Goal: Information Seeking & Learning: Learn about a topic

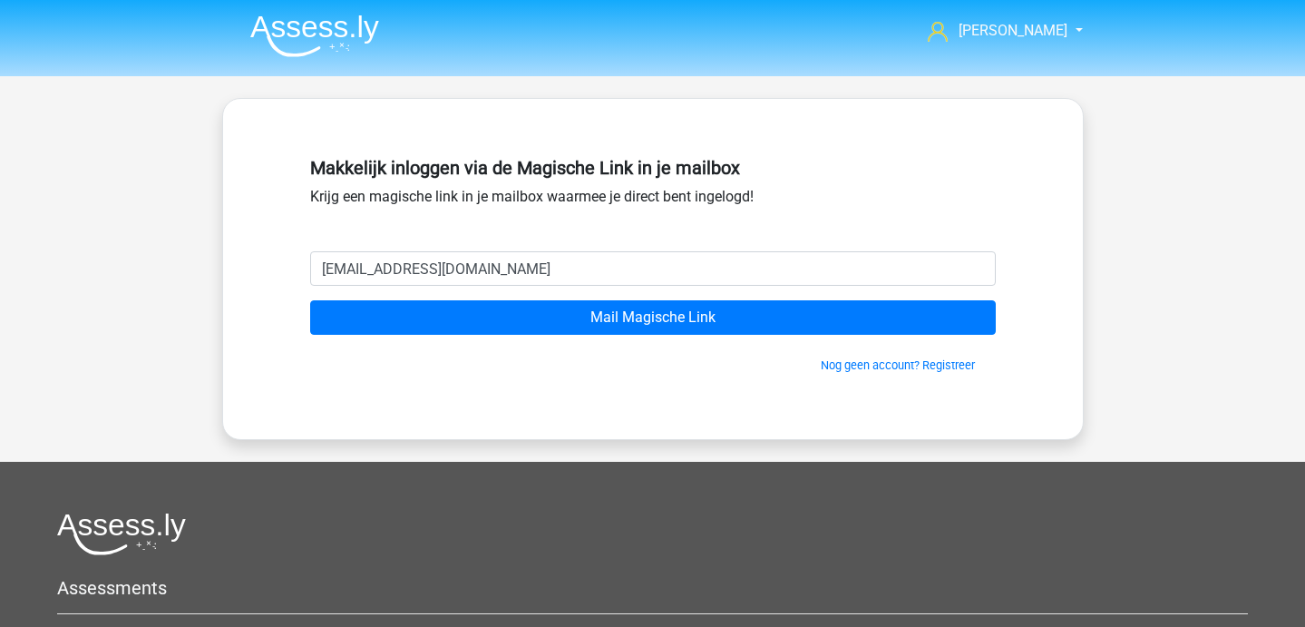
type input "[EMAIL_ADDRESS][DOMAIN_NAME]"
click at [310, 300] on input "Mail Magische Link" at bounding box center [653, 317] width 686 height 34
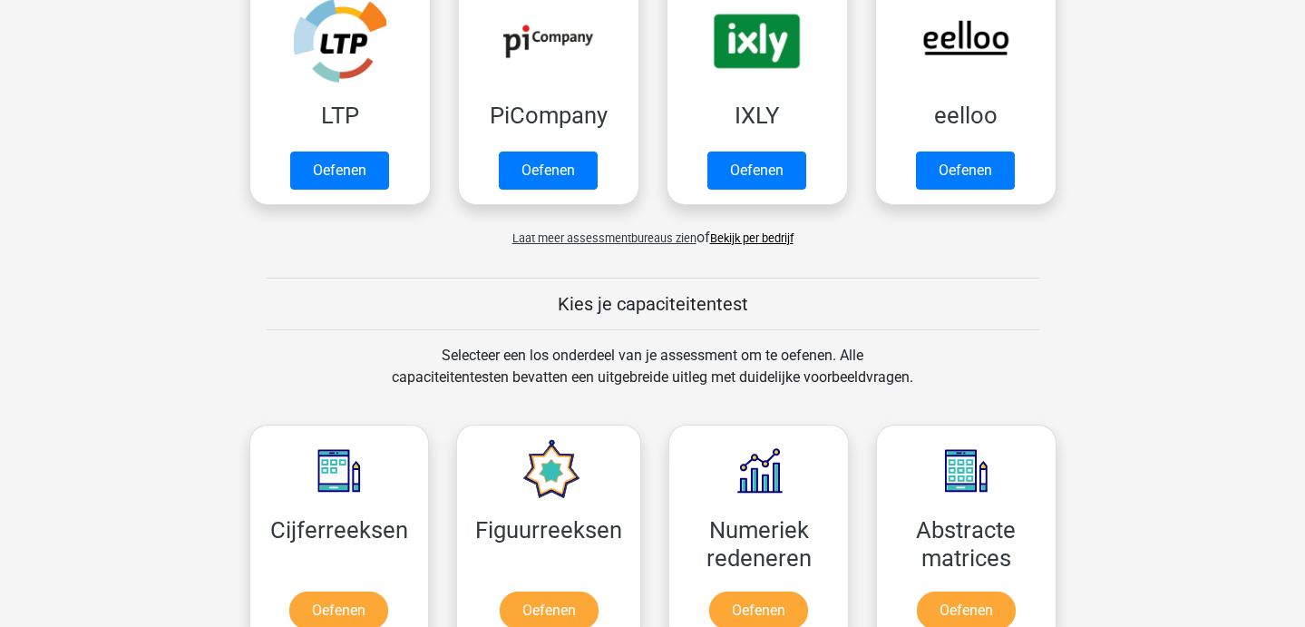
scroll to position [784, 0]
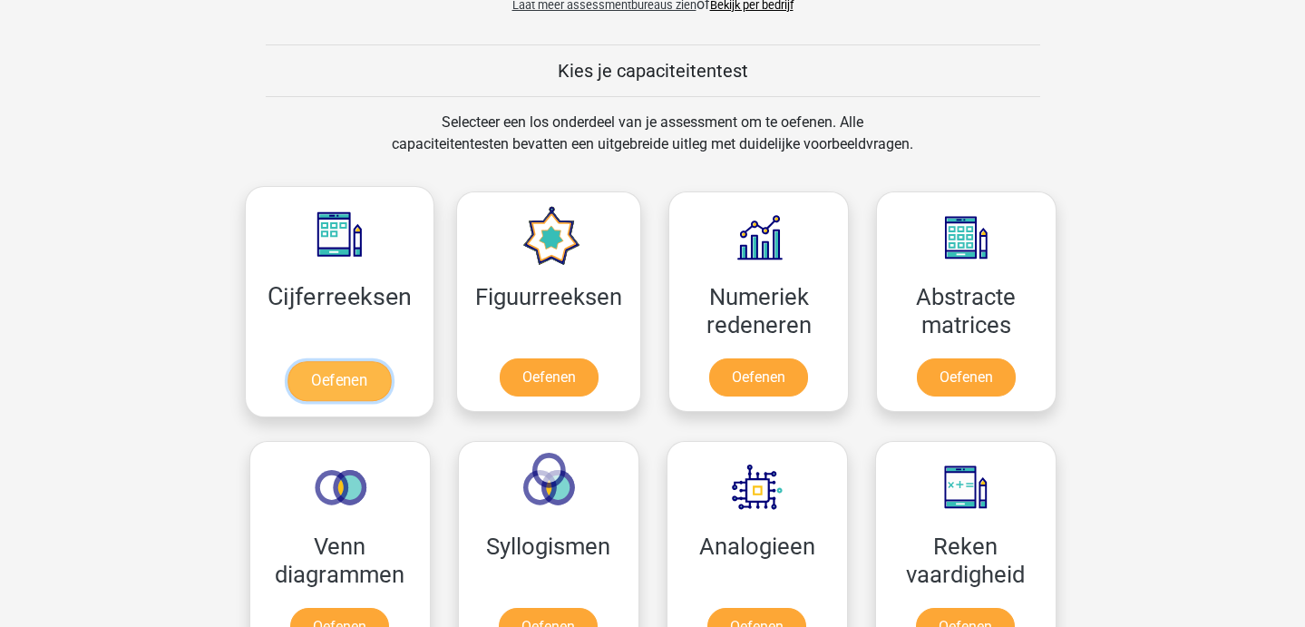
click at [358, 384] on link "Oefenen" at bounding box center [338, 381] width 103 height 40
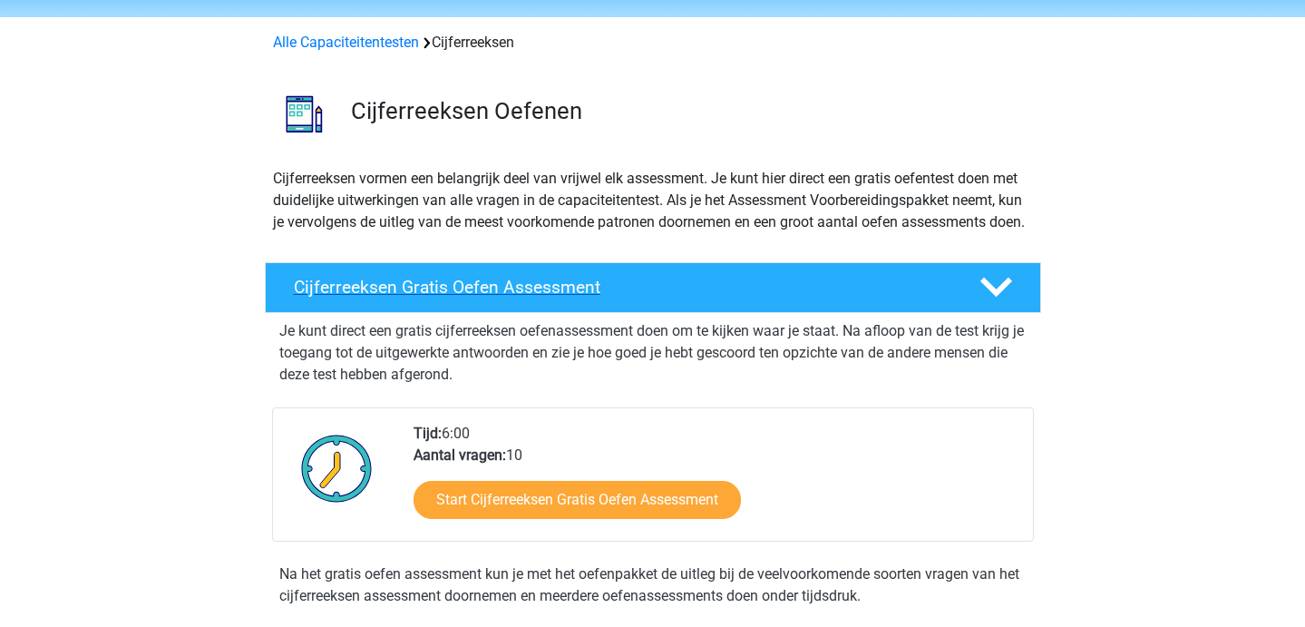
scroll to position [77, 0]
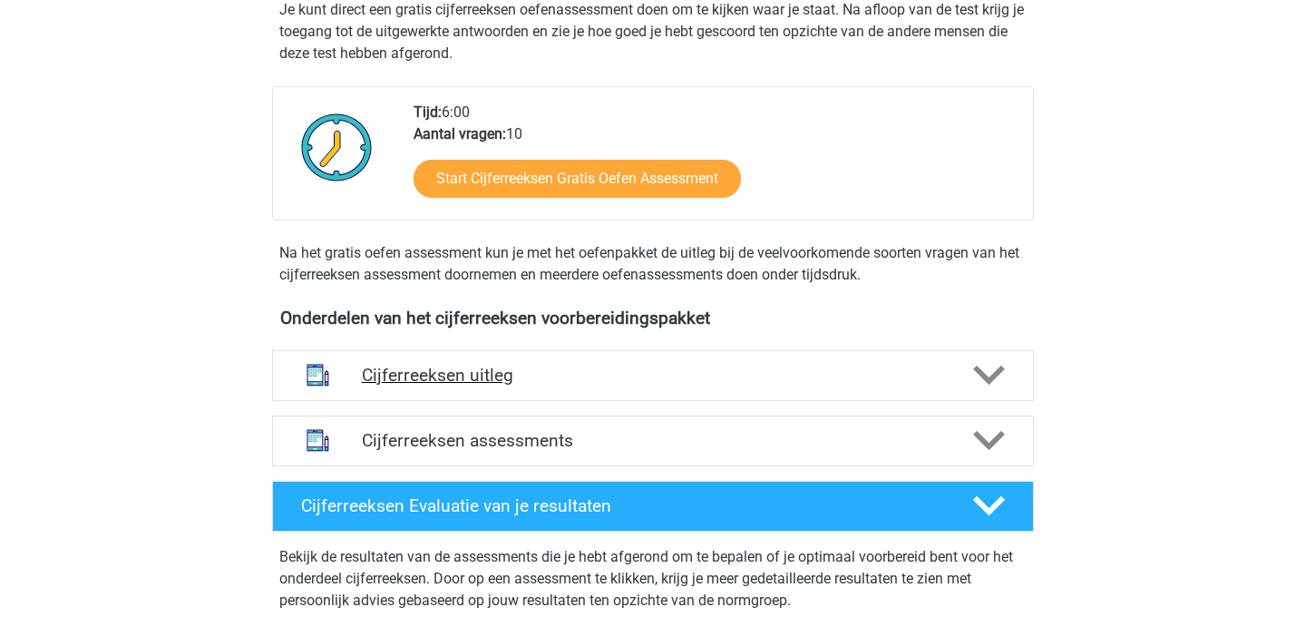
click at [508, 385] on h4 "Cijferreeksen uitleg" at bounding box center [653, 375] width 582 height 21
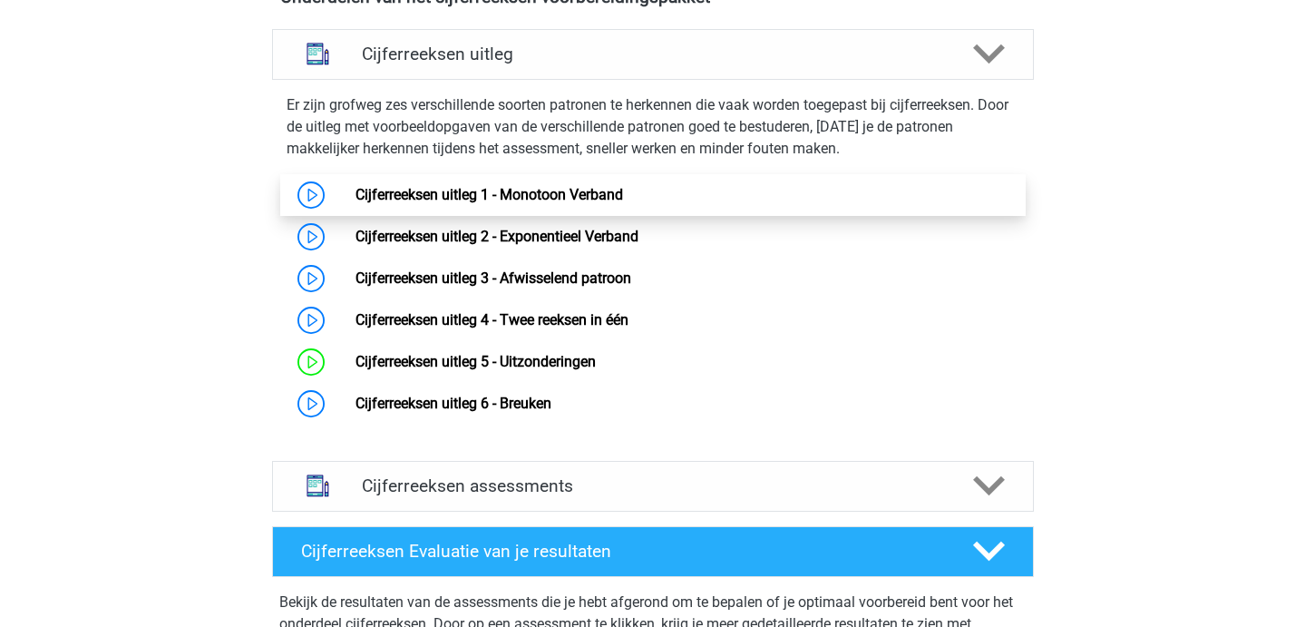
scroll to position [703, 0]
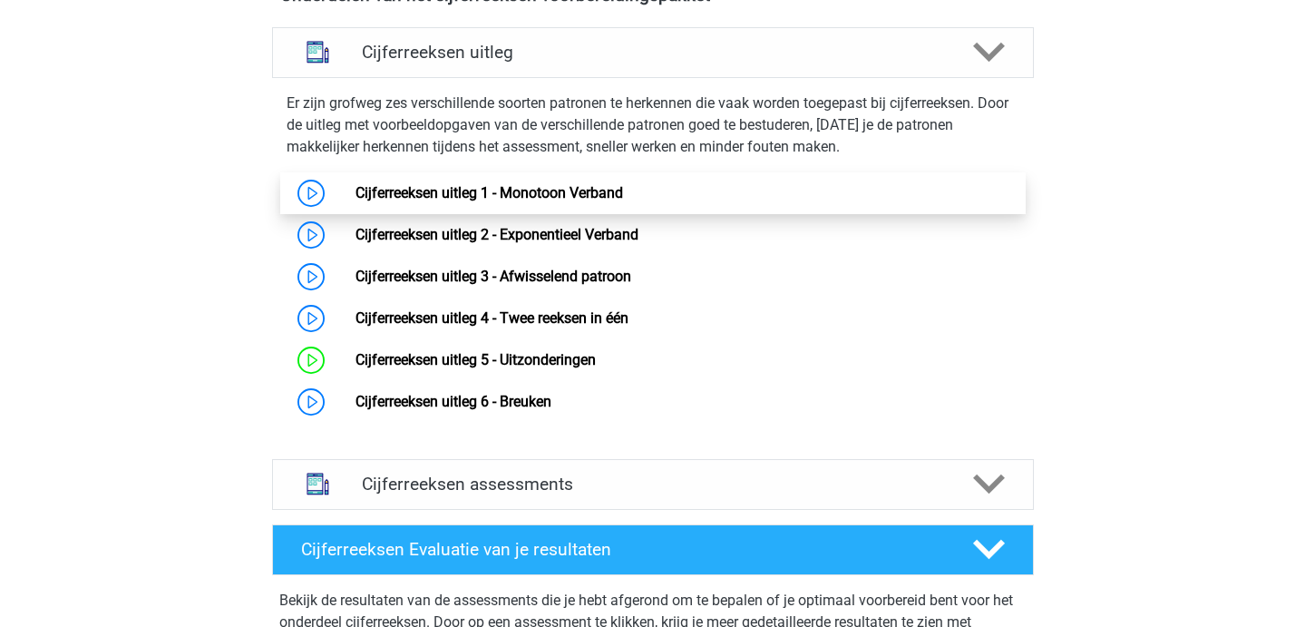
click at [355, 201] on link "Cijferreeksen uitleg 1 - Monotoon Verband" at bounding box center [489, 192] width 268 height 17
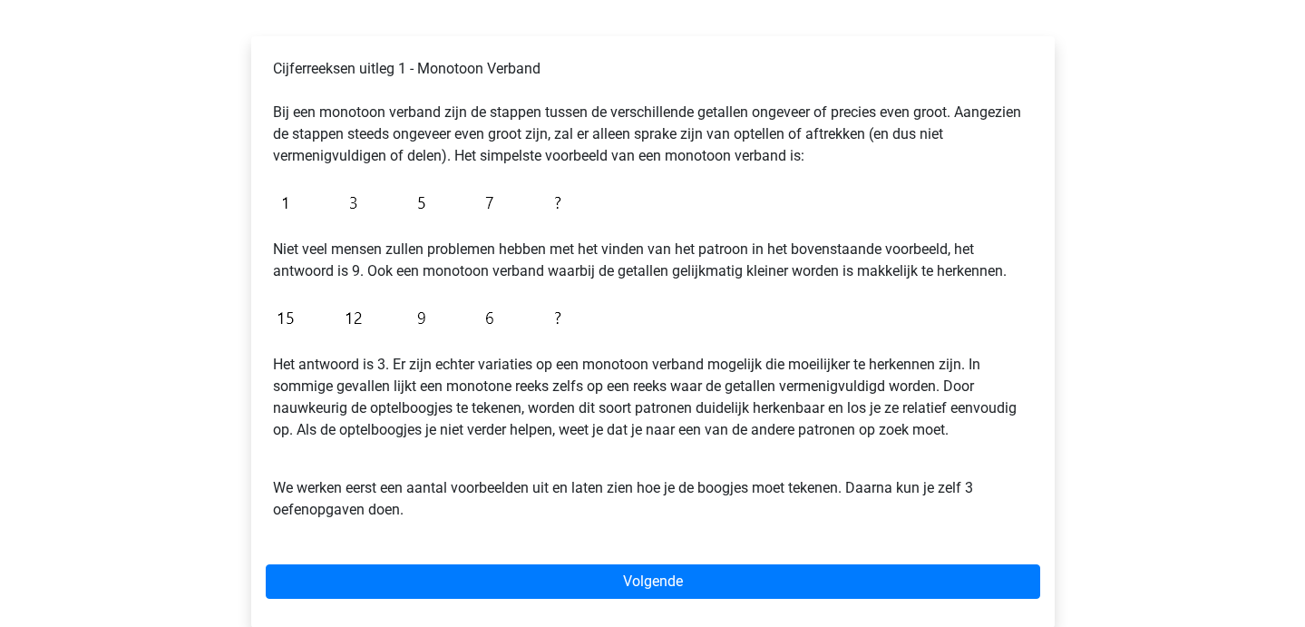
scroll to position [294, 0]
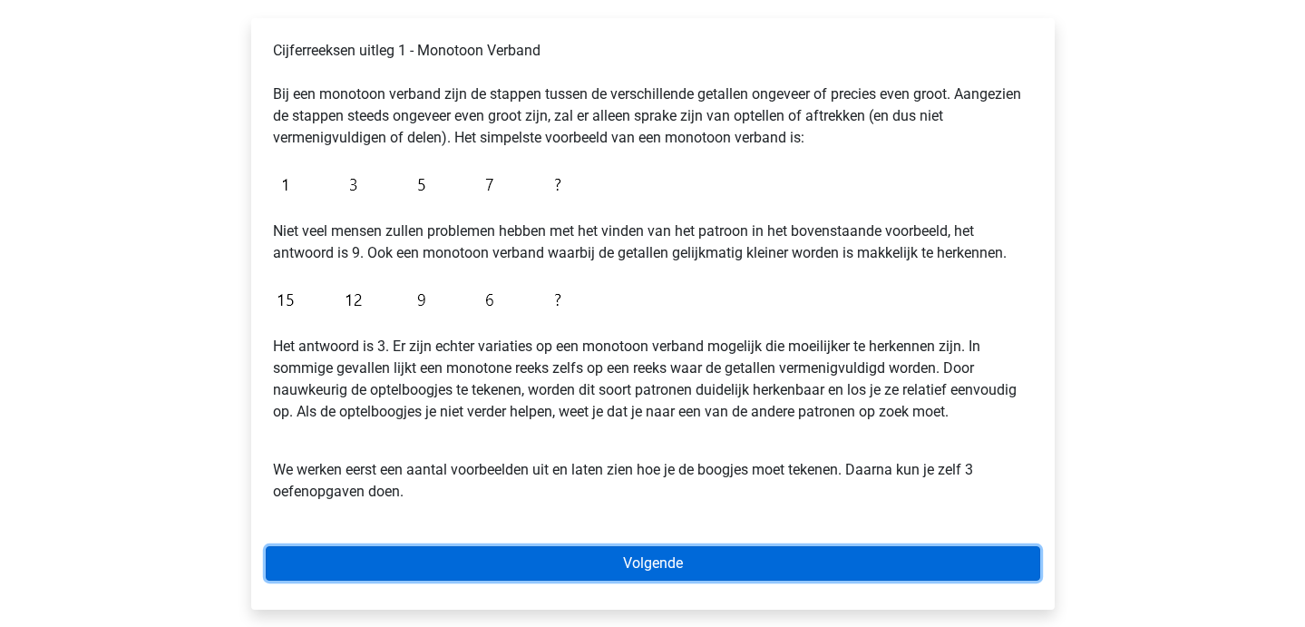
click at [462, 554] on link "Volgende" at bounding box center [653, 563] width 774 height 34
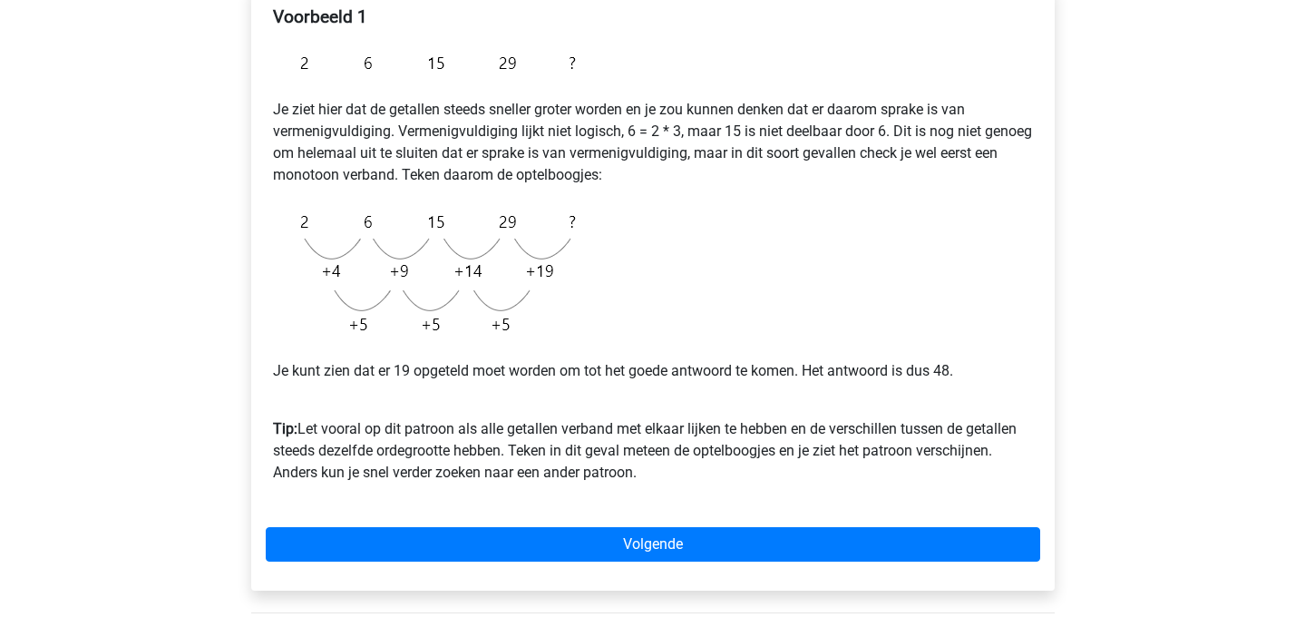
scroll to position [328, 0]
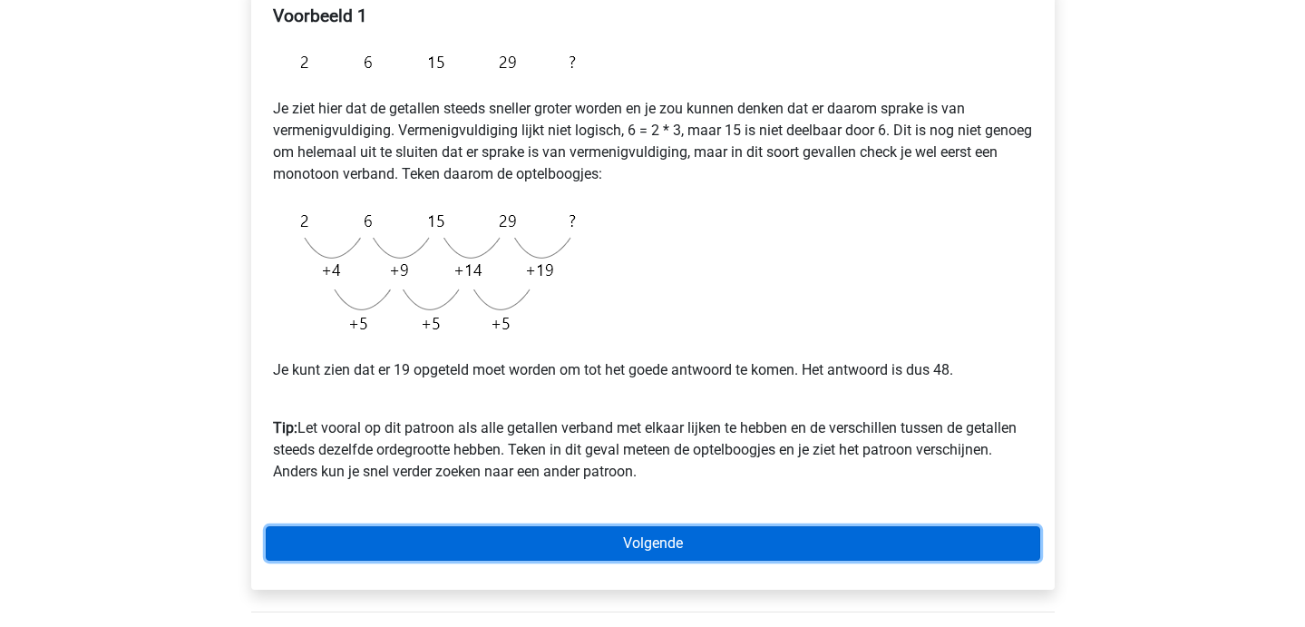
click at [593, 531] on link "Volgende" at bounding box center [653, 543] width 774 height 34
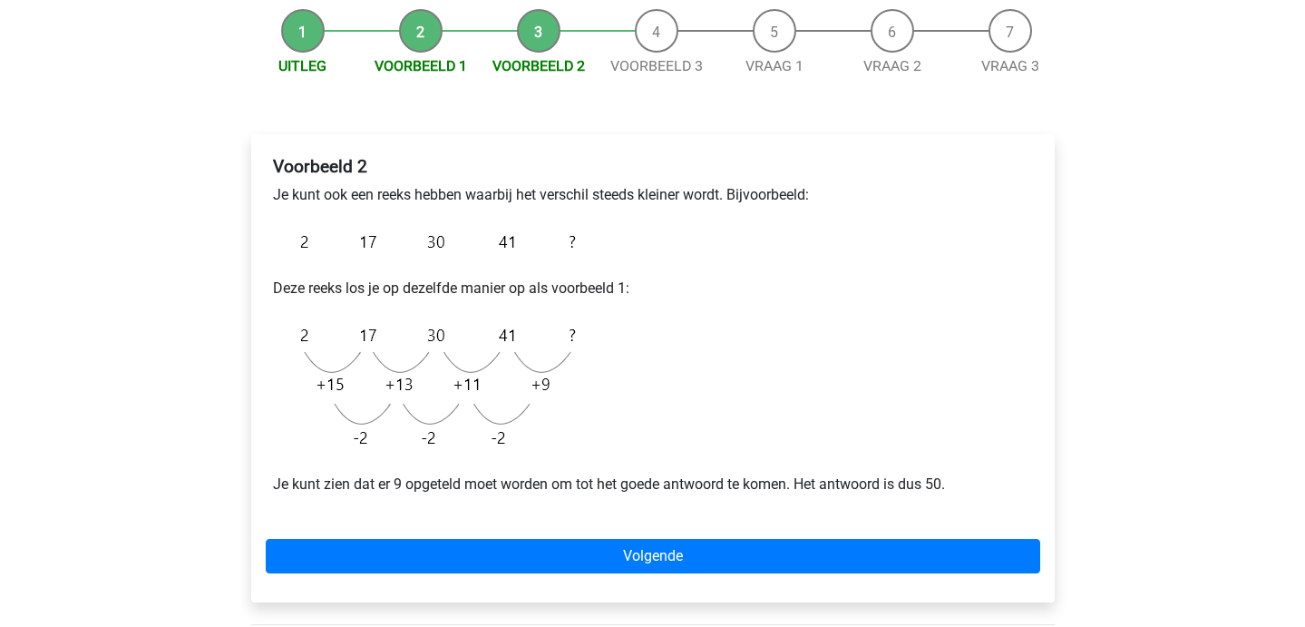
scroll to position [235, 0]
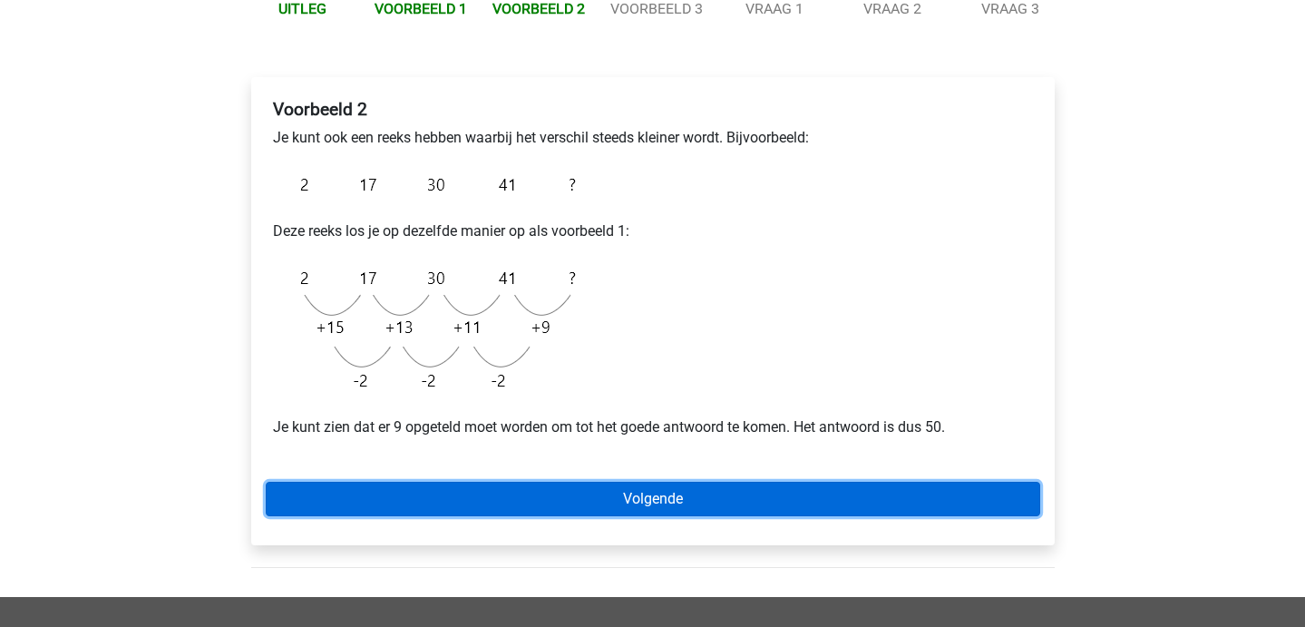
click at [537, 499] on link "Volgende" at bounding box center [653, 499] width 774 height 34
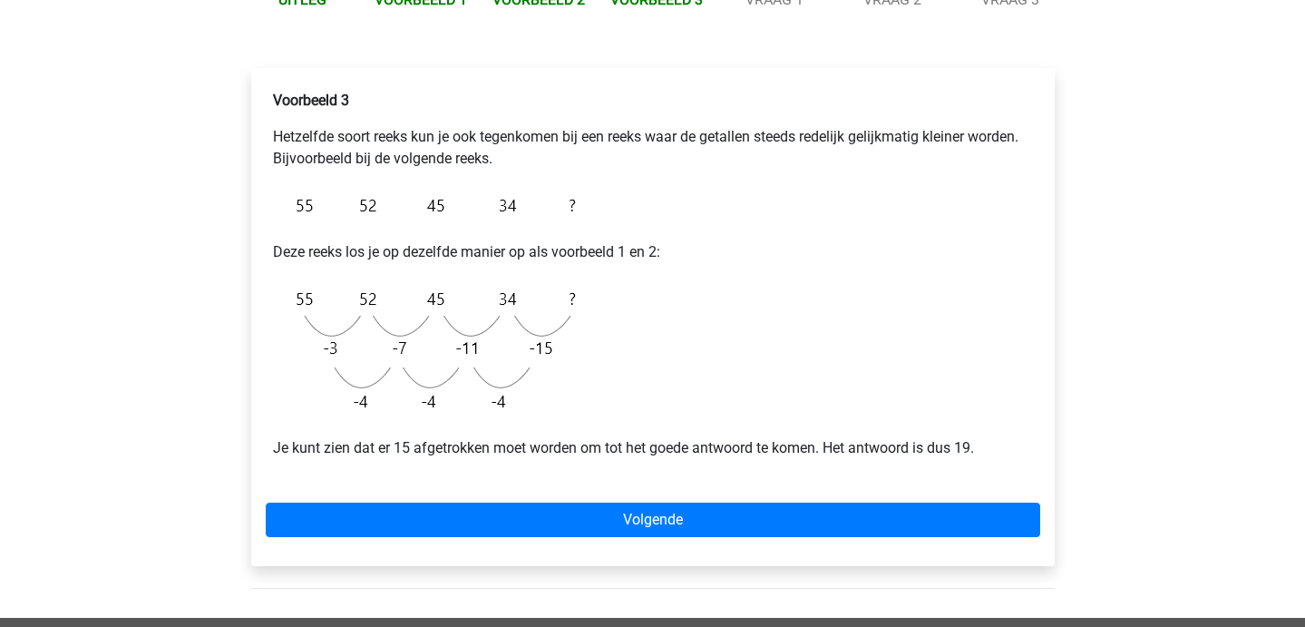
scroll to position [246, 0]
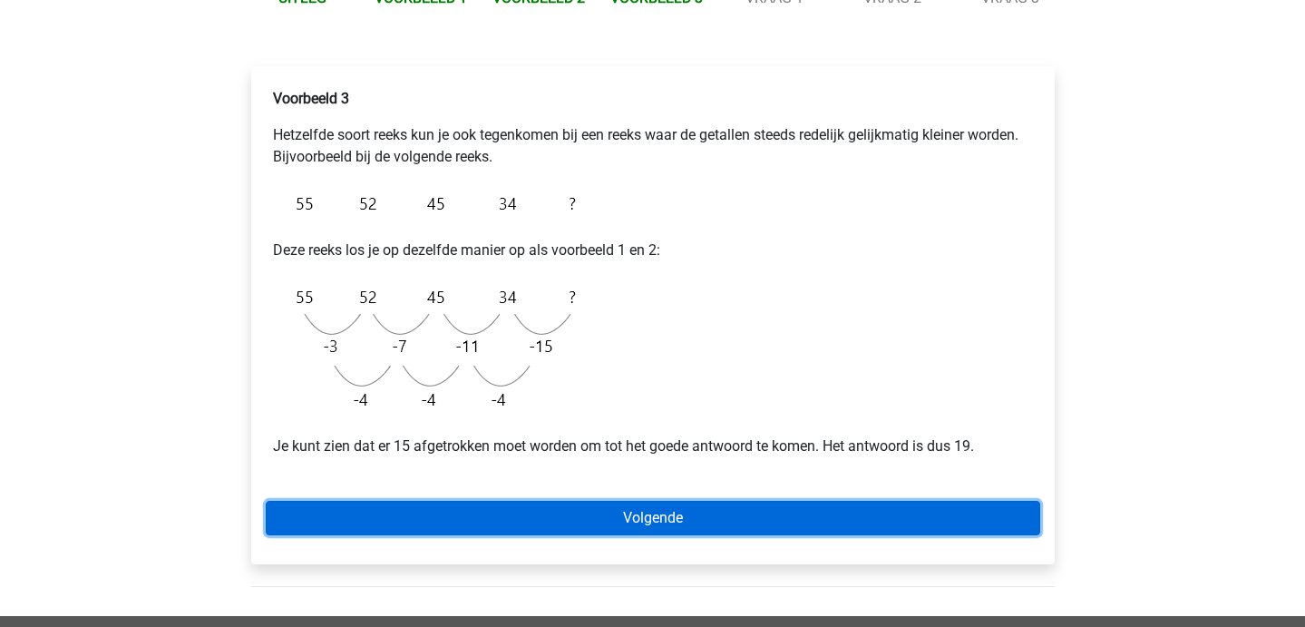
click at [459, 523] on link "Volgende" at bounding box center [653, 518] width 774 height 34
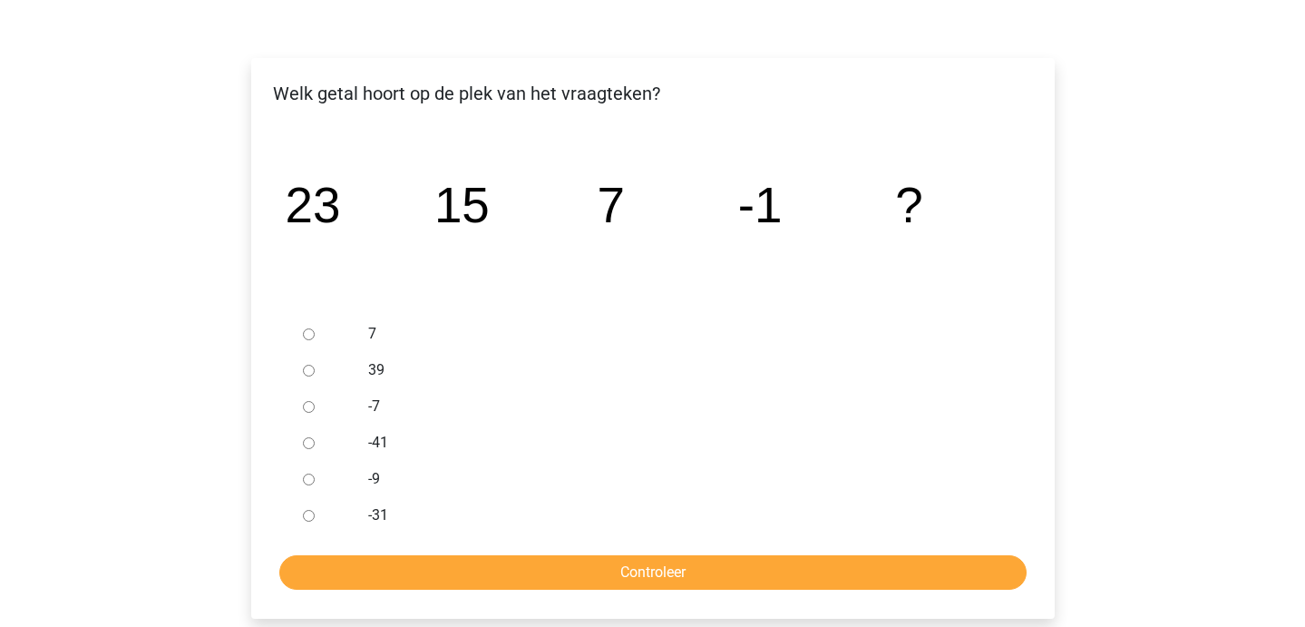
scroll to position [256, 0]
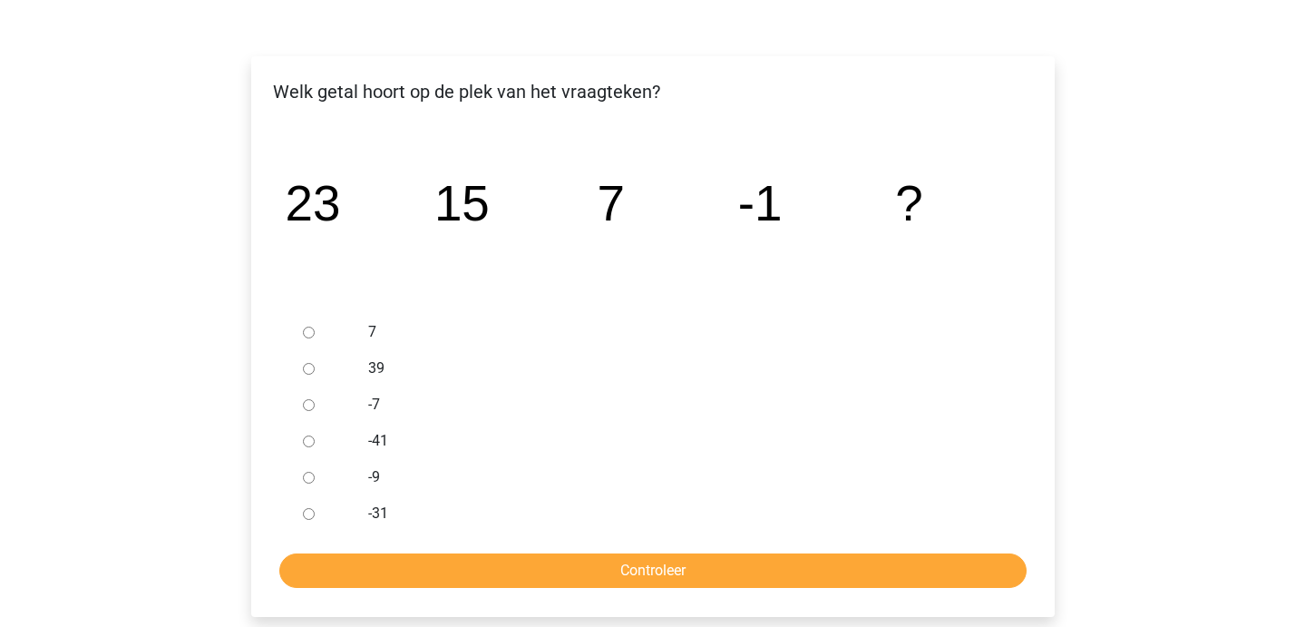
click at [307, 474] on input "-9" at bounding box center [309, 478] width 12 height 12
radio input "true"
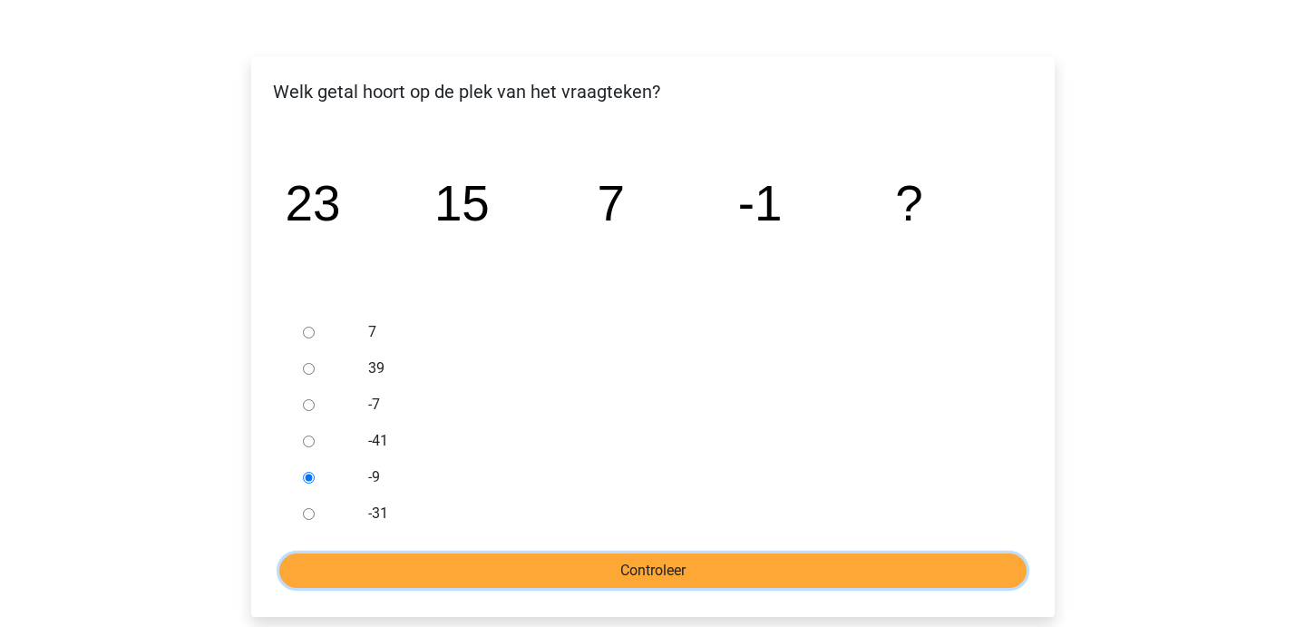
click at [357, 558] on input "Controleer" at bounding box center [652, 570] width 747 height 34
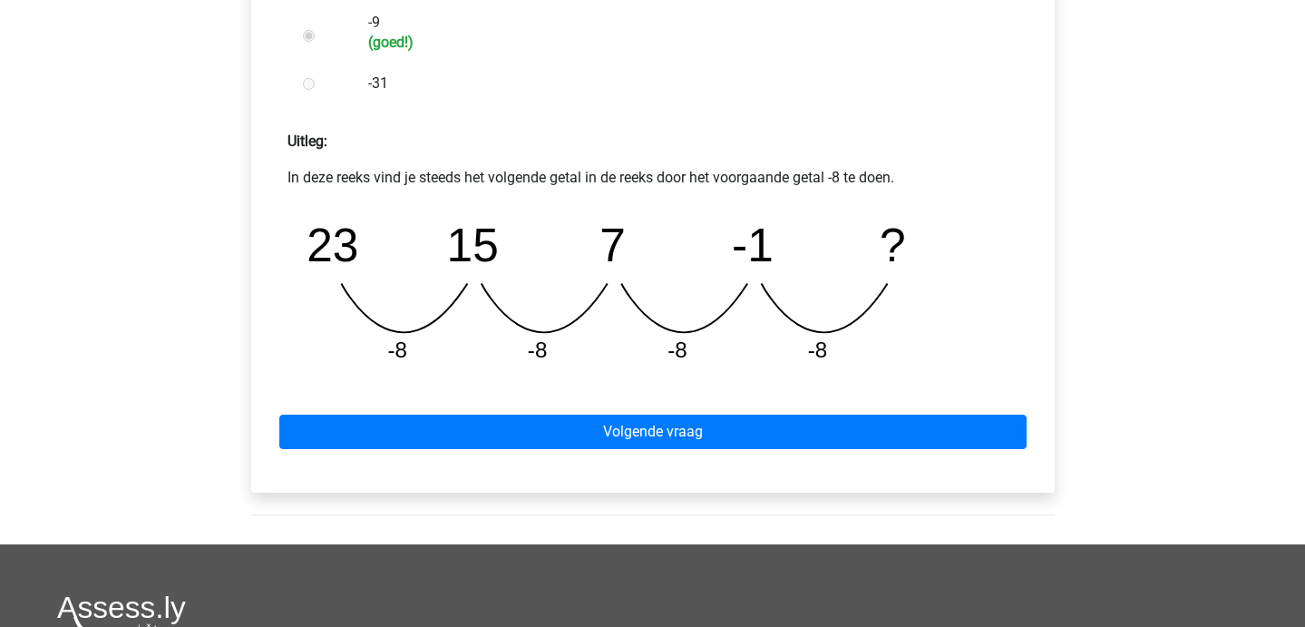
scroll to position [712, 0]
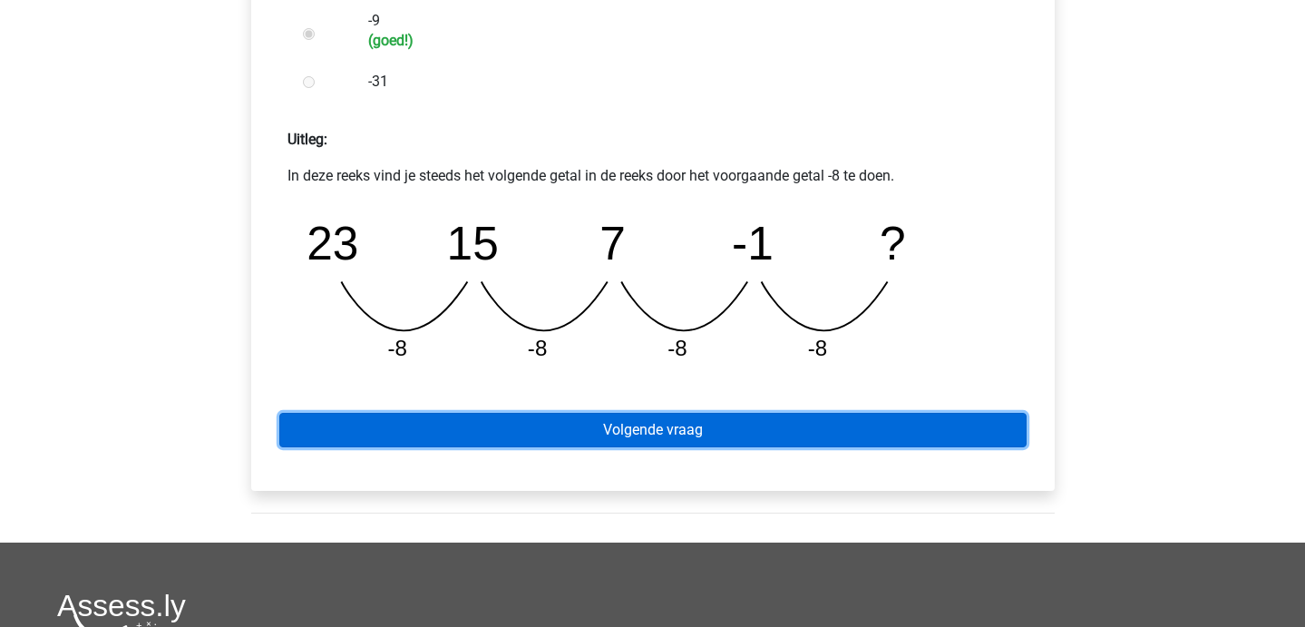
click at [564, 425] on link "Volgende vraag" at bounding box center [652, 430] width 747 height 34
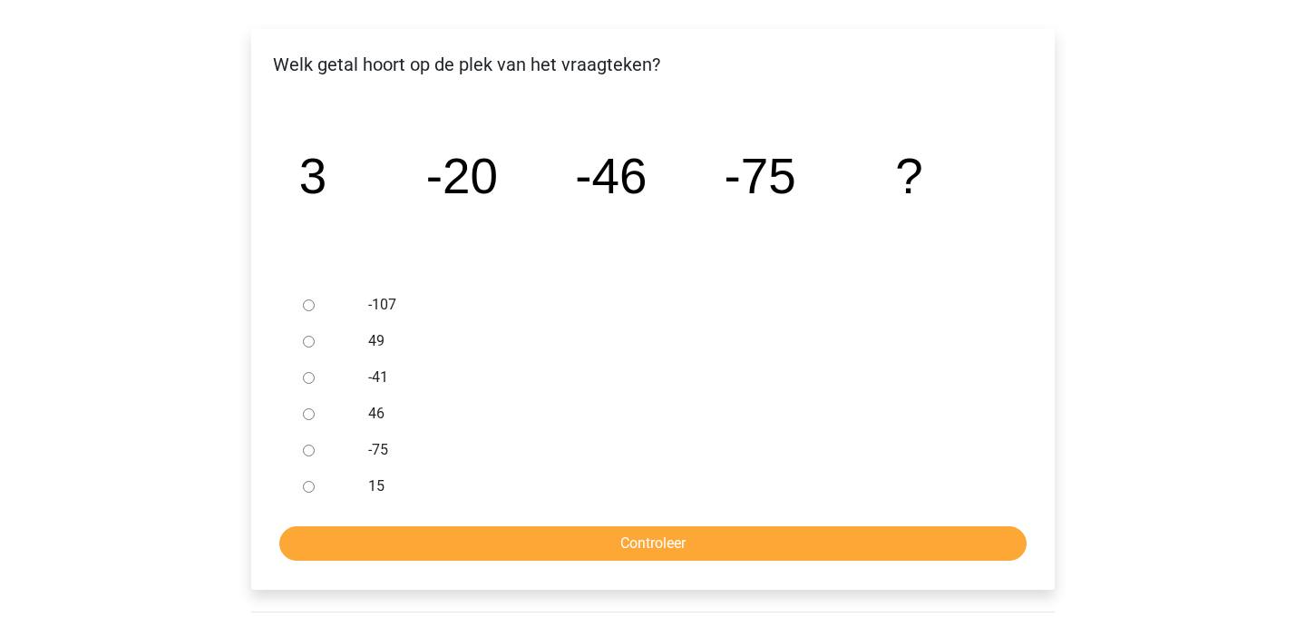
scroll to position [285, 0]
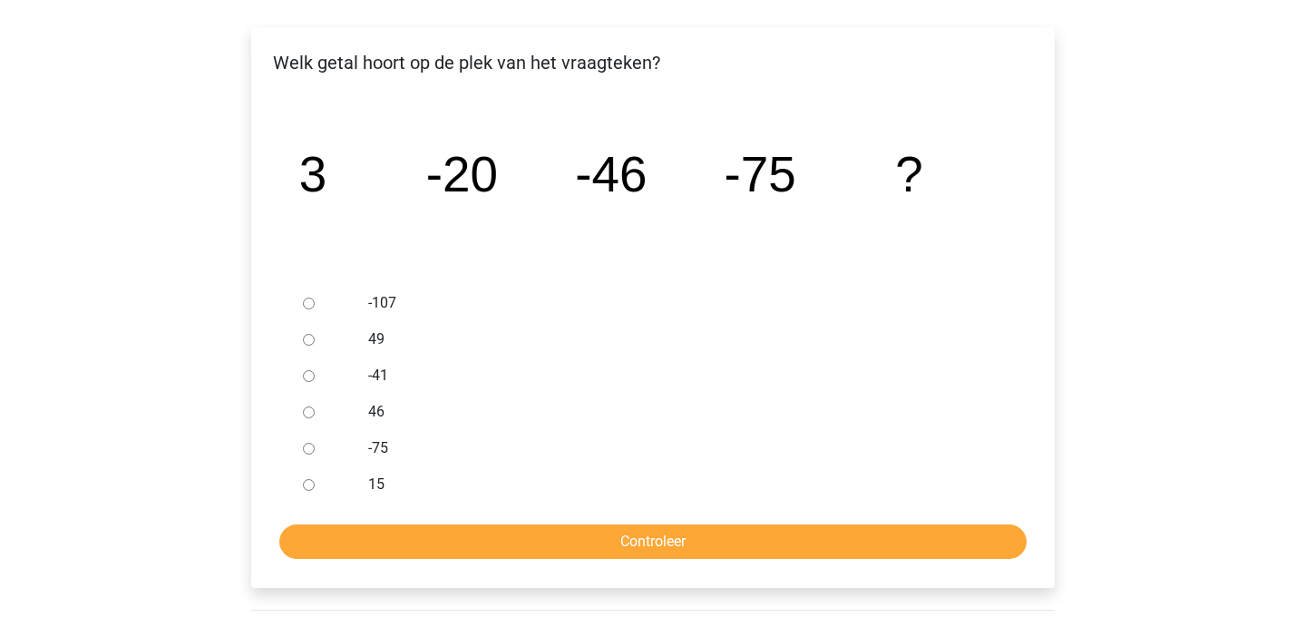
click at [301, 302] on div at bounding box center [326, 303] width 60 height 36
click at [303, 303] on input "-107" at bounding box center [309, 303] width 12 height 12
radio input "true"
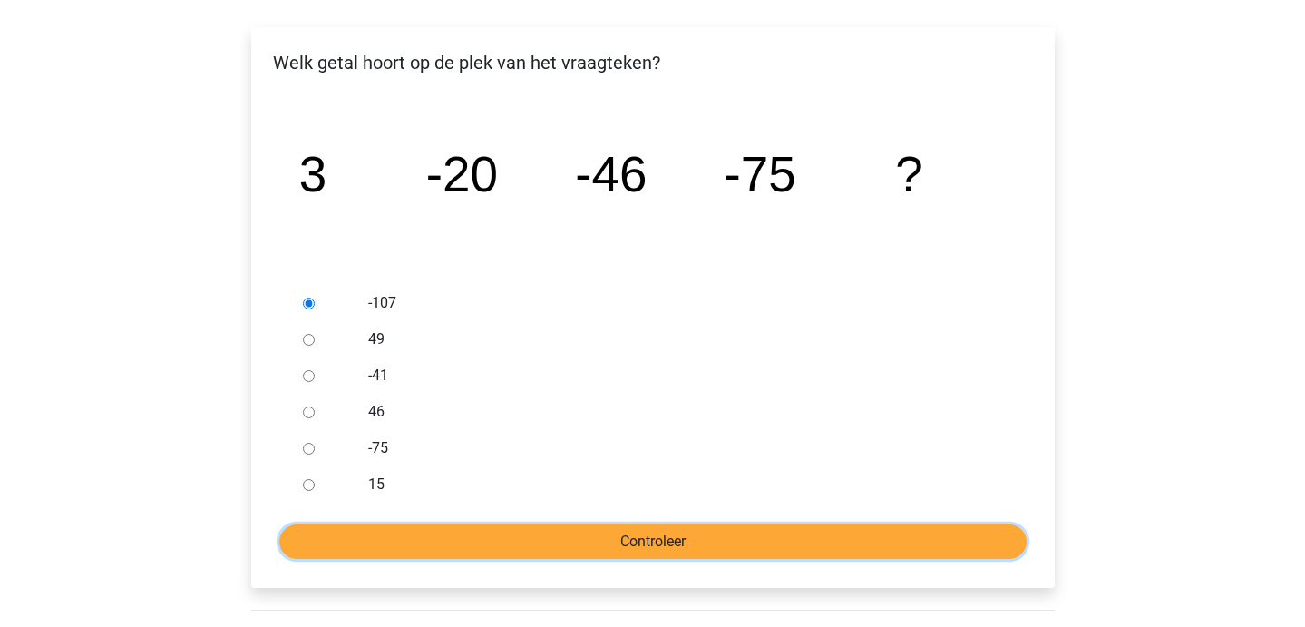
click at [395, 551] on input "Controleer" at bounding box center [652, 541] width 747 height 34
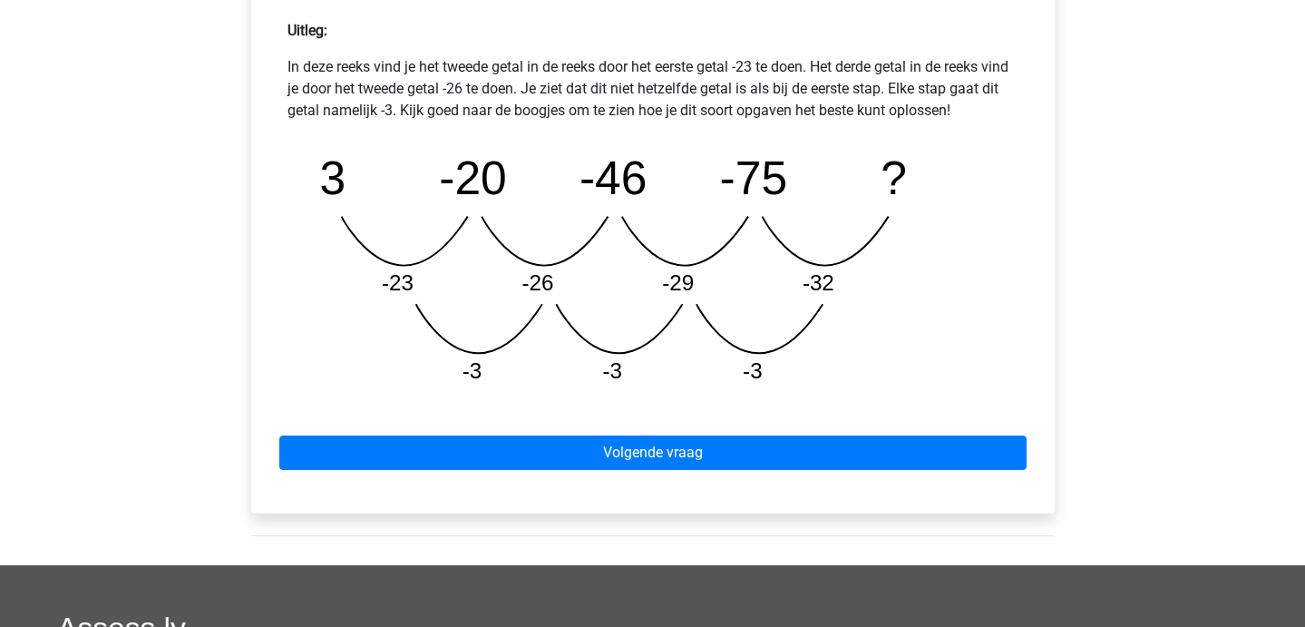
scroll to position [848, 0]
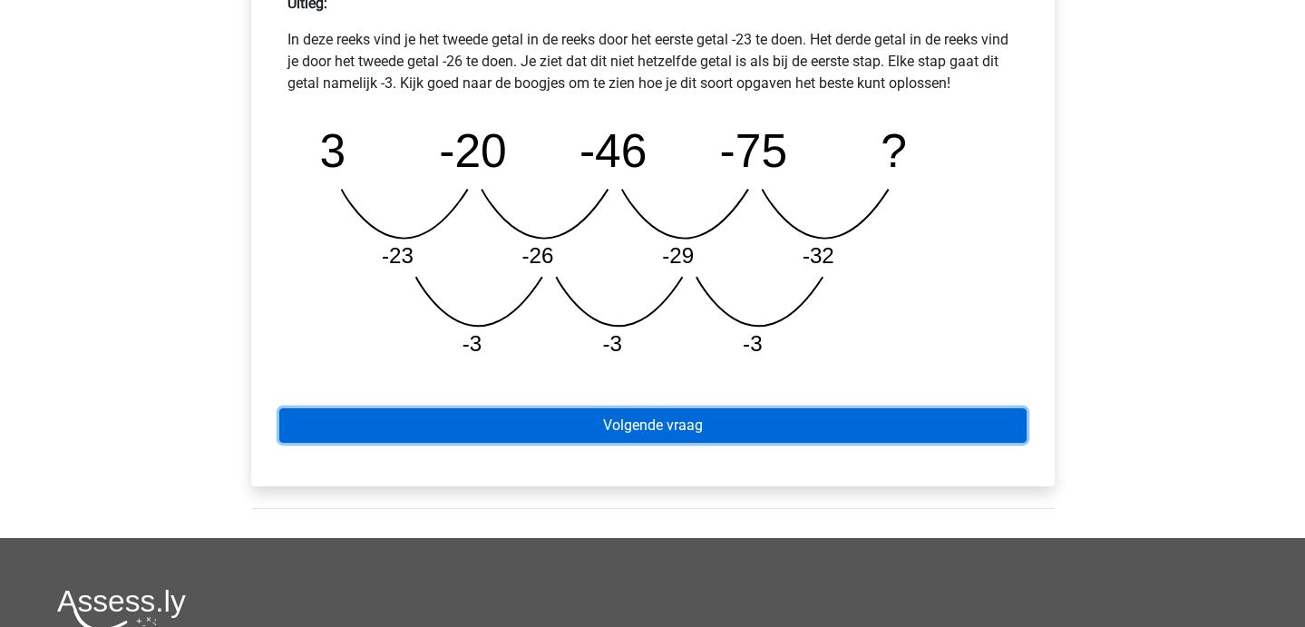
click at [575, 408] on link "Volgende vraag" at bounding box center [652, 425] width 747 height 34
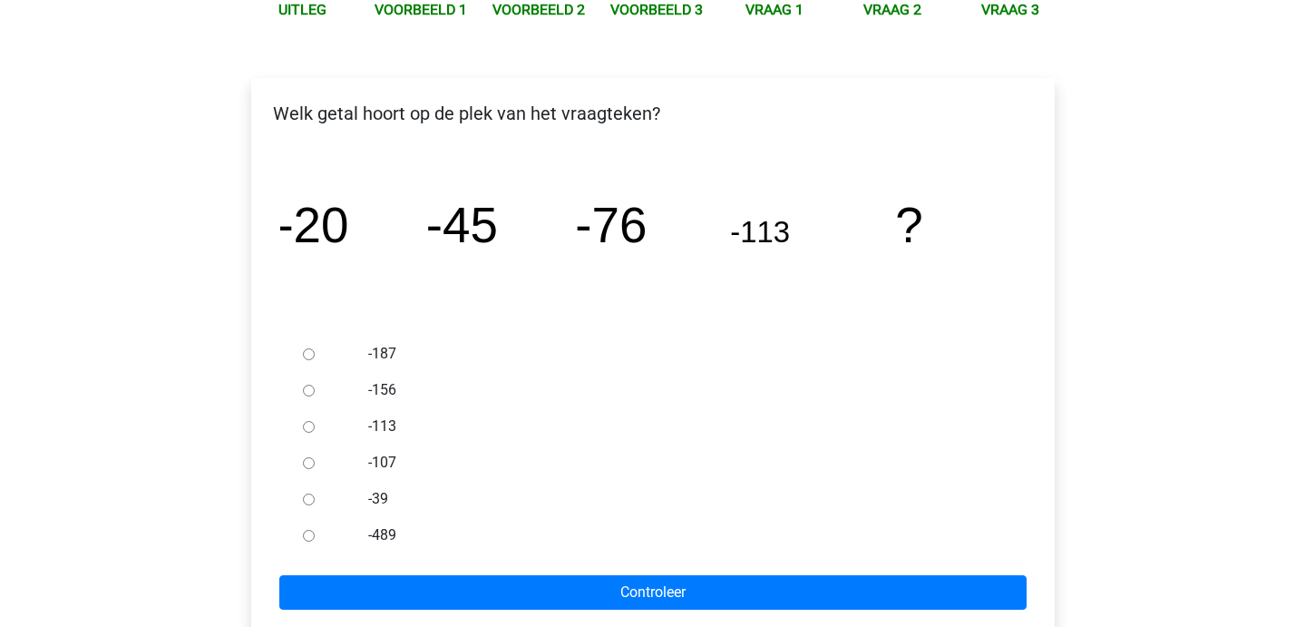
scroll to position [235, 0]
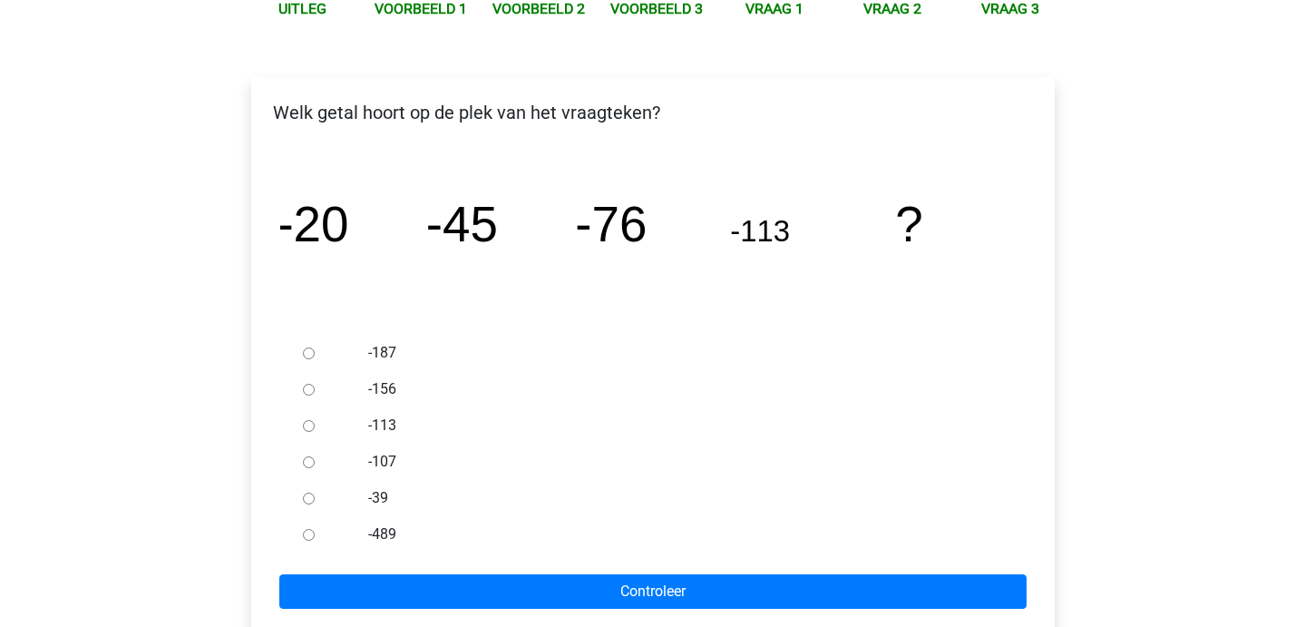
click at [309, 393] on input "-156" at bounding box center [309, 390] width 12 height 12
radio input "true"
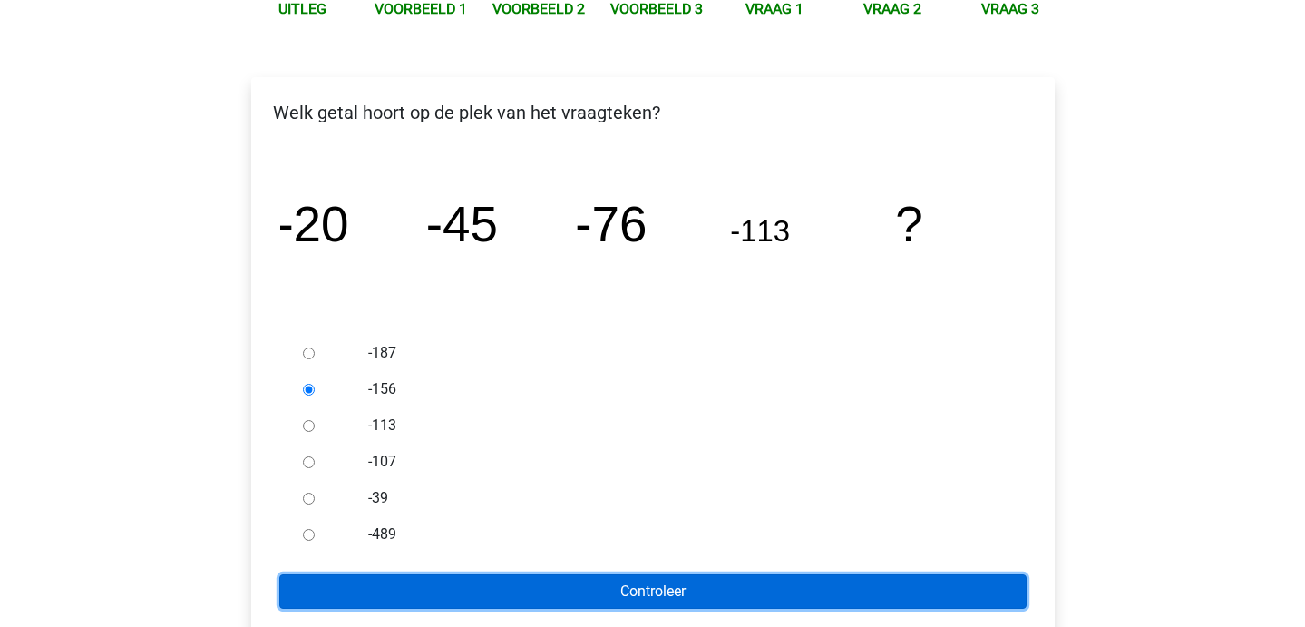
click at [436, 594] on input "Controleer" at bounding box center [652, 591] width 747 height 34
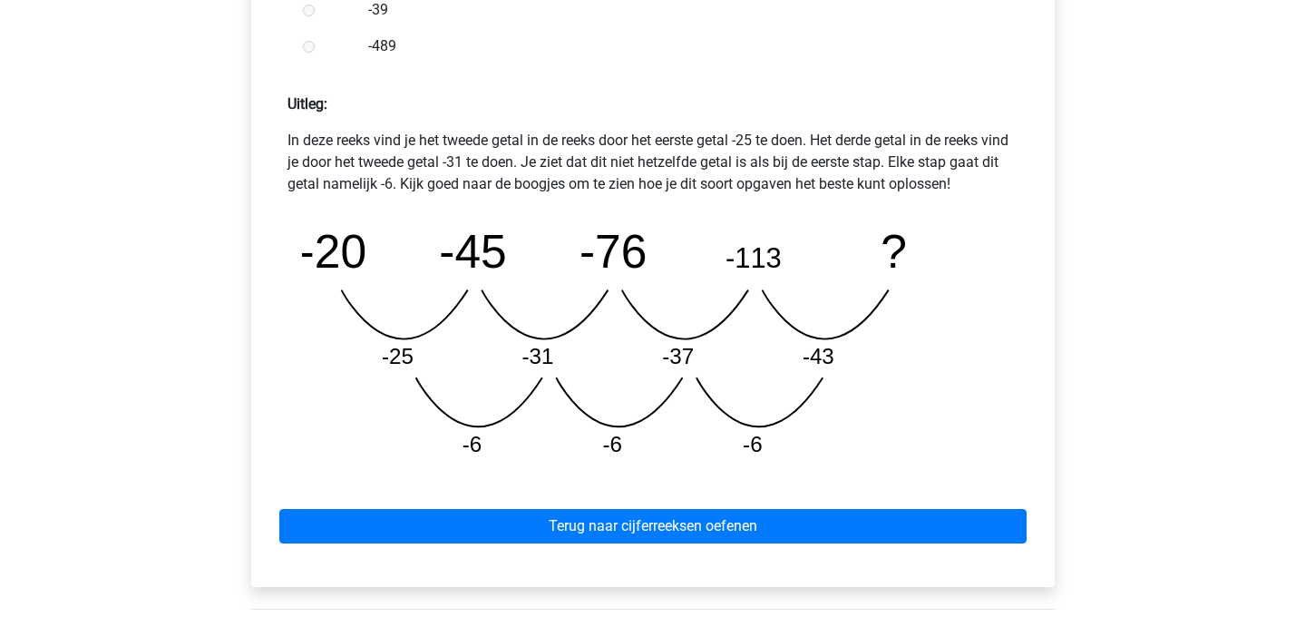
scroll to position [748, 0]
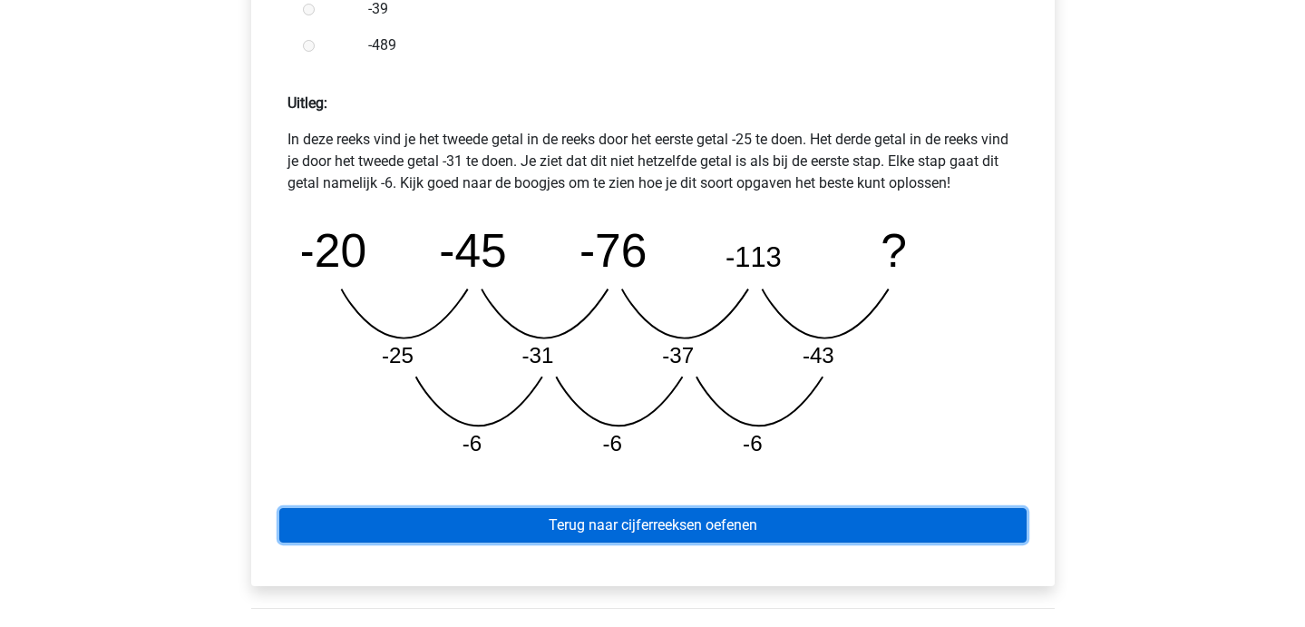
click at [577, 529] on link "Terug naar cijferreeksen oefenen" at bounding box center [652, 525] width 747 height 34
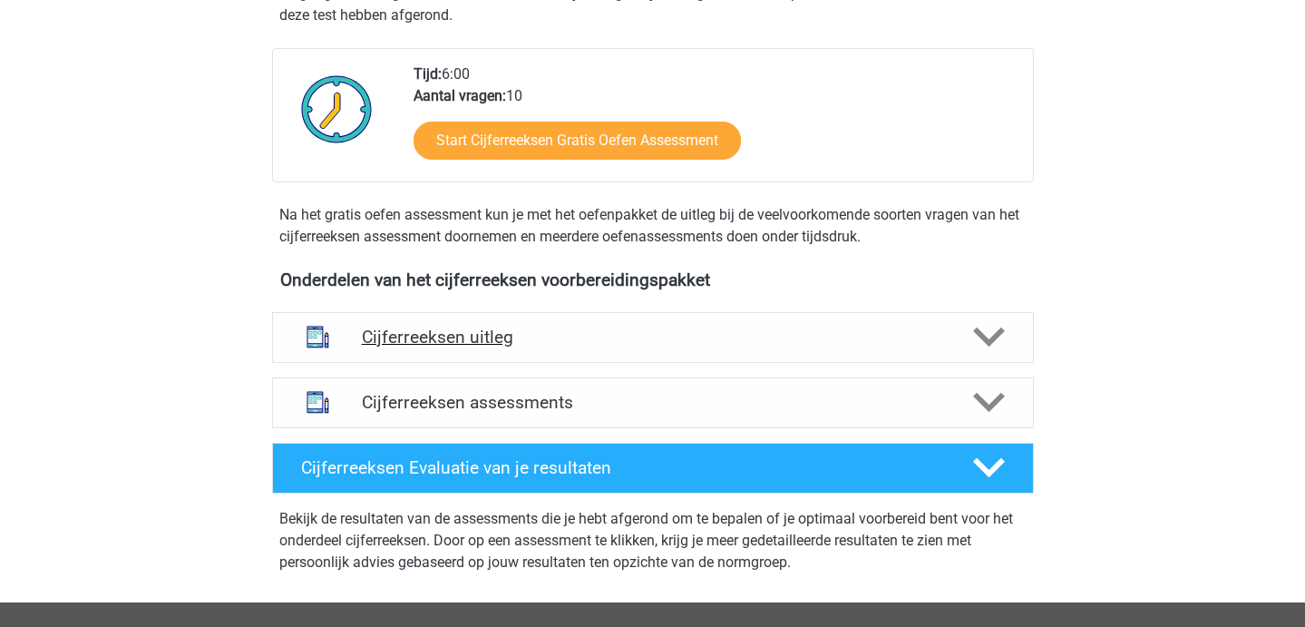
scroll to position [445, 0]
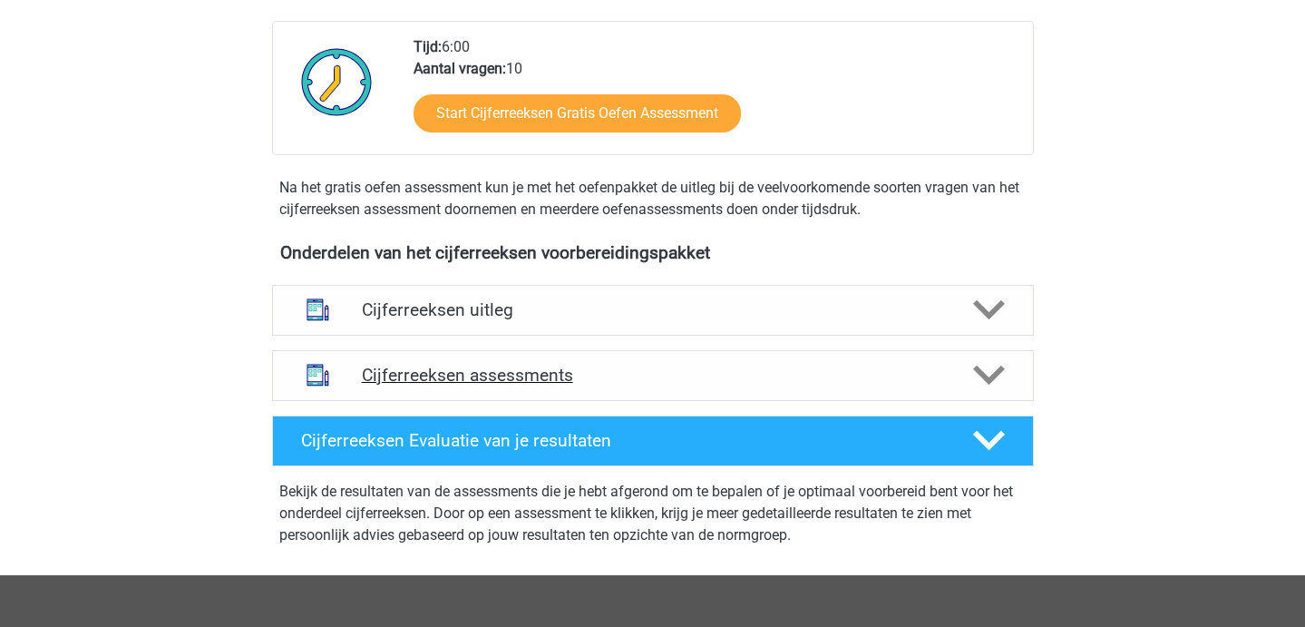
click at [503, 385] on h4 "Cijferreeksen assessments" at bounding box center [653, 375] width 582 height 21
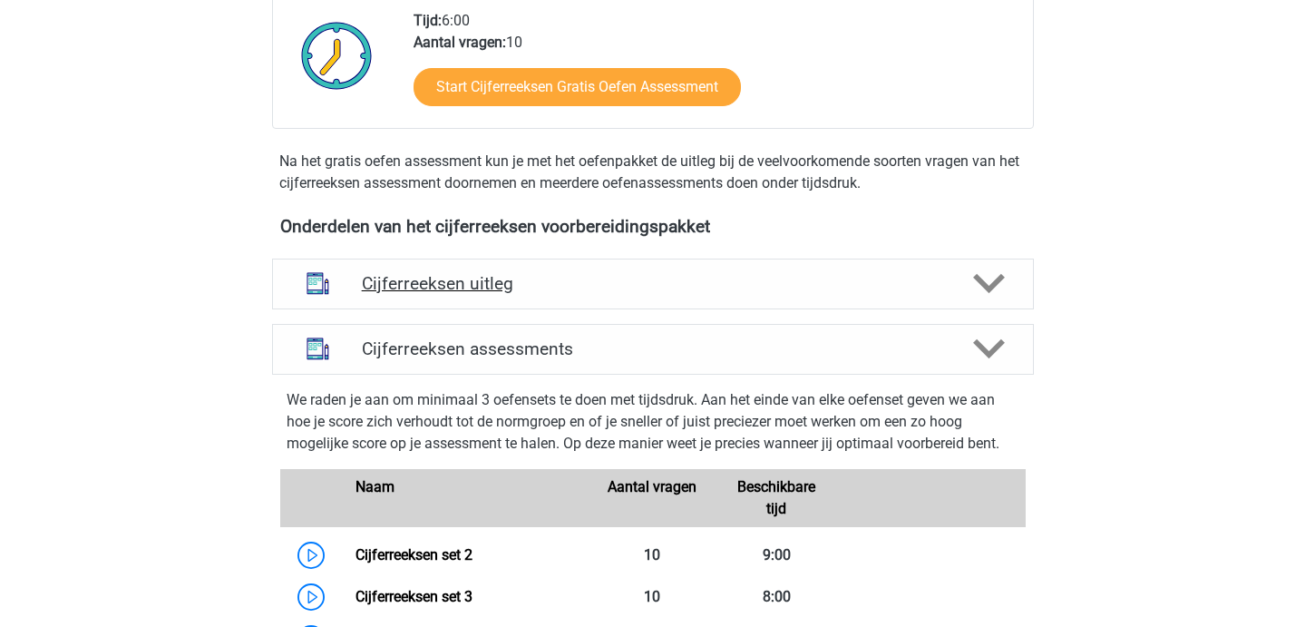
click at [509, 294] on h4 "Cijferreeksen uitleg" at bounding box center [653, 283] width 582 height 21
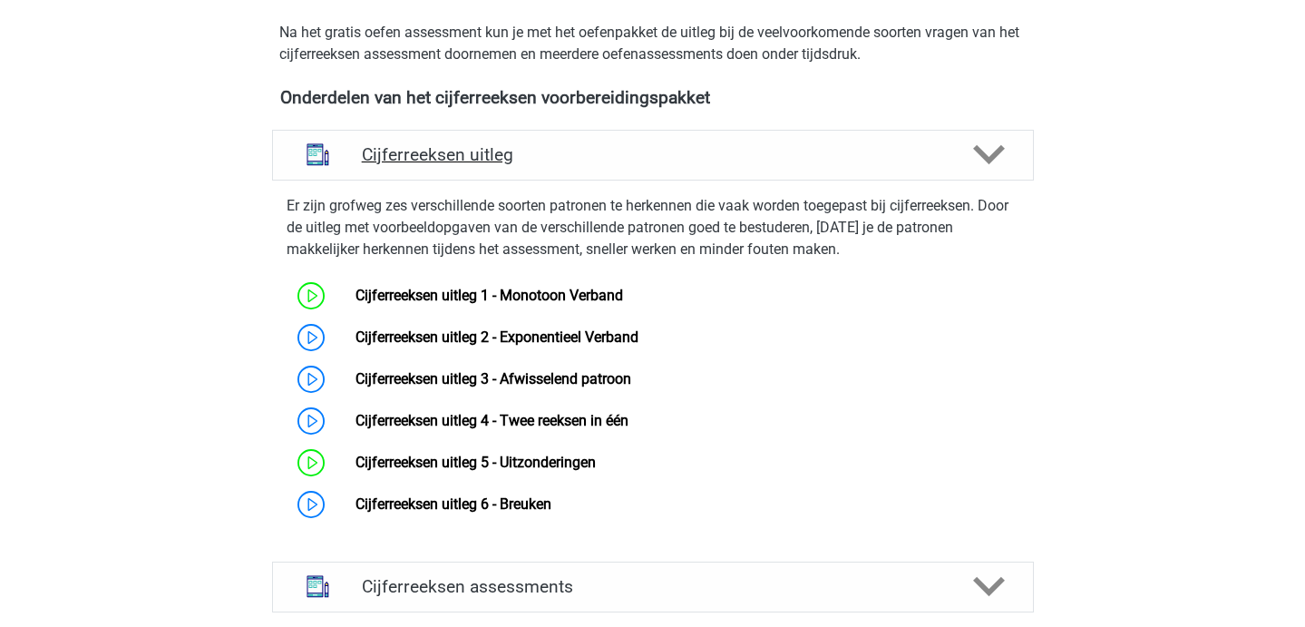
scroll to position [607, 0]
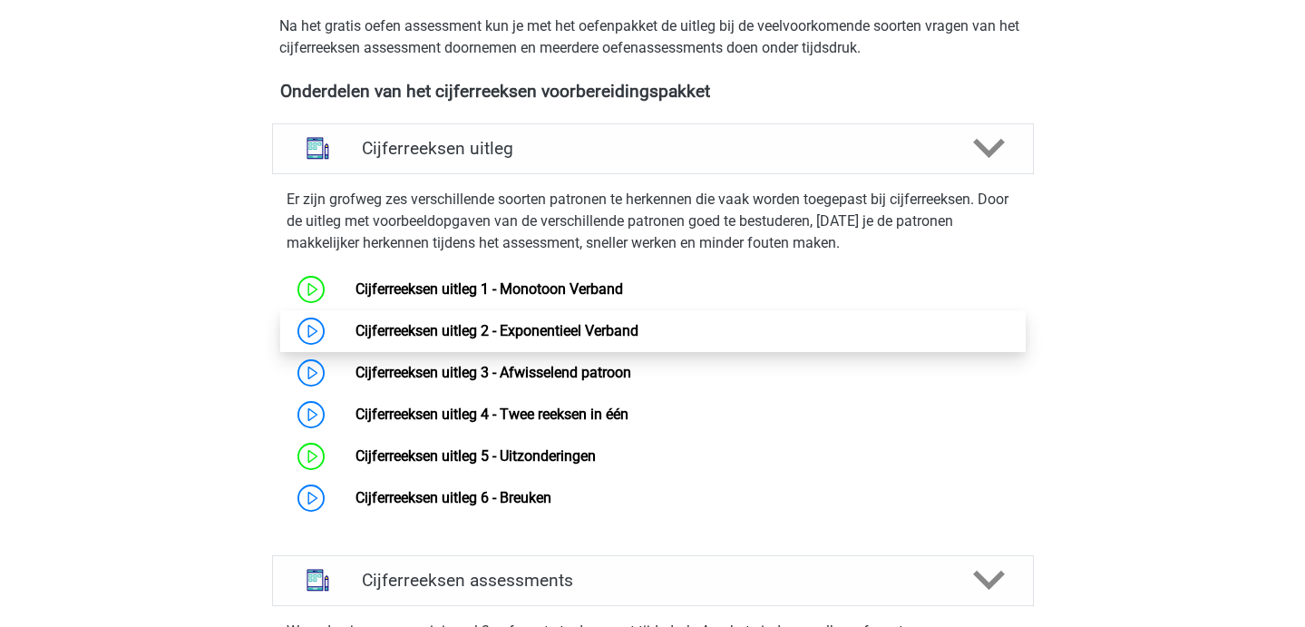
click at [414, 339] on link "Cijferreeksen uitleg 2 - Exponentieel Verband" at bounding box center [496, 330] width 283 height 17
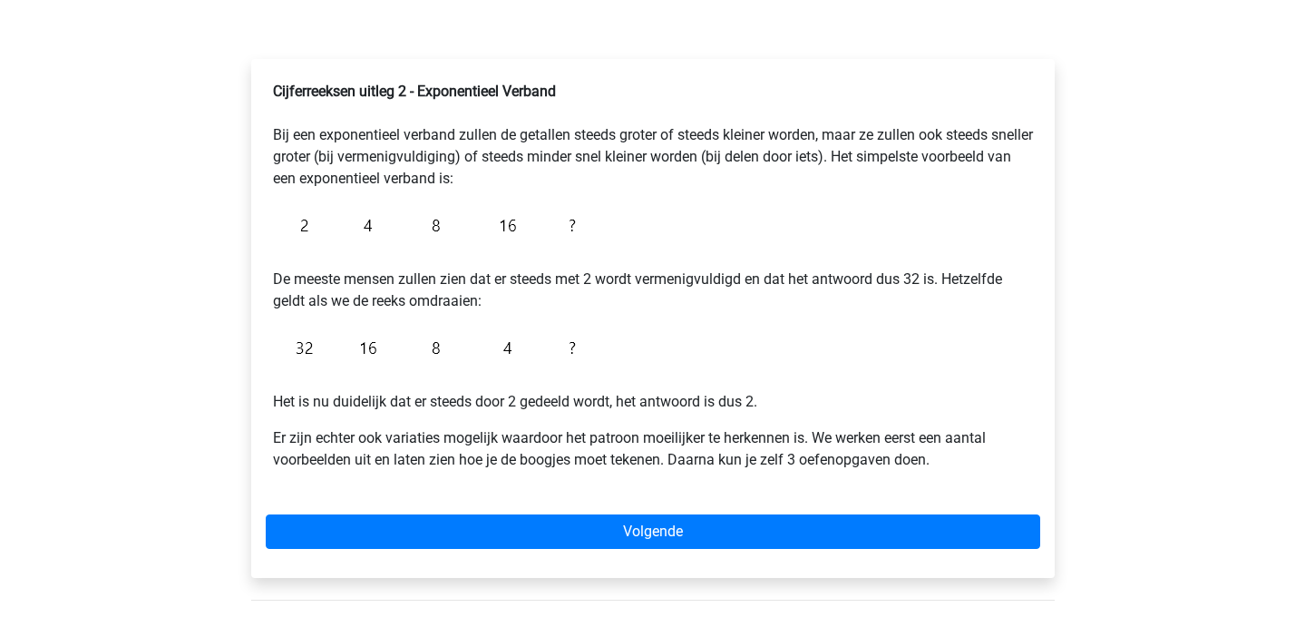
scroll to position [254, 0]
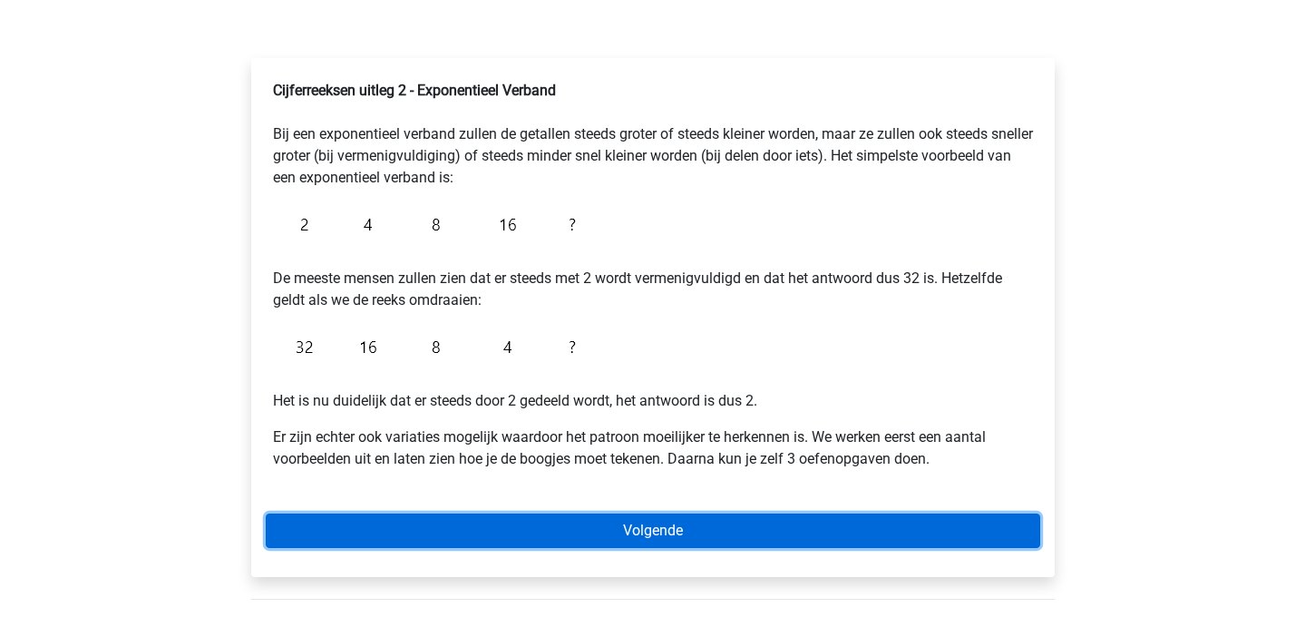
click at [469, 535] on link "Volgende" at bounding box center [653, 530] width 774 height 34
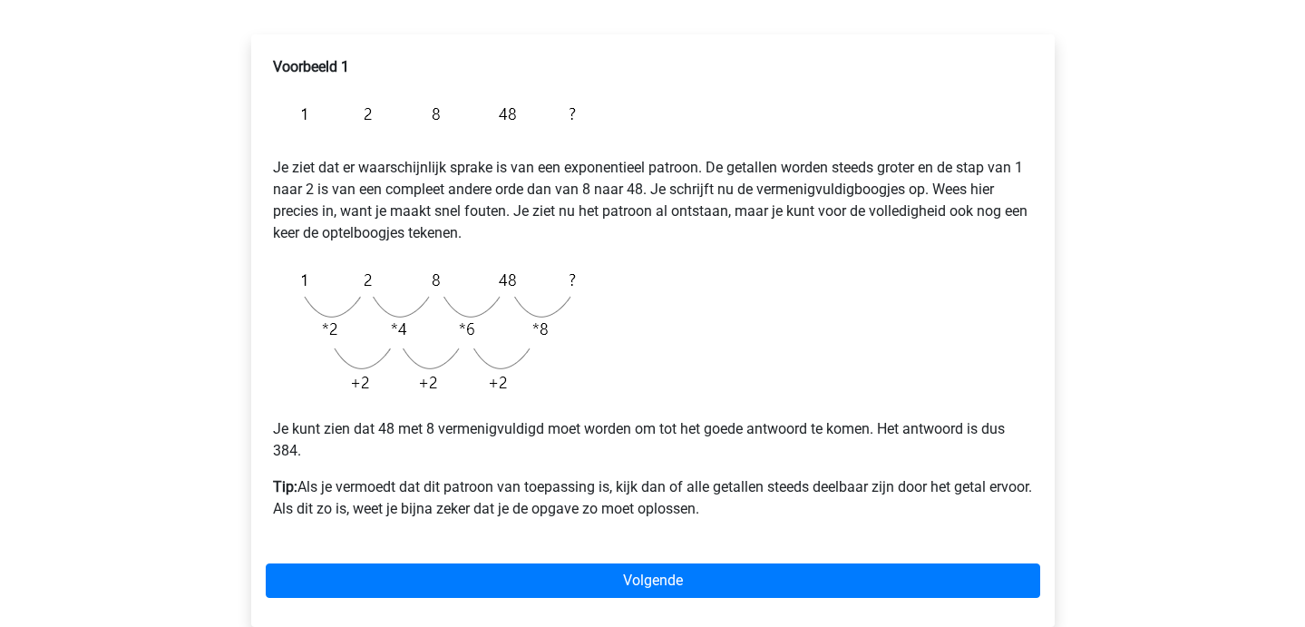
scroll to position [278, 0]
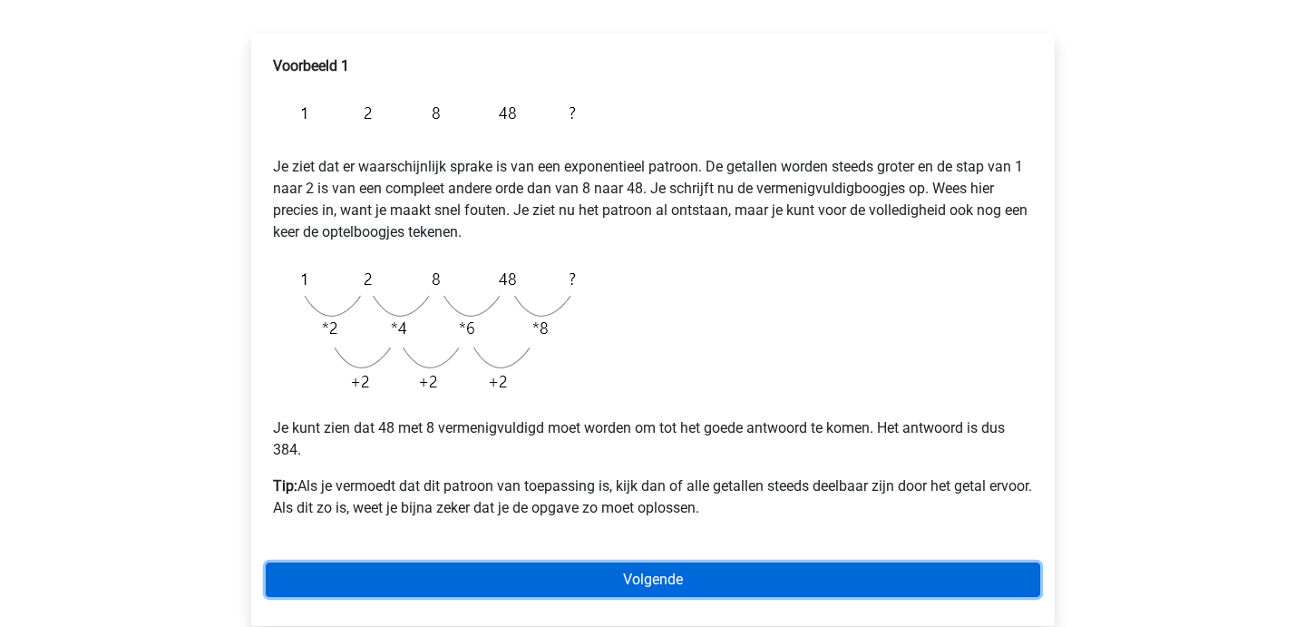
click at [485, 571] on link "Volgende" at bounding box center [653, 579] width 774 height 34
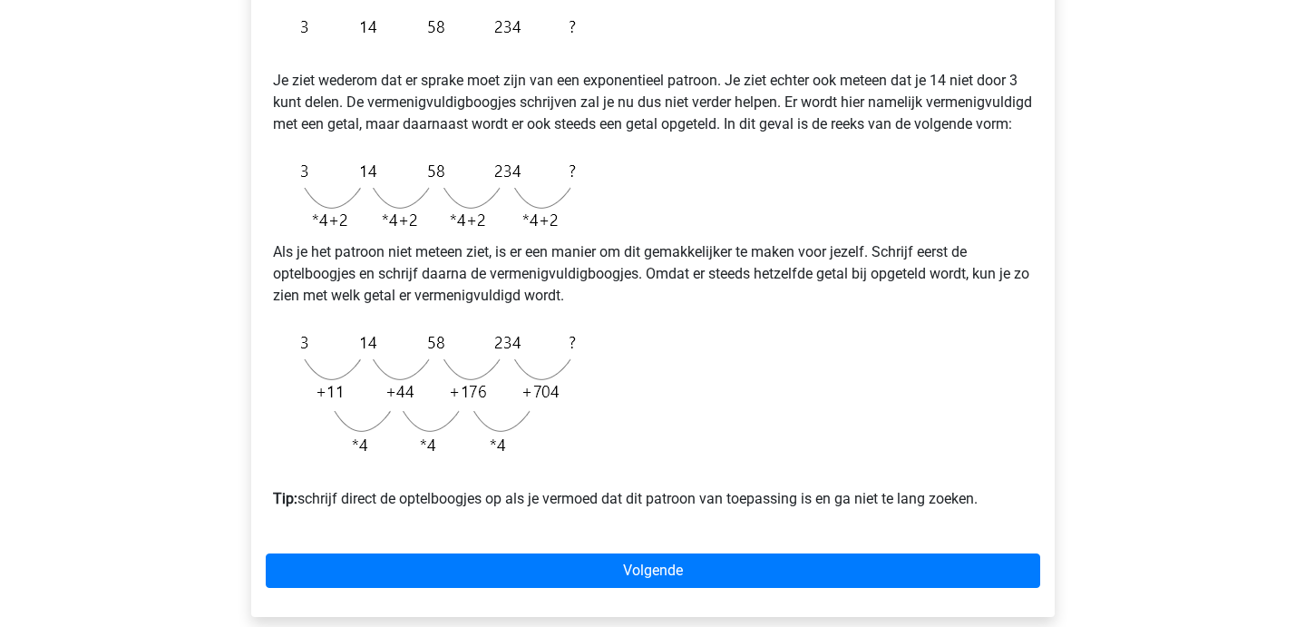
scroll to position [371, 0]
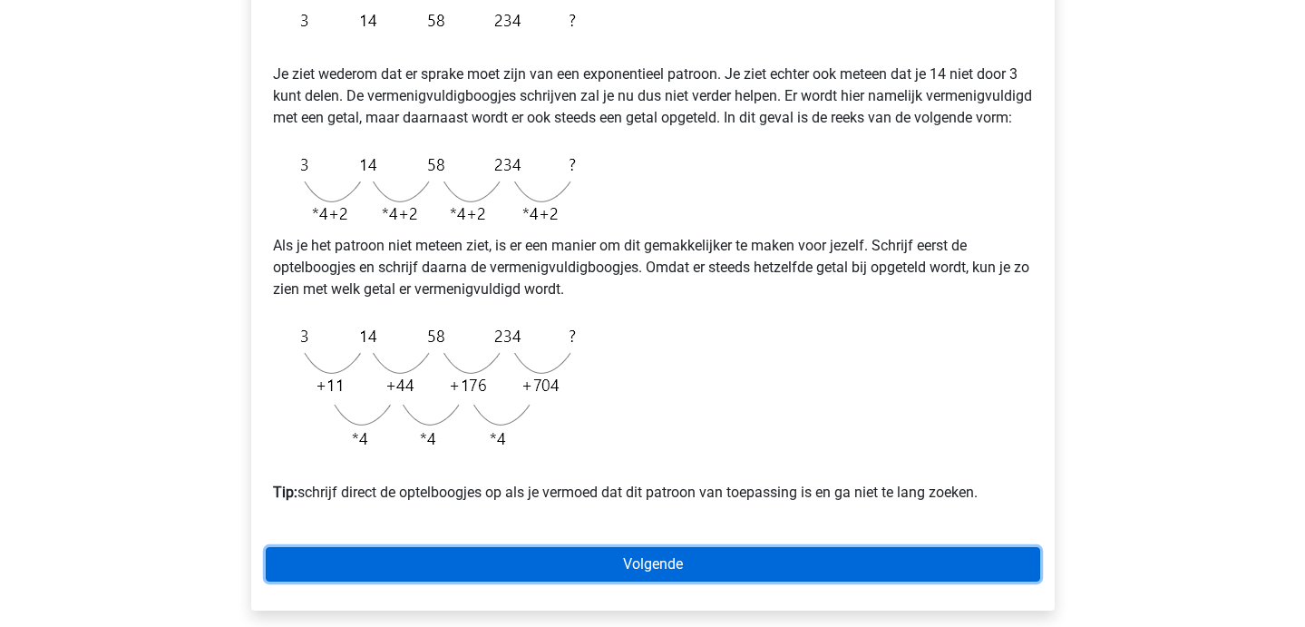
click at [551, 581] on link "Volgende" at bounding box center [653, 564] width 774 height 34
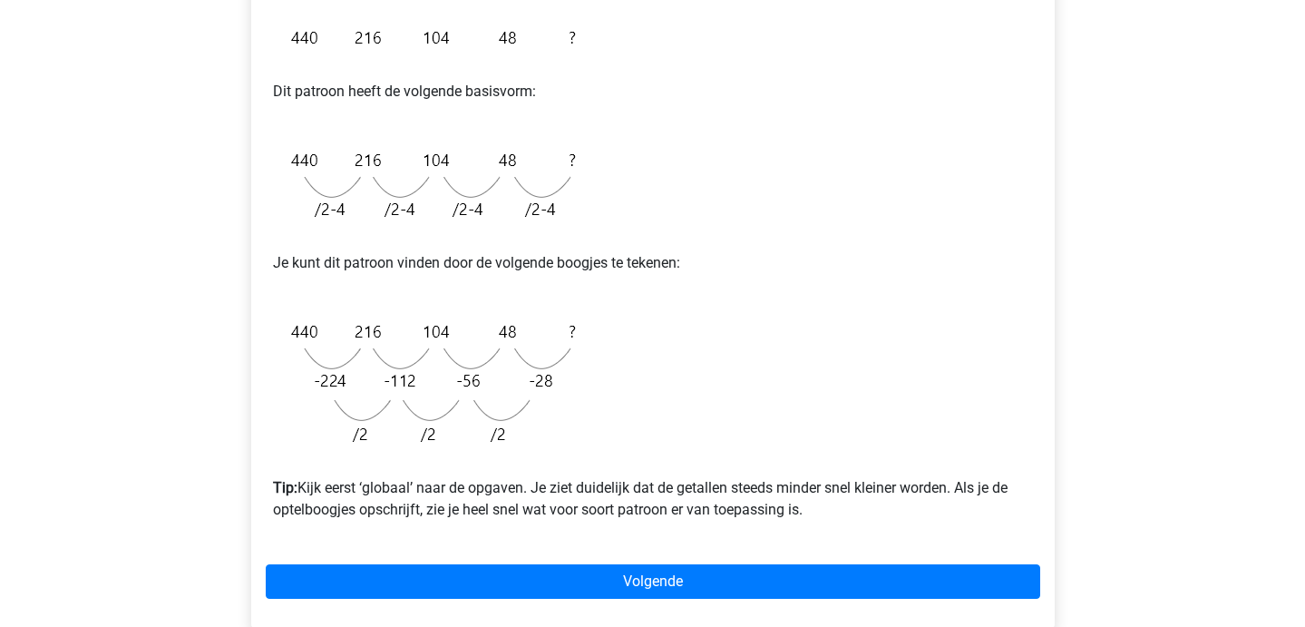
scroll to position [384, 0]
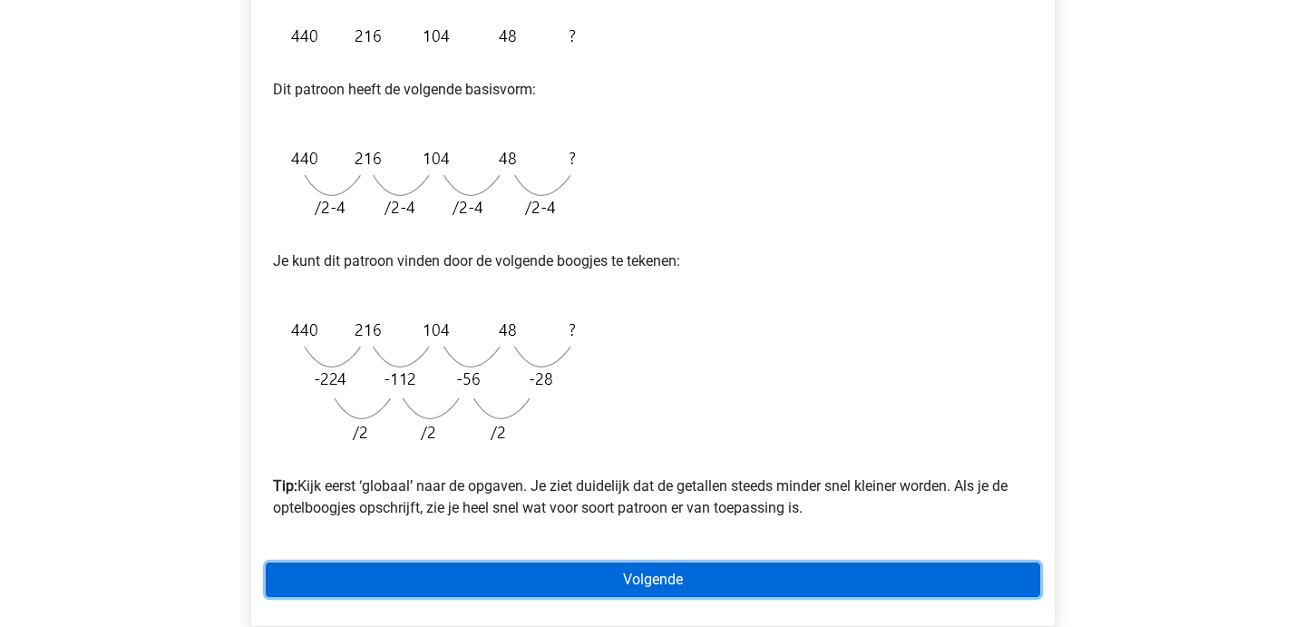
click at [423, 570] on link "Volgende" at bounding box center [653, 579] width 774 height 34
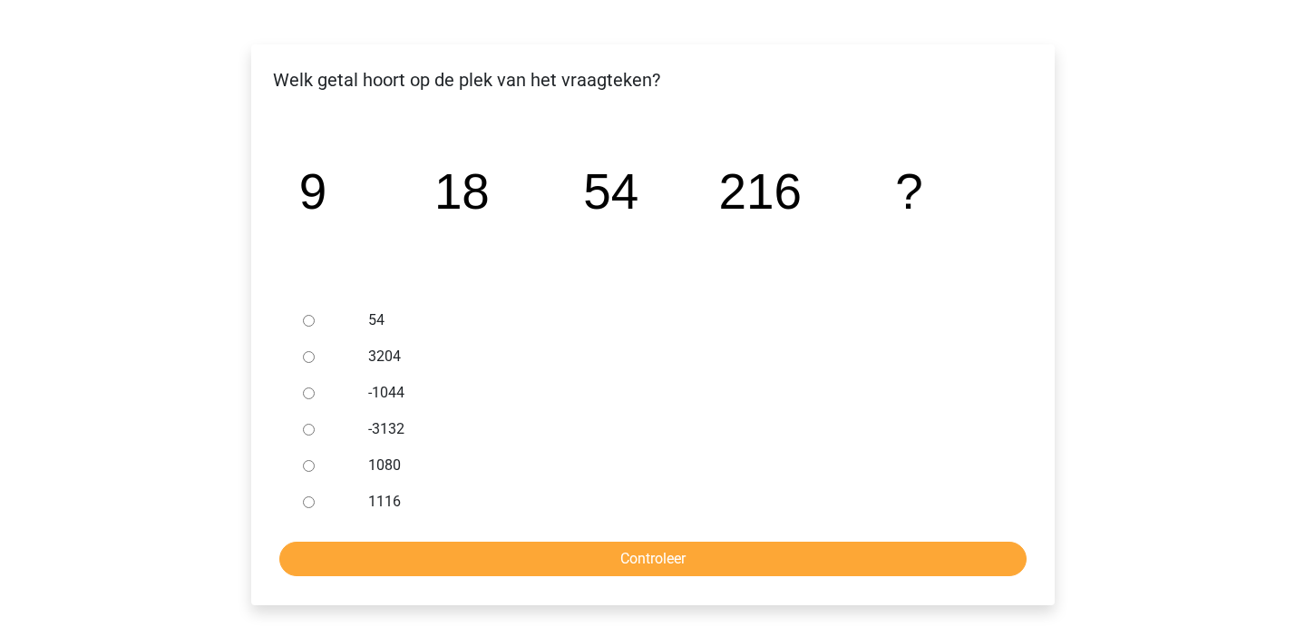
scroll to position [273, 0]
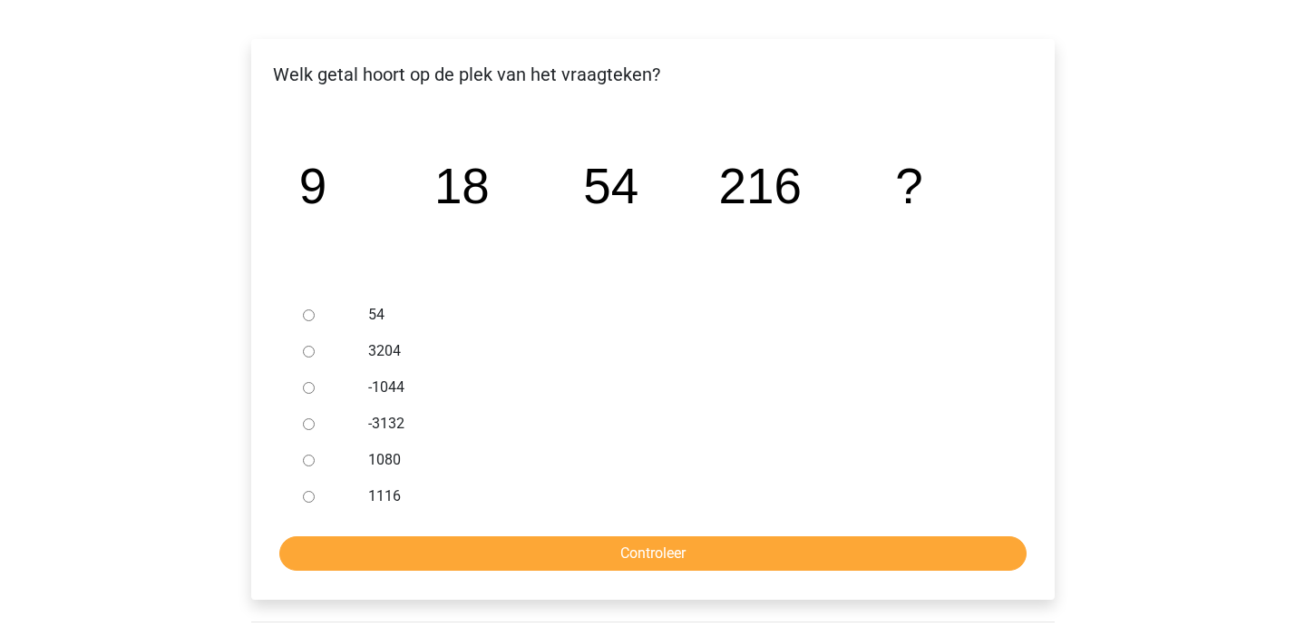
click at [308, 493] on input "1116" at bounding box center [309, 497] width 12 height 12
radio input "true"
click at [307, 467] on div at bounding box center [326, 460] width 60 height 36
click at [307, 462] on input "1080" at bounding box center [309, 460] width 12 height 12
radio input "true"
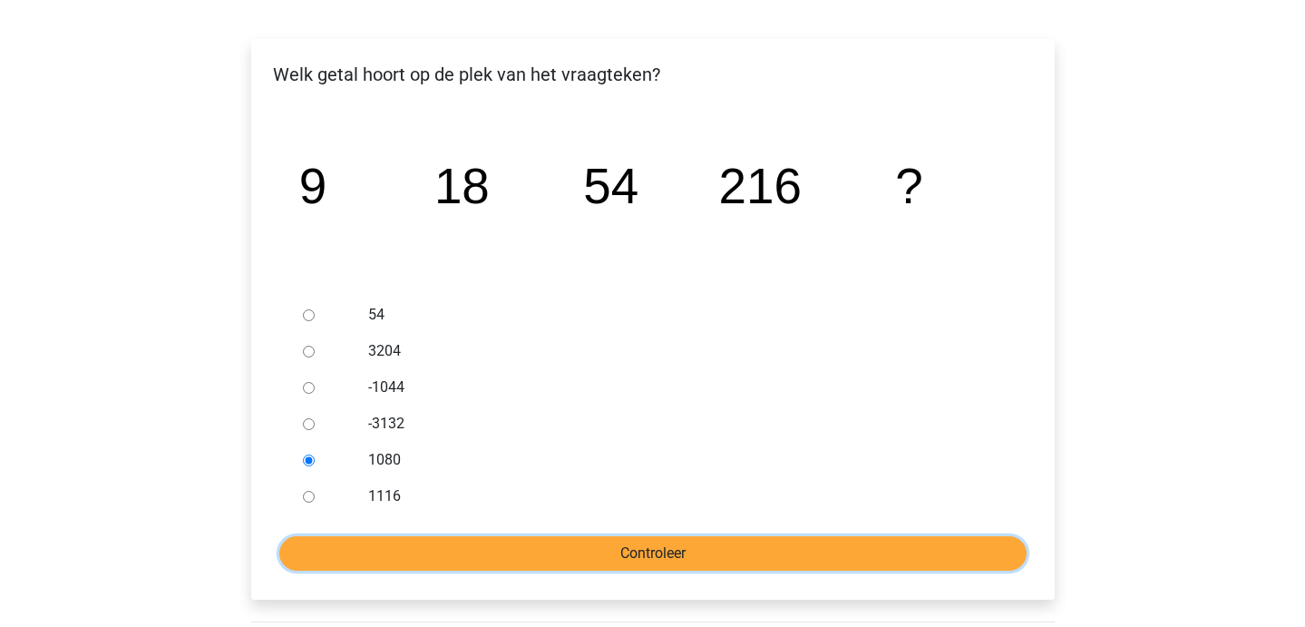
click at [407, 560] on input "Controleer" at bounding box center [652, 553] width 747 height 34
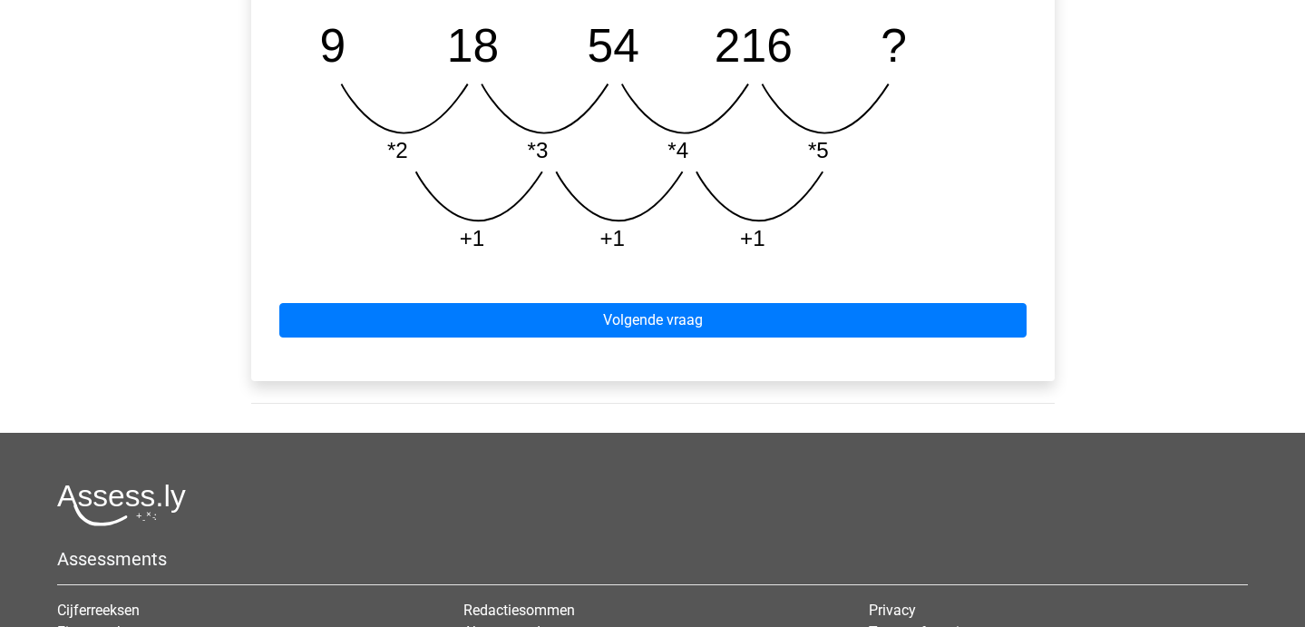
scroll to position [954, 0]
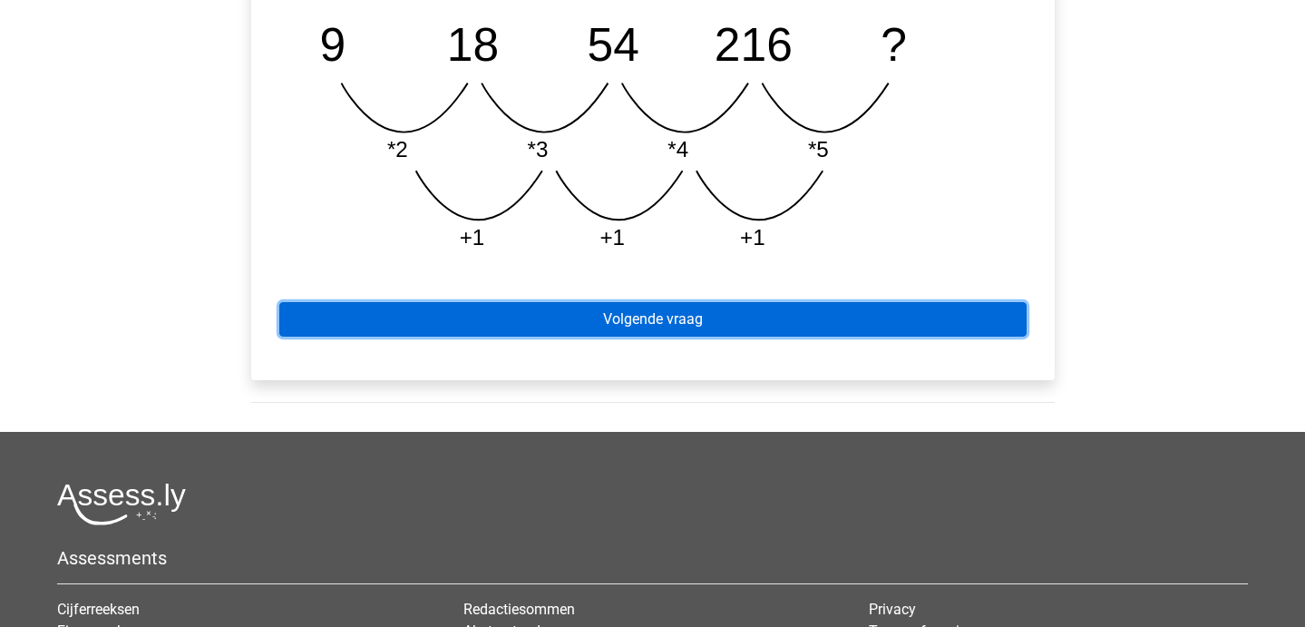
click at [511, 329] on link "Volgende vraag" at bounding box center [652, 319] width 747 height 34
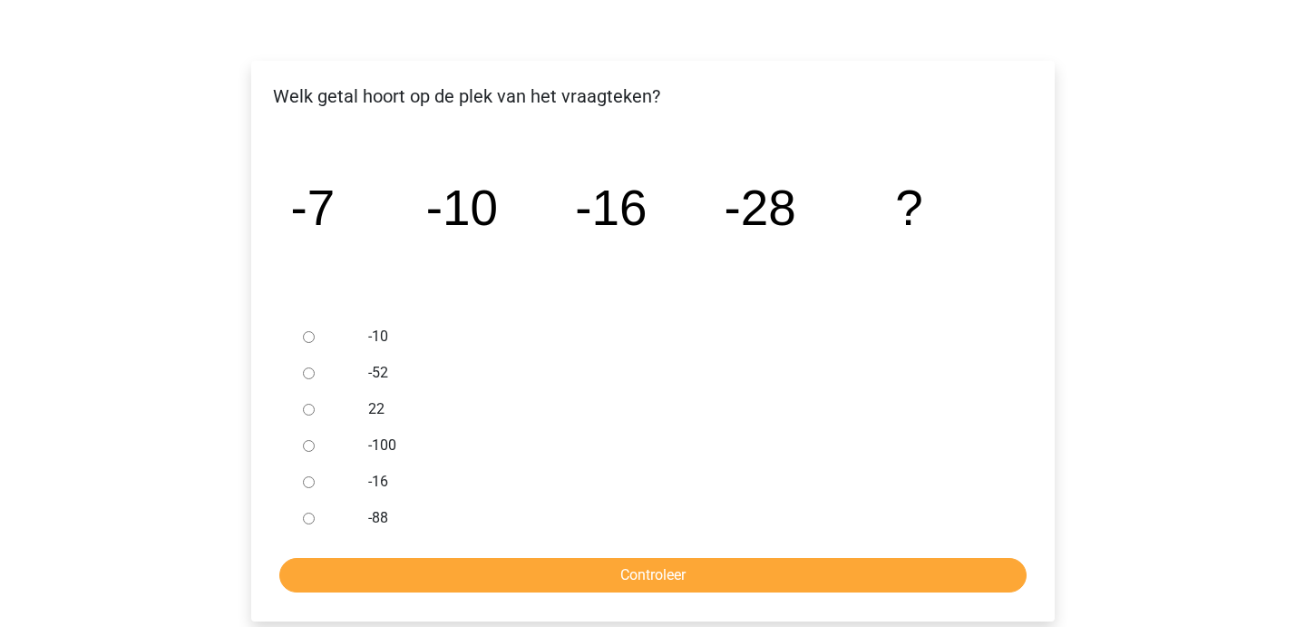
scroll to position [252, 0]
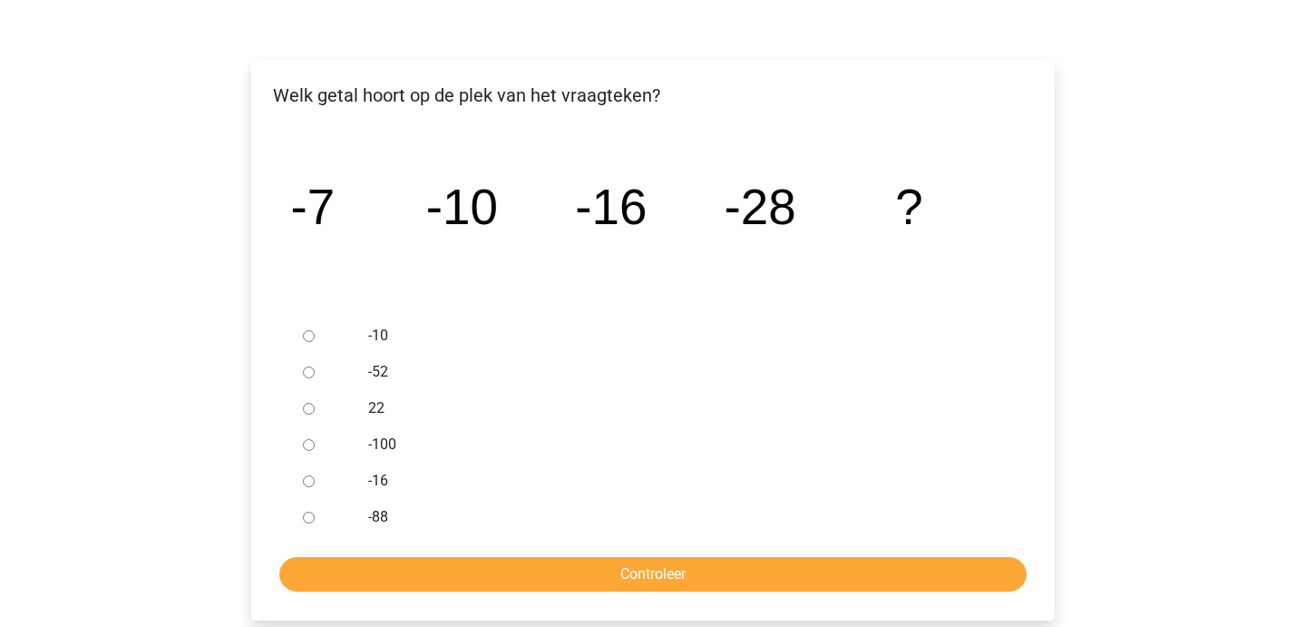
click at [311, 369] on input "-52" at bounding box center [309, 372] width 12 height 12
radio input "true"
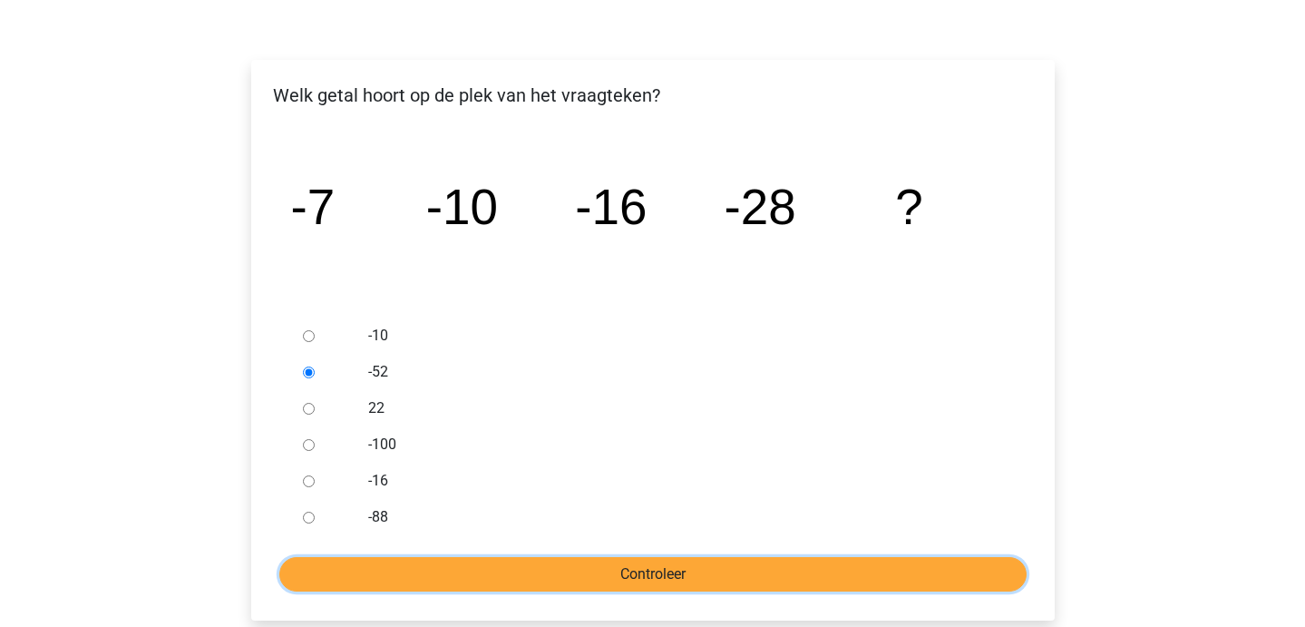
click at [450, 574] on input "Controleer" at bounding box center [652, 574] width 747 height 34
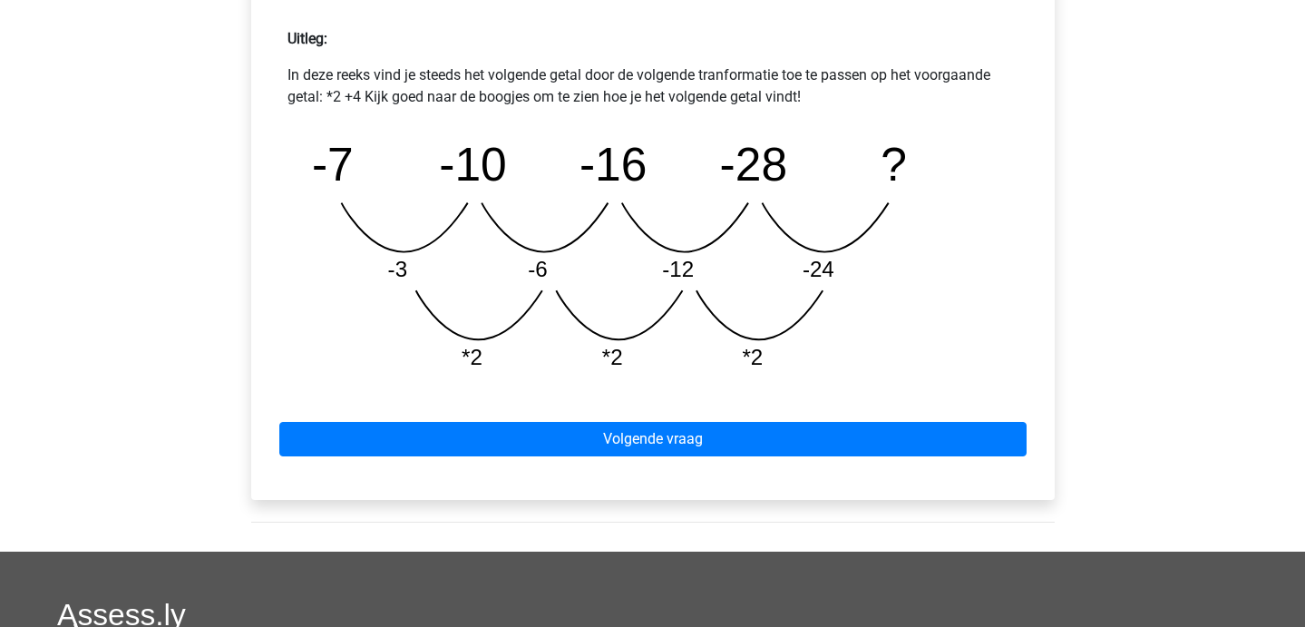
scroll to position [832, 0]
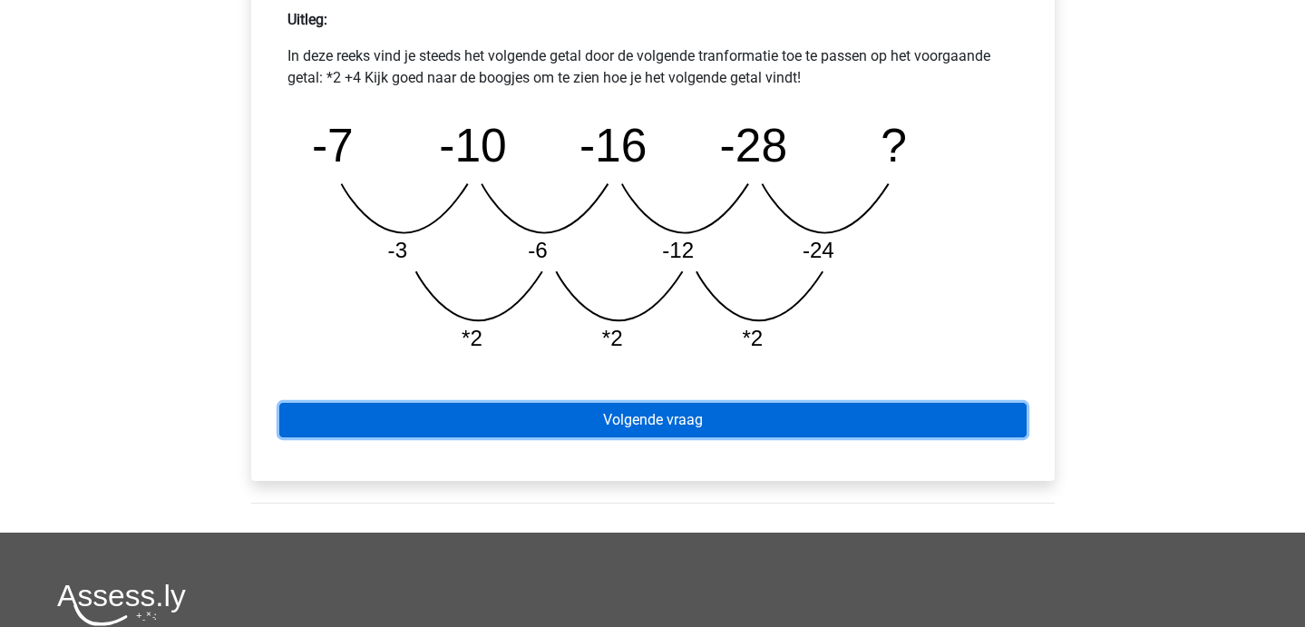
click at [494, 412] on link "Volgende vraag" at bounding box center [652, 420] width 747 height 34
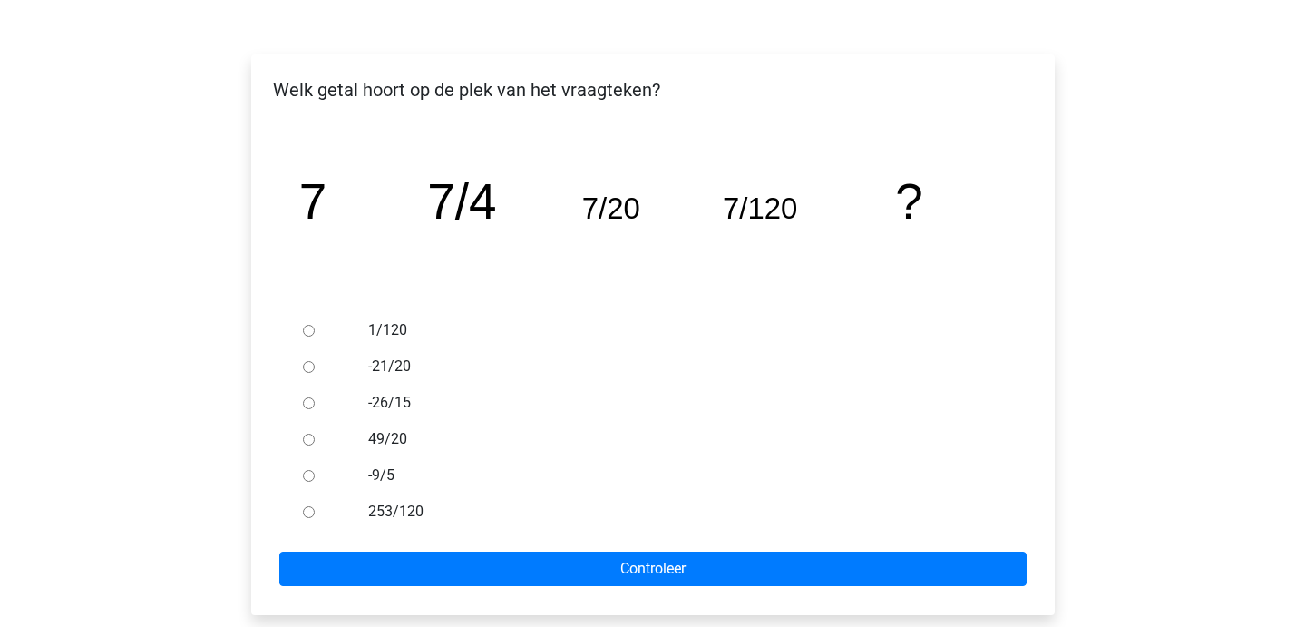
scroll to position [258, 0]
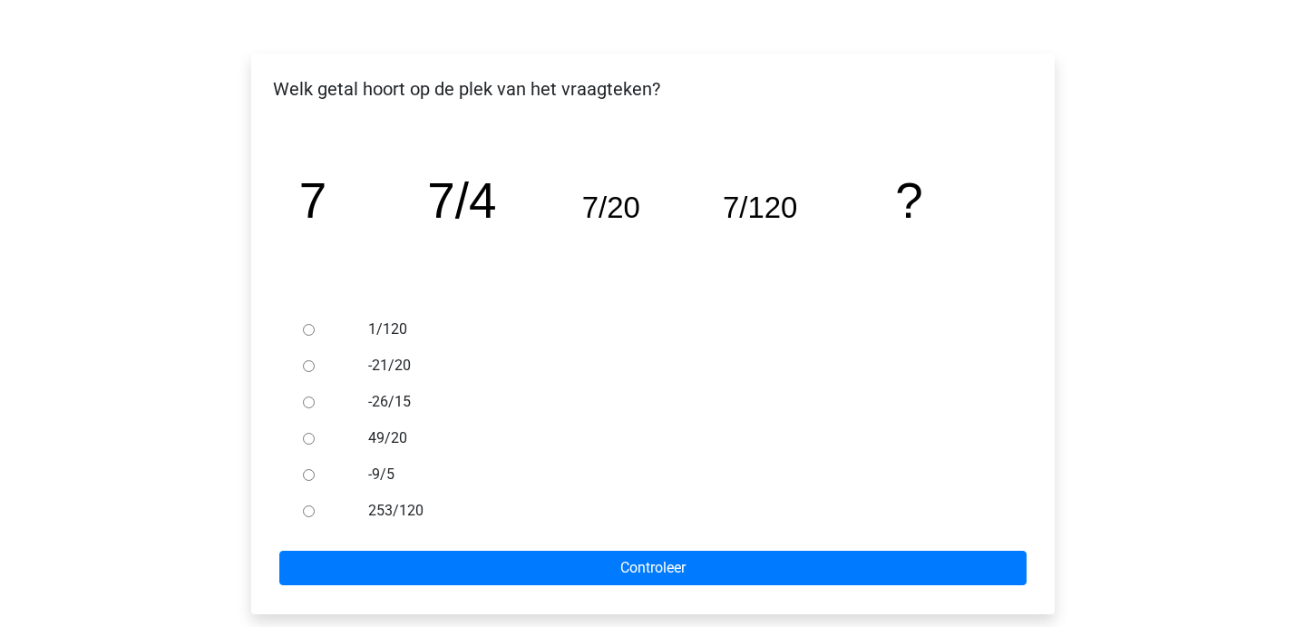
click at [298, 340] on div at bounding box center [326, 329] width 60 height 36
click at [306, 330] on input "1/120" at bounding box center [309, 330] width 12 height 12
radio input "true"
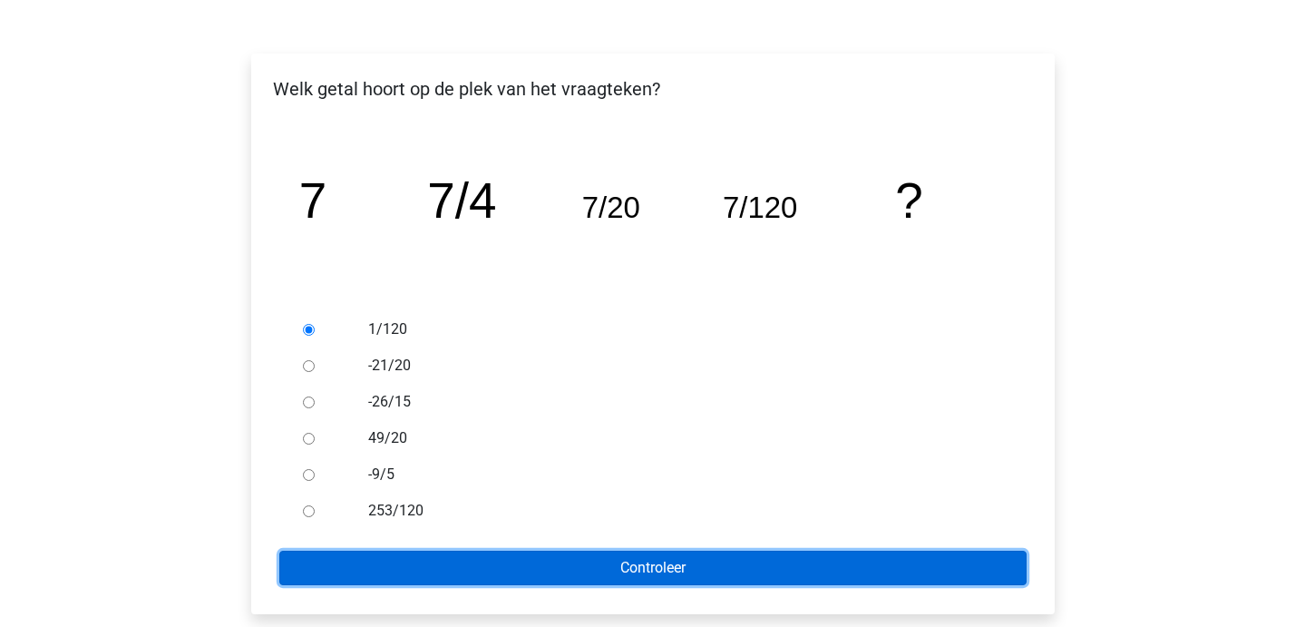
click at [410, 565] on input "Controleer" at bounding box center [652, 567] width 747 height 34
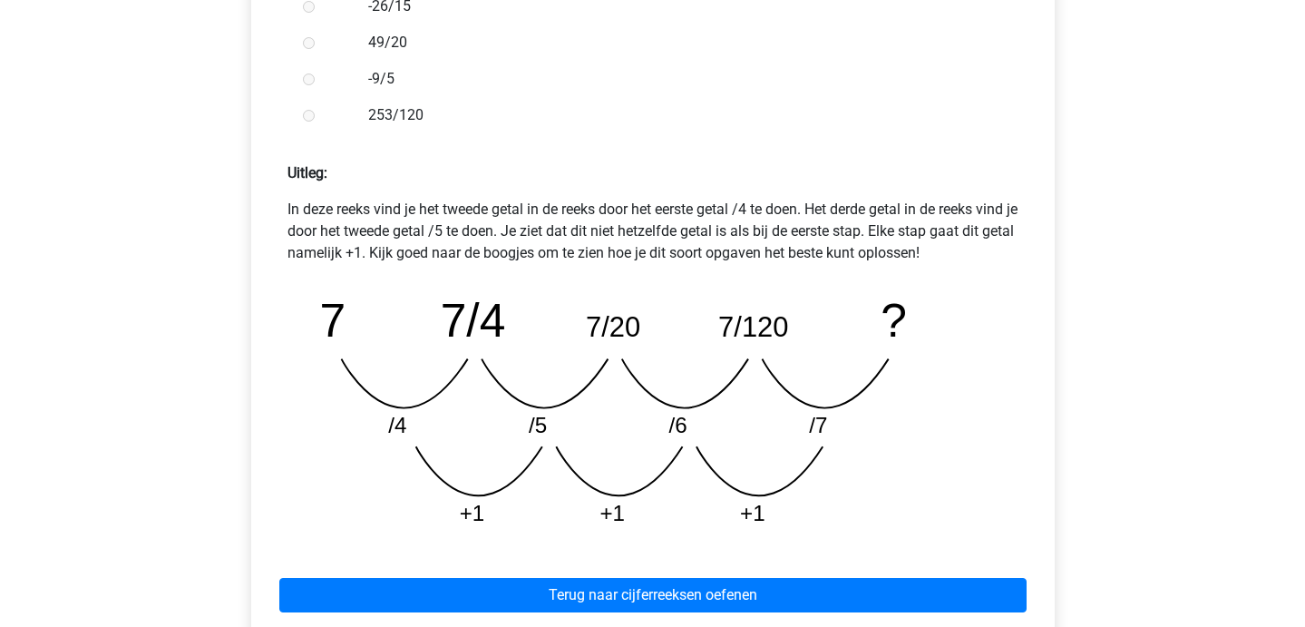
scroll to position [734, 0]
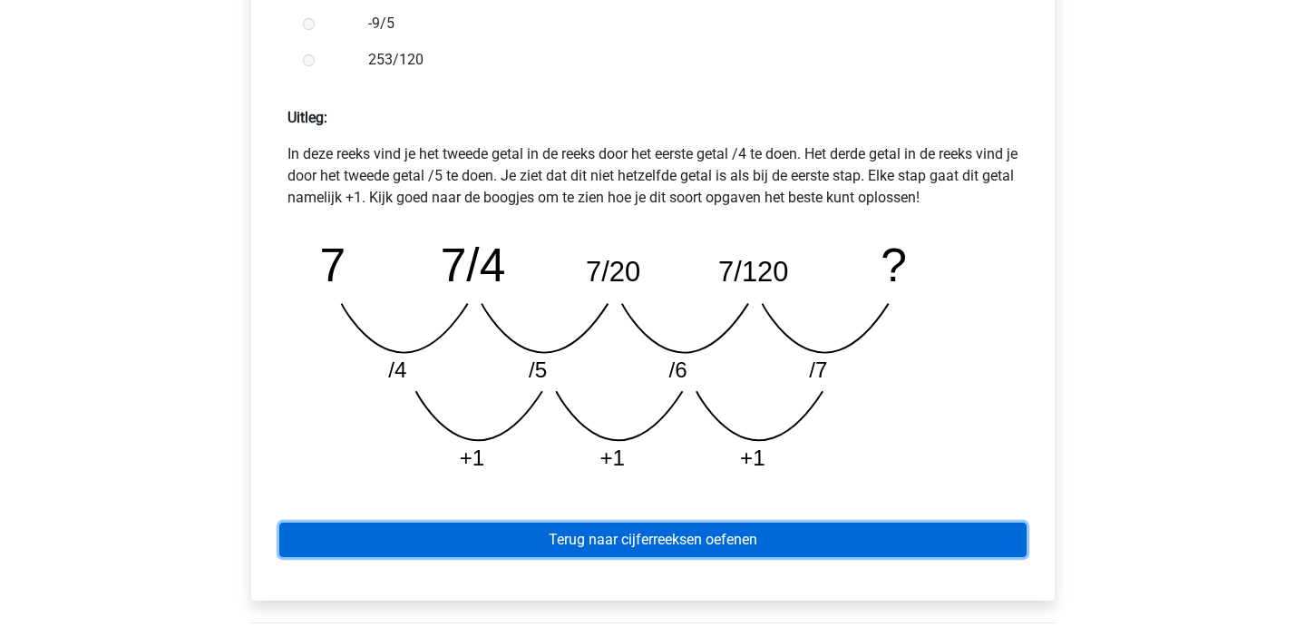
click at [478, 546] on link "Terug naar cijferreeksen oefenen" at bounding box center [652, 539] width 747 height 34
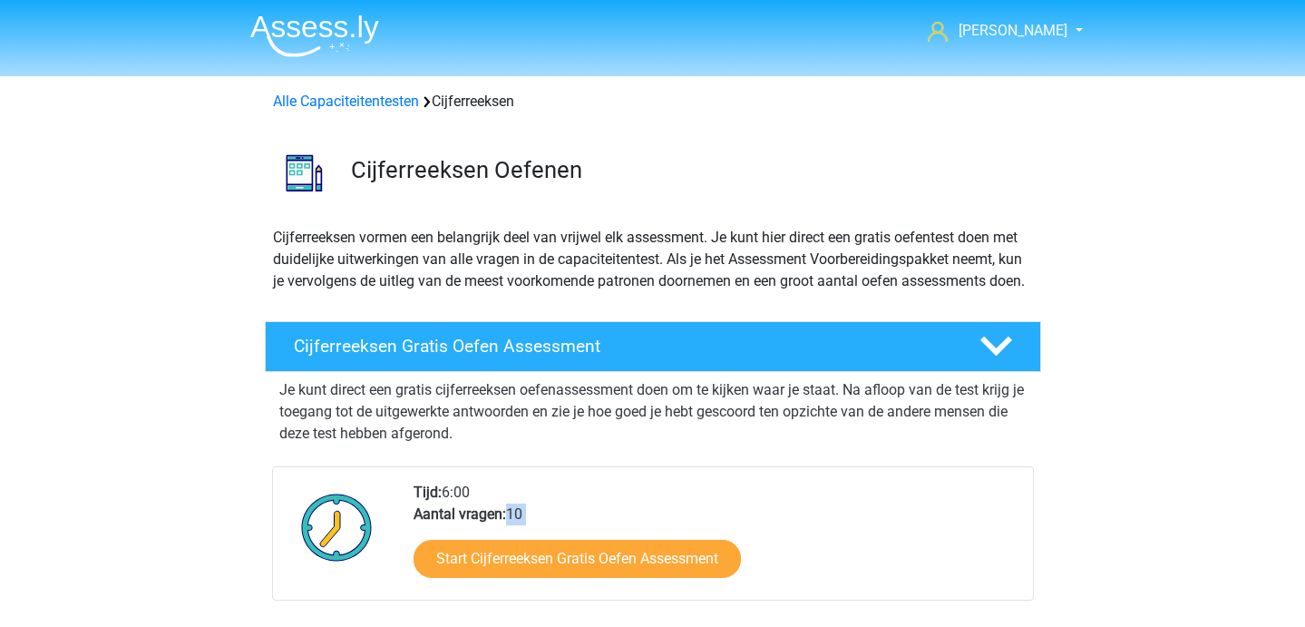
drag, startPoint x: 653, startPoint y: 550, endPoint x: 653, endPoint y: 502, distance: 48.1
click at [653, 521] on div "Tijd: 6:00 Aantal vragen: 10 Start Cijferreeksen Gratis Oefen Assessment" at bounding box center [716, 541] width 632 height 118
click at [653, 502] on div "Tijd: 6:00 Aantal vragen: 10 Start Cijferreeksen Gratis Oefen Assessment" at bounding box center [716, 541] width 632 height 118
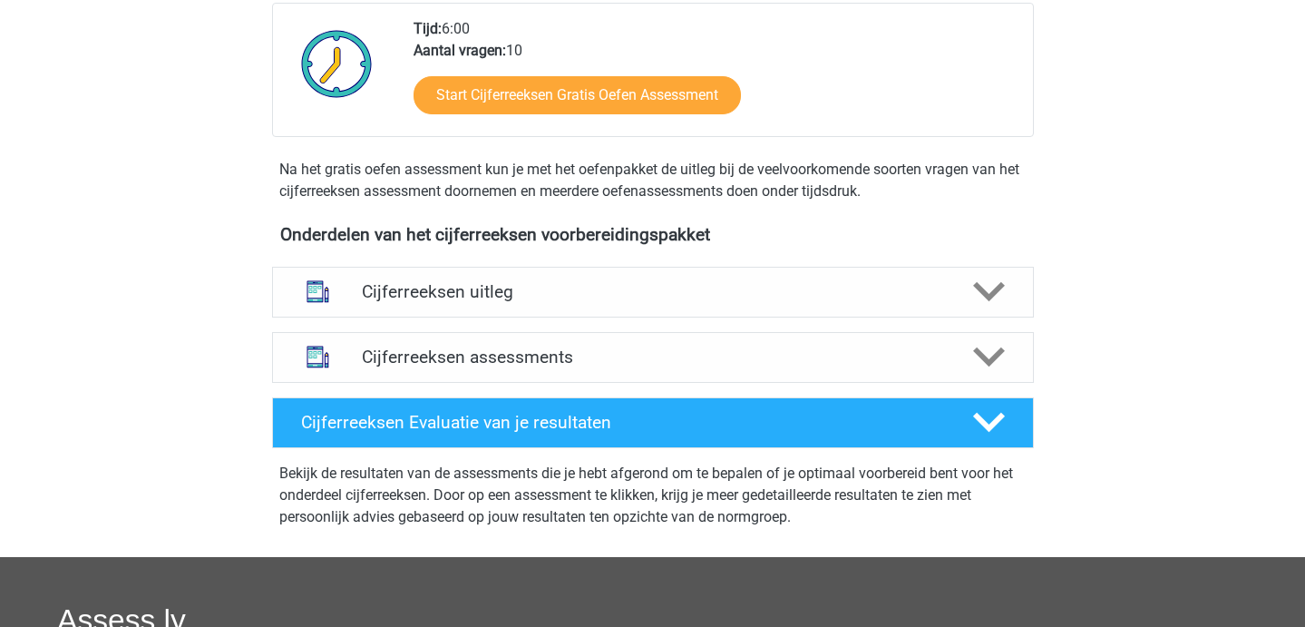
scroll to position [462, 0]
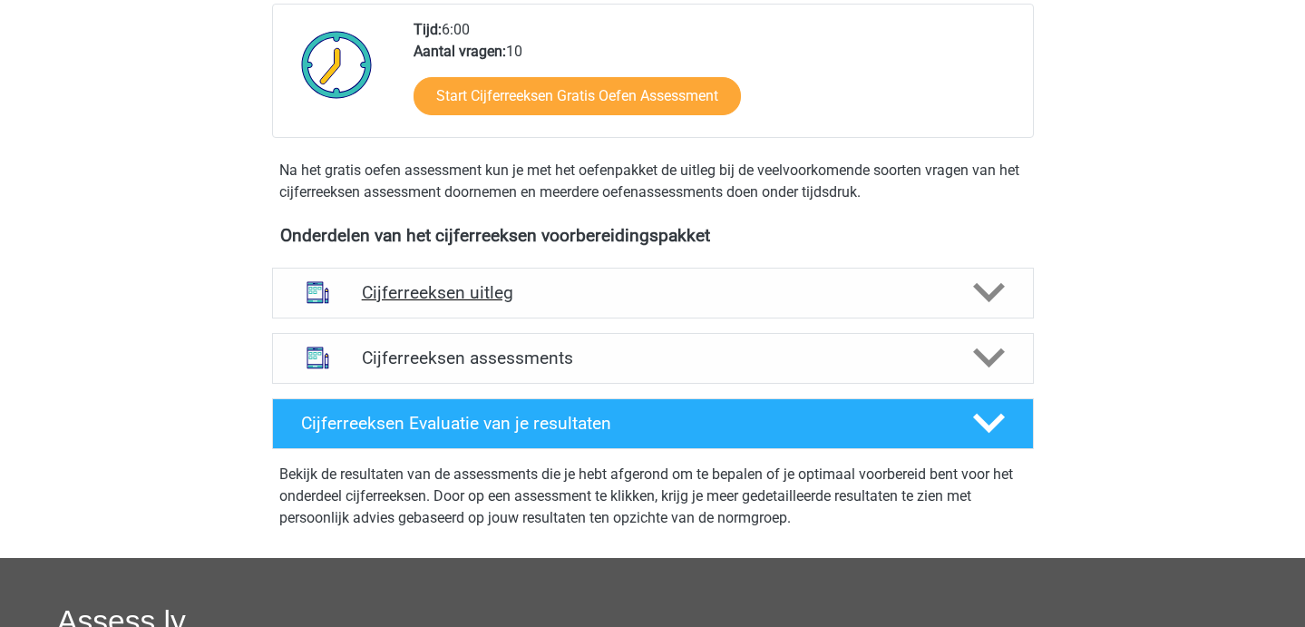
click at [574, 301] on div "Cijferreeksen uitleg" at bounding box center [653, 293] width 762 height 51
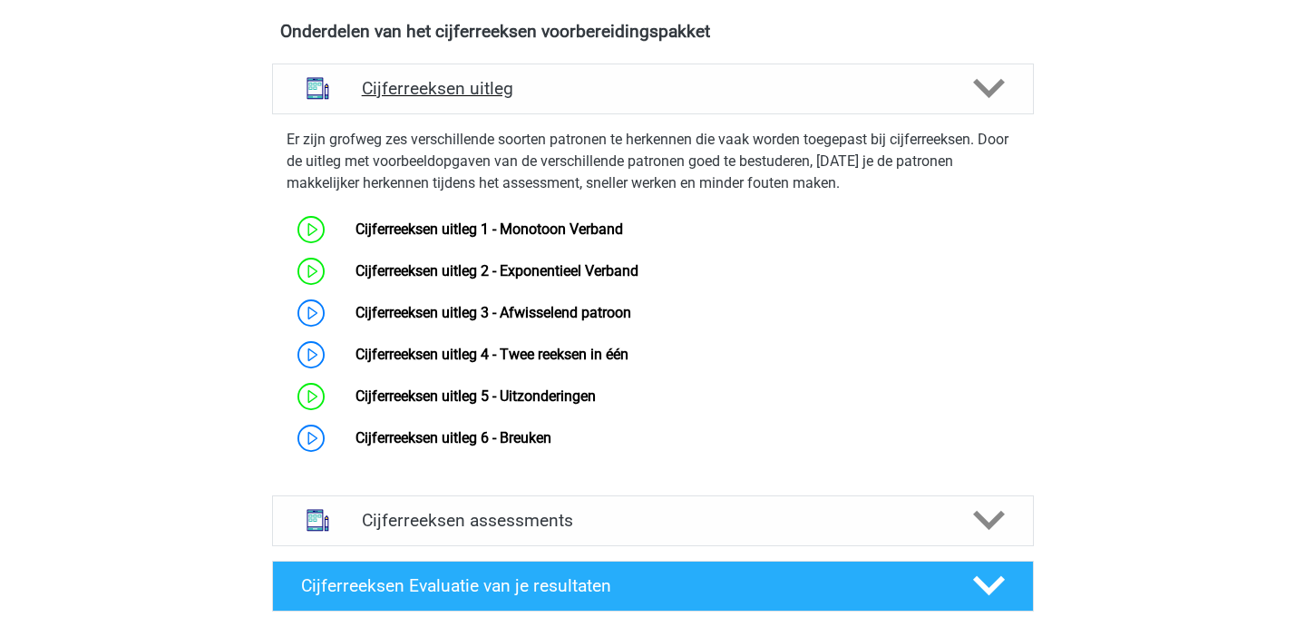
scroll to position [730, 0]
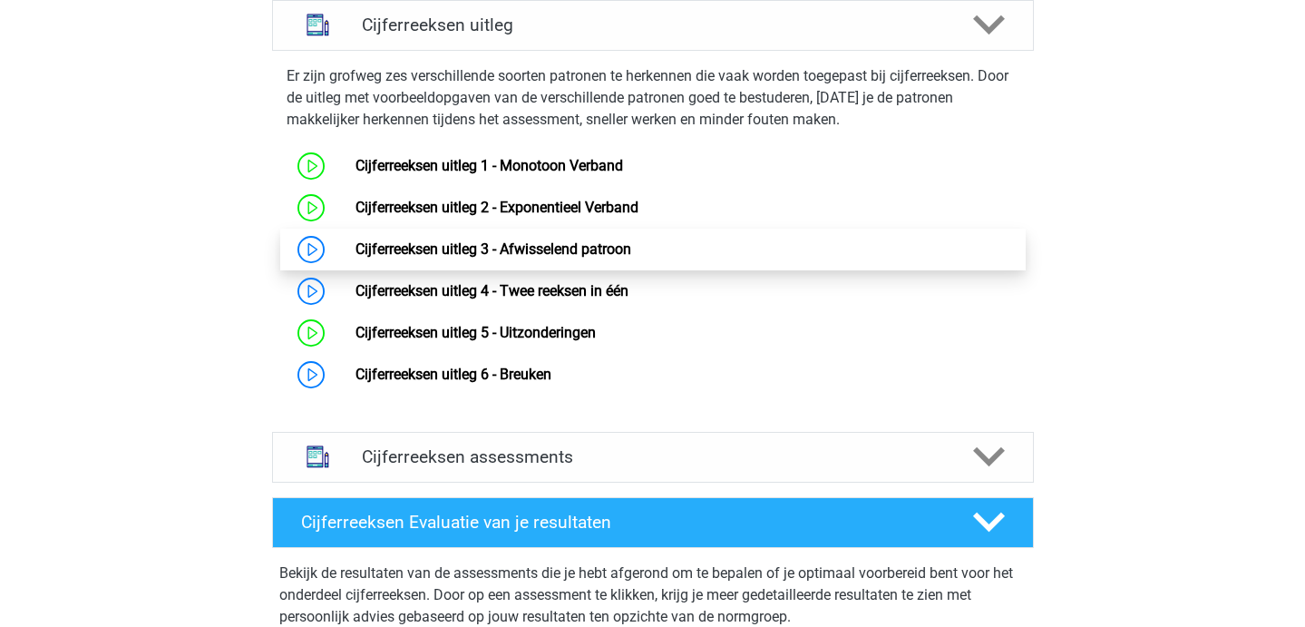
click at [504, 258] on link "Cijferreeksen uitleg 3 - Afwisselend patroon" at bounding box center [493, 248] width 276 height 17
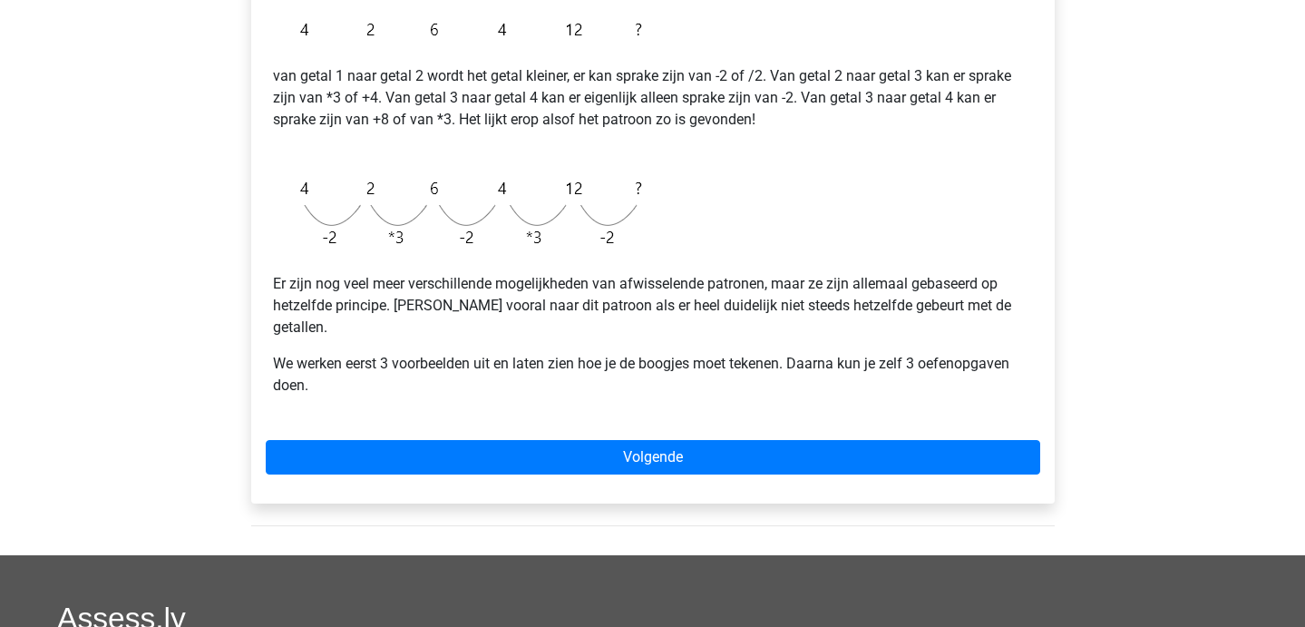
scroll to position [431, 0]
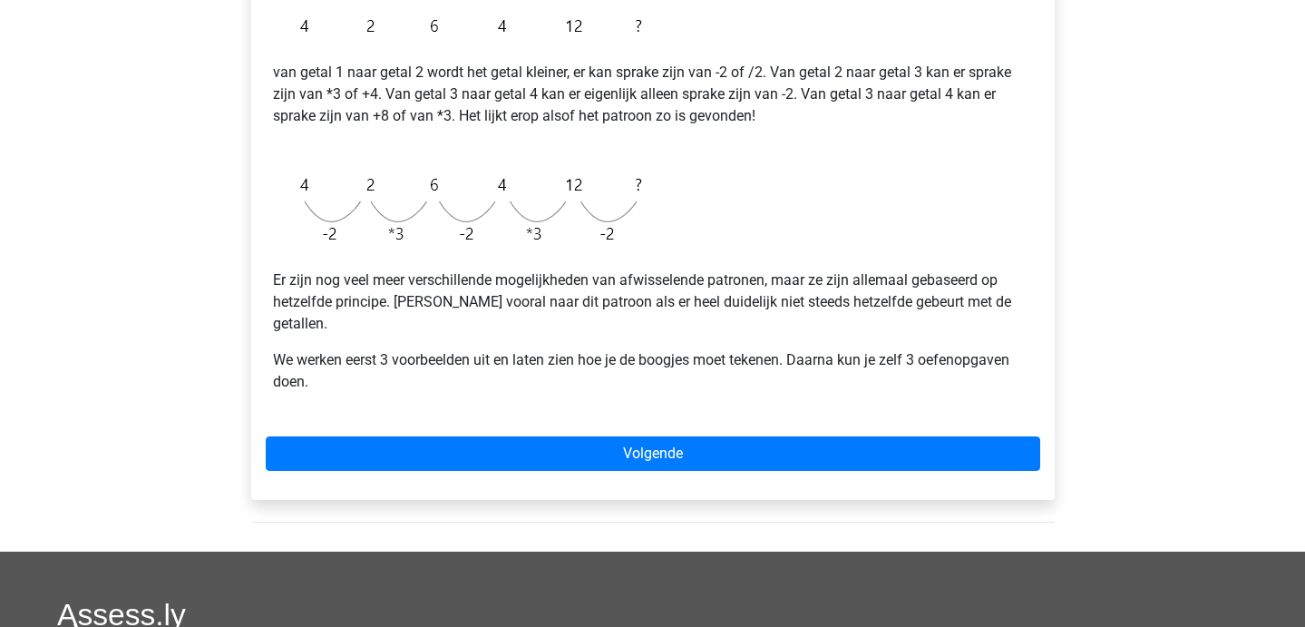
click at [543, 469] on div "Bij een afwisselend patroon, worden verschillende patronen afgewisseld. Bij dit…" at bounding box center [652, 190] width 803 height 618
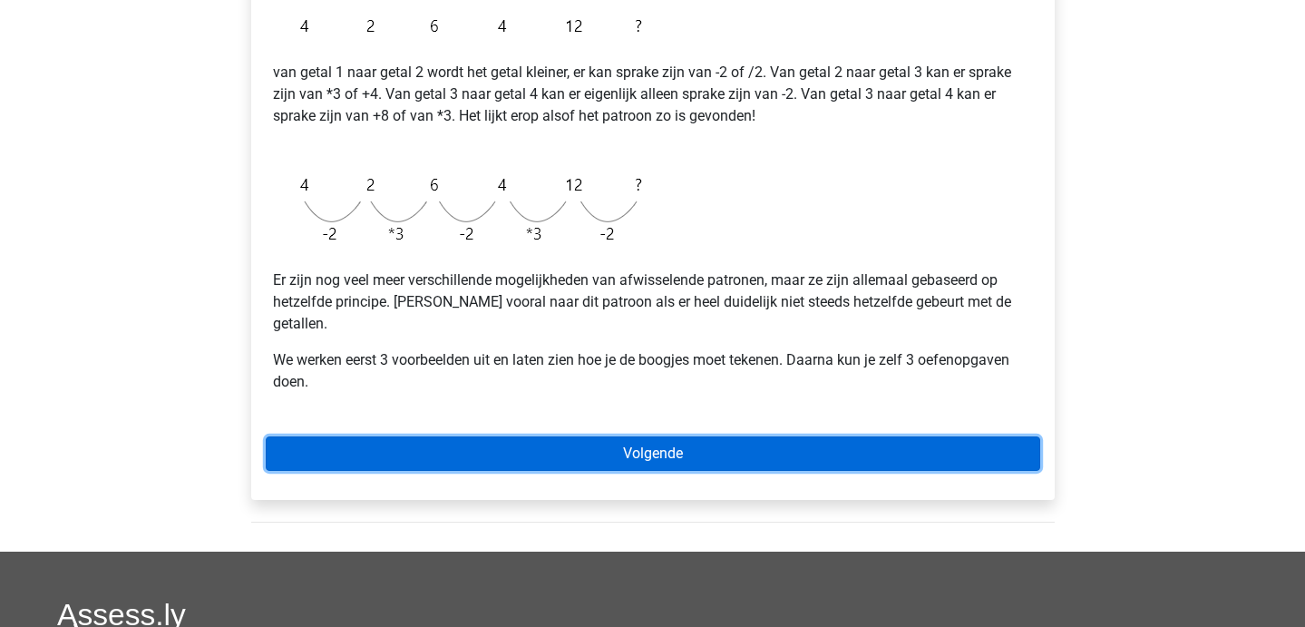
click at [531, 444] on link "Volgende" at bounding box center [653, 453] width 774 height 34
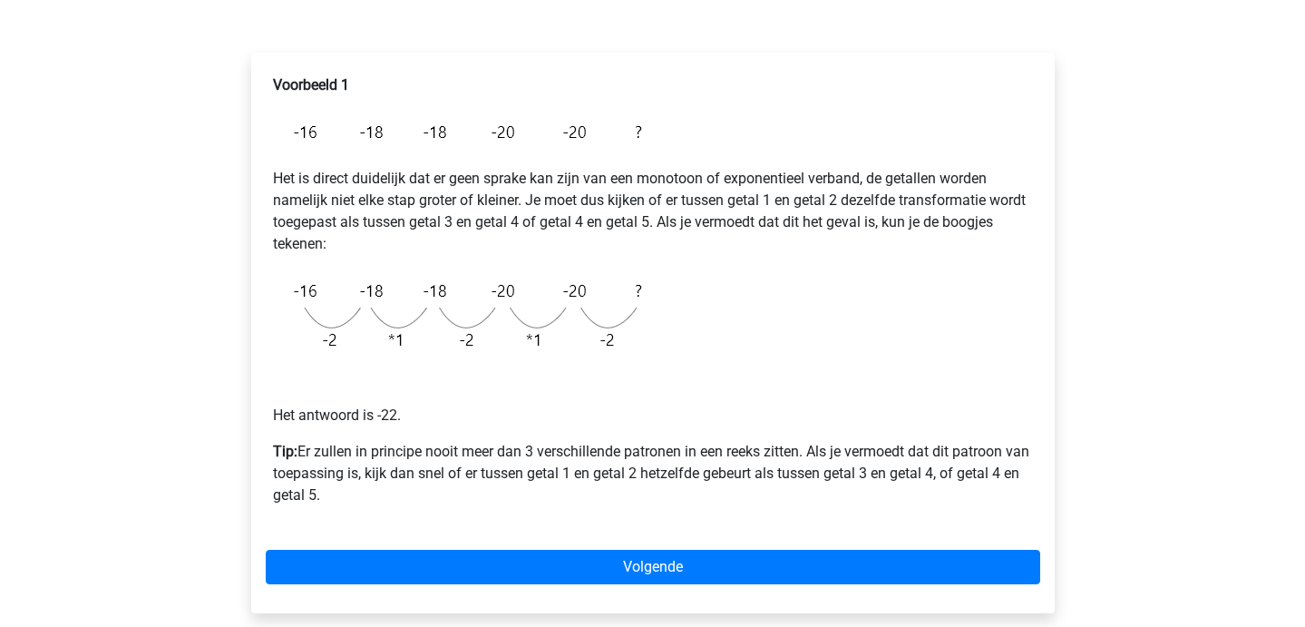
scroll to position [268, 0]
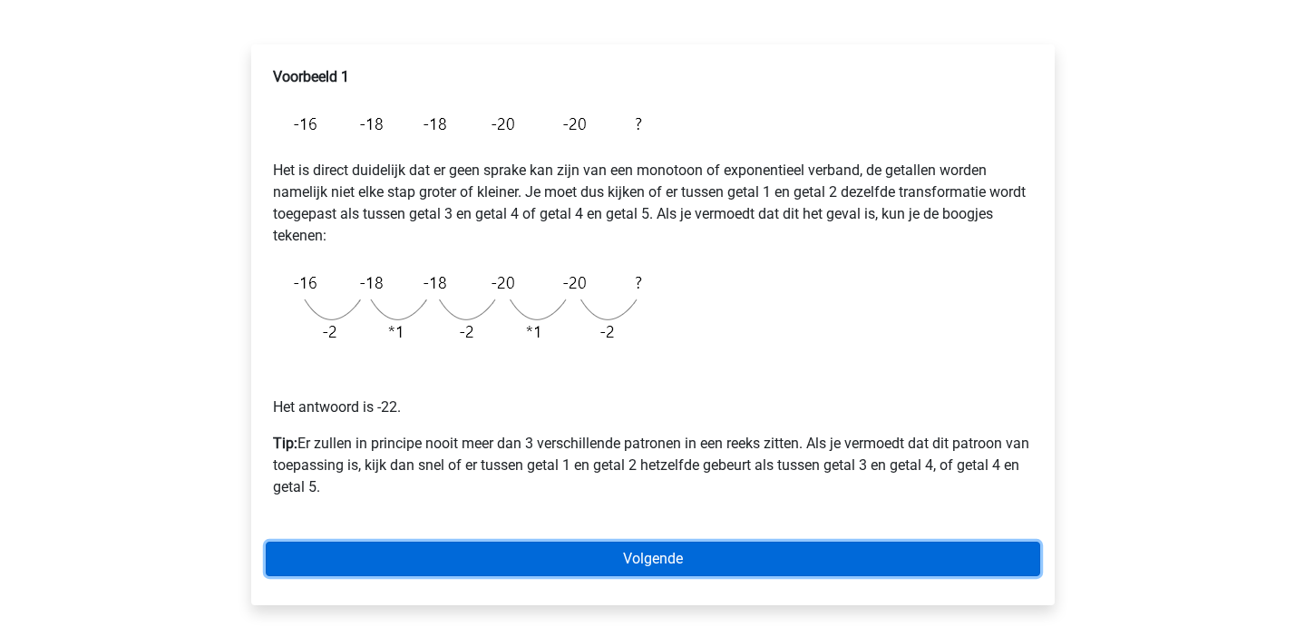
click at [454, 555] on link "Volgende" at bounding box center [653, 558] width 774 height 34
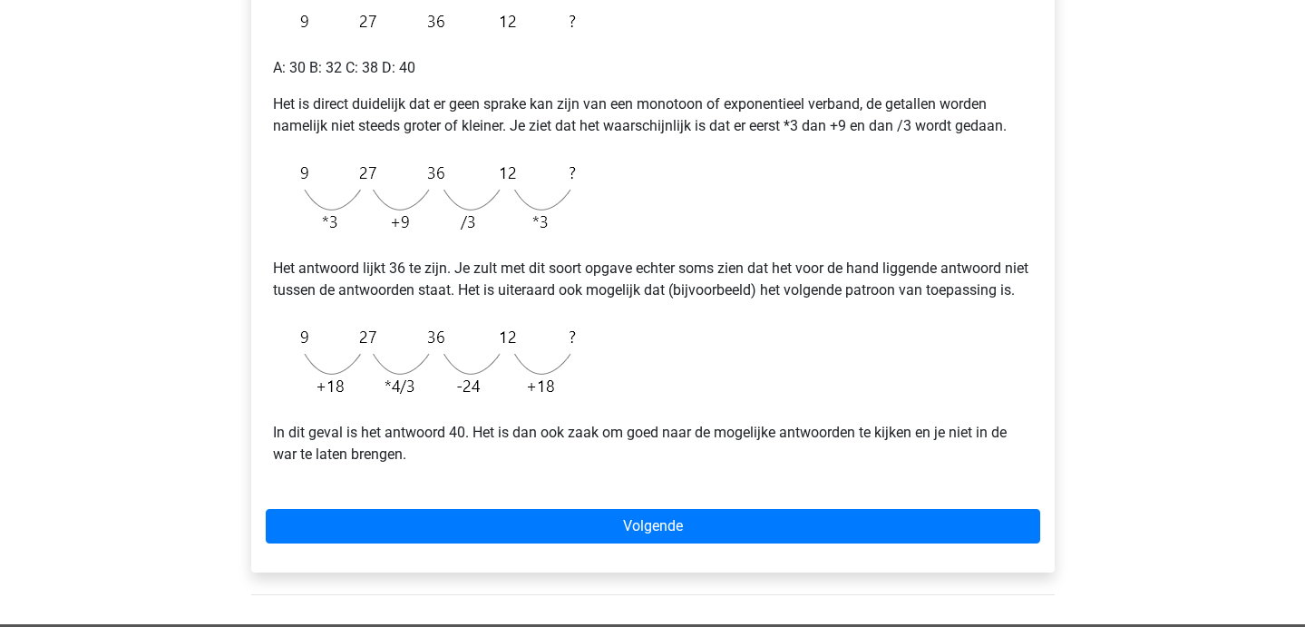
scroll to position [404, 0]
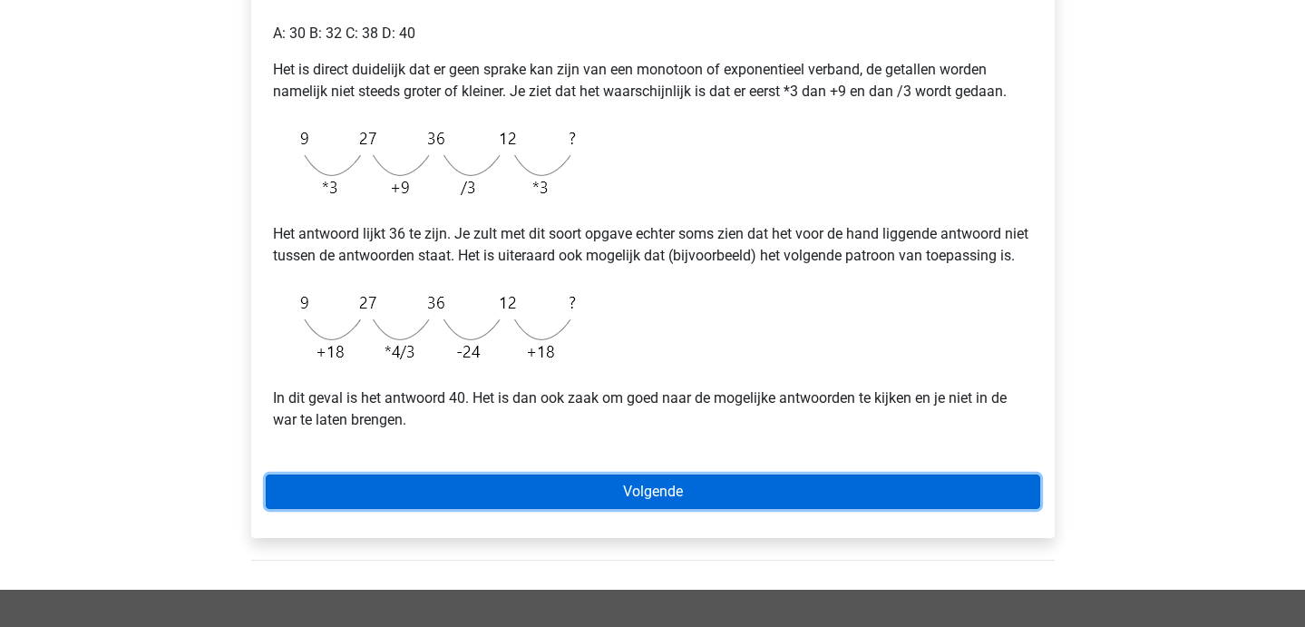
click at [411, 509] on link "Volgende" at bounding box center [653, 491] width 774 height 34
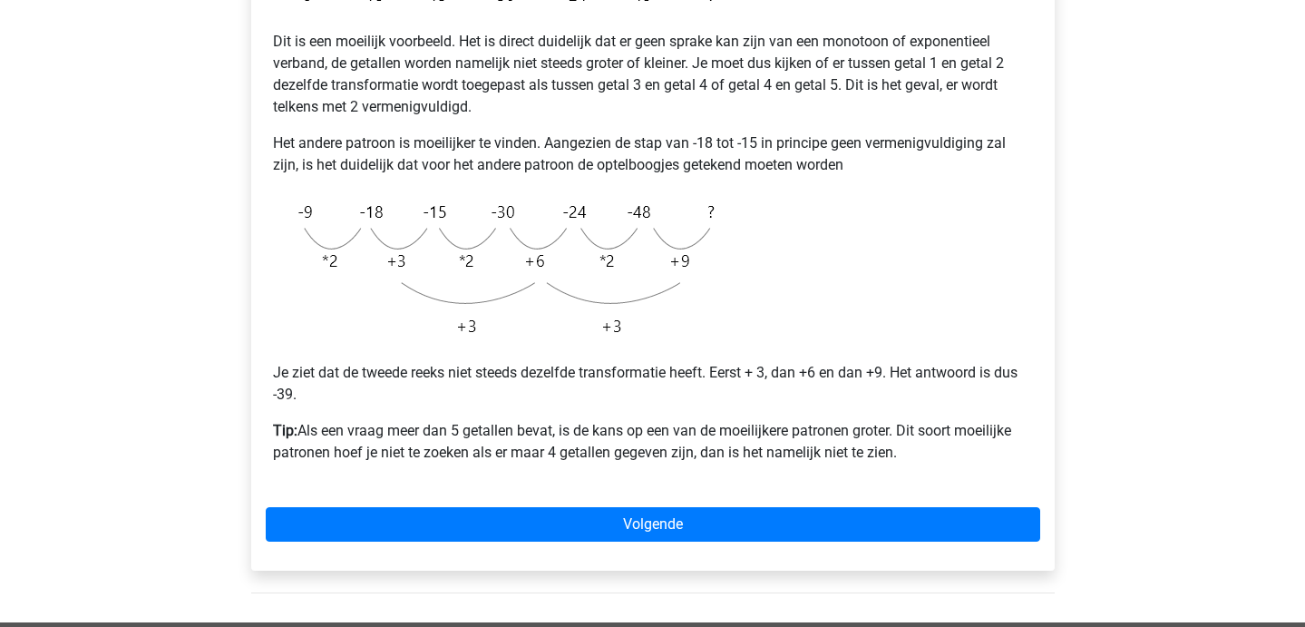
scroll to position [398, 0]
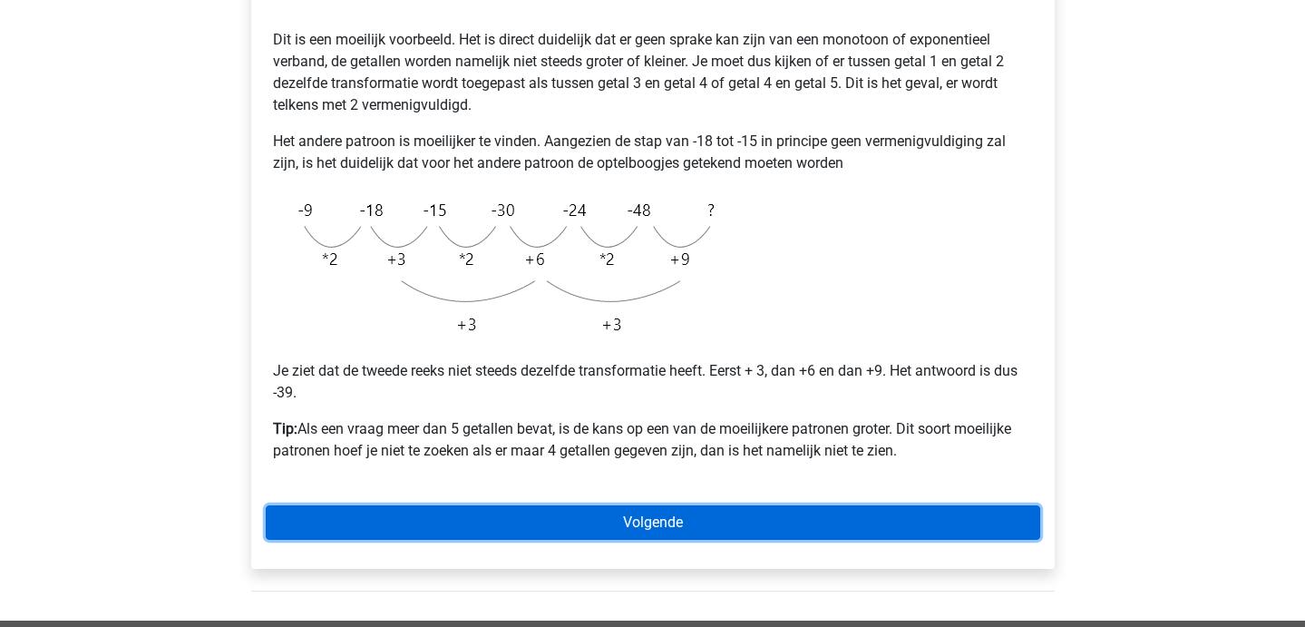
click at [612, 521] on link "Volgende" at bounding box center [653, 522] width 774 height 34
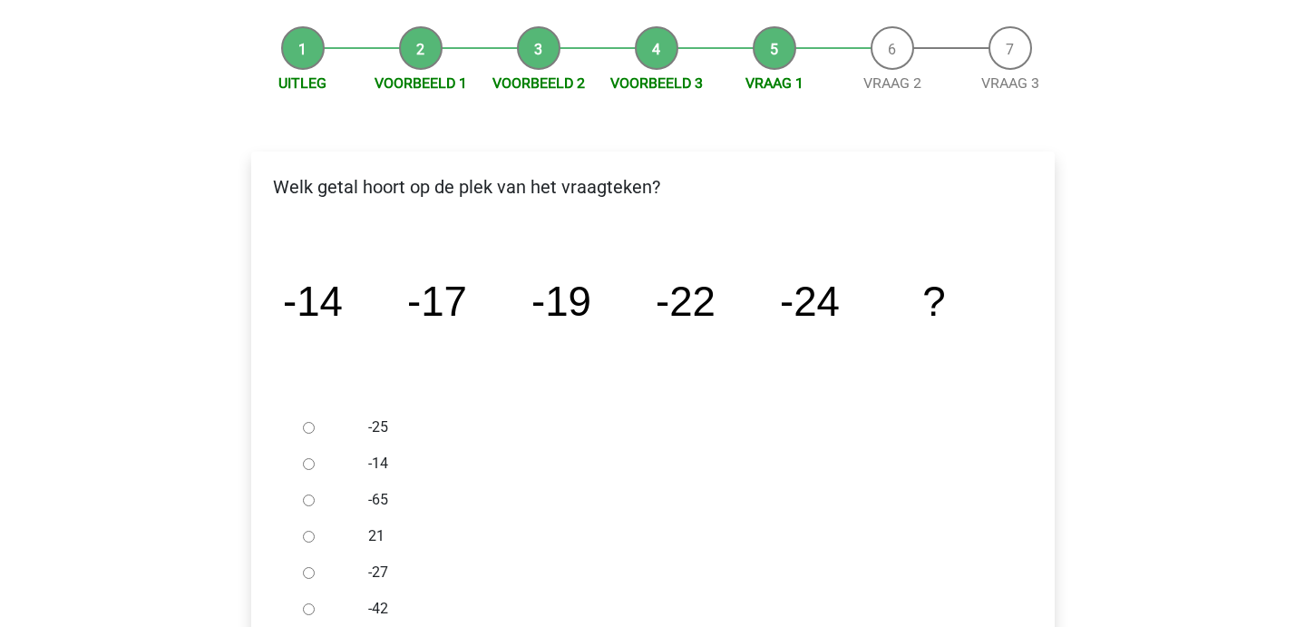
scroll to position [192, 0]
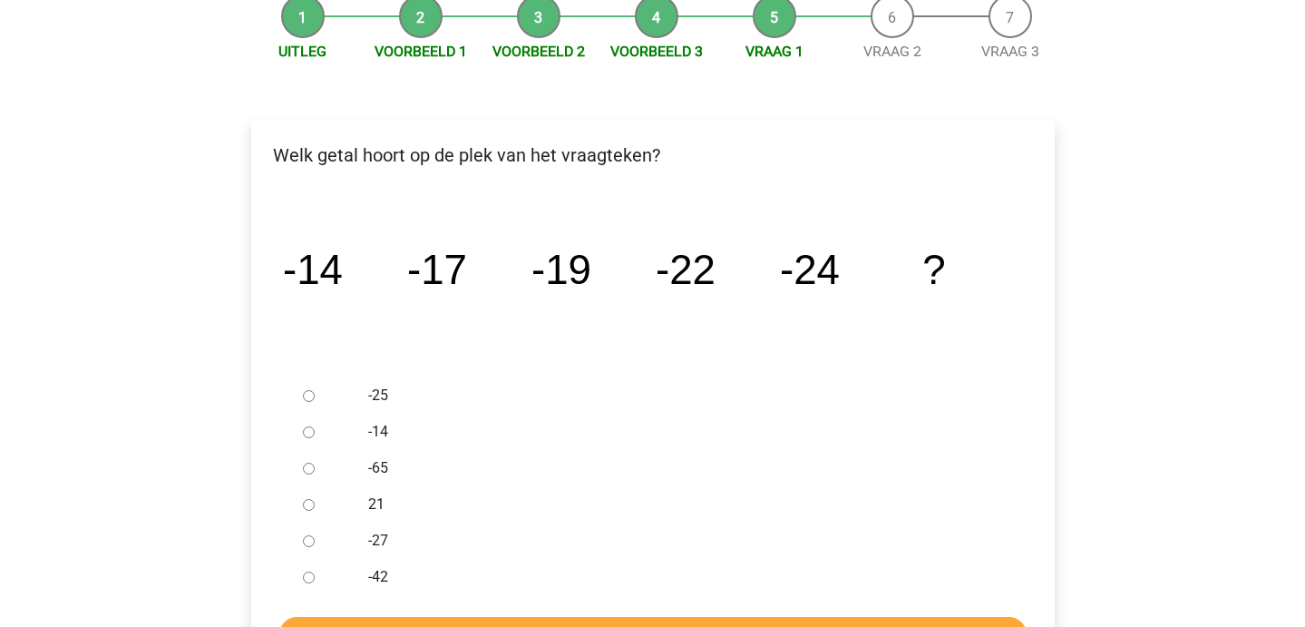
click at [304, 546] on input "-27" at bounding box center [309, 541] width 12 height 12
radio input "true"
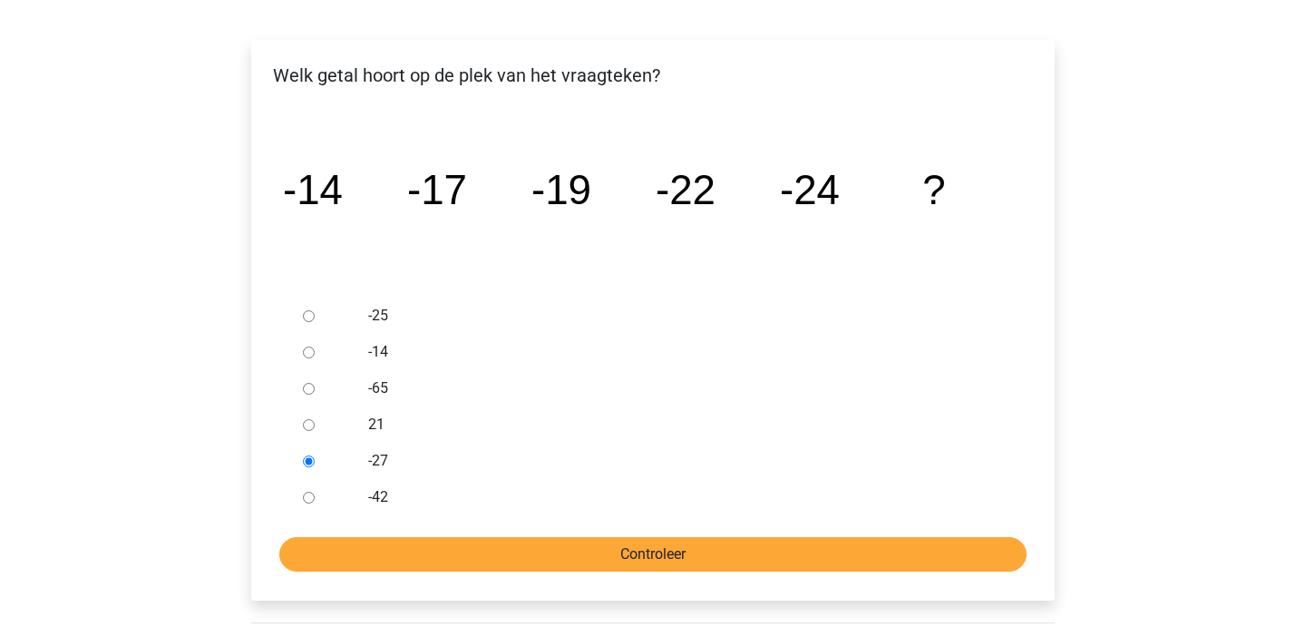
scroll to position [273, 0]
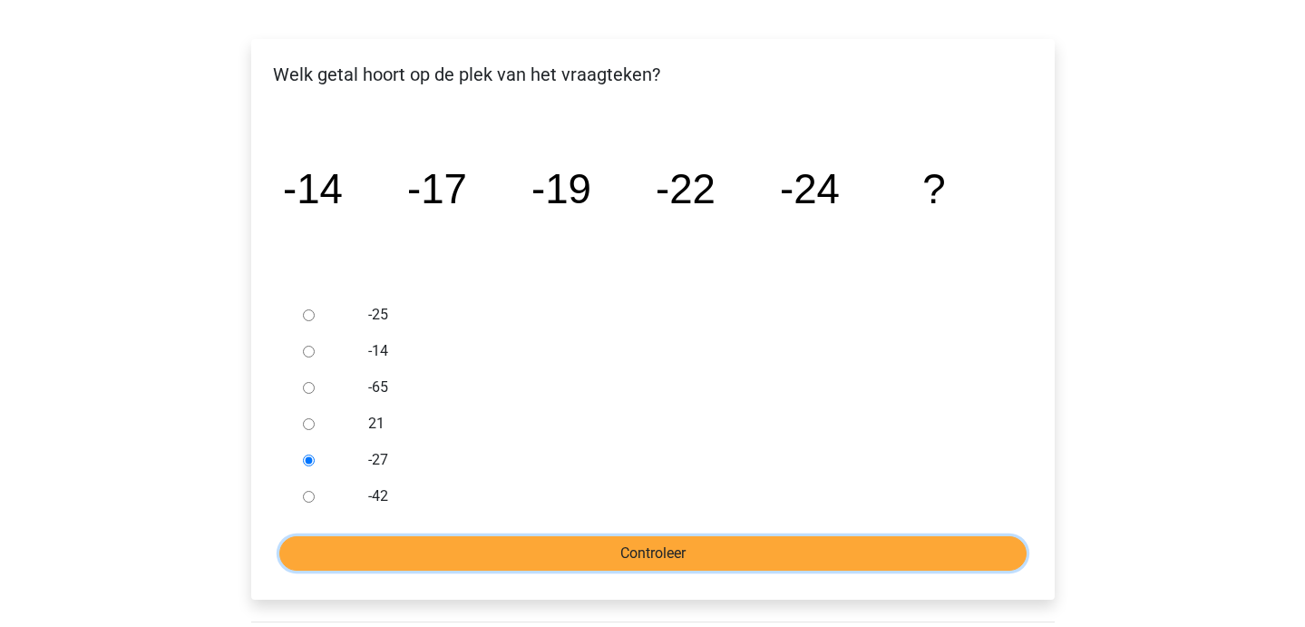
click at [329, 560] on input "Controleer" at bounding box center [652, 553] width 747 height 34
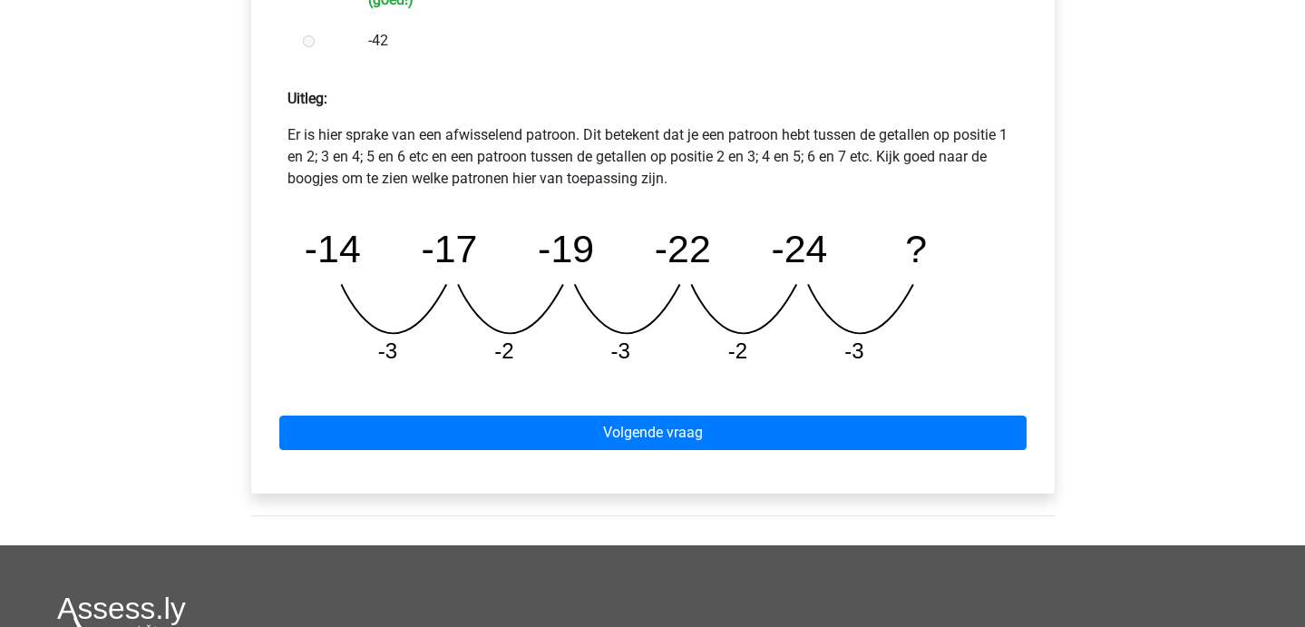
scroll to position [784, 0]
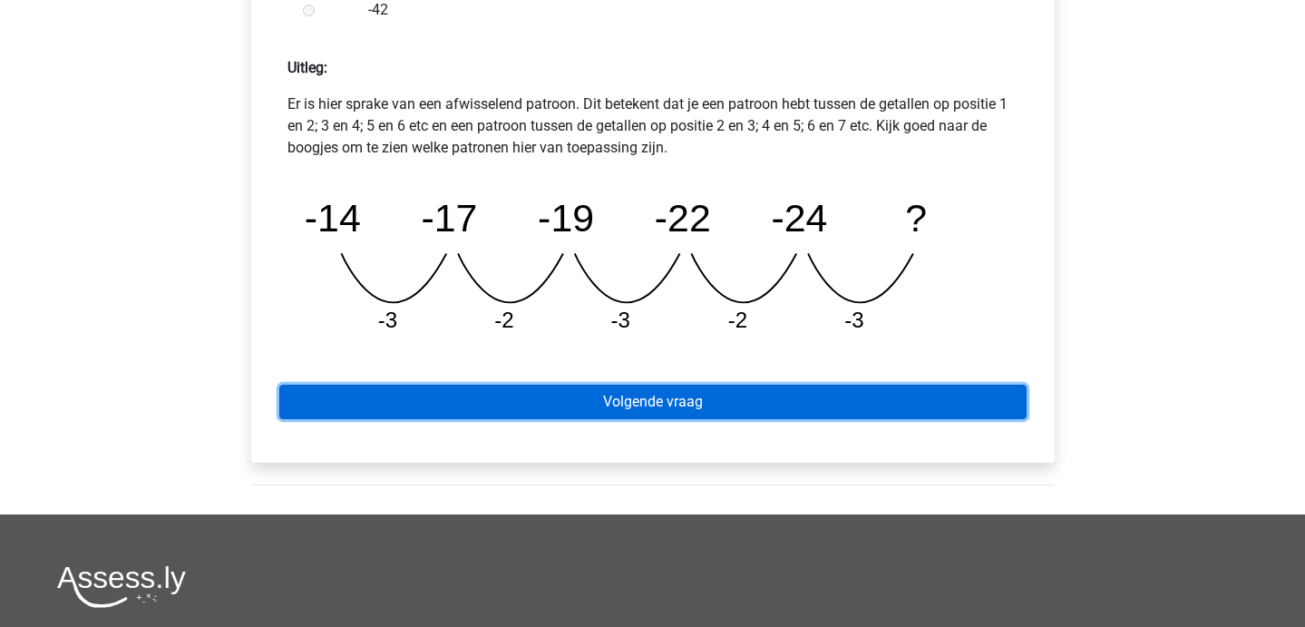
click at [487, 389] on link "Volgende vraag" at bounding box center [652, 402] width 747 height 34
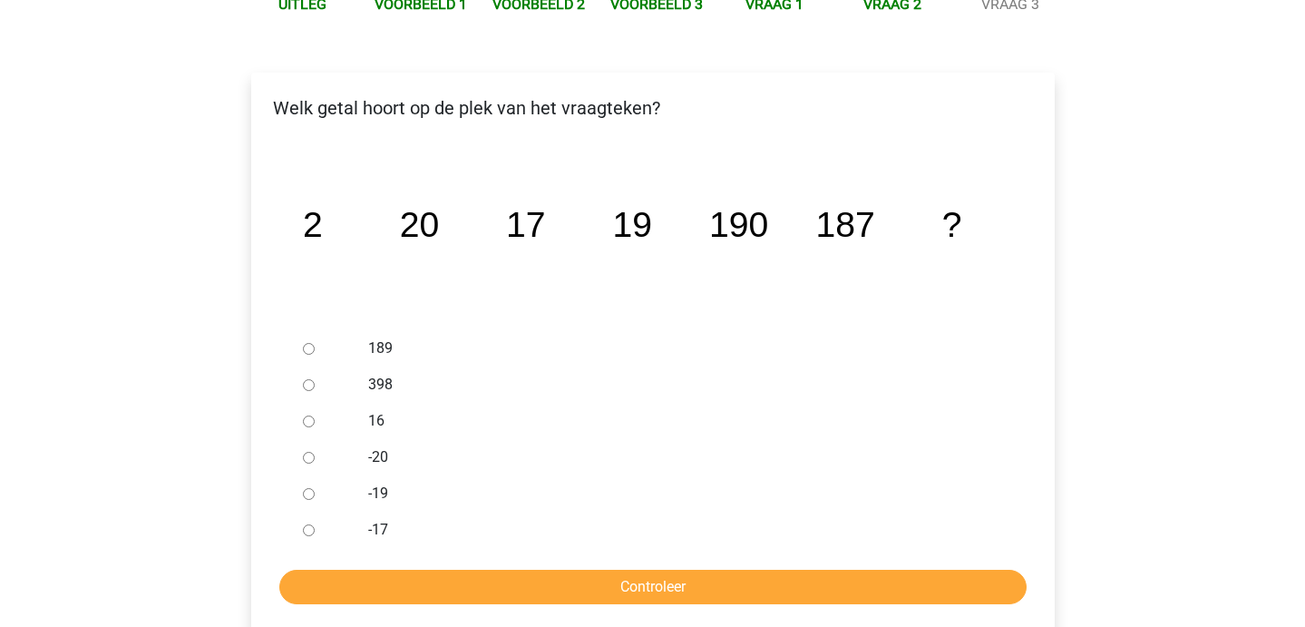
scroll to position [241, 0]
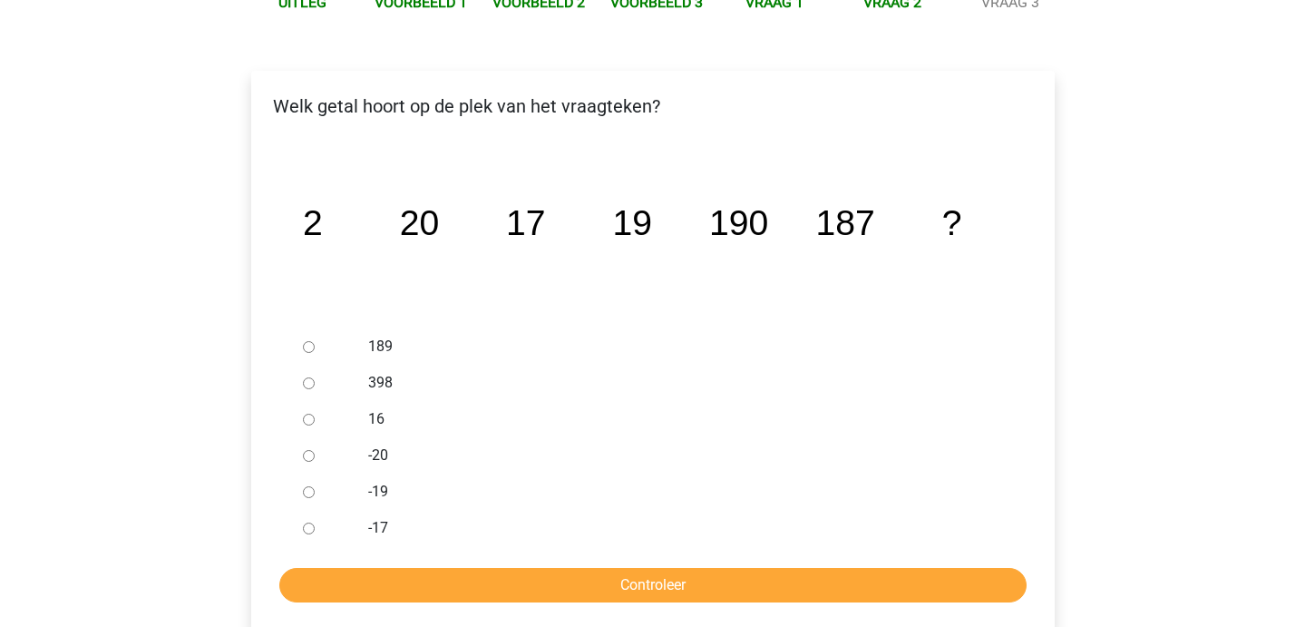
click at [320, 345] on div at bounding box center [326, 346] width 60 height 36
click at [307, 346] on input "189" at bounding box center [309, 347] width 12 height 12
radio input "true"
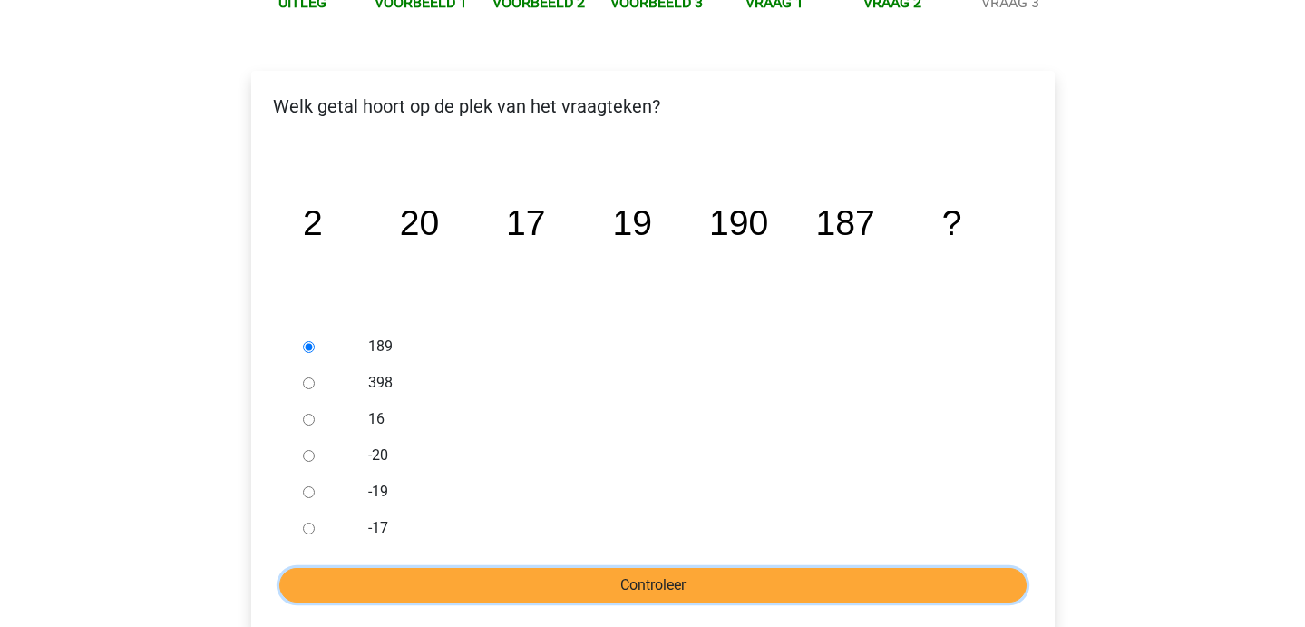
click at [399, 579] on input "Controleer" at bounding box center [652, 585] width 747 height 34
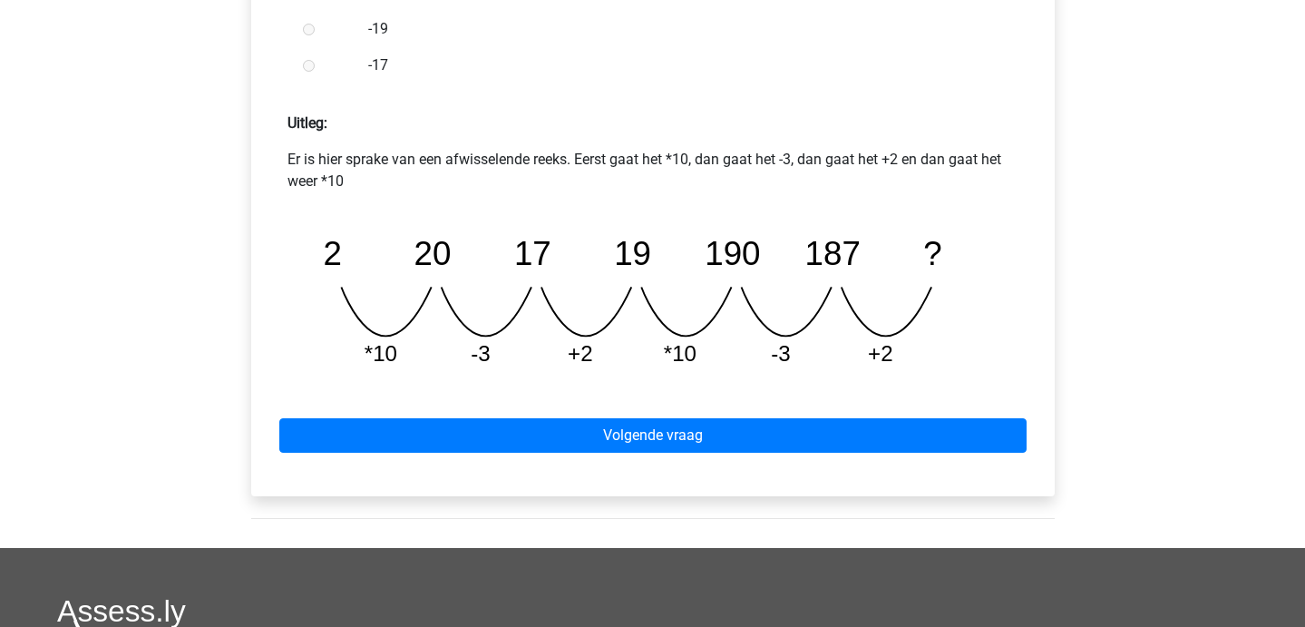
scroll to position [729, 0]
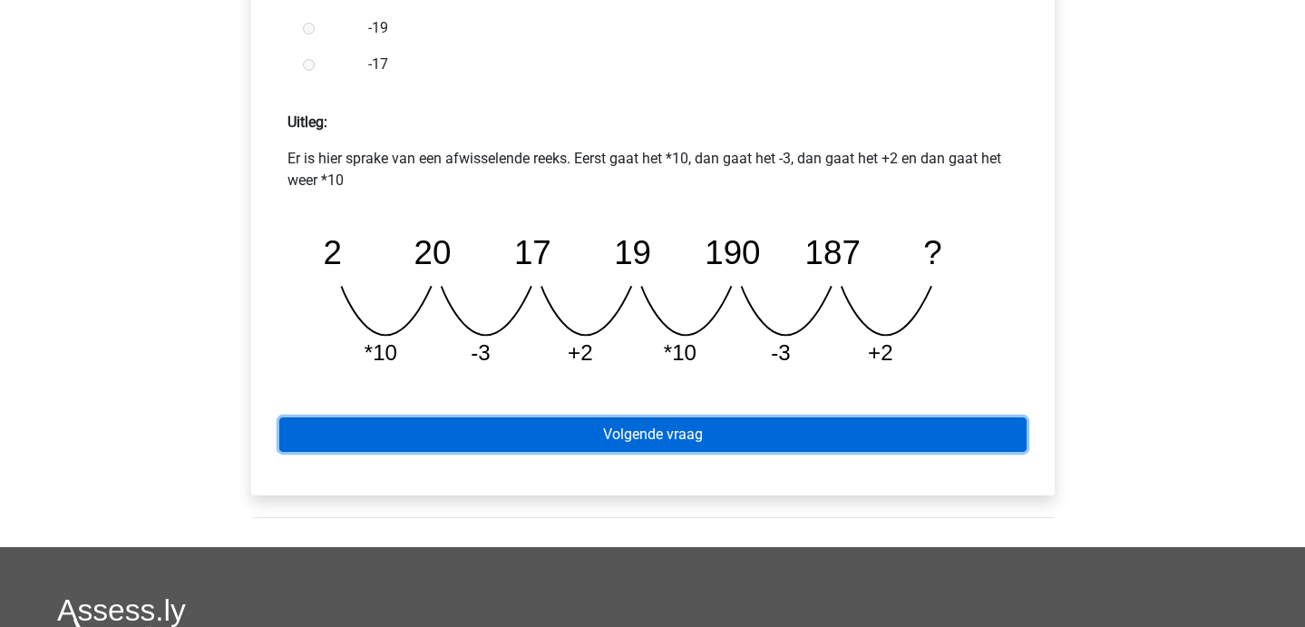
click at [521, 432] on link "Volgende vraag" at bounding box center [652, 434] width 747 height 34
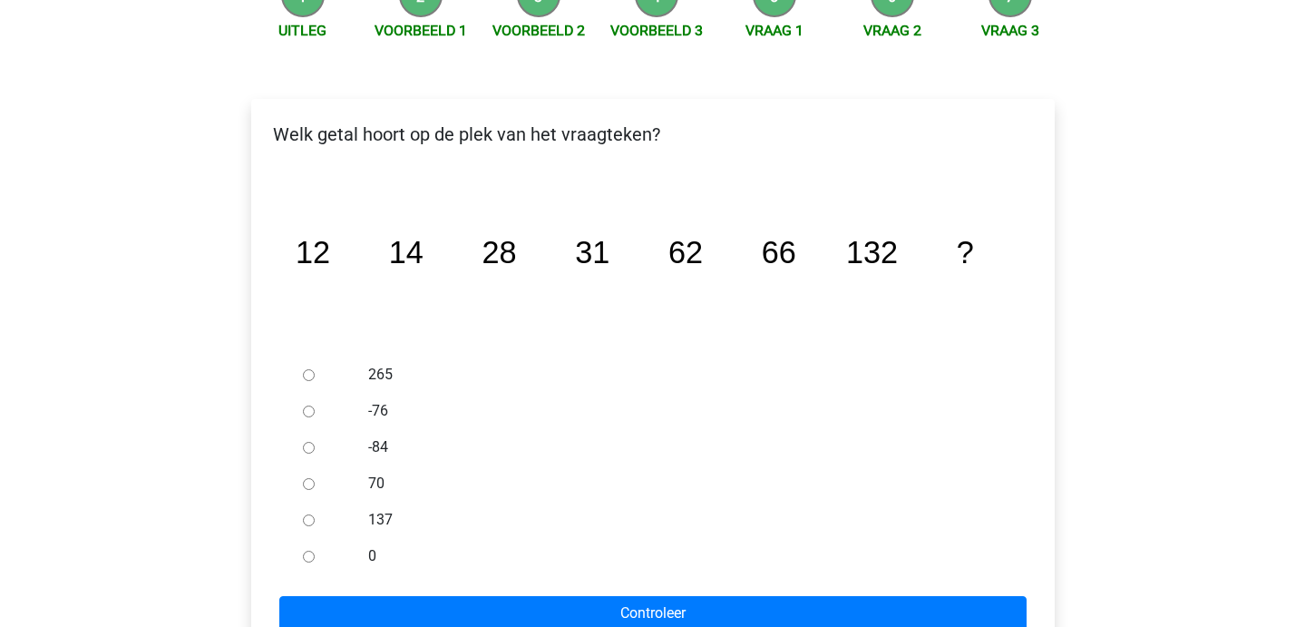
scroll to position [236, 0]
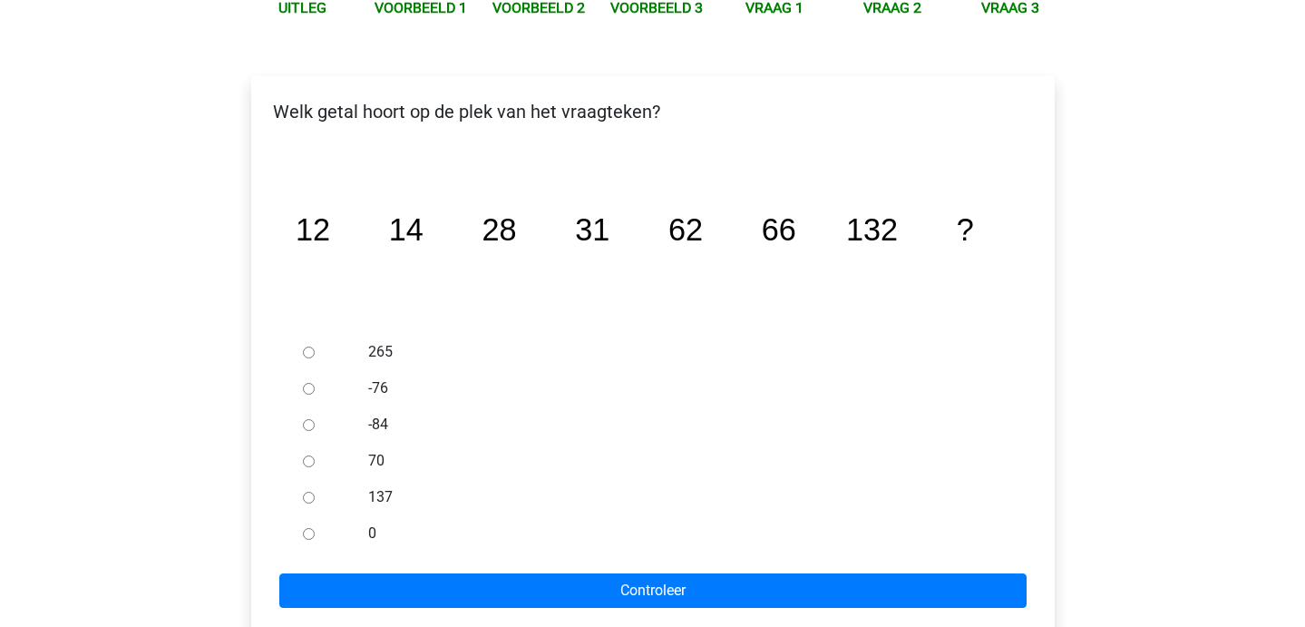
click at [313, 492] on input "137" at bounding box center [309, 498] width 12 height 12
radio input "true"
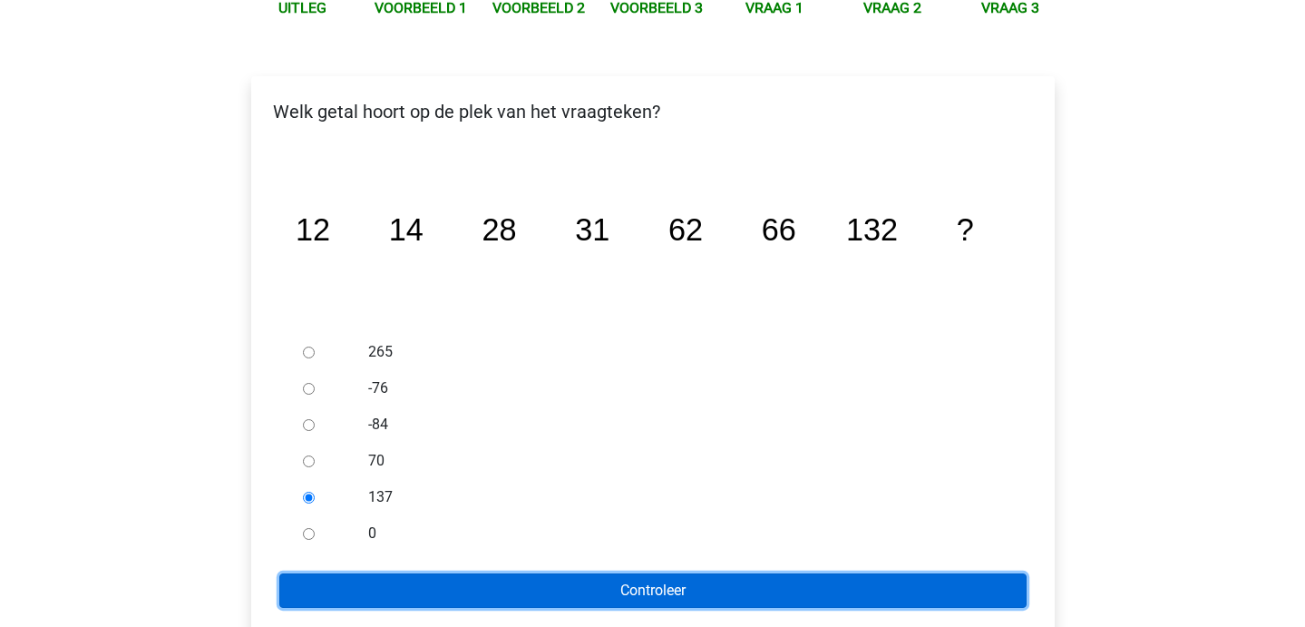
click at [358, 594] on input "Controleer" at bounding box center [652, 590] width 747 height 34
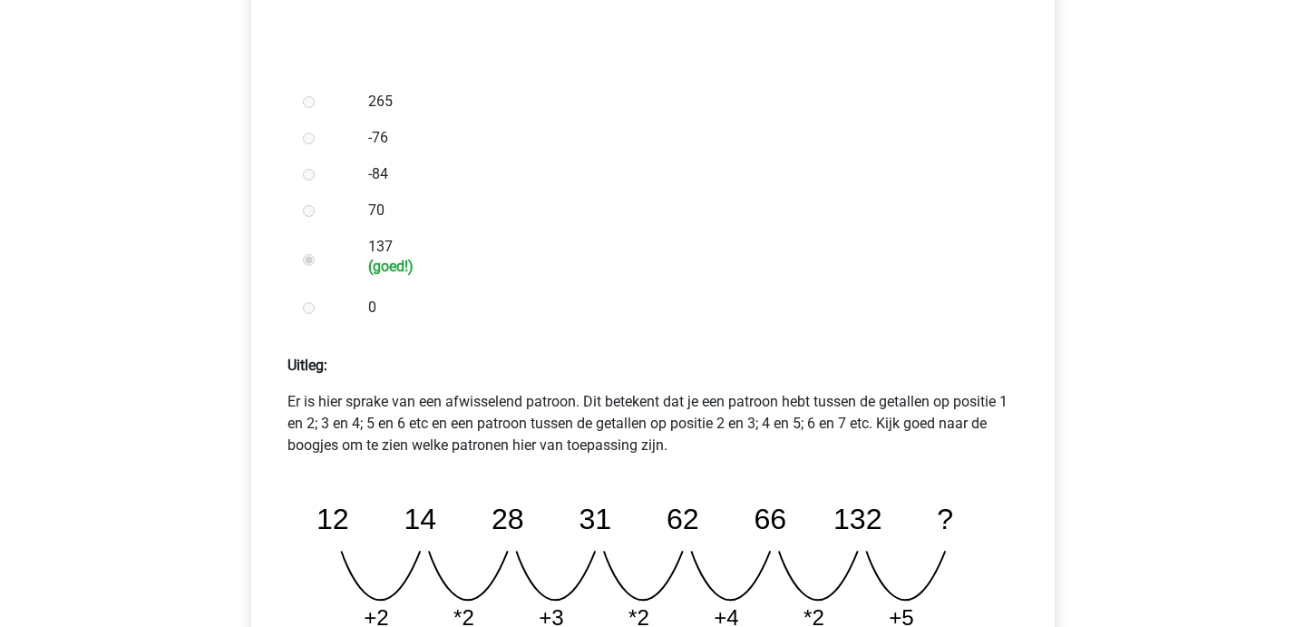
scroll to position [713, 0]
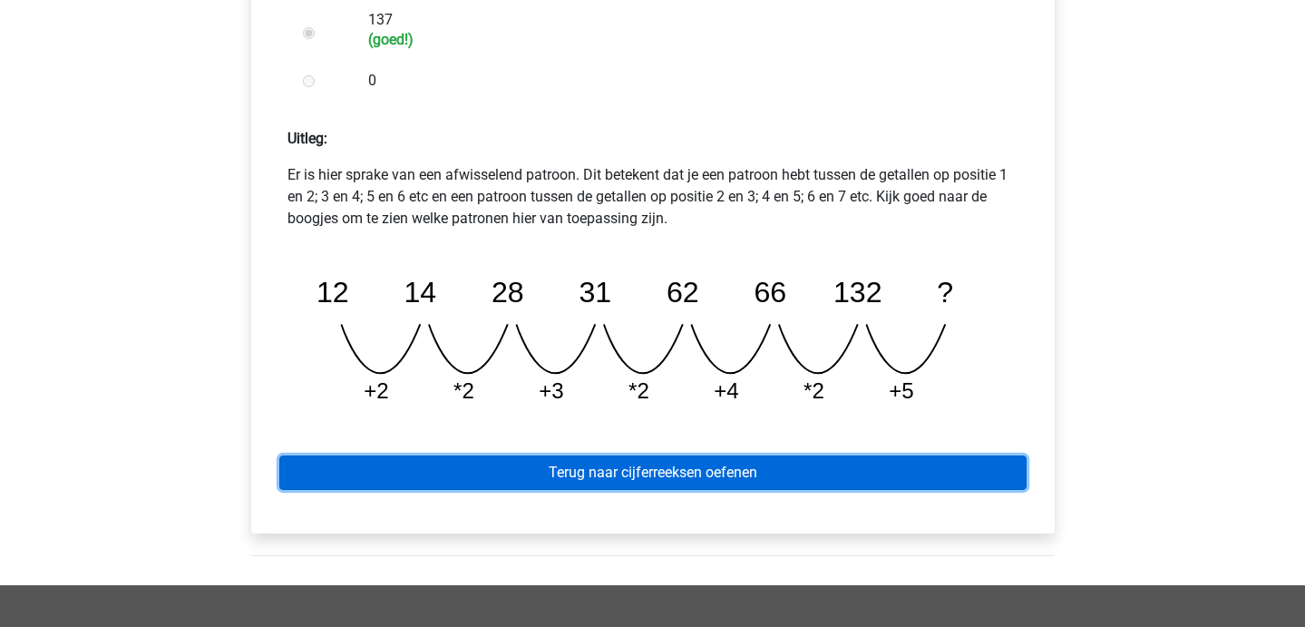
click at [517, 480] on link "Terug naar cijferreeksen oefenen" at bounding box center [652, 472] width 747 height 34
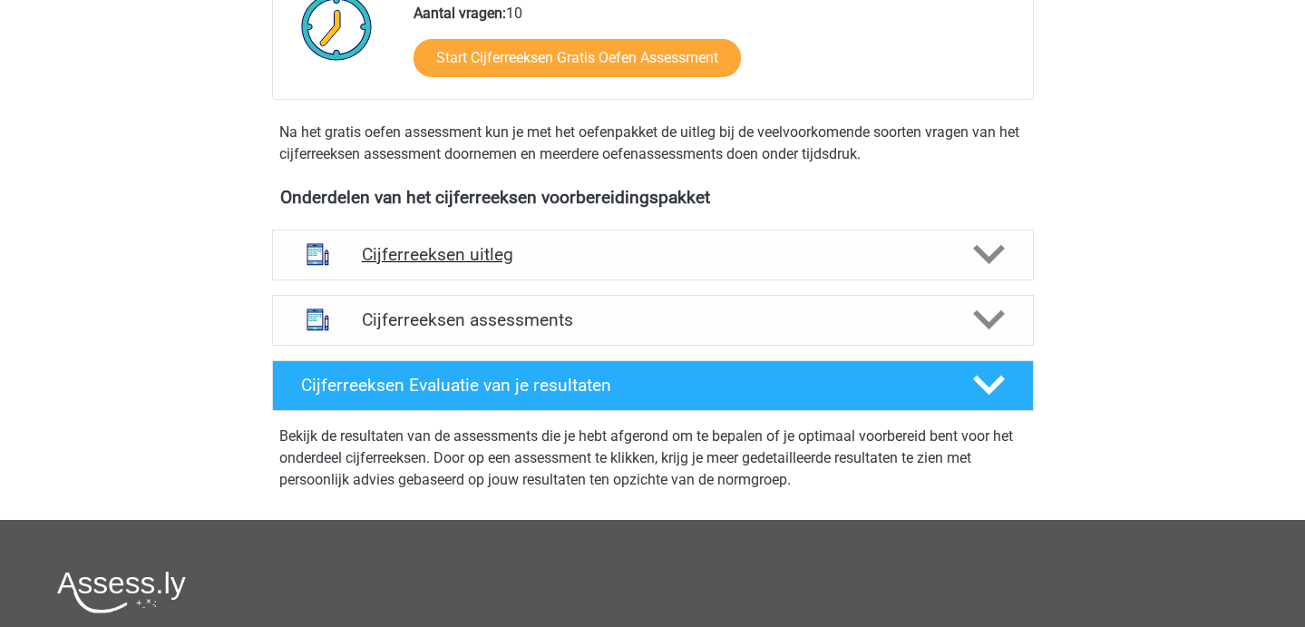
click at [519, 280] on div "Cijferreeksen uitleg" at bounding box center [653, 254] width 762 height 51
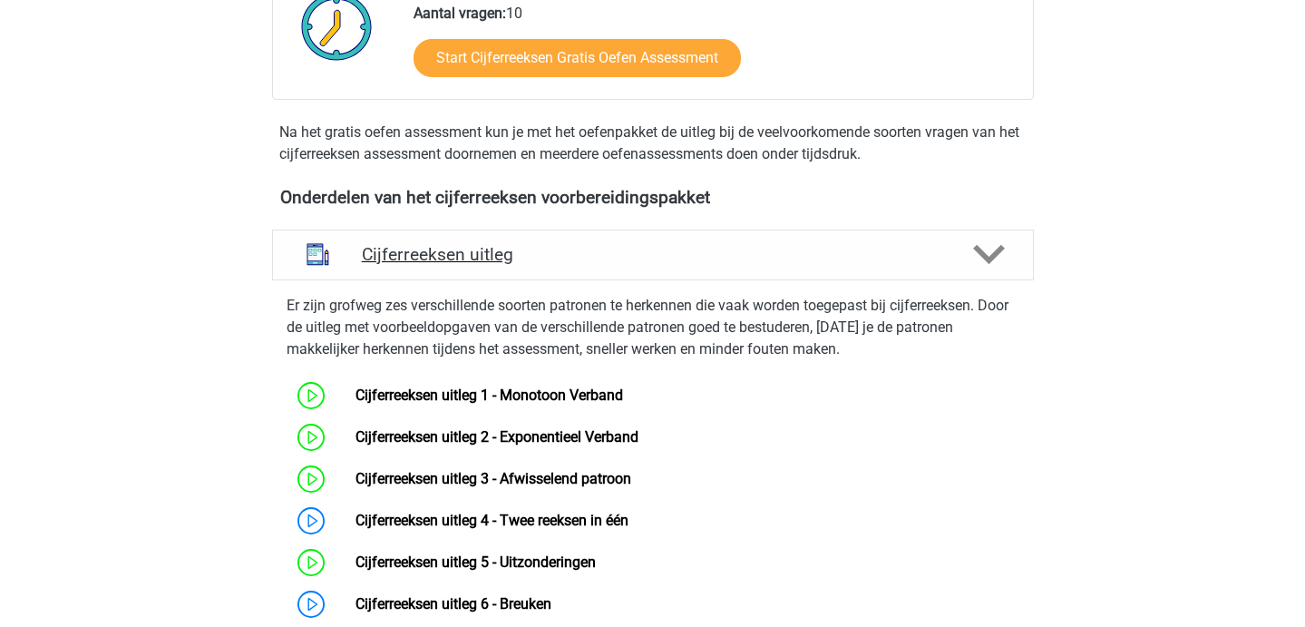
scroll to position [682, 0]
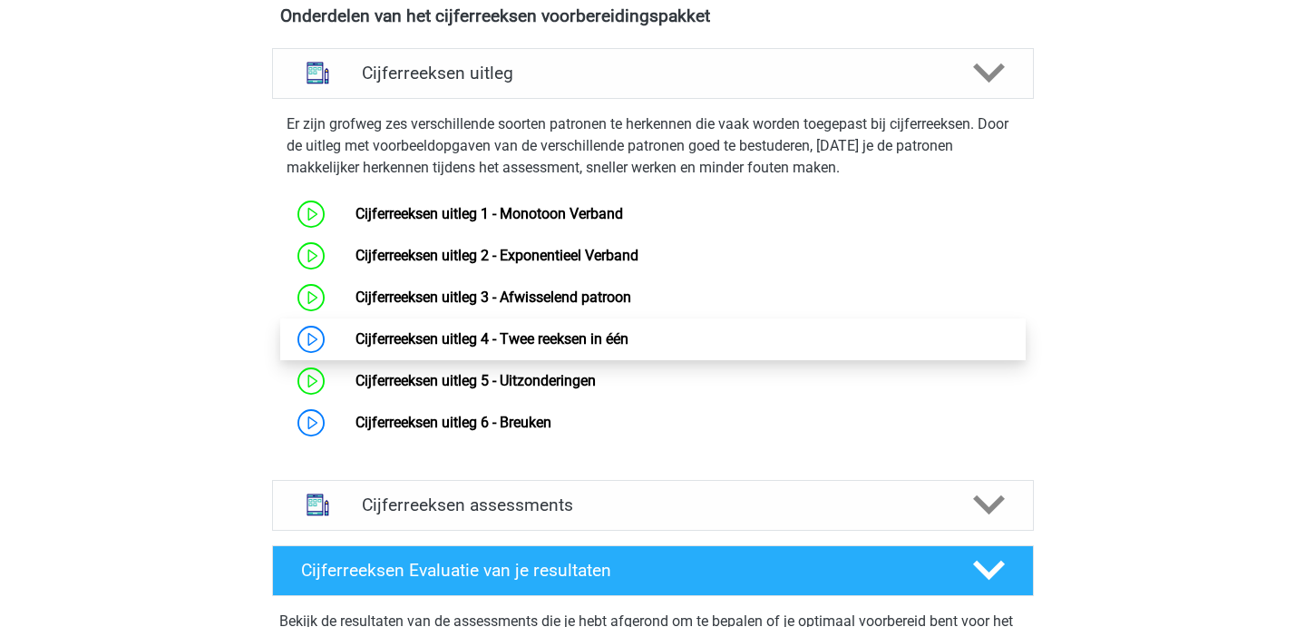
click at [518, 347] on link "Cijferreeksen uitleg 4 - Twee reeksen in één" at bounding box center [491, 338] width 273 height 17
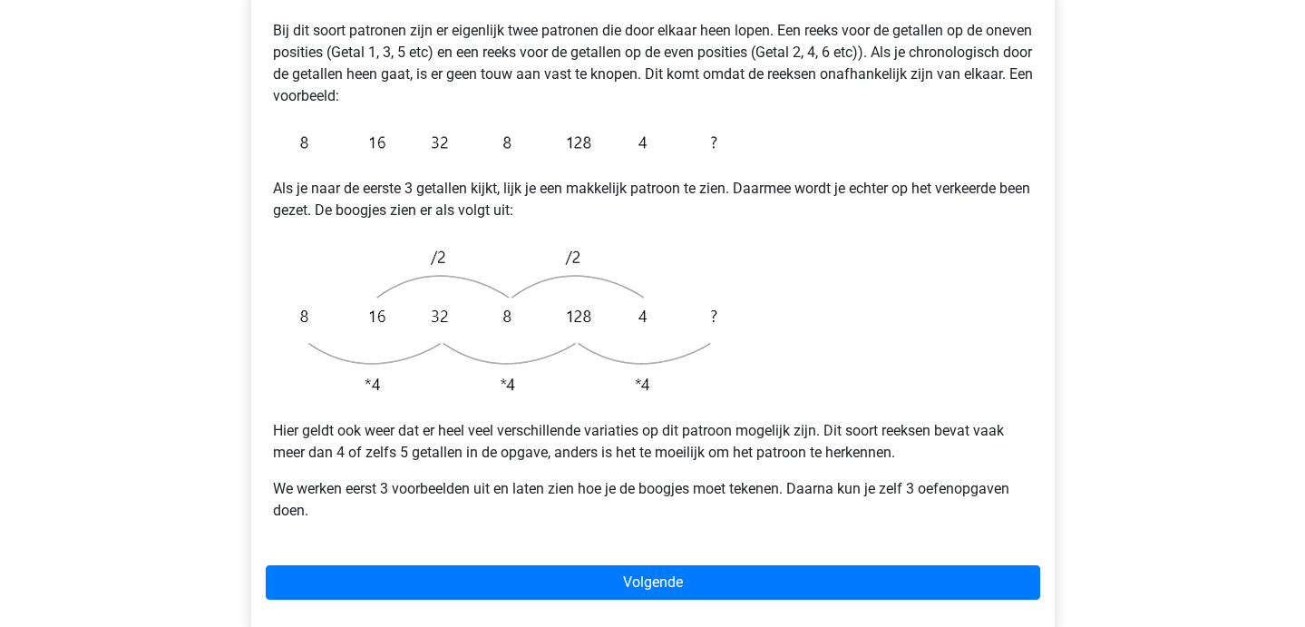
scroll to position [375, 0]
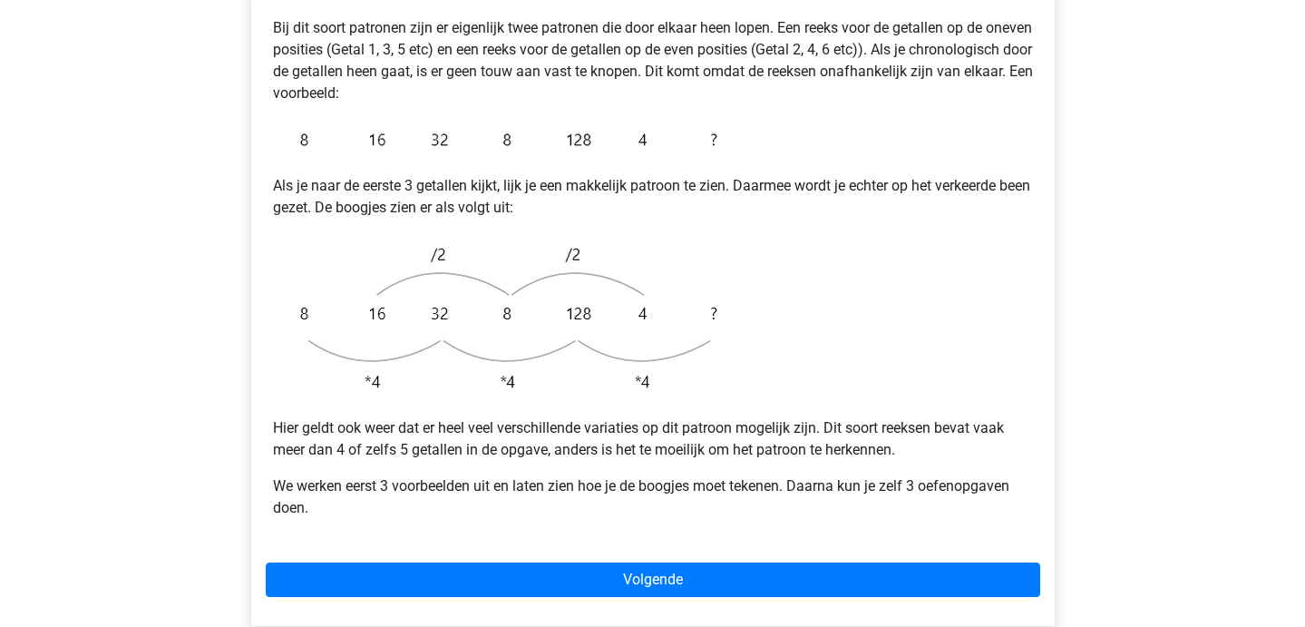
click at [611, 514] on div "Bij dit soort patronen zijn er eigenlijk twee patronen die door elkaar heen lop…" at bounding box center [652, 303] width 803 height 645
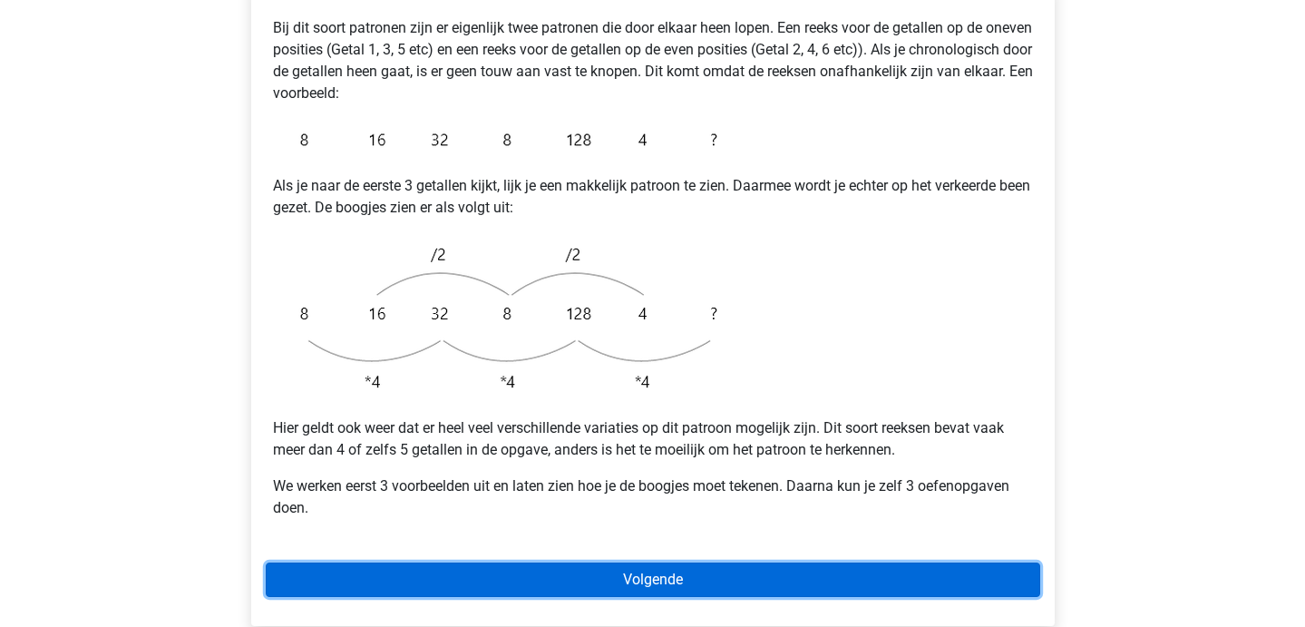
click at [611, 562] on link "Volgende" at bounding box center [653, 579] width 774 height 34
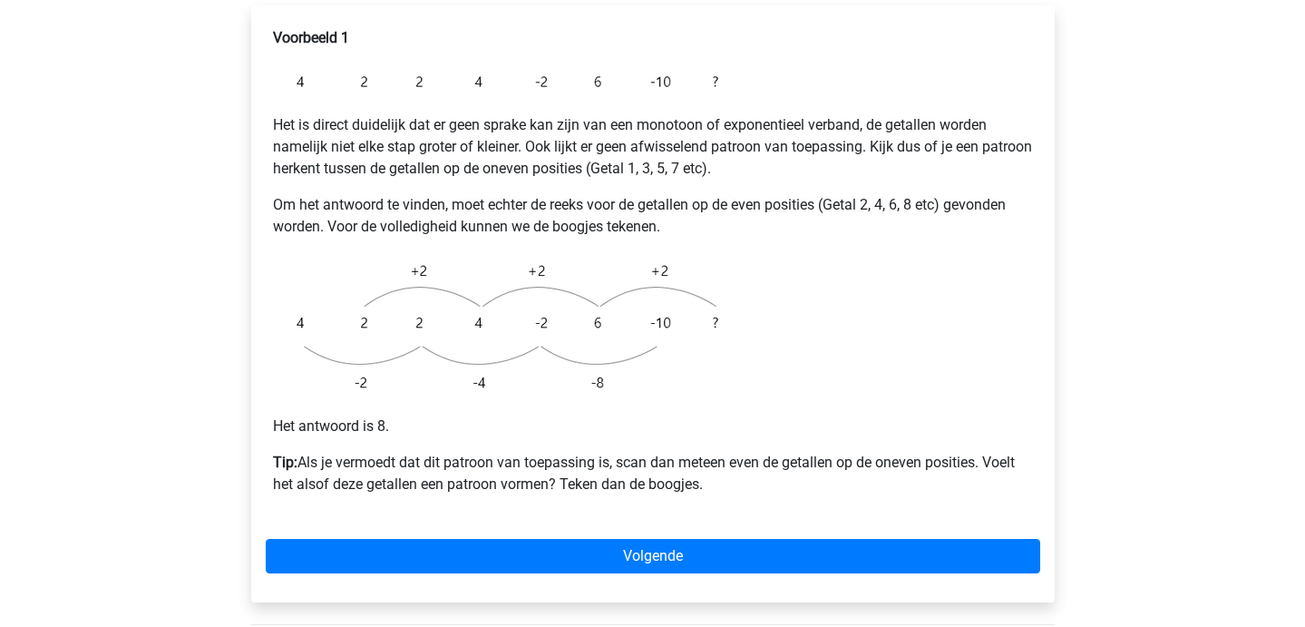
scroll to position [352, 0]
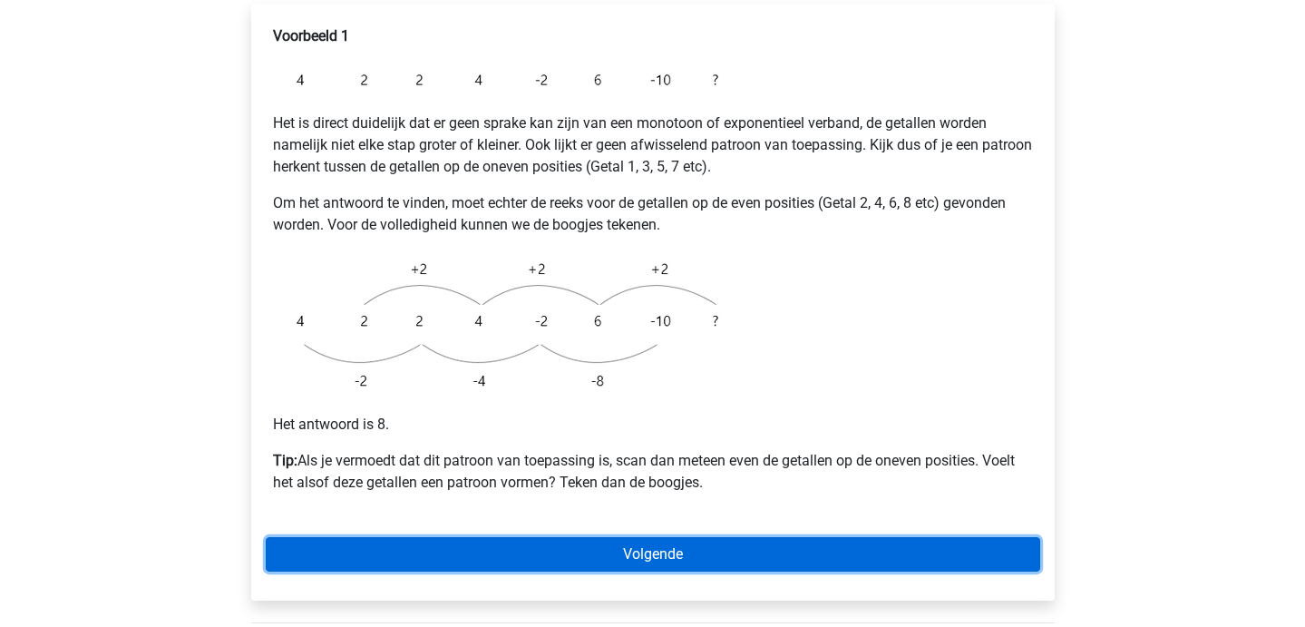
click at [665, 537] on link "Volgende" at bounding box center [653, 554] width 774 height 34
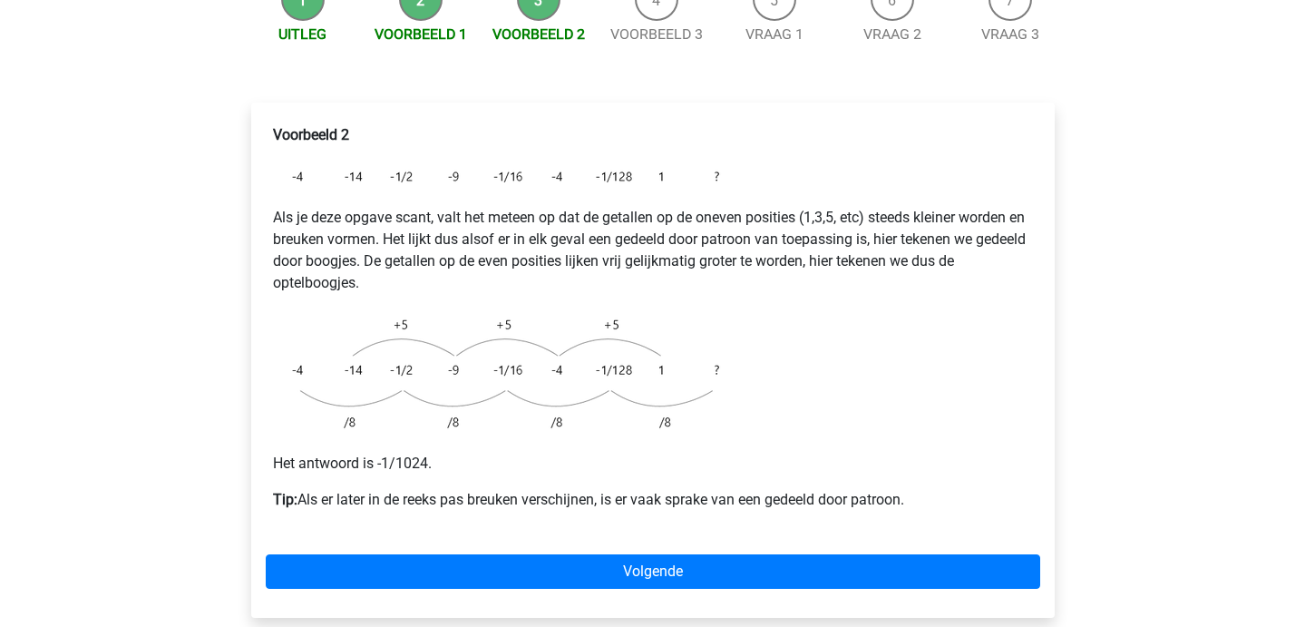
scroll to position [272, 0]
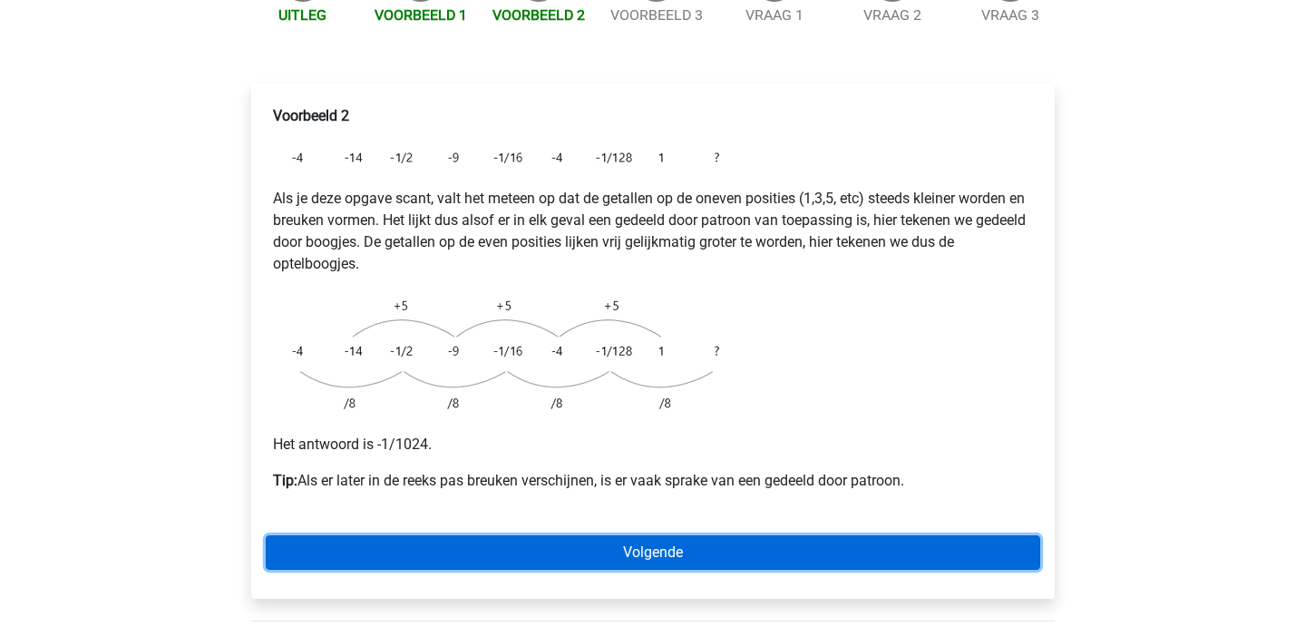
click at [586, 535] on link "Volgende" at bounding box center [653, 552] width 774 height 34
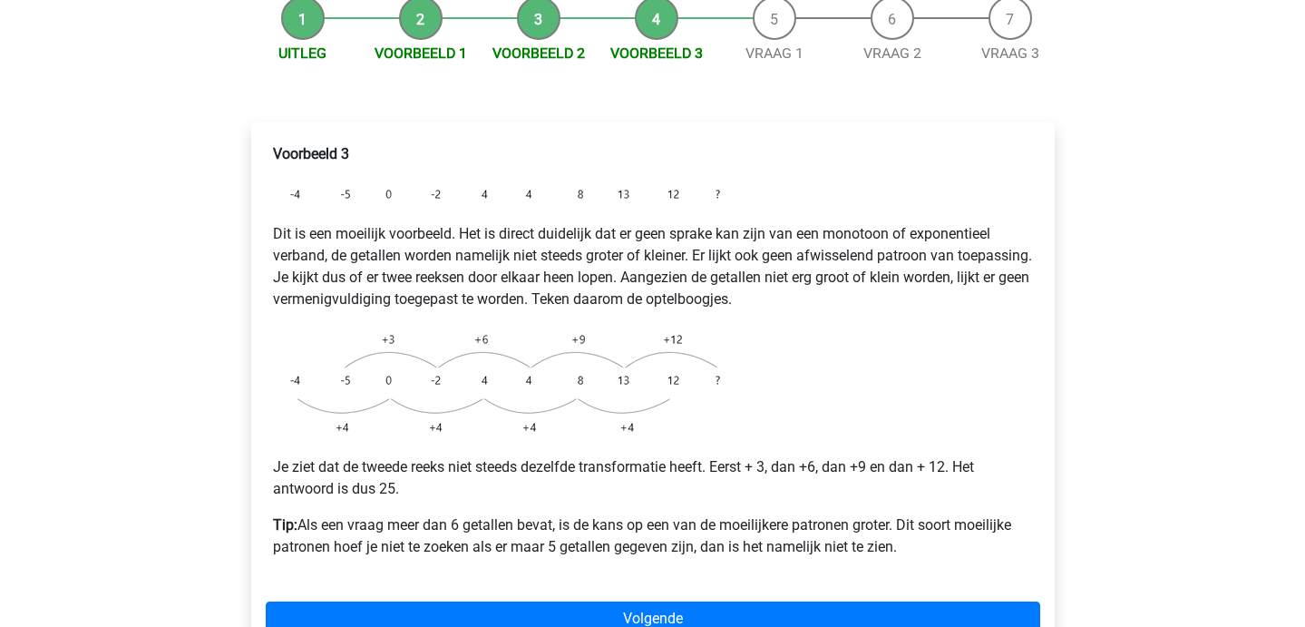
scroll to position [233, 0]
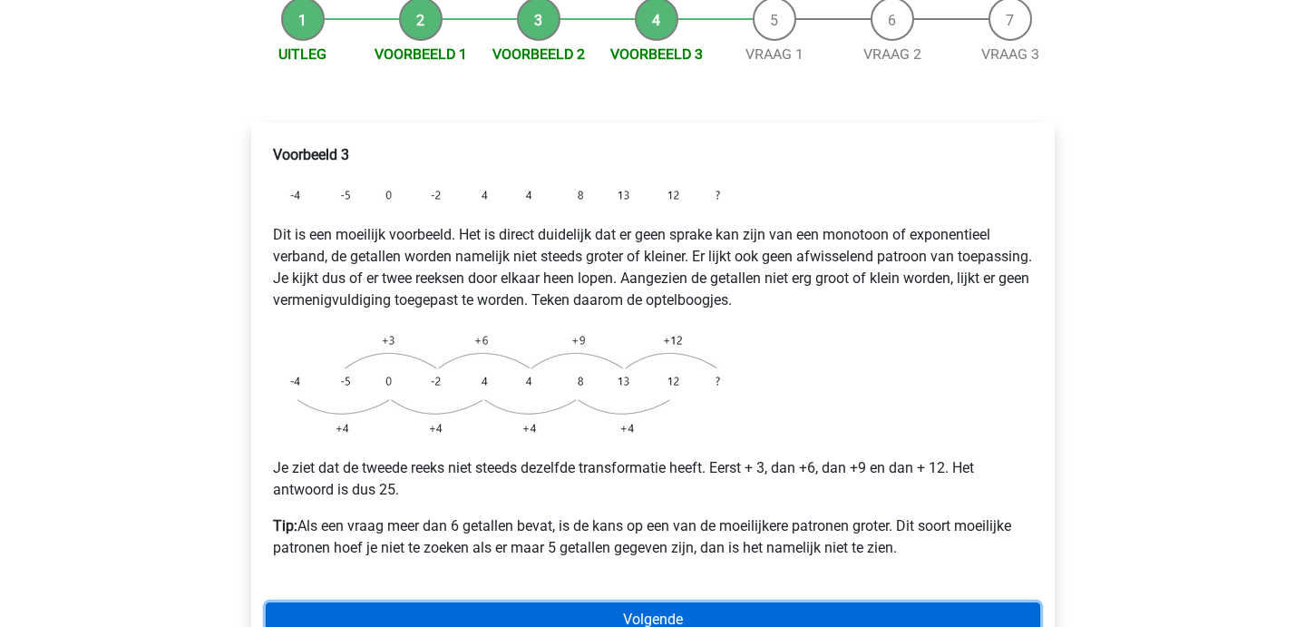
click at [587, 602] on link "Volgende" at bounding box center [653, 619] width 774 height 34
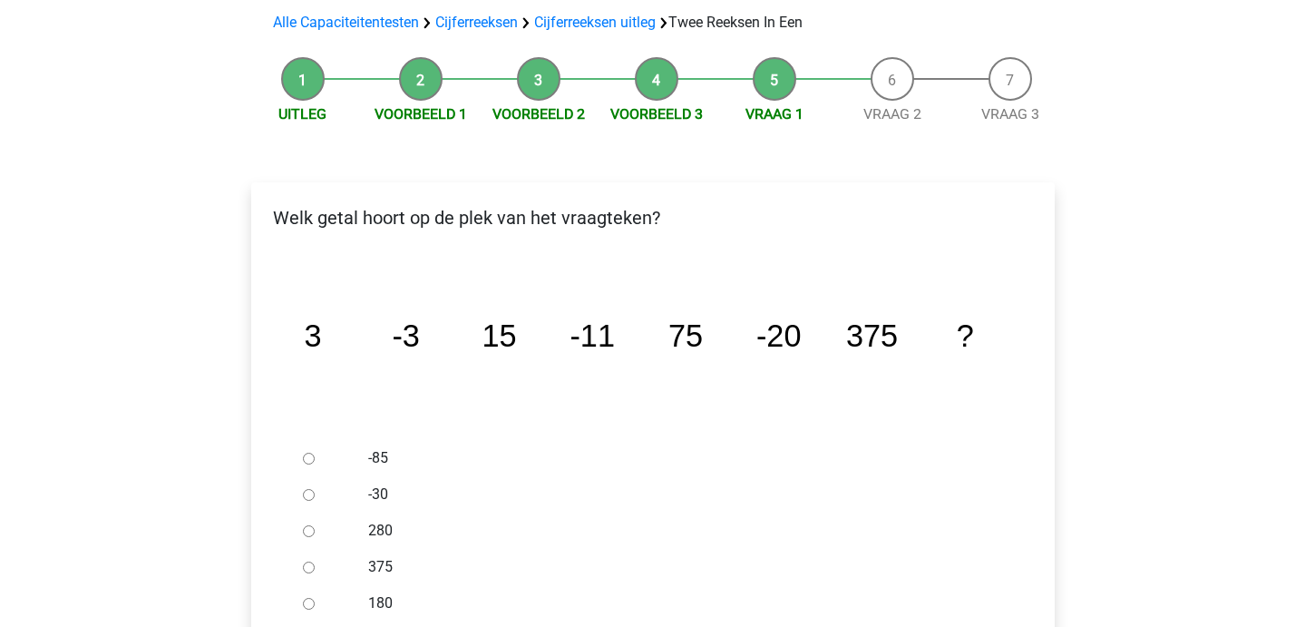
scroll to position [178, 0]
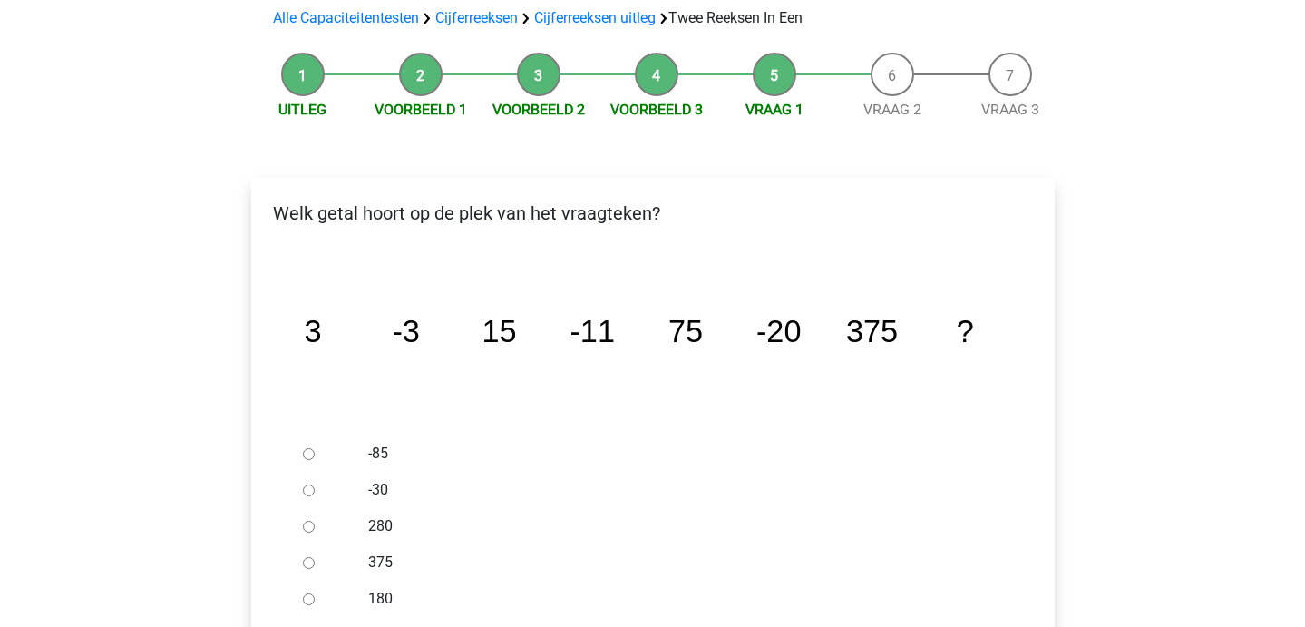
click at [315, 472] on div at bounding box center [326, 490] width 60 height 36
click at [313, 484] on input "-30" at bounding box center [309, 490] width 12 height 12
radio input "true"
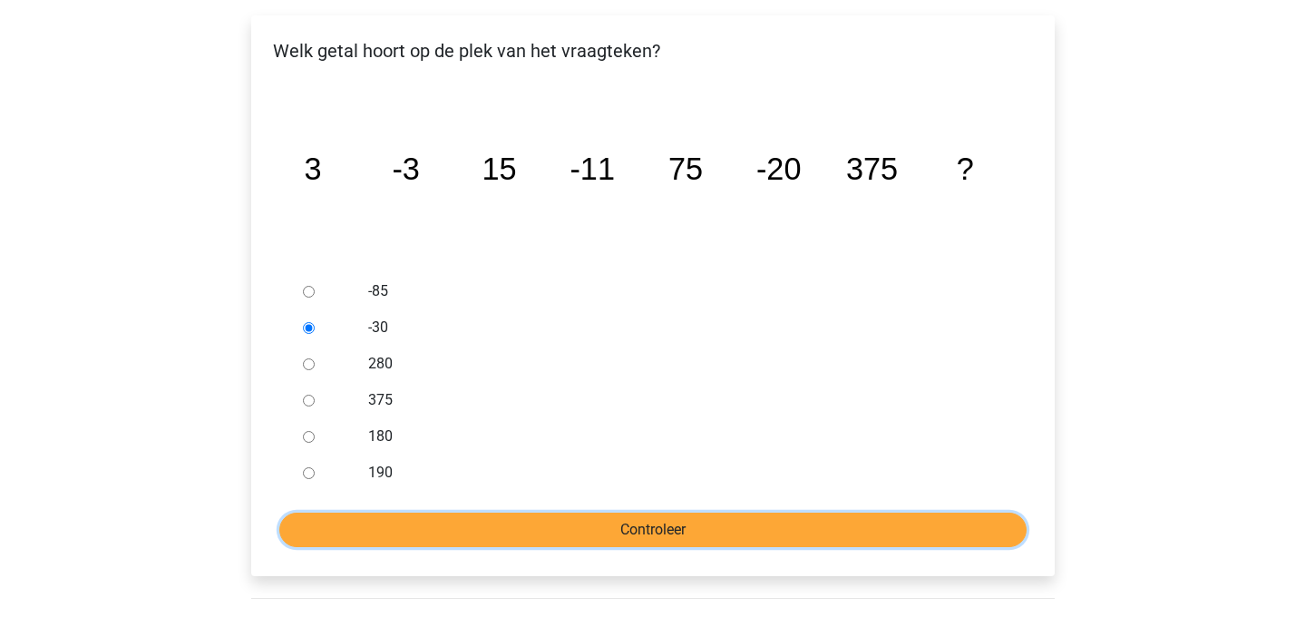
click at [446, 512] on input "Controleer" at bounding box center [652, 529] width 747 height 34
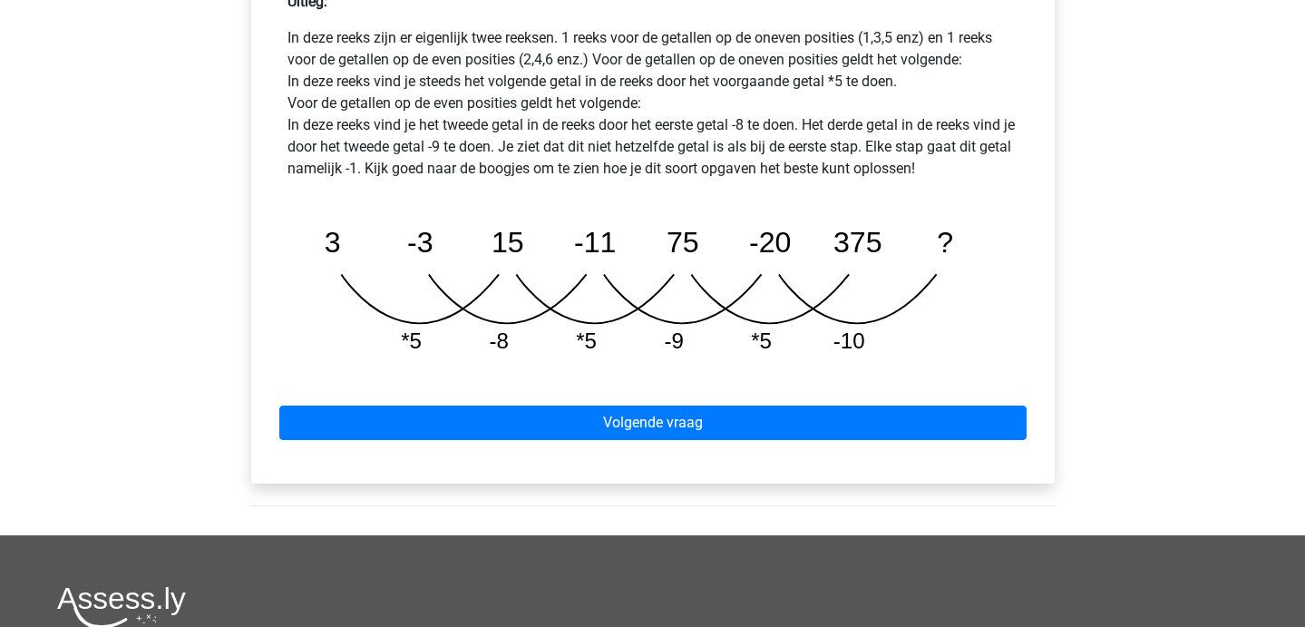
scroll to position [914, 0]
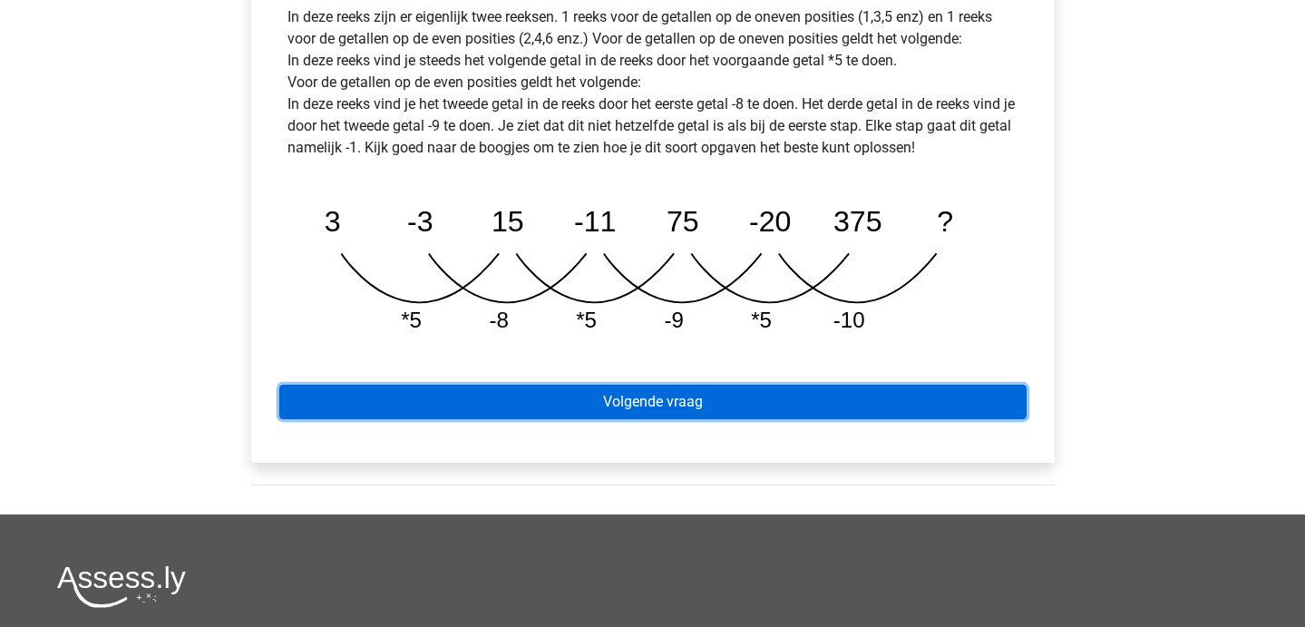
click at [418, 385] on link "Volgende vraag" at bounding box center [652, 402] width 747 height 34
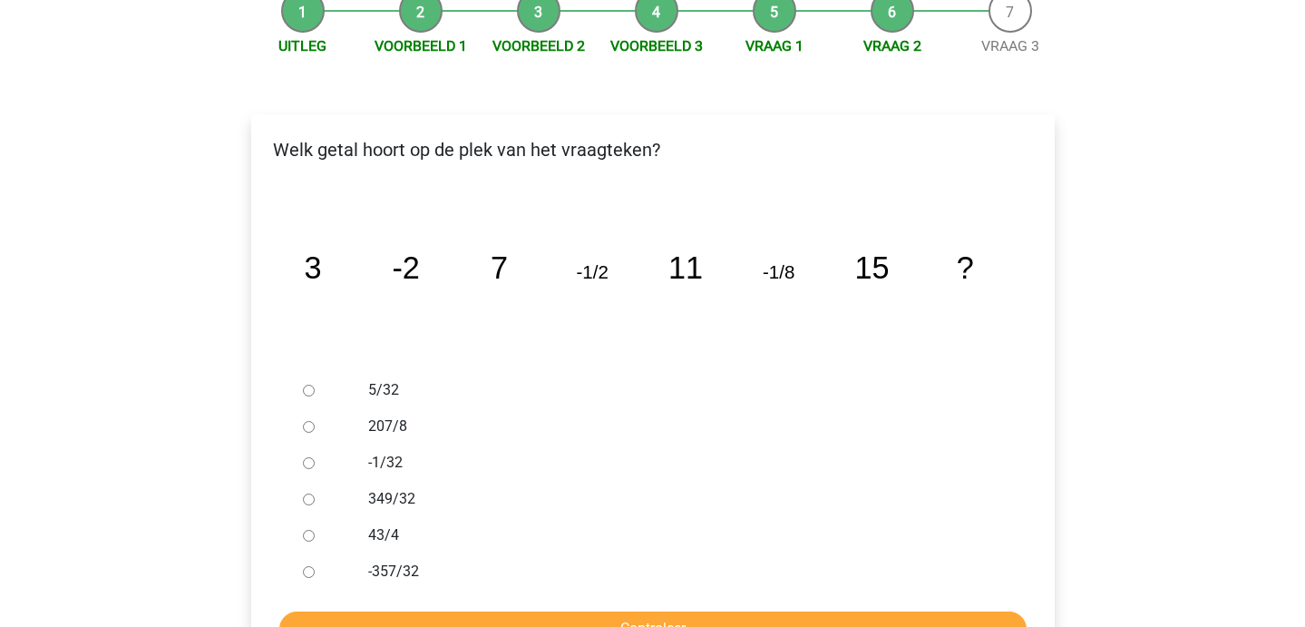
scroll to position [244, 0]
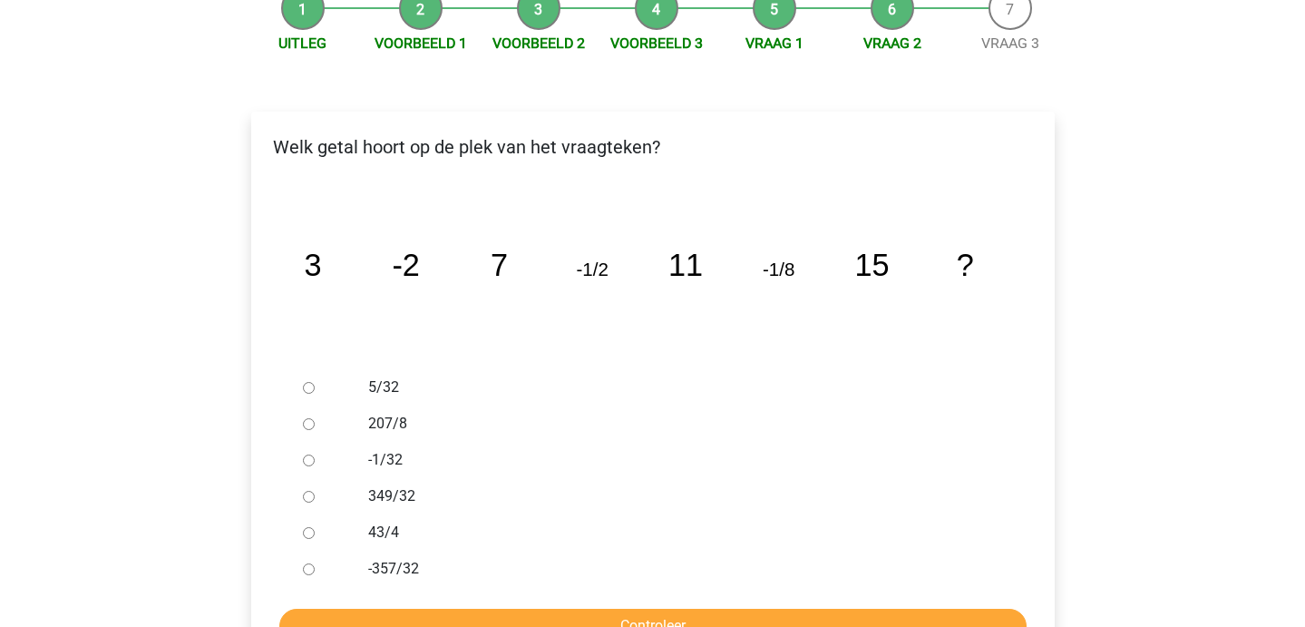
click at [307, 454] on input "-1/32" at bounding box center [309, 460] width 12 height 12
radio input "true"
click at [441, 608] on input "Controleer" at bounding box center [652, 625] width 747 height 34
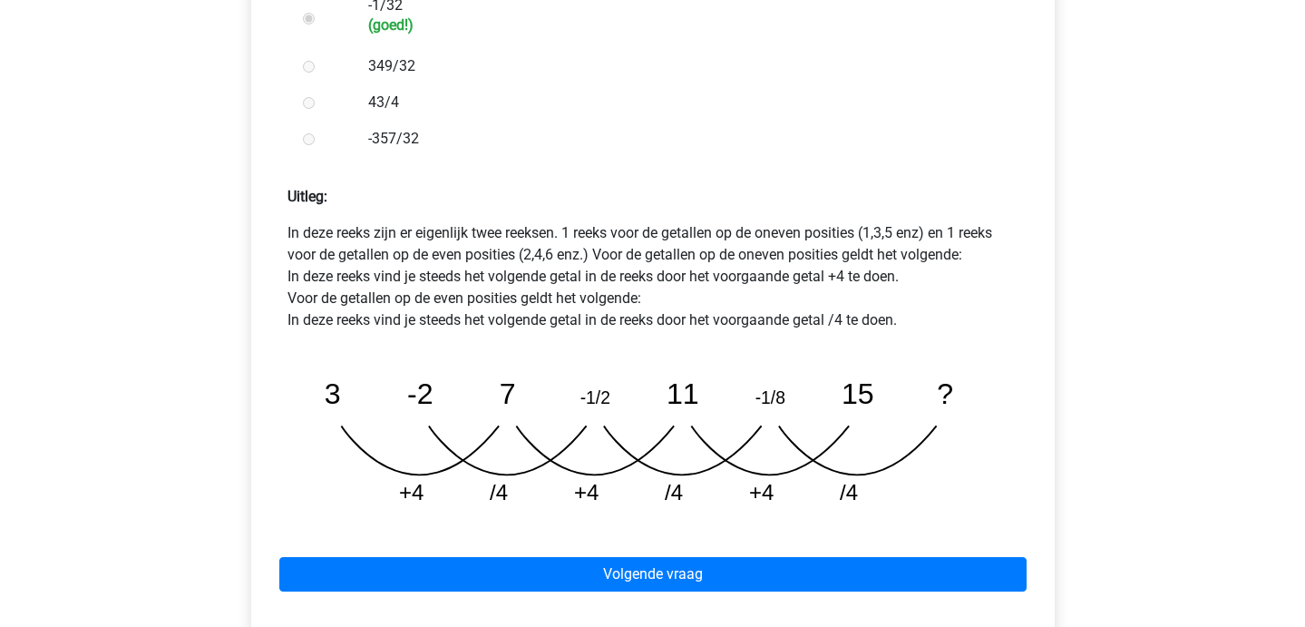
scroll to position [700, 0]
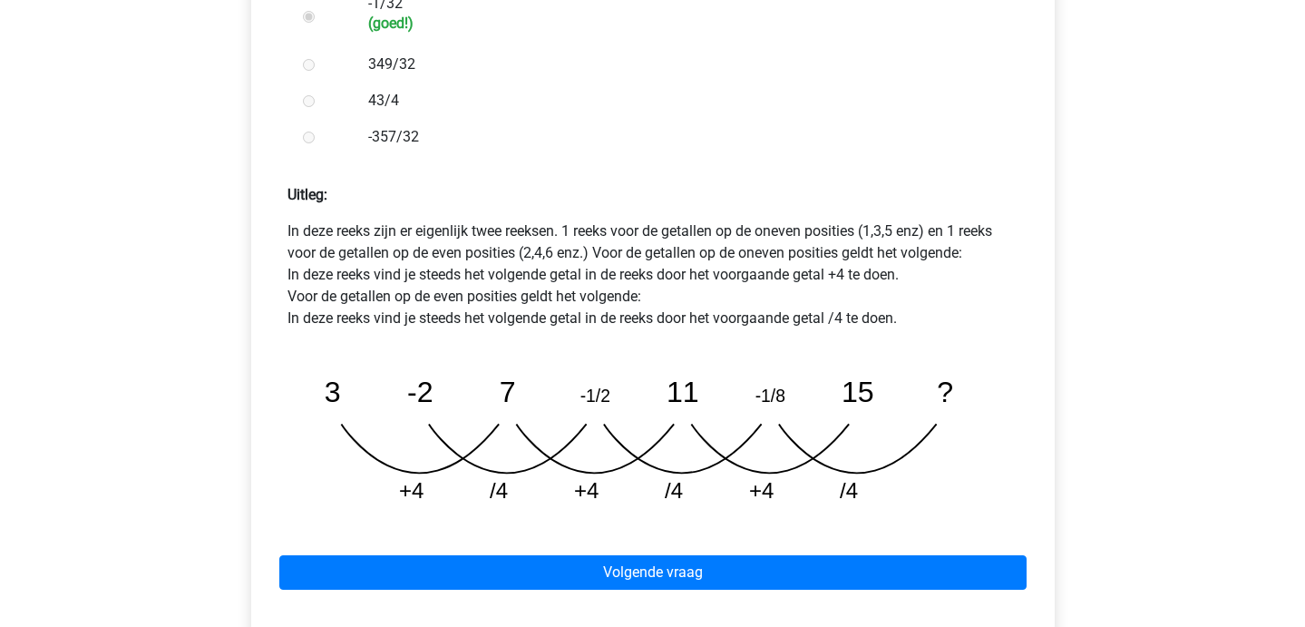
click at [586, 374] on icon "image/svg+xml 3 -2 7 -1/2 11 -1/8 15 ? +4 /4 +4 /4 +4 /4" at bounding box center [653, 432] width 702 height 176
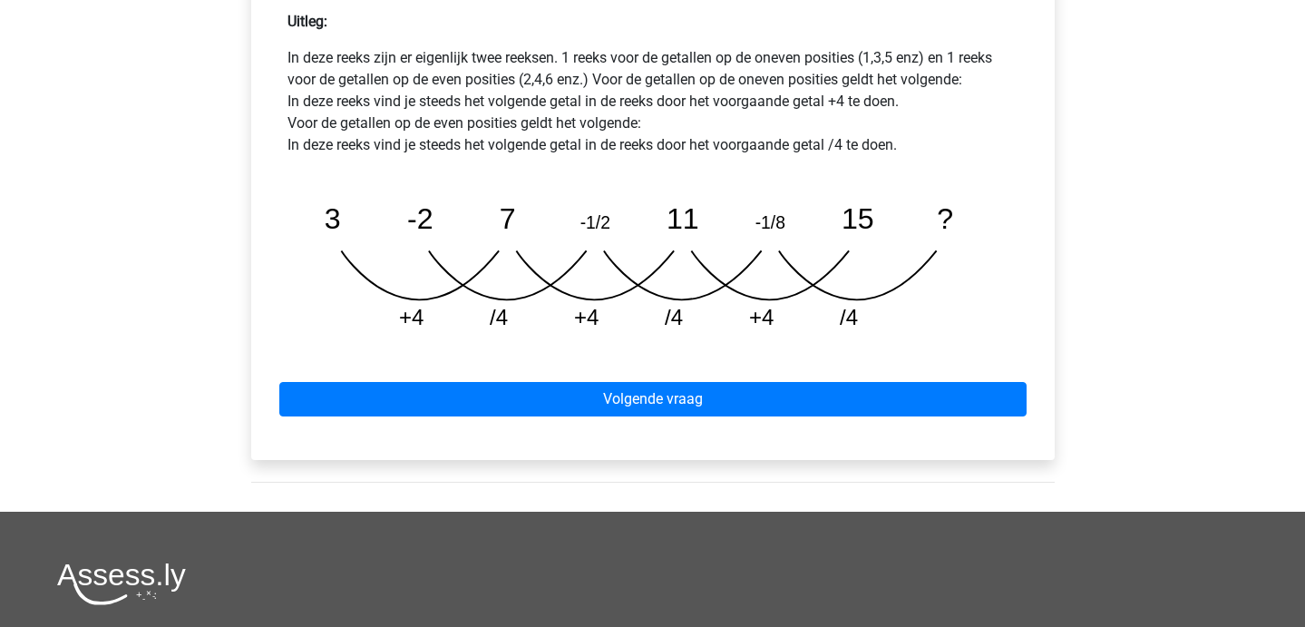
scroll to position [887, 0]
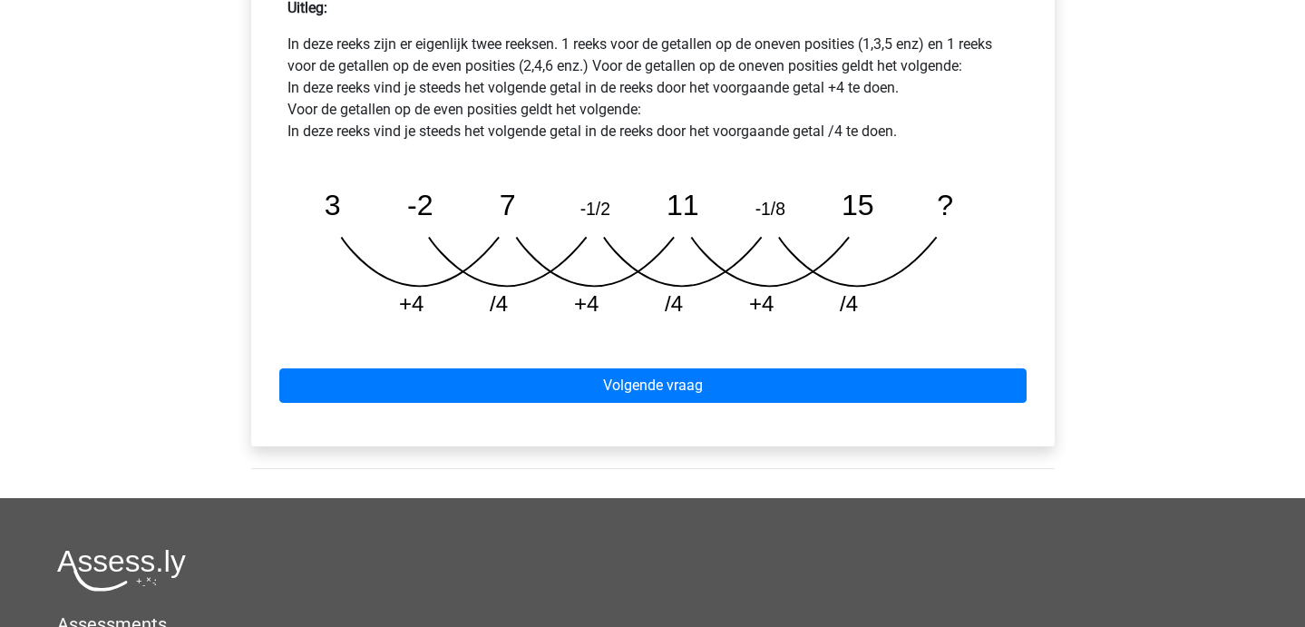
click at [663, 360] on div "Volgende vraag" at bounding box center [653, 382] width 774 height 100
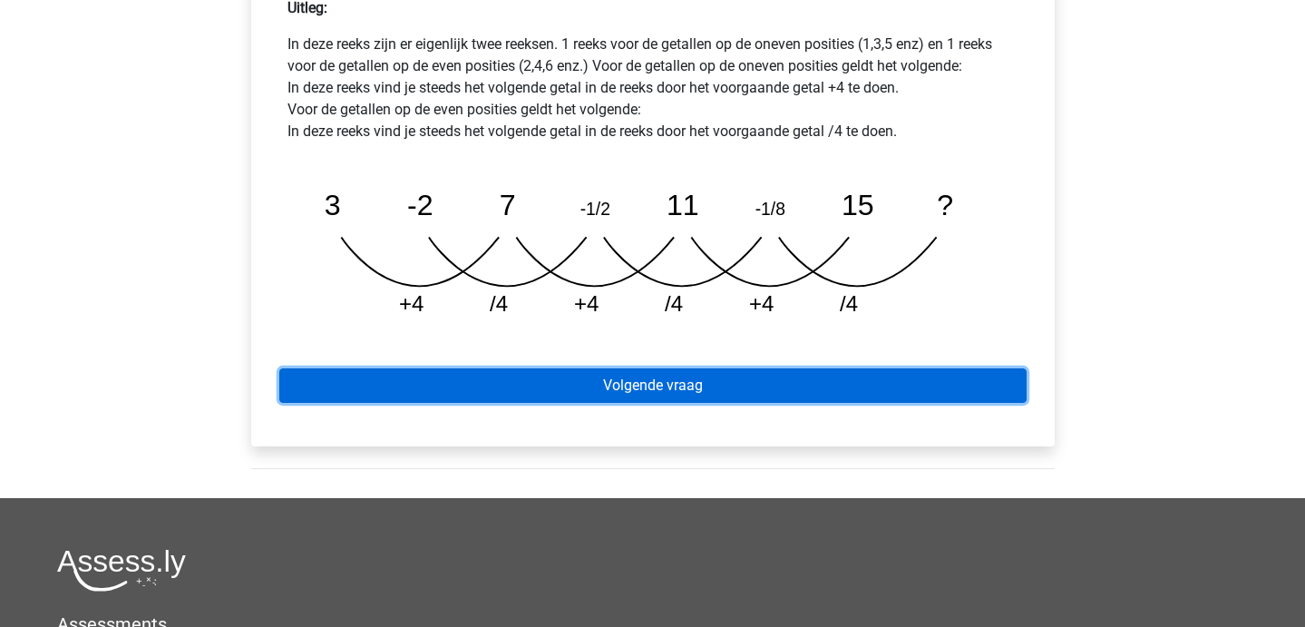
click at [656, 368] on link "Volgende vraag" at bounding box center [652, 385] width 747 height 34
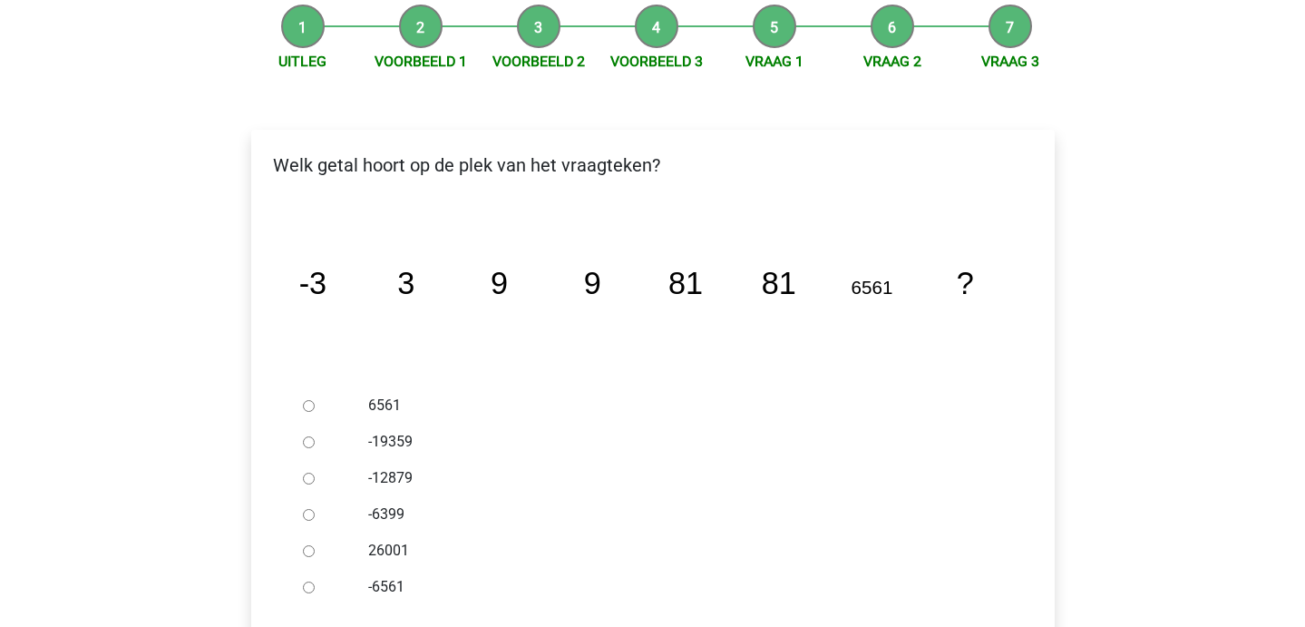
scroll to position [229, 0]
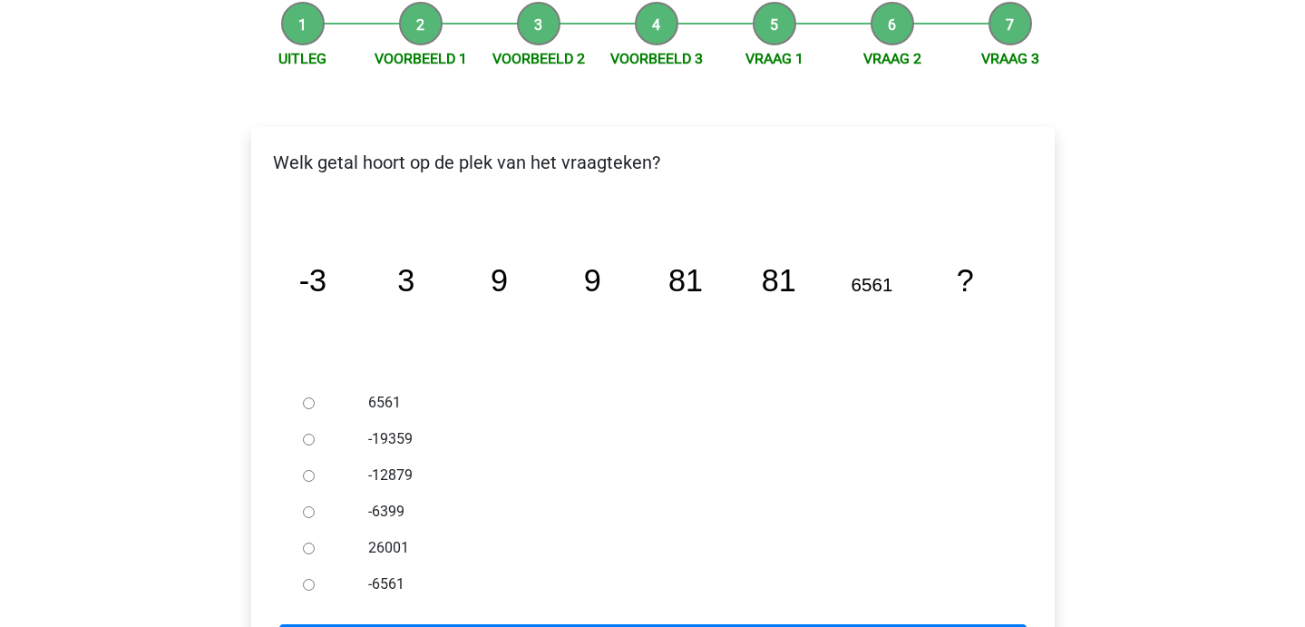
click at [299, 385] on div at bounding box center [326, 403] width 60 height 36
click at [311, 397] on input "6561" at bounding box center [309, 403] width 12 height 12
radio input "true"
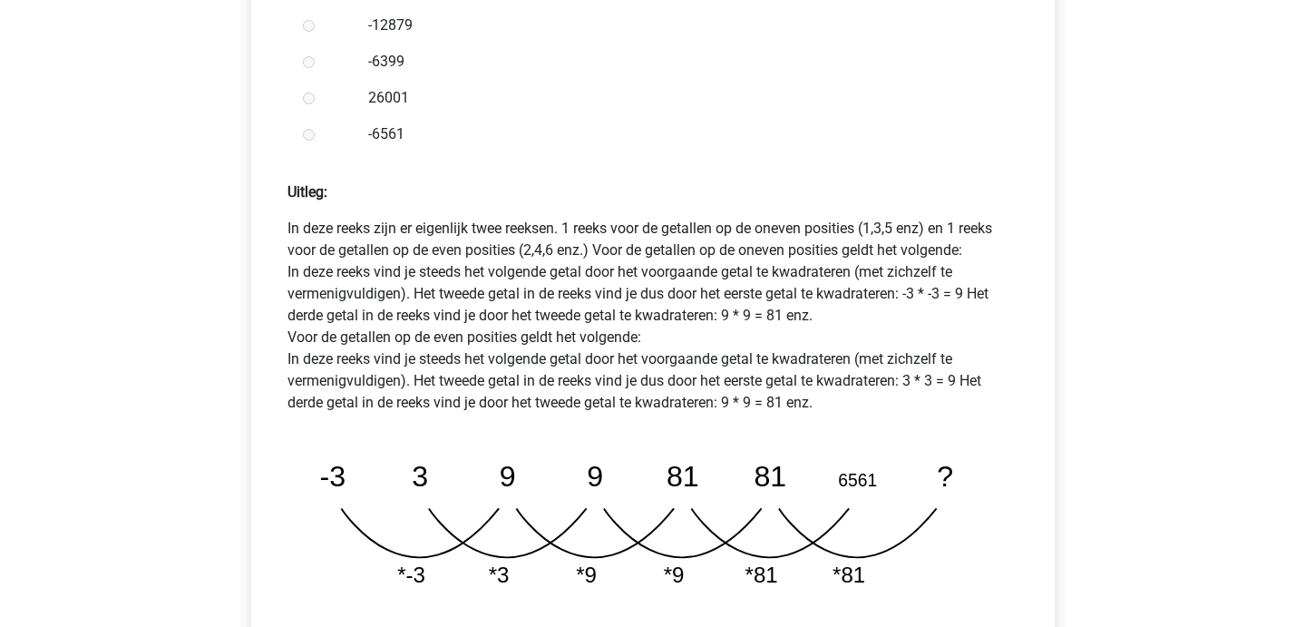
scroll to position [706, 0]
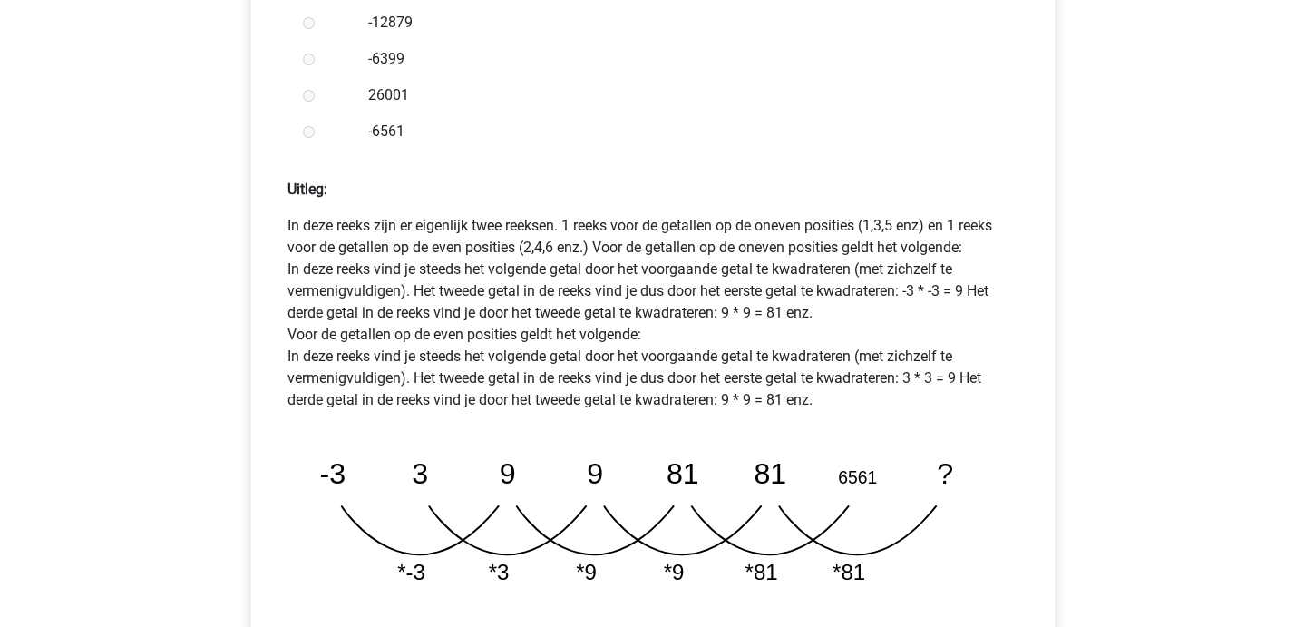
click at [483, 437] on icon "image/svg+xml -3 3 9 9 81 81 6561 ? *-3 *3 *9 *9 *81 *81" at bounding box center [653, 513] width 702 height 176
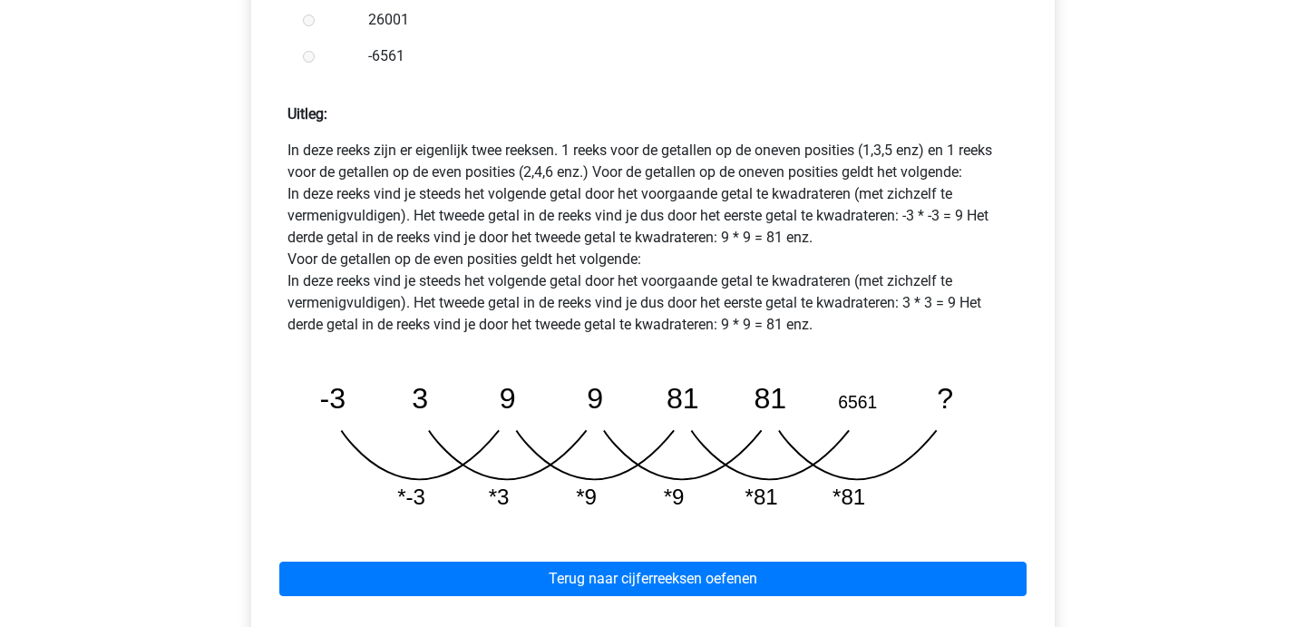
scroll to position [800, 0]
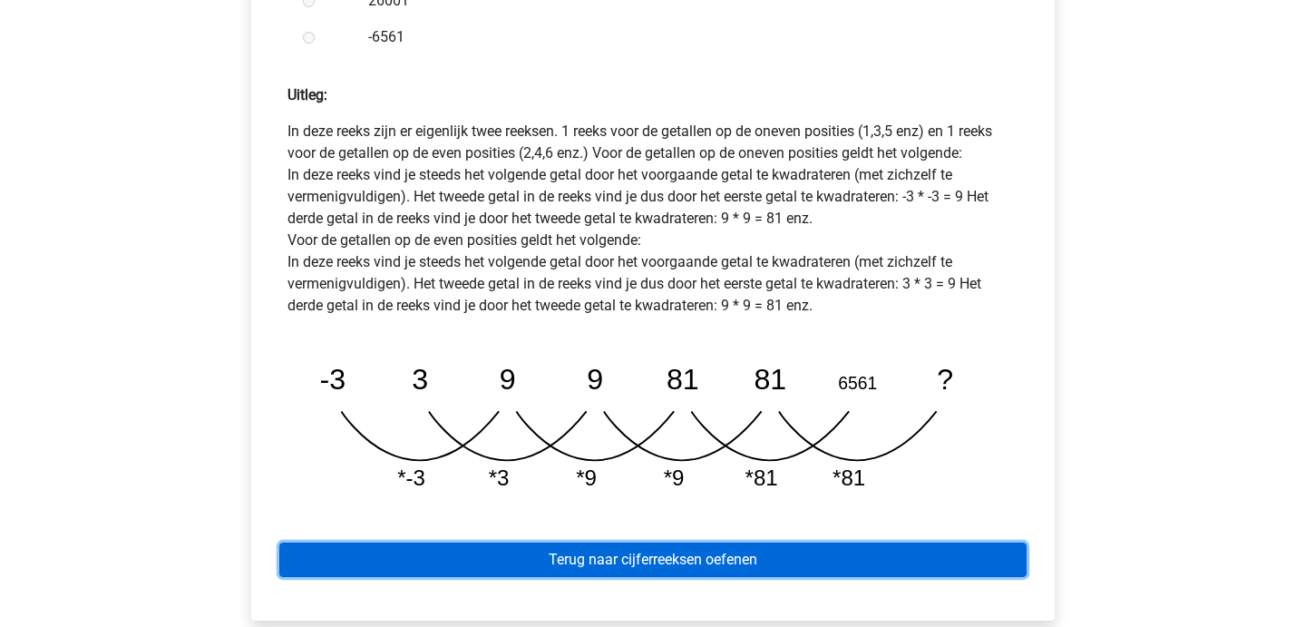
click at [560, 542] on link "Terug naar cijferreeksen oefenen" at bounding box center [652, 559] width 747 height 34
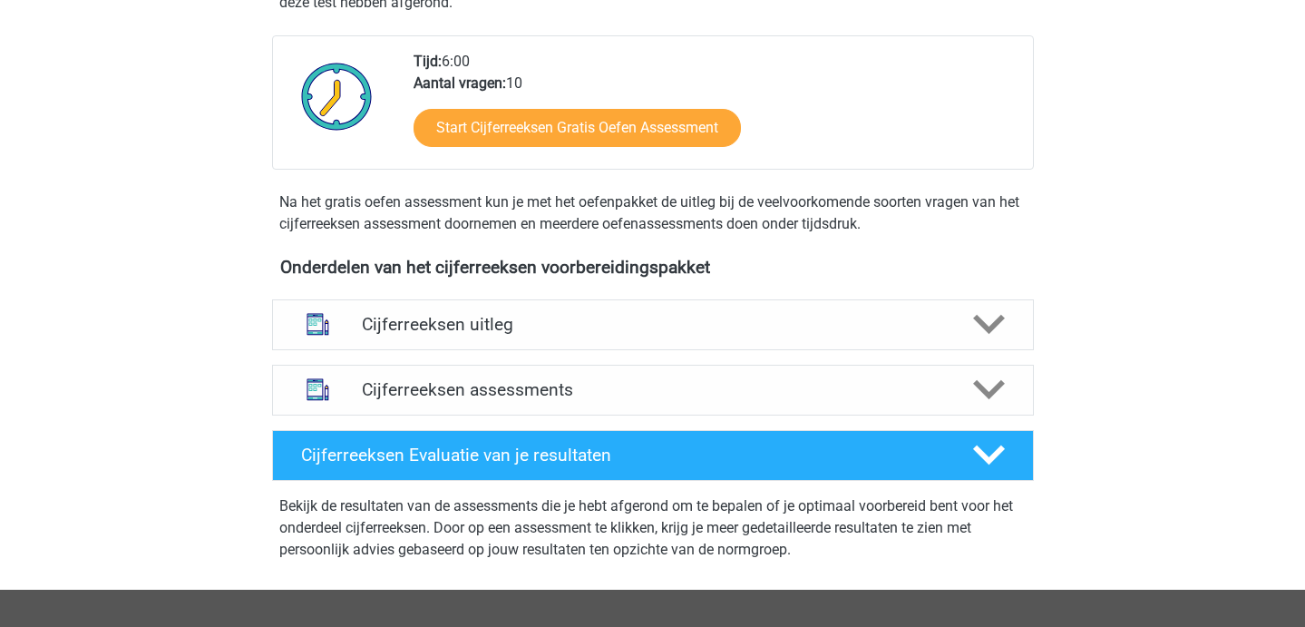
scroll to position [434, 0]
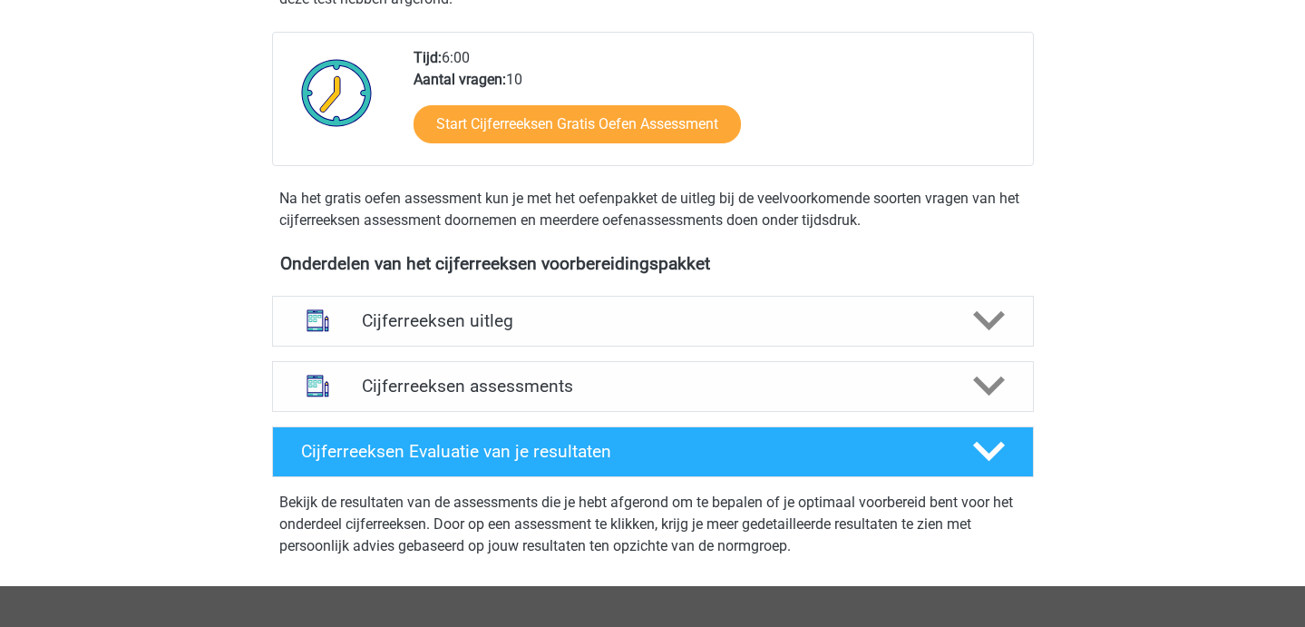
click at [531, 307] on div "Onderdelen van het cijferreeksen voorbereidingspakket Cijferreeksen uitleg Er z…" at bounding box center [652, 416] width 847 height 340
click at [519, 331] on h4 "Cijferreeksen uitleg" at bounding box center [653, 320] width 582 height 21
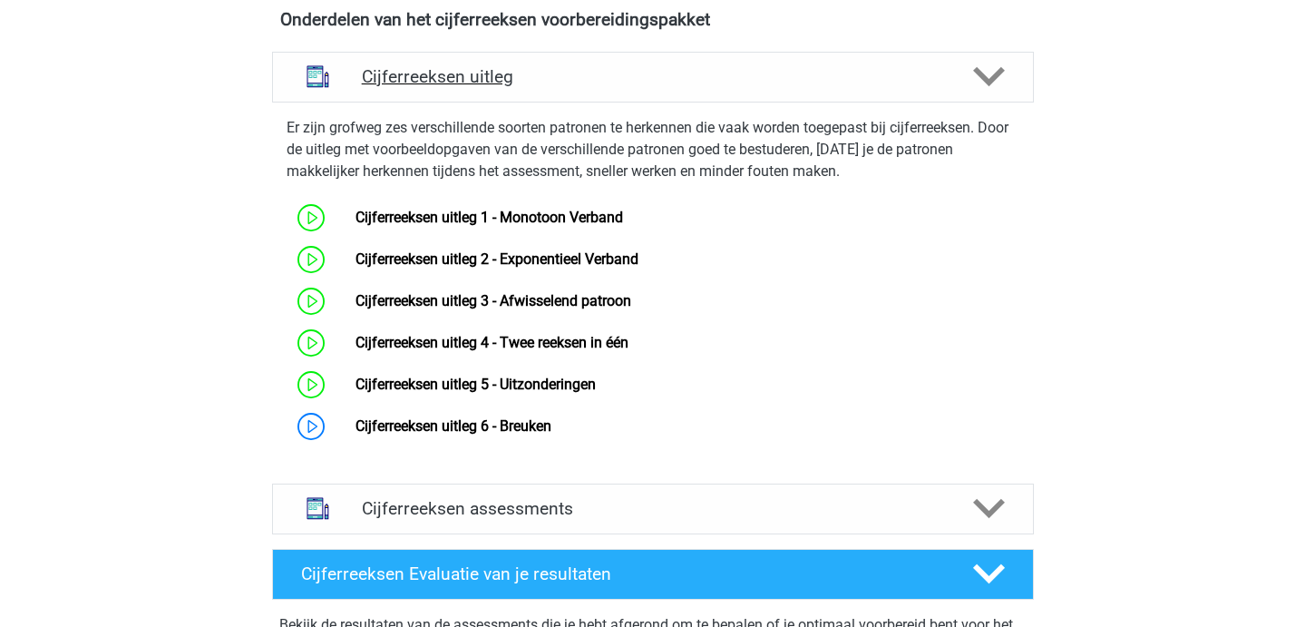
scroll to position [706, 0]
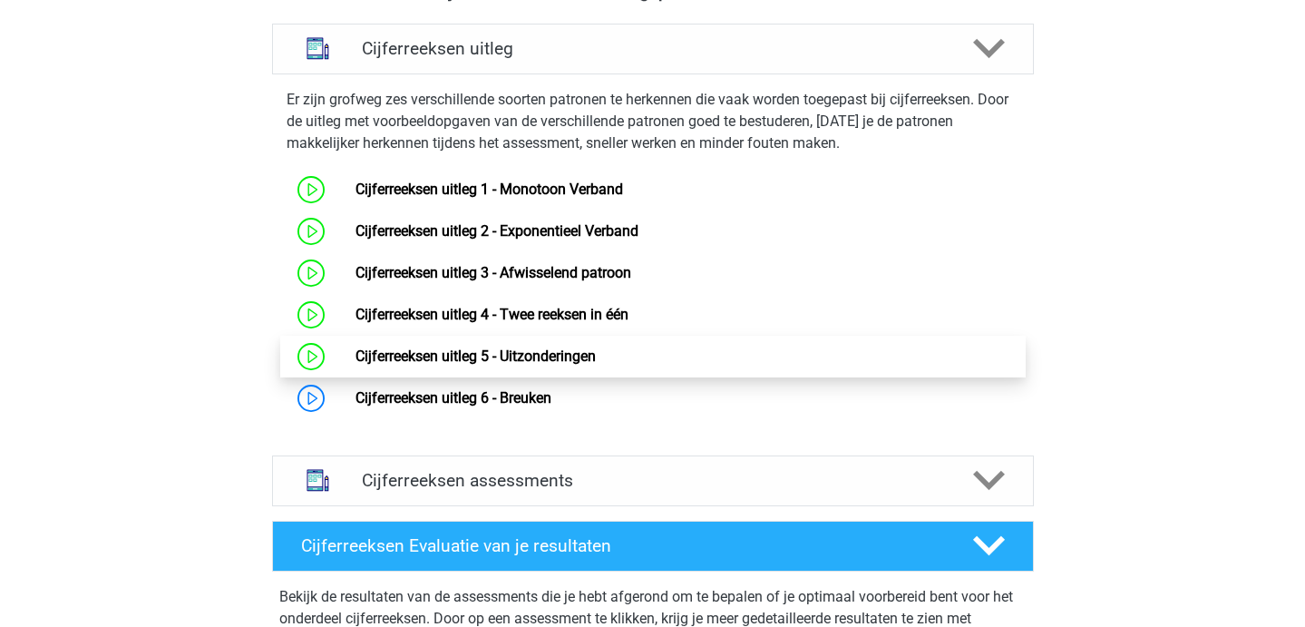
click at [524, 365] on link "Cijferreeksen uitleg 5 - Uitzonderingen" at bounding box center [475, 355] width 240 height 17
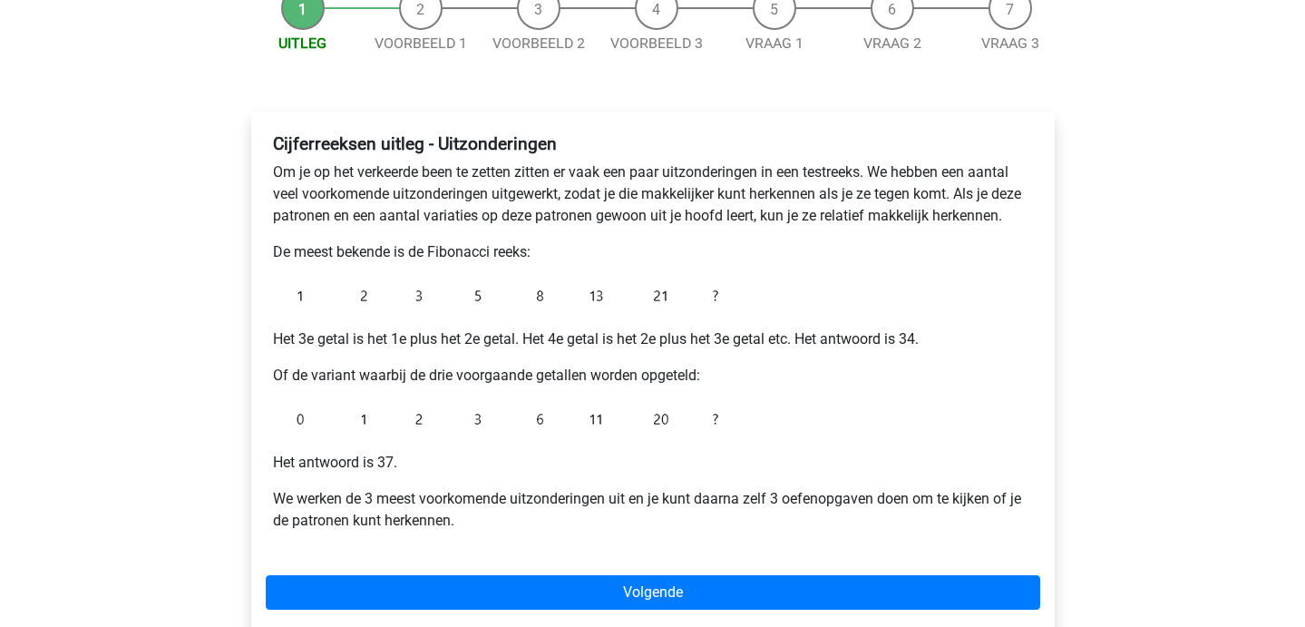
scroll to position [202, 0]
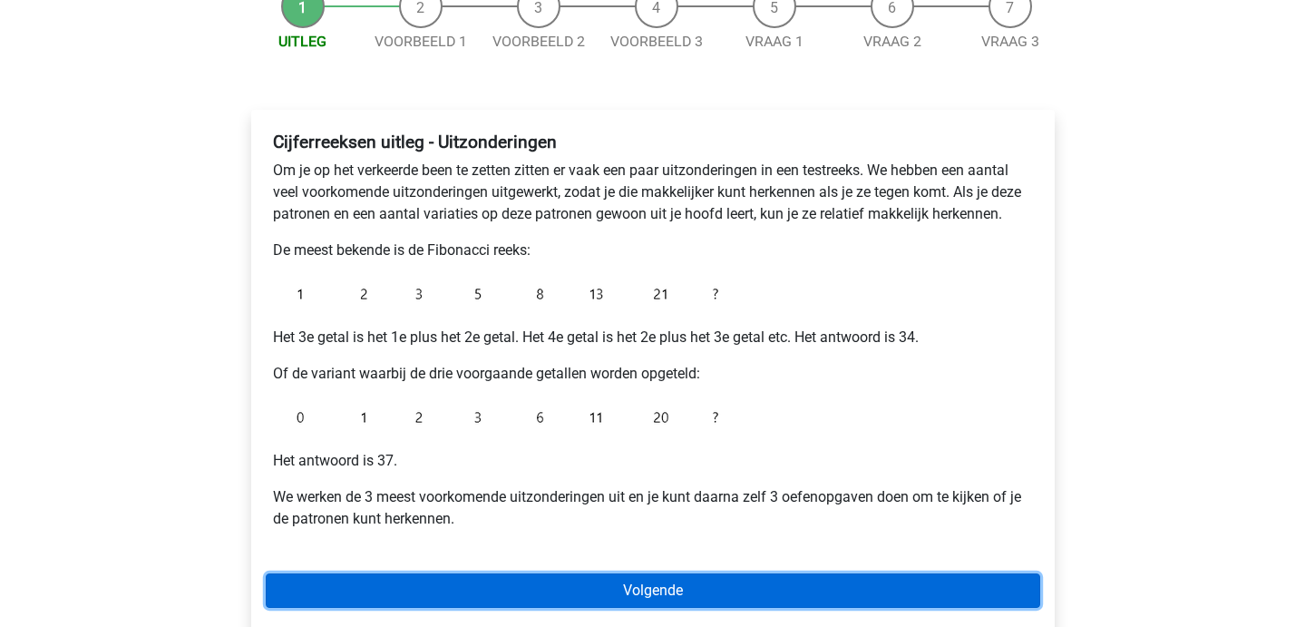
click at [588, 580] on link "Volgende" at bounding box center [653, 590] width 774 height 34
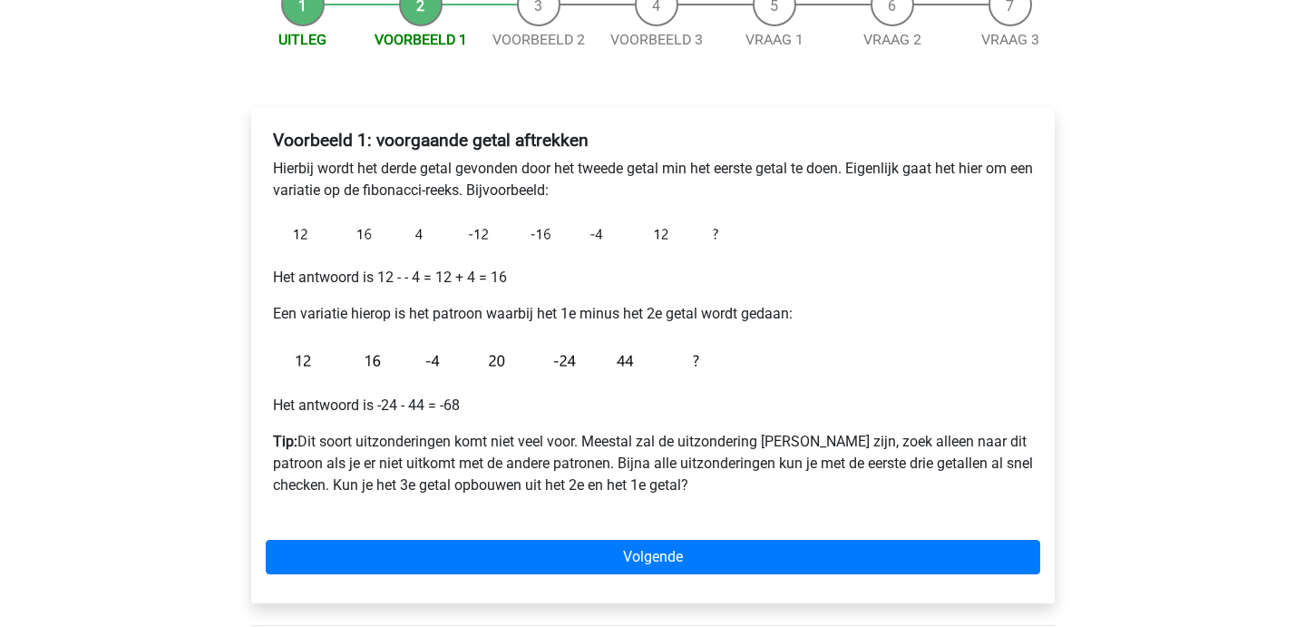
scroll to position [205, 0]
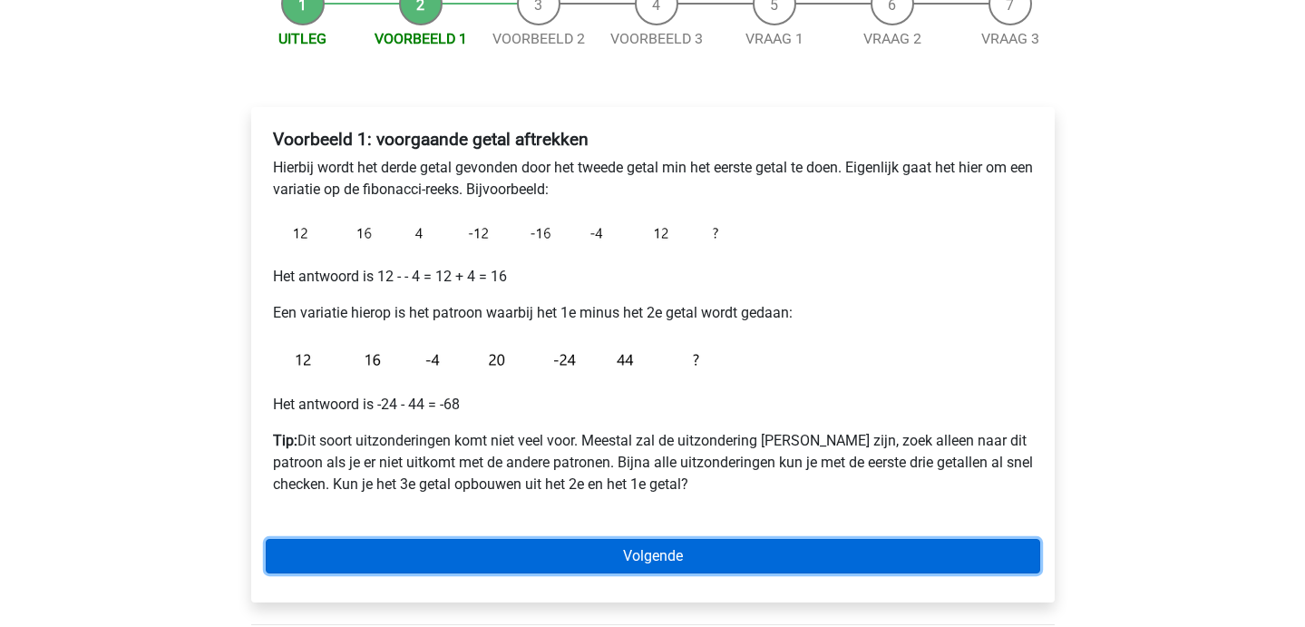
click at [595, 541] on link "Volgende" at bounding box center [653, 556] width 774 height 34
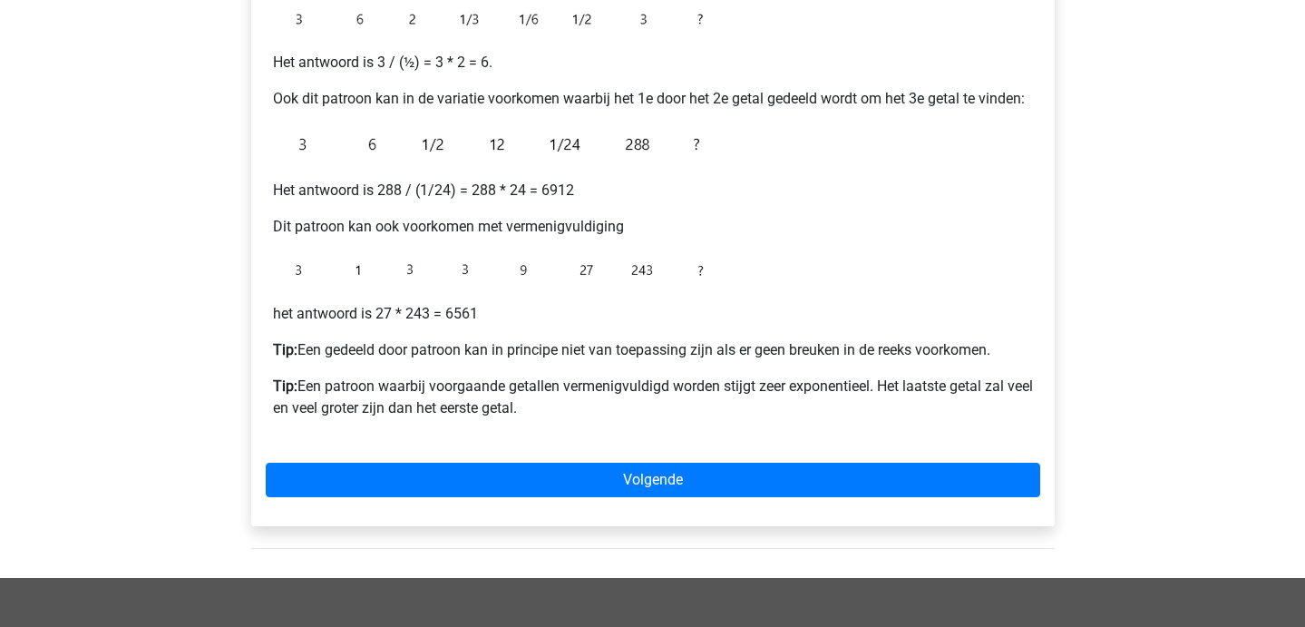
scroll to position [397, 0]
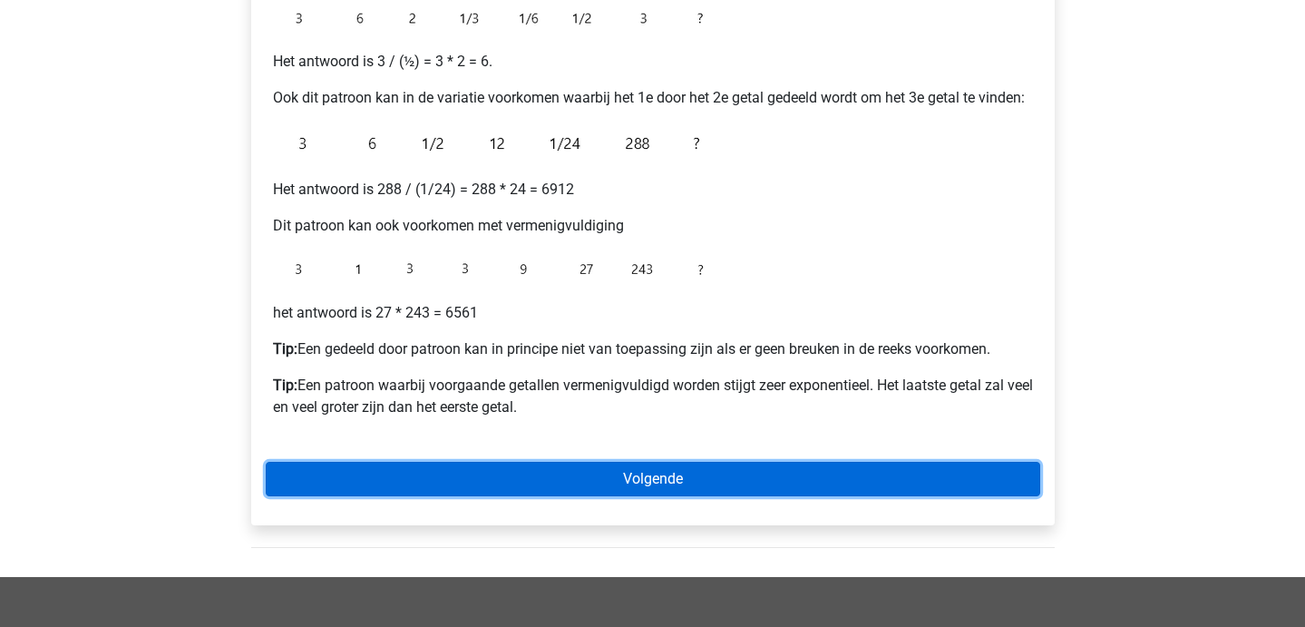
click at [409, 479] on link "Volgende" at bounding box center [653, 479] width 774 height 34
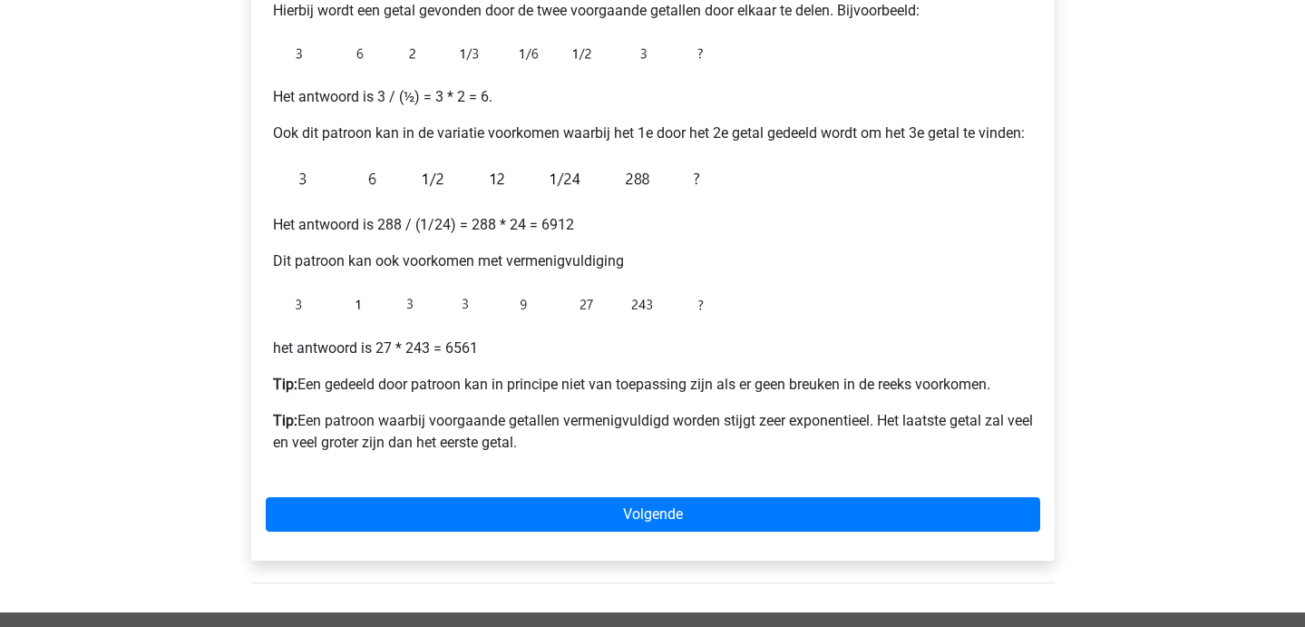
scroll to position [365, 0]
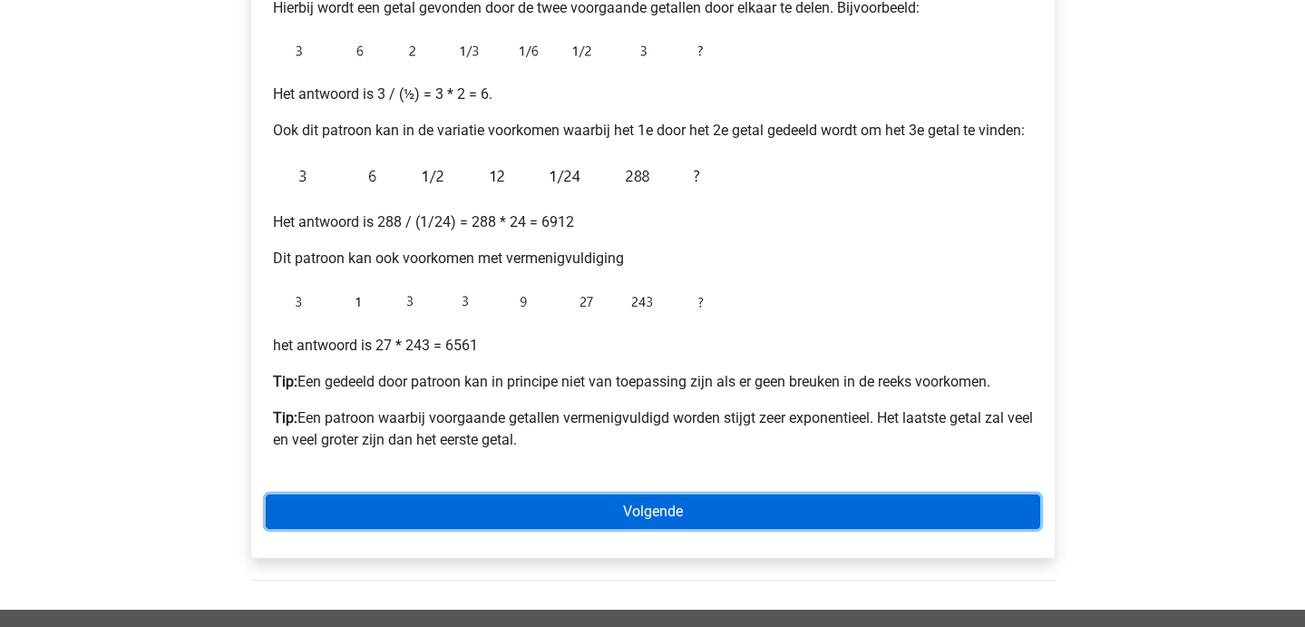
click at [571, 526] on link "Volgende" at bounding box center [653, 511] width 774 height 34
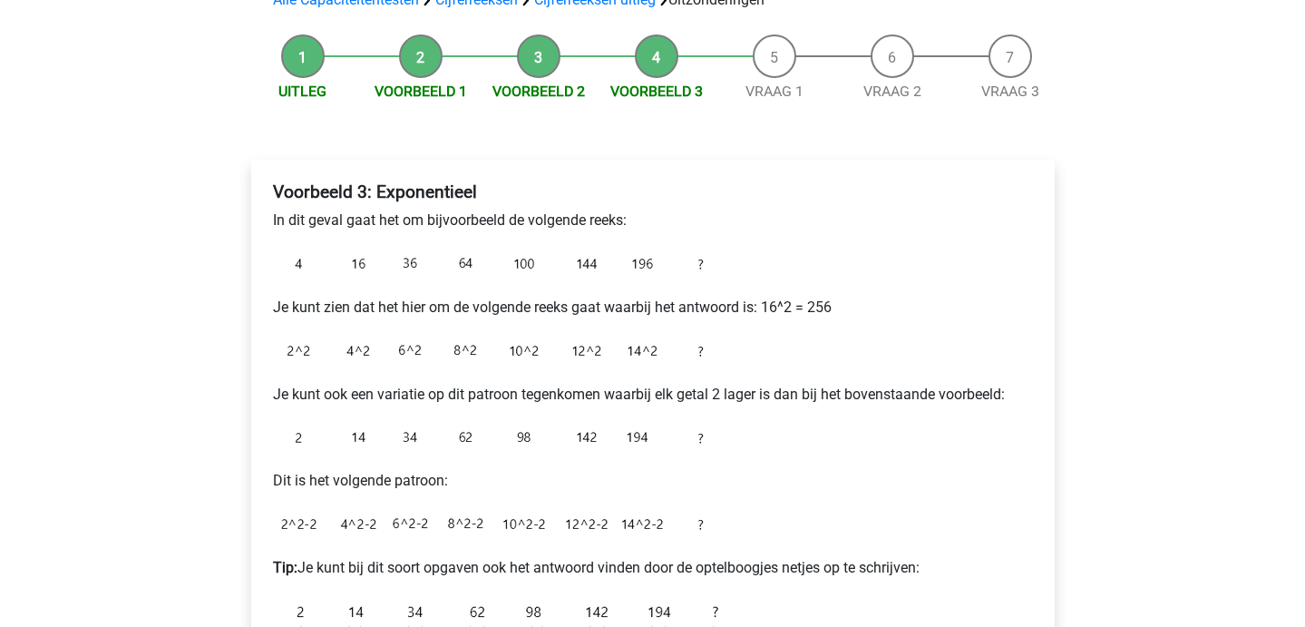
scroll to position [151, 0]
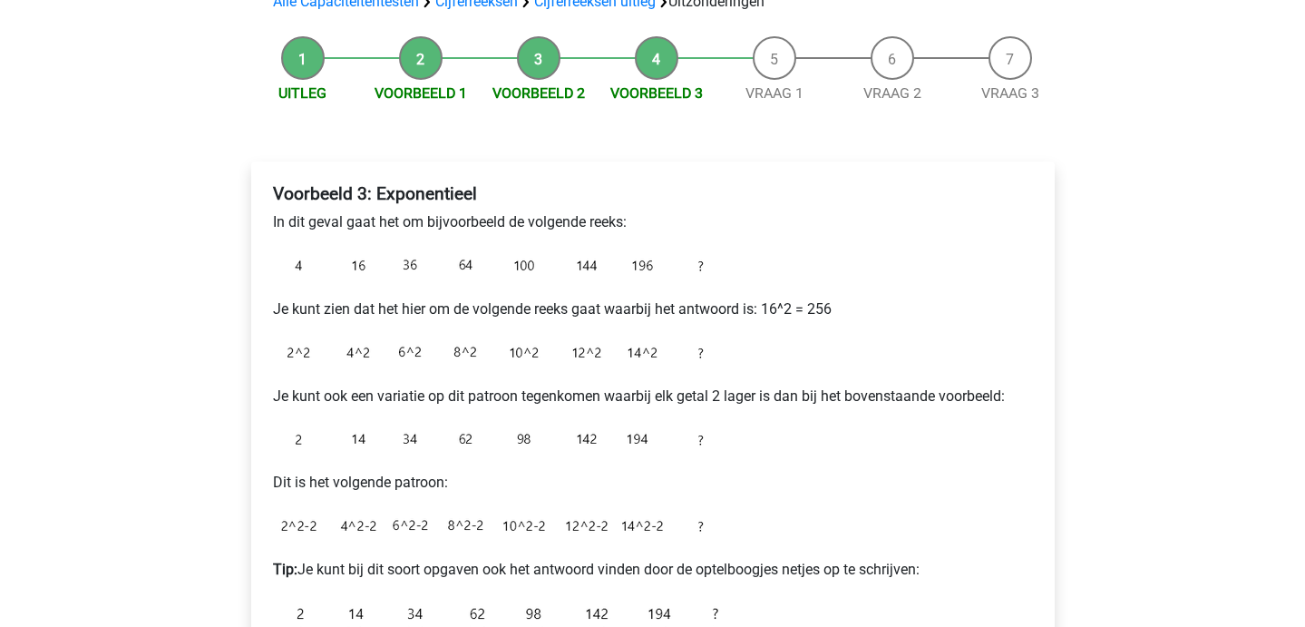
click at [531, 63] on li "Voorbeeld 2" at bounding box center [539, 70] width 118 height 68
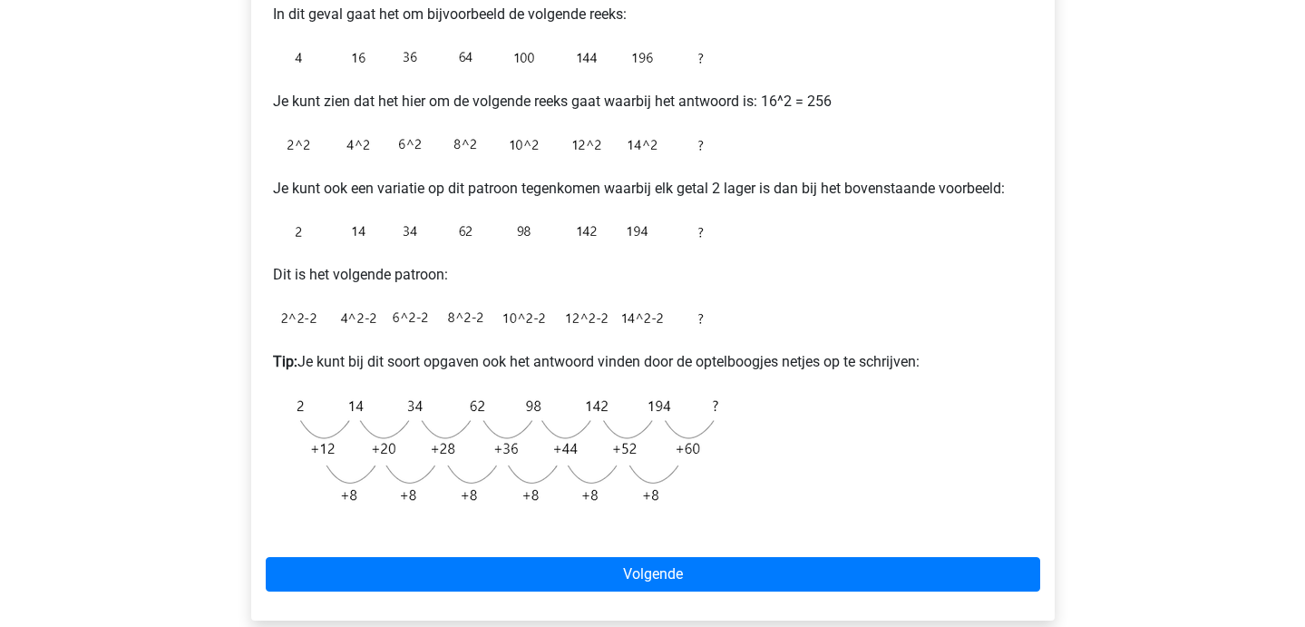
scroll to position [357, 0]
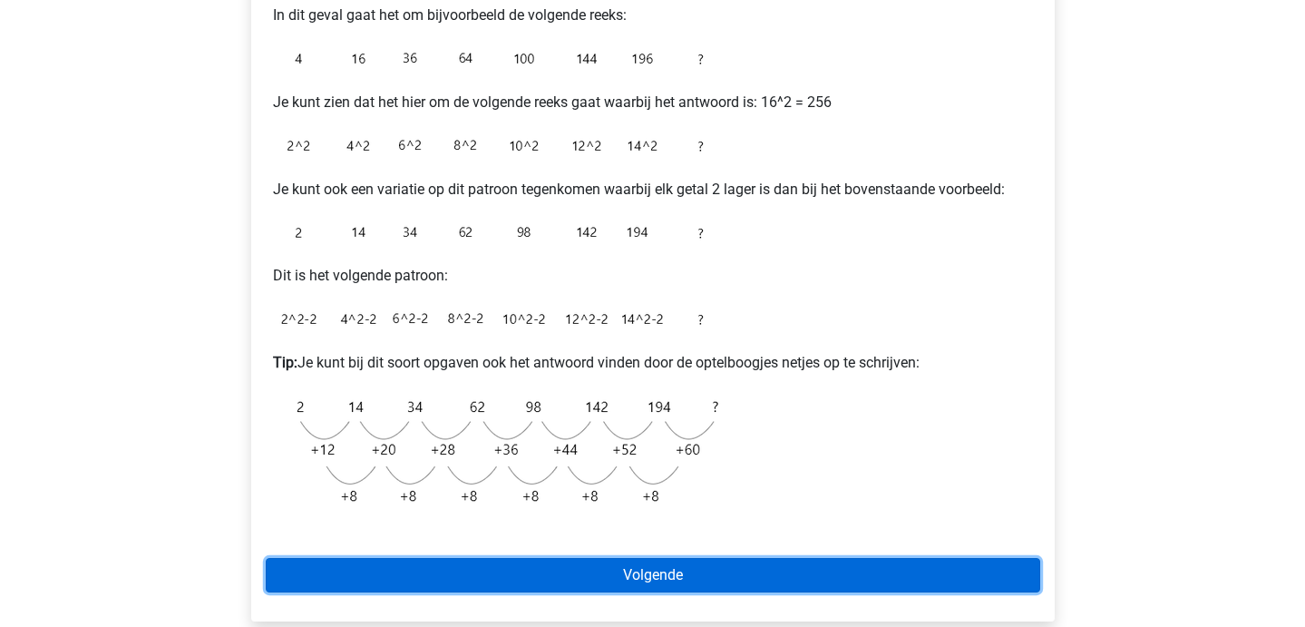
click at [618, 560] on link "Volgende" at bounding box center [653, 575] width 774 height 34
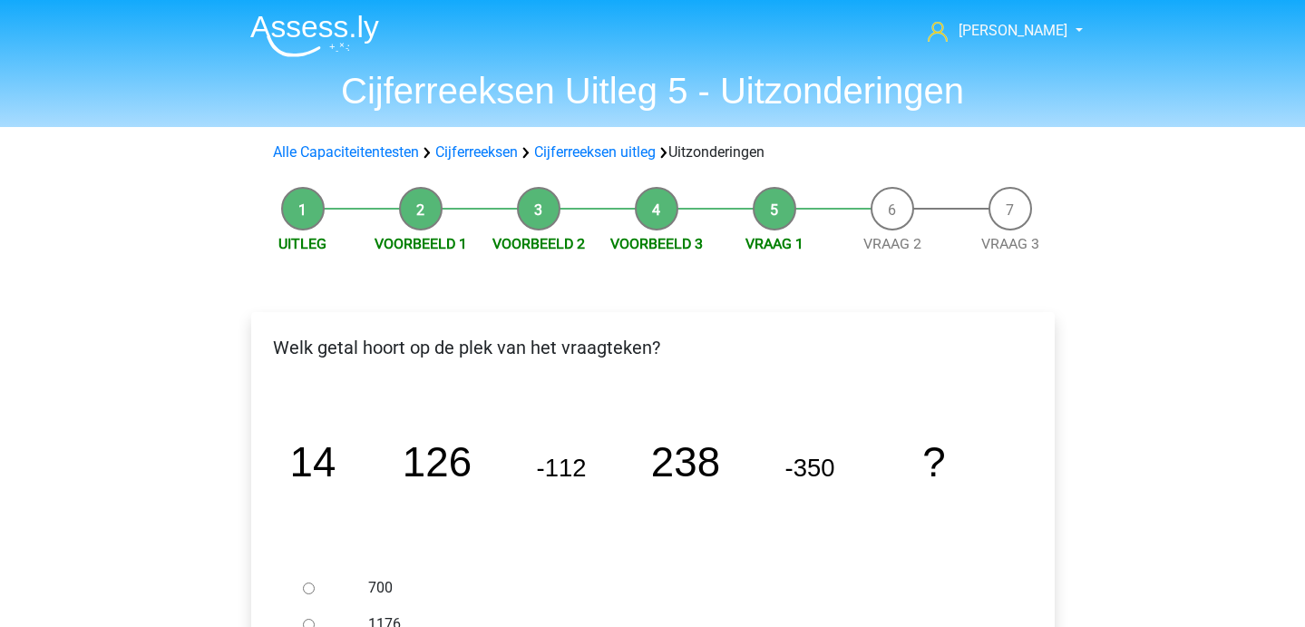
scroll to position [221, 0]
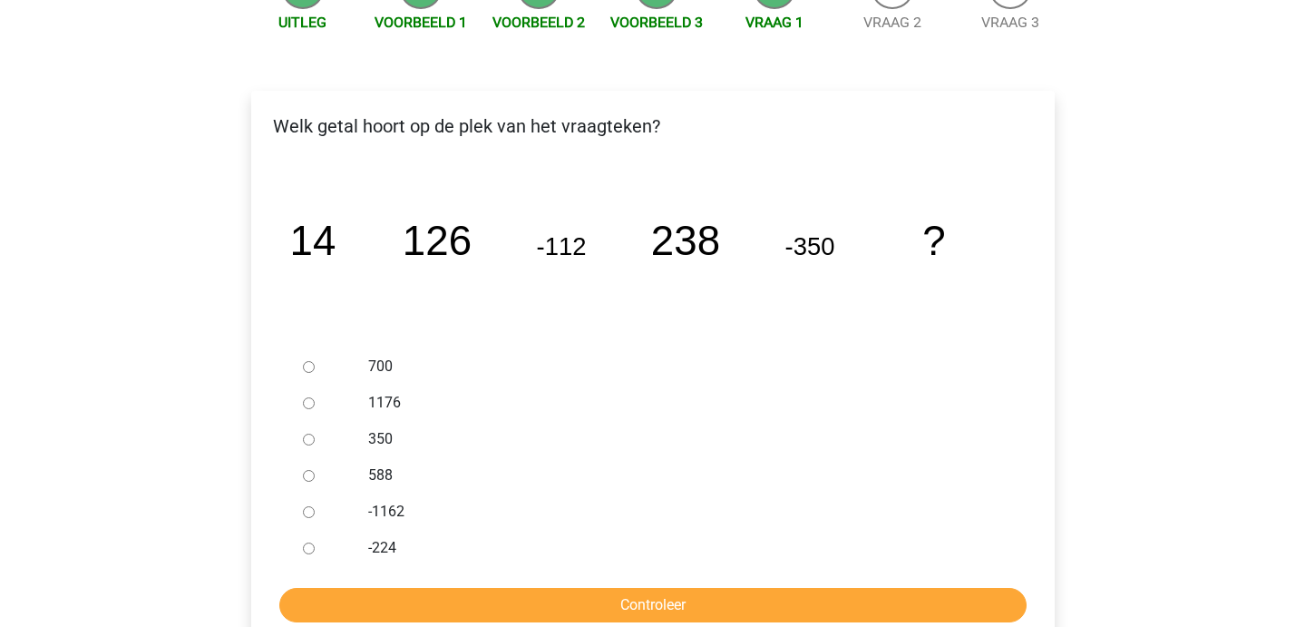
click at [312, 544] on input "-224" at bounding box center [309, 548] width 12 height 12
radio input "true"
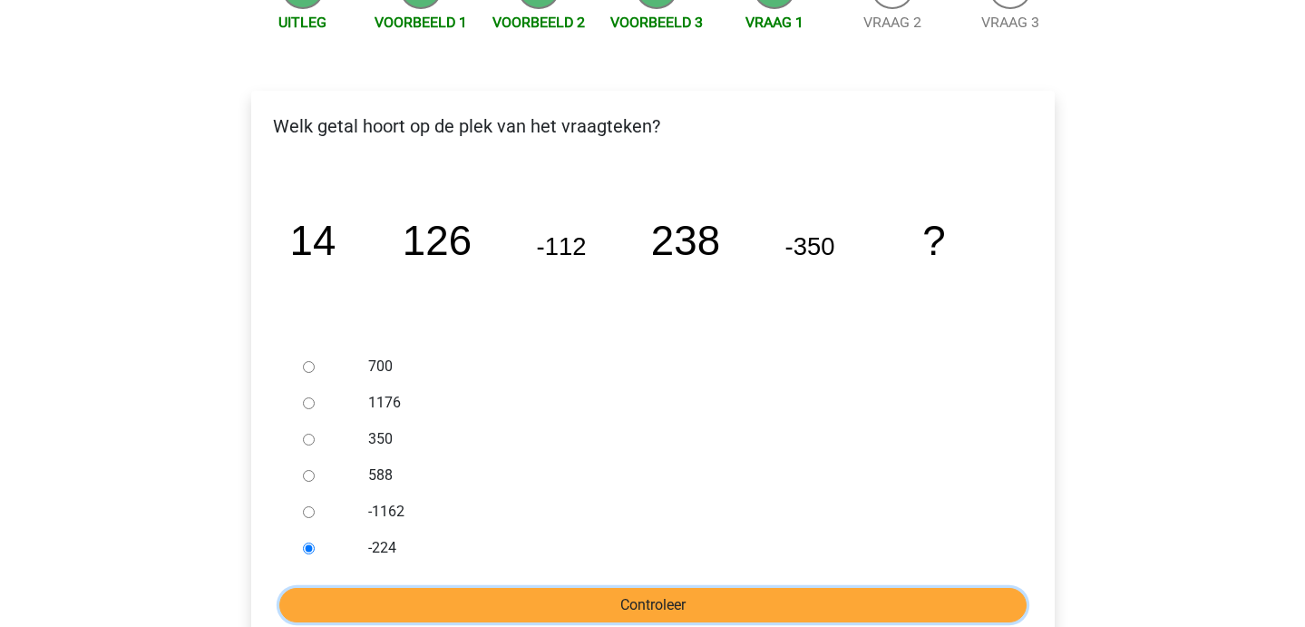
click at [380, 607] on input "Controleer" at bounding box center [652, 605] width 747 height 34
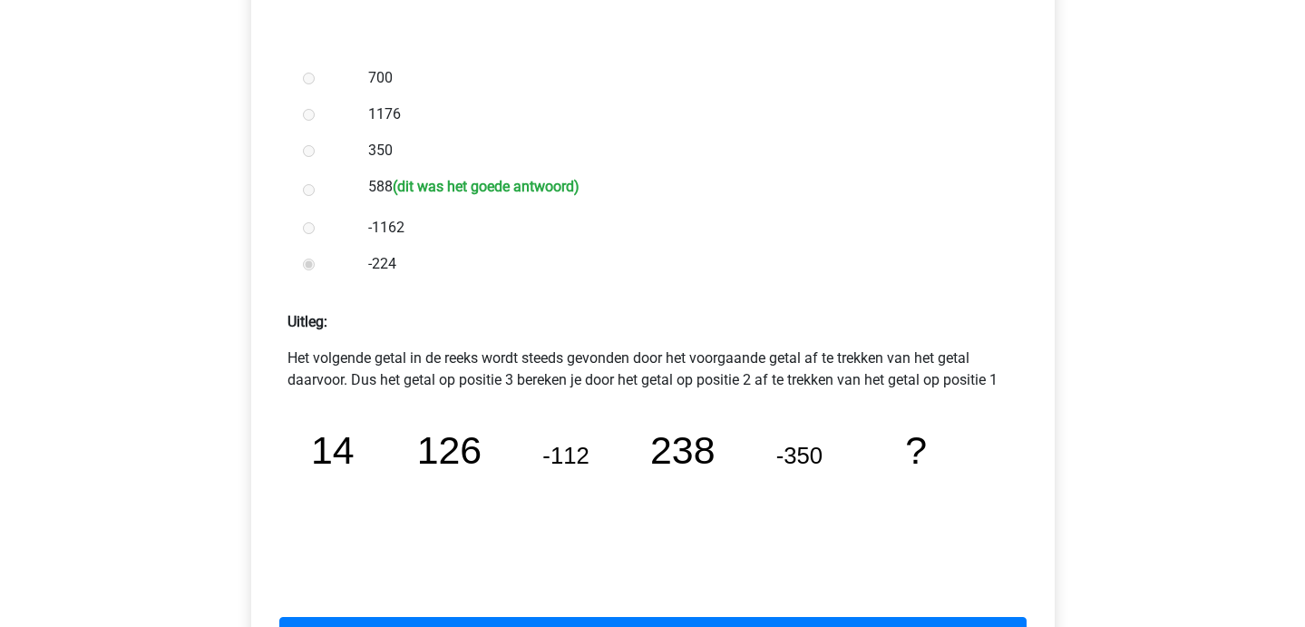
scroll to position [558, 0]
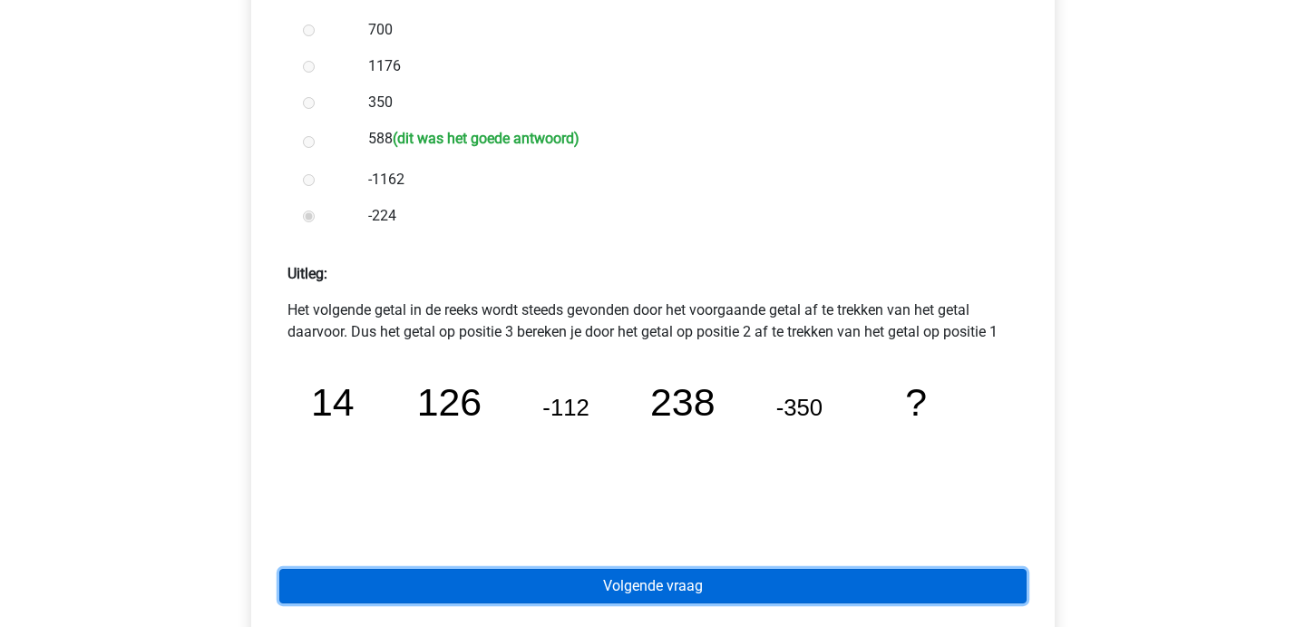
click at [418, 577] on link "Volgende vraag" at bounding box center [652, 586] width 747 height 34
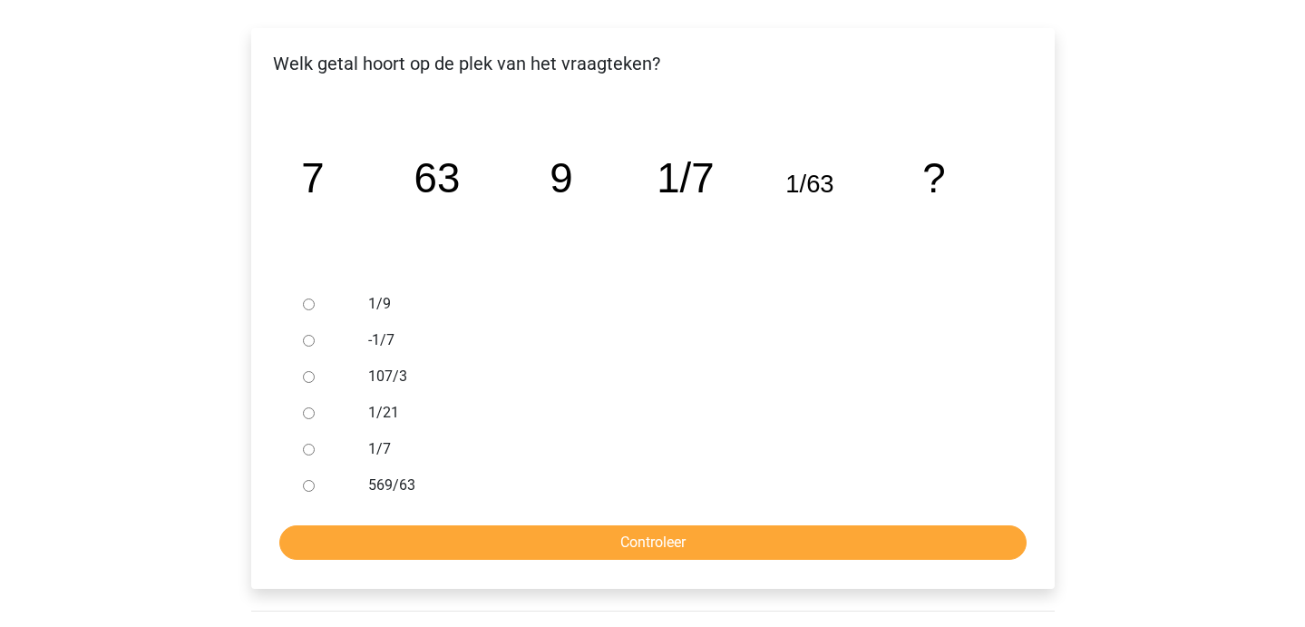
scroll to position [285, 0]
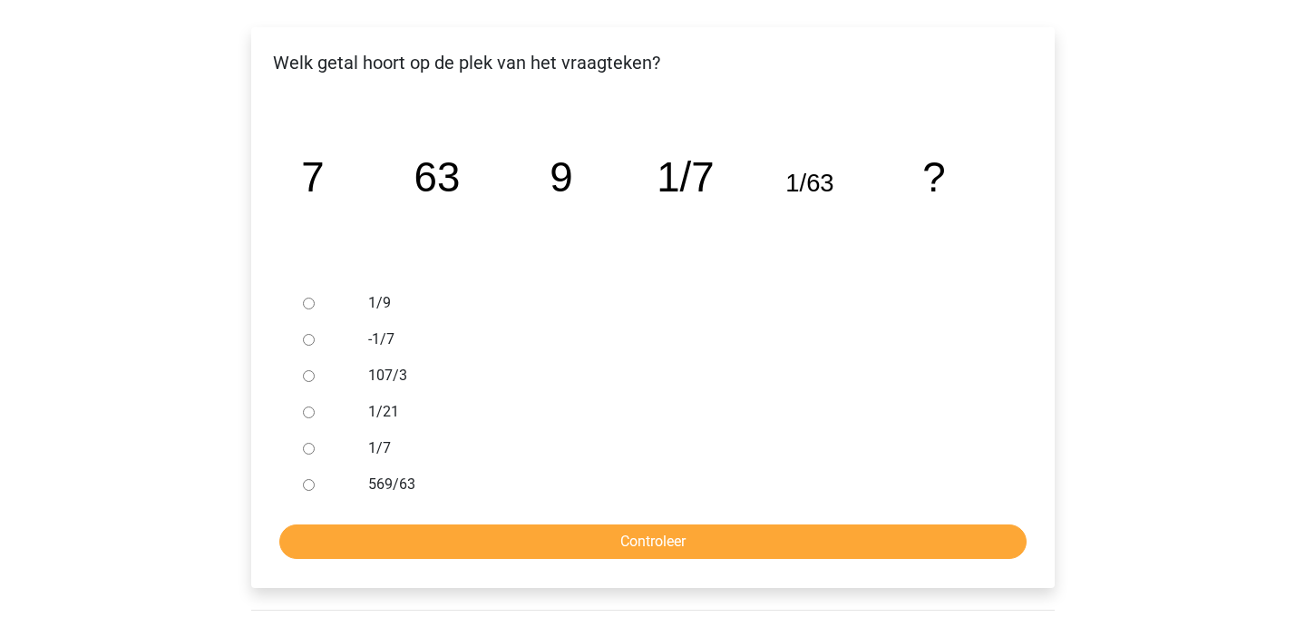
click at [309, 301] on input "1/9" at bounding box center [309, 303] width 12 height 12
radio input "true"
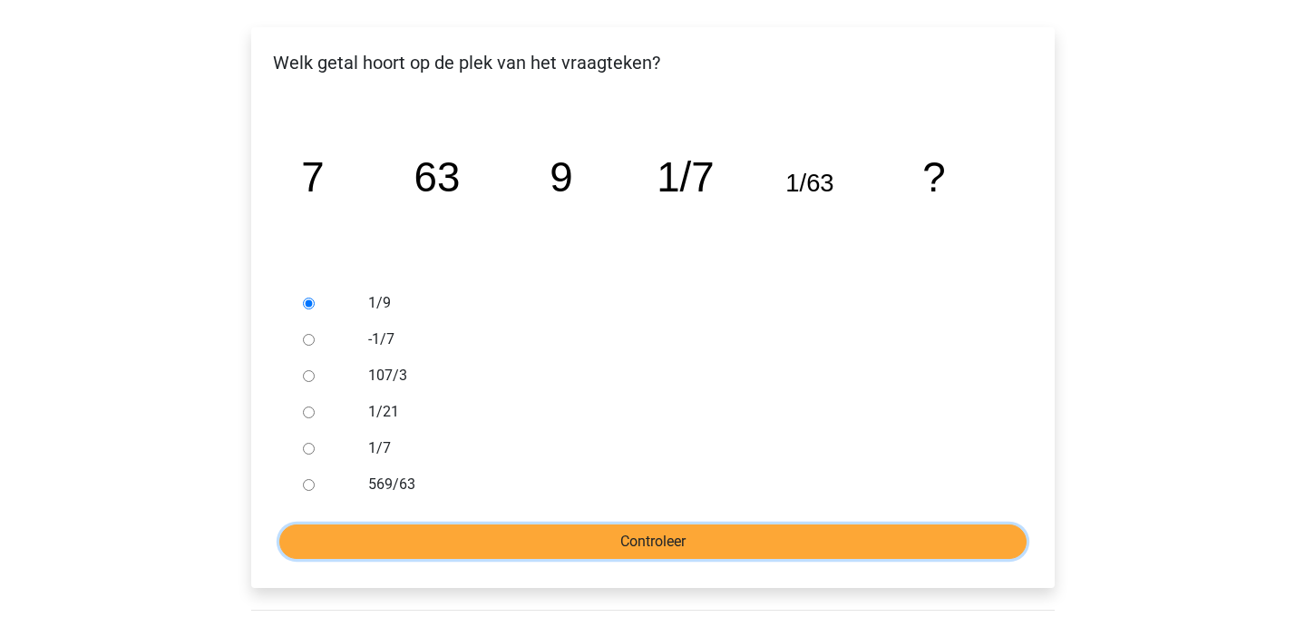
click at [413, 533] on input "Controleer" at bounding box center [652, 541] width 747 height 34
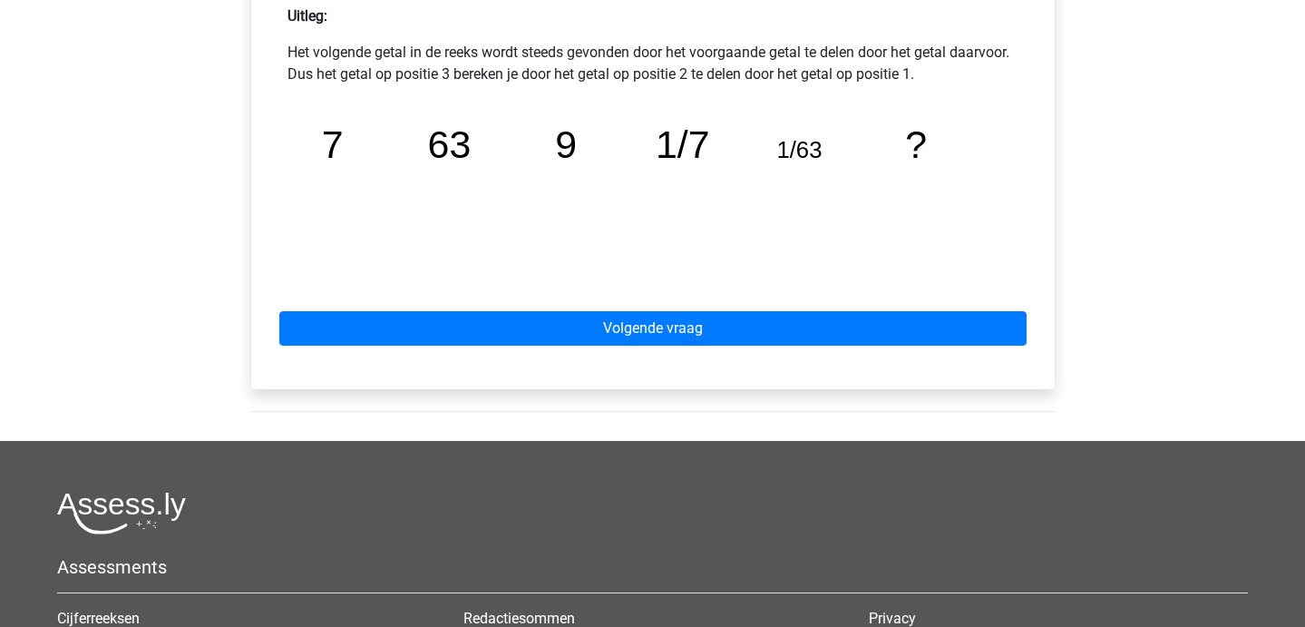
scroll to position [847, 0]
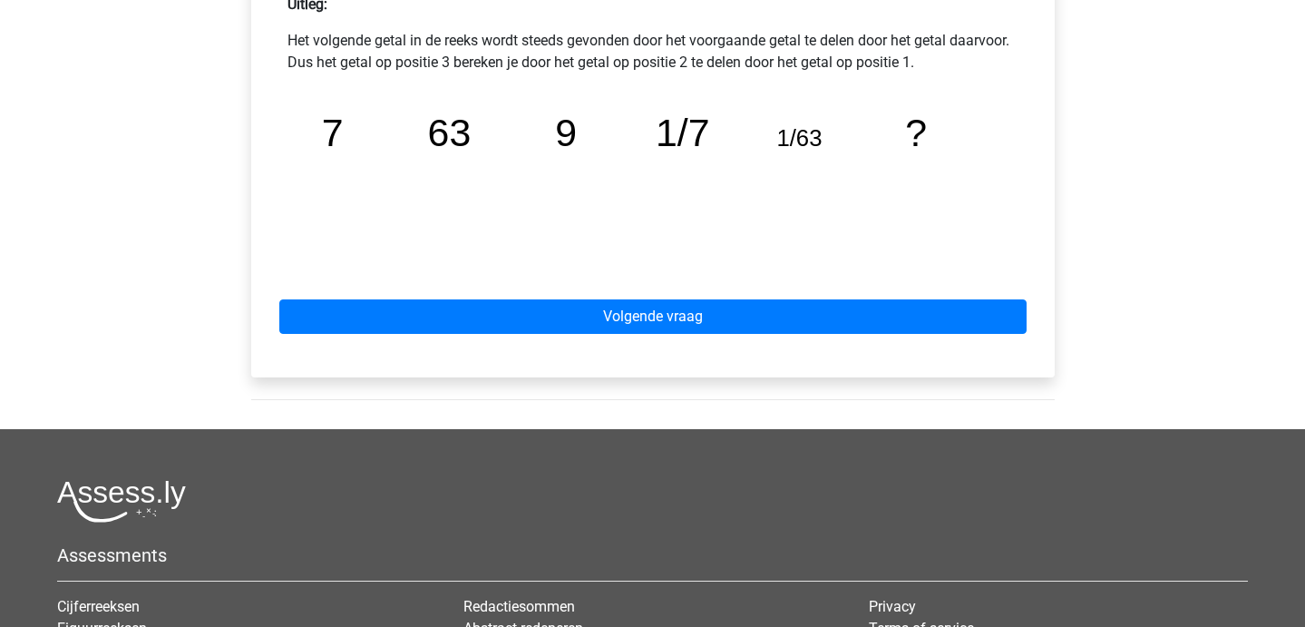
click at [393, 342] on div "Volgende vraag" at bounding box center [653, 313] width 774 height 100
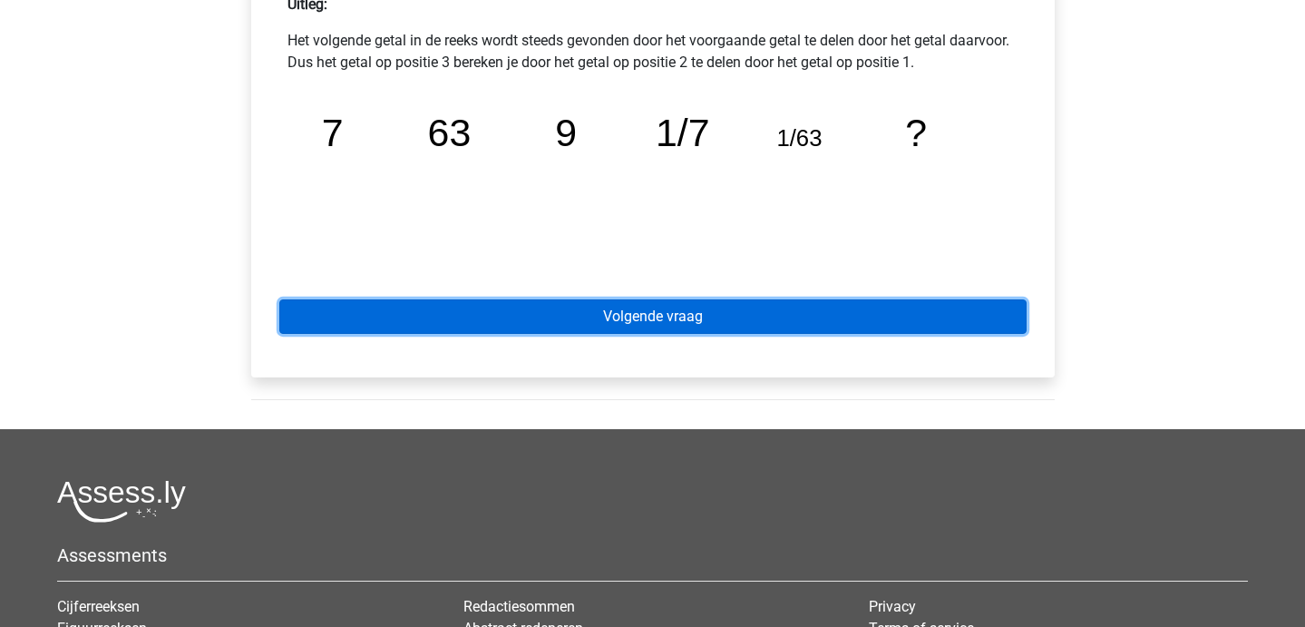
click at [377, 324] on link "Volgende vraag" at bounding box center [652, 316] width 747 height 34
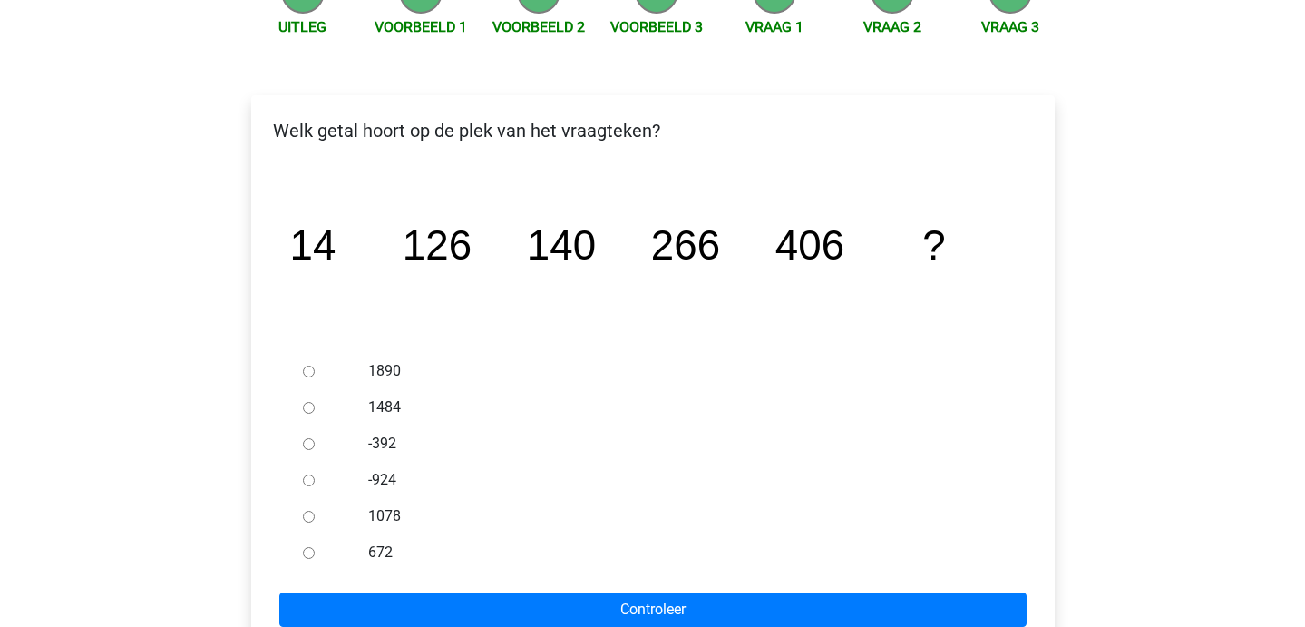
scroll to position [218, 0]
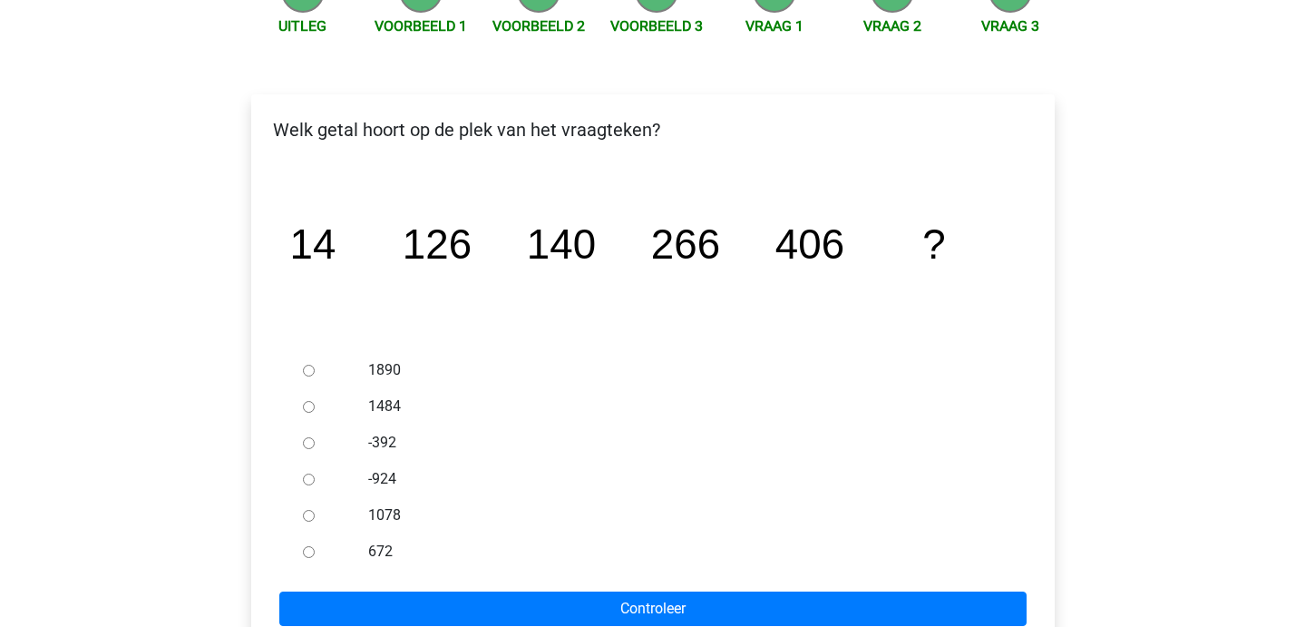
click at [313, 557] on input "672" at bounding box center [309, 552] width 12 height 12
radio input "true"
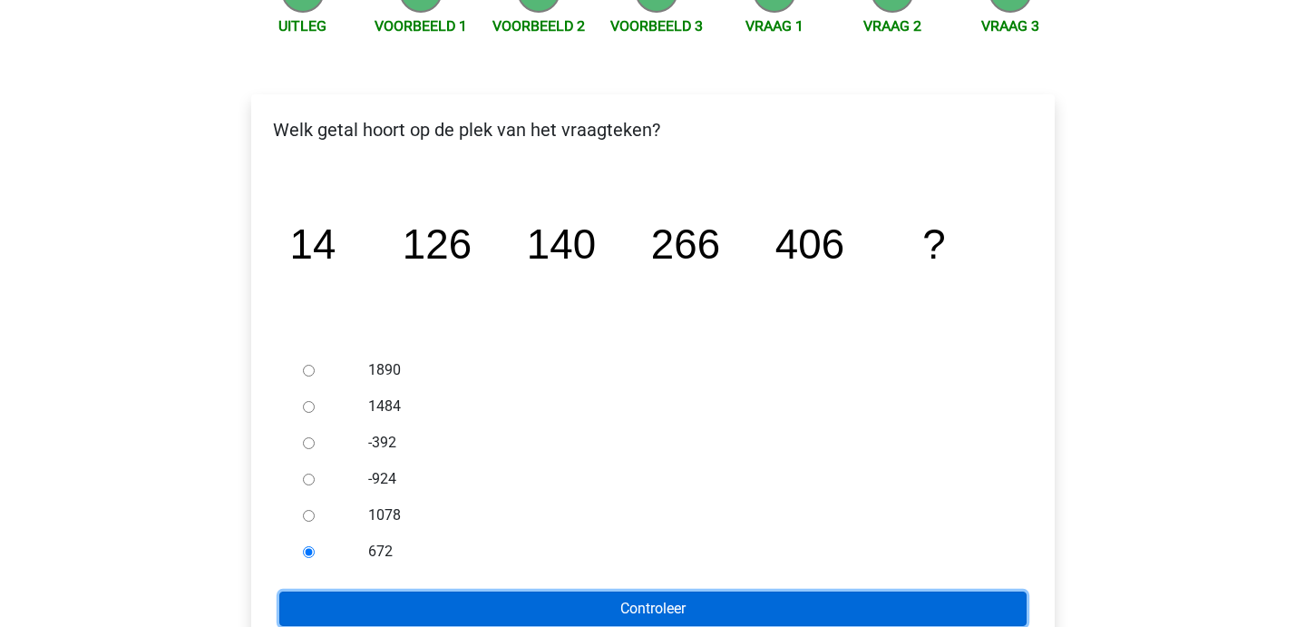
click at [331, 594] on input "Controleer" at bounding box center [652, 608] width 747 height 34
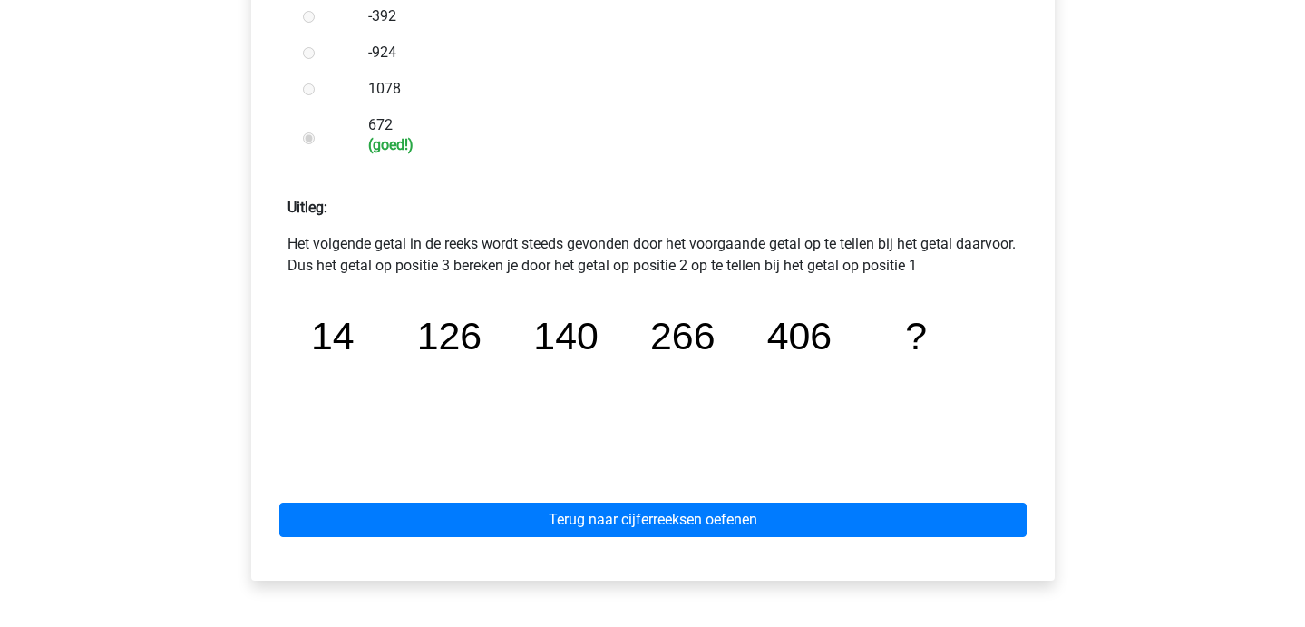
scroll to position [648, 0]
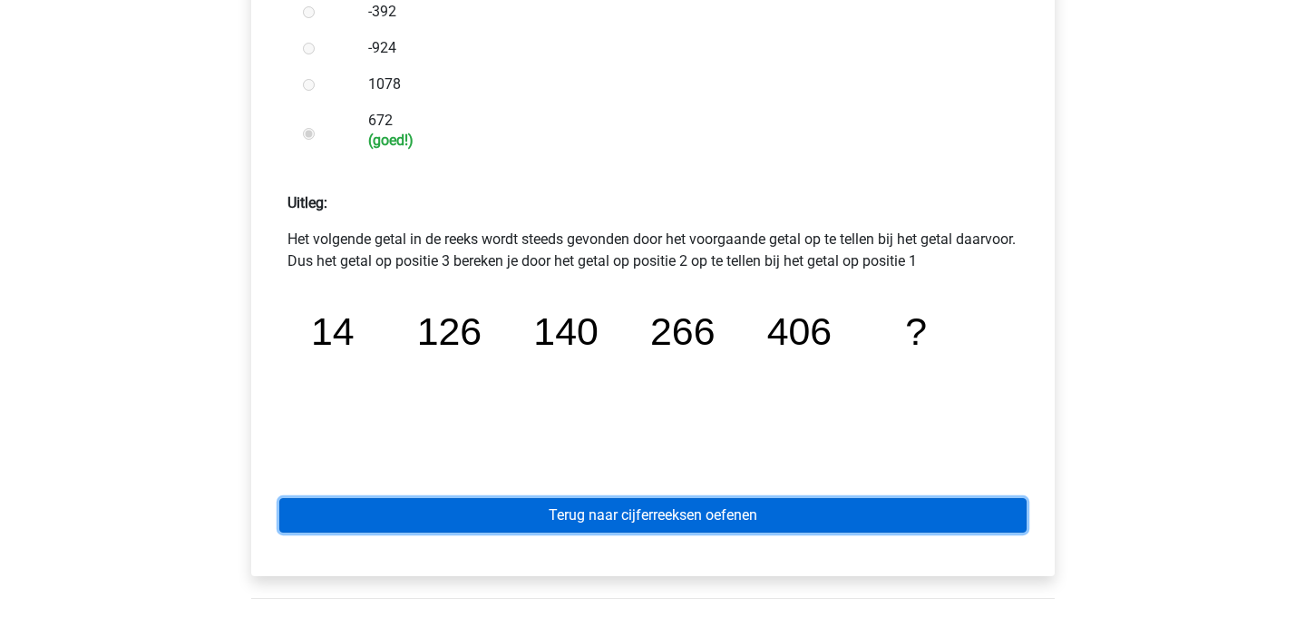
click at [406, 512] on link "Terug naar cijferreeksen oefenen" at bounding box center [652, 515] width 747 height 34
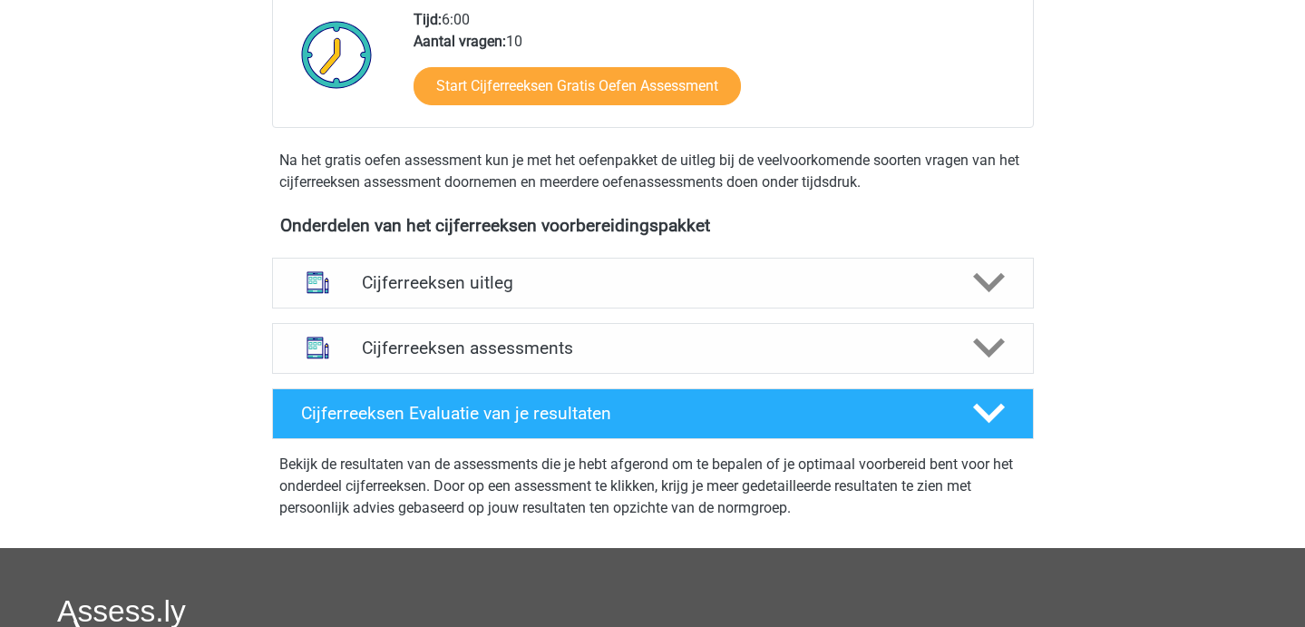
scroll to position [473, 0]
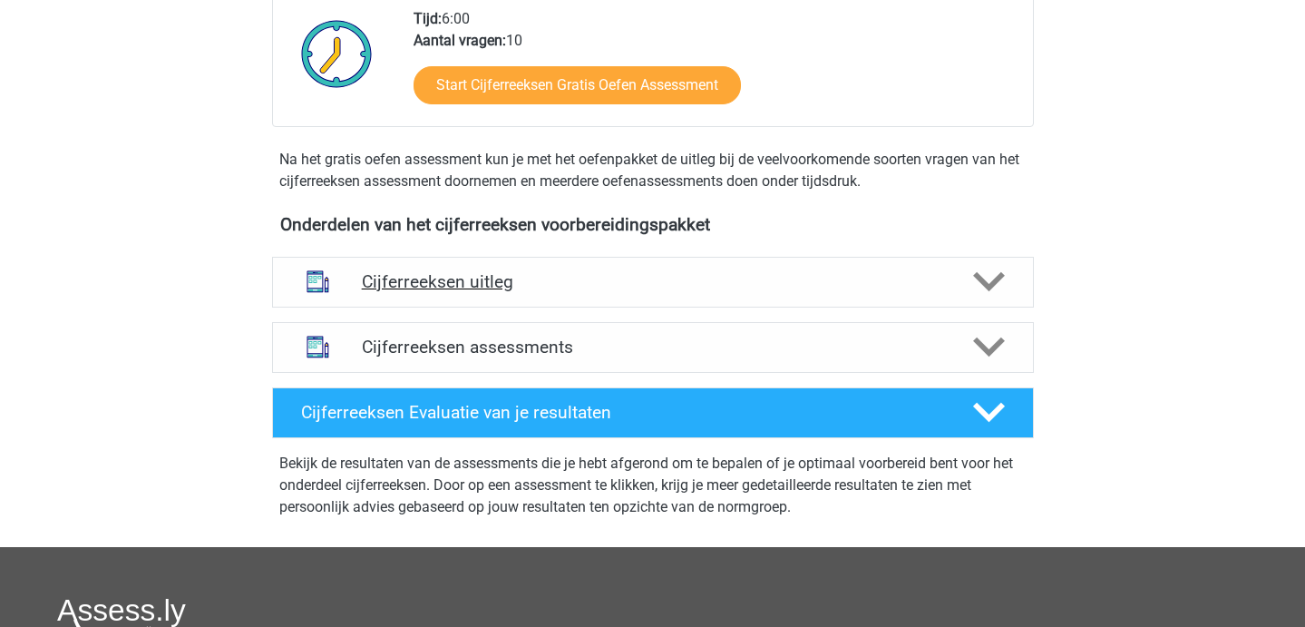
click at [455, 307] on div "Cijferreeksen uitleg" at bounding box center [653, 282] width 762 height 51
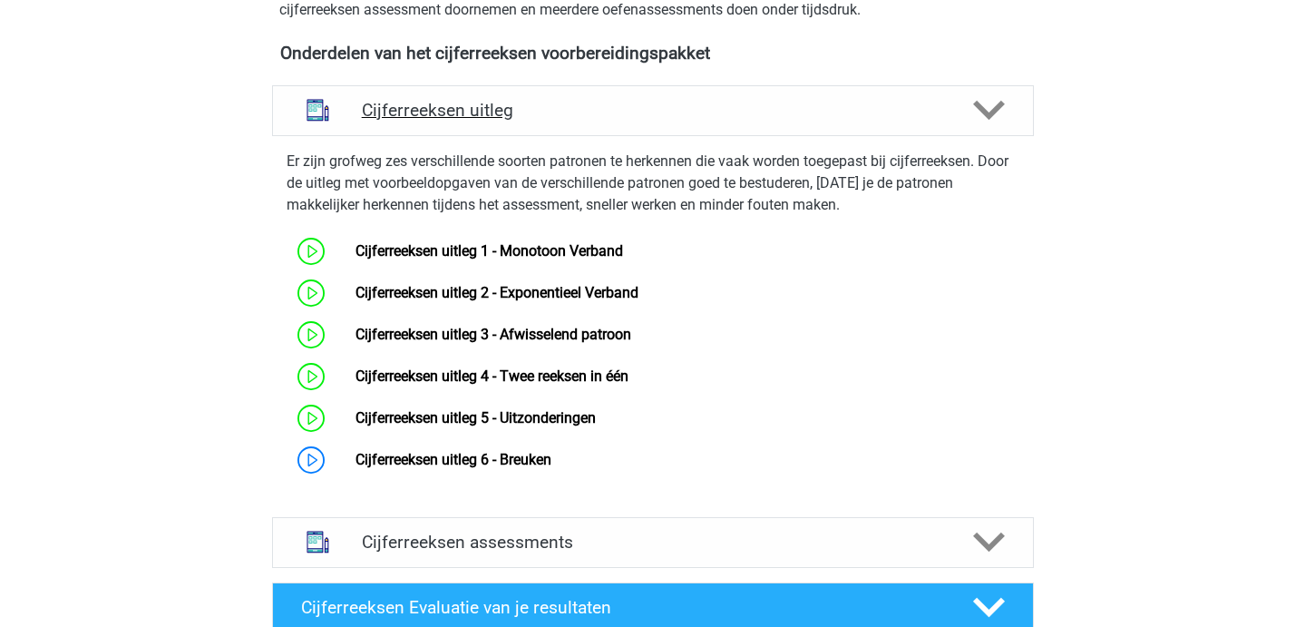
scroll to position [736, 0]
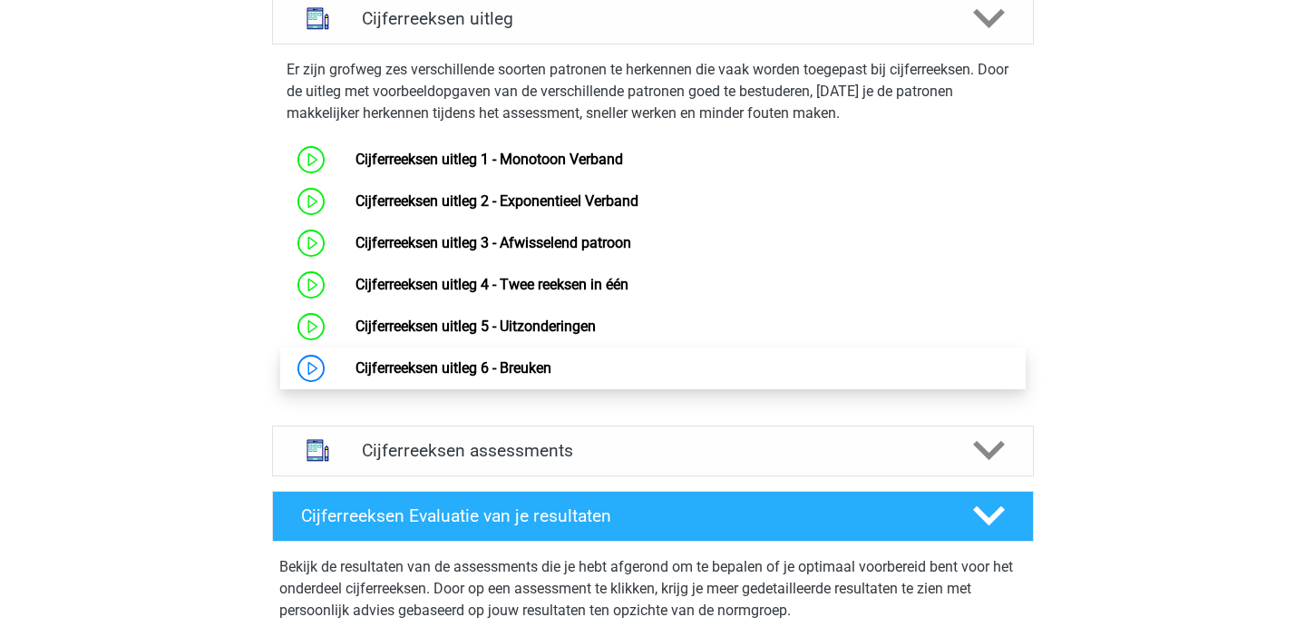
click at [455, 376] on link "Cijferreeksen uitleg 6 - Breuken" at bounding box center [453, 367] width 196 height 17
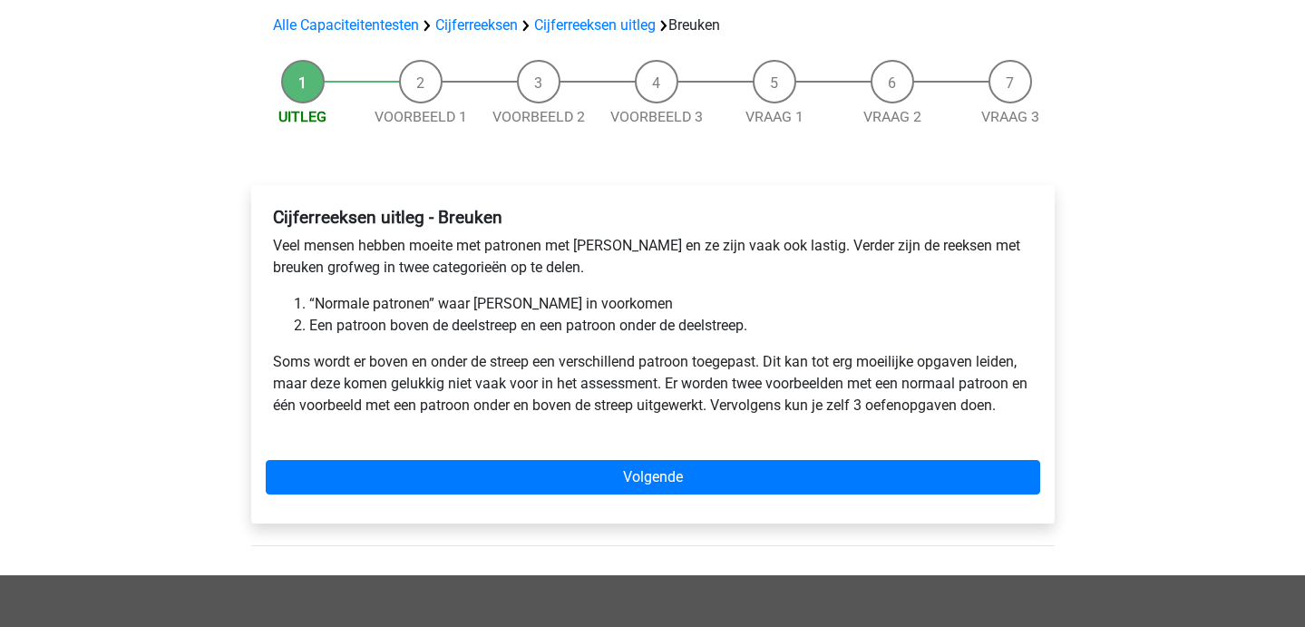
scroll to position [125, 0]
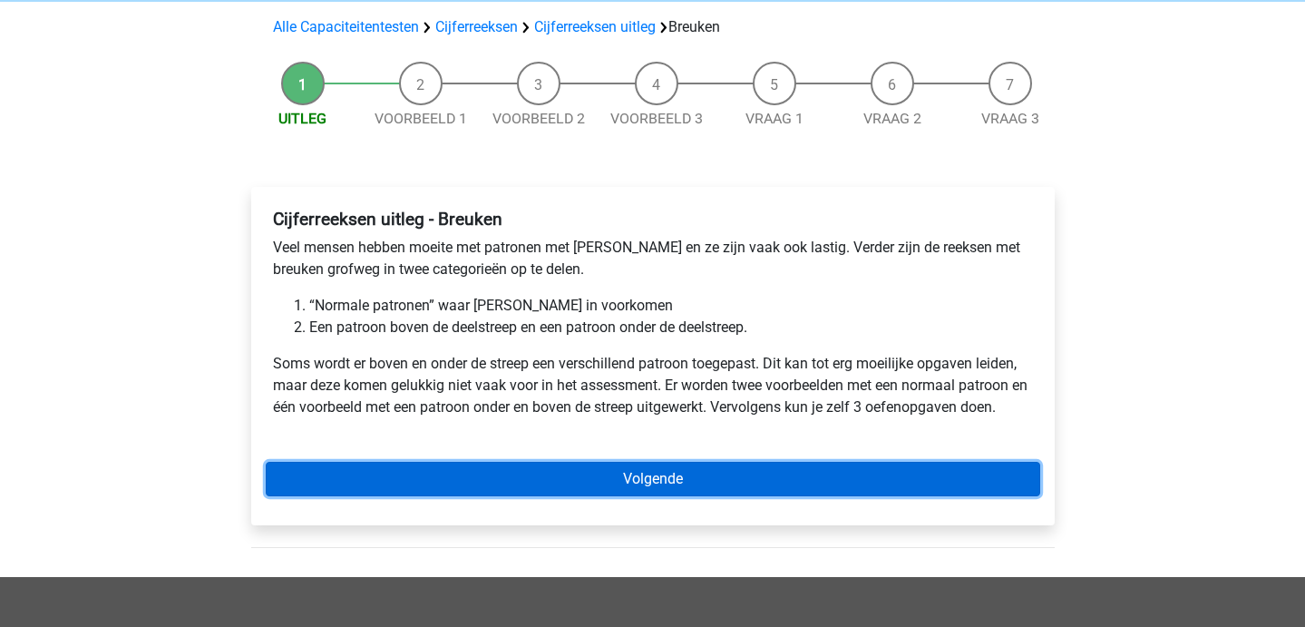
click at [460, 474] on link "Volgende" at bounding box center [653, 479] width 774 height 34
click at [602, 468] on link "Volgende" at bounding box center [653, 479] width 774 height 34
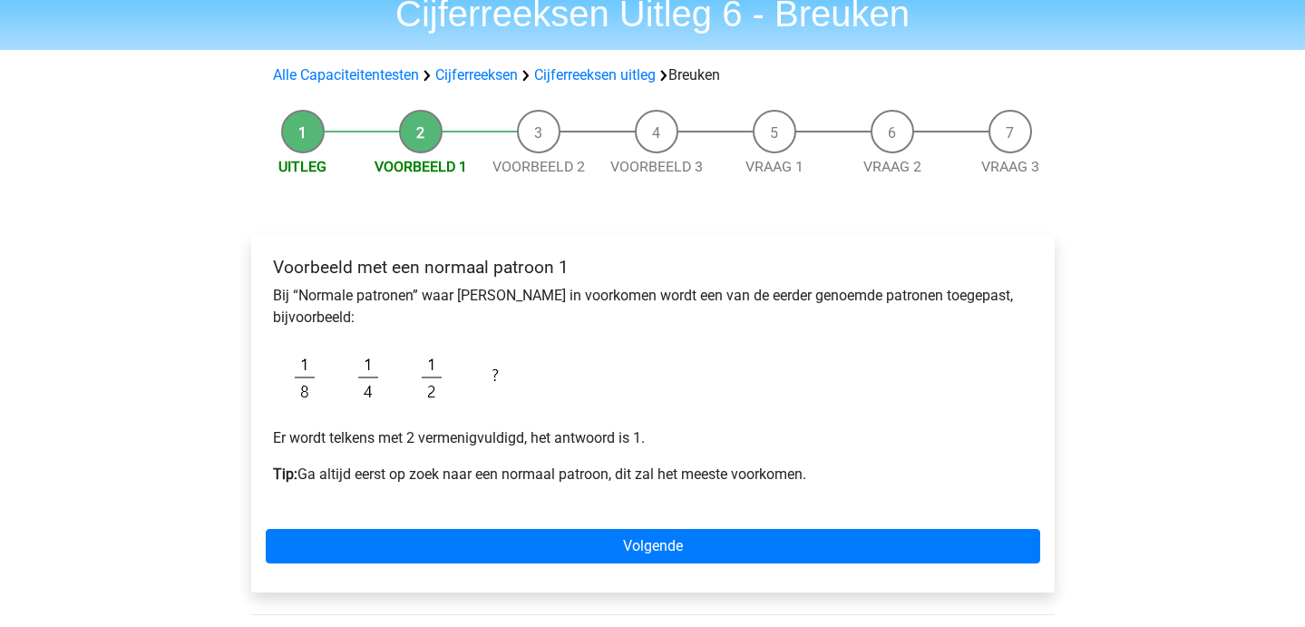
scroll to position [81, 0]
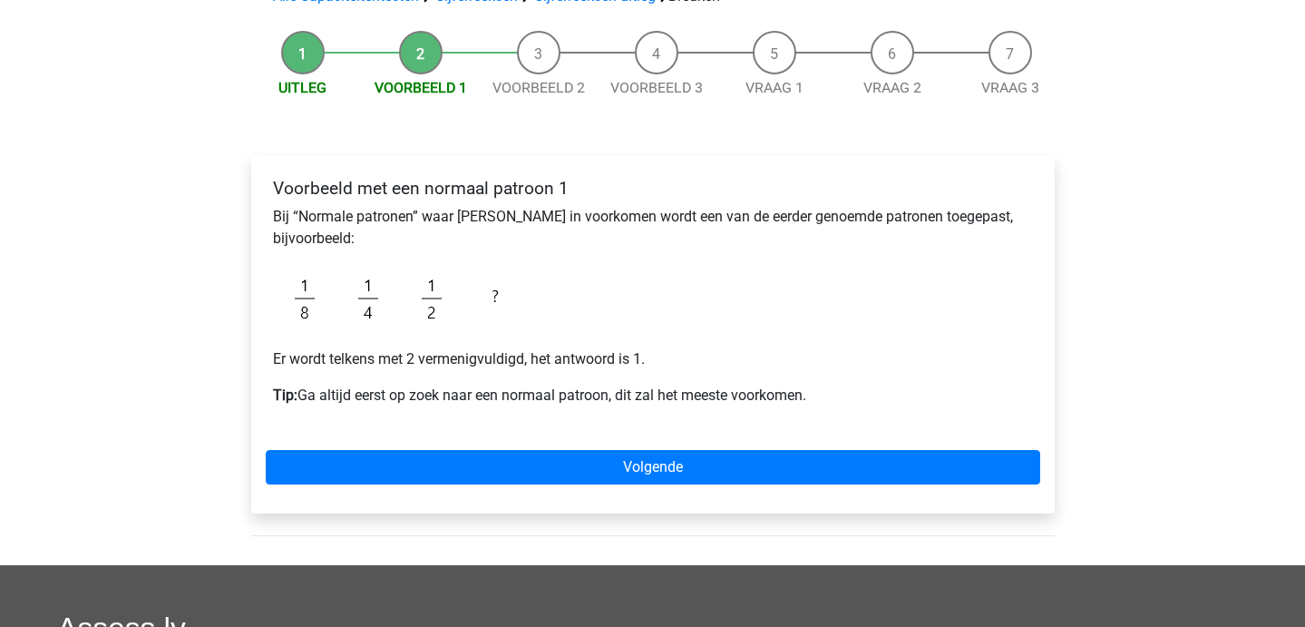
scroll to position [153, 0]
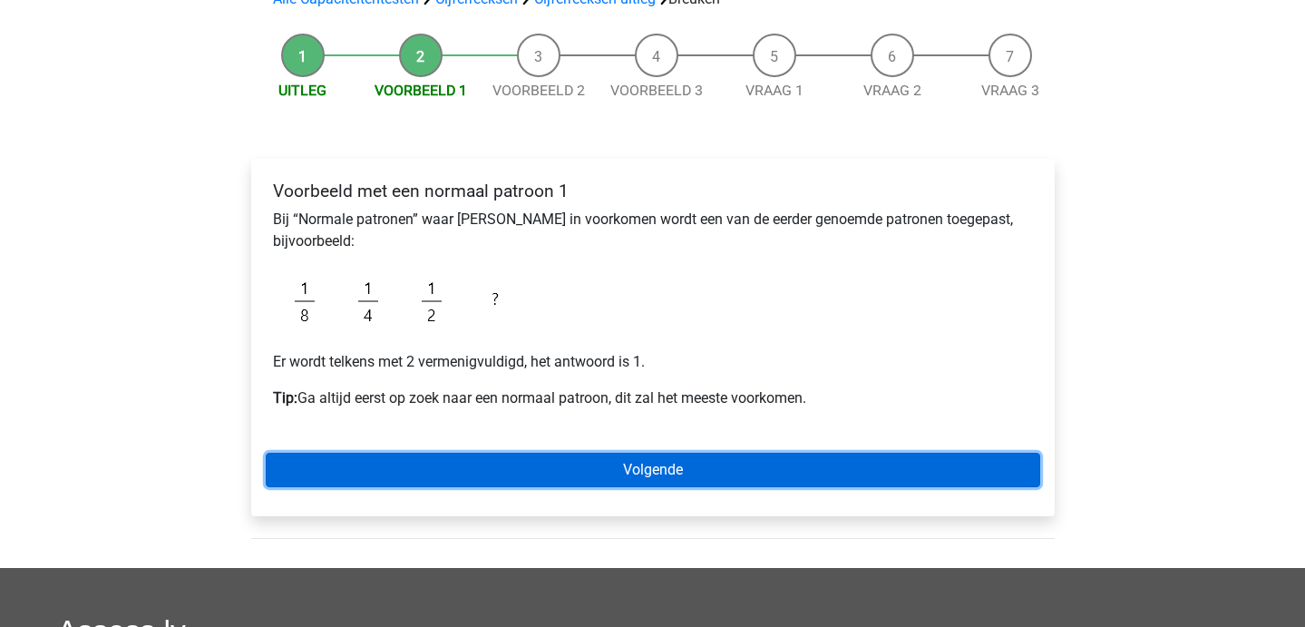
click at [511, 465] on link "Volgende" at bounding box center [653, 470] width 774 height 34
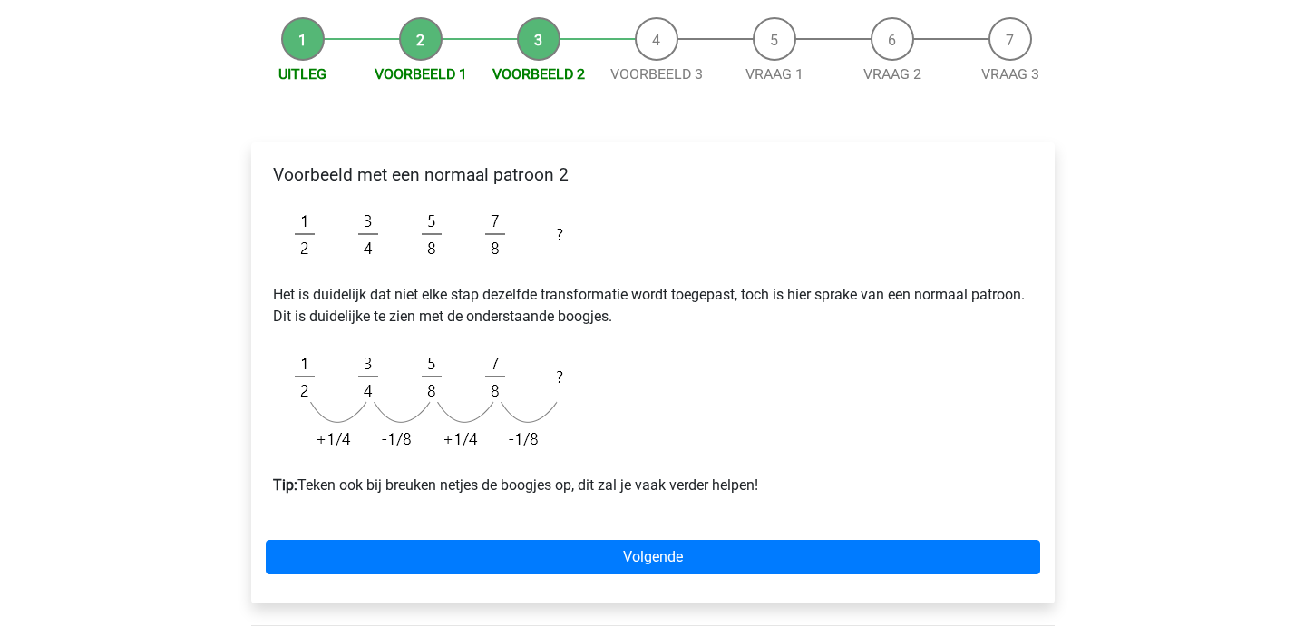
scroll to position [171, 0]
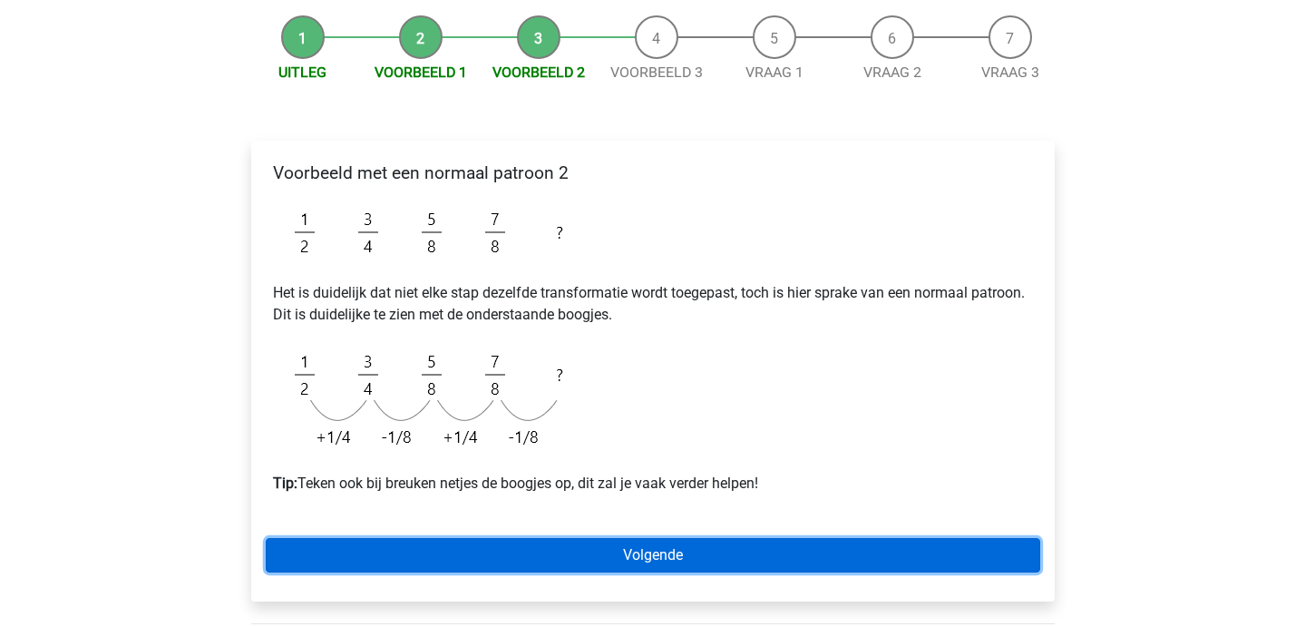
click at [361, 546] on link "Volgende" at bounding box center [653, 555] width 774 height 34
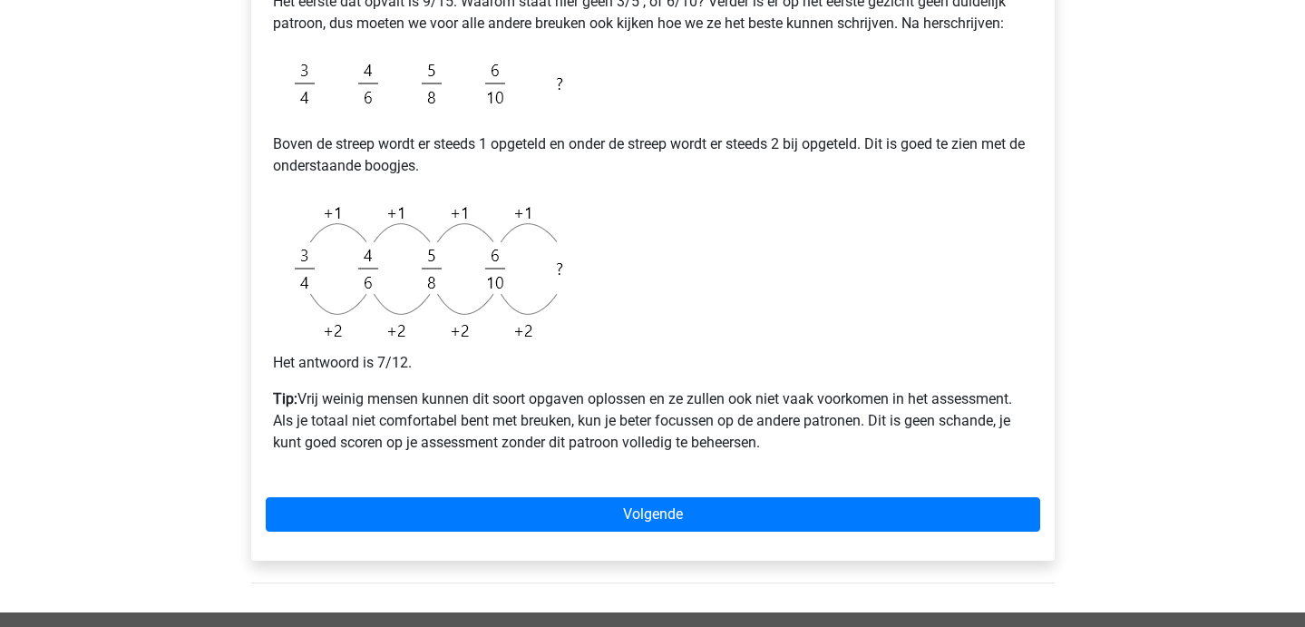
scroll to position [580, 0]
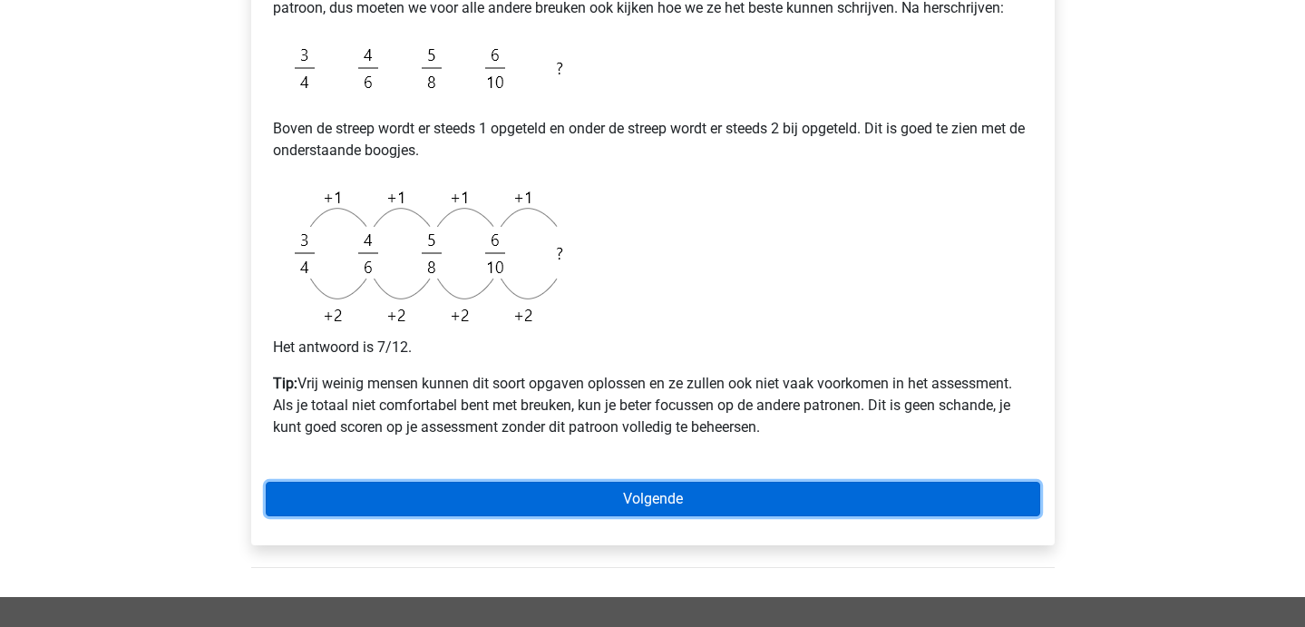
click at [428, 490] on link "Volgende" at bounding box center [653, 499] width 774 height 34
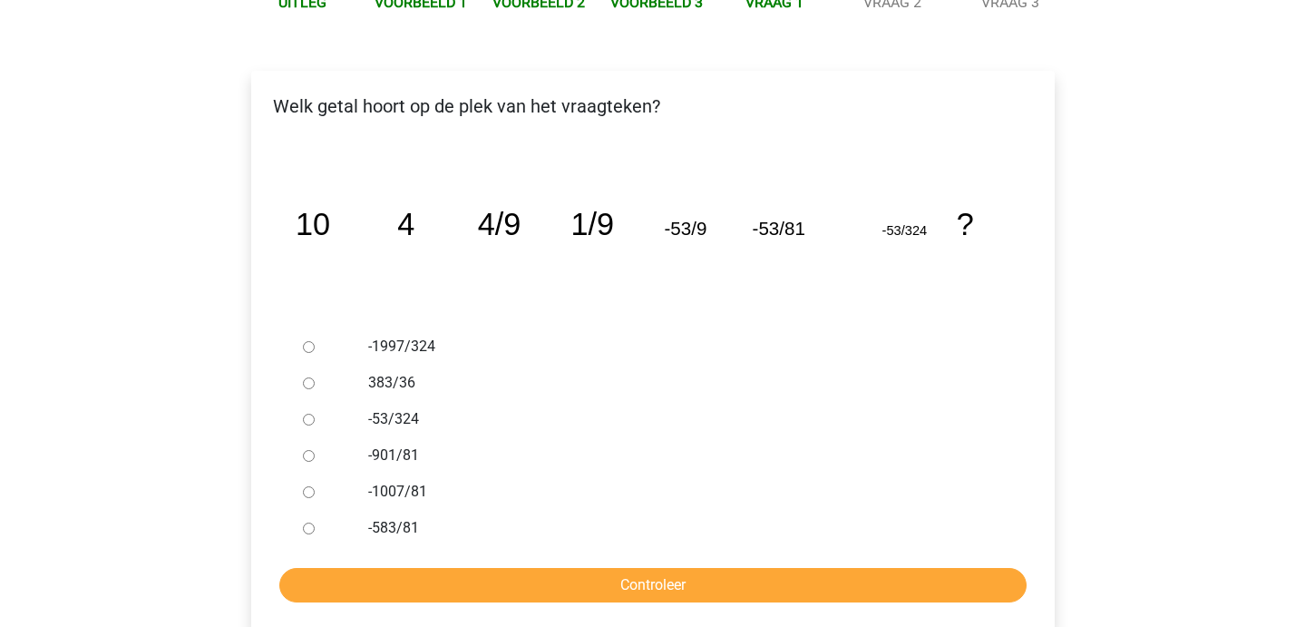
scroll to position [239, 0]
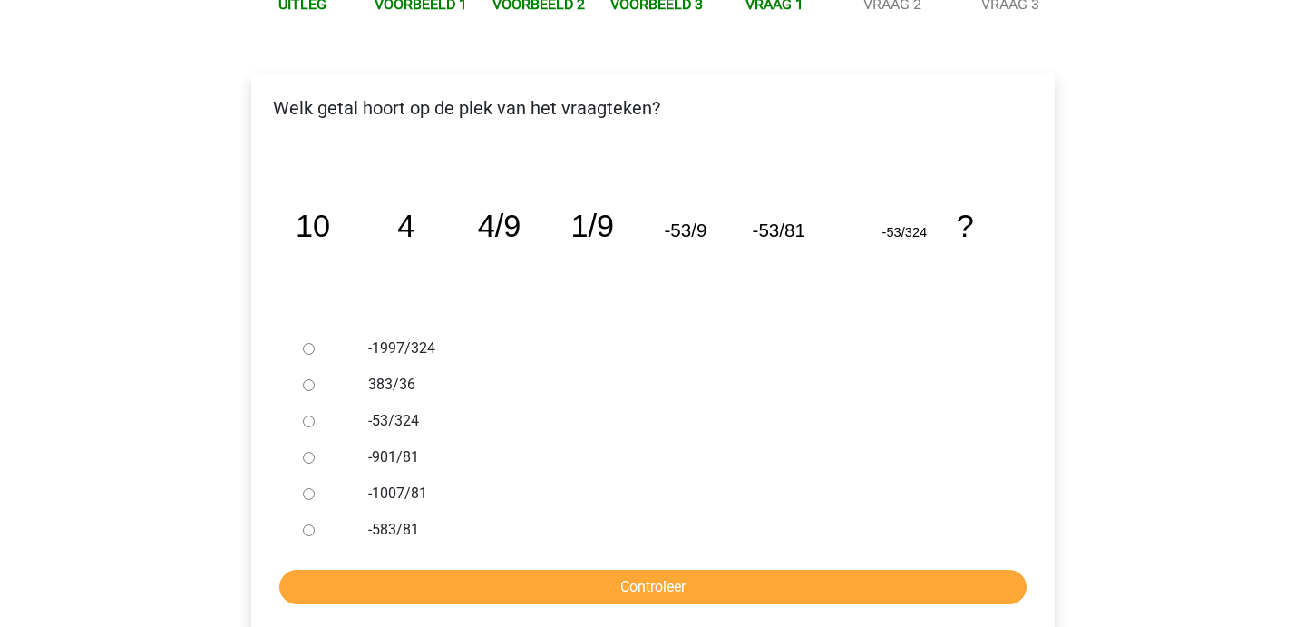
click at [414, 568] on form "-1997/324 383/36 -53/324 -901/81 -1007/81 -583/81 Controleer" at bounding box center [653, 467] width 774 height 274
click at [346, 533] on div at bounding box center [326, 529] width 60 height 36
click at [288, 532] on ul "-1997/324 383/36 -53/324 -901/81 -1007/81 -583/81" at bounding box center [653, 439] width 774 height 218
click at [309, 532] on input "-583/81" at bounding box center [309, 530] width 12 height 12
radio input "true"
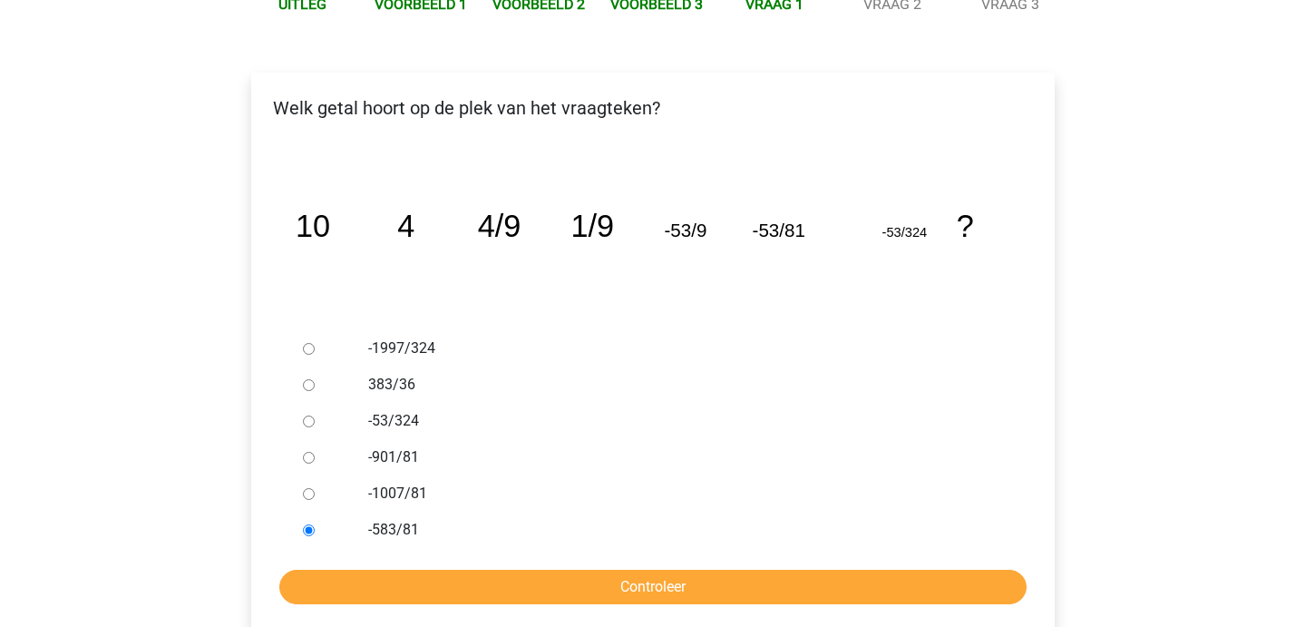
click at [311, 419] on input "-53/324" at bounding box center [309, 421] width 12 height 12
radio input "true"
click at [313, 489] on input "-1007/81" at bounding box center [309, 494] width 12 height 12
radio input "true"
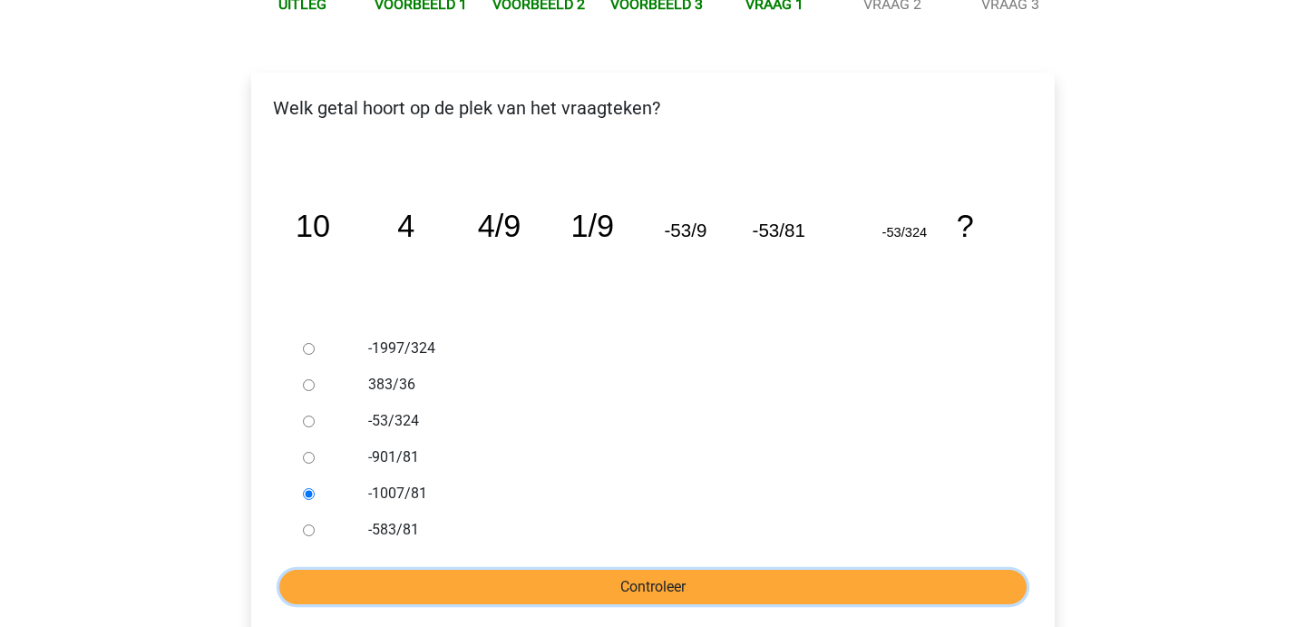
click at [365, 584] on input "Controleer" at bounding box center [652, 587] width 747 height 34
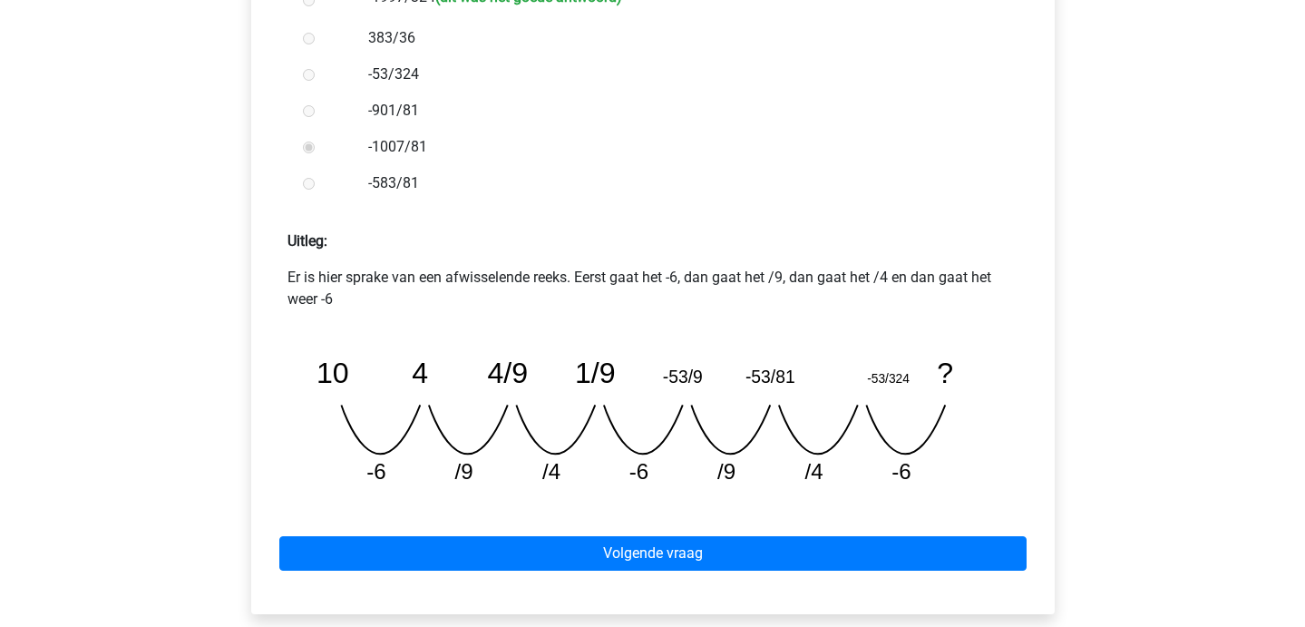
scroll to position [591, 0]
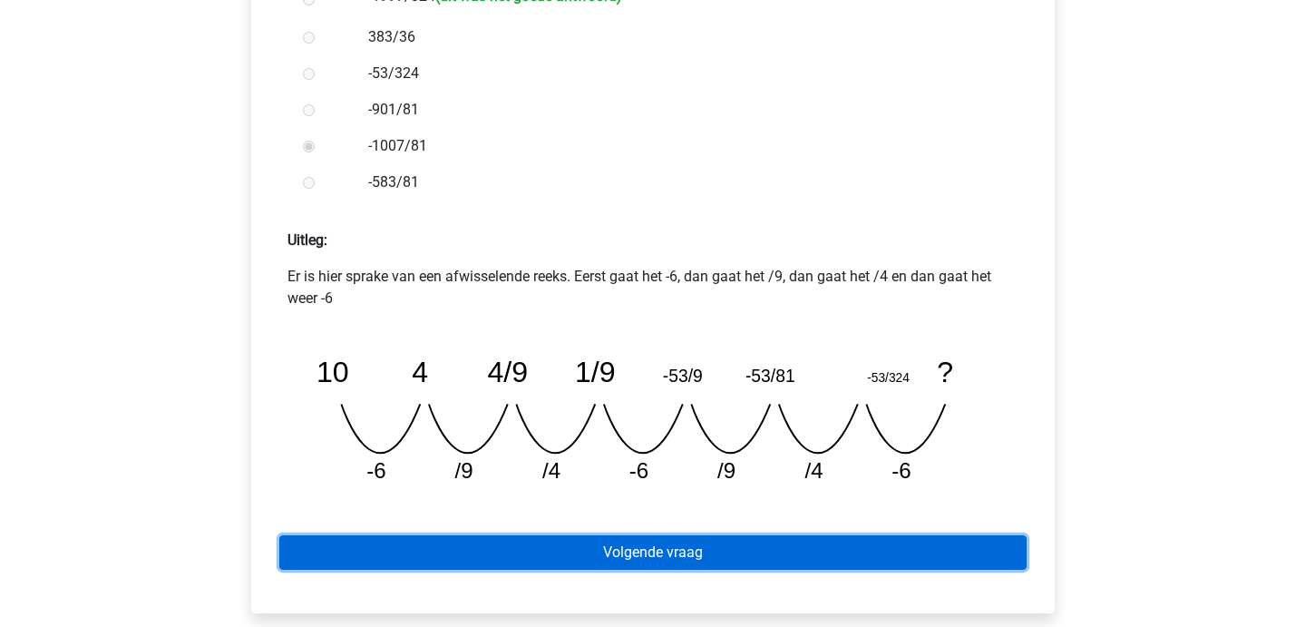
click at [524, 556] on link "Volgende vraag" at bounding box center [652, 552] width 747 height 34
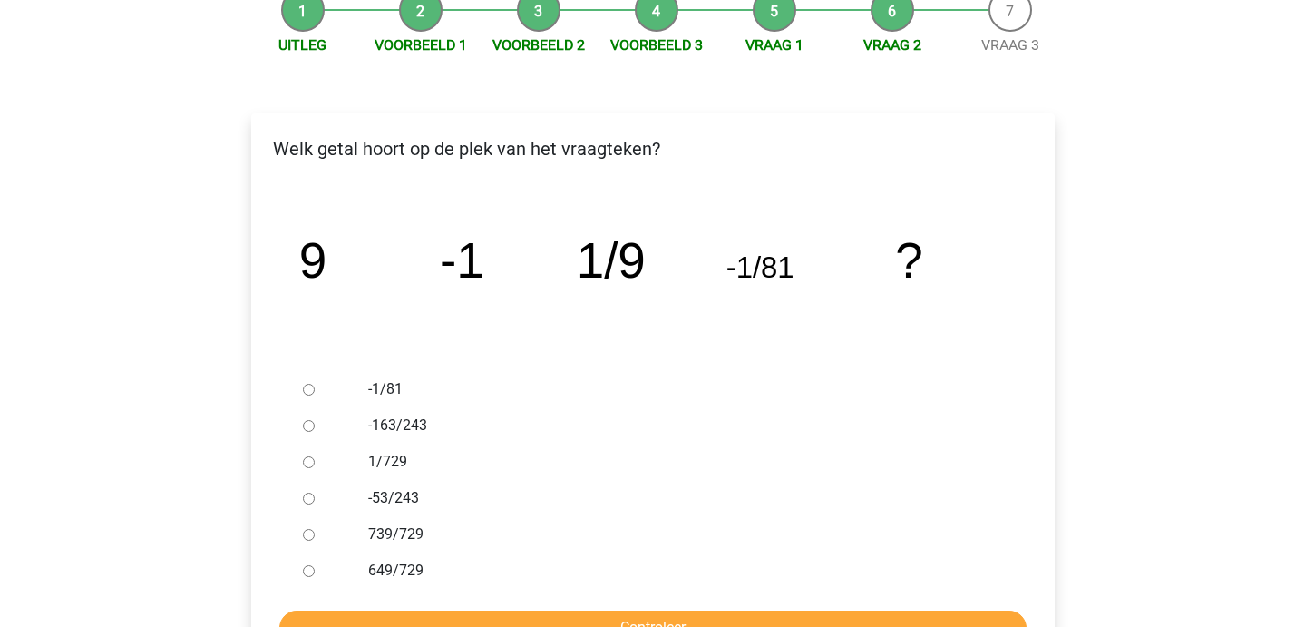
scroll to position [200, 0]
click at [291, 455] on ul "-1/81 -163/243 1/729 -53/243 739/729 649/729" at bounding box center [653, 479] width 774 height 218
click at [310, 461] on input "1/729" at bounding box center [309, 461] width 12 height 12
radio input "true"
click at [393, 601] on form "-1/81 -163/243 1/729 -53/243 739/729 649/729 Controleer" at bounding box center [653, 507] width 774 height 274
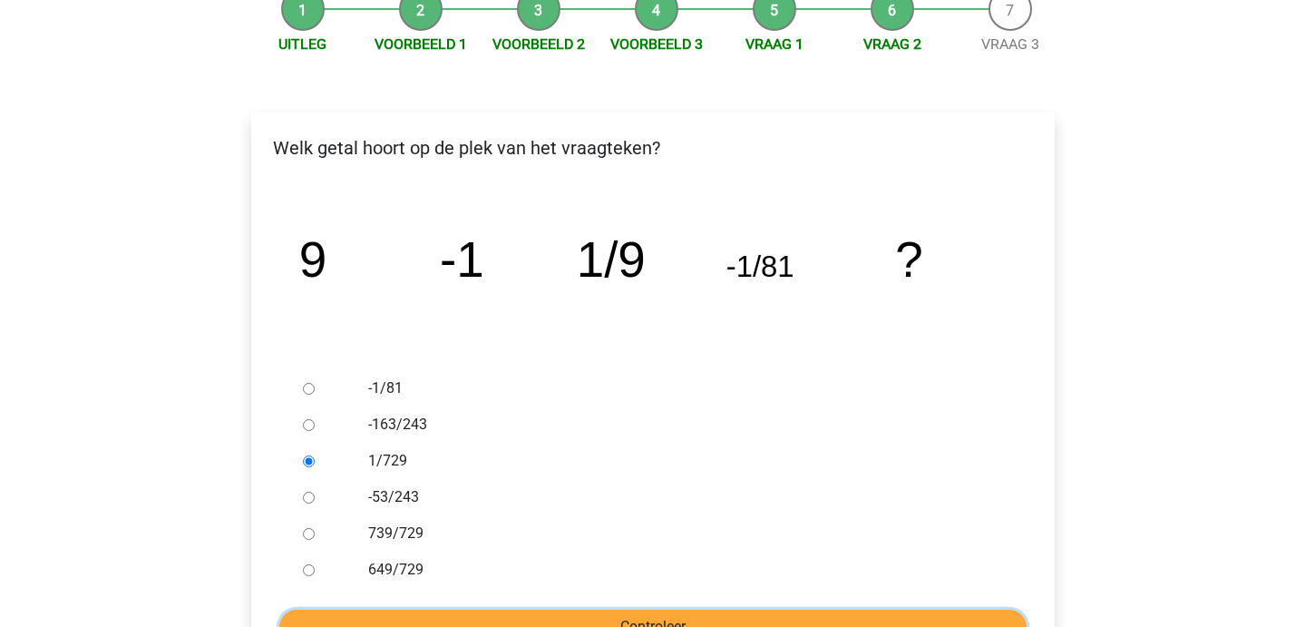
click at [372, 615] on input "Controleer" at bounding box center [652, 626] width 747 height 34
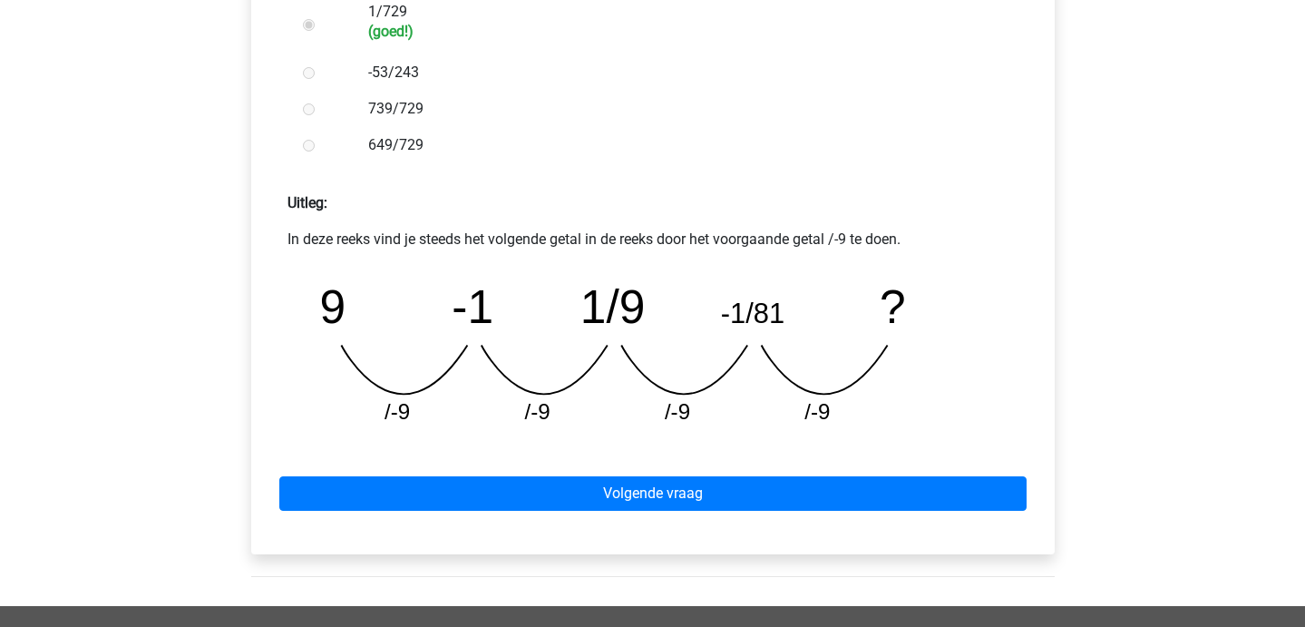
scroll to position [645, 0]
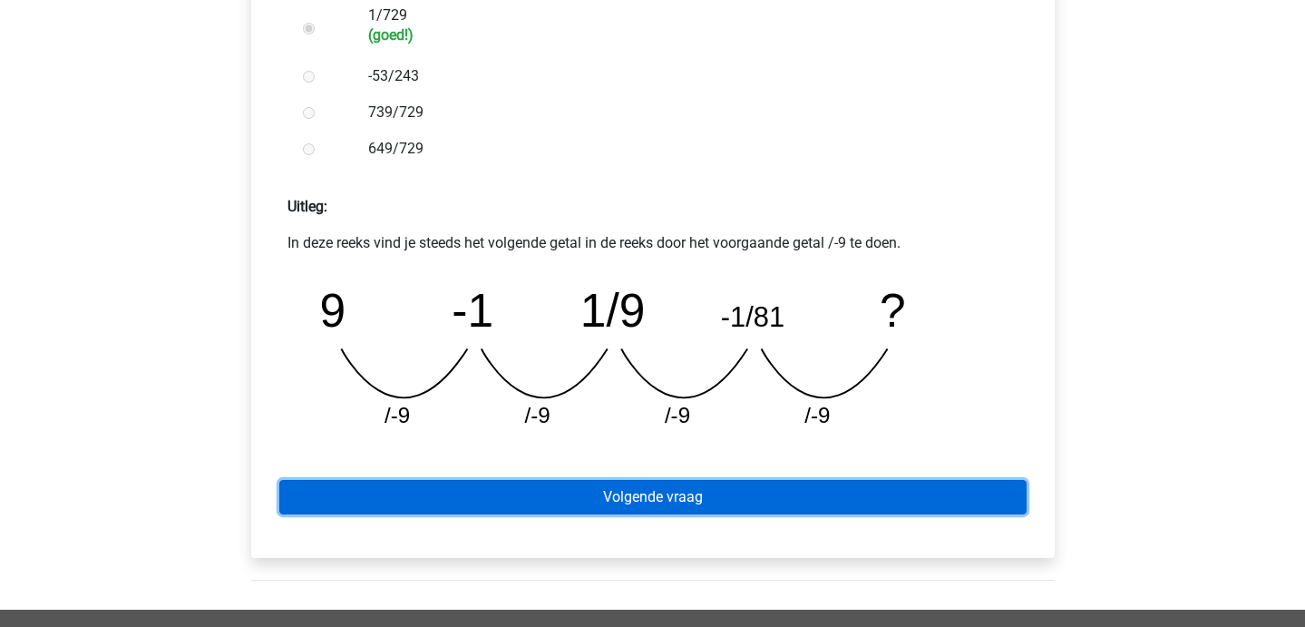
click at [628, 485] on link "Volgende vraag" at bounding box center [652, 497] width 747 height 34
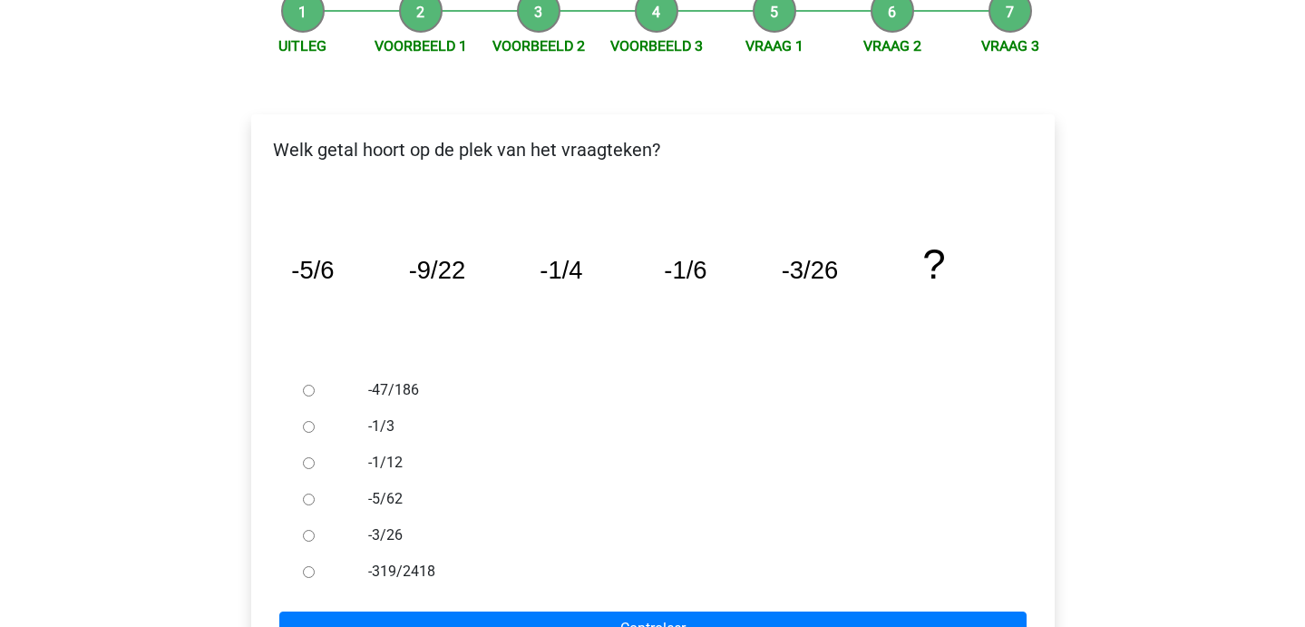
scroll to position [220, 0]
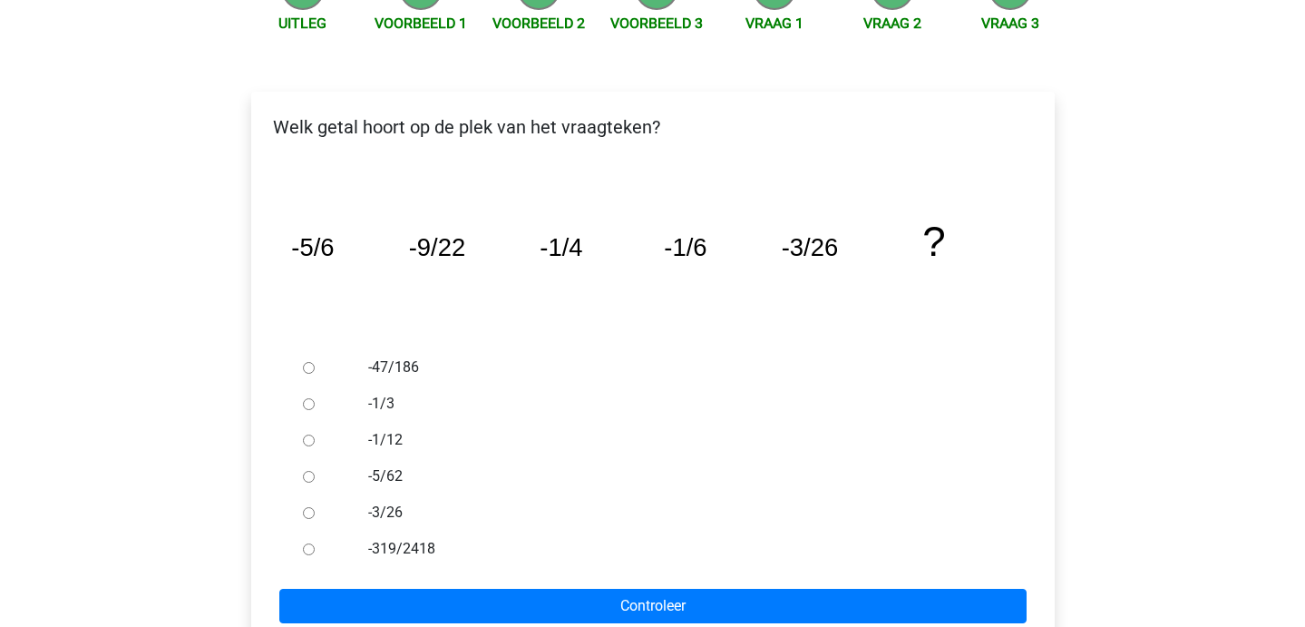
click at [313, 412] on div at bounding box center [326, 403] width 60 height 36
click at [311, 412] on div at bounding box center [326, 403] width 60 height 36
click at [308, 407] on input "-1/3" at bounding box center [309, 404] width 12 height 12
radio input "true"
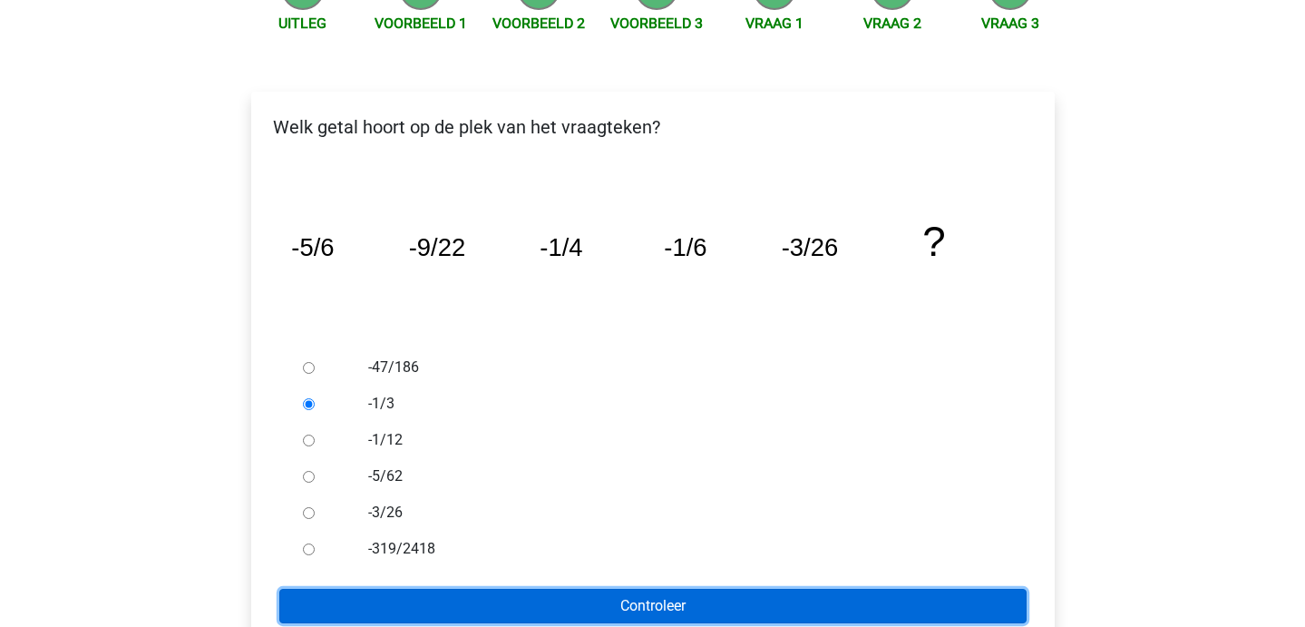
click at [468, 599] on input "Controleer" at bounding box center [652, 606] width 747 height 34
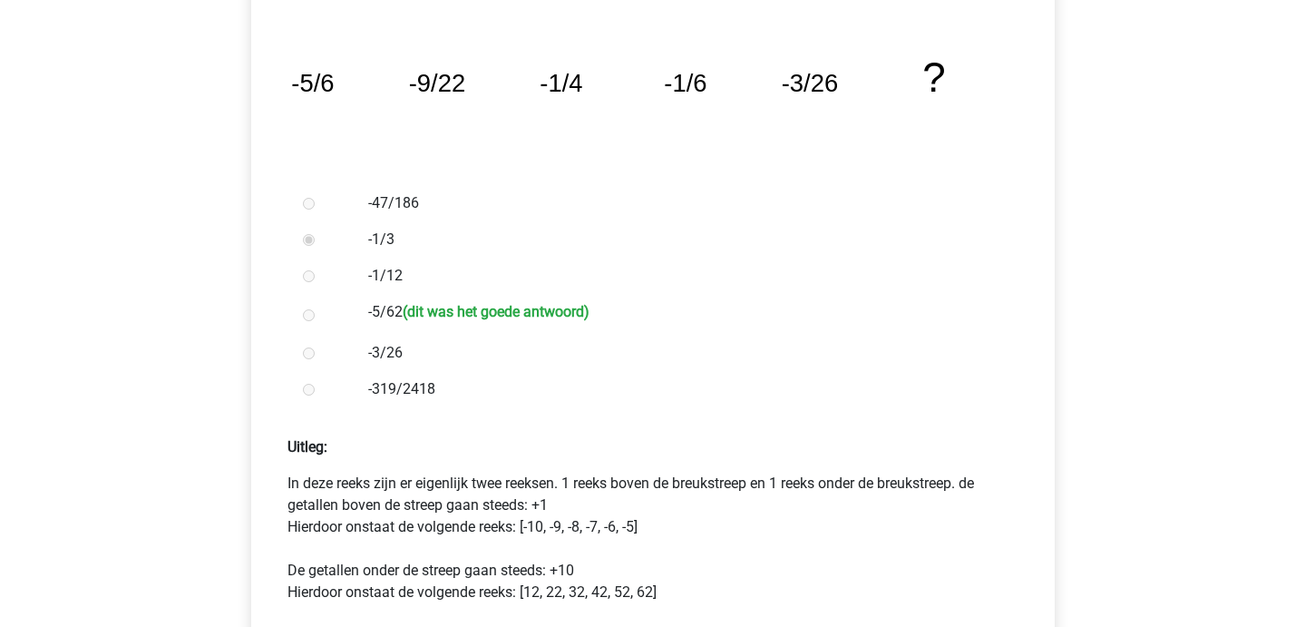
scroll to position [381, 0]
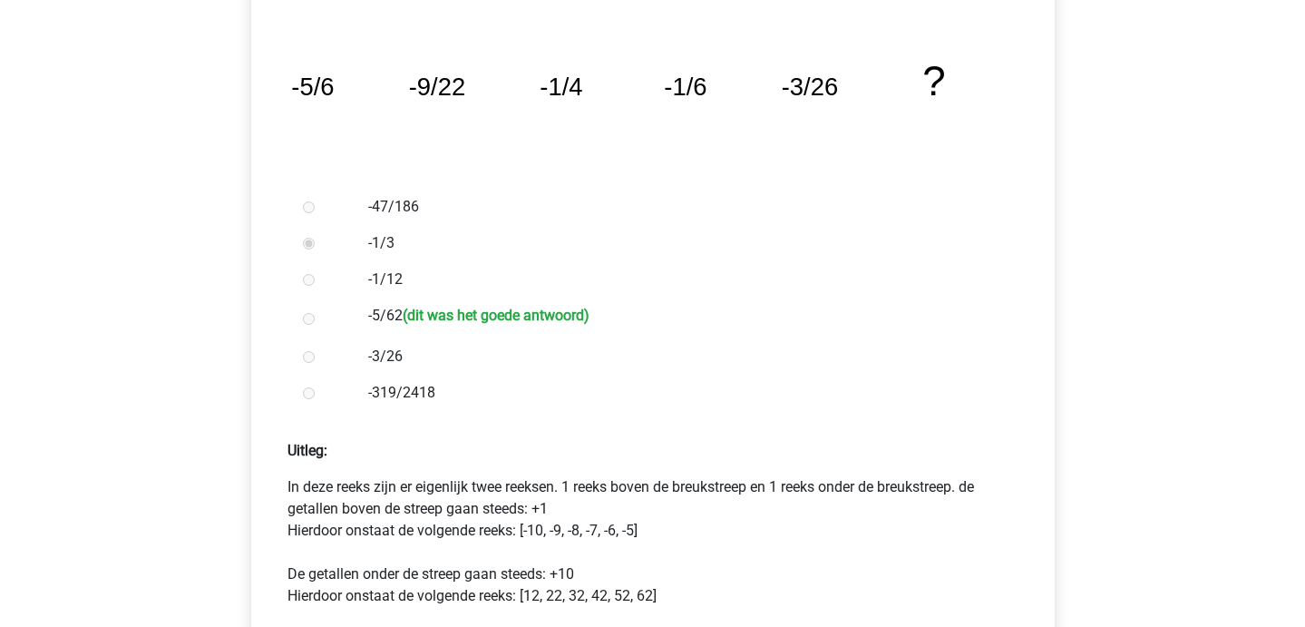
click at [605, 539] on p "In deze reeks zijn er eigenlijk twee reeksen. 1 reeks boven de breukstreep en 1…" at bounding box center [652, 563] width 731 height 174
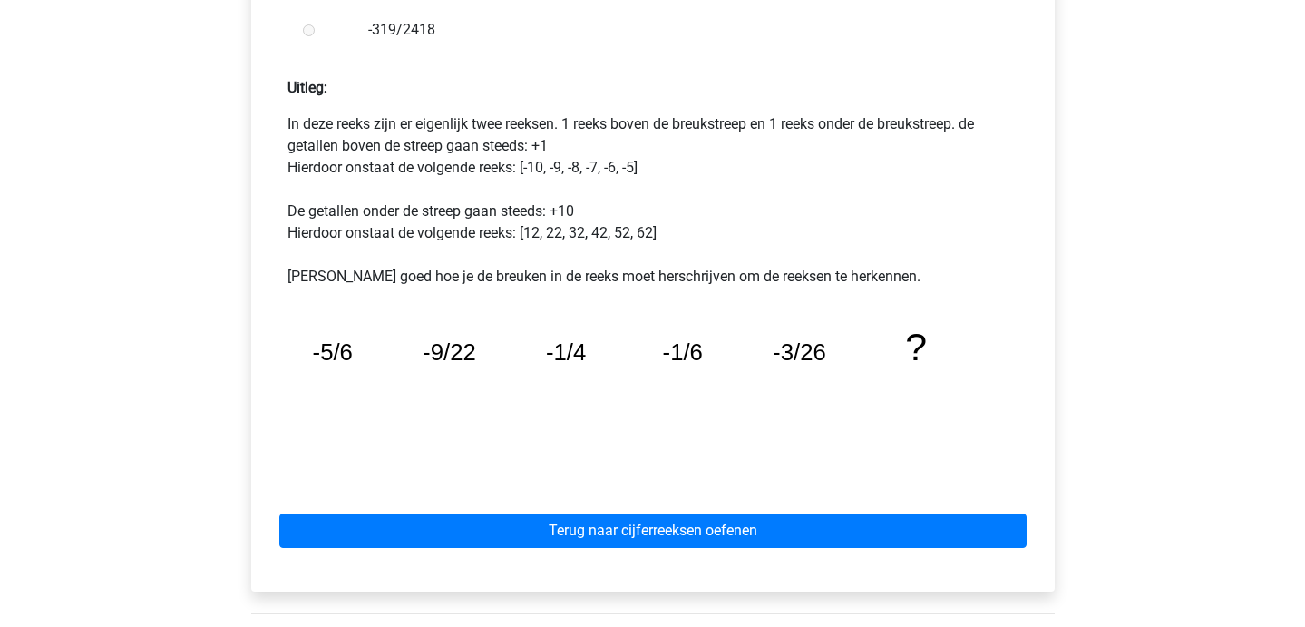
scroll to position [743, 0]
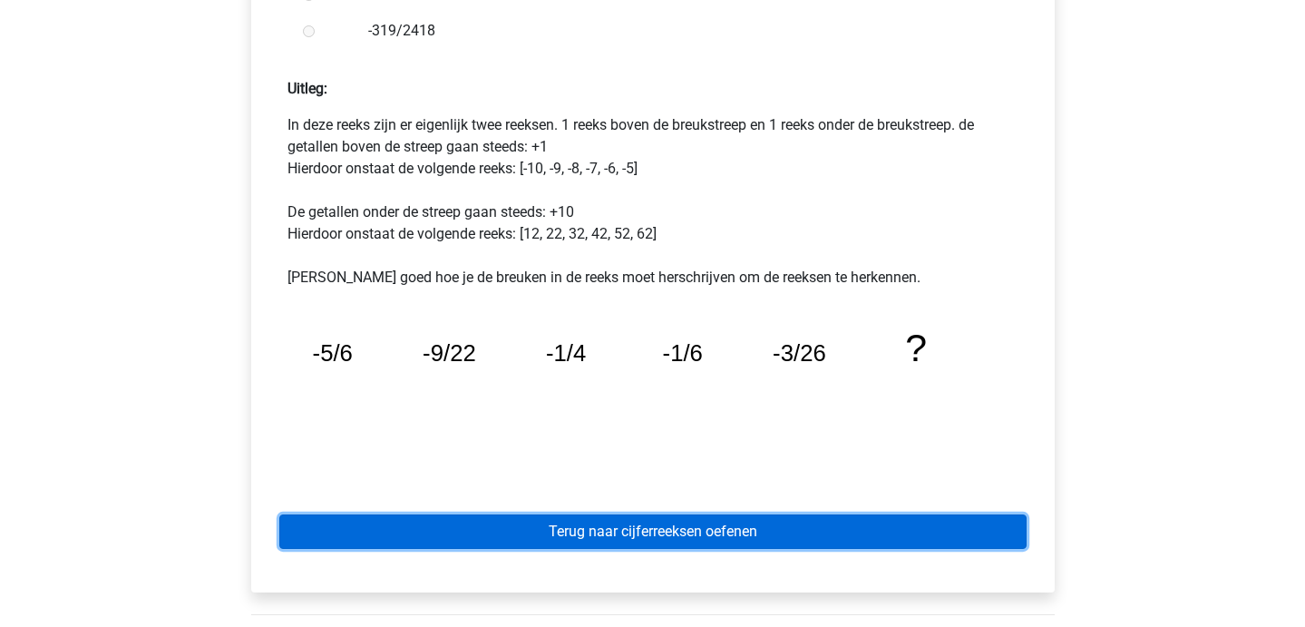
click at [602, 542] on link "Terug naar cijferreeksen oefenen" at bounding box center [652, 531] width 747 height 34
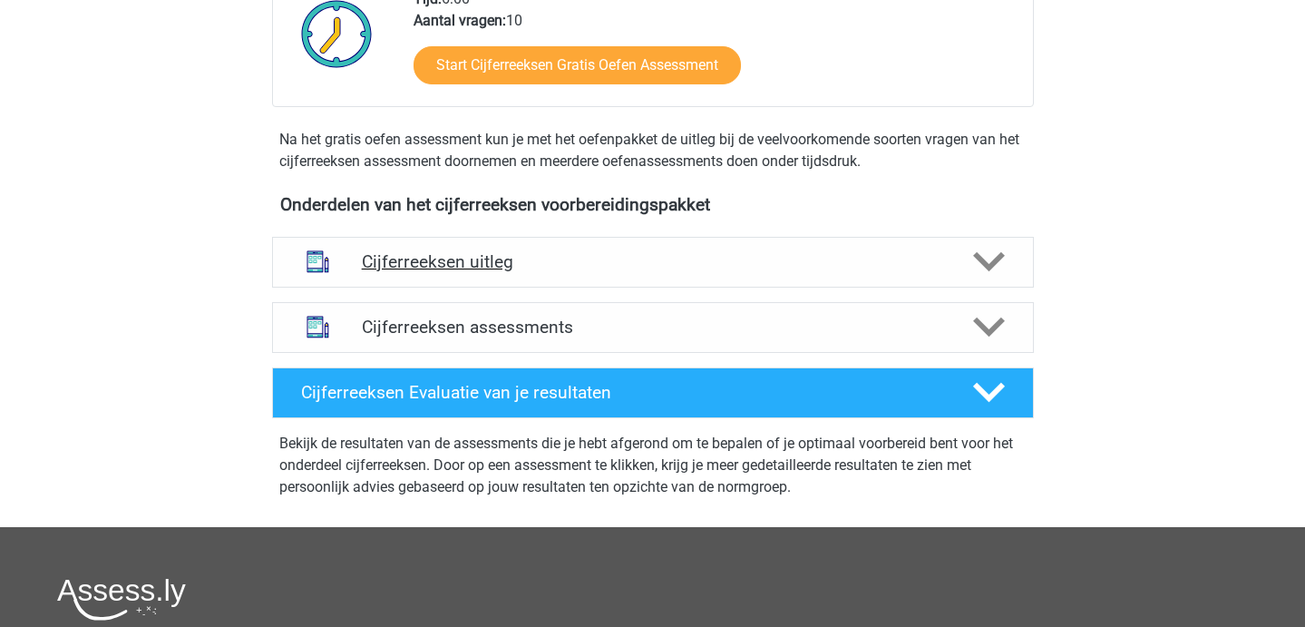
scroll to position [499, 0]
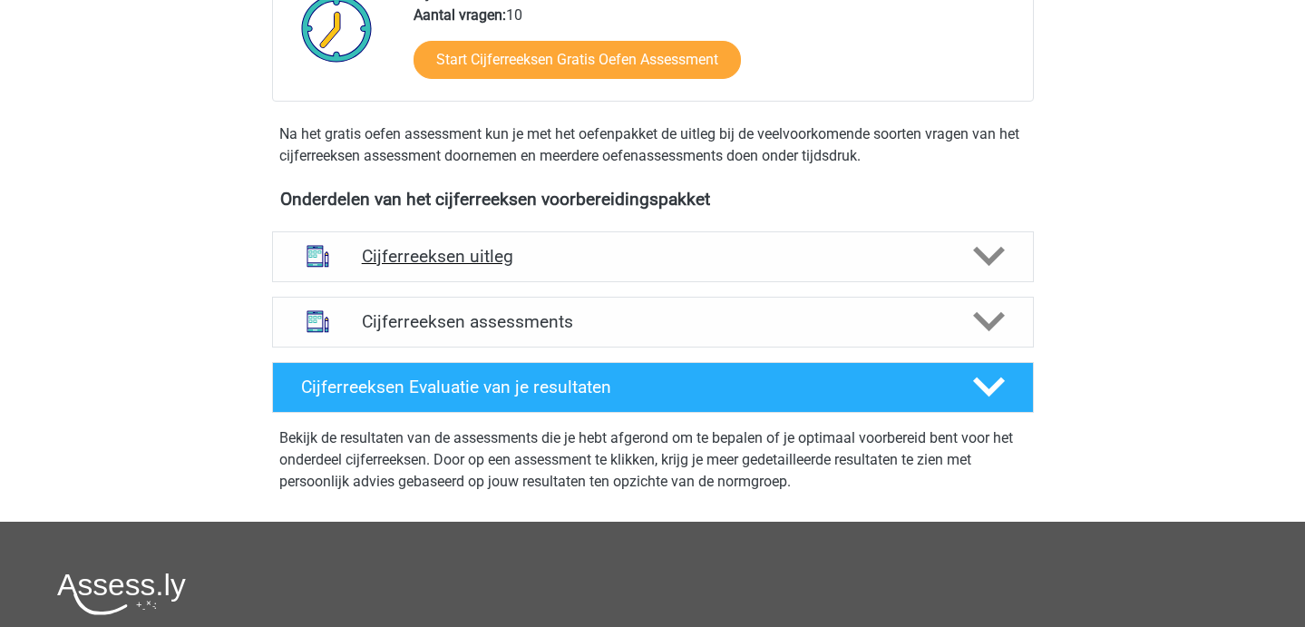
click at [550, 282] on div "Cijferreeksen uitleg" at bounding box center [653, 256] width 762 height 51
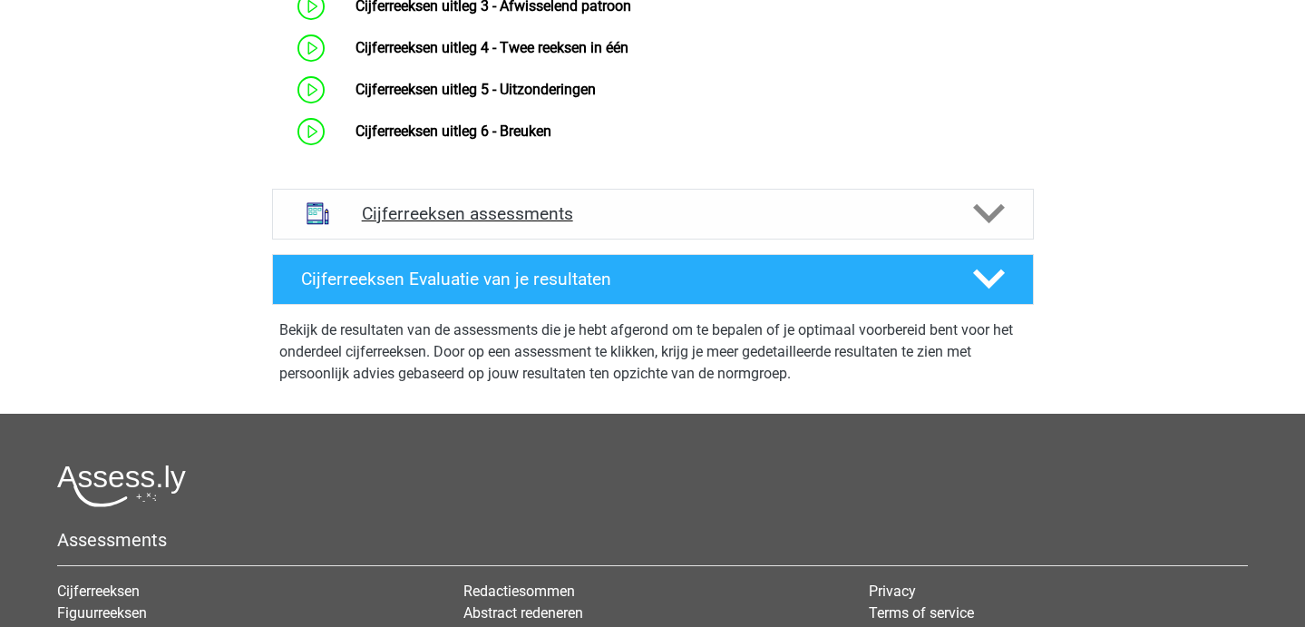
click at [533, 224] on h4 "Cijferreeksen assessments" at bounding box center [653, 213] width 582 height 21
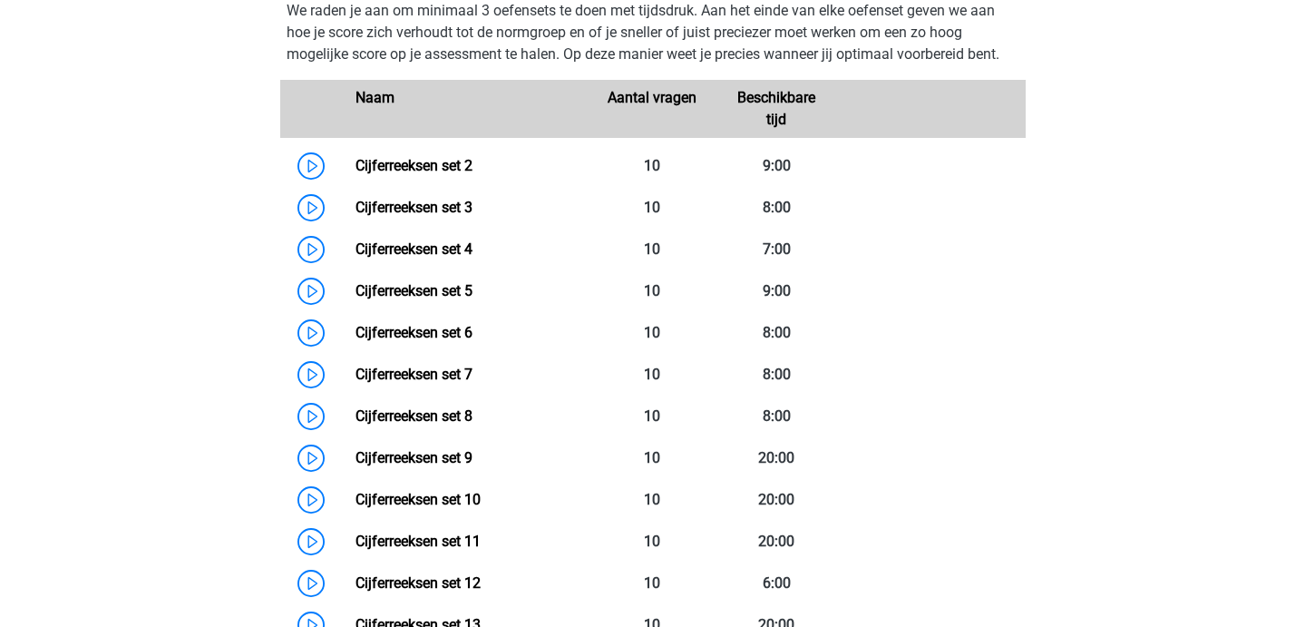
scroll to position [1225, 0]
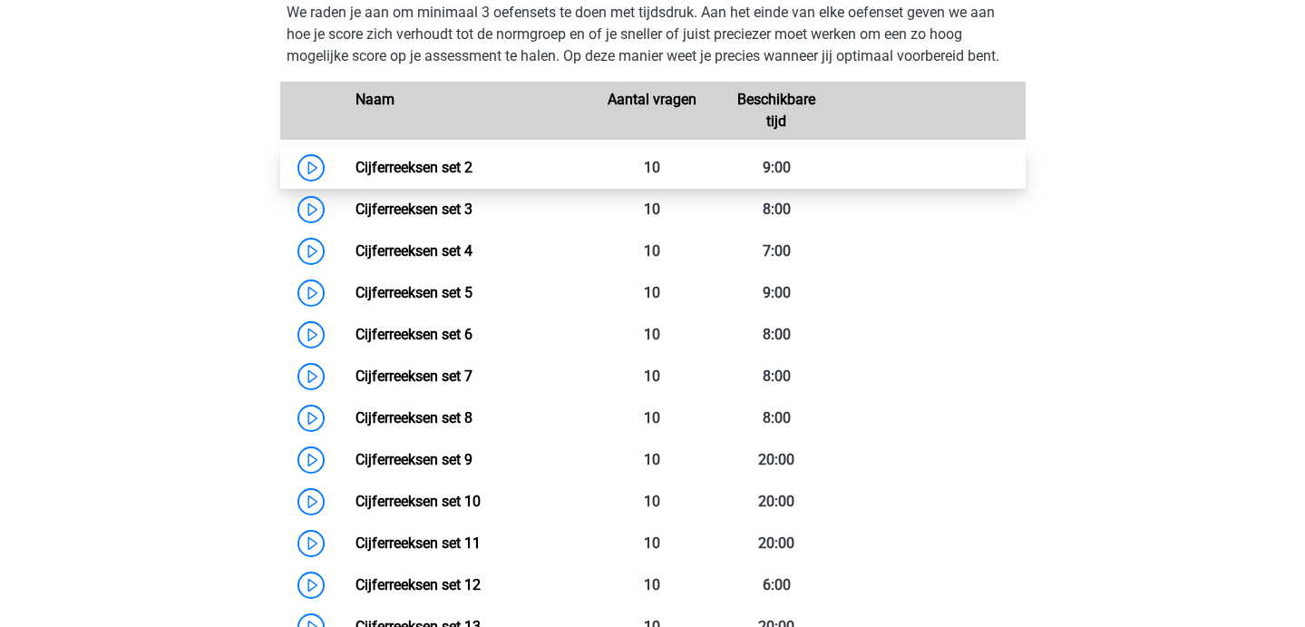
click at [355, 176] on link "Cijferreeksen set 2" at bounding box center [413, 167] width 117 height 17
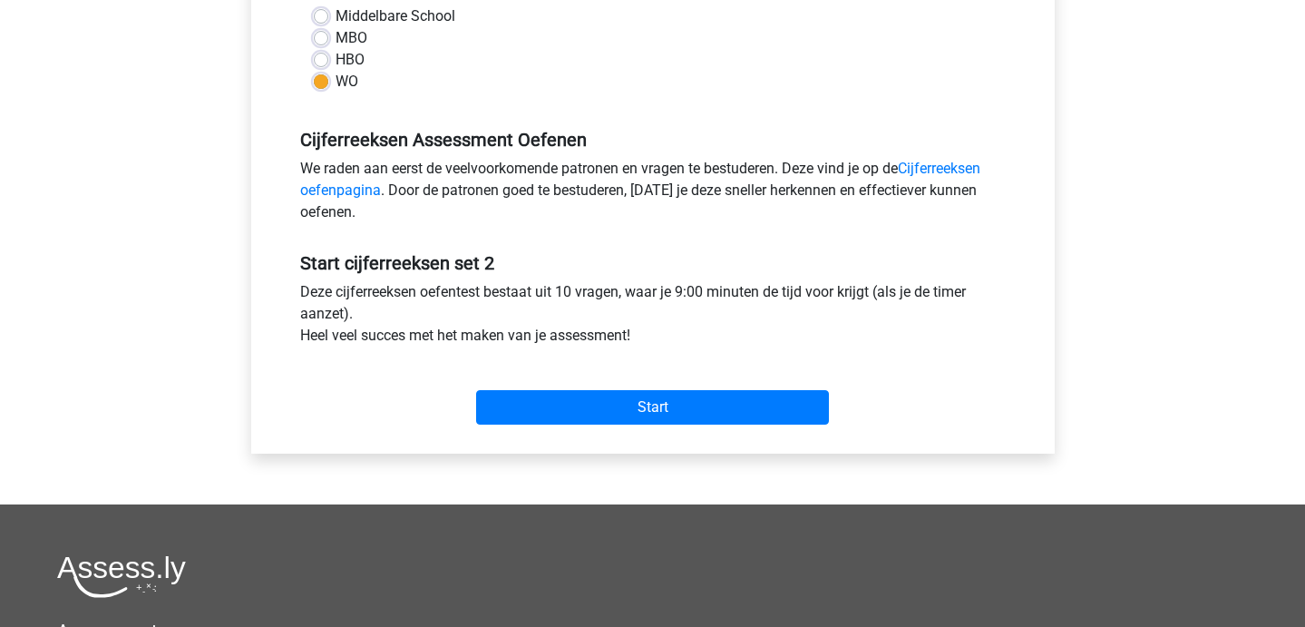
scroll to position [449, 0]
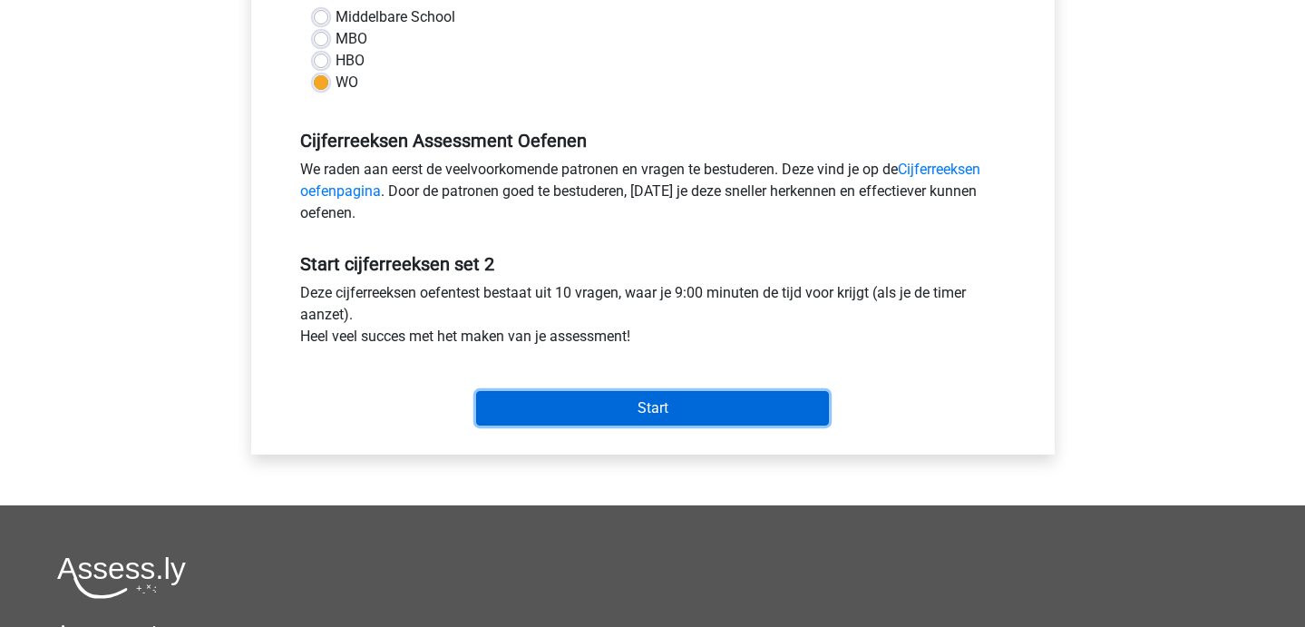
click at [544, 416] on input "Start" at bounding box center [652, 408] width 353 height 34
click at [519, 410] on input "Start" at bounding box center [652, 408] width 353 height 34
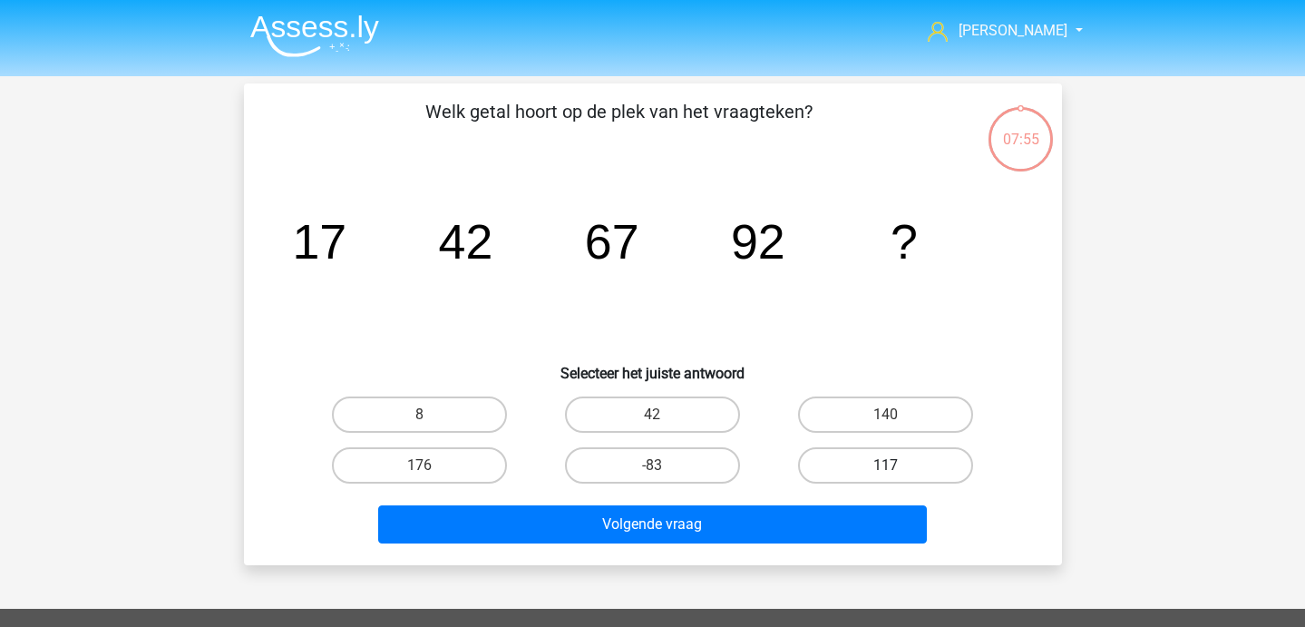
click at [926, 466] on label "117" at bounding box center [885, 465] width 175 height 36
click at [898, 466] on input "117" at bounding box center [892, 471] width 12 height 12
radio input "true"
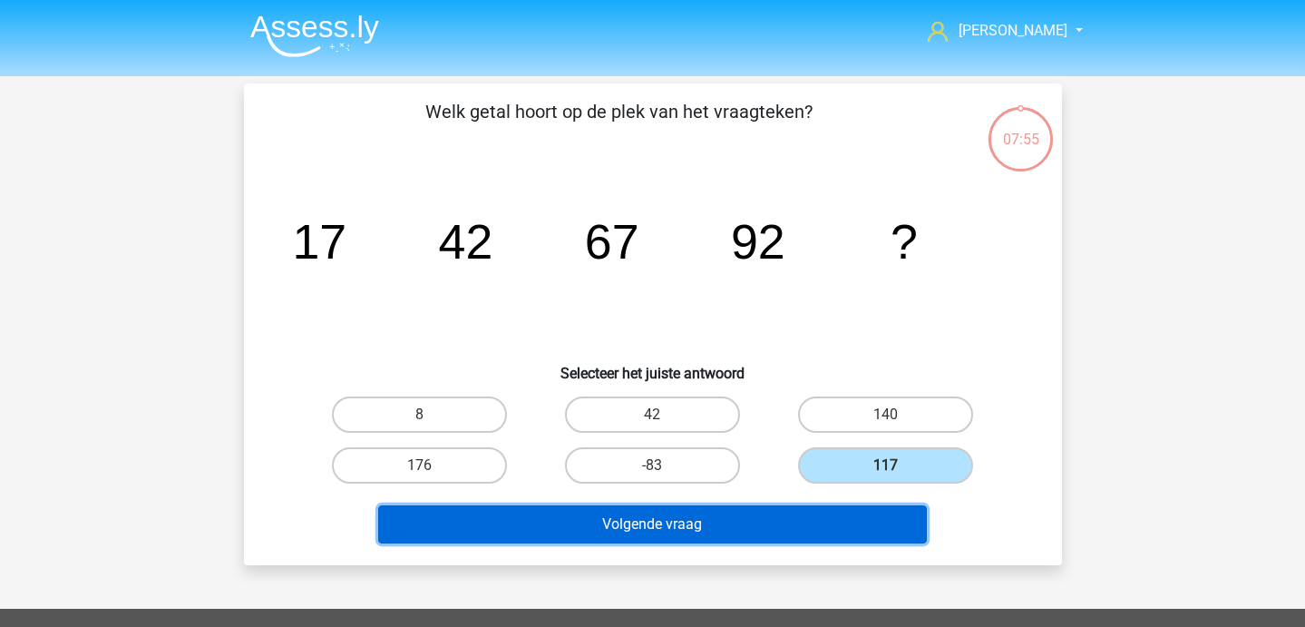
click at [776, 533] on button "Volgende vraag" at bounding box center [652, 524] width 549 height 38
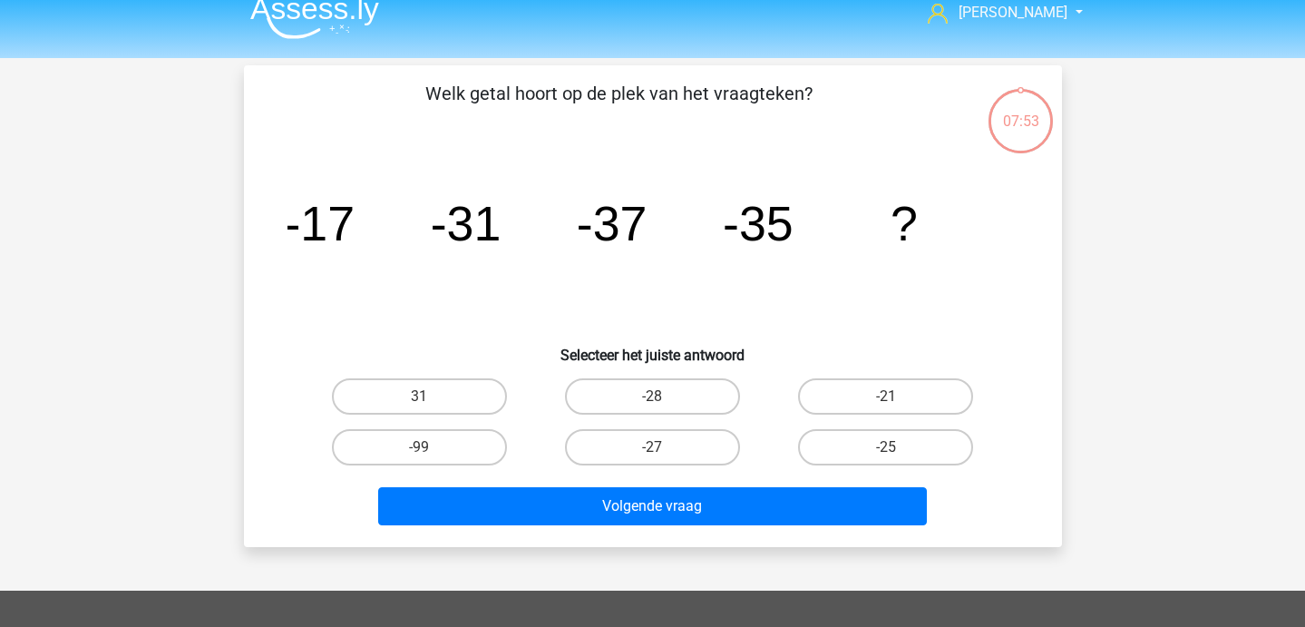
scroll to position [15, 0]
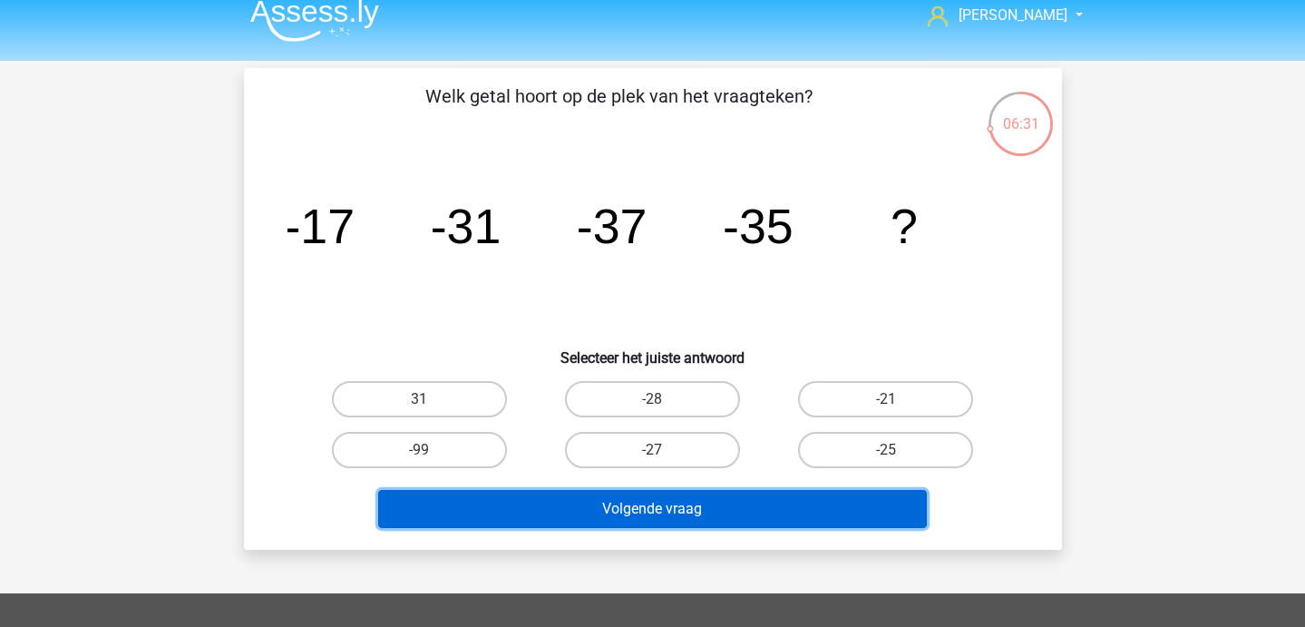
click at [685, 507] on button "Volgende vraag" at bounding box center [652, 509] width 549 height 38
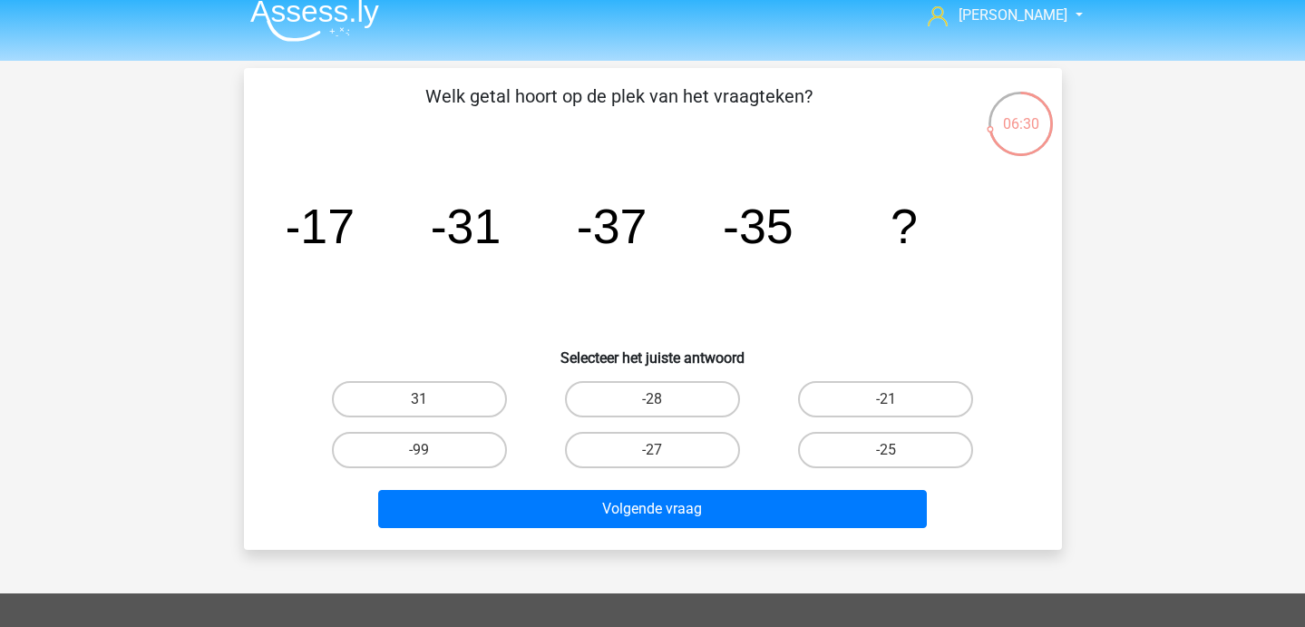
click at [575, 230] on icon "image/svg+xml -17 -31 -37 -35 ?" at bounding box center [652, 242] width 731 height 183
click at [889, 423] on div "-21" at bounding box center [885, 399] width 233 height 51
click at [887, 443] on label "-25" at bounding box center [885, 450] width 175 height 36
click at [887, 450] on input "-25" at bounding box center [892, 456] width 12 height 12
radio input "true"
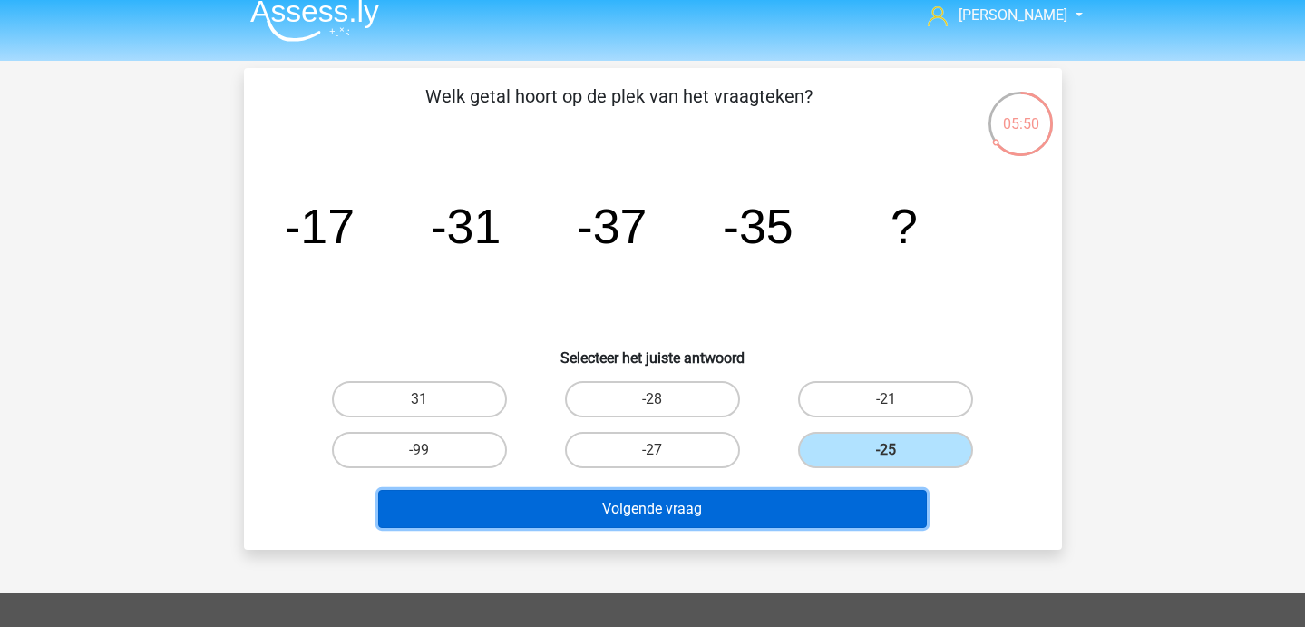
click at [865, 496] on button "Volgende vraag" at bounding box center [652, 509] width 549 height 38
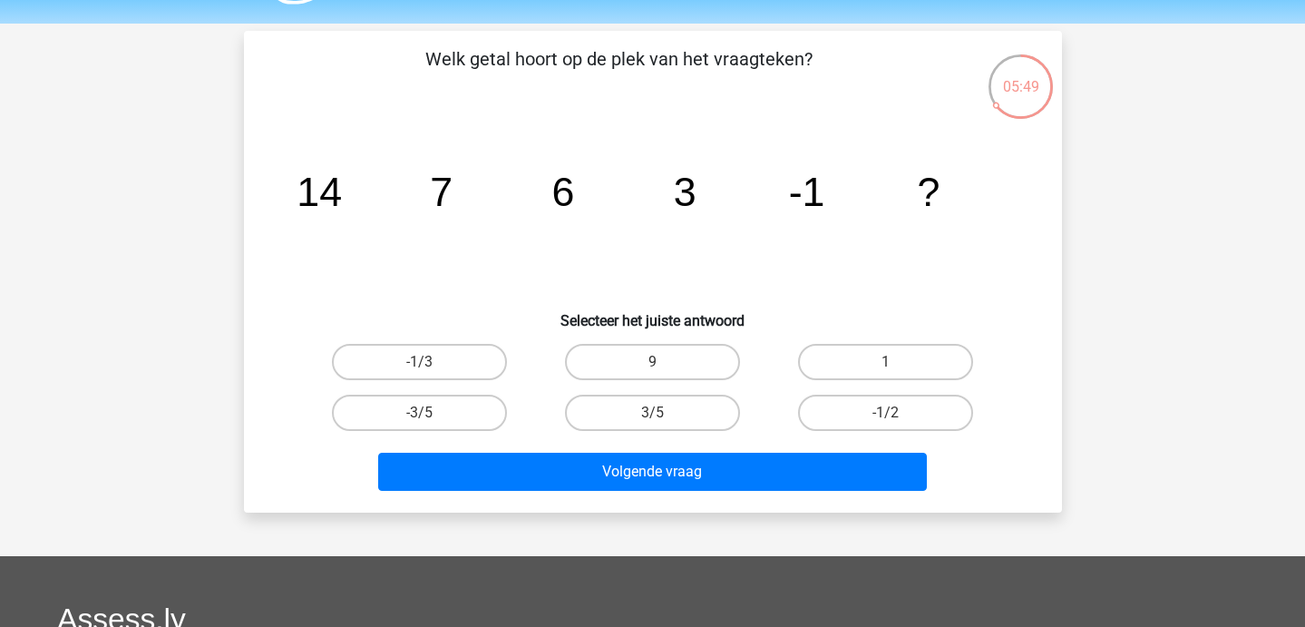
scroll to position [41, 0]
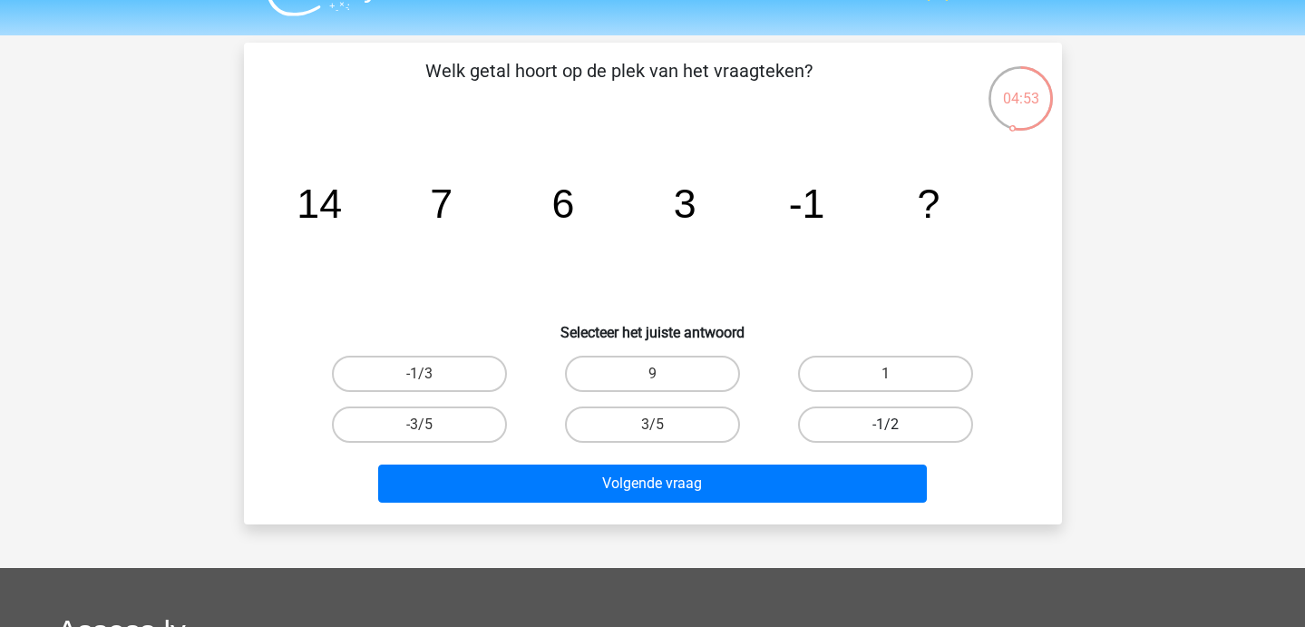
click at [900, 431] on label "-1/2" at bounding box center [885, 424] width 175 height 36
click at [898, 431] on input "-1/2" at bounding box center [892, 430] width 12 height 12
radio input "true"
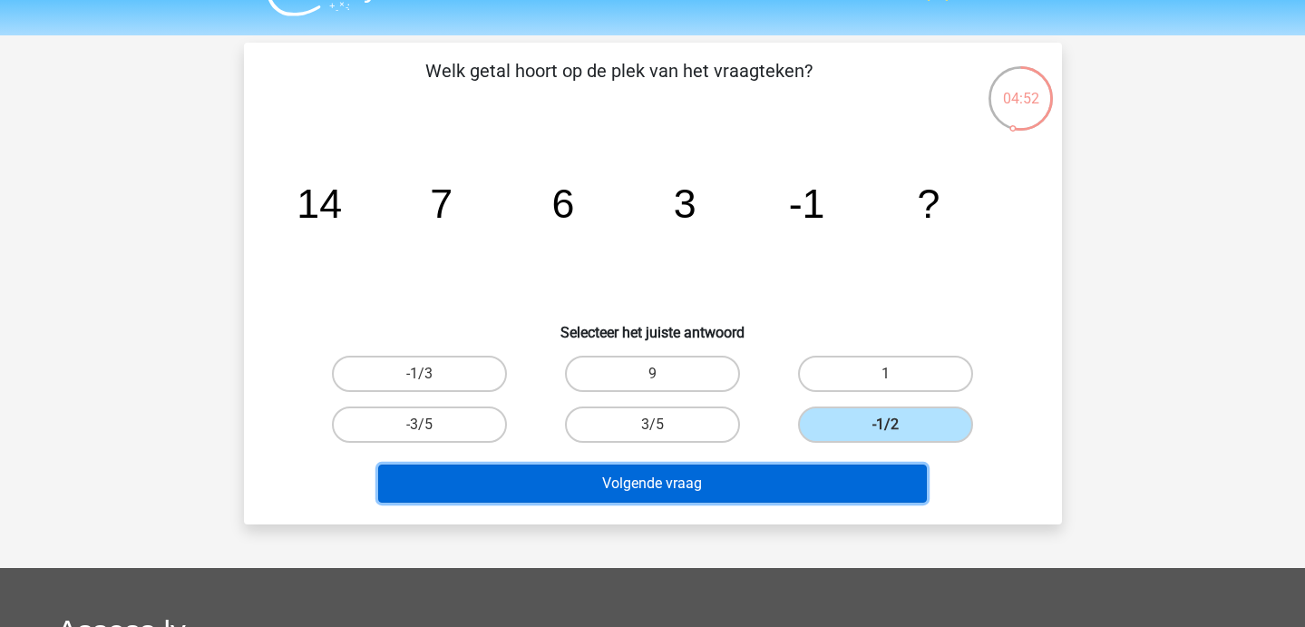
click at [845, 471] on button "Volgende vraag" at bounding box center [652, 483] width 549 height 38
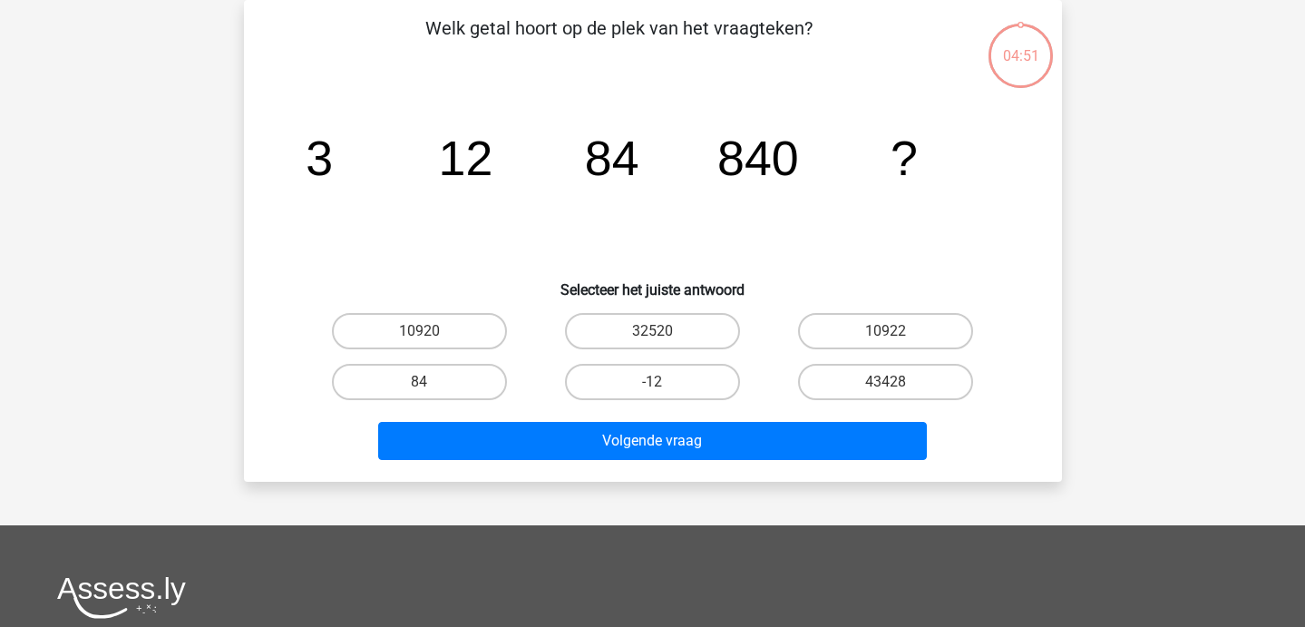
scroll to position [64, 0]
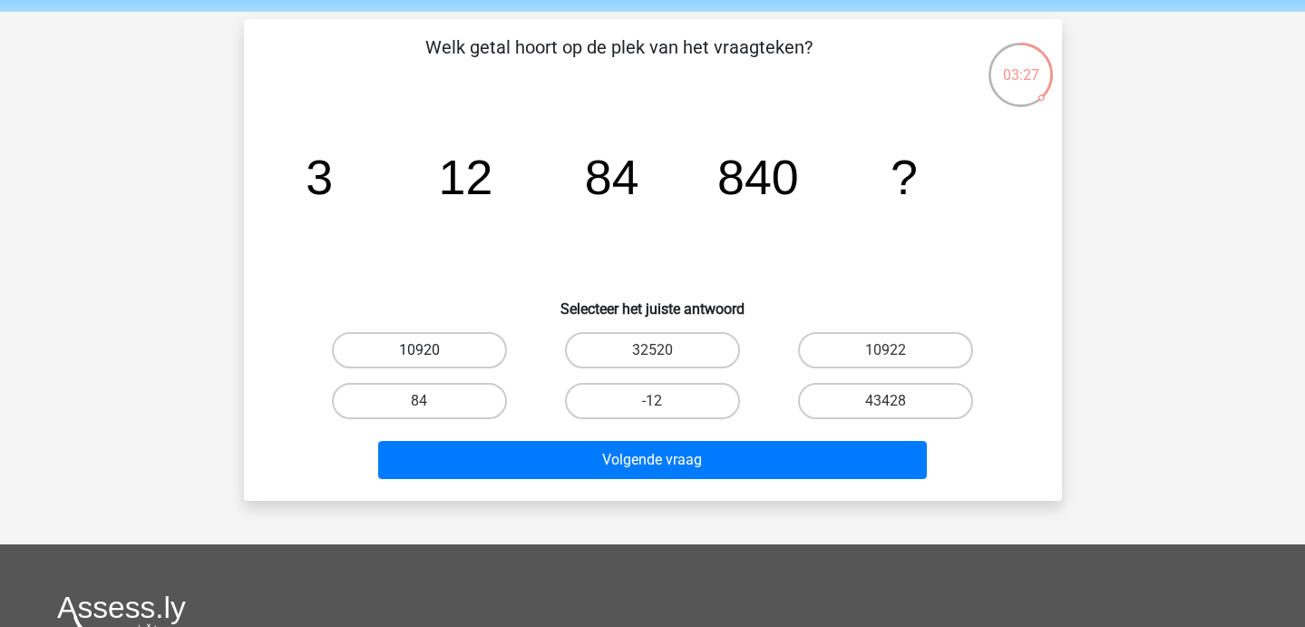
click at [400, 342] on label "10920" at bounding box center [419, 350] width 175 height 36
click at [419, 350] on input "10920" at bounding box center [425, 356] width 12 height 12
radio input "true"
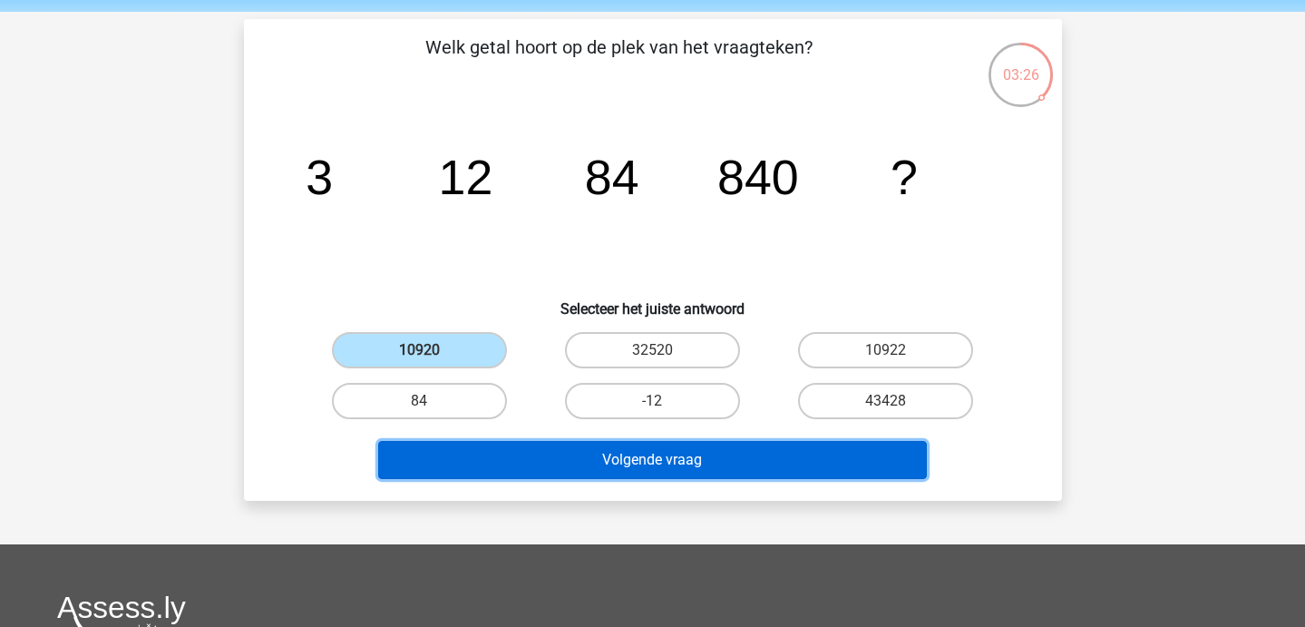
click at [440, 462] on button "Volgende vraag" at bounding box center [652, 460] width 549 height 38
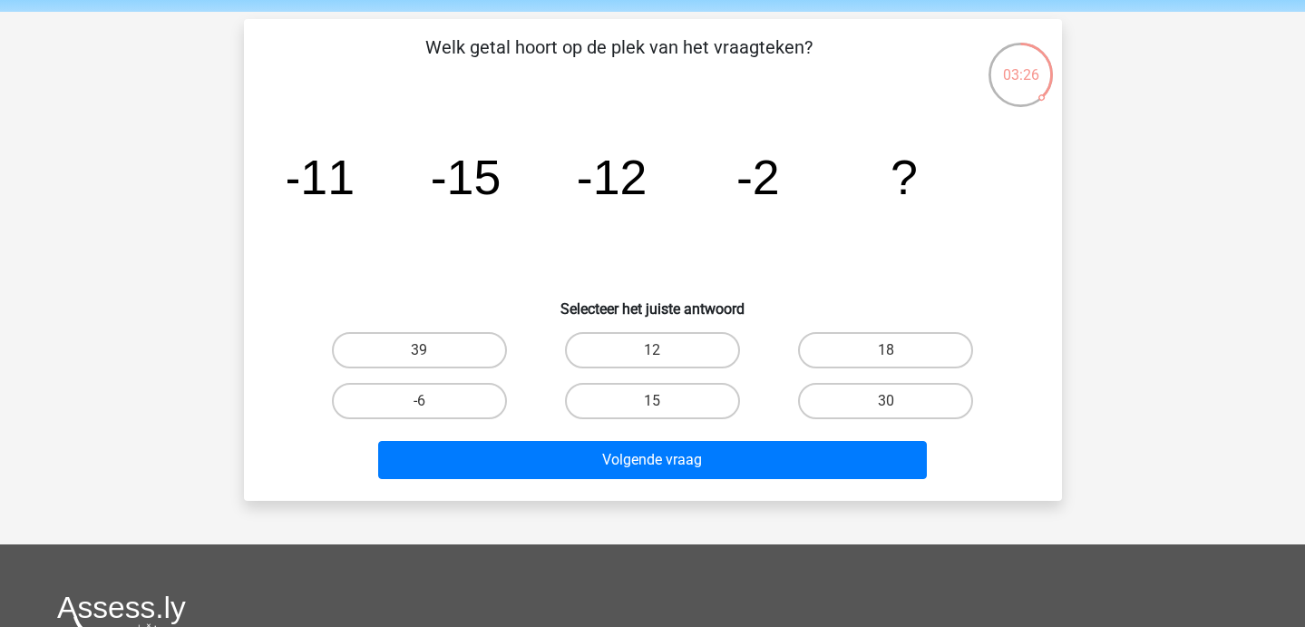
scroll to position [83, 0]
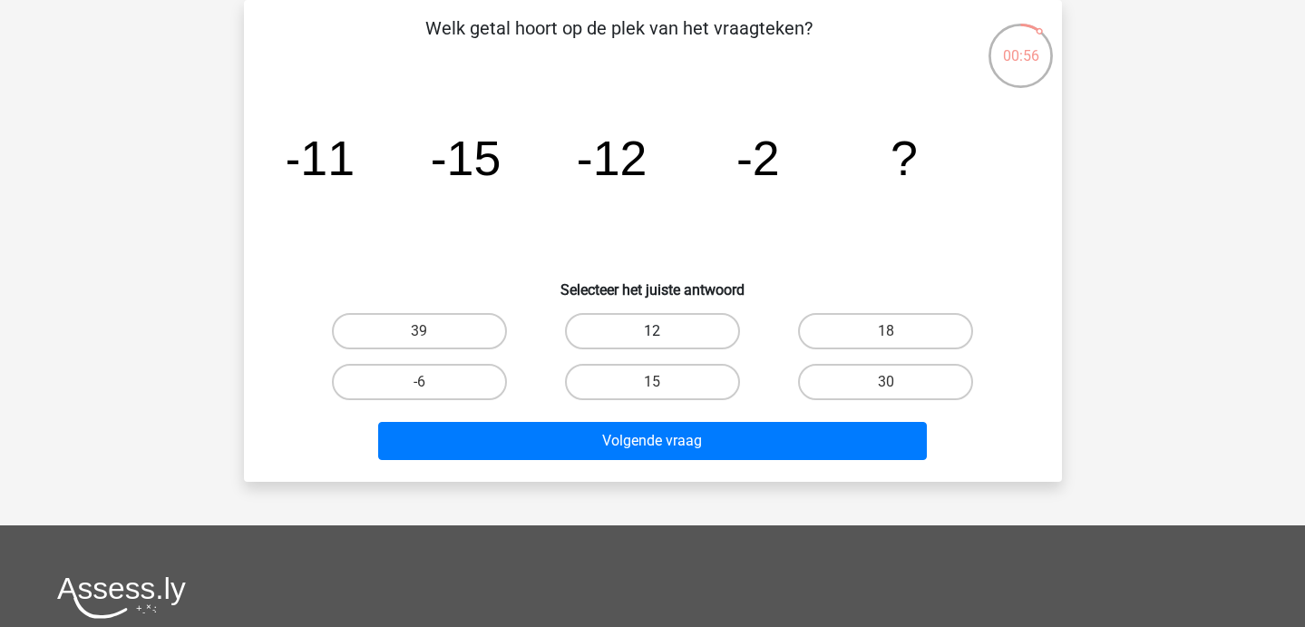
click at [668, 336] on label "12" at bounding box center [652, 331] width 175 height 36
click at [664, 336] on input "12" at bounding box center [658, 337] width 12 height 12
radio input "true"
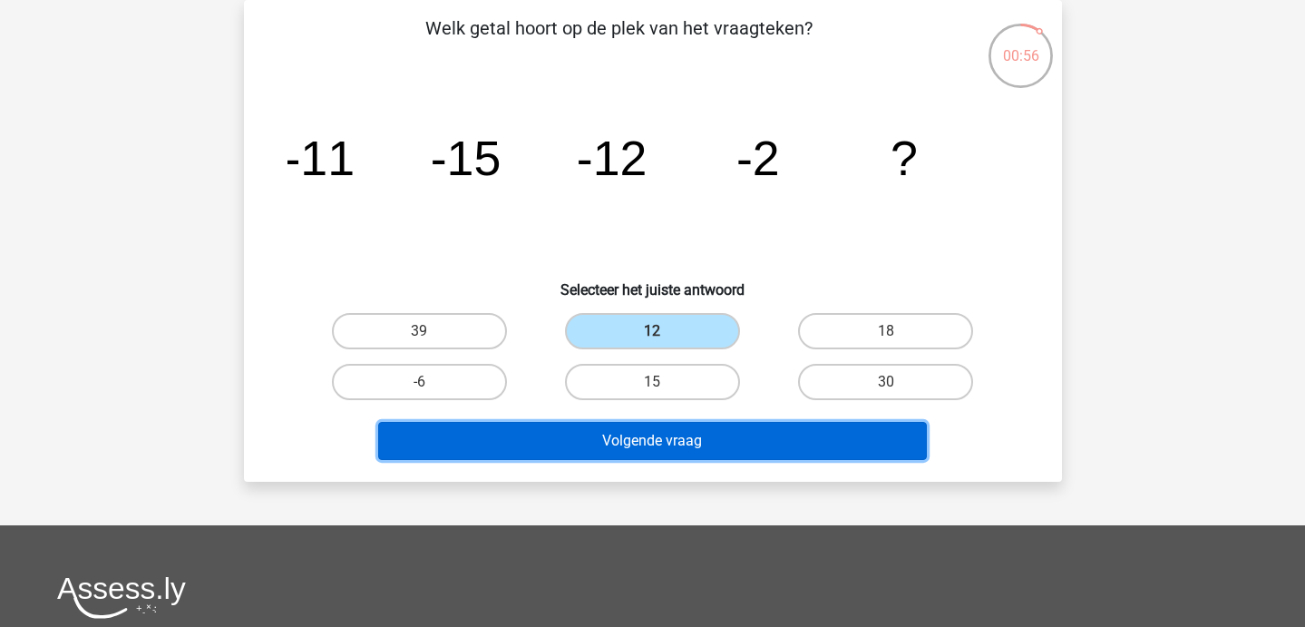
click at [680, 447] on button "Volgende vraag" at bounding box center [652, 441] width 549 height 38
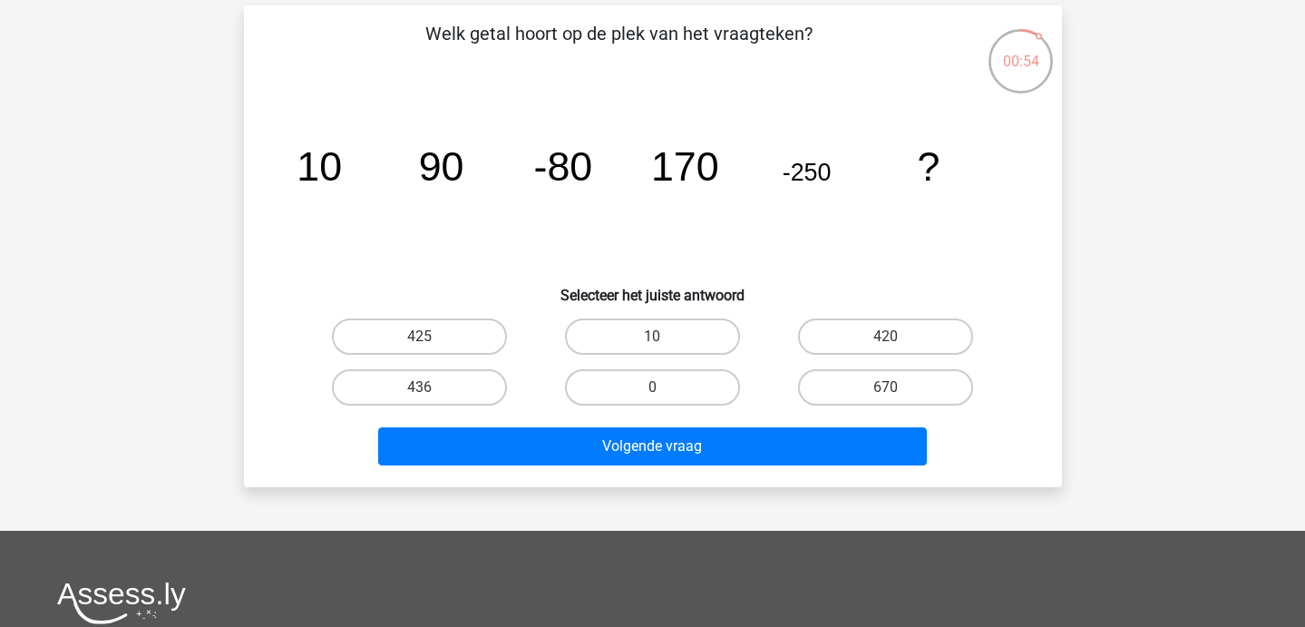
scroll to position [77, 0]
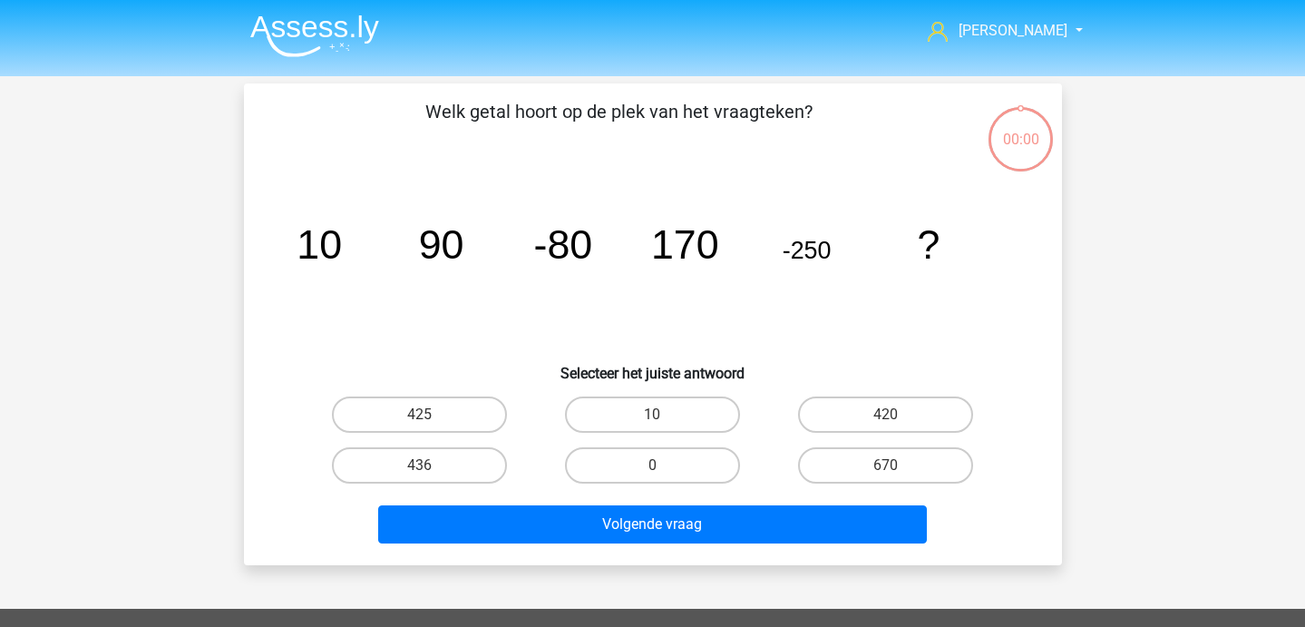
scroll to position [77, 0]
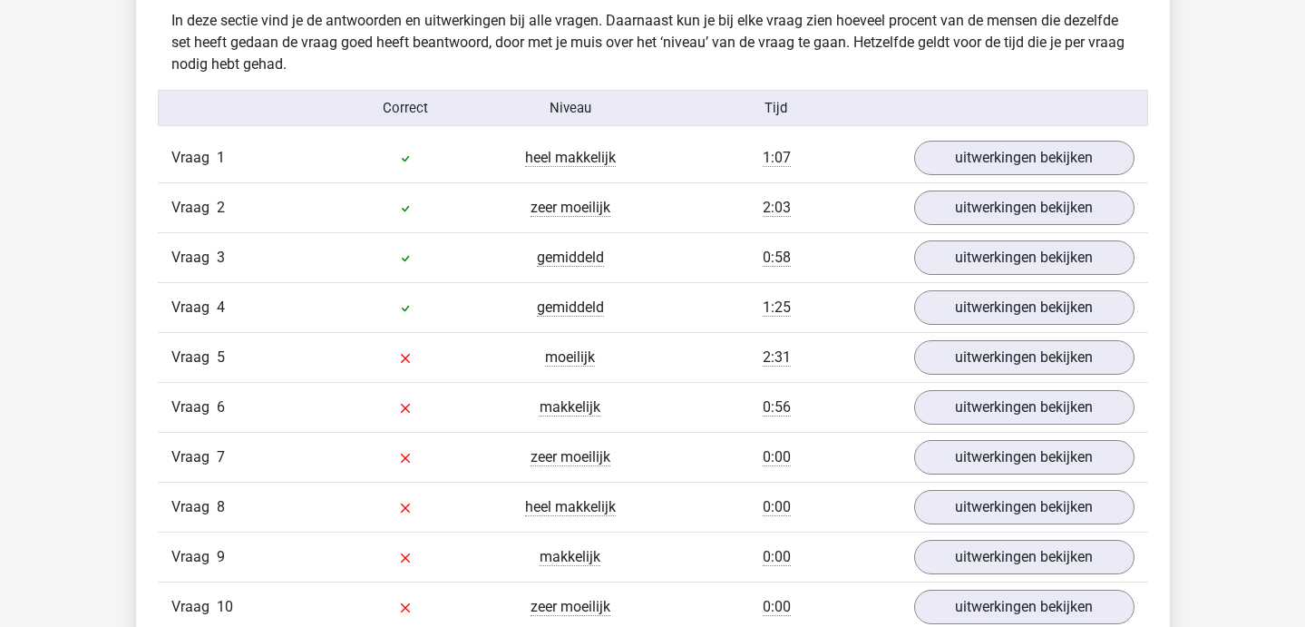
scroll to position [1112, 0]
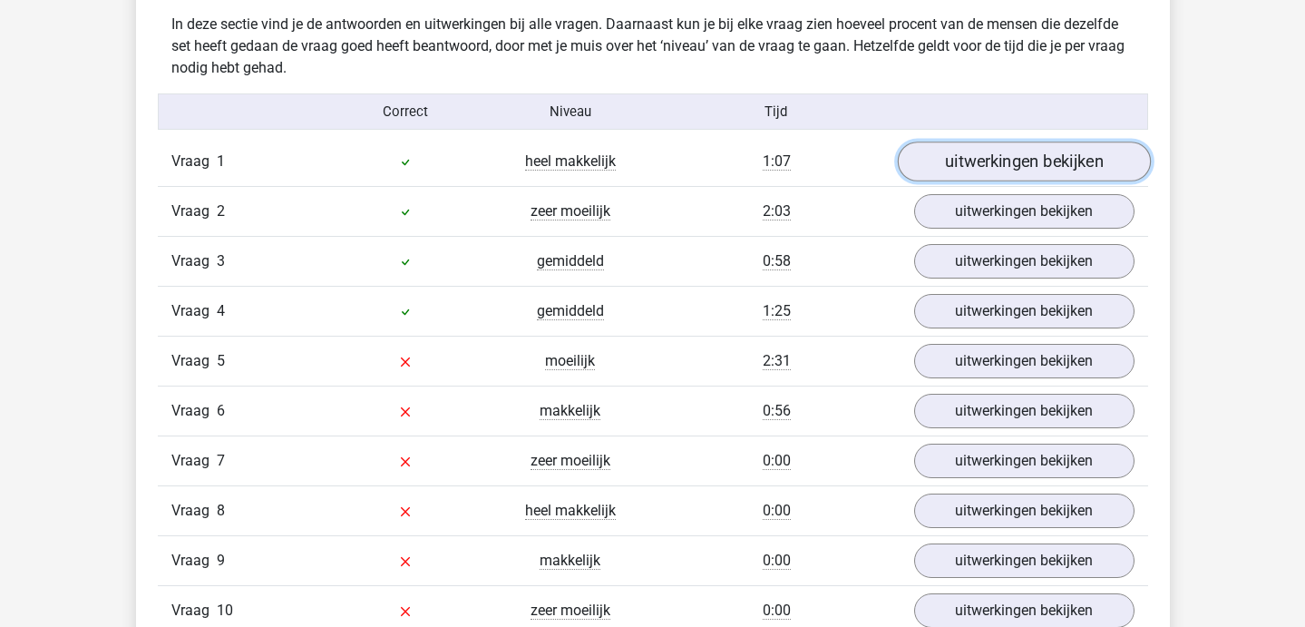
click at [972, 158] on link "uitwerkingen bekijken" at bounding box center [1023, 161] width 253 height 40
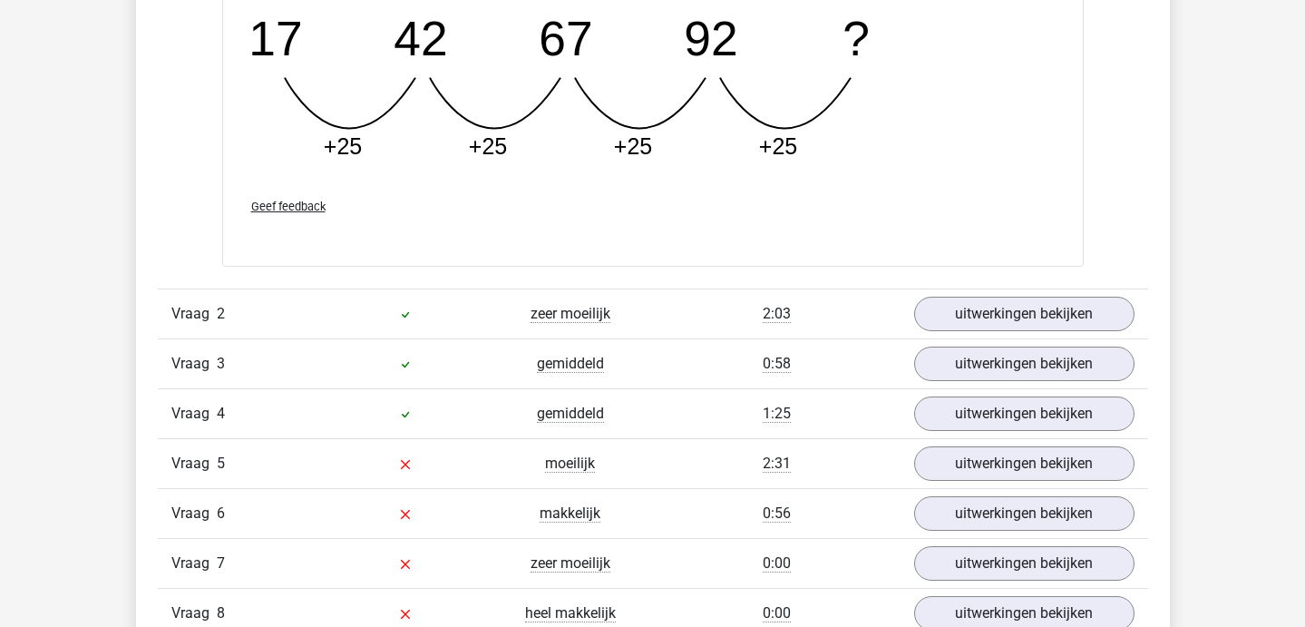
scroll to position [1831, 0]
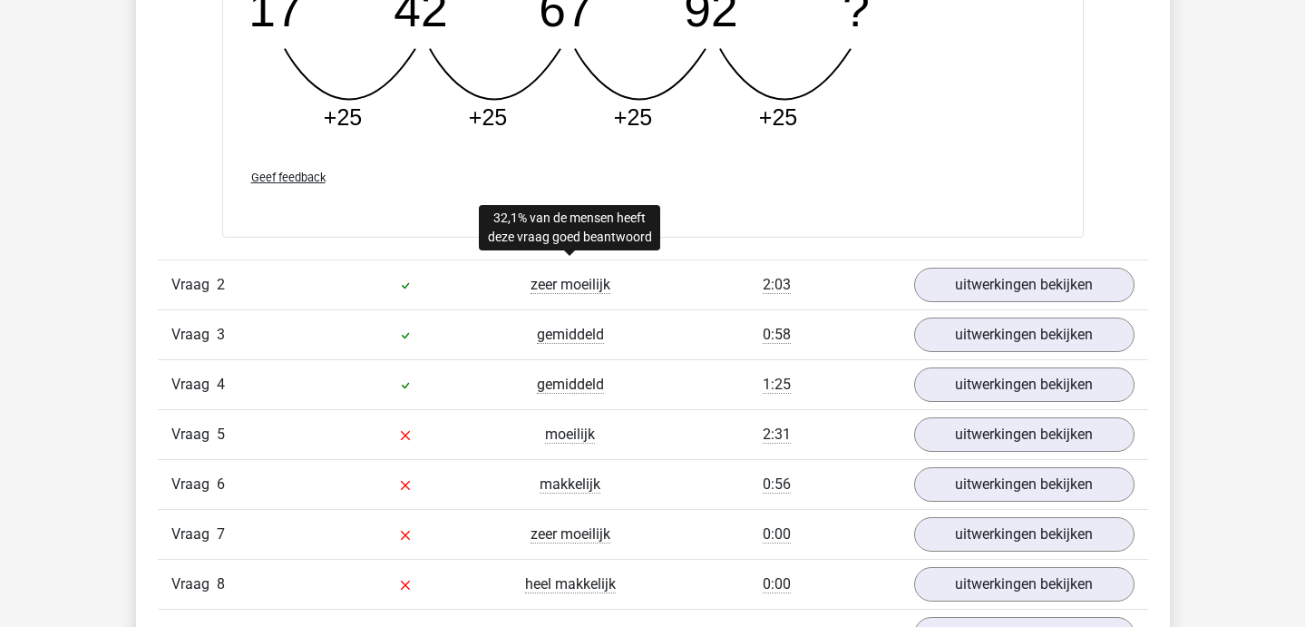
click at [592, 282] on span "zeer moeilijk" at bounding box center [571, 285] width 80 height 18
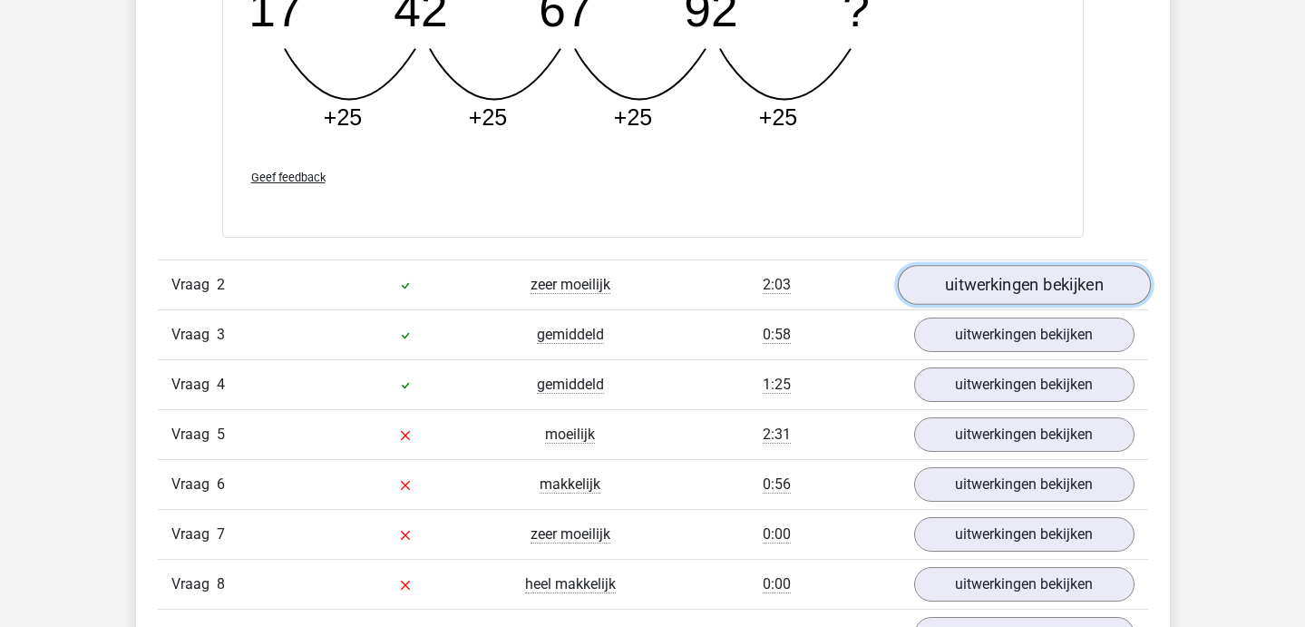
click at [971, 277] on link "uitwerkingen bekijken" at bounding box center [1023, 285] width 253 height 40
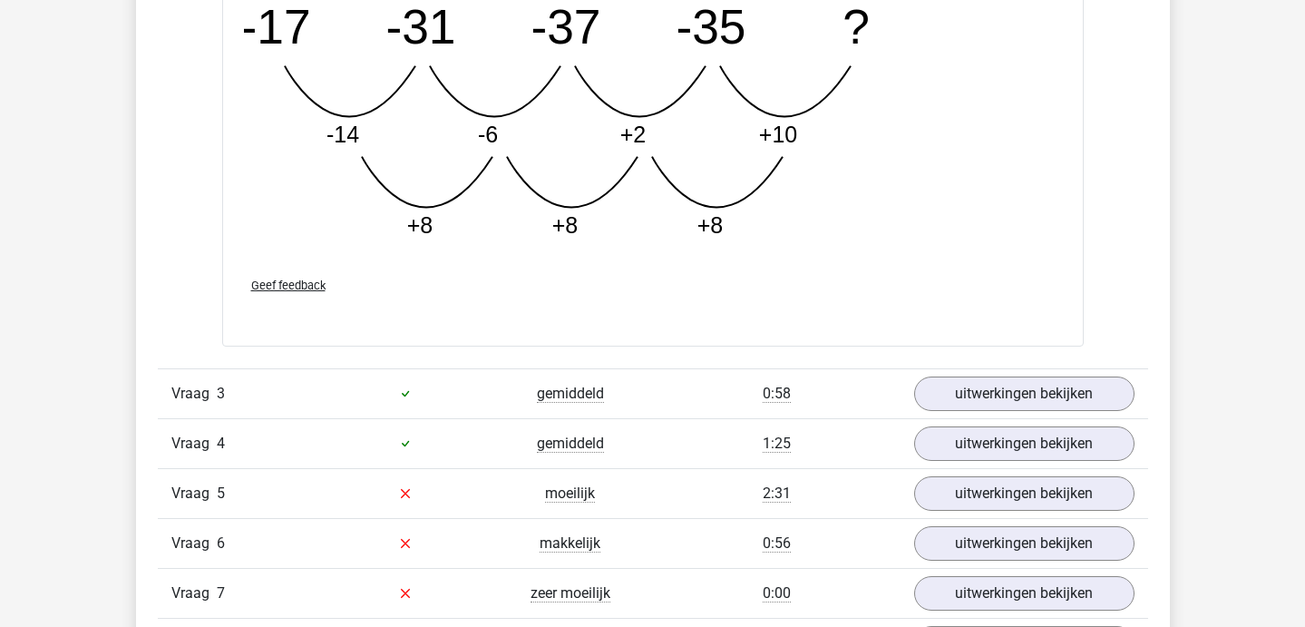
scroll to position [2909, 0]
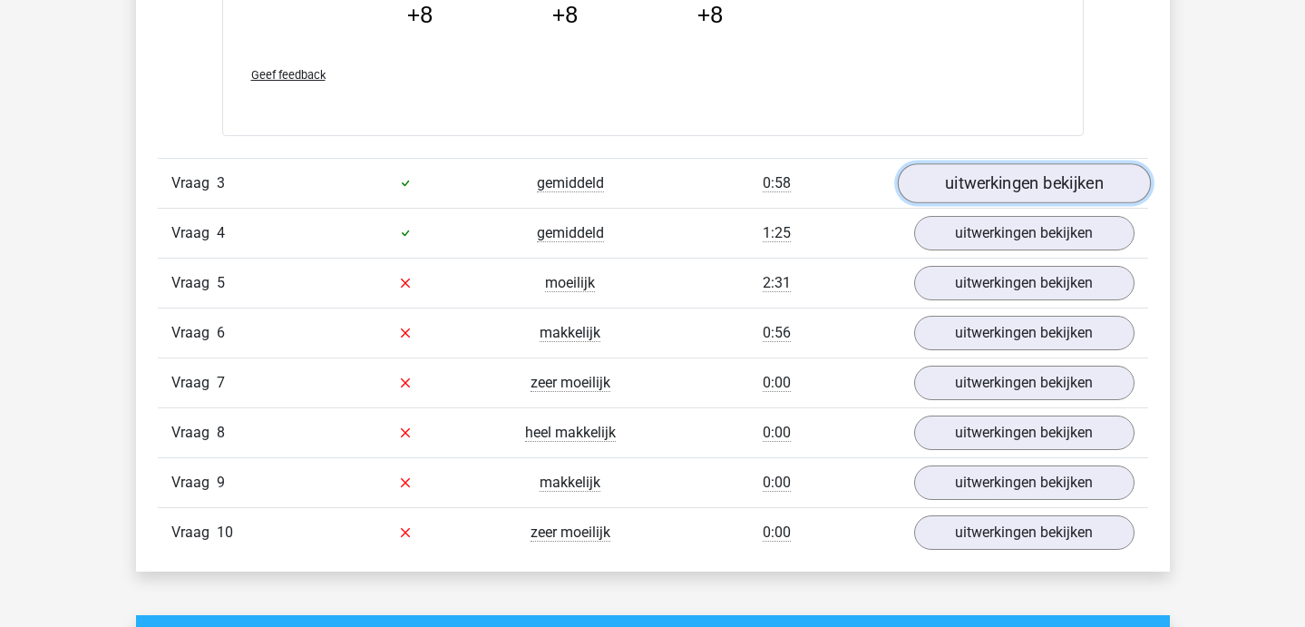
click at [987, 187] on link "uitwerkingen bekijken" at bounding box center [1023, 183] width 253 height 40
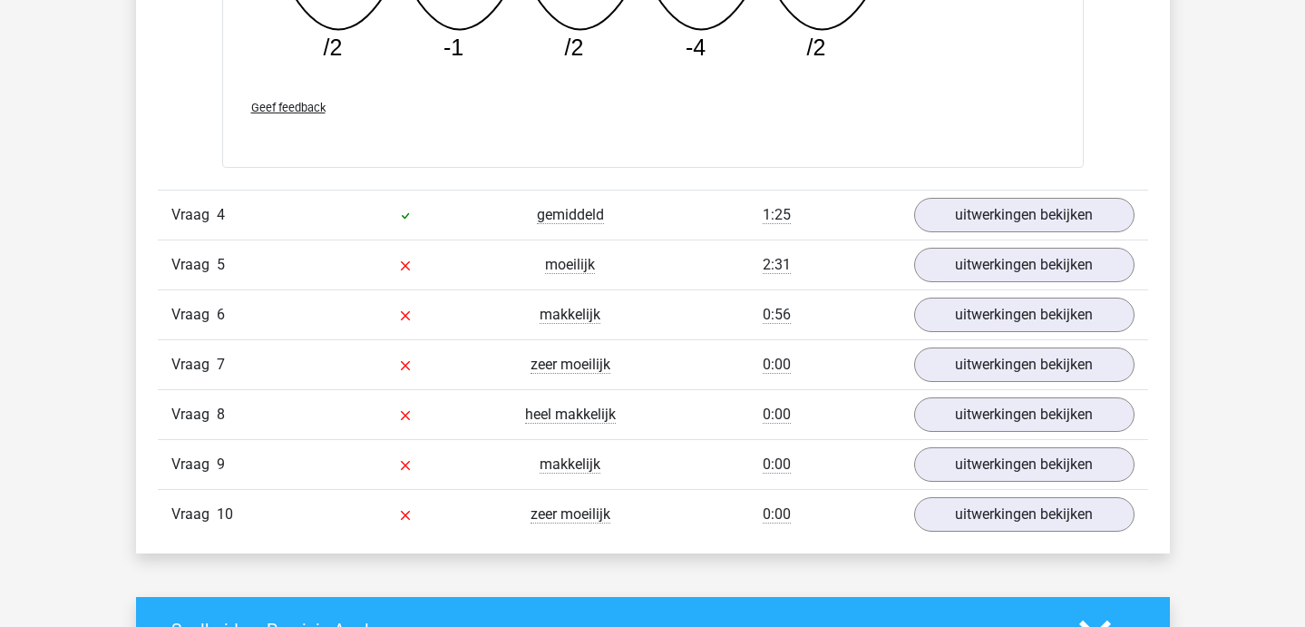
scroll to position [3762, 0]
click at [977, 231] on link "uitwerkingen bekijken" at bounding box center [1023, 216] width 253 height 40
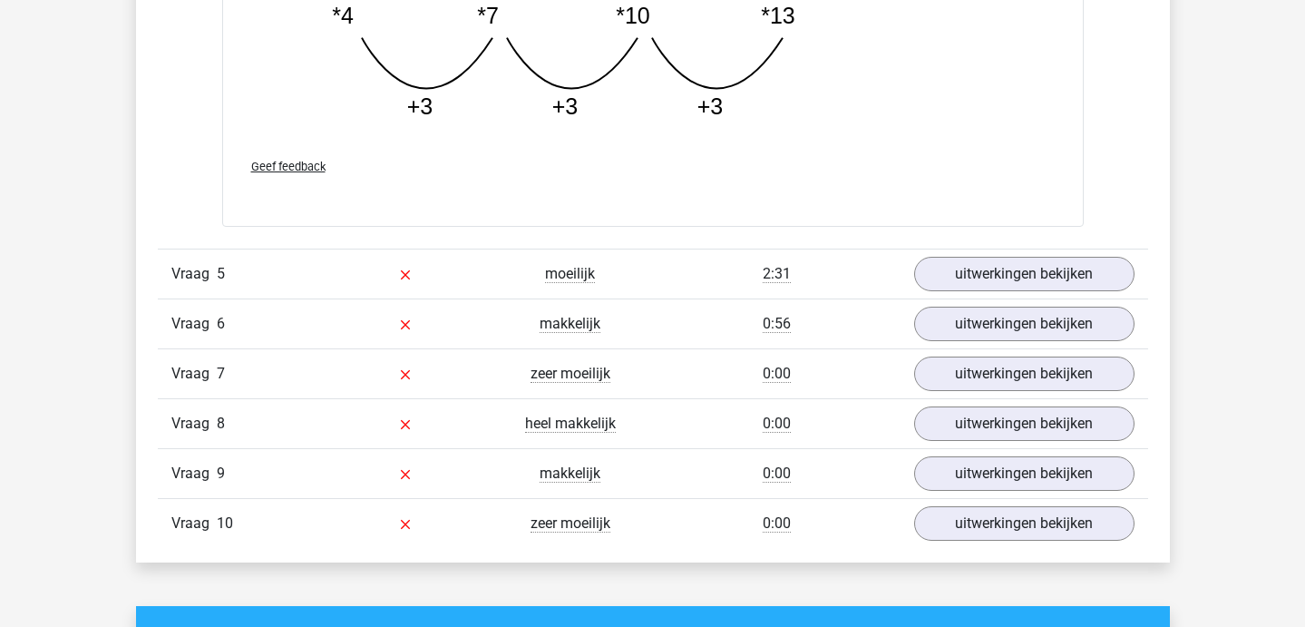
scroll to position [4685, 0]
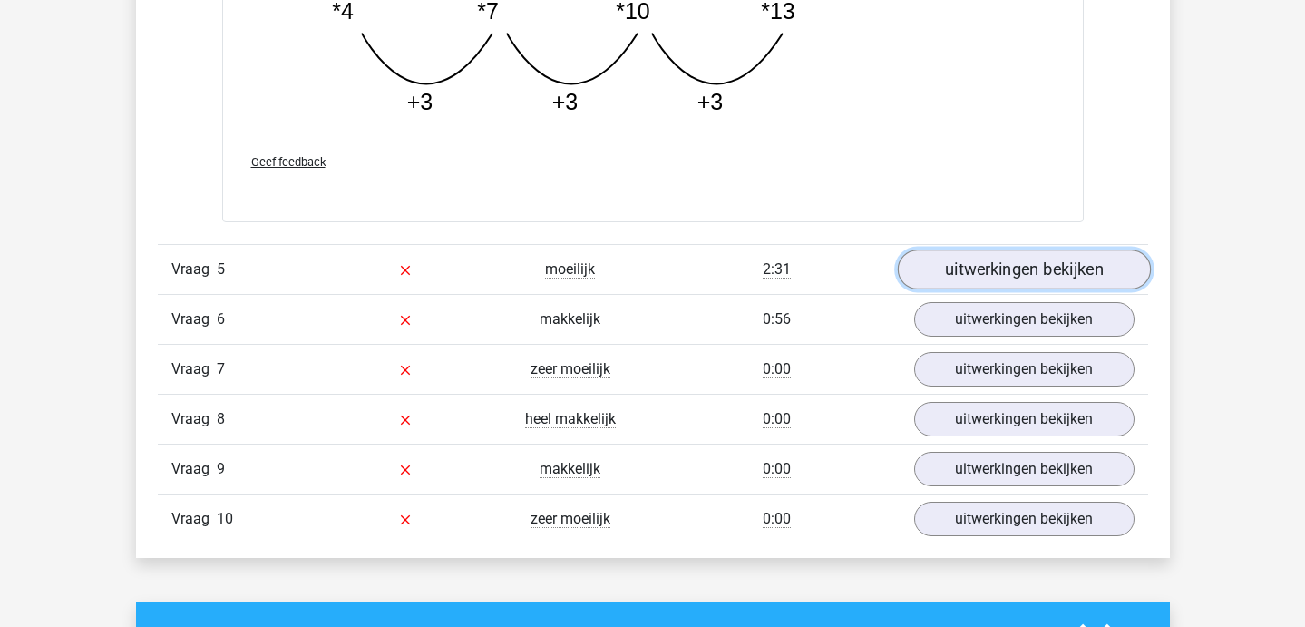
click at [967, 284] on link "uitwerkingen bekijken" at bounding box center [1023, 269] width 253 height 40
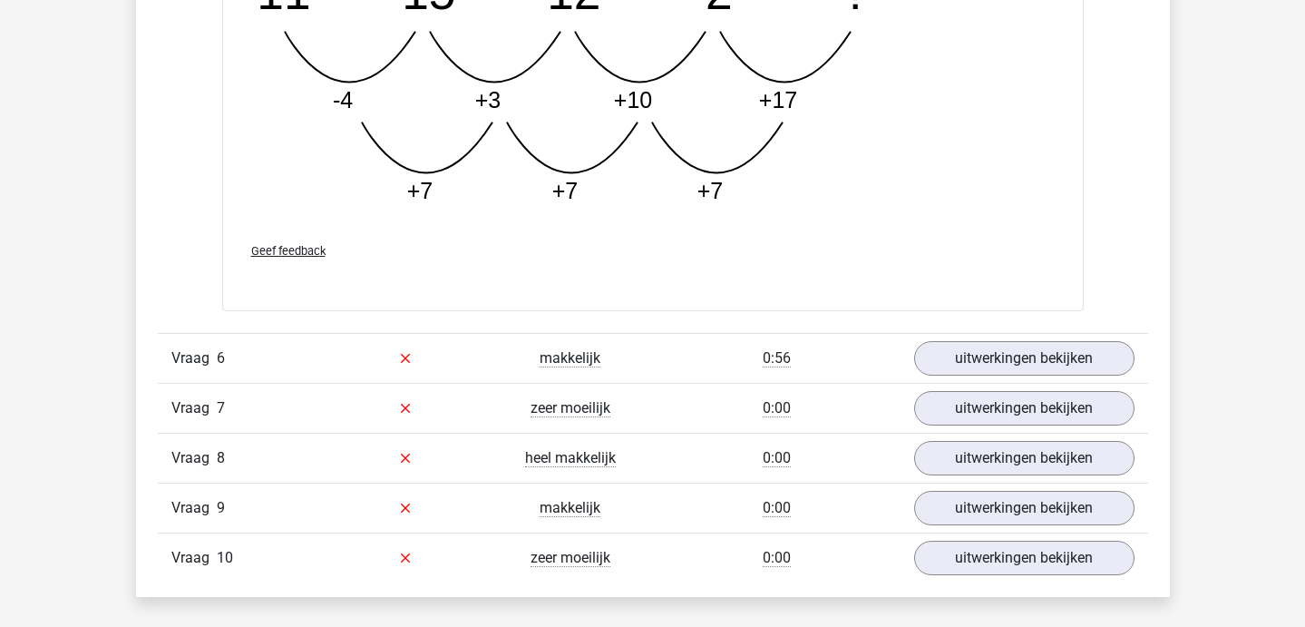
scroll to position [5574, 0]
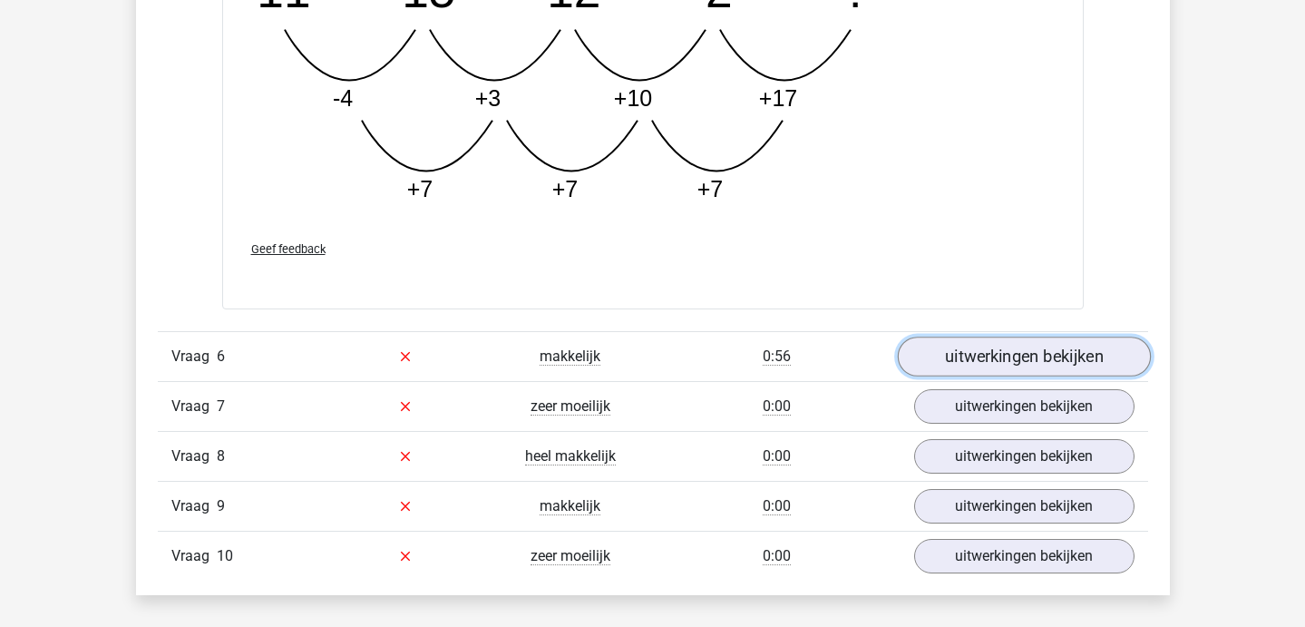
click at [930, 355] on link "uitwerkingen bekijken" at bounding box center [1023, 356] width 253 height 40
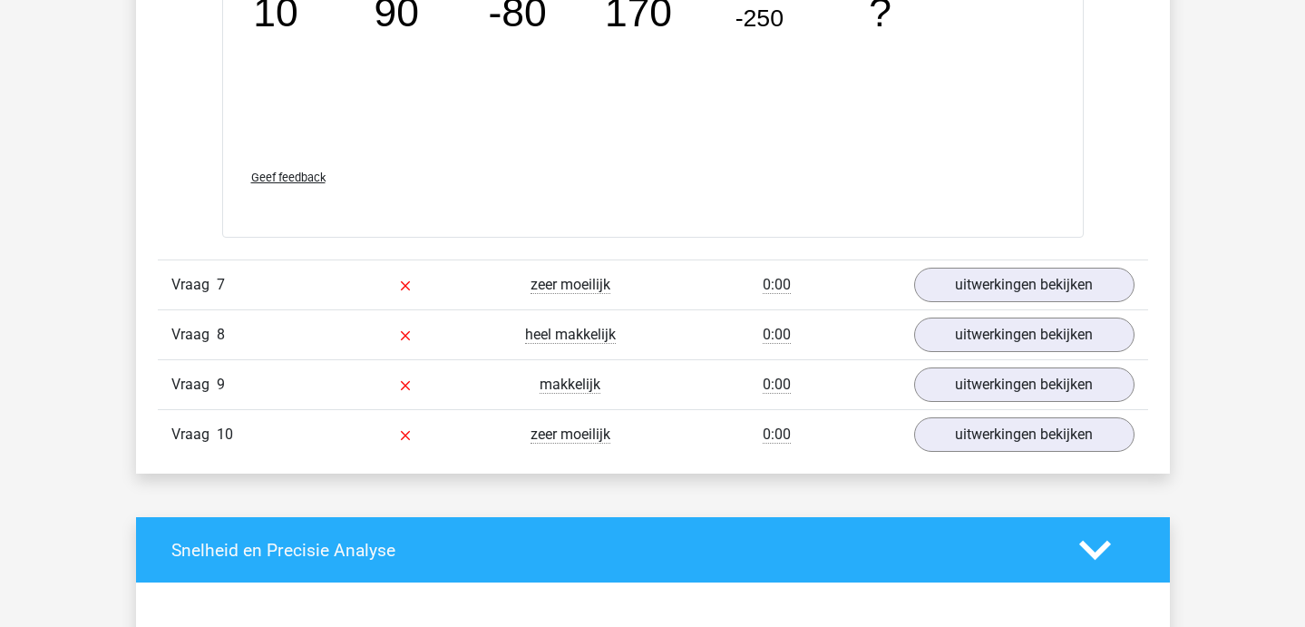
scroll to position [6643, 0]
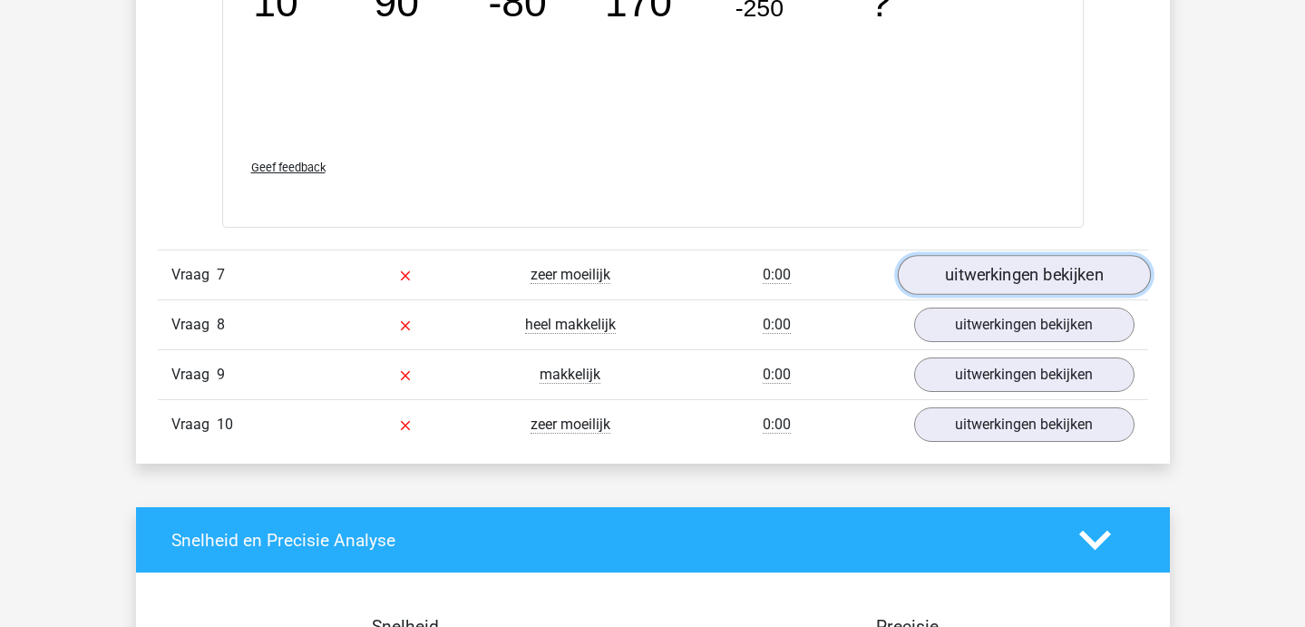
click at [929, 284] on link "uitwerkingen bekijken" at bounding box center [1023, 276] width 253 height 40
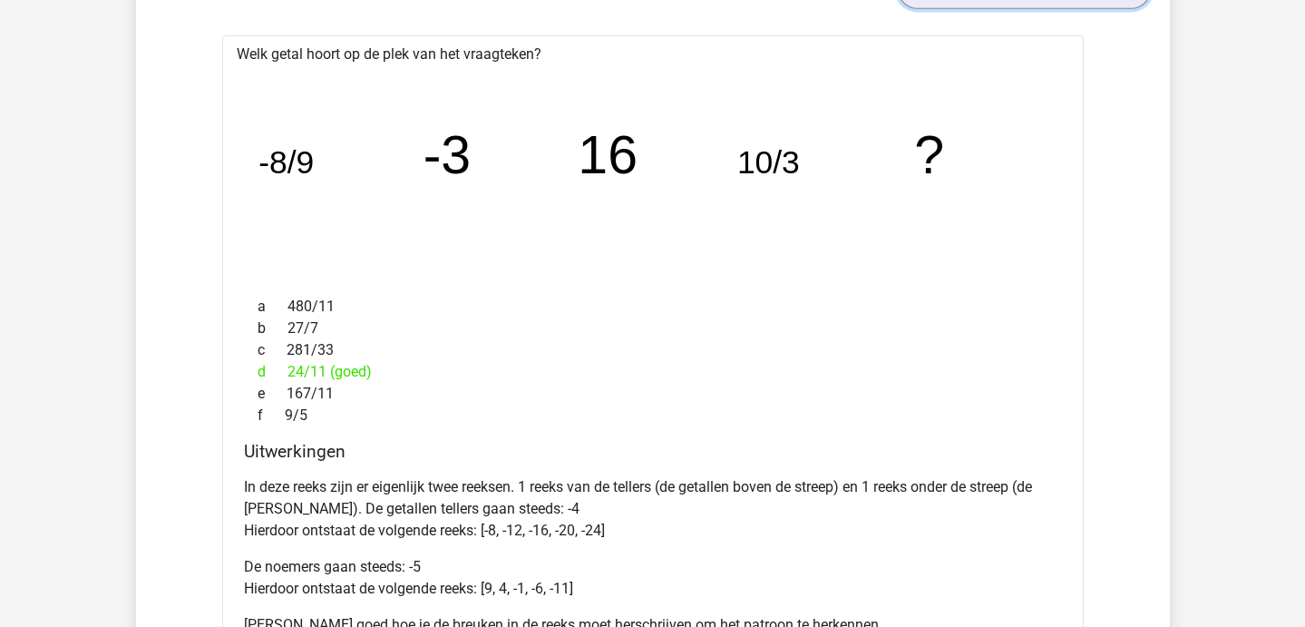
scroll to position [6927, 0]
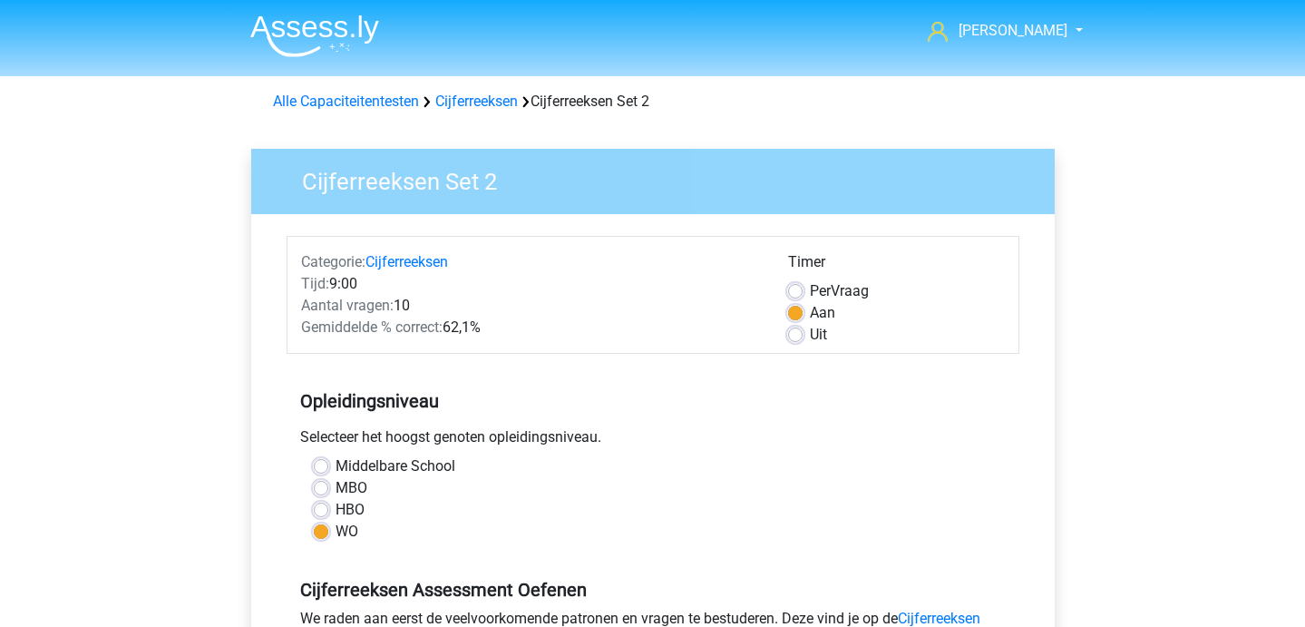
click at [315, 6] on nav "[PERSON_NAME] [EMAIL_ADDRESS][DOMAIN_NAME] Nederlands English" at bounding box center [653, 32] width 834 height 59
click at [298, 27] on img at bounding box center [314, 36] width 129 height 43
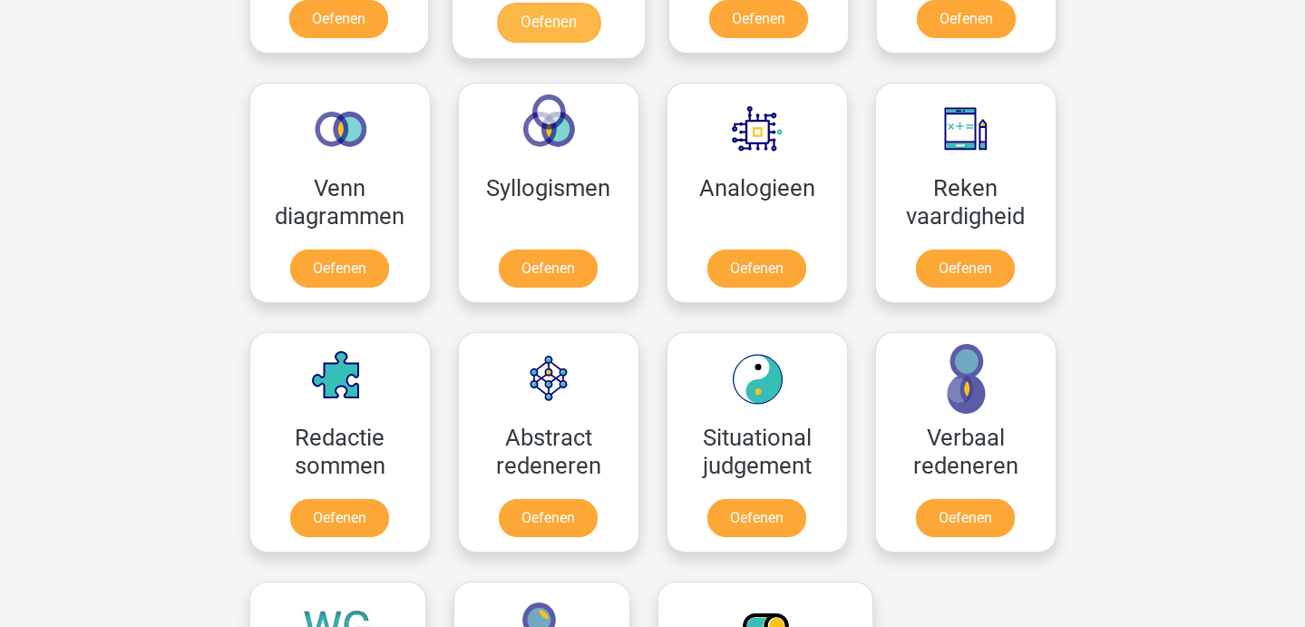
scroll to position [1039, 0]
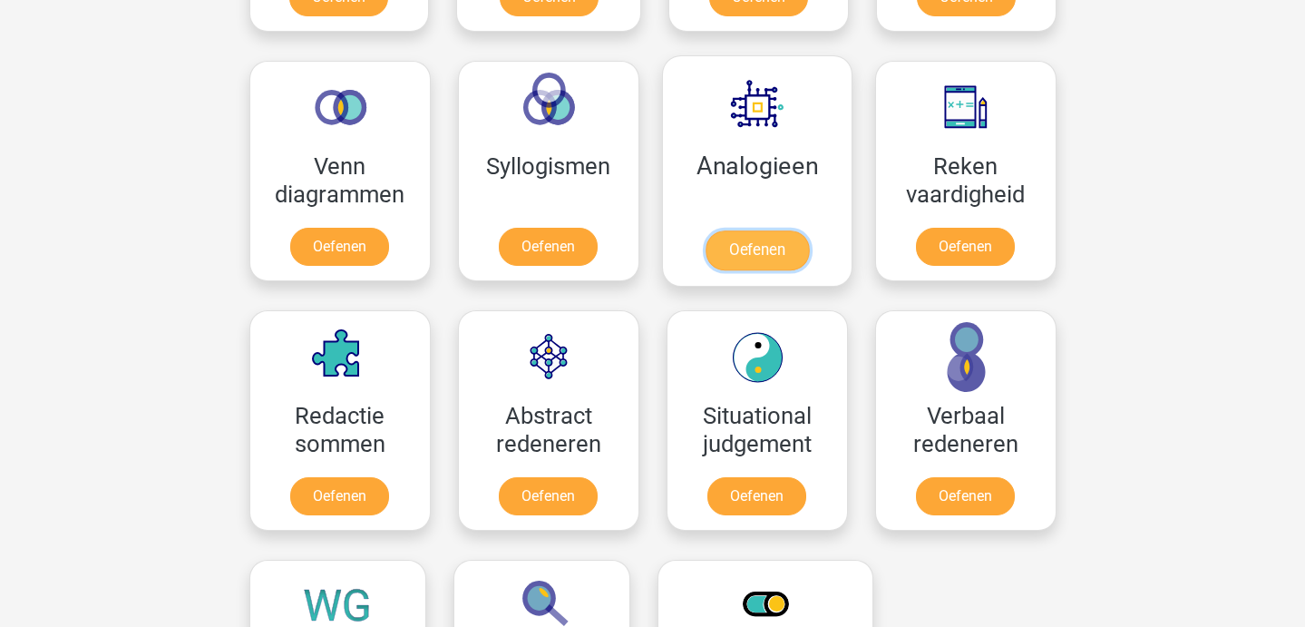
click at [719, 248] on link "Oefenen" at bounding box center [756, 250] width 103 height 40
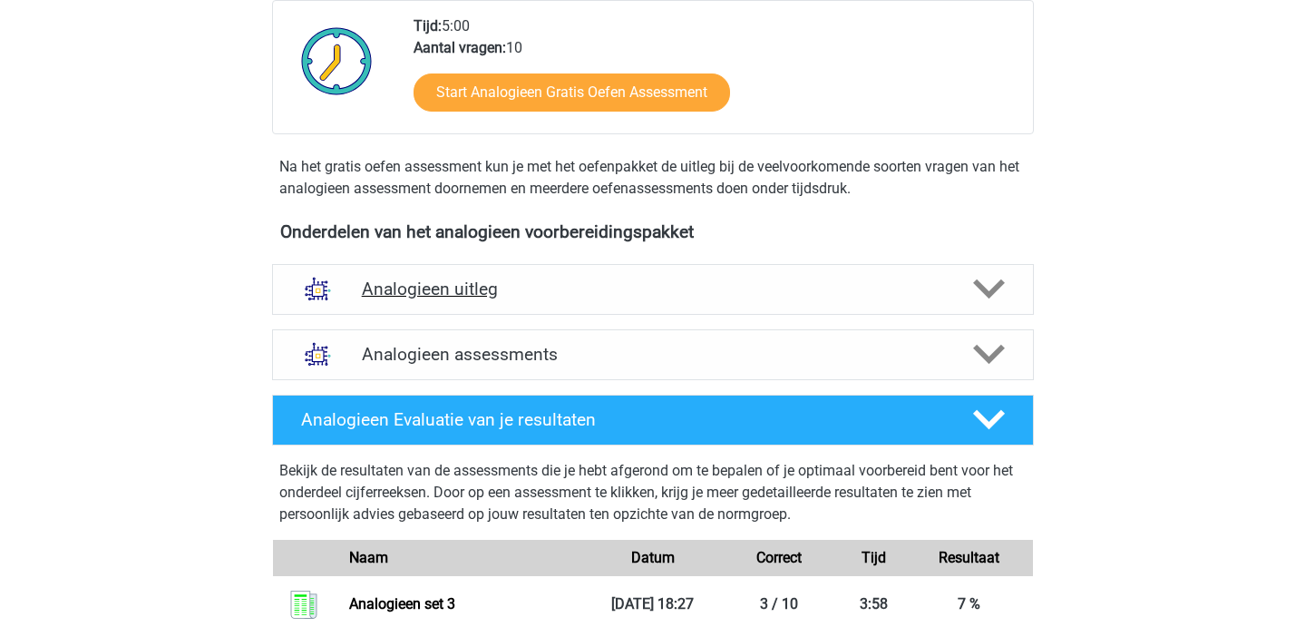
click at [631, 276] on div "Analogieen uitleg" at bounding box center [653, 289] width 762 height 51
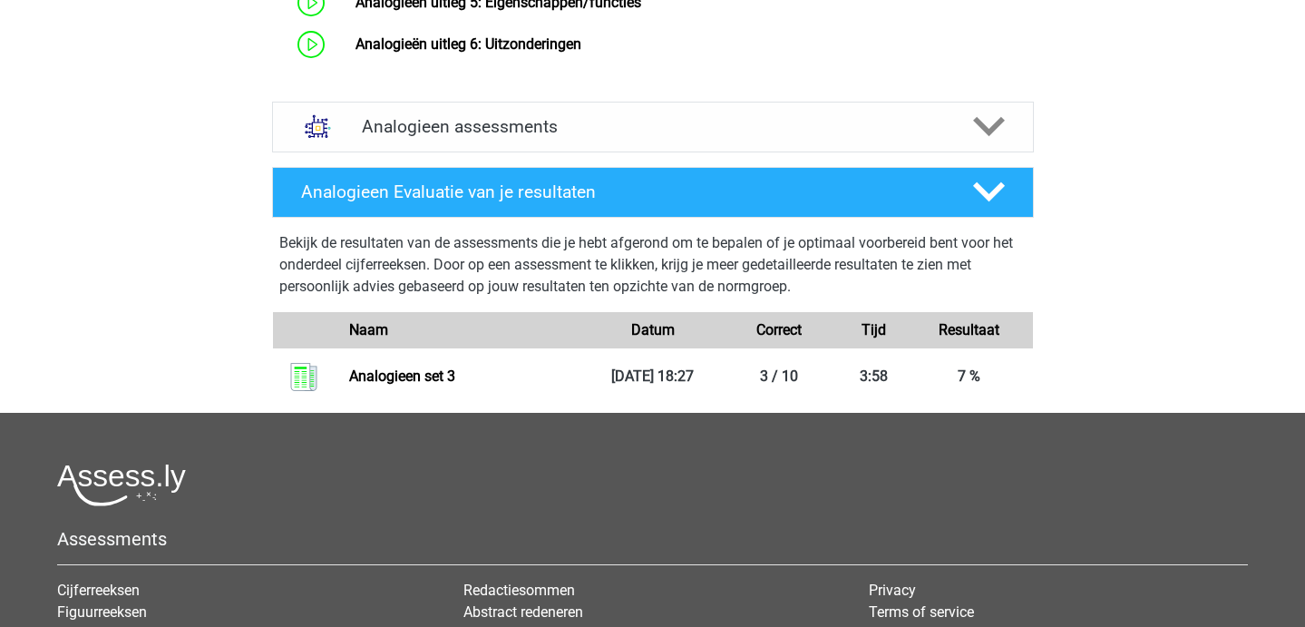
scroll to position [1217, 0]
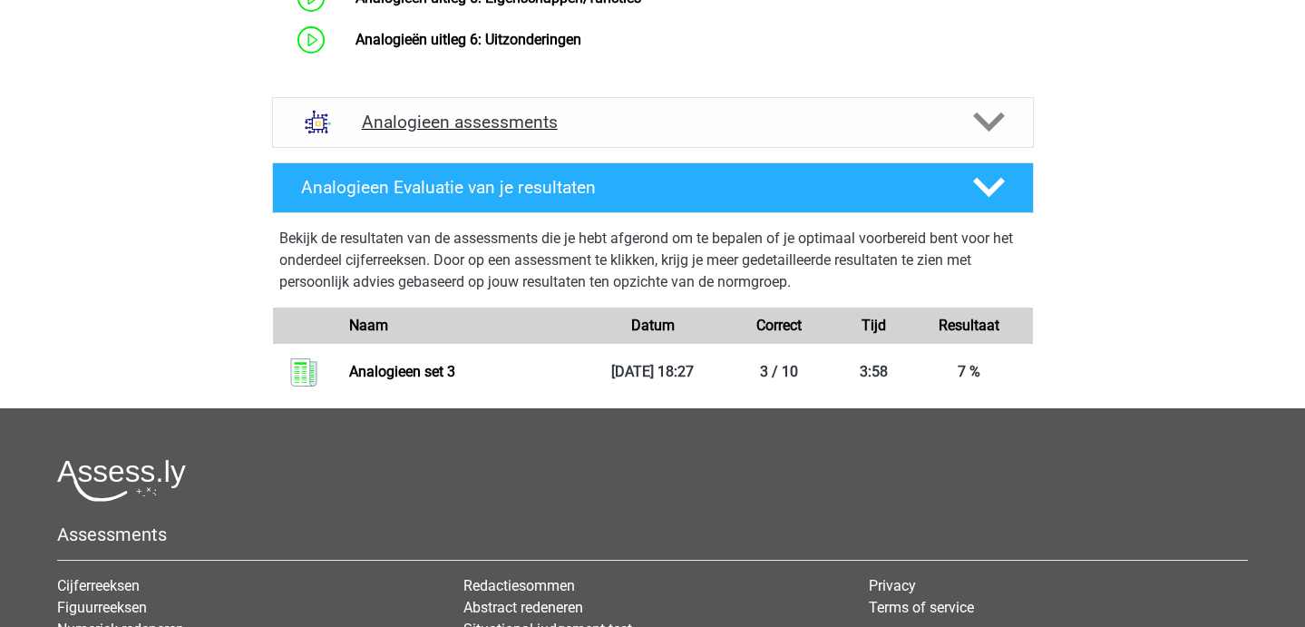
click at [524, 132] on h4 "Analogieen assessments" at bounding box center [653, 122] width 582 height 21
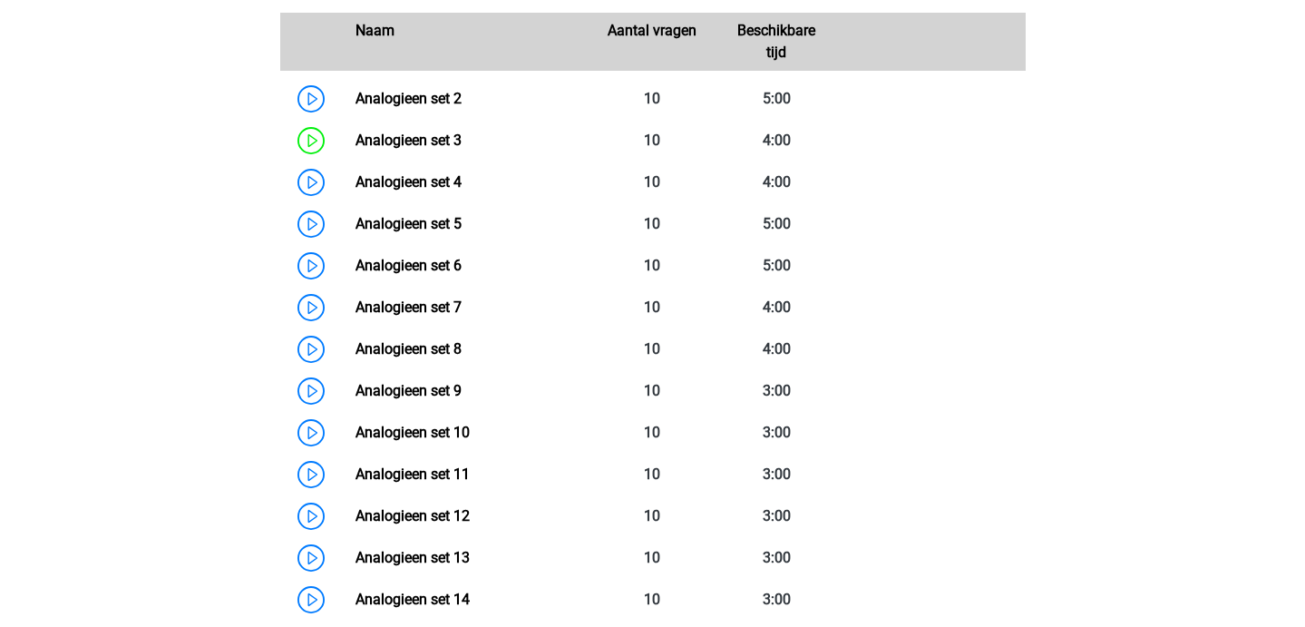
scroll to position [1448, 0]
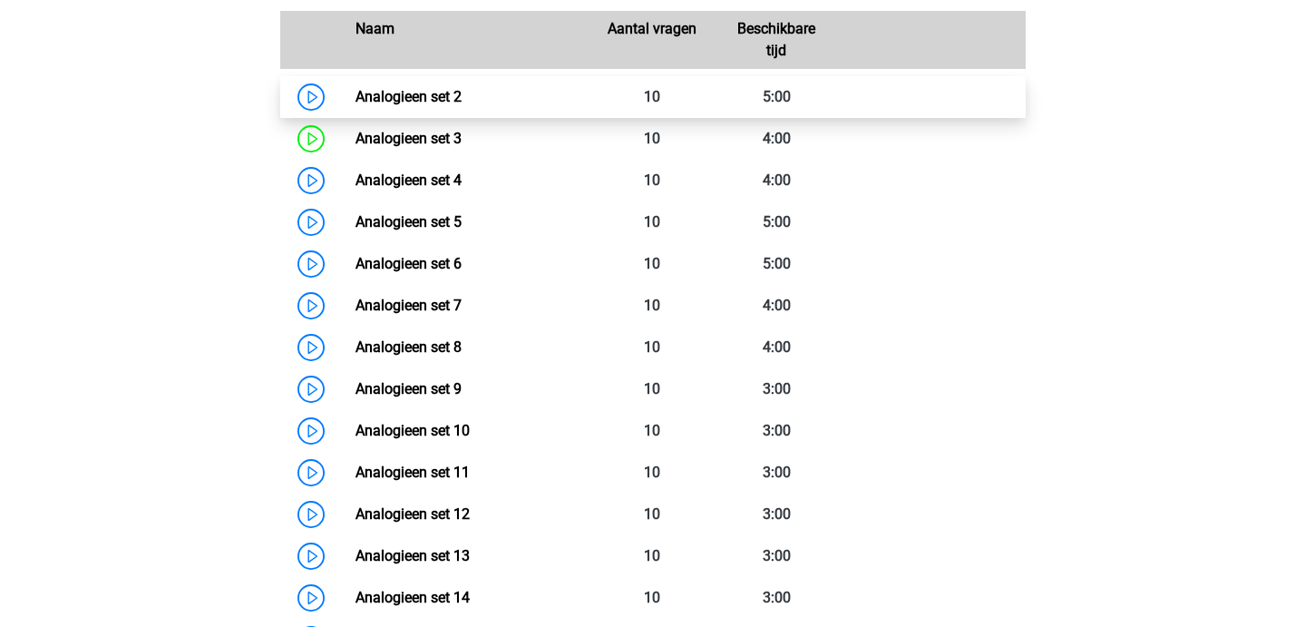
click at [355, 105] on link "Analogieen set 2" at bounding box center [408, 96] width 106 height 17
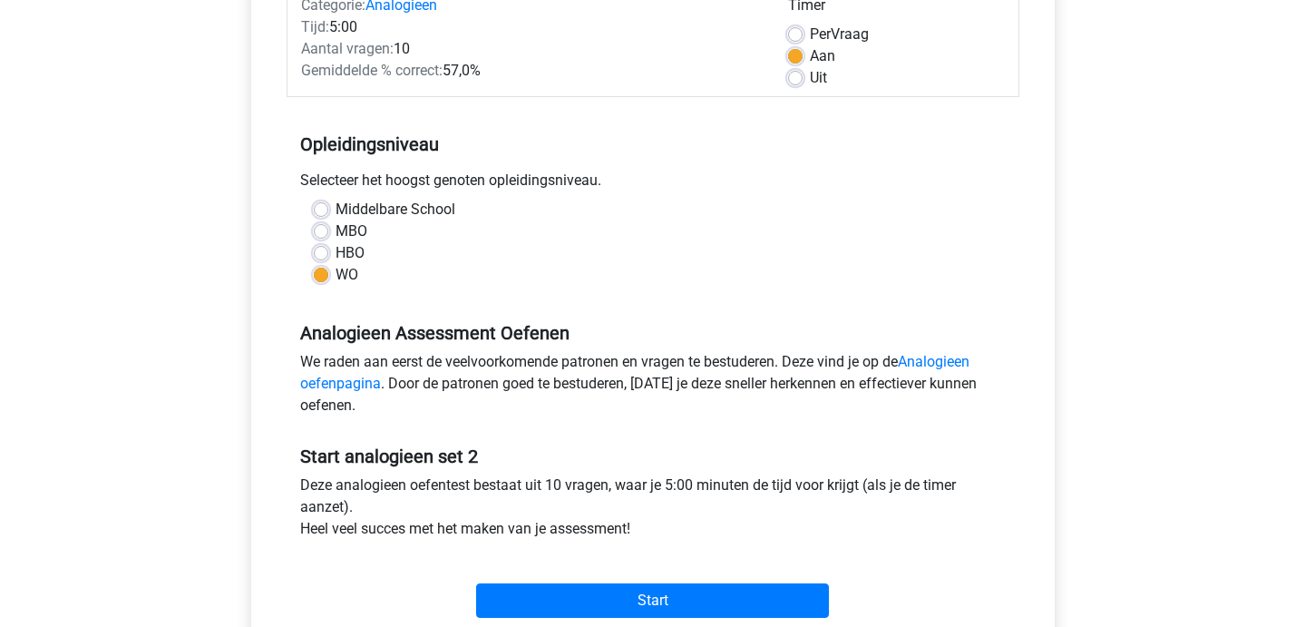
scroll to position [258, 0]
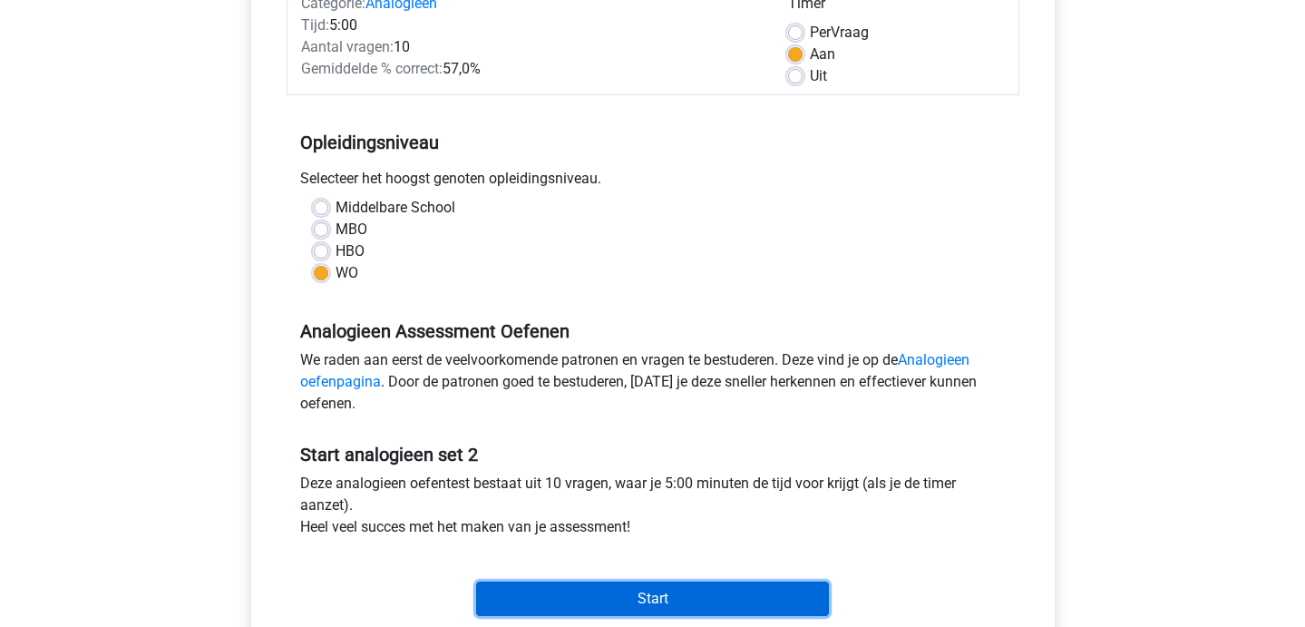
click at [492, 588] on input "Start" at bounding box center [652, 598] width 353 height 34
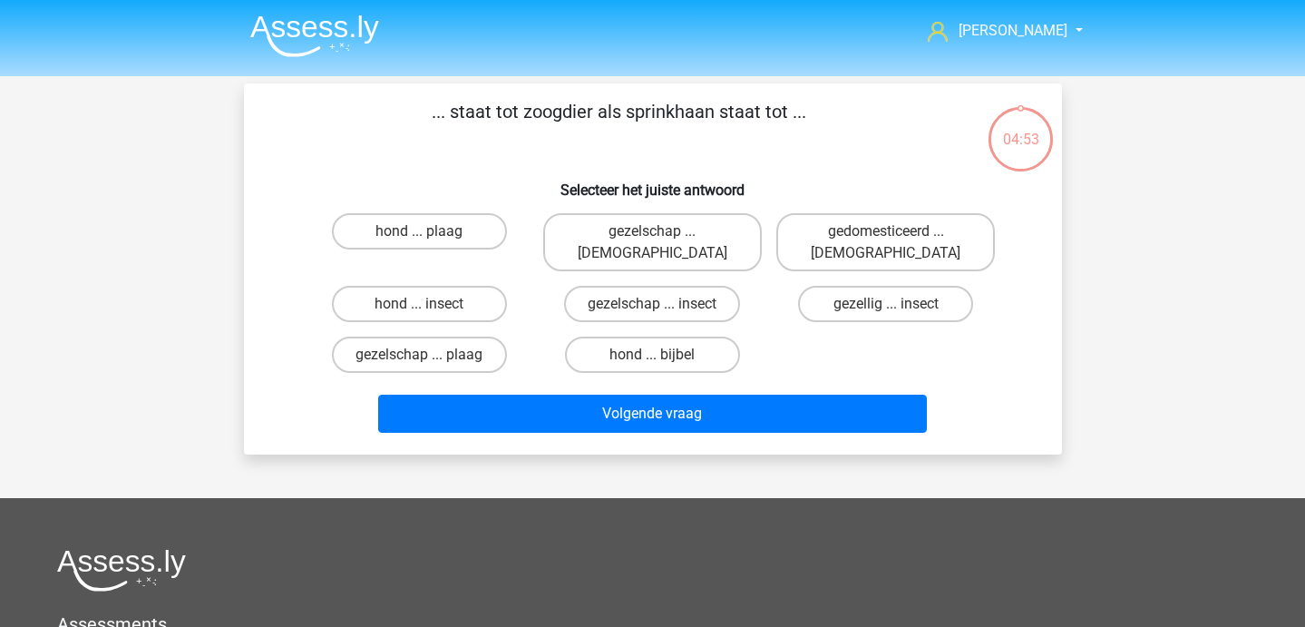
click at [423, 304] on input "hond ... insect" at bounding box center [425, 310] width 12 height 12
radio input "true"
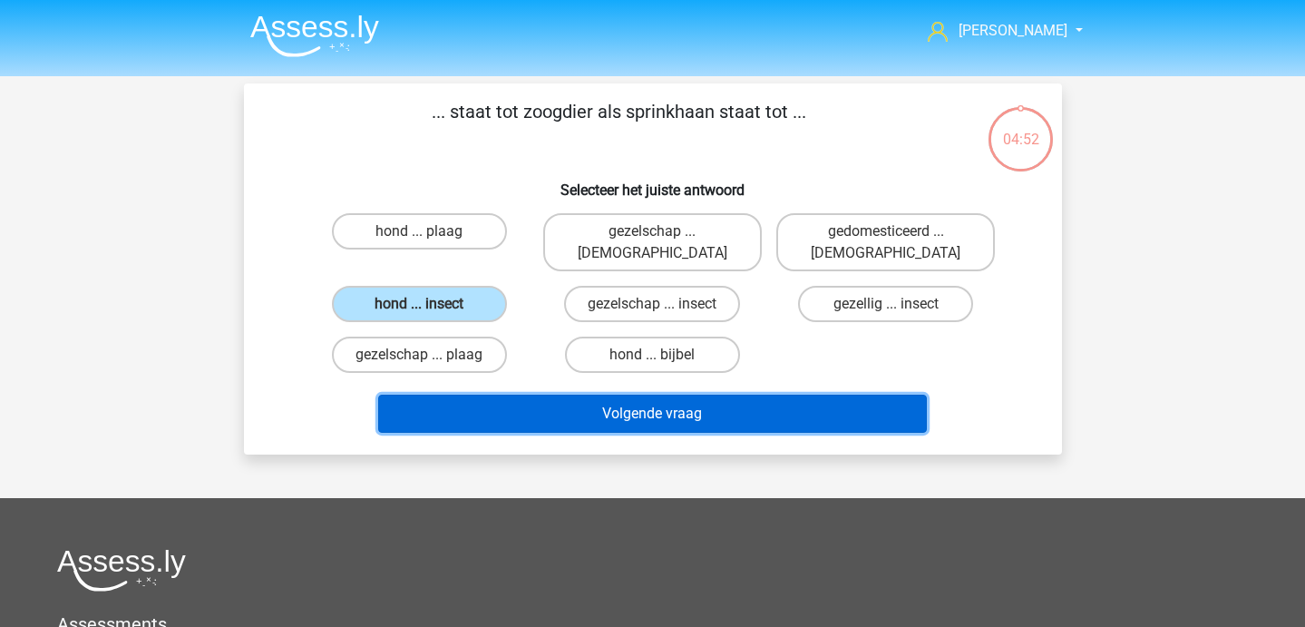
click at [504, 397] on button "Volgende vraag" at bounding box center [652, 413] width 549 height 38
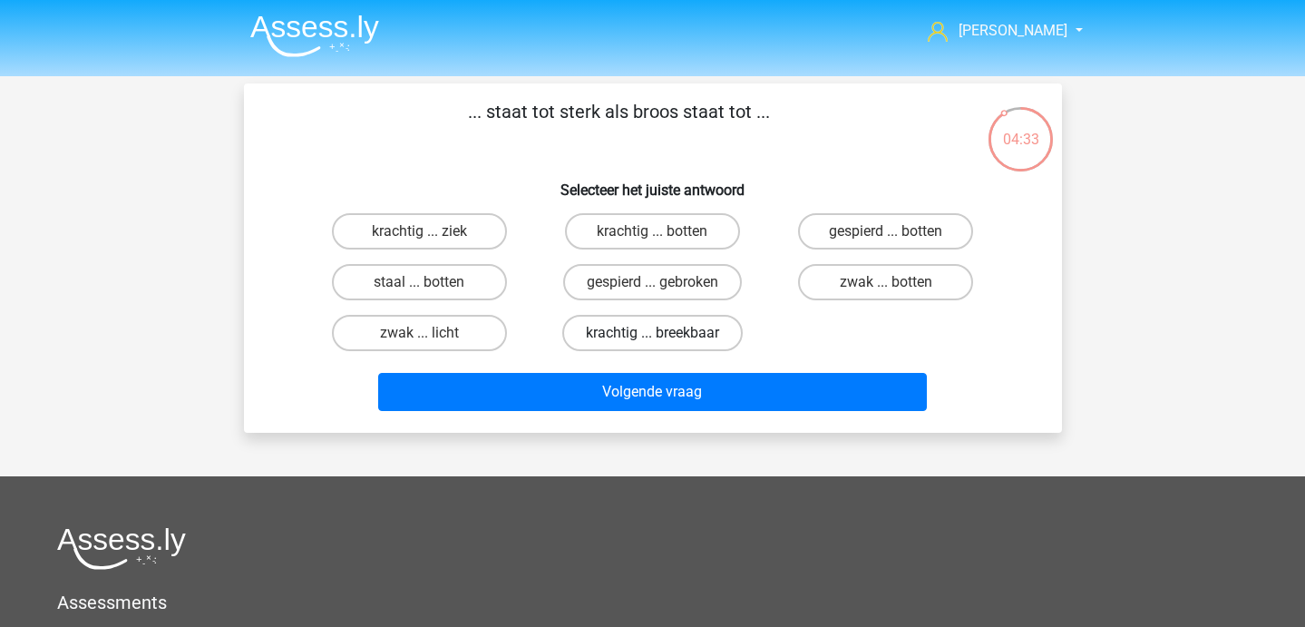
click at [673, 342] on label "krachtig ... breekbaar" at bounding box center [652, 333] width 180 height 36
click at [664, 342] on input "krachtig ... breekbaar" at bounding box center [658, 339] width 12 height 12
radio input "true"
click at [673, 342] on label "krachtig ... breekbaar" at bounding box center [652, 333] width 180 height 36
click at [664, 342] on input "krachtig ... breekbaar" at bounding box center [658, 339] width 12 height 12
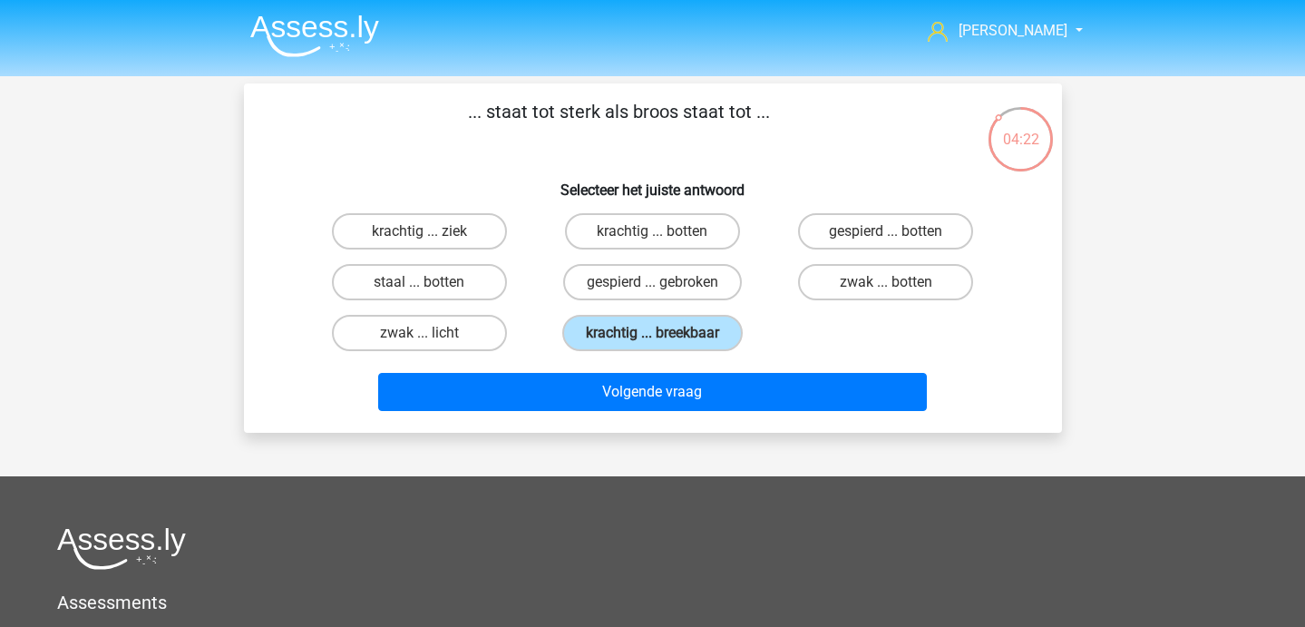
click at [523, 417] on div "Volgende vraag" at bounding box center [653, 395] width 700 height 45
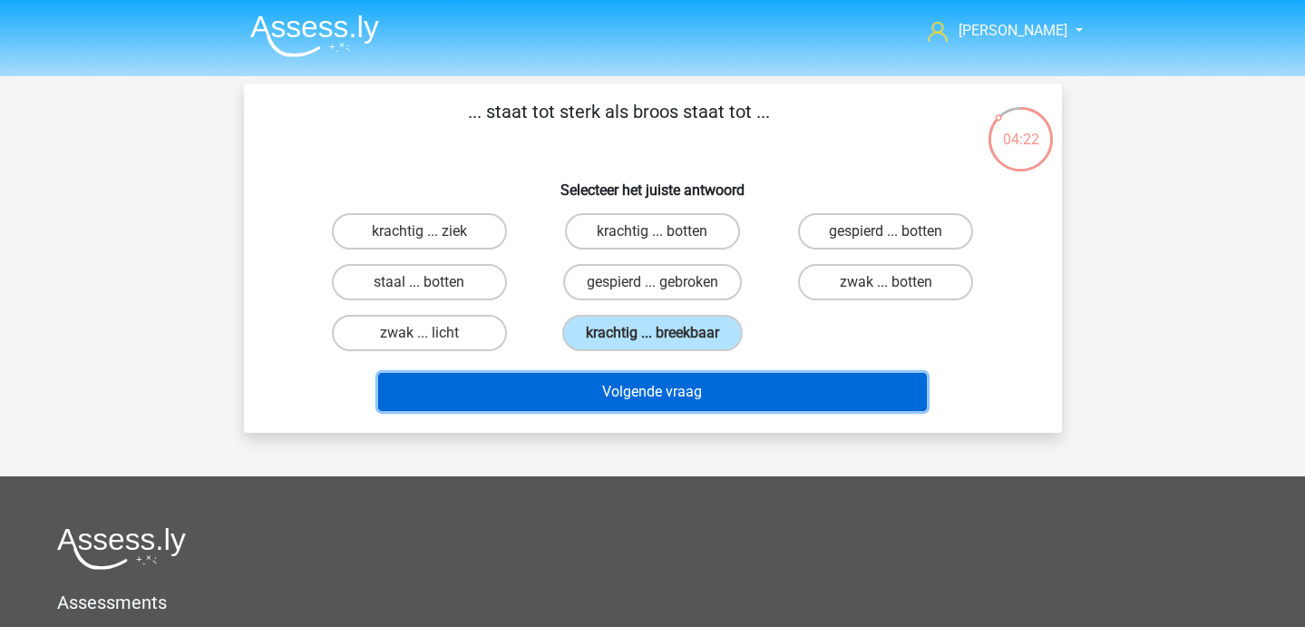
click at [518, 403] on button "Volgende vraag" at bounding box center [652, 392] width 549 height 38
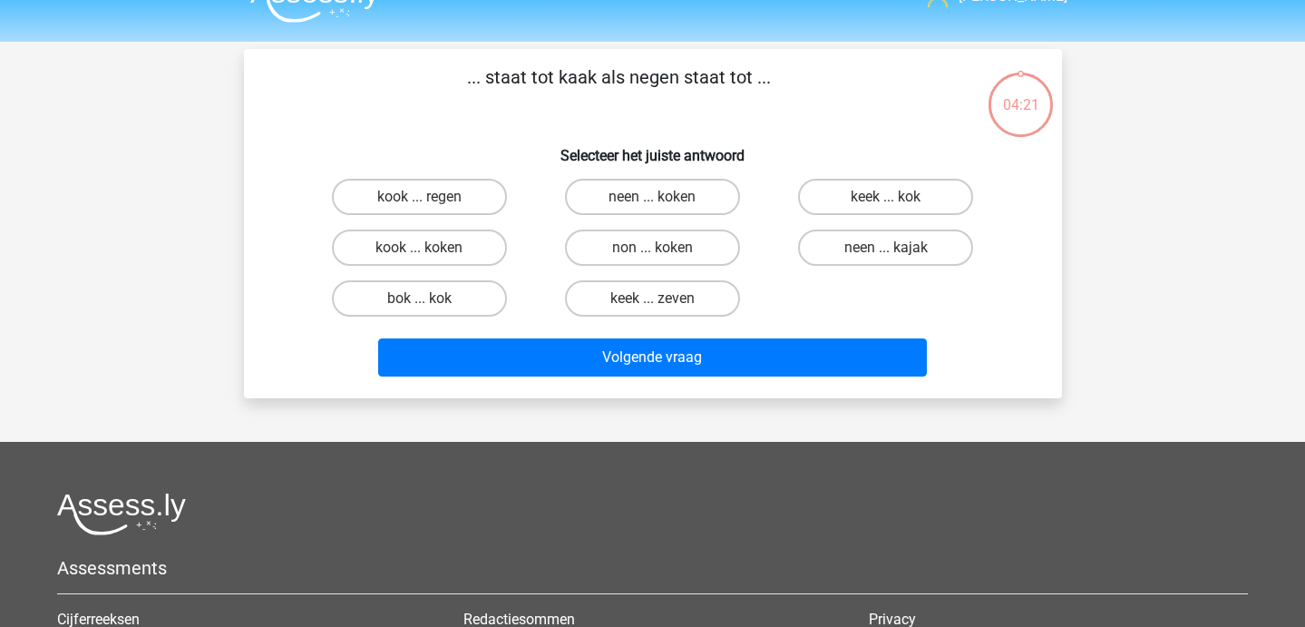
scroll to position [30, 0]
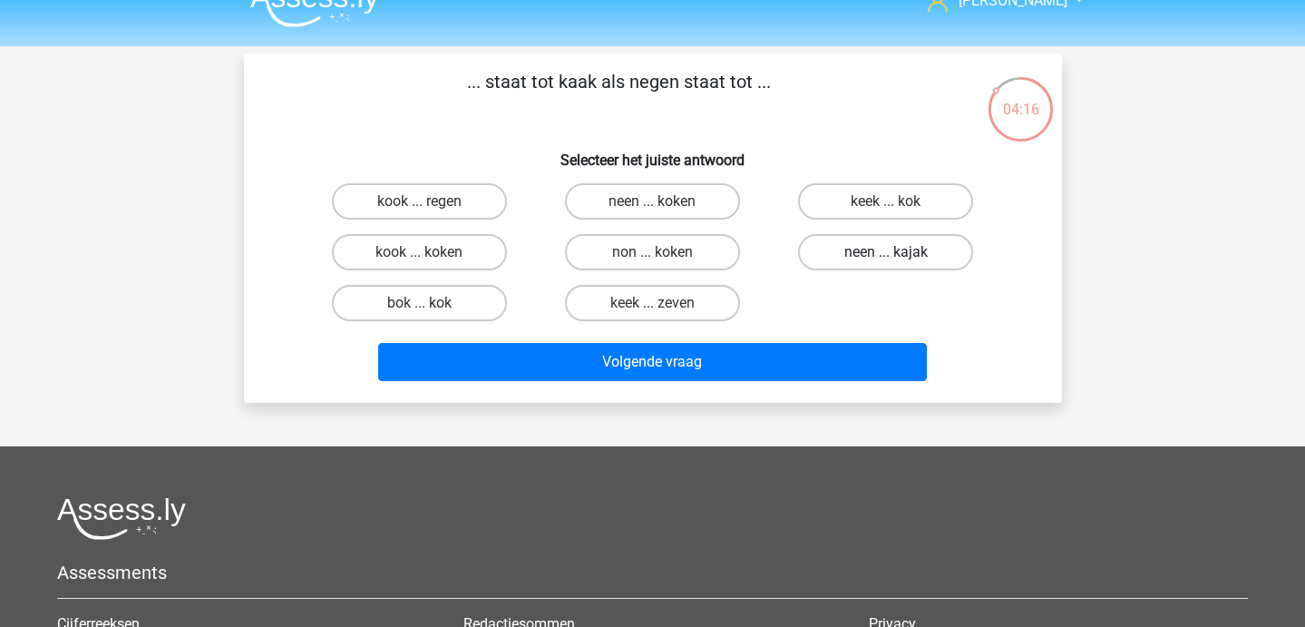
click at [908, 265] on label "neen ... kajak" at bounding box center [885, 252] width 175 height 36
click at [898, 264] on input "neen ... kajak" at bounding box center [892, 258] width 12 height 12
radio input "true"
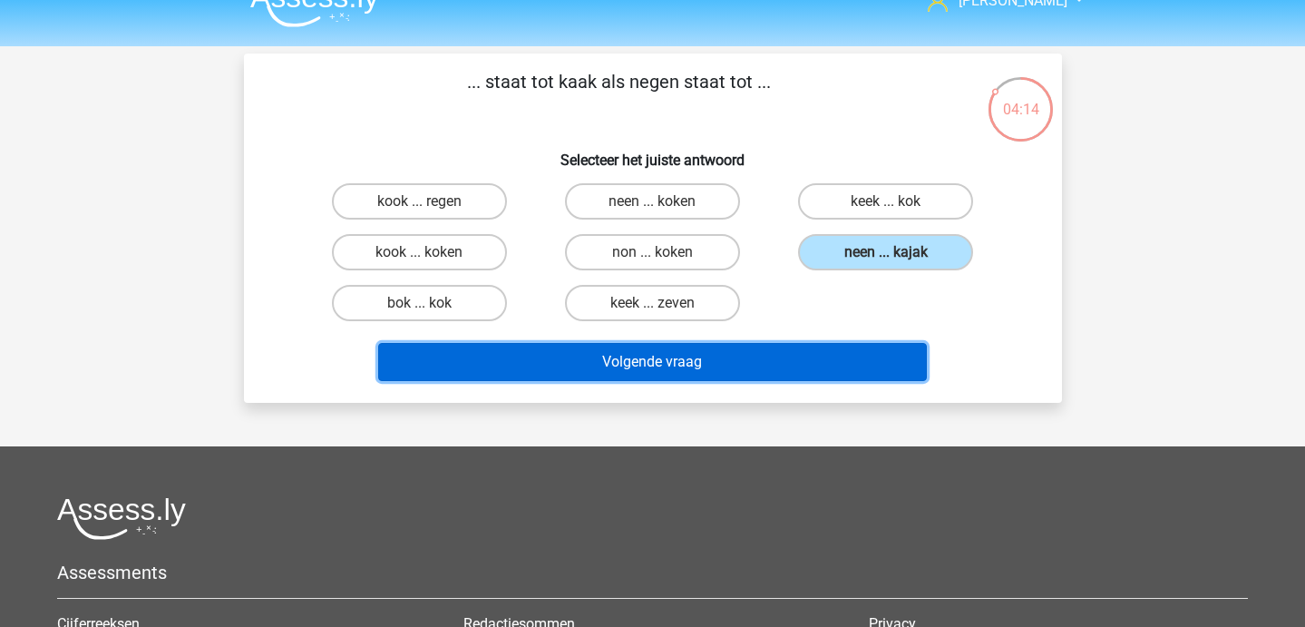
click at [685, 375] on button "Volgende vraag" at bounding box center [652, 362] width 549 height 38
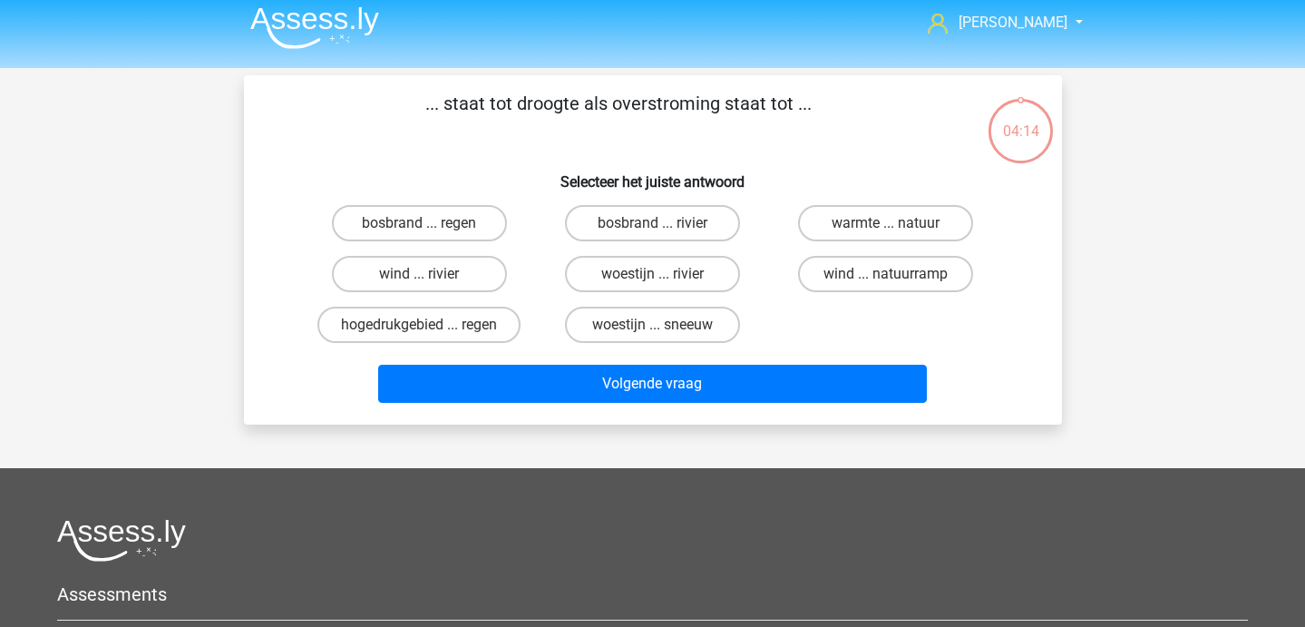
scroll to position [0, 0]
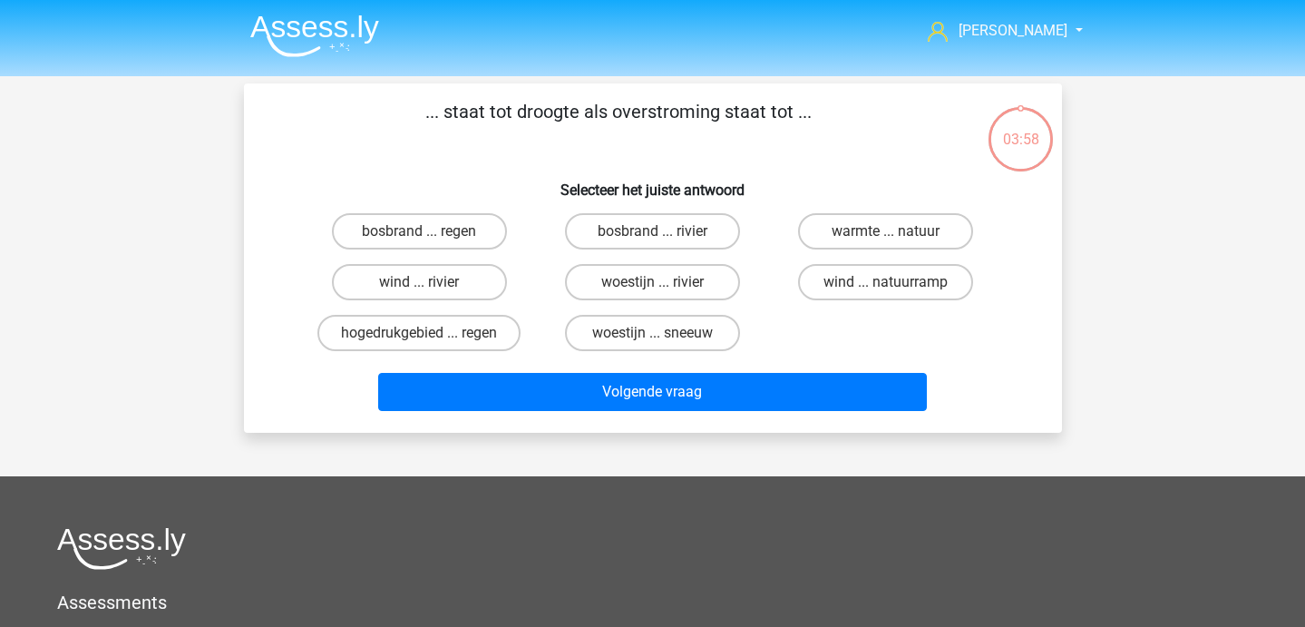
click at [331, 24] on img at bounding box center [314, 36] width 129 height 43
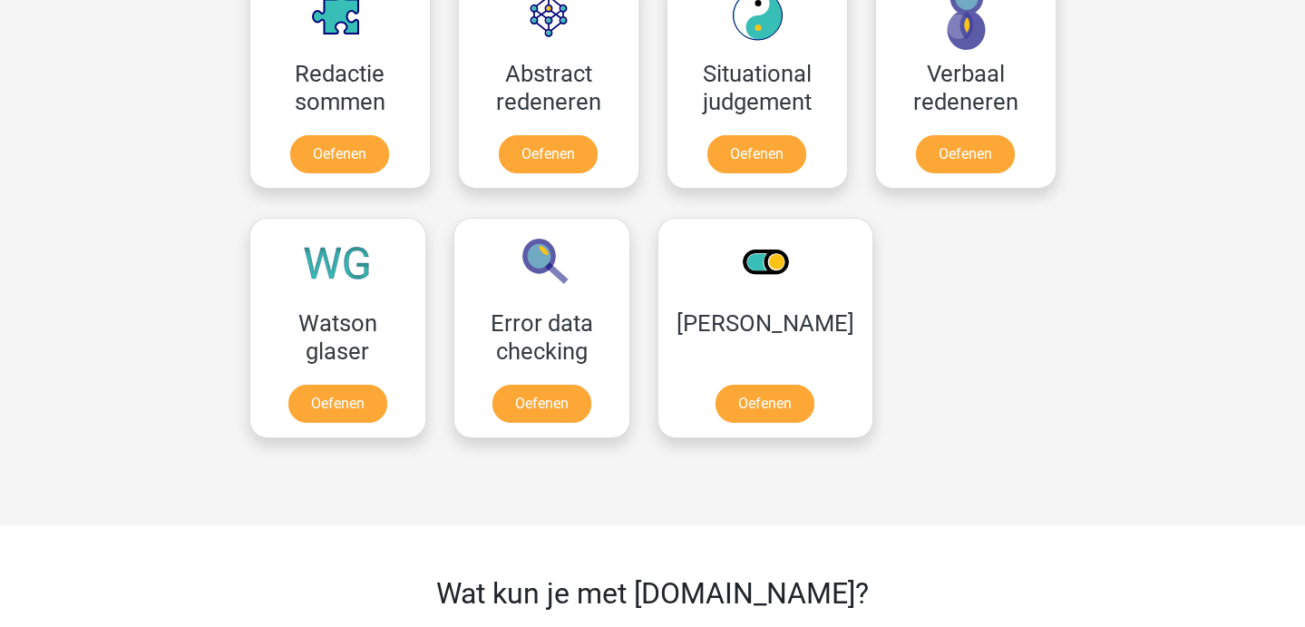
scroll to position [1384, 0]
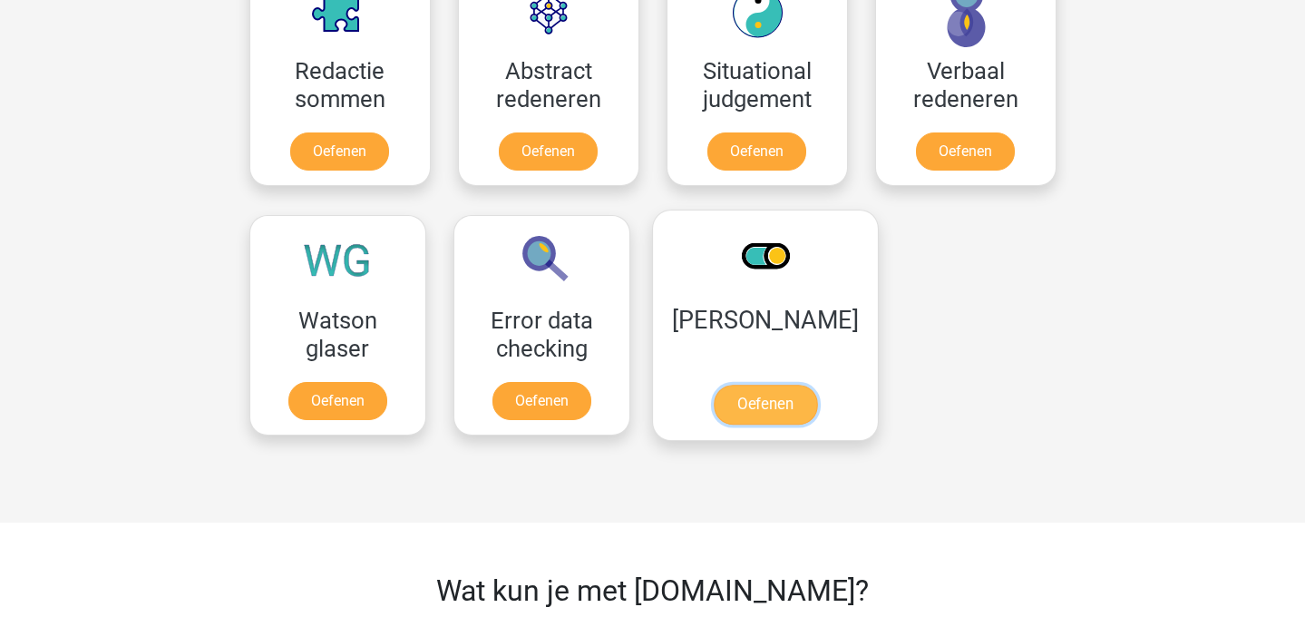
click at [738, 401] on link "Oefenen" at bounding box center [764, 405] width 103 height 40
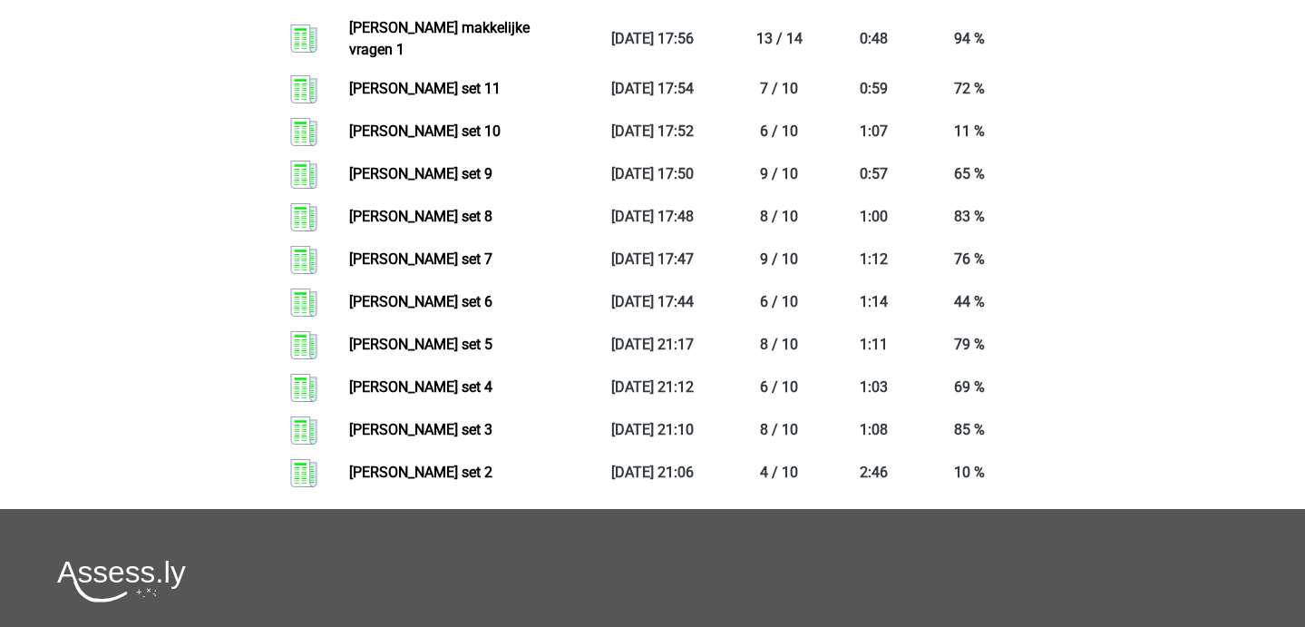
scroll to position [1210, 0]
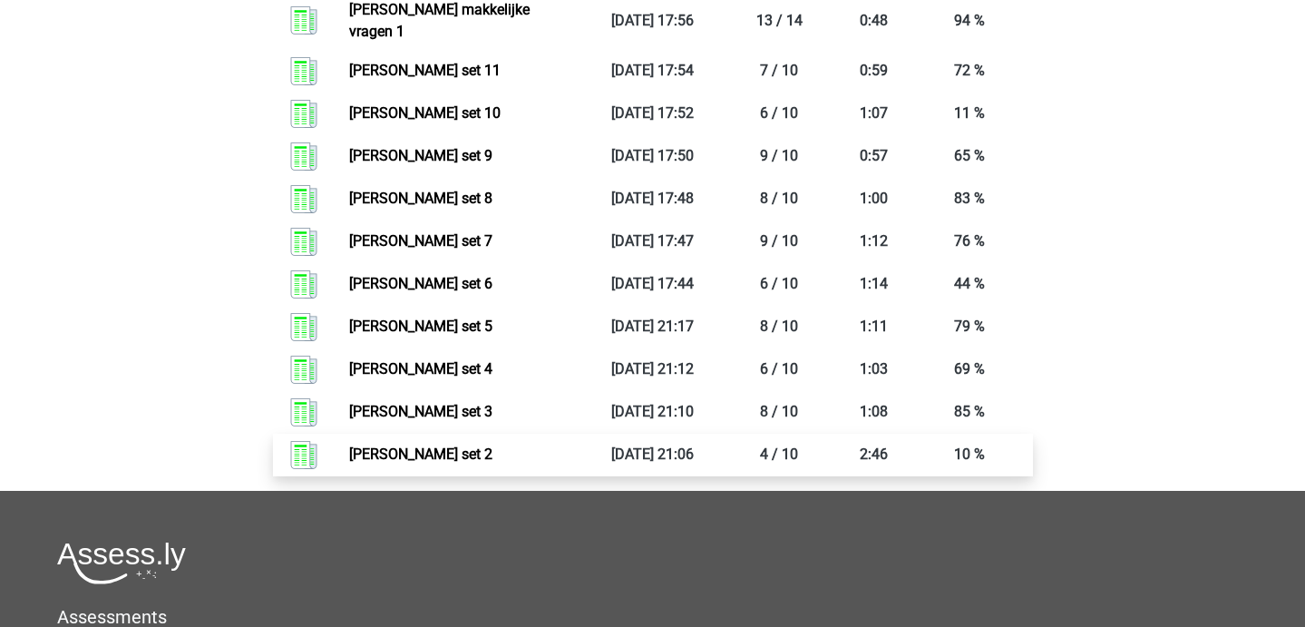
click at [492, 445] on link "Antoniemen set 2" at bounding box center [420, 453] width 143 height 17
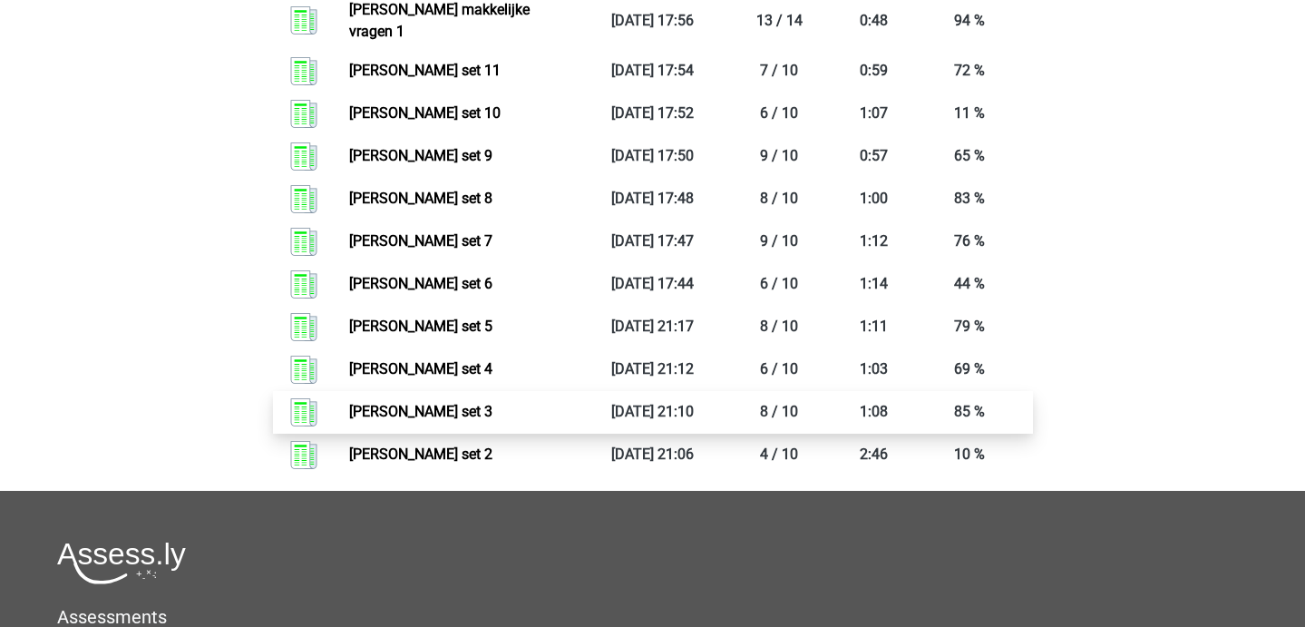
click at [386, 403] on link "Antoniemen set 3" at bounding box center [420, 411] width 143 height 17
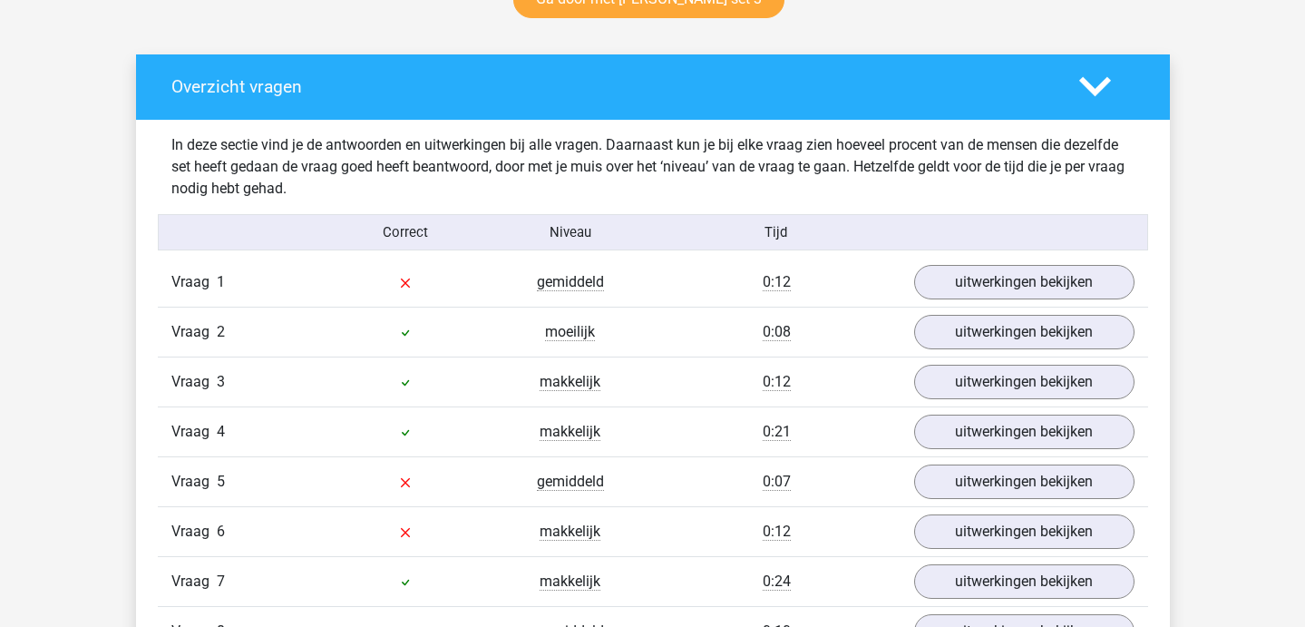
scroll to position [990, 0]
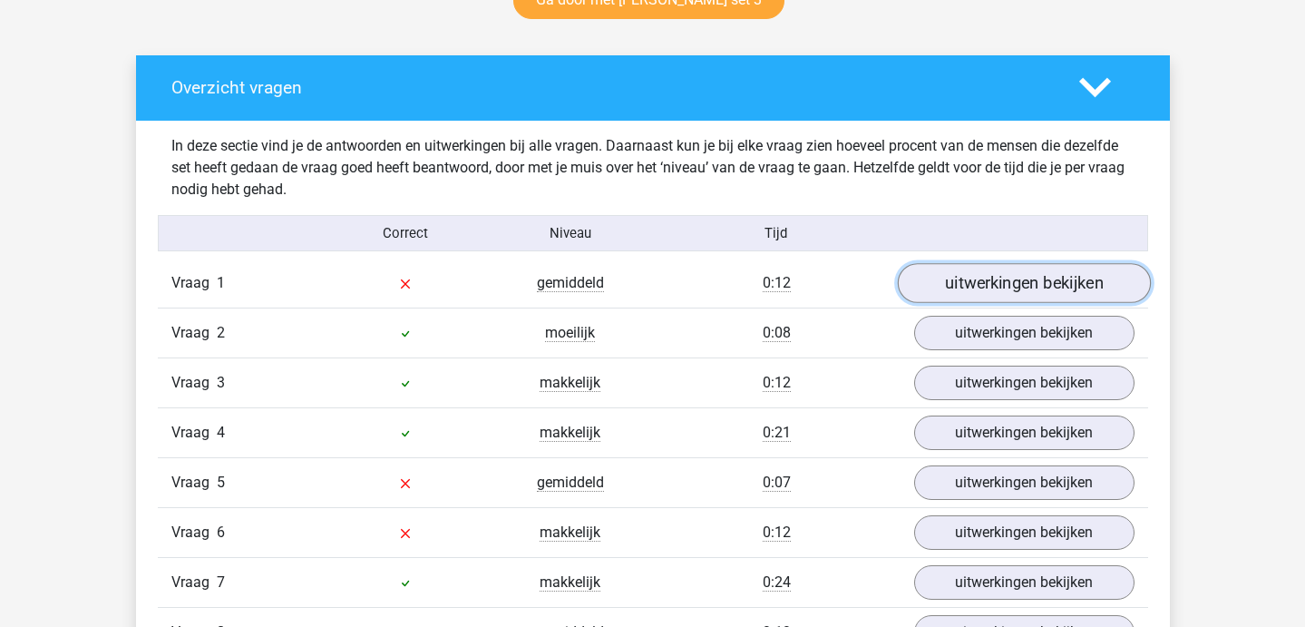
click at [986, 290] on link "uitwerkingen bekijken" at bounding box center [1023, 283] width 253 height 40
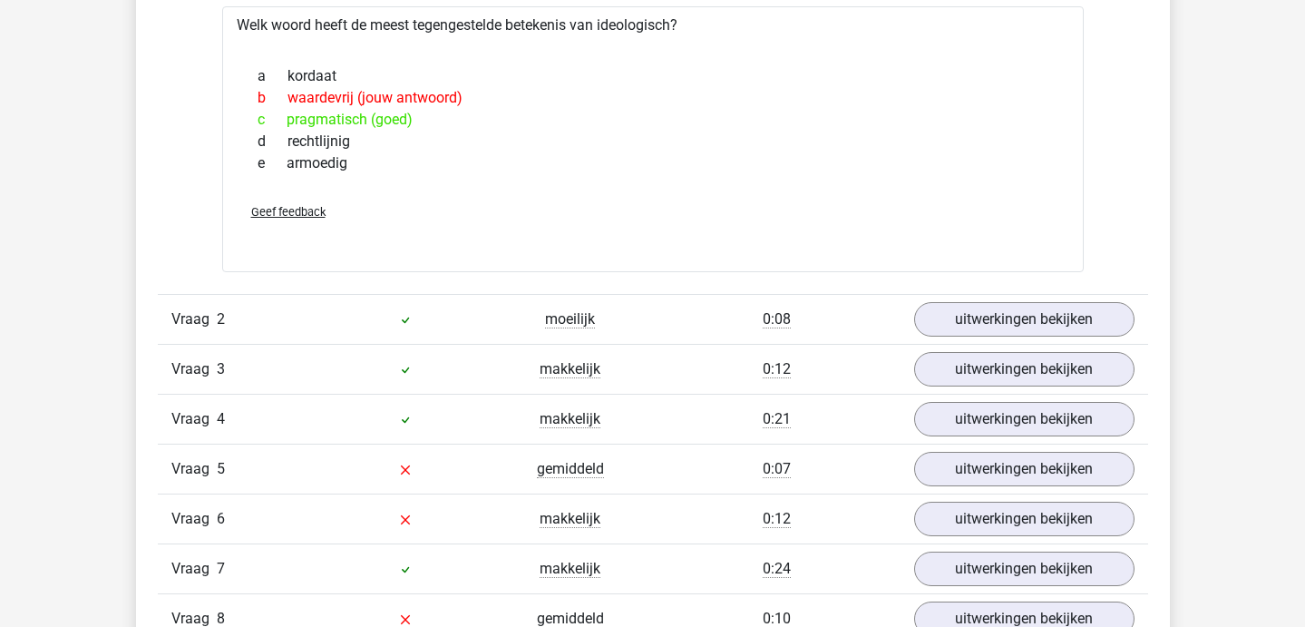
scroll to position [1320, 0]
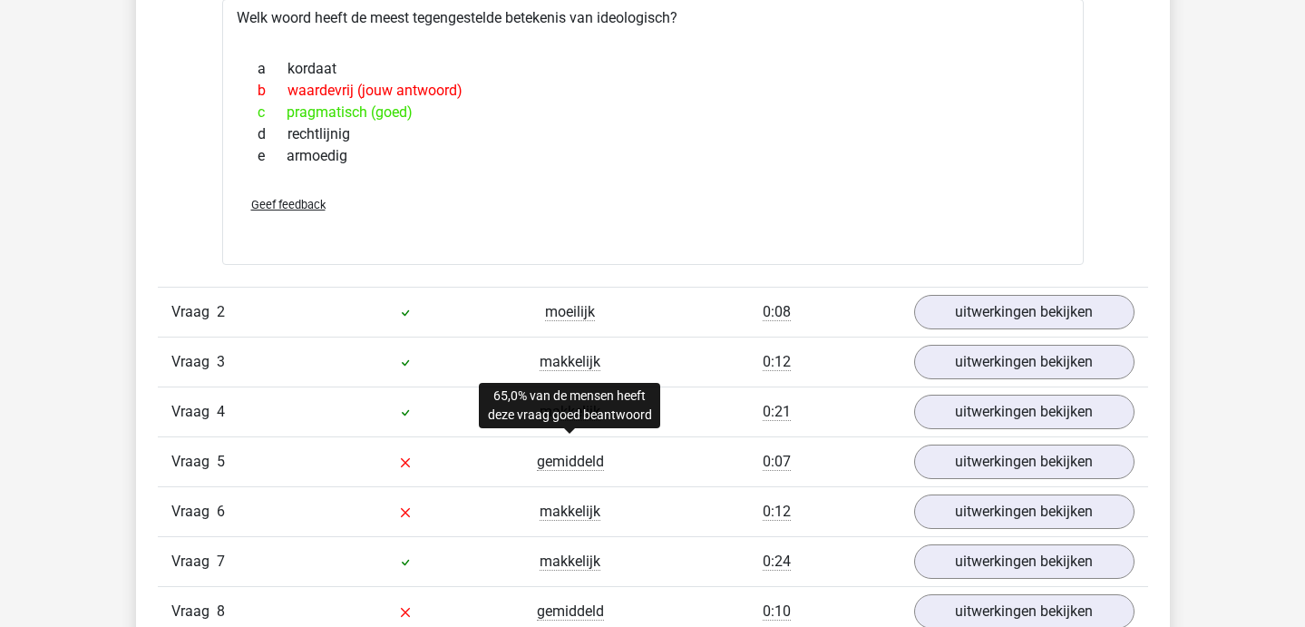
click at [579, 466] on span "gemiddeld" at bounding box center [570, 462] width 67 height 18
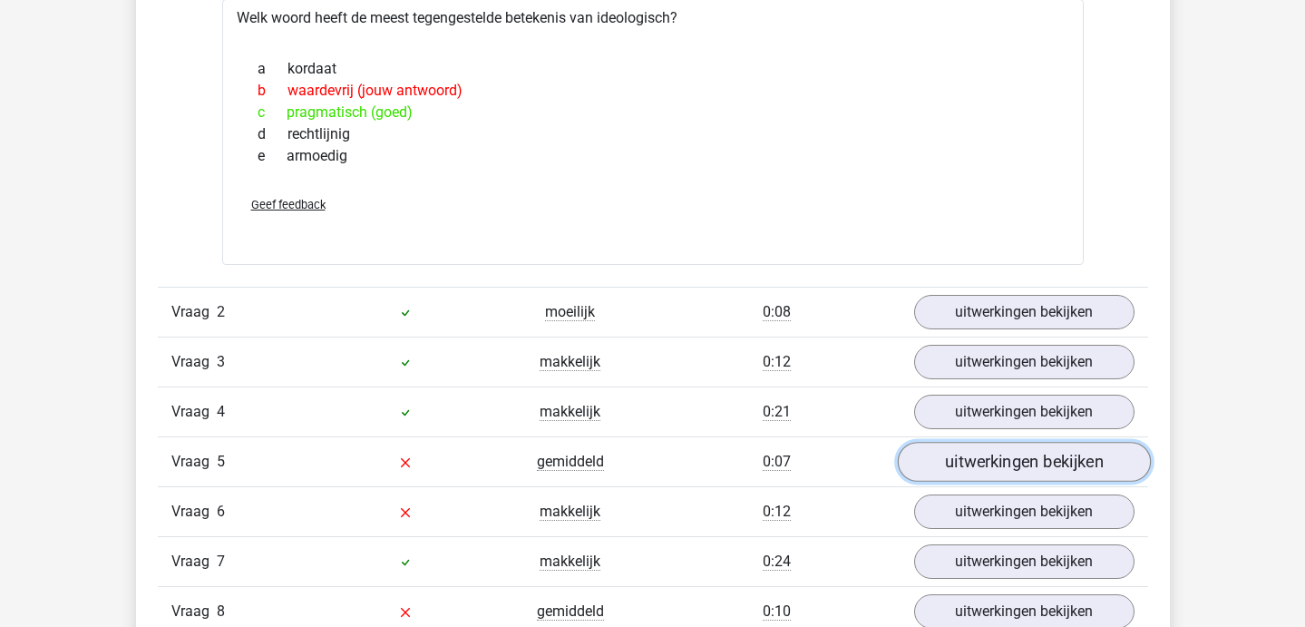
click at [1056, 454] on link "uitwerkingen bekijken" at bounding box center [1023, 462] width 253 height 40
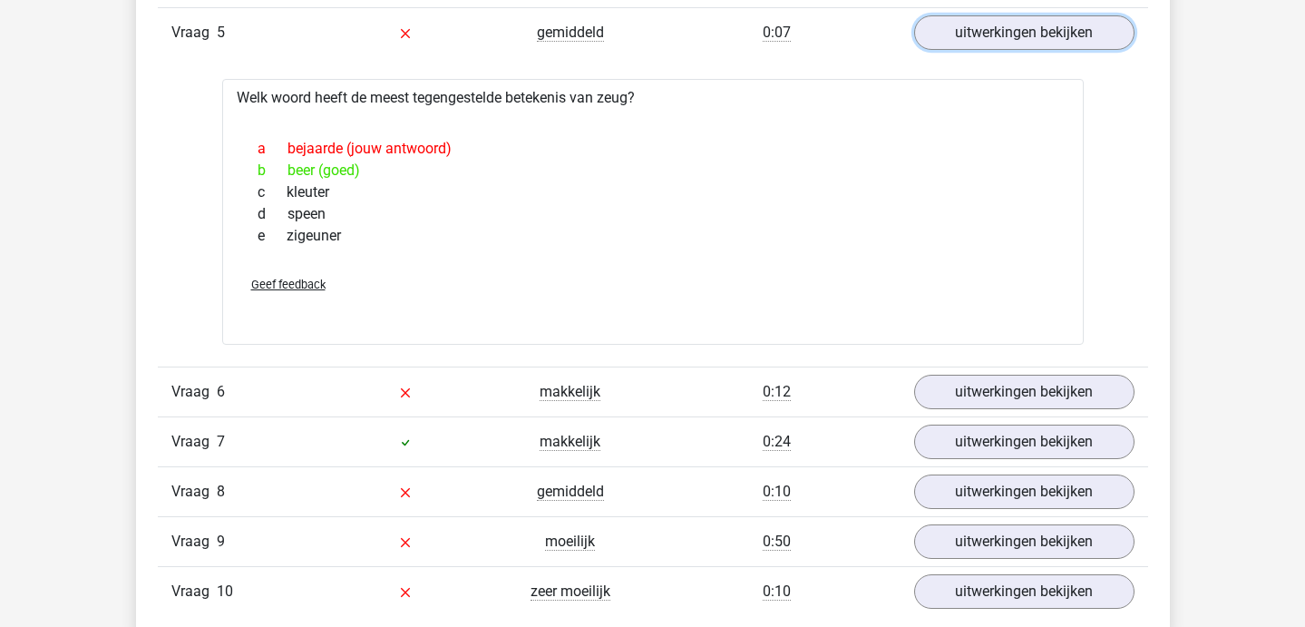
scroll to position [1756, 0]
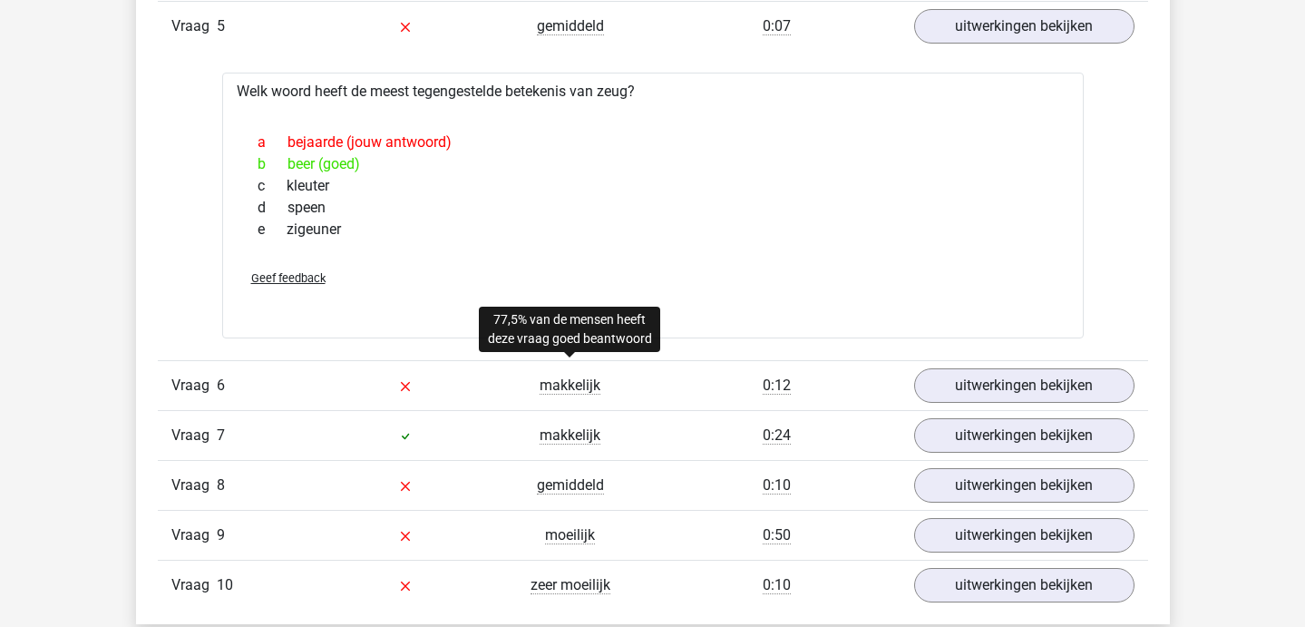
click at [570, 385] on span "makkelijk" at bounding box center [570, 385] width 61 height 18
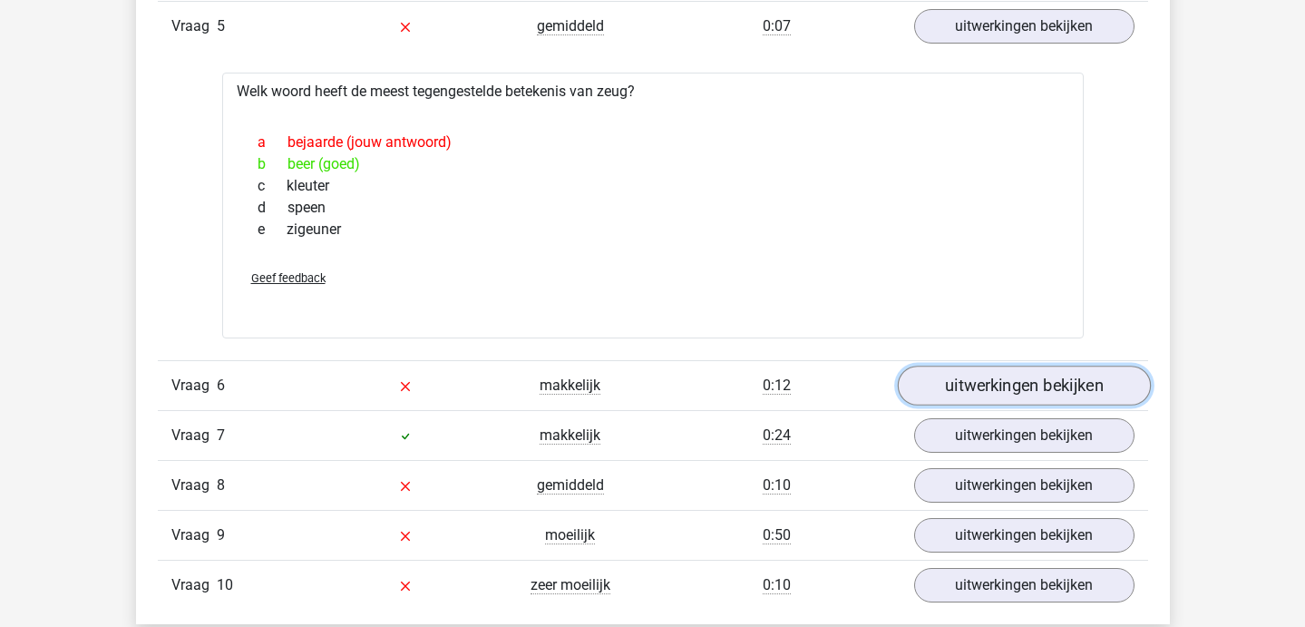
click at [953, 381] on link "uitwerkingen bekijken" at bounding box center [1023, 386] width 253 height 40
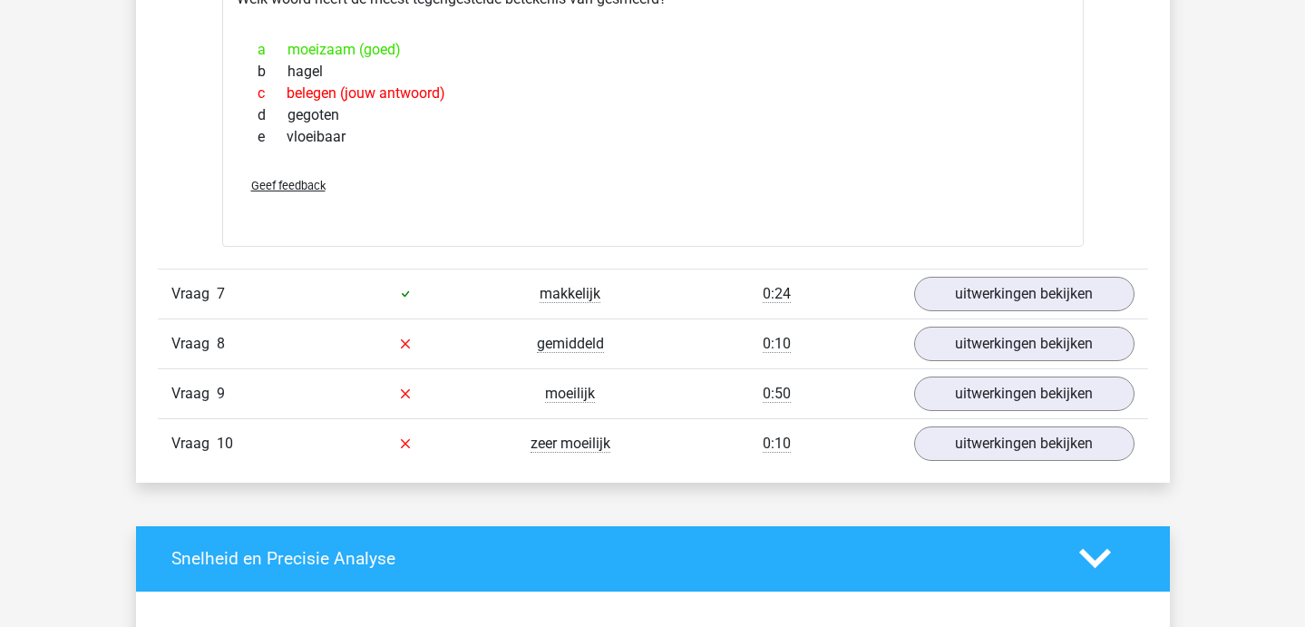
scroll to position [2212, 0]
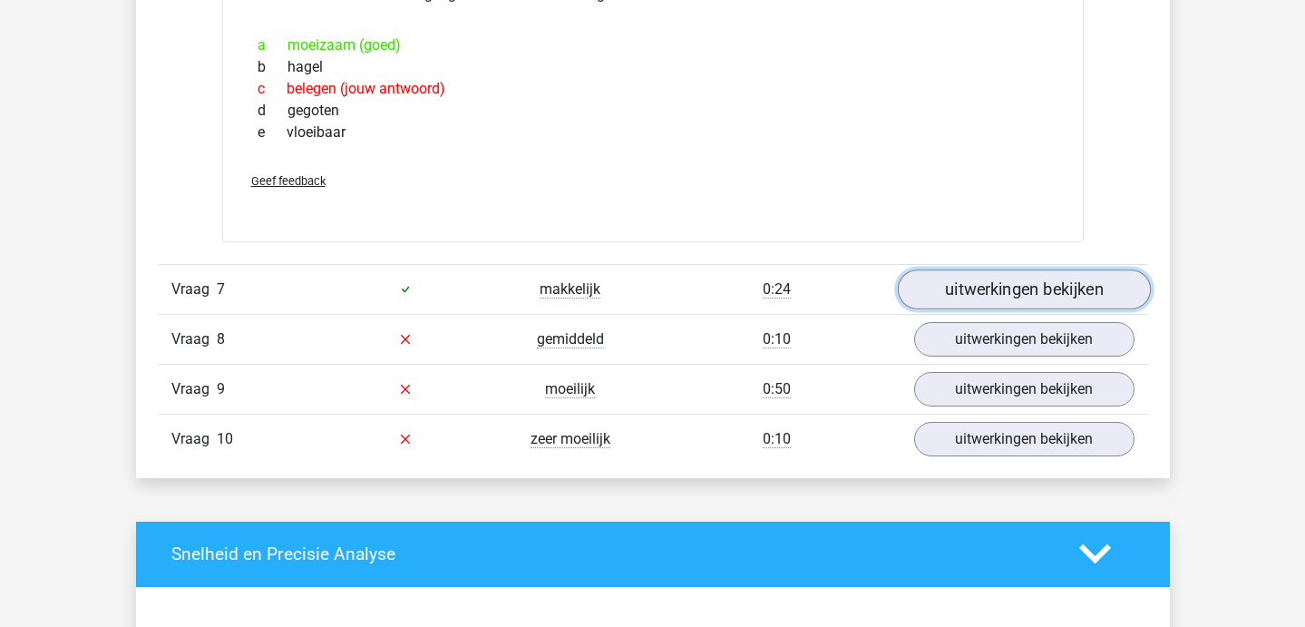
click at [954, 289] on link "uitwerkingen bekijken" at bounding box center [1023, 289] width 253 height 40
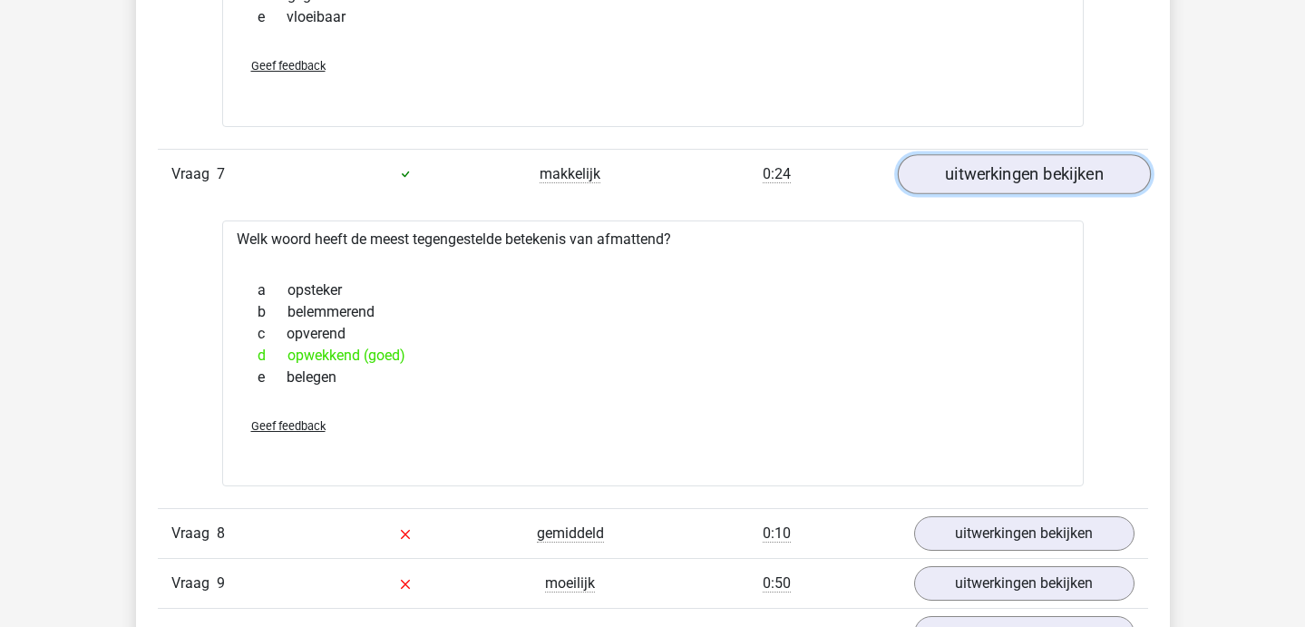
scroll to position [2463, 0]
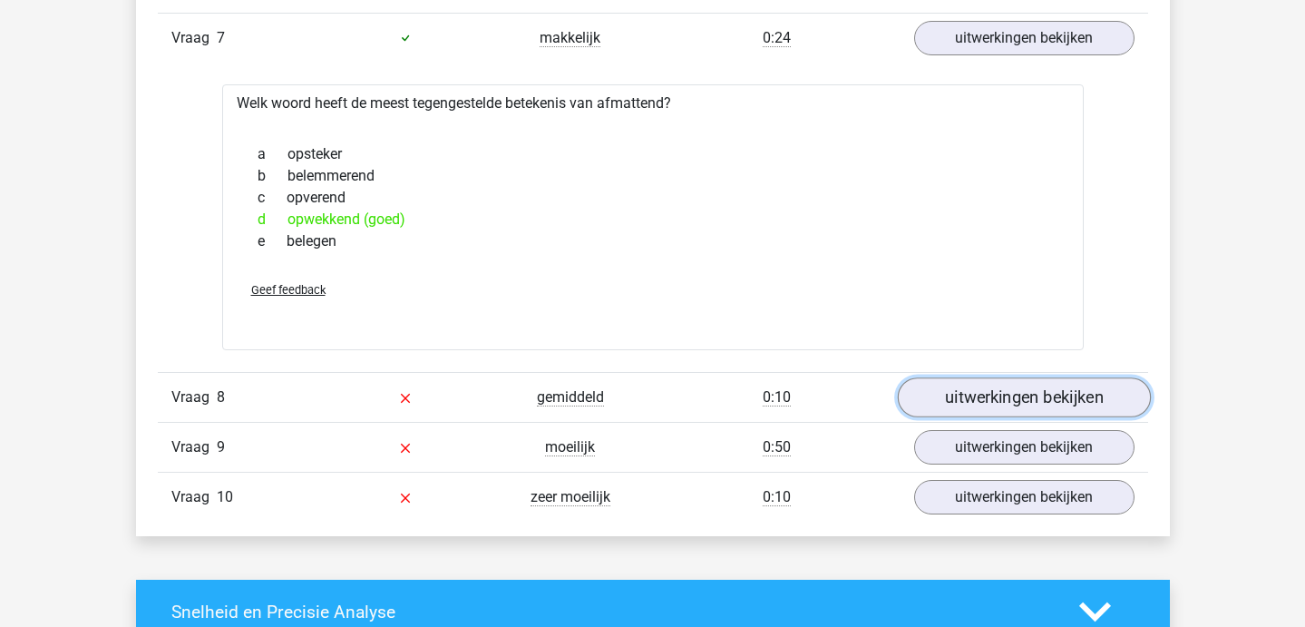
click at [927, 399] on link "uitwerkingen bekijken" at bounding box center [1023, 397] width 253 height 40
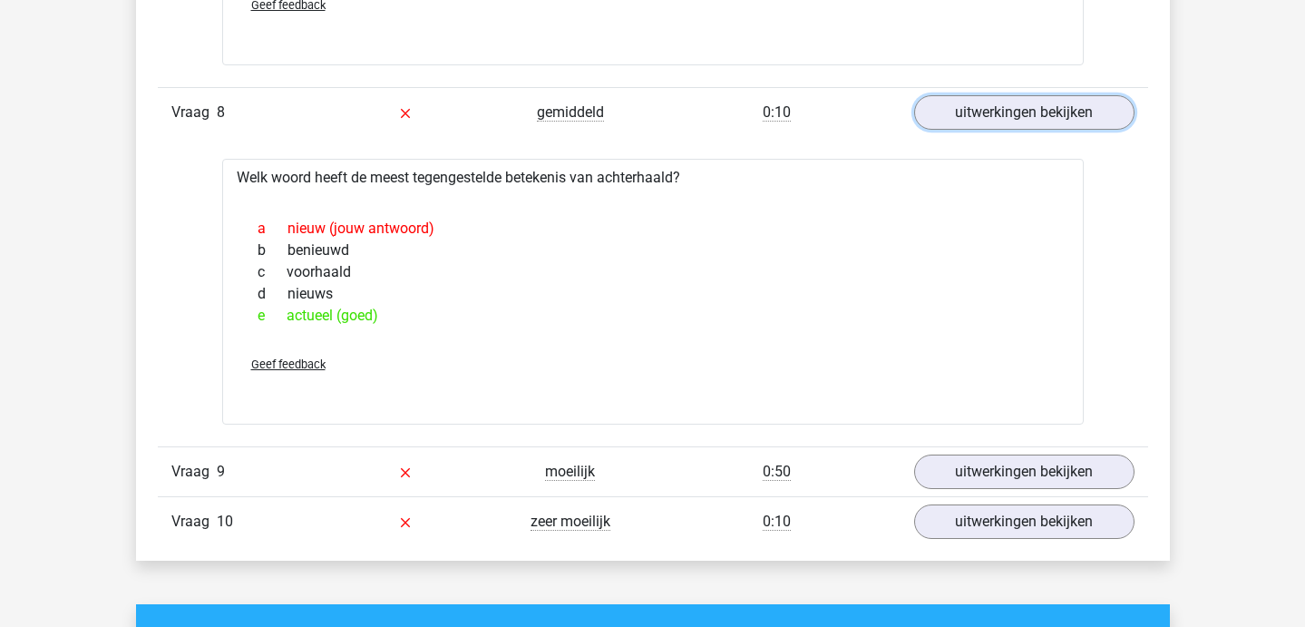
scroll to position [2782, 0]
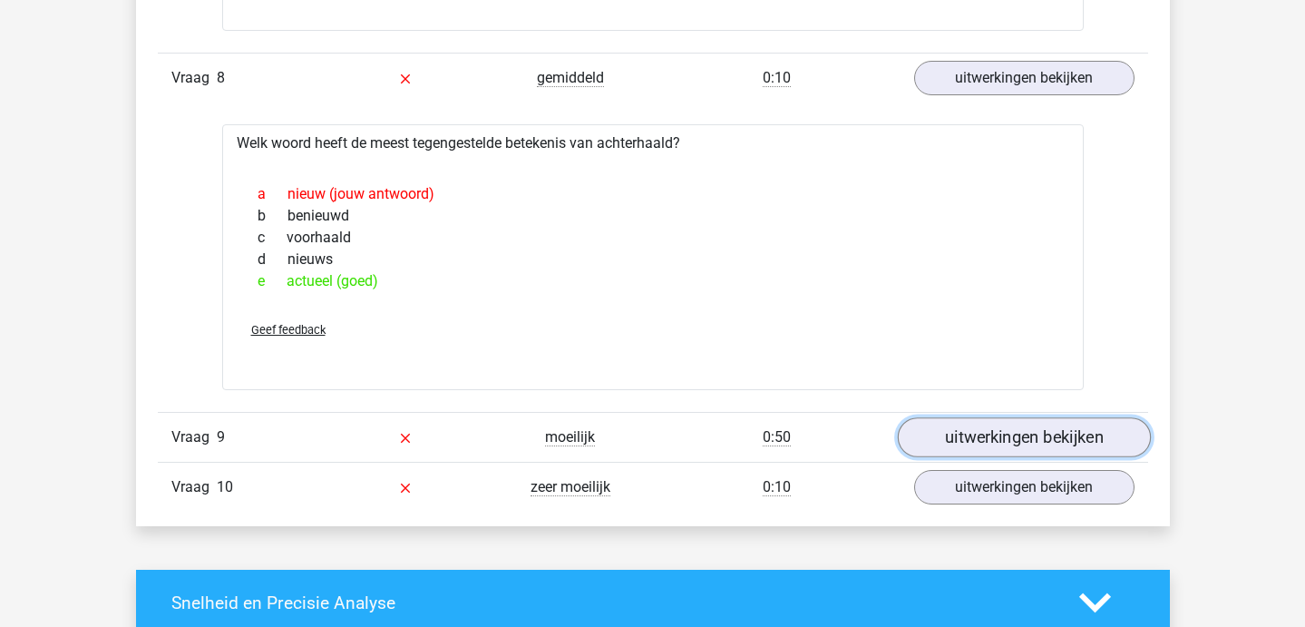
click at [947, 446] on link "uitwerkingen bekijken" at bounding box center [1023, 437] width 253 height 40
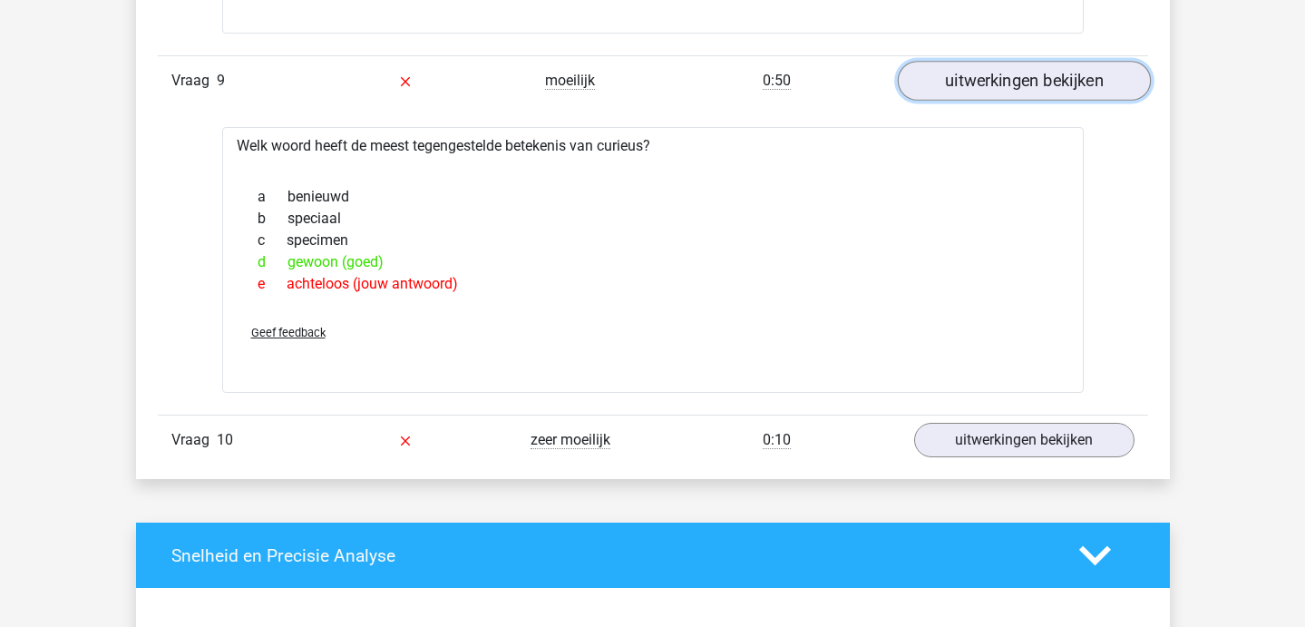
scroll to position [3140, 0]
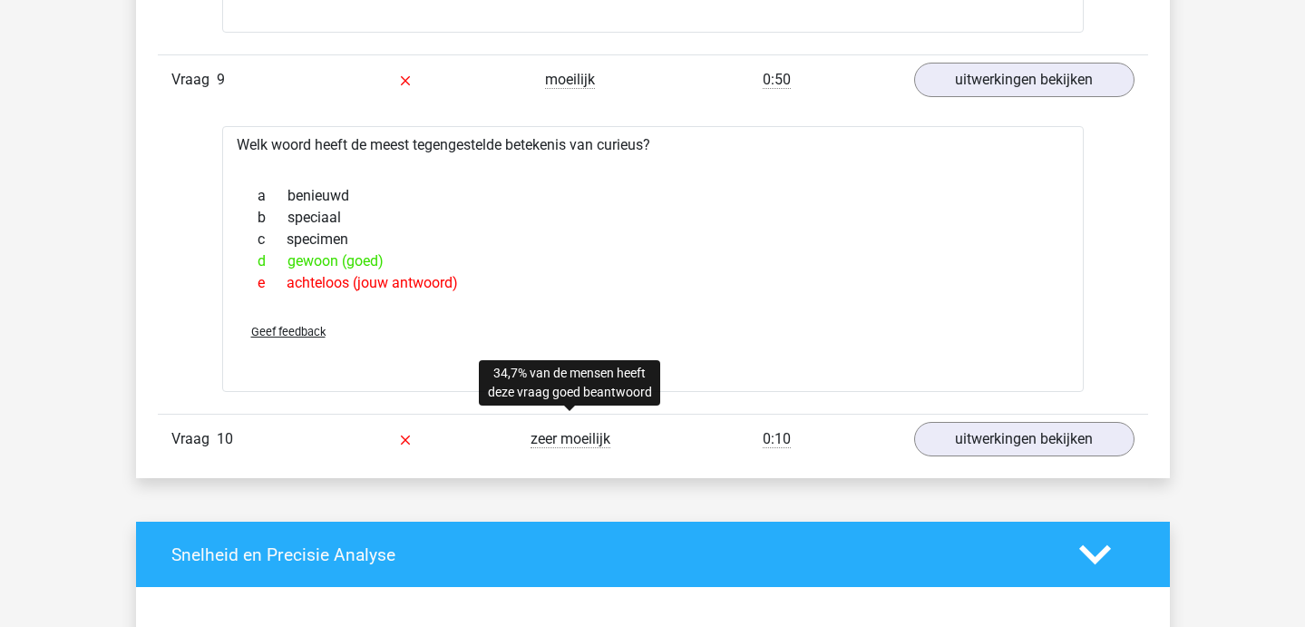
click at [560, 449] on div "zeer moeilijk" at bounding box center [570, 439] width 165 height 22
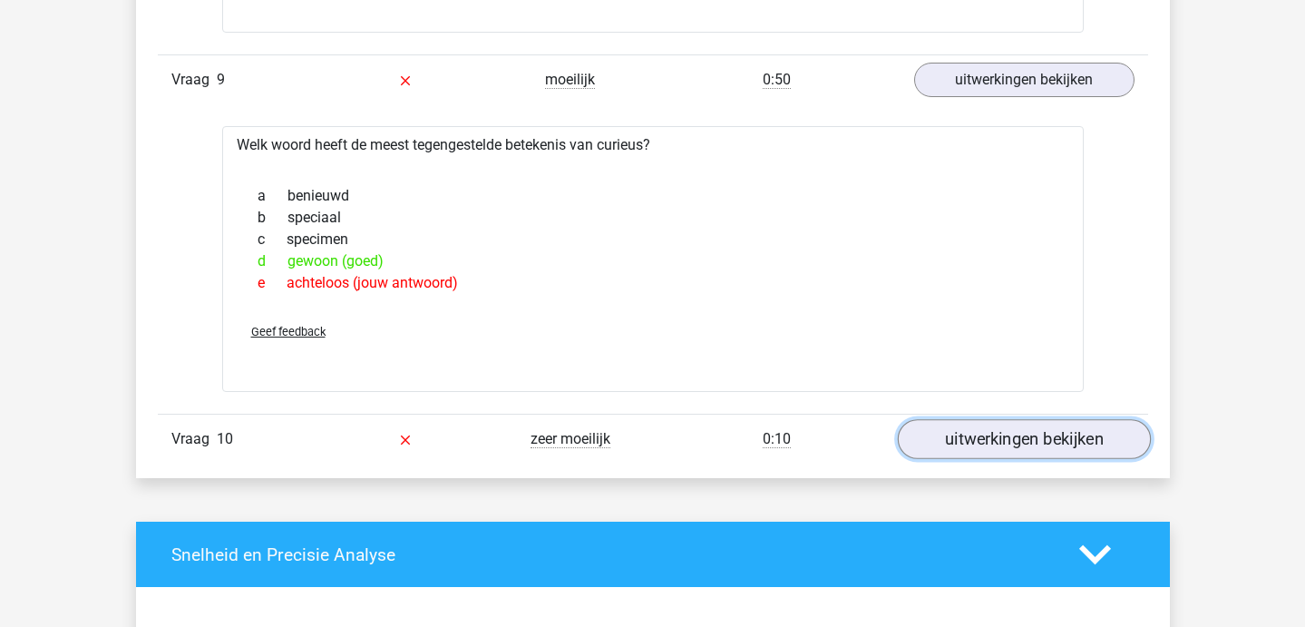
click at [957, 431] on link "uitwerkingen bekijken" at bounding box center [1023, 439] width 253 height 40
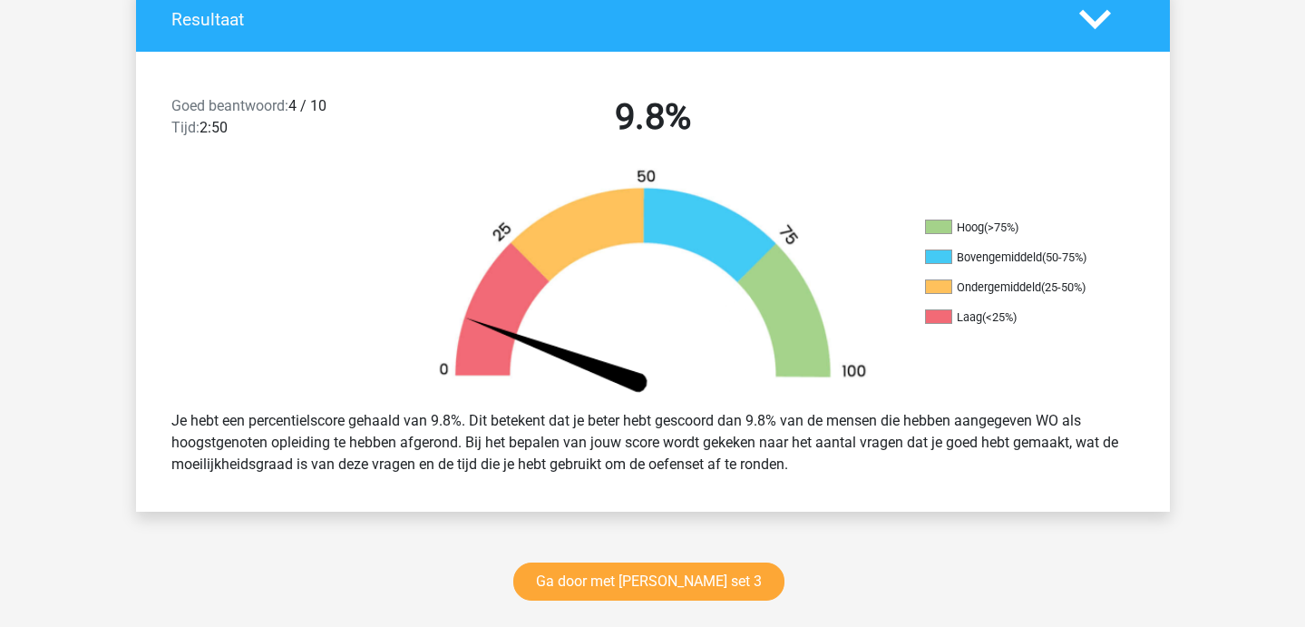
scroll to position [0, 0]
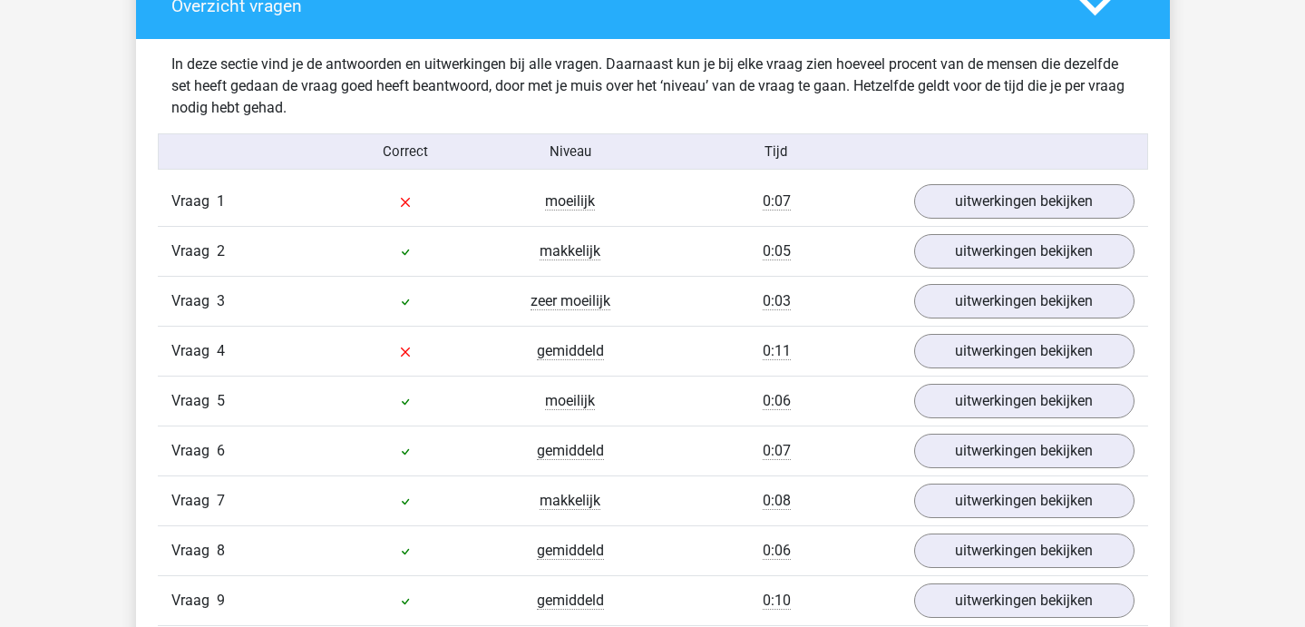
scroll to position [1097, 0]
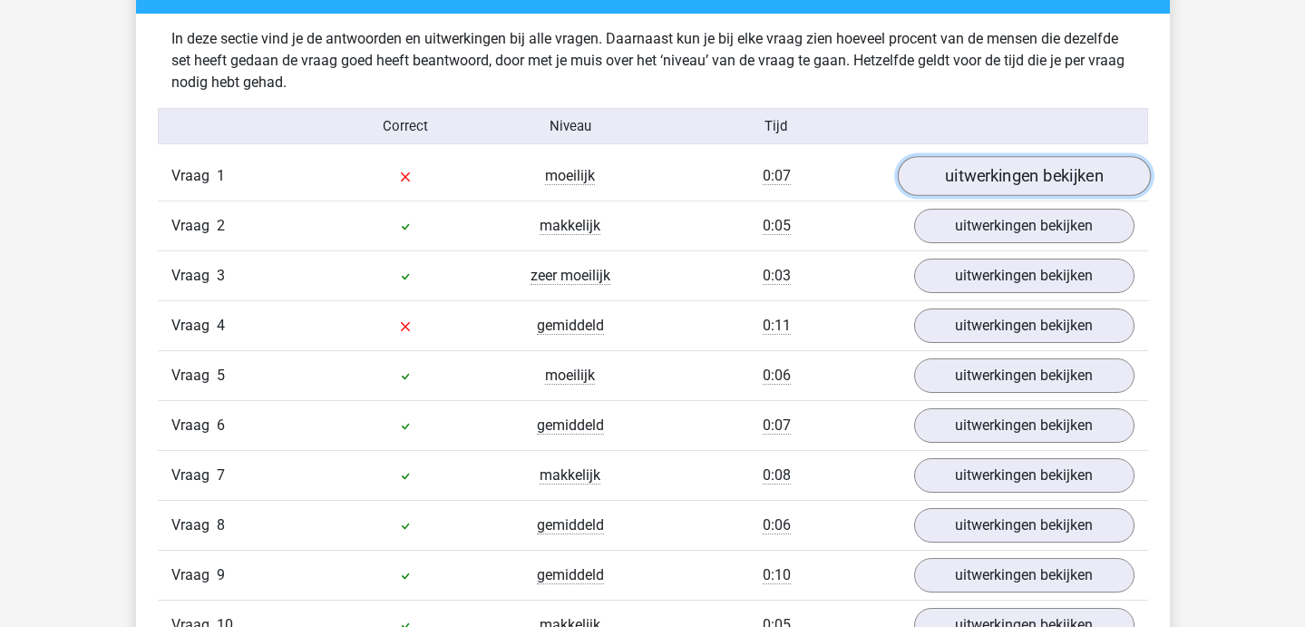
click at [939, 173] on link "uitwerkingen bekijken" at bounding box center [1023, 176] width 253 height 40
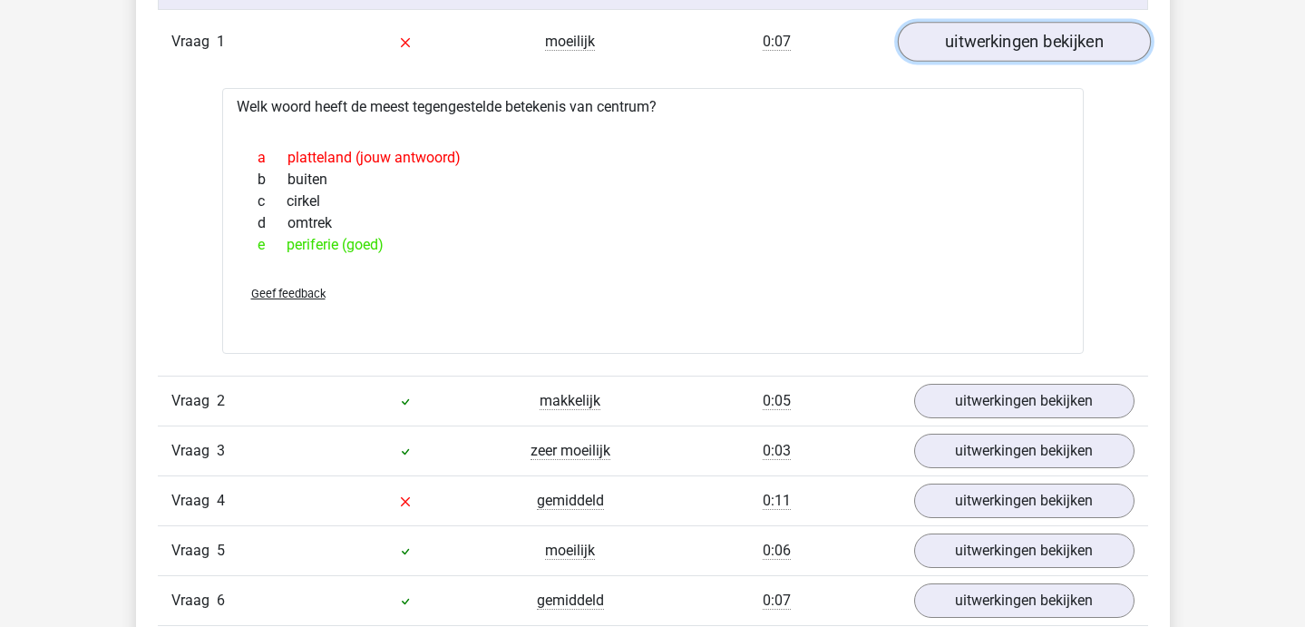
scroll to position [1233, 0]
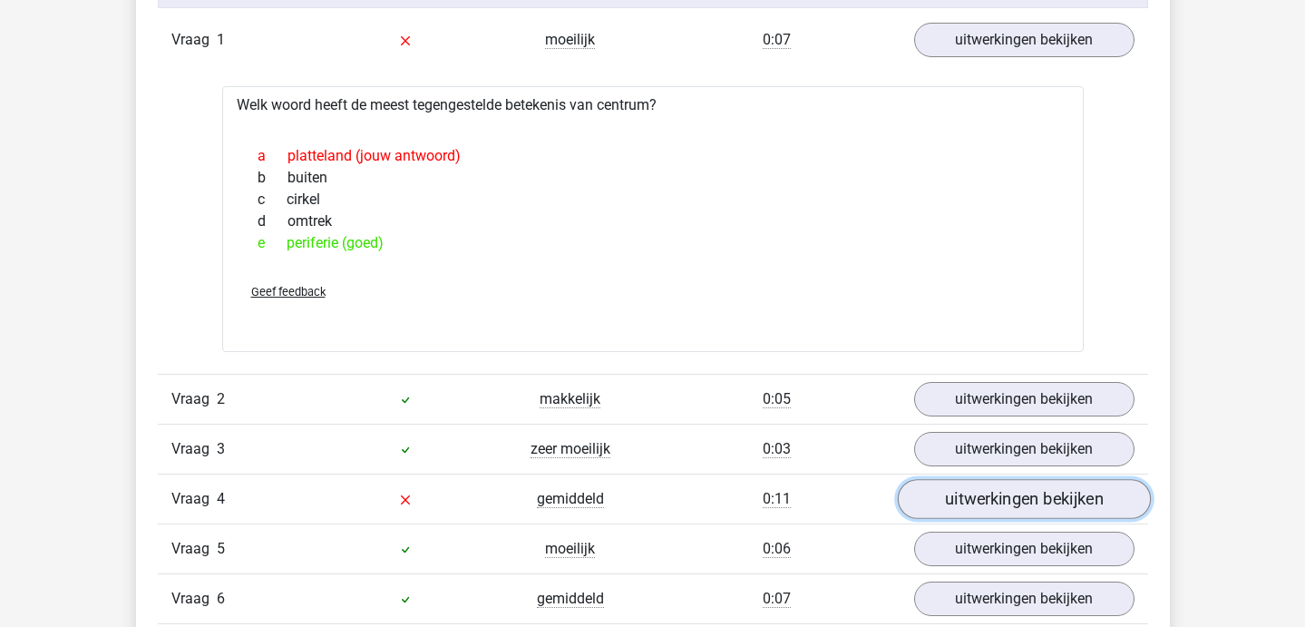
click at [932, 498] on link "uitwerkingen bekijken" at bounding box center [1023, 499] width 253 height 40
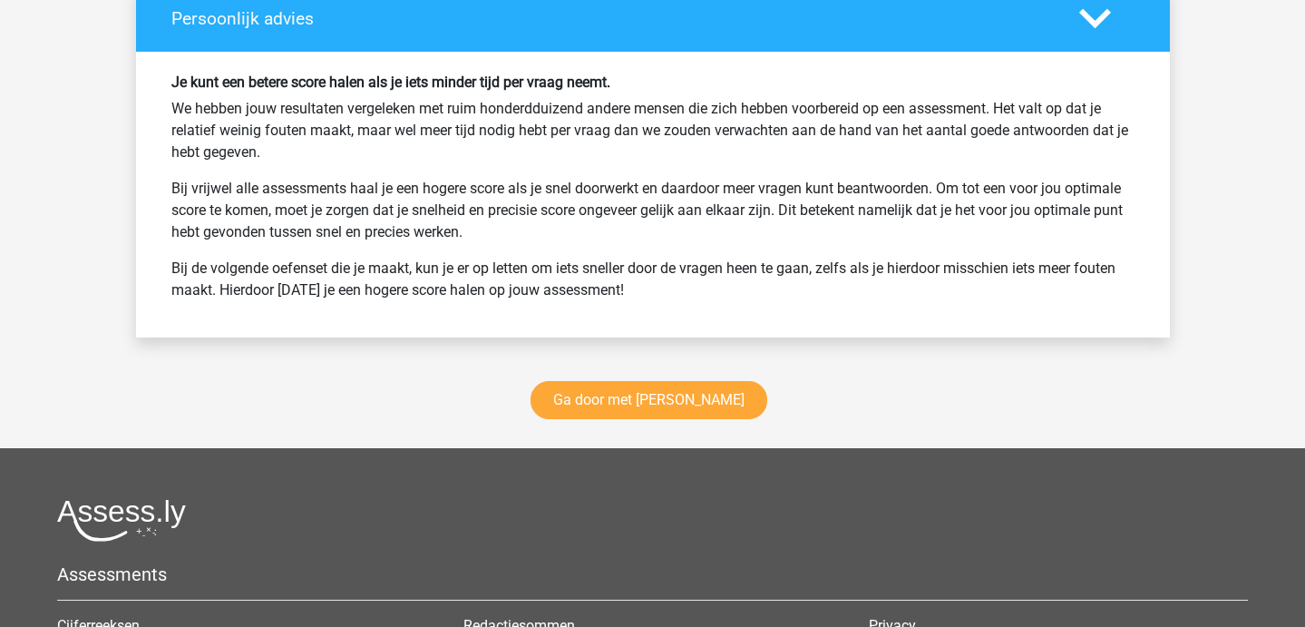
scroll to position [3347, 0]
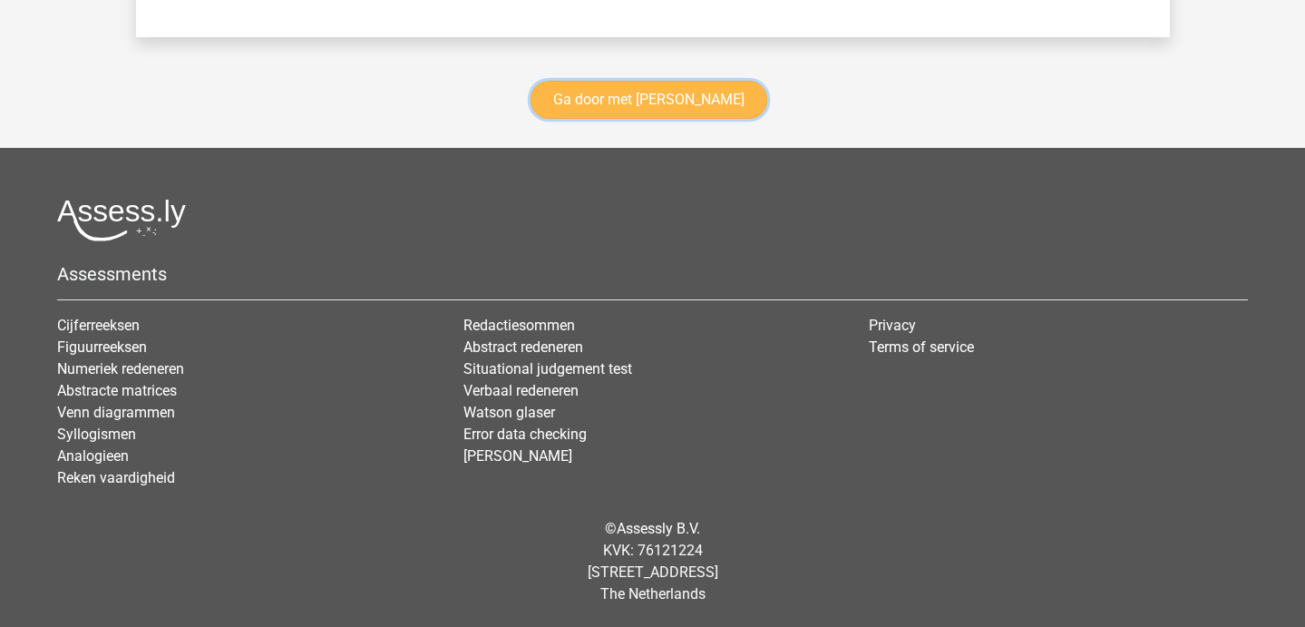
click at [651, 99] on link "Ga door met antoniemen" at bounding box center [649, 100] width 237 height 38
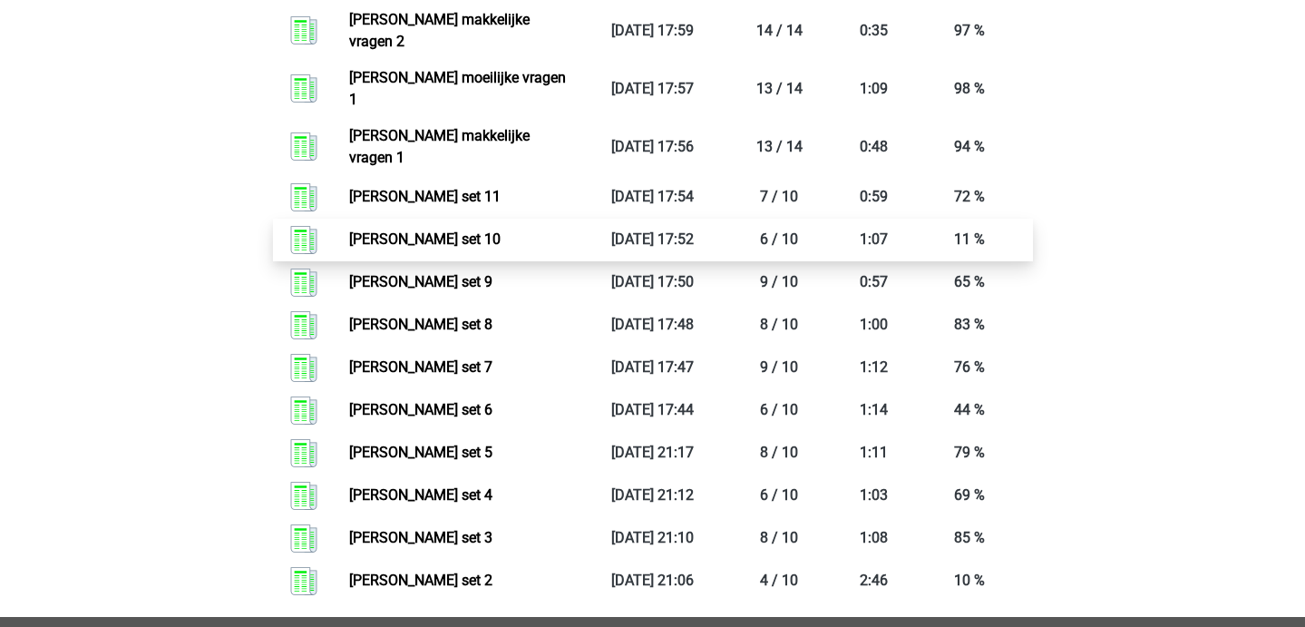
scroll to position [1880, 0]
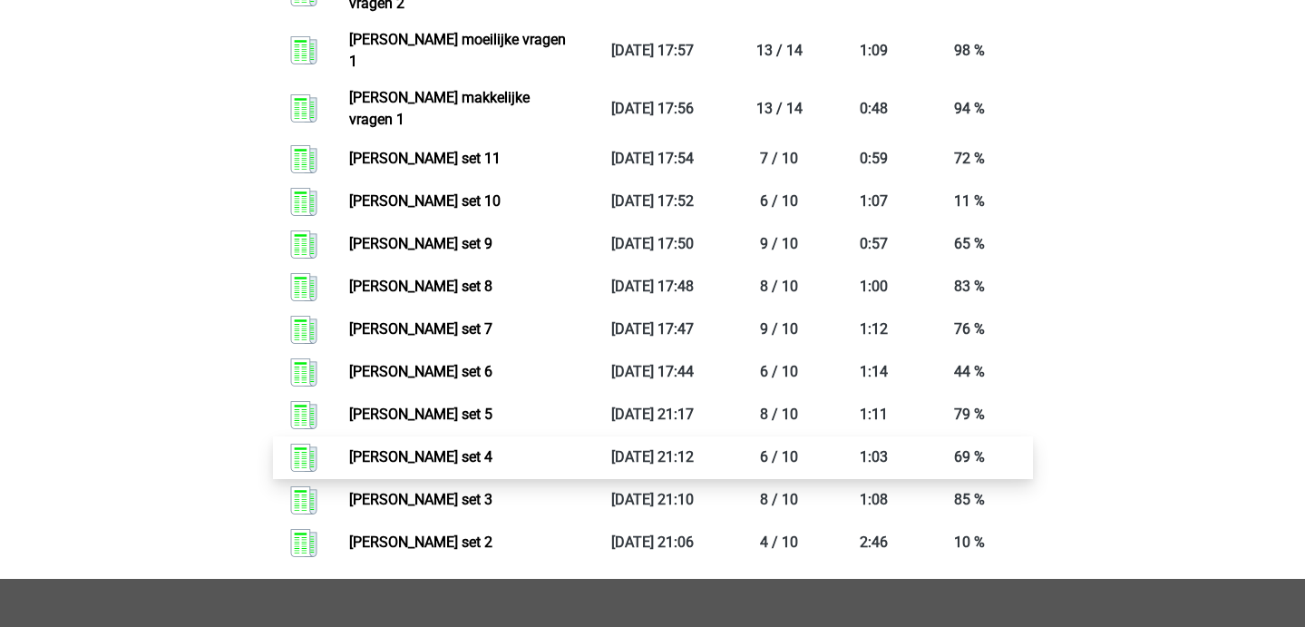
click at [492, 448] on link "[PERSON_NAME] set 4" at bounding box center [420, 456] width 143 height 17
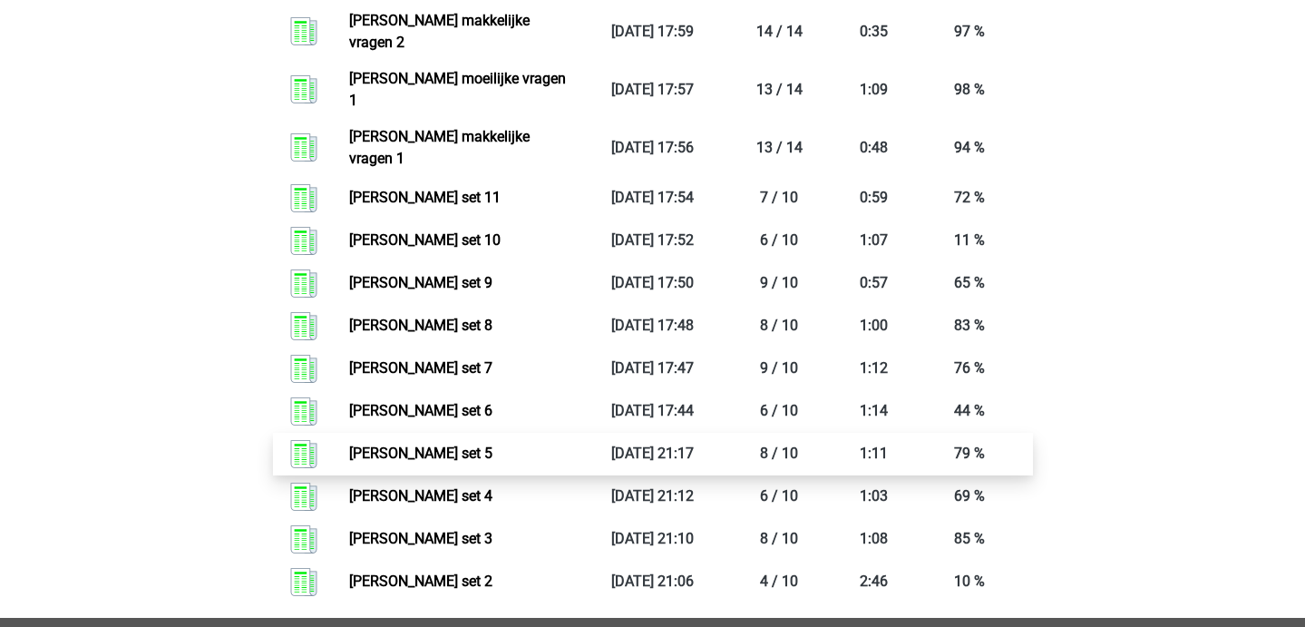
scroll to position [1839, 0]
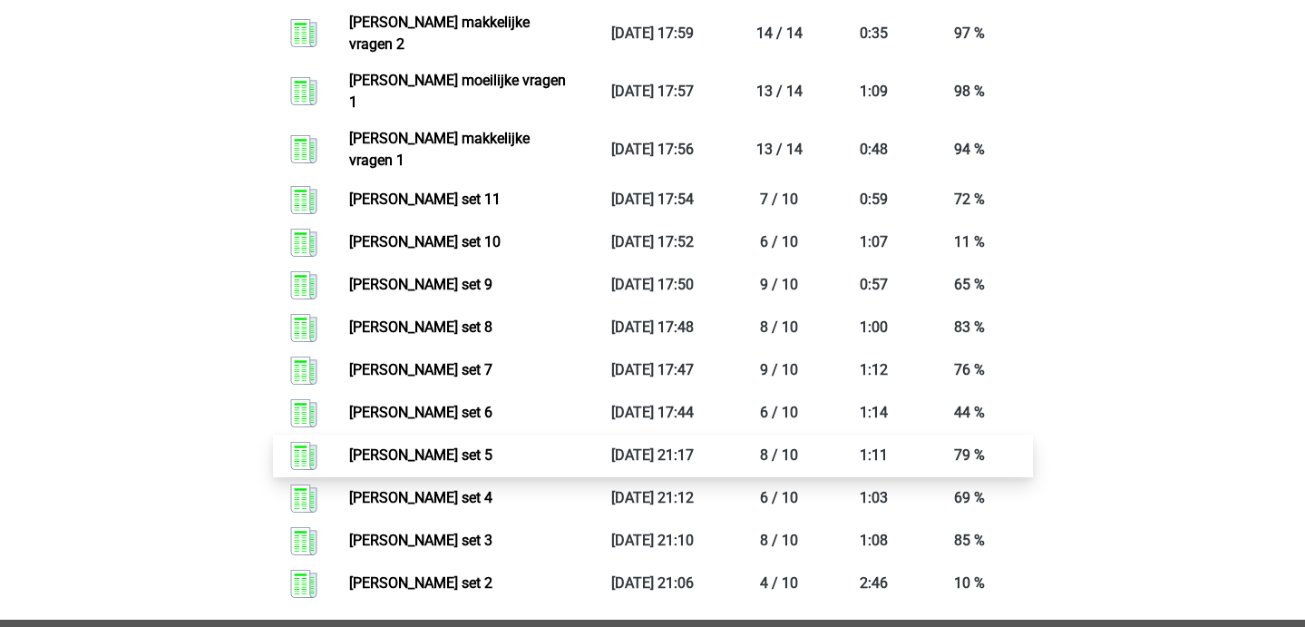
click at [492, 446] on link "[PERSON_NAME] set 5" at bounding box center [420, 454] width 143 height 17
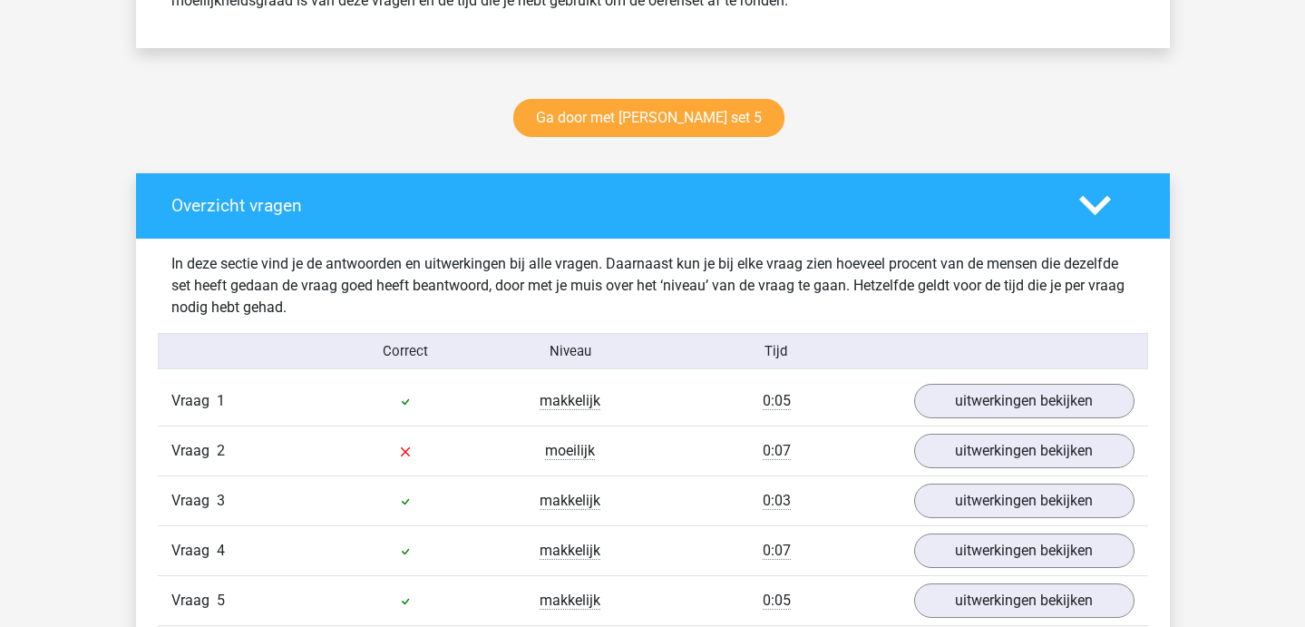
scroll to position [919, 0]
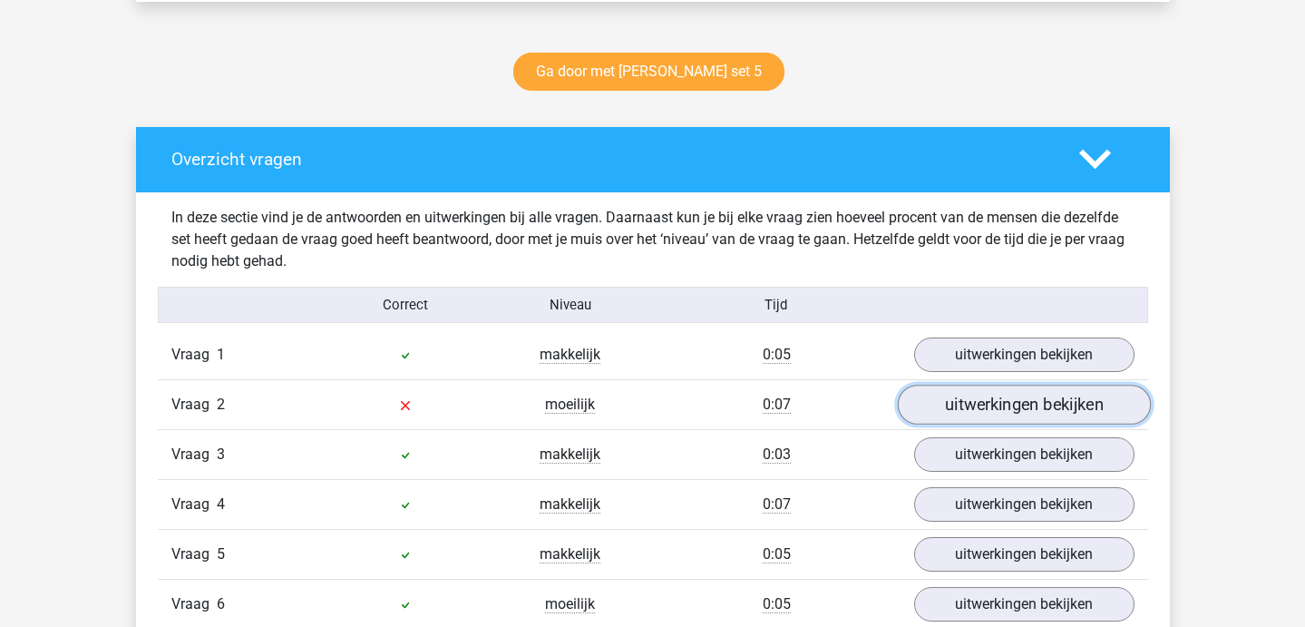
click at [930, 415] on link "uitwerkingen bekijken" at bounding box center [1023, 405] width 253 height 40
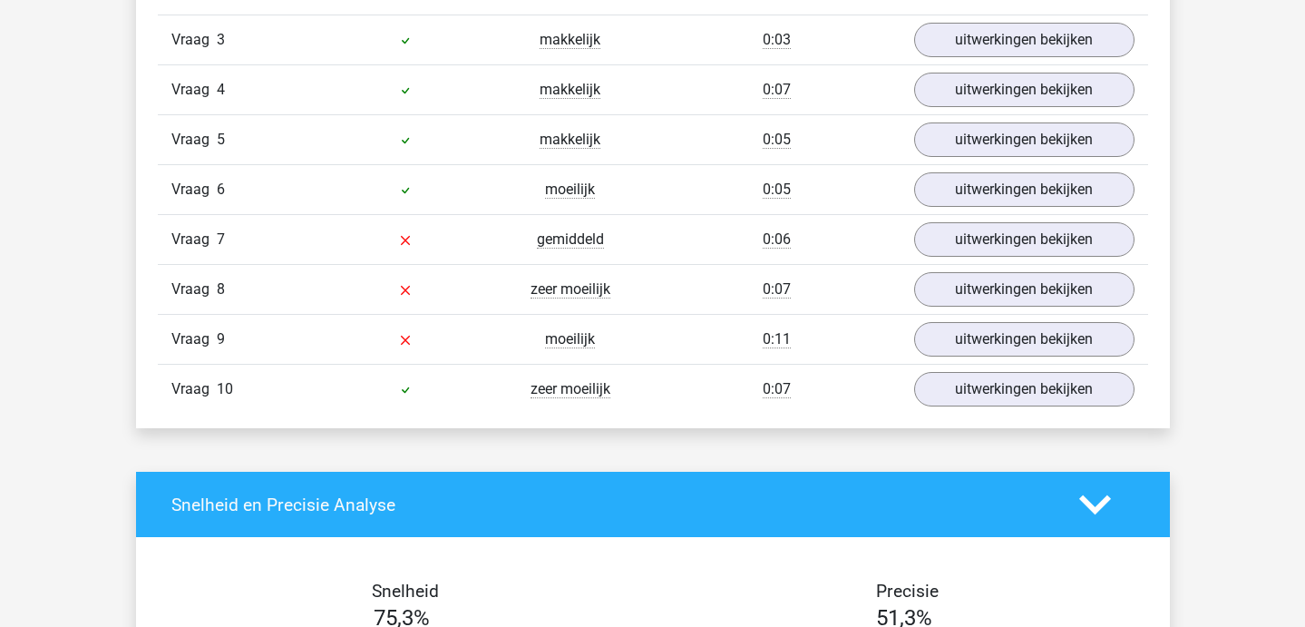
scroll to position [1644, 0]
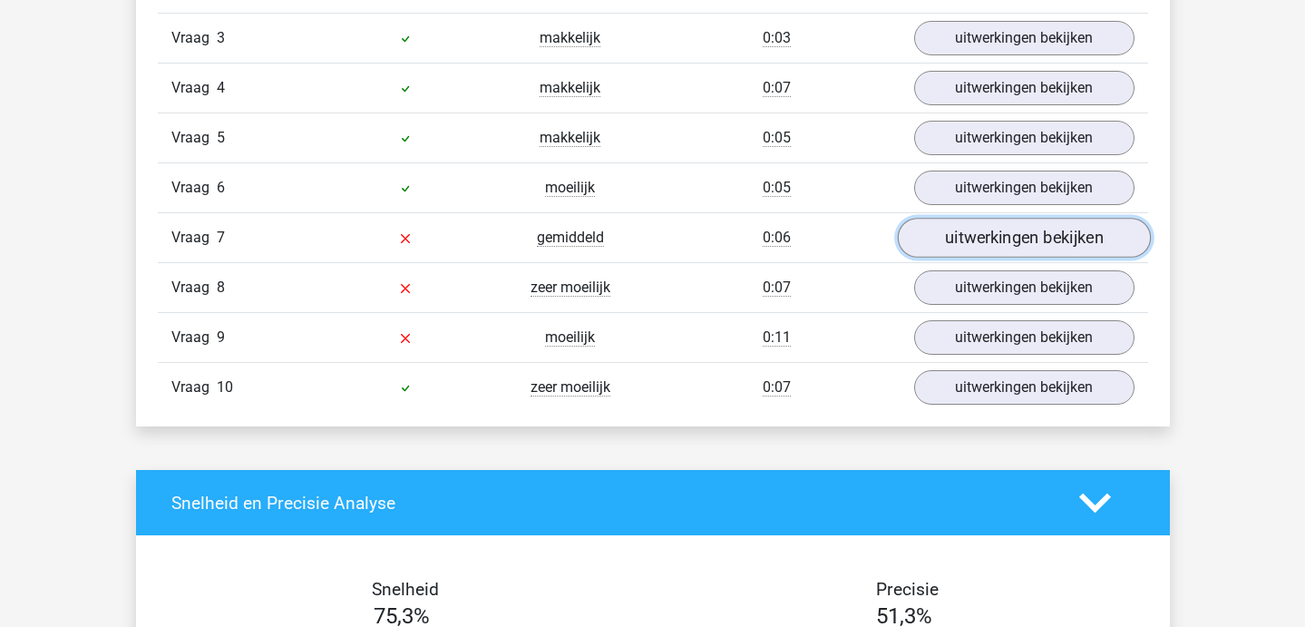
click at [988, 247] on link "uitwerkingen bekijken" at bounding box center [1023, 238] width 253 height 40
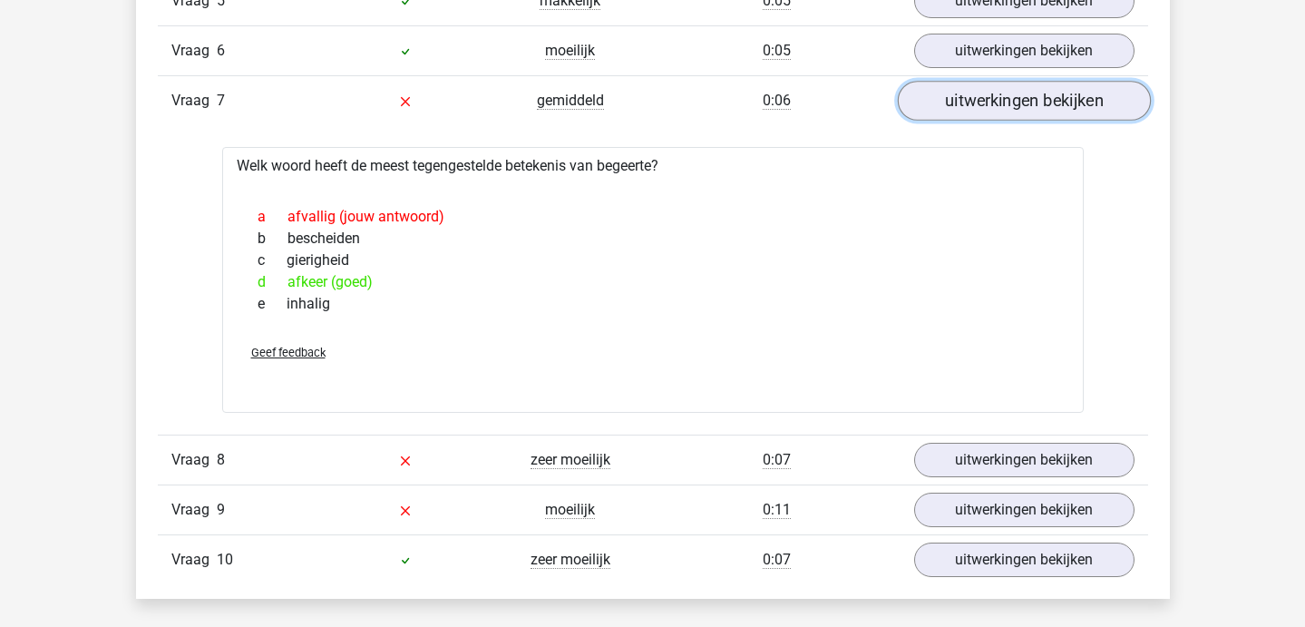
scroll to position [1784, 0]
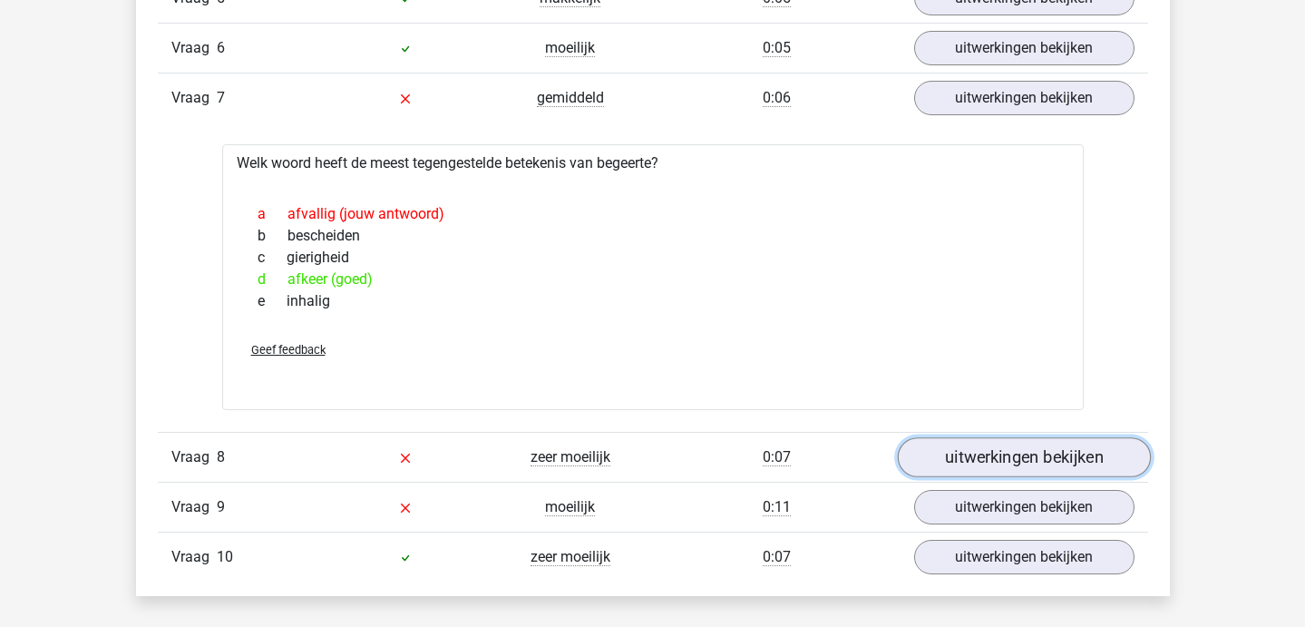
click at [999, 456] on link "uitwerkingen bekijken" at bounding box center [1023, 458] width 253 height 40
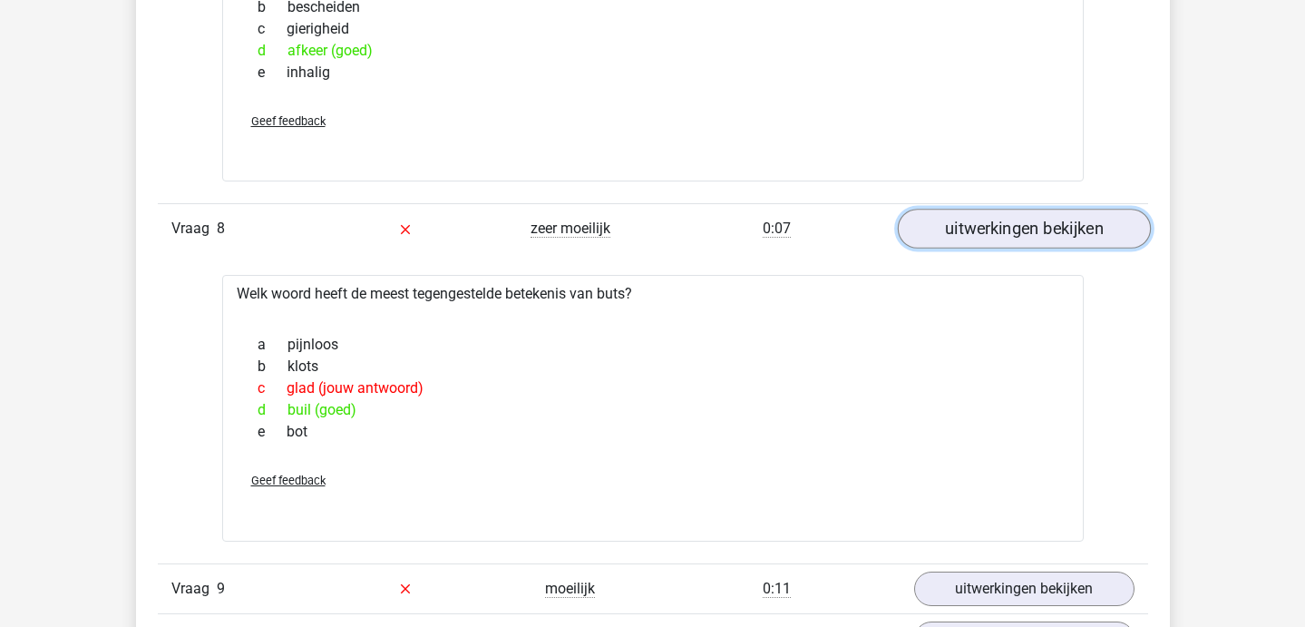
scroll to position [2056, 0]
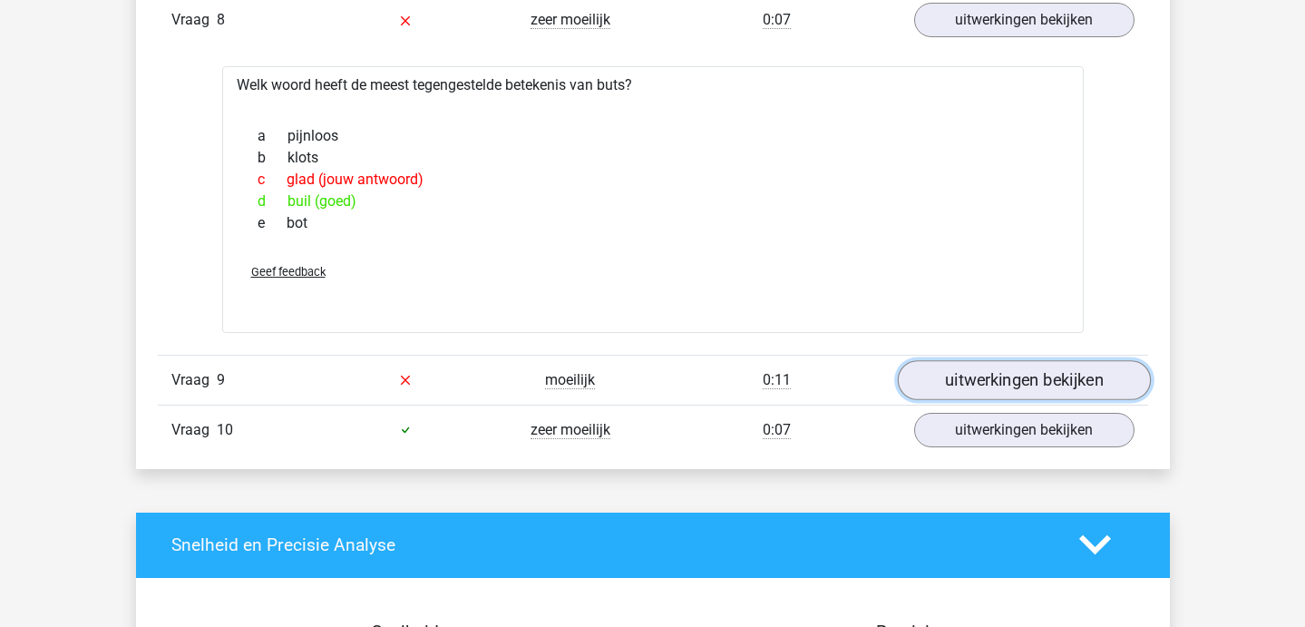
click at [986, 381] on link "uitwerkingen bekijken" at bounding box center [1023, 380] width 253 height 40
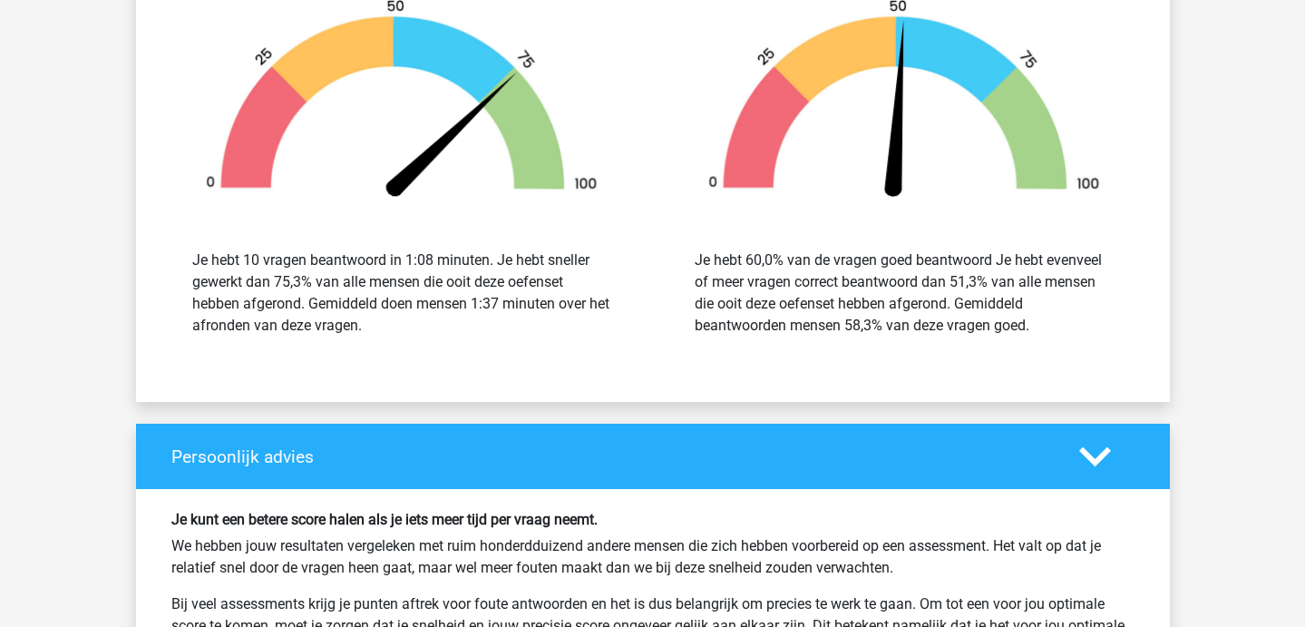
scroll to position [3421, 0]
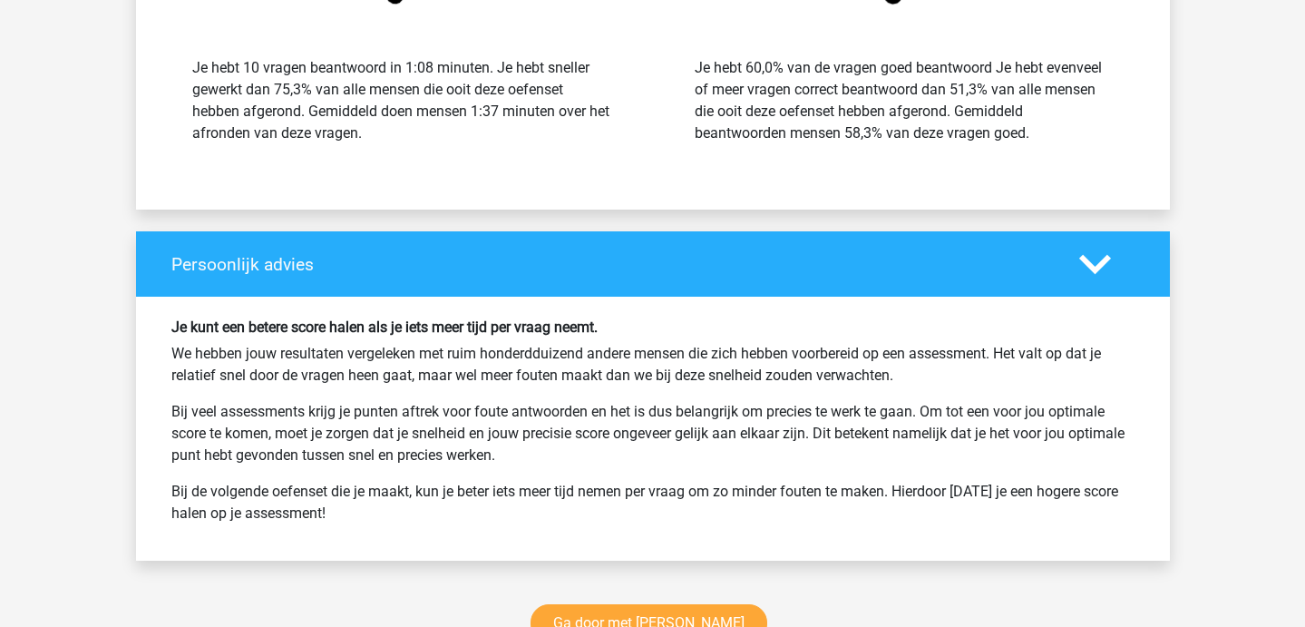
drag, startPoint x: 985, startPoint y: 381, endPoint x: 476, endPoint y: 106, distance: 578.2
click at [956, 375] on p "We hebben jouw resultaten vergeleken met ruim honderdduizend andere mensen die …" at bounding box center [652, 365] width 963 height 44
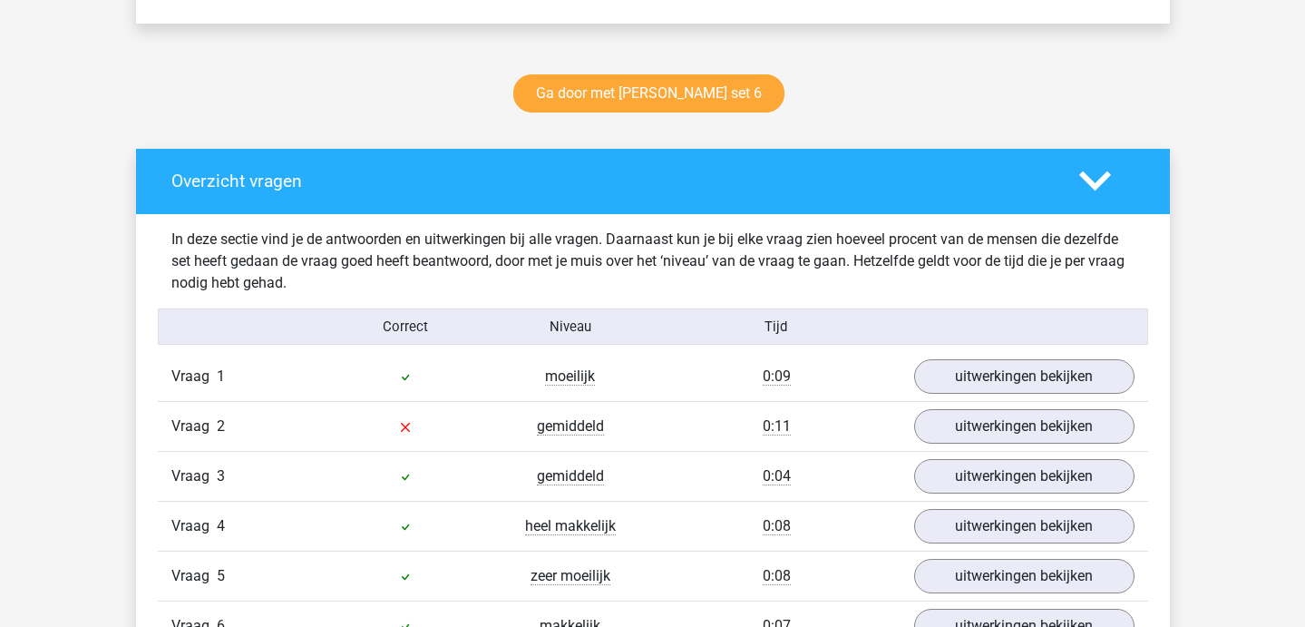
scroll to position [1058, 0]
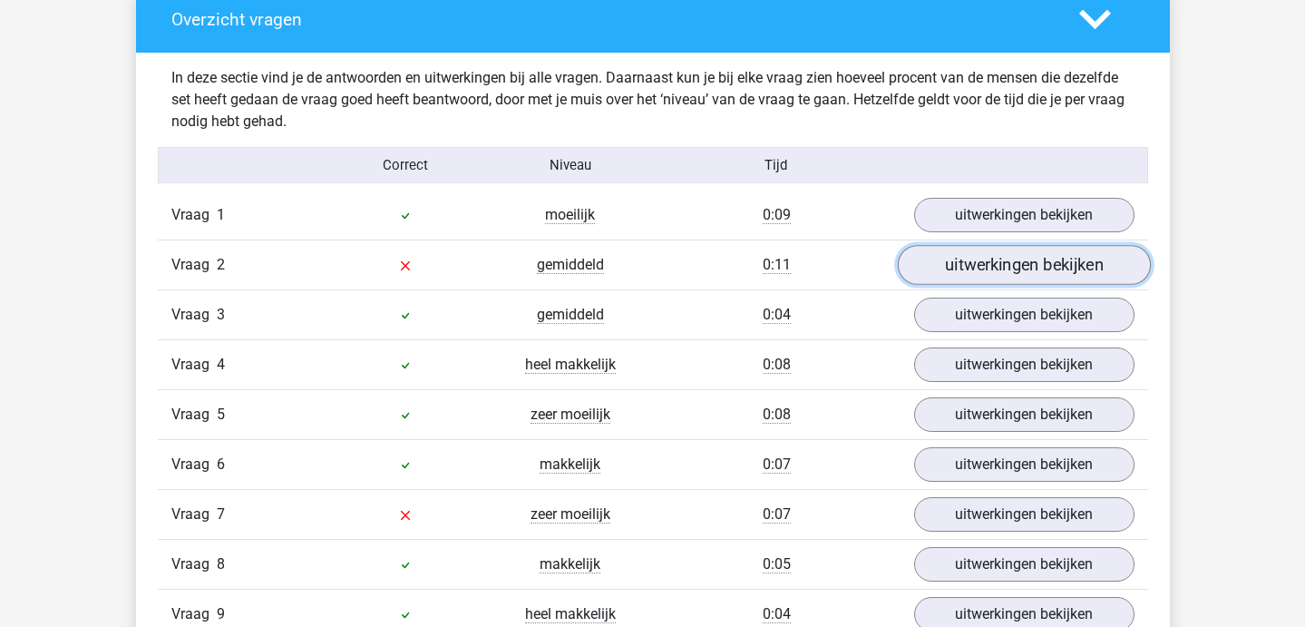
click at [930, 266] on link "uitwerkingen bekijken" at bounding box center [1023, 265] width 253 height 40
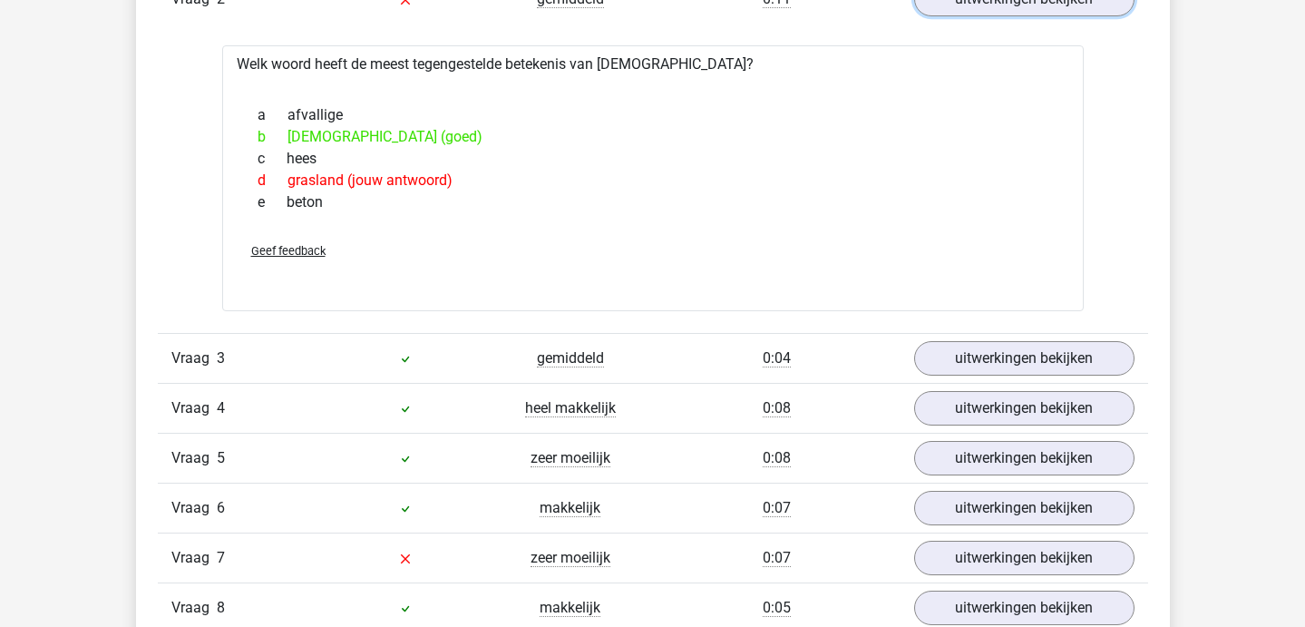
scroll to position [1416, 0]
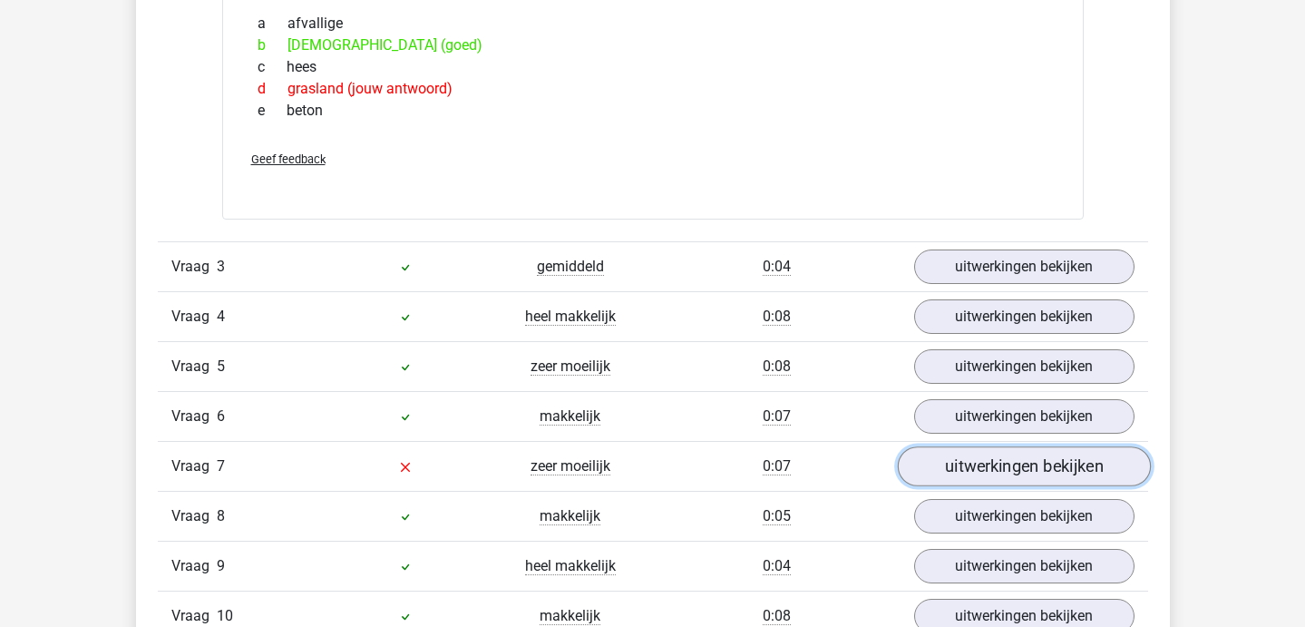
click at [988, 463] on link "uitwerkingen bekijken" at bounding box center [1023, 466] width 253 height 40
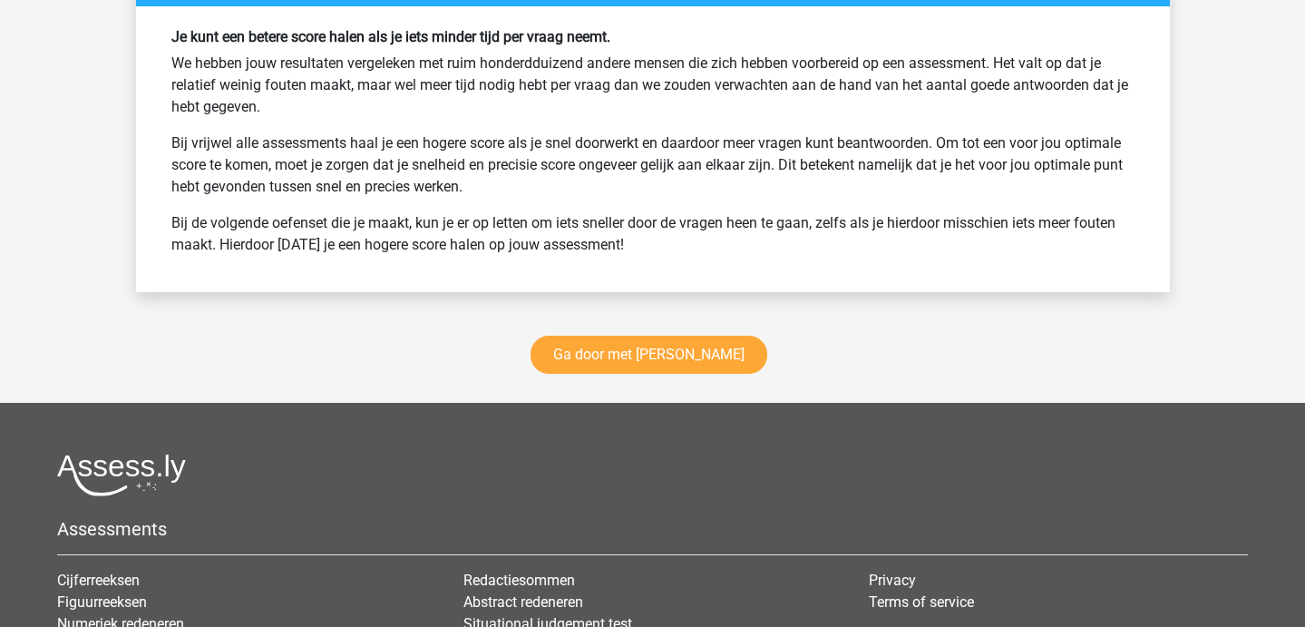
scroll to position [3123, 0]
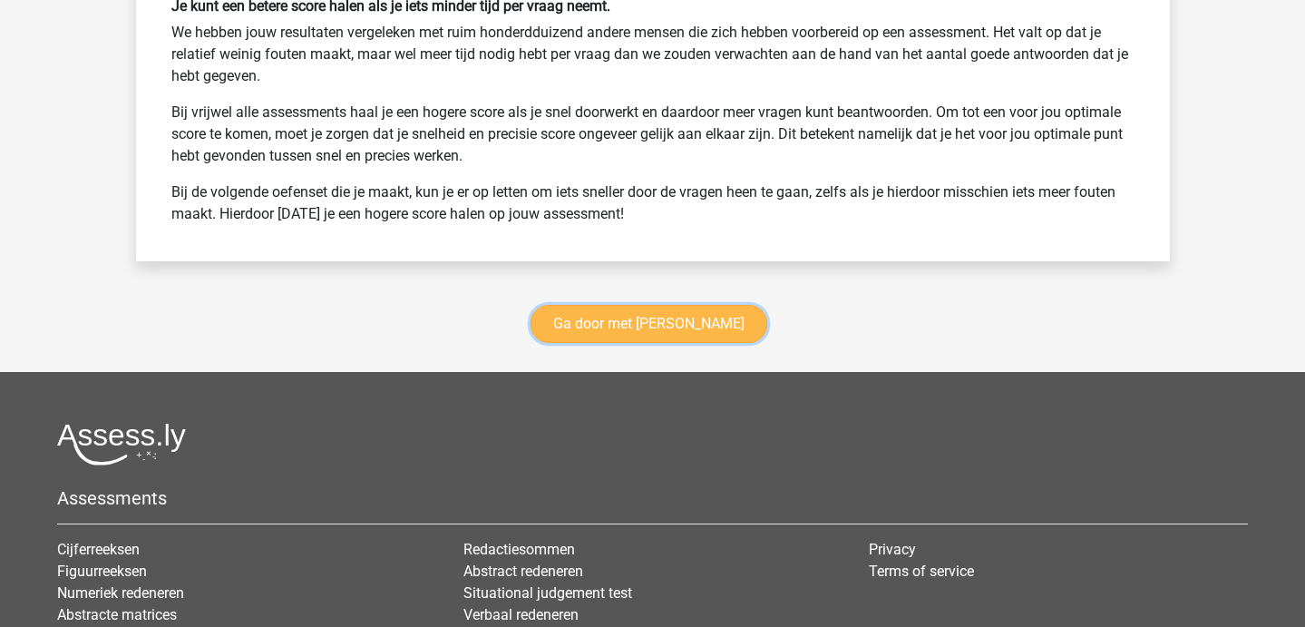
click at [667, 316] on link "Ga door met antoniemen" at bounding box center [649, 324] width 237 height 38
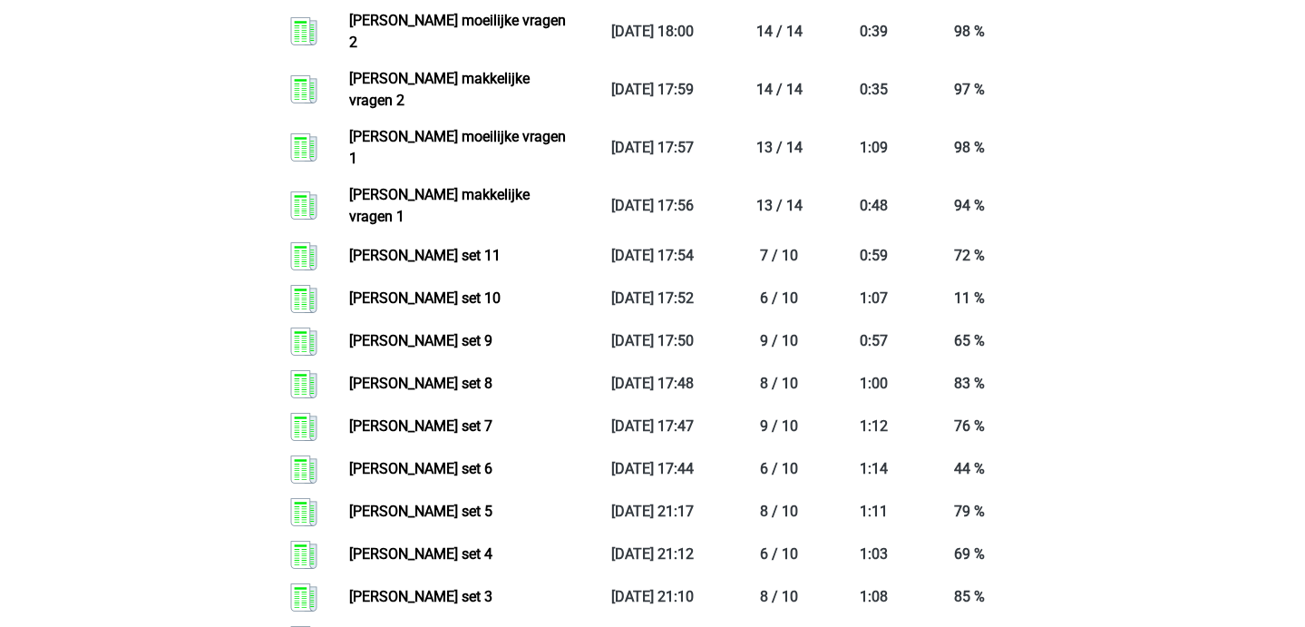
scroll to position [1785, 0]
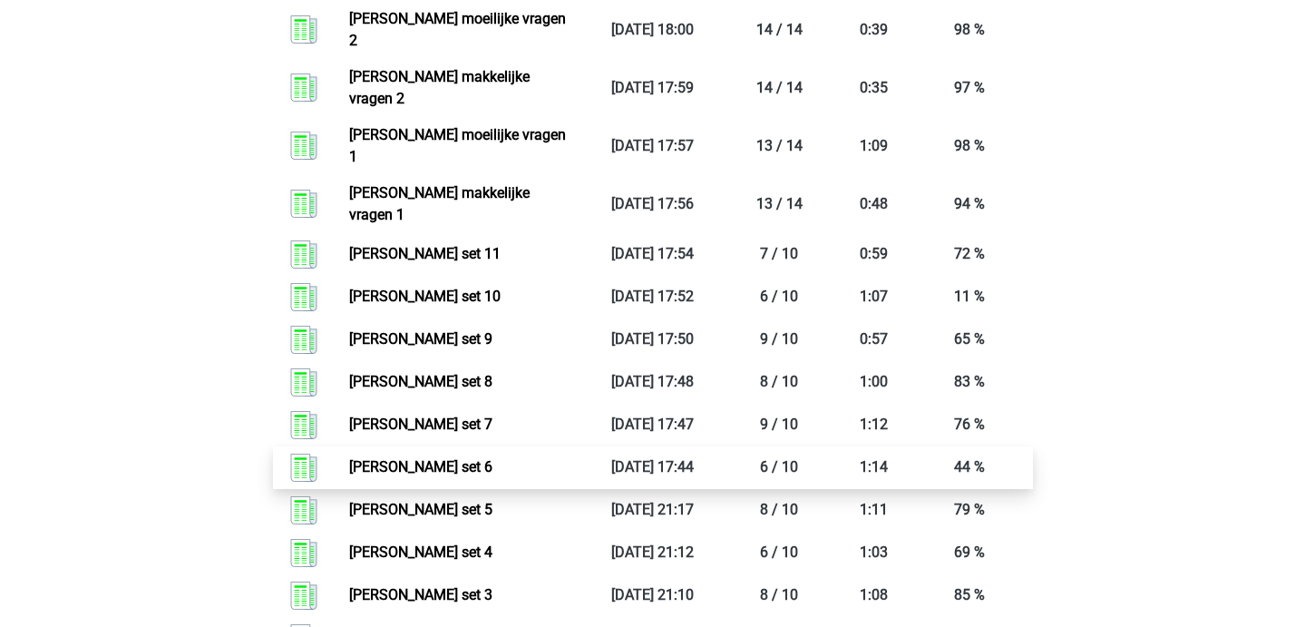
click at [472, 458] on link "[PERSON_NAME] set 6" at bounding box center [420, 466] width 143 height 17
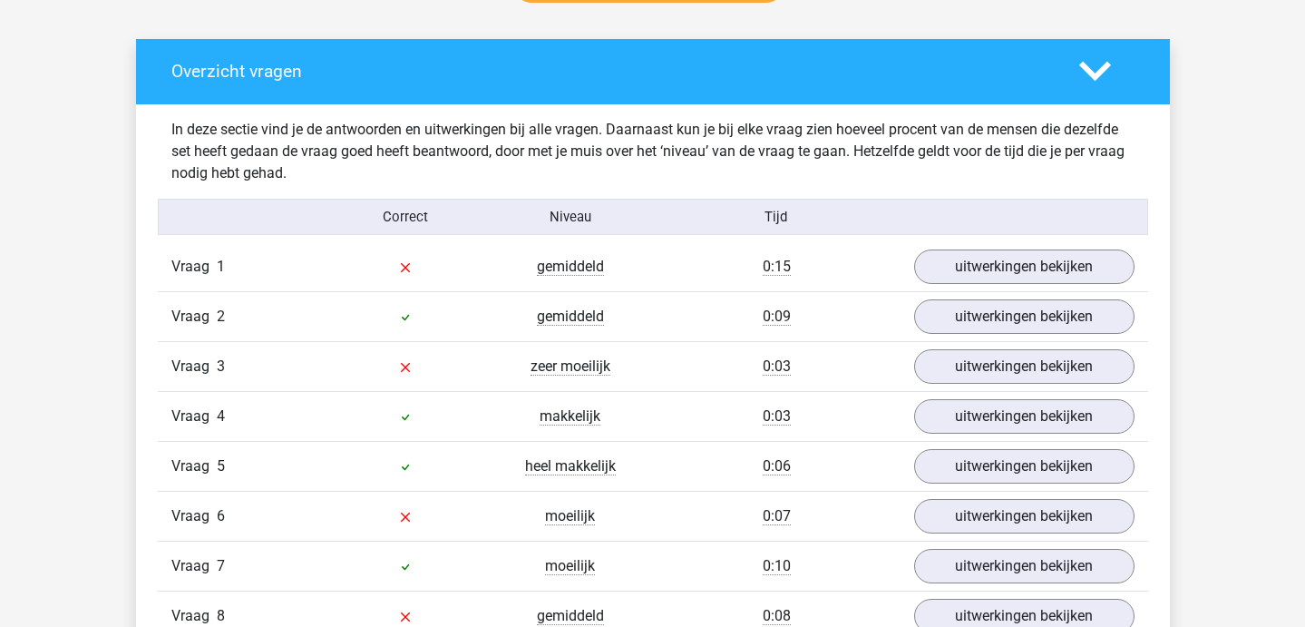
scroll to position [1049, 0]
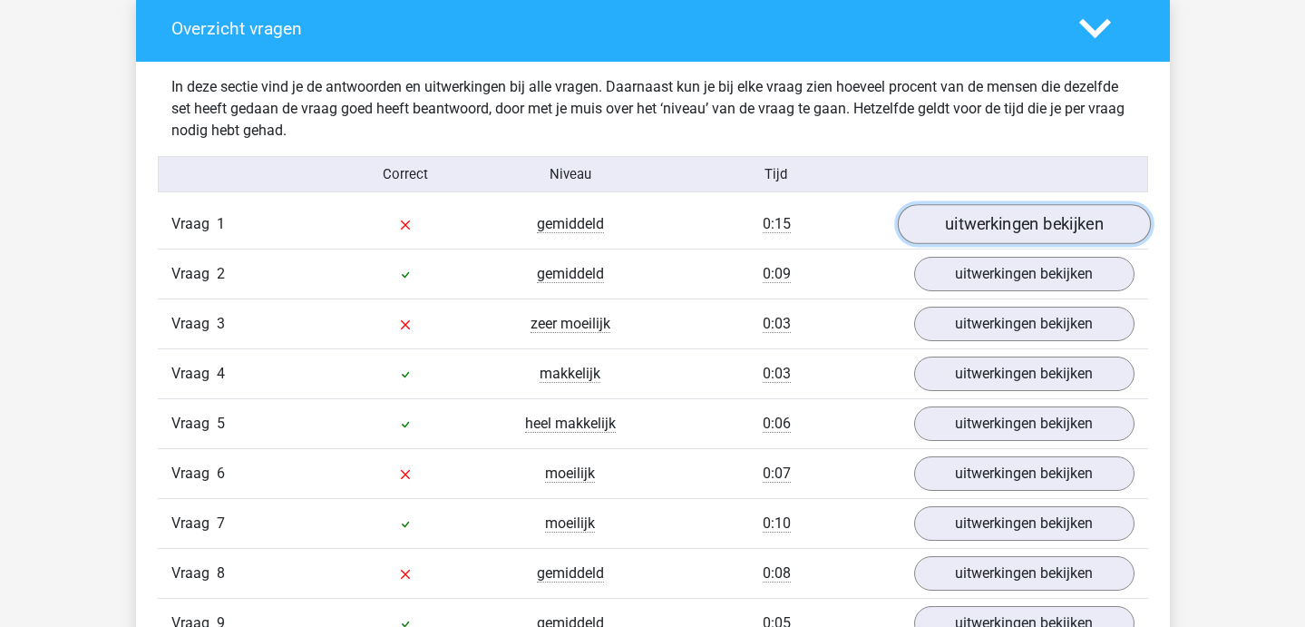
click at [944, 233] on link "uitwerkingen bekijken" at bounding box center [1023, 224] width 253 height 40
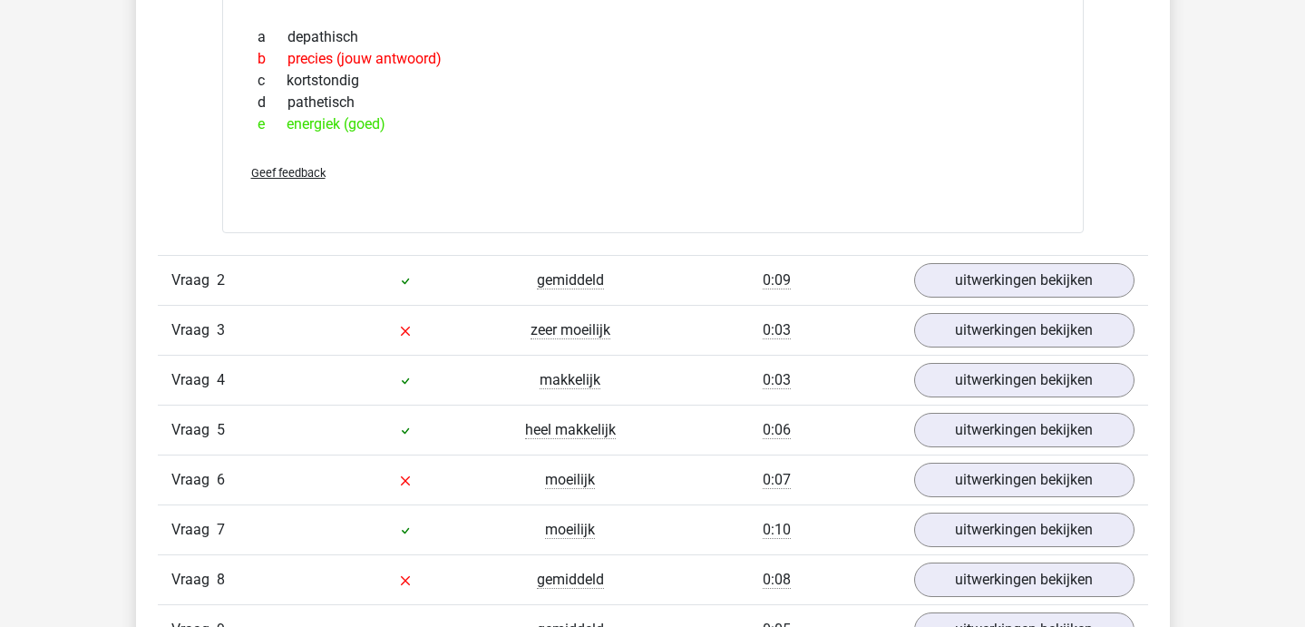
scroll to position [1356, 0]
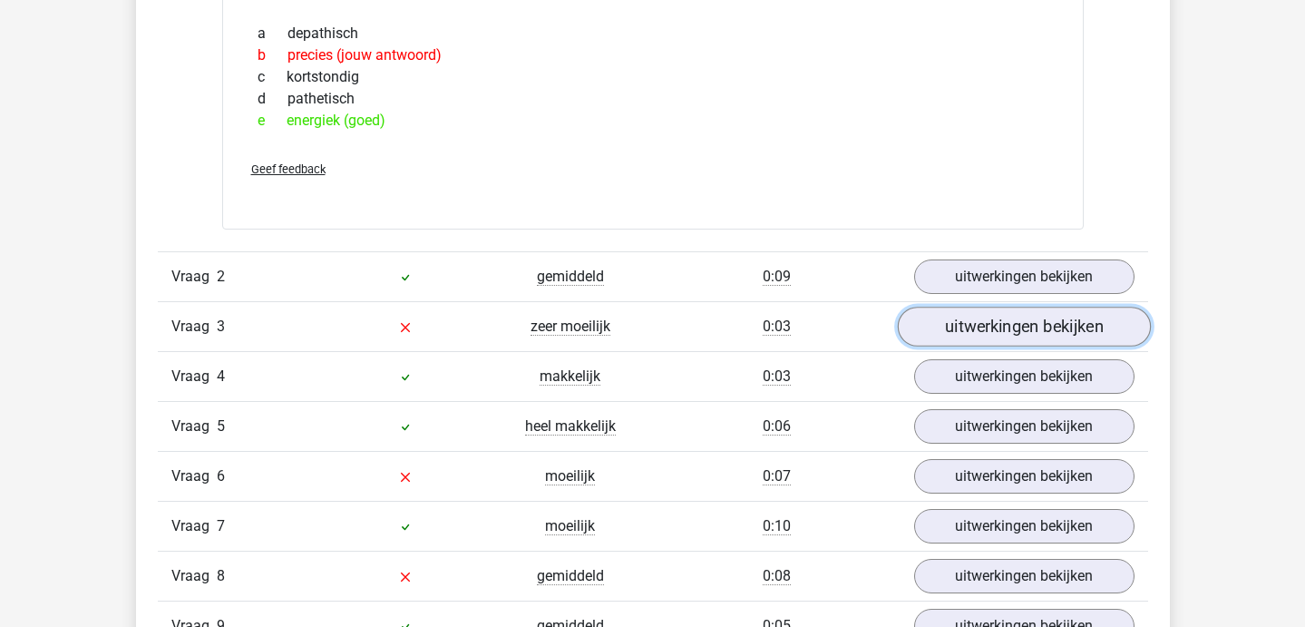
click at [930, 326] on link "uitwerkingen bekijken" at bounding box center [1023, 327] width 253 height 40
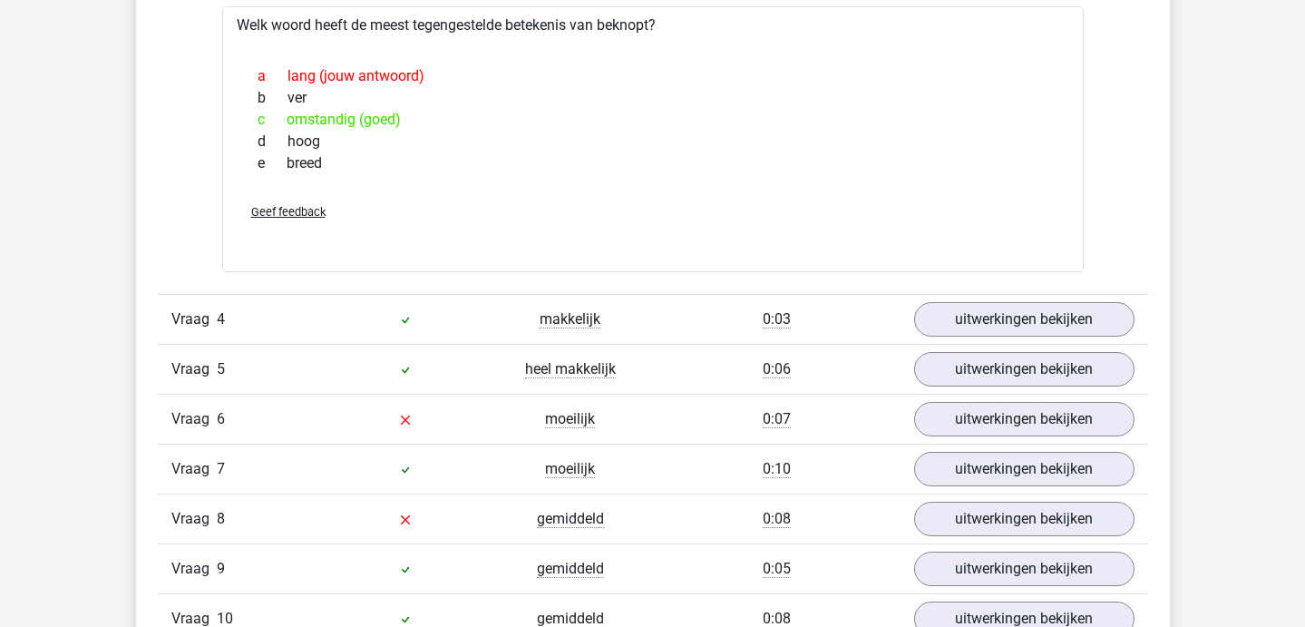
scroll to position [1724, 0]
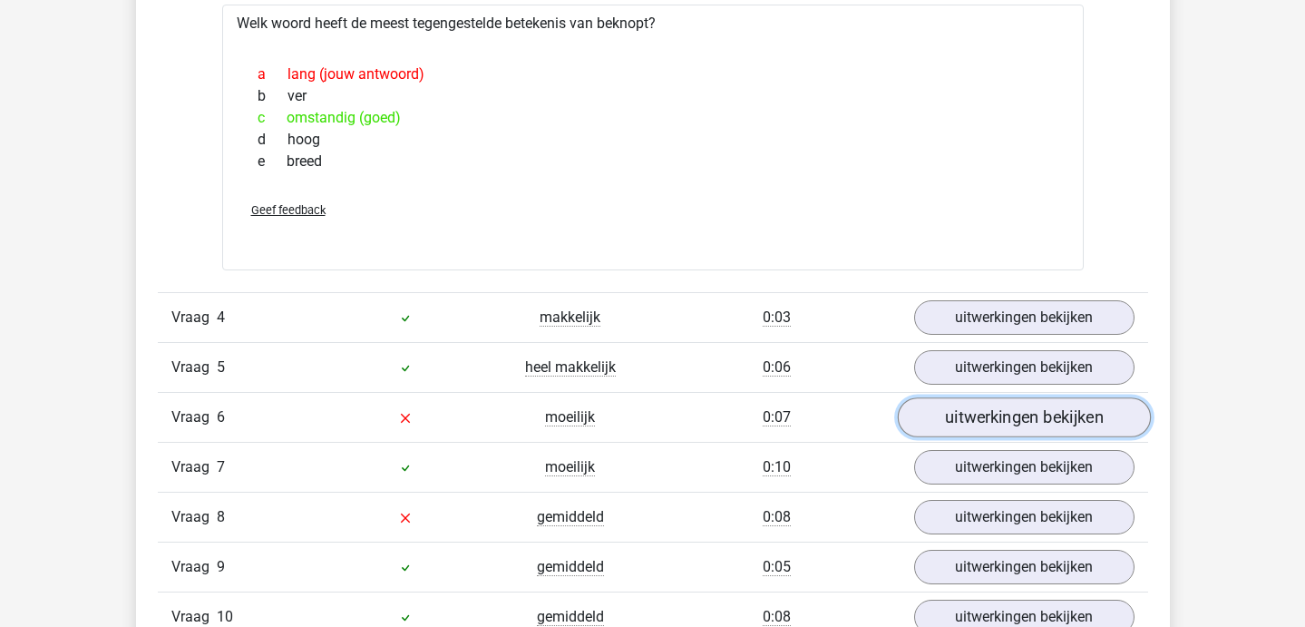
click at [951, 415] on link "uitwerkingen bekijken" at bounding box center [1023, 418] width 253 height 40
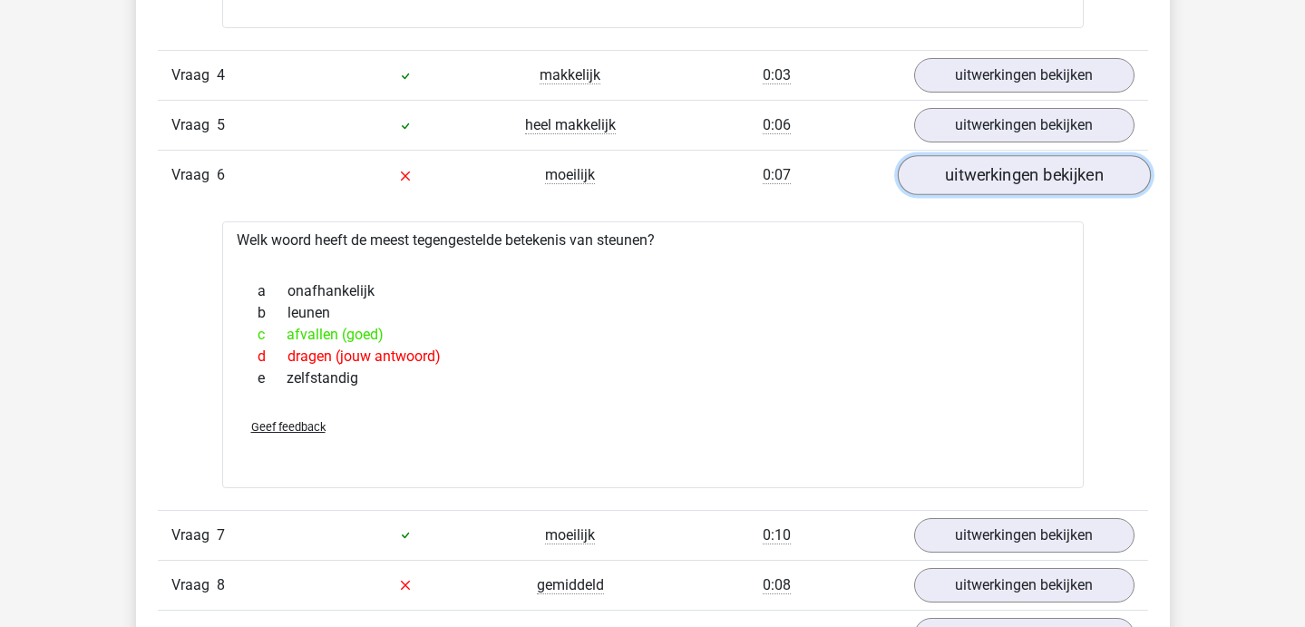
scroll to position [1981, 0]
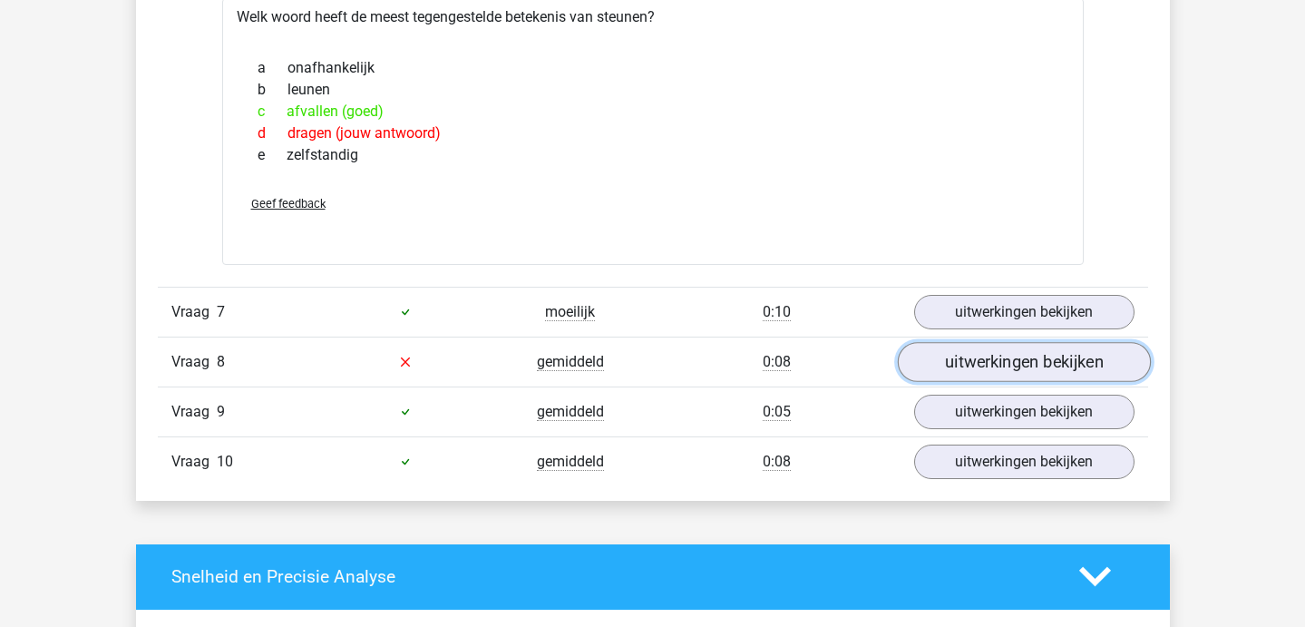
click at [992, 368] on link "uitwerkingen bekijken" at bounding box center [1023, 362] width 253 height 40
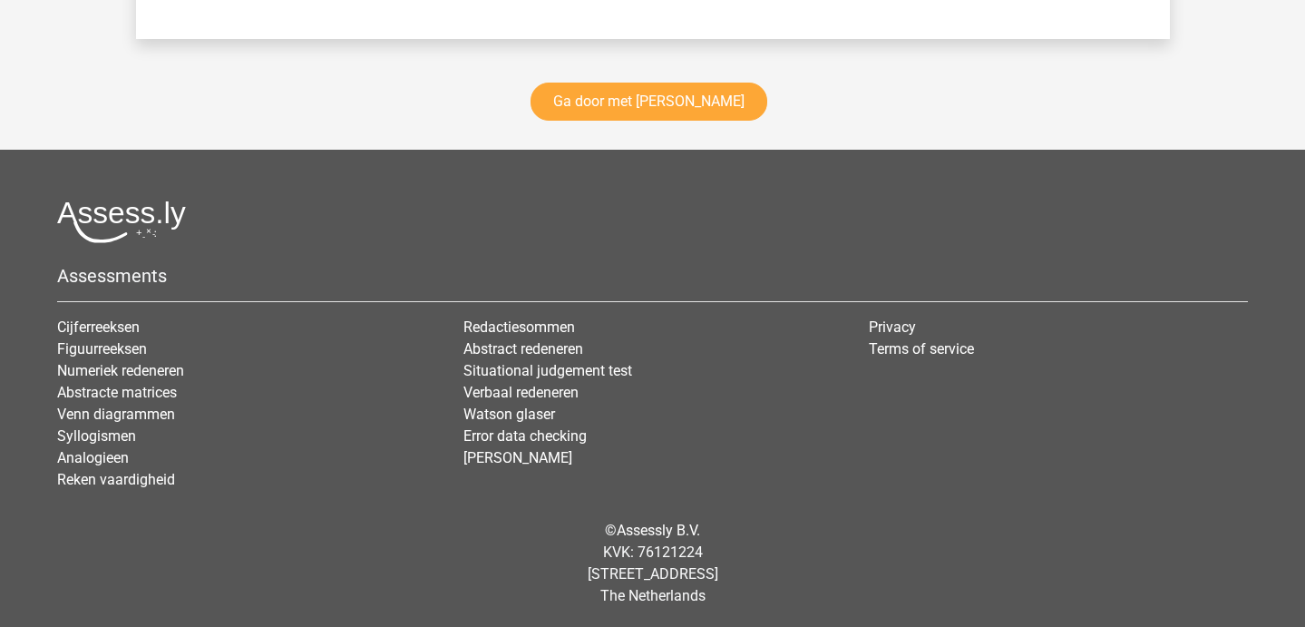
scroll to position [3944, 0]
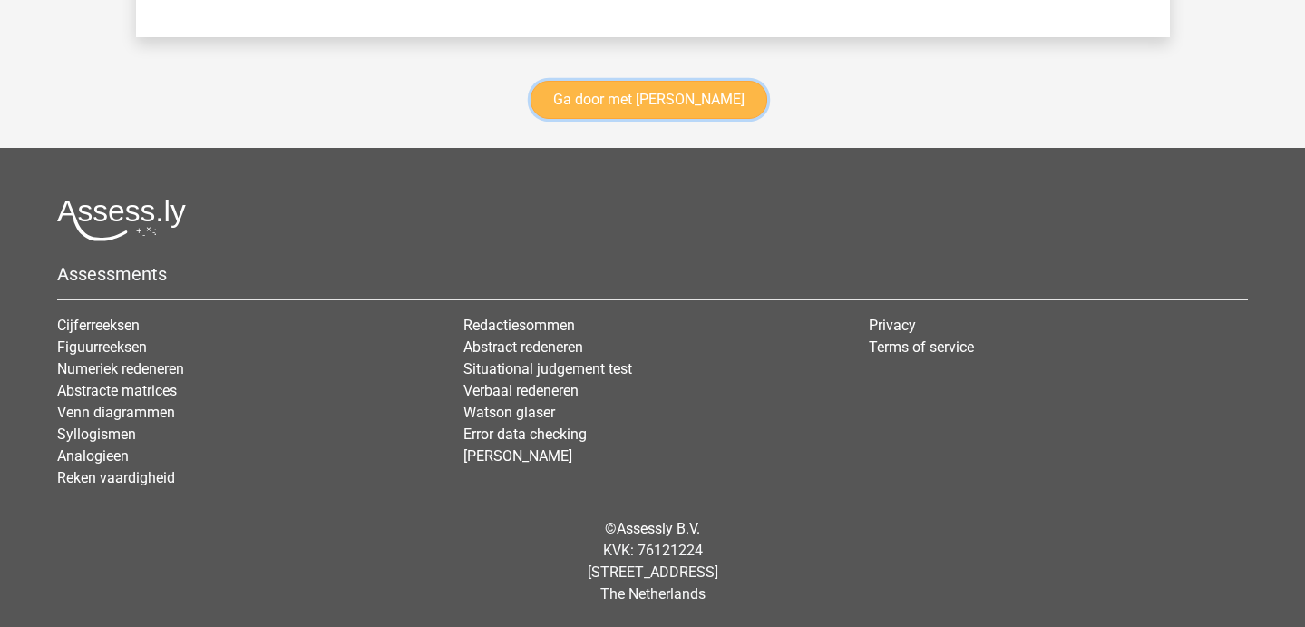
click at [579, 90] on link "Ga door met [PERSON_NAME]" at bounding box center [649, 100] width 237 height 38
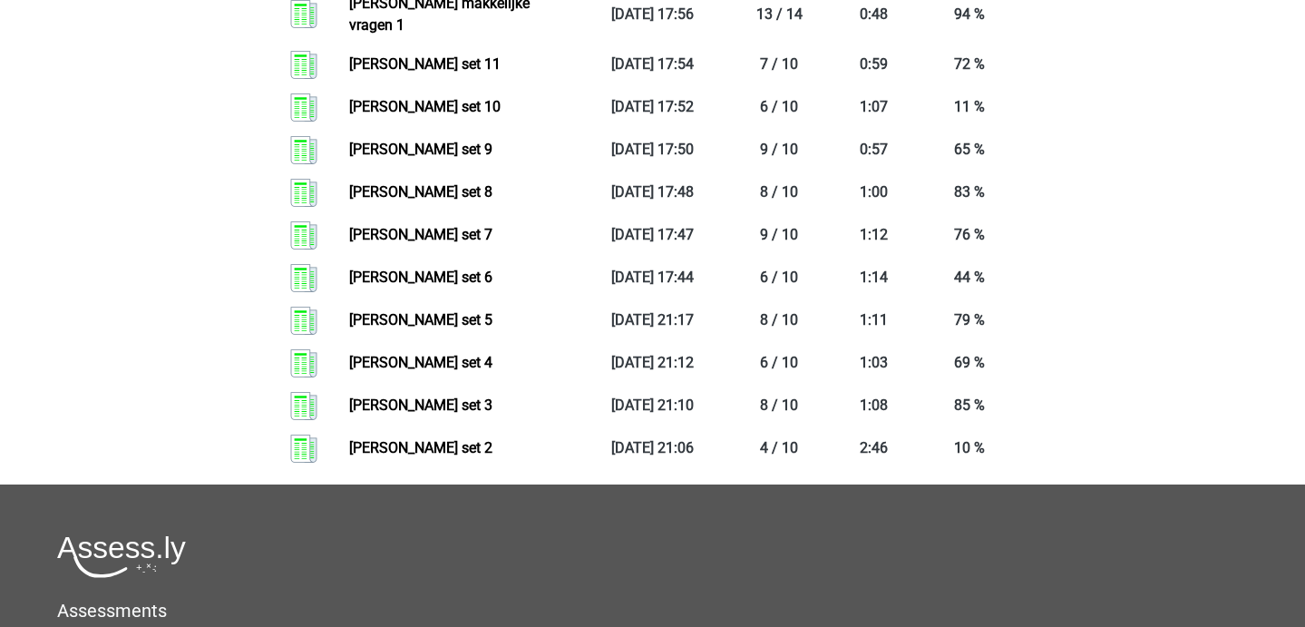
scroll to position [1973, 0]
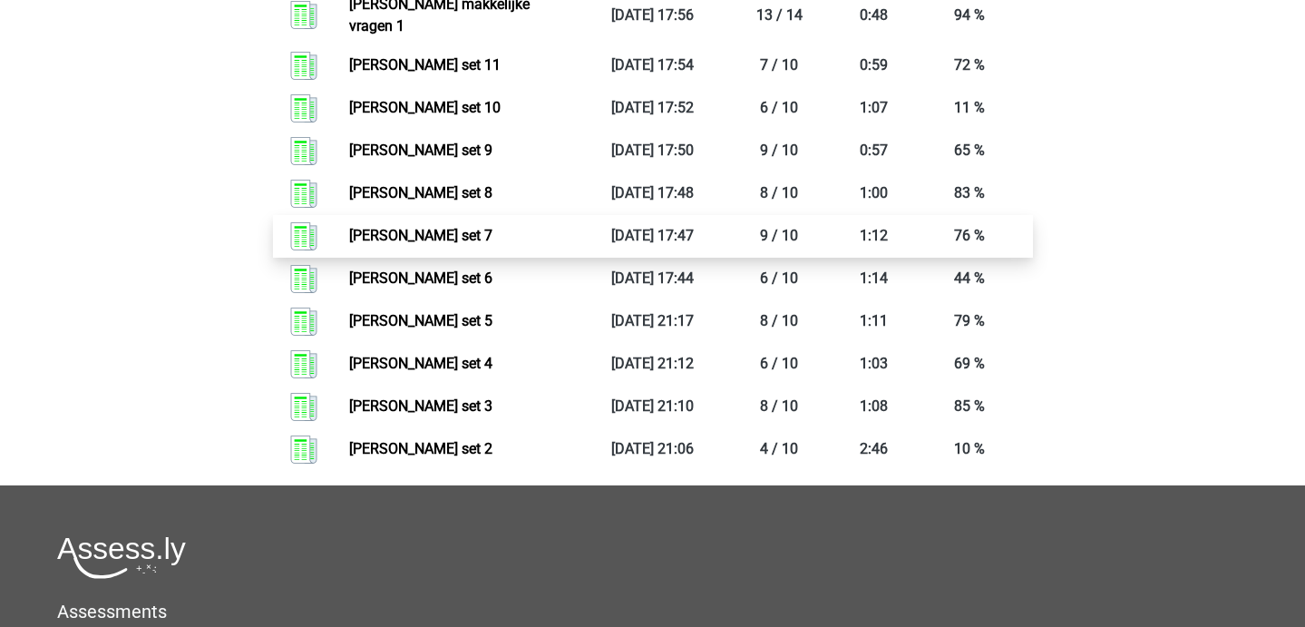
click at [471, 227] on link "[PERSON_NAME] set 7" at bounding box center [420, 235] width 143 height 17
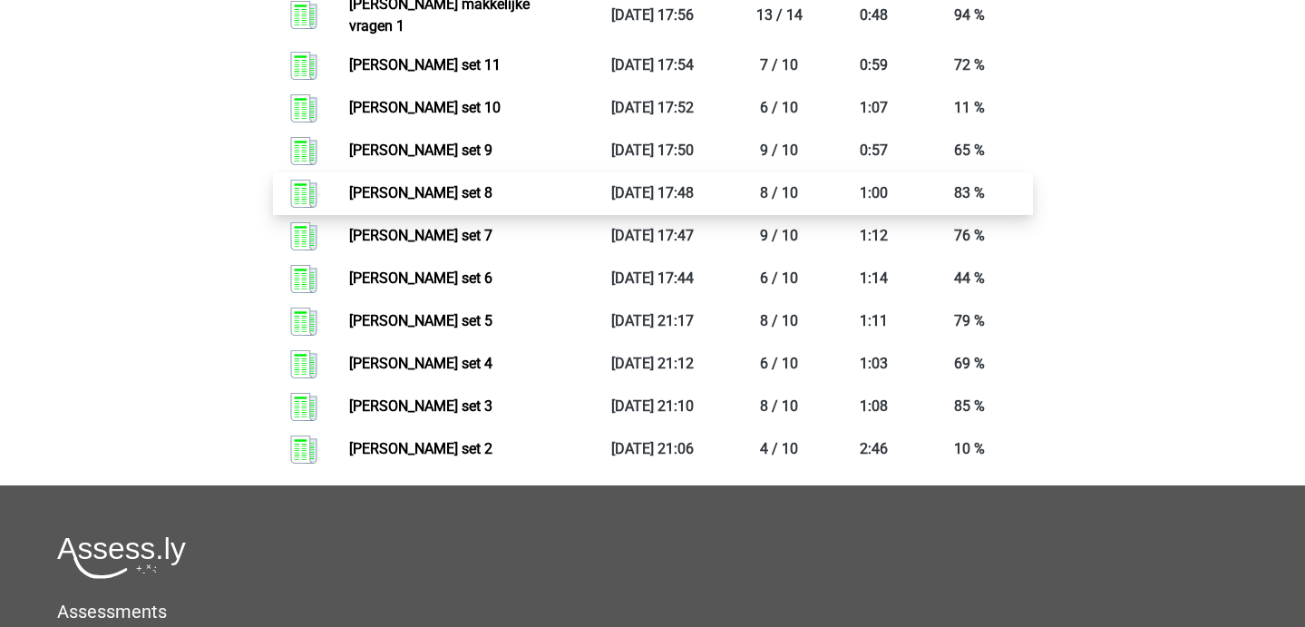
click at [438, 184] on link "[PERSON_NAME] set 8" at bounding box center [420, 192] width 143 height 17
click at [454, 184] on link "[PERSON_NAME] set 8" at bounding box center [420, 192] width 143 height 17
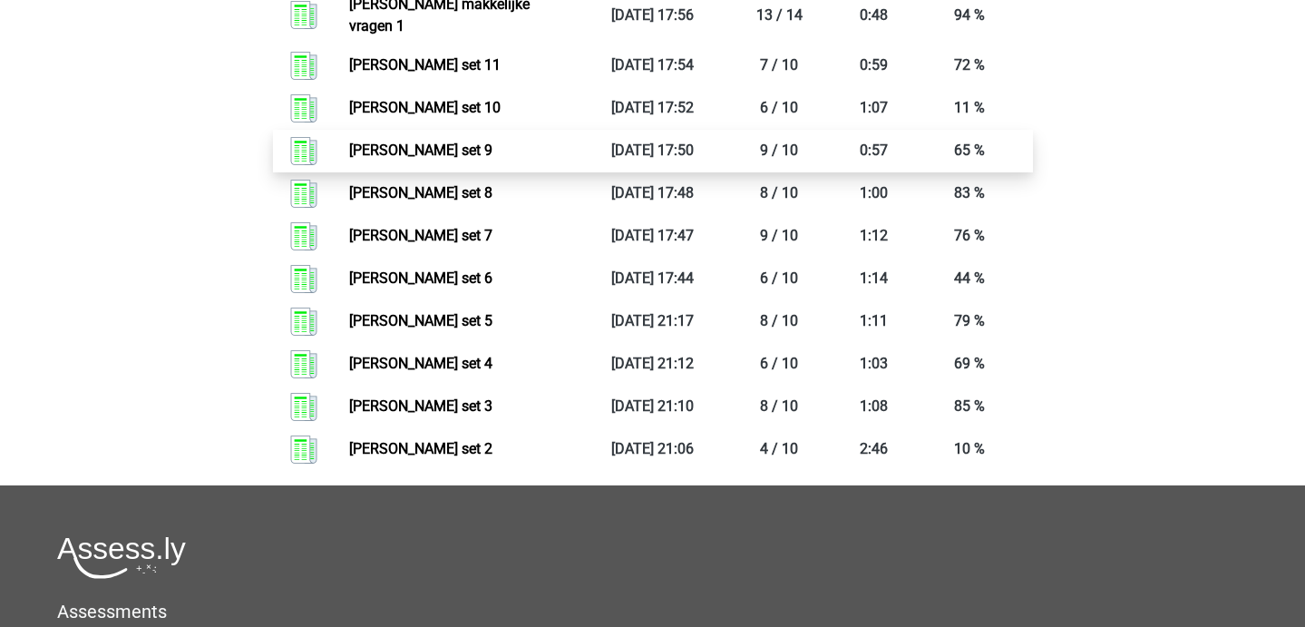
click at [461, 141] on link "[PERSON_NAME] set 9" at bounding box center [420, 149] width 143 height 17
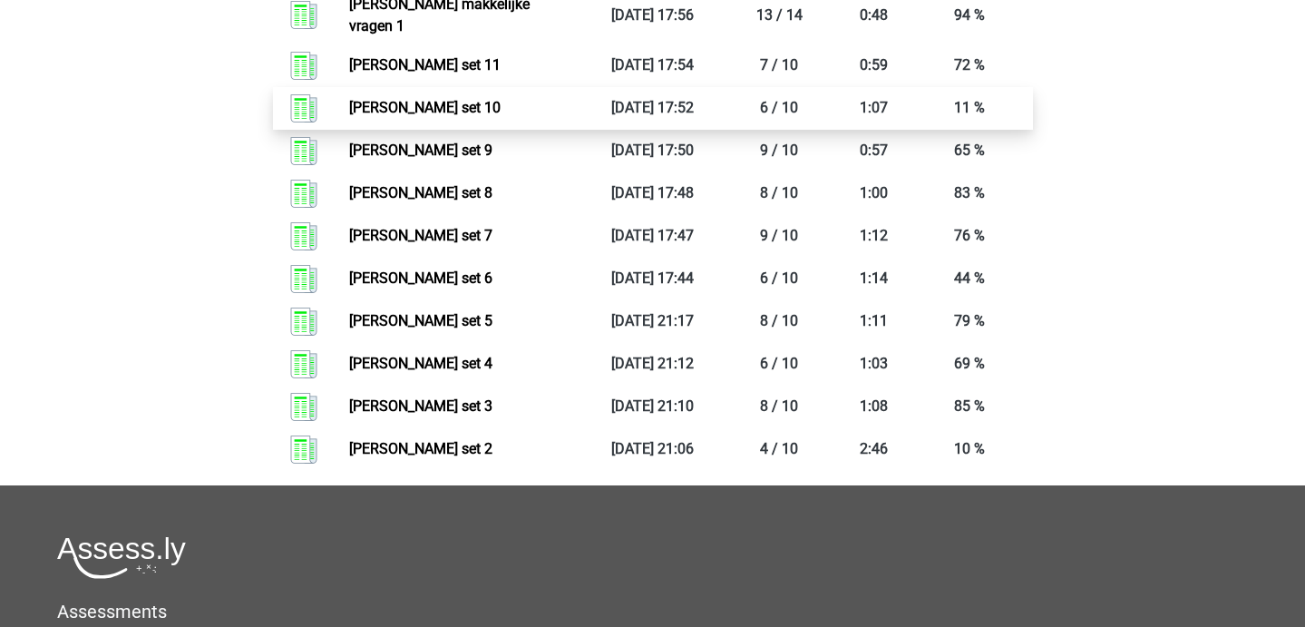
click at [501, 99] on link "[PERSON_NAME] set 10" at bounding box center [424, 107] width 151 height 17
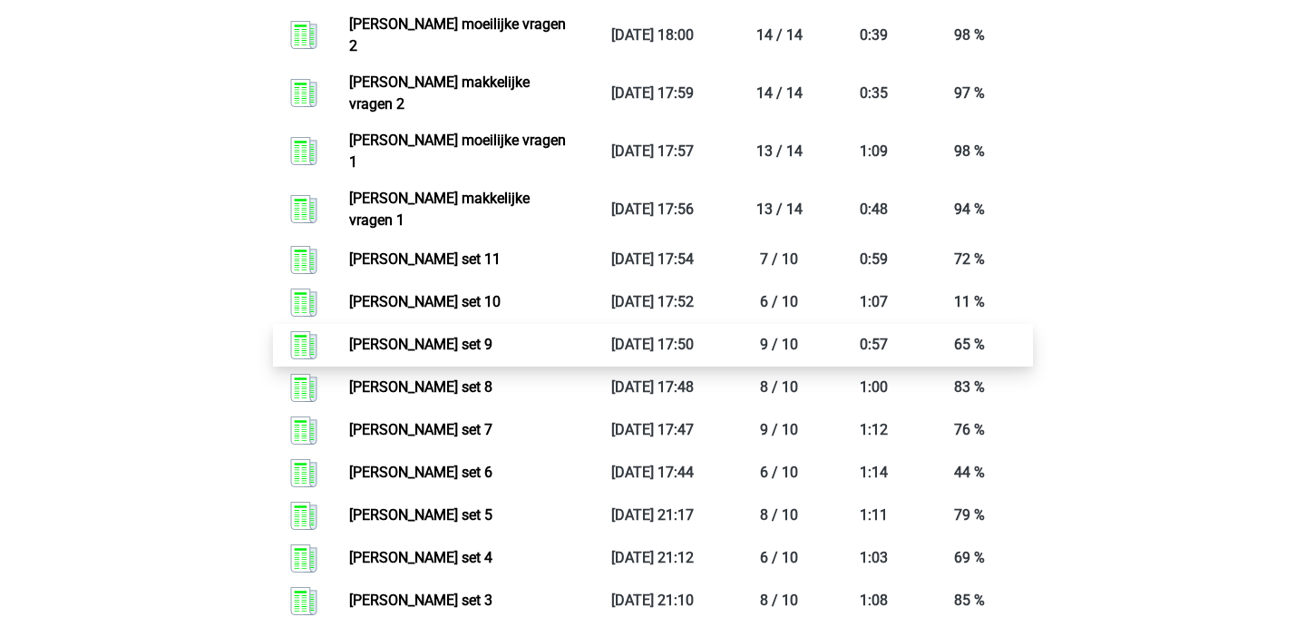
scroll to position [1782, 0]
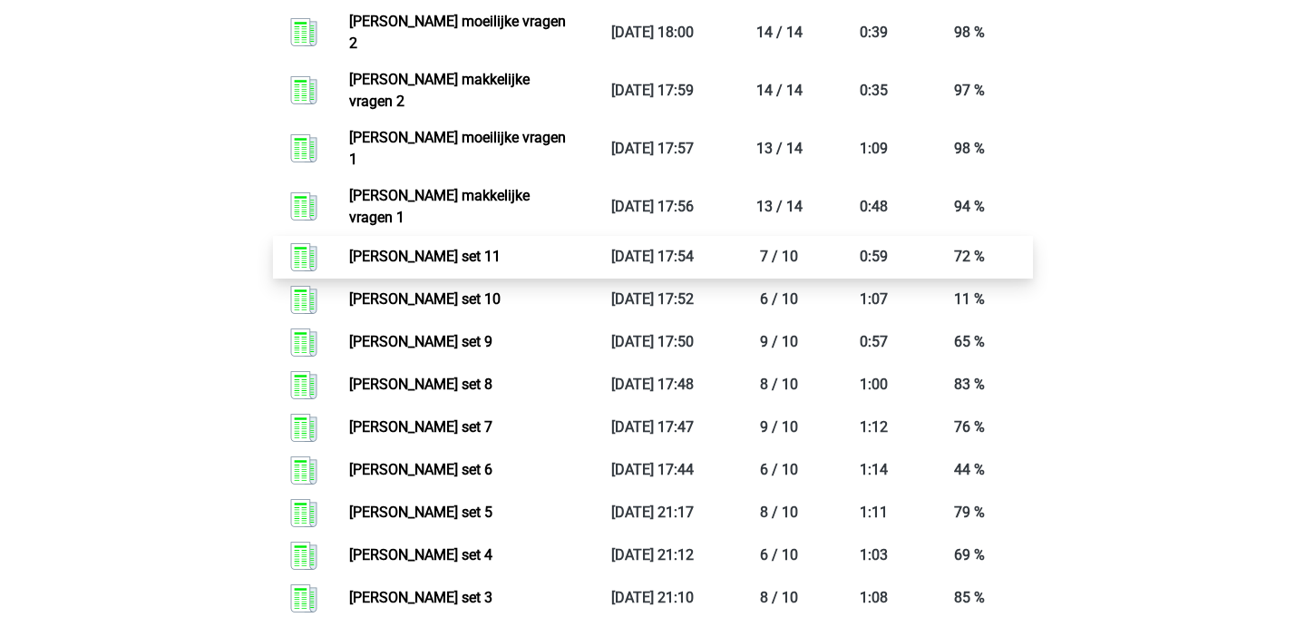
click at [501, 248] on link "Antoniemen set 11" at bounding box center [424, 256] width 151 height 17
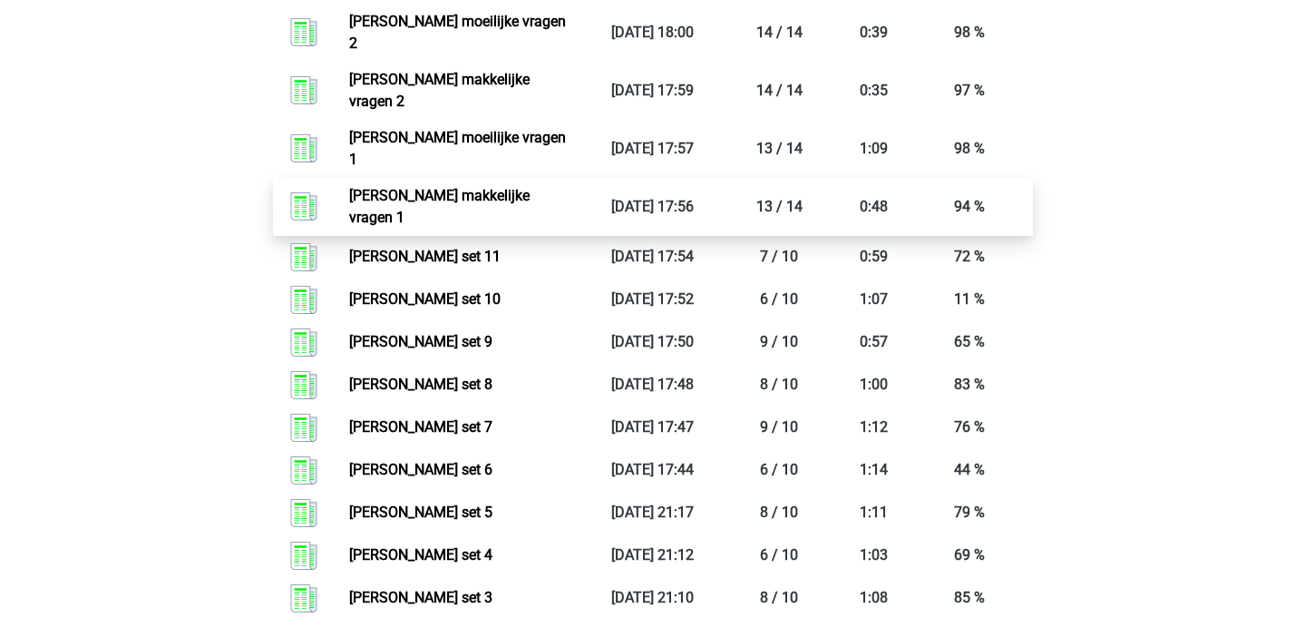
click at [530, 187] on link "Antoniemen makkelijke vragen 1" at bounding box center [439, 206] width 180 height 39
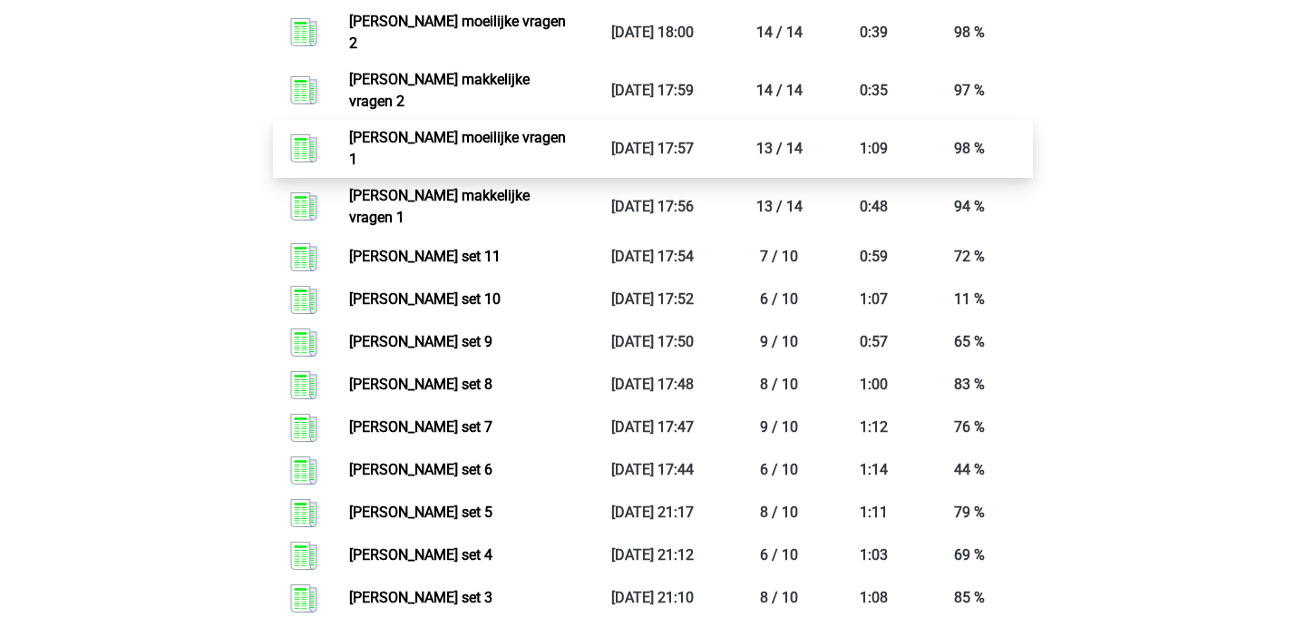
click at [537, 129] on link "Antoniemen moeilijke vragen 1" at bounding box center [457, 148] width 217 height 39
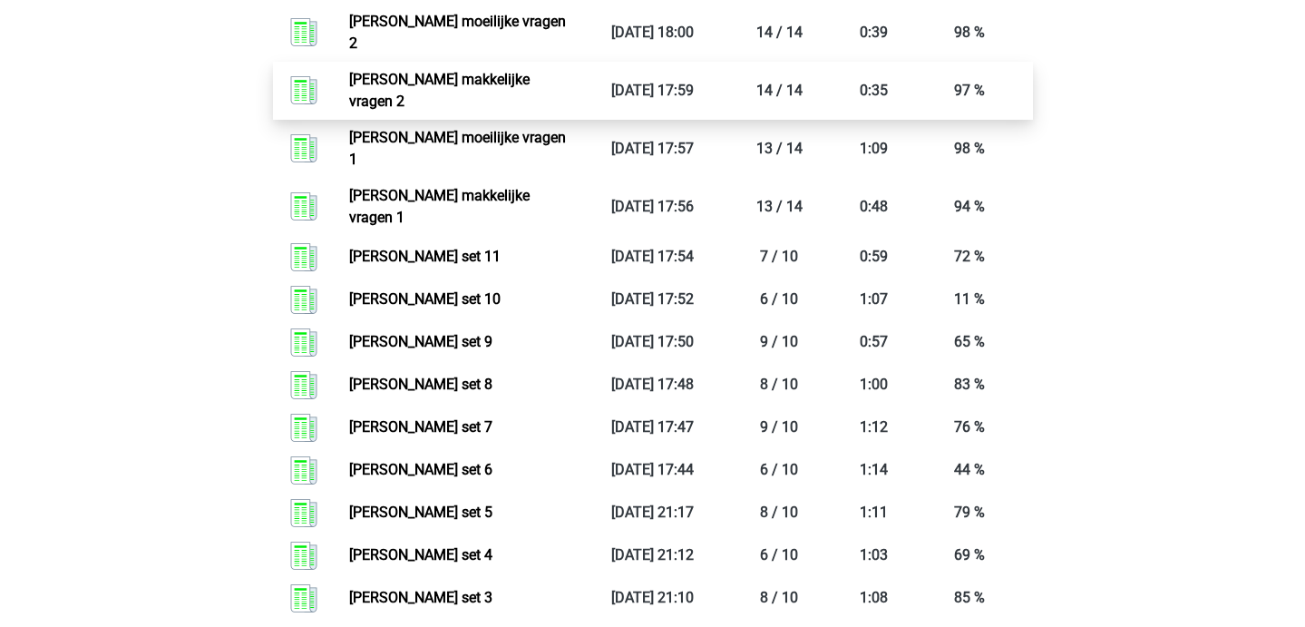
click at [453, 71] on link "Antoniemen makkelijke vragen 2" at bounding box center [439, 90] width 180 height 39
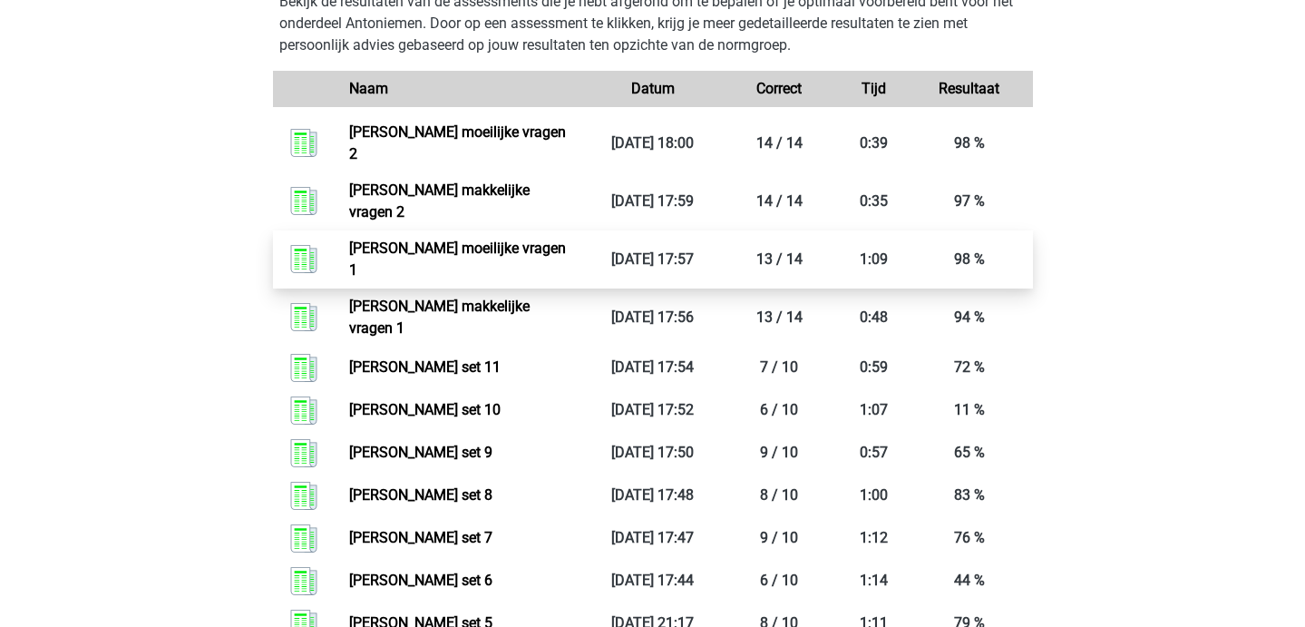
scroll to position [1670, 0]
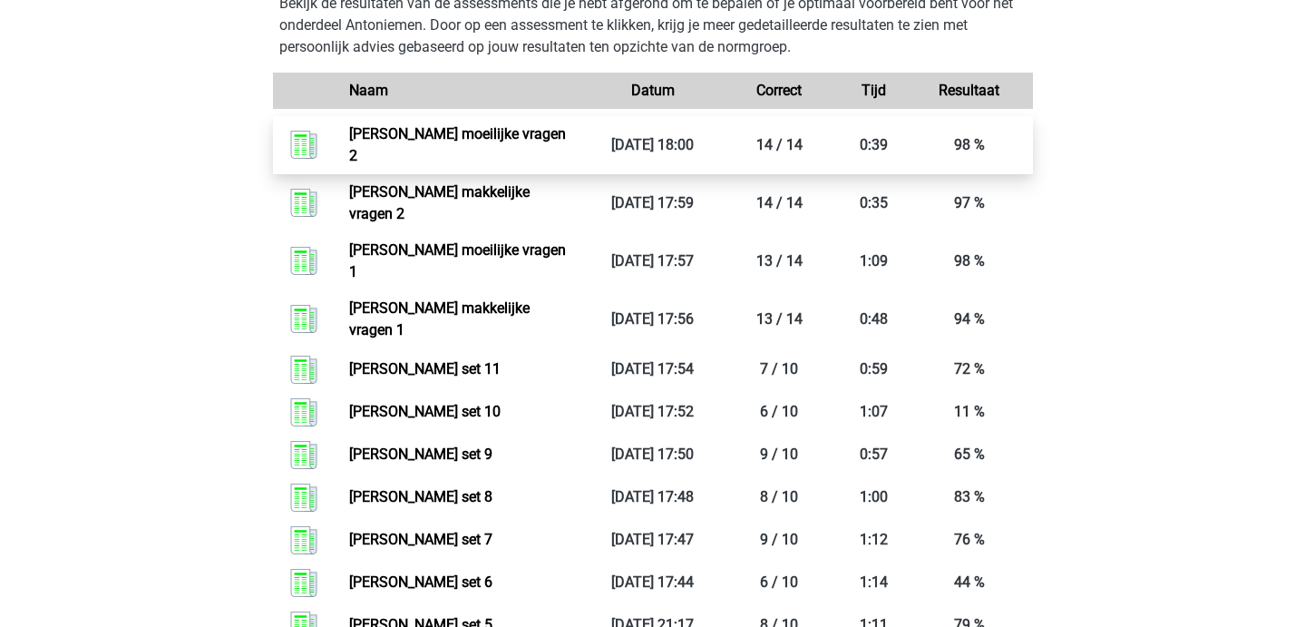
click at [448, 142] on link "Antoniemen moeilijke vragen 2" at bounding box center [457, 144] width 217 height 39
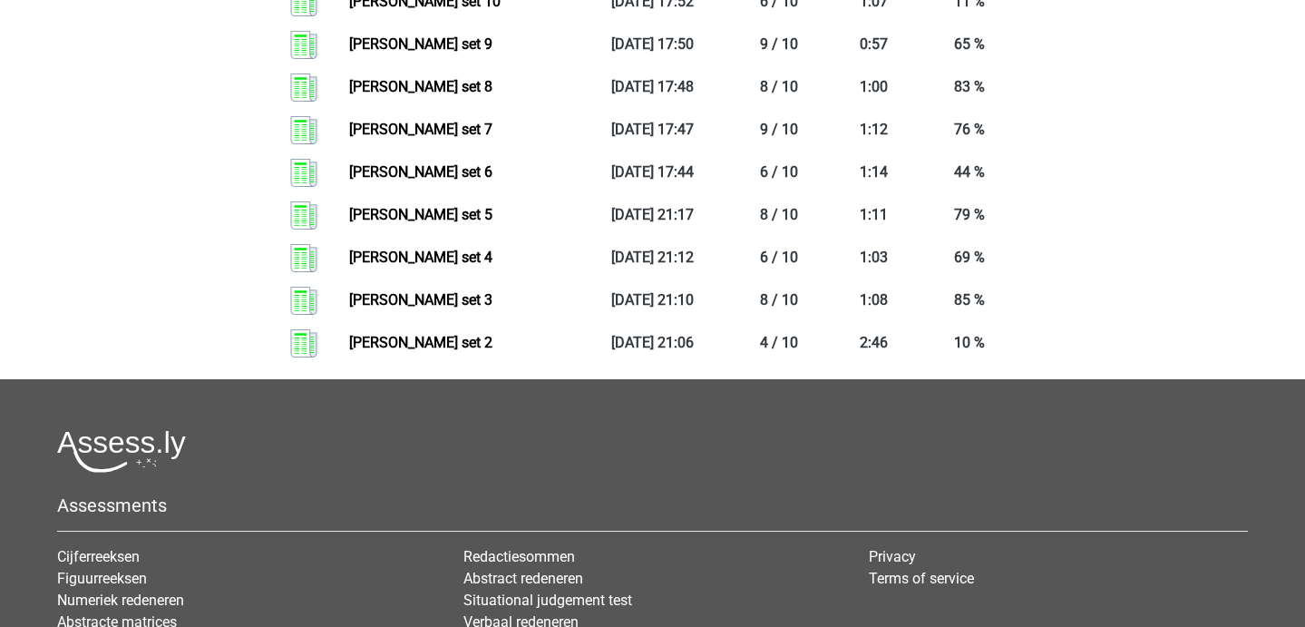
scroll to position [2081, 0]
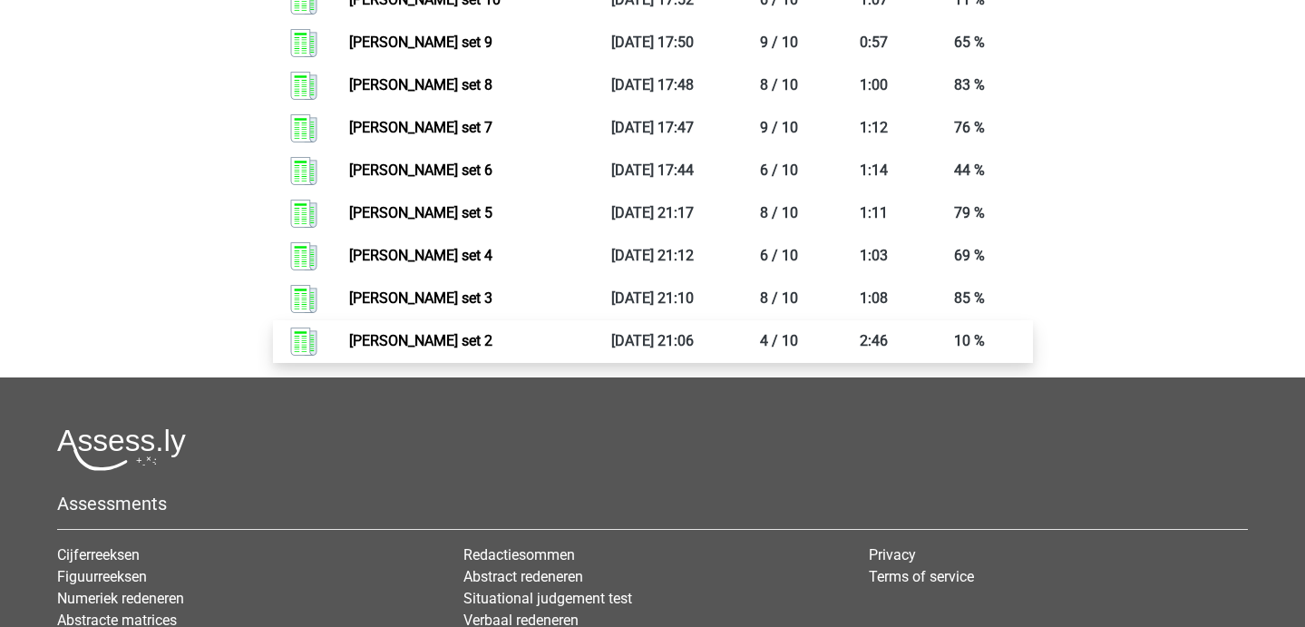
click at [372, 332] on link "Antoniemen set 2" at bounding box center [420, 340] width 143 height 17
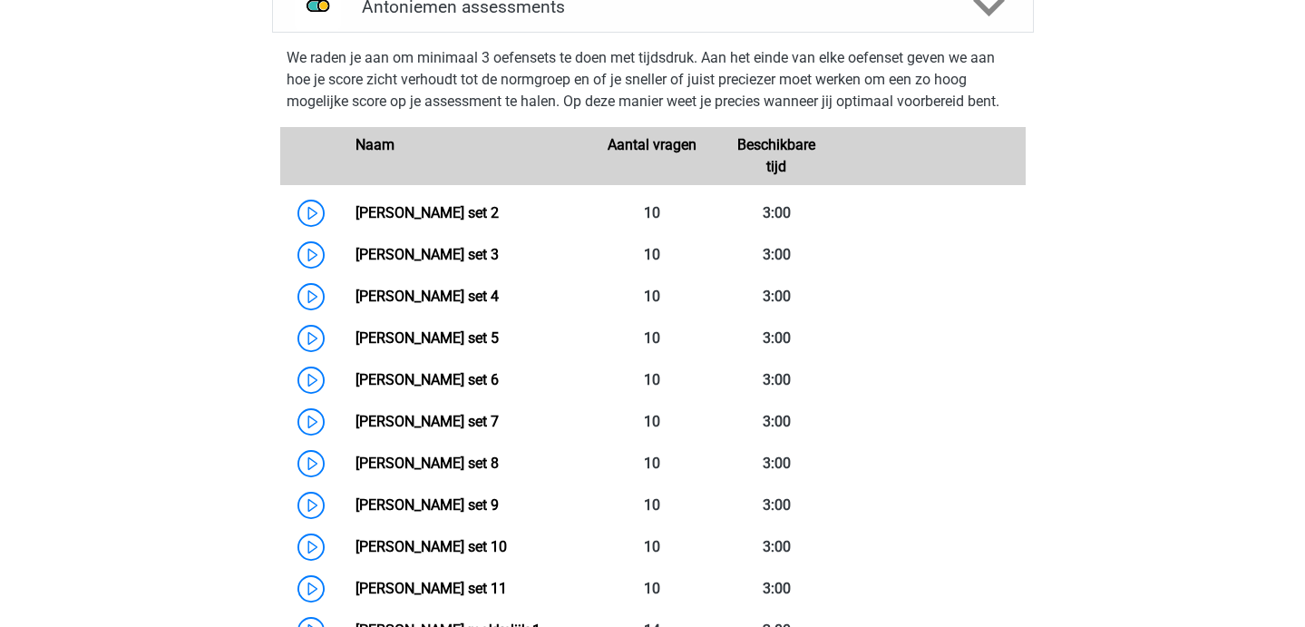
scroll to position [791, 0]
click at [394, 205] on link "Antoniemen set 2" at bounding box center [426, 213] width 143 height 17
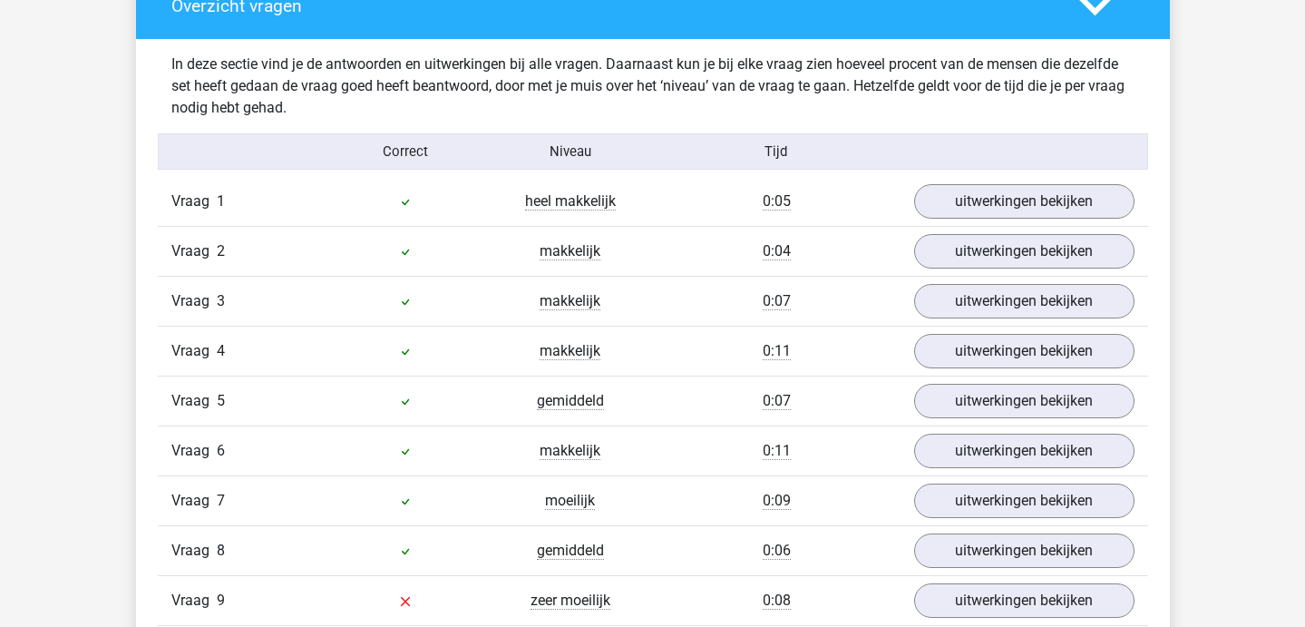
scroll to position [1253, 0]
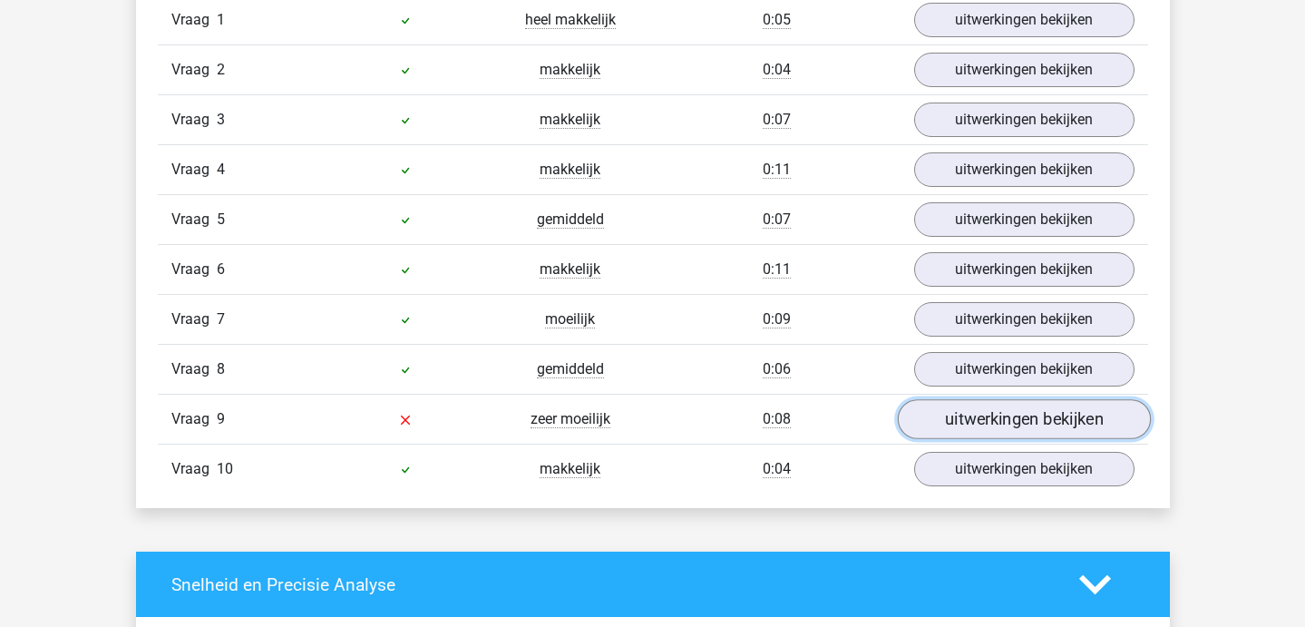
click at [958, 410] on link "uitwerkingen bekijken" at bounding box center [1023, 419] width 253 height 40
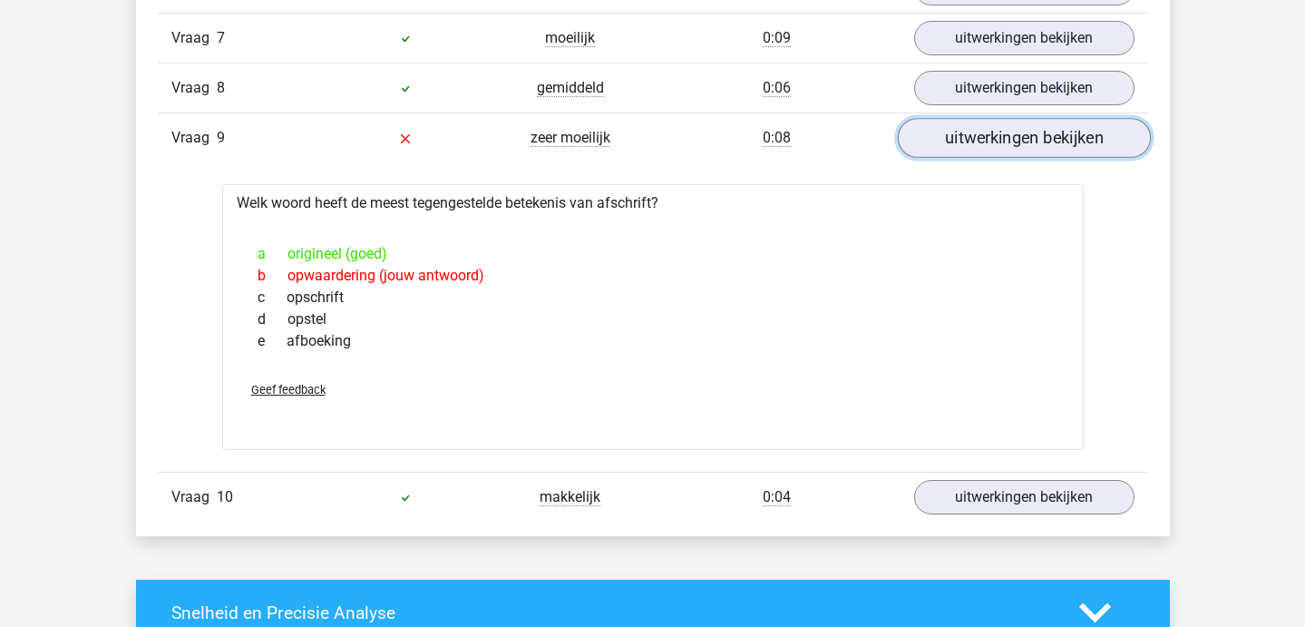
scroll to position [1585, 0]
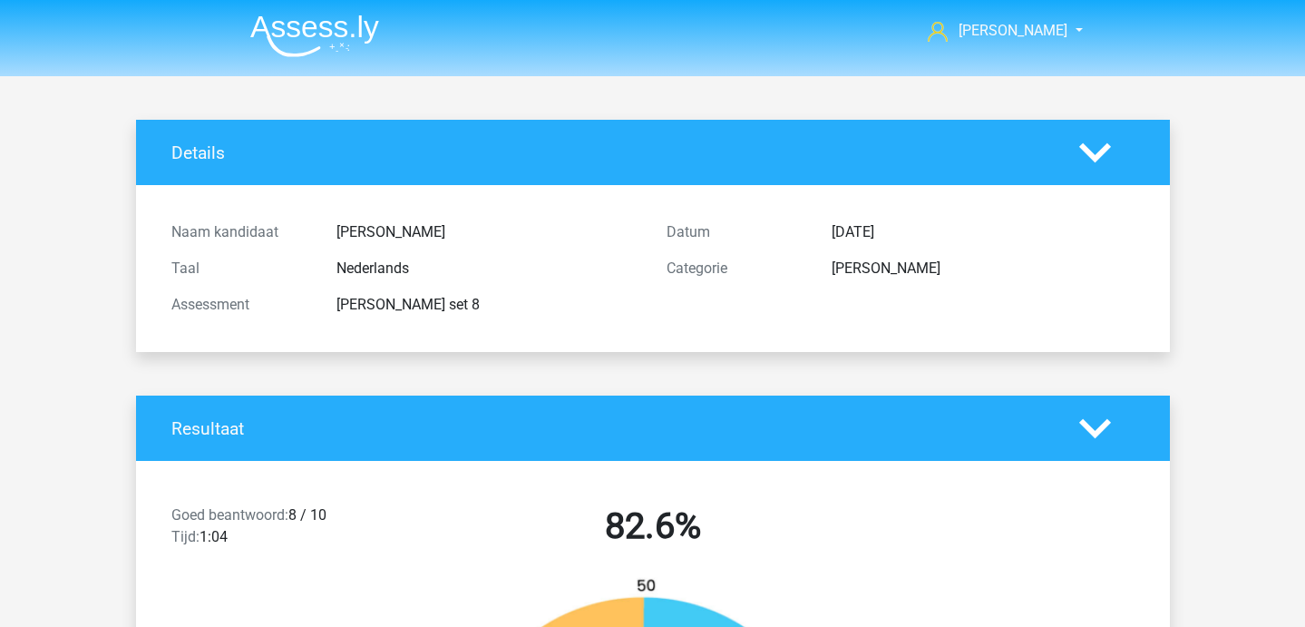
click at [622, 205] on div "Naam kandidaat Phoebe Taal Nederlands Assessment antoniemen set 8 Datum 13 okto…" at bounding box center [653, 268] width 1007 height 167
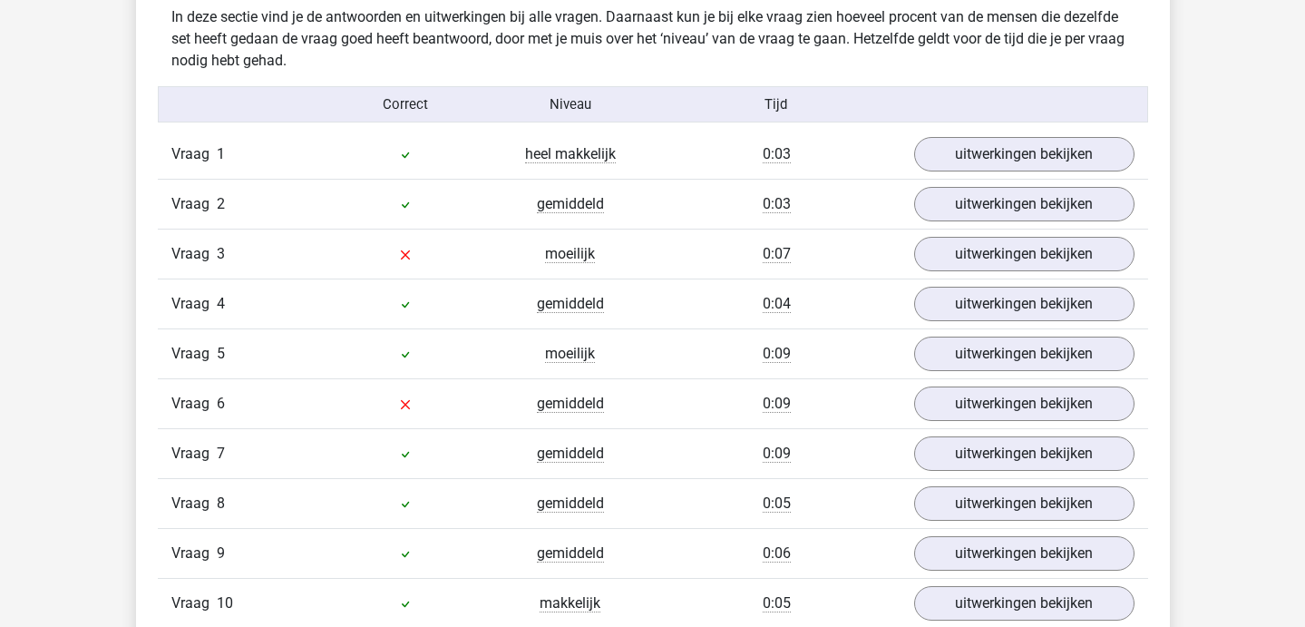
scroll to position [1120, 0]
click at [1008, 241] on link "uitwerkingen bekijken" at bounding box center [1023, 253] width 253 height 40
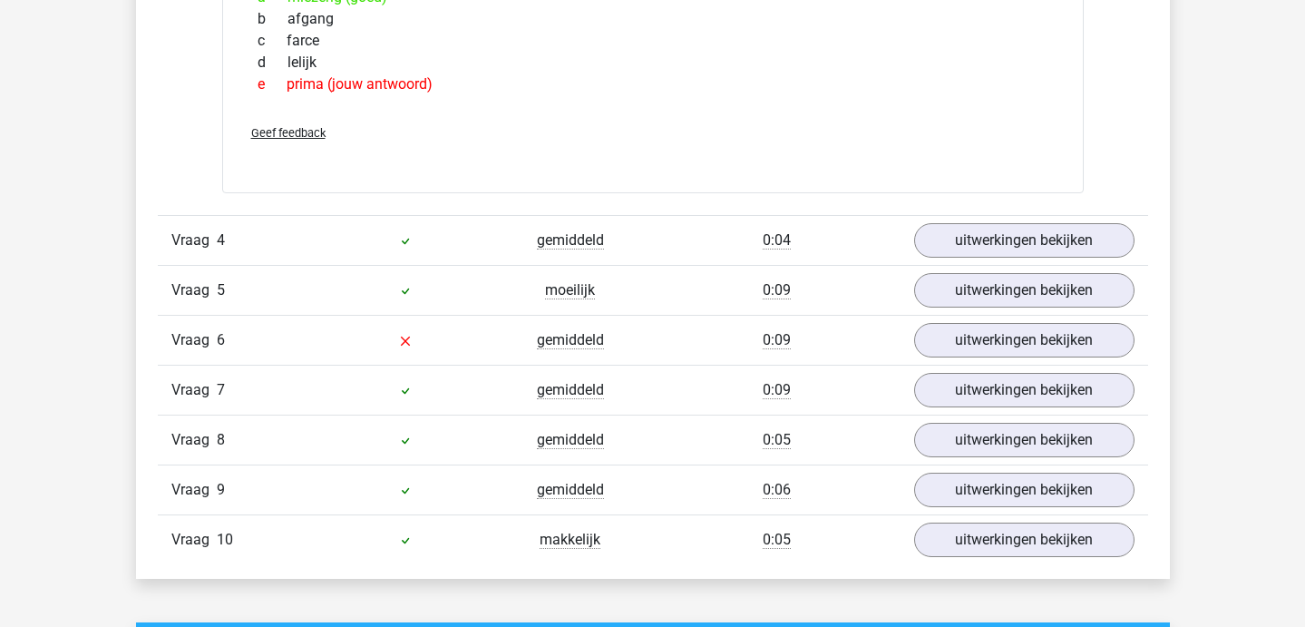
scroll to position [1494, 0]
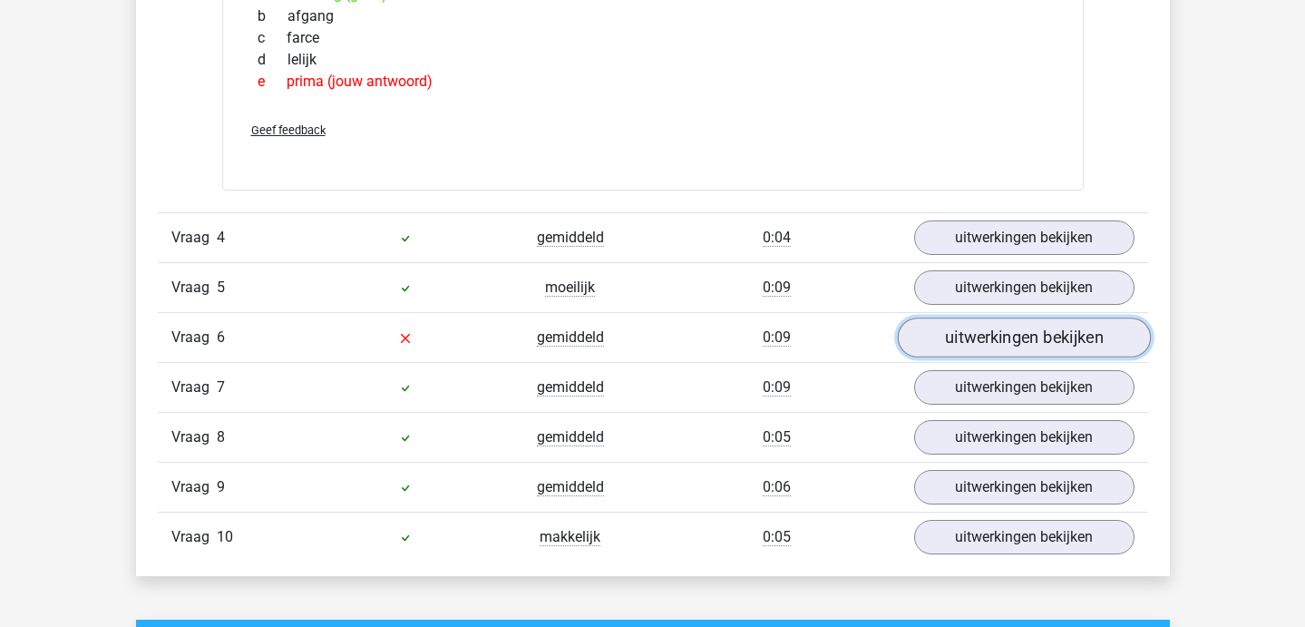
click at [969, 342] on link "uitwerkingen bekijken" at bounding box center [1023, 337] width 253 height 40
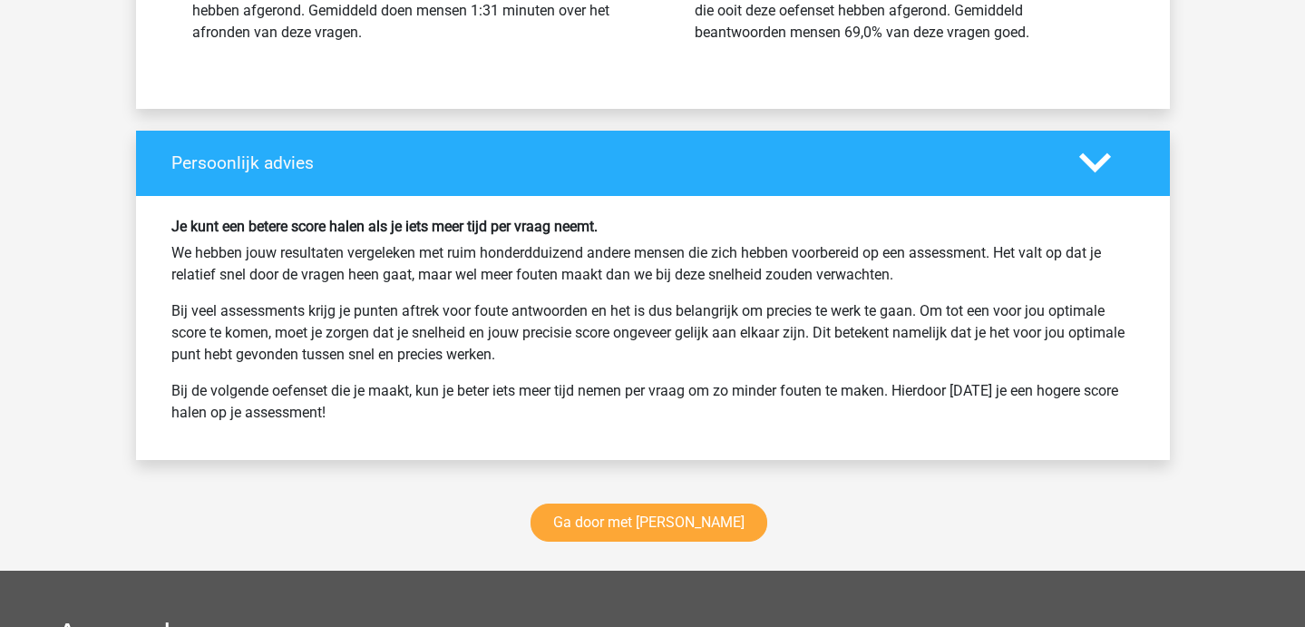
scroll to position [2901, 0]
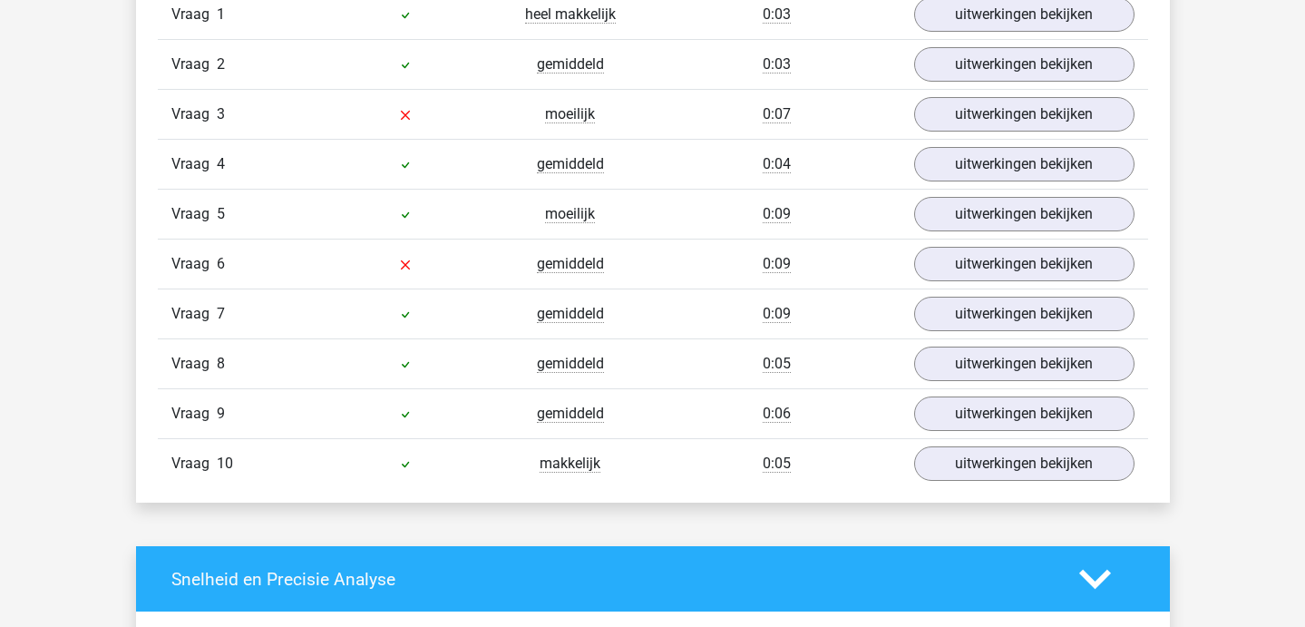
scroll to position [1258, 0]
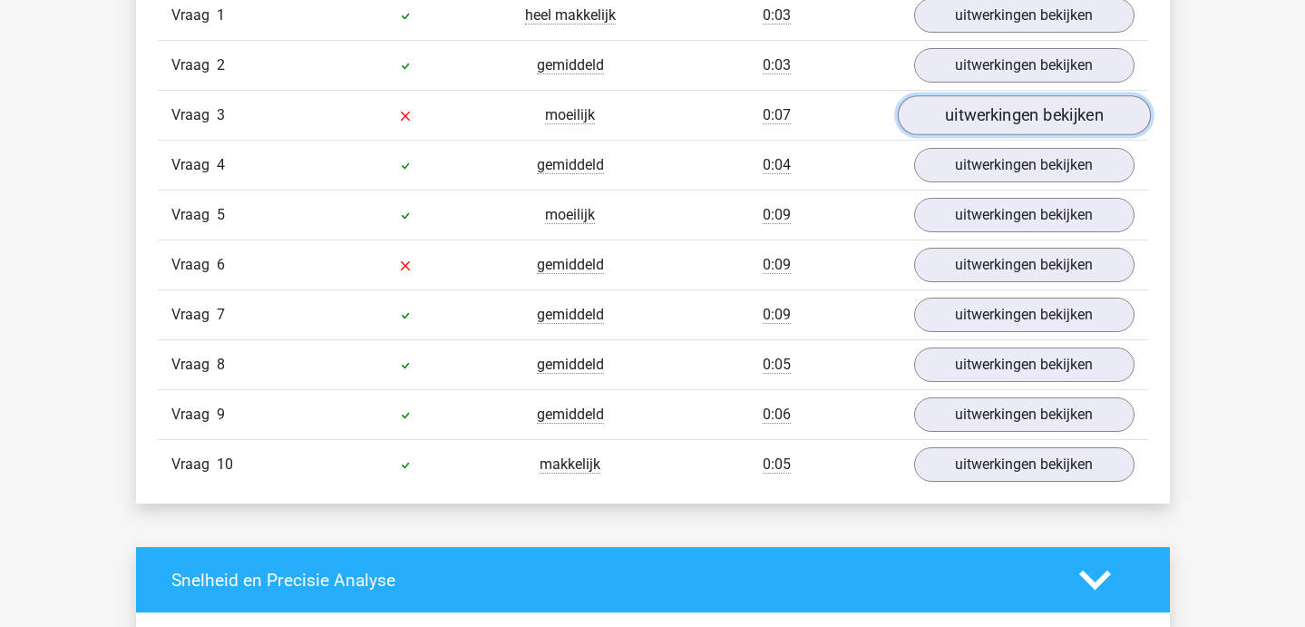
click at [992, 120] on link "uitwerkingen bekijken" at bounding box center [1023, 115] width 253 height 40
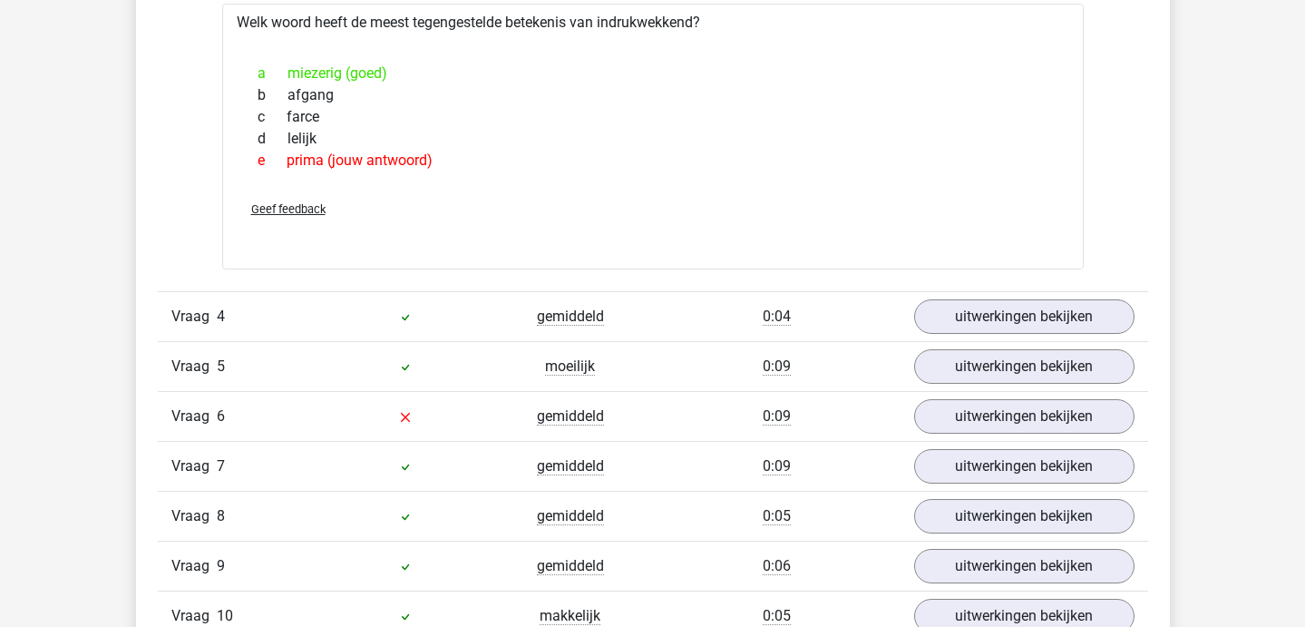
scroll to position [1520, 0]
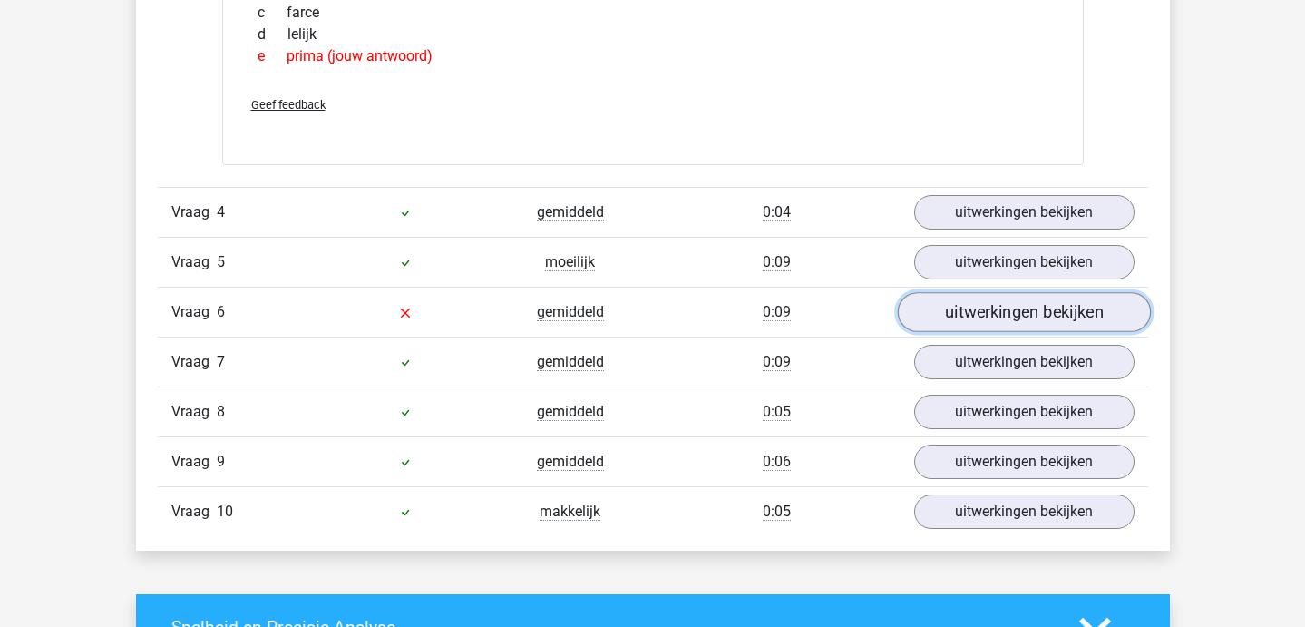
click at [935, 321] on link "uitwerkingen bekijken" at bounding box center [1023, 312] width 253 height 40
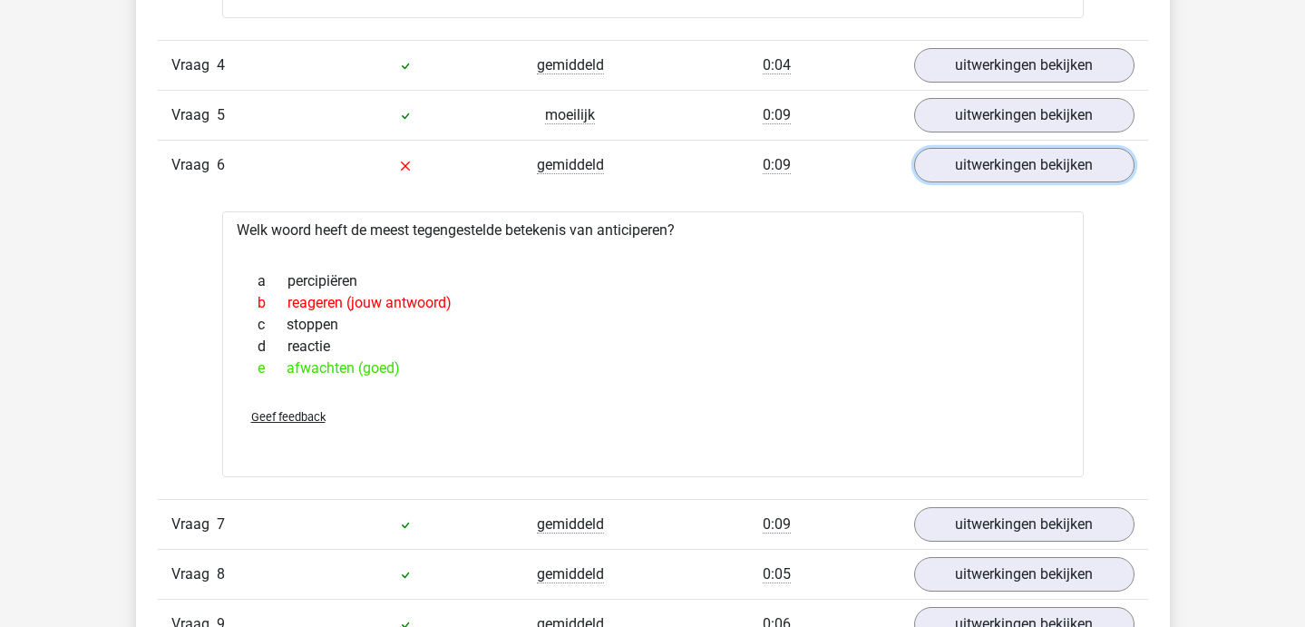
scroll to position [1676, 0]
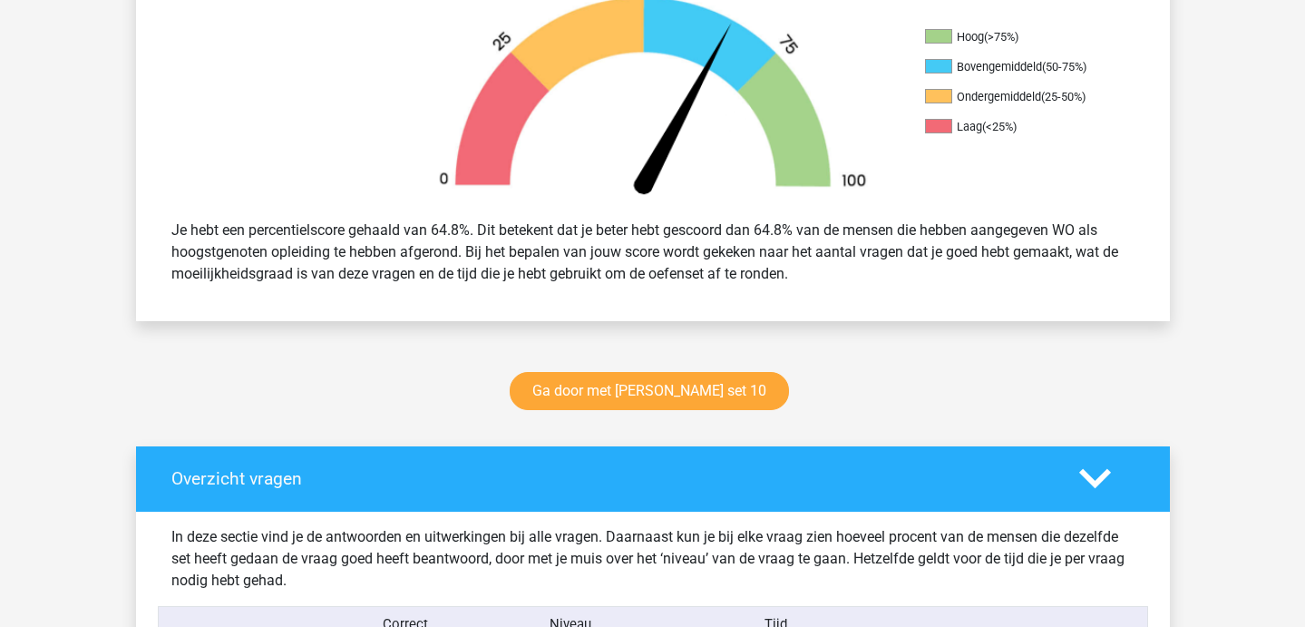
scroll to position [650, 0]
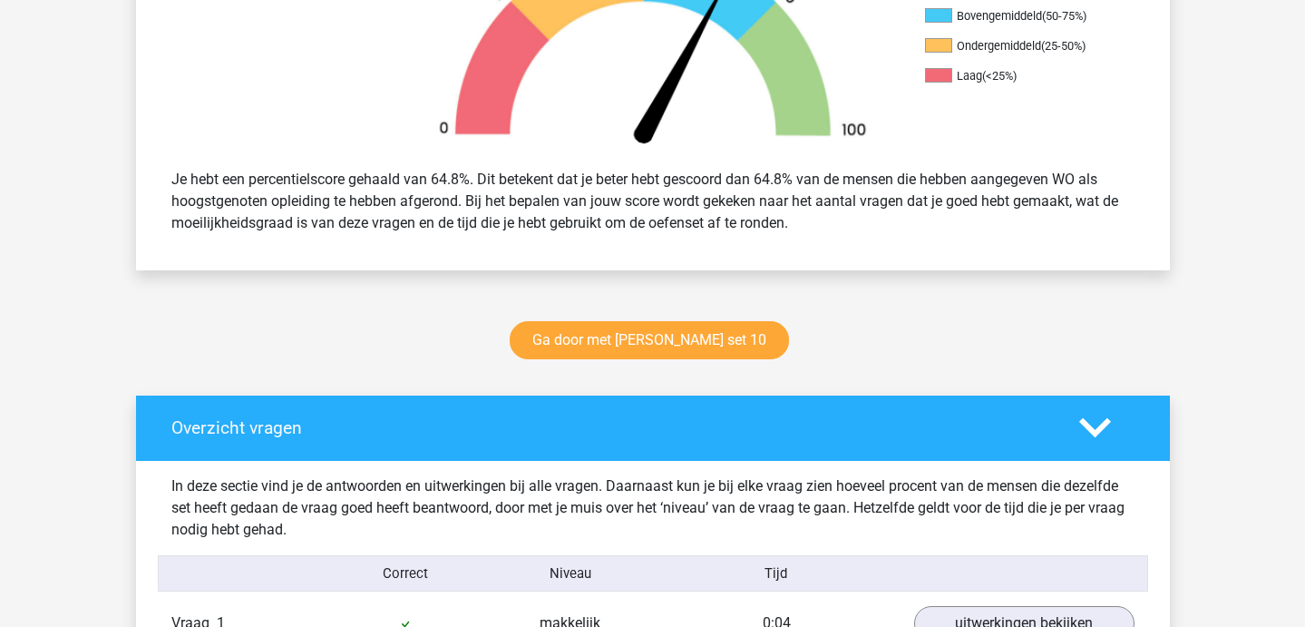
click at [640, 359] on div "Ga door met [PERSON_NAME] set 10" at bounding box center [653, 344] width 862 height 60
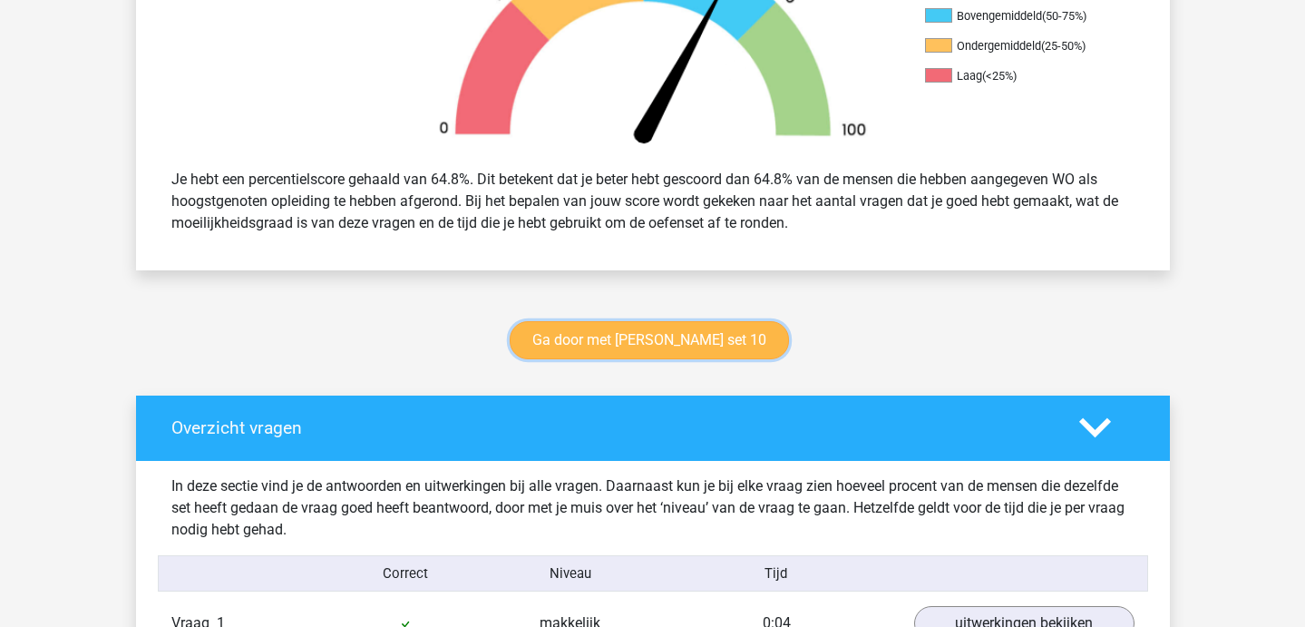
click at [620, 345] on link "Ga door met [PERSON_NAME] set 10" at bounding box center [649, 340] width 279 height 38
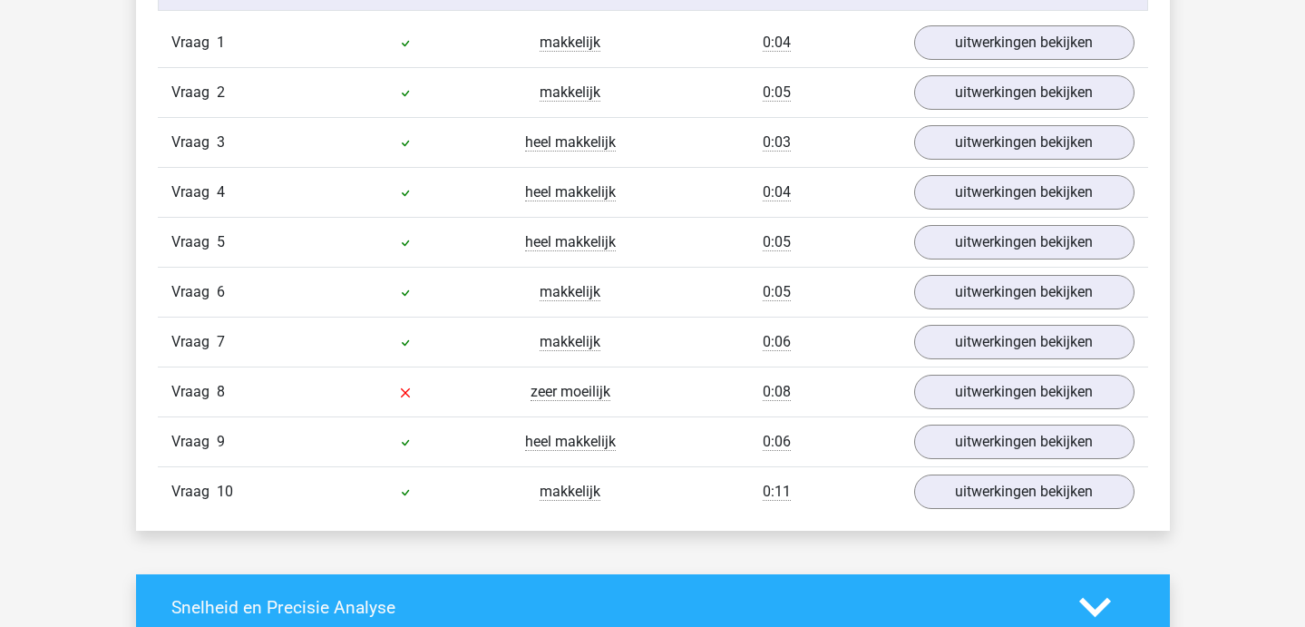
scroll to position [1224, 0]
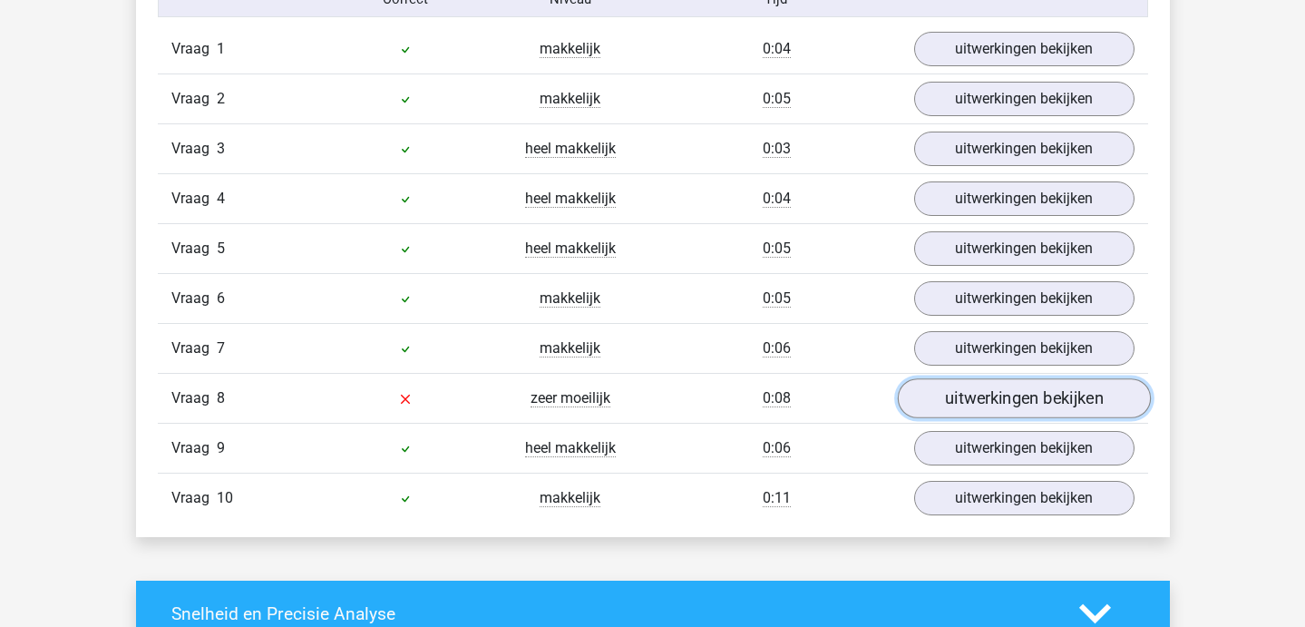
click at [958, 399] on link "uitwerkingen bekijken" at bounding box center [1023, 398] width 253 height 40
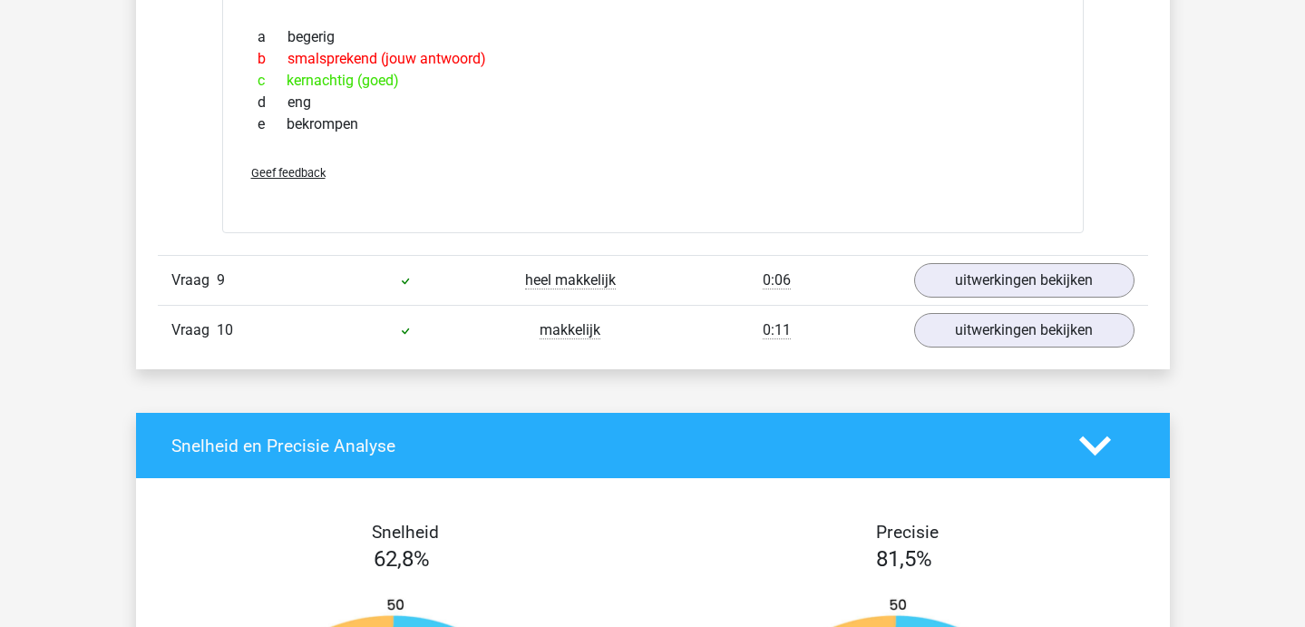
scroll to position [1700, 0]
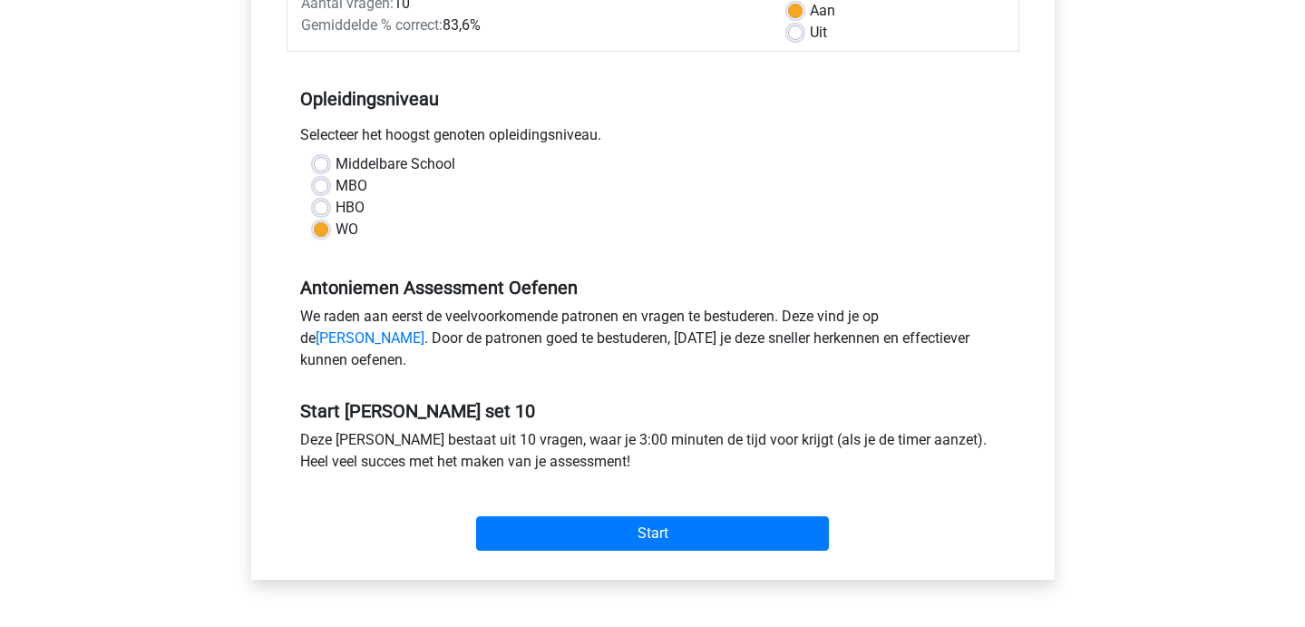
scroll to position [303, 0]
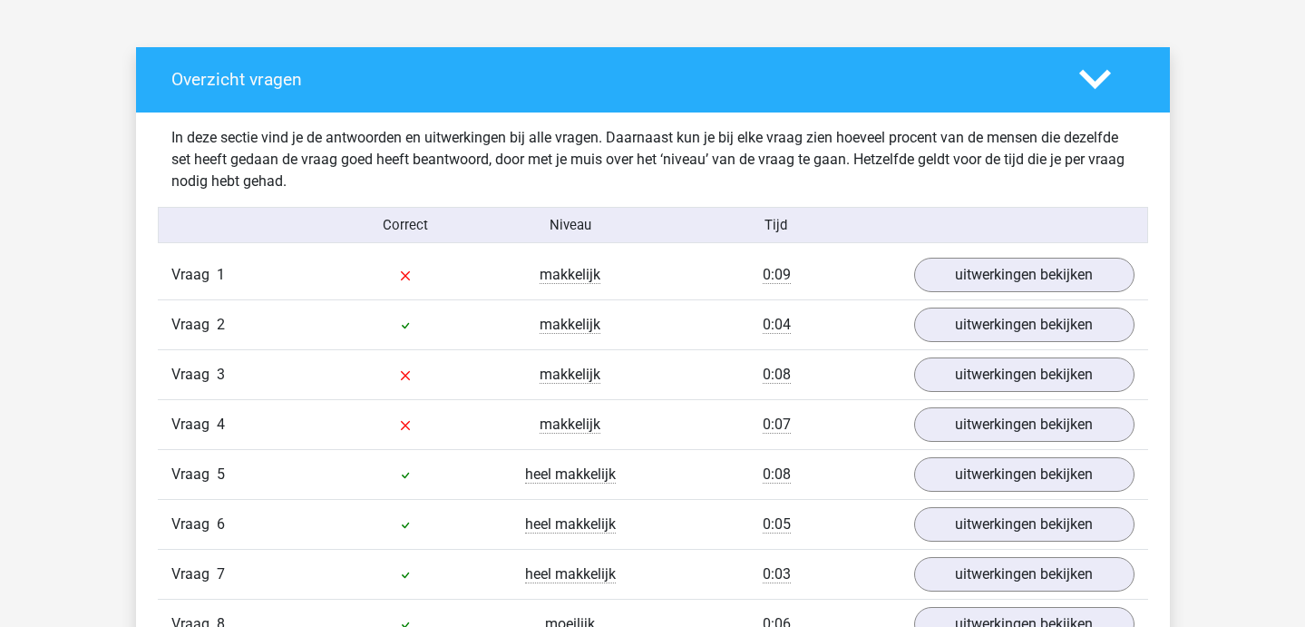
scroll to position [970, 0]
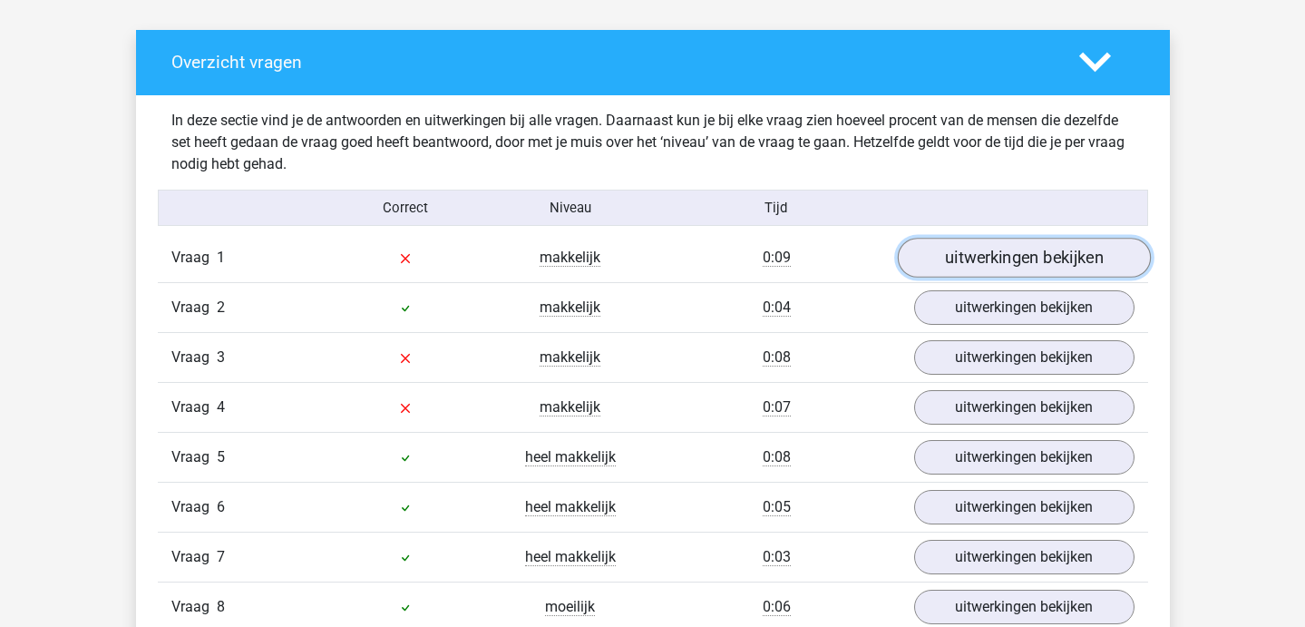
click at [989, 242] on link "uitwerkingen bekijken" at bounding box center [1023, 258] width 253 height 40
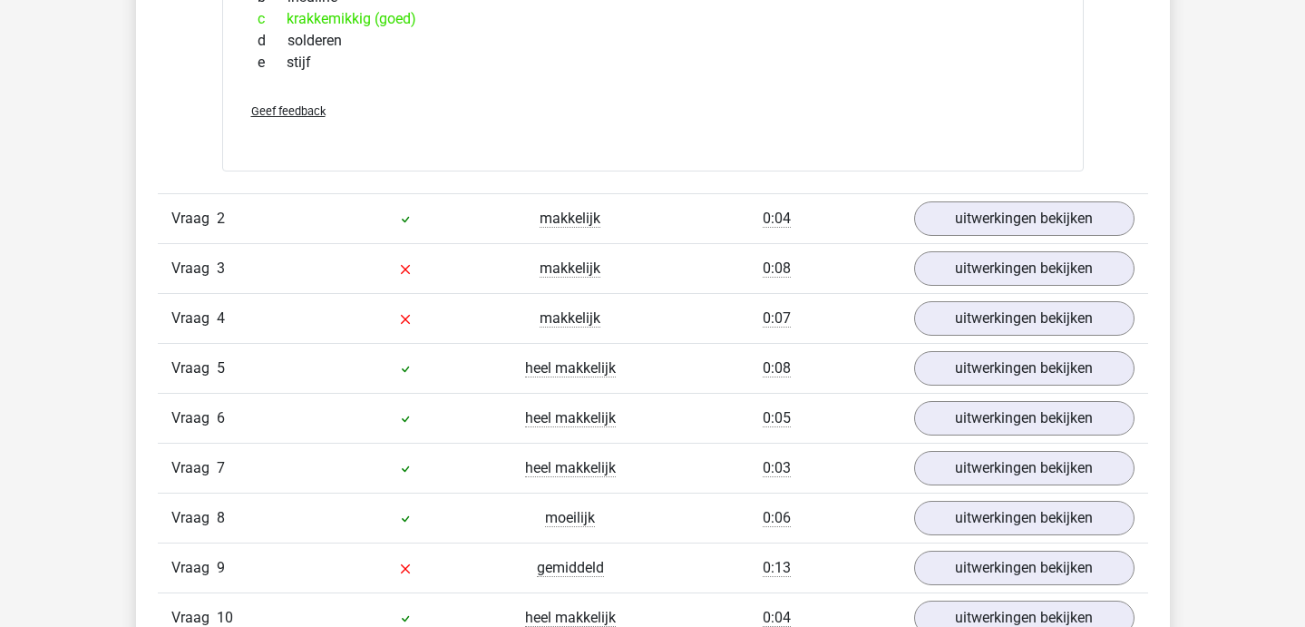
scroll to position [1368, 0]
click at [990, 262] on link "uitwerkingen bekijken" at bounding box center [1023, 269] width 253 height 40
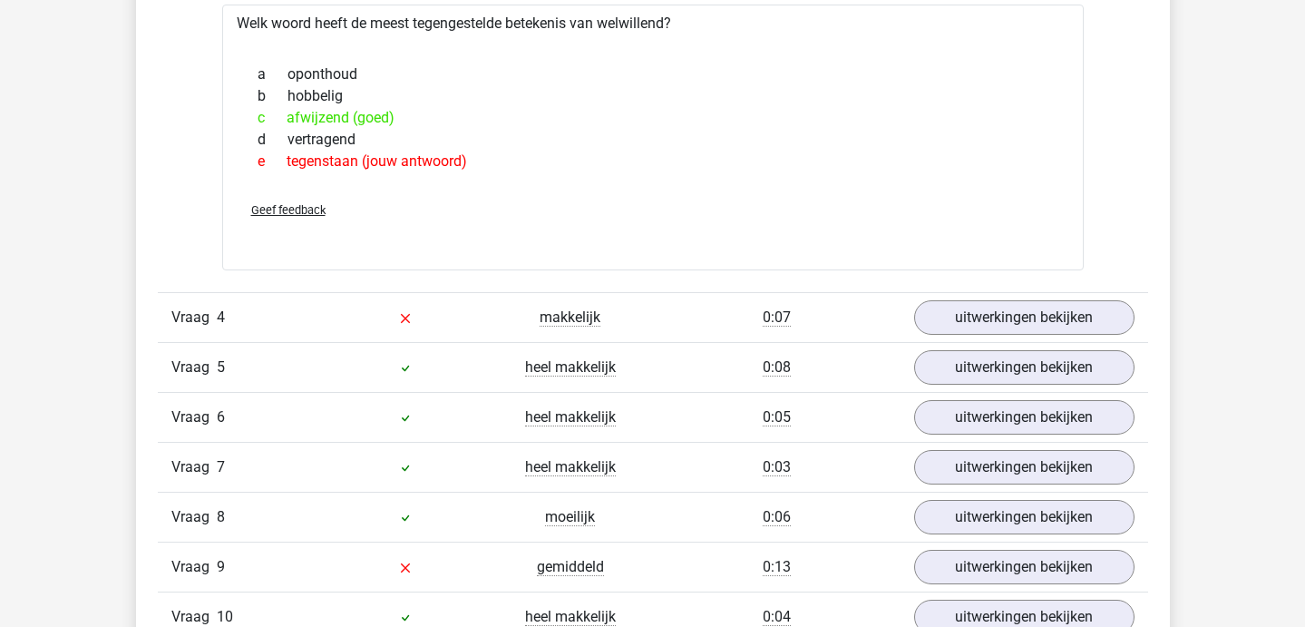
scroll to position [1692, 0]
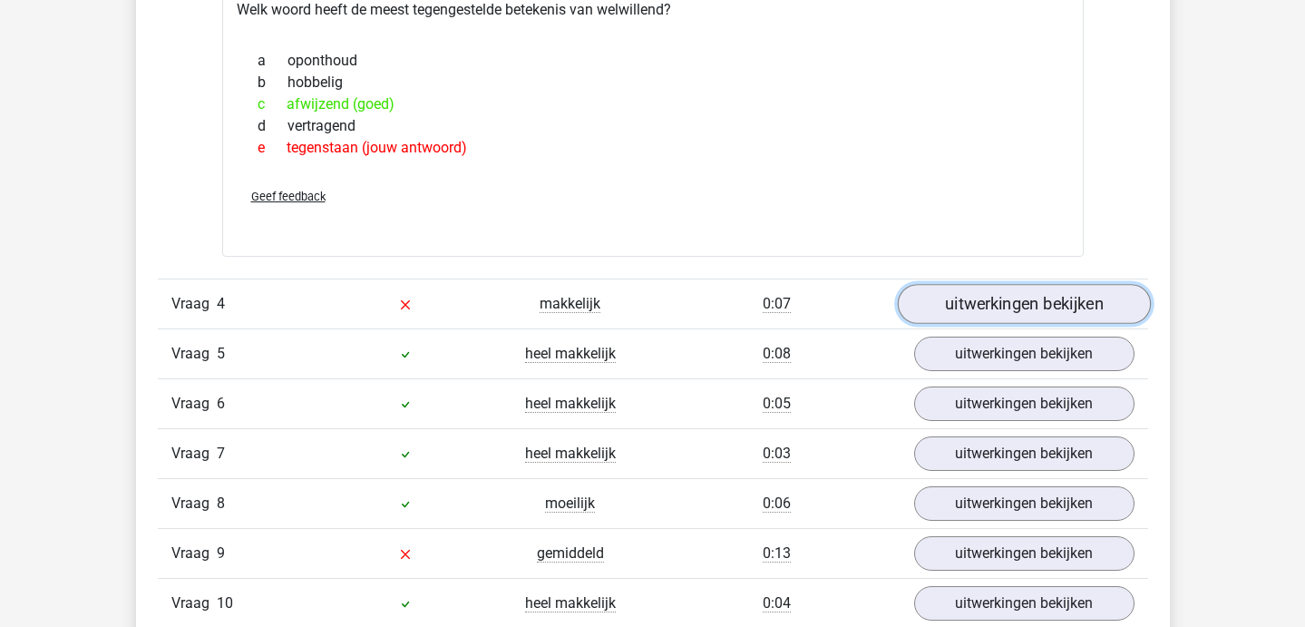
click at [981, 293] on link "uitwerkingen bekijken" at bounding box center [1023, 305] width 253 height 40
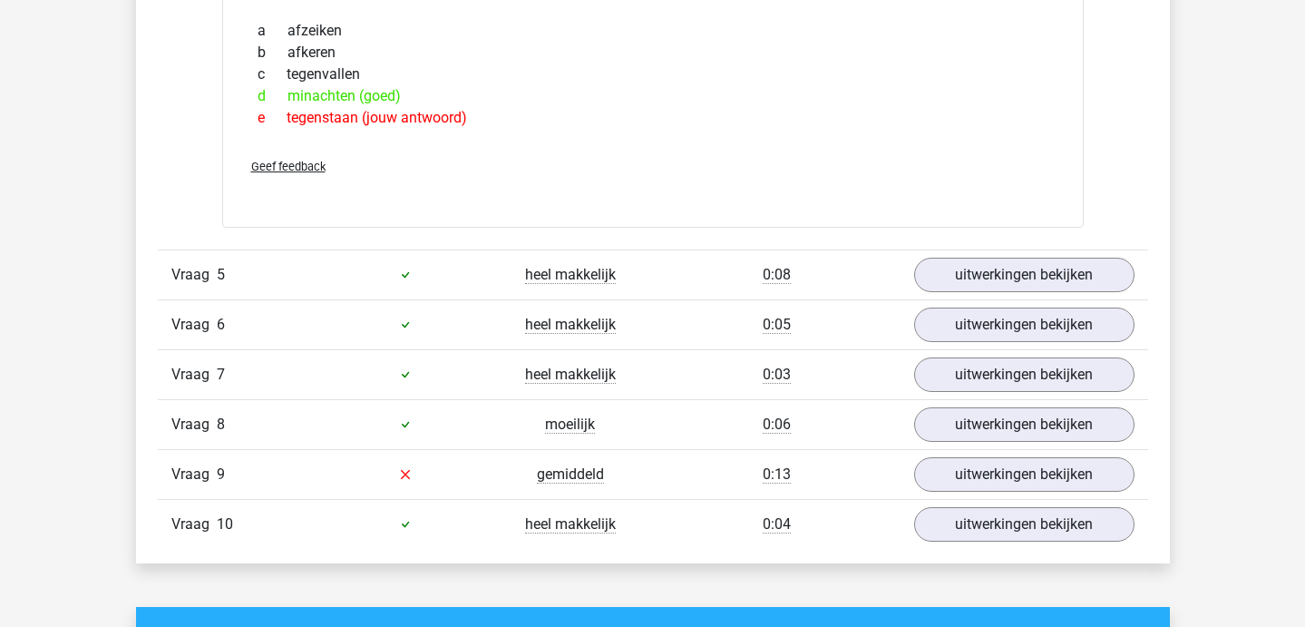
scroll to position [2088, 0]
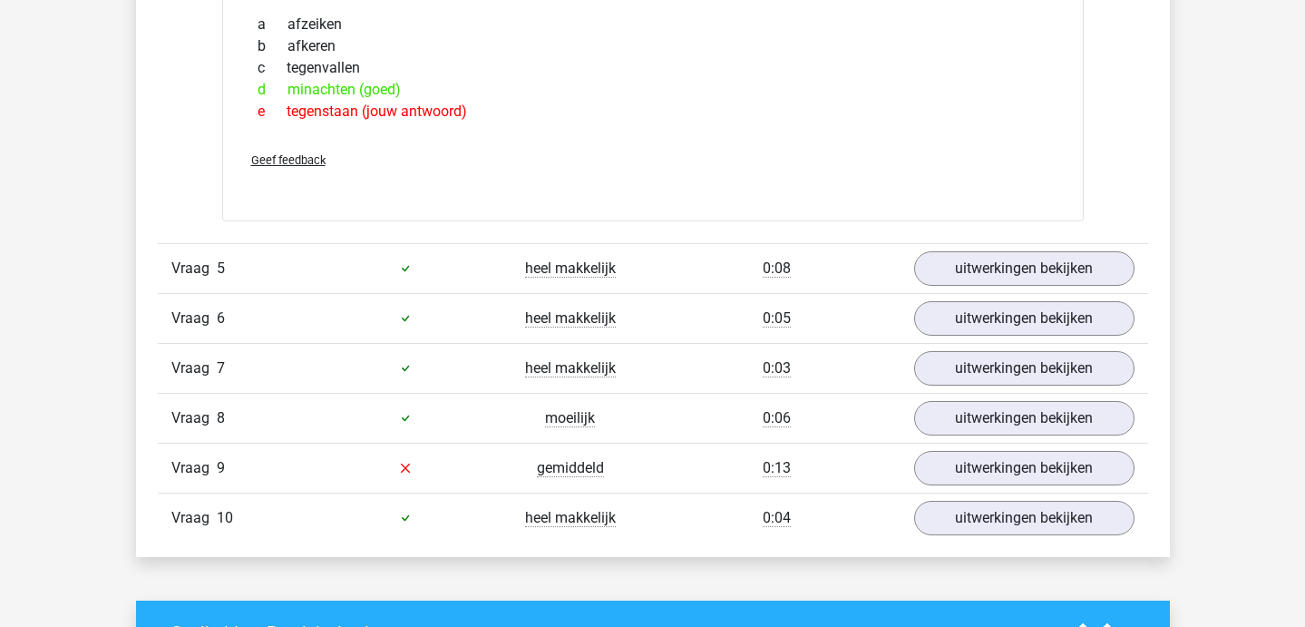
click at [987, 492] on div "Vraag 10 heel makkelijk 0:04 uitwerkingen bekijken" at bounding box center [653, 517] width 990 height 50
click at [977, 474] on link "uitwerkingen bekijken" at bounding box center [1023, 468] width 253 height 40
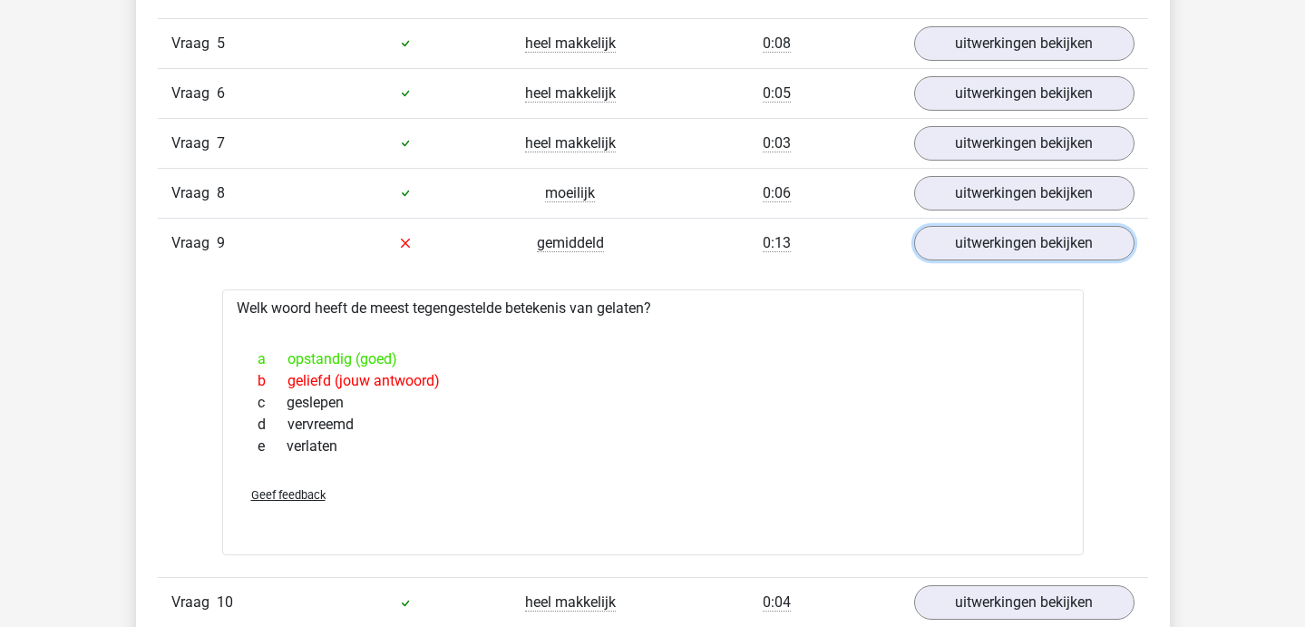
scroll to position [2511, 0]
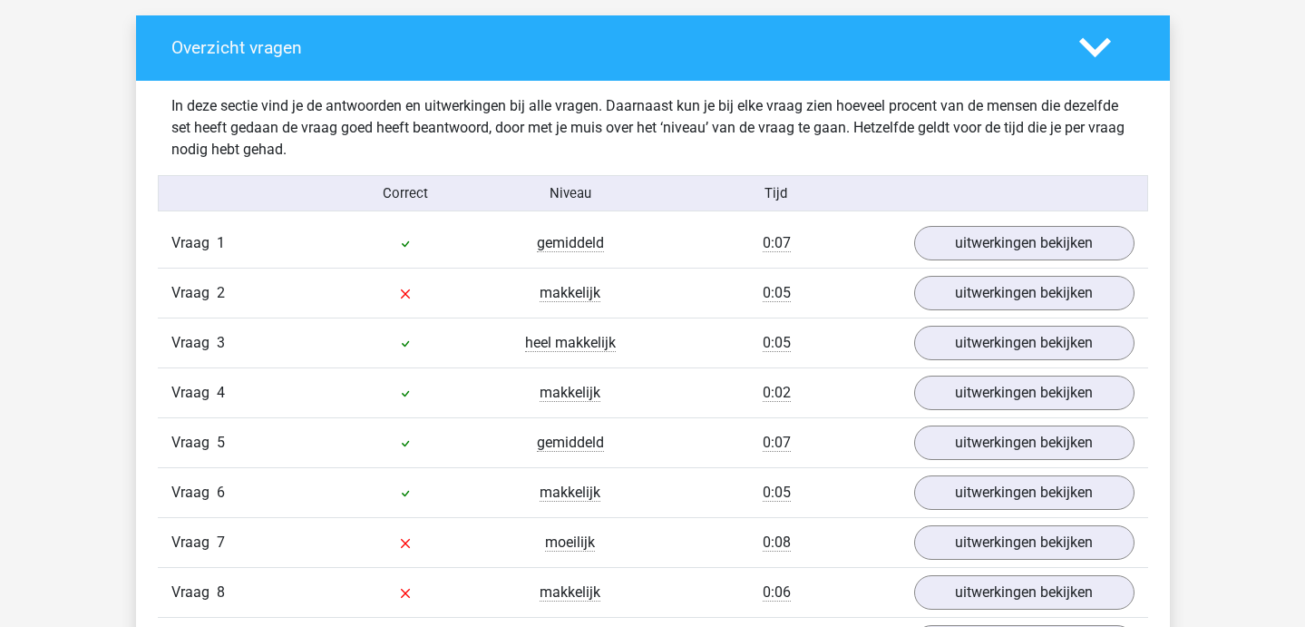
scroll to position [986, 0]
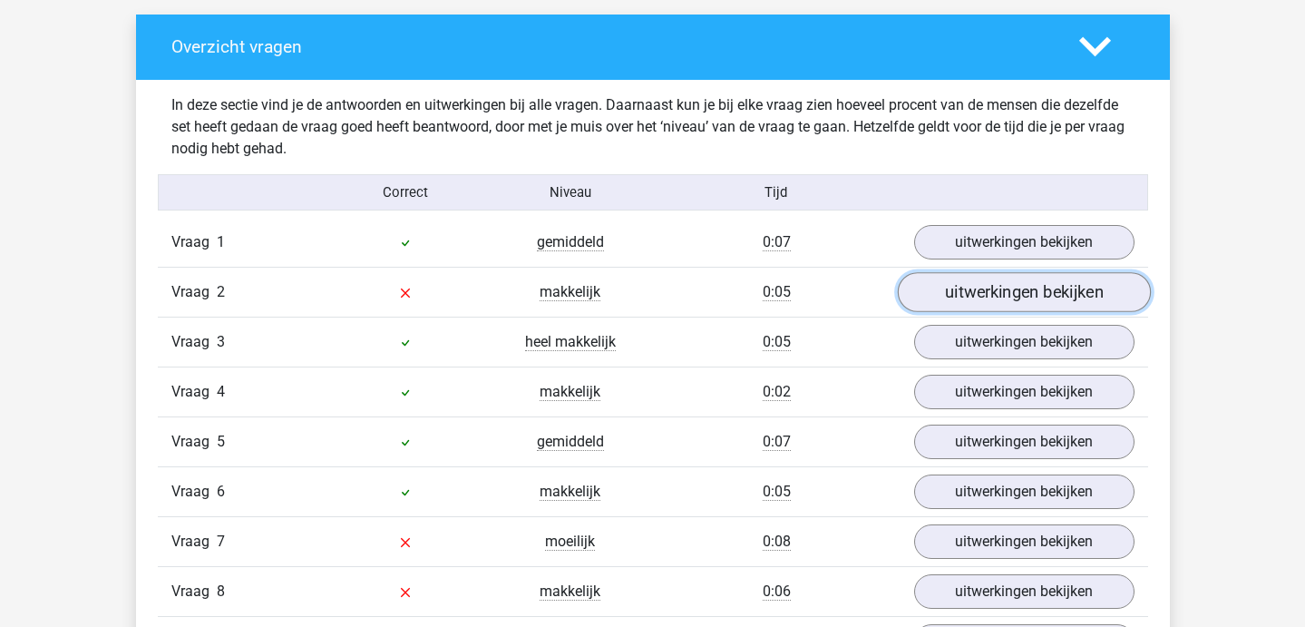
click at [1055, 301] on link "uitwerkingen bekijken" at bounding box center [1023, 292] width 253 height 40
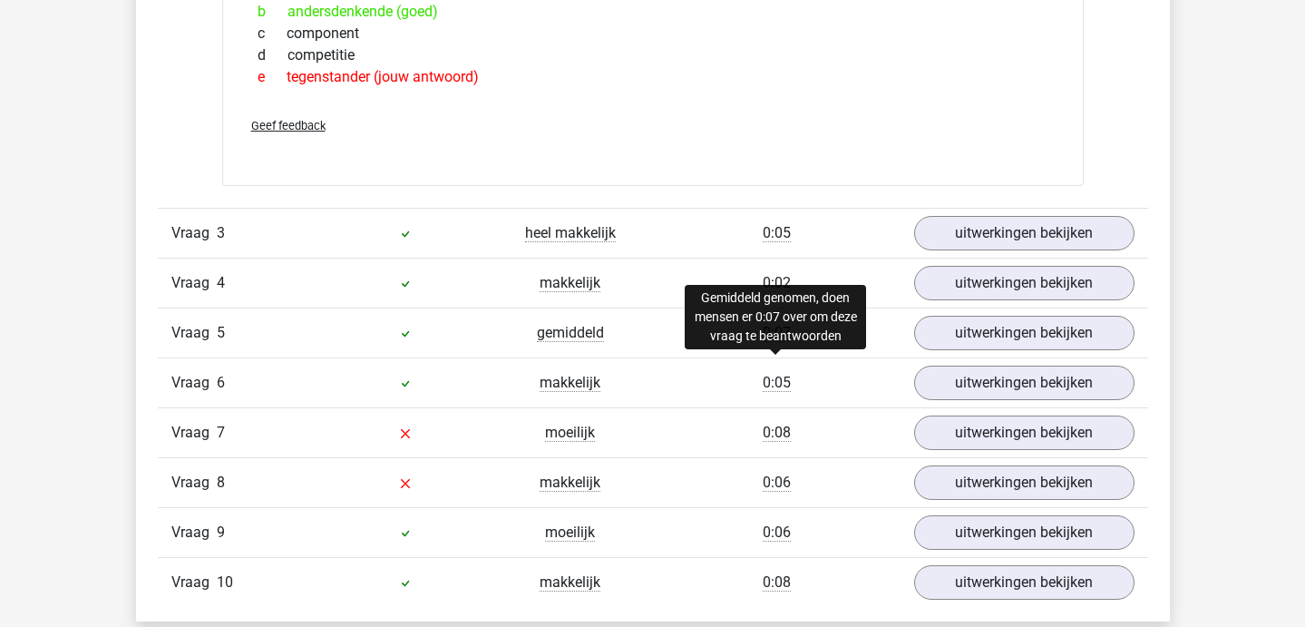
scroll to position [1406, 0]
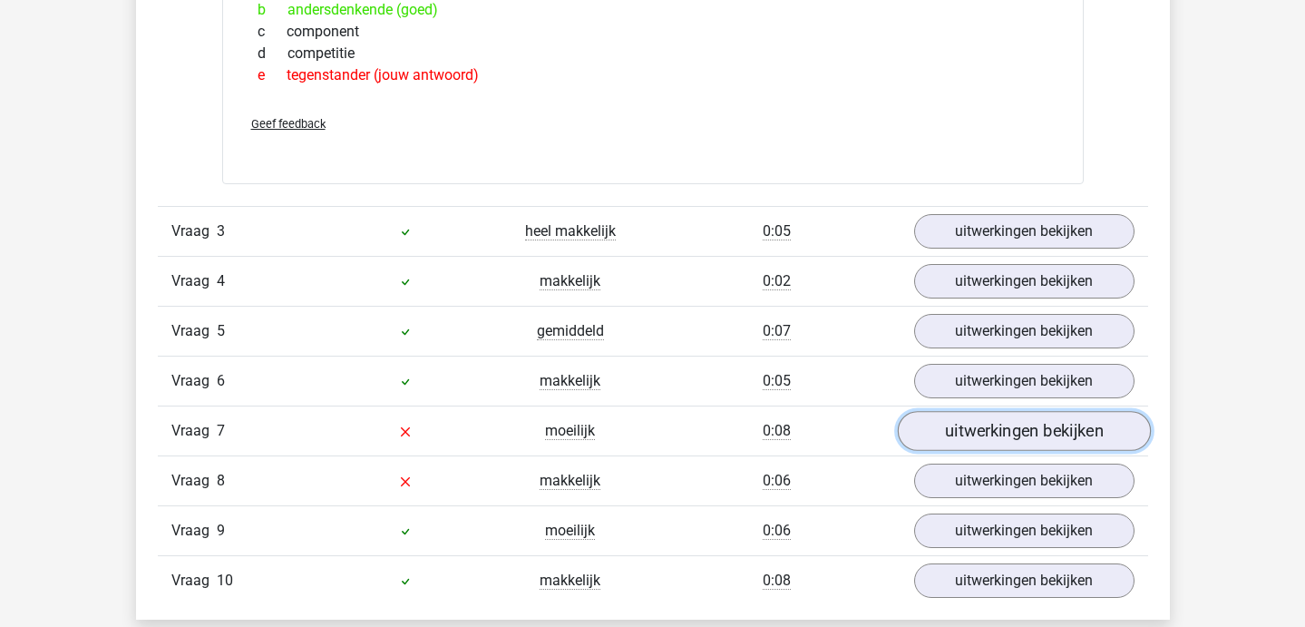
click at [985, 422] on link "uitwerkingen bekijken" at bounding box center [1023, 431] width 253 height 40
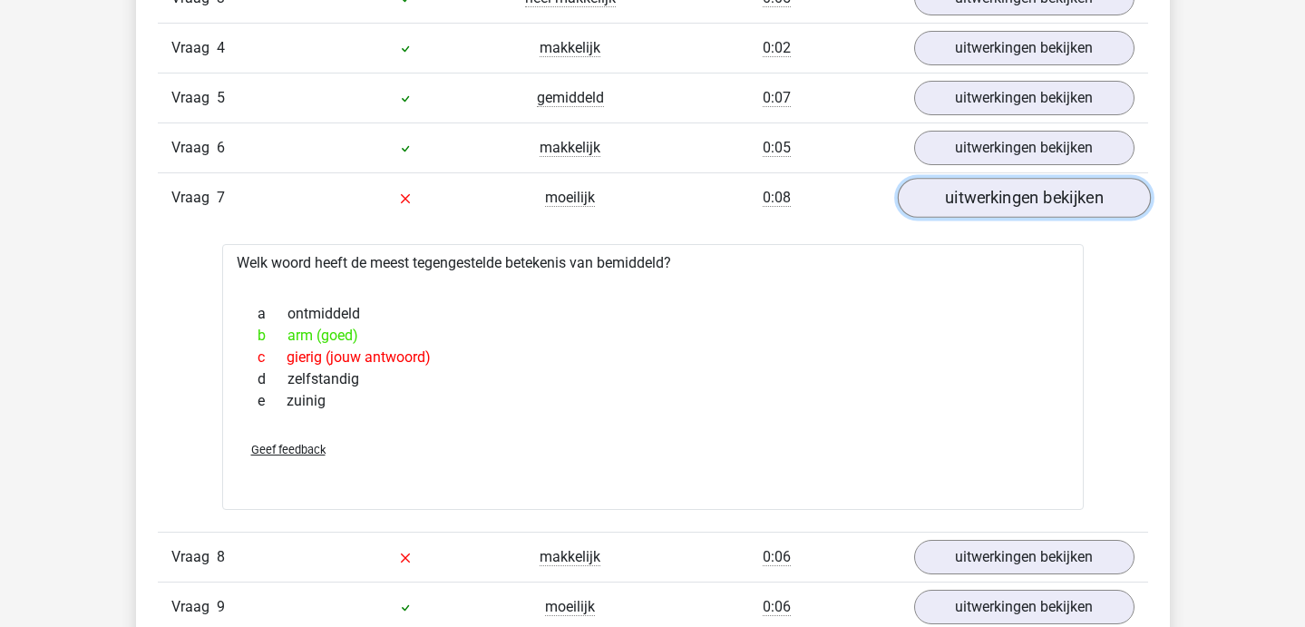
scroll to position [1636, 0]
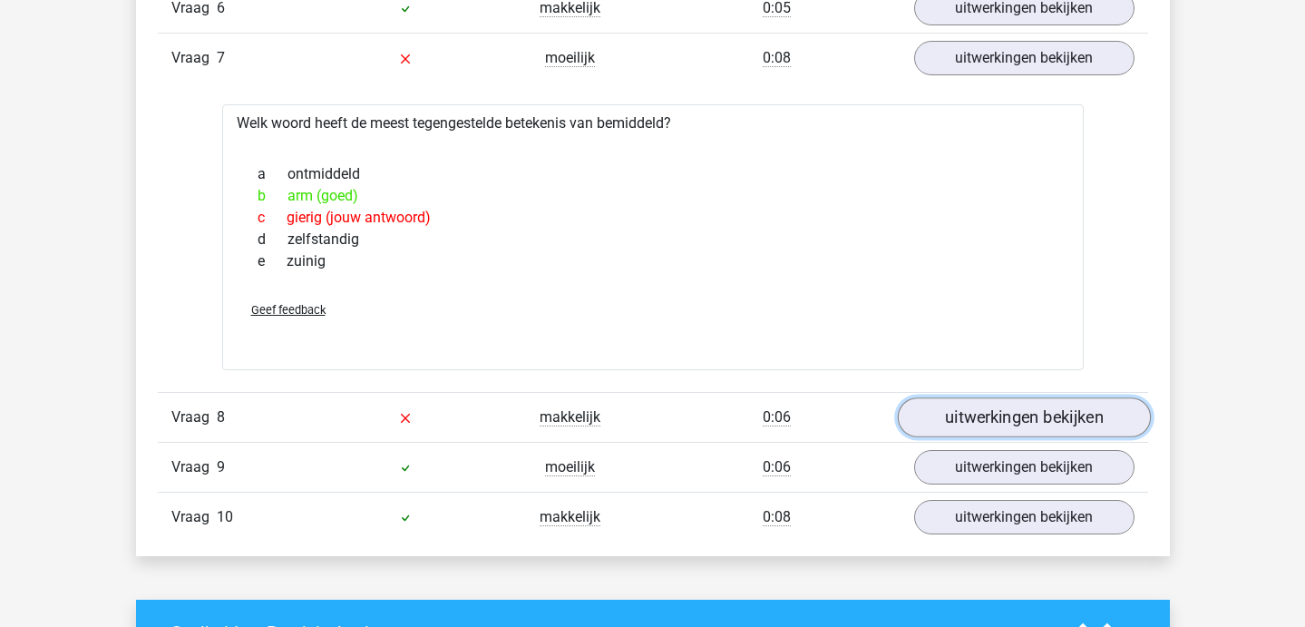
click at [980, 427] on link "uitwerkingen bekijken" at bounding box center [1023, 418] width 253 height 40
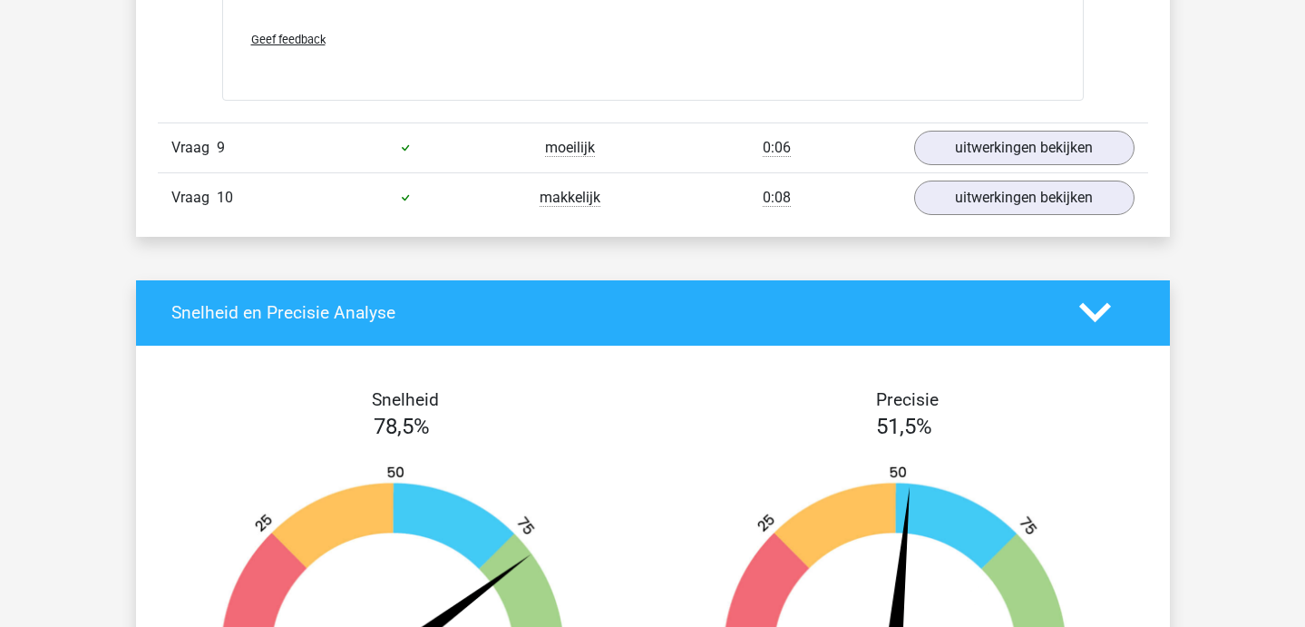
scroll to position [2416, 0]
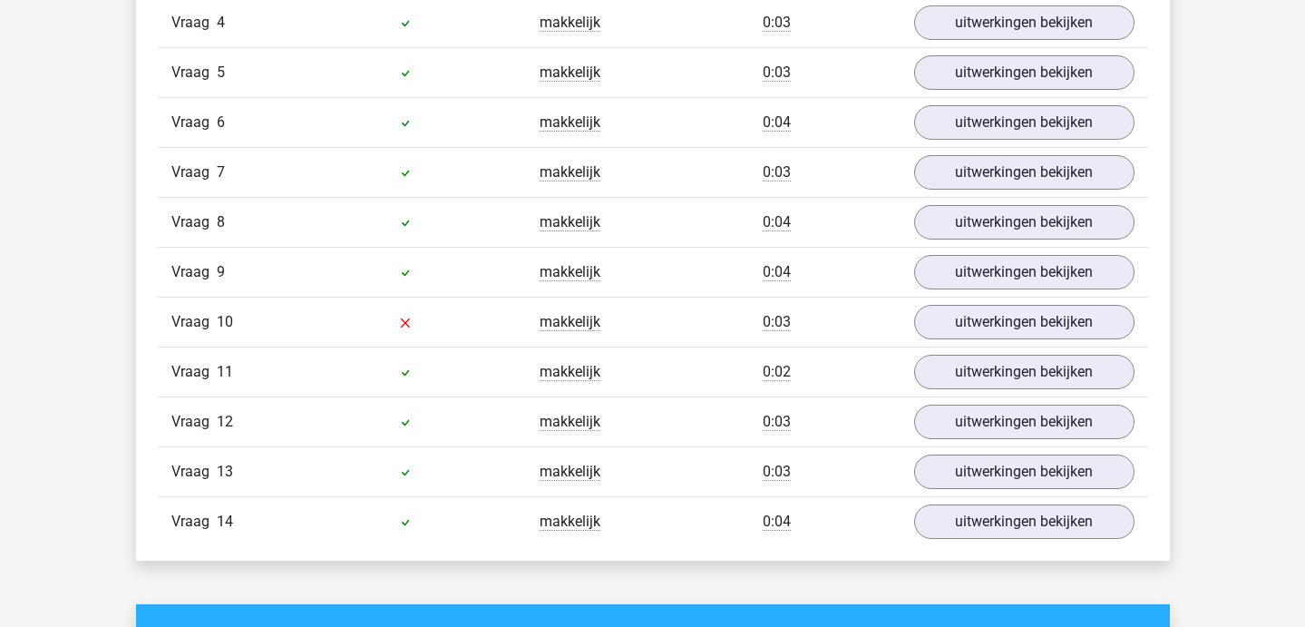
scroll to position [1414, 0]
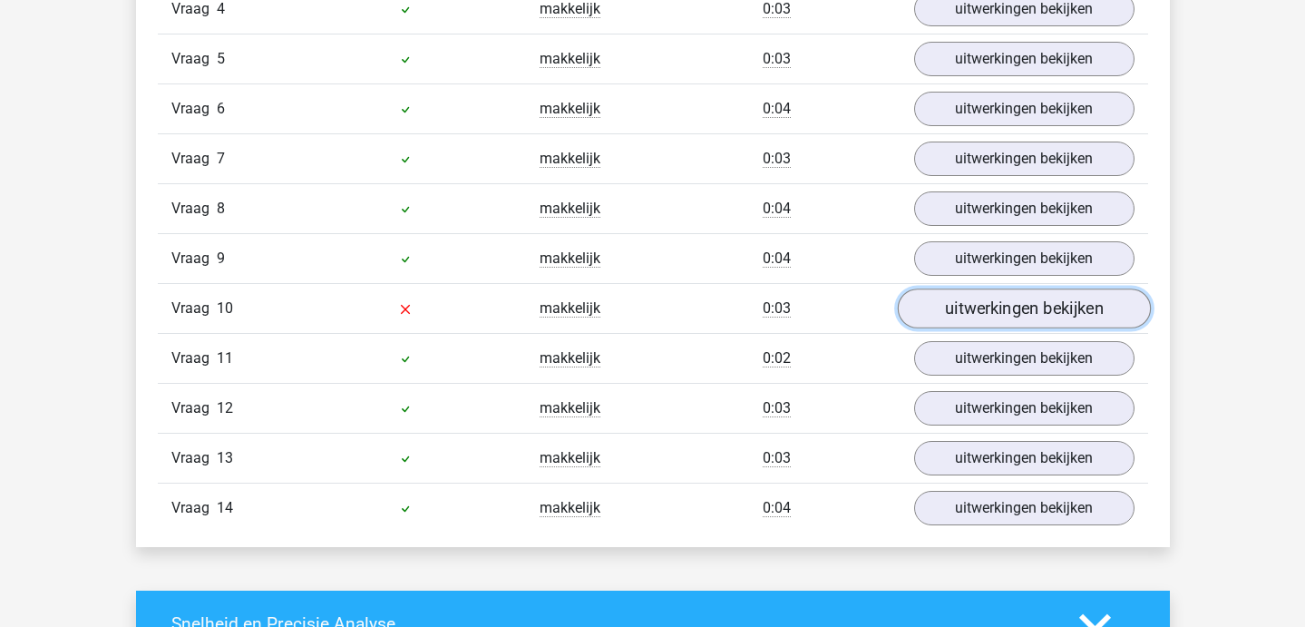
click at [1026, 290] on link "uitwerkingen bekijken" at bounding box center [1023, 308] width 253 height 40
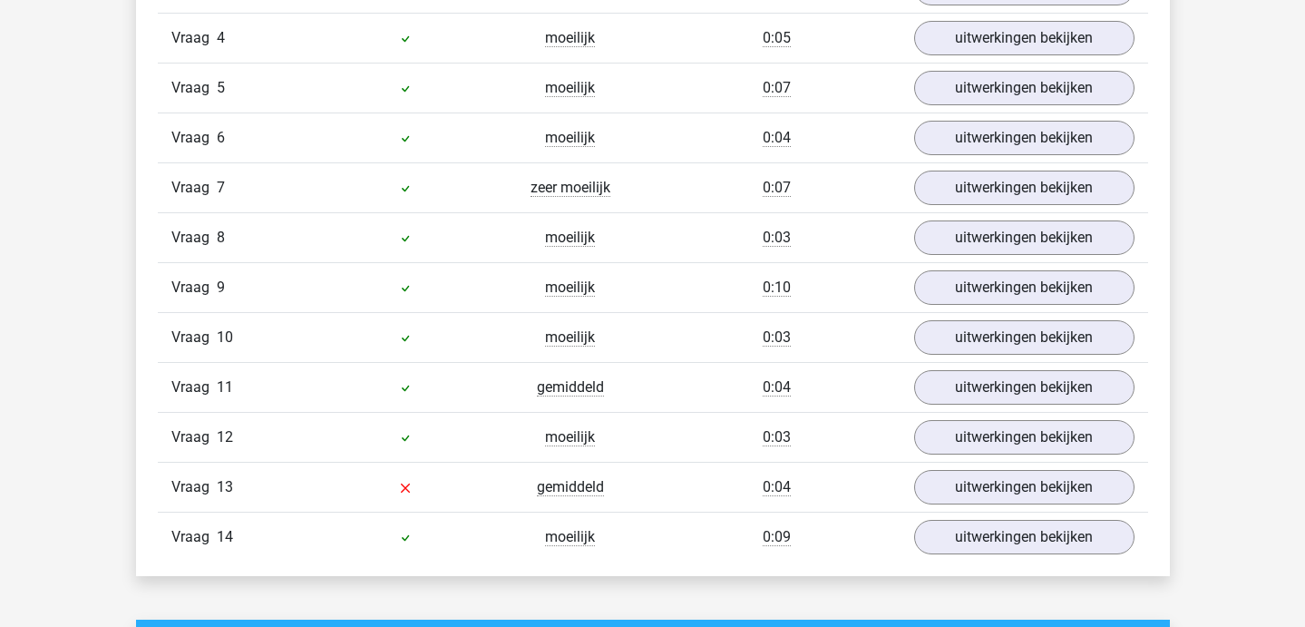
scroll to position [1392, 0]
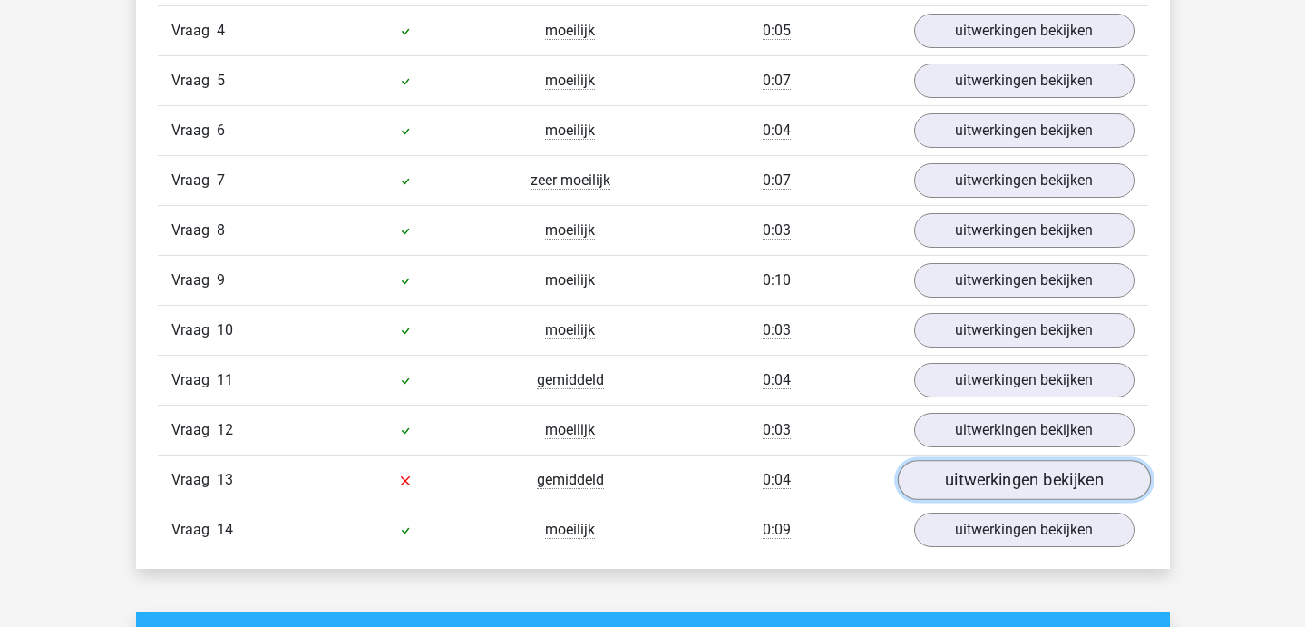
click at [966, 482] on link "uitwerkingen bekijken" at bounding box center [1023, 480] width 253 height 40
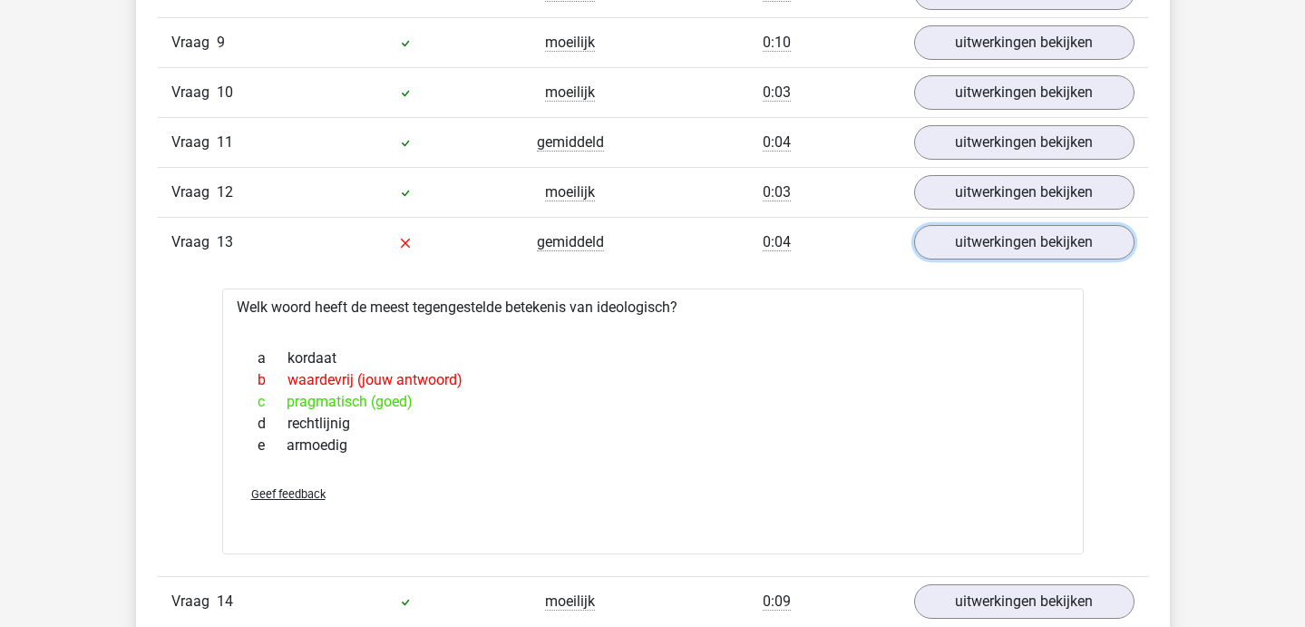
scroll to position [1634, 0]
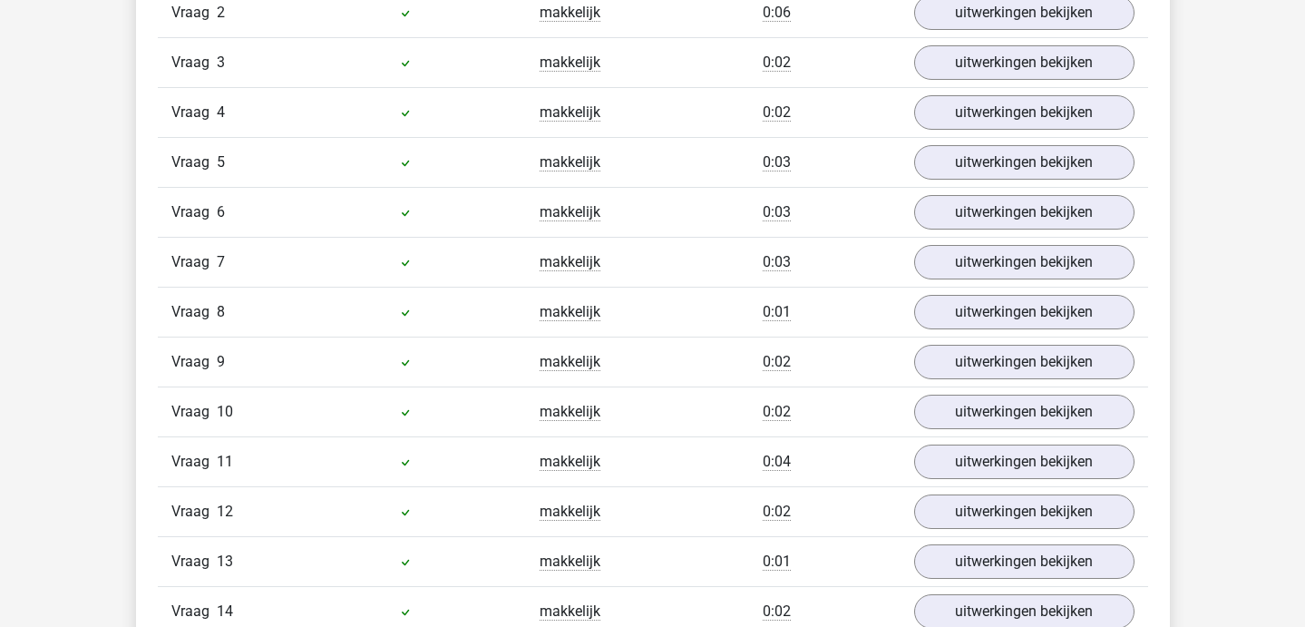
scroll to position [1535, 0]
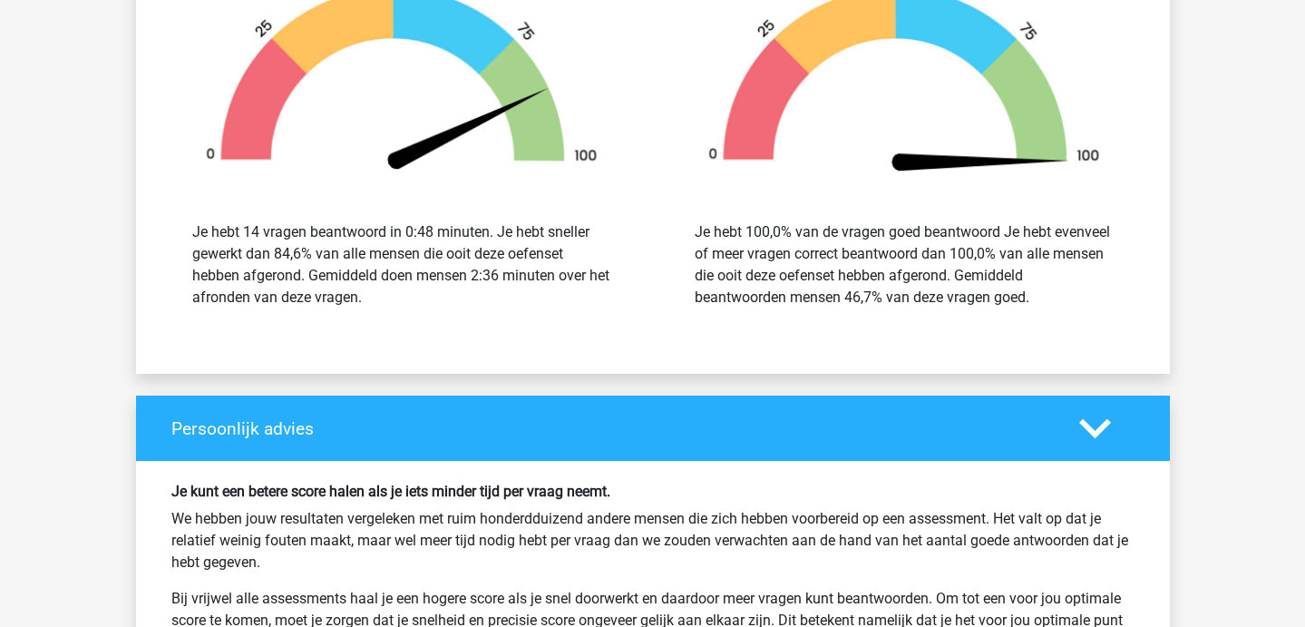
scroll to position [2215, 0]
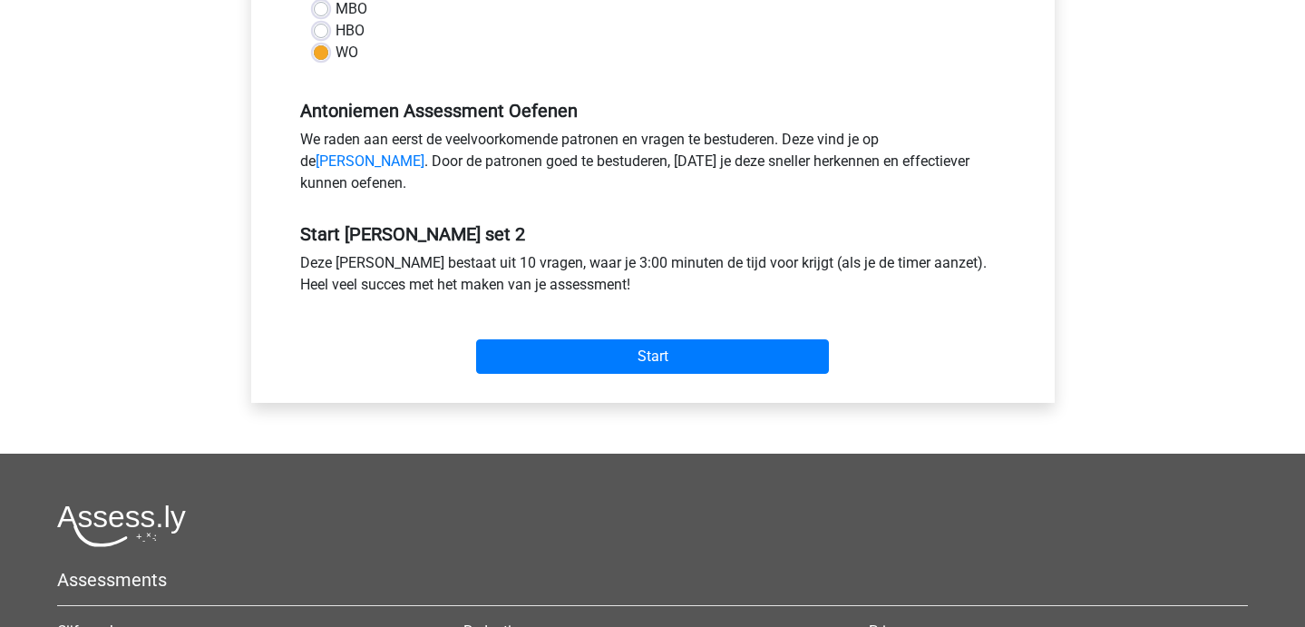
scroll to position [500, 0]
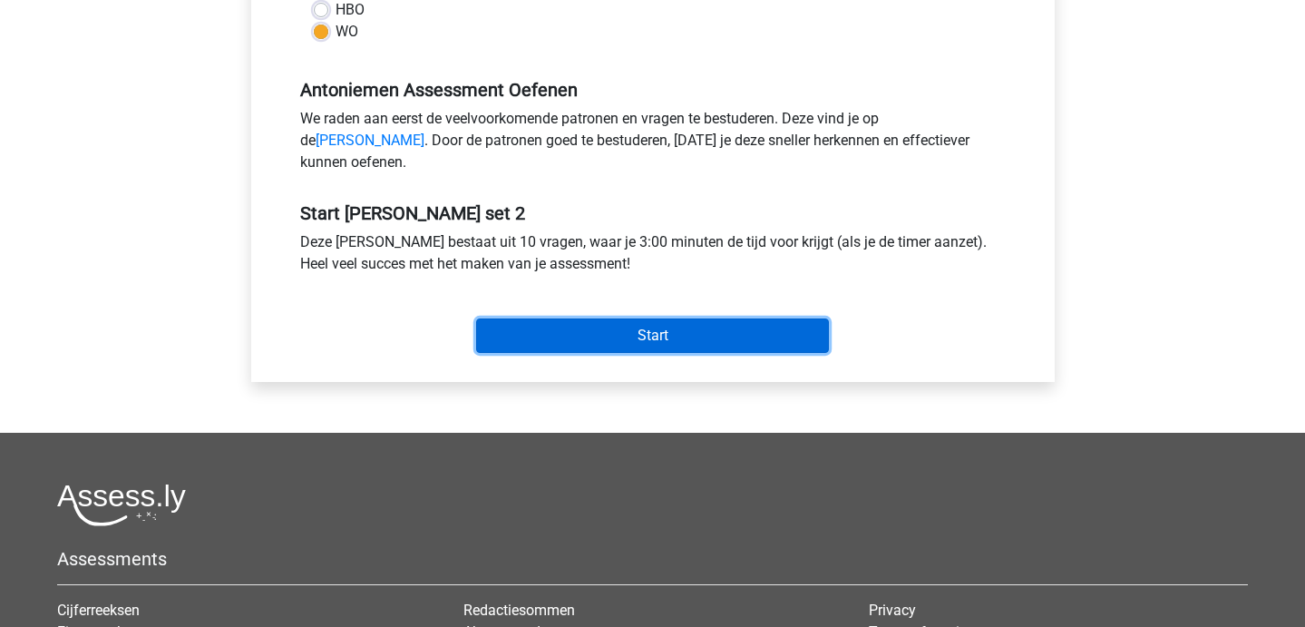
click at [523, 353] on input "Start" at bounding box center [652, 335] width 353 height 34
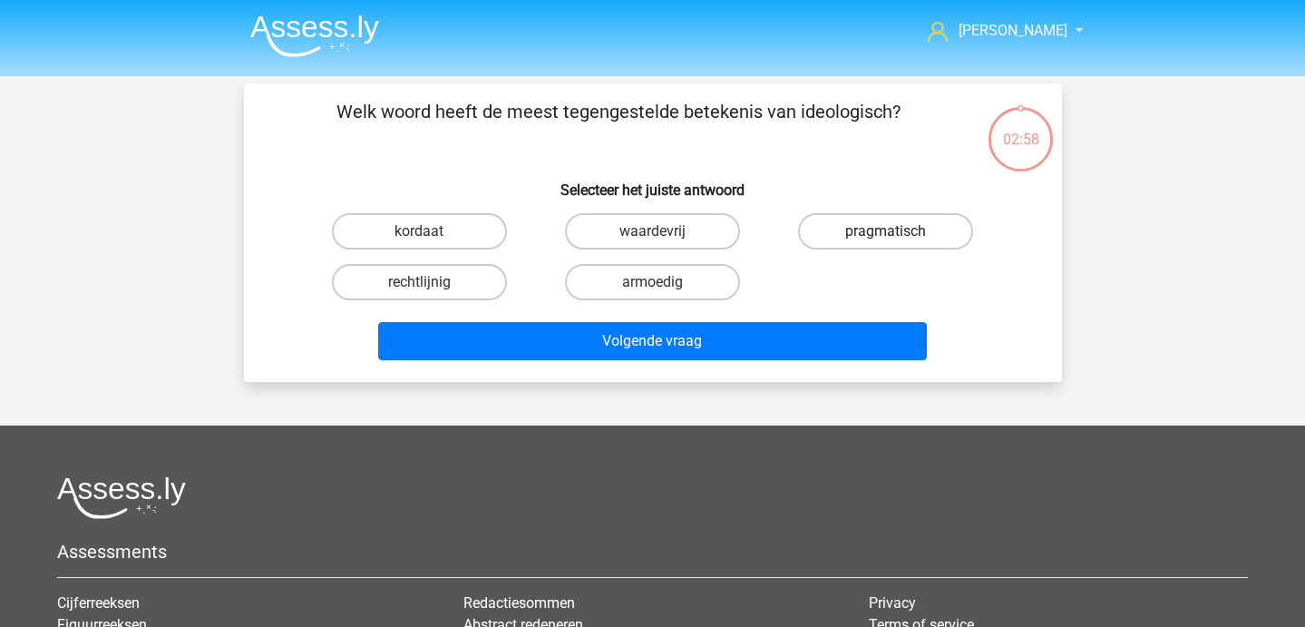
click at [920, 236] on label "pragmatisch" at bounding box center [885, 231] width 175 height 36
click at [898, 236] on input "pragmatisch" at bounding box center [892, 237] width 12 height 12
radio input "true"
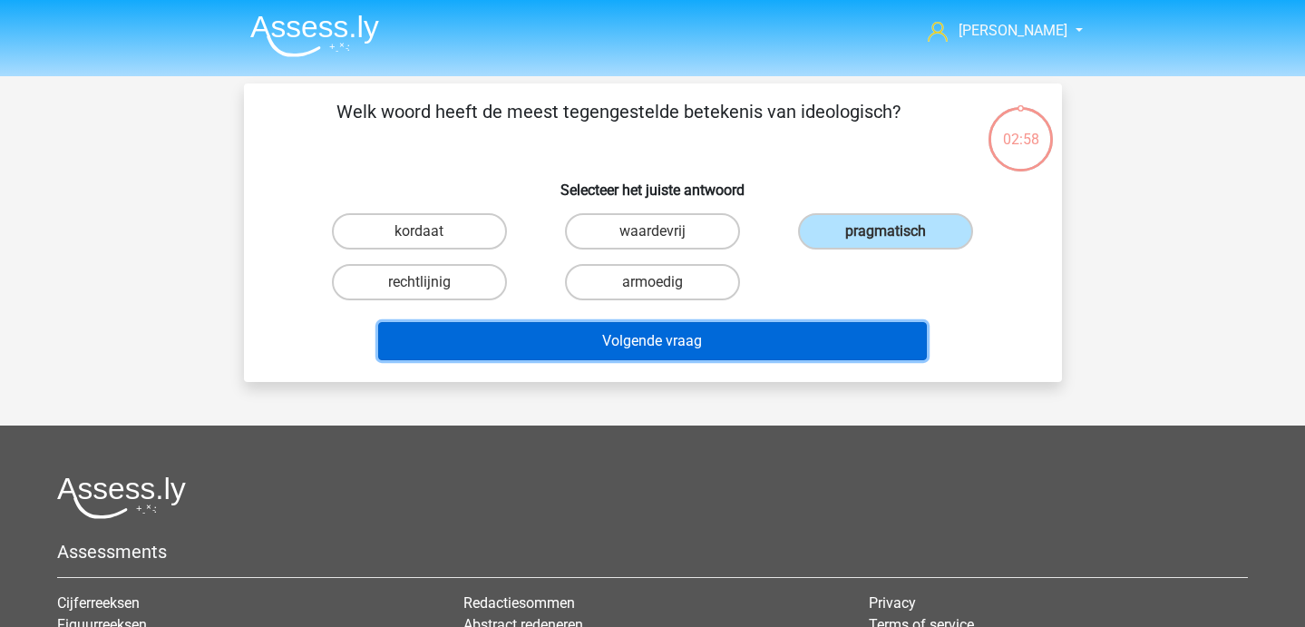
click at [853, 329] on button "Volgende vraag" at bounding box center [652, 341] width 549 height 38
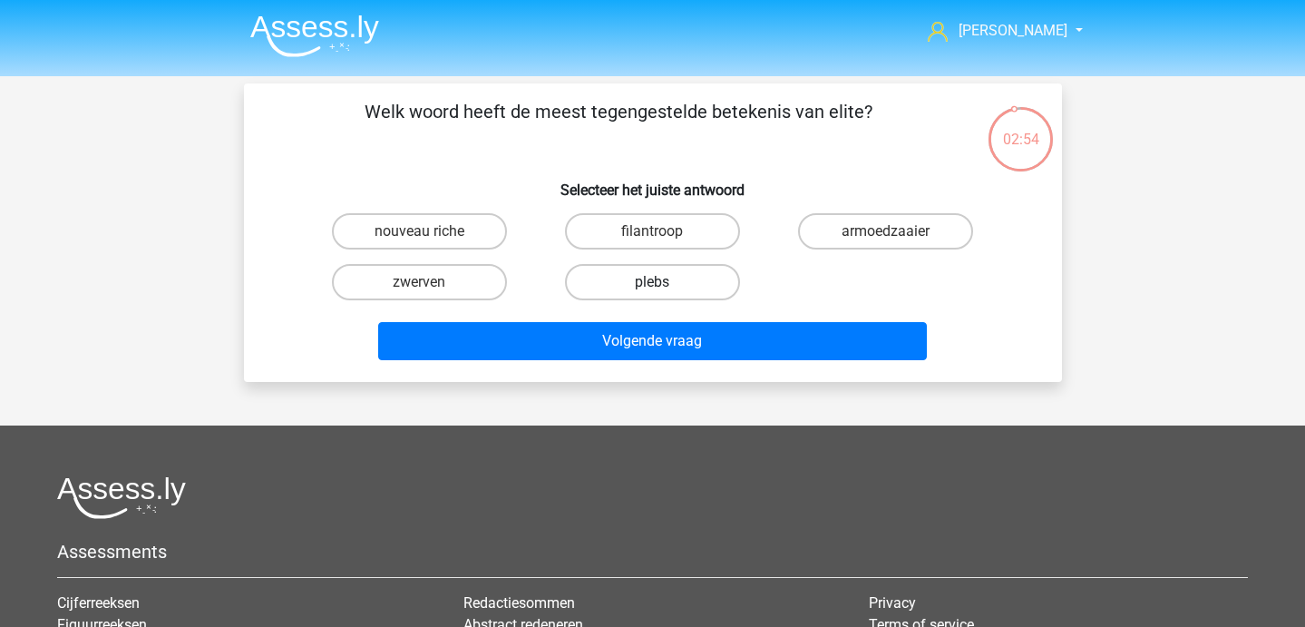
click at [678, 290] on label "plebs" at bounding box center [652, 282] width 175 height 36
click at [664, 290] on input "plebs" at bounding box center [658, 288] width 12 height 12
radio input "true"
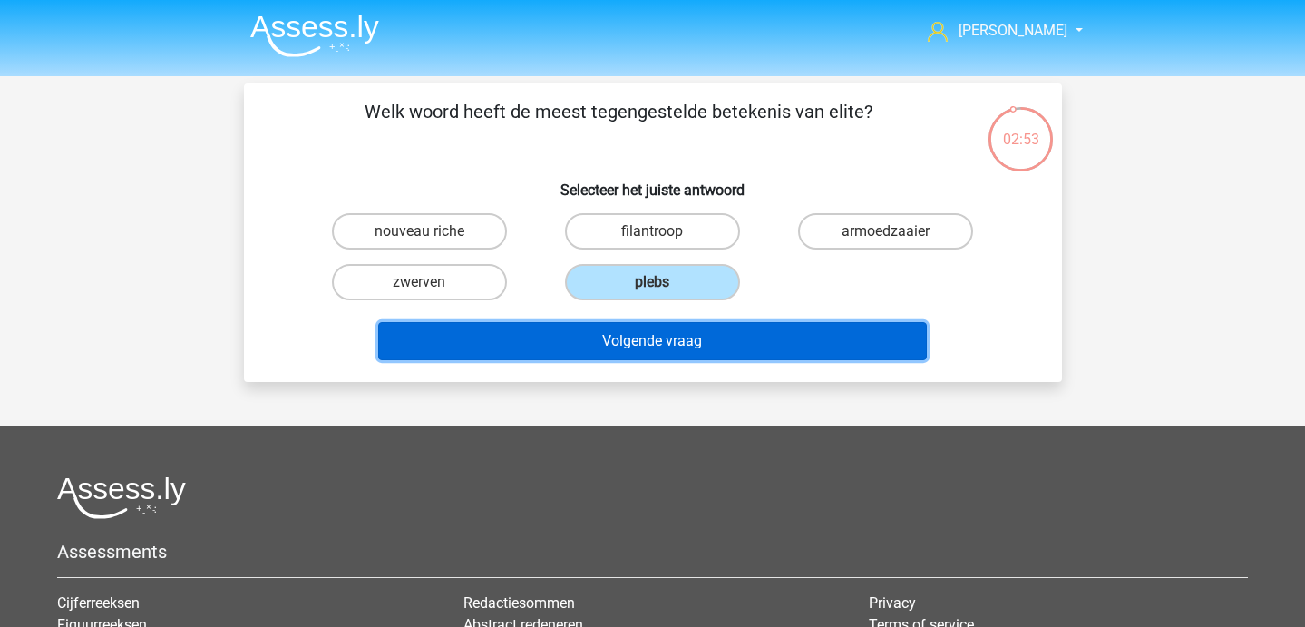
click at [687, 335] on button "Volgende vraag" at bounding box center [652, 341] width 549 height 38
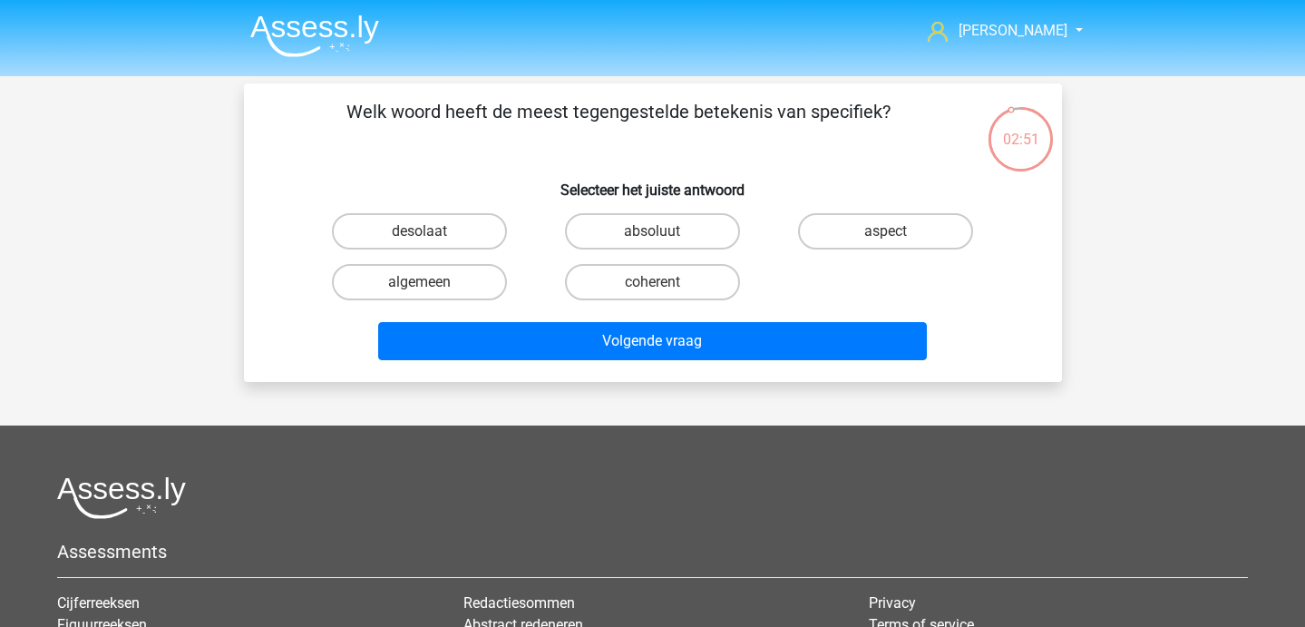
click at [484, 255] on div "desolaat" at bounding box center [419, 231] width 233 height 51
click at [470, 278] on label "algemeen" at bounding box center [419, 282] width 175 height 36
click at [431, 282] on input "algemeen" at bounding box center [425, 288] width 12 height 12
radio input "true"
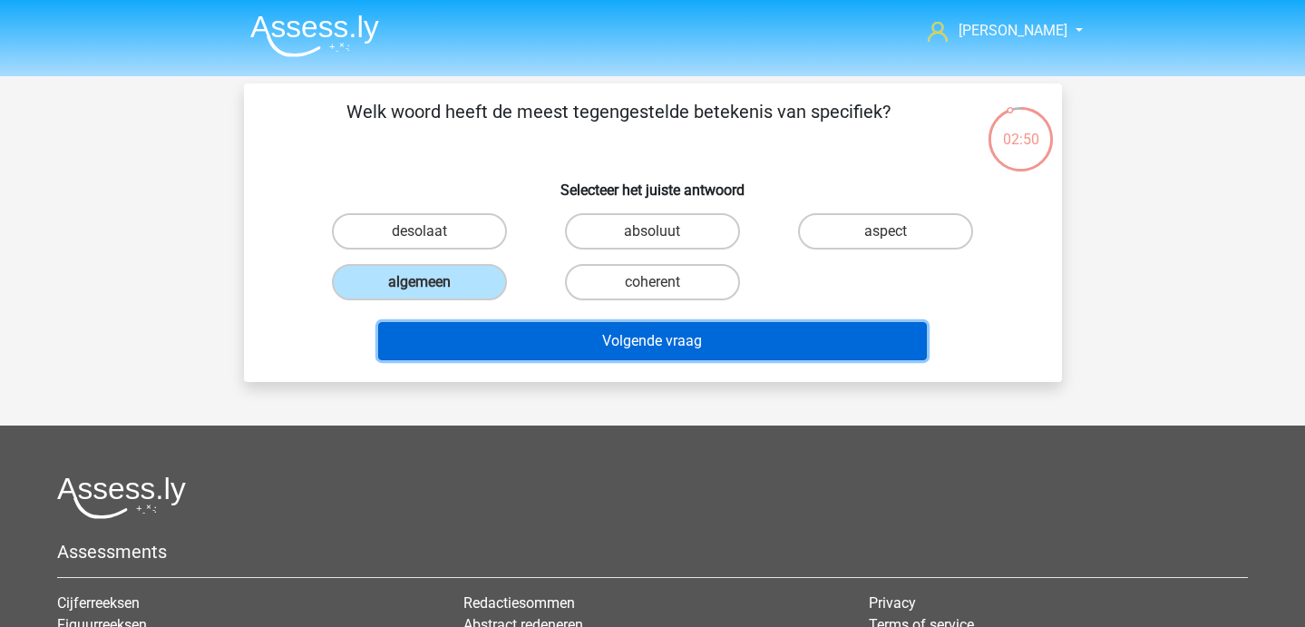
click at [479, 330] on button "Volgende vraag" at bounding box center [652, 341] width 549 height 38
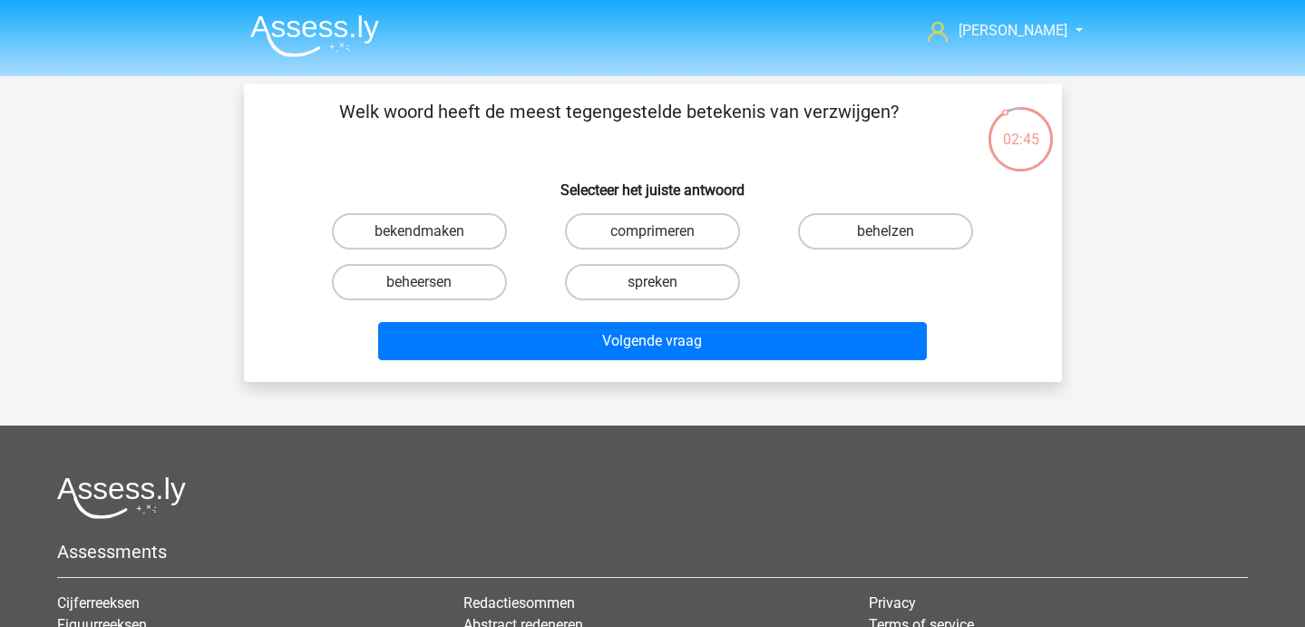
click at [423, 243] on input "bekendmaken" at bounding box center [425, 237] width 12 height 12
radio input "true"
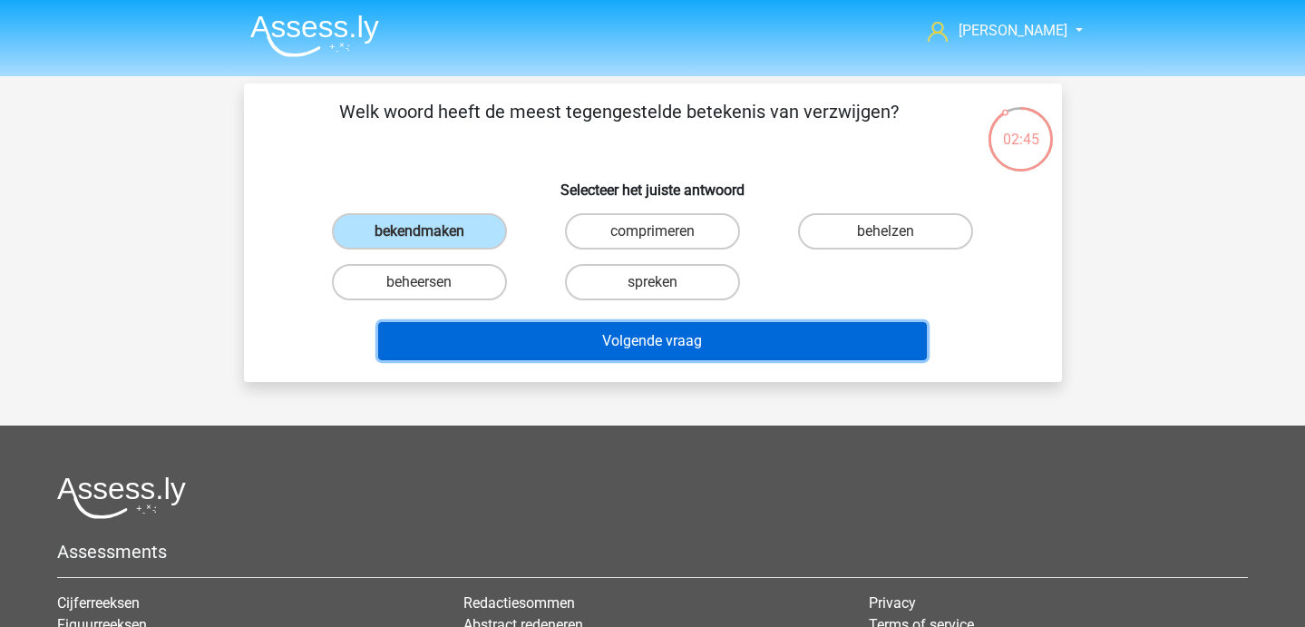
click at [486, 325] on button "Volgende vraag" at bounding box center [652, 341] width 549 height 38
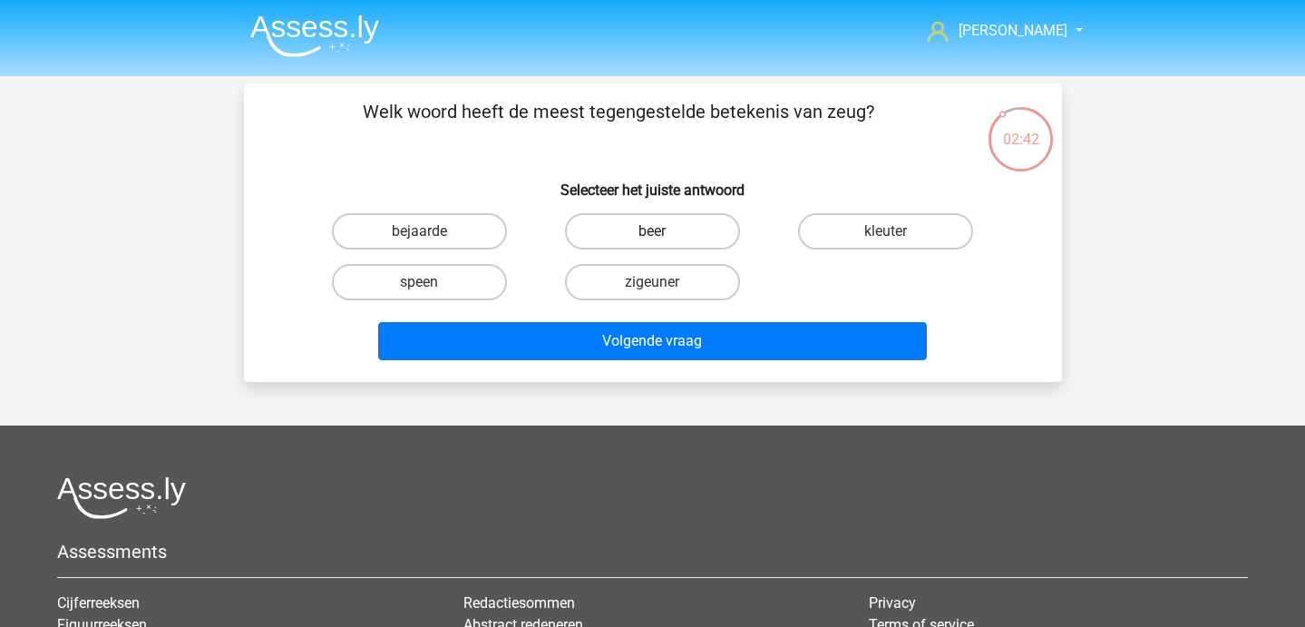
click at [619, 224] on label "beer" at bounding box center [652, 231] width 175 height 36
click at [652, 231] on input "beer" at bounding box center [658, 237] width 12 height 12
radio input "true"
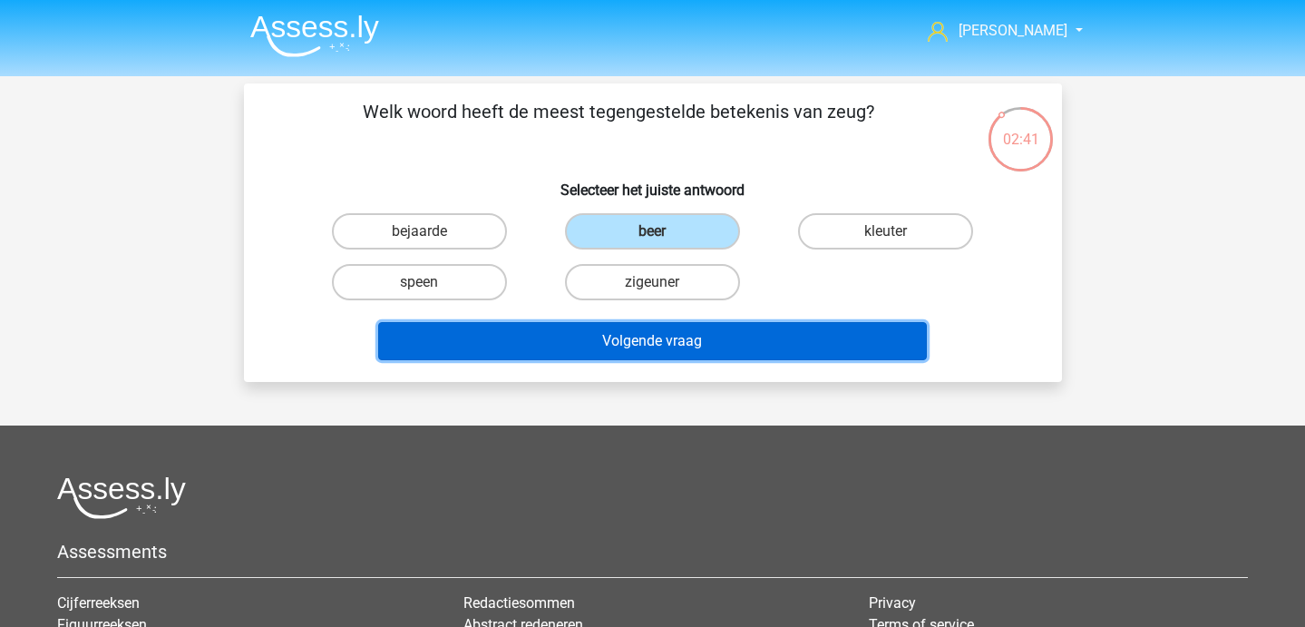
click at [614, 336] on button "Volgende vraag" at bounding box center [652, 341] width 549 height 38
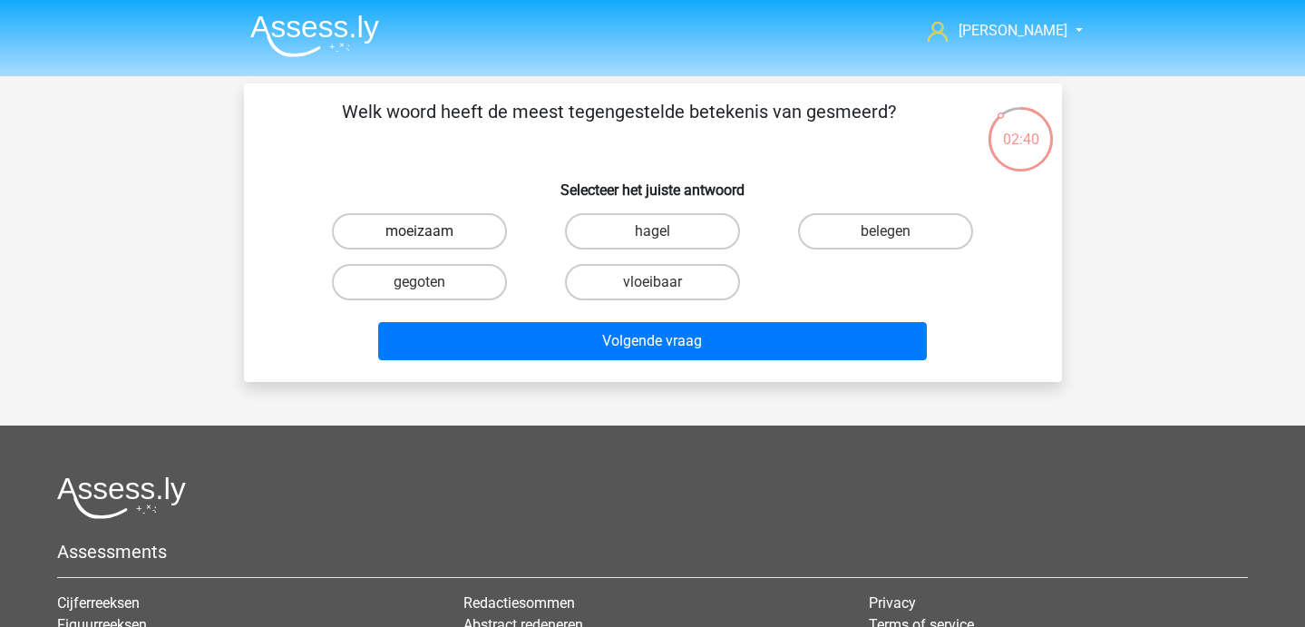
click at [461, 231] on label "moeizaam" at bounding box center [419, 231] width 175 height 36
click at [431, 231] on input "moeizaam" at bounding box center [425, 237] width 12 height 12
radio input "true"
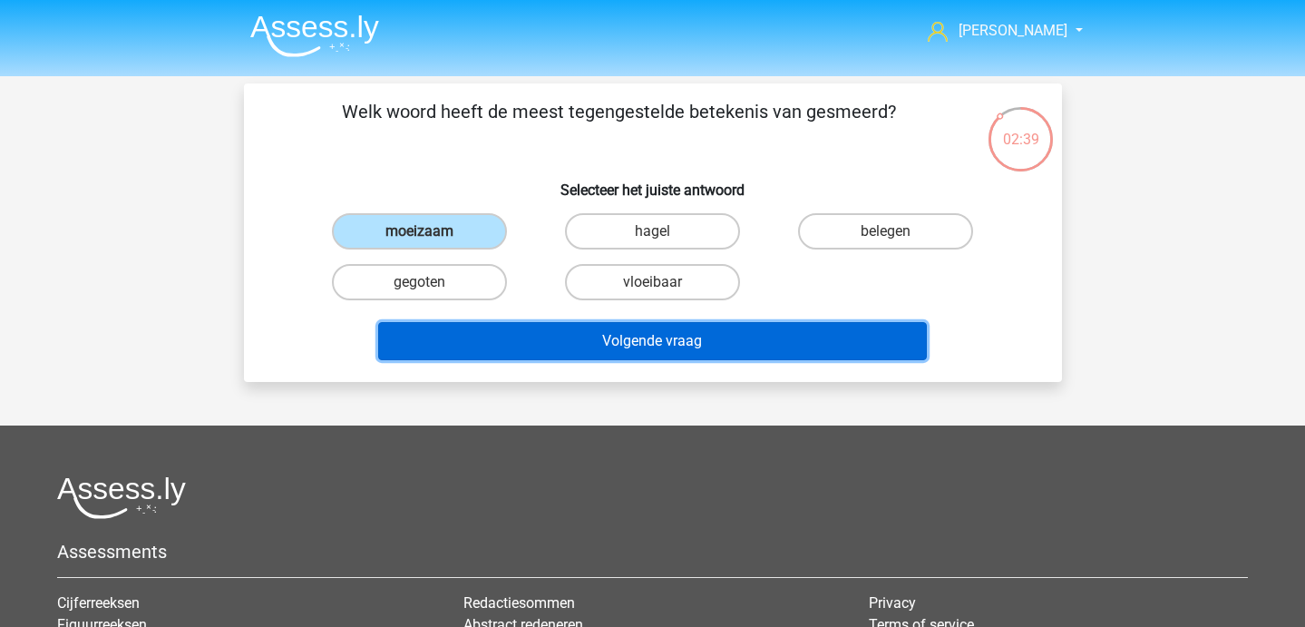
click at [492, 349] on button "Volgende vraag" at bounding box center [652, 341] width 549 height 38
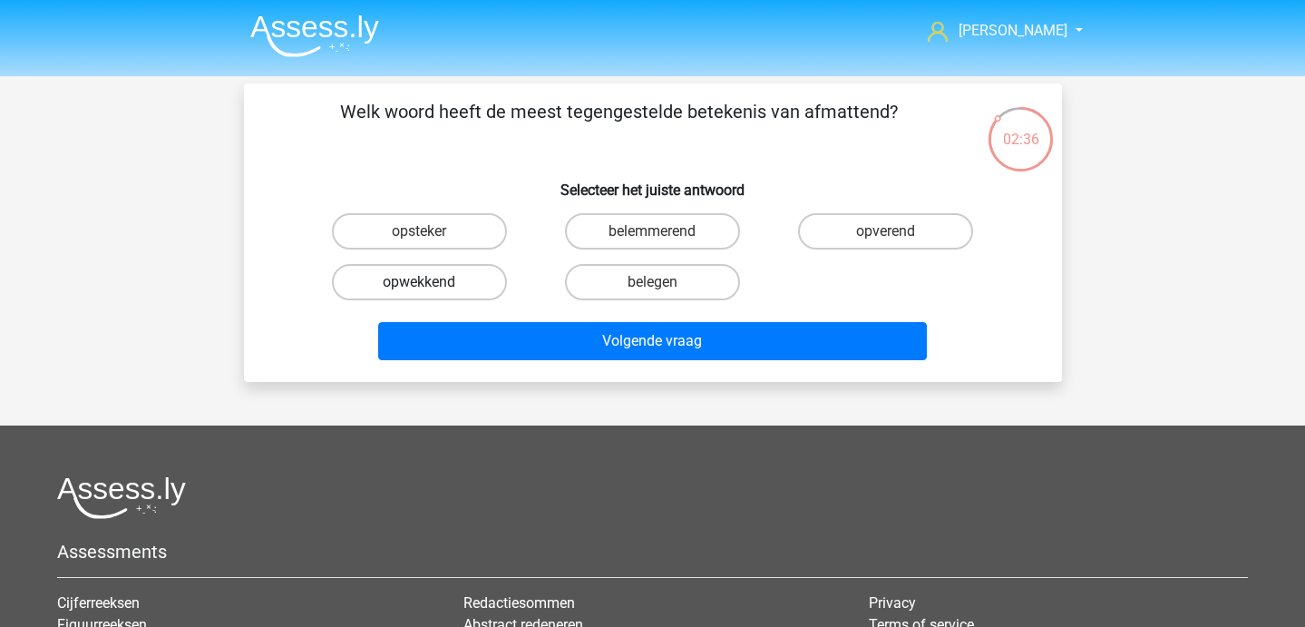
click at [428, 281] on label "opwekkend" at bounding box center [419, 282] width 175 height 36
click at [428, 282] on input "opwekkend" at bounding box center [425, 288] width 12 height 12
radio input "true"
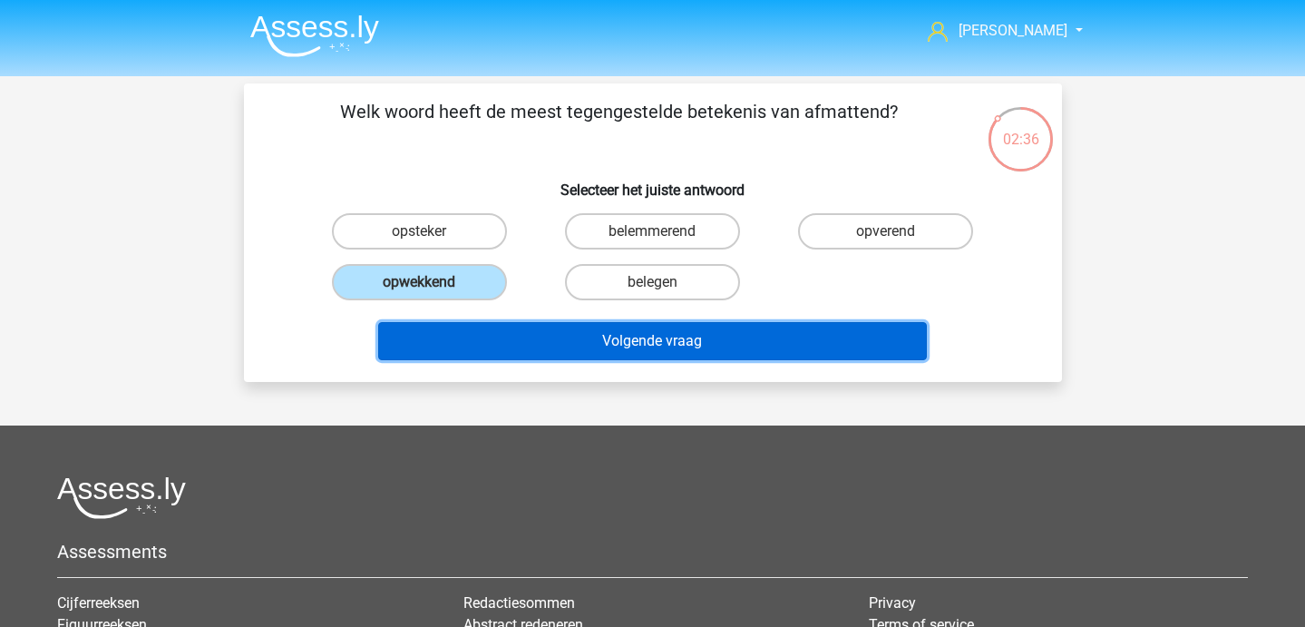
click at [464, 344] on button "Volgende vraag" at bounding box center [652, 341] width 549 height 38
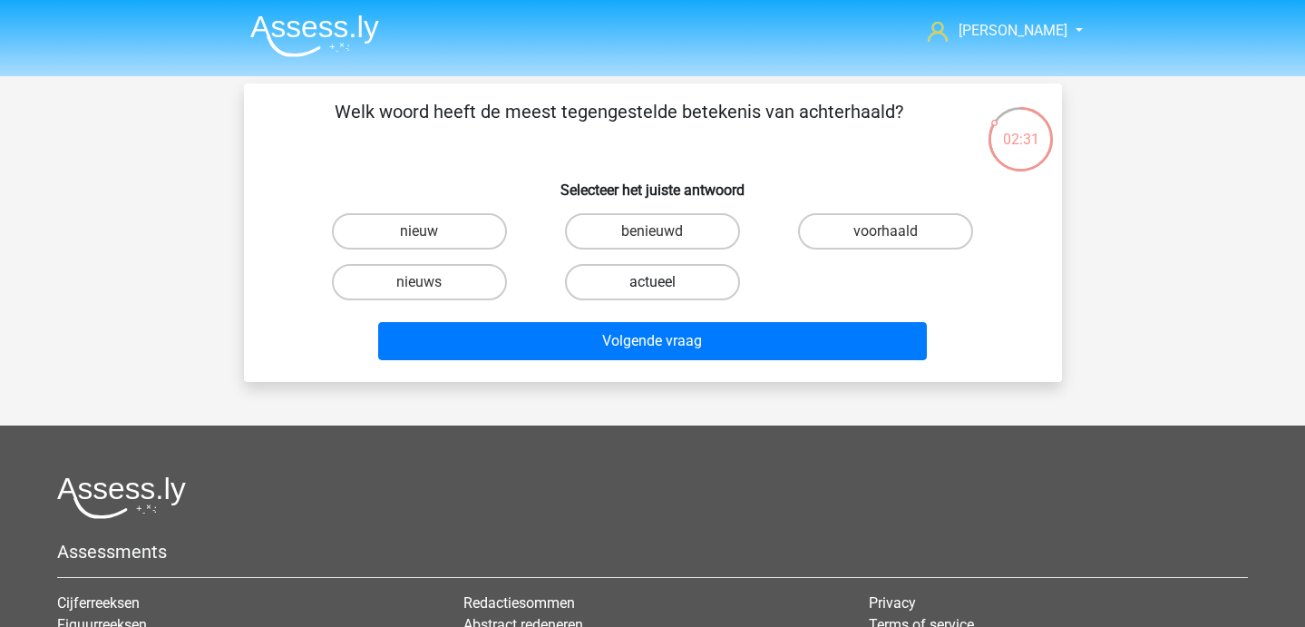
click at [647, 286] on label "actueel" at bounding box center [652, 282] width 175 height 36
click at [652, 286] on input "actueel" at bounding box center [658, 288] width 12 height 12
radio input "true"
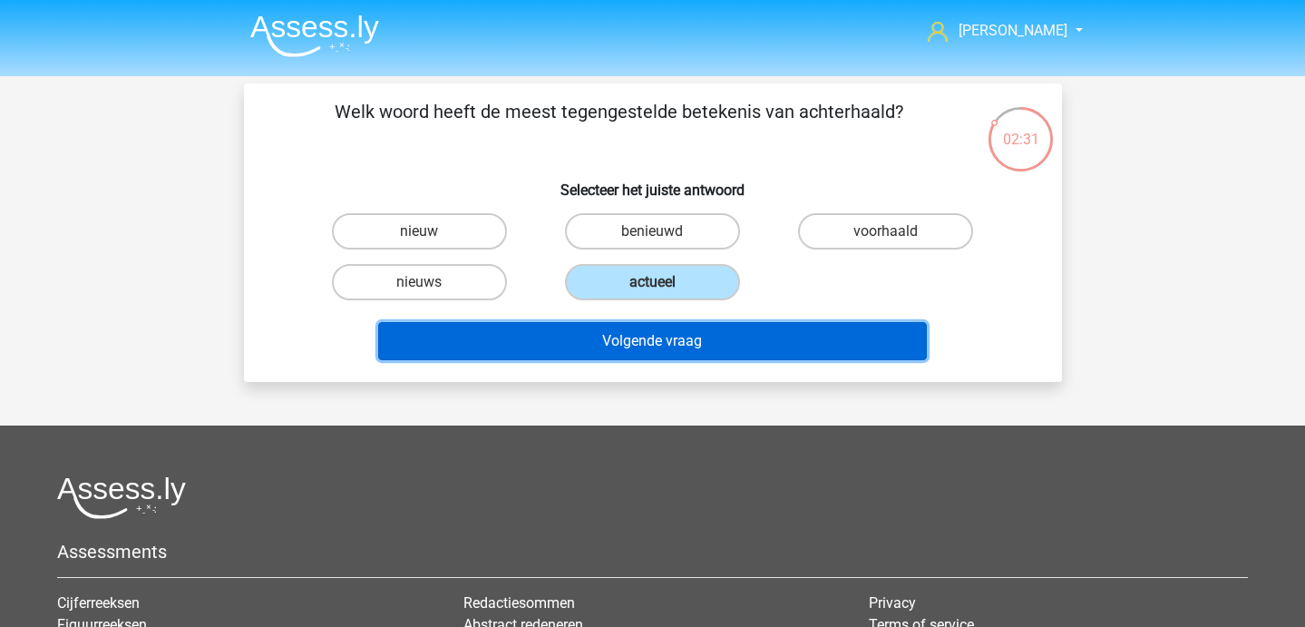
click at [647, 348] on button "Volgende vraag" at bounding box center [652, 341] width 549 height 38
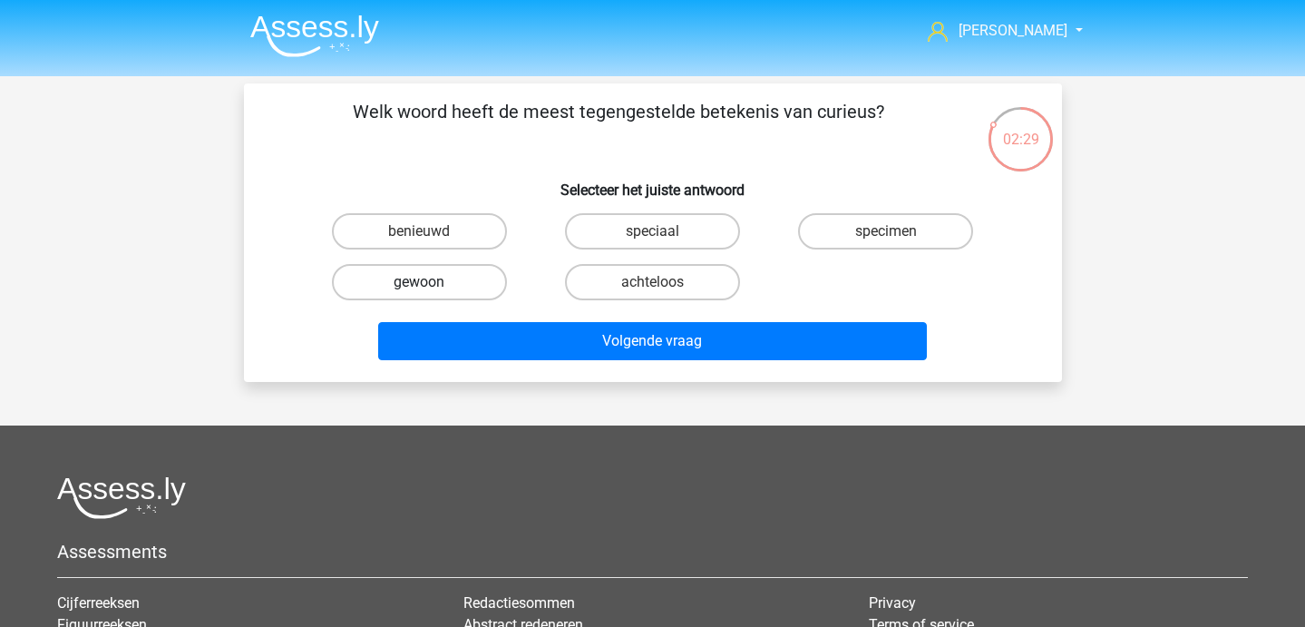
click at [449, 278] on label "gewoon" at bounding box center [419, 282] width 175 height 36
click at [431, 282] on input "gewoon" at bounding box center [425, 288] width 12 height 12
radio input "true"
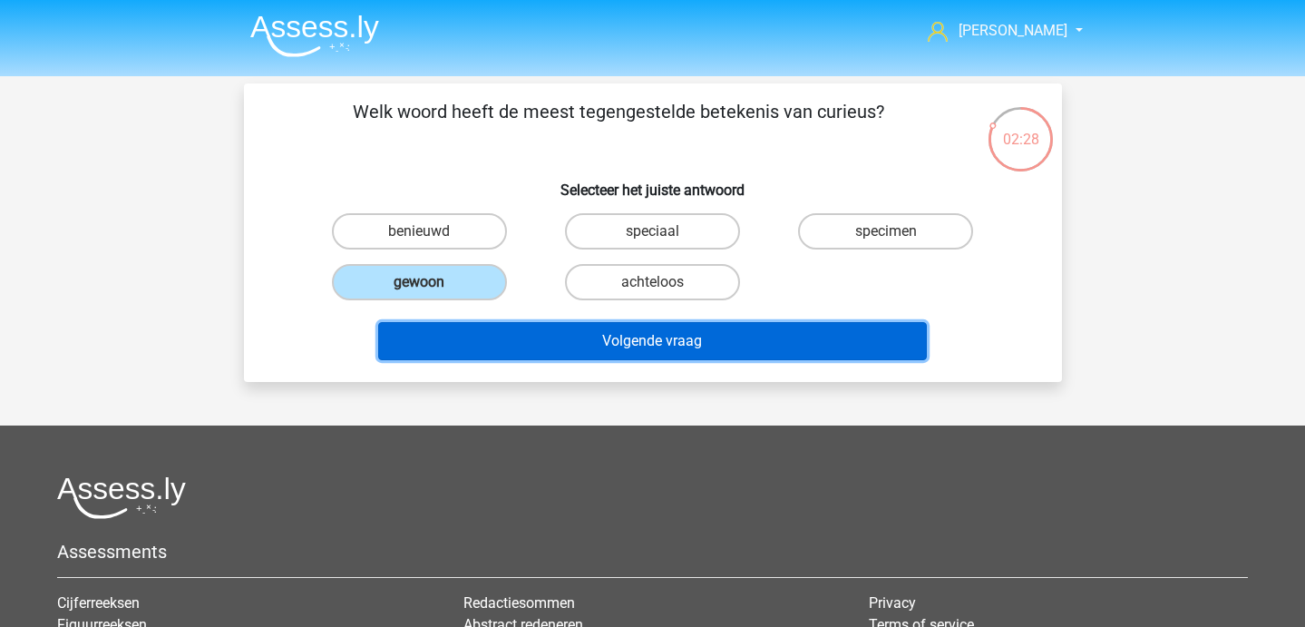
click at [471, 334] on button "Volgende vraag" at bounding box center [652, 341] width 549 height 38
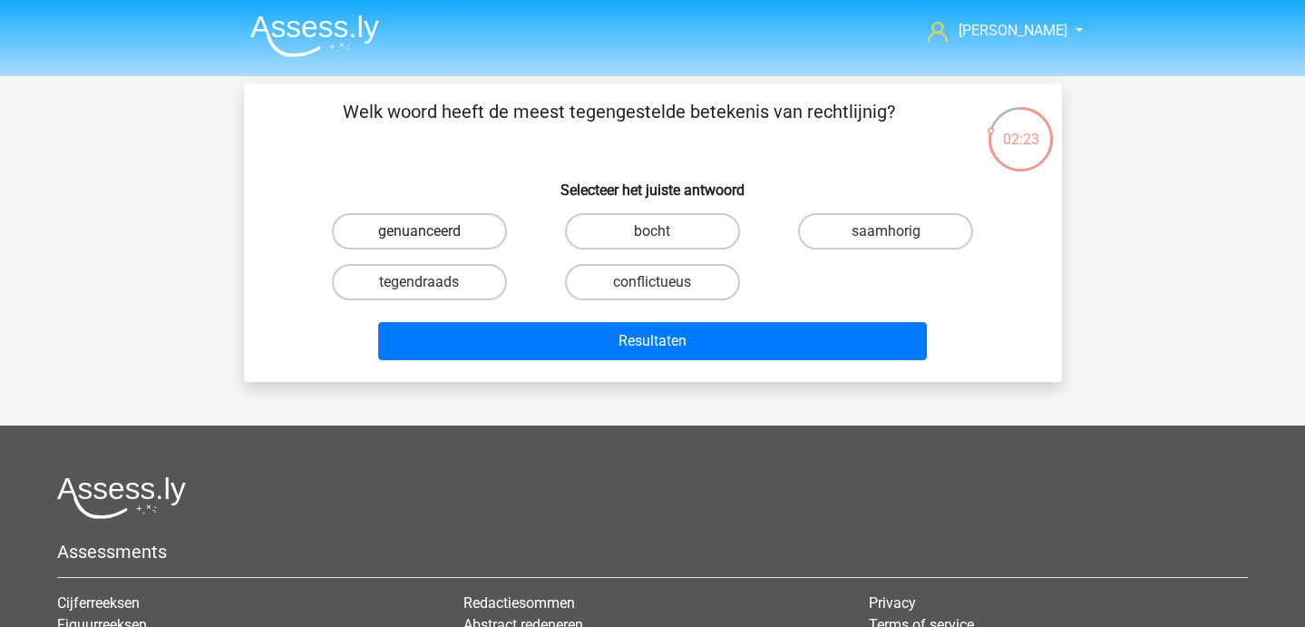
click at [435, 238] on label "genuanceerd" at bounding box center [419, 231] width 175 height 36
click at [431, 238] on input "genuanceerd" at bounding box center [425, 237] width 12 height 12
radio input "true"
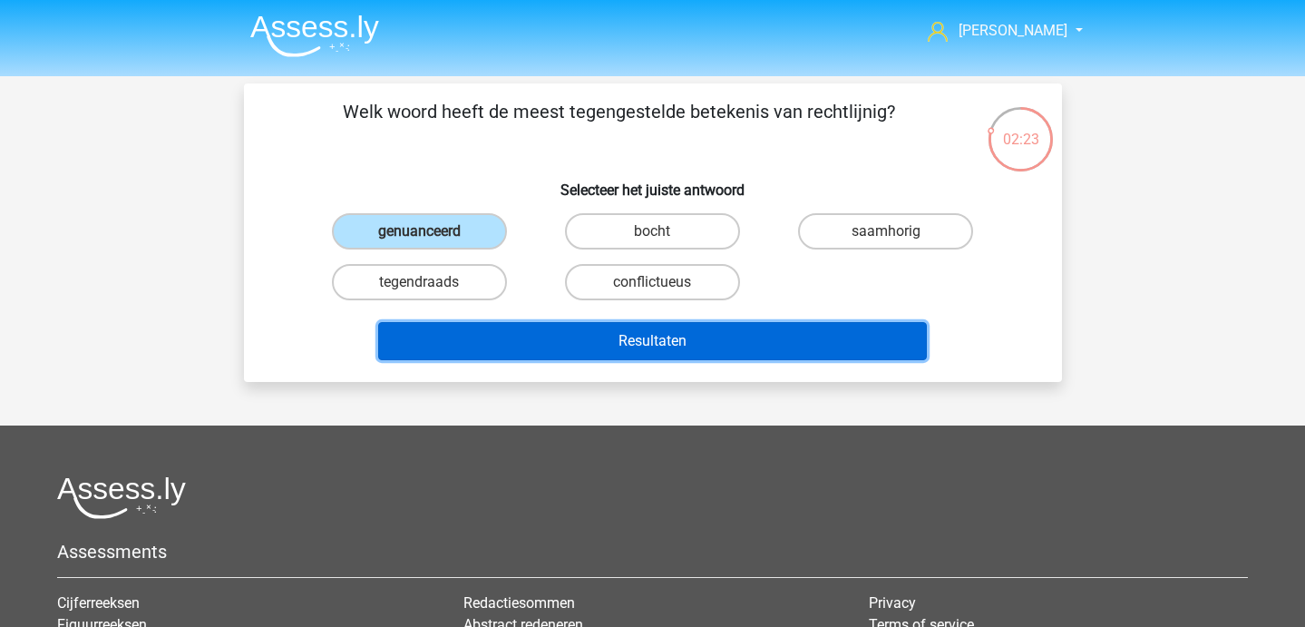
click at [521, 353] on button "Resultaten" at bounding box center [652, 341] width 549 height 38
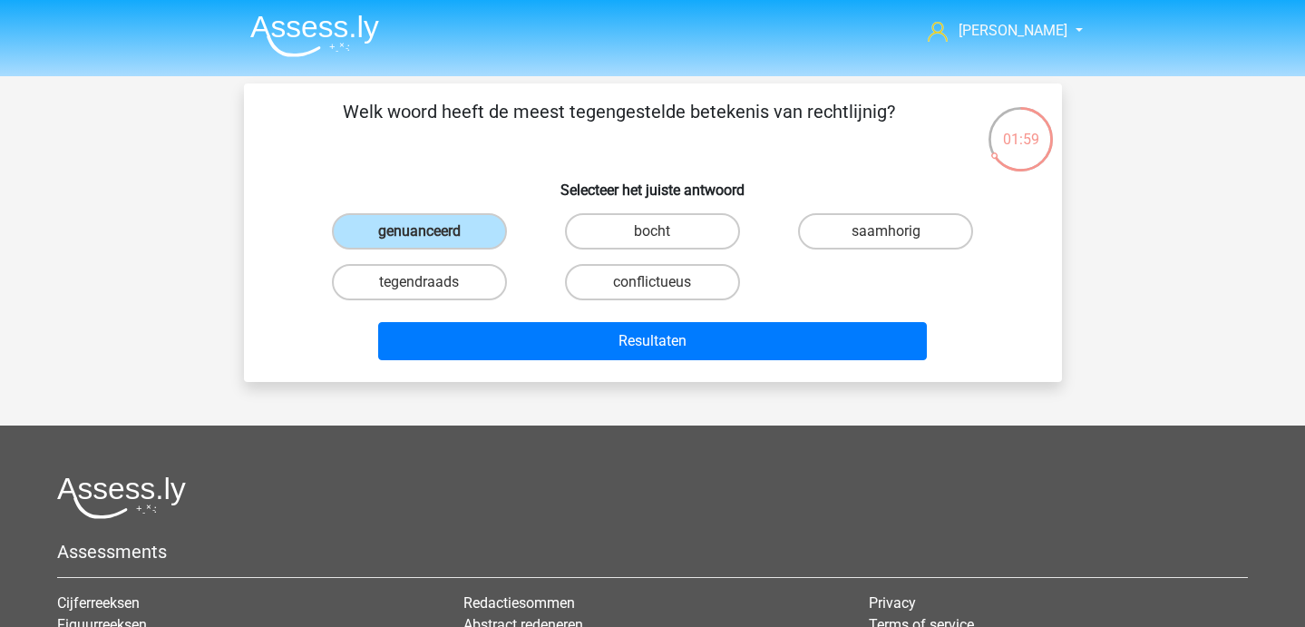
click at [288, 44] on img at bounding box center [314, 36] width 129 height 43
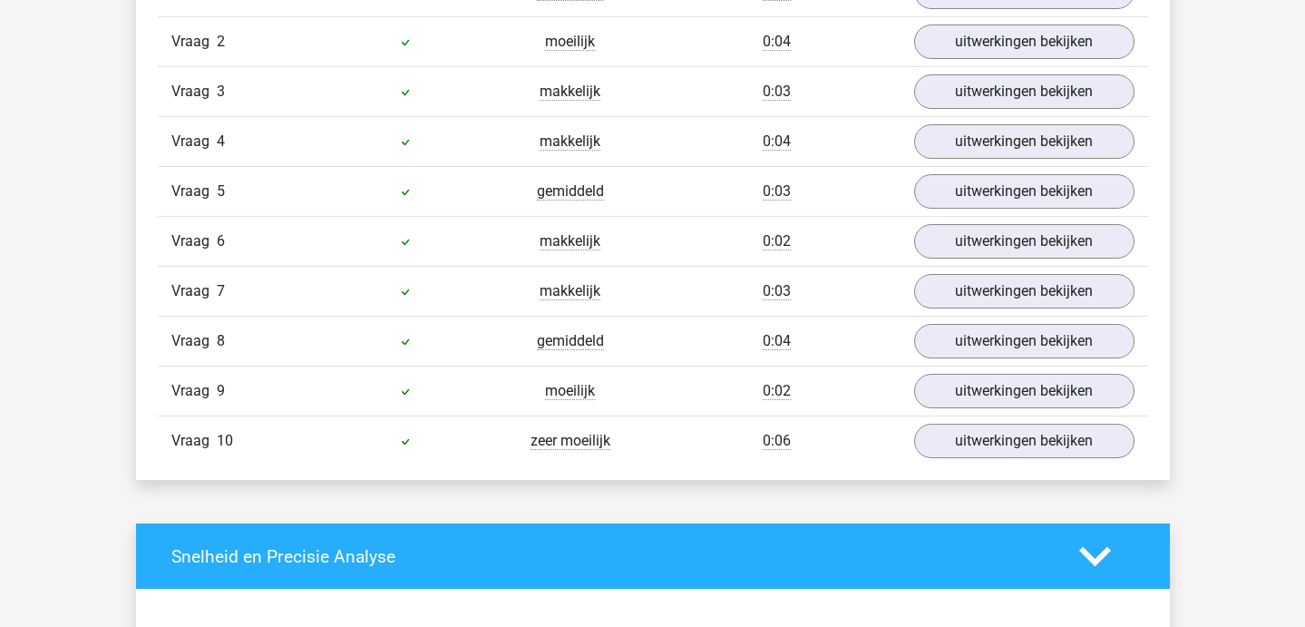
scroll to position [1282, 0]
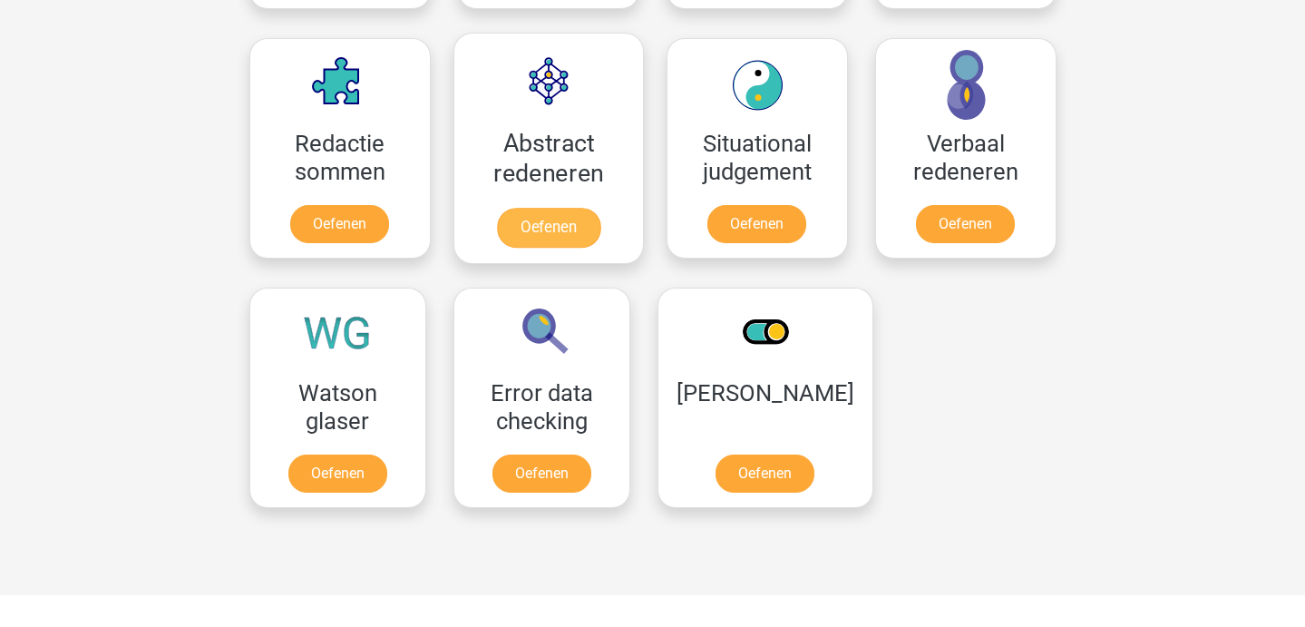
scroll to position [1312, 0]
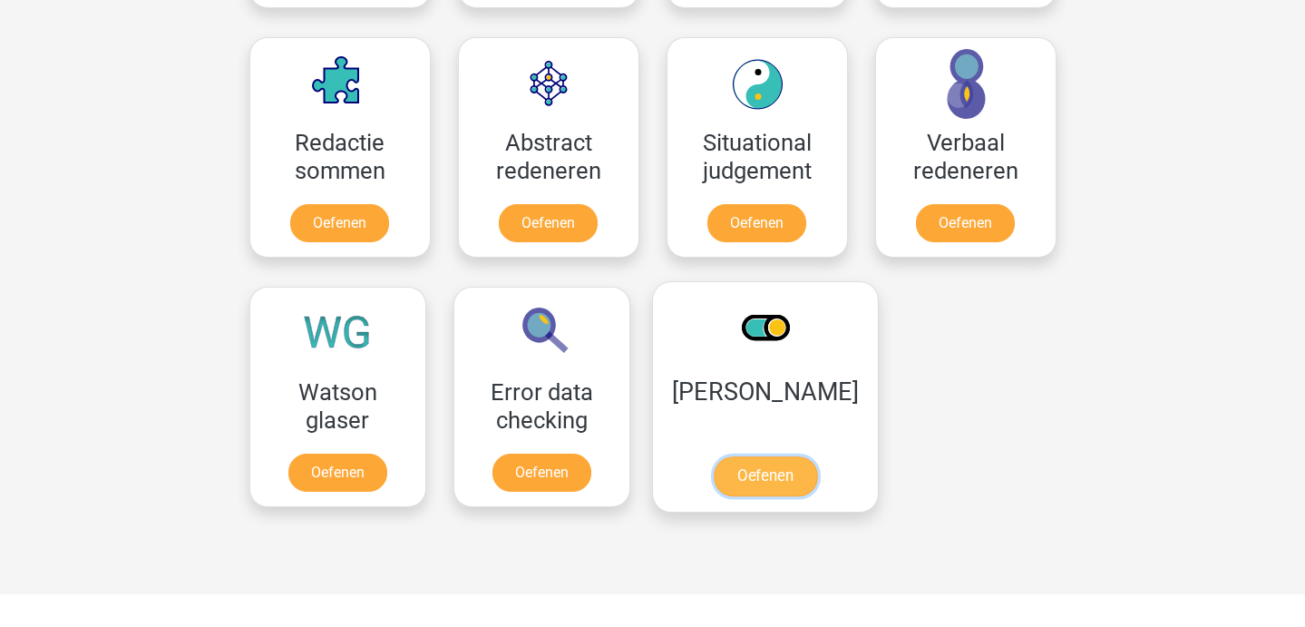
click at [754, 474] on link "Oefenen" at bounding box center [764, 476] width 103 height 40
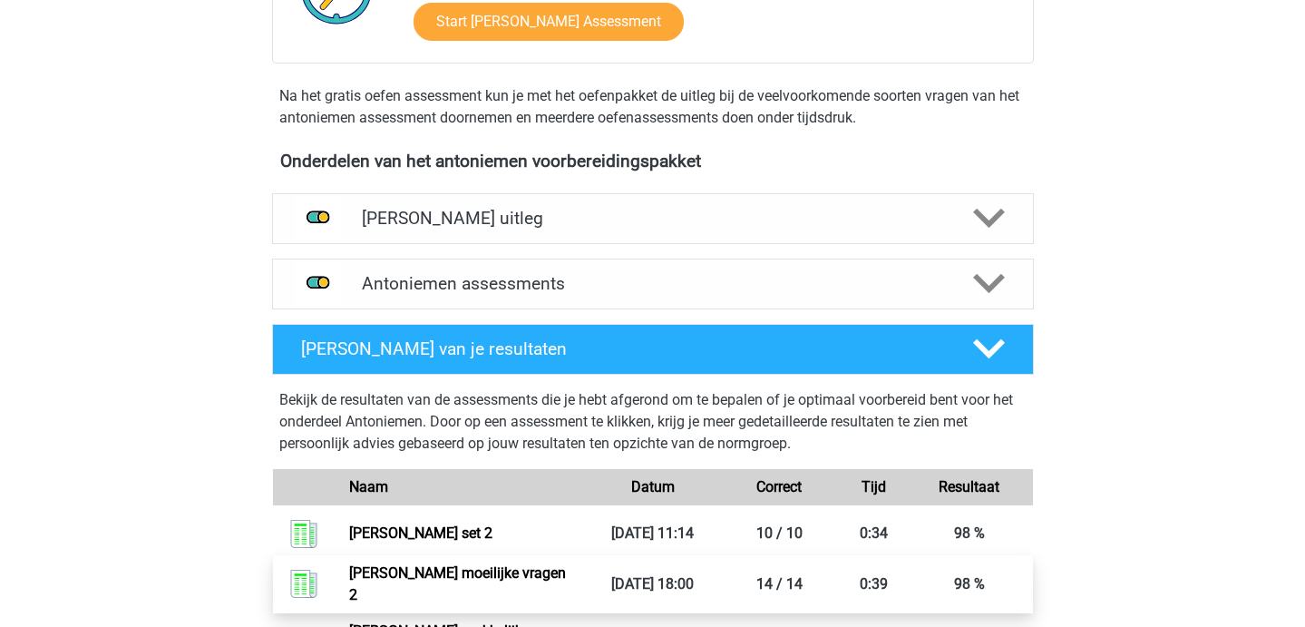
scroll to position [510, 0]
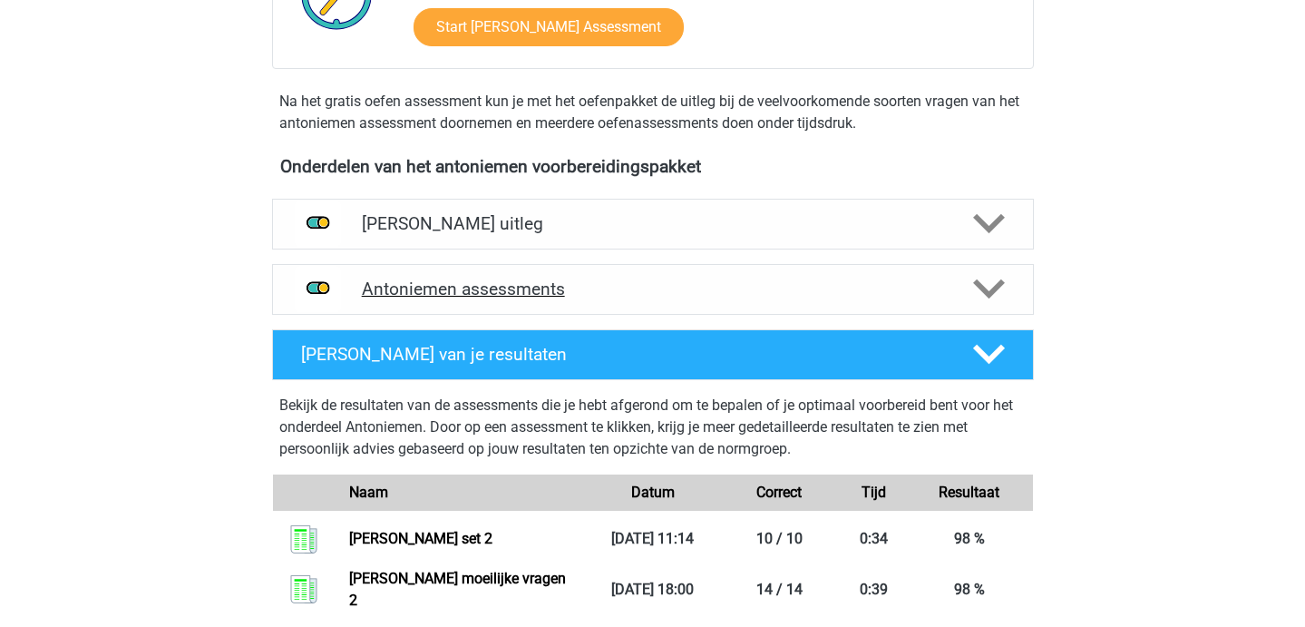
click at [992, 272] on div "Antoniemen assessments" at bounding box center [653, 289] width 762 height 51
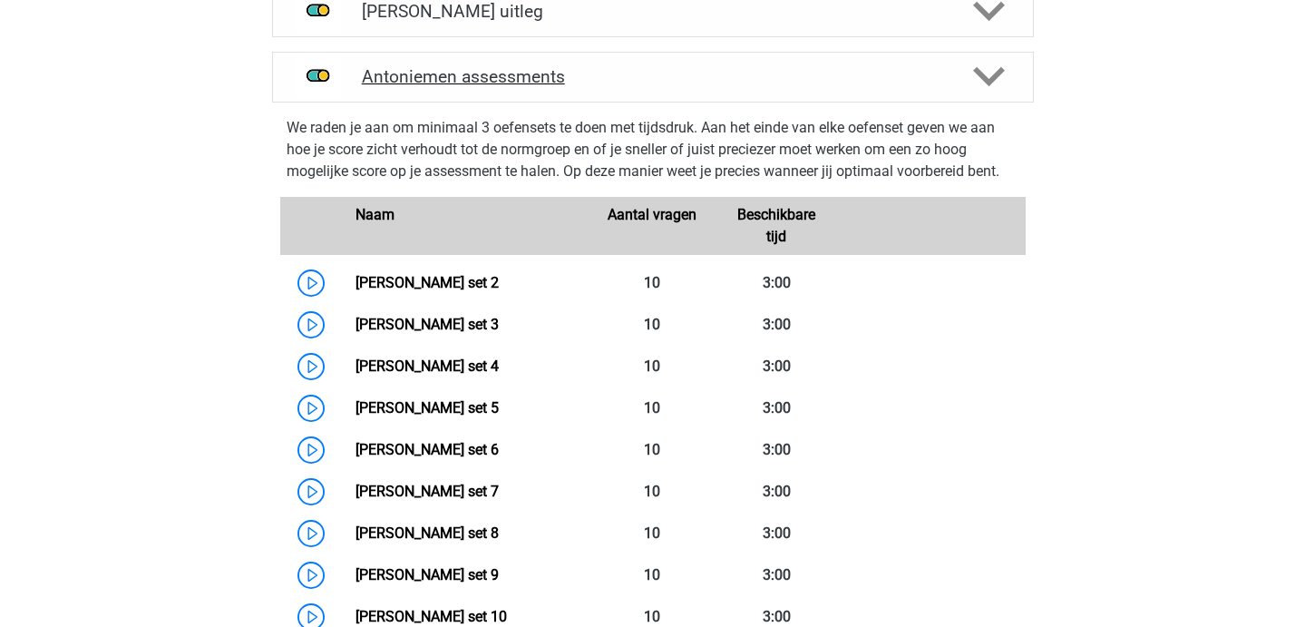
scroll to position [733, 0]
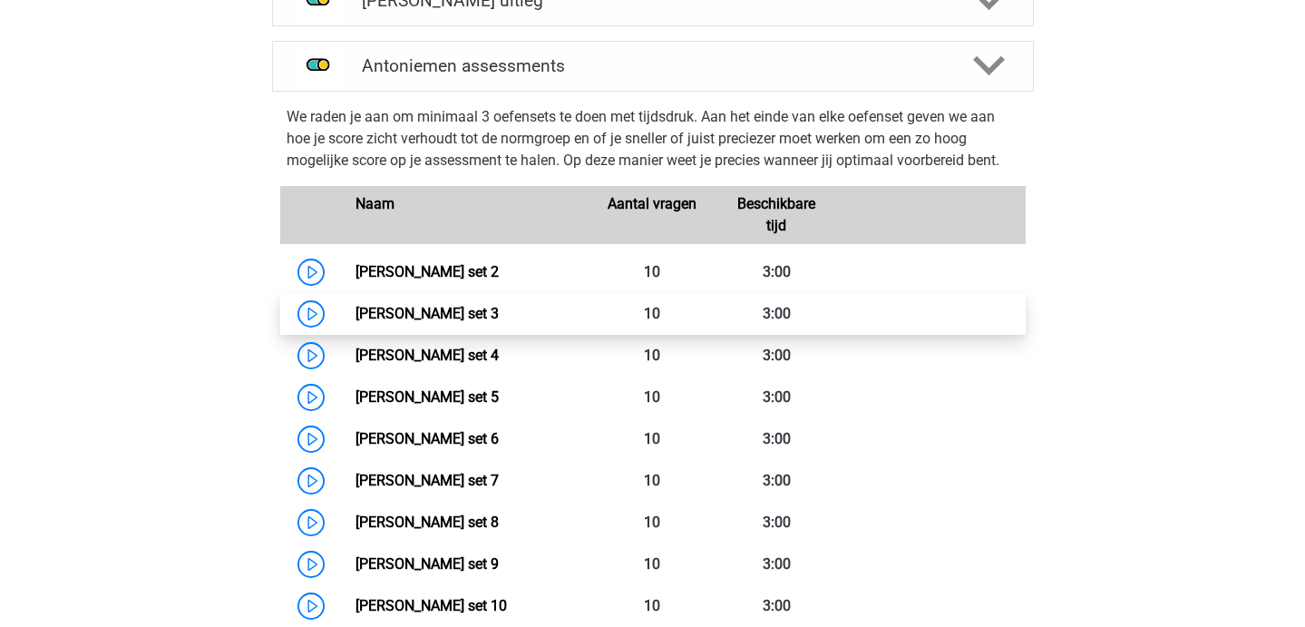
click at [470, 305] on link "Antoniemen set 3" at bounding box center [426, 313] width 143 height 17
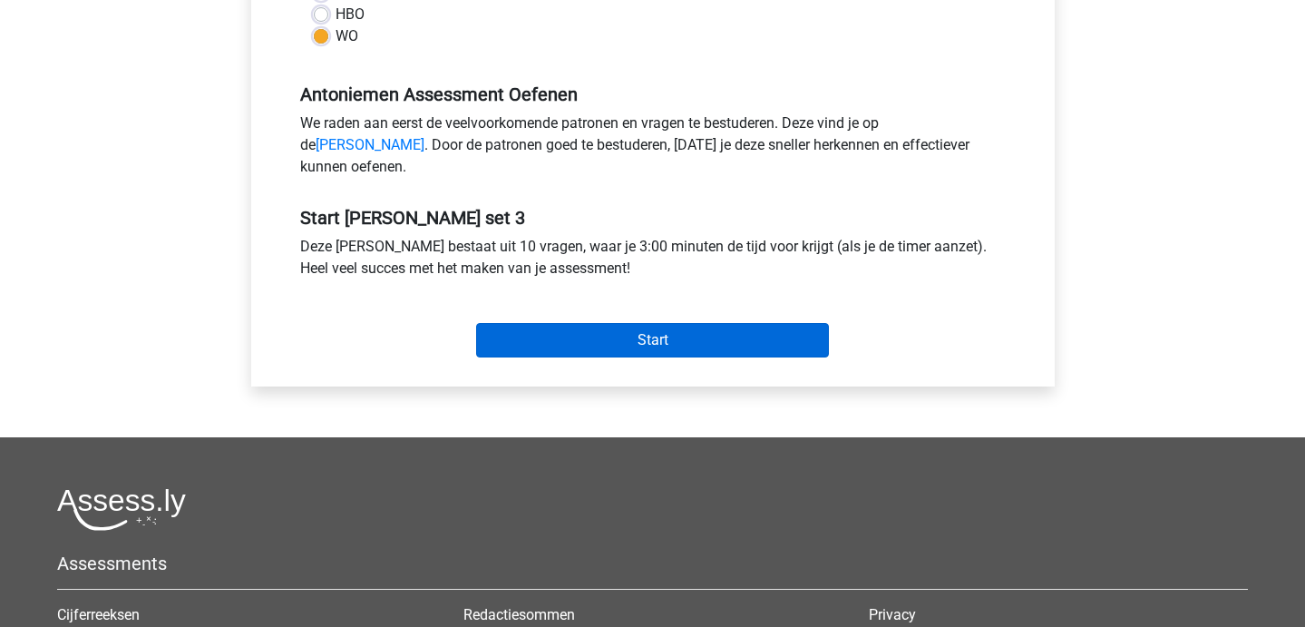
scroll to position [493, 0]
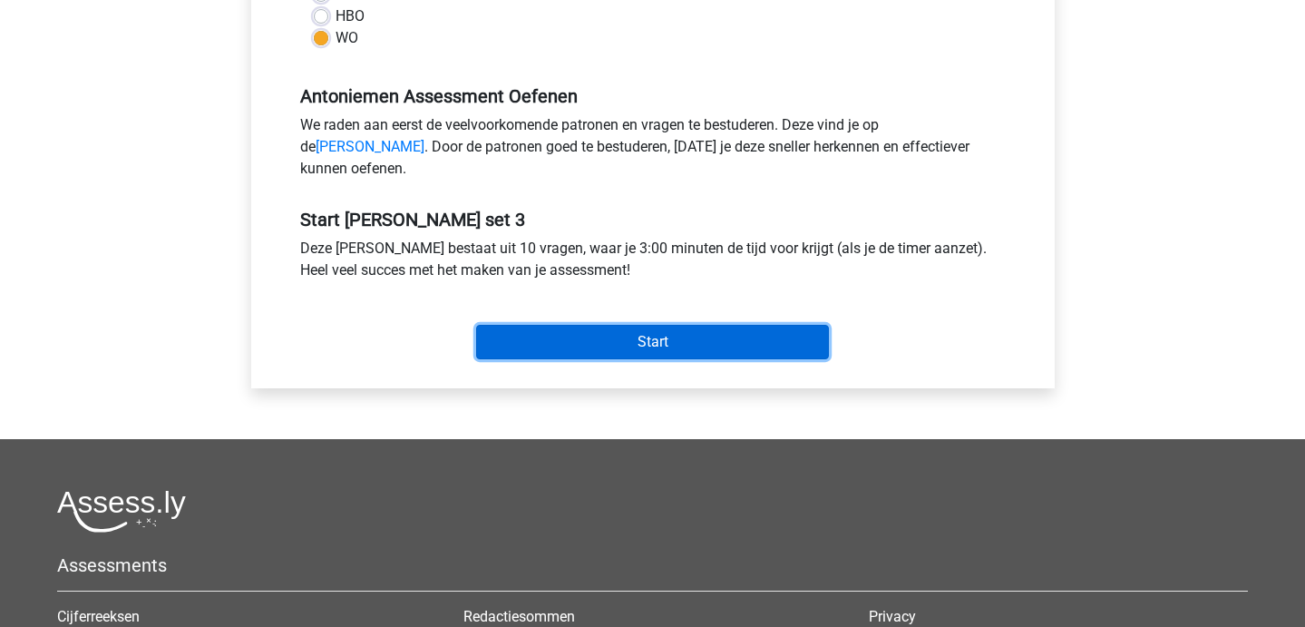
click at [603, 346] on input "Start" at bounding box center [652, 342] width 353 height 34
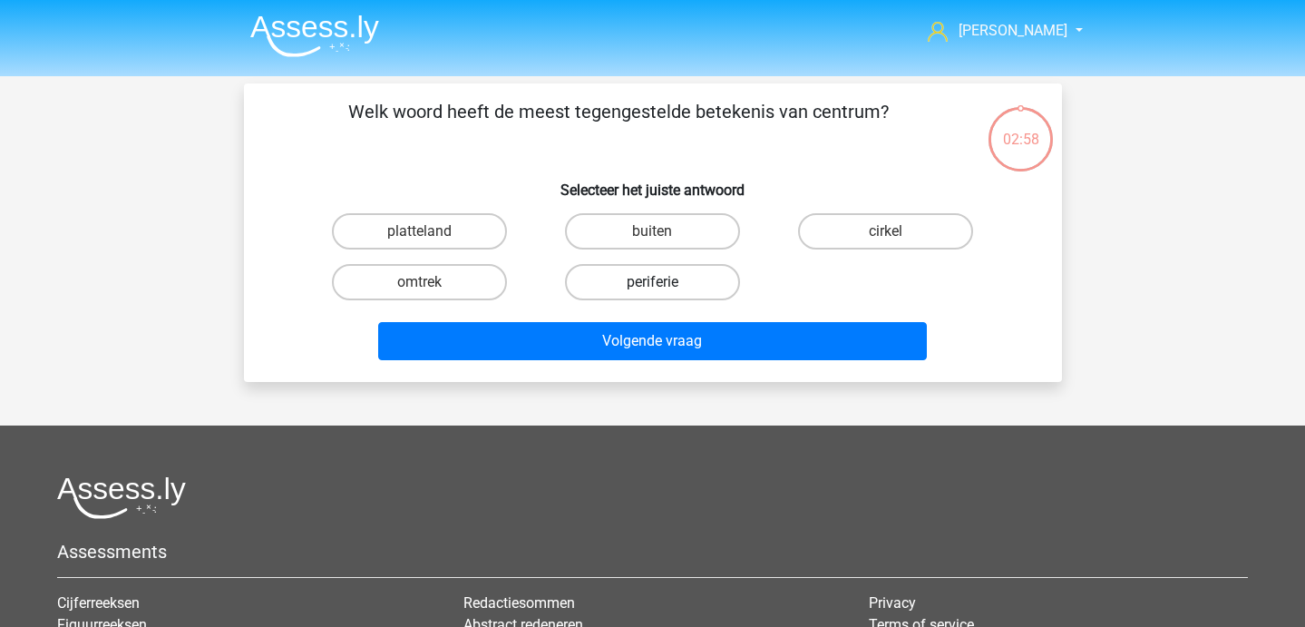
click at [629, 293] on label "periferie" at bounding box center [652, 282] width 175 height 36
click at [652, 293] on input "periferie" at bounding box center [658, 288] width 12 height 12
radio input "true"
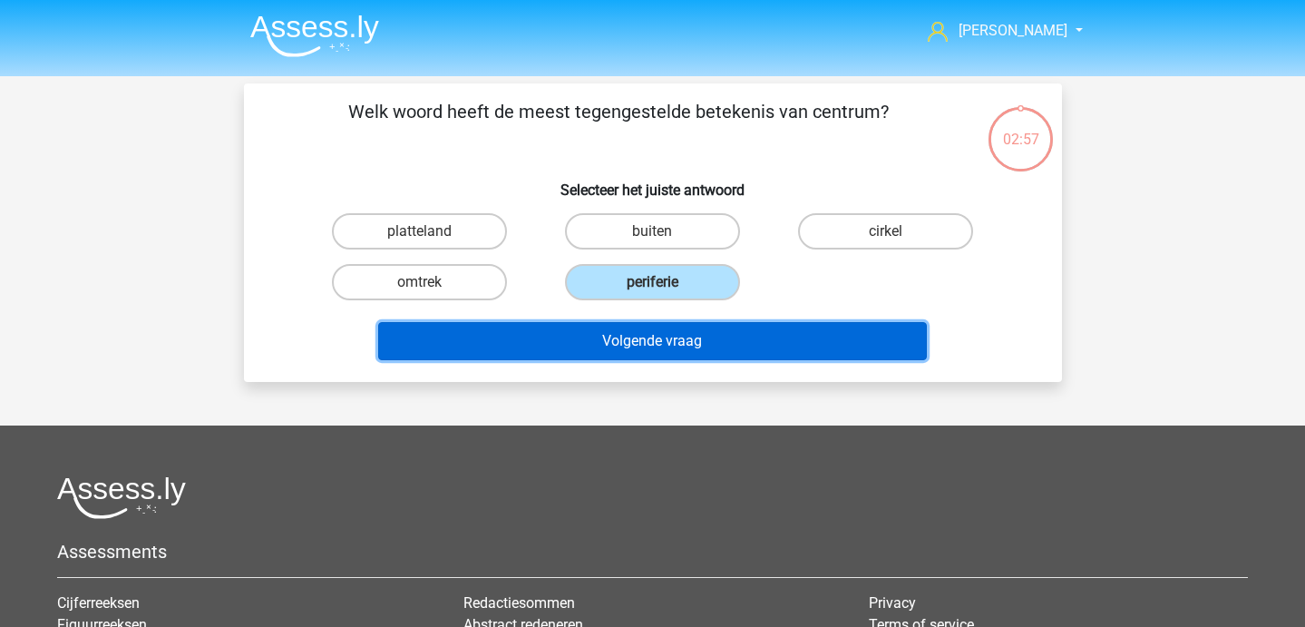
click at [615, 340] on button "Volgende vraag" at bounding box center [652, 341] width 549 height 38
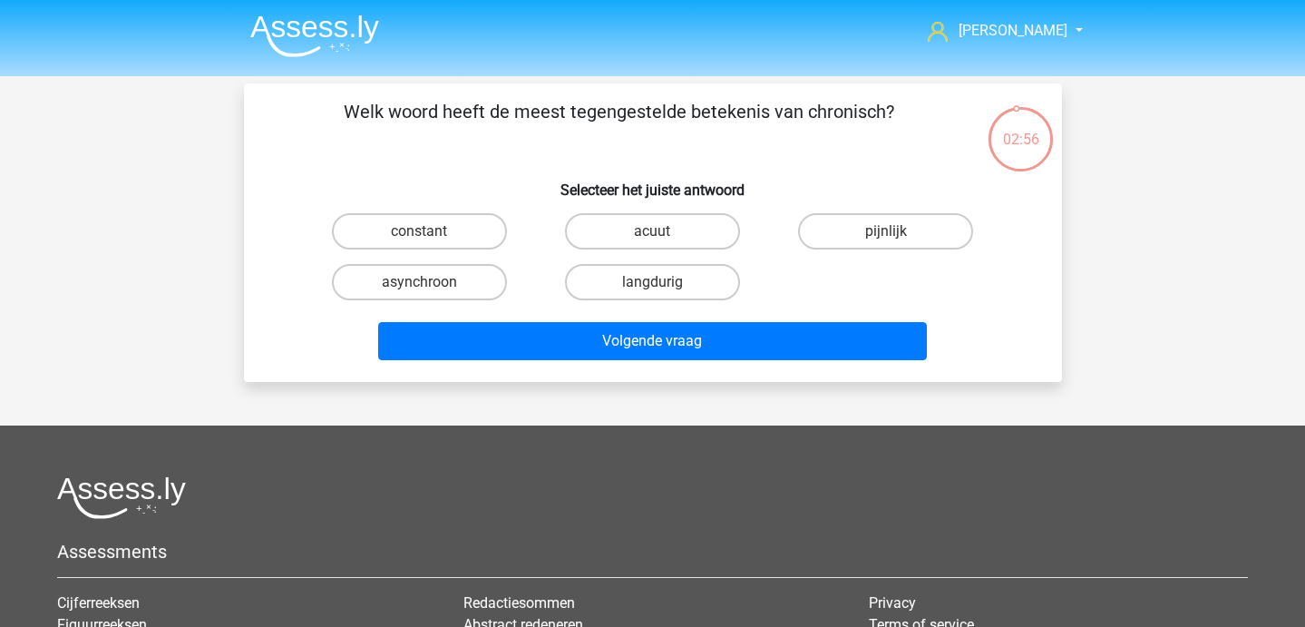
click at [618, 212] on div "acuut" at bounding box center [652, 231] width 233 height 51
click at [614, 230] on label "acuut" at bounding box center [652, 231] width 175 height 36
click at [652, 231] on input "acuut" at bounding box center [658, 237] width 12 height 12
radio input "true"
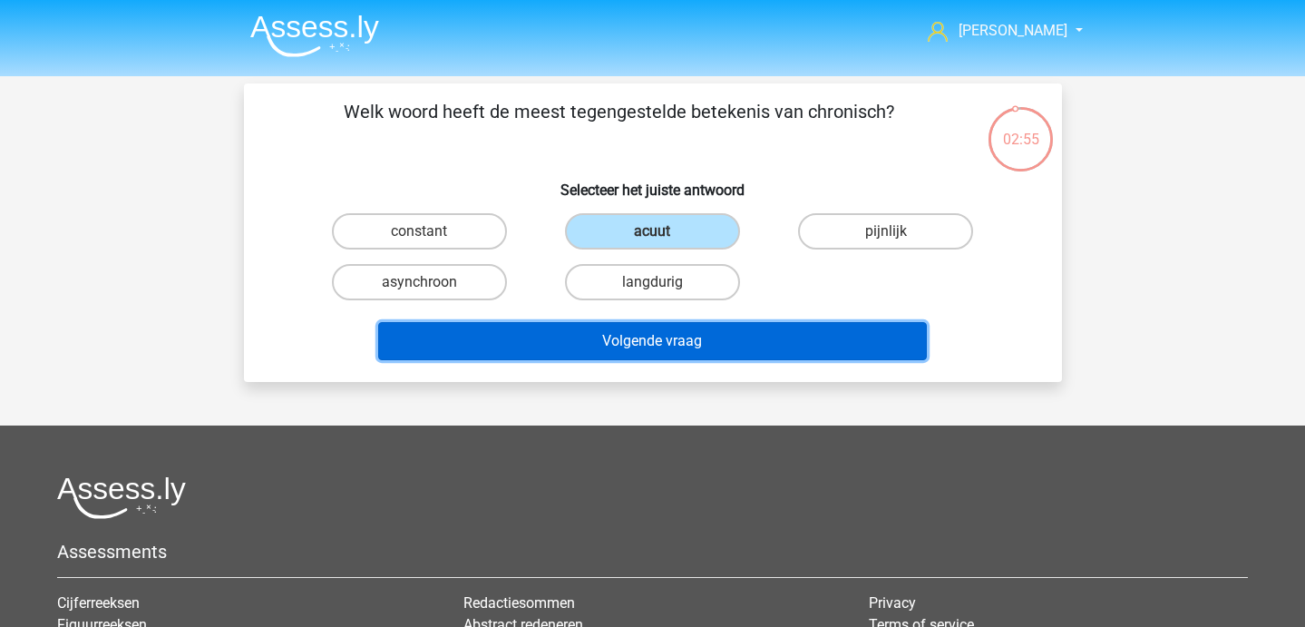
click at [610, 346] on button "Volgende vraag" at bounding box center [652, 341] width 549 height 38
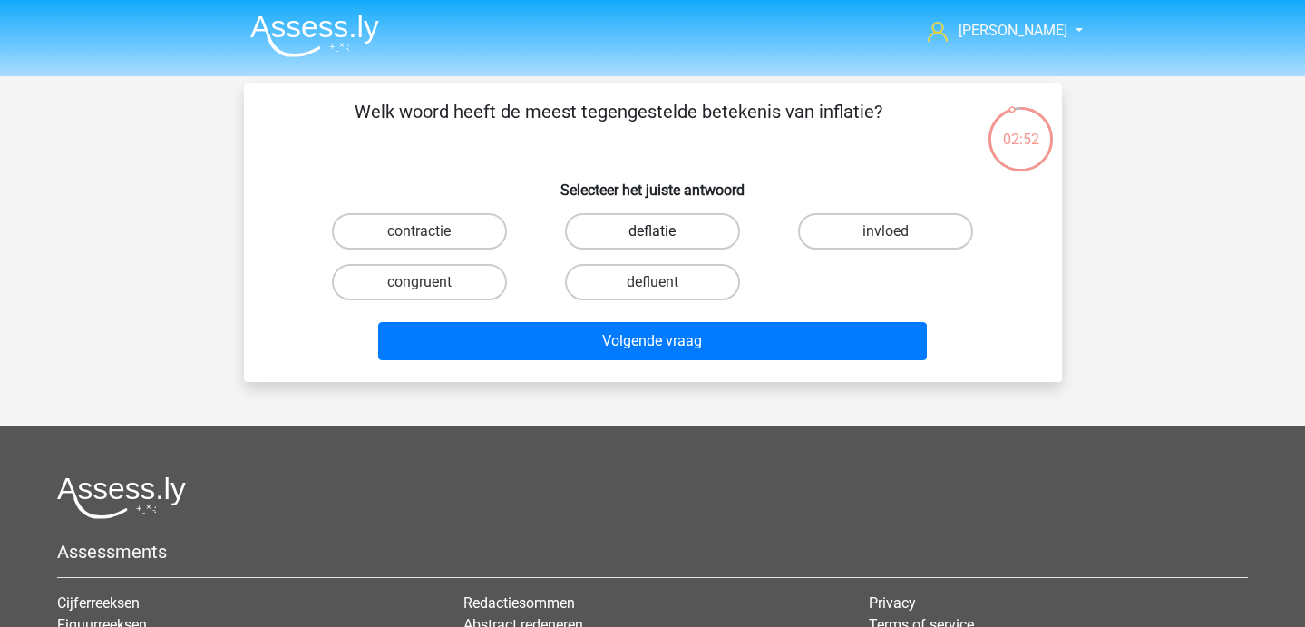
click at [625, 240] on label "deflatie" at bounding box center [652, 231] width 175 height 36
click at [652, 240] on input "deflatie" at bounding box center [658, 237] width 12 height 12
radio input "true"
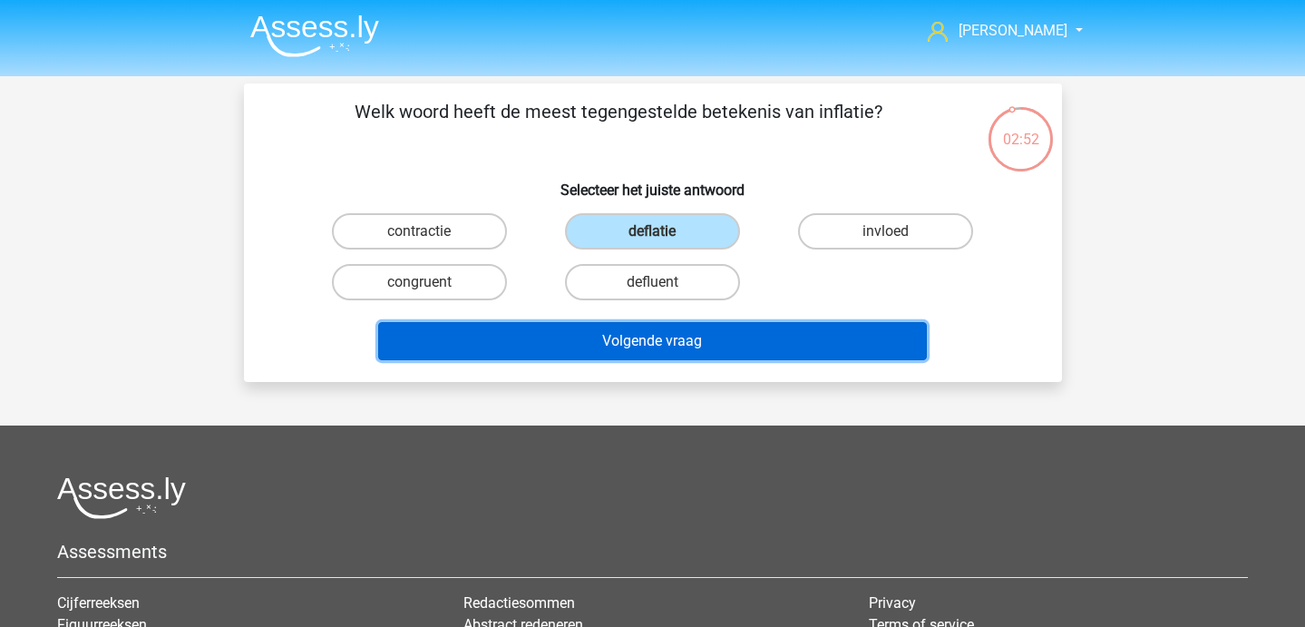
click at [625, 351] on button "Volgende vraag" at bounding box center [652, 341] width 549 height 38
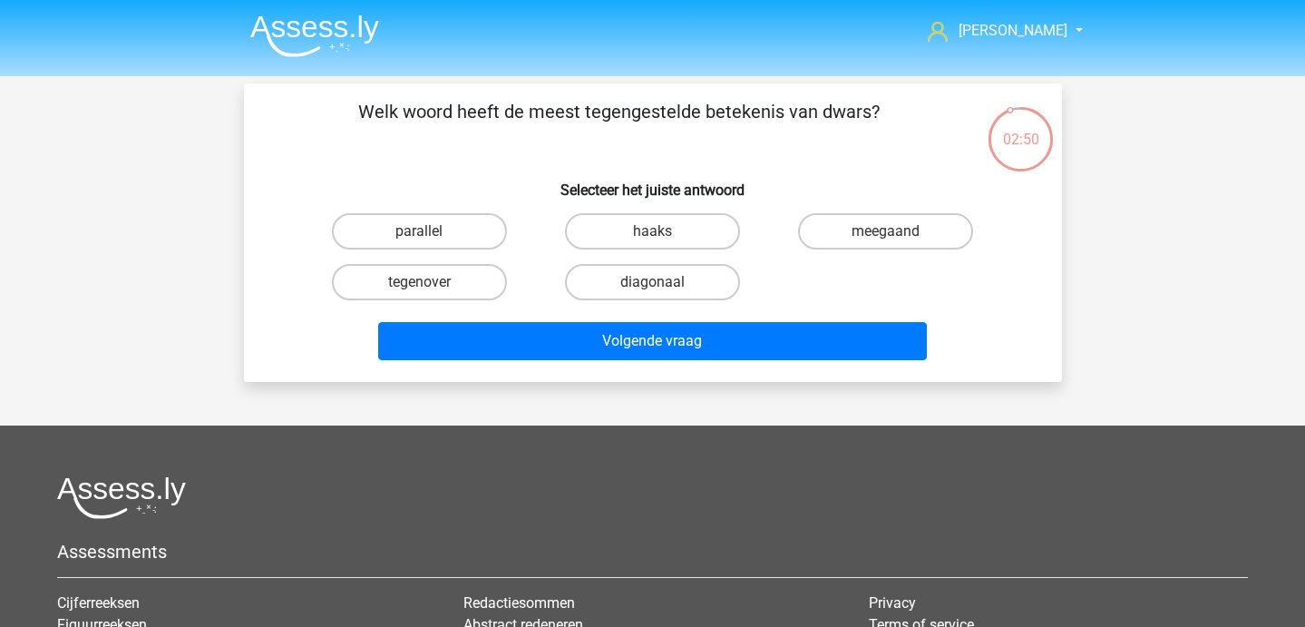
scroll to position [1, 0]
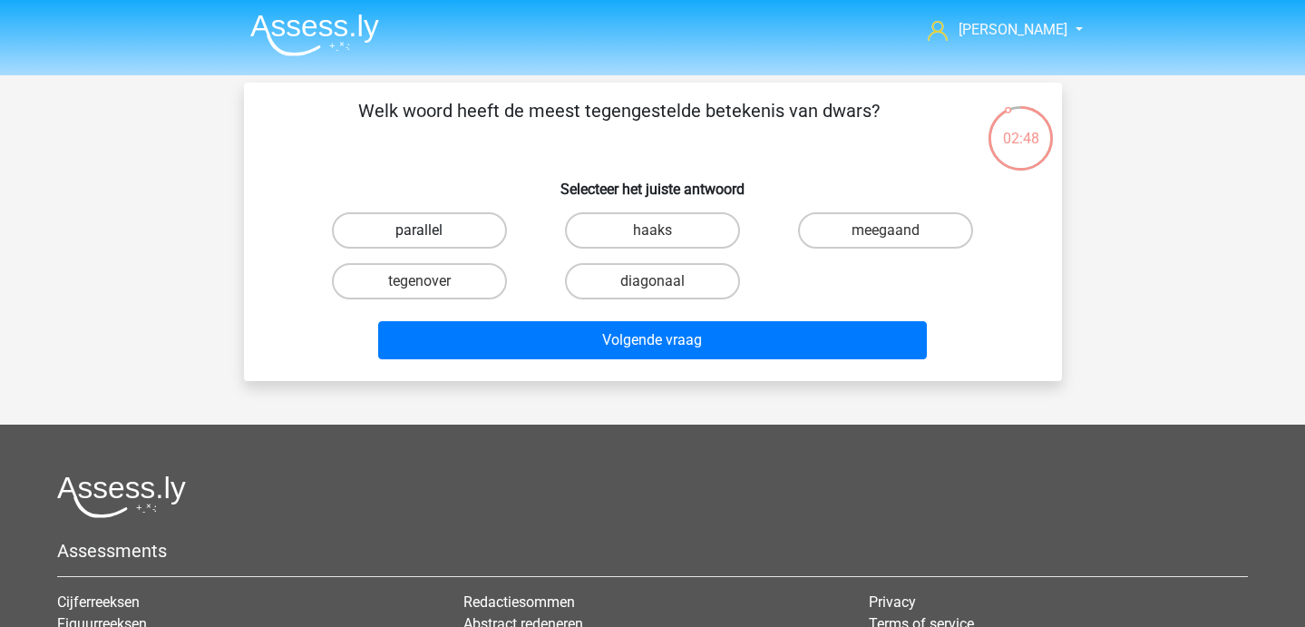
click at [478, 228] on label "parallel" at bounding box center [419, 230] width 175 height 36
click at [431, 230] on input "parallel" at bounding box center [425, 236] width 12 height 12
radio input "true"
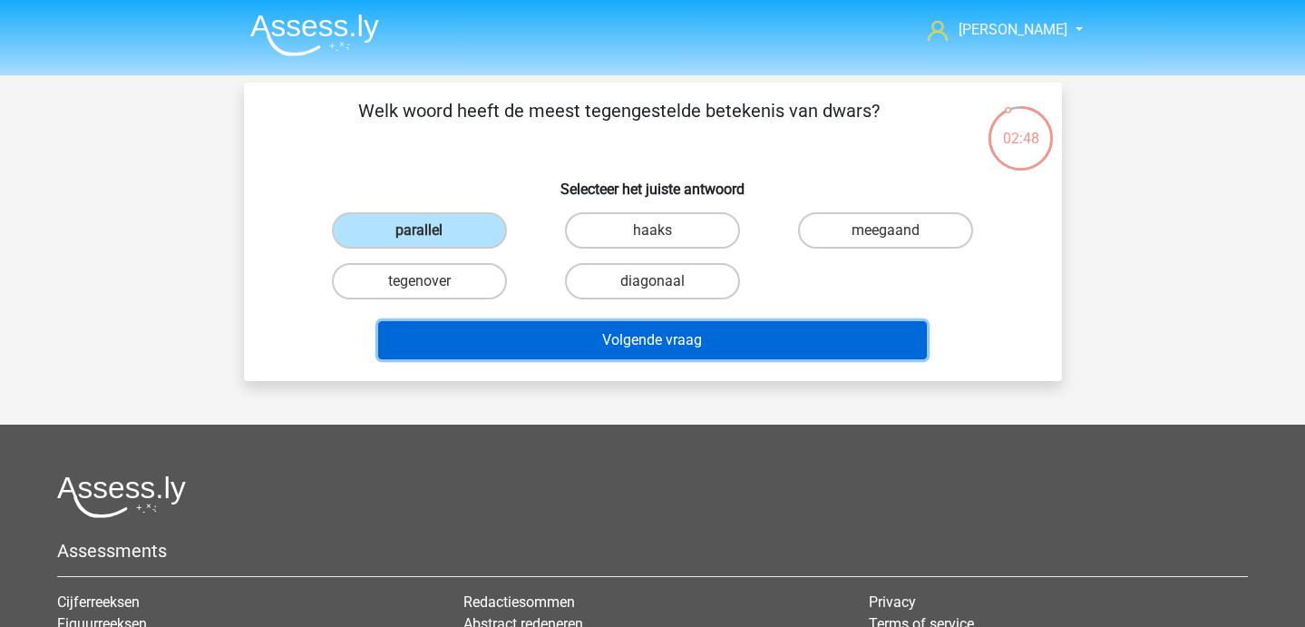
click at [504, 334] on button "Volgende vraag" at bounding box center [652, 340] width 549 height 38
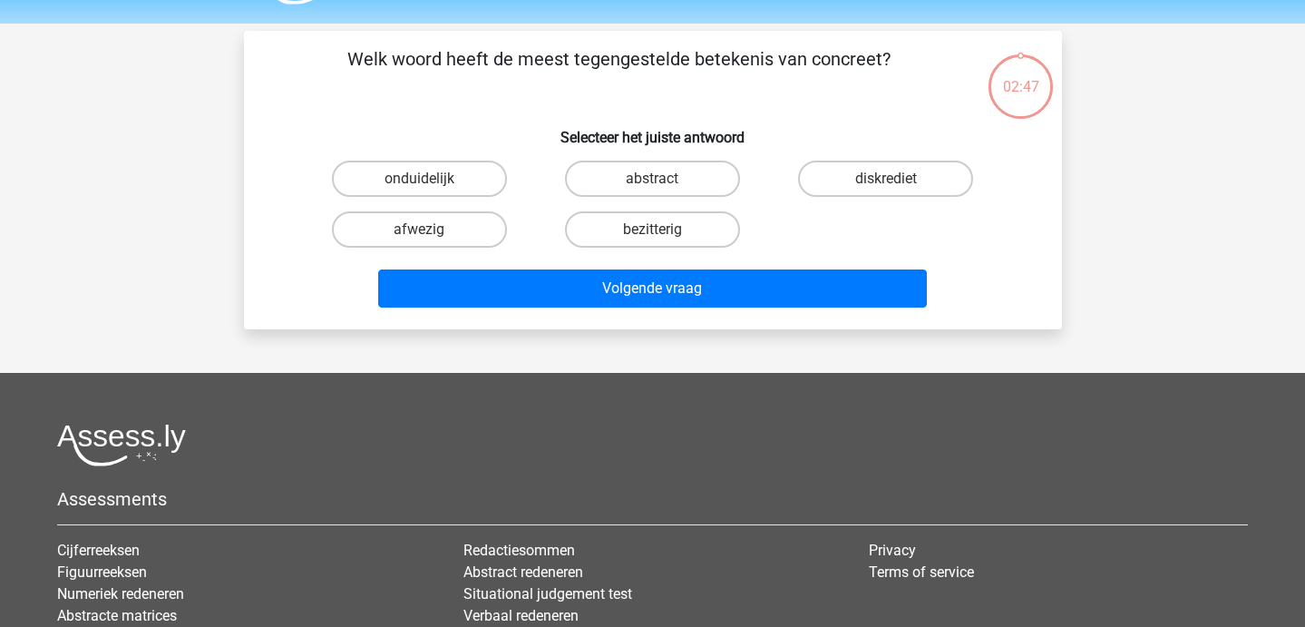
scroll to position [51, 0]
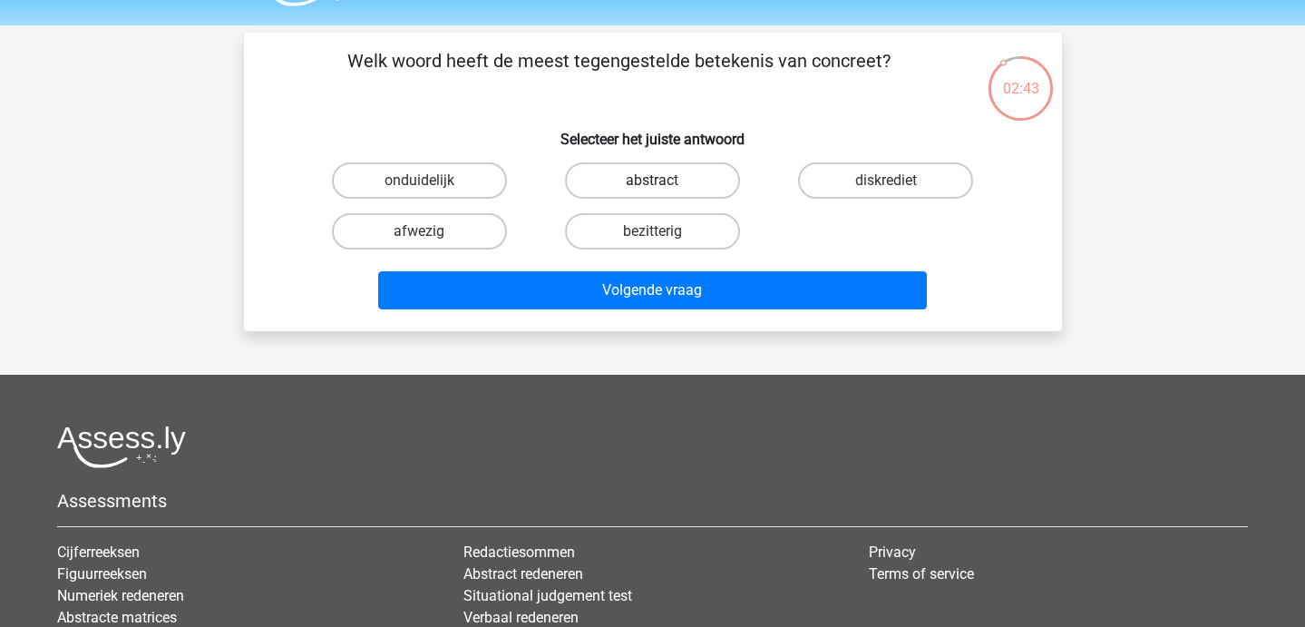
click at [662, 174] on label "abstract" at bounding box center [652, 180] width 175 height 36
click at [662, 180] on input "abstract" at bounding box center [658, 186] width 12 height 12
radio input "true"
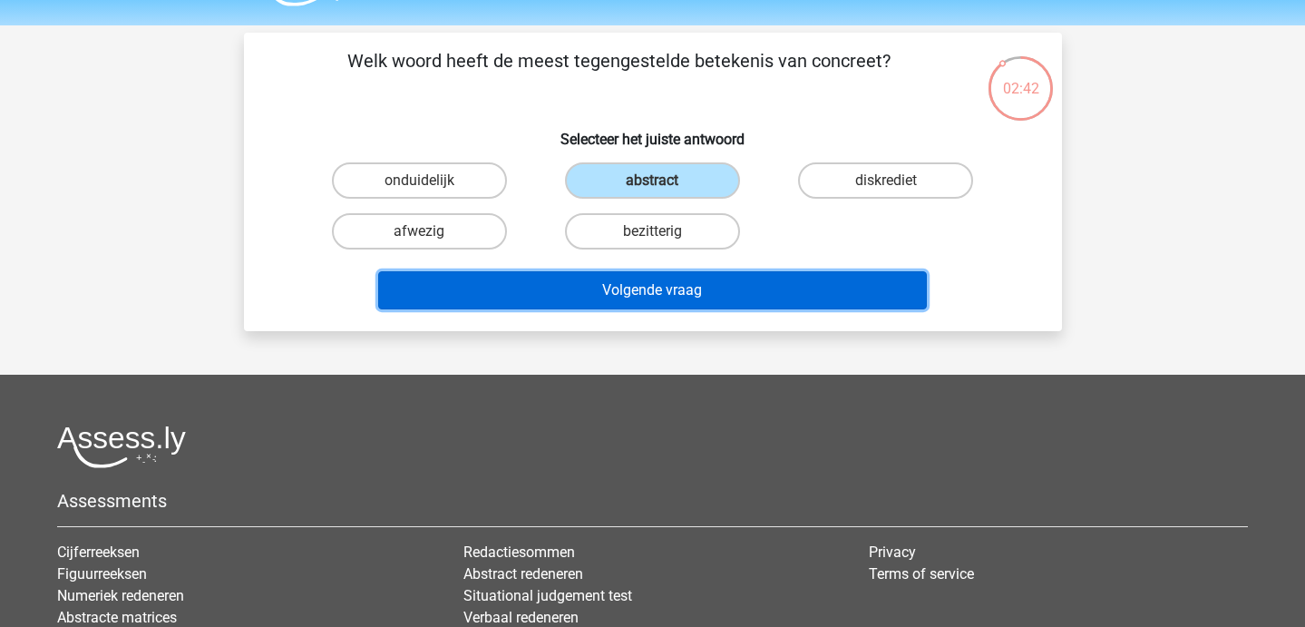
click at [671, 293] on button "Volgende vraag" at bounding box center [652, 290] width 549 height 38
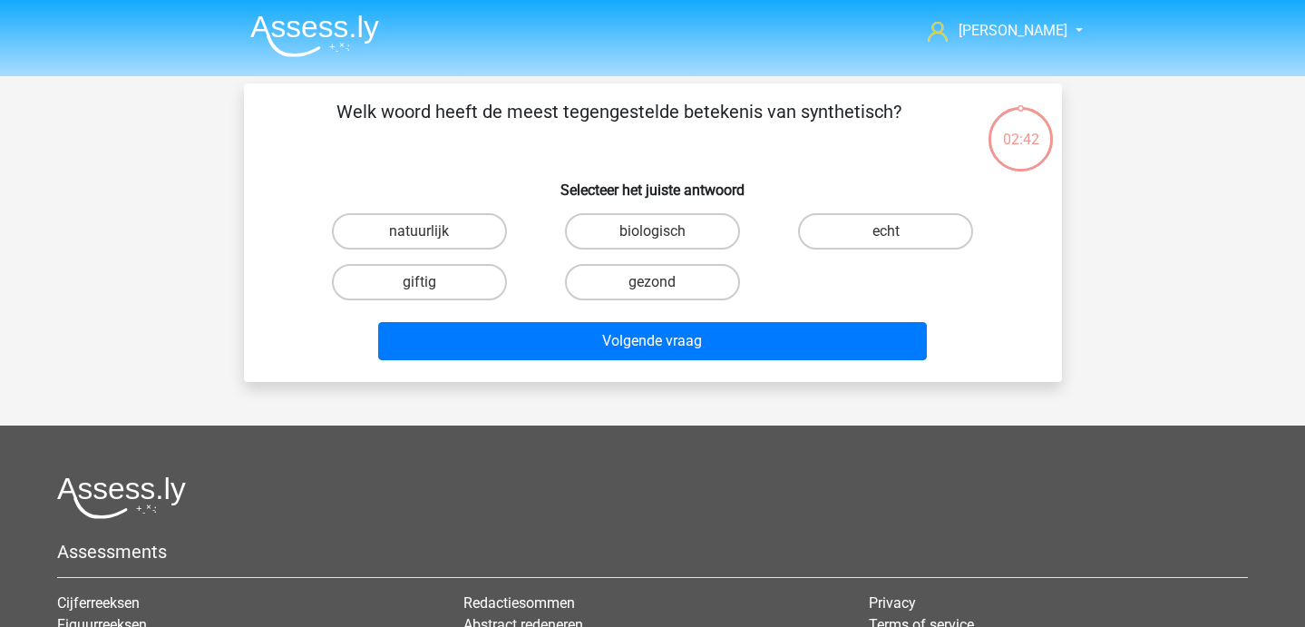
scroll to position [1, 0]
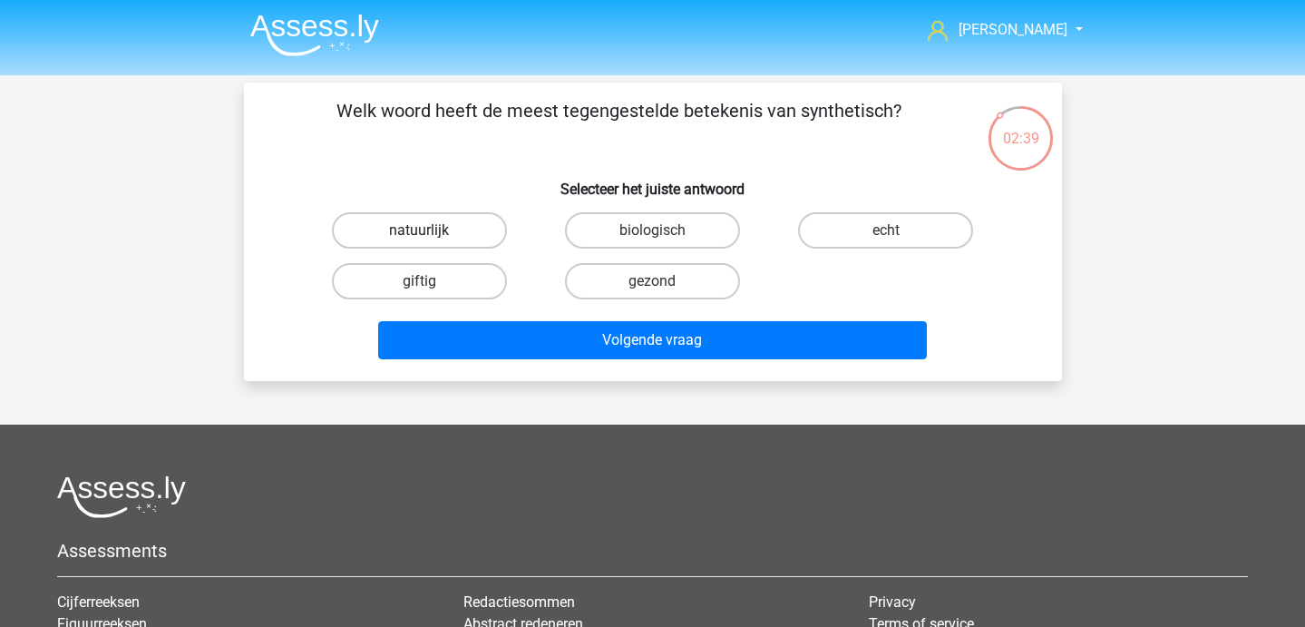
click at [459, 229] on label "natuurlijk" at bounding box center [419, 230] width 175 height 36
click at [431, 230] on input "natuurlijk" at bounding box center [425, 236] width 12 height 12
radio input "true"
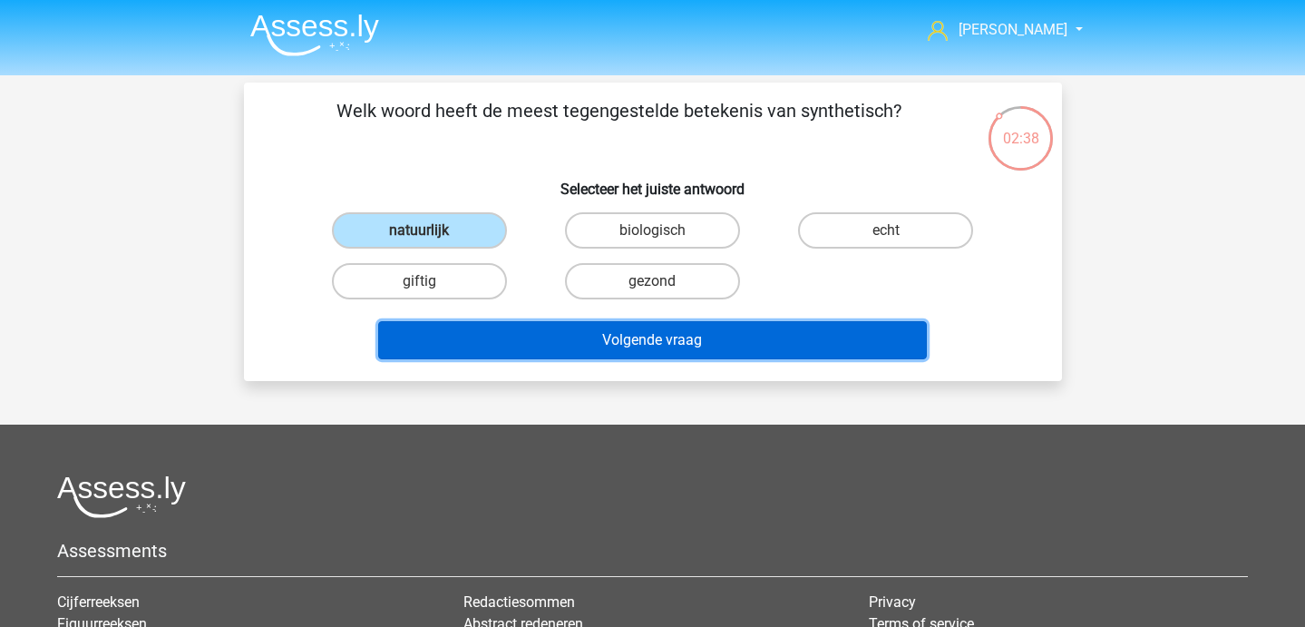
click at [551, 336] on button "Volgende vraag" at bounding box center [652, 340] width 549 height 38
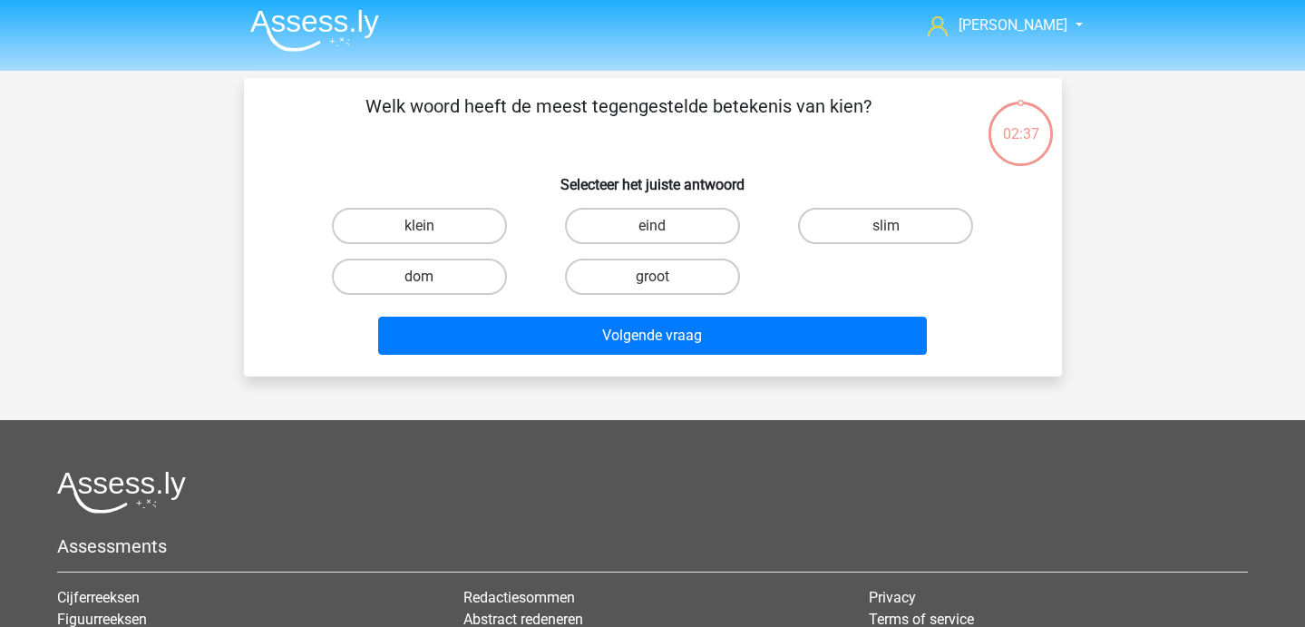
scroll to position [6, 0]
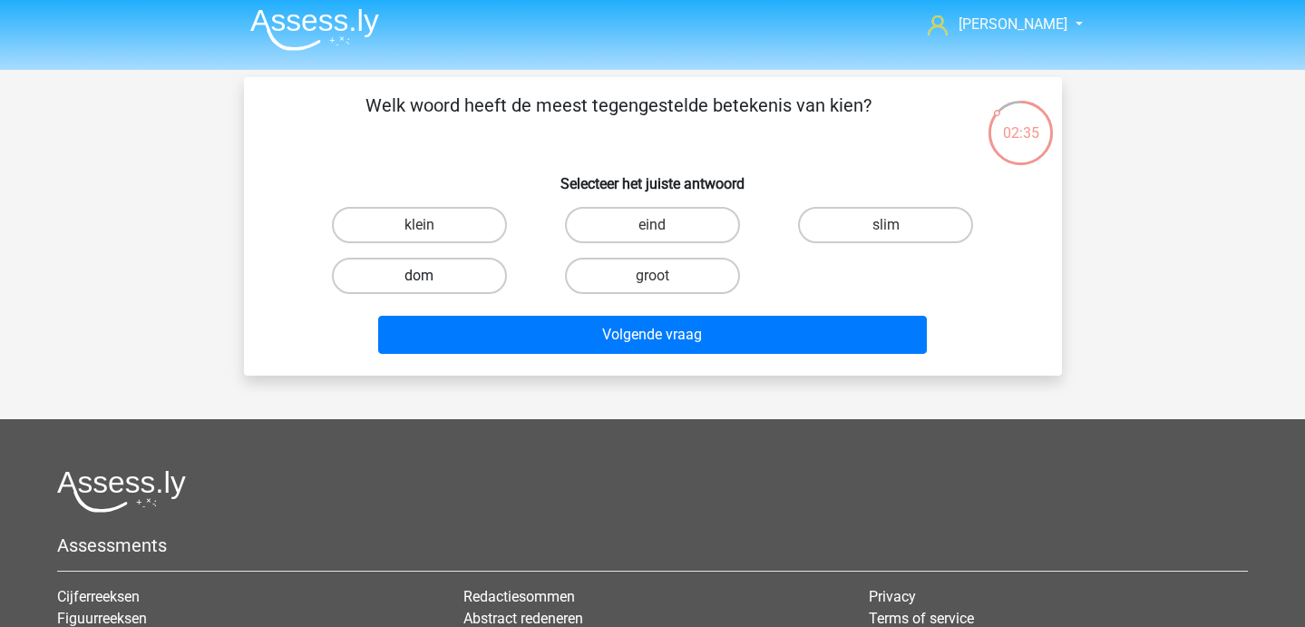
click at [453, 283] on label "dom" at bounding box center [419, 276] width 175 height 36
click at [431, 283] on input "dom" at bounding box center [425, 282] width 12 height 12
radio input "true"
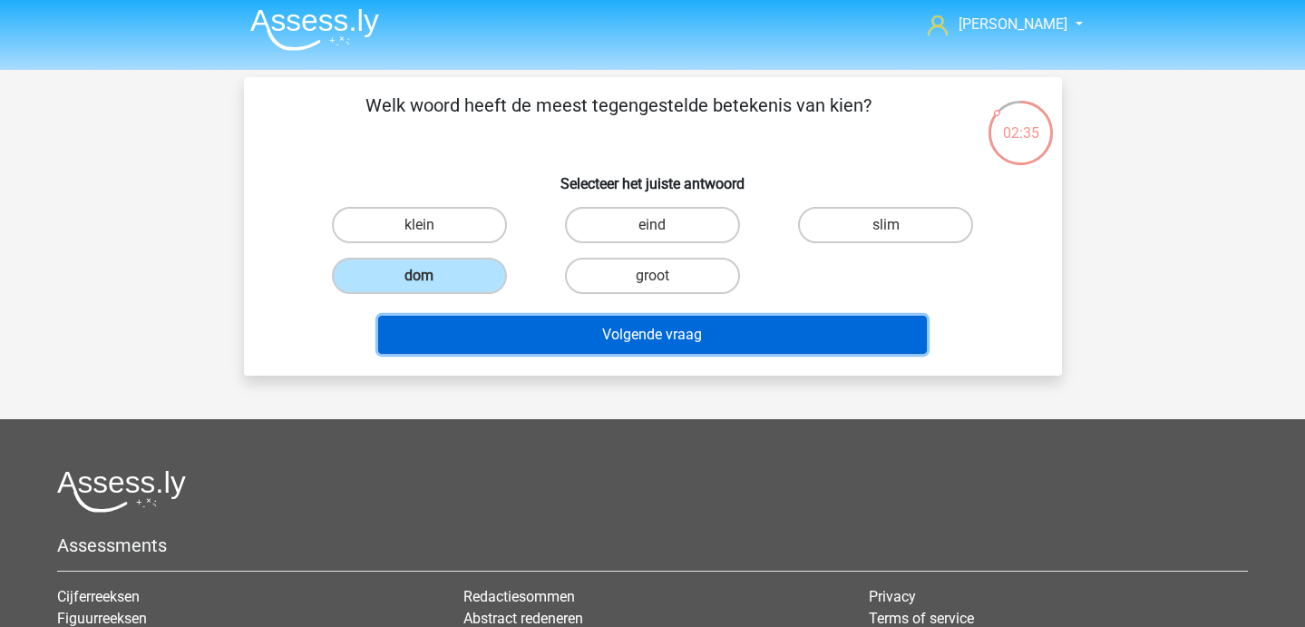
click at [478, 316] on button "Volgende vraag" at bounding box center [652, 335] width 549 height 38
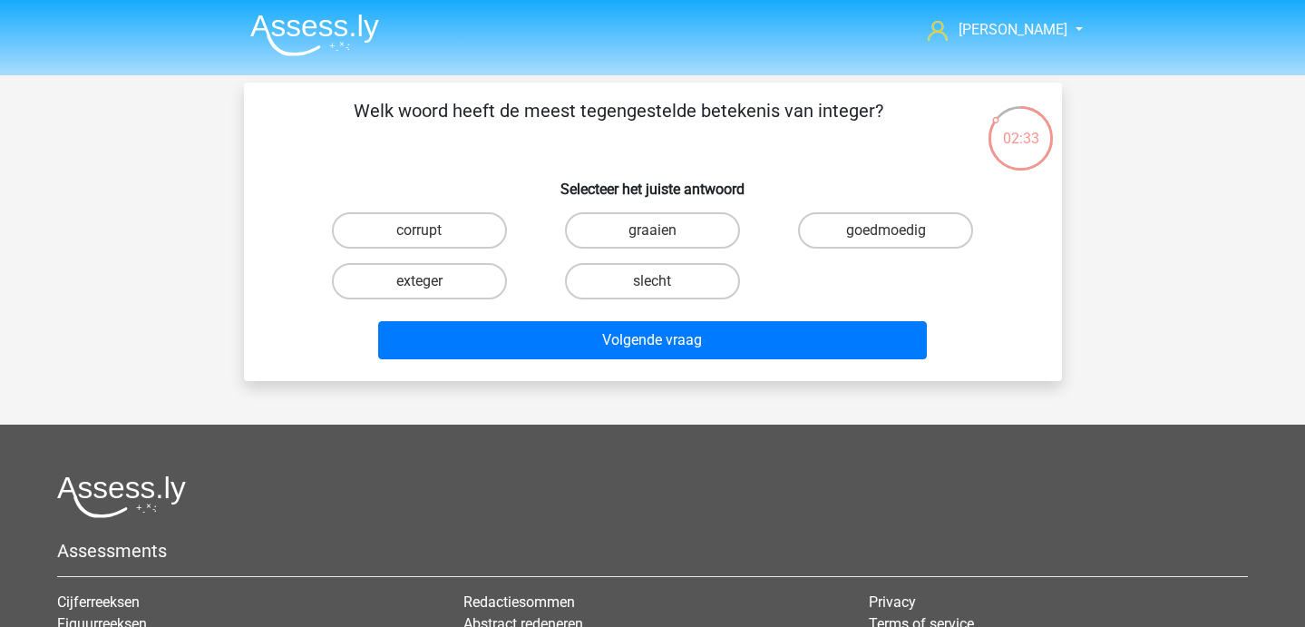
scroll to position [0, 0]
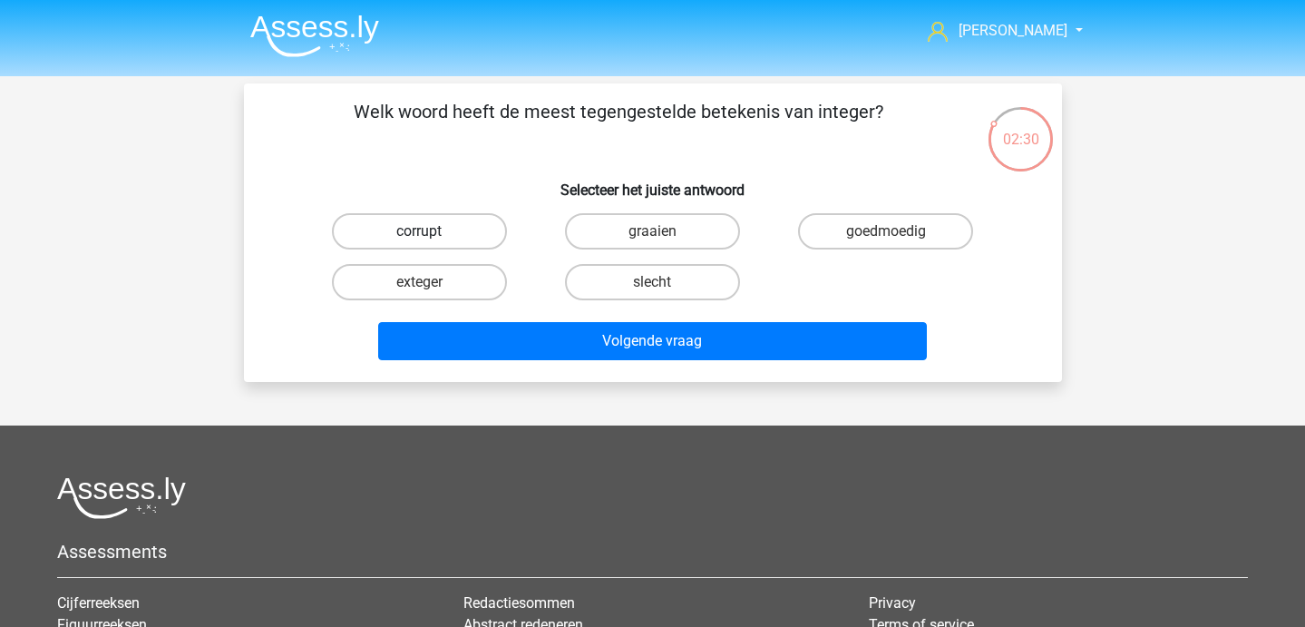
click at [462, 238] on label "corrupt" at bounding box center [419, 231] width 175 height 36
click at [431, 238] on input "corrupt" at bounding box center [425, 237] width 12 height 12
radio input "true"
click at [501, 365] on div "Volgende vraag" at bounding box center [653, 344] width 700 height 45
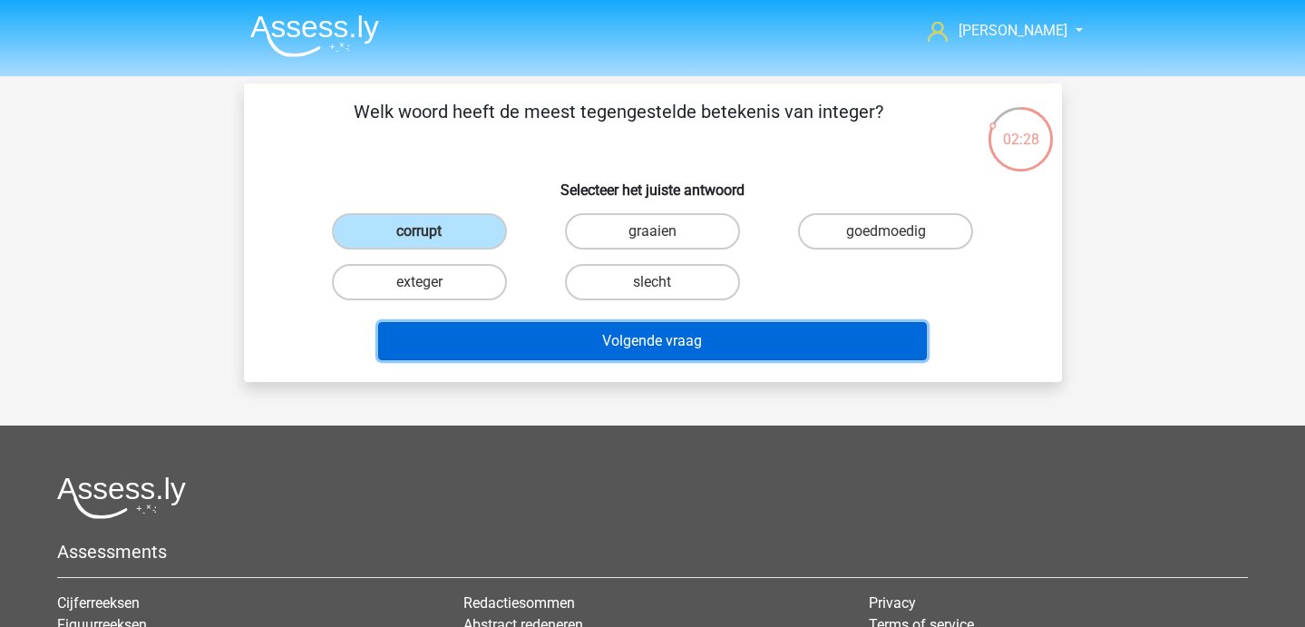
click at [481, 351] on button "Volgende vraag" at bounding box center [652, 341] width 549 height 38
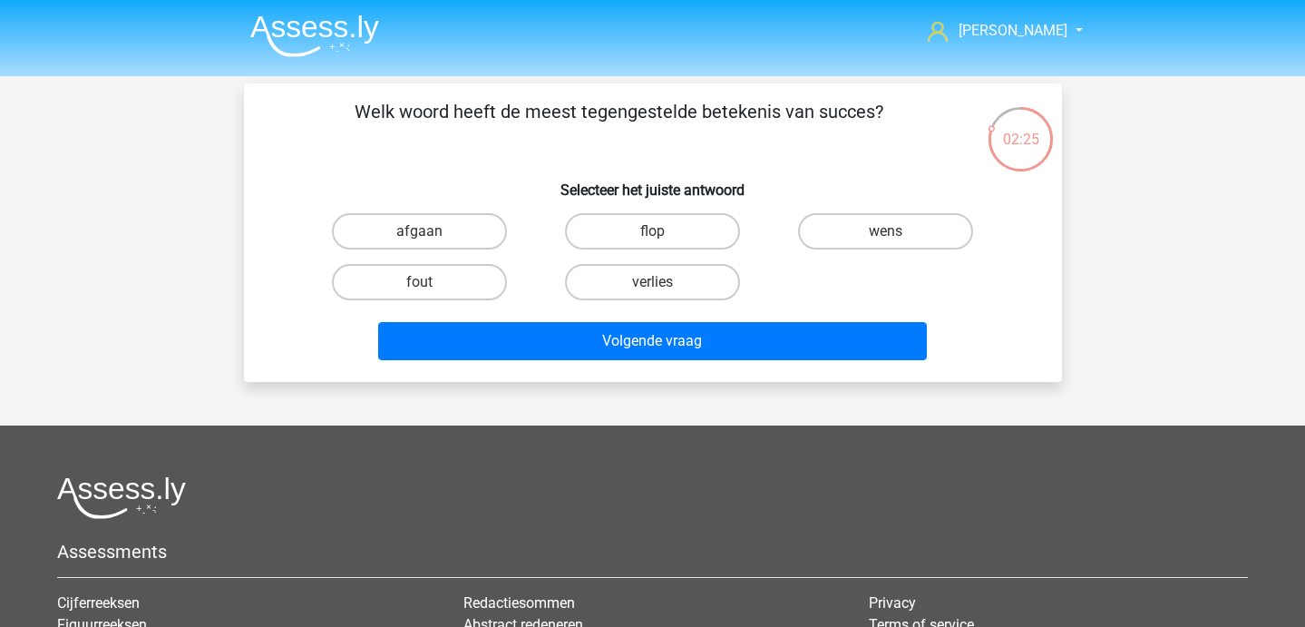
click at [419, 293] on input "fout" at bounding box center [425, 288] width 12 height 12
radio input "true"
click at [832, 254] on div "wens" at bounding box center [885, 231] width 233 height 51
click at [674, 229] on label "flop" at bounding box center [652, 231] width 175 height 36
click at [664, 231] on input "flop" at bounding box center [658, 237] width 12 height 12
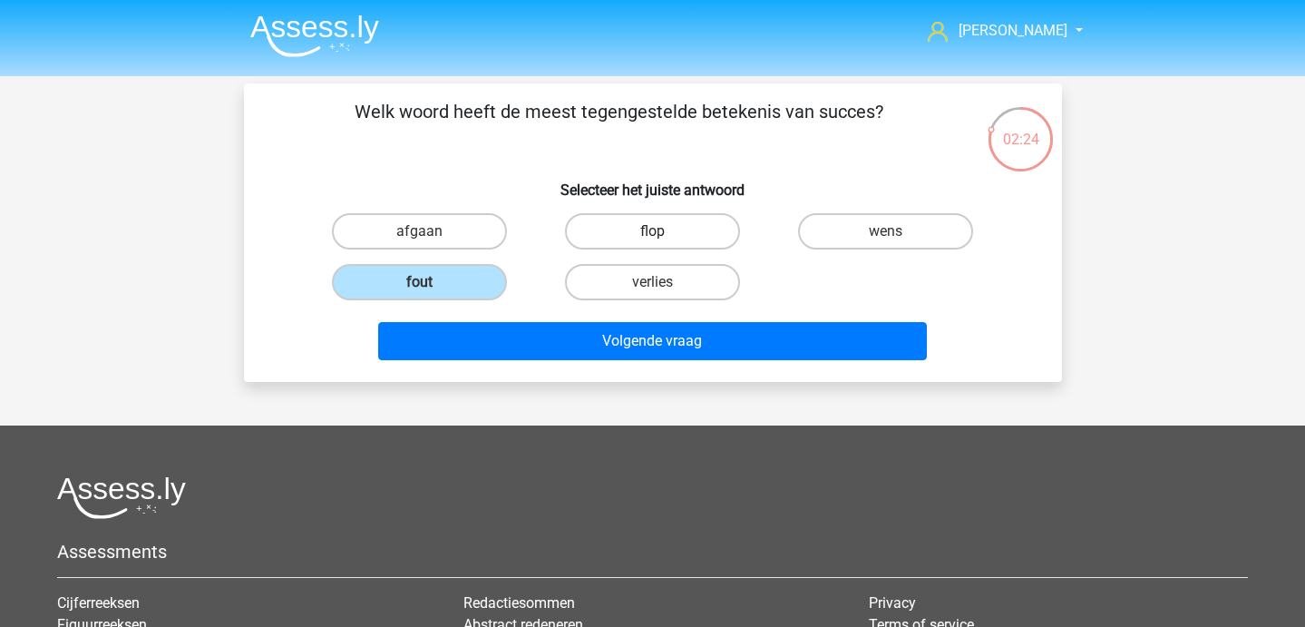
radio input "true"
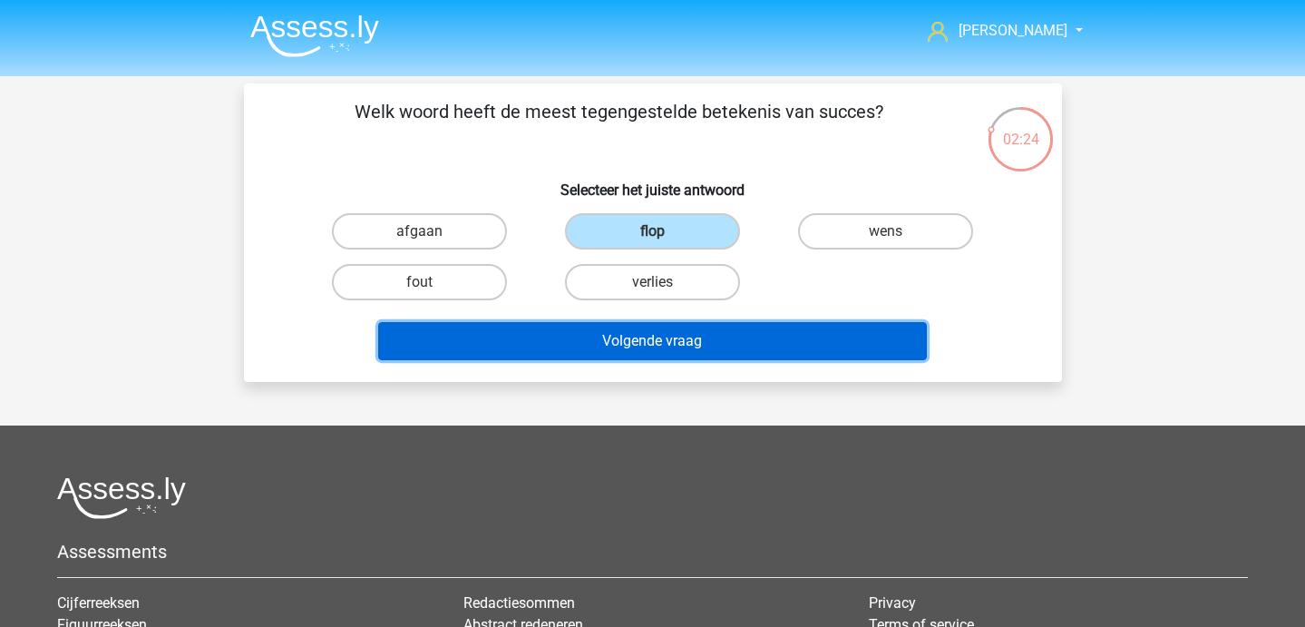
click at [685, 346] on button "Volgende vraag" at bounding box center [652, 341] width 549 height 38
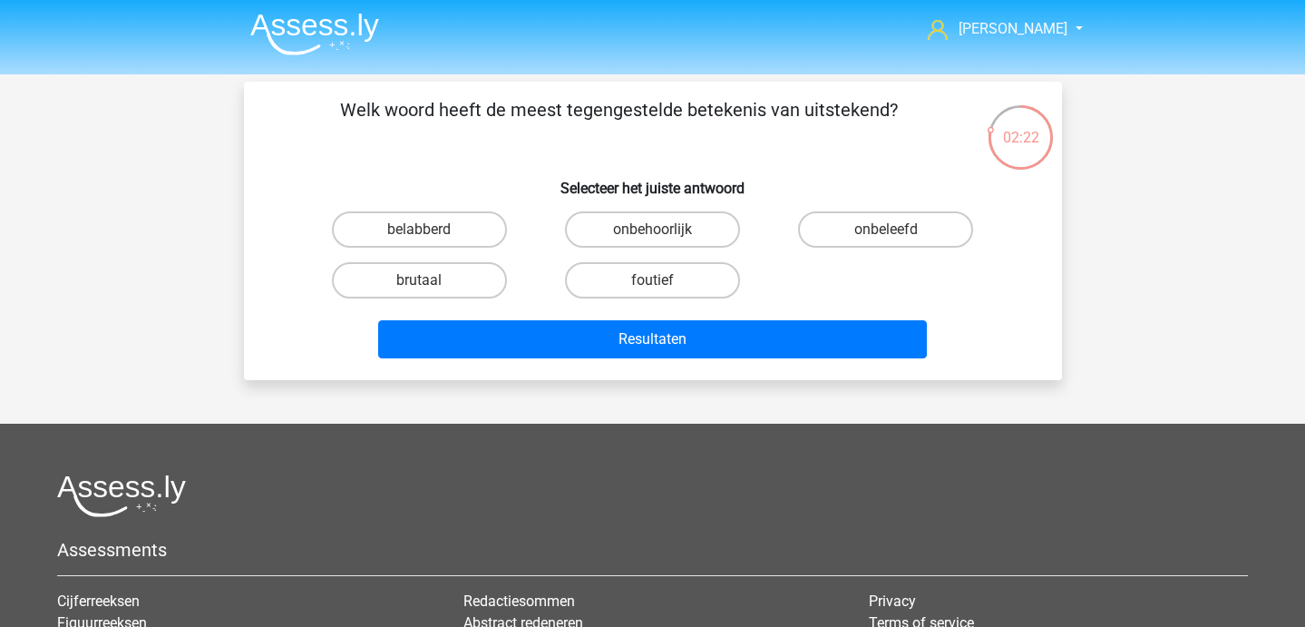
scroll to position [3, 0]
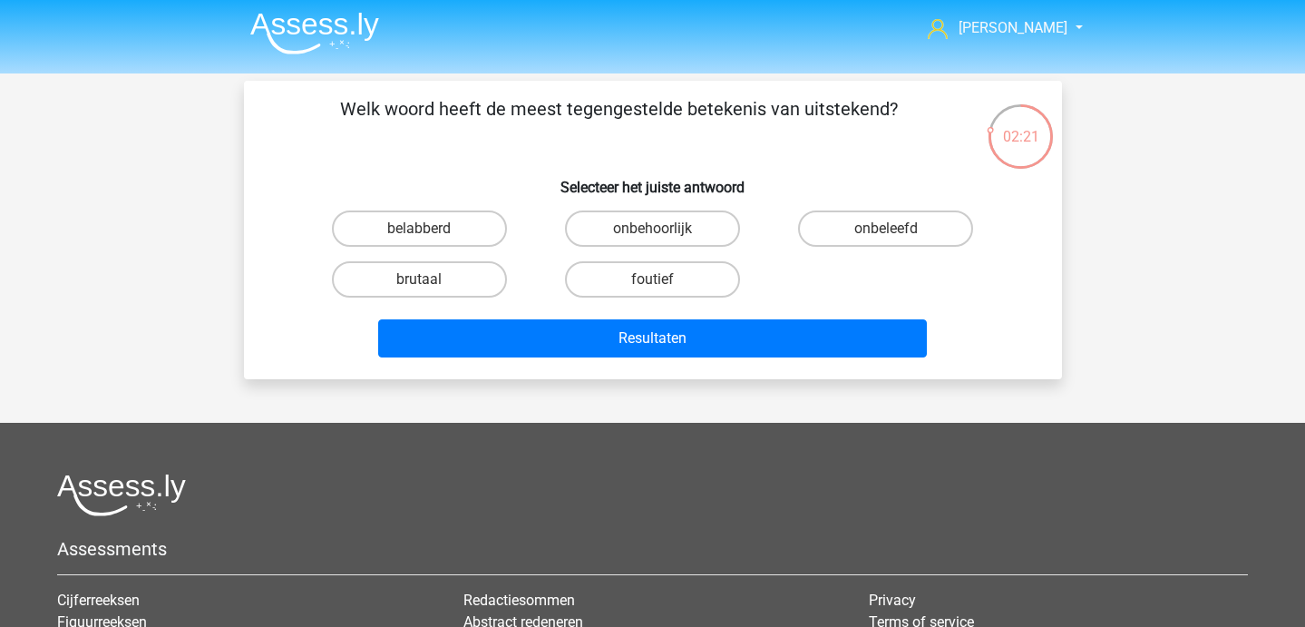
click at [434, 205] on div "belabberd" at bounding box center [419, 228] width 233 height 51
click at [433, 230] on label "belabberd" at bounding box center [419, 228] width 175 height 36
click at [431, 230] on input "belabberd" at bounding box center [425, 235] width 12 height 12
radio input "true"
click at [495, 315] on div "Resultaten" at bounding box center [653, 335] width 760 height 60
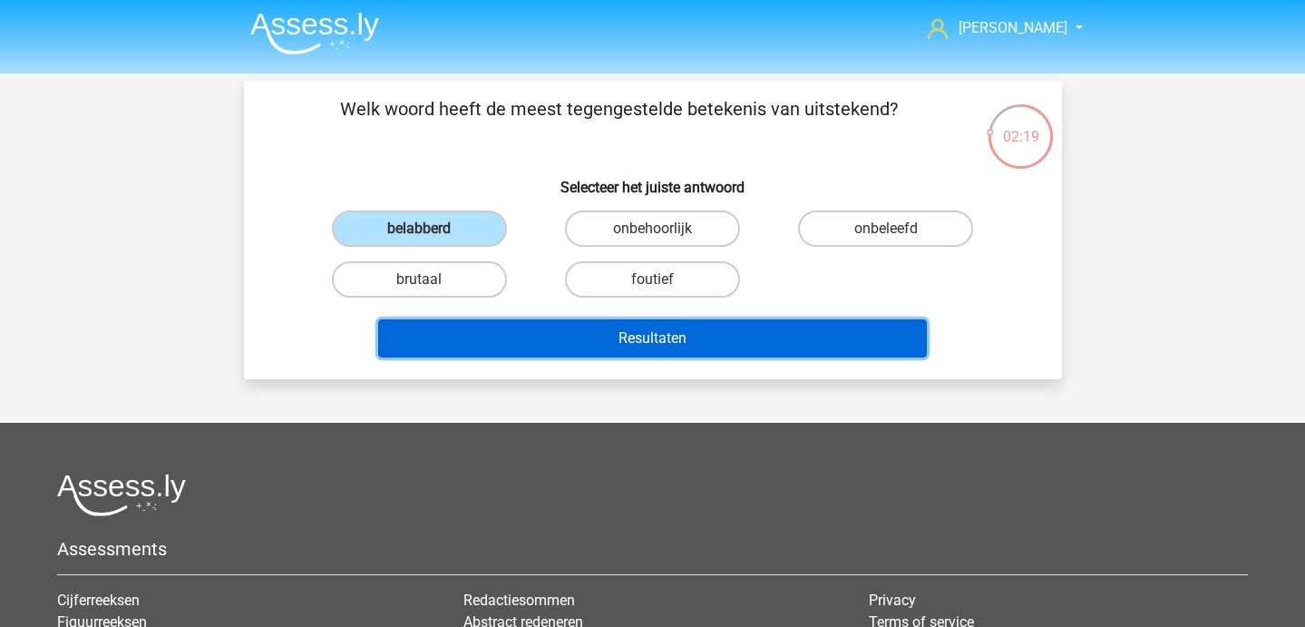
click at [480, 339] on button "Resultaten" at bounding box center [652, 338] width 549 height 38
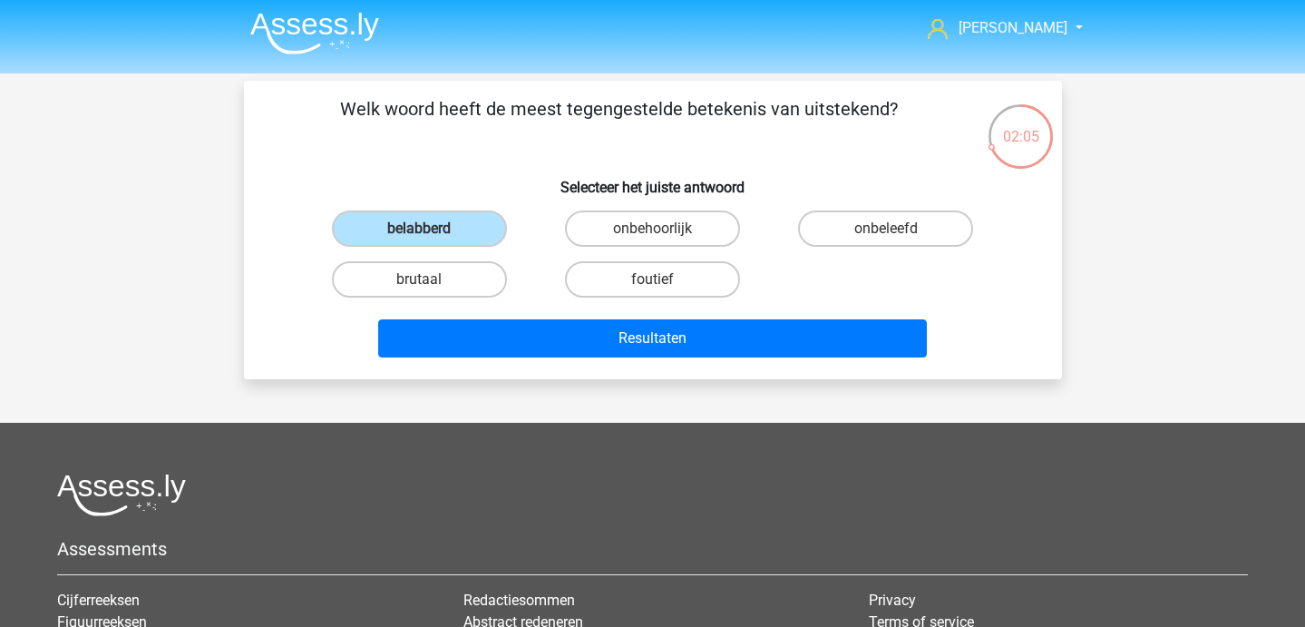
click at [290, 21] on img at bounding box center [314, 33] width 129 height 43
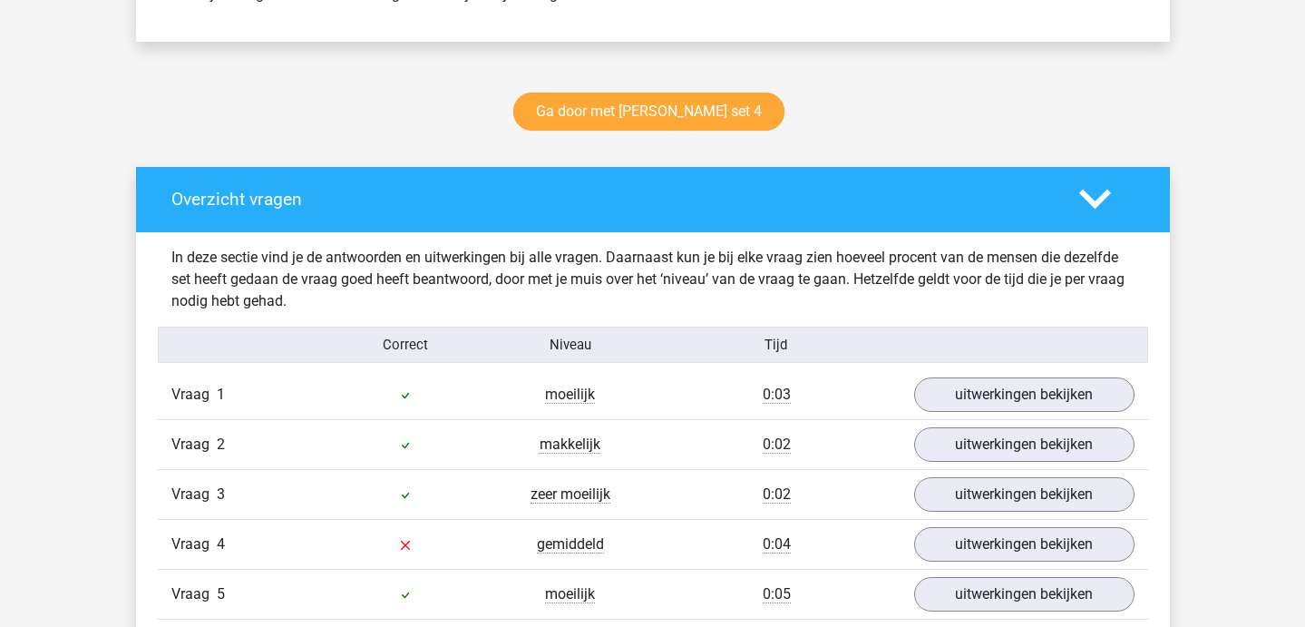
scroll to position [599, 0]
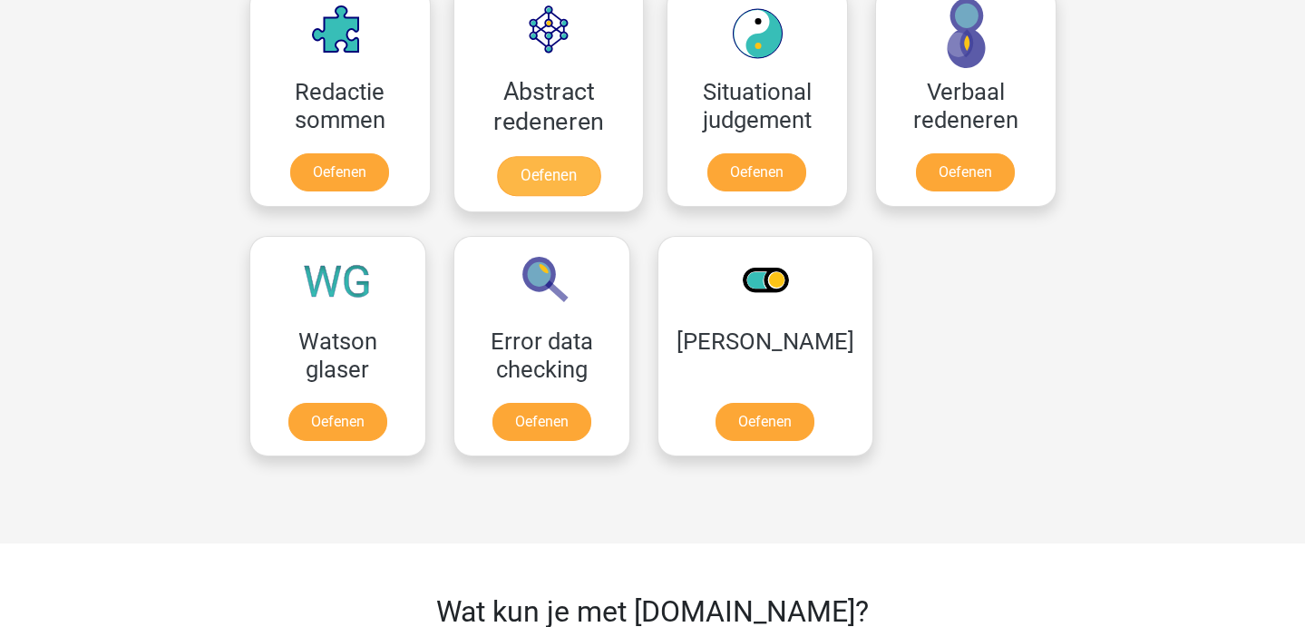
scroll to position [1364, 0]
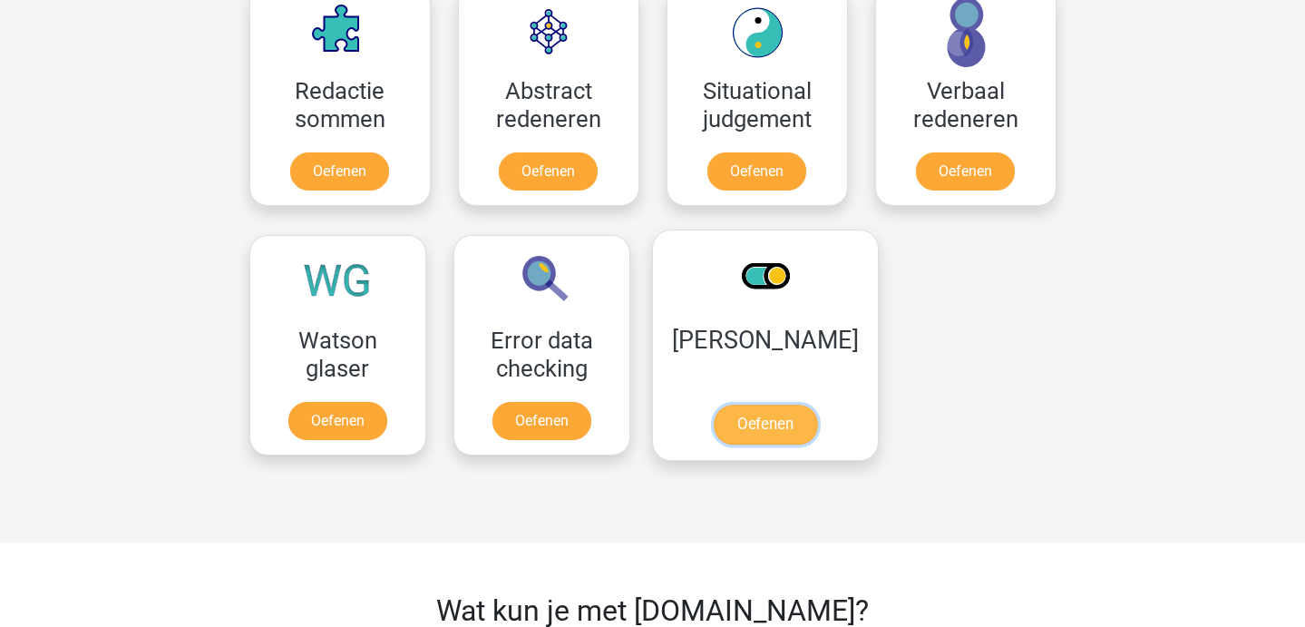
click at [729, 404] on link "Oefenen" at bounding box center [764, 424] width 103 height 40
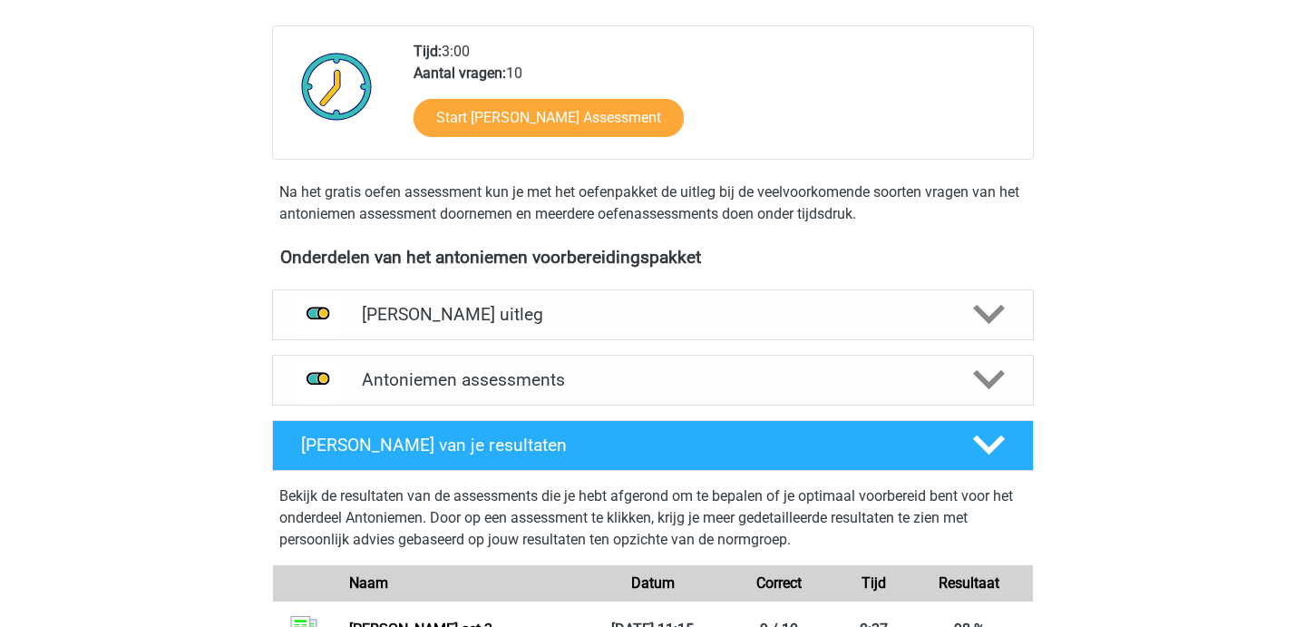
scroll to position [465, 0]
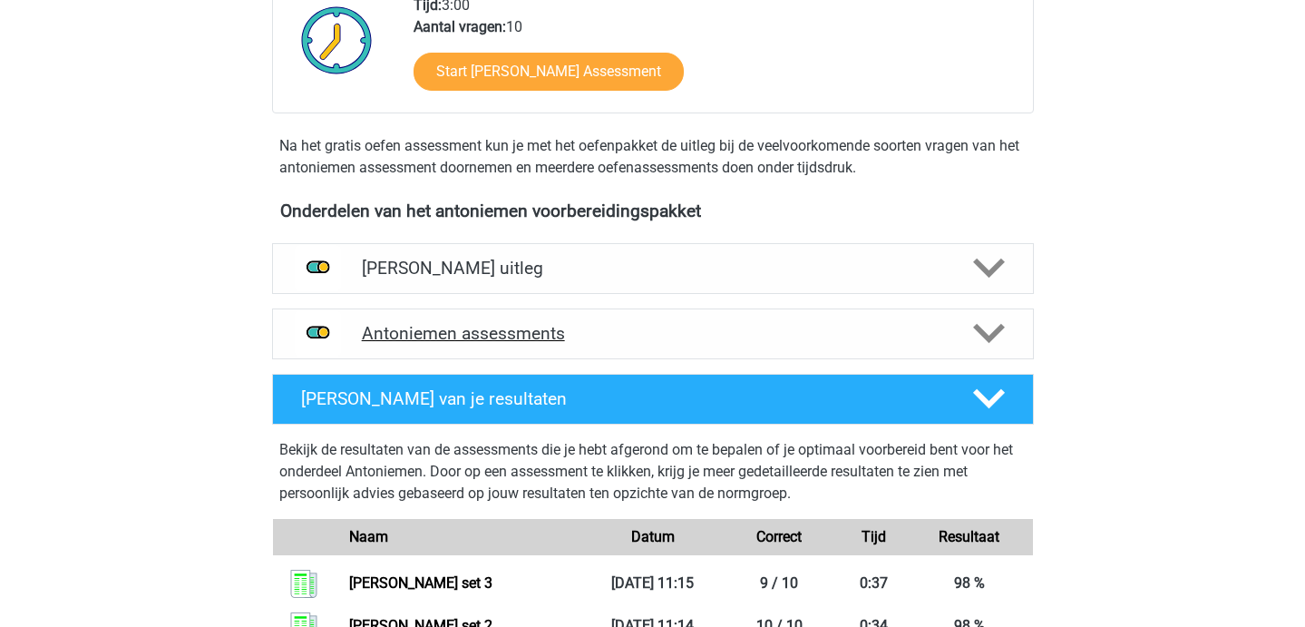
click at [597, 358] on div "Antoniemen assessments" at bounding box center [653, 333] width 762 height 51
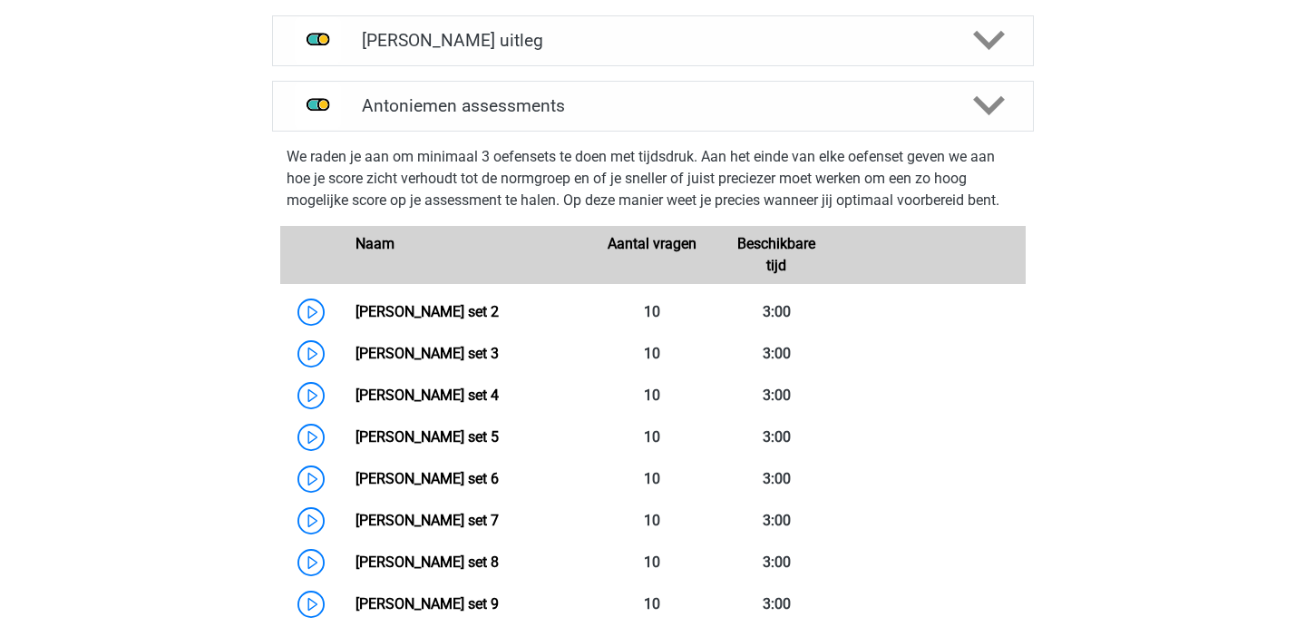
scroll to position [695, 0]
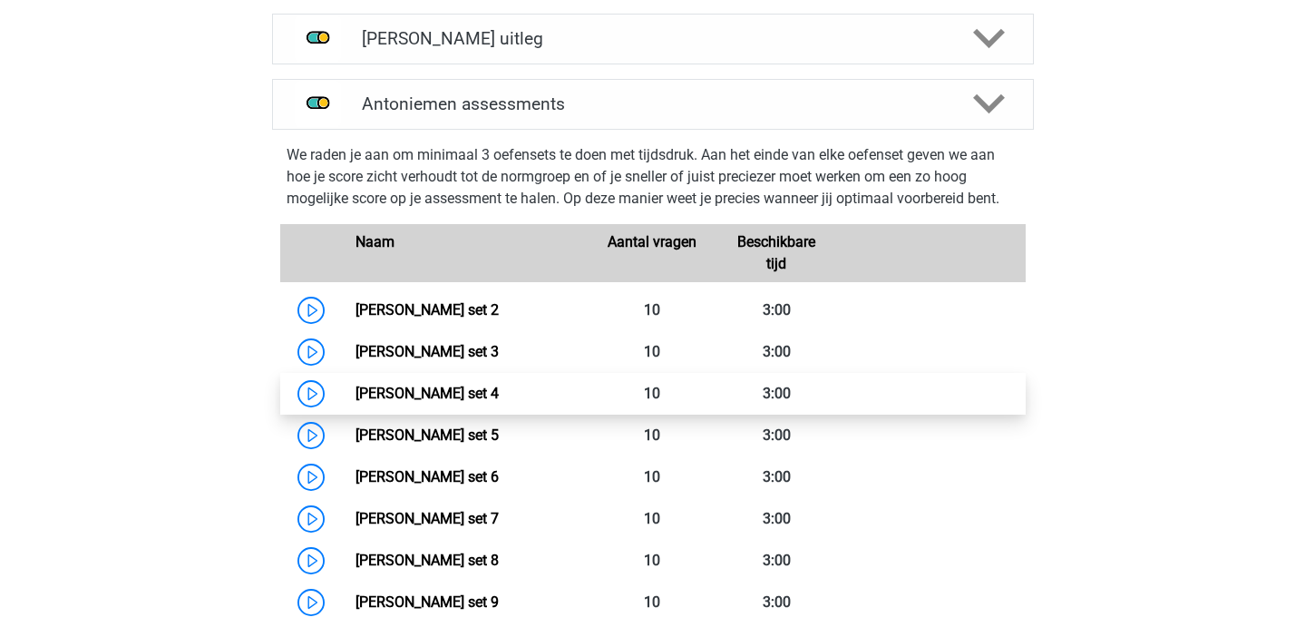
click at [355, 394] on link "Antoniemen set 4" at bounding box center [426, 393] width 143 height 17
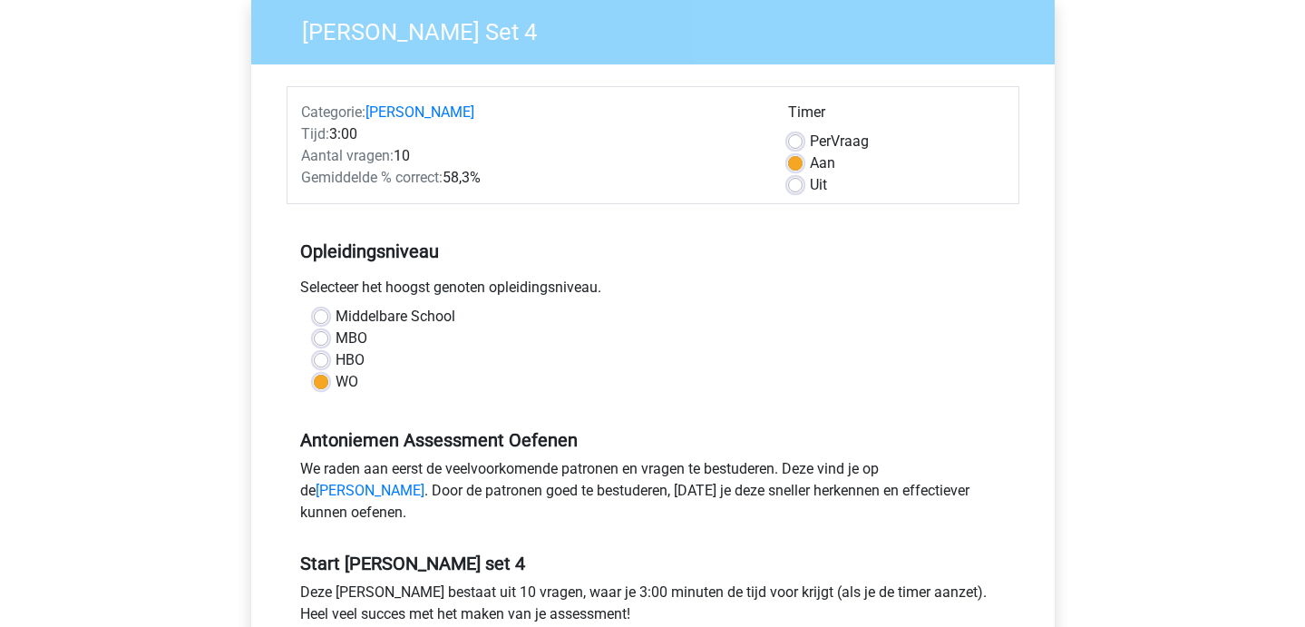
scroll to position [279, 0]
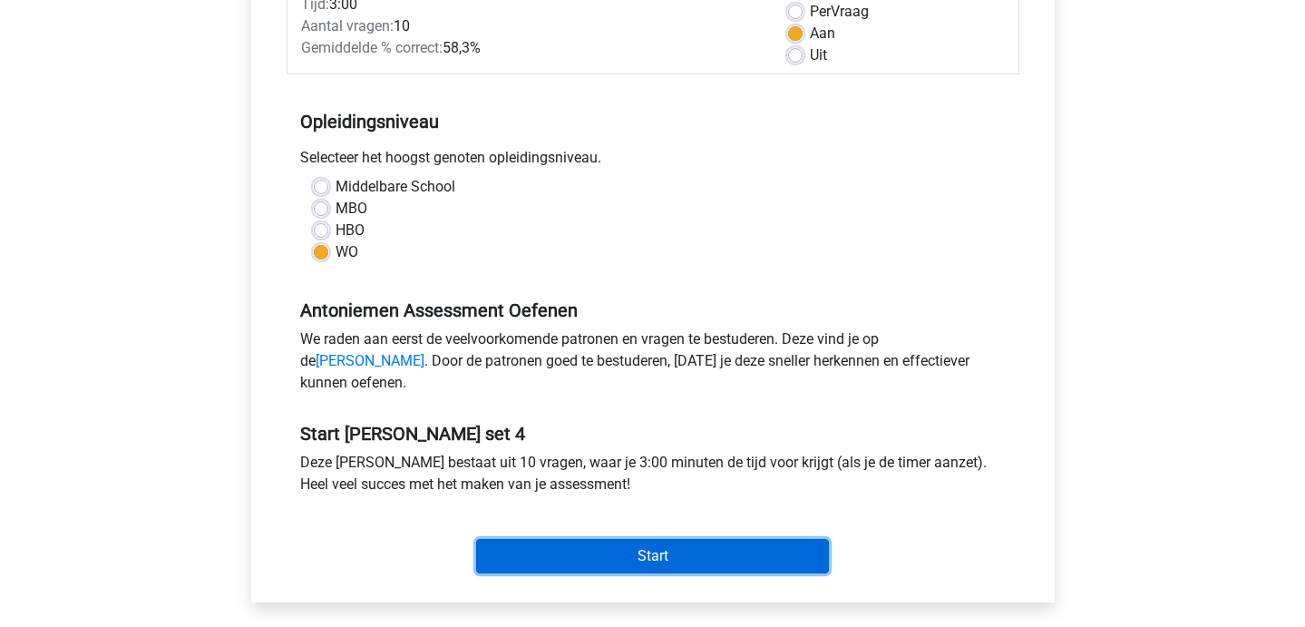
click at [521, 573] on input "Start" at bounding box center [652, 556] width 353 height 34
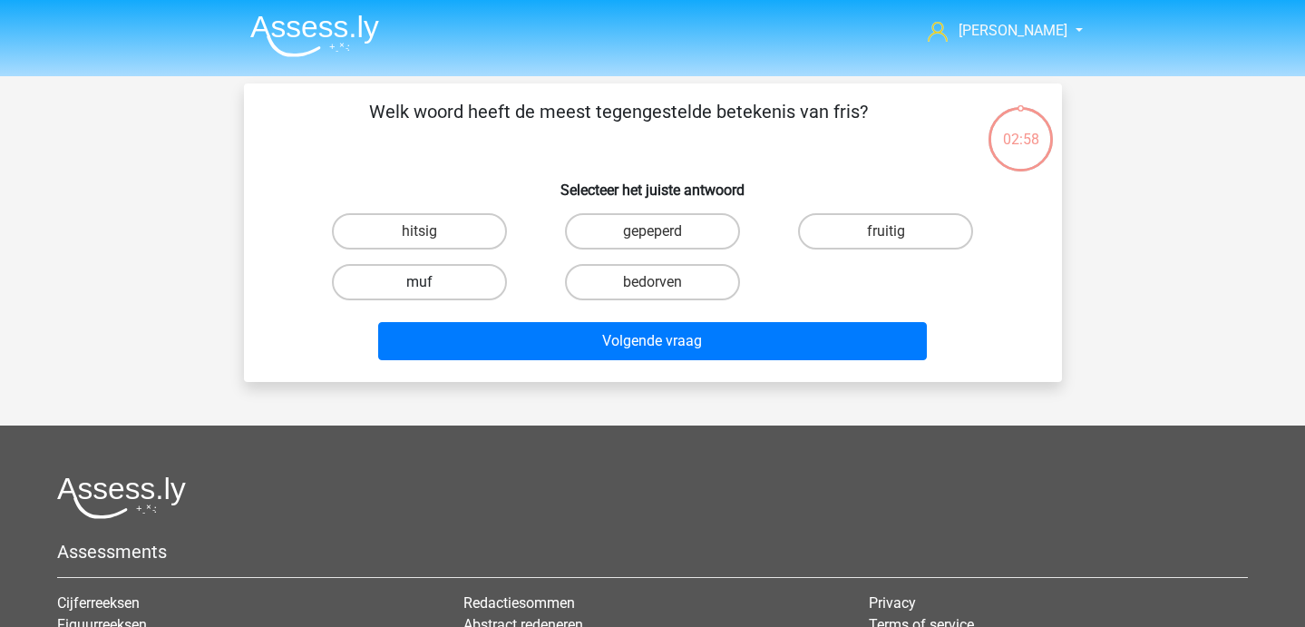
click at [414, 283] on label "muf" at bounding box center [419, 282] width 175 height 36
click at [419, 283] on input "muf" at bounding box center [425, 288] width 12 height 12
radio input "true"
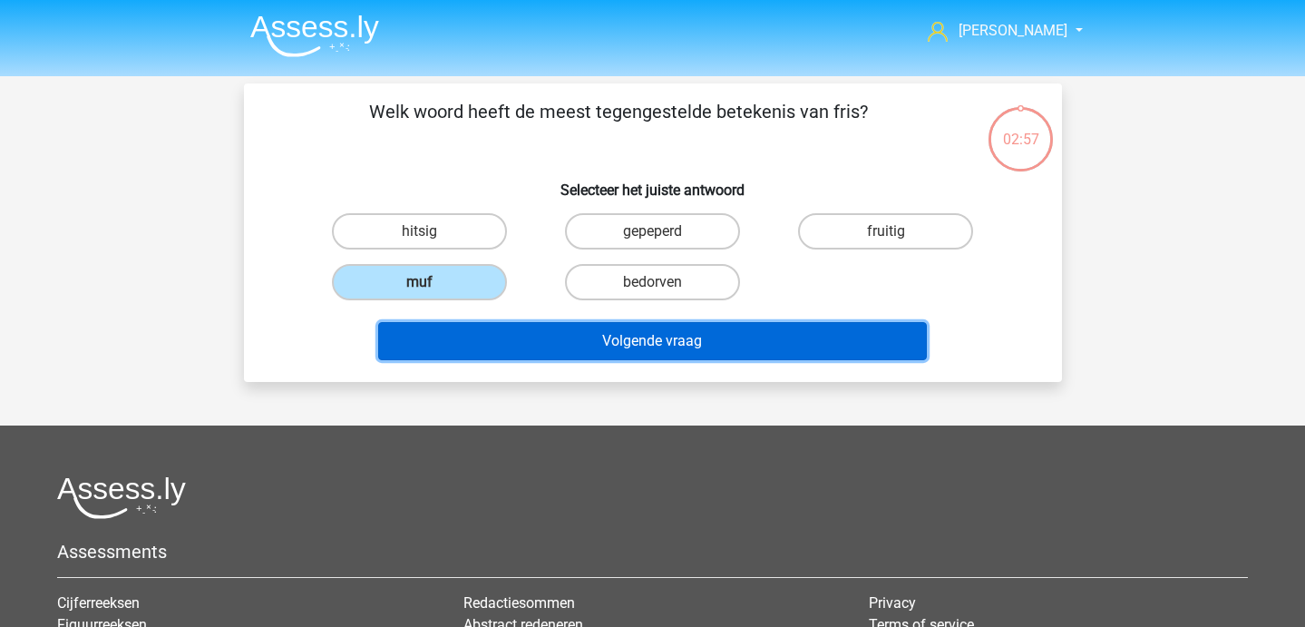
click at [433, 337] on button "Volgende vraag" at bounding box center [652, 341] width 549 height 38
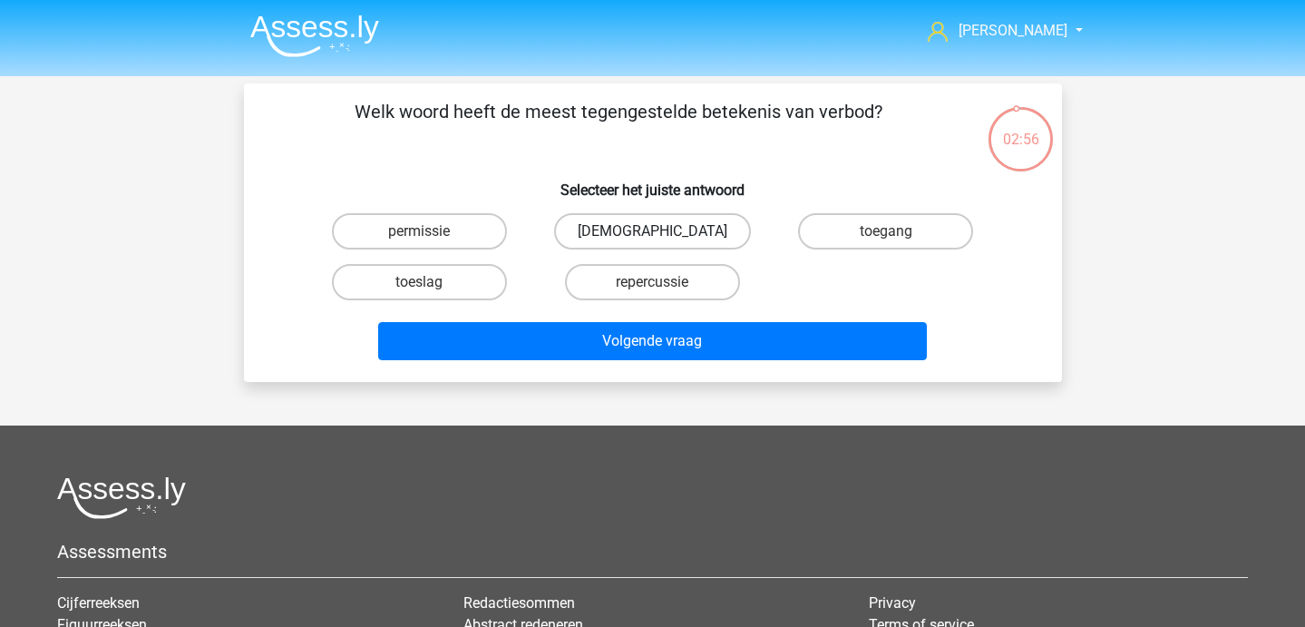
click at [622, 229] on label "[DEMOGRAPHIC_DATA]" at bounding box center [652, 231] width 197 height 36
click at [652, 231] on input "[DEMOGRAPHIC_DATA]" at bounding box center [658, 237] width 12 height 12
radio input "true"
click at [451, 242] on label "permissie" at bounding box center [419, 231] width 175 height 36
click at [431, 242] on input "permissie" at bounding box center [425, 237] width 12 height 12
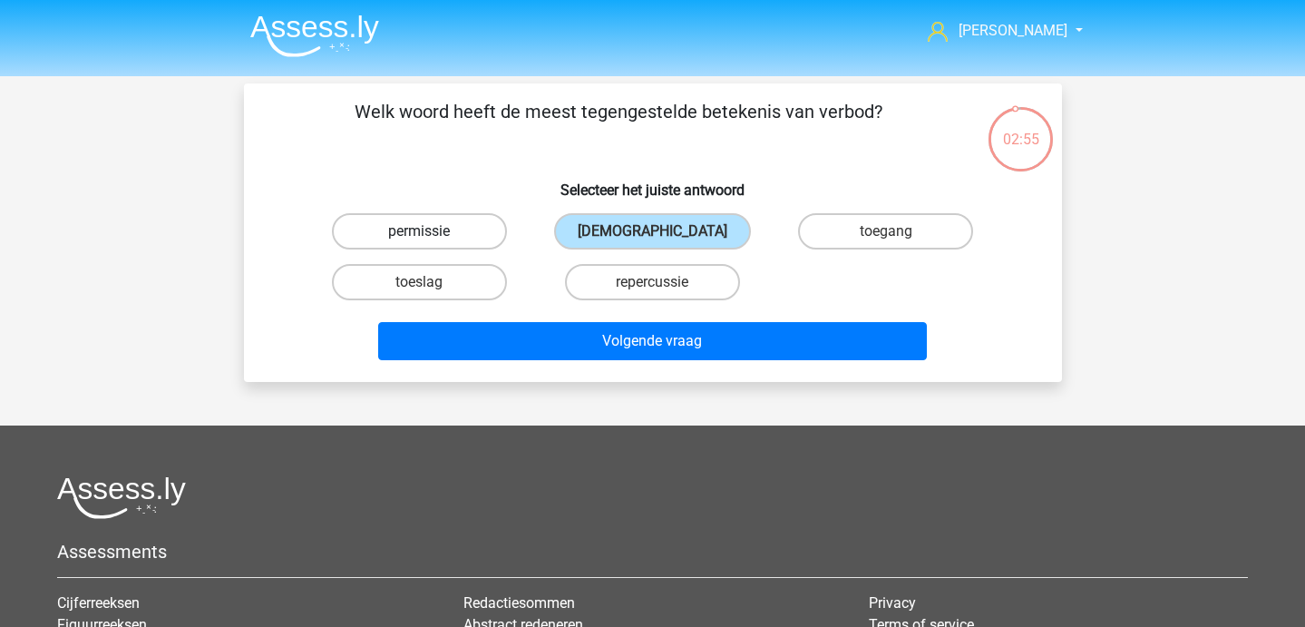
radio input "true"
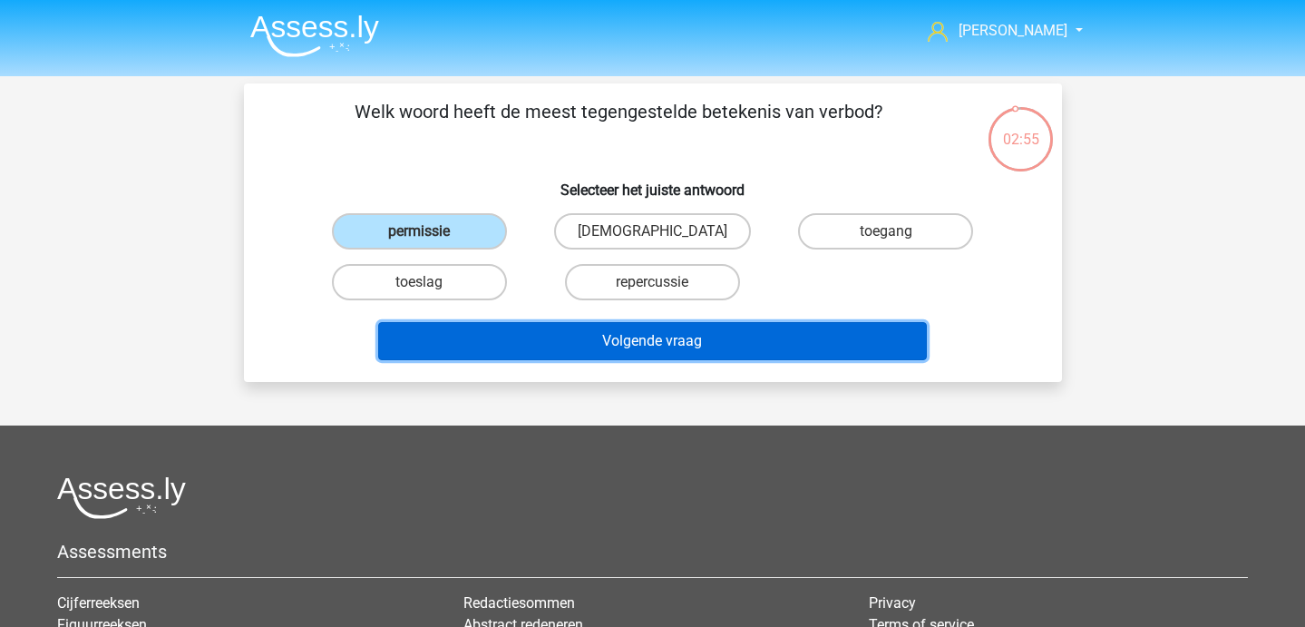
click at [532, 336] on button "Volgende vraag" at bounding box center [652, 341] width 549 height 38
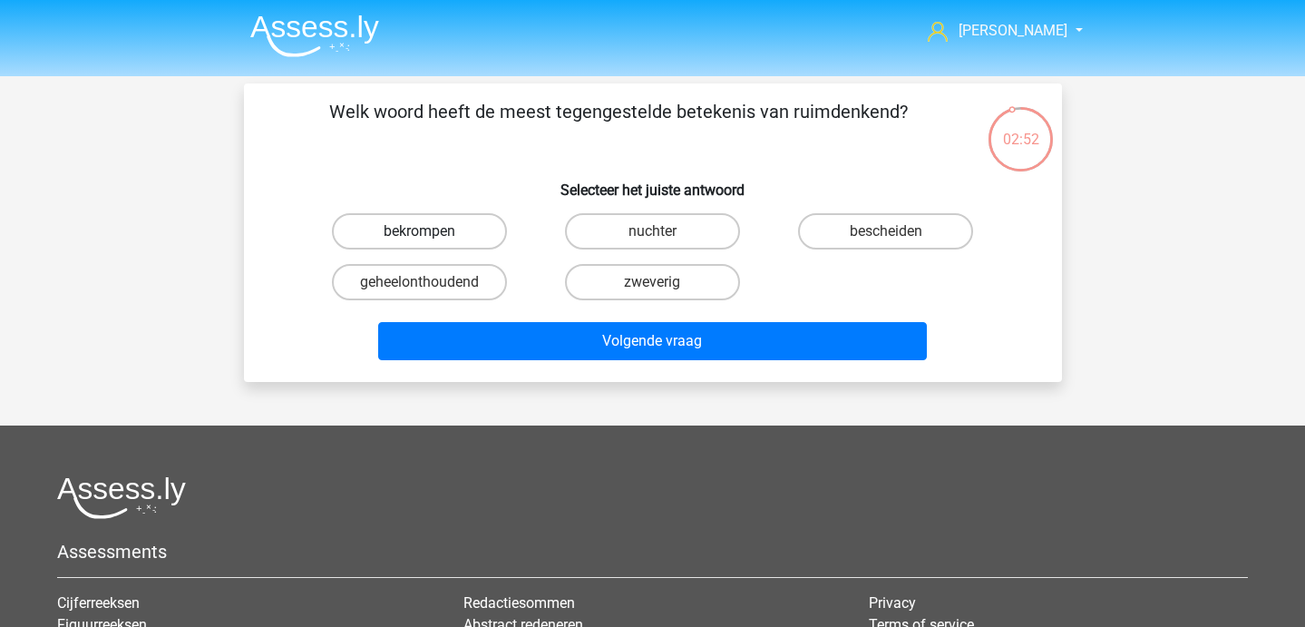
click at [463, 233] on label "bekrompen" at bounding box center [419, 231] width 175 height 36
click at [431, 233] on input "bekrompen" at bounding box center [425, 237] width 12 height 12
radio input "true"
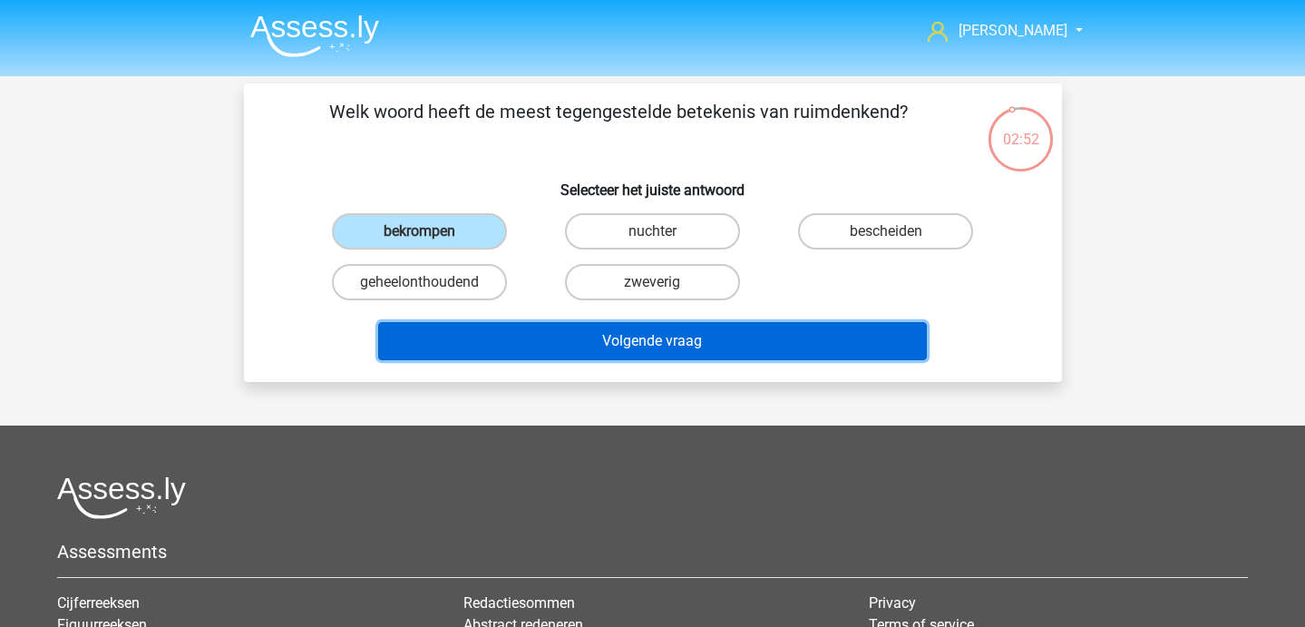
click at [527, 339] on button "Volgende vraag" at bounding box center [652, 341] width 549 height 38
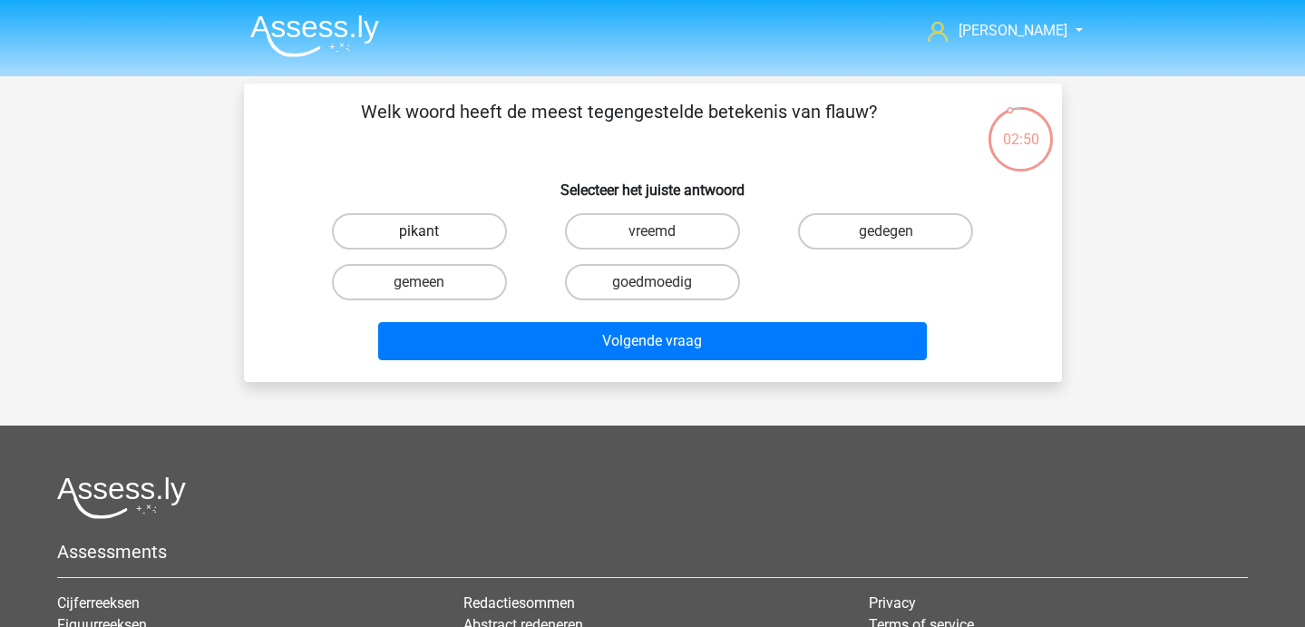
click at [429, 229] on label "pikant" at bounding box center [419, 231] width 175 height 36
click at [429, 231] on input "pikant" at bounding box center [425, 237] width 12 height 12
radio input "true"
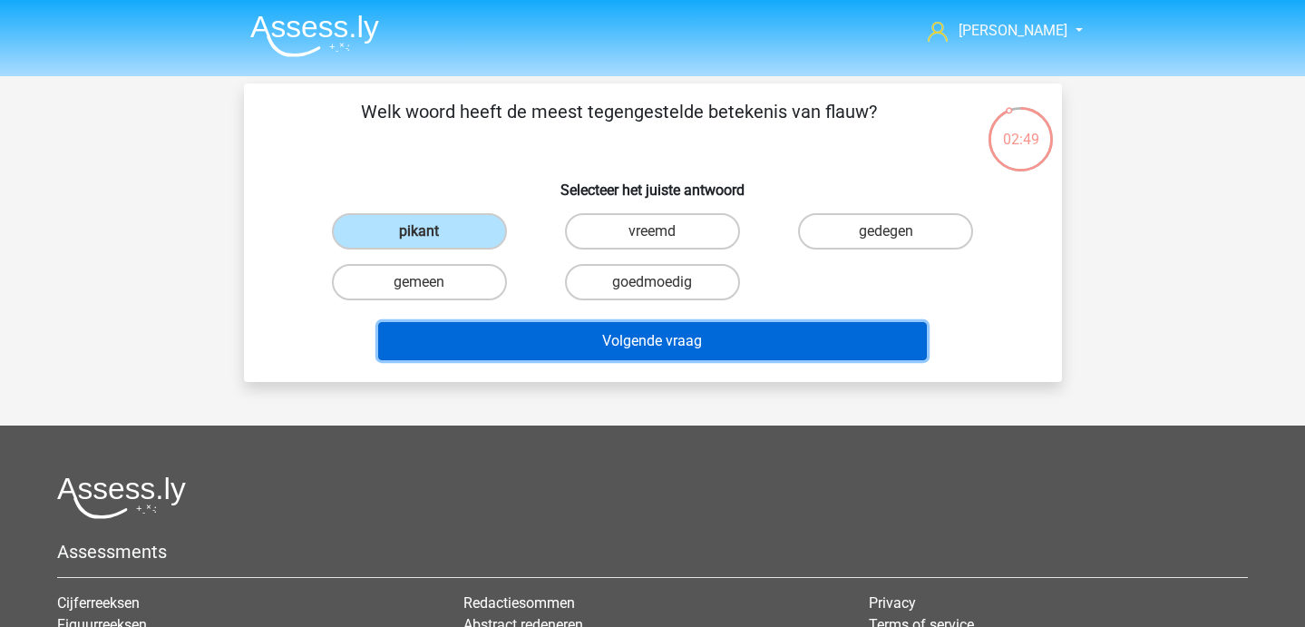
click at [521, 337] on button "Volgende vraag" at bounding box center [652, 341] width 549 height 38
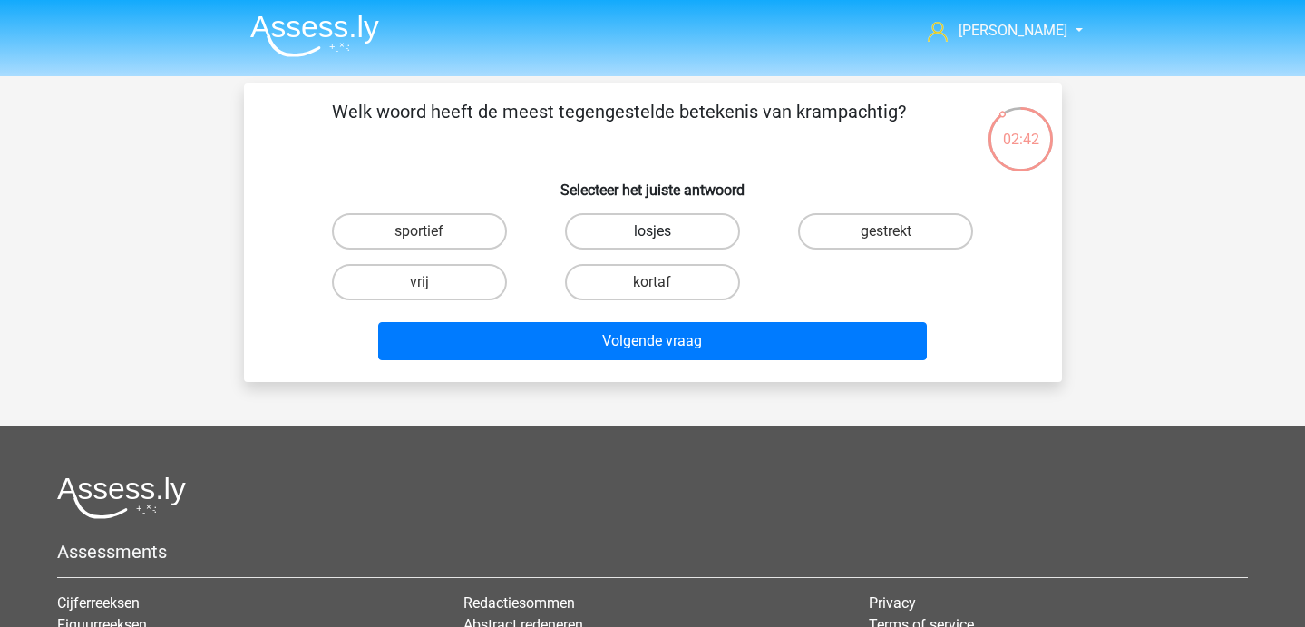
click at [592, 239] on label "losjes" at bounding box center [652, 231] width 175 height 36
click at [652, 239] on input "losjes" at bounding box center [658, 237] width 12 height 12
radio input "true"
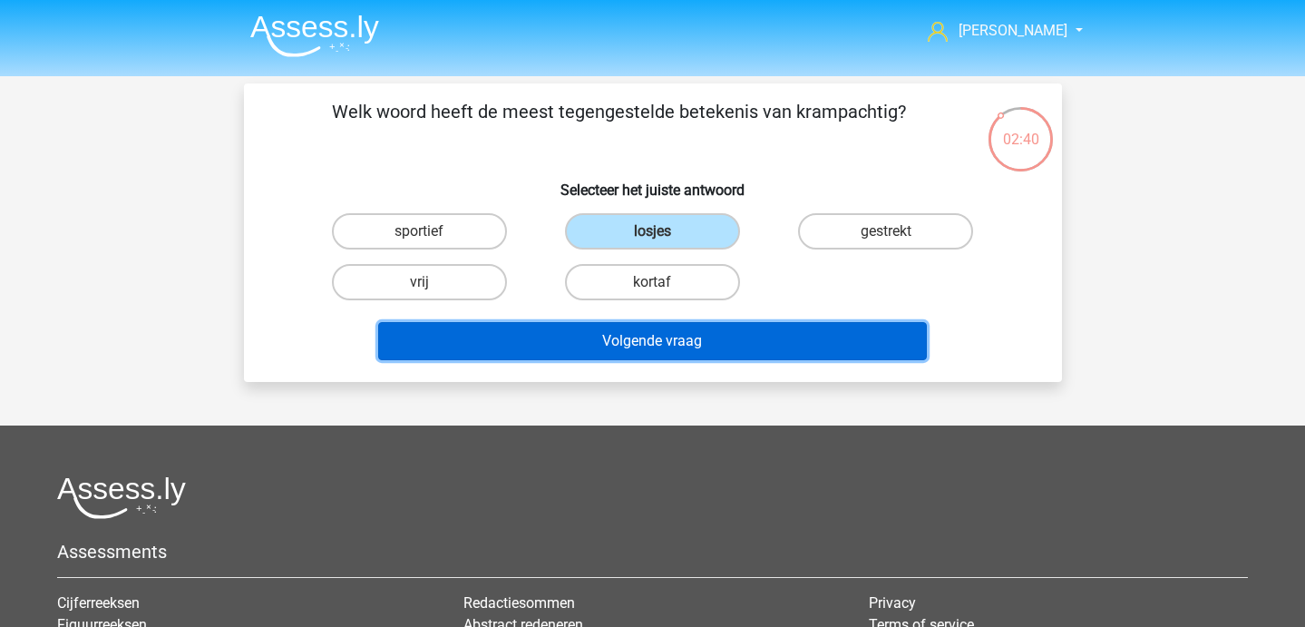
click at [500, 329] on button "Volgende vraag" at bounding box center [652, 341] width 549 height 38
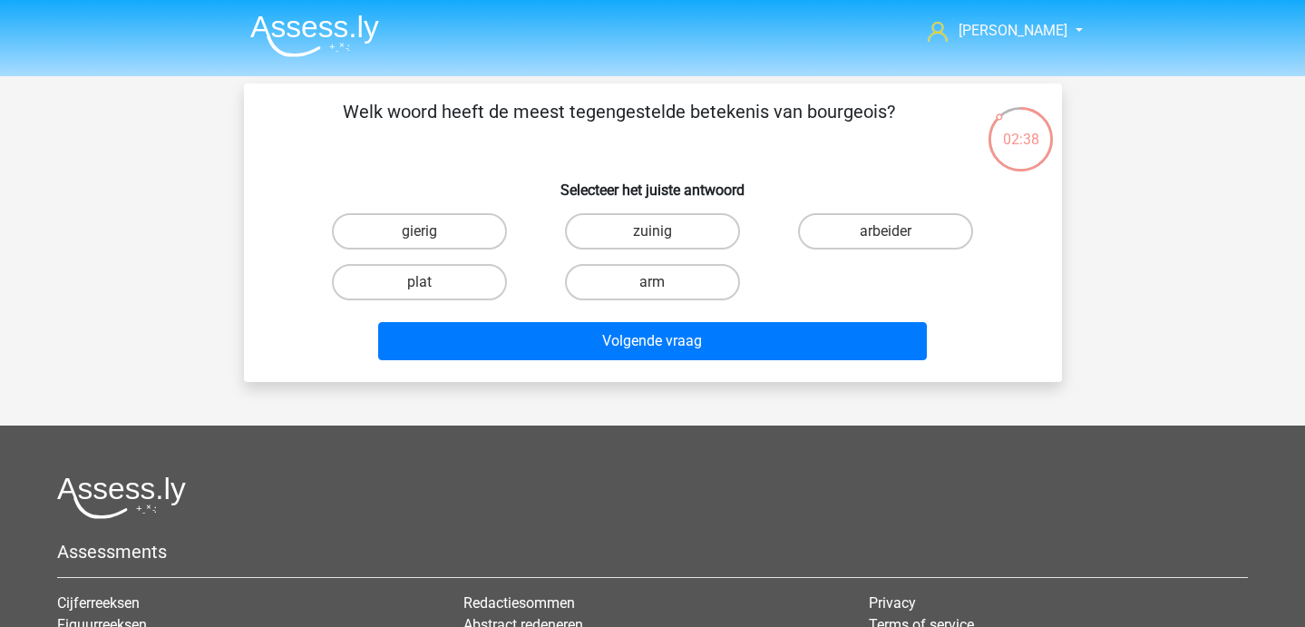
click at [813, 212] on div "arbeider" at bounding box center [885, 231] width 233 height 51
click at [826, 238] on label "arbeider" at bounding box center [885, 231] width 175 height 36
click at [886, 238] on input "arbeider" at bounding box center [892, 237] width 12 height 12
radio input "true"
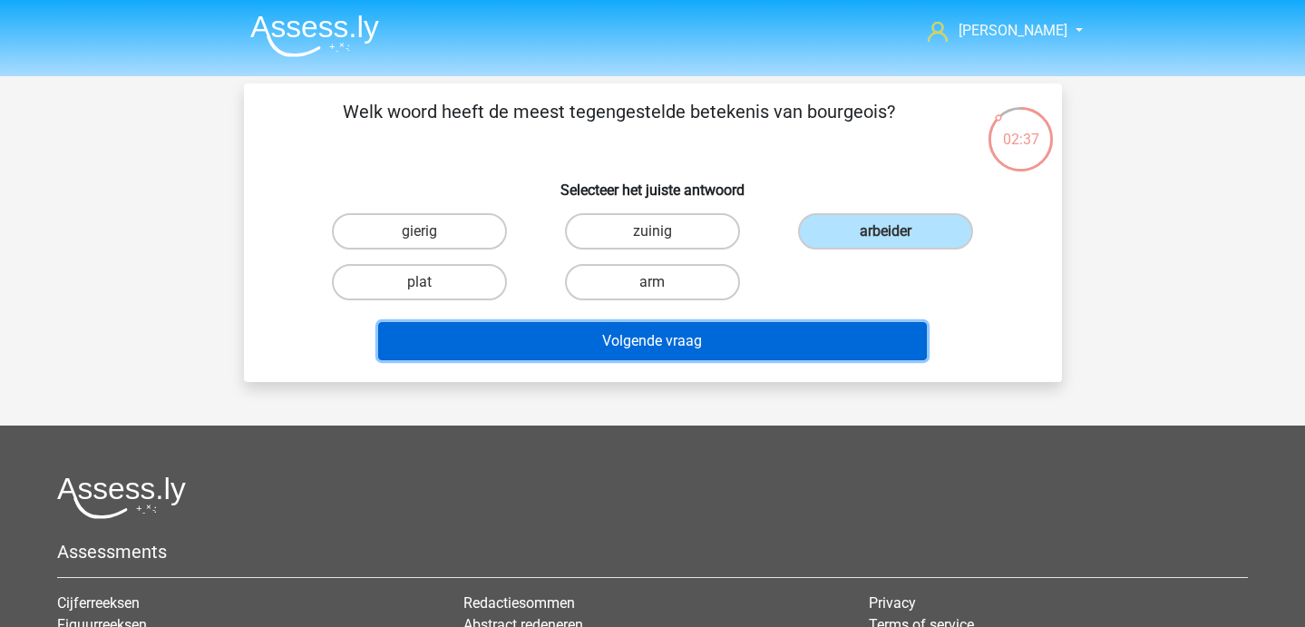
click at [778, 357] on button "Volgende vraag" at bounding box center [652, 341] width 549 height 38
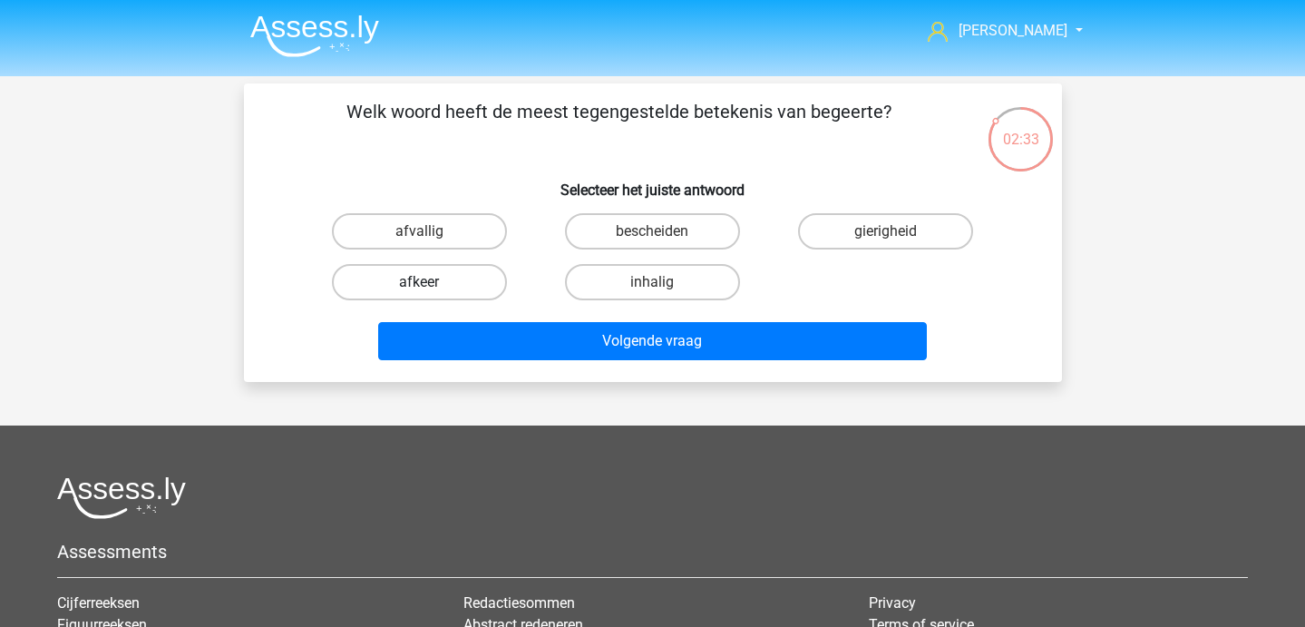
click at [453, 269] on label "afkeer" at bounding box center [419, 282] width 175 height 36
click at [431, 282] on input "afkeer" at bounding box center [425, 288] width 12 height 12
radio input "true"
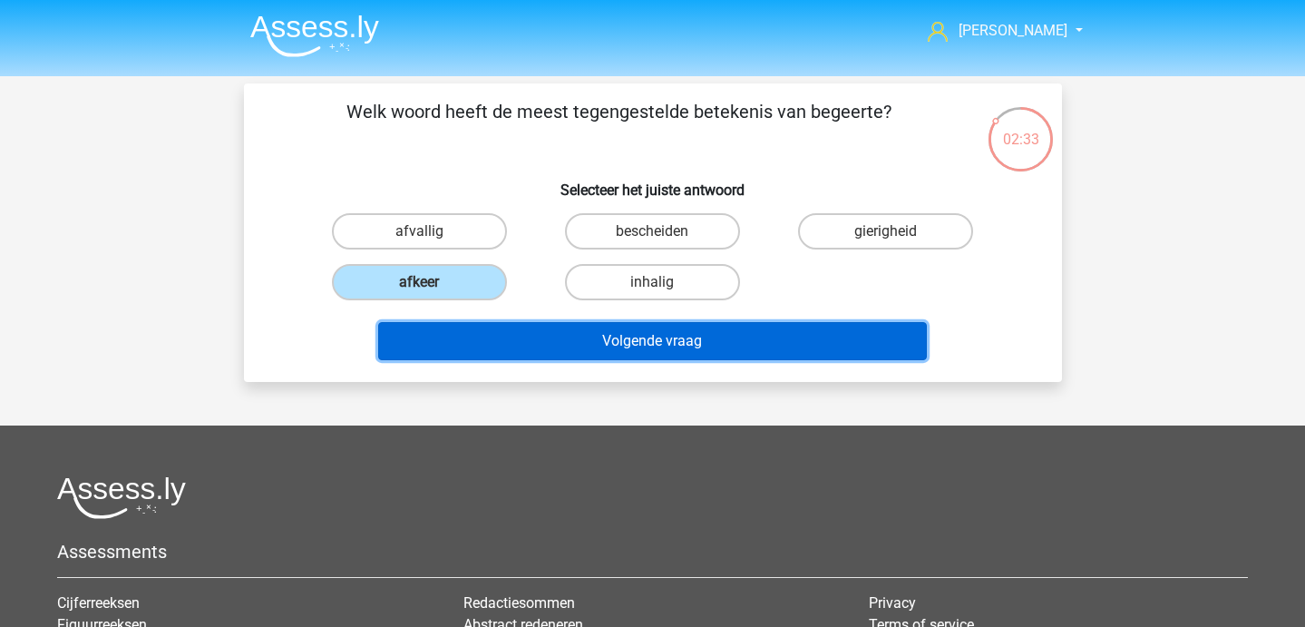
click at [472, 341] on button "Volgende vraag" at bounding box center [652, 341] width 549 height 38
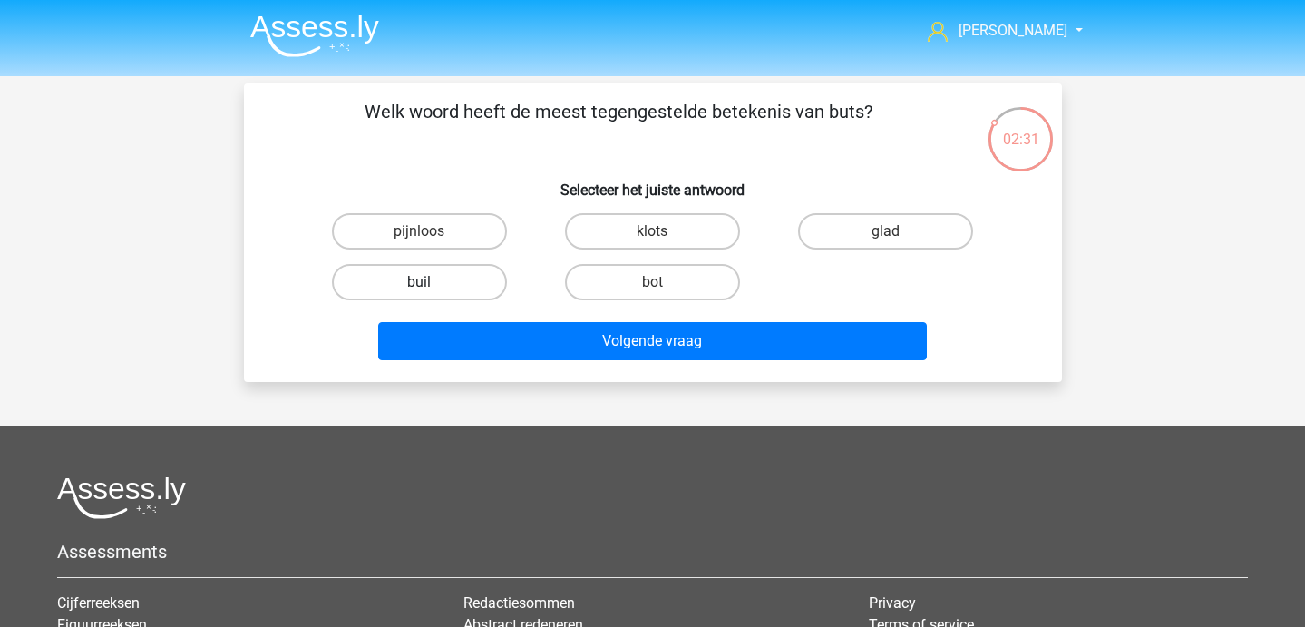
click at [455, 294] on label "buil" at bounding box center [419, 282] width 175 height 36
click at [431, 294] on input "buil" at bounding box center [425, 288] width 12 height 12
radio input "true"
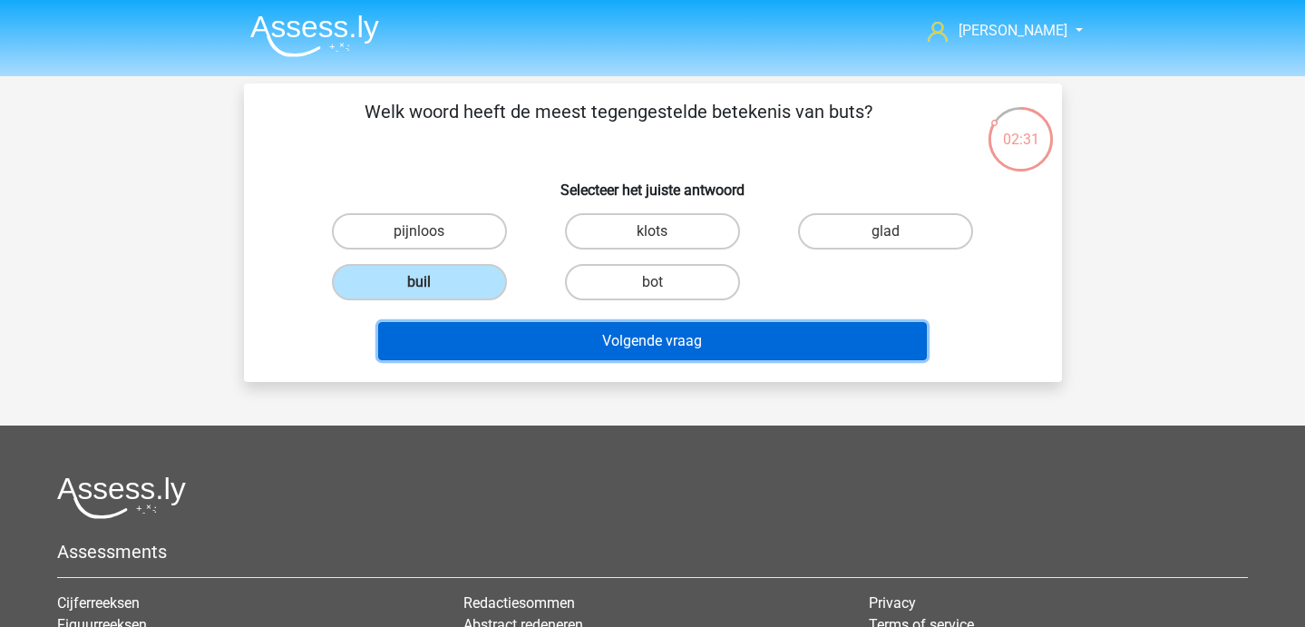
click at [474, 326] on button "Volgende vraag" at bounding box center [652, 341] width 549 height 38
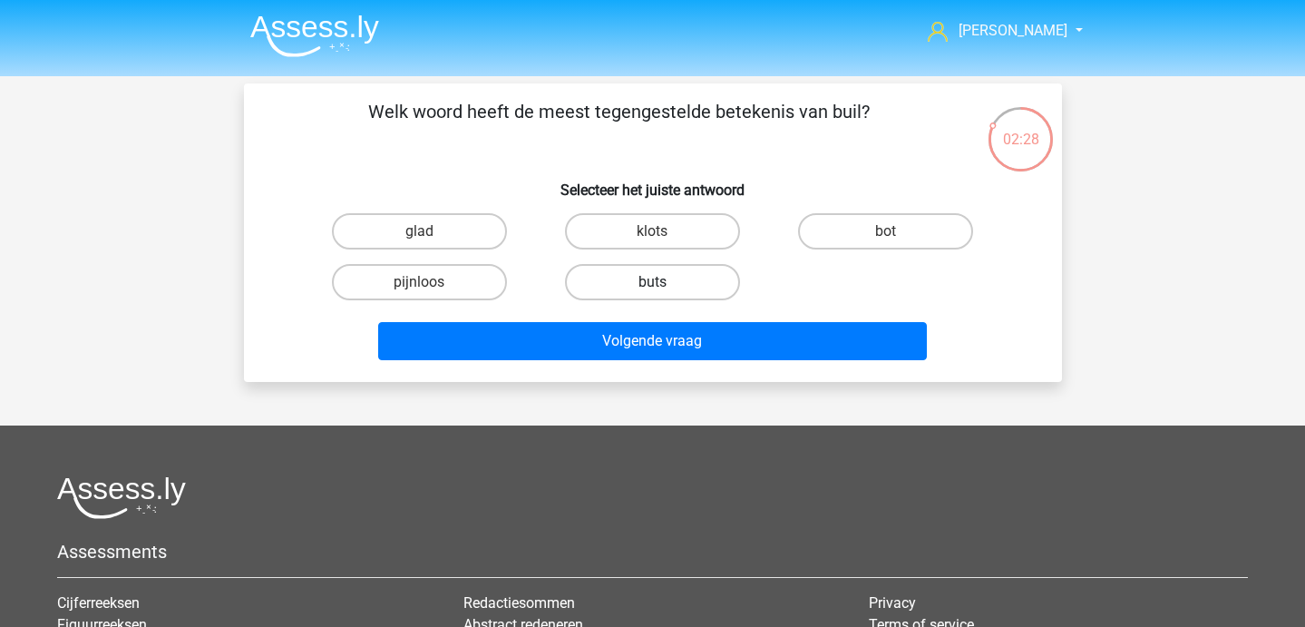
click at [689, 297] on label "buts" at bounding box center [652, 282] width 175 height 36
click at [664, 294] on input "buts" at bounding box center [658, 288] width 12 height 12
radio input "true"
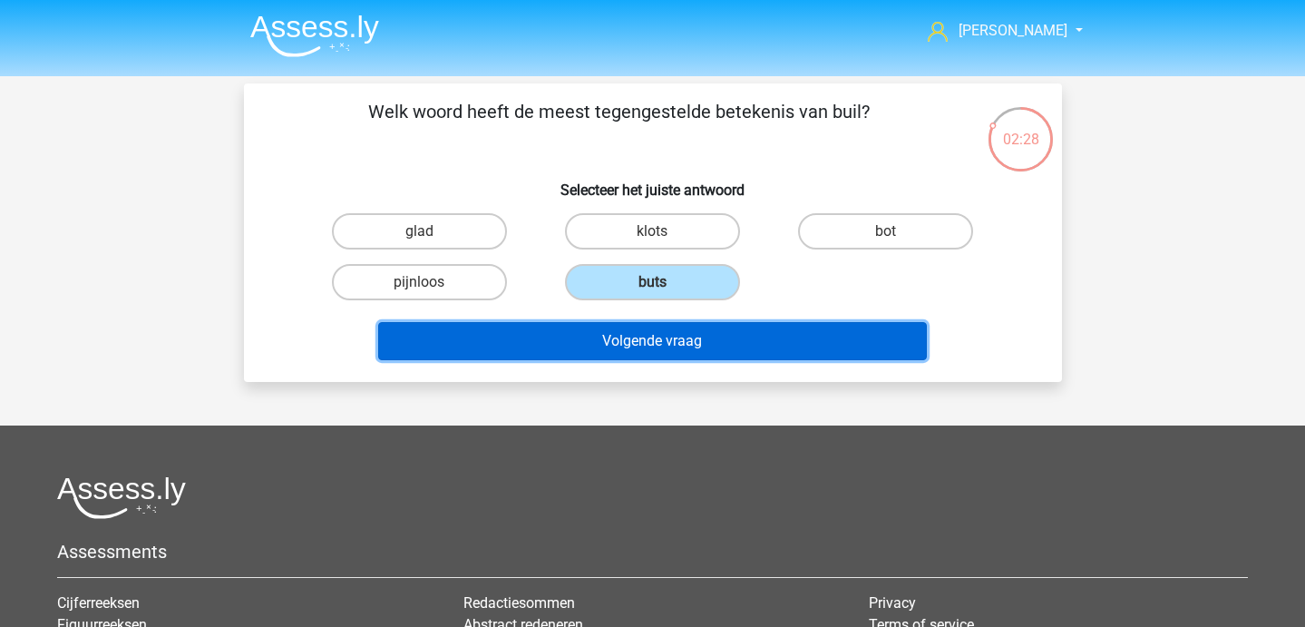
click at [684, 338] on button "Volgende vraag" at bounding box center [652, 341] width 549 height 38
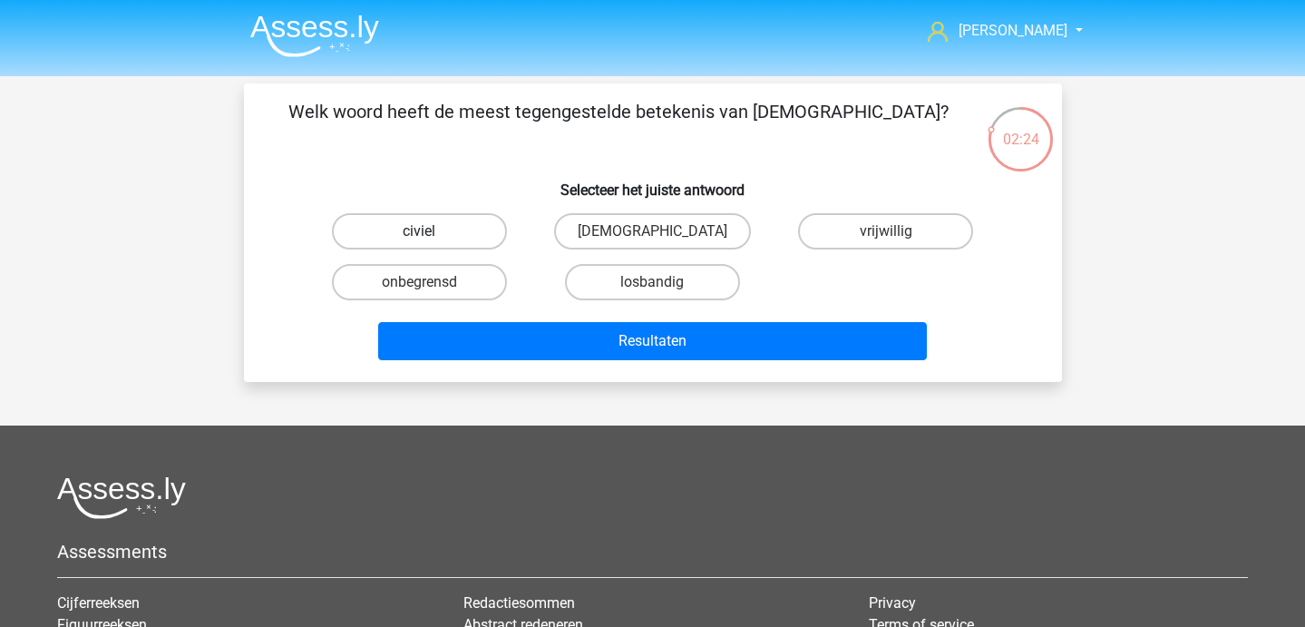
click at [423, 219] on label "civiel" at bounding box center [419, 231] width 175 height 36
click at [423, 231] on input "civiel" at bounding box center [425, 237] width 12 height 12
radio input "true"
click at [486, 312] on div "Resultaten" at bounding box center [653, 337] width 760 height 60
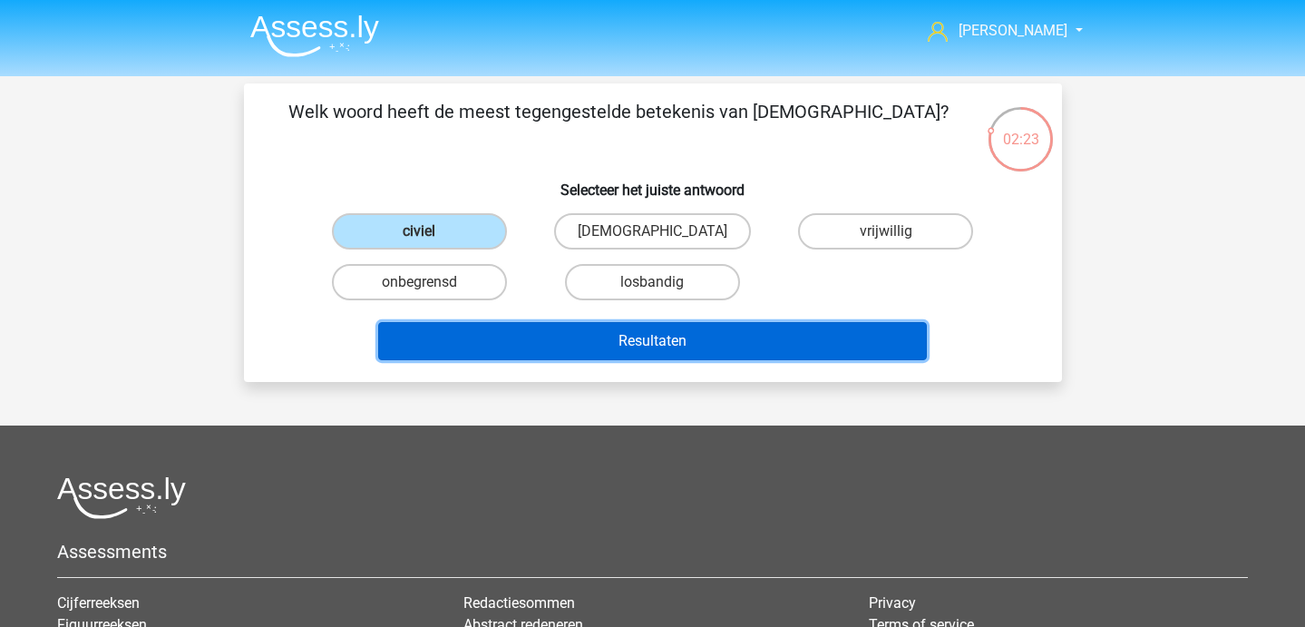
click at [484, 346] on button "Resultaten" at bounding box center [652, 341] width 549 height 38
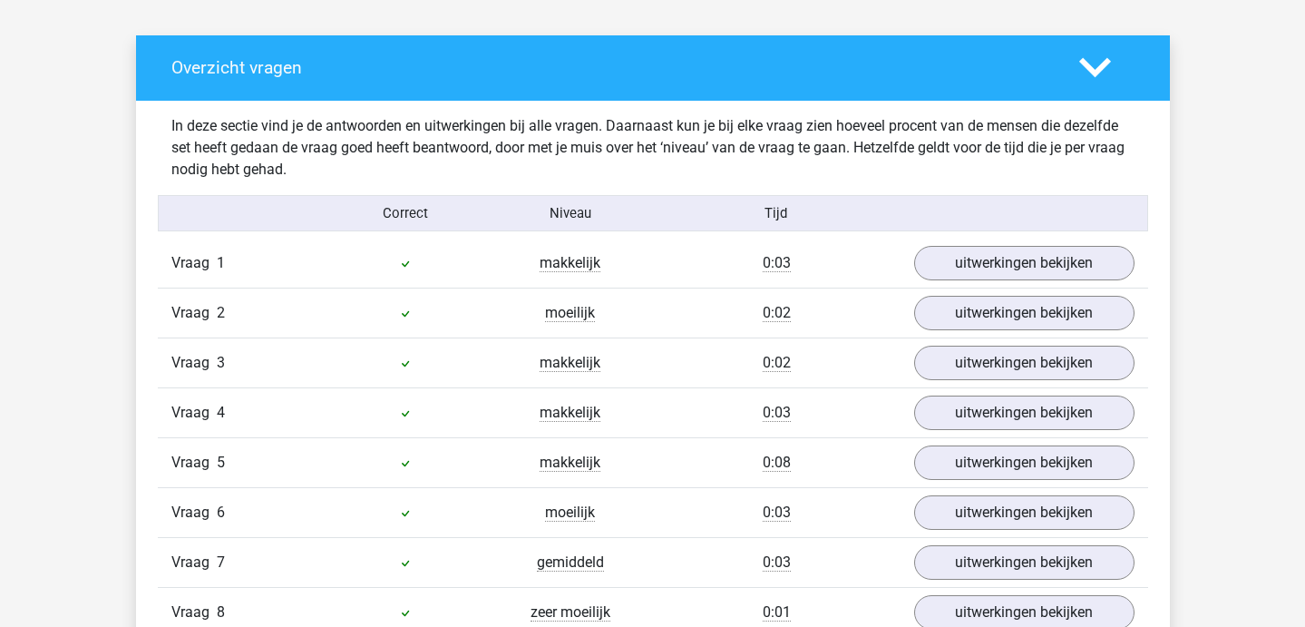
scroll to position [1188, 0]
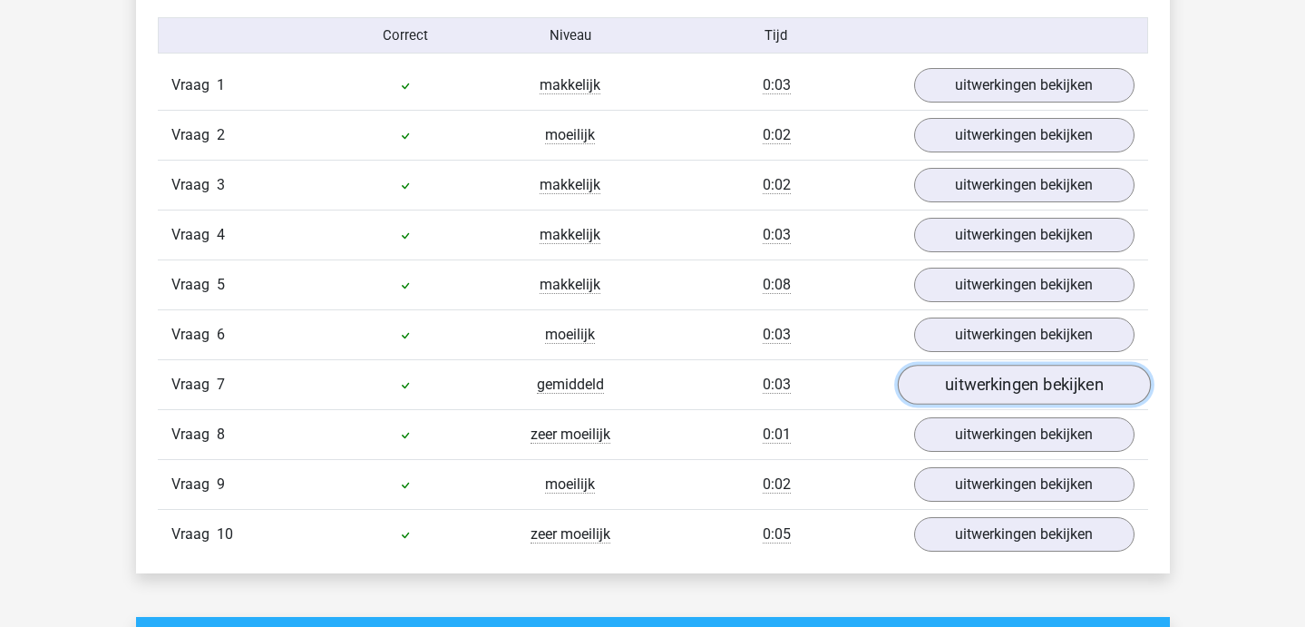
click at [980, 390] on link "uitwerkingen bekijken" at bounding box center [1023, 385] width 253 height 40
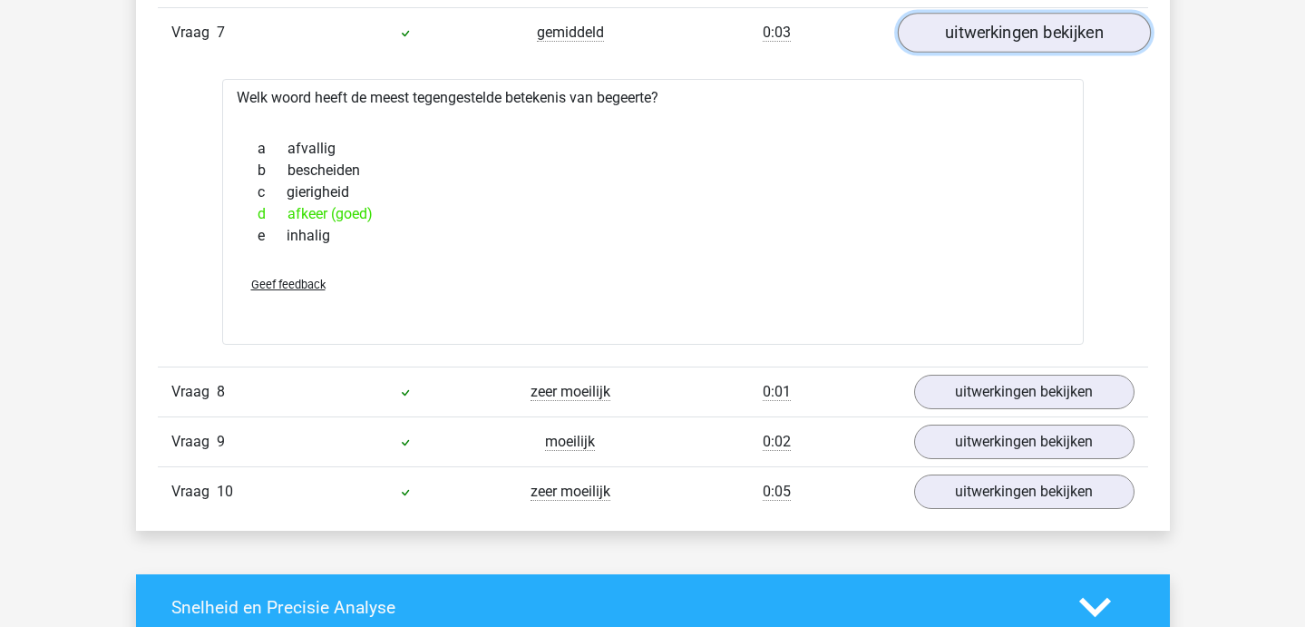
scroll to position [1542, 0]
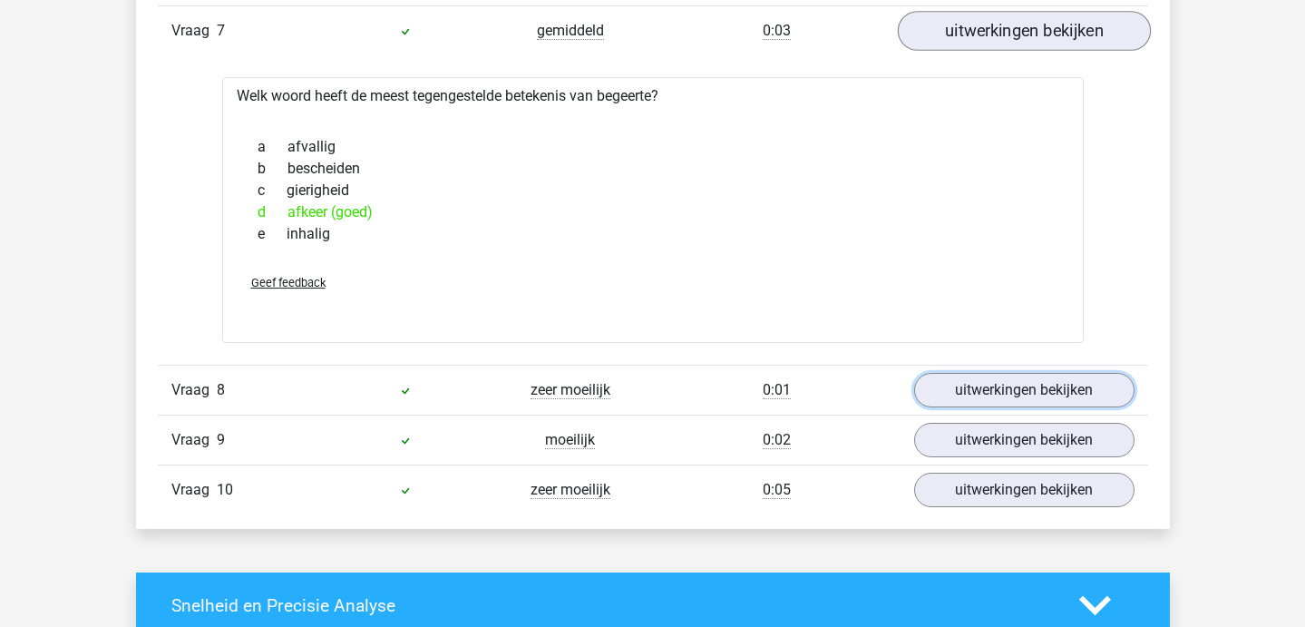
click at [979, 390] on link "uitwerkingen bekijken" at bounding box center [1024, 390] width 220 height 34
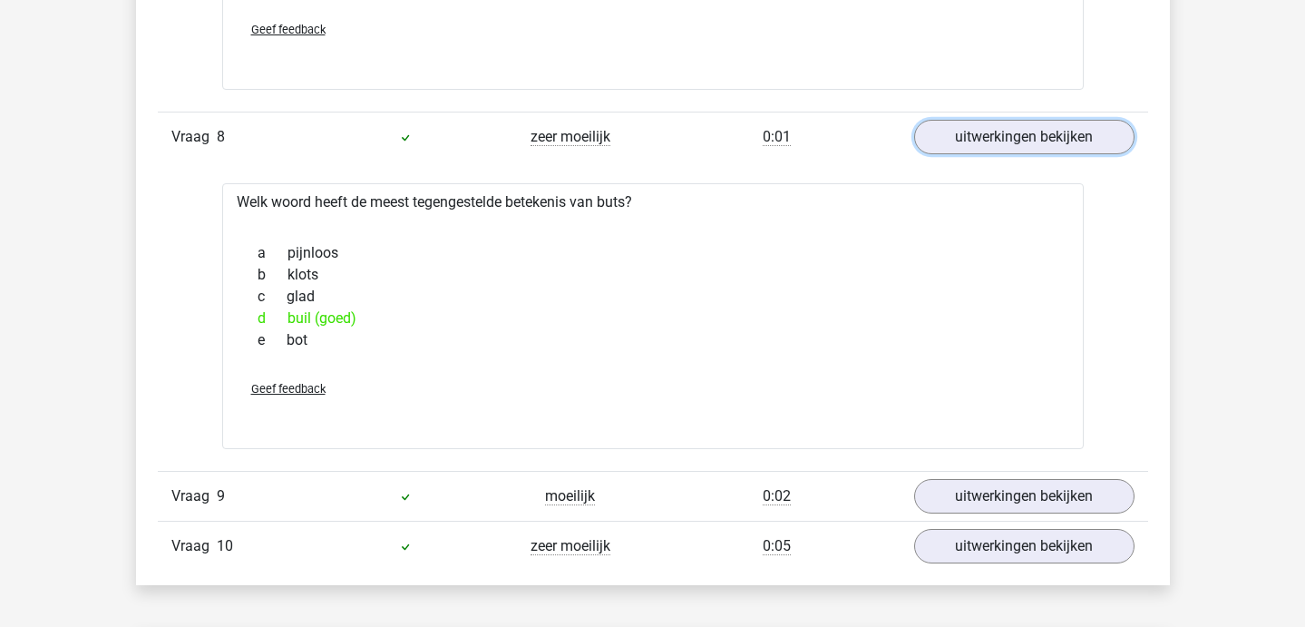
scroll to position [1826, 0]
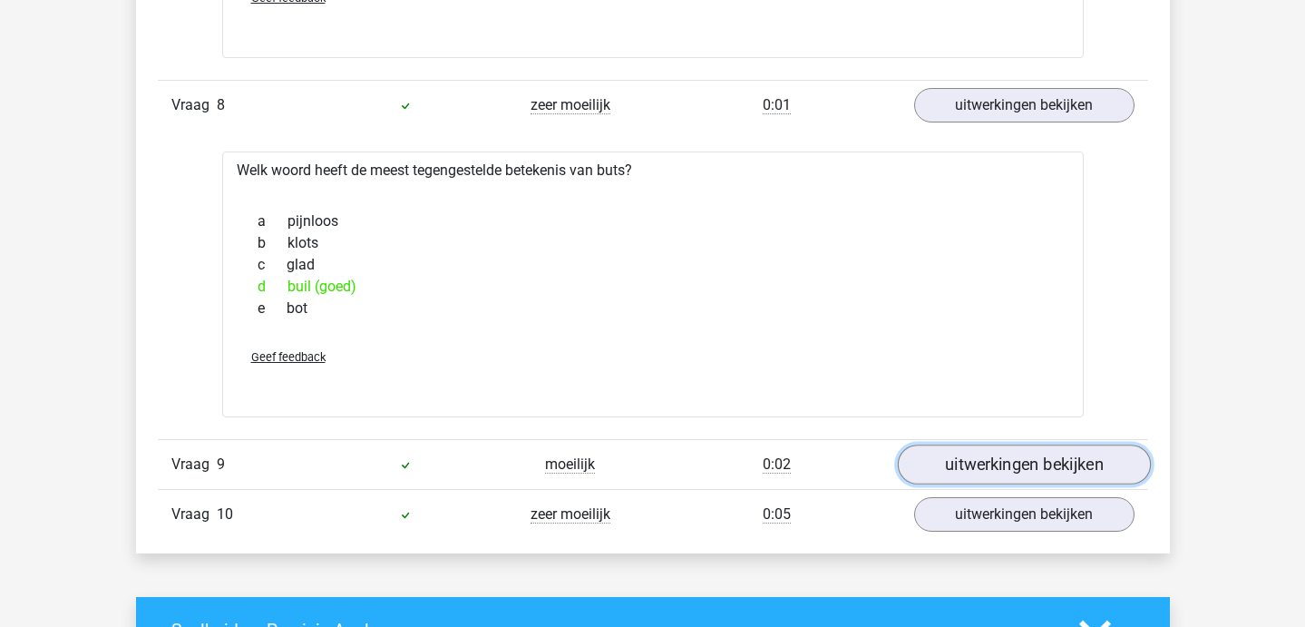
click at [965, 467] on link "uitwerkingen bekijken" at bounding box center [1023, 465] width 253 height 40
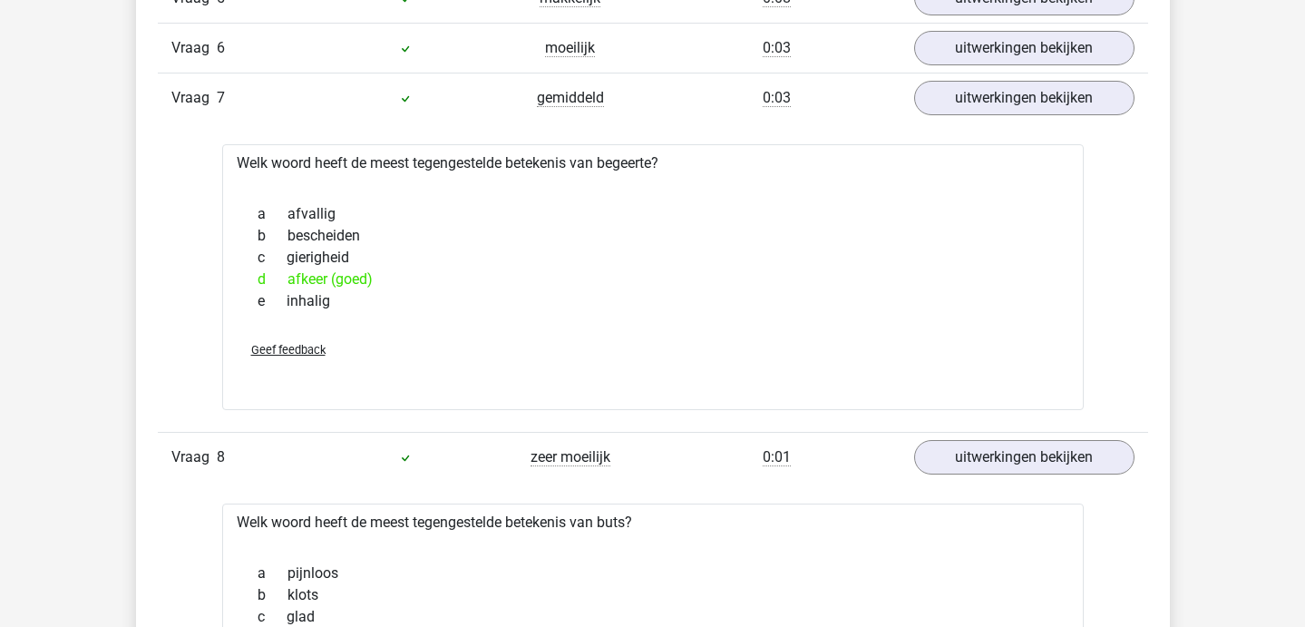
scroll to position [1205, 0]
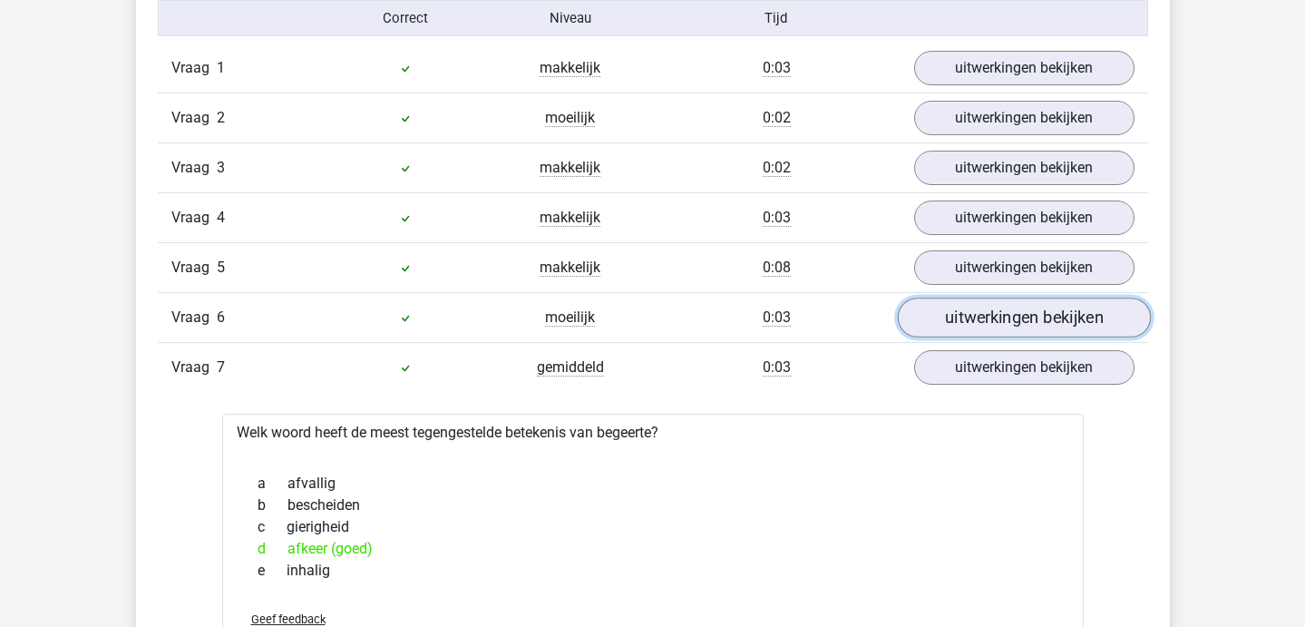
click at [941, 322] on link "uitwerkingen bekijken" at bounding box center [1023, 317] width 253 height 40
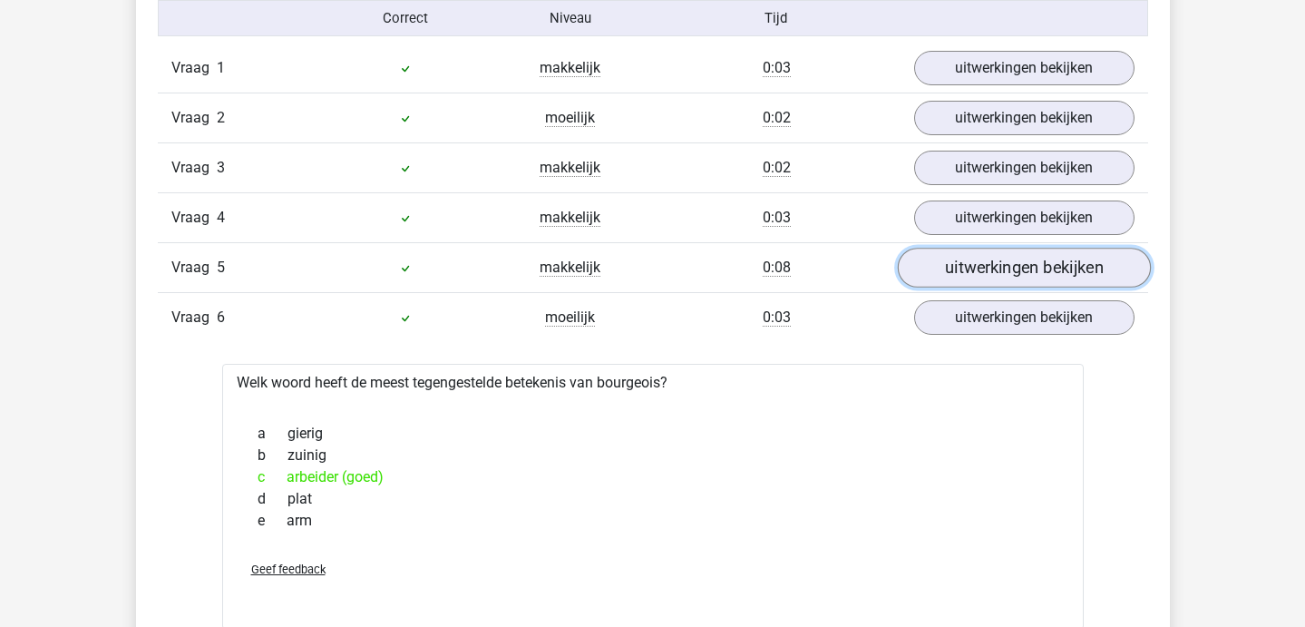
click at [943, 265] on link "uitwerkingen bekijken" at bounding box center [1023, 268] width 253 height 40
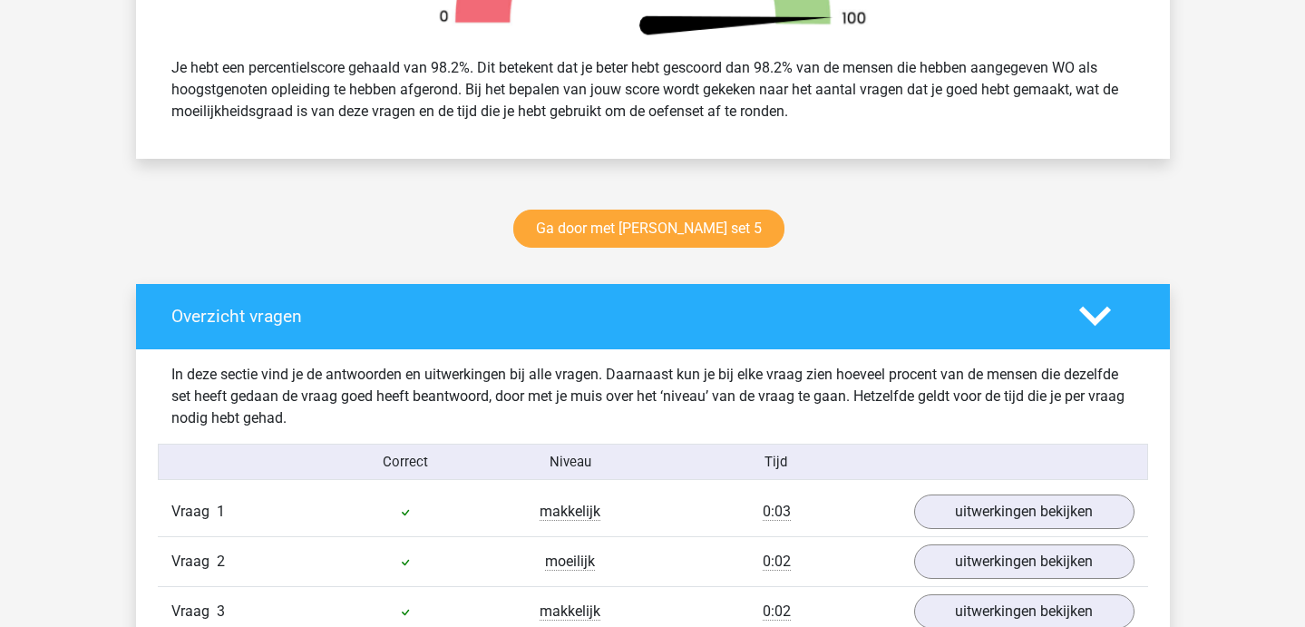
scroll to position [575, 0]
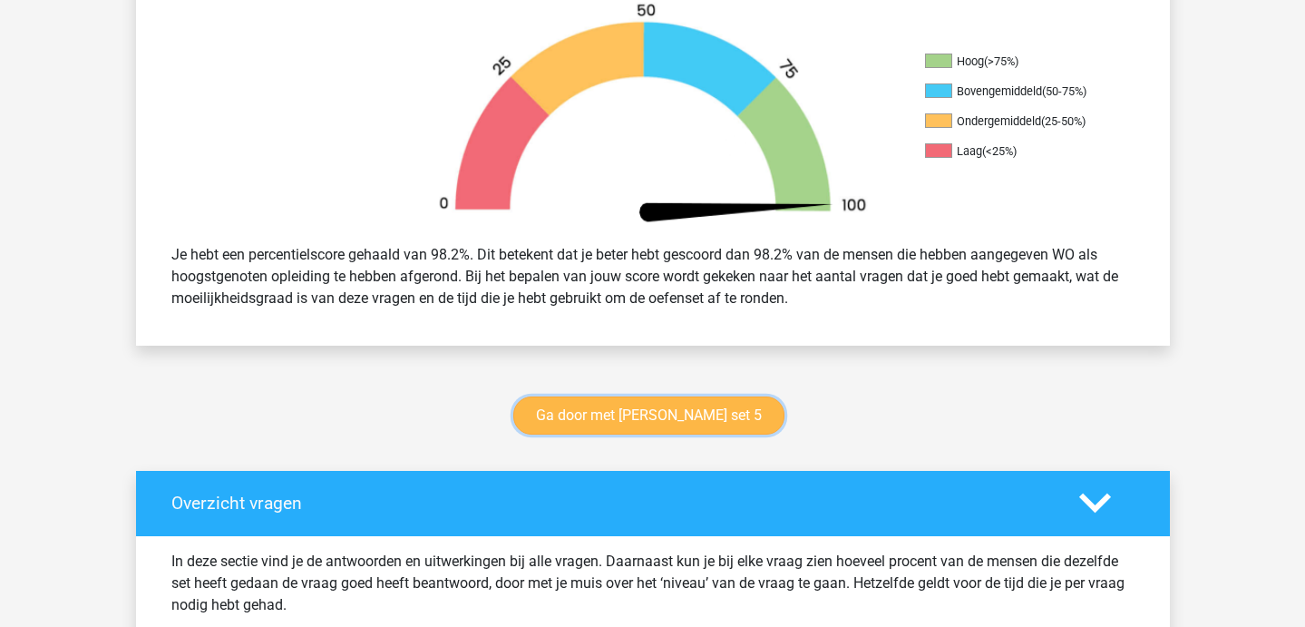
click at [586, 411] on link "Ga door met [PERSON_NAME] set 5" at bounding box center [648, 415] width 271 height 38
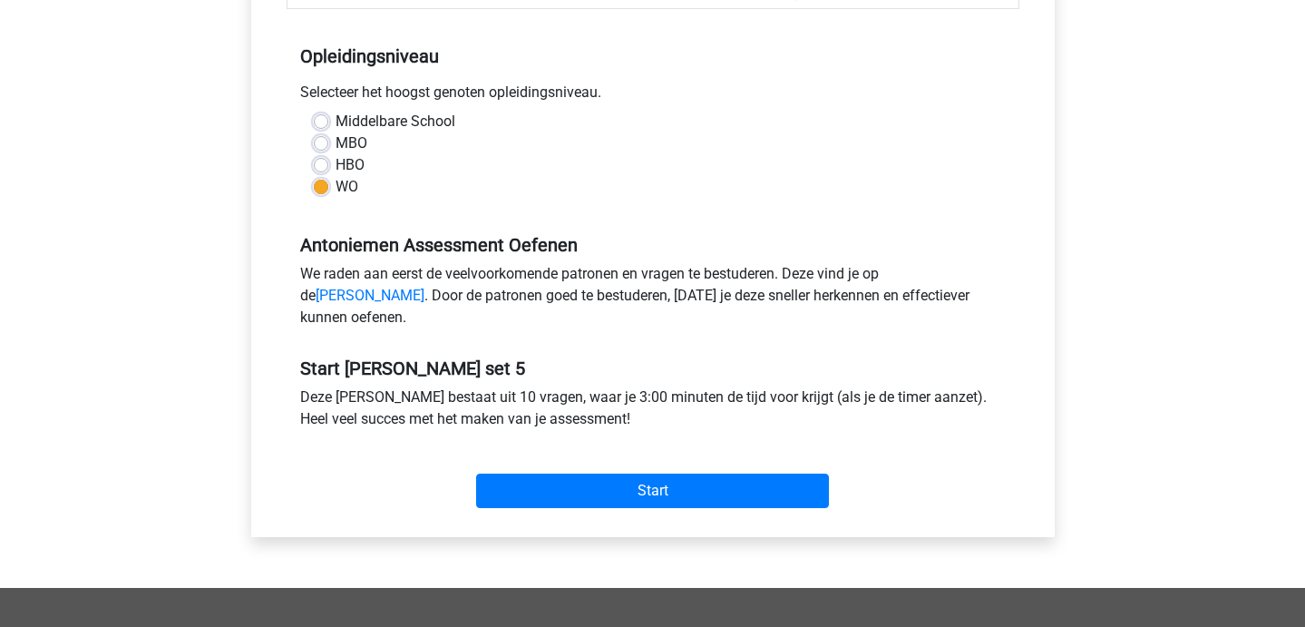
scroll to position [451, 0]
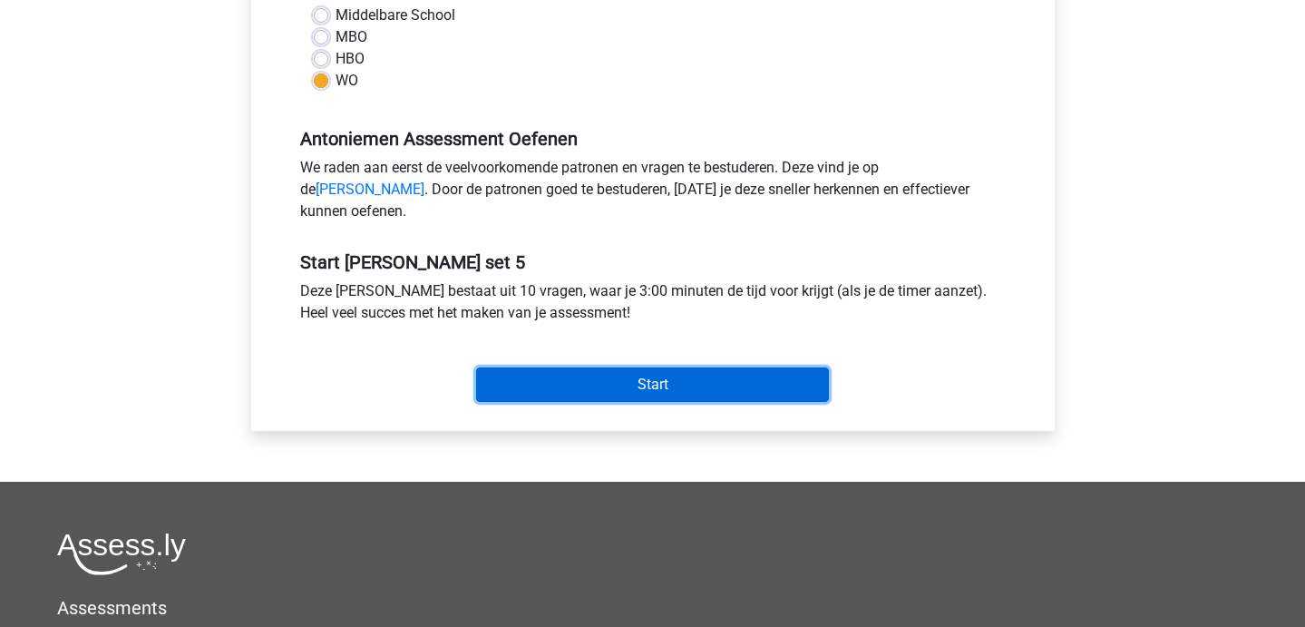
click at [670, 400] on input "Start" at bounding box center [652, 384] width 353 height 34
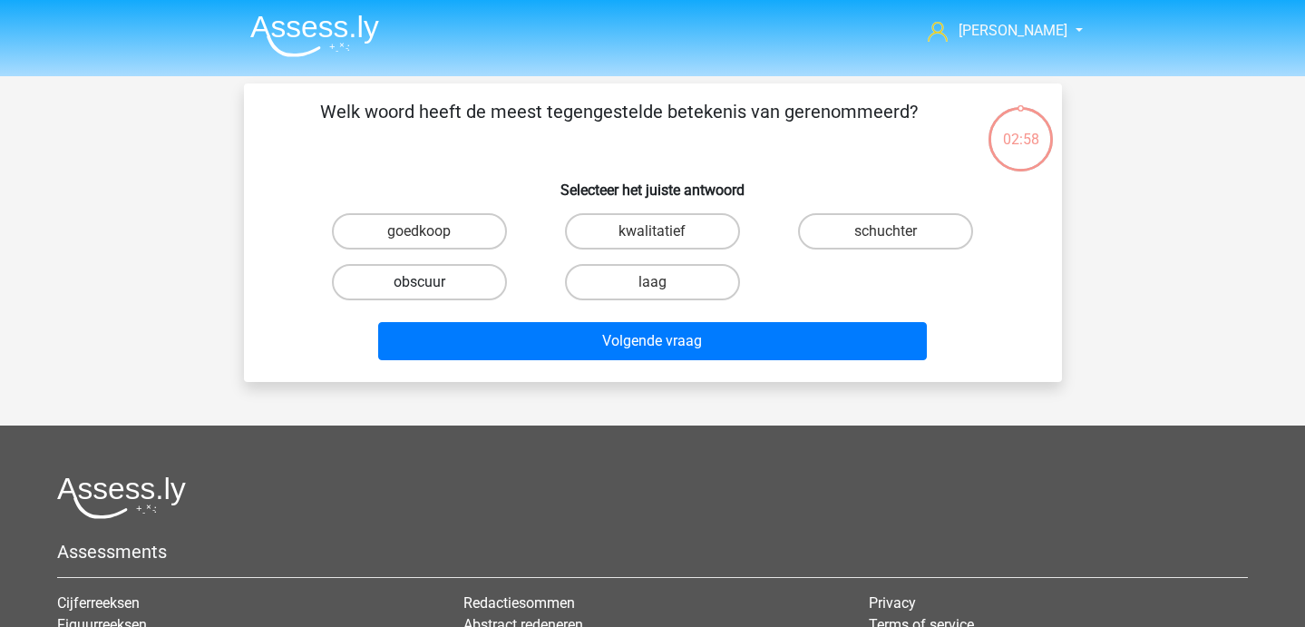
click at [442, 290] on label "obscuur" at bounding box center [419, 282] width 175 height 36
click at [431, 290] on input "obscuur" at bounding box center [425, 288] width 12 height 12
radio input "true"
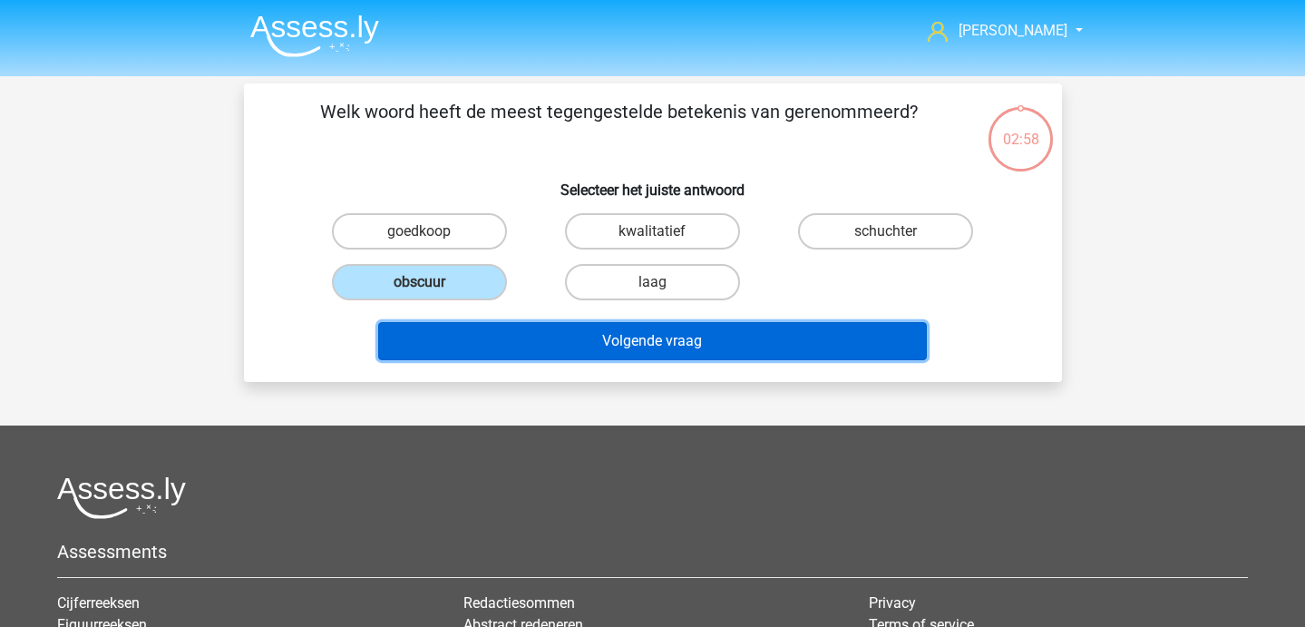
click at [465, 351] on button "Volgende vraag" at bounding box center [652, 341] width 549 height 38
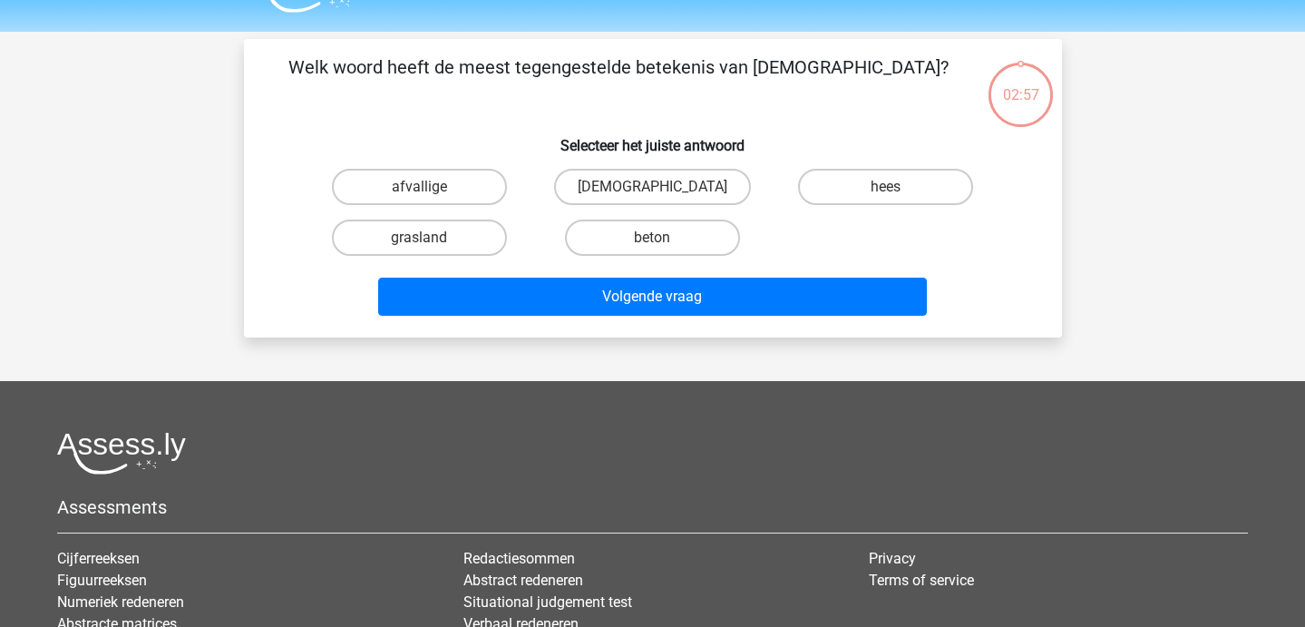
scroll to position [83, 0]
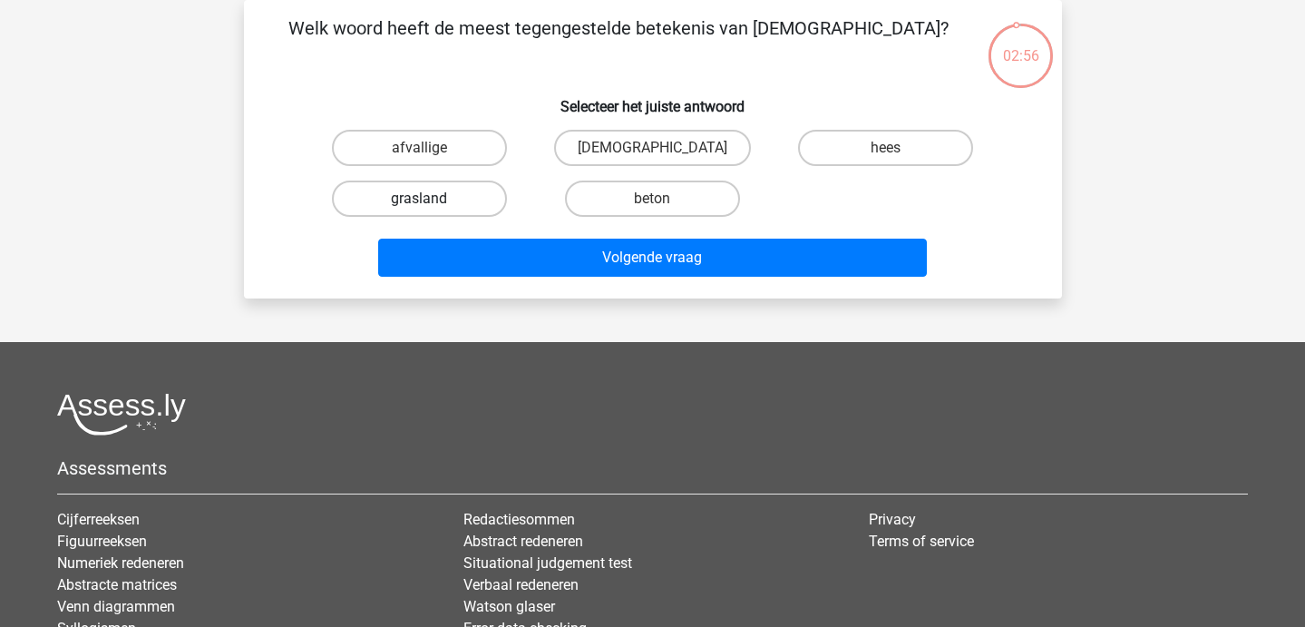
click at [461, 200] on label "grasland" at bounding box center [419, 198] width 175 height 36
click at [431, 200] on input "grasland" at bounding box center [425, 205] width 12 height 12
radio input "true"
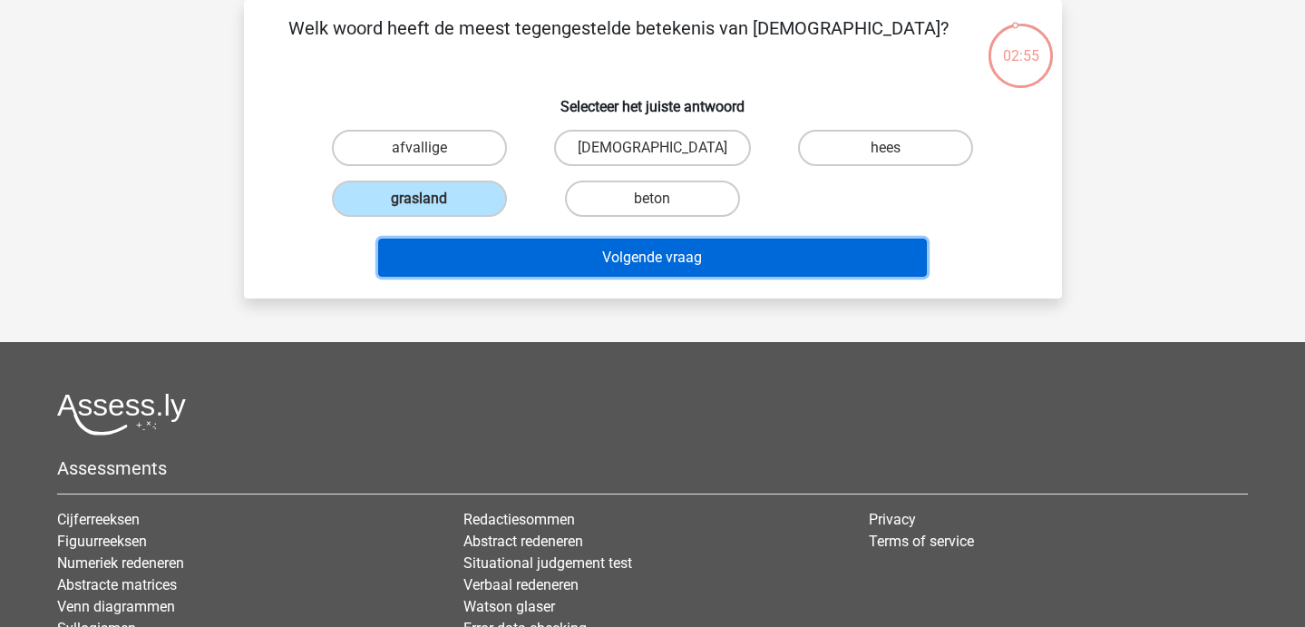
click at [480, 261] on button "Volgende vraag" at bounding box center [652, 258] width 549 height 38
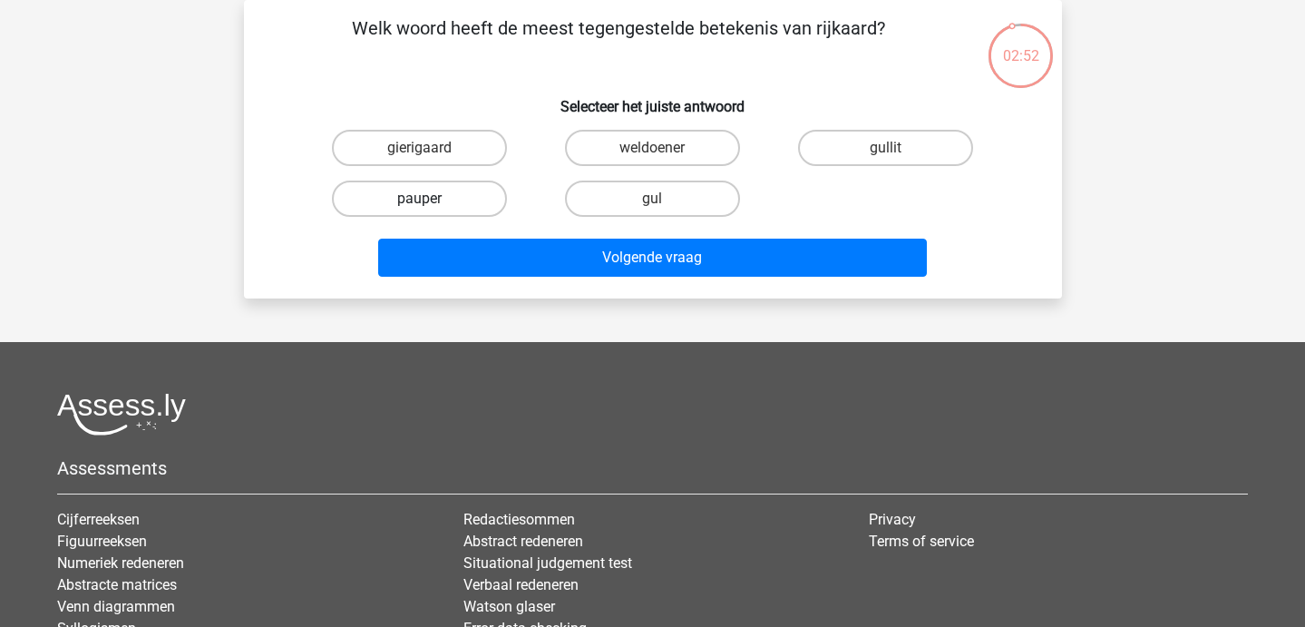
click at [434, 200] on label "pauper" at bounding box center [419, 198] width 175 height 36
click at [431, 200] on input "pauper" at bounding box center [425, 205] width 12 height 12
radio input "true"
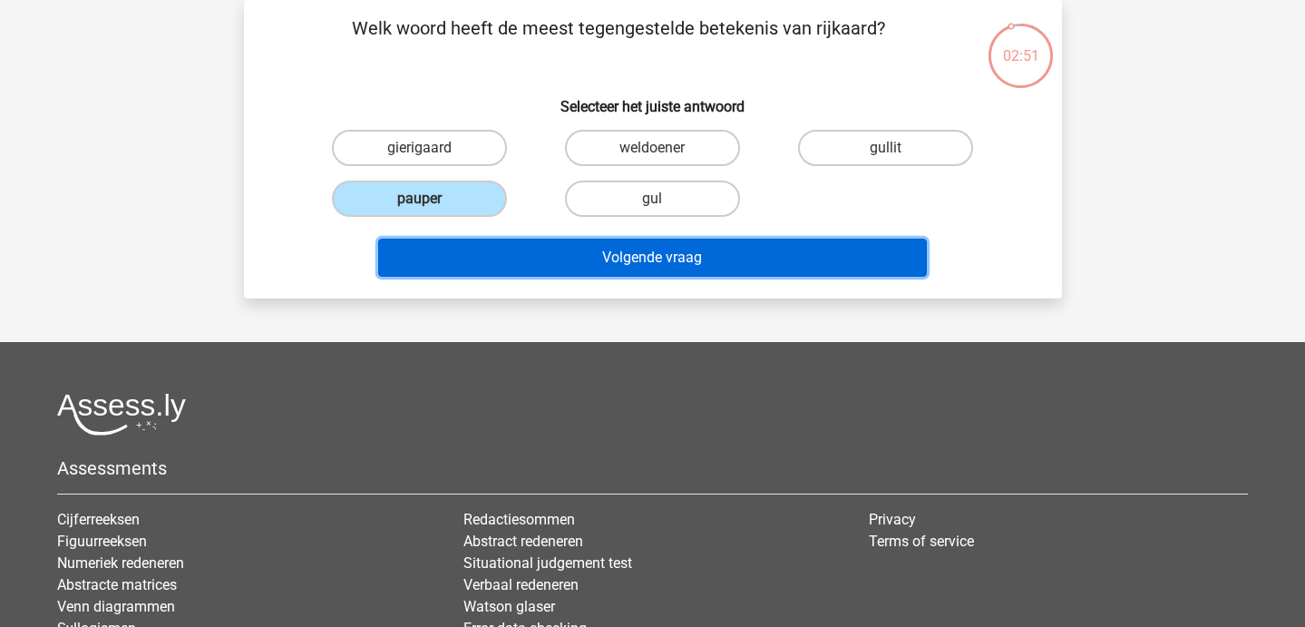
click at [490, 270] on button "Volgende vraag" at bounding box center [652, 258] width 549 height 38
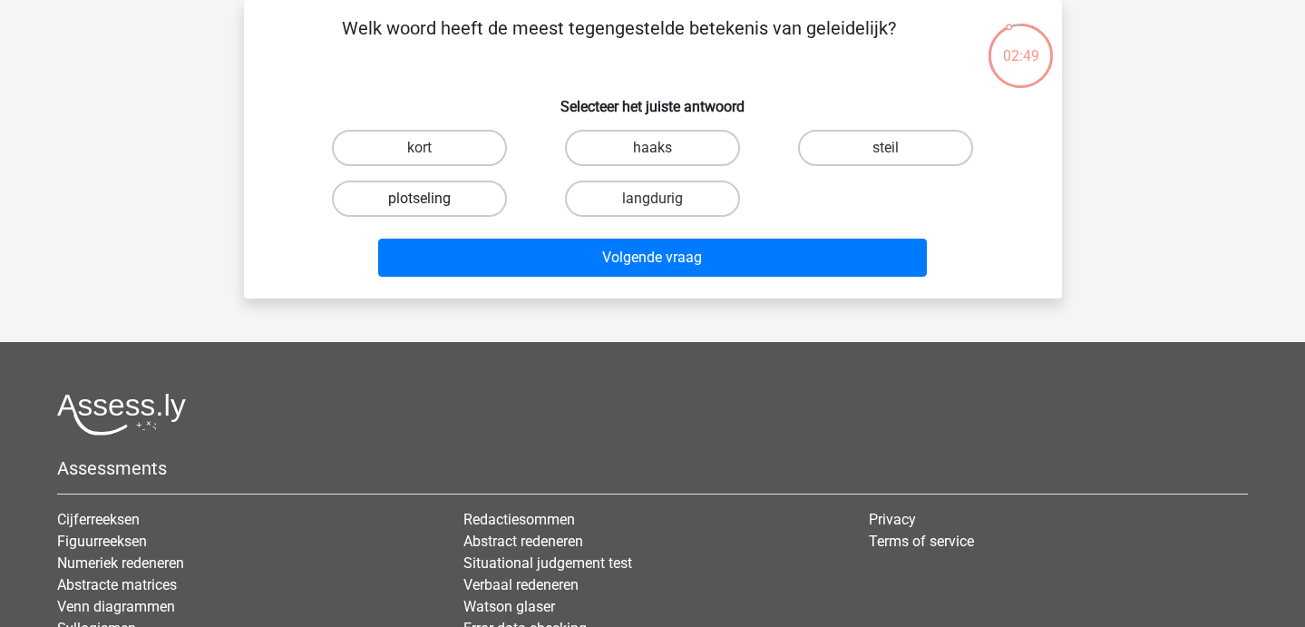
click at [455, 196] on label "plotseling" at bounding box center [419, 198] width 175 height 36
click at [431, 199] on input "plotseling" at bounding box center [425, 205] width 12 height 12
radio input "true"
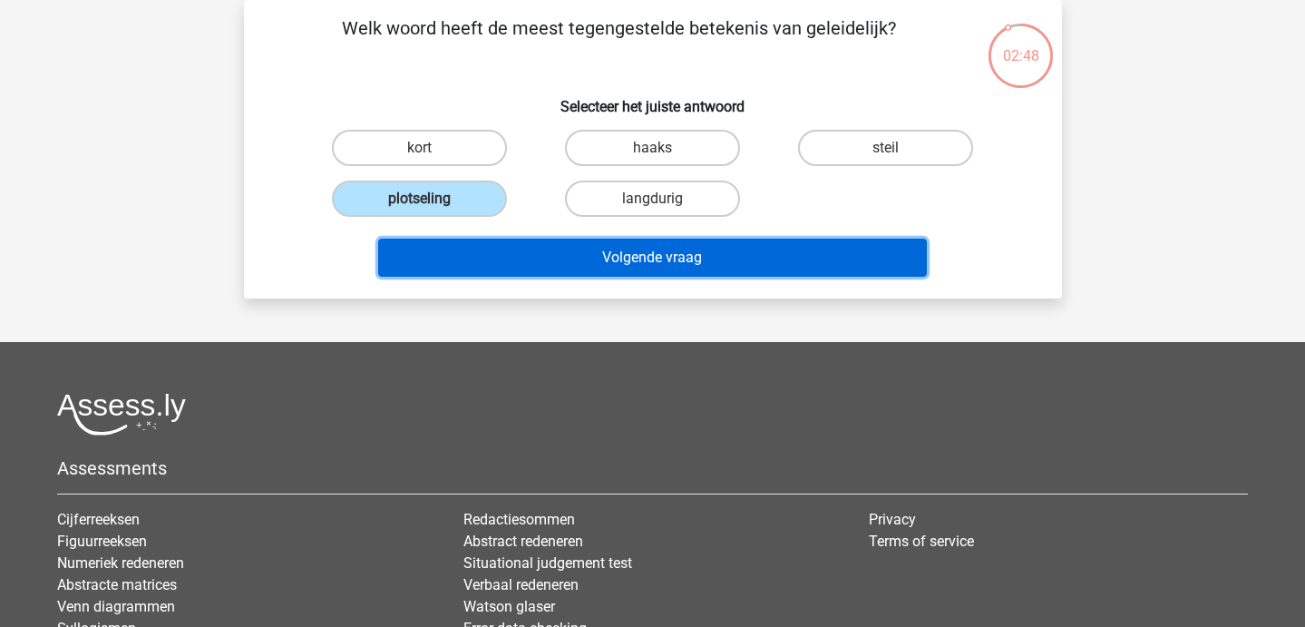
click at [493, 268] on button "Volgende vraag" at bounding box center [652, 258] width 549 height 38
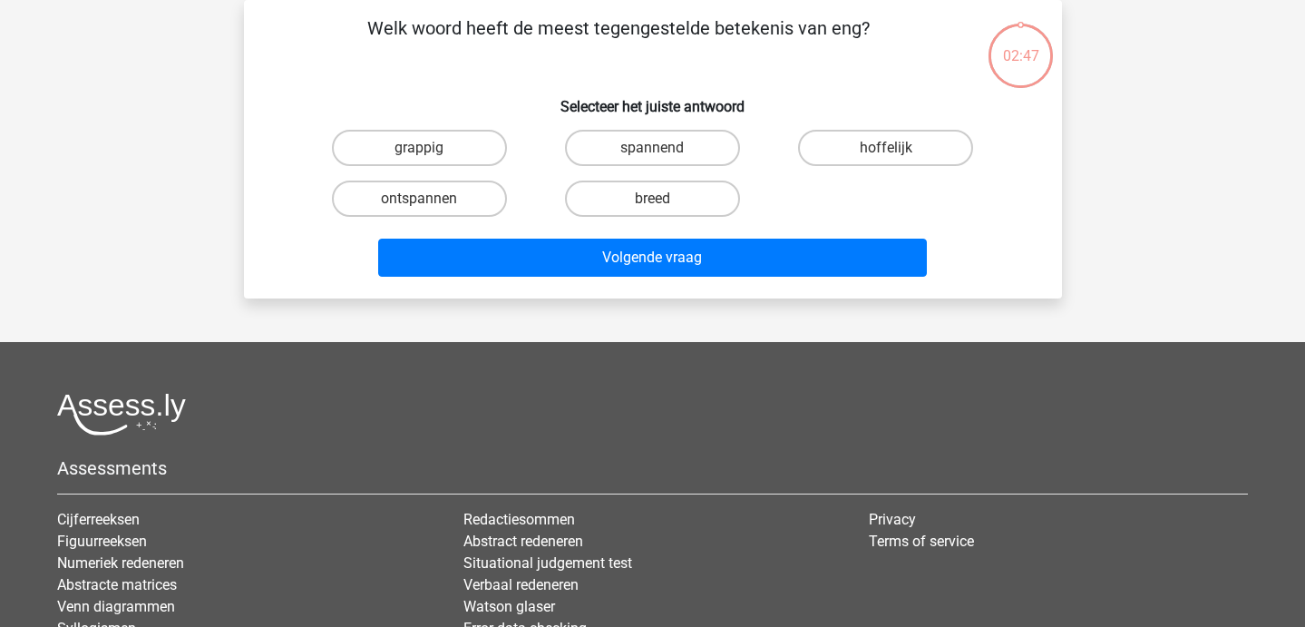
scroll to position [0, 0]
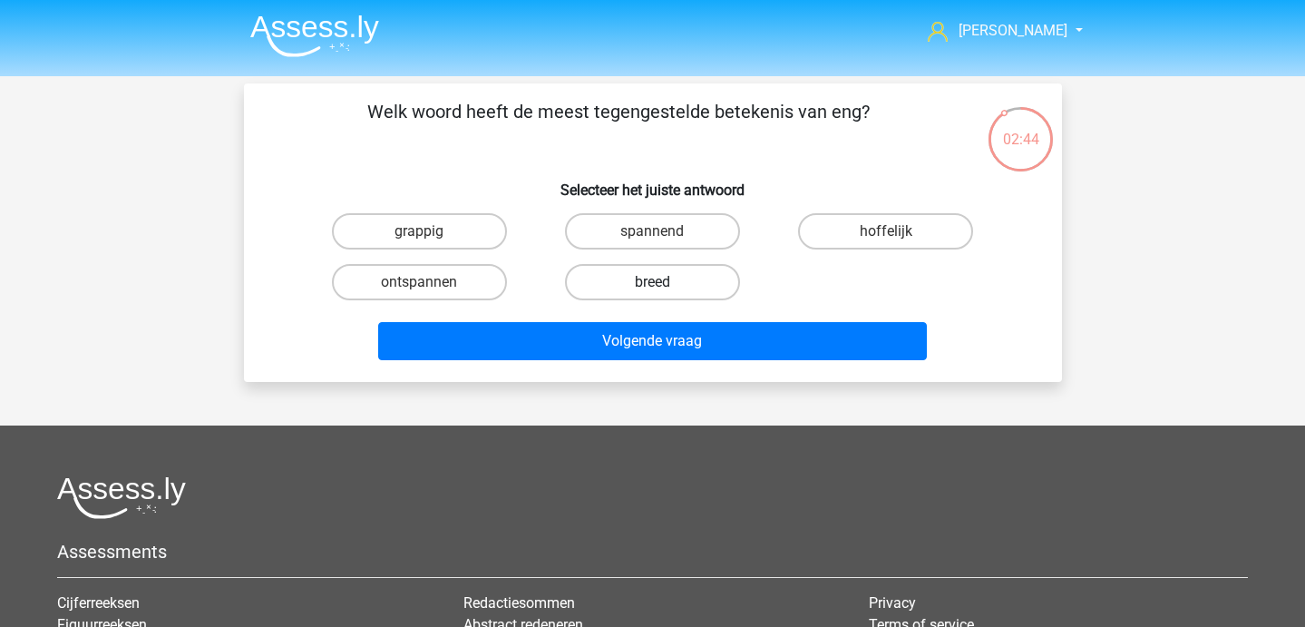
click at [637, 271] on label "breed" at bounding box center [652, 282] width 175 height 36
click at [652, 282] on input "breed" at bounding box center [658, 288] width 12 height 12
radio input "true"
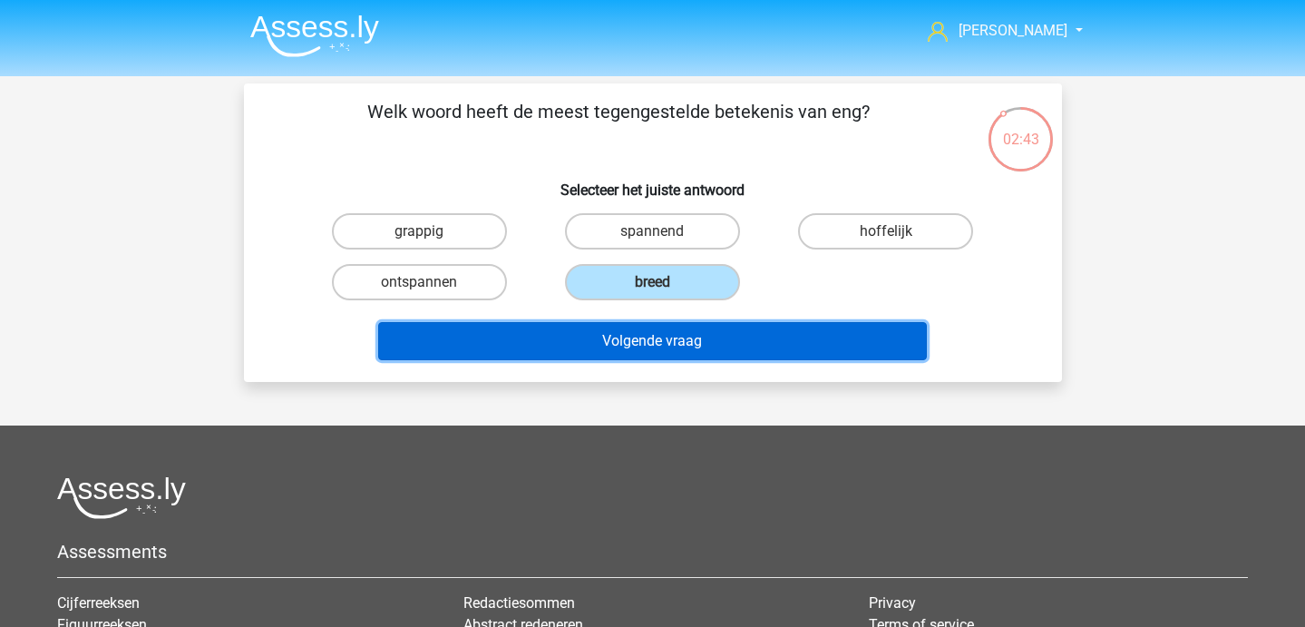
click at [652, 340] on button "Volgende vraag" at bounding box center [652, 341] width 549 height 38
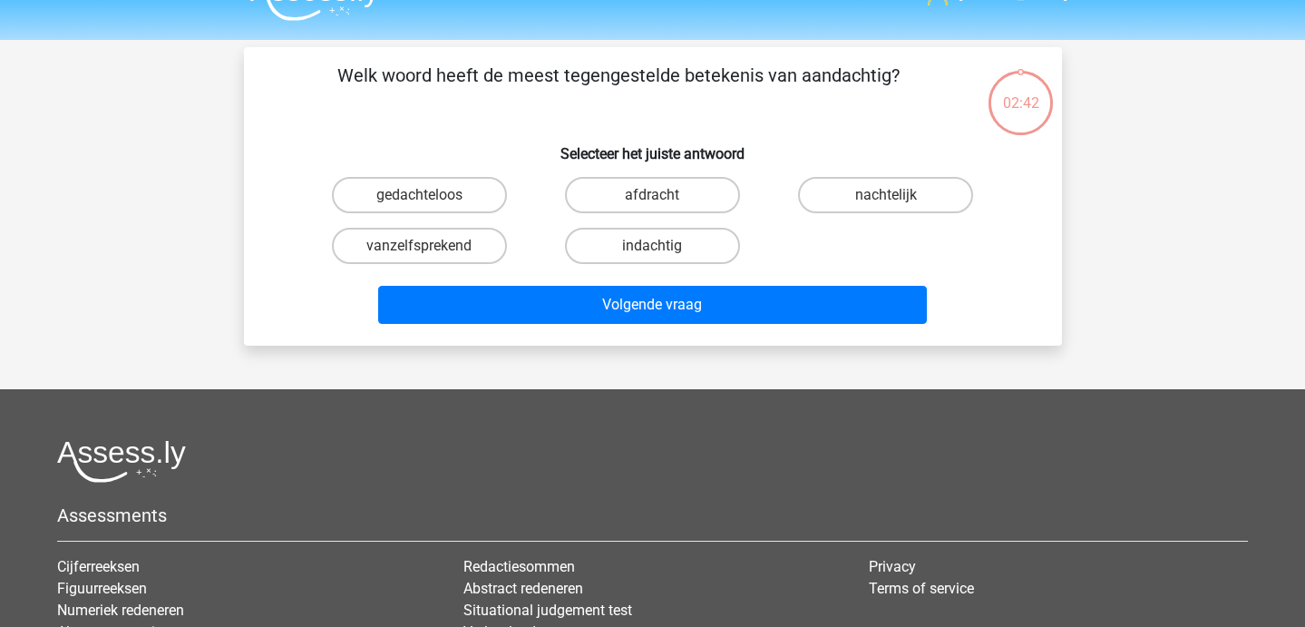
scroll to position [27, 0]
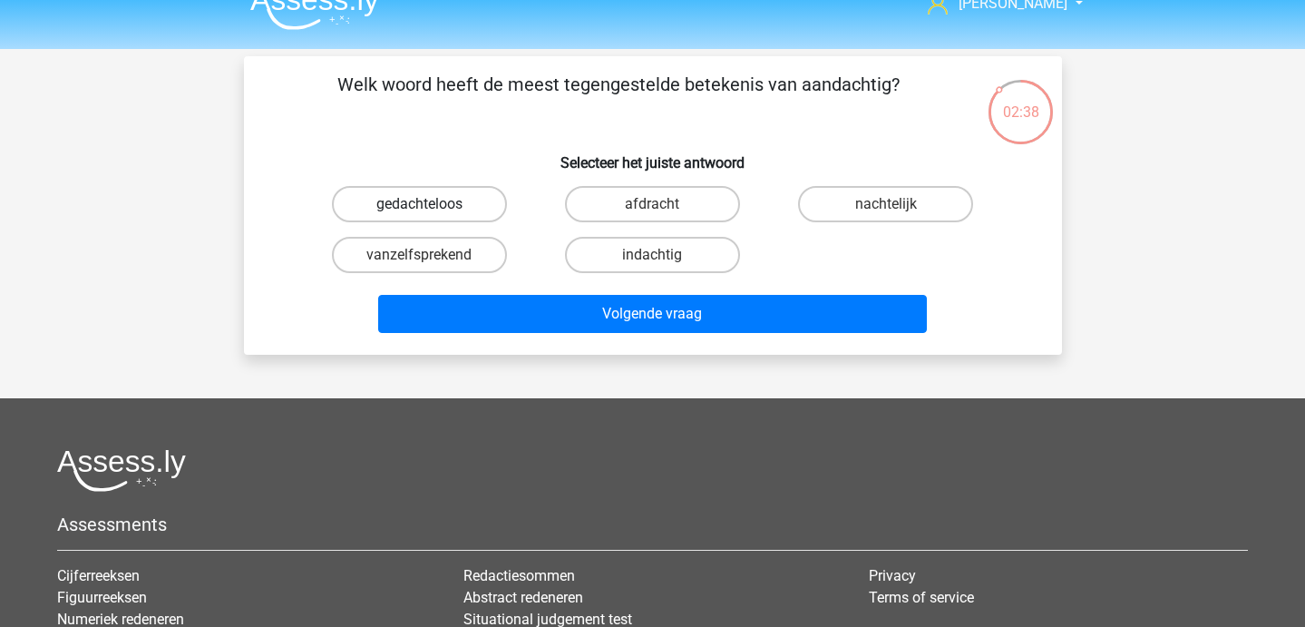
click at [486, 205] on label "gedachteloos" at bounding box center [419, 204] width 175 height 36
click at [431, 205] on input "gedachteloos" at bounding box center [425, 210] width 12 height 12
radio input "true"
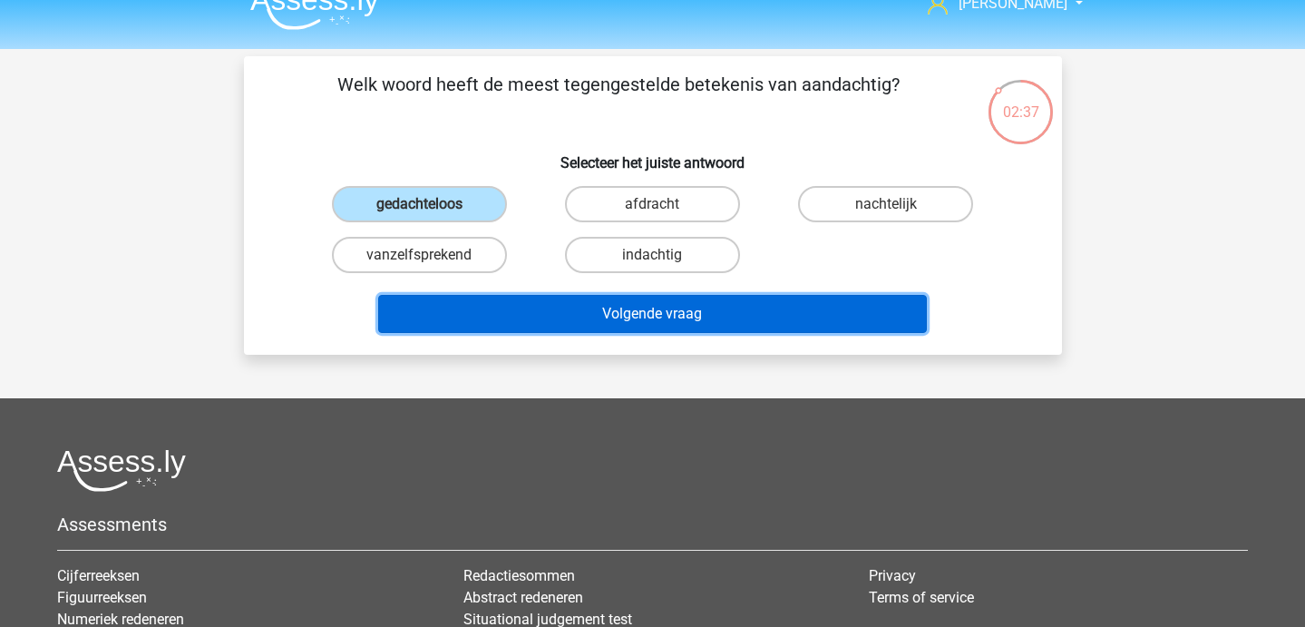
click at [522, 324] on button "Volgende vraag" at bounding box center [652, 314] width 549 height 38
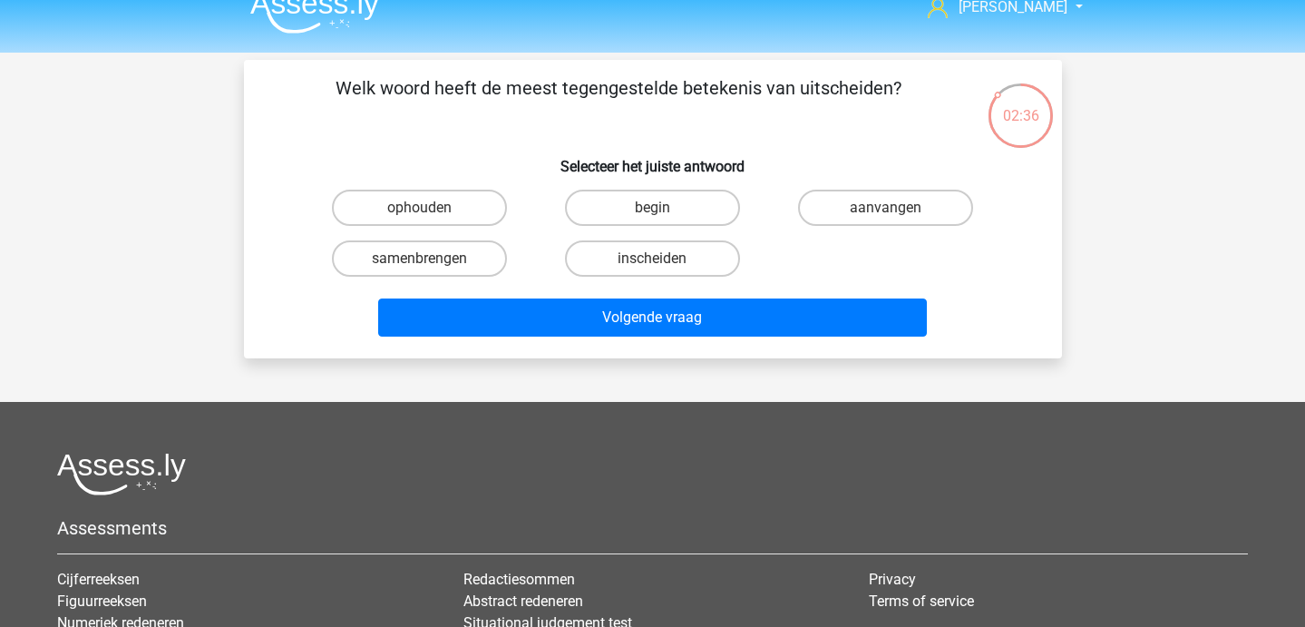
scroll to position [26, 0]
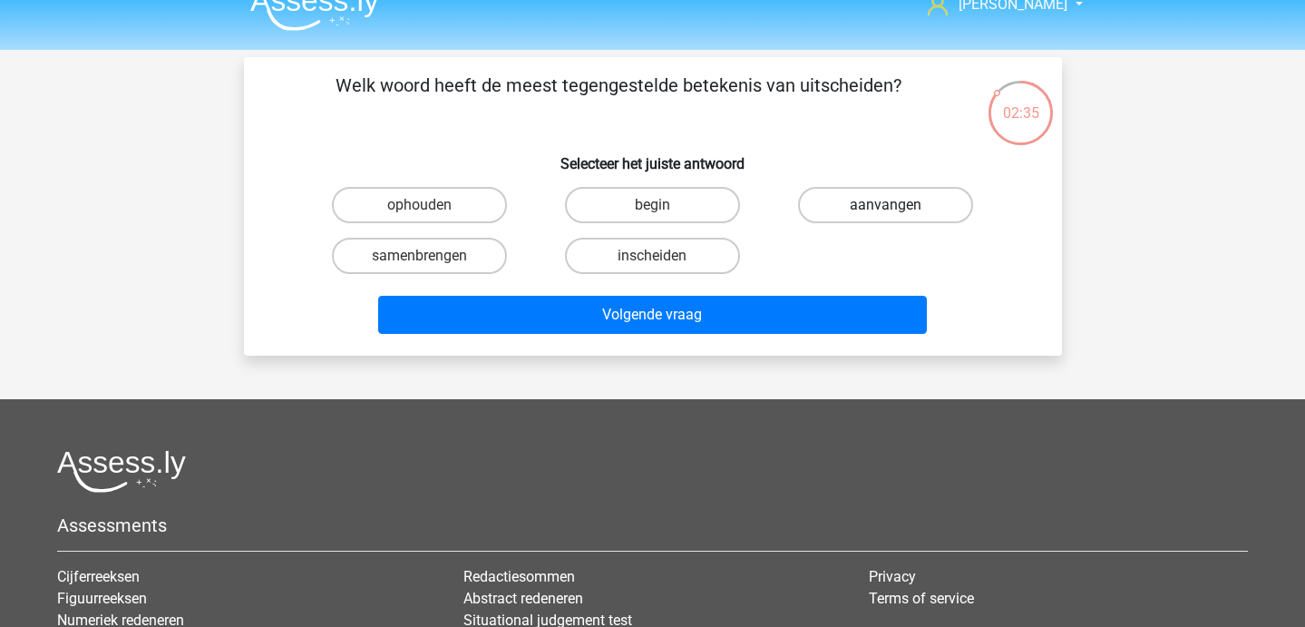
click at [828, 201] on label "aanvangen" at bounding box center [885, 205] width 175 height 36
click at [886, 205] on input "aanvangen" at bounding box center [892, 211] width 12 height 12
radio input "true"
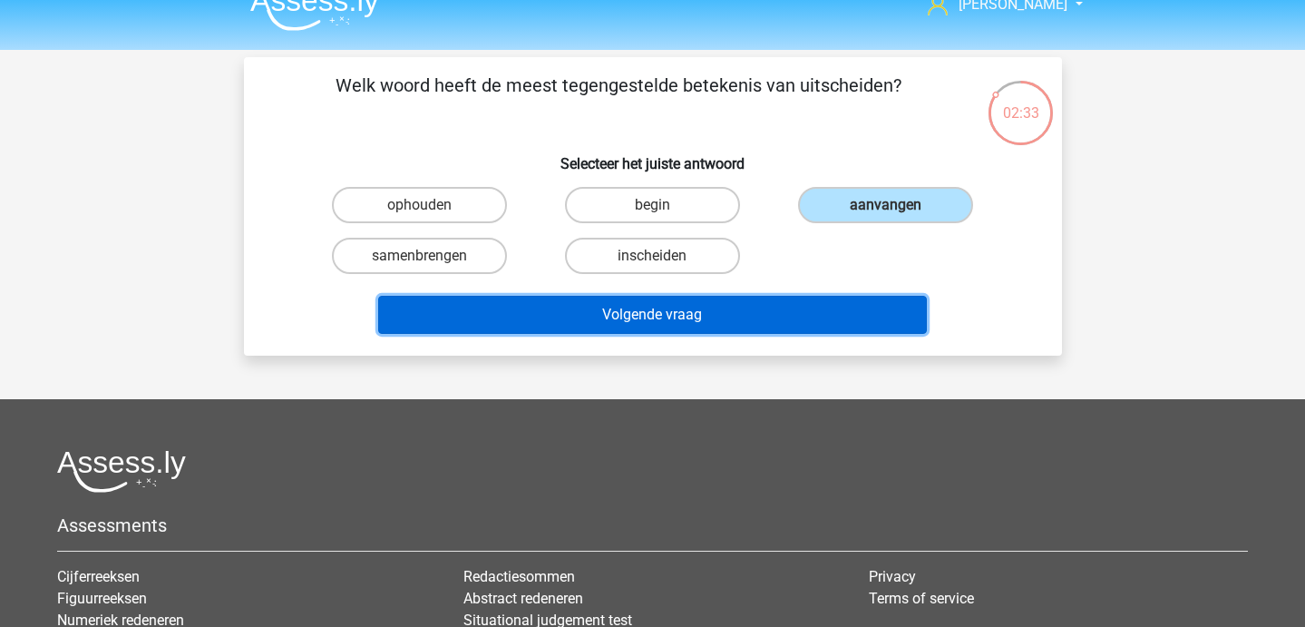
click at [610, 323] on button "Volgende vraag" at bounding box center [652, 315] width 549 height 38
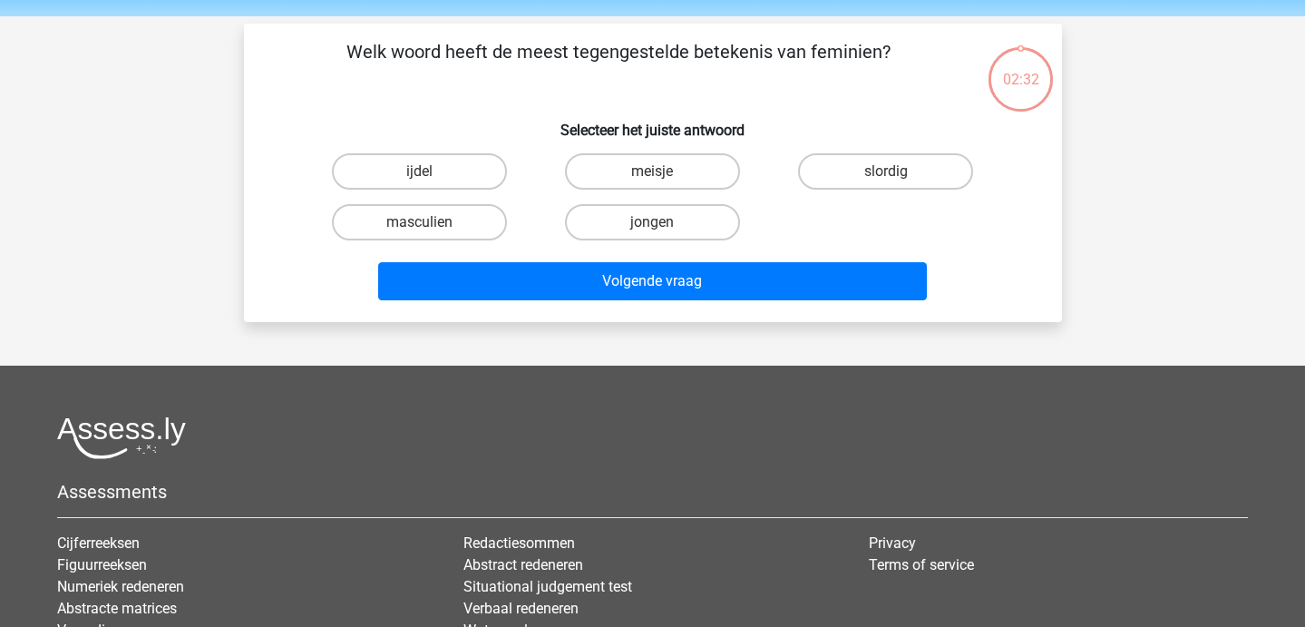
scroll to position [57, 0]
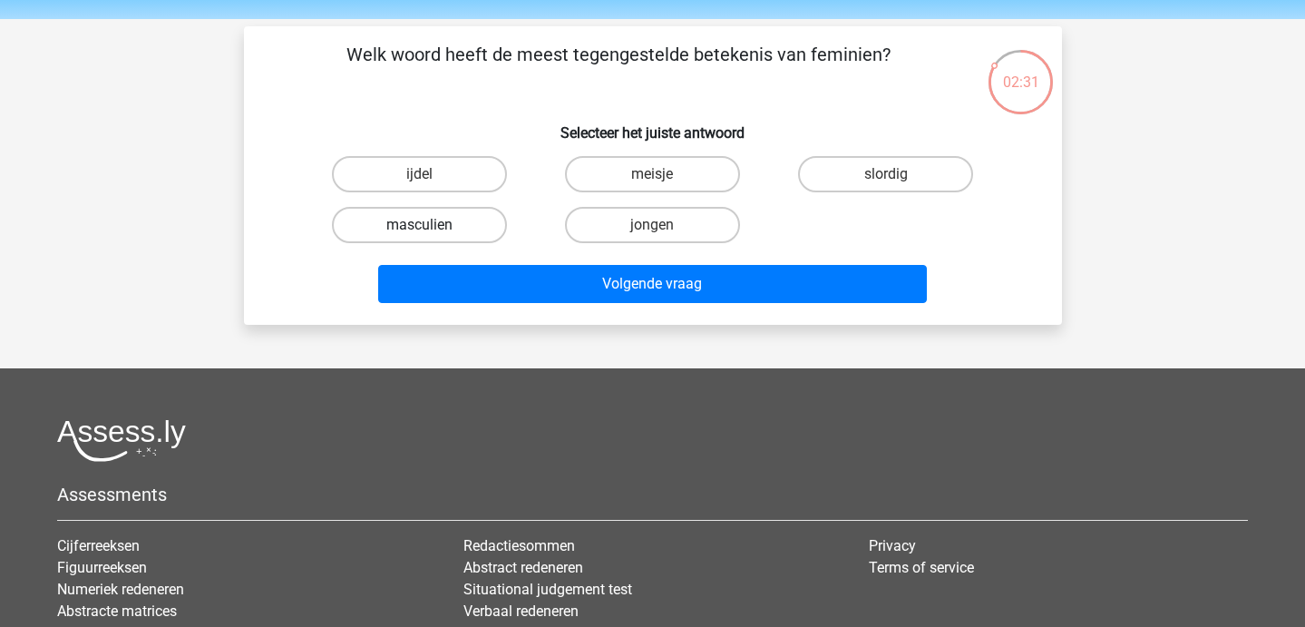
click at [482, 233] on label "masculien" at bounding box center [419, 225] width 175 height 36
click at [431, 233] on input "masculien" at bounding box center [425, 231] width 12 height 12
radio input "true"
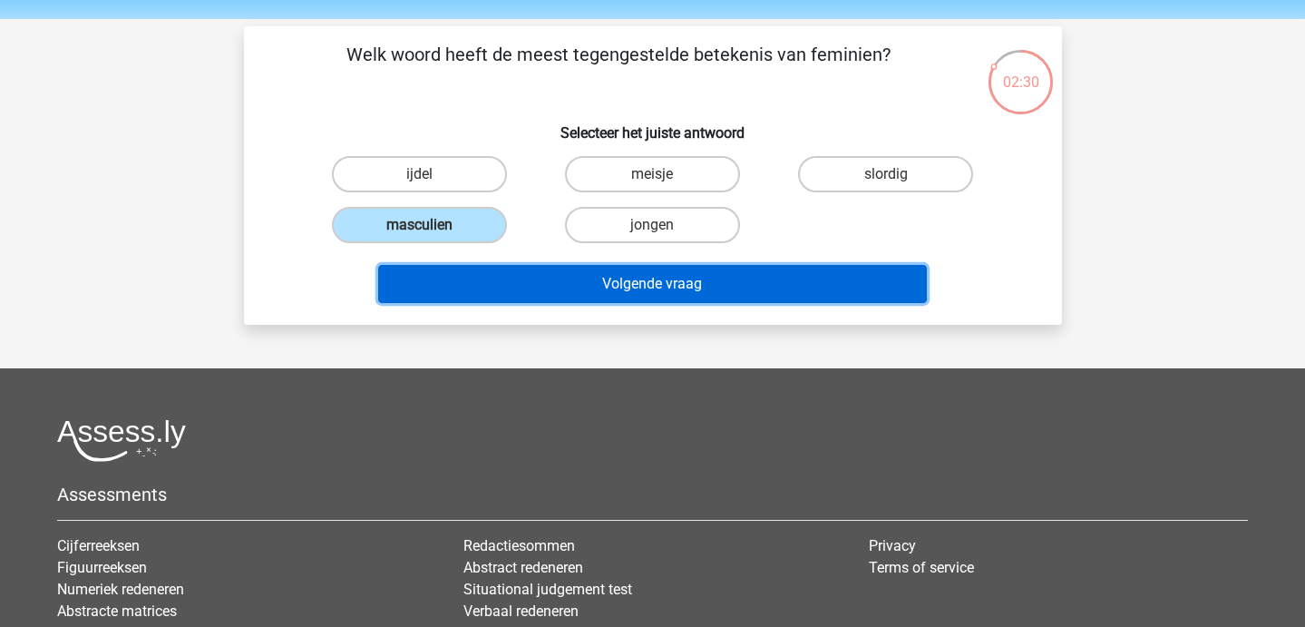
click at [508, 277] on button "Volgende vraag" at bounding box center [652, 284] width 549 height 38
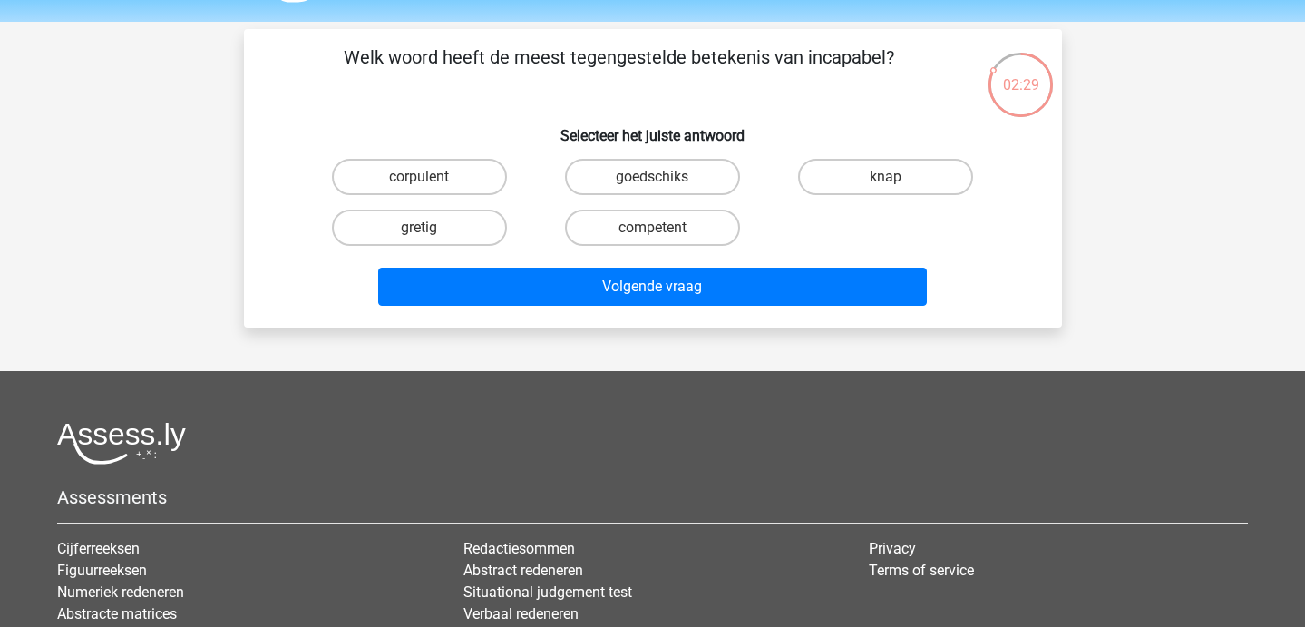
scroll to position [52, 0]
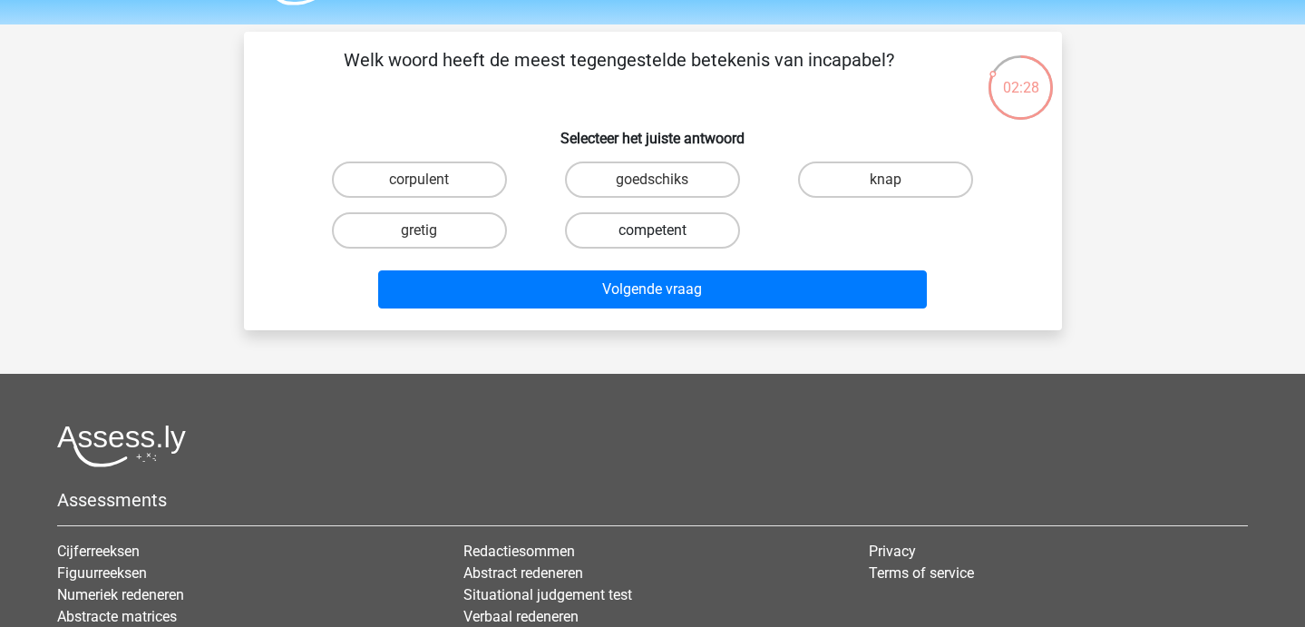
click at [612, 233] on label "competent" at bounding box center [652, 230] width 175 height 36
click at [652, 233] on input "competent" at bounding box center [658, 236] width 12 height 12
radio input "true"
click at [608, 311] on div "Volgende vraag" at bounding box center [653, 292] width 700 height 45
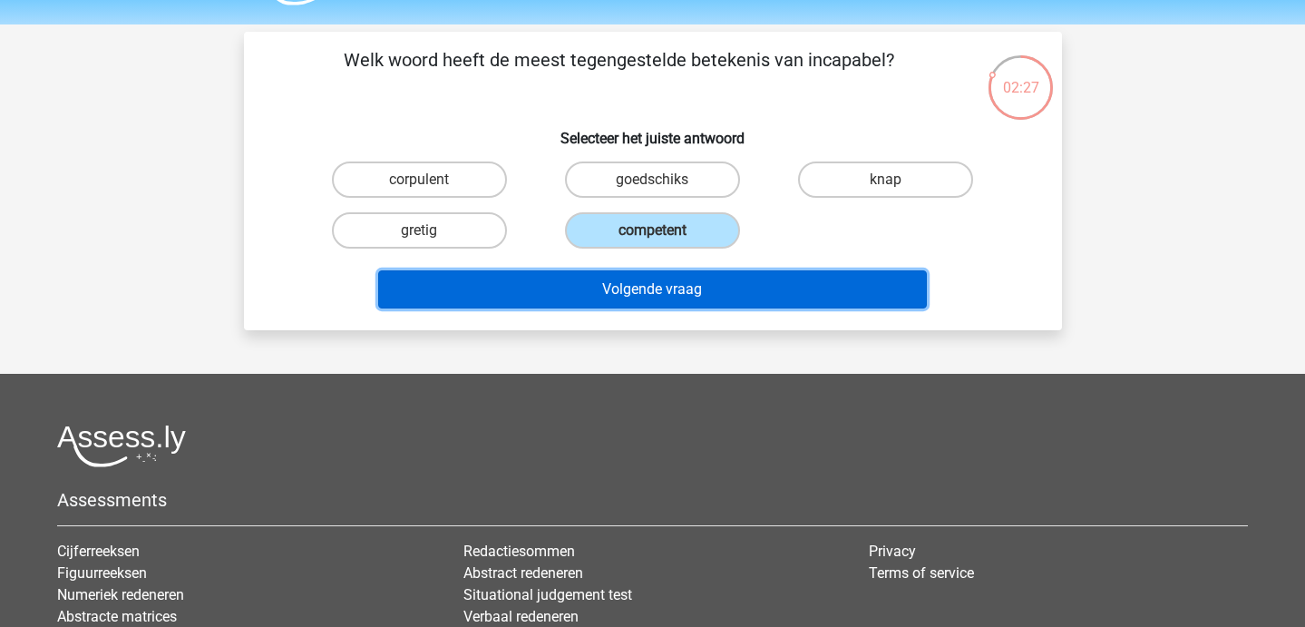
click at [583, 286] on button "Volgende vraag" at bounding box center [652, 289] width 549 height 38
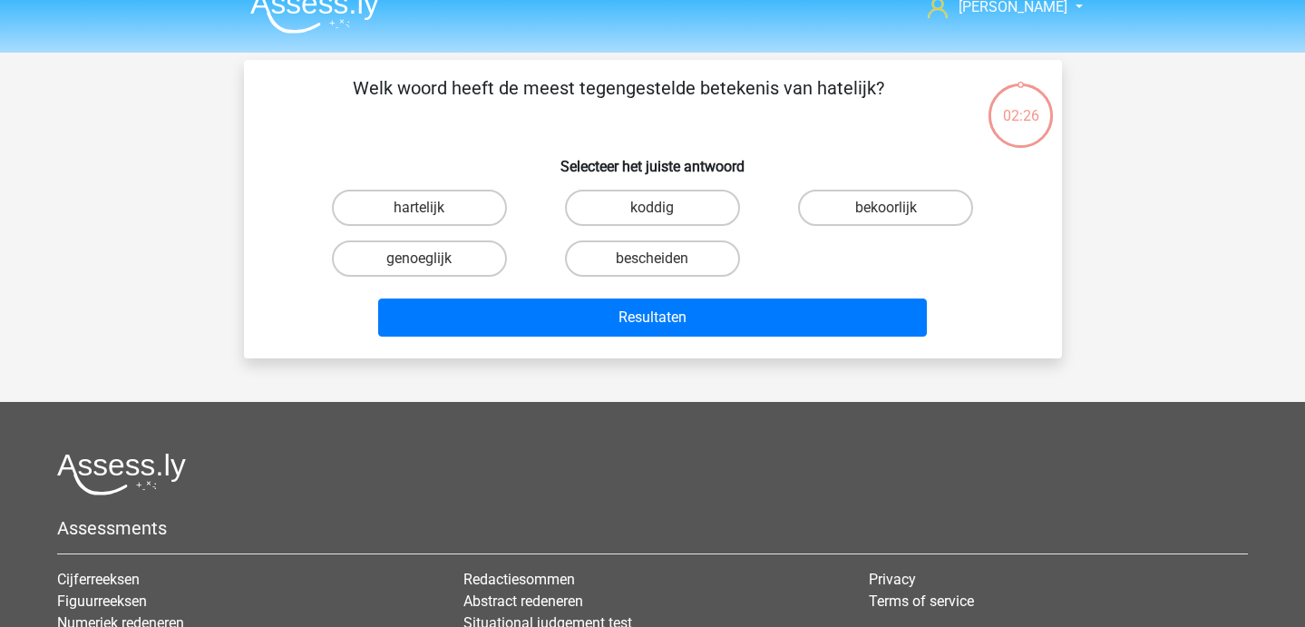
scroll to position [16, 0]
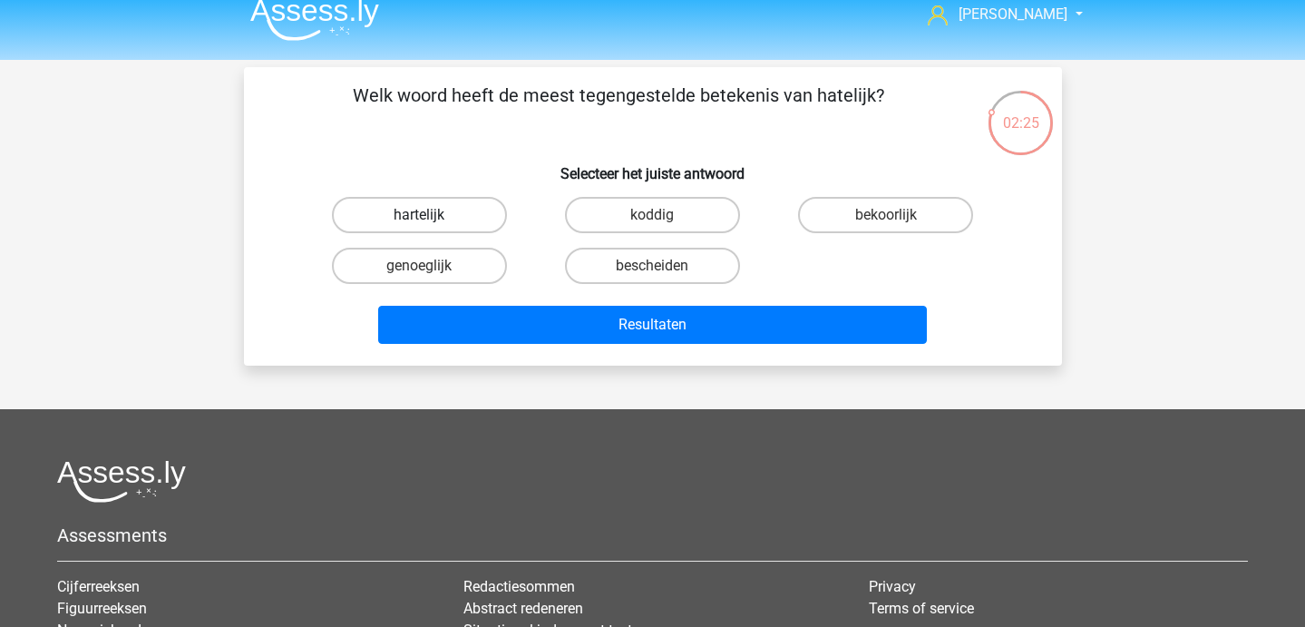
click at [445, 213] on label "hartelijk" at bounding box center [419, 215] width 175 height 36
click at [431, 215] on input "hartelijk" at bounding box center [425, 221] width 12 height 12
radio input "true"
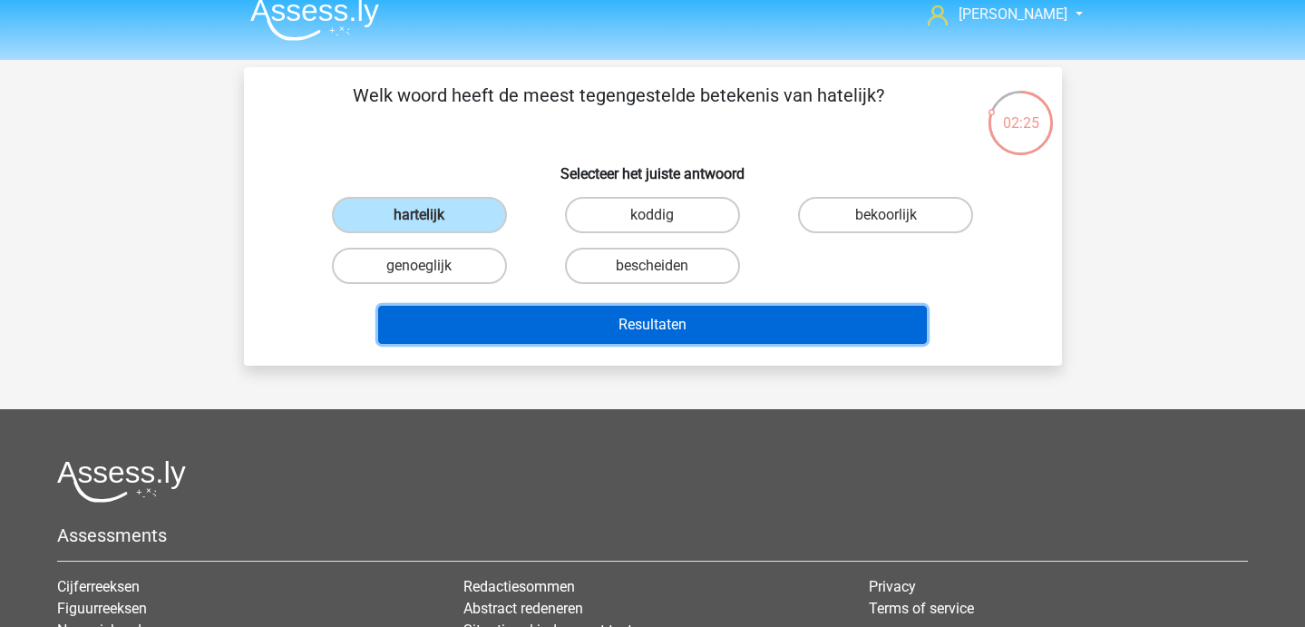
click at [472, 307] on button "Resultaten" at bounding box center [652, 325] width 549 height 38
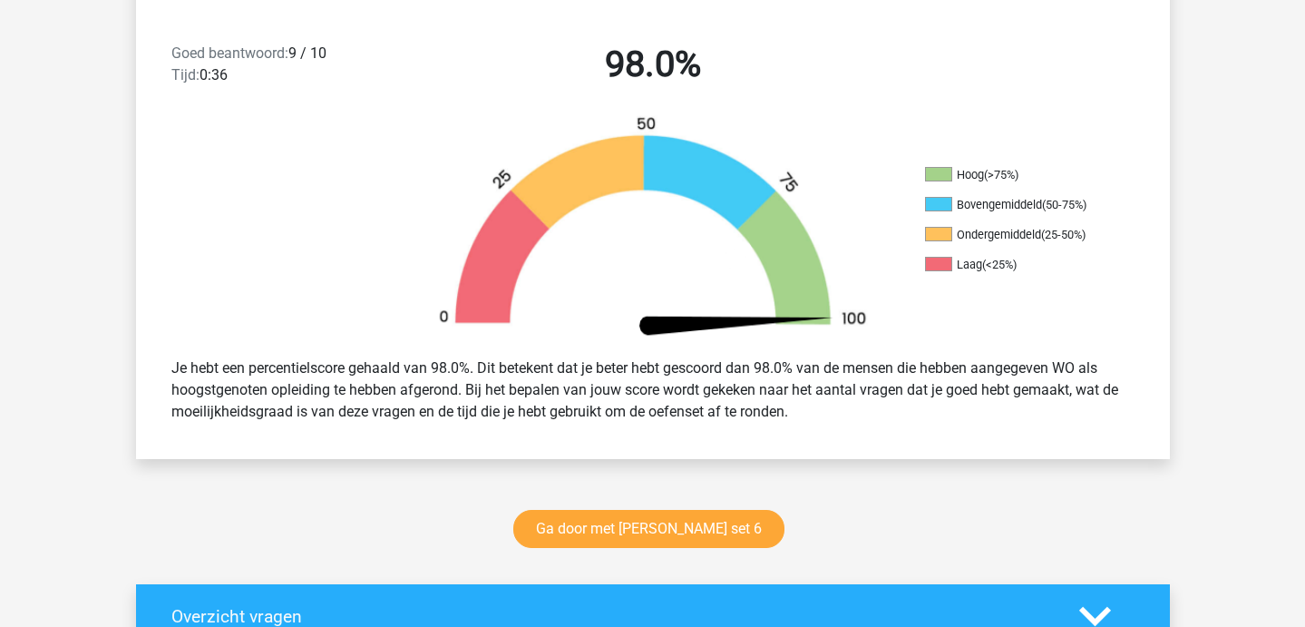
scroll to position [465, 0]
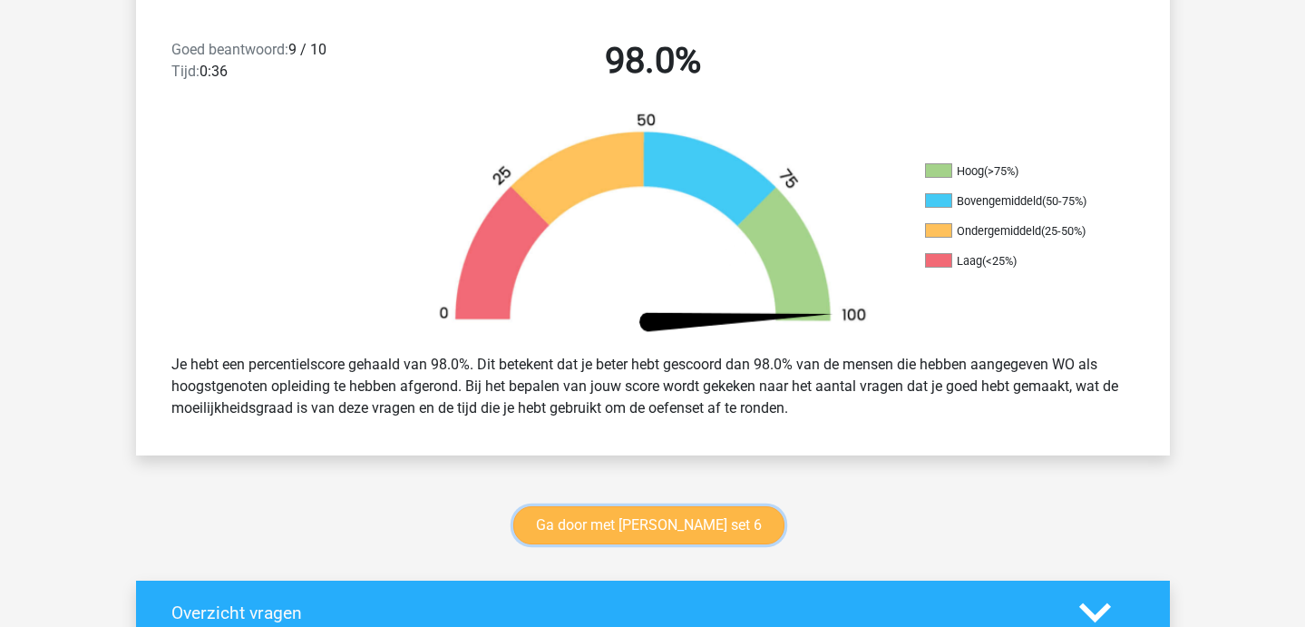
click at [551, 516] on link "Ga door met antoniemen set 6" at bounding box center [648, 525] width 271 height 38
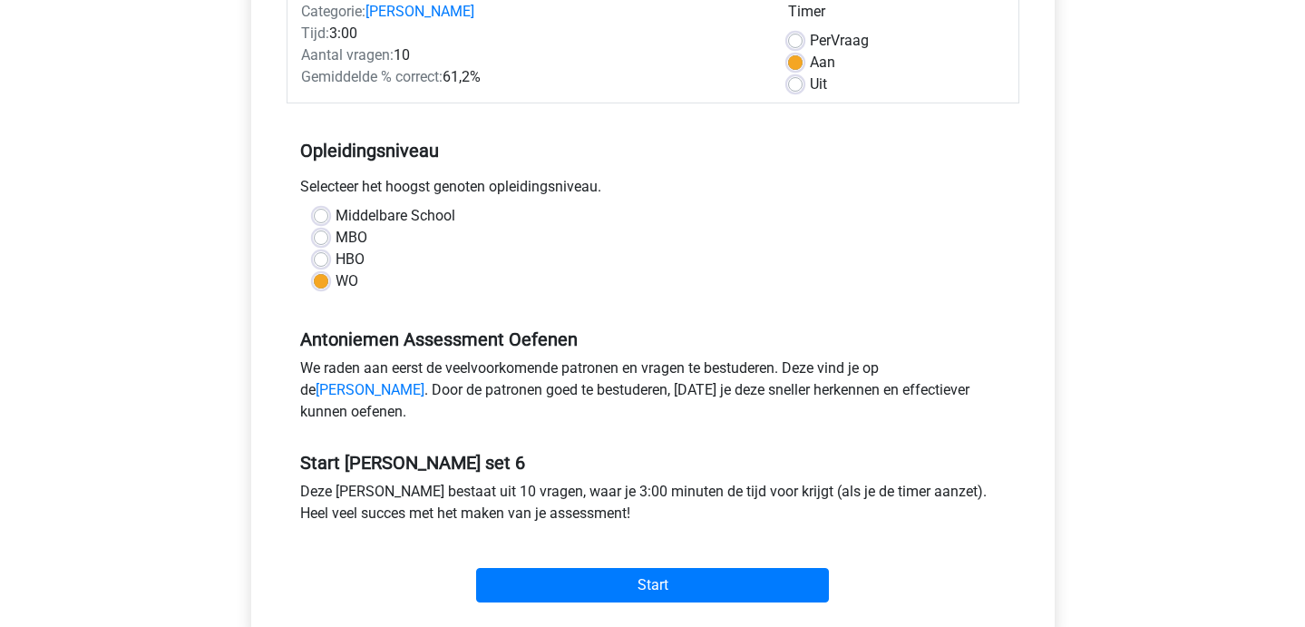
scroll to position [332, 0]
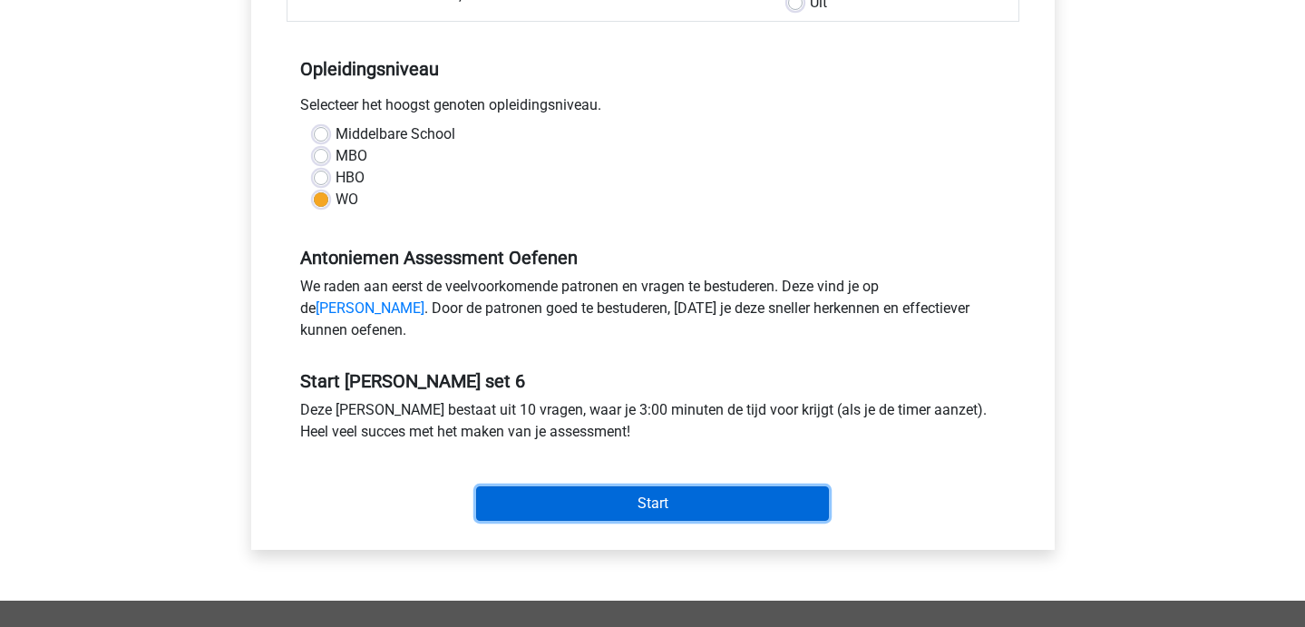
click at [543, 521] on input "Start" at bounding box center [652, 503] width 353 height 34
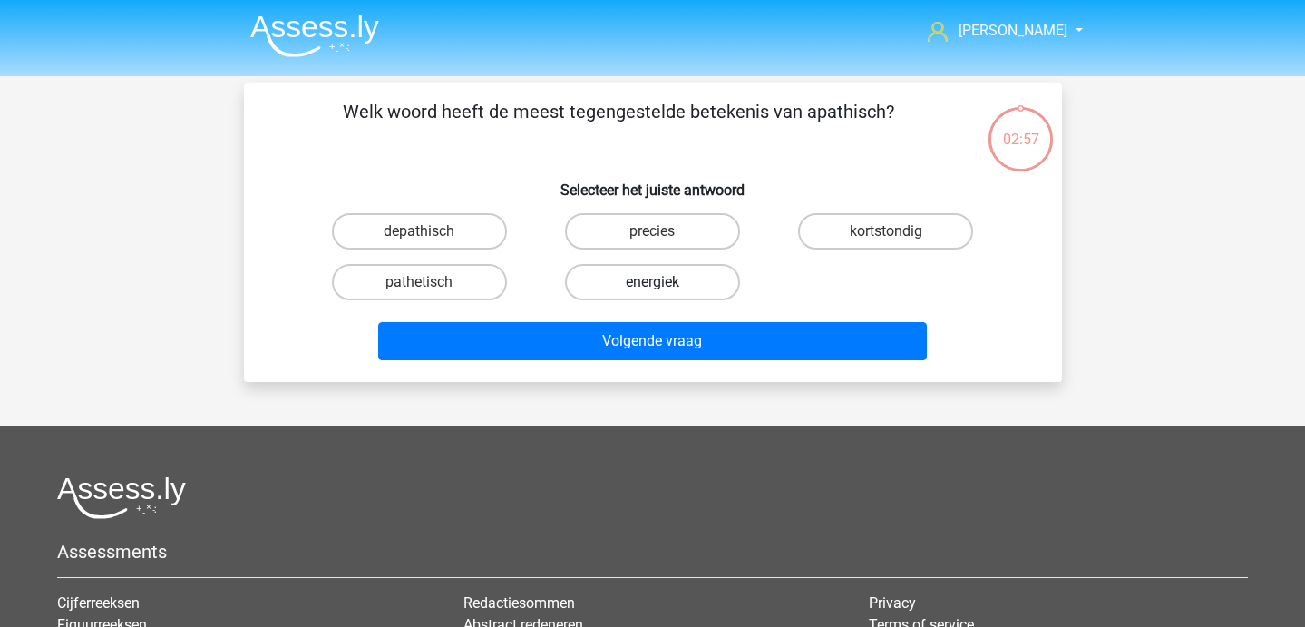
click at [715, 287] on label "energiek" at bounding box center [652, 282] width 175 height 36
click at [664, 287] on input "energiek" at bounding box center [658, 288] width 12 height 12
radio input "true"
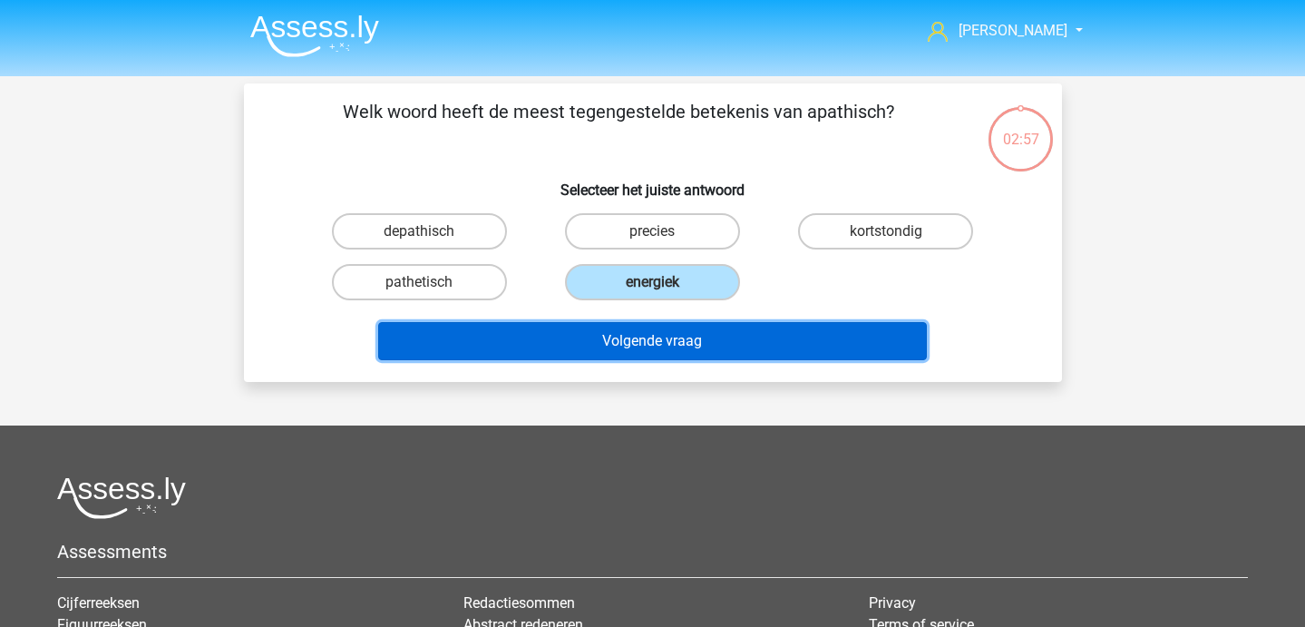
click at [676, 343] on button "Volgende vraag" at bounding box center [652, 341] width 549 height 38
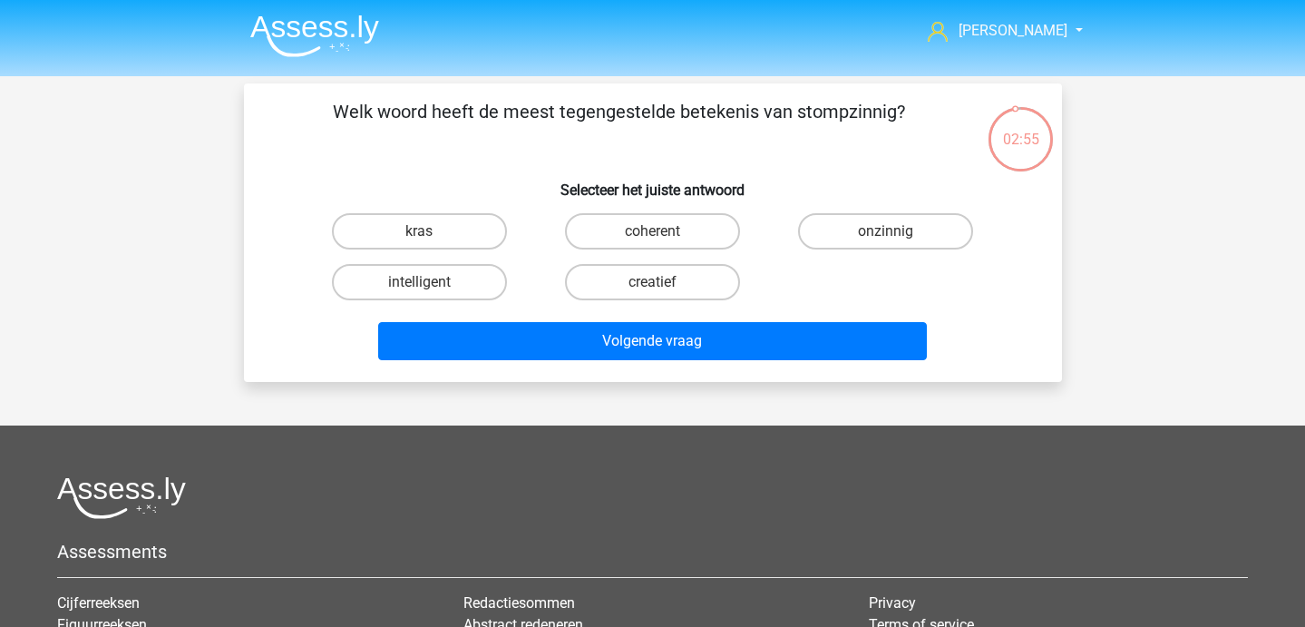
scroll to position [1, 0]
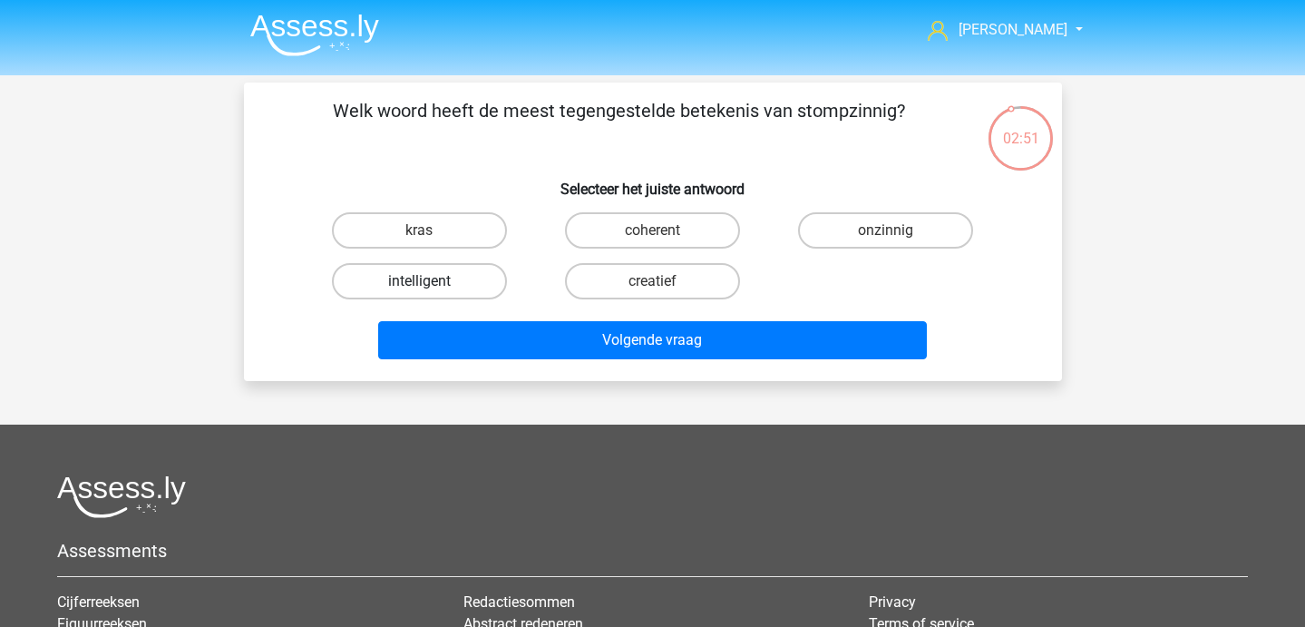
click at [450, 282] on label "intelligent" at bounding box center [419, 281] width 175 height 36
click at [431, 282] on input "intelligent" at bounding box center [425, 287] width 12 height 12
radio input "true"
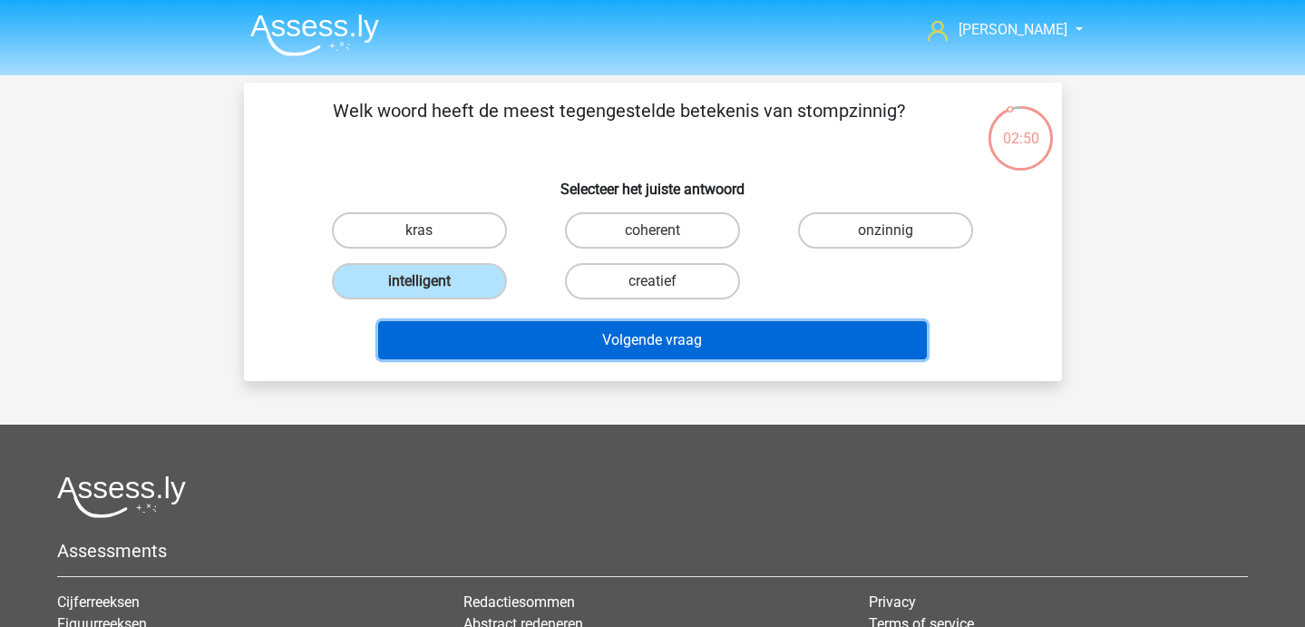
click at [470, 332] on button "Volgende vraag" at bounding box center [652, 340] width 549 height 38
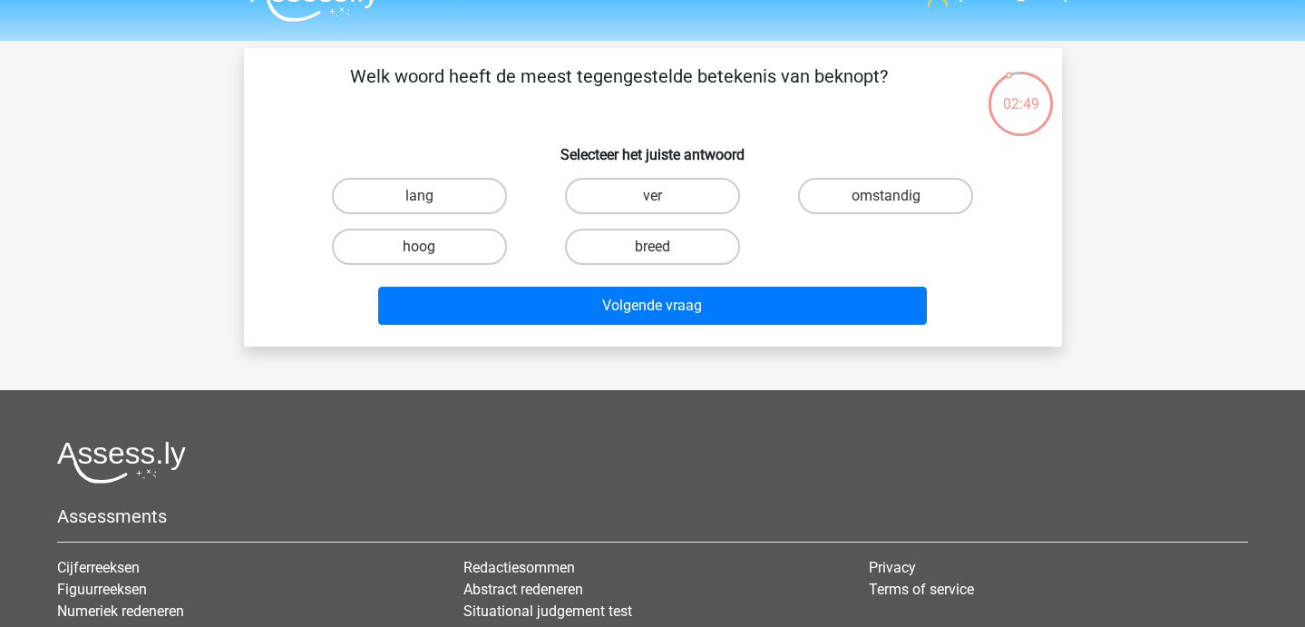
scroll to position [33, 0]
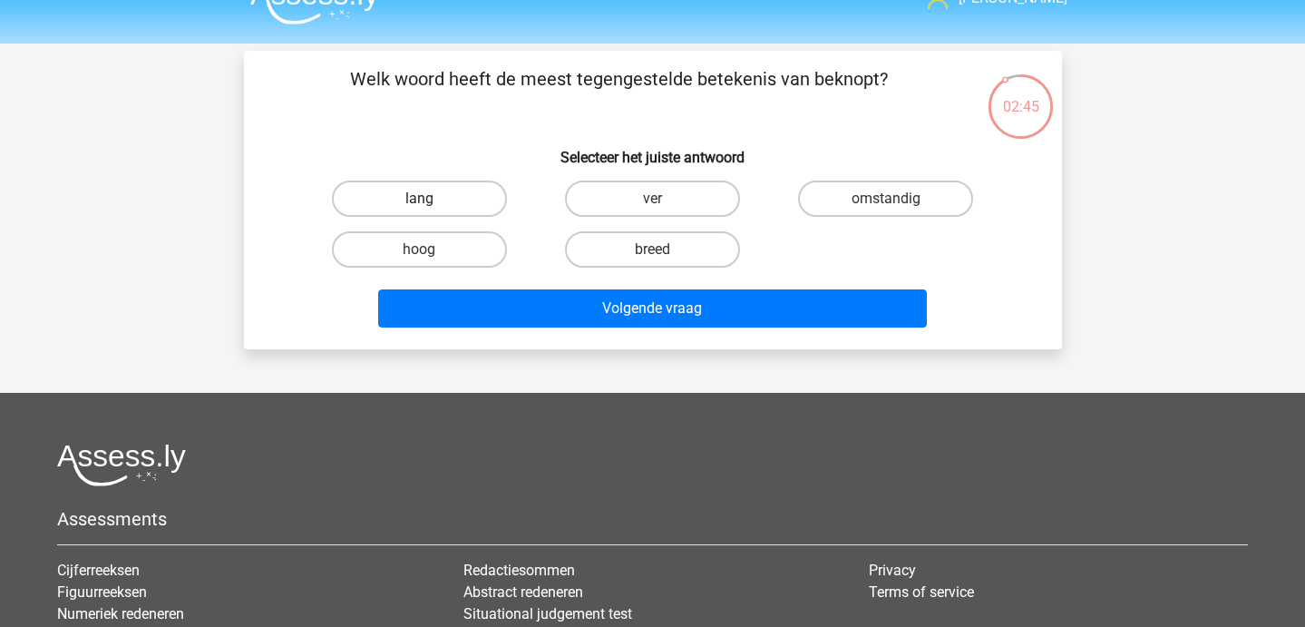
click at [477, 205] on label "lang" at bounding box center [419, 198] width 175 height 36
click at [431, 205] on input "lang" at bounding box center [425, 205] width 12 height 12
radio input "true"
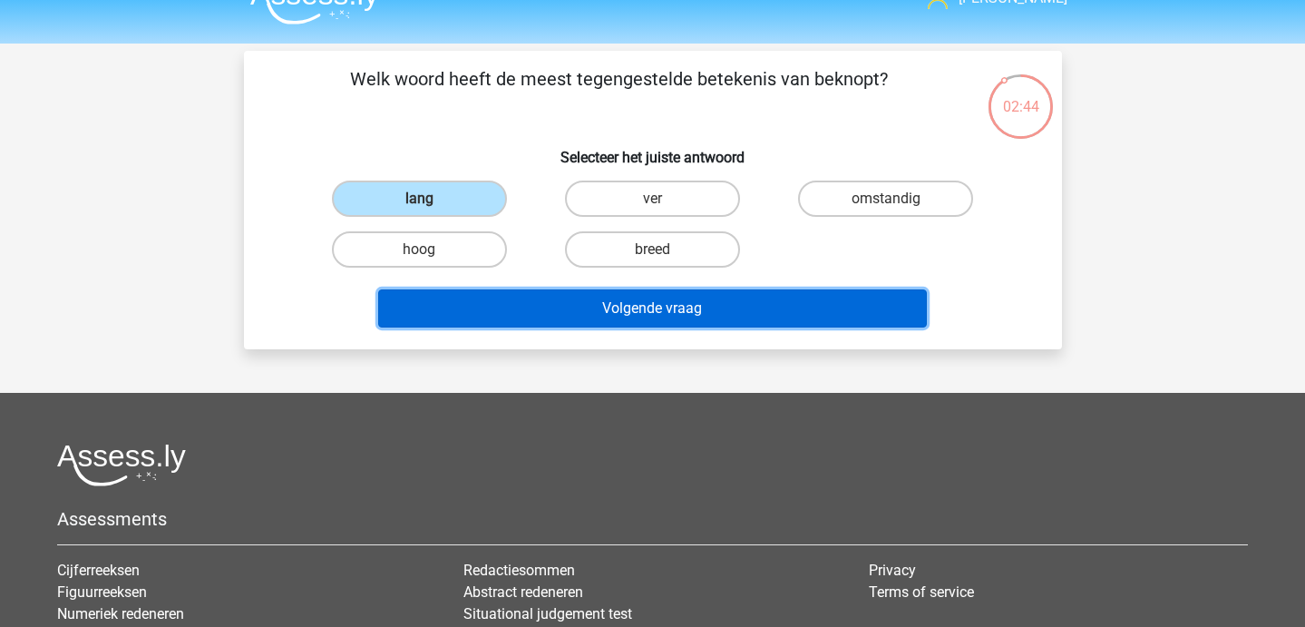
click at [563, 307] on button "Volgende vraag" at bounding box center [652, 308] width 549 height 38
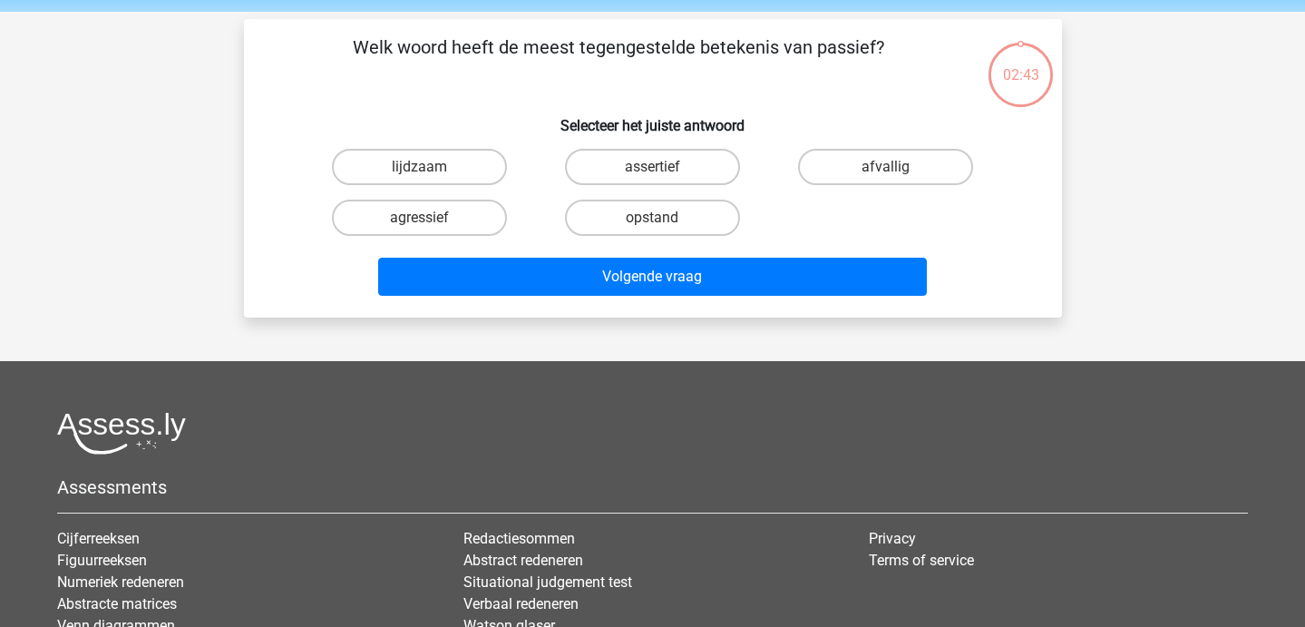
scroll to position [83, 0]
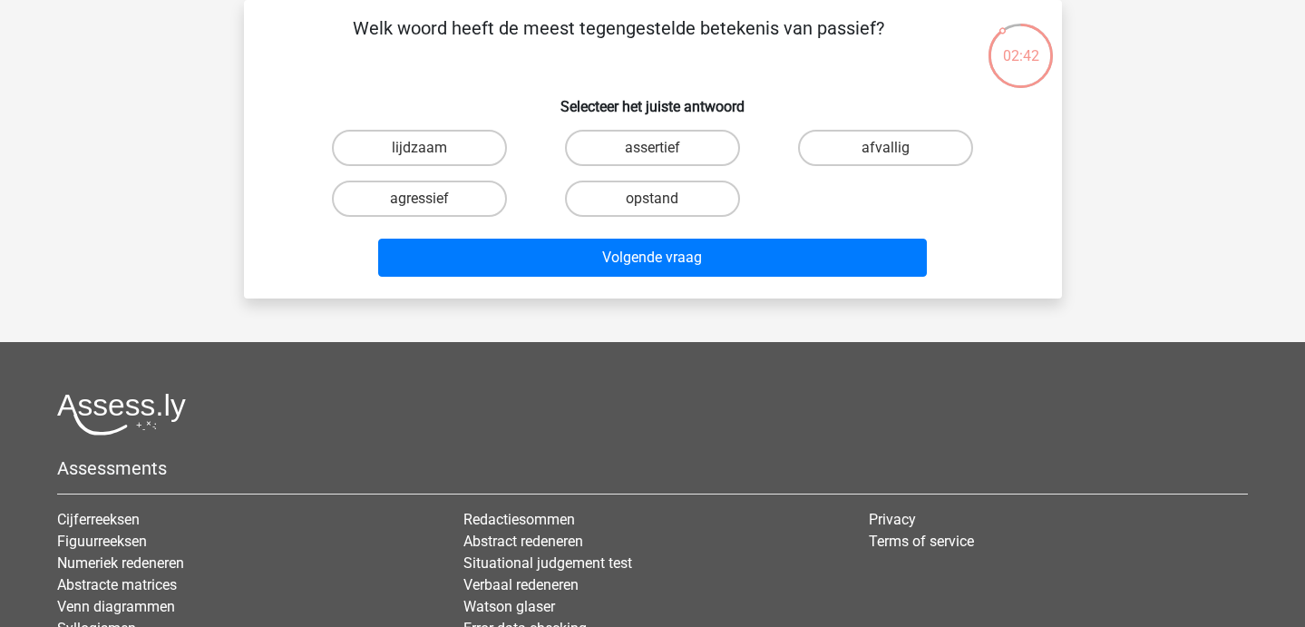
click at [660, 175] on div "opstand" at bounding box center [652, 198] width 233 height 51
click at [658, 151] on input "assertief" at bounding box center [658, 154] width 12 height 12
radio input "true"
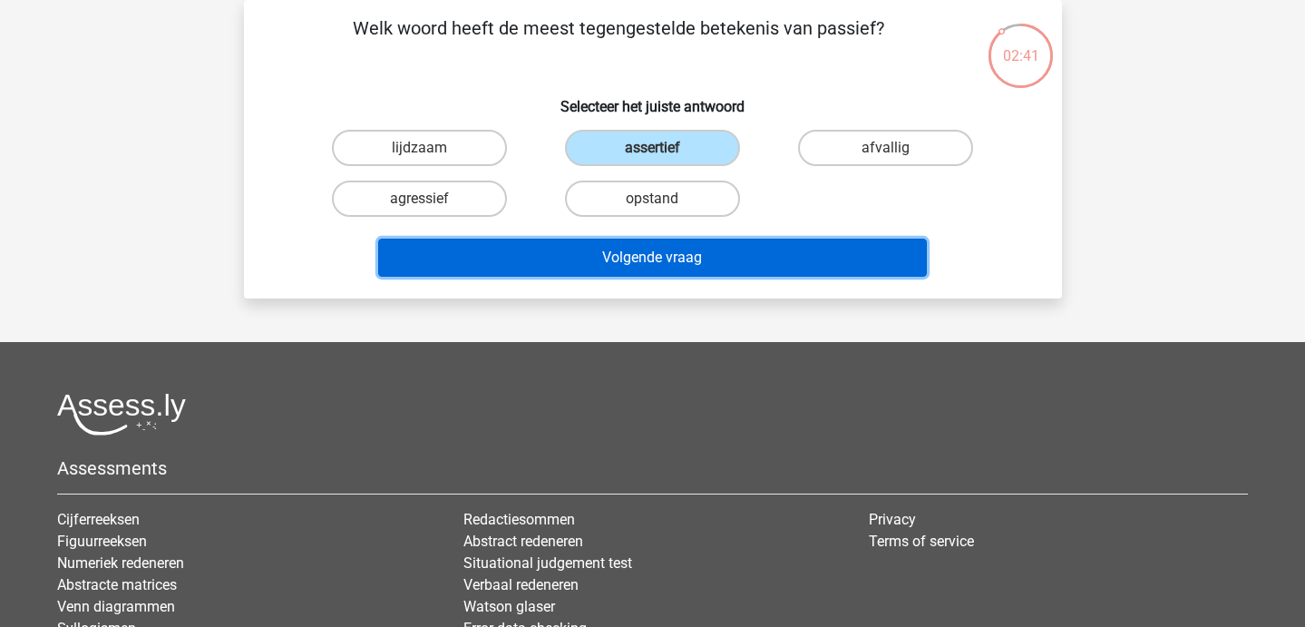
click at [655, 247] on button "Volgende vraag" at bounding box center [652, 258] width 549 height 38
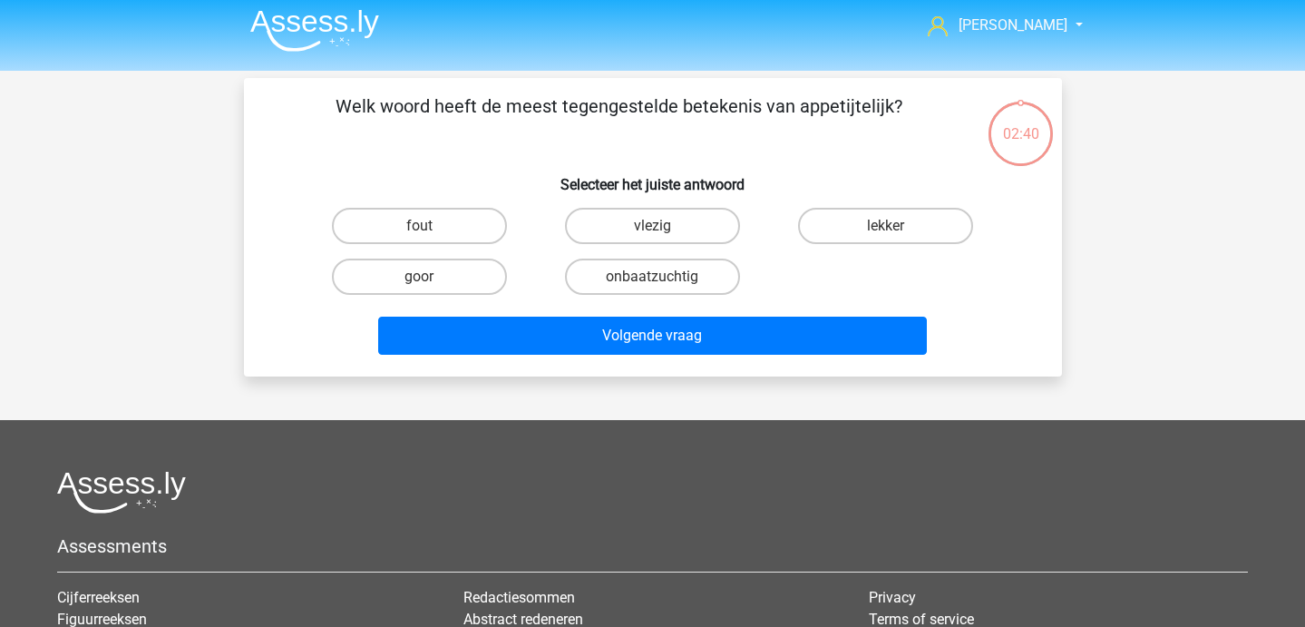
scroll to position [0, 0]
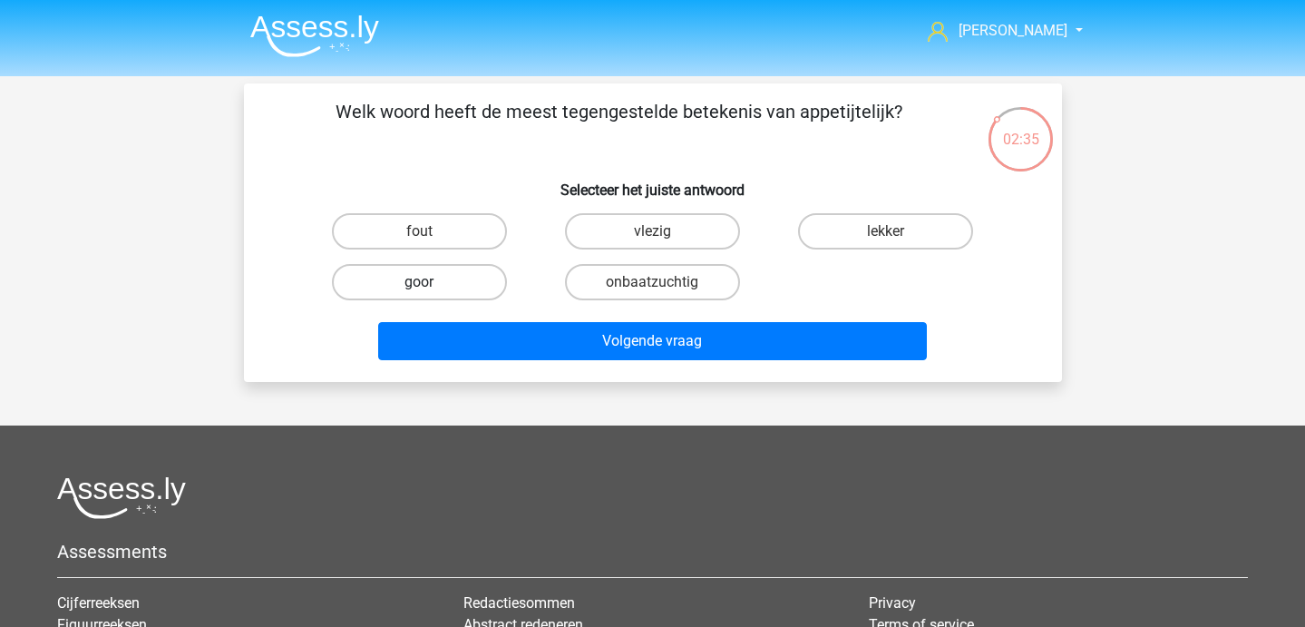
click at [458, 275] on label "goor" at bounding box center [419, 282] width 175 height 36
click at [431, 282] on input "goor" at bounding box center [425, 288] width 12 height 12
radio input "true"
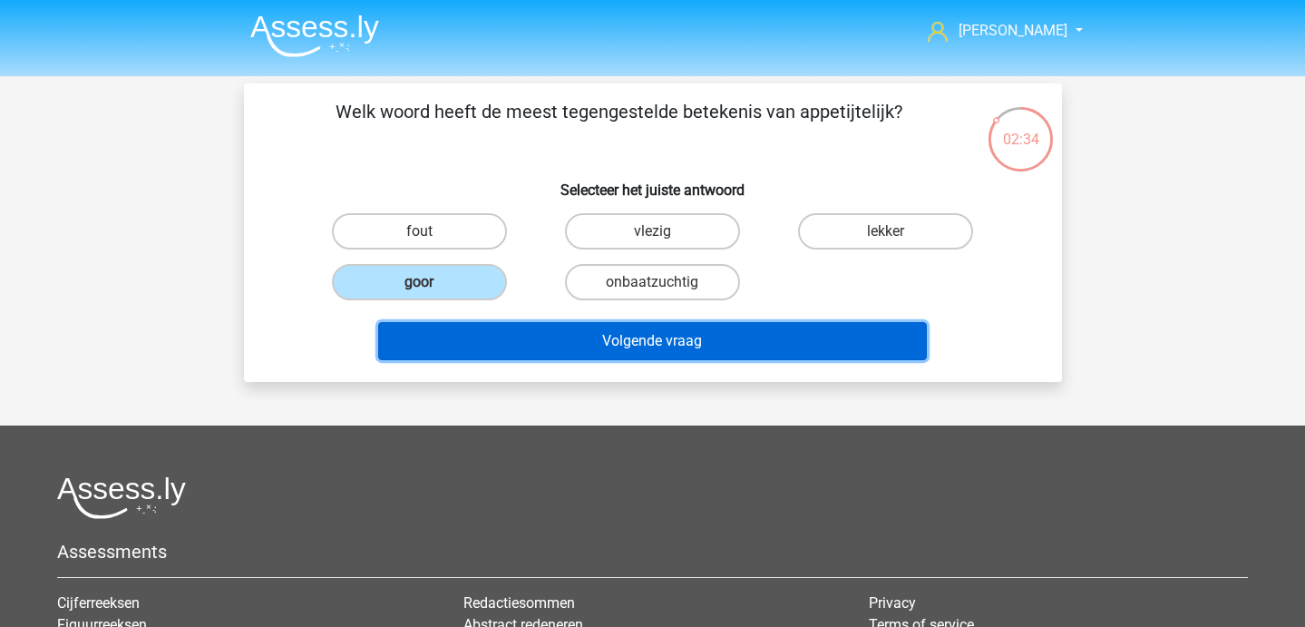
click at [496, 342] on button "Volgende vraag" at bounding box center [652, 341] width 549 height 38
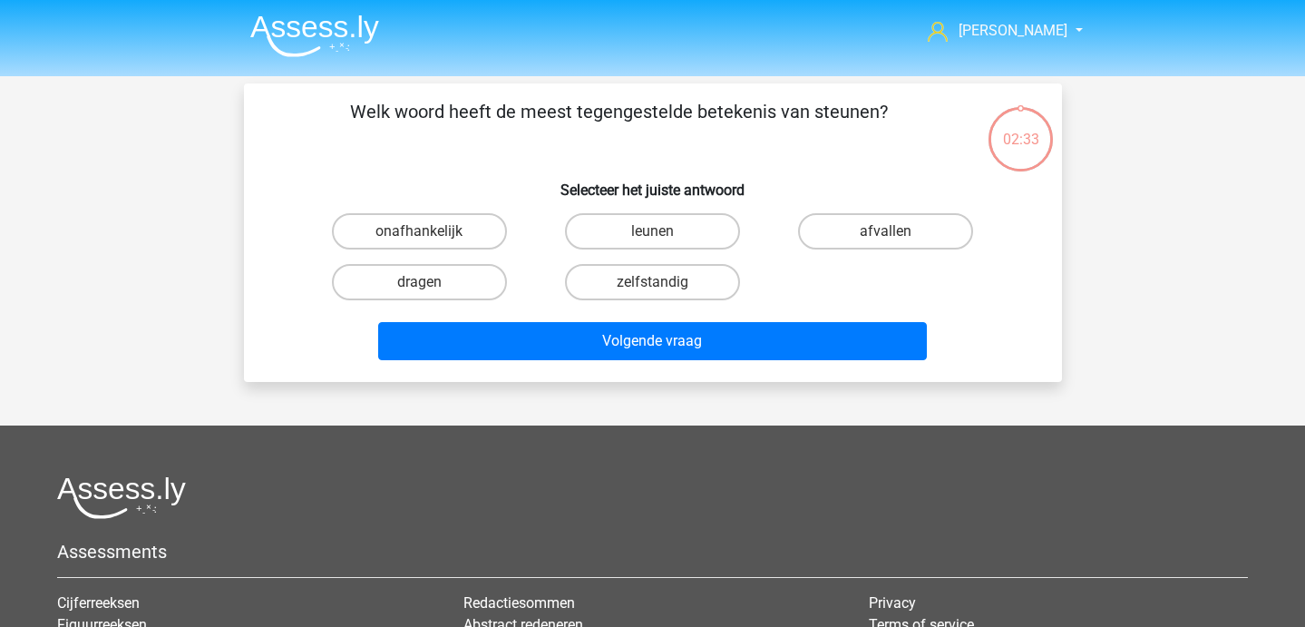
scroll to position [83, 0]
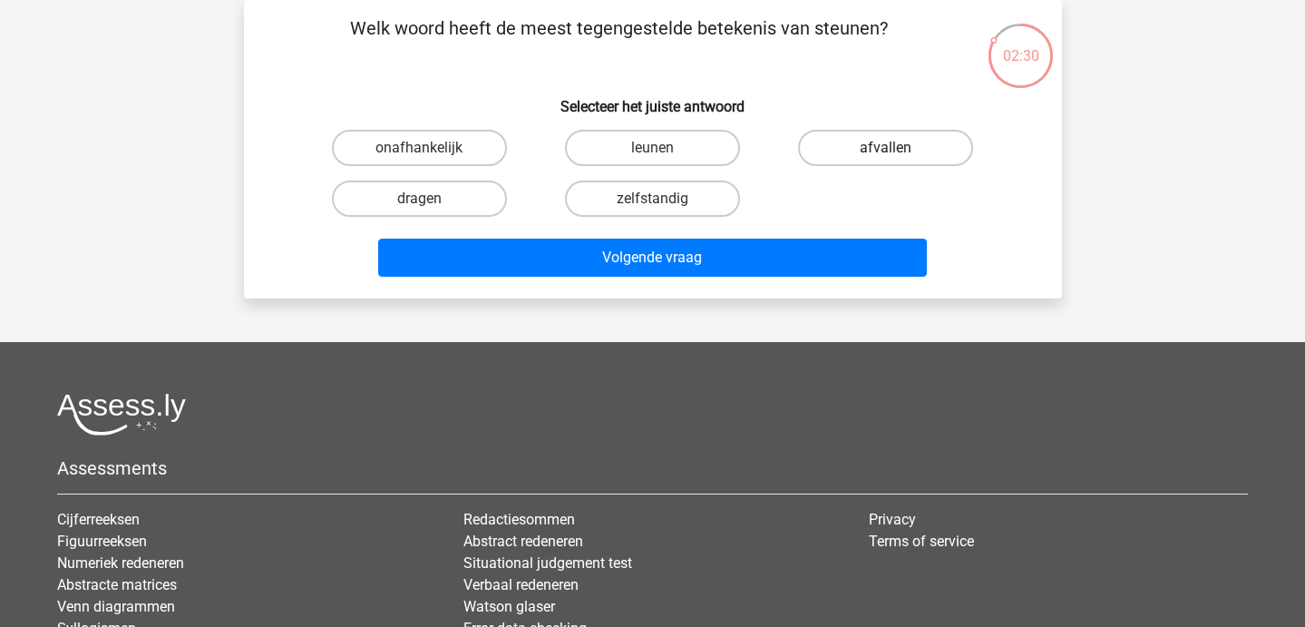
click at [831, 161] on label "afvallen" at bounding box center [885, 148] width 175 height 36
click at [886, 160] on input "afvallen" at bounding box center [892, 154] width 12 height 12
radio input "true"
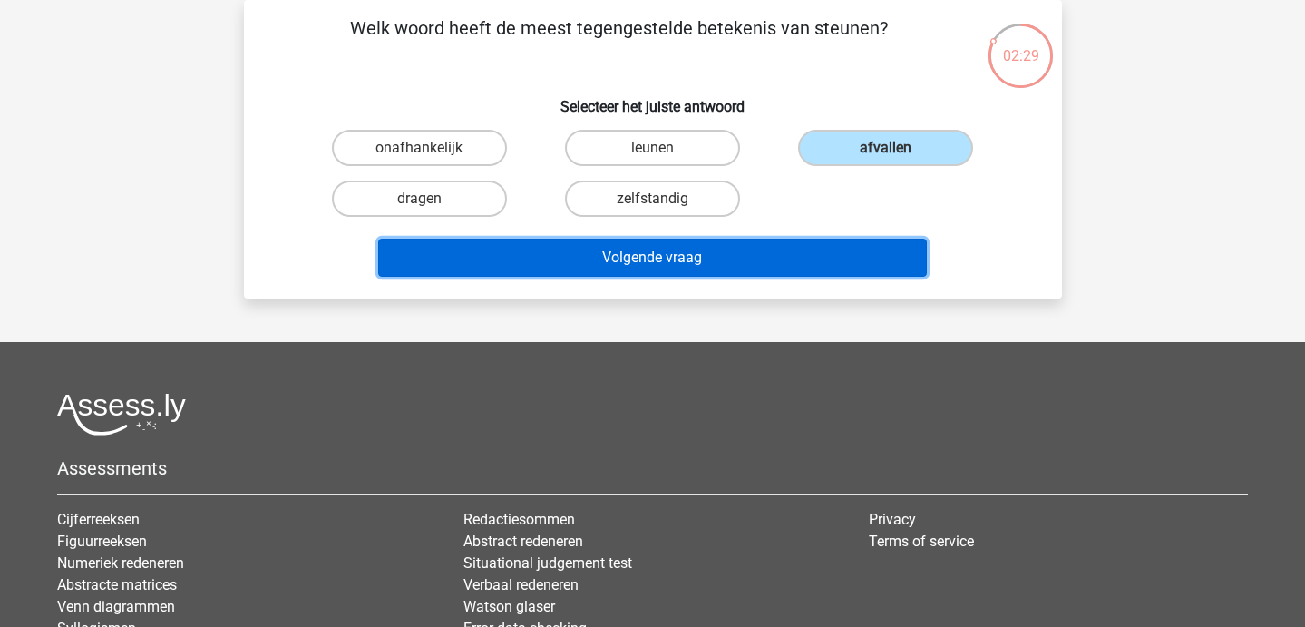
click at [774, 248] on button "Volgende vraag" at bounding box center [652, 258] width 549 height 38
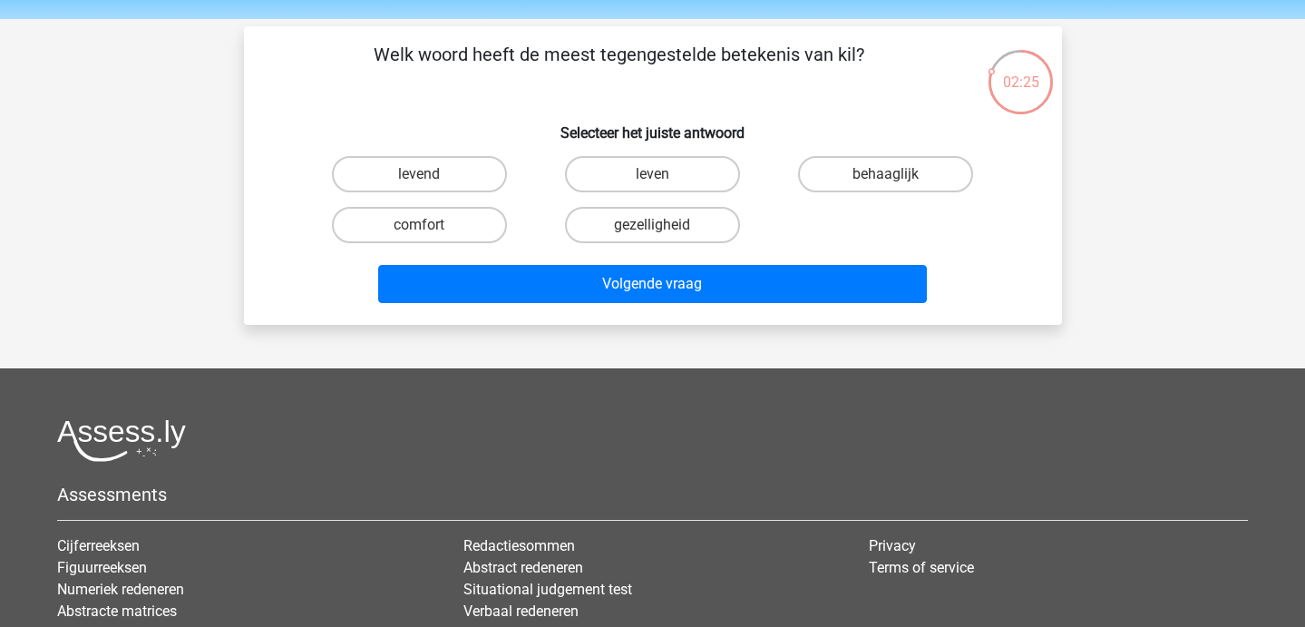
scroll to position [55, 0]
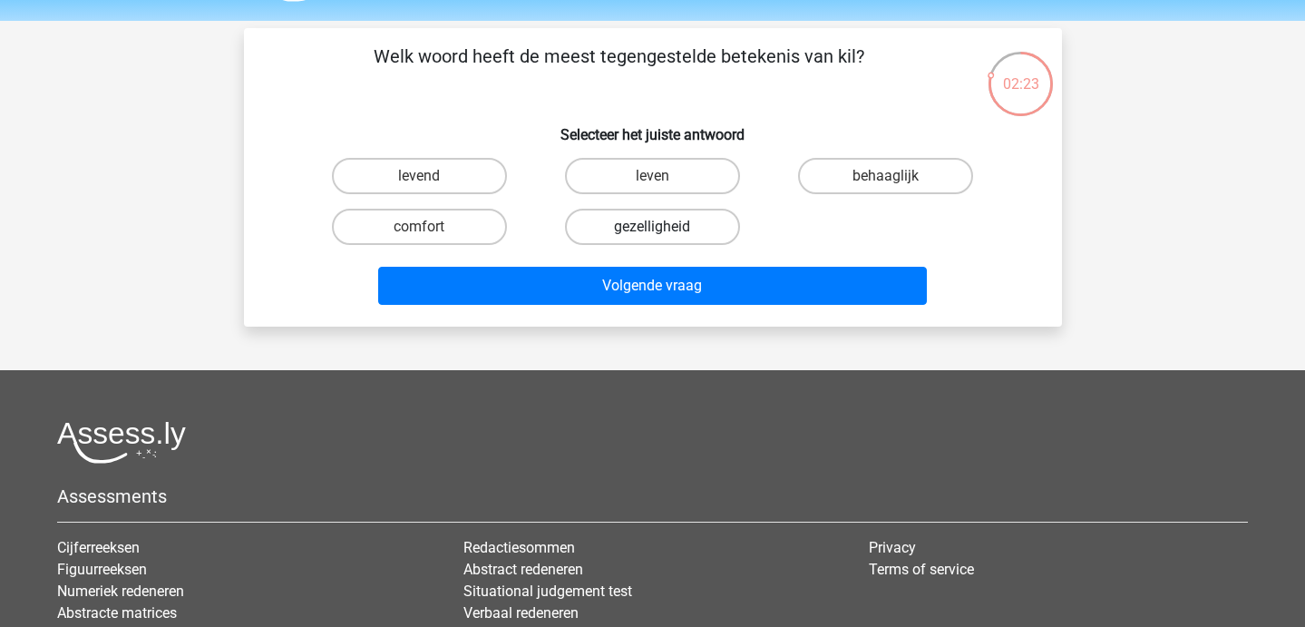
click at [628, 229] on label "gezelligheid" at bounding box center [652, 227] width 175 height 36
click at [652, 229] on input "gezelligheid" at bounding box center [658, 233] width 12 height 12
radio input "true"
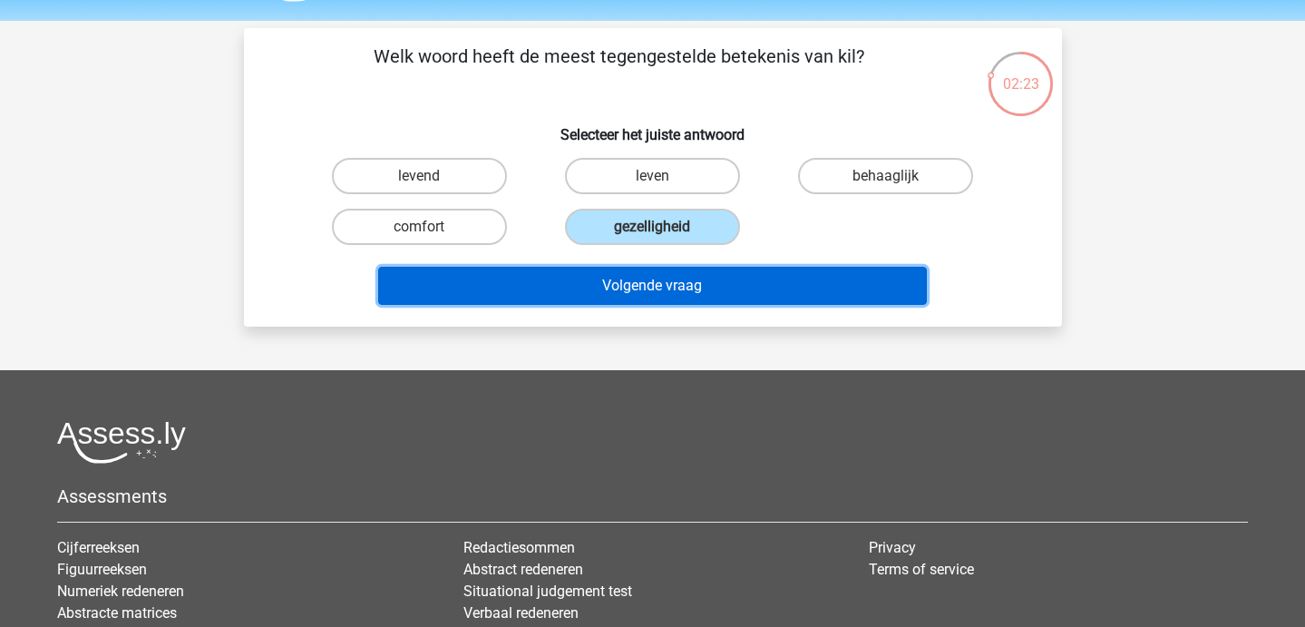
click at [629, 277] on button "Volgende vraag" at bounding box center [652, 286] width 549 height 38
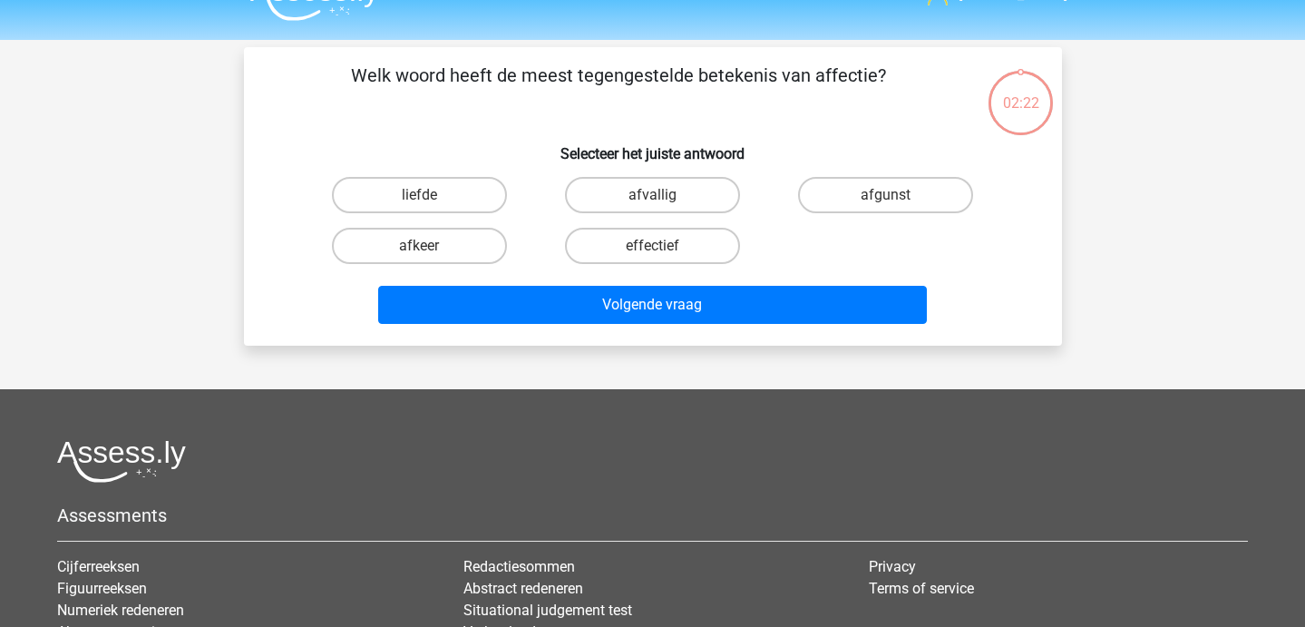
scroll to position [8, 0]
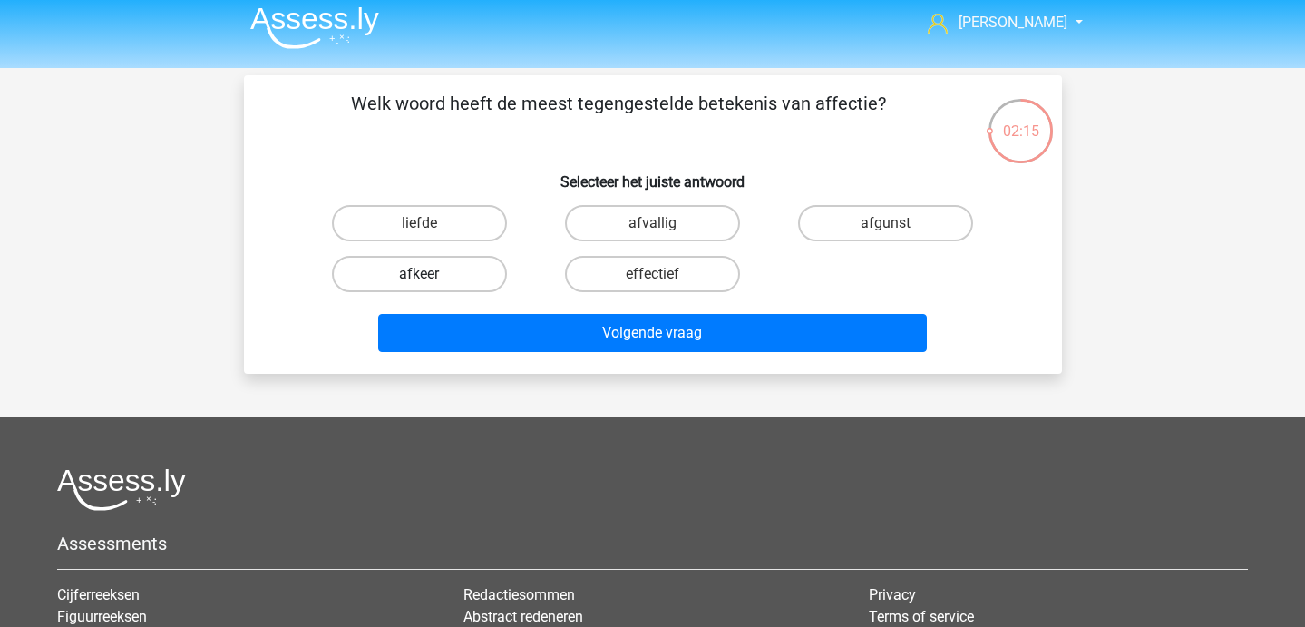
click at [443, 281] on label "afkeer" at bounding box center [419, 274] width 175 height 36
click at [431, 281] on input "afkeer" at bounding box center [425, 280] width 12 height 12
radio input "true"
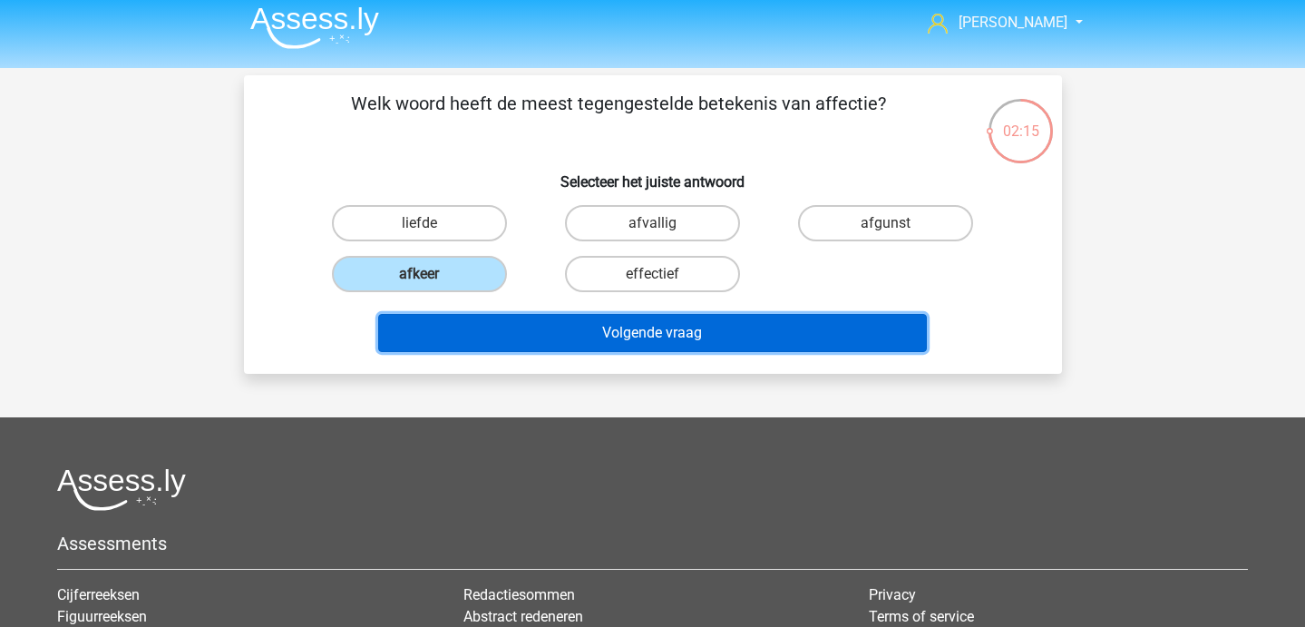
click at [464, 337] on button "Volgende vraag" at bounding box center [652, 333] width 549 height 38
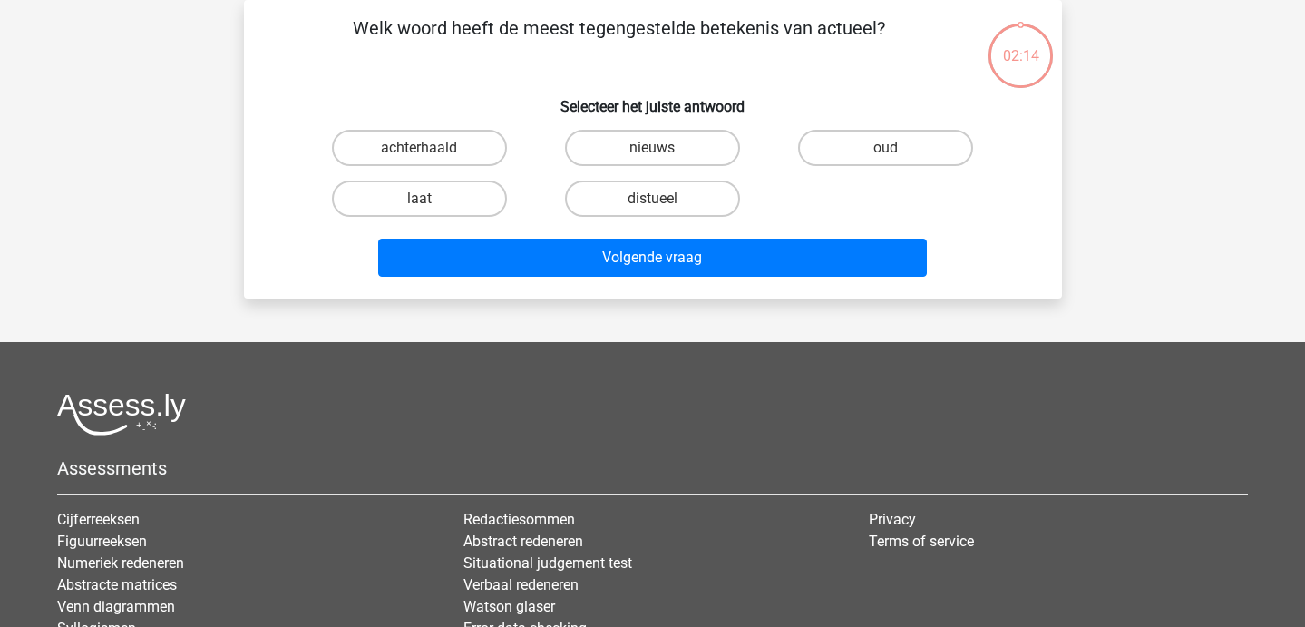
scroll to position [0, 0]
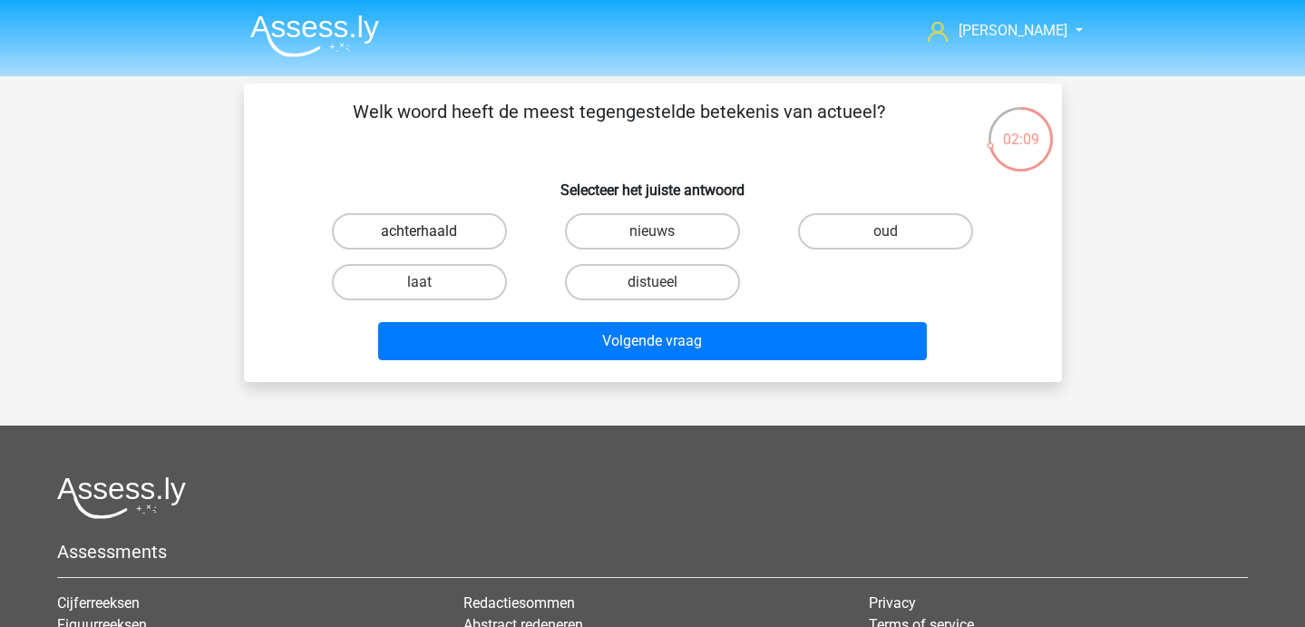
click at [468, 227] on label "achterhaald" at bounding box center [419, 231] width 175 height 36
click at [431, 231] on input "achterhaald" at bounding box center [425, 237] width 12 height 12
radio input "true"
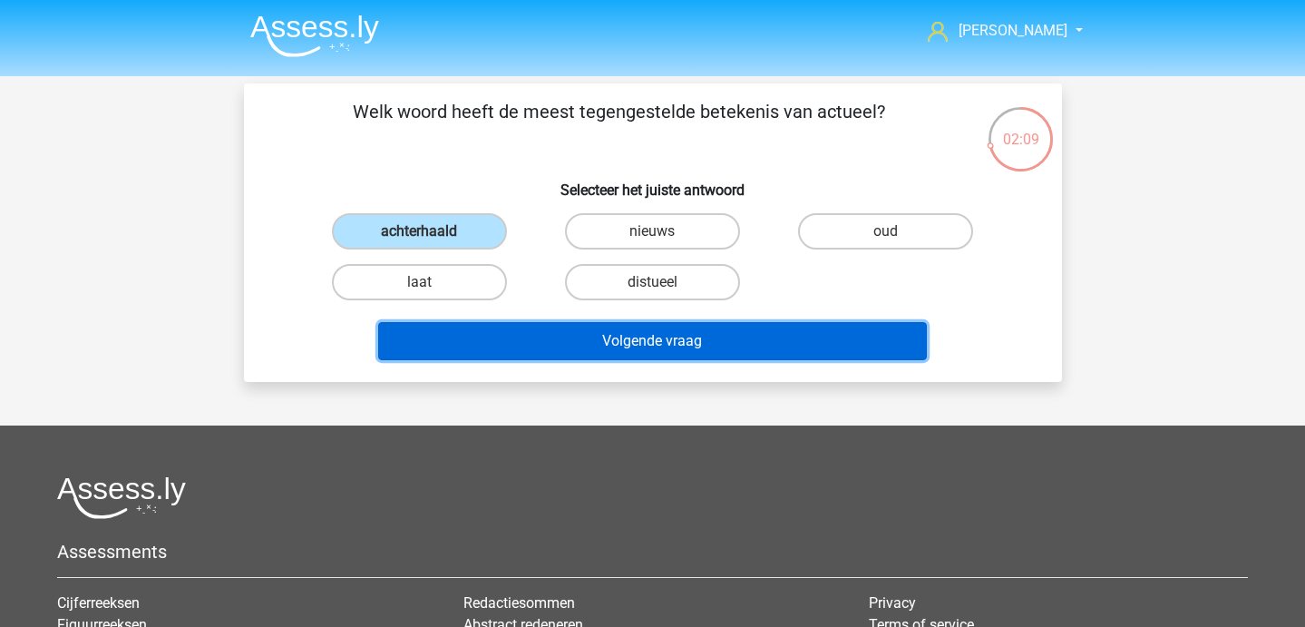
click at [540, 347] on button "Volgende vraag" at bounding box center [652, 341] width 549 height 38
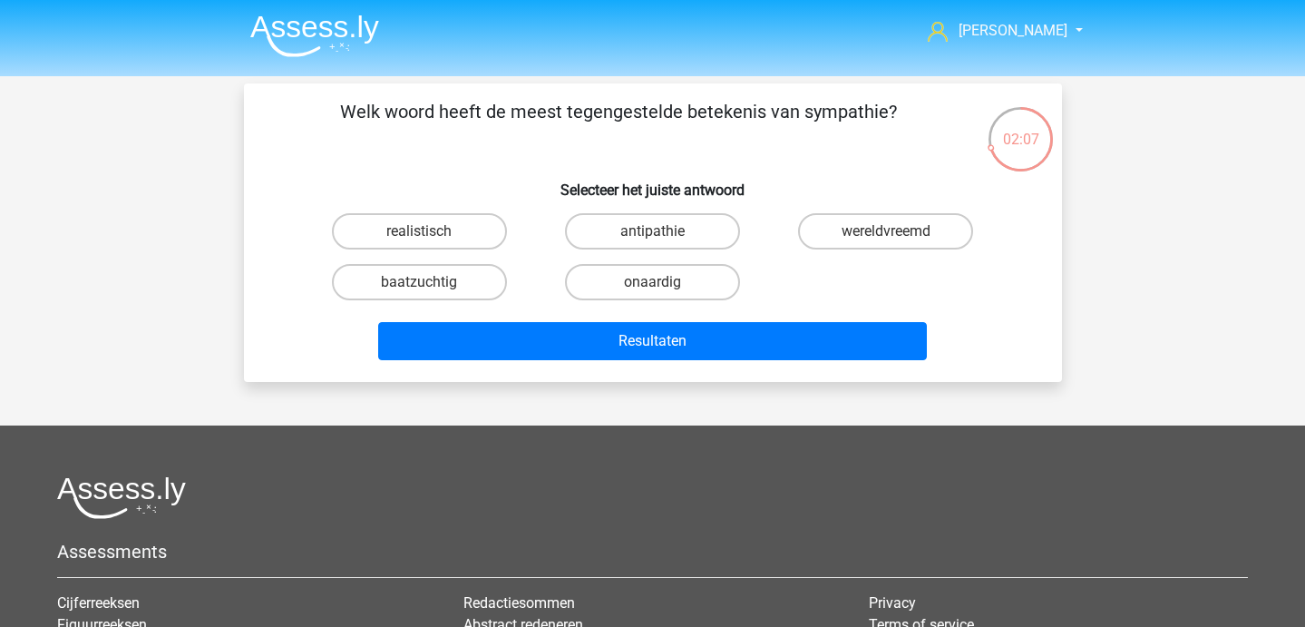
scroll to position [1, 0]
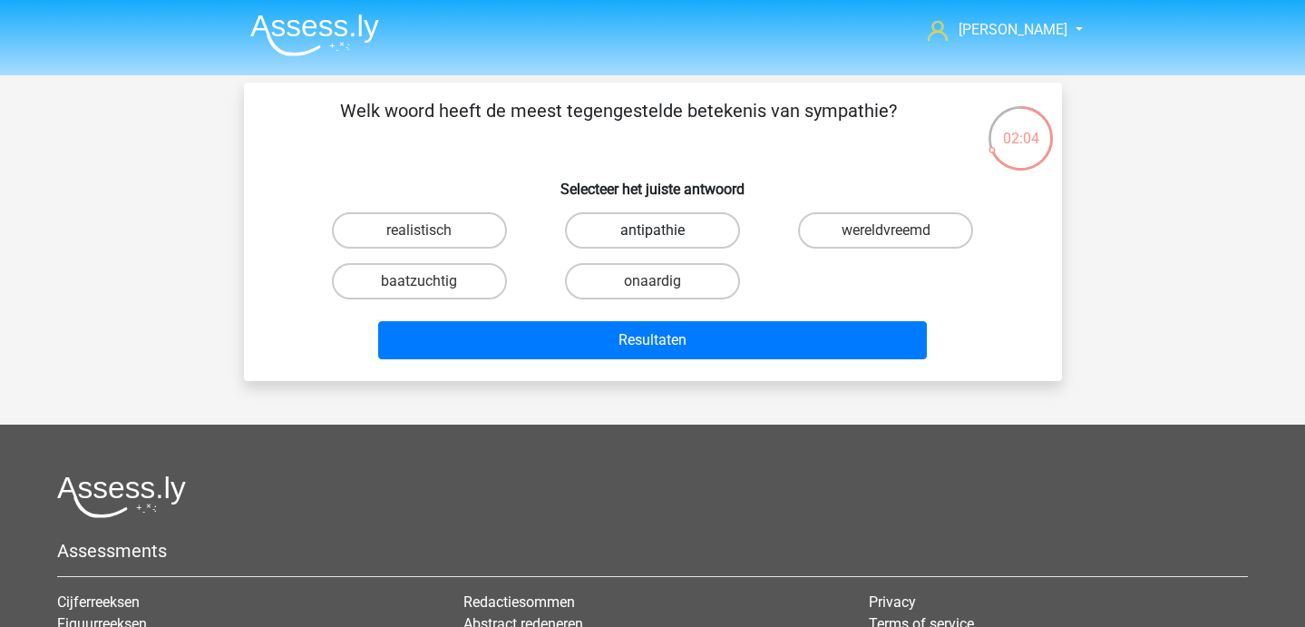
click at [609, 232] on label "antipathie" at bounding box center [652, 230] width 175 height 36
click at [652, 232] on input "antipathie" at bounding box center [658, 236] width 12 height 12
radio input "true"
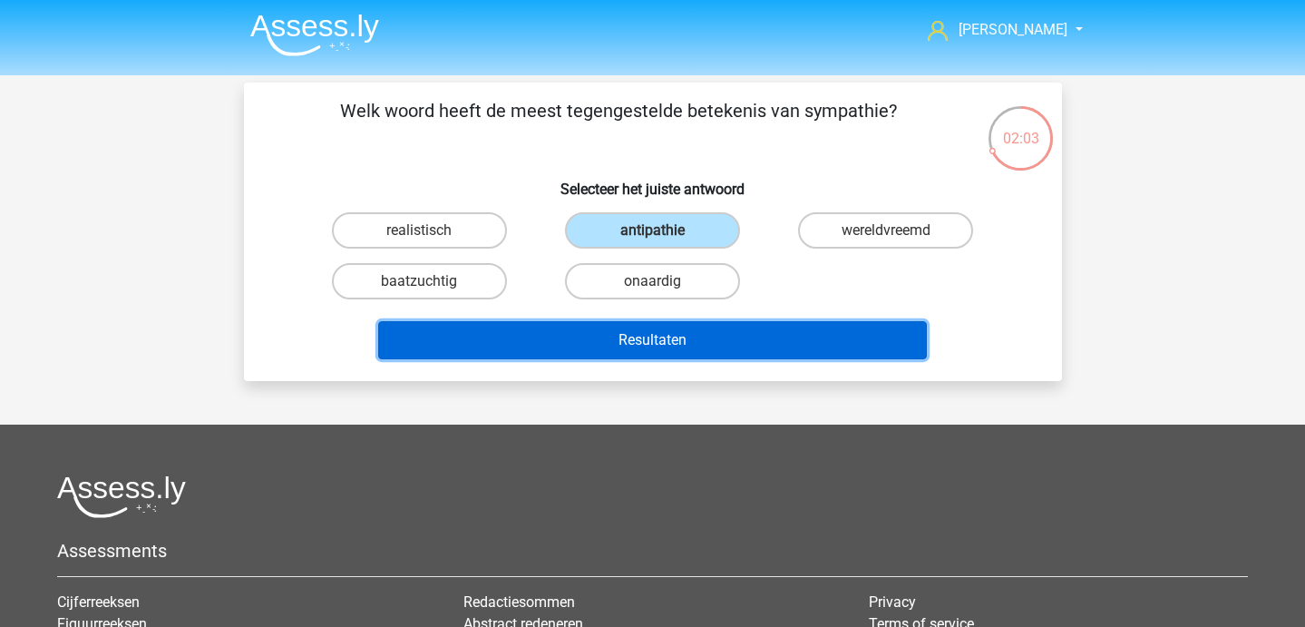
click at [610, 340] on button "Resultaten" at bounding box center [652, 340] width 549 height 38
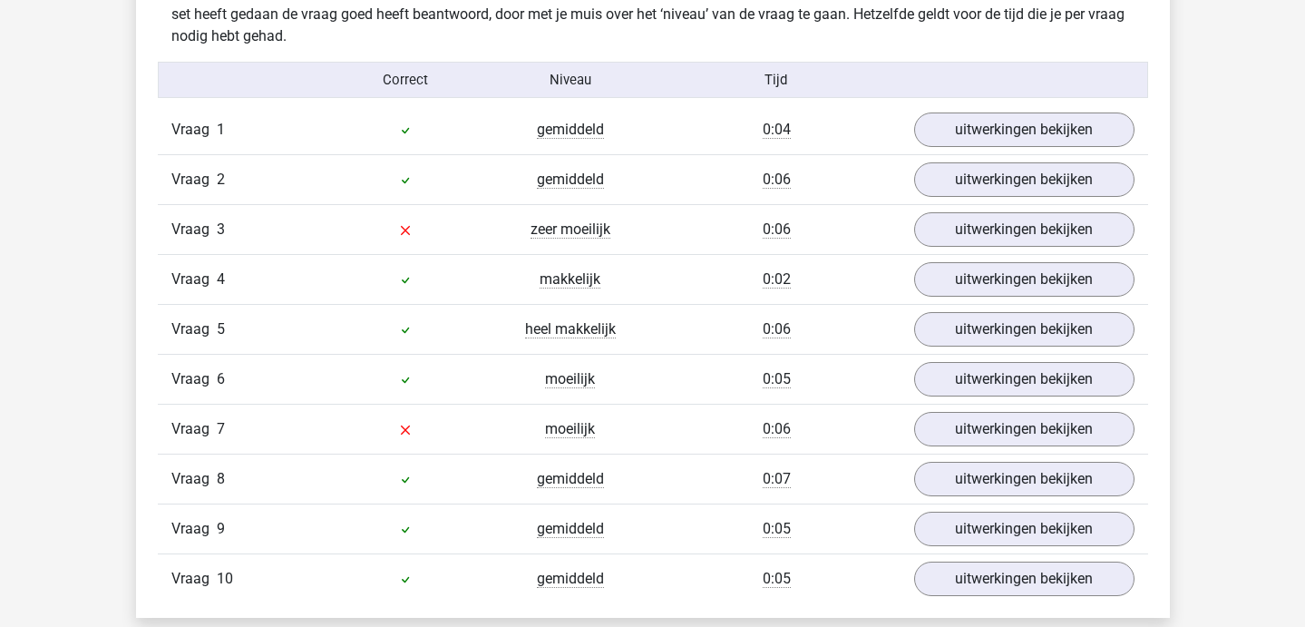
scroll to position [1145, 0]
click at [949, 246] on link "uitwerkingen bekijken" at bounding box center [1023, 228] width 253 height 40
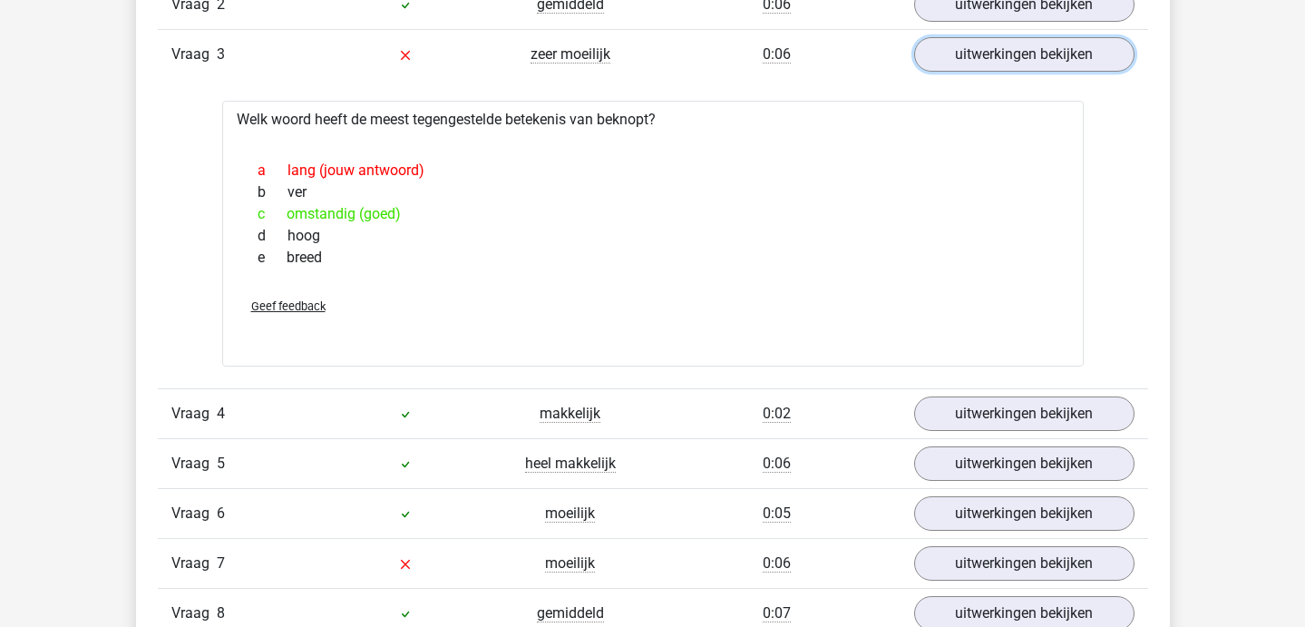
scroll to position [1413, 0]
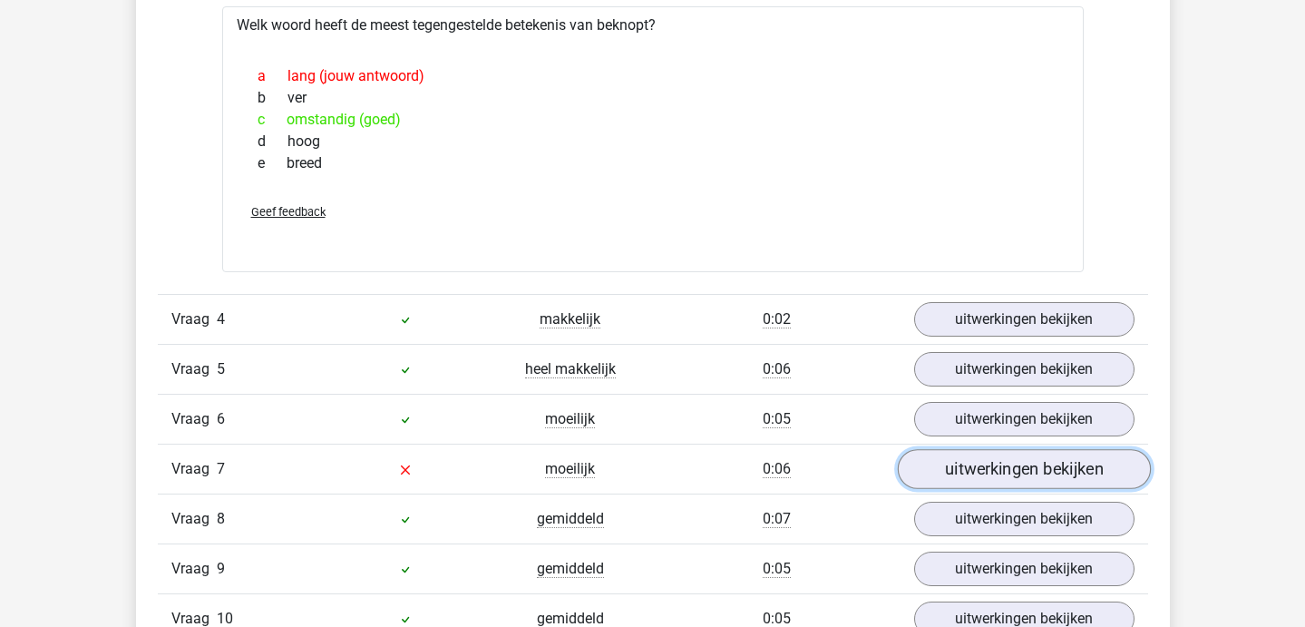
click at [959, 469] on link "uitwerkingen bekijken" at bounding box center [1023, 469] width 253 height 40
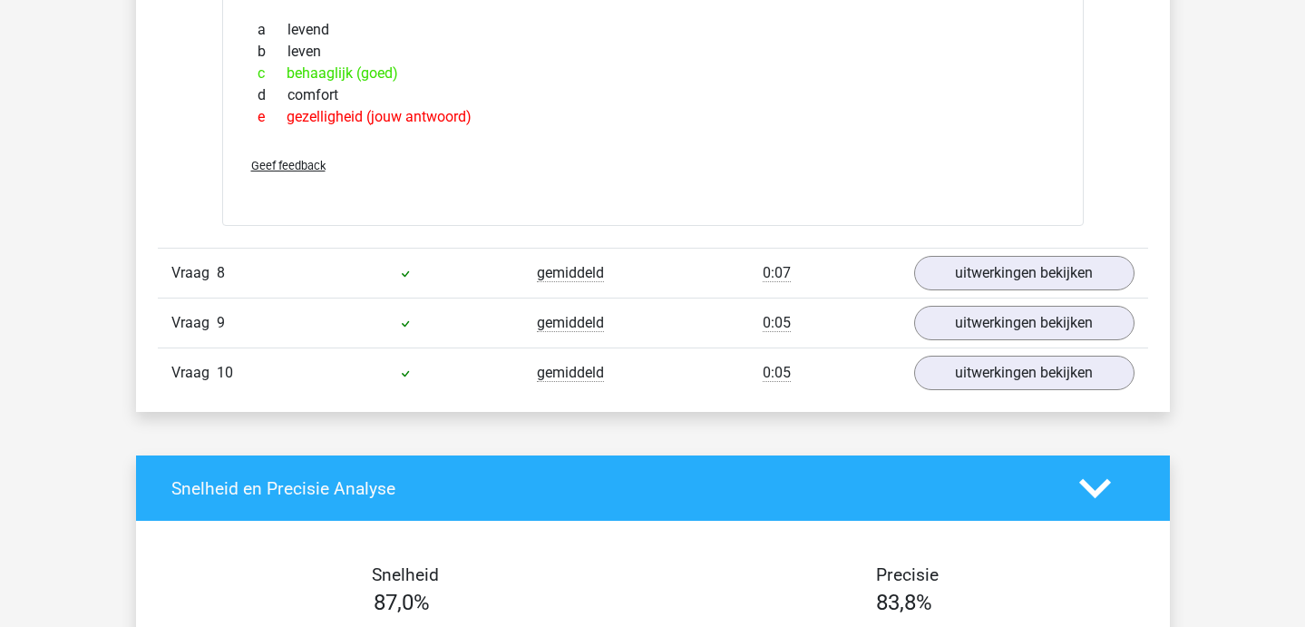
scroll to position [1966, 0]
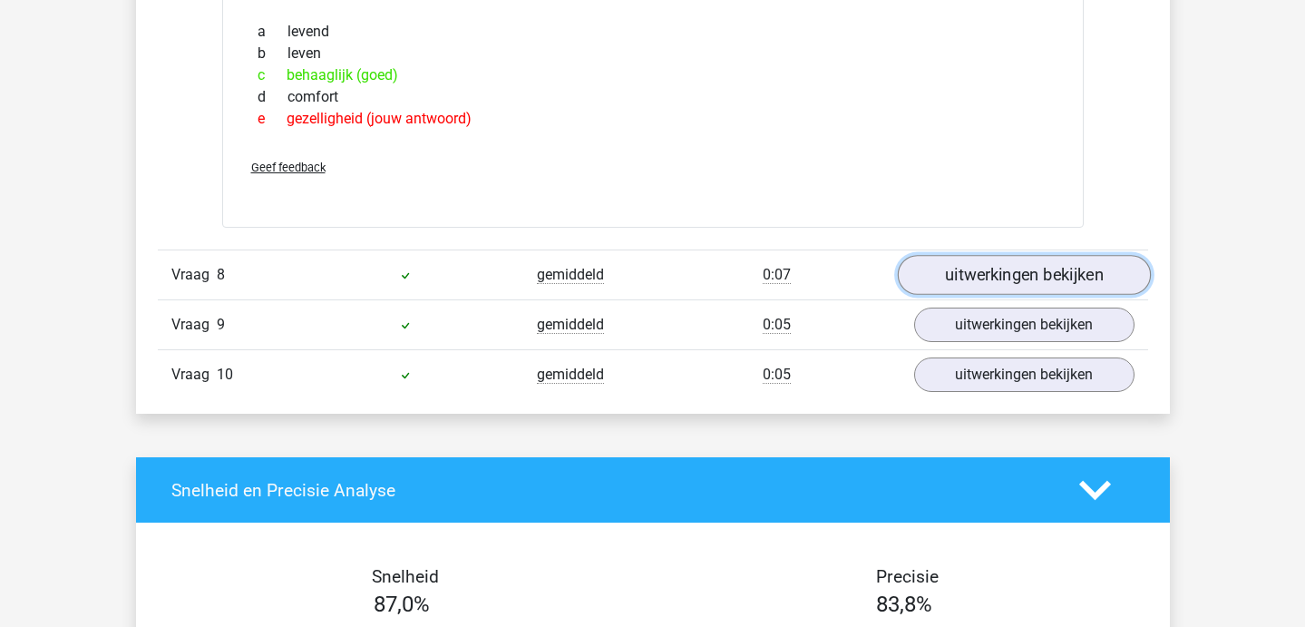
click at [992, 264] on link "uitwerkingen bekijken" at bounding box center [1023, 276] width 253 height 40
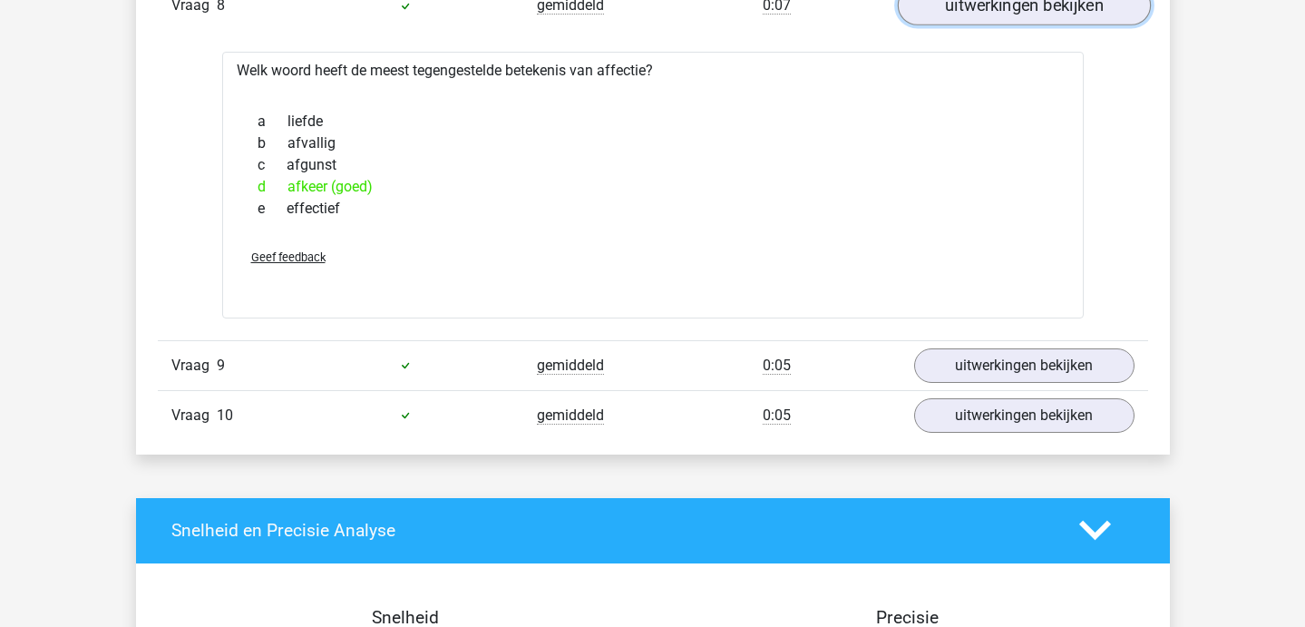
scroll to position [2234, 0]
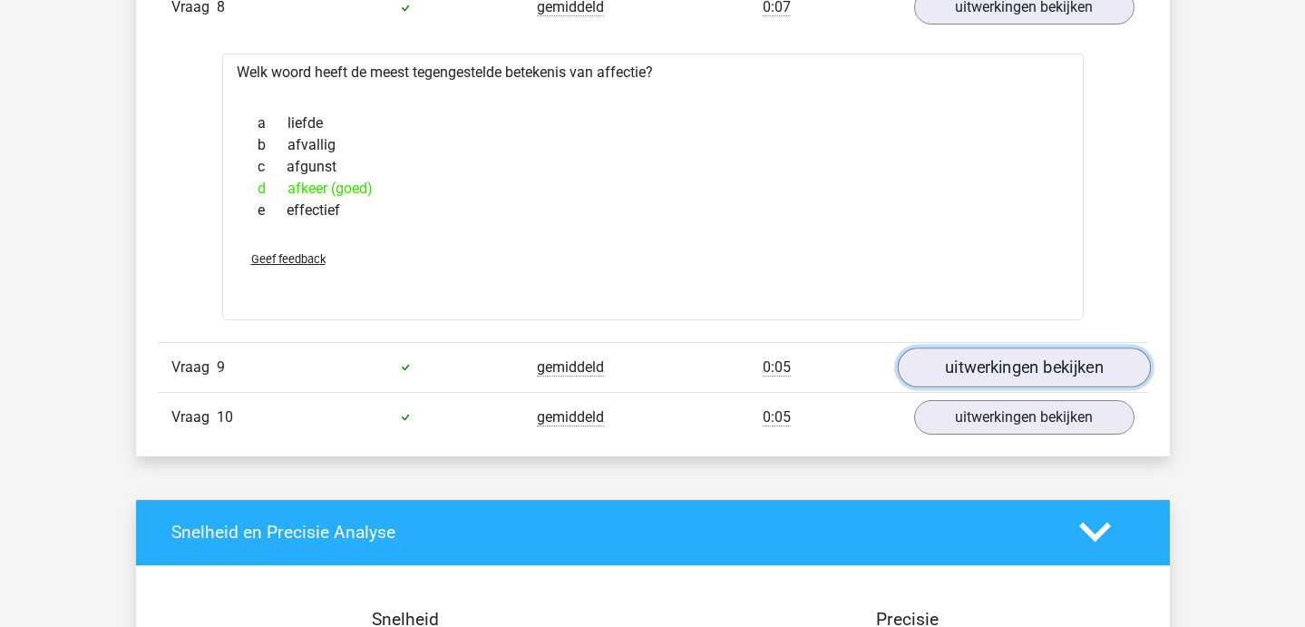
click at [977, 360] on link "uitwerkingen bekijken" at bounding box center [1023, 367] width 253 height 40
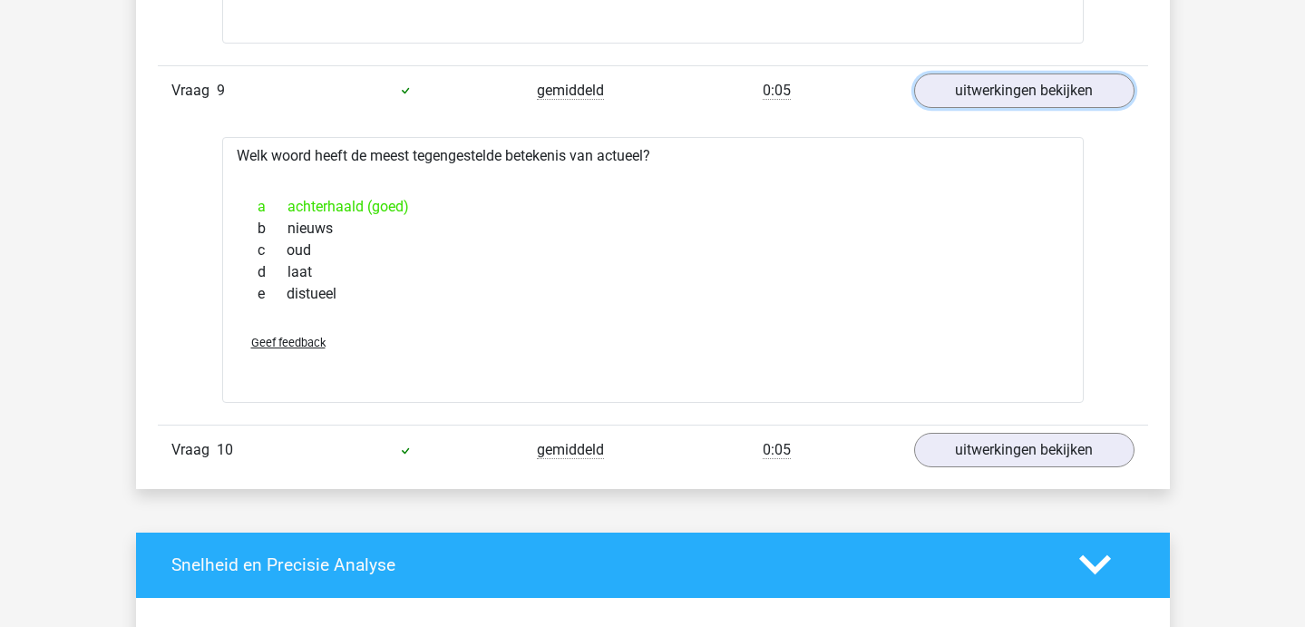
scroll to position [2509, 0]
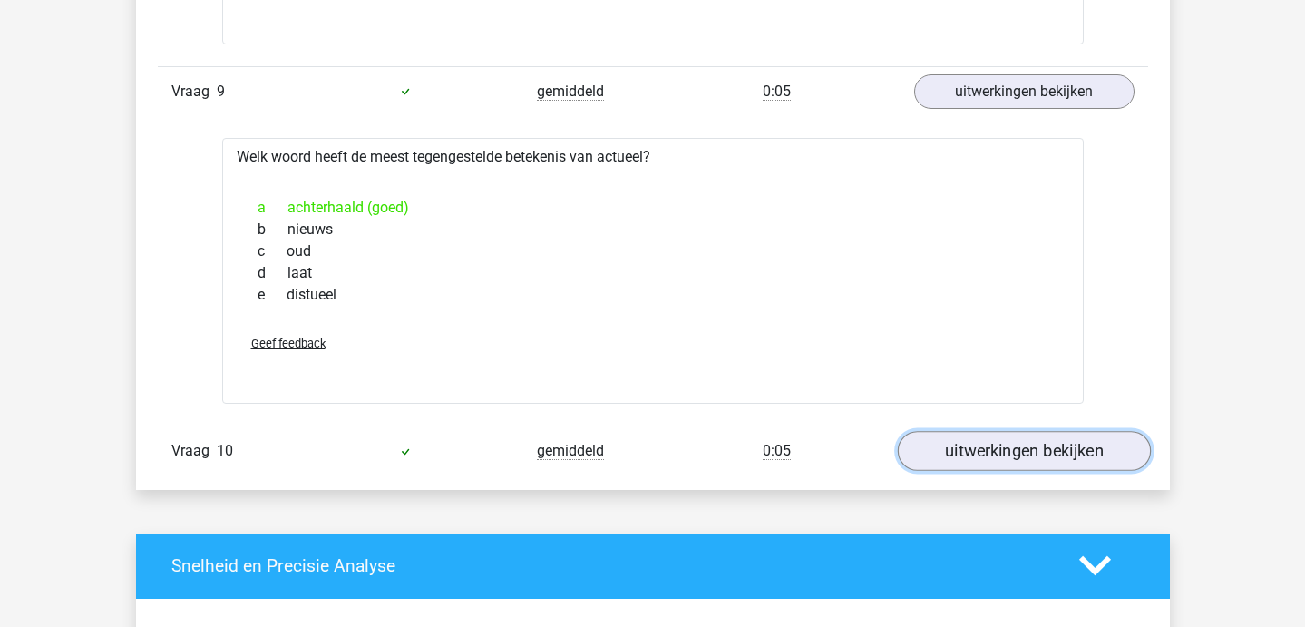
click at [953, 454] on link "uitwerkingen bekijken" at bounding box center [1023, 451] width 253 height 40
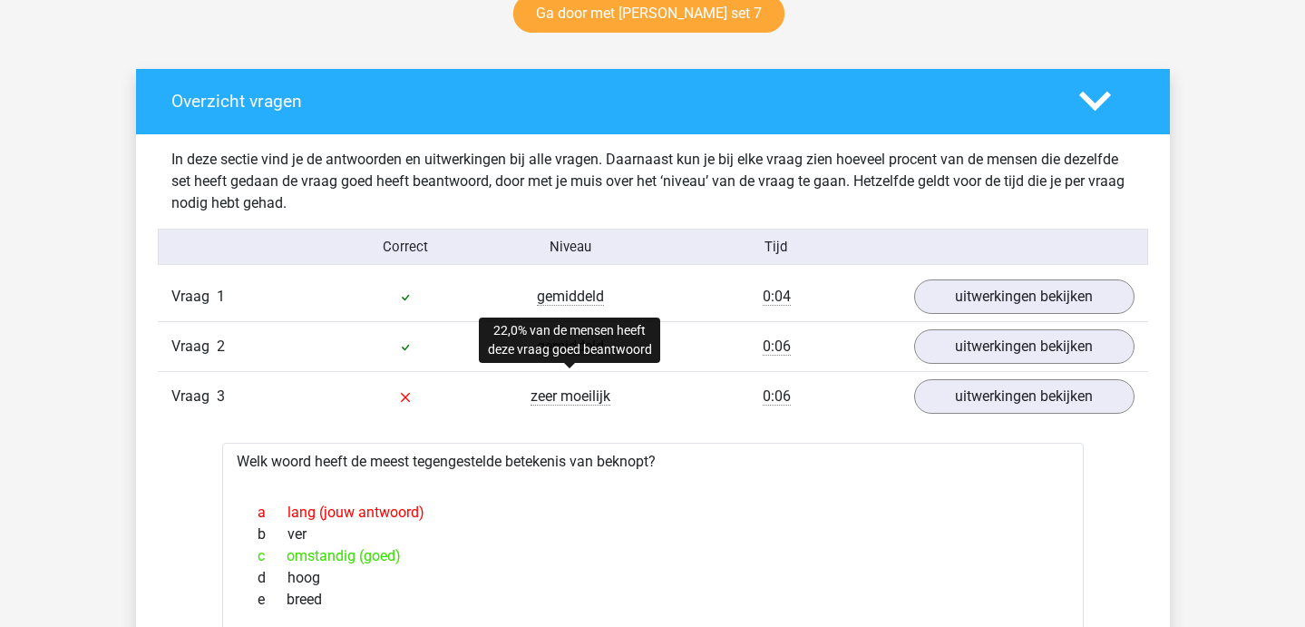
scroll to position [976, 0]
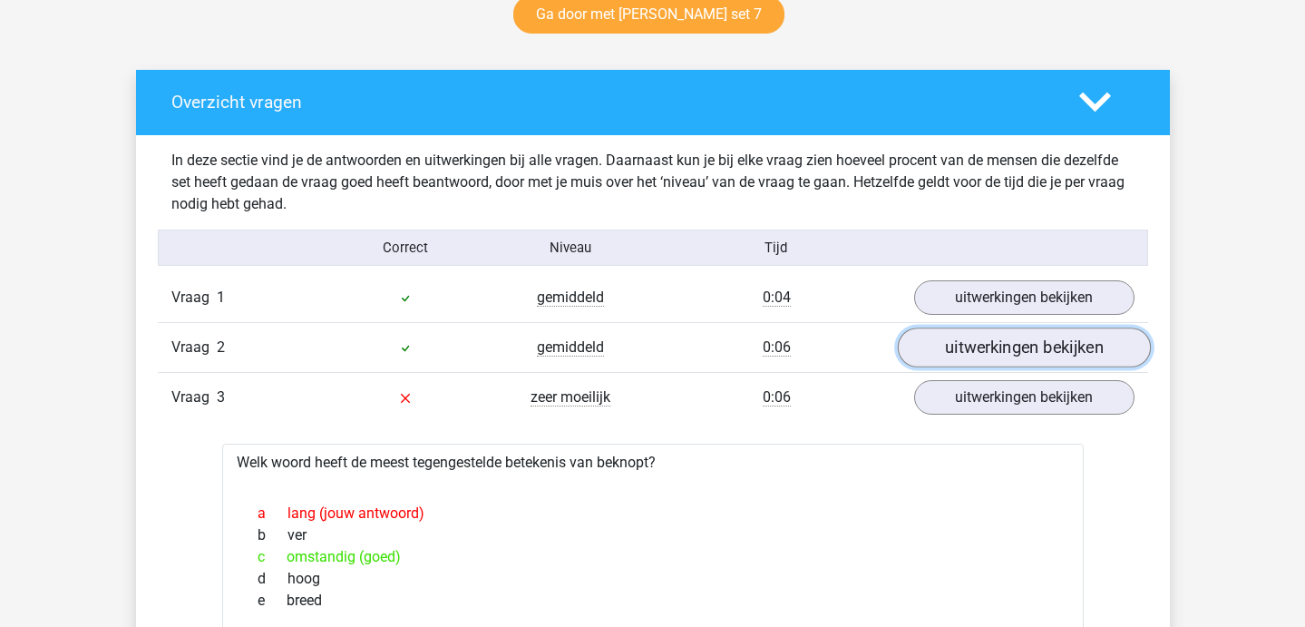
click at [971, 346] on link "uitwerkingen bekijken" at bounding box center [1023, 347] width 253 height 40
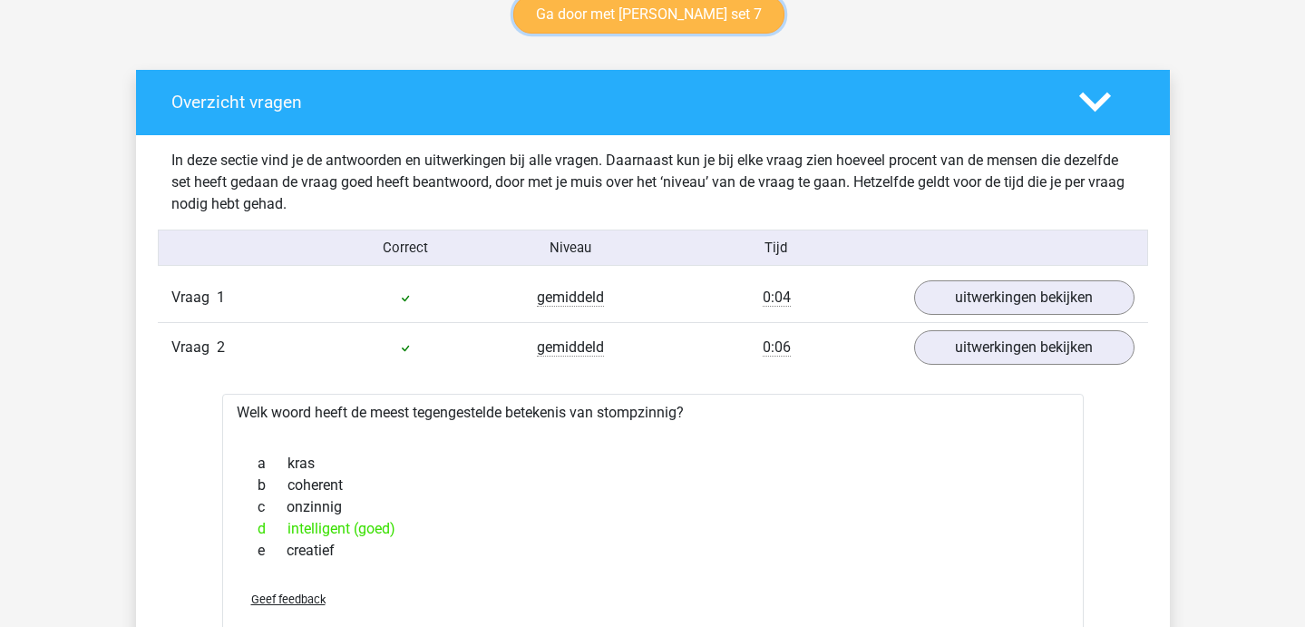
click at [594, 4] on link "Ga door met [PERSON_NAME] set 7" at bounding box center [648, 14] width 271 height 38
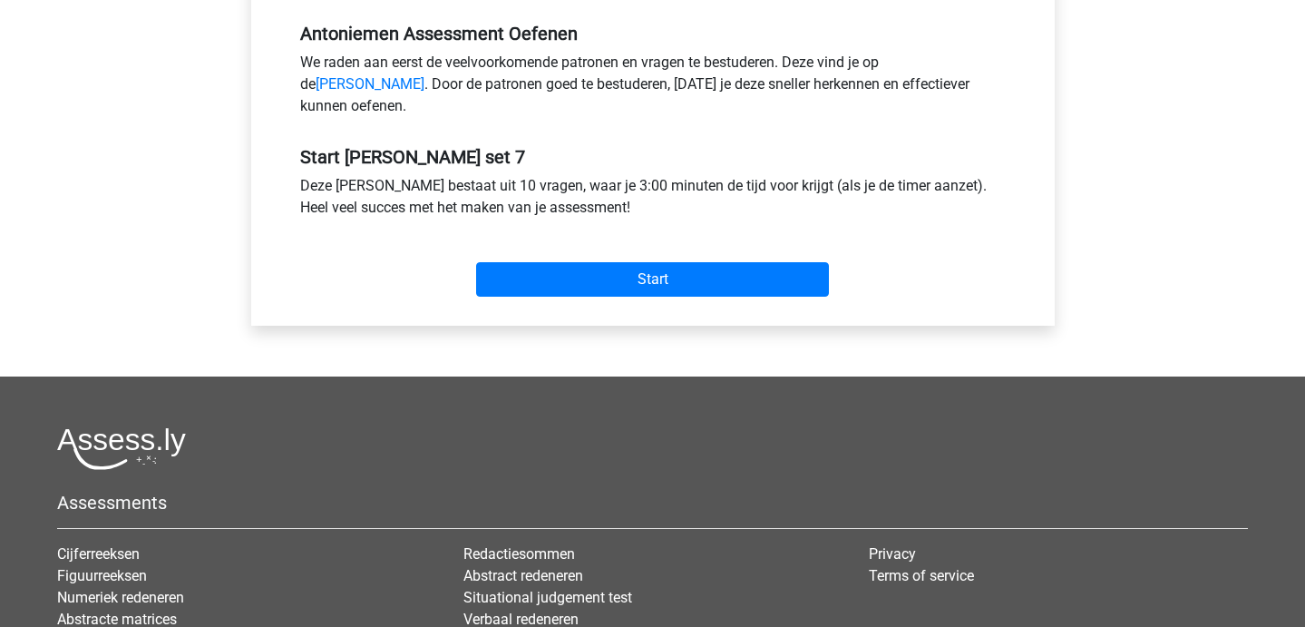
scroll to position [569, 0]
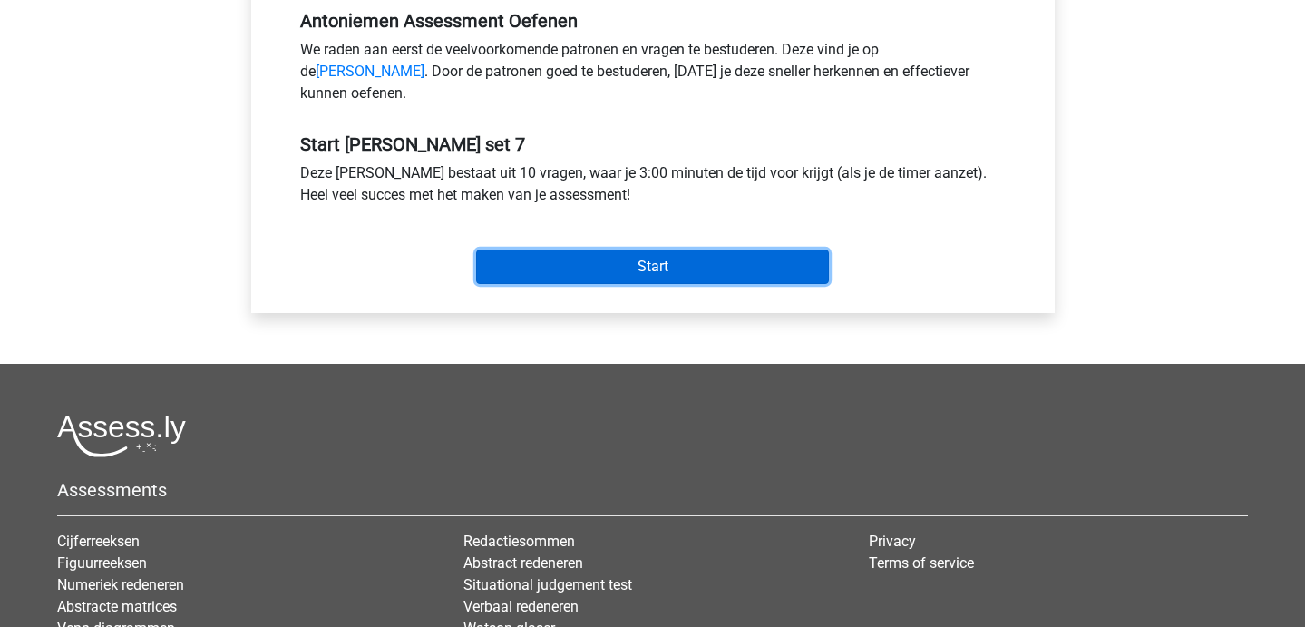
click at [647, 284] on input "Start" at bounding box center [652, 266] width 353 height 34
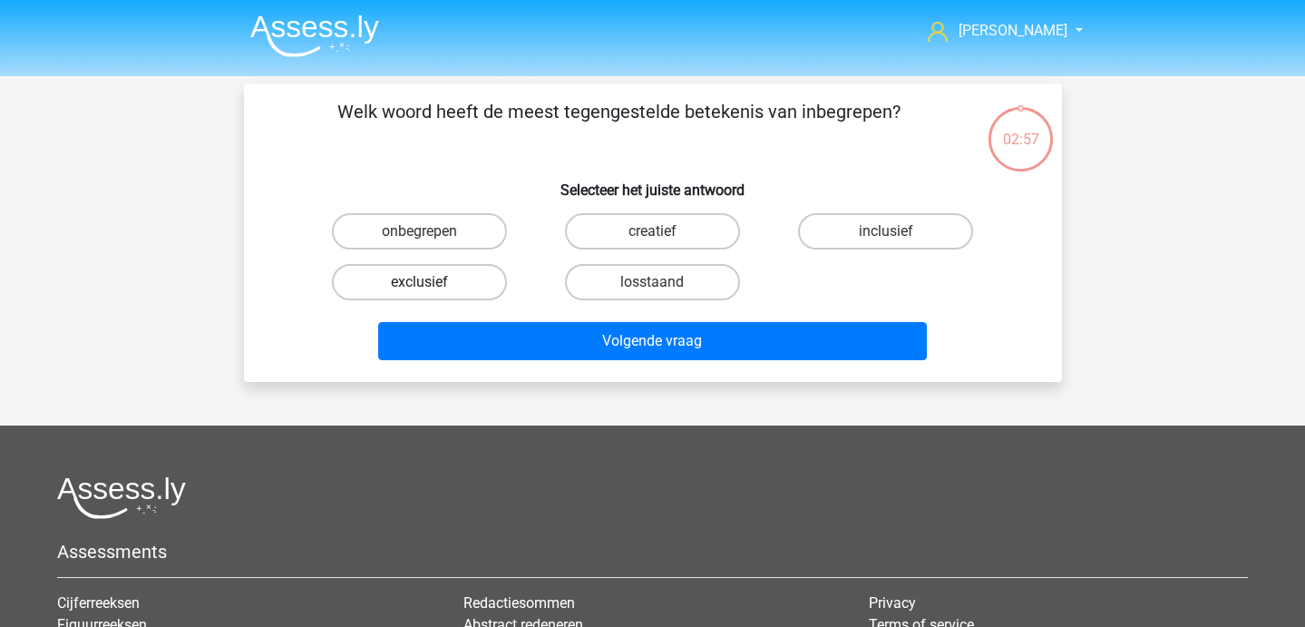
click at [442, 272] on label "exclusief" at bounding box center [419, 282] width 175 height 36
click at [431, 282] on input "exclusief" at bounding box center [425, 288] width 12 height 12
radio input "true"
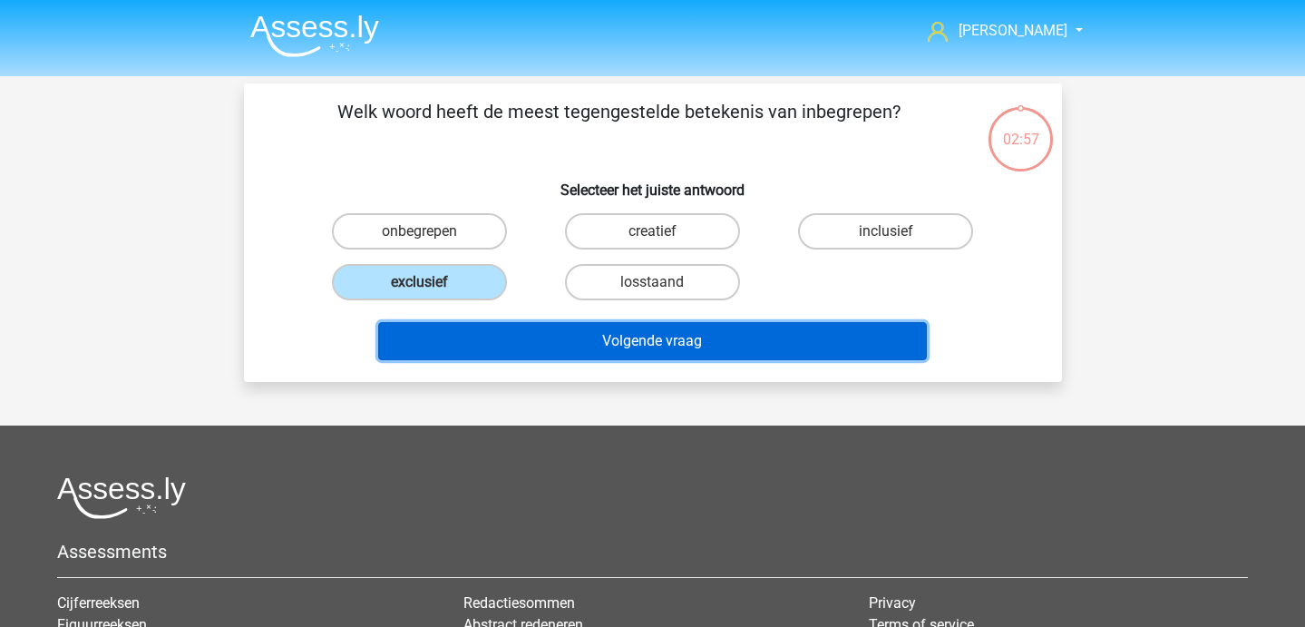
click at [499, 331] on button "Volgende vraag" at bounding box center [652, 341] width 549 height 38
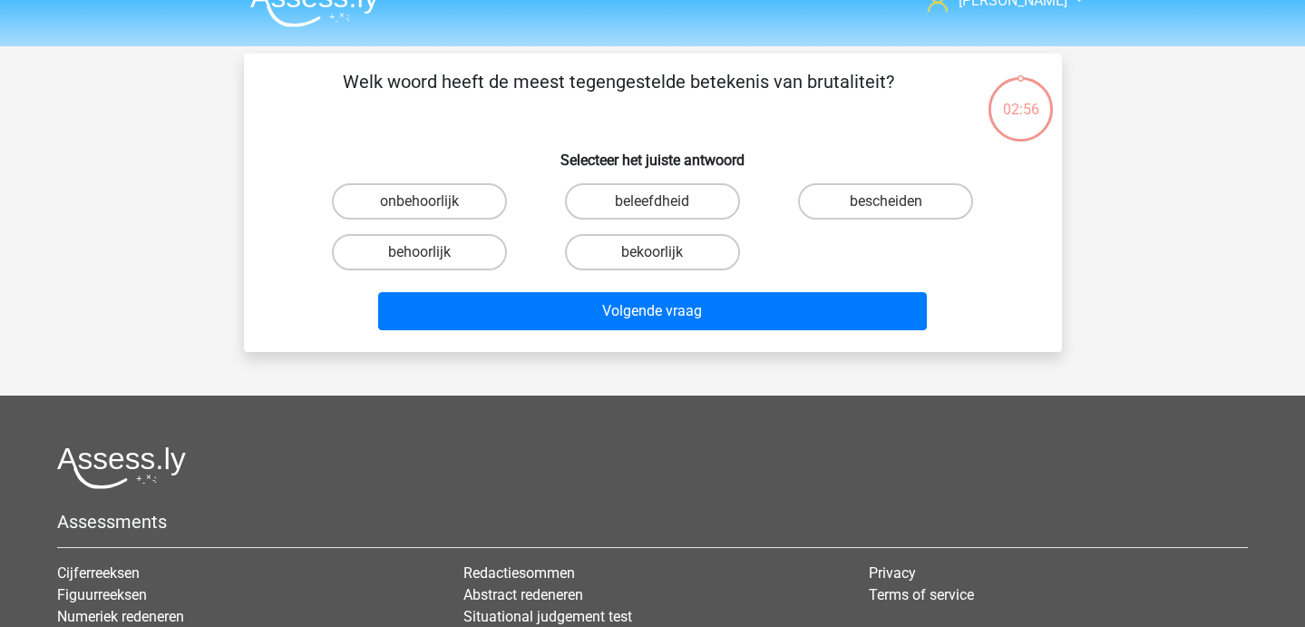
scroll to position [10, 0]
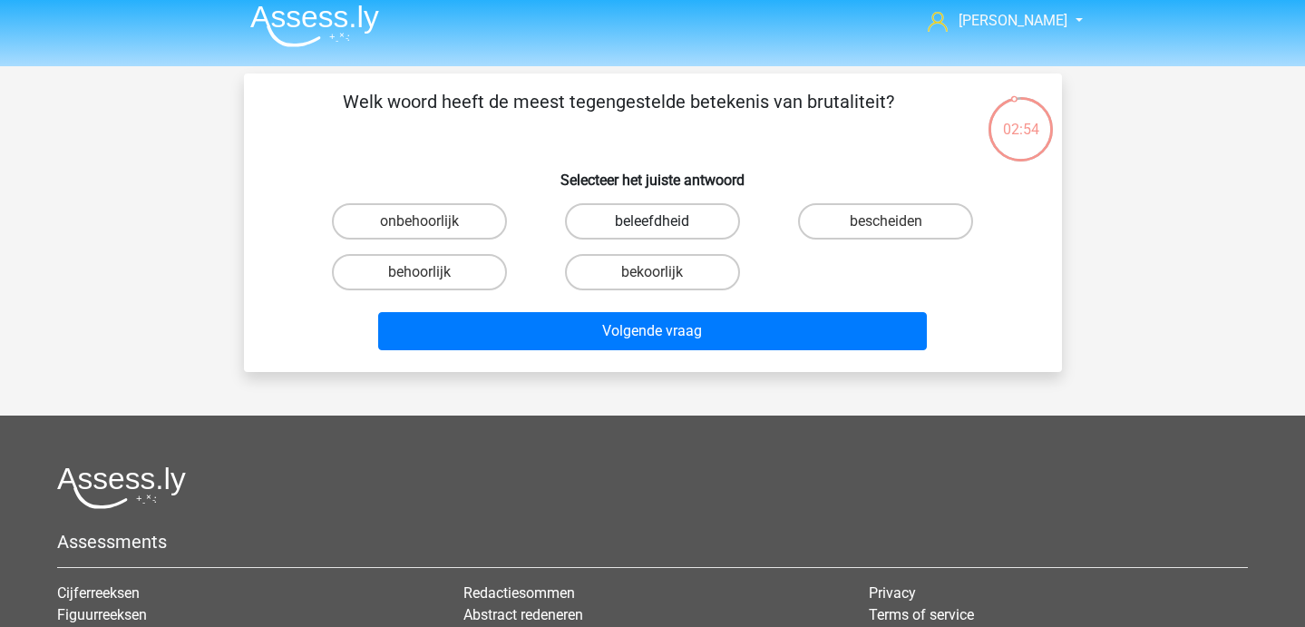
click at [657, 209] on label "beleefdheid" at bounding box center [652, 221] width 175 height 36
click at [657, 221] on input "beleefdheid" at bounding box center [658, 227] width 12 height 12
radio input "true"
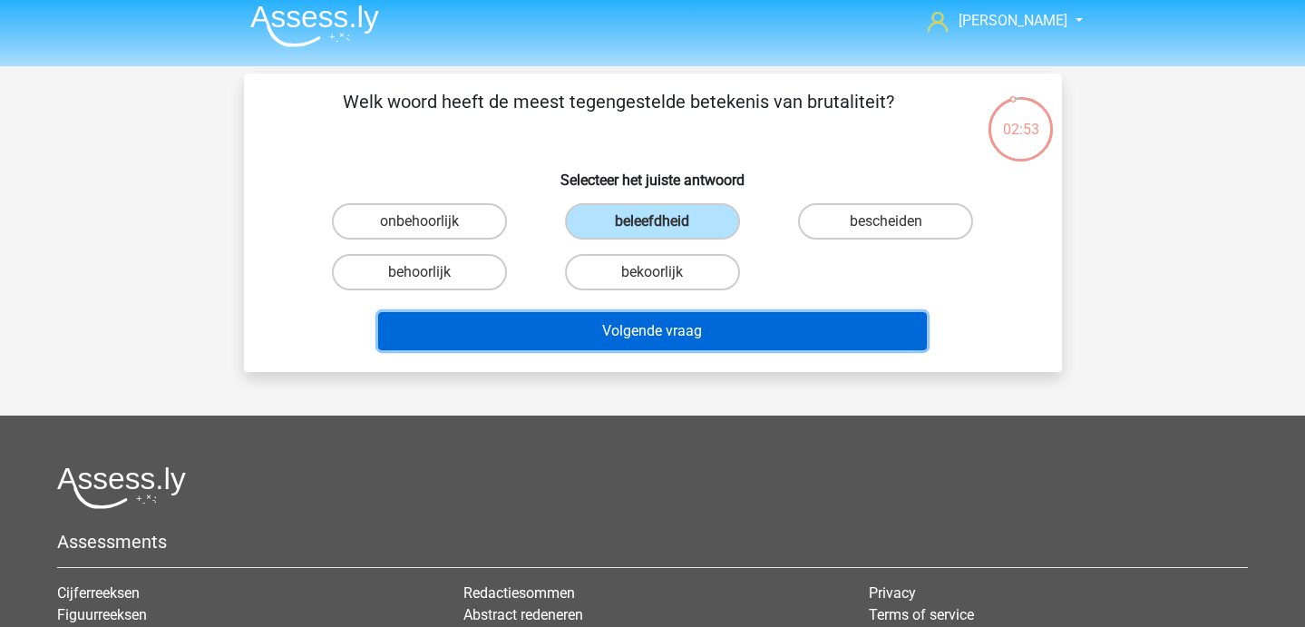
click at [657, 348] on button "Volgende vraag" at bounding box center [652, 331] width 549 height 38
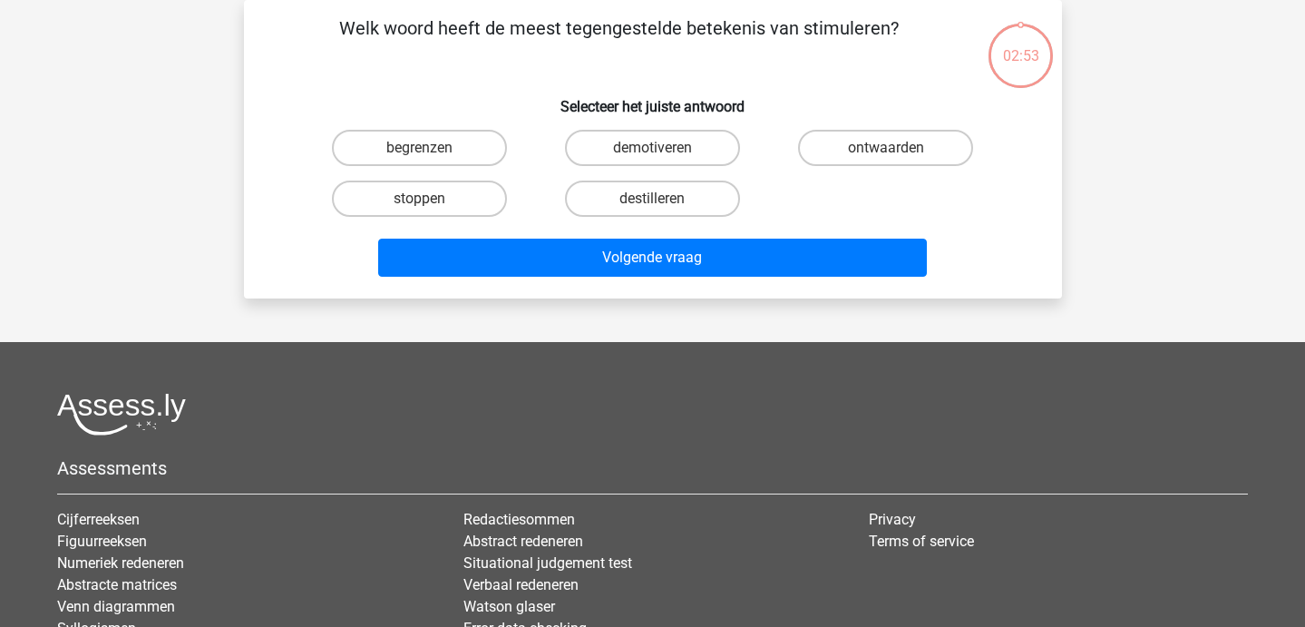
scroll to position [0, 0]
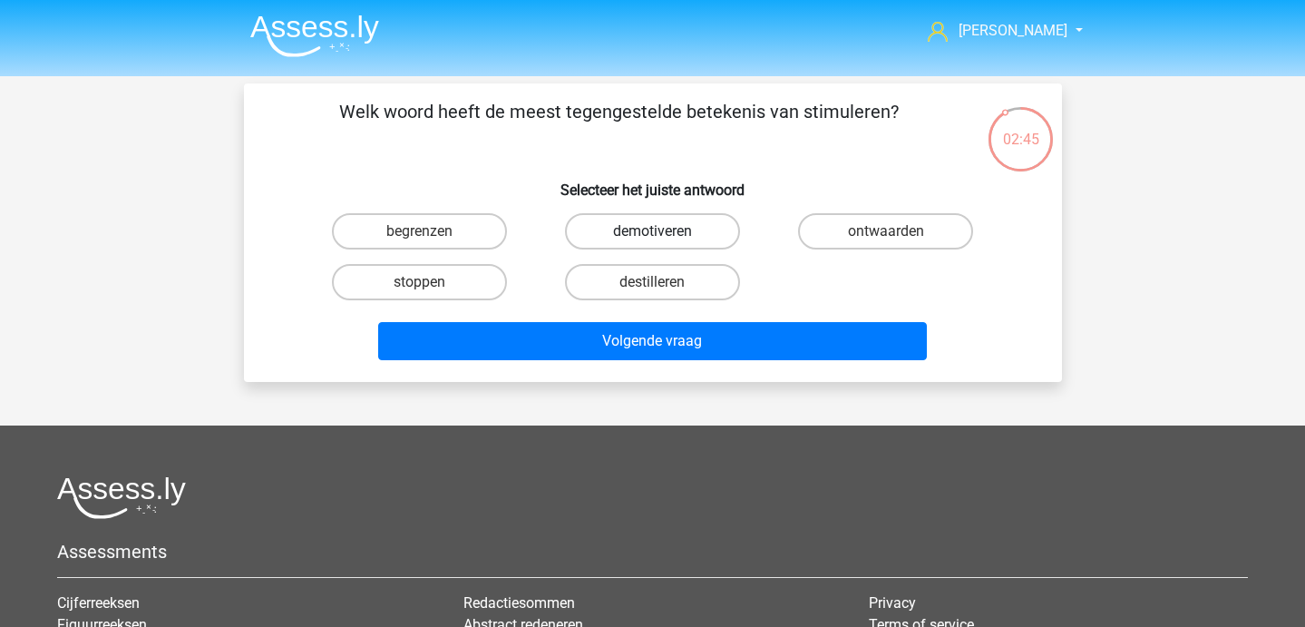
click at [641, 231] on label "demotiveren" at bounding box center [652, 231] width 175 height 36
click at [652, 231] on input "demotiveren" at bounding box center [658, 237] width 12 height 12
radio input "true"
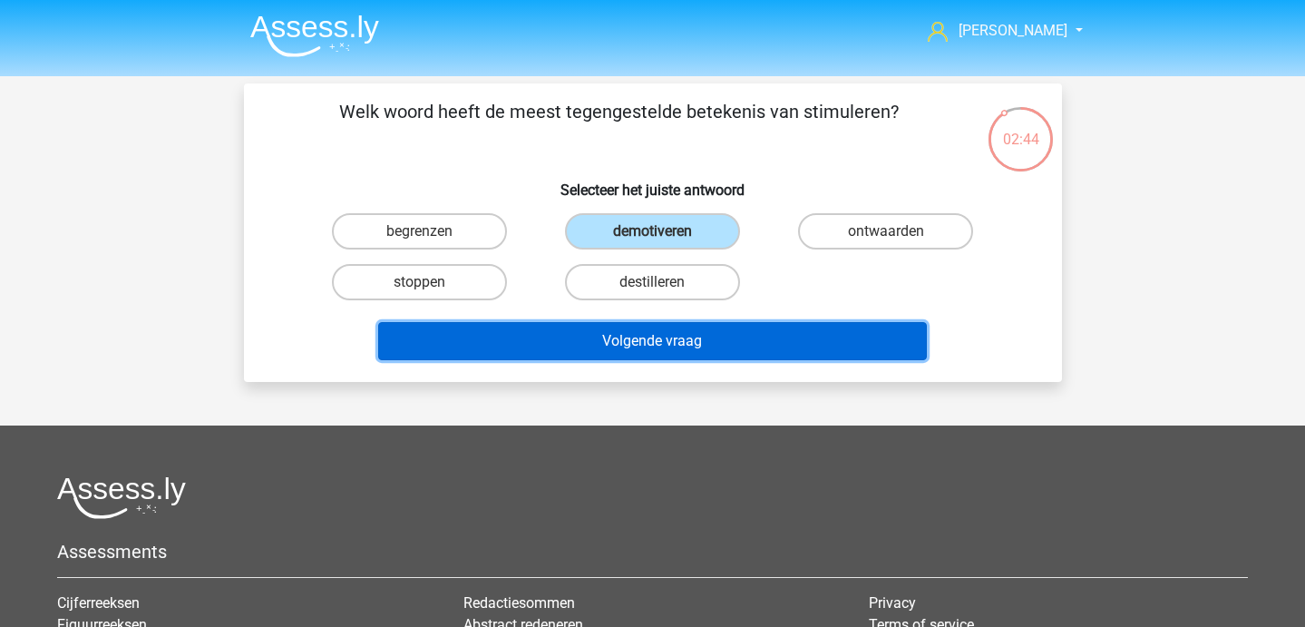
click at [615, 336] on button "Volgende vraag" at bounding box center [652, 341] width 549 height 38
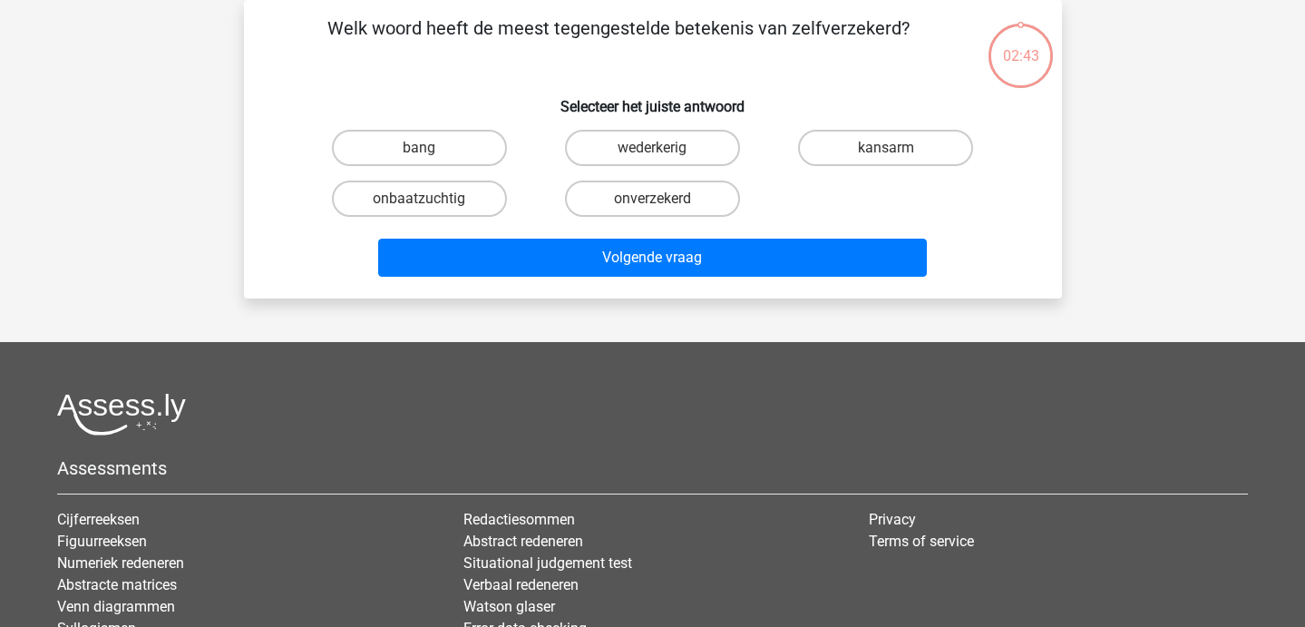
scroll to position [29, 0]
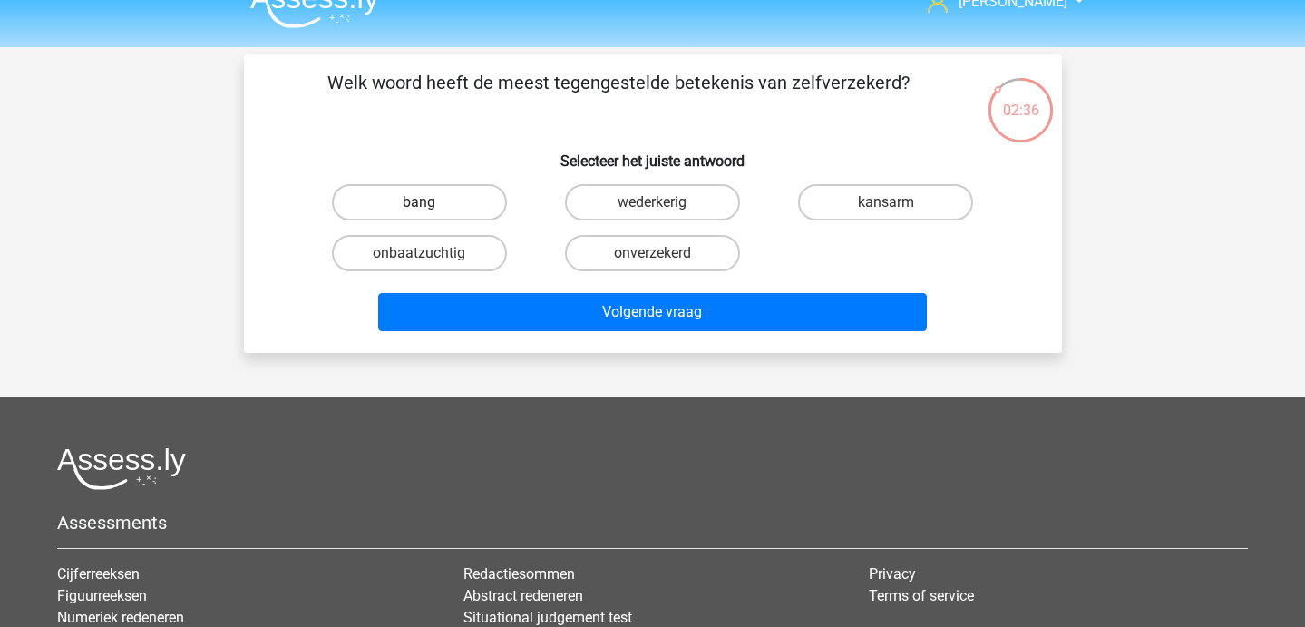
click at [443, 218] on label "bang" at bounding box center [419, 202] width 175 height 36
click at [431, 214] on input "bang" at bounding box center [425, 208] width 12 height 12
radio input "true"
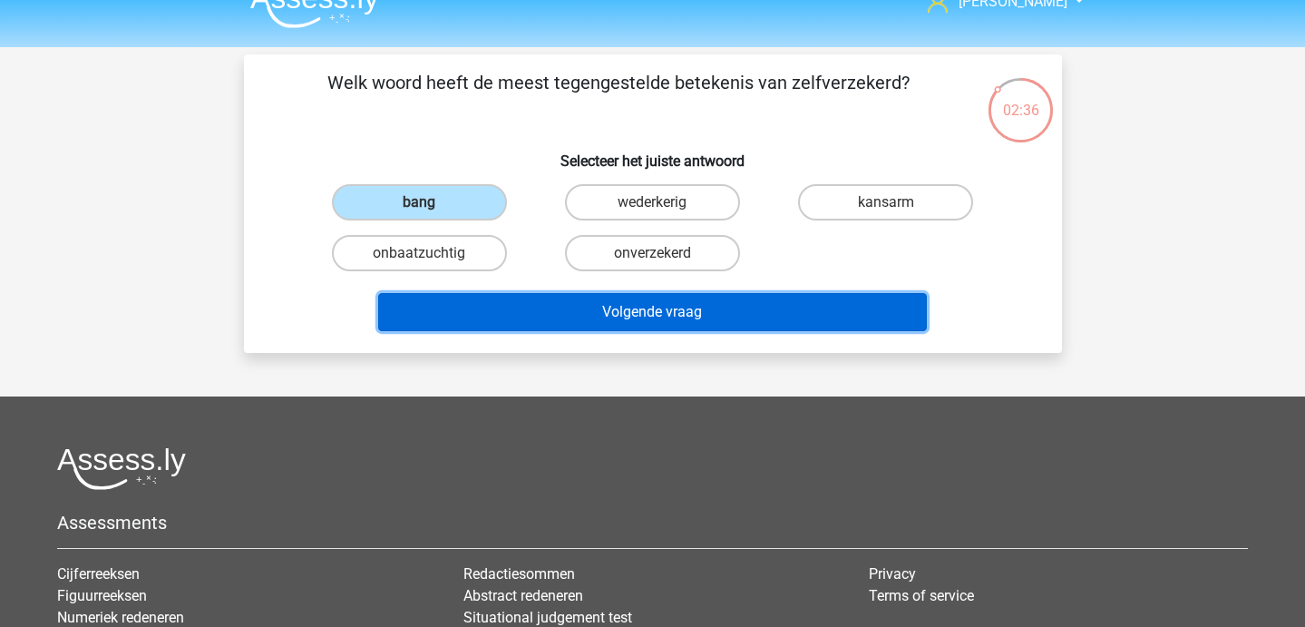
click at [509, 318] on button "Volgende vraag" at bounding box center [652, 312] width 549 height 38
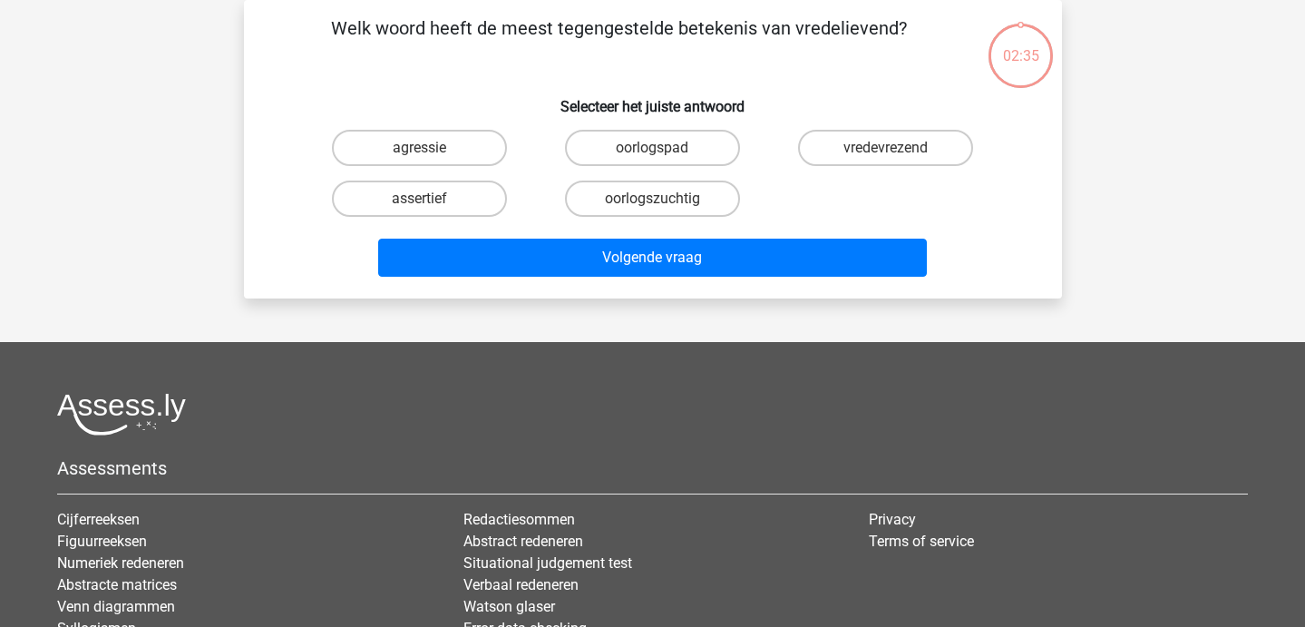
scroll to position [0, 0]
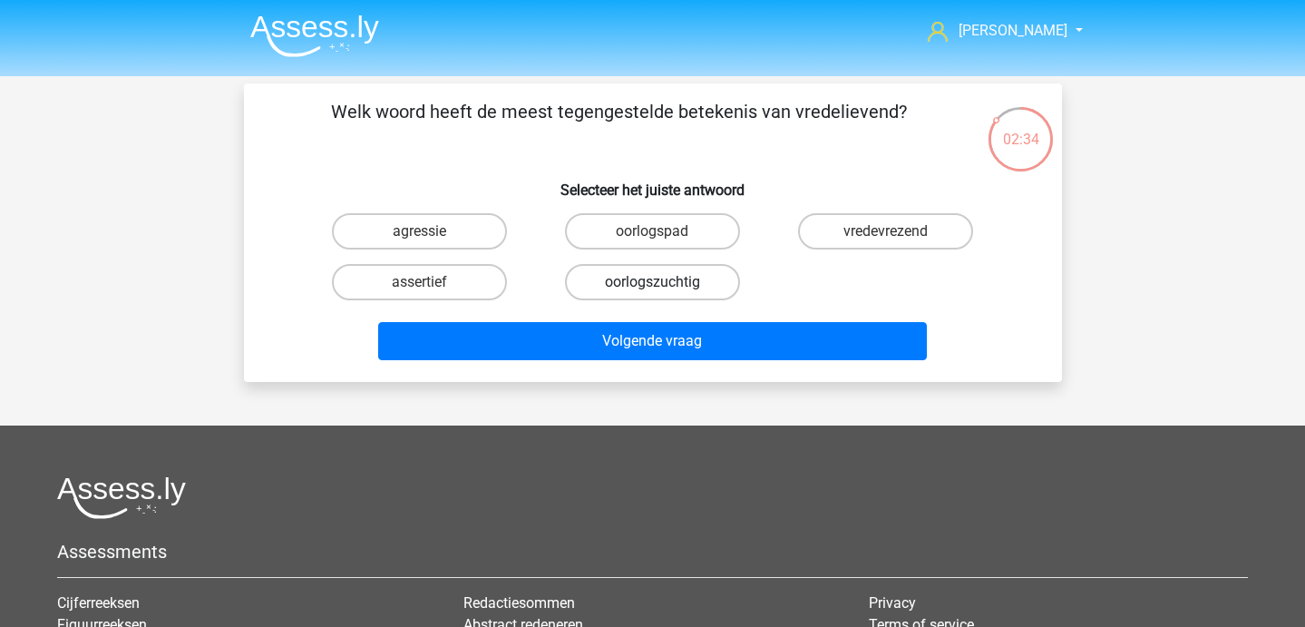
click at [704, 282] on label "oorlogszuchtig" at bounding box center [652, 282] width 175 height 36
click at [664, 282] on input "oorlogszuchtig" at bounding box center [658, 288] width 12 height 12
radio input "true"
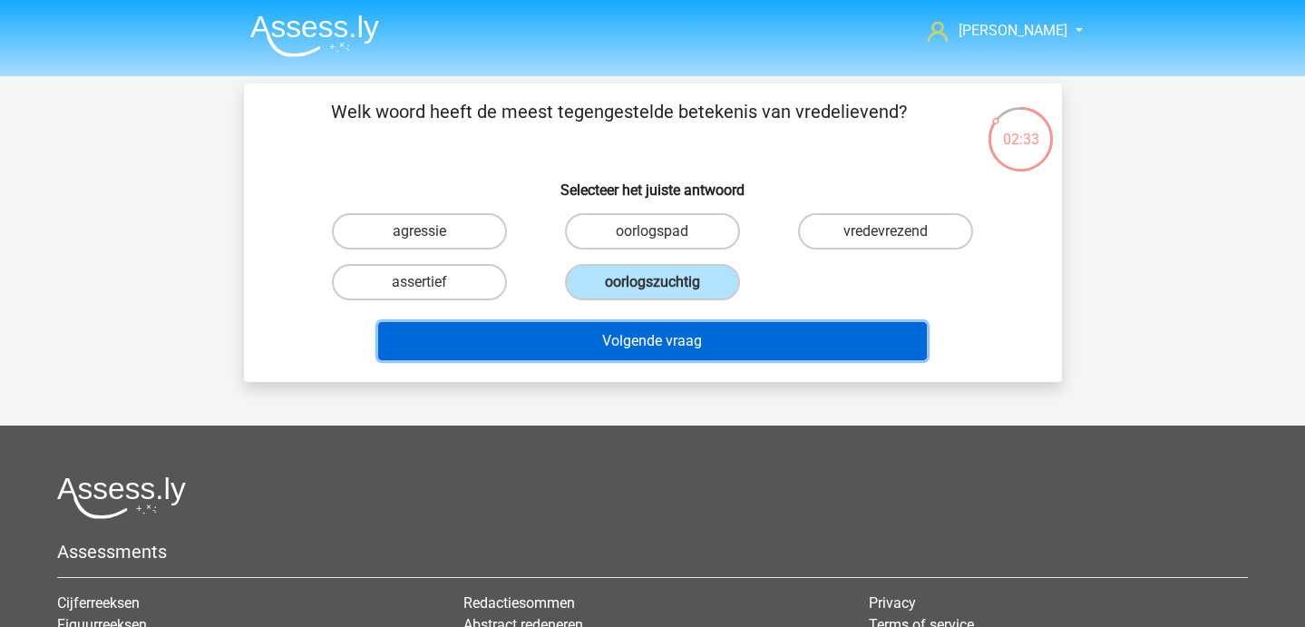
click at [702, 346] on button "Volgende vraag" at bounding box center [652, 341] width 549 height 38
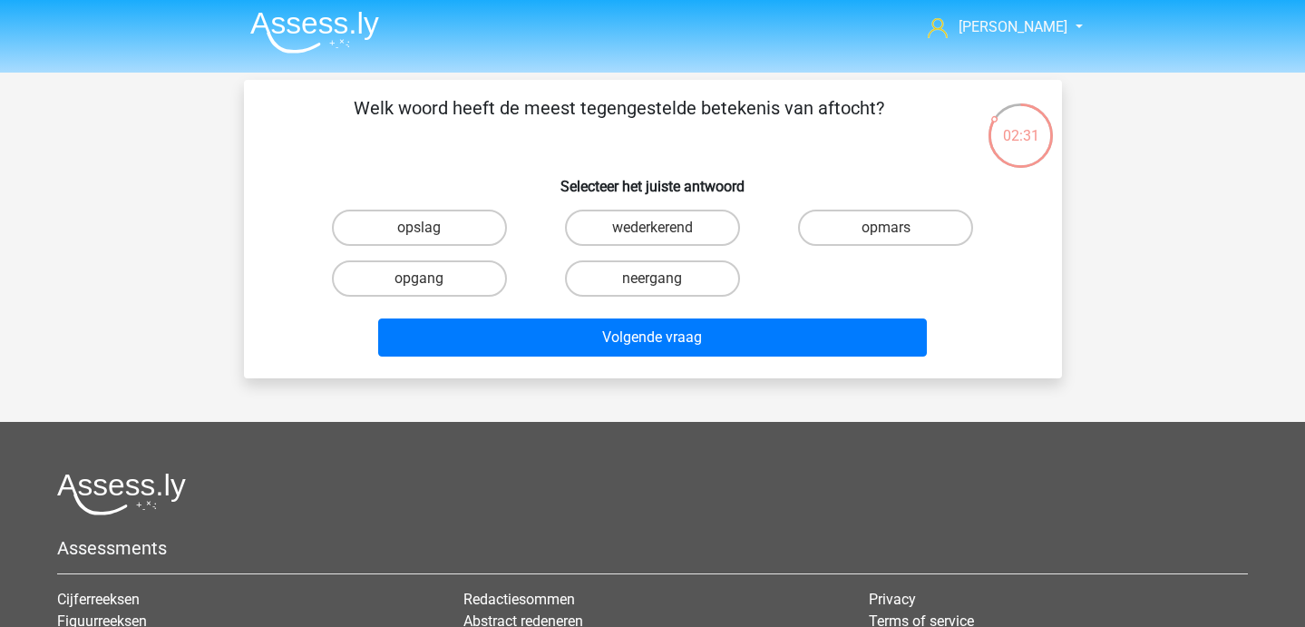
scroll to position [5, 0]
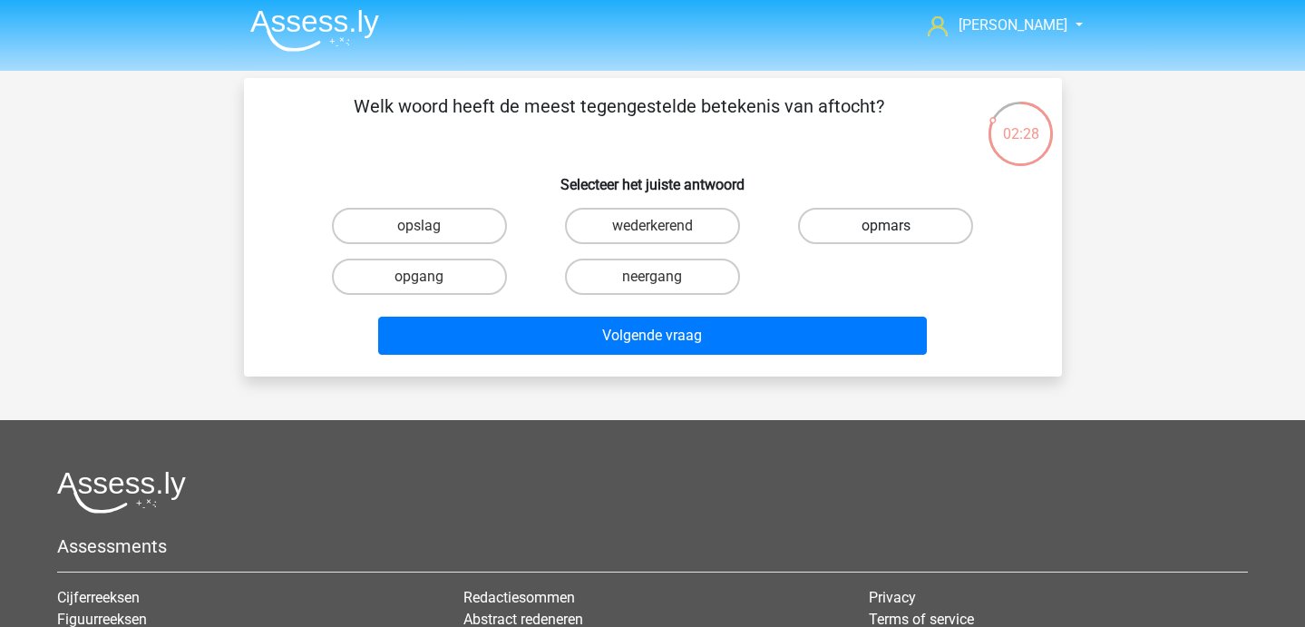
click at [845, 209] on label "opmars" at bounding box center [885, 226] width 175 height 36
click at [886, 226] on input "opmars" at bounding box center [892, 232] width 12 height 12
radio input "true"
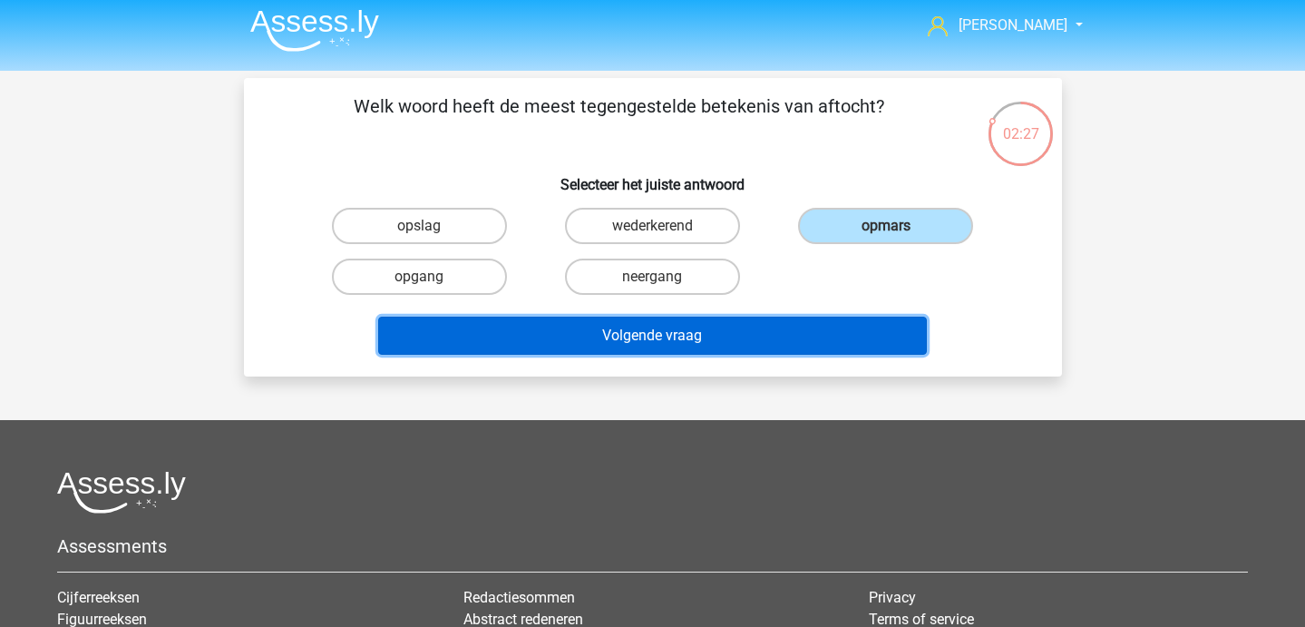
click at [780, 335] on button "Volgende vraag" at bounding box center [652, 335] width 549 height 38
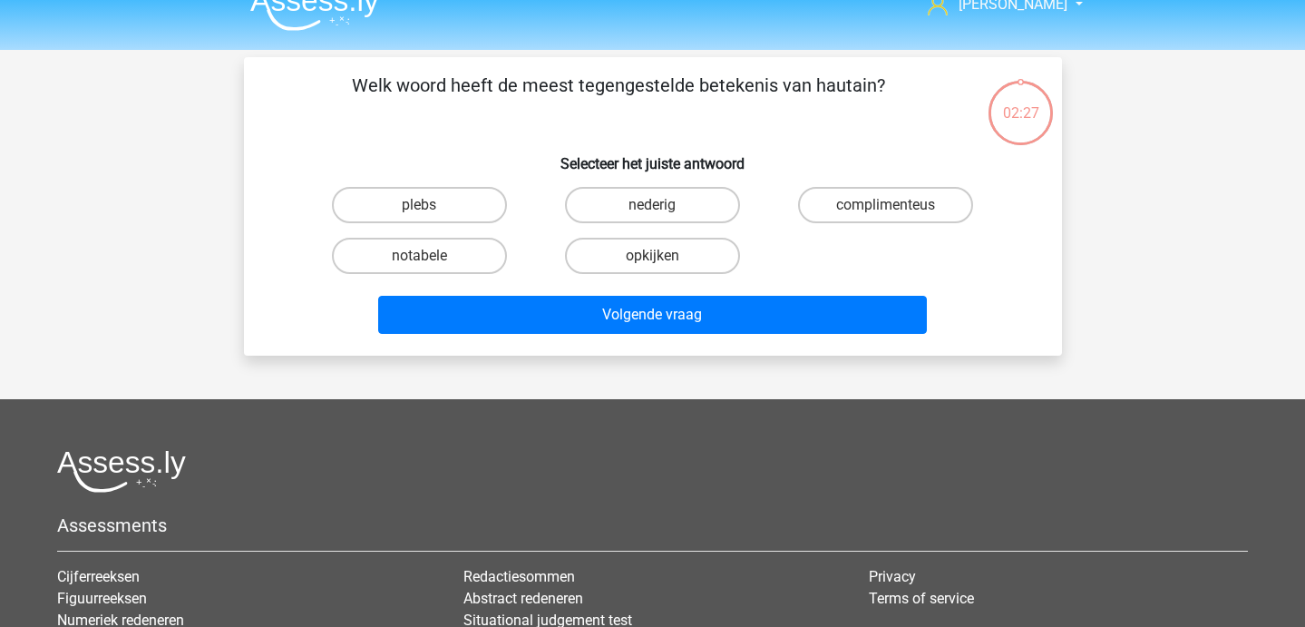
scroll to position [11, 0]
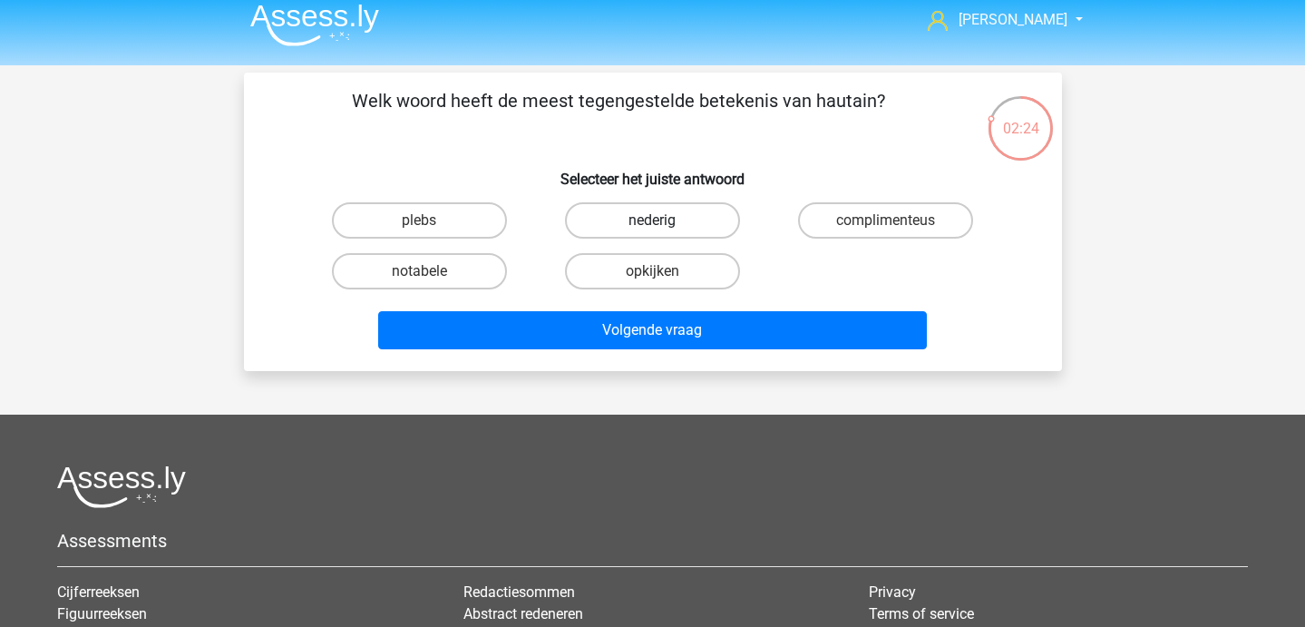
click at [671, 223] on label "nederig" at bounding box center [652, 220] width 175 height 36
click at [664, 223] on input "nederig" at bounding box center [658, 226] width 12 height 12
radio input "true"
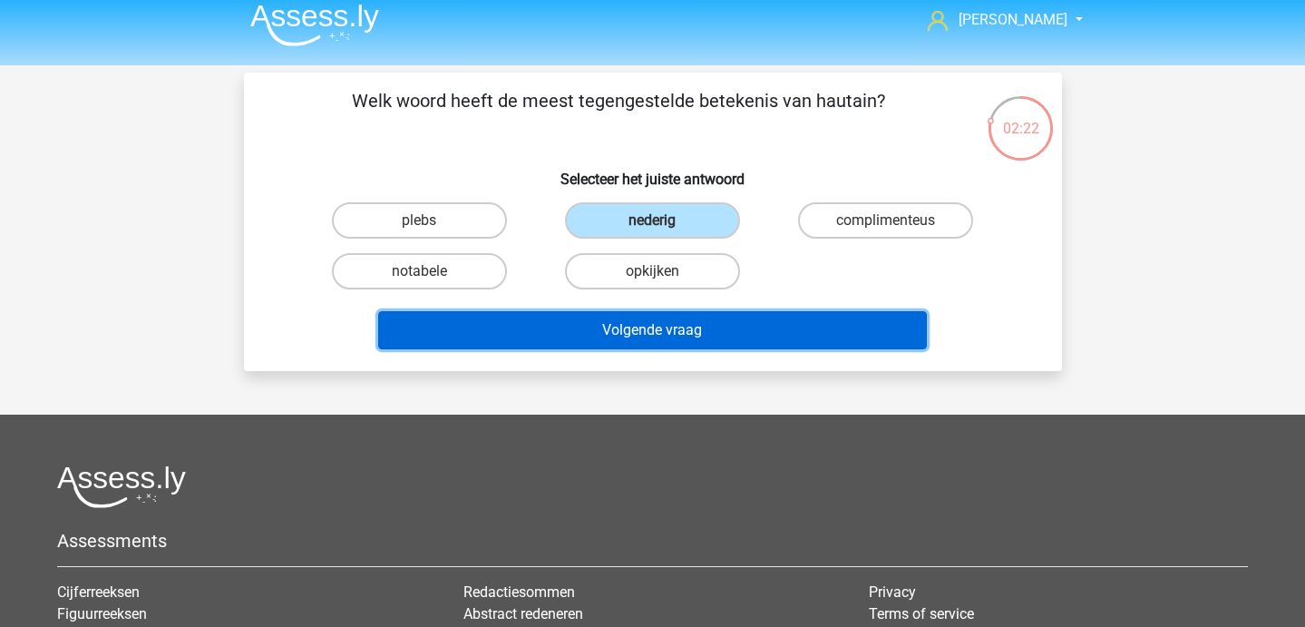
click at [687, 347] on button "Volgende vraag" at bounding box center [652, 330] width 549 height 38
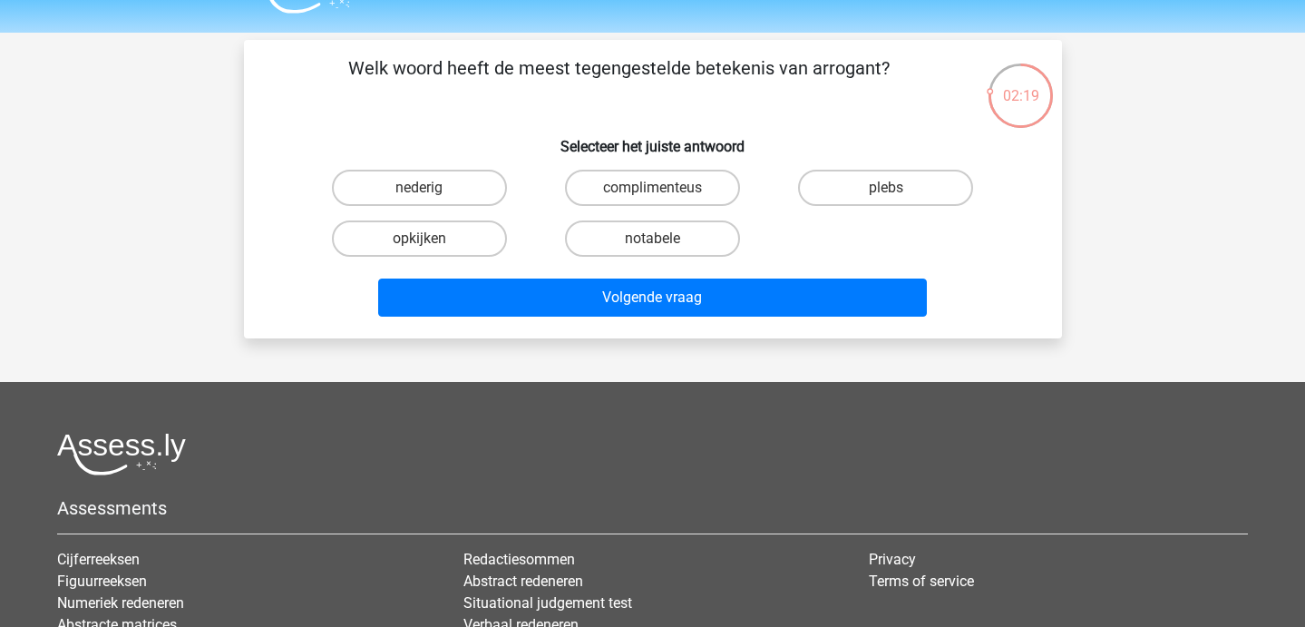
scroll to position [43, 0]
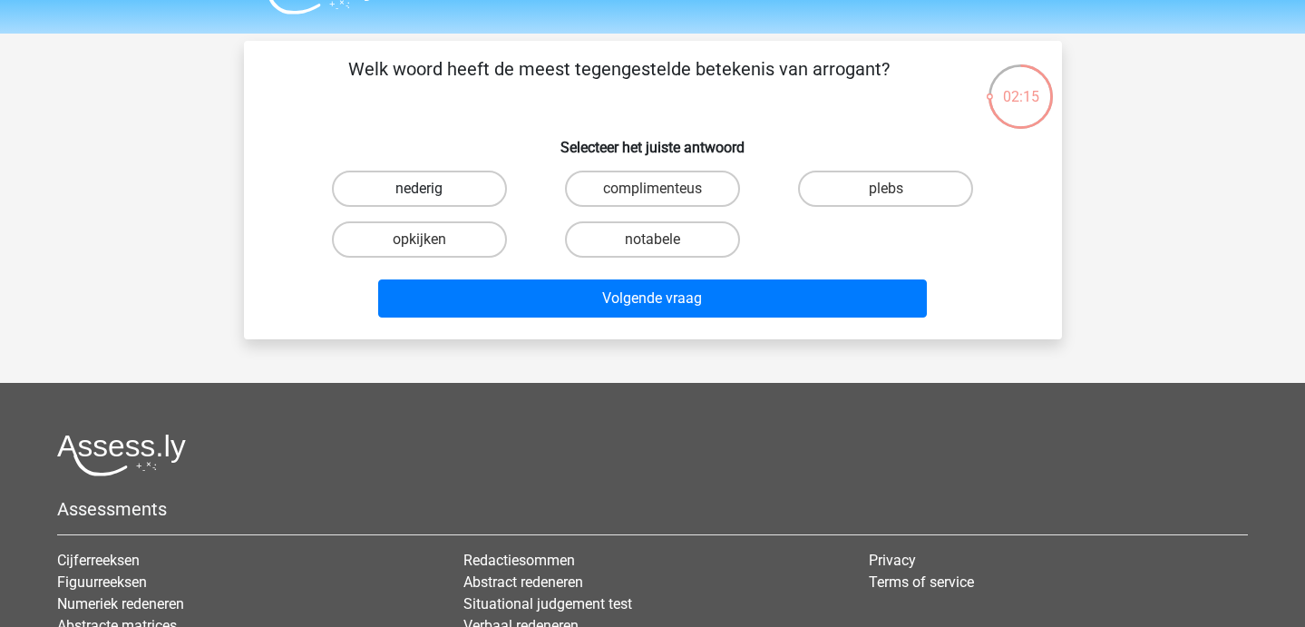
click at [462, 182] on label "nederig" at bounding box center [419, 188] width 175 height 36
click at [431, 189] on input "nederig" at bounding box center [425, 195] width 12 height 12
radio input "true"
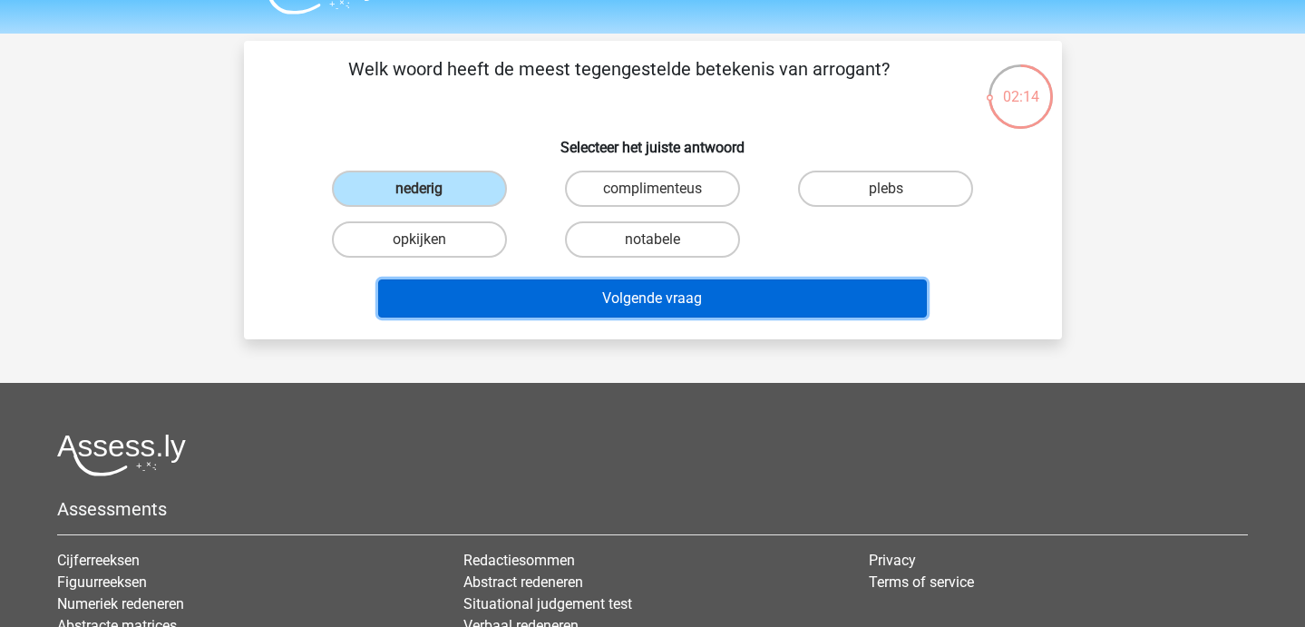
click at [485, 287] on button "Volgende vraag" at bounding box center [652, 298] width 549 height 38
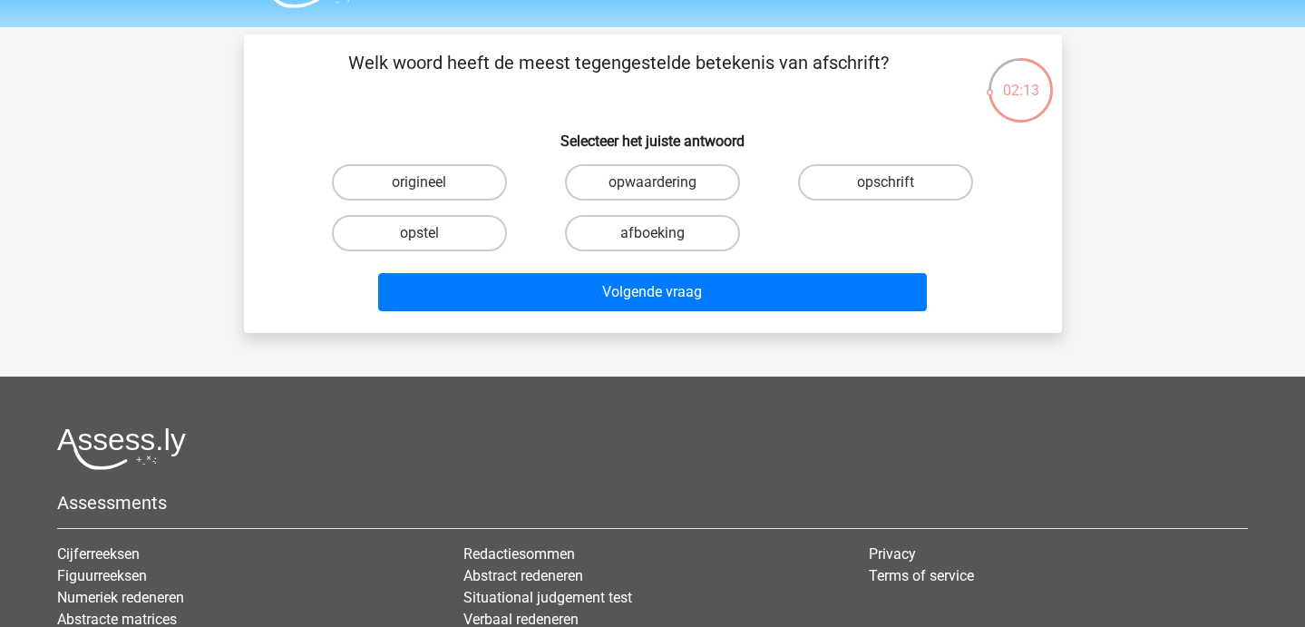
scroll to position [50, 0]
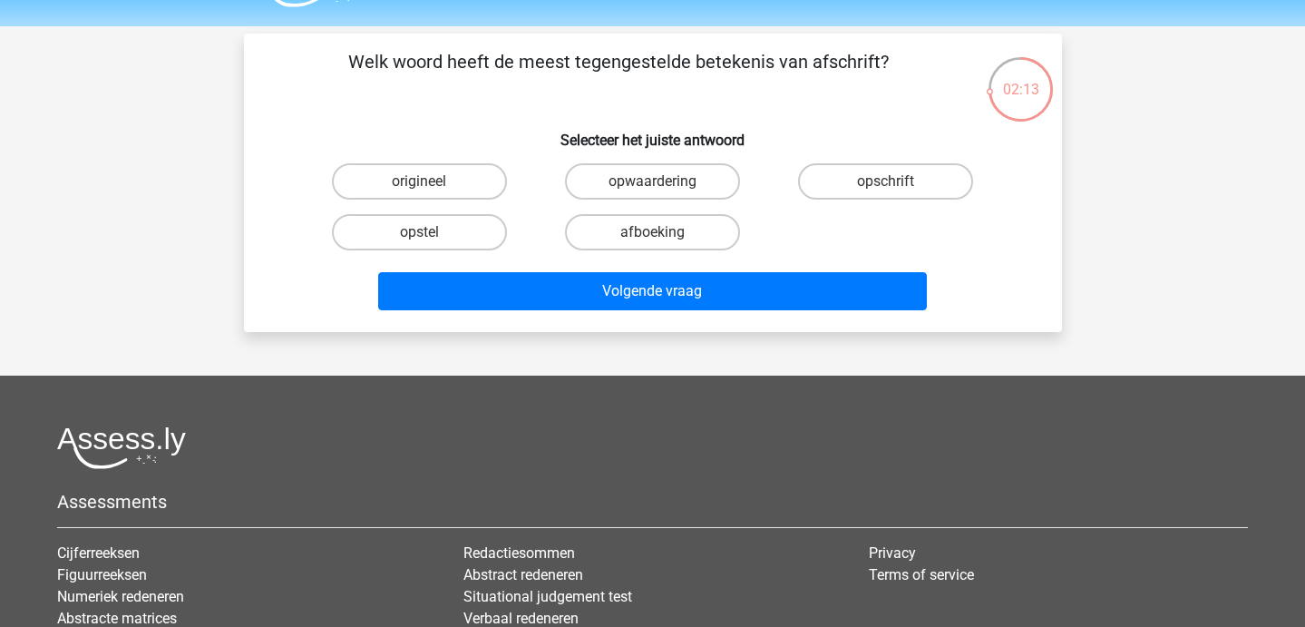
click at [664, 187] on input "opwaardering" at bounding box center [658, 187] width 12 height 12
radio input "true"
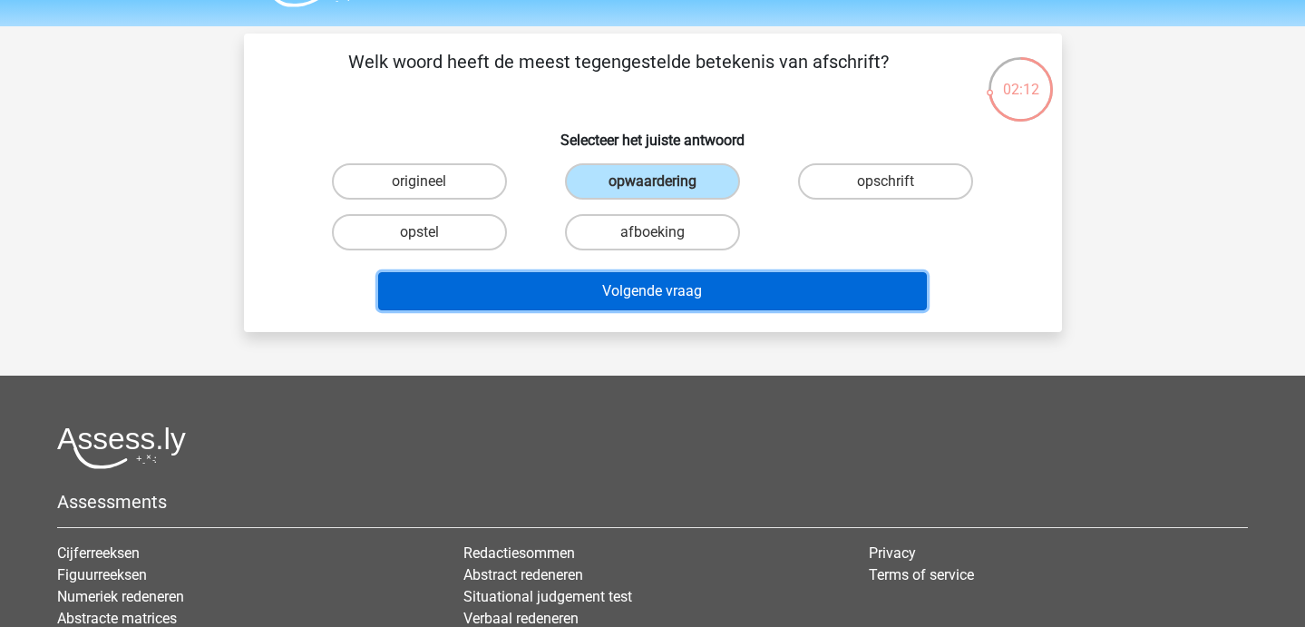
click at [684, 281] on button "Volgende vraag" at bounding box center [652, 291] width 549 height 38
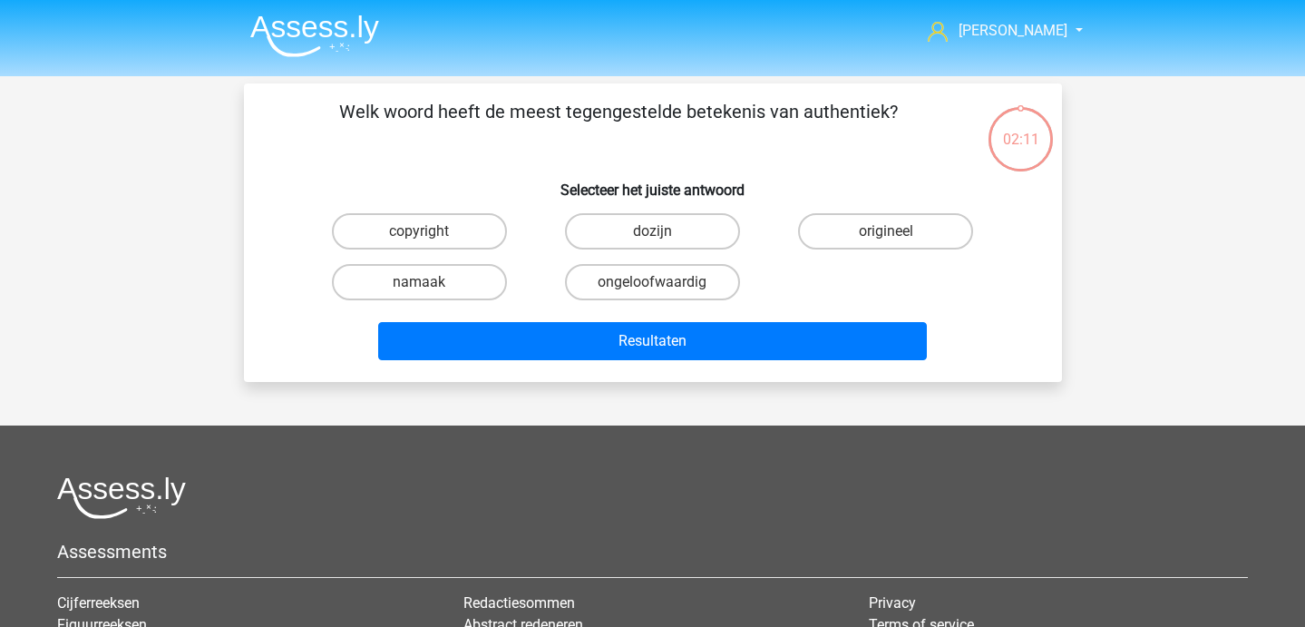
scroll to position [5, 0]
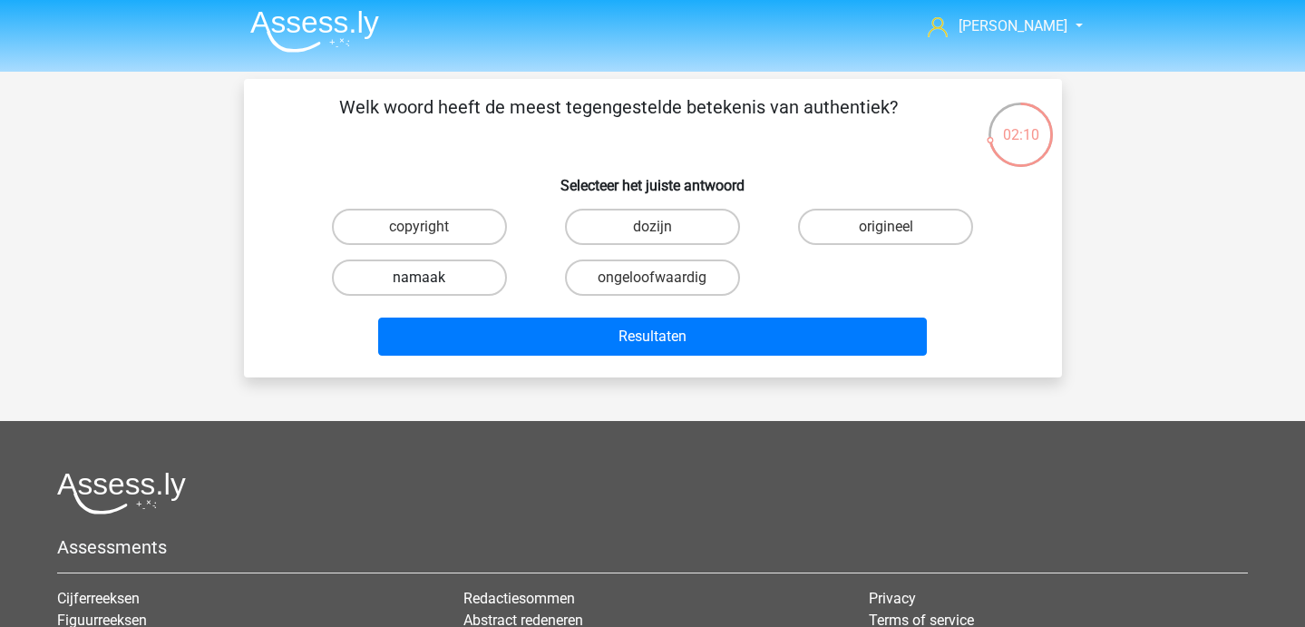
click at [467, 287] on label "namaak" at bounding box center [419, 277] width 175 height 36
click at [431, 287] on input "namaak" at bounding box center [425, 283] width 12 height 12
radio input "true"
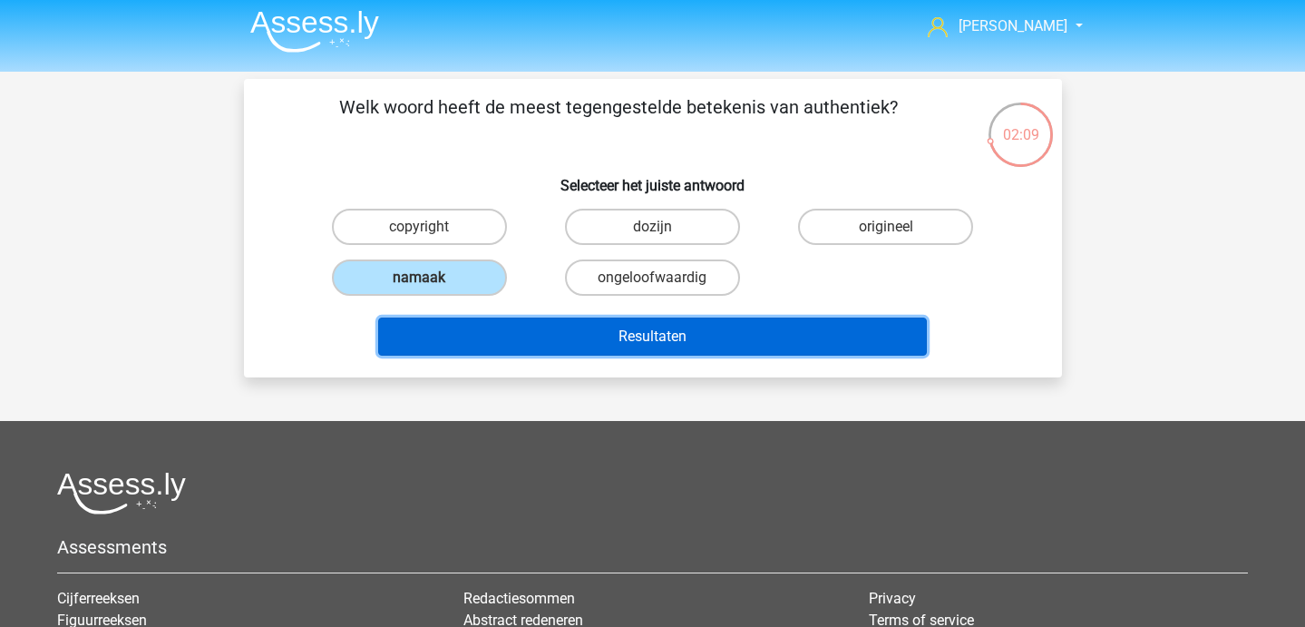
click at [553, 336] on button "Resultaten" at bounding box center [652, 336] width 549 height 38
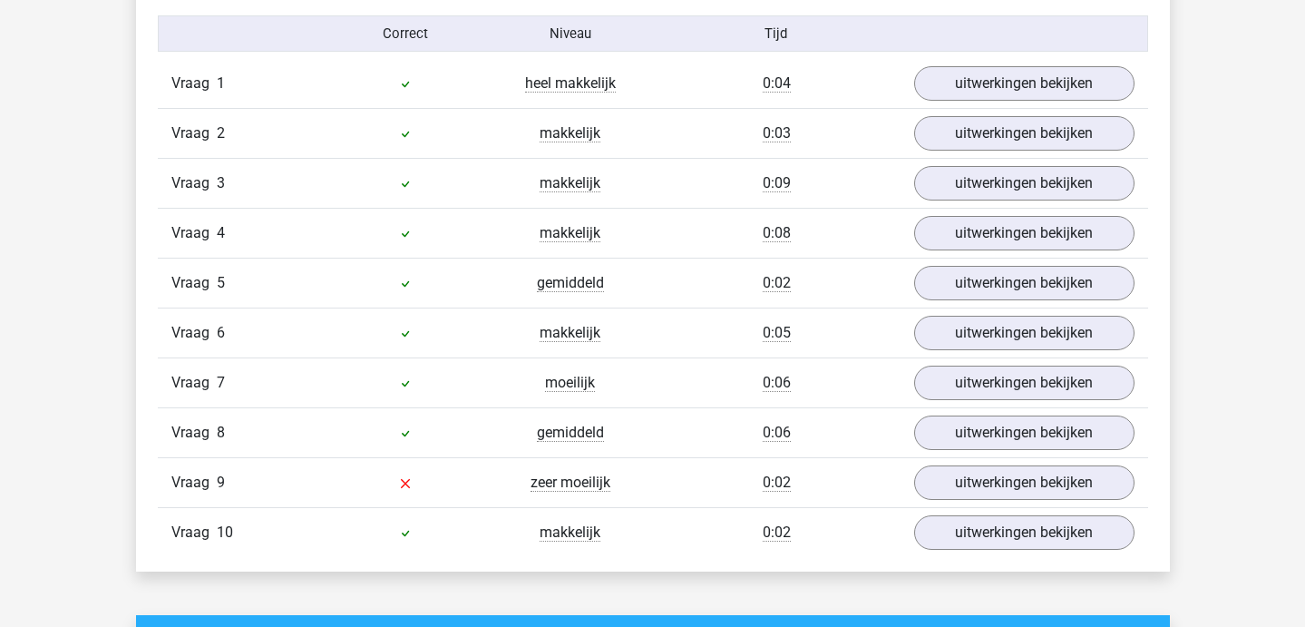
scroll to position [1193, 0]
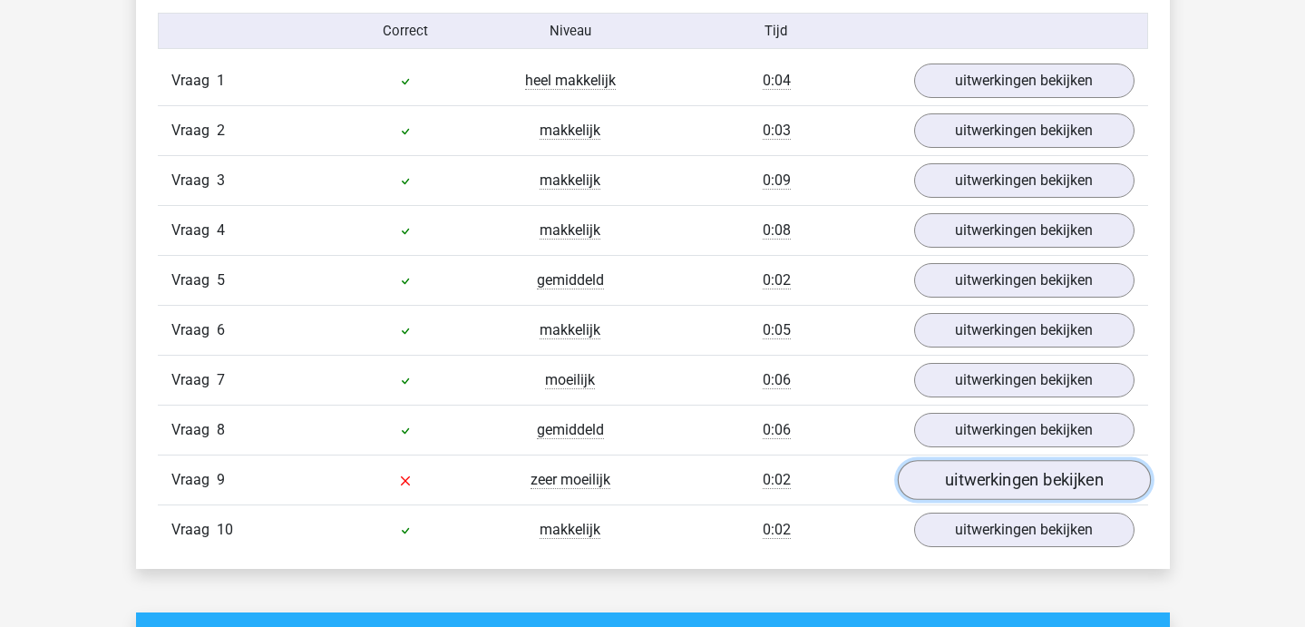
click at [1004, 469] on link "uitwerkingen bekijken" at bounding box center [1023, 480] width 253 height 40
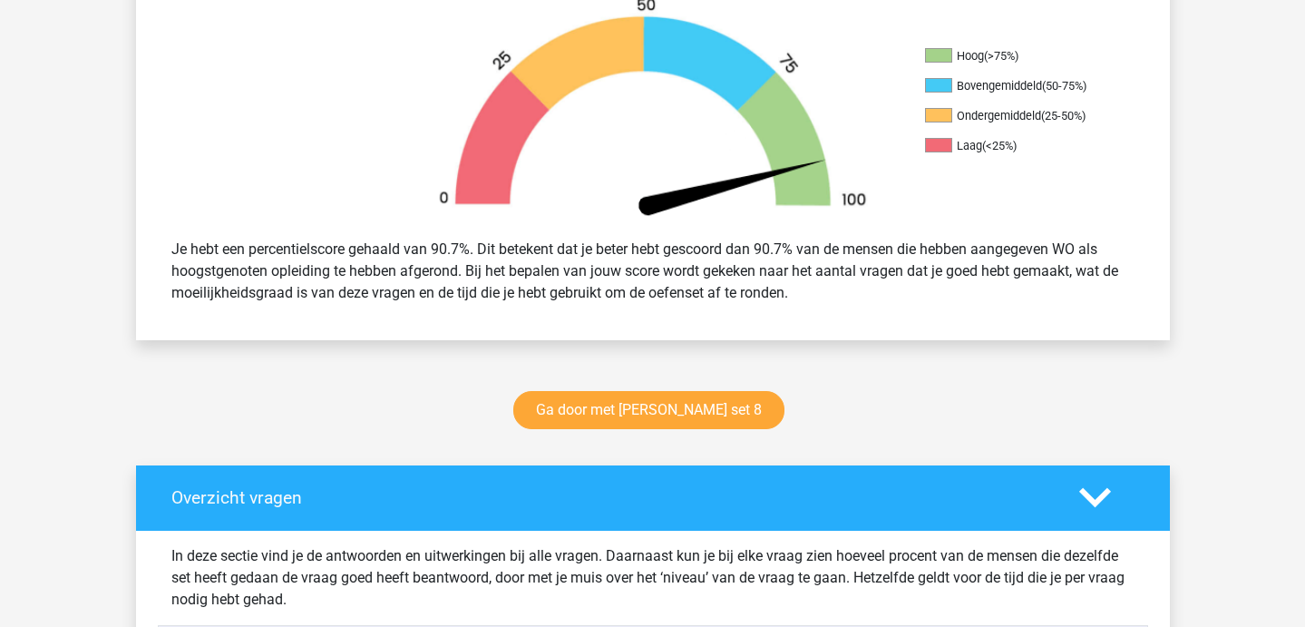
scroll to position [549, 0]
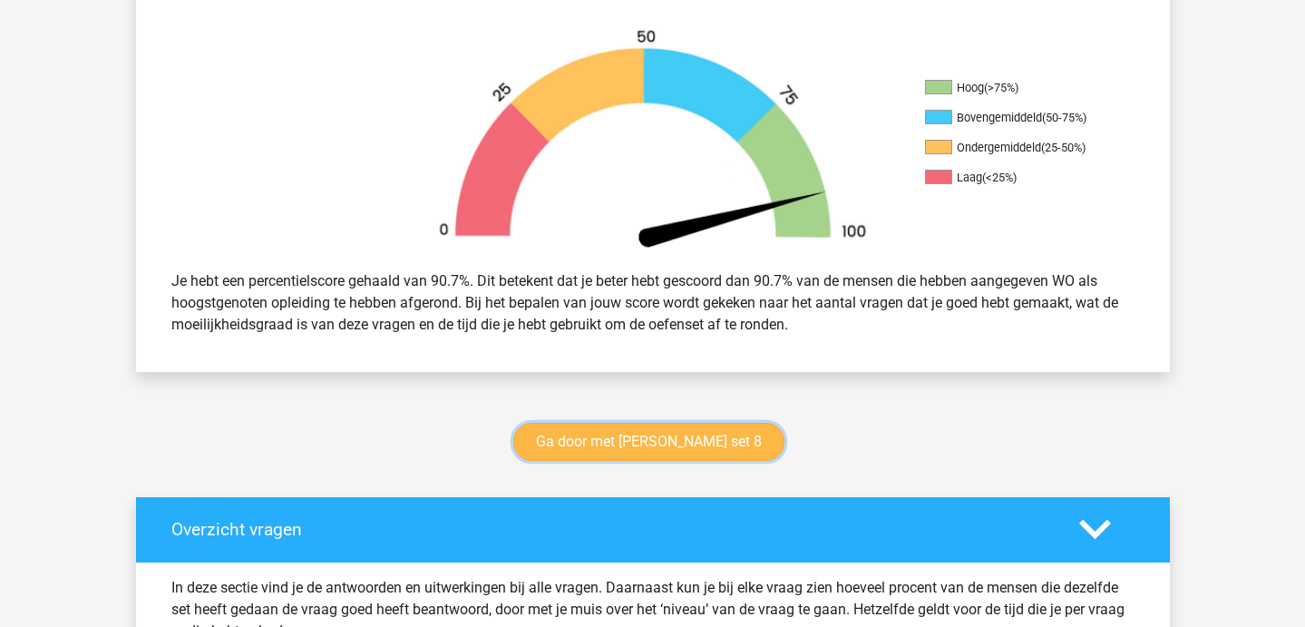
click at [618, 438] on link "Ga door met [PERSON_NAME] set 8" at bounding box center [648, 442] width 271 height 38
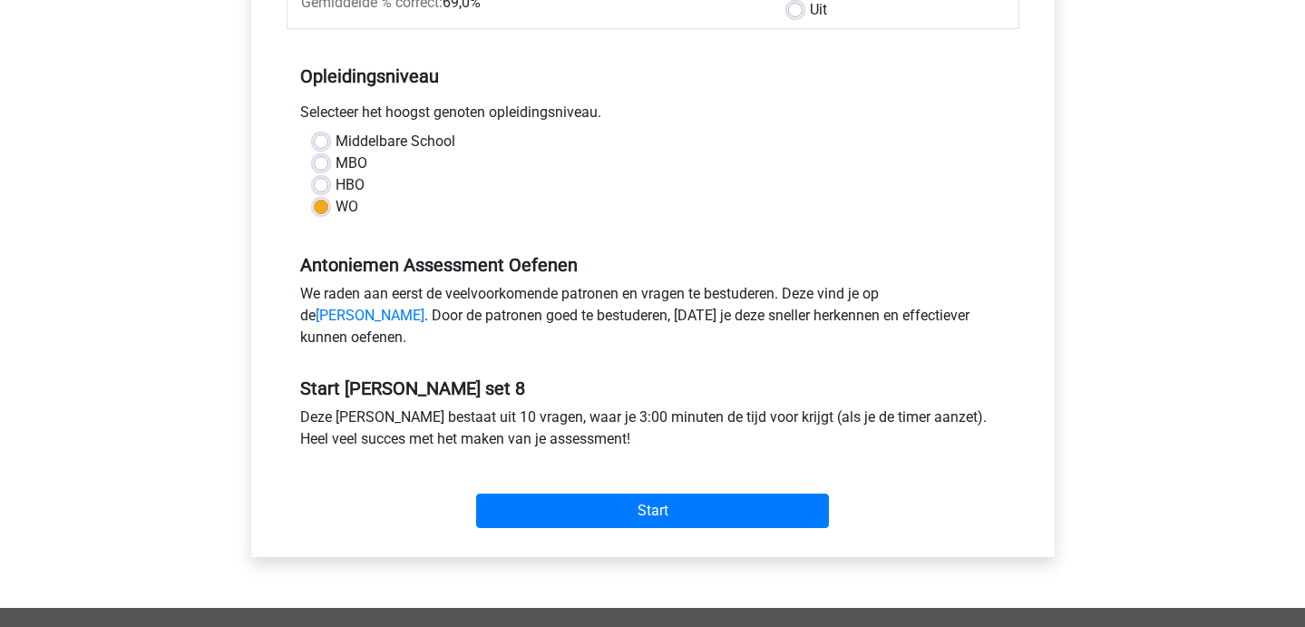
scroll to position [351, 0]
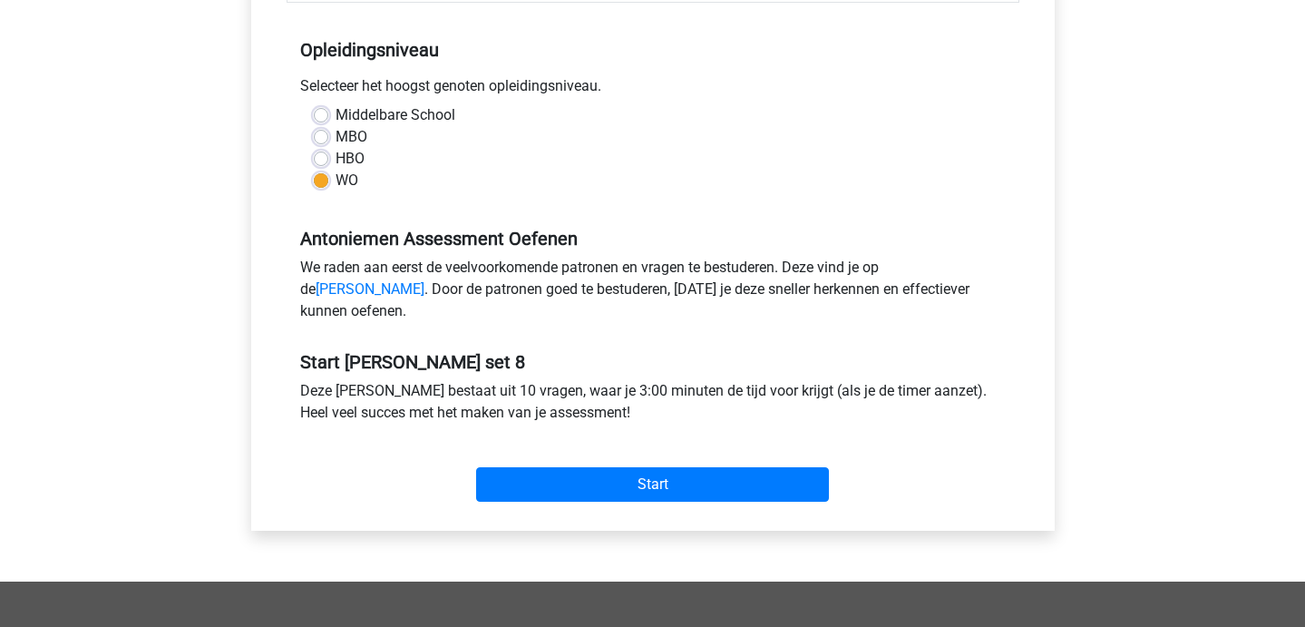
click at [622, 485] on div "Start" at bounding box center [653, 469] width 733 height 63
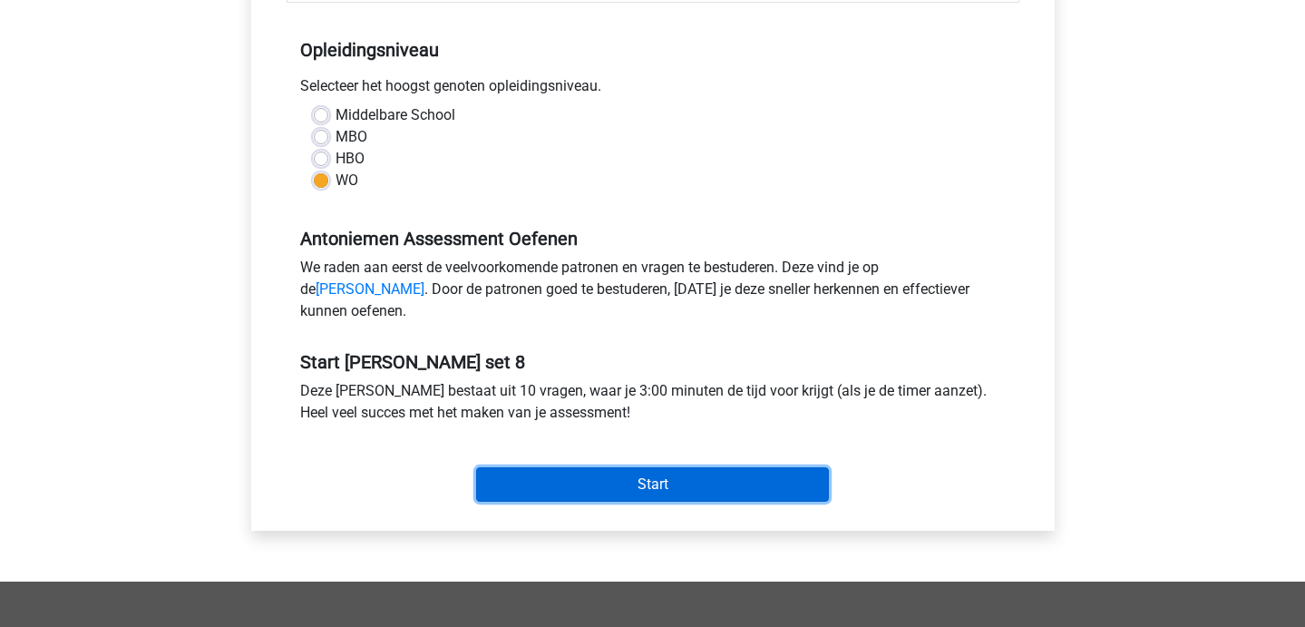
click at [590, 501] on input "Start" at bounding box center [652, 484] width 353 height 34
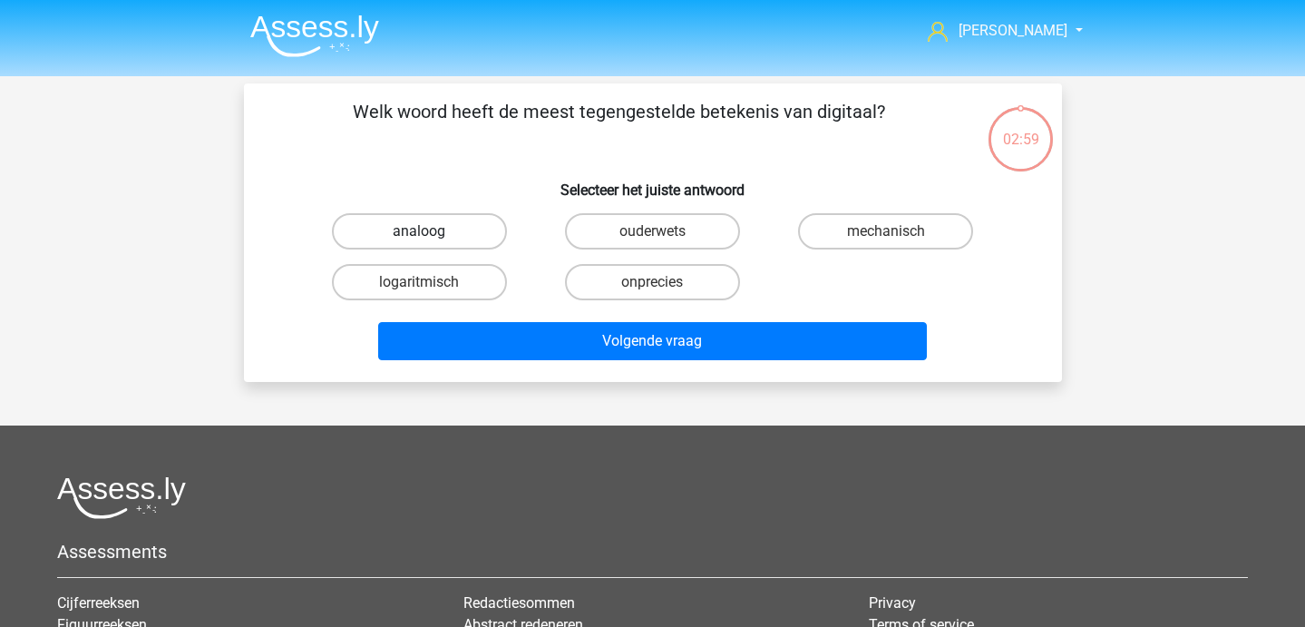
click at [445, 248] on label "analoog" at bounding box center [419, 231] width 175 height 36
click at [431, 243] on input "analoog" at bounding box center [425, 237] width 12 height 12
radio input "true"
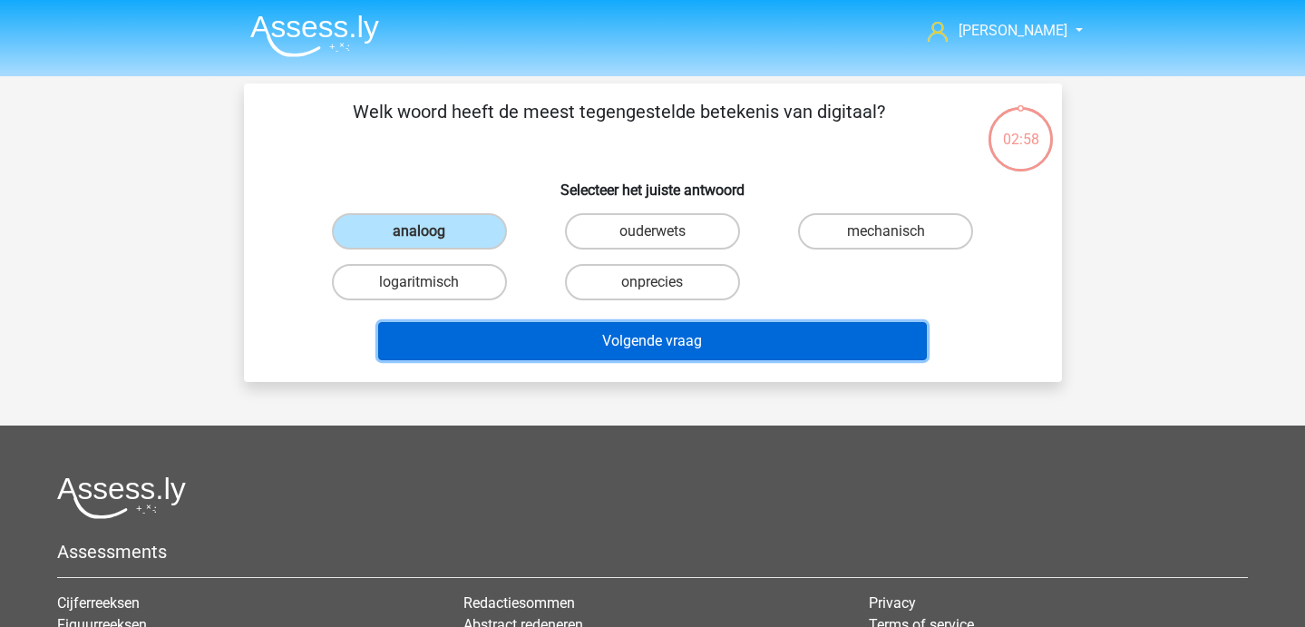
click at [503, 343] on button "Volgende vraag" at bounding box center [652, 341] width 549 height 38
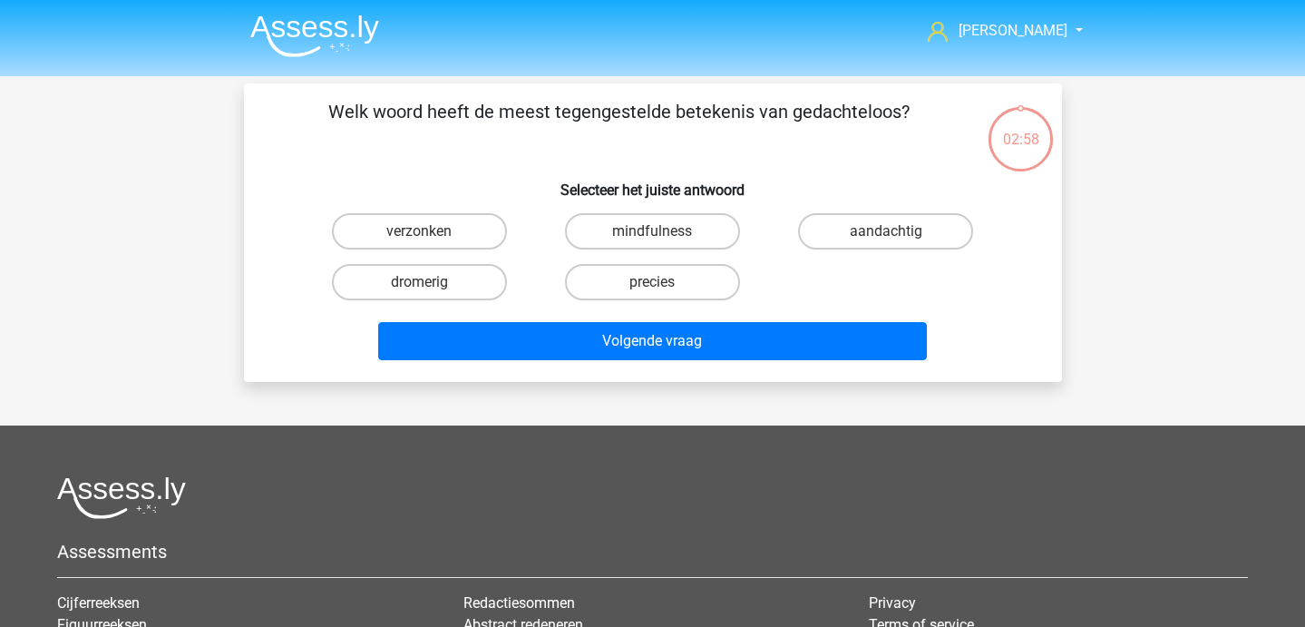
scroll to position [83, 0]
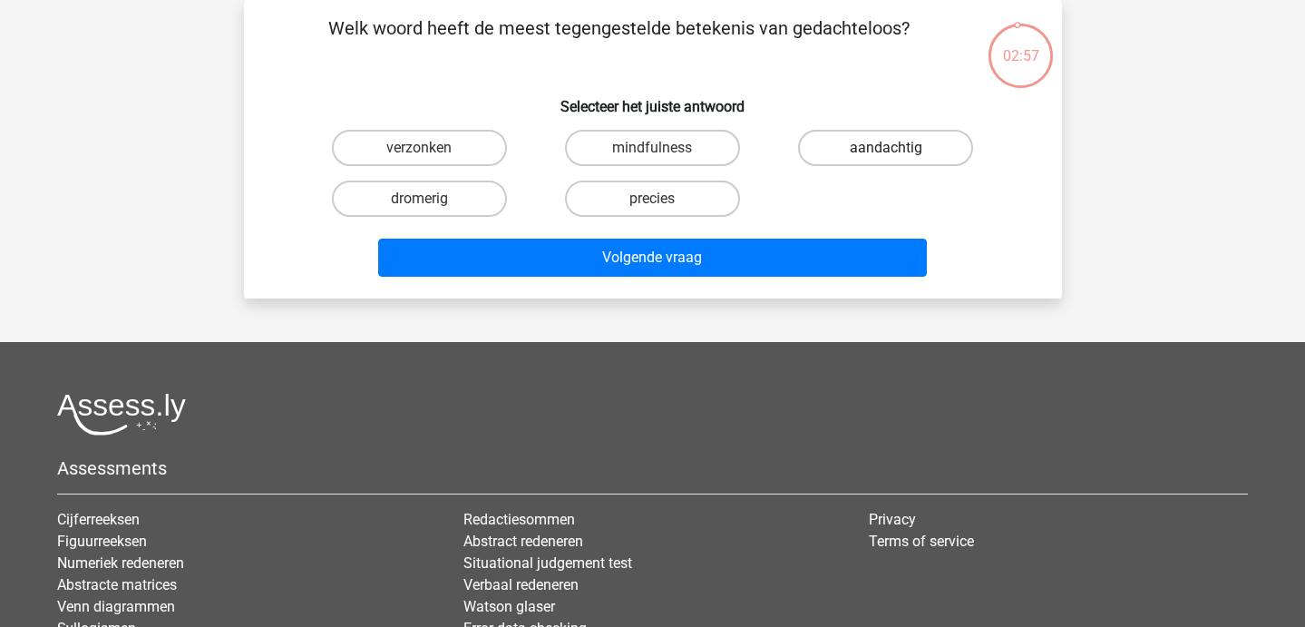
click at [837, 157] on label "aandachtig" at bounding box center [885, 148] width 175 height 36
click at [886, 157] on input "aandachtig" at bounding box center [892, 154] width 12 height 12
radio input "true"
click at [735, 287] on div "Welk woord heeft de meest tegengestelde betekenis van gedachteloos? Selecteer h…" at bounding box center [653, 149] width 818 height 298
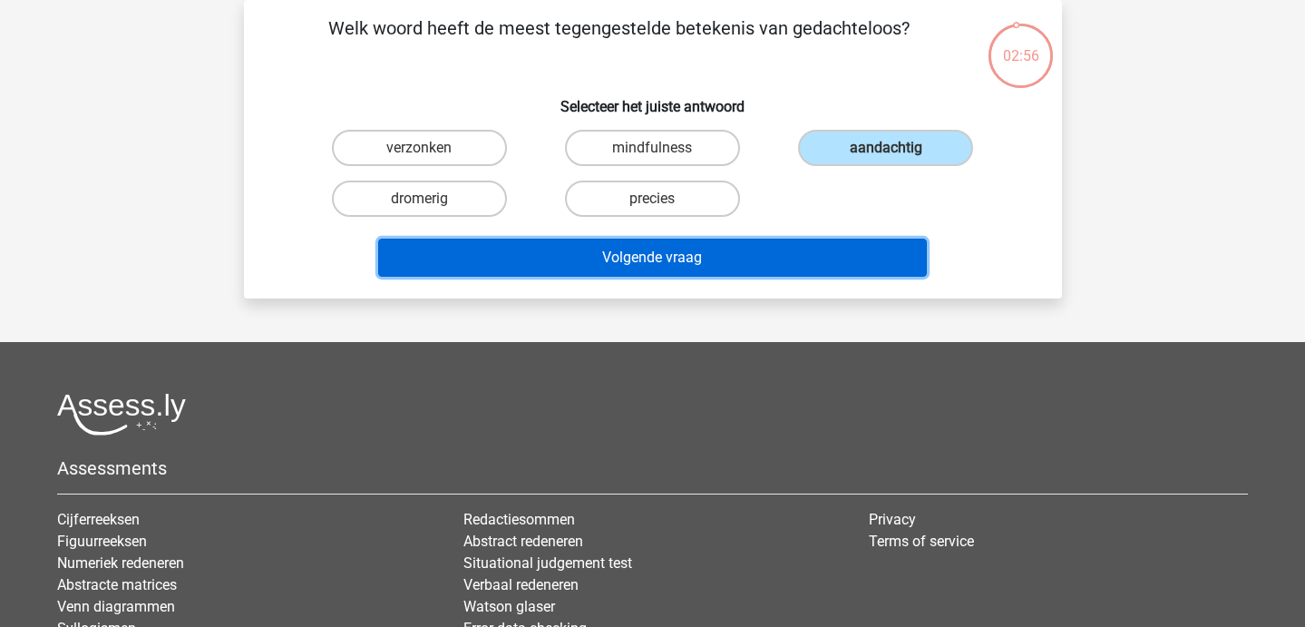
click at [710, 260] on button "Volgende vraag" at bounding box center [652, 258] width 549 height 38
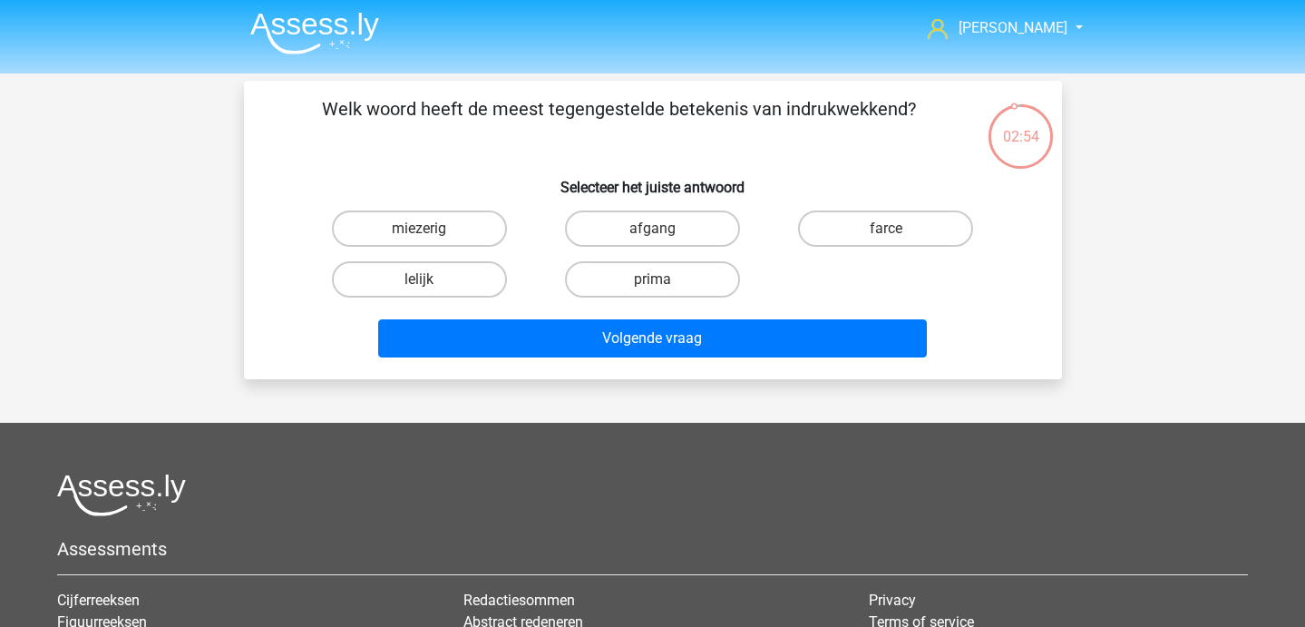
scroll to position [6, 0]
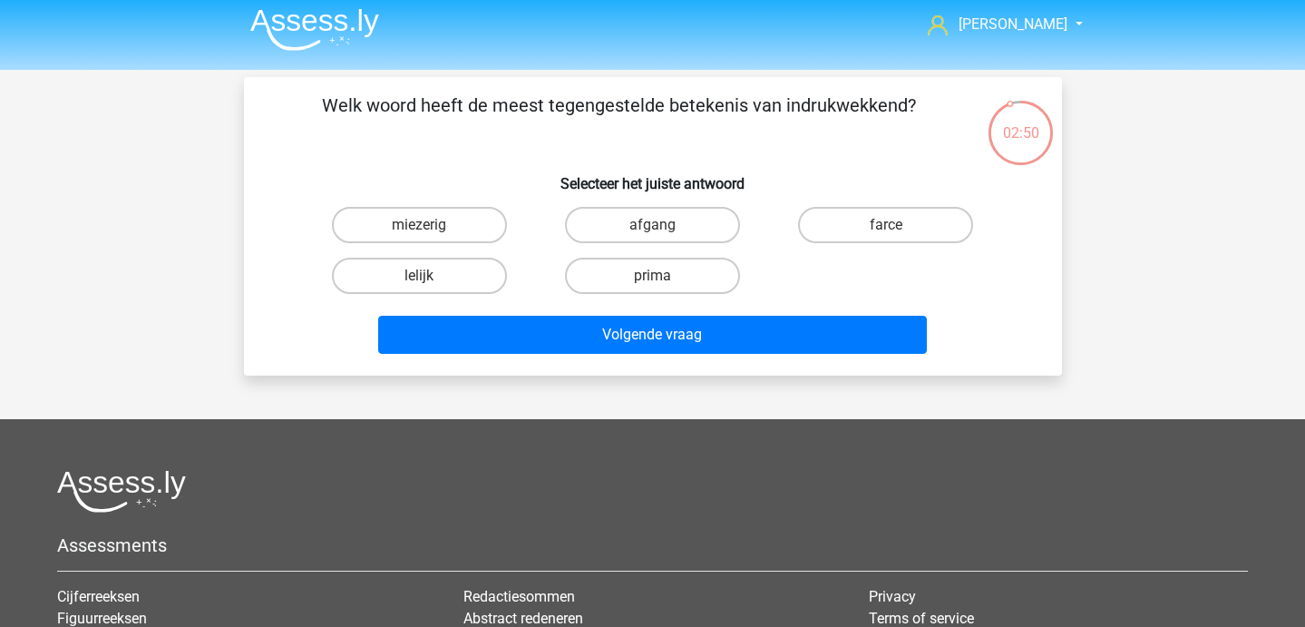
click at [430, 226] on input "miezerig" at bounding box center [425, 231] width 12 height 12
radio input "true"
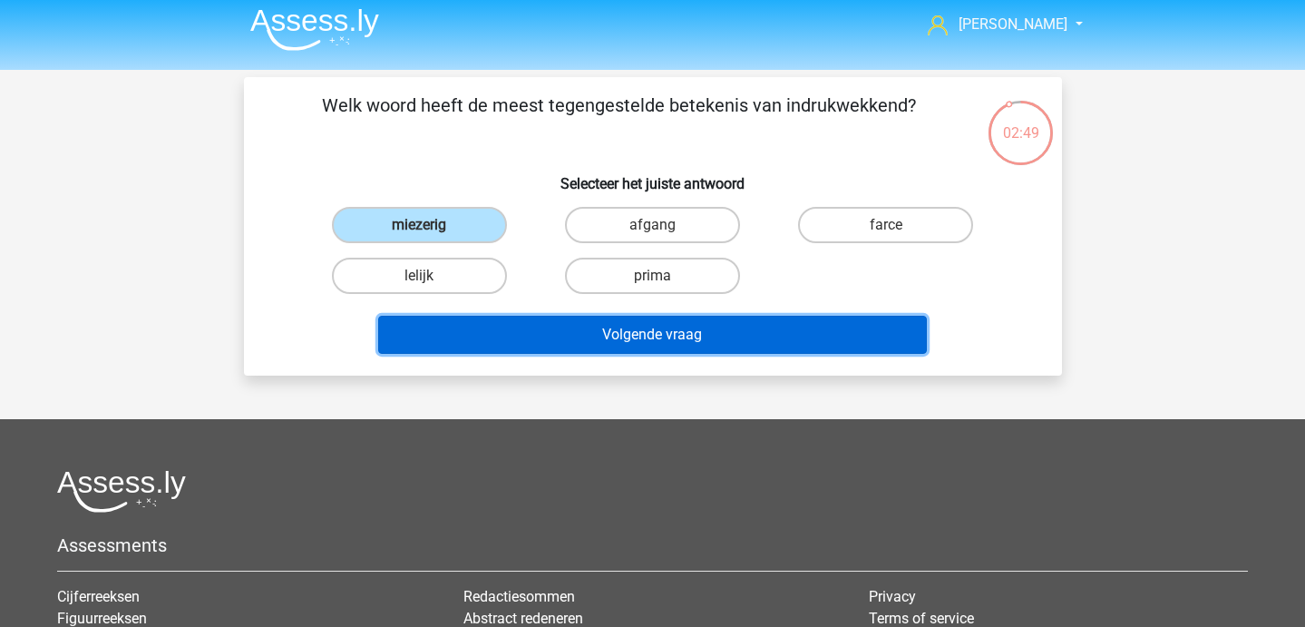
click at [471, 321] on button "Volgende vraag" at bounding box center [652, 335] width 549 height 38
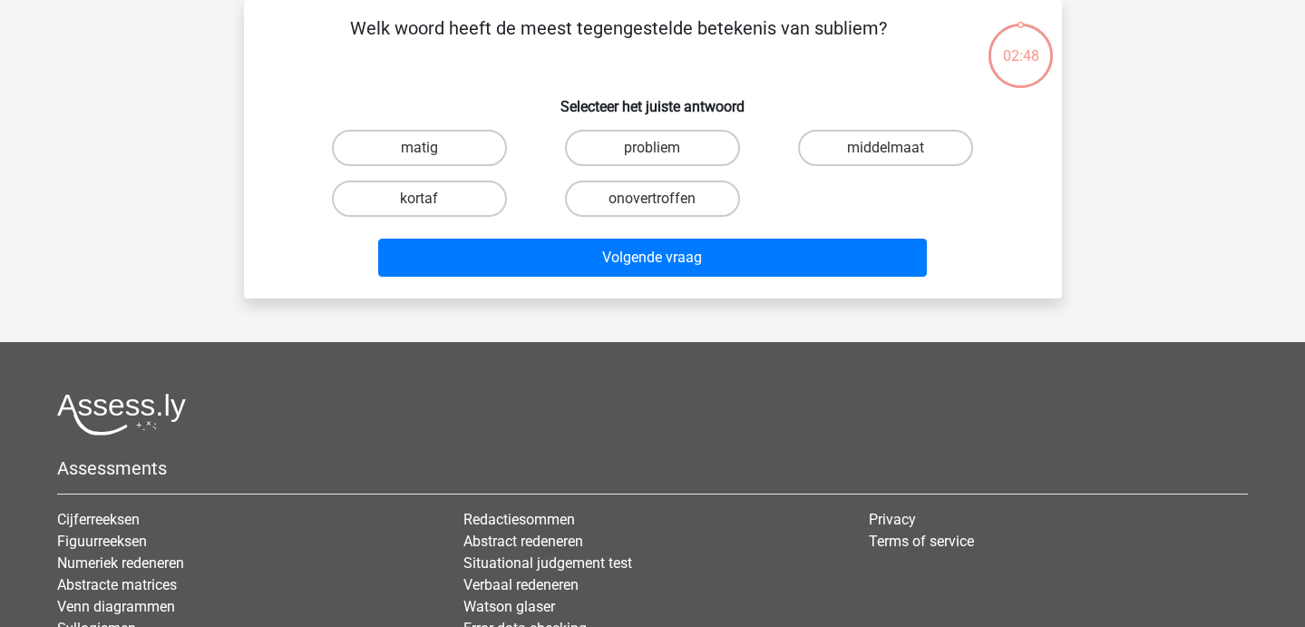
scroll to position [21, 0]
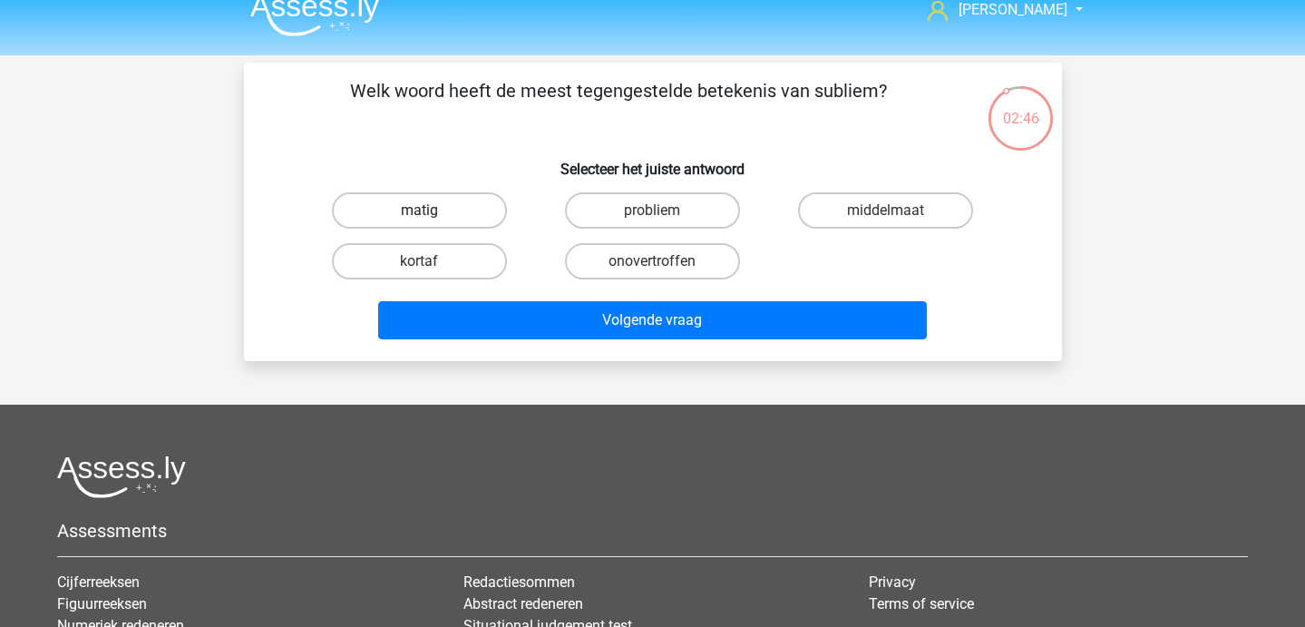
click at [453, 218] on label "matig" at bounding box center [419, 210] width 175 height 36
click at [431, 218] on input "matig" at bounding box center [425, 216] width 12 height 12
radio input "true"
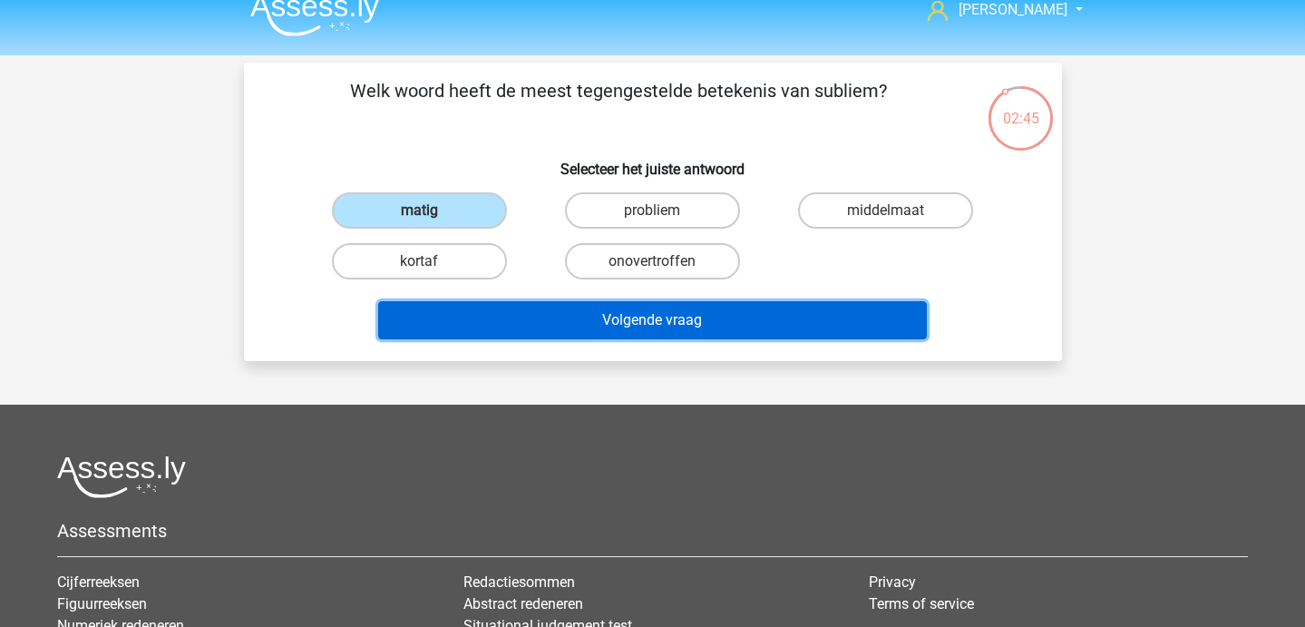
click at [497, 329] on button "Volgende vraag" at bounding box center [652, 320] width 549 height 38
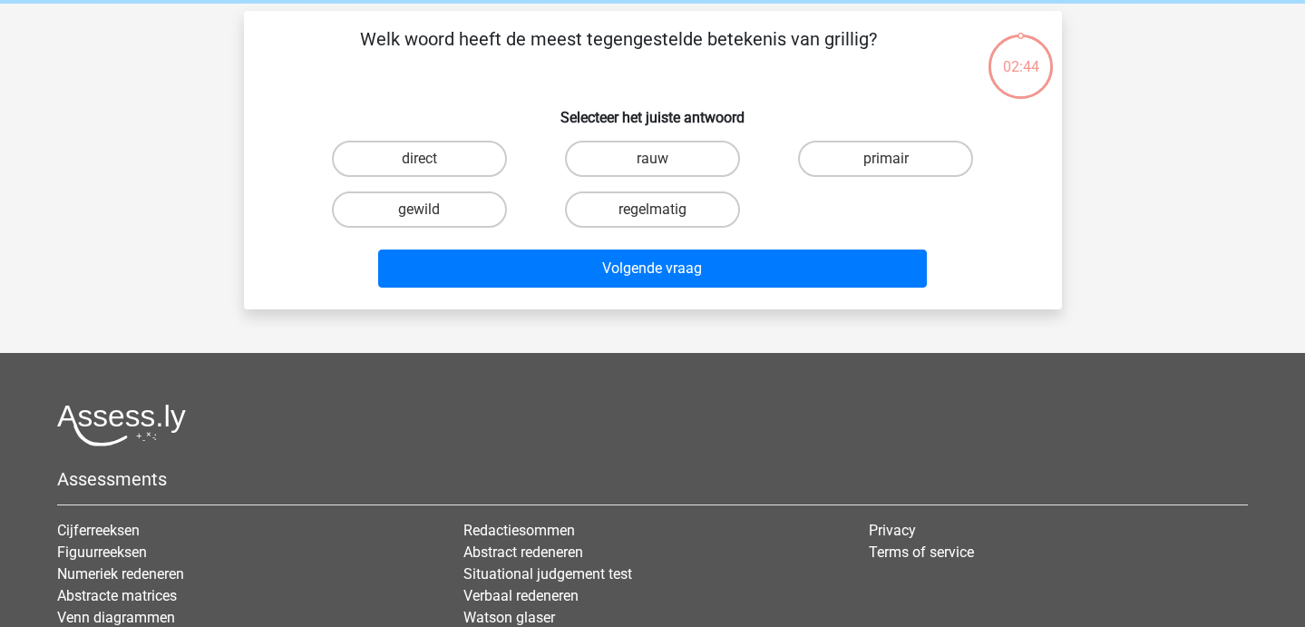
scroll to position [0, 0]
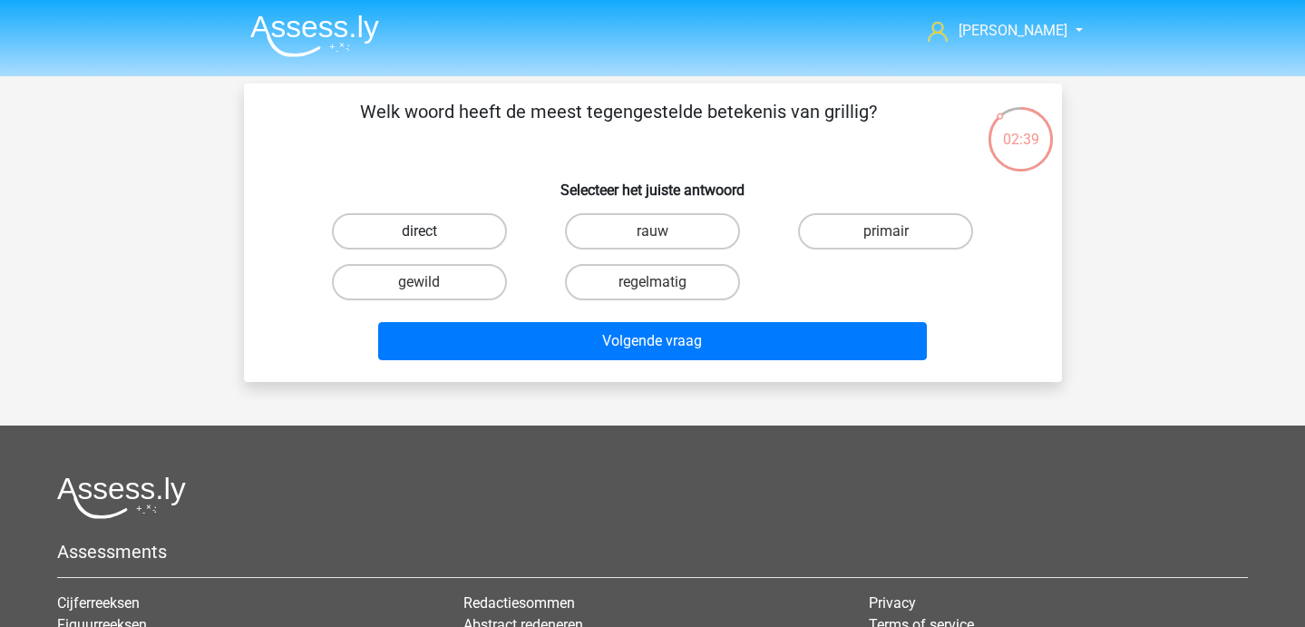
click at [412, 216] on label "direct" at bounding box center [419, 231] width 175 height 36
click at [419, 231] on input "direct" at bounding box center [425, 237] width 12 height 12
radio input "true"
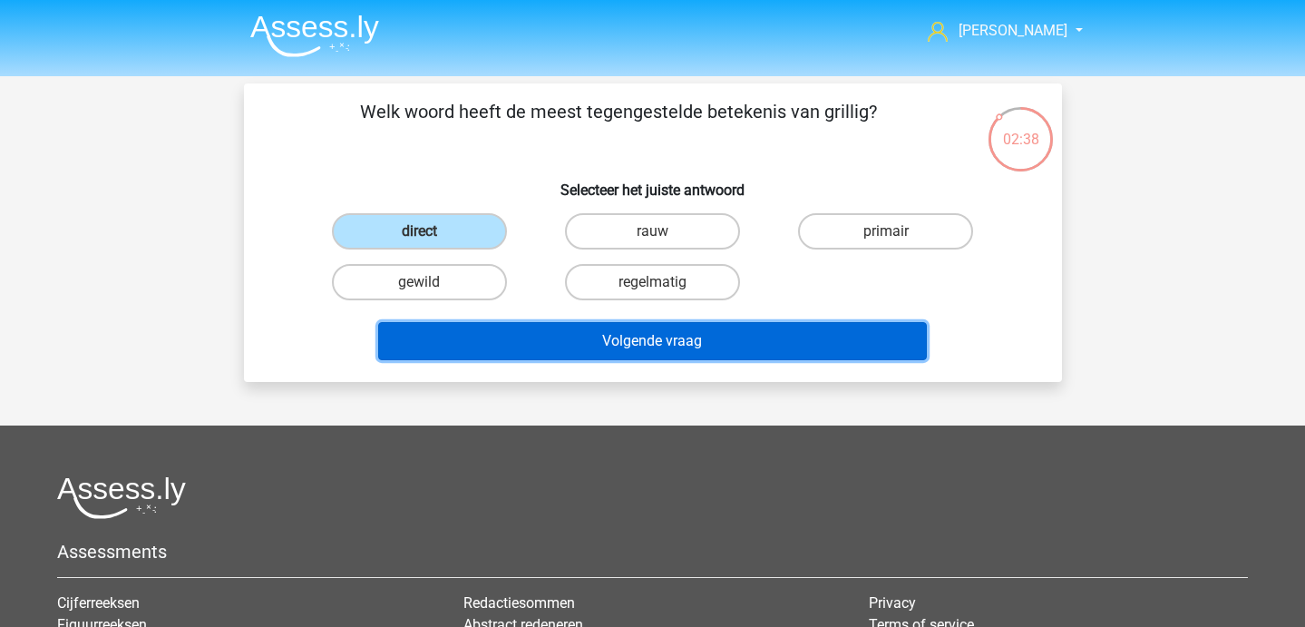
click at [513, 347] on button "Volgende vraag" at bounding box center [652, 341] width 549 height 38
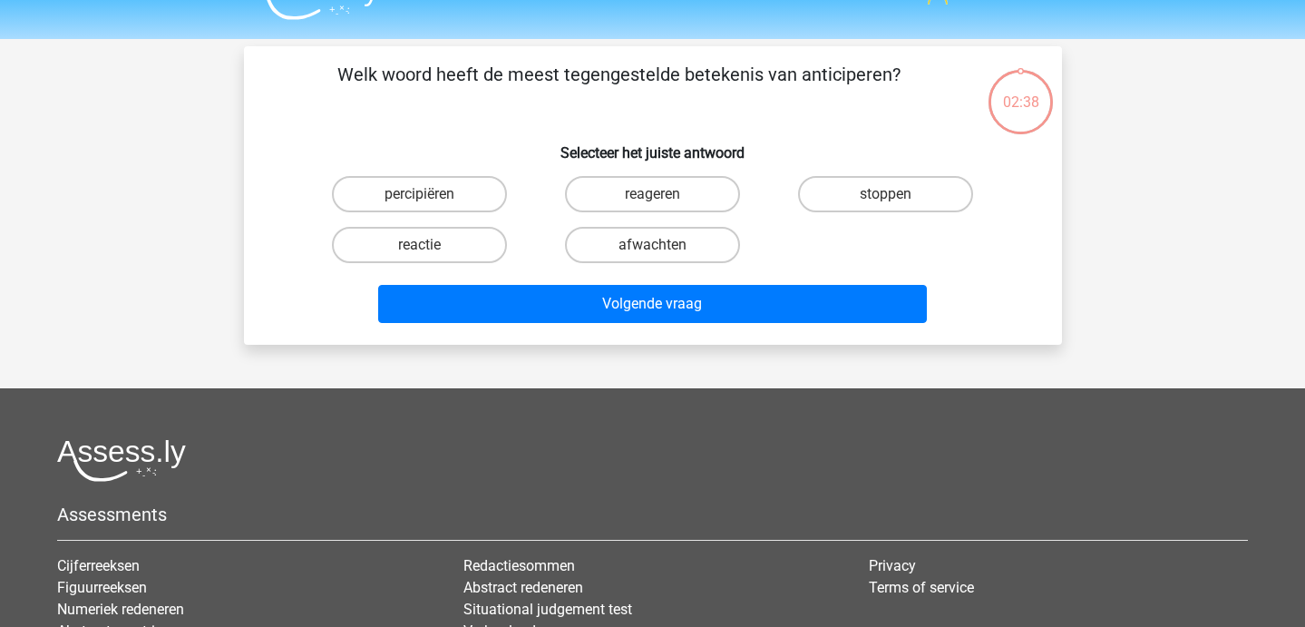
scroll to position [24, 0]
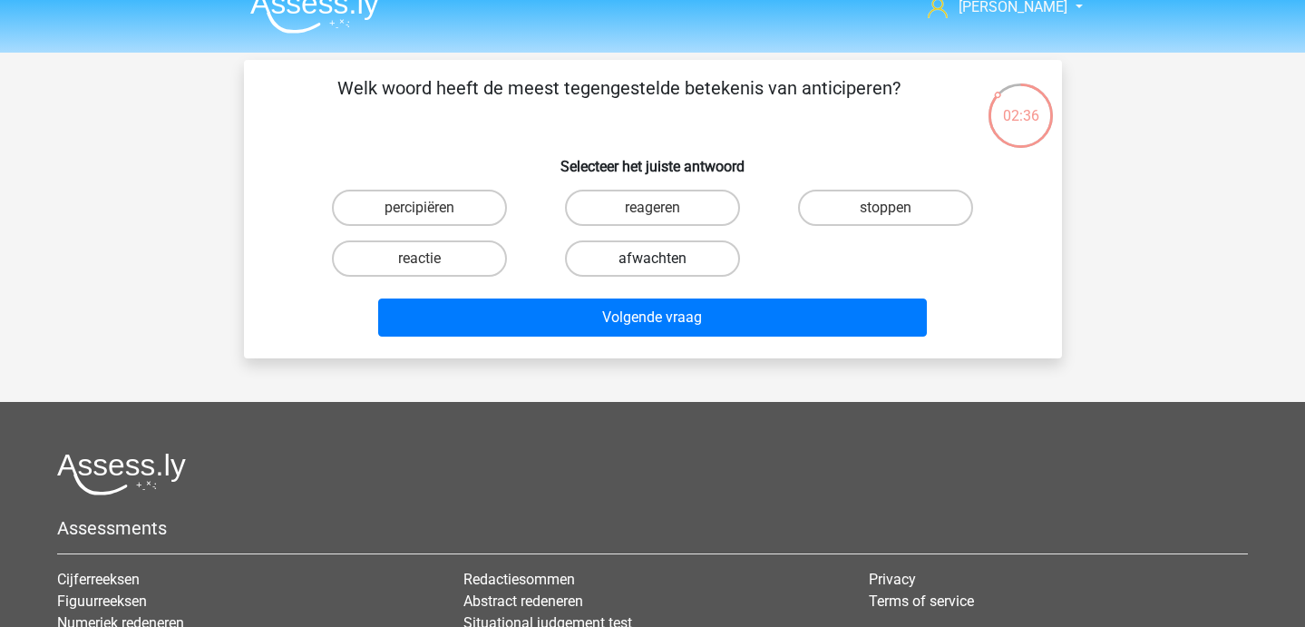
click at [636, 270] on label "afwachten" at bounding box center [652, 258] width 175 height 36
click at [652, 270] on input "afwachten" at bounding box center [658, 264] width 12 height 12
radio input "true"
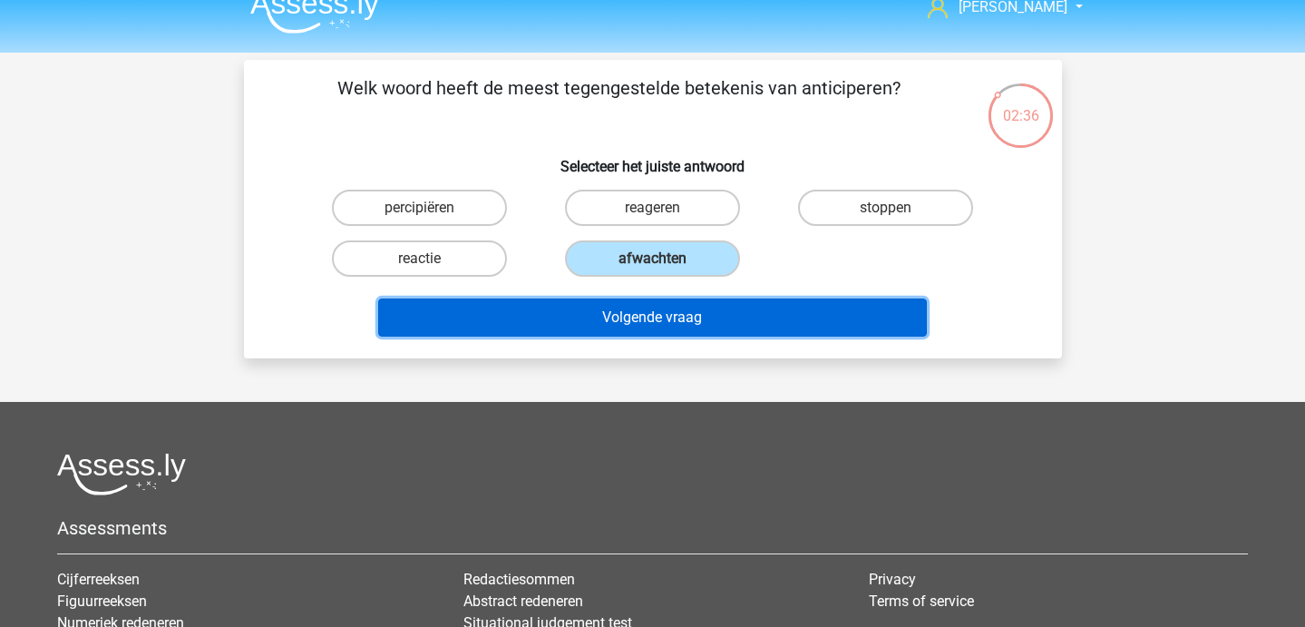
click at [635, 311] on button "Volgende vraag" at bounding box center [652, 317] width 549 height 38
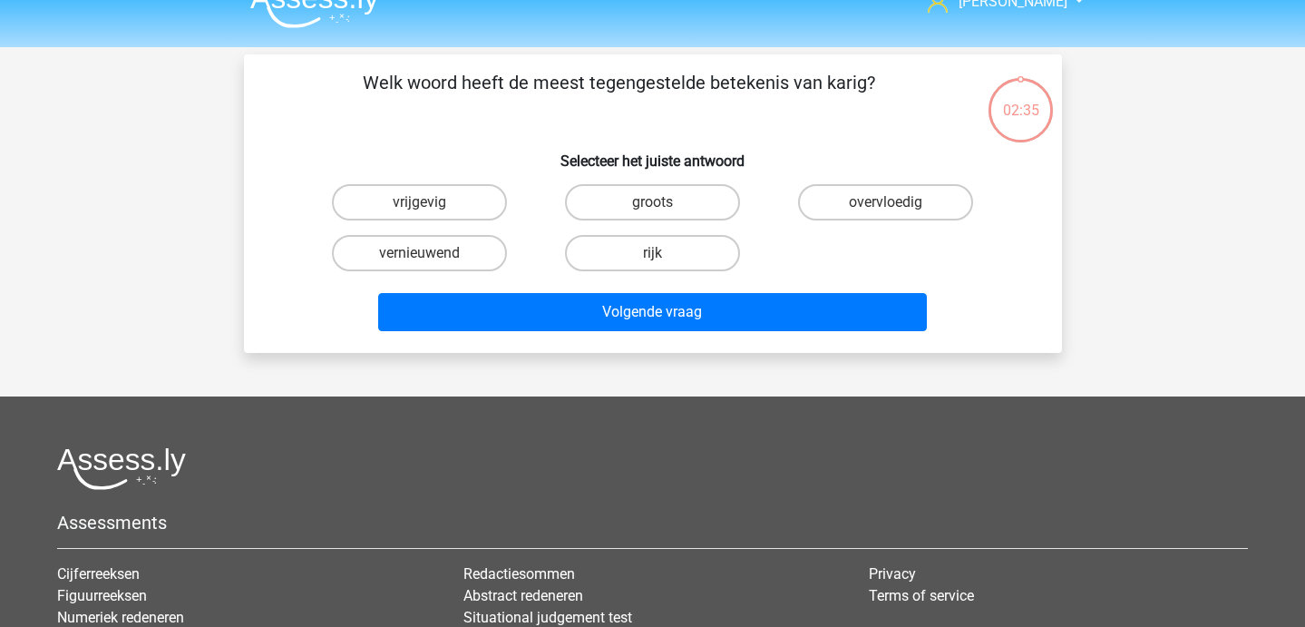
scroll to position [0, 0]
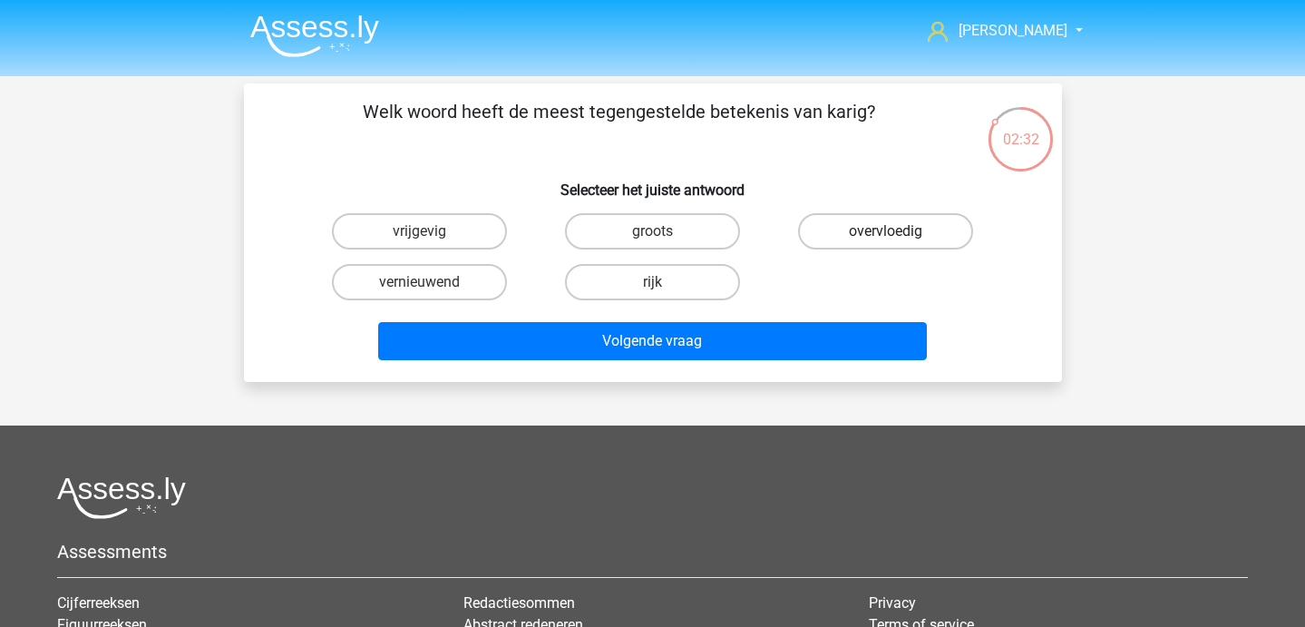
click at [846, 225] on label "overvloedig" at bounding box center [885, 231] width 175 height 36
click at [886, 231] on input "overvloedig" at bounding box center [892, 237] width 12 height 12
radio input "true"
click at [790, 316] on div "Volgende vraag" at bounding box center [653, 337] width 760 height 60
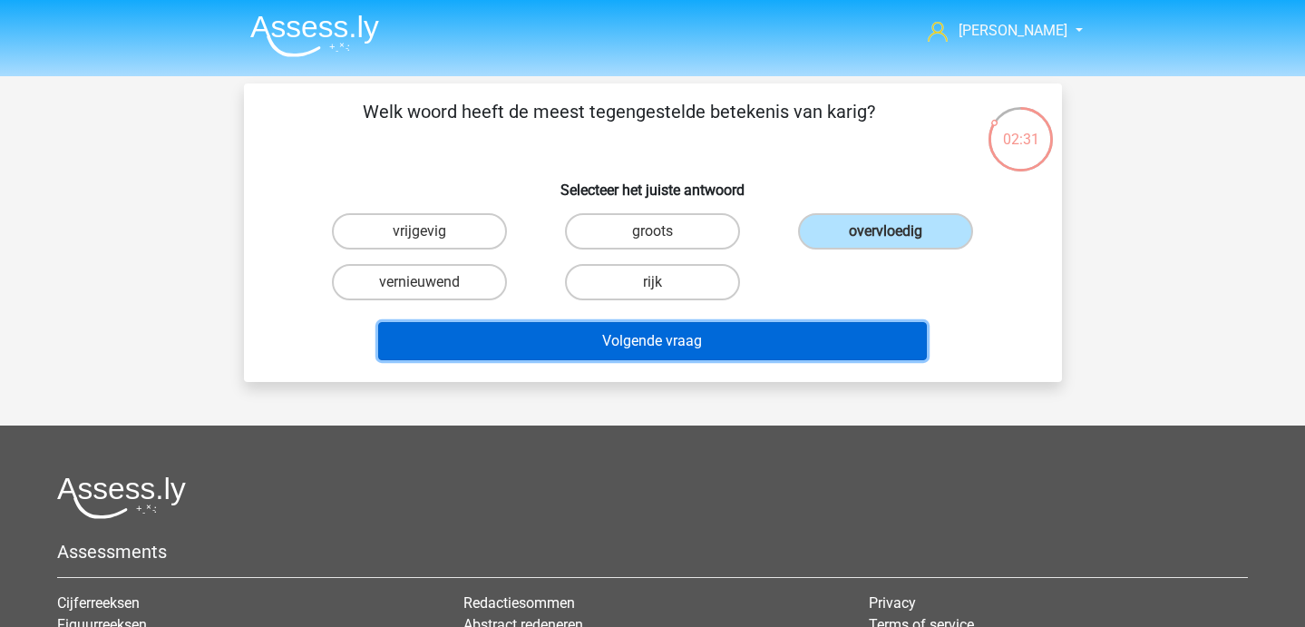
click at [735, 344] on button "Volgende vraag" at bounding box center [652, 341] width 549 height 38
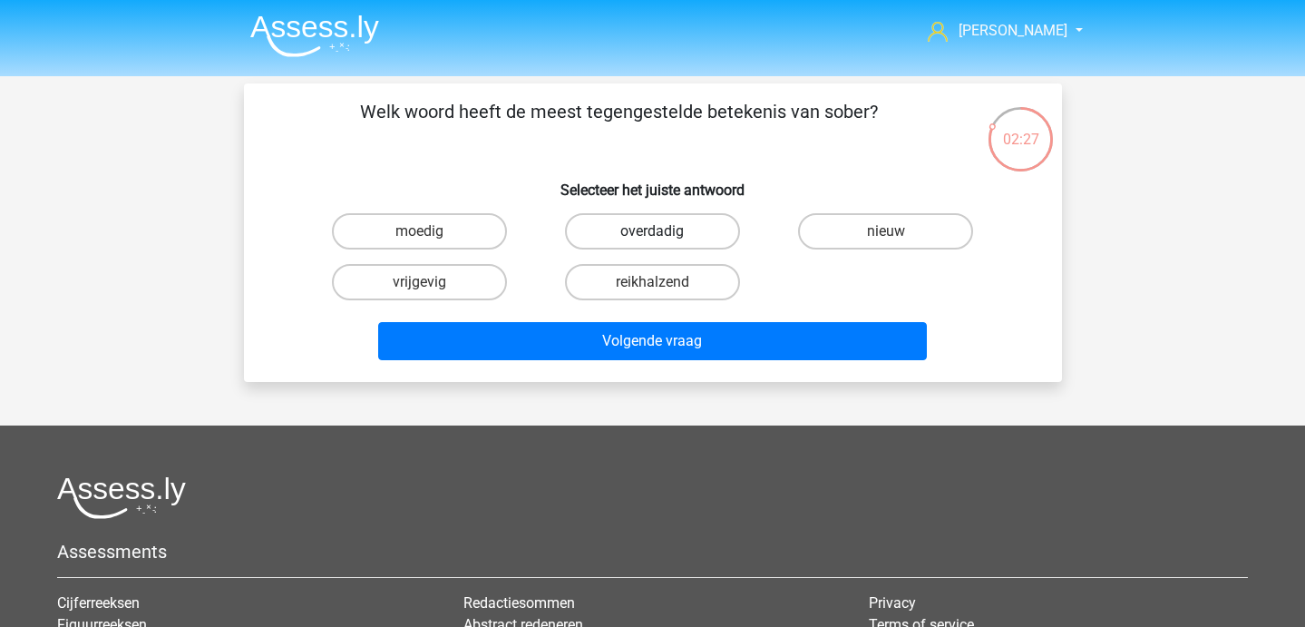
click at [632, 236] on label "overdadig" at bounding box center [652, 231] width 175 height 36
click at [652, 236] on input "overdadig" at bounding box center [658, 237] width 12 height 12
radio input "true"
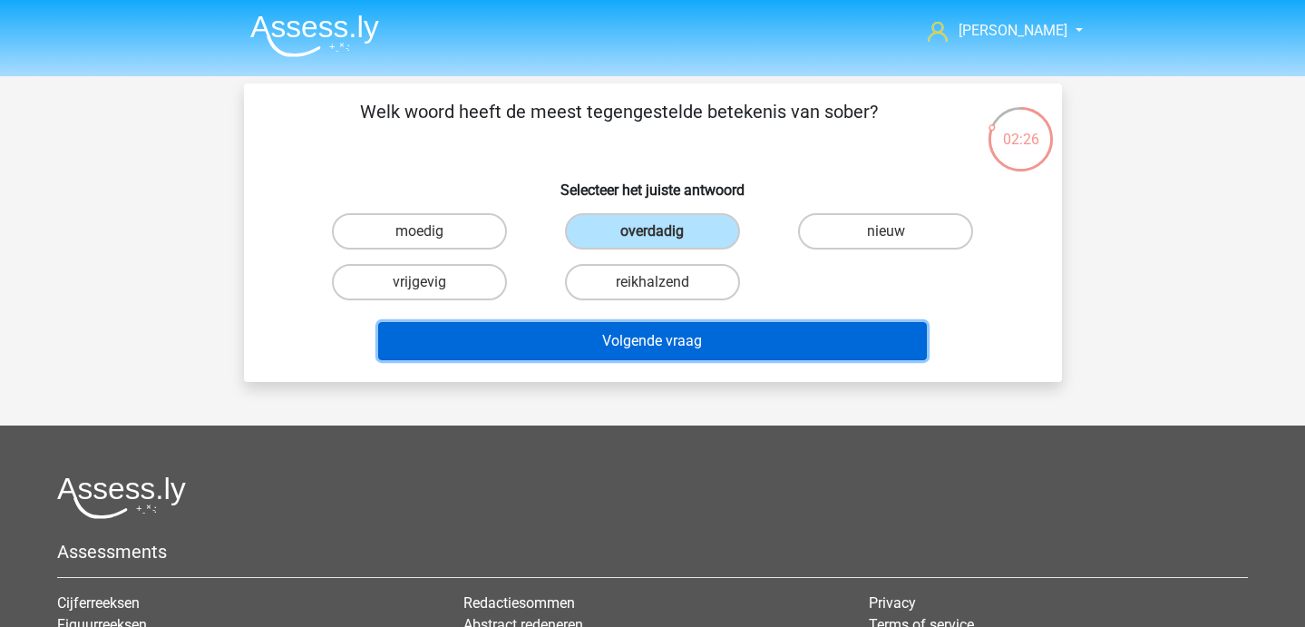
click at [621, 356] on button "Volgende vraag" at bounding box center [652, 341] width 549 height 38
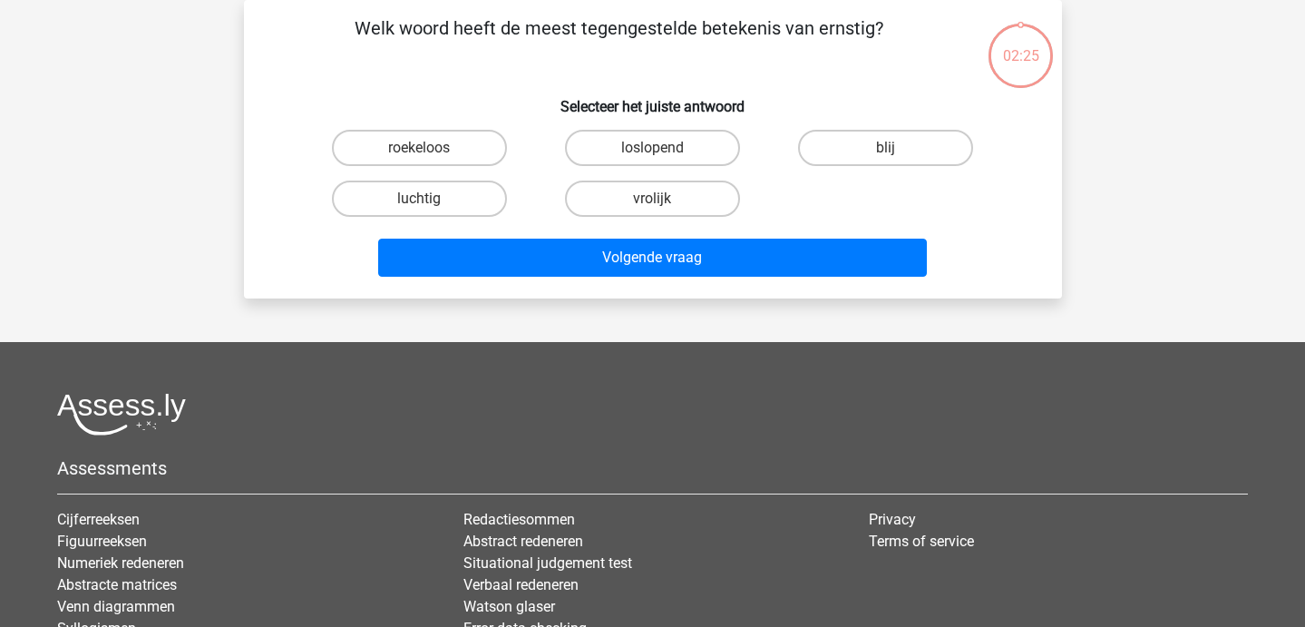
scroll to position [27, 0]
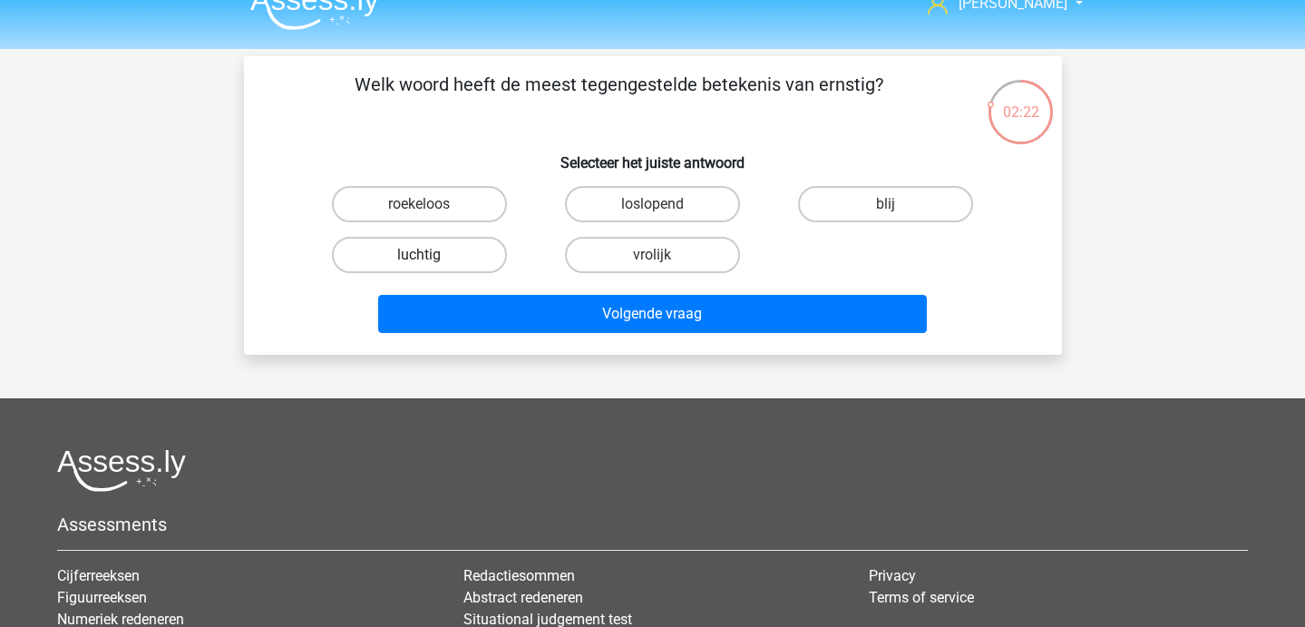
click at [453, 256] on label "luchtig" at bounding box center [419, 255] width 175 height 36
click at [431, 256] on input "luchtig" at bounding box center [425, 261] width 12 height 12
radio input "true"
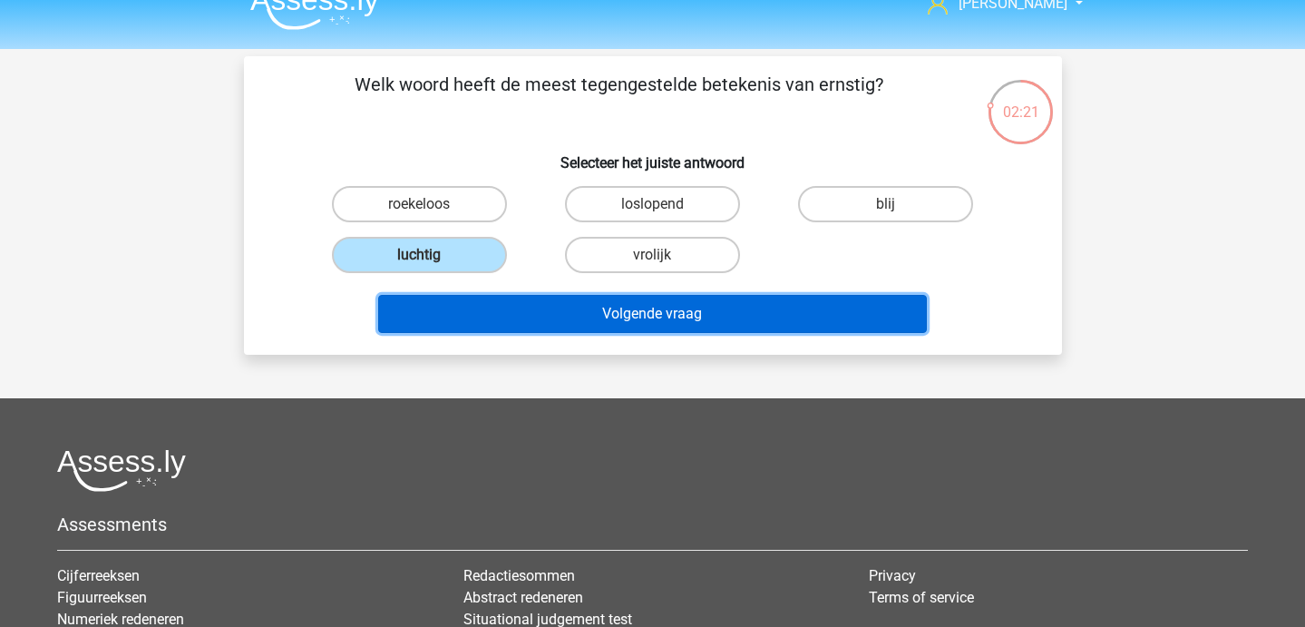
click at [492, 327] on button "Volgende vraag" at bounding box center [652, 314] width 549 height 38
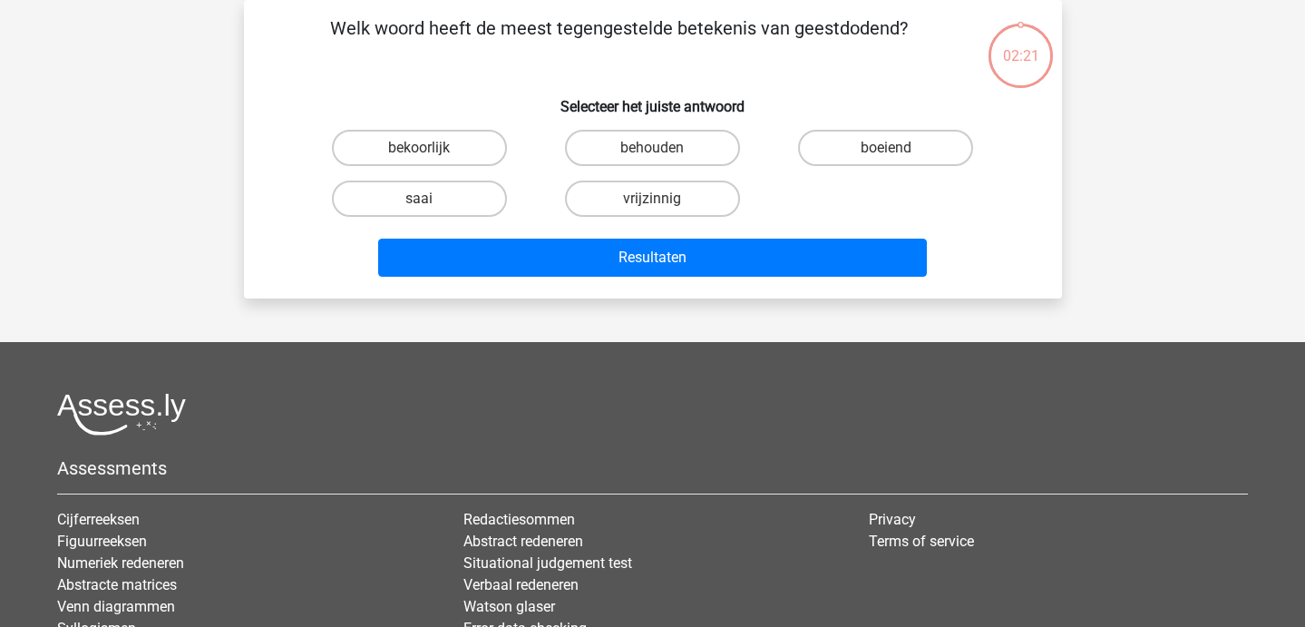
scroll to position [0, 0]
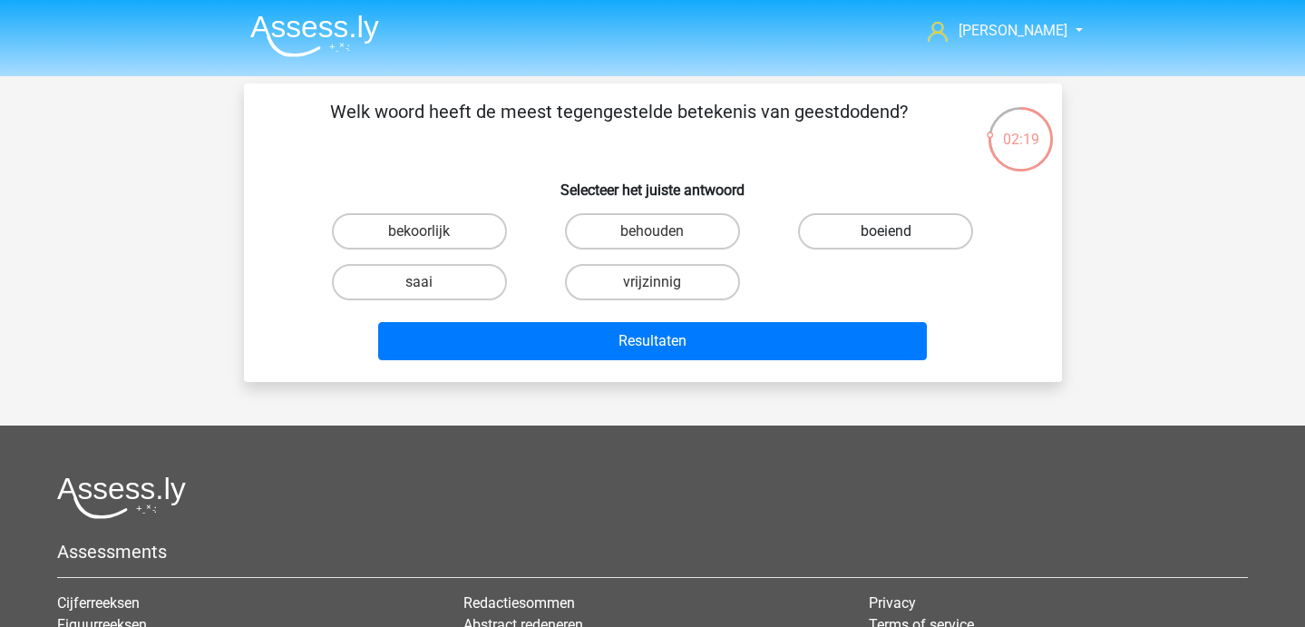
click at [847, 225] on label "boeiend" at bounding box center [885, 231] width 175 height 36
click at [886, 231] on input "boeiend" at bounding box center [892, 237] width 12 height 12
radio input "true"
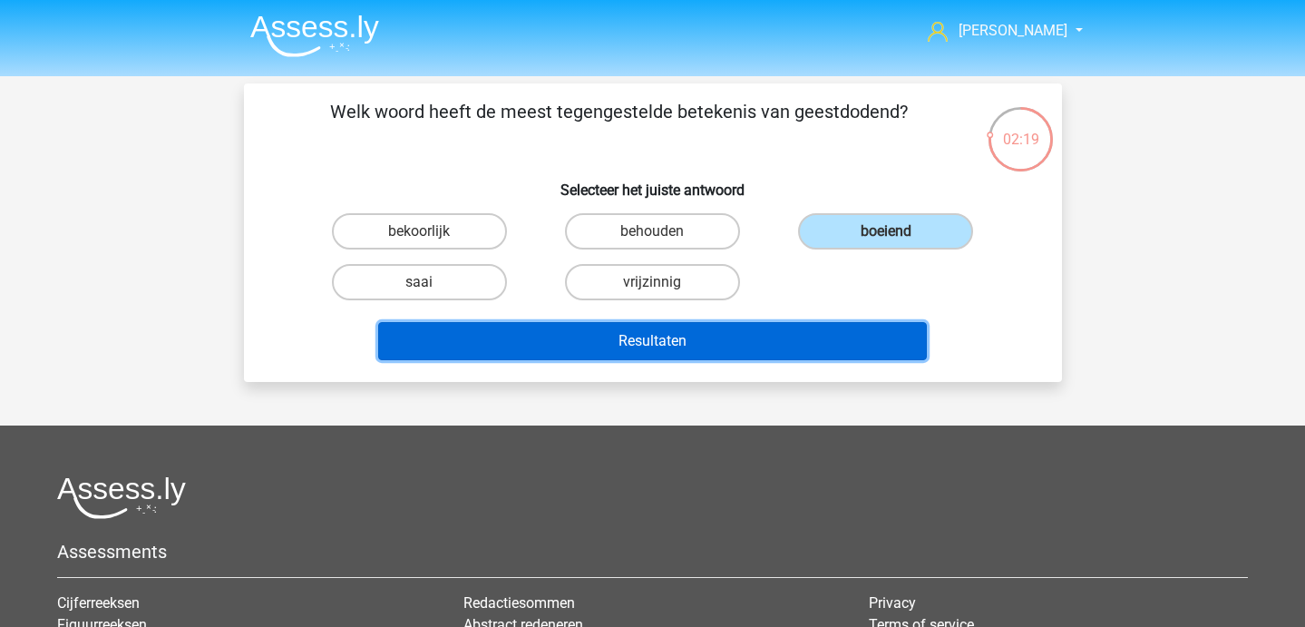
click at [750, 337] on button "Resultaten" at bounding box center [652, 341] width 549 height 38
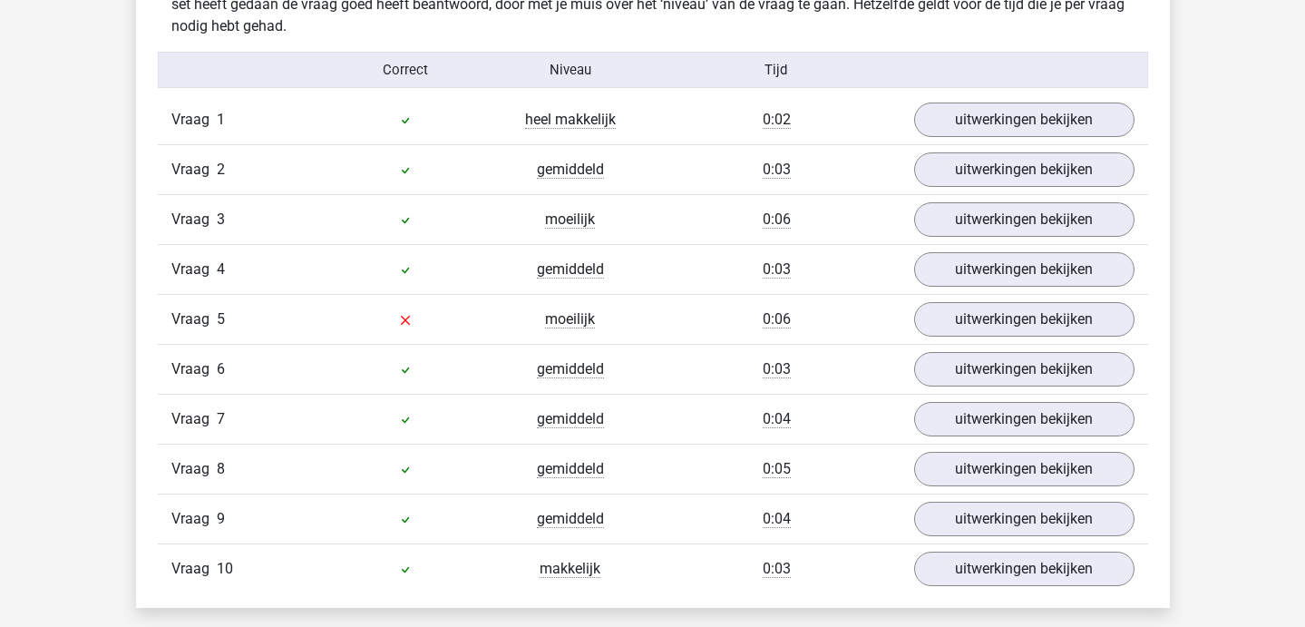
scroll to position [1177, 0]
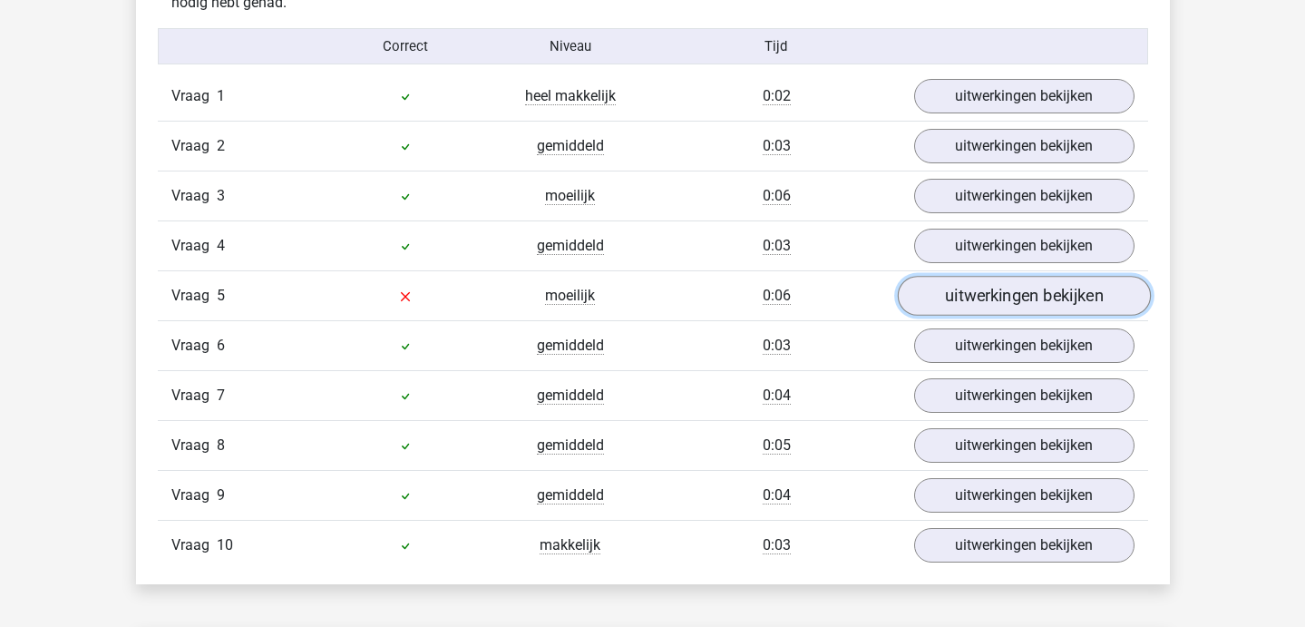
click at [981, 289] on link "uitwerkingen bekijken" at bounding box center [1023, 296] width 253 height 40
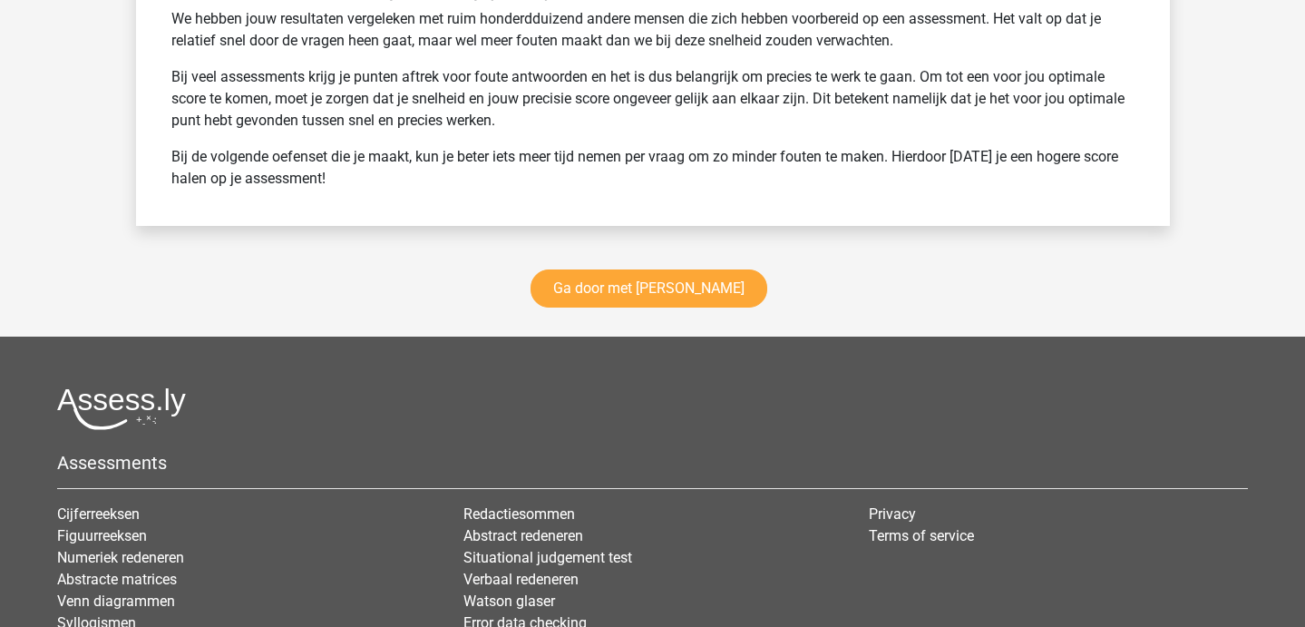
scroll to position [2828, 0]
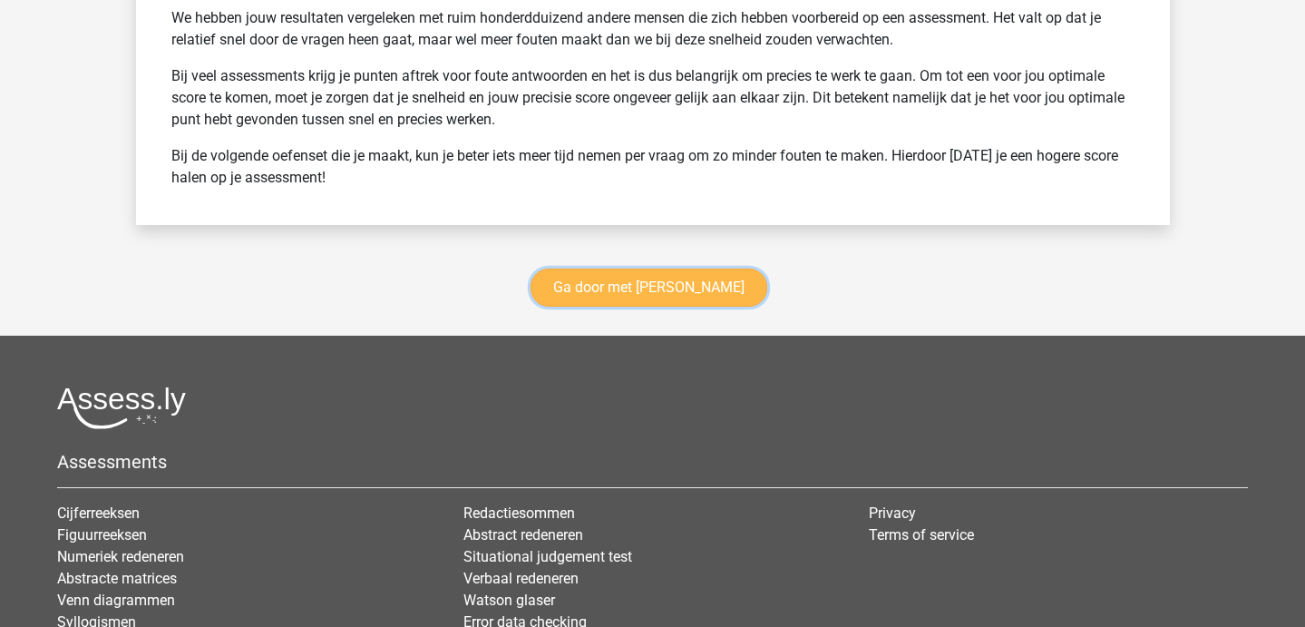
click at [647, 281] on link "Ga door met [PERSON_NAME]" at bounding box center [649, 287] width 237 height 38
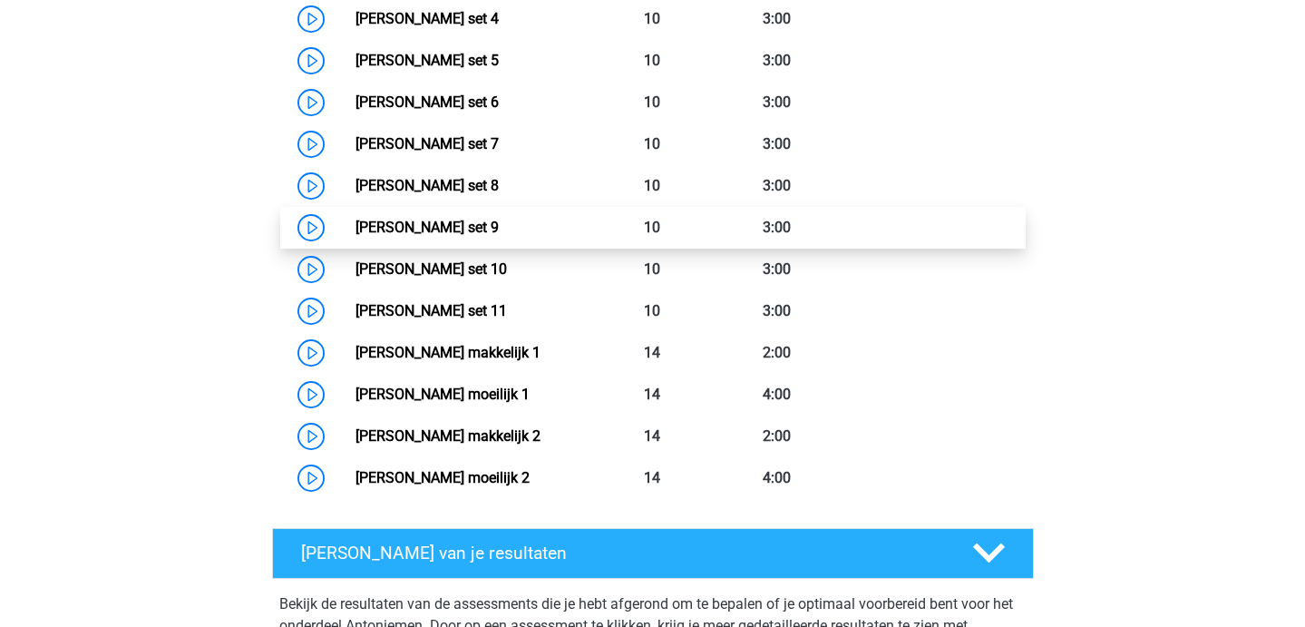
scroll to position [1068, 0]
click at [462, 221] on link "[PERSON_NAME] set 9" at bounding box center [426, 227] width 143 height 17
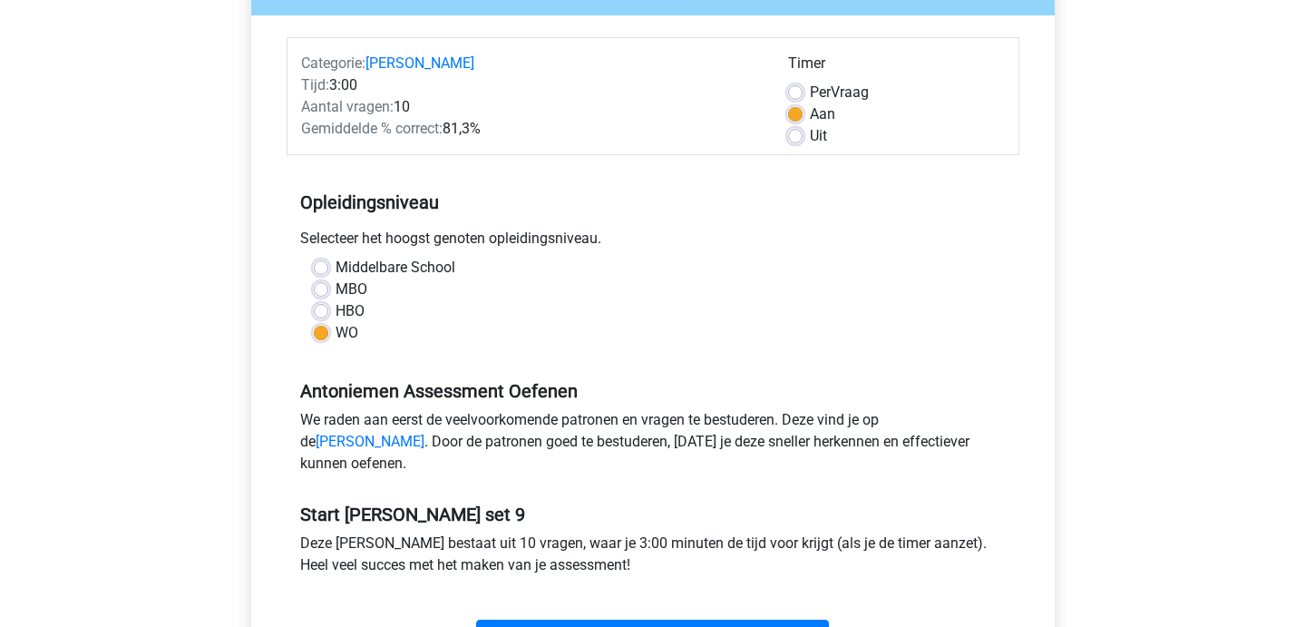
scroll to position [323, 0]
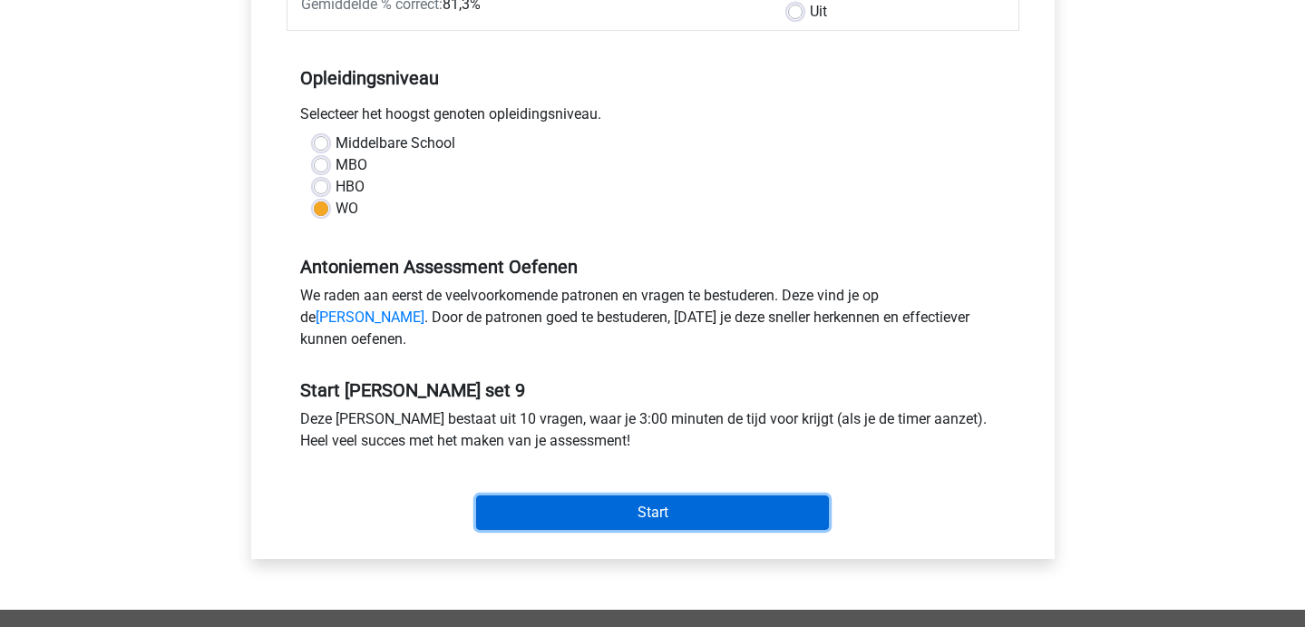
click at [503, 530] on input "Start" at bounding box center [652, 512] width 353 height 34
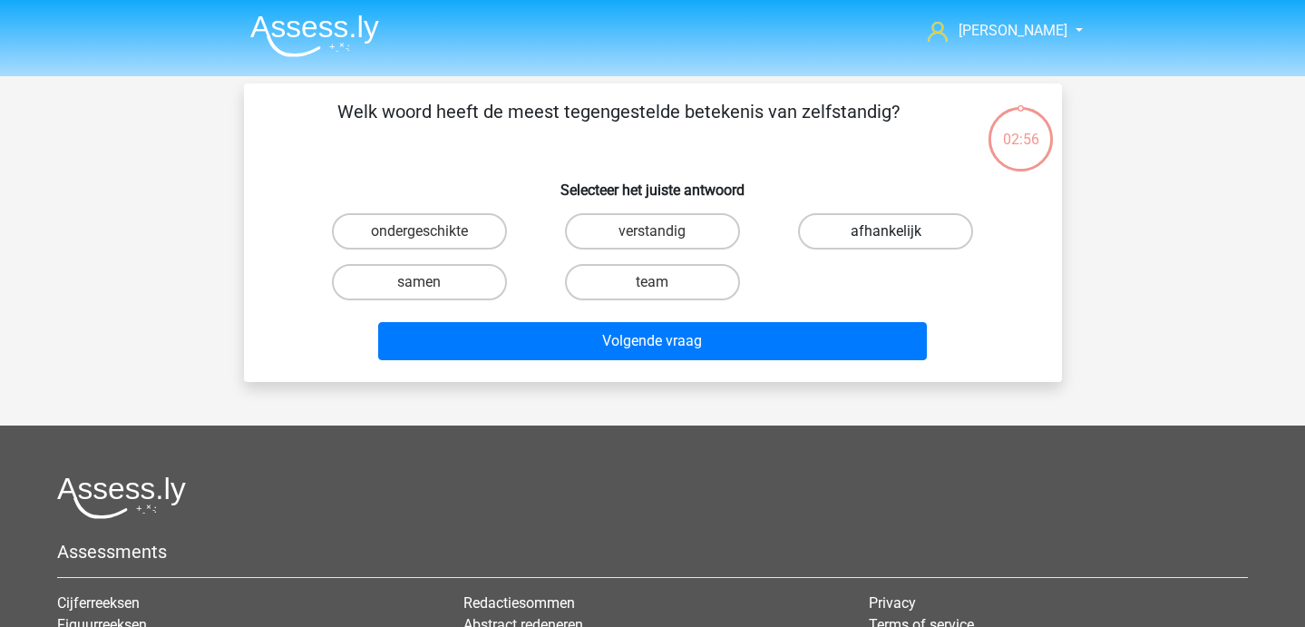
click at [829, 229] on label "afhankelijk" at bounding box center [885, 231] width 175 height 36
click at [886, 231] on input "afhankelijk" at bounding box center [892, 237] width 12 height 12
radio input "true"
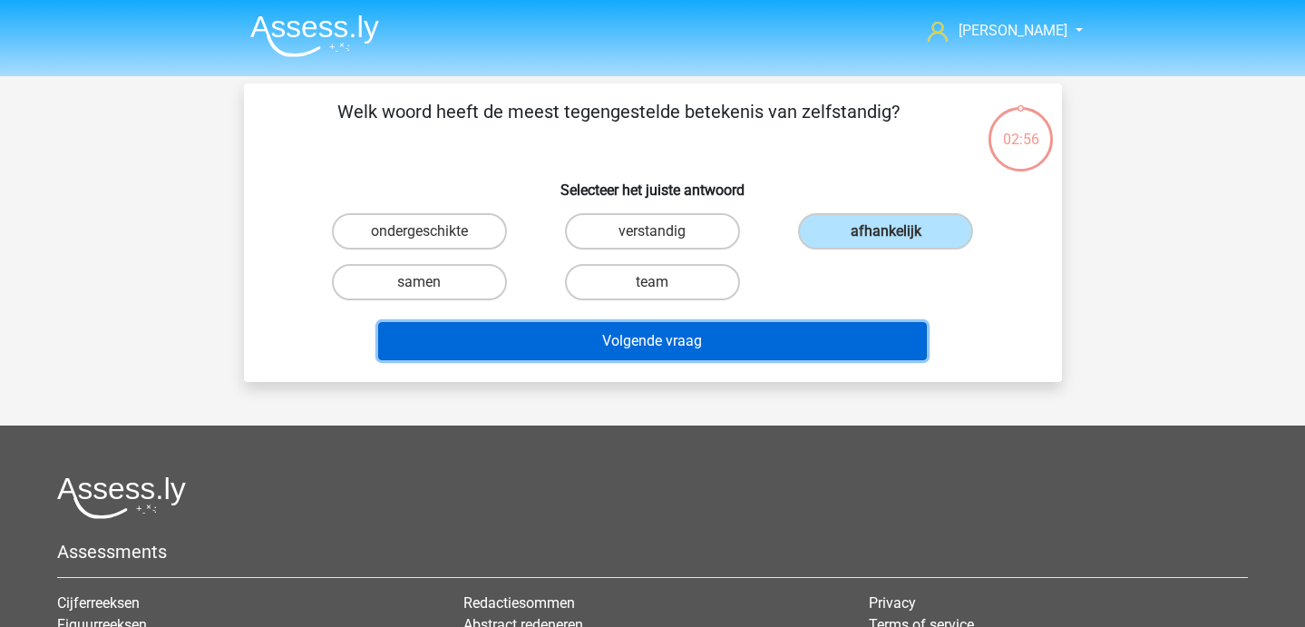
click at [725, 328] on button "Volgende vraag" at bounding box center [652, 341] width 549 height 38
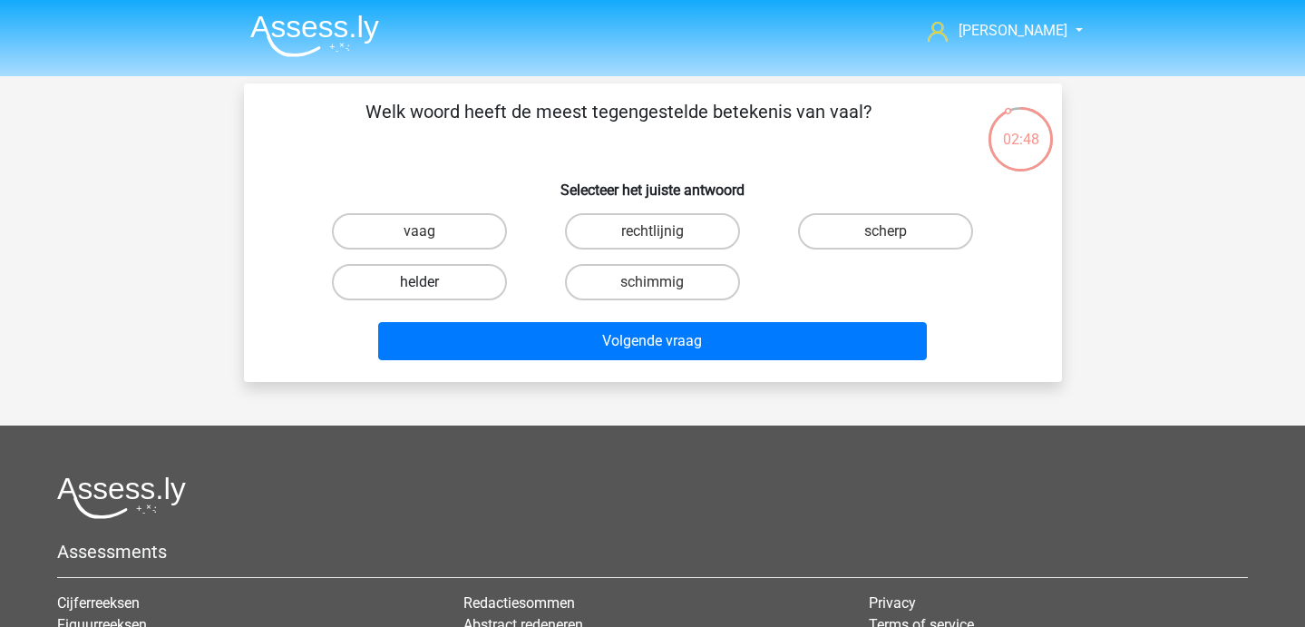
click at [454, 281] on label "helder" at bounding box center [419, 282] width 175 height 36
click at [431, 282] on input "helder" at bounding box center [425, 288] width 12 height 12
radio input "true"
click at [471, 312] on div "Volgende vraag" at bounding box center [653, 337] width 760 height 60
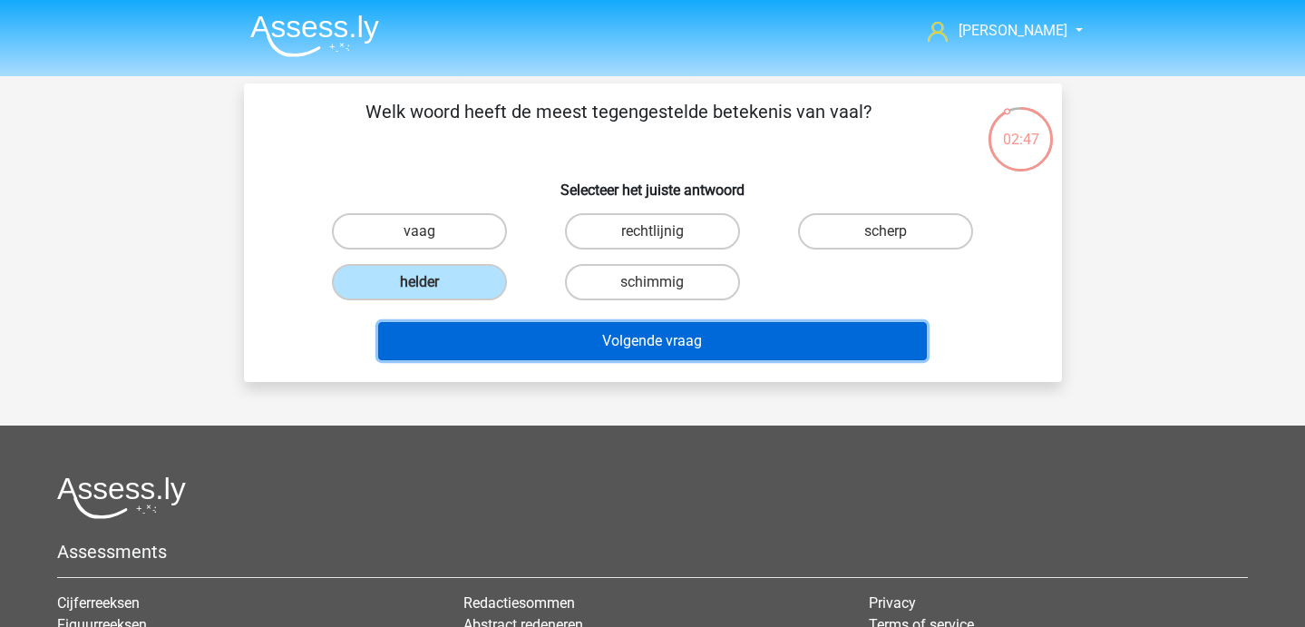
click at [467, 340] on button "Volgende vraag" at bounding box center [652, 341] width 549 height 38
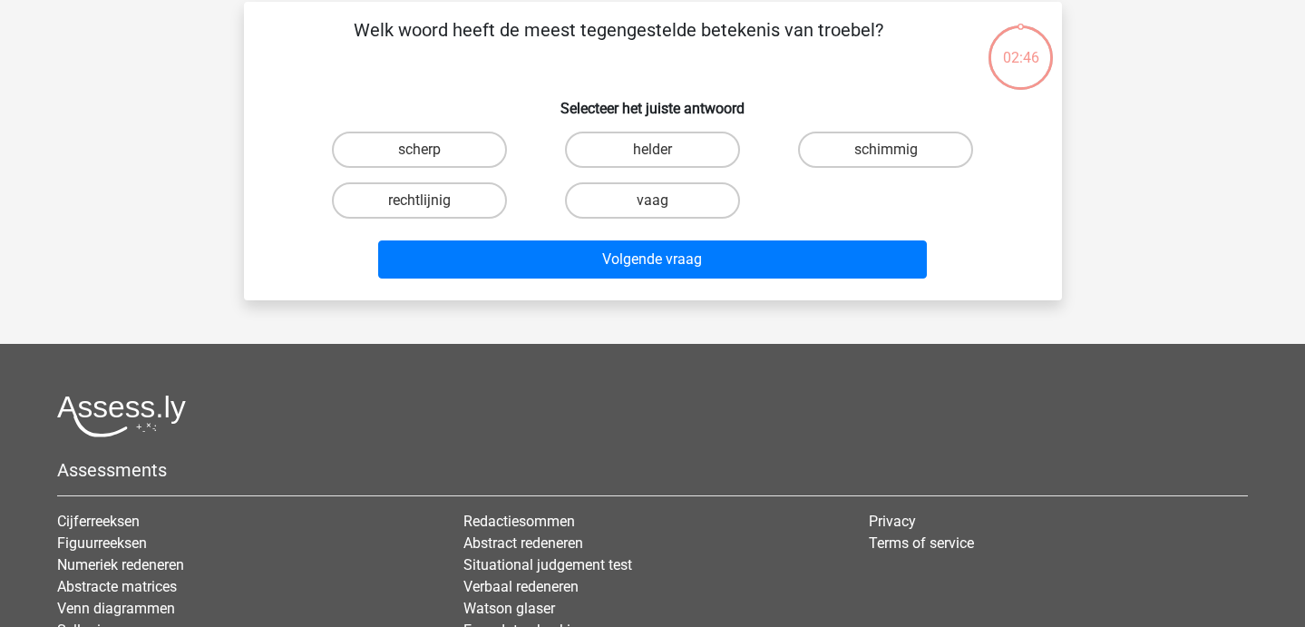
scroll to position [83, 0]
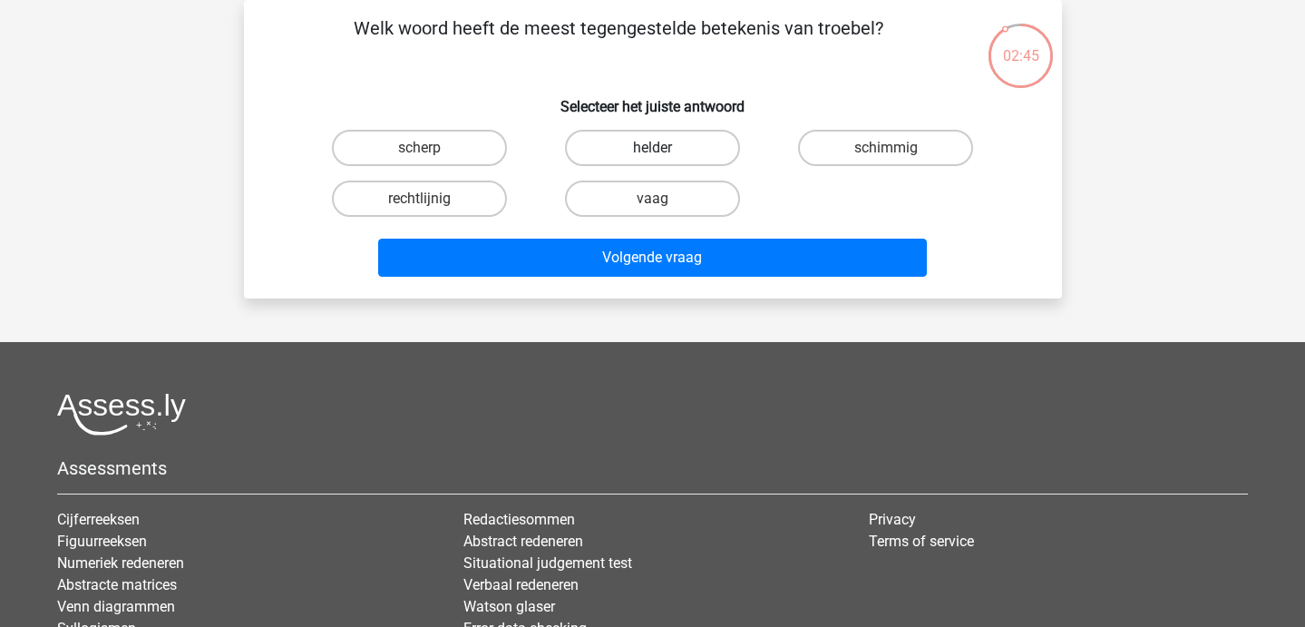
click at [638, 150] on label "helder" at bounding box center [652, 148] width 175 height 36
click at [652, 150] on input "helder" at bounding box center [658, 154] width 12 height 12
radio input "true"
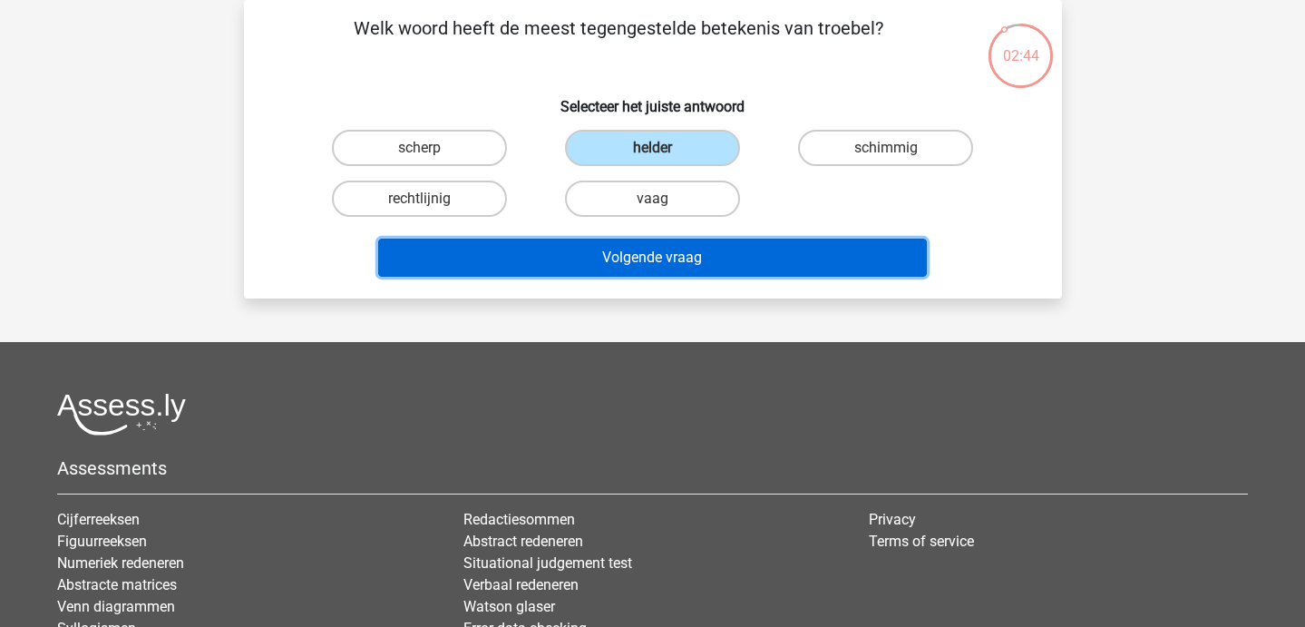
click at [599, 258] on button "Volgende vraag" at bounding box center [652, 258] width 549 height 38
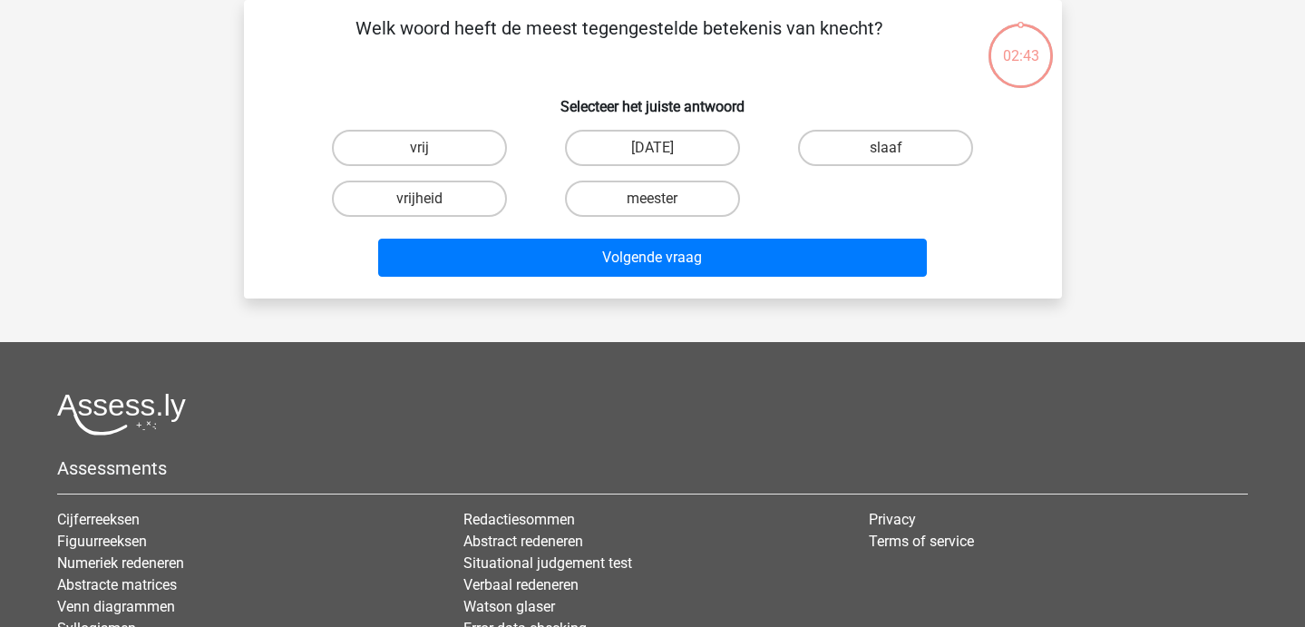
scroll to position [13, 0]
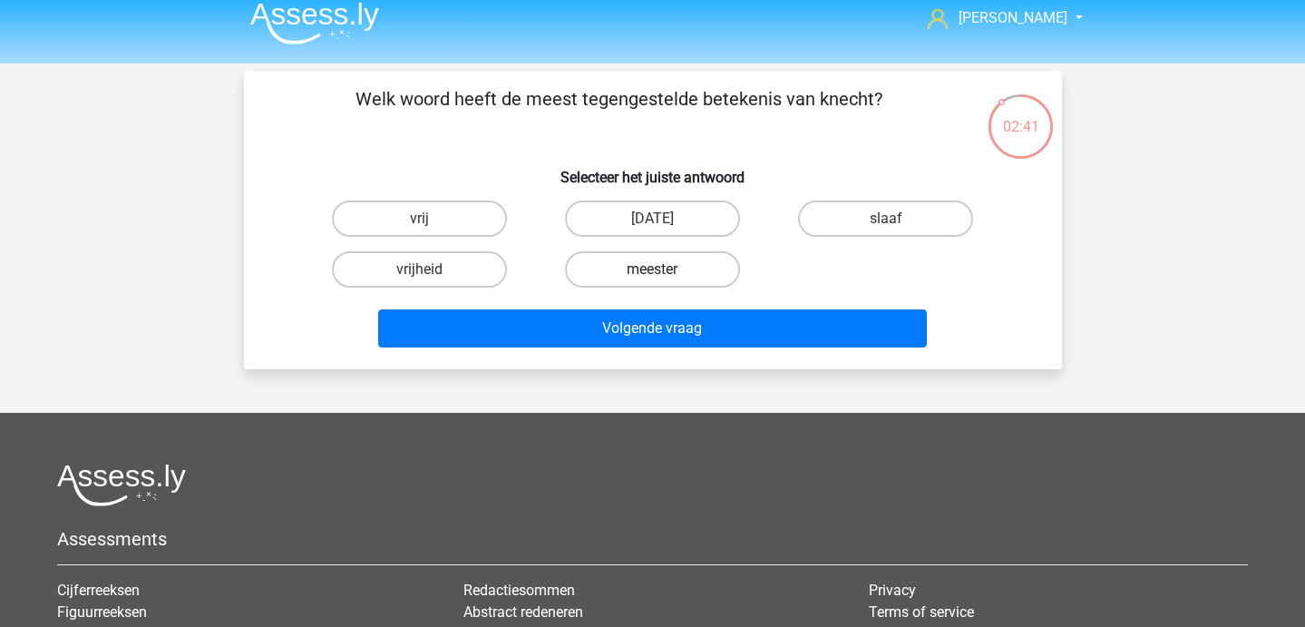
click at [704, 268] on label "meester" at bounding box center [652, 269] width 175 height 36
click at [664, 269] on input "meester" at bounding box center [658, 275] width 12 height 12
radio input "true"
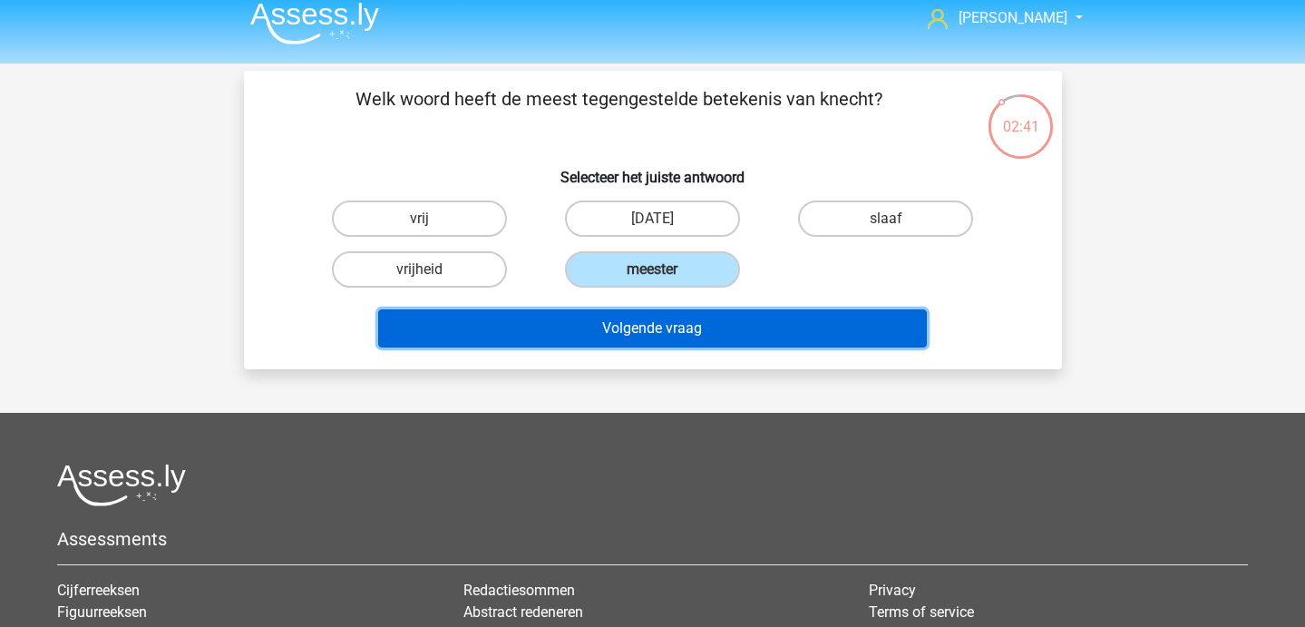
click at [674, 325] on button "Volgende vraag" at bounding box center [652, 328] width 549 height 38
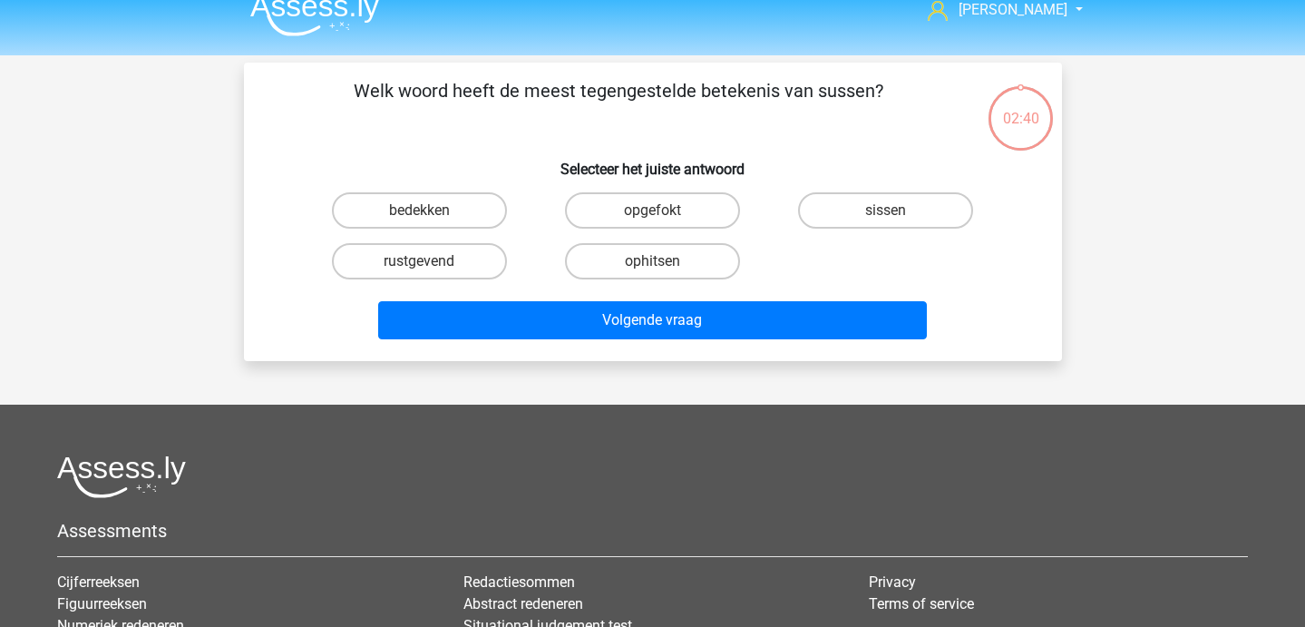
scroll to position [22, 0]
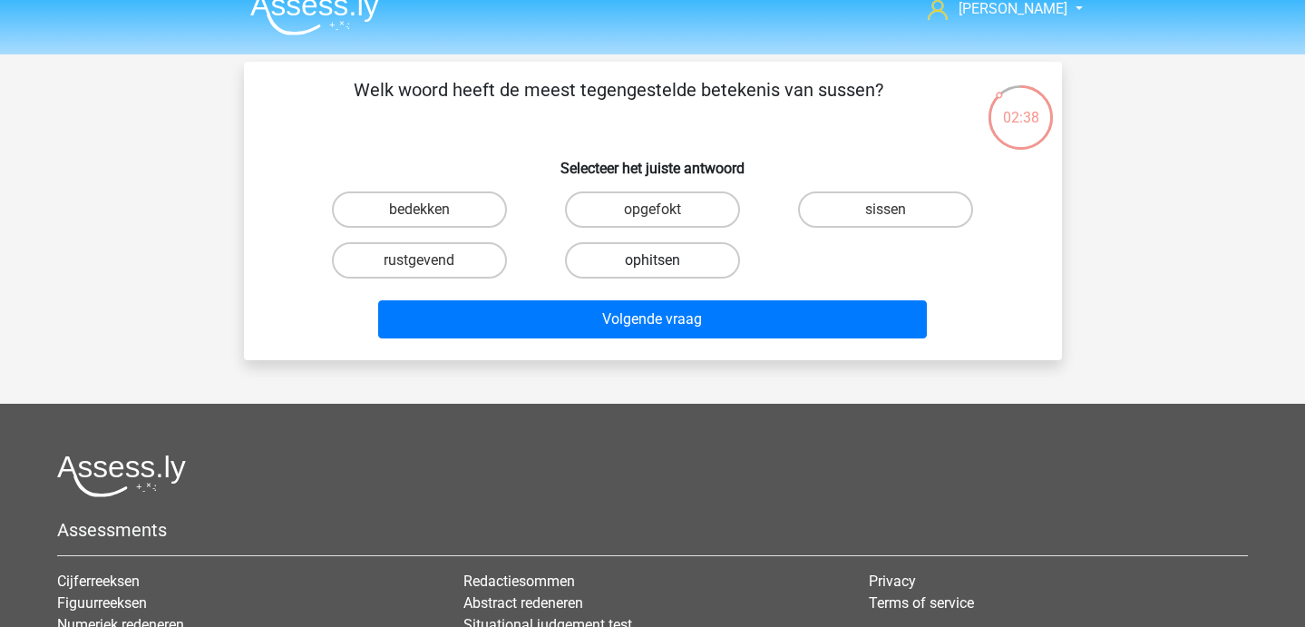
click at [679, 255] on label "ophitsen" at bounding box center [652, 260] width 175 height 36
click at [664, 260] on input "ophitsen" at bounding box center [658, 266] width 12 height 12
radio input "true"
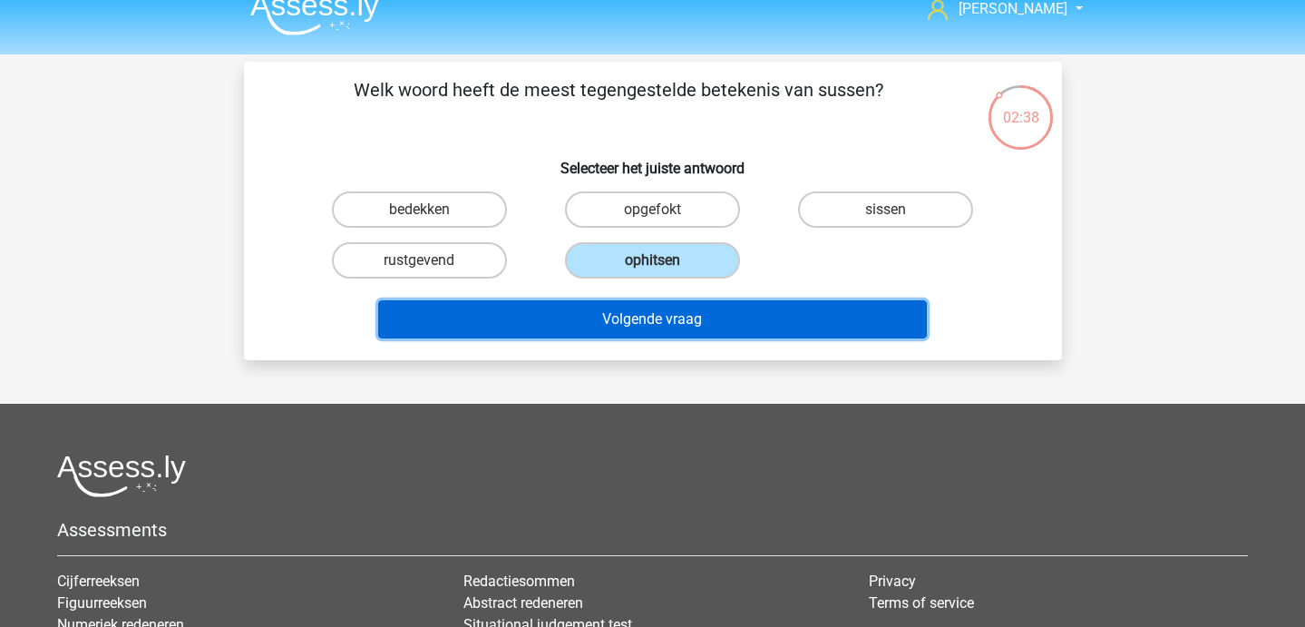
click at [636, 309] on button "Volgende vraag" at bounding box center [652, 319] width 549 height 38
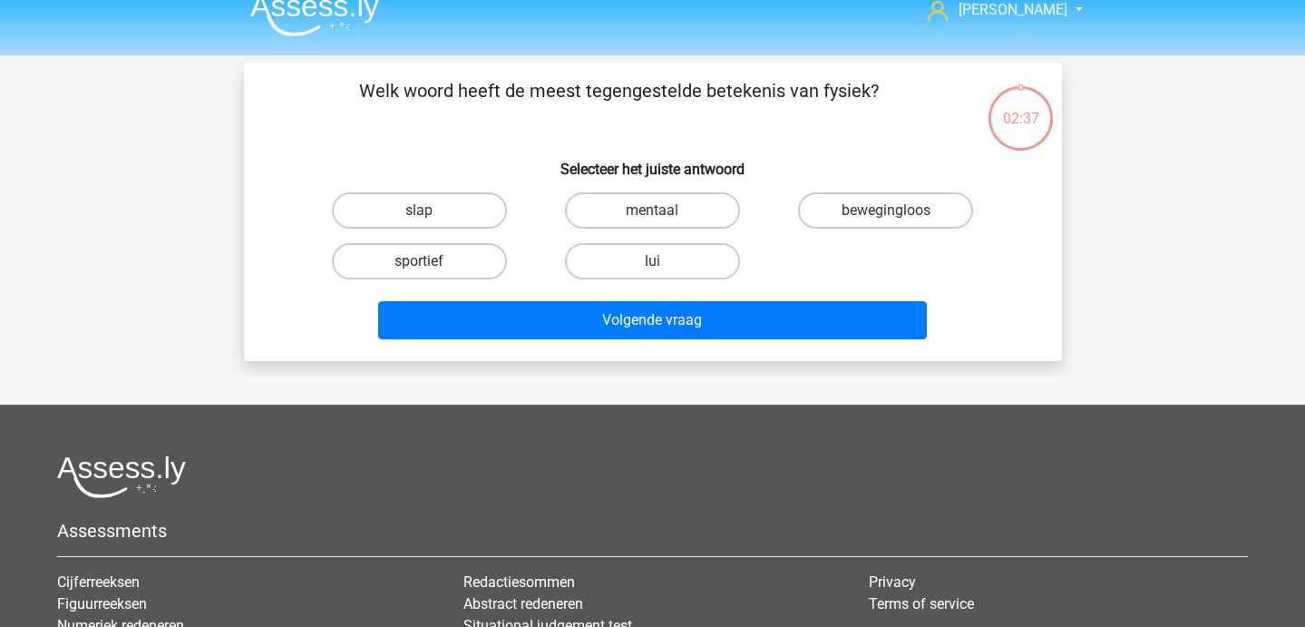
scroll to position [23, 0]
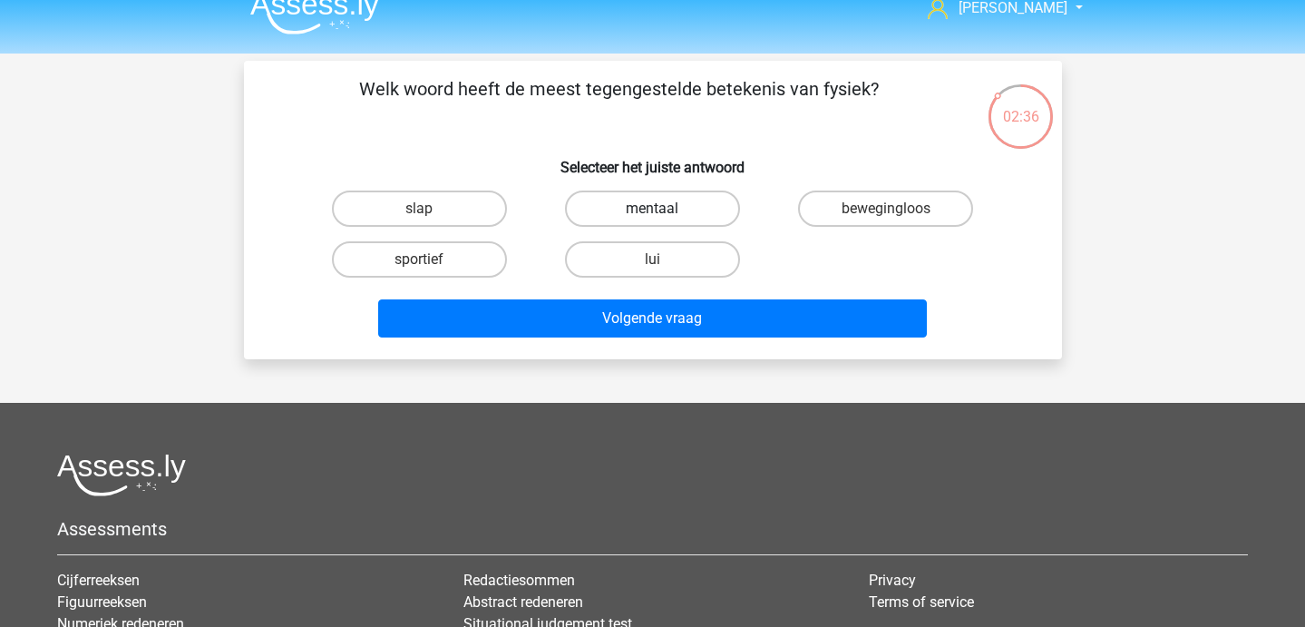
click at [607, 208] on label "mentaal" at bounding box center [652, 208] width 175 height 36
click at [652, 209] on input "mentaal" at bounding box center [658, 215] width 12 height 12
radio input "true"
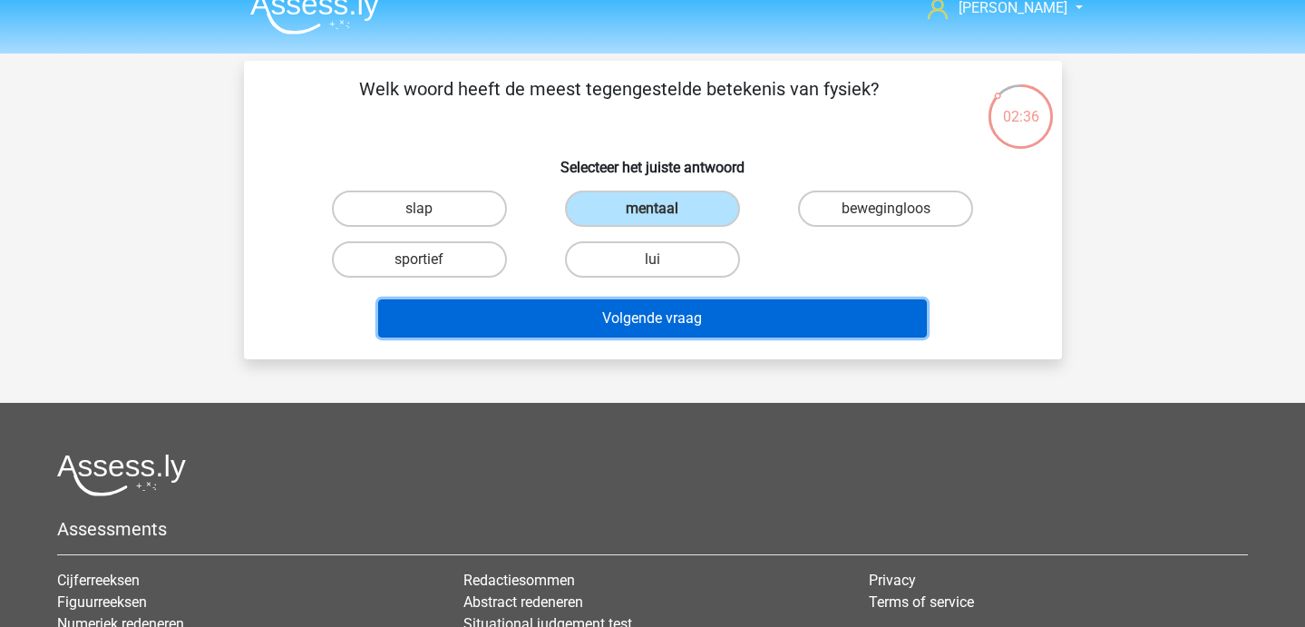
click at [602, 318] on button "Volgende vraag" at bounding box center [652, 318] width 549 height 38
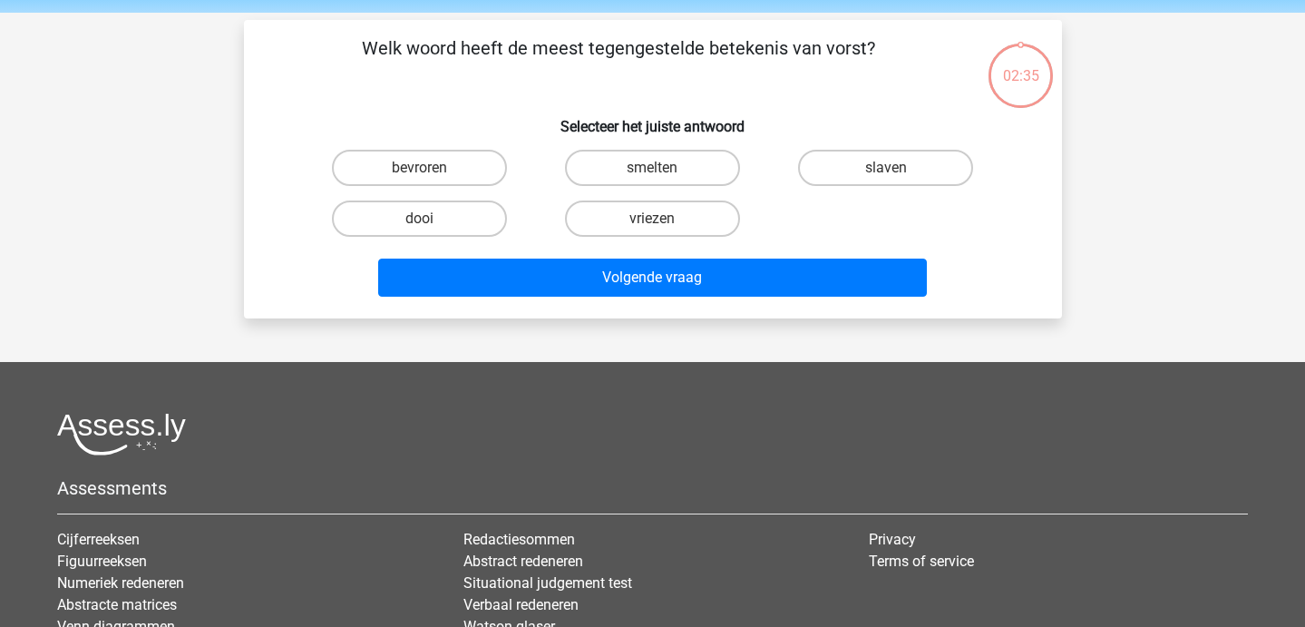
scroll to position [15, 0]
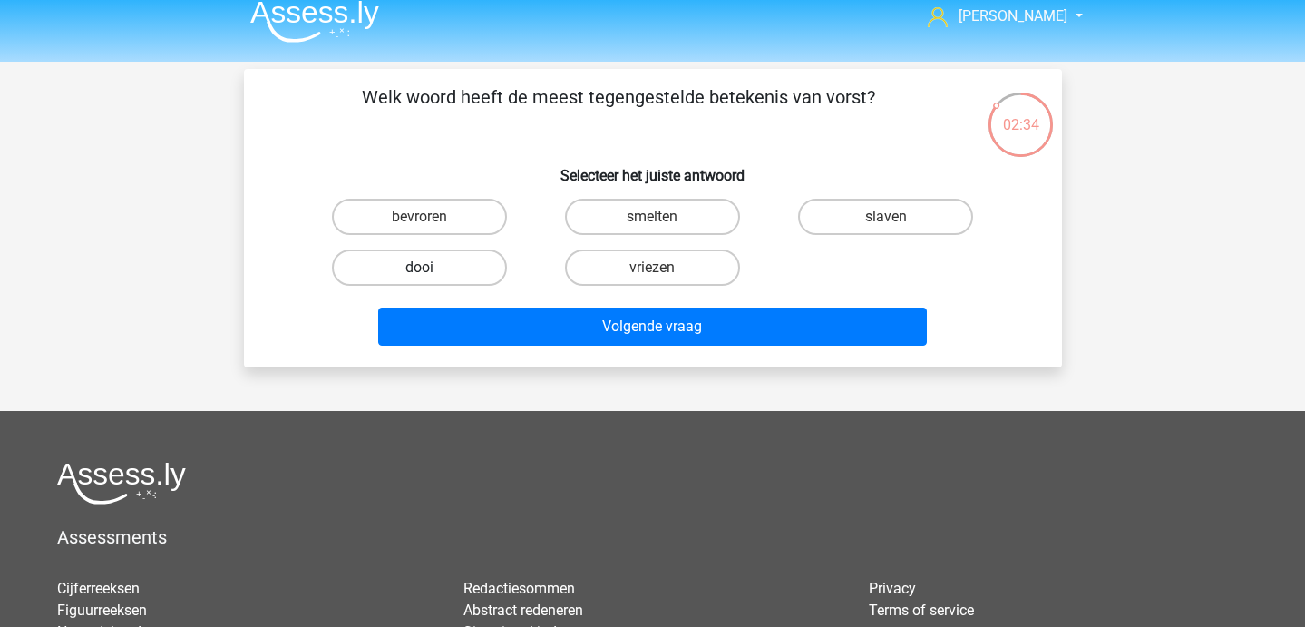
click at [472, 263] on label "dooi" at bounding box center [419, 267] width 175 height 36
click at [431, 268] on input "dooi" at bounding box center [425, 274] width 12 height 12
radio input "true"
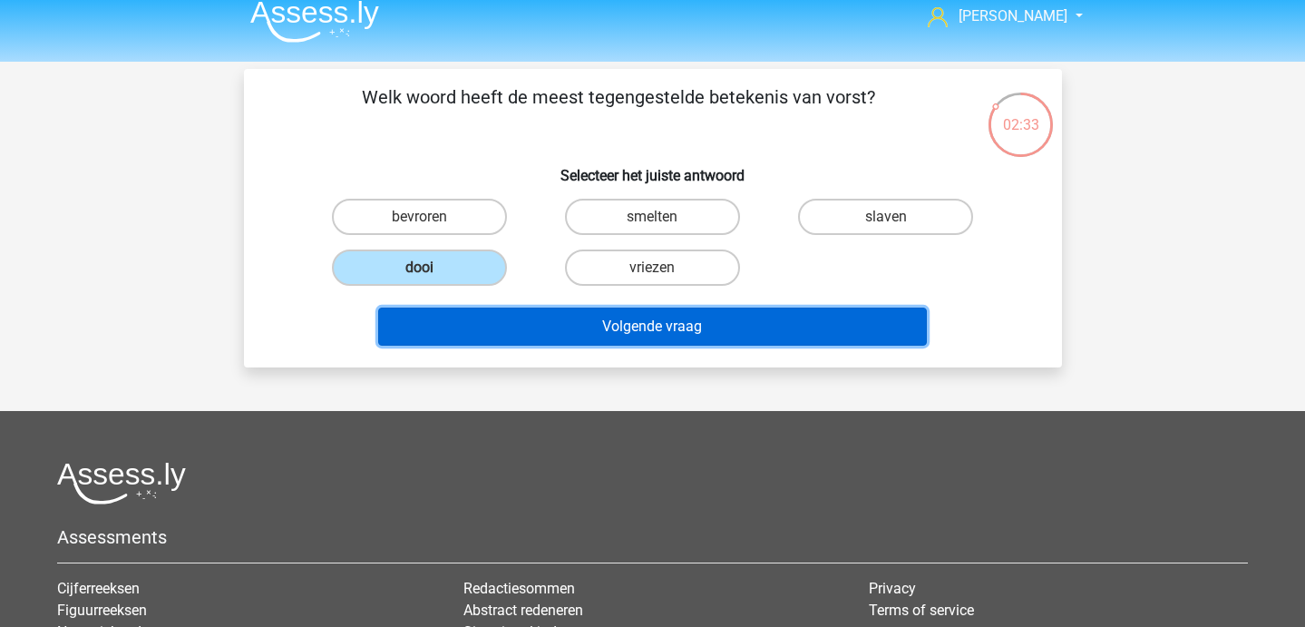
click at [493, 318] on button "Volgende vraag" at bounding box center [652, 326] width 549 height 38
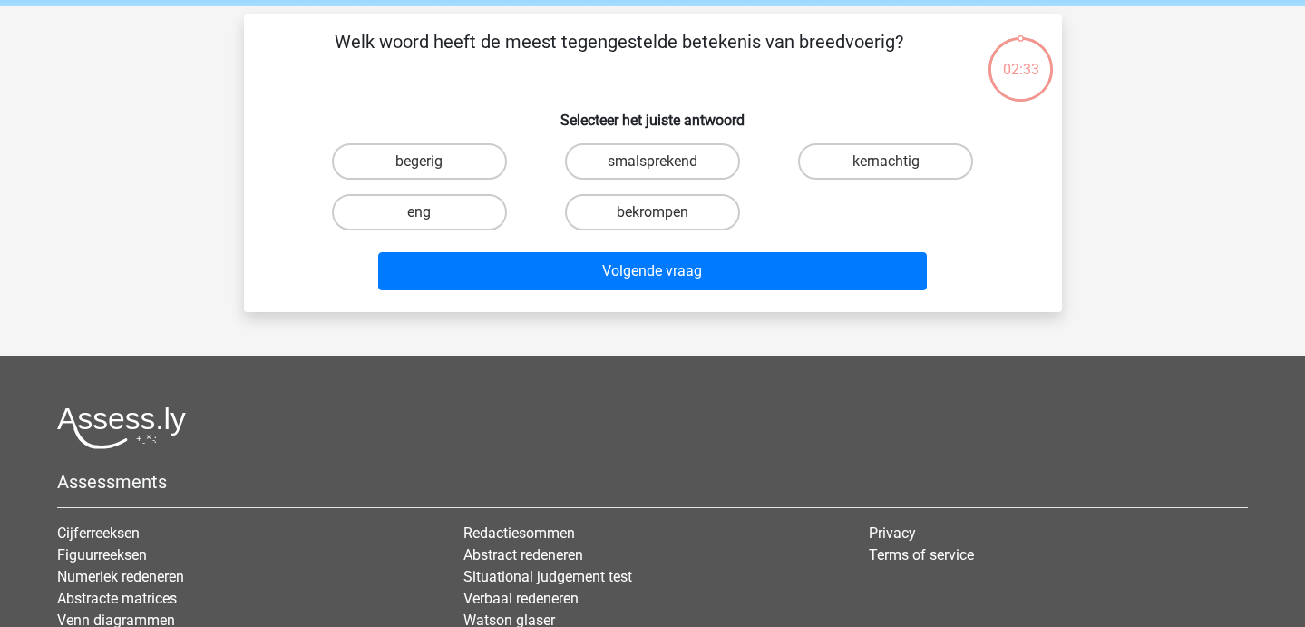
scroll to position [0, 0]
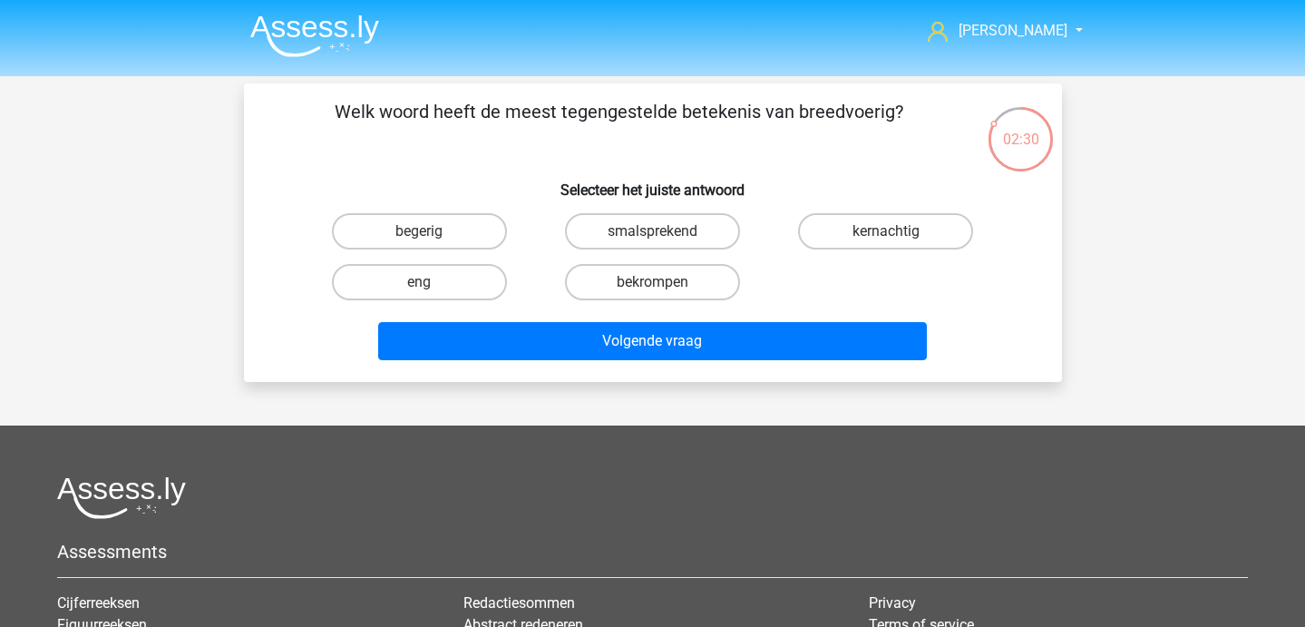
click at [893, 239] on input "kernachtig" at bounding box center [892, 237] width 12 height 12
radio input "true"
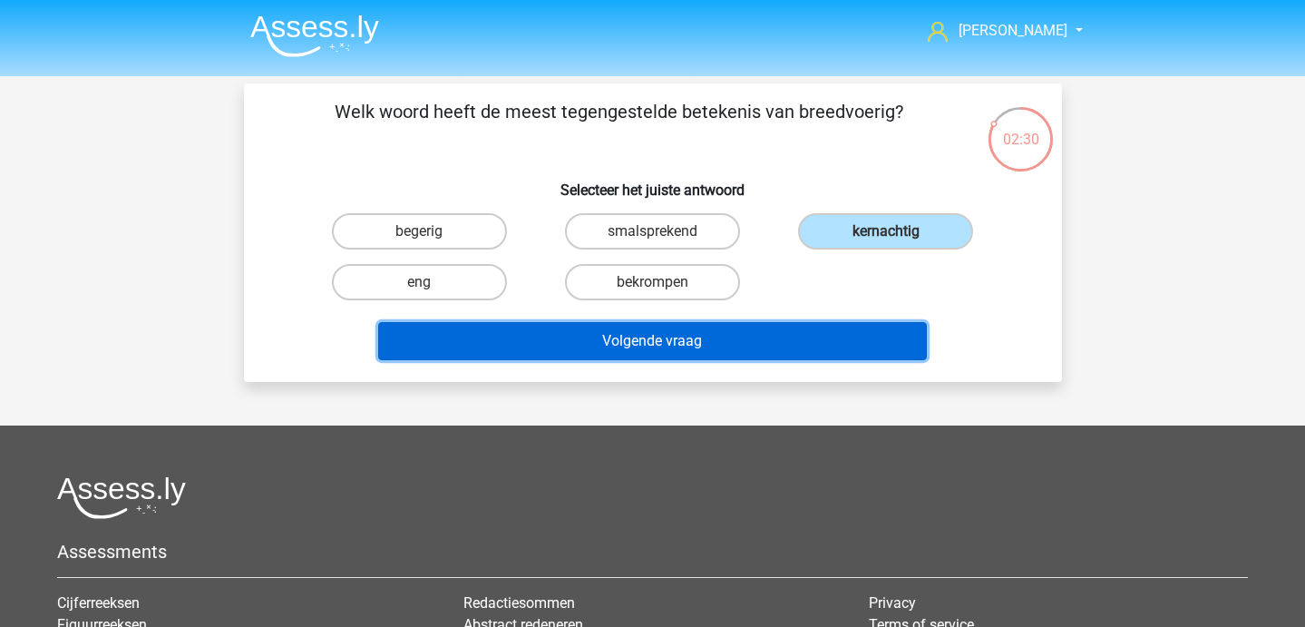
click at [738, 349] on button "Volgende vraag" at bounding box center [652, 341] width 549 height 38
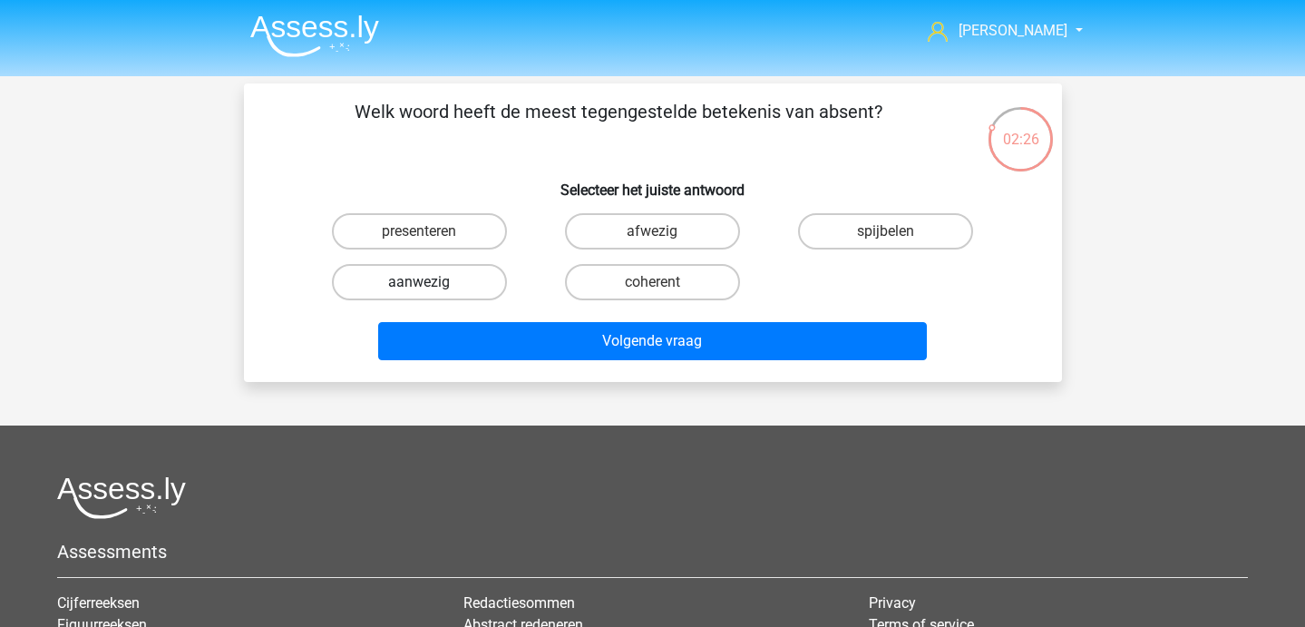
click at [434, 294] on label "aanwezig" at bounding box center [419, 282] width 175 height 36
click at [431, 294] on input "aanwezig" at bounding box center [425, 288] width 12 height 12
radio input "true"
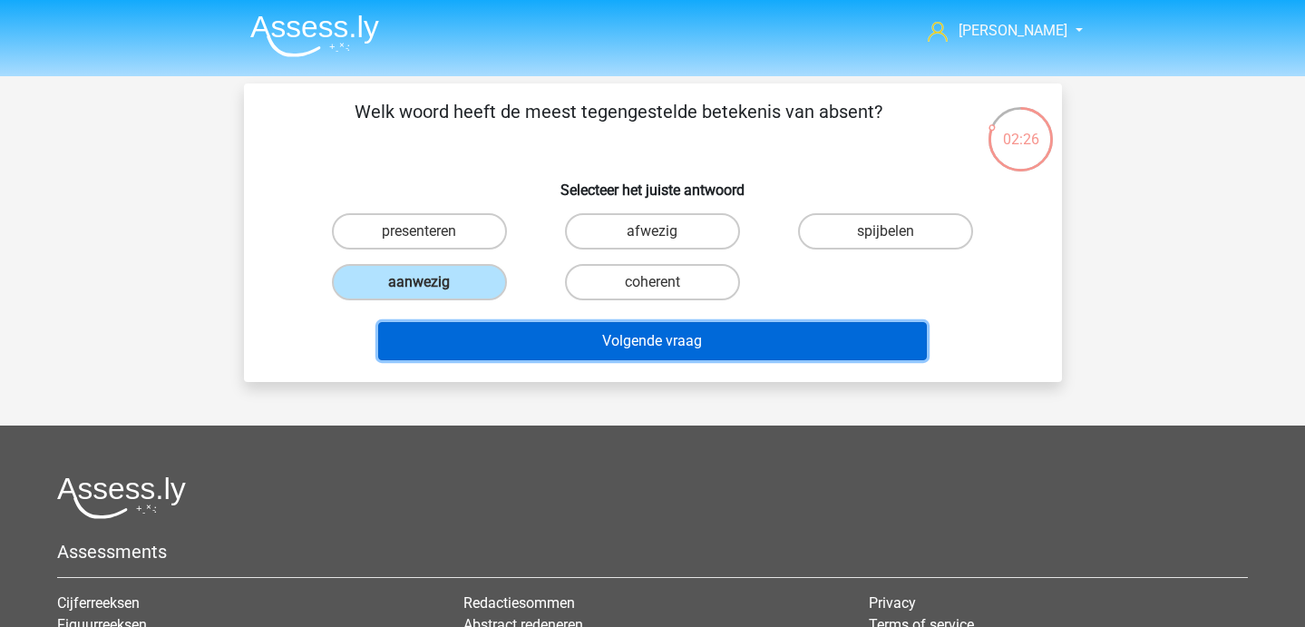
click at [467, 350] on button "Volgende vraag" at bounding box center [652, 341] width 549 height 38
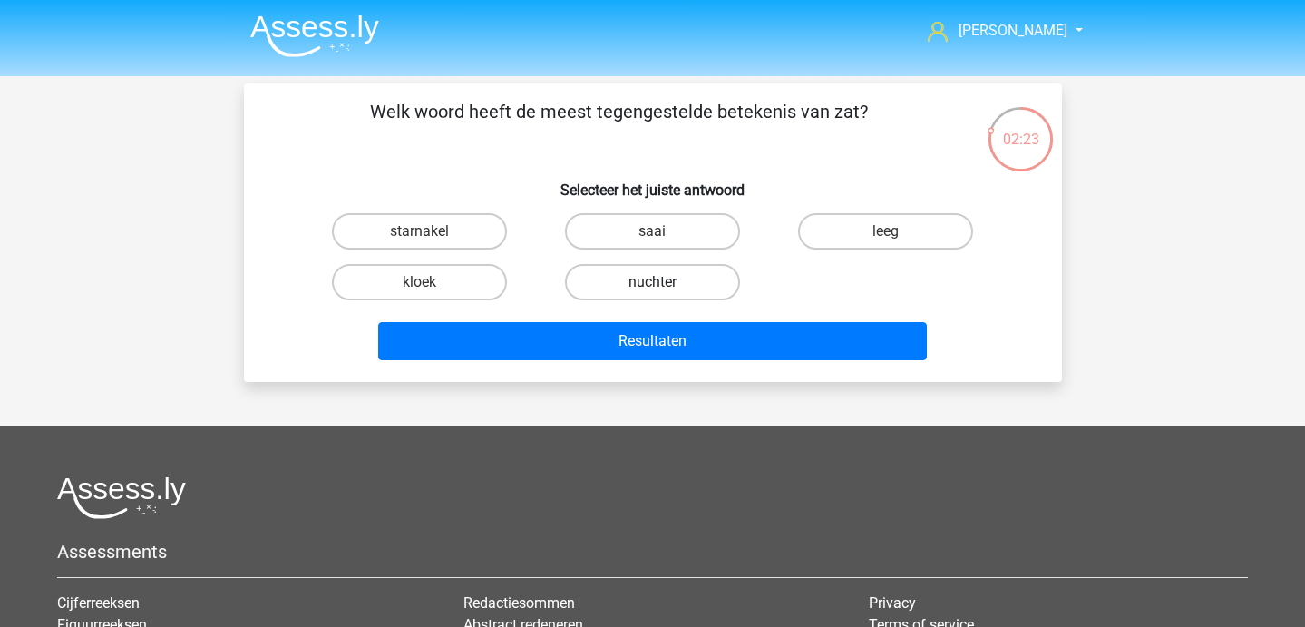
click at [708, 283] on label "nuchter" at bounding box center [652, 282] width 175 height 36
click at [664, 283] on input "nuchter" at bounding box center [658, 288] width 12 height 12
radio input "true"
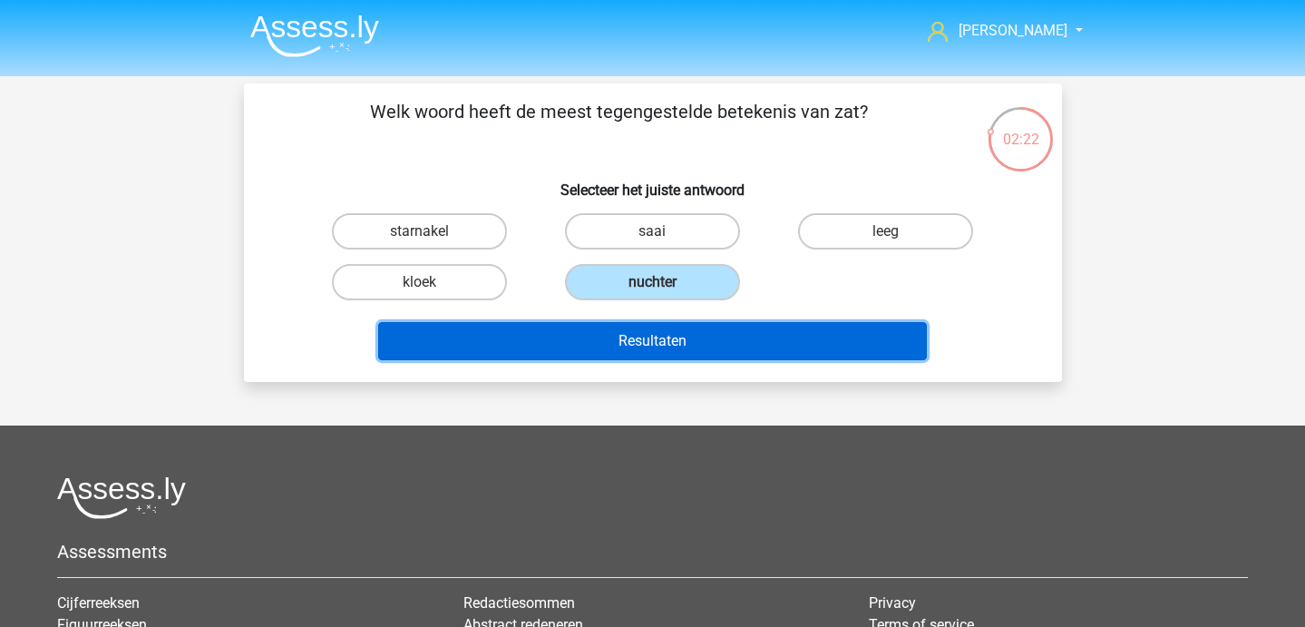
click at [711, 343] on button "Resultaten" at bounding box center [652, 341] width 549 height 38
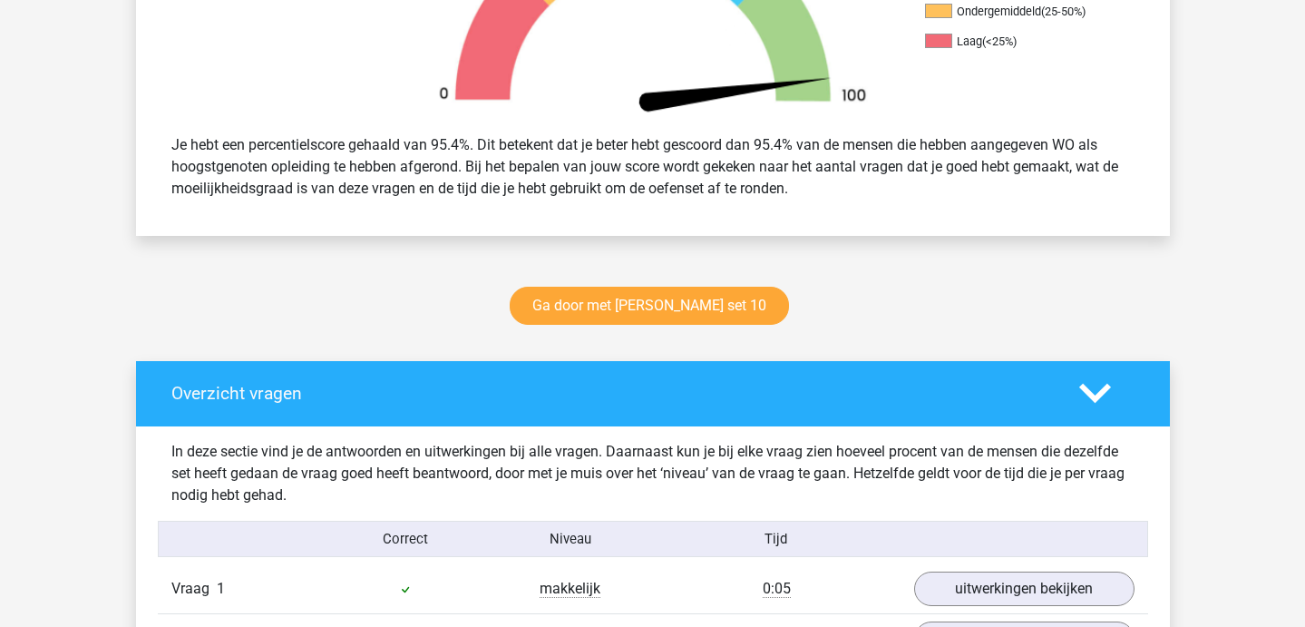
scroll to position [626, 0]
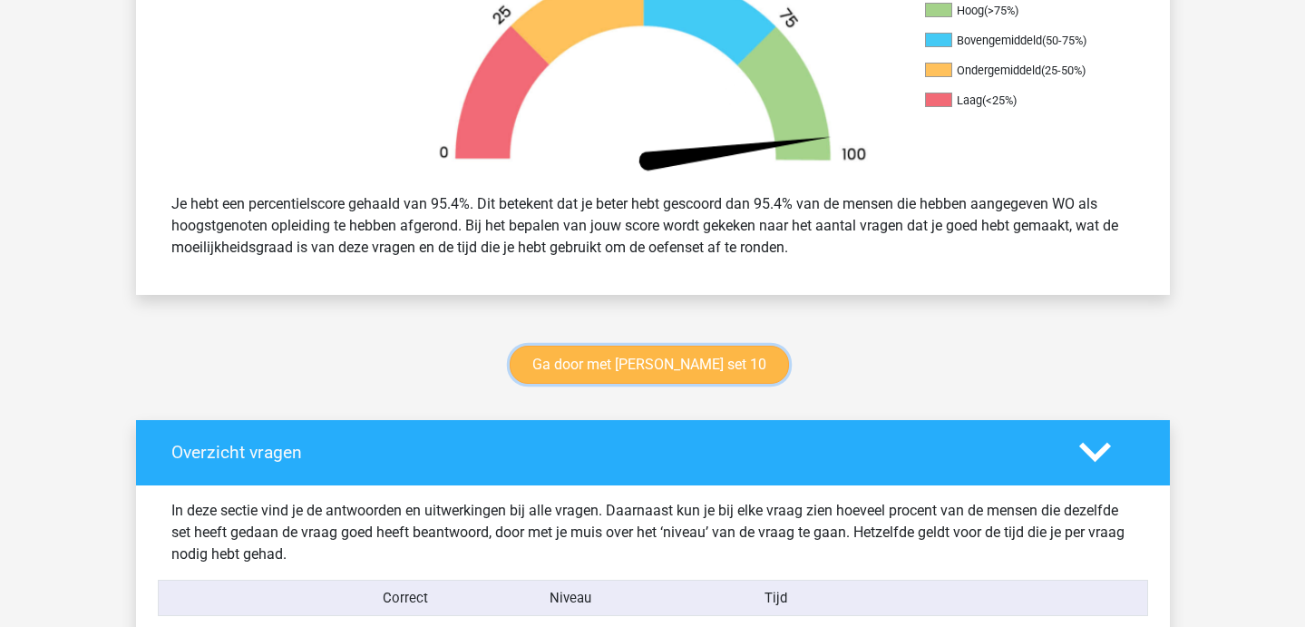
click at [599, 375] on link "Ga door met antoniemen set 10" at bounding box center [649, 365] width 279 height 38
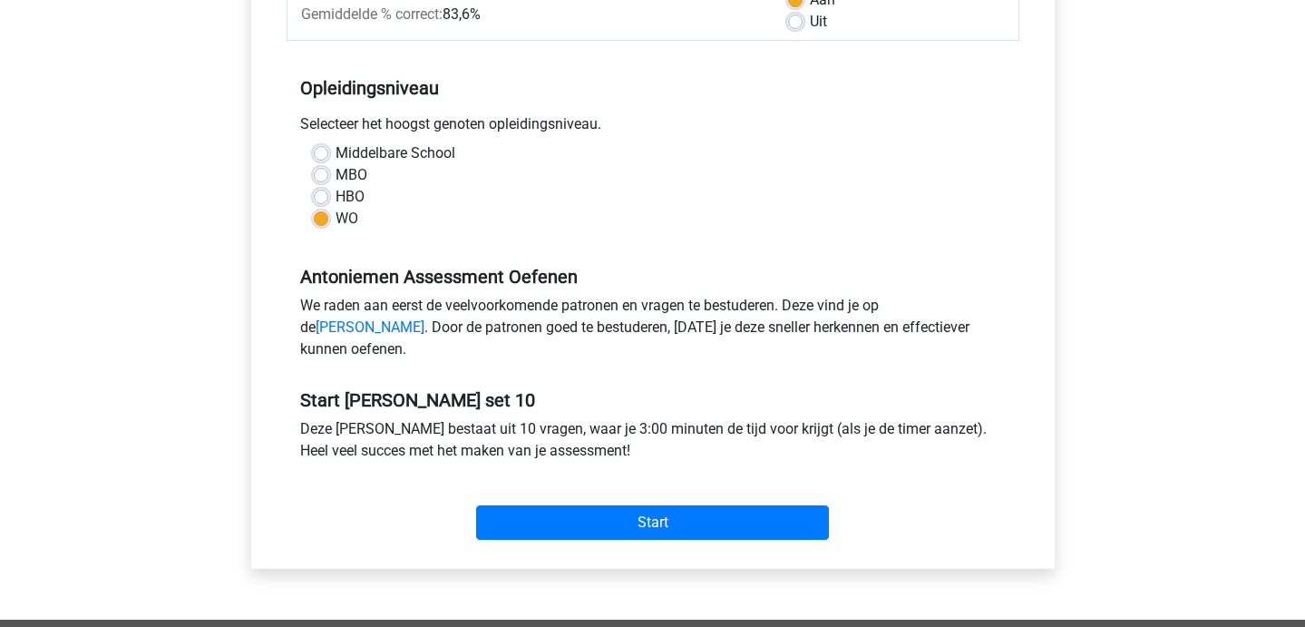
scroll to position [340, 0]
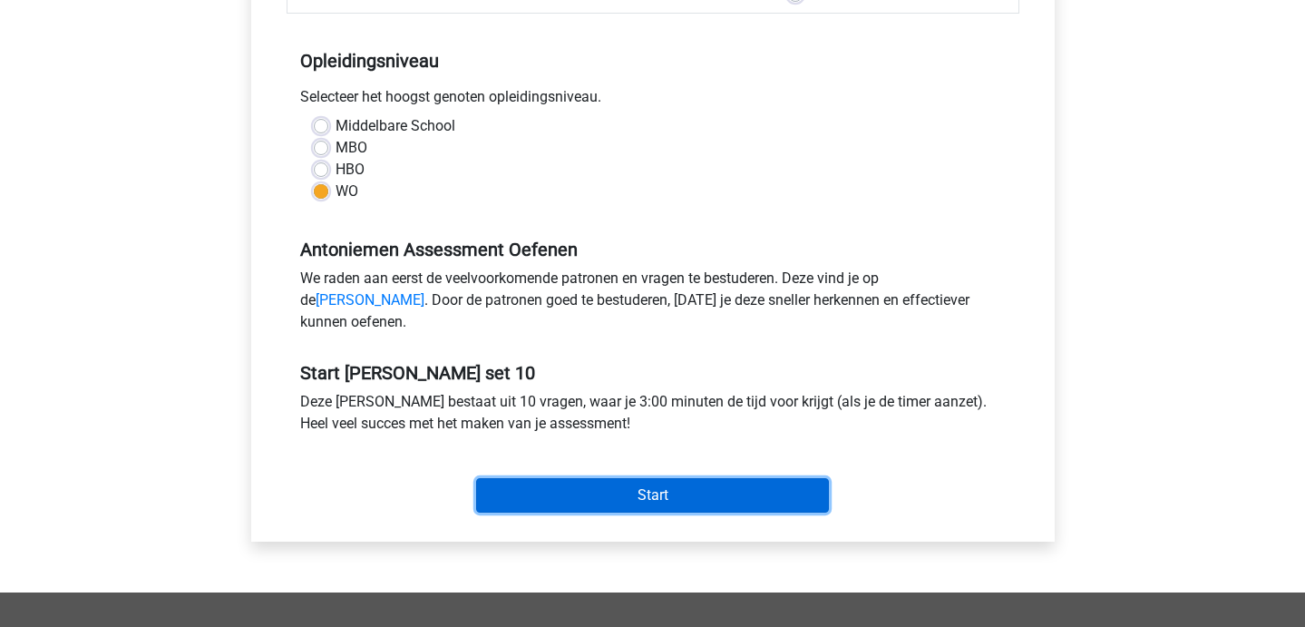
click at [566, 512] on input "Start" at bounding box center [652, 495] width 353 height 34
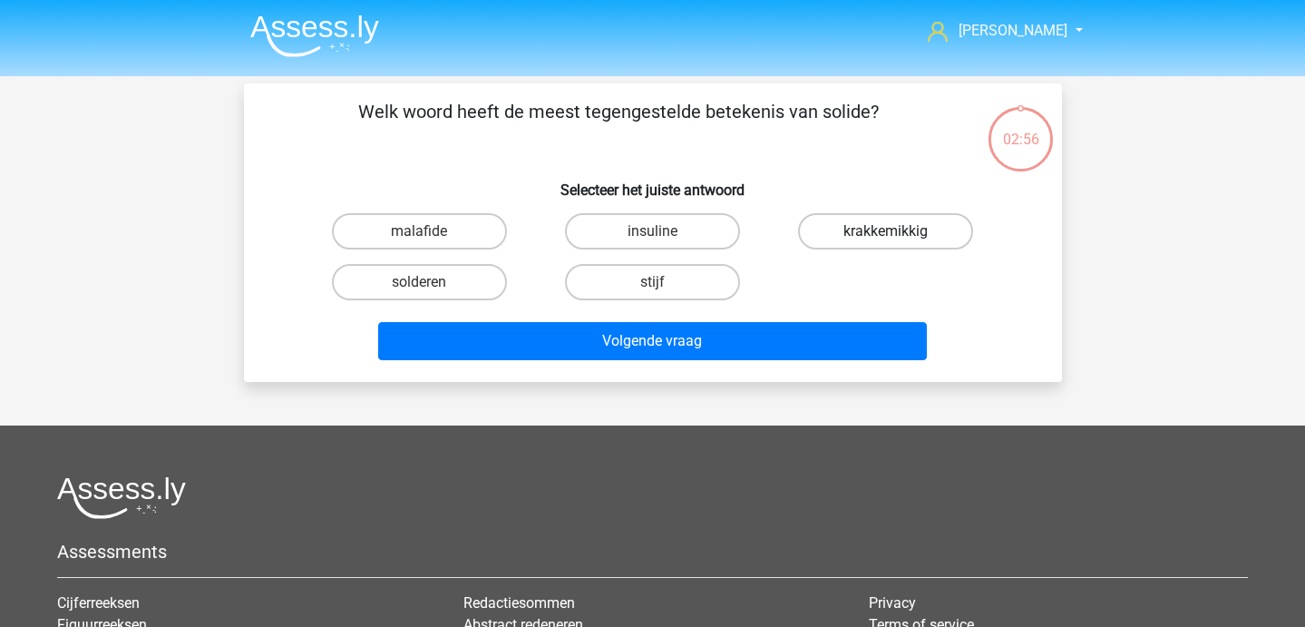
click at [914, 236] on label "krakkemikkig" at bounding box center [885, 231] width 175 height 36
click at [898, 236] on input "krakkemikkig" at bounding box center [892, 237] width 12 height 12
radio input "true"
click at [822, 305] on div "malafide insuline krakkemikkig solderen stijf" at bounding box center [653, 257] width 700 height 102
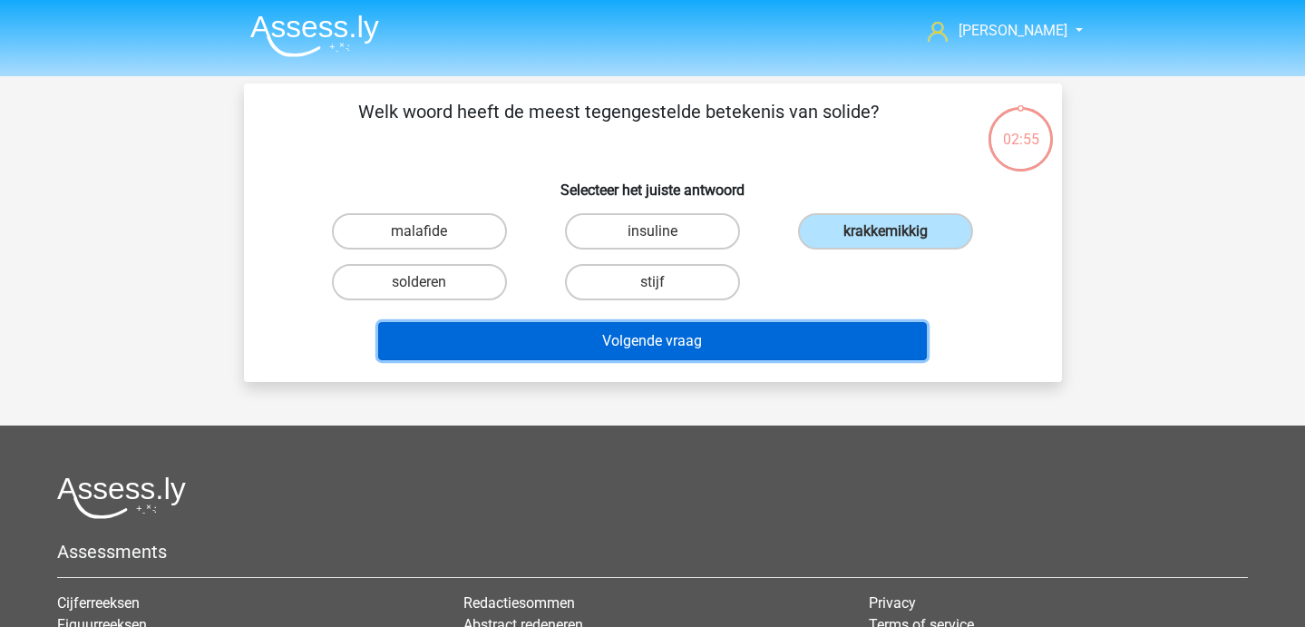
click at [796, 337] on button "Volgende vraag" at bounding box center [652, 341] width 549 height 38
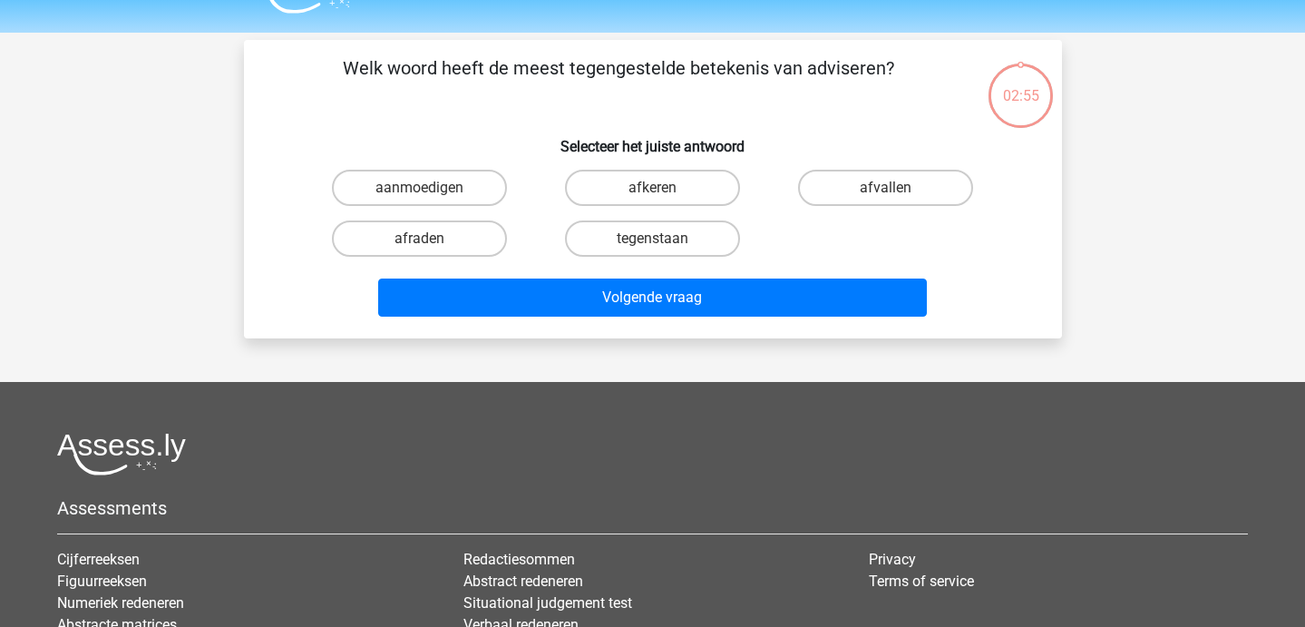
scroll to position [83, 0]
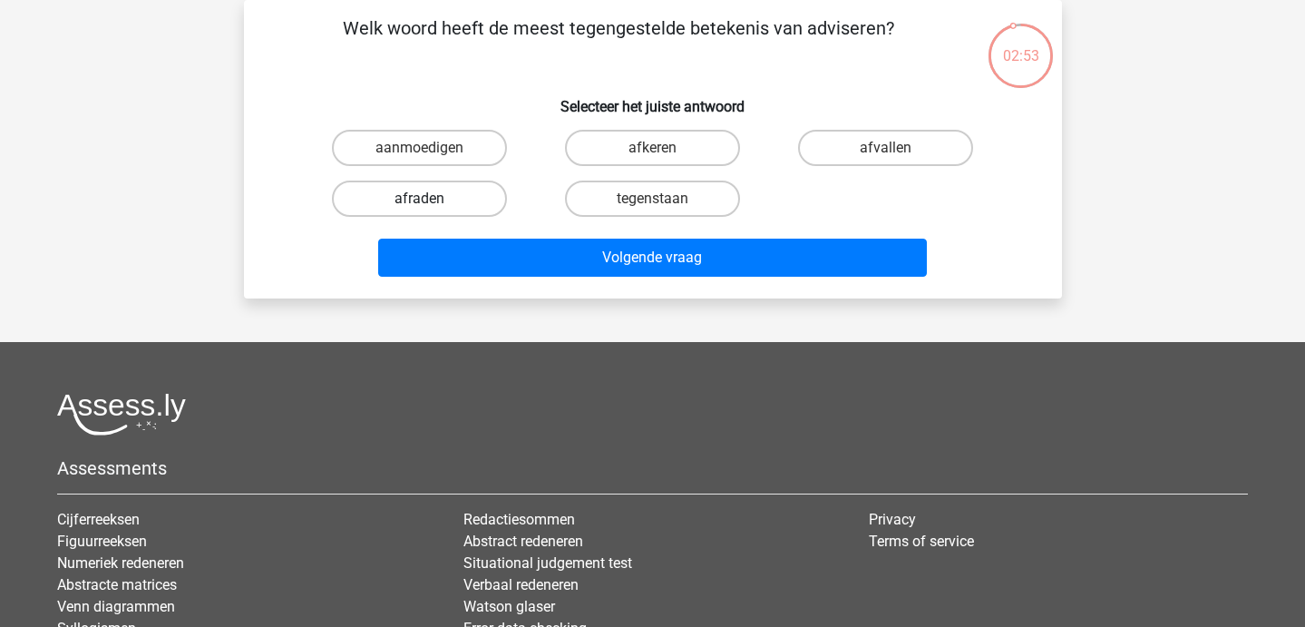
click at [467, 193] on label "afraden" at bounding box center [419, 198] width 175 height 36
click at [431, 199] on input "afraden" at bounding box center [425, 205] width 12 height 12
radio input "true"
click at [491, 230] on div "Volgende vraag" at bounding box center [653, 254] width 760 height 60
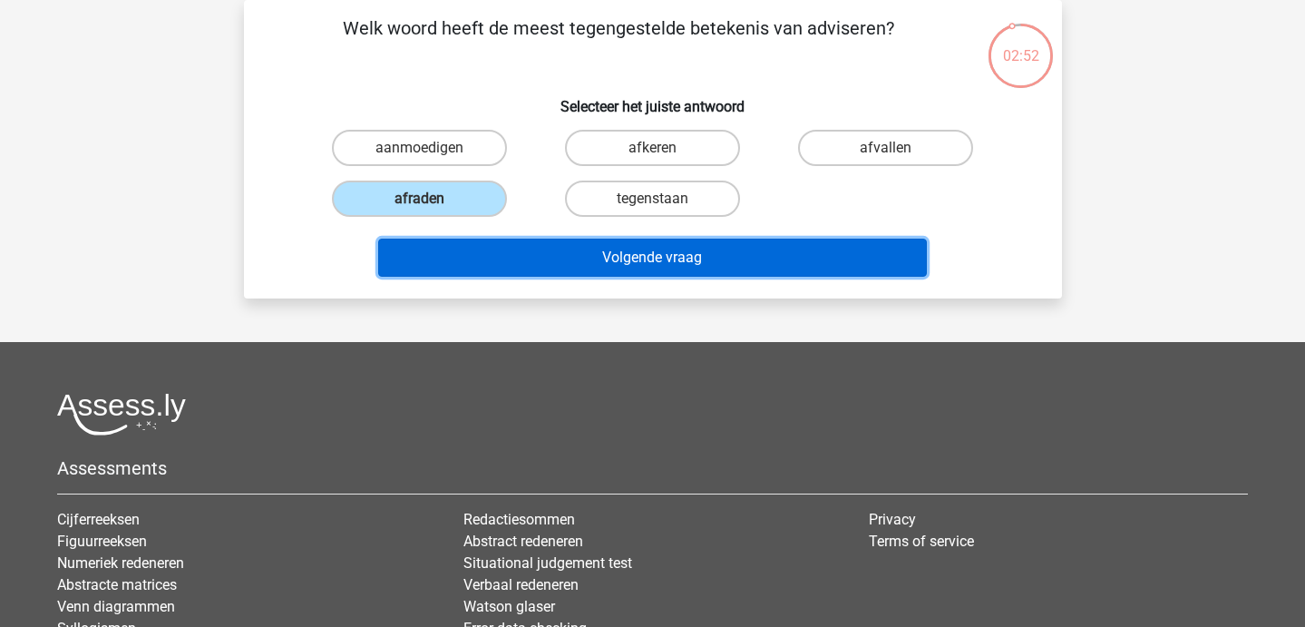
click at [496, 258] on button "Volgende vraag" at bounding box center [652, 258] width 549 height 38
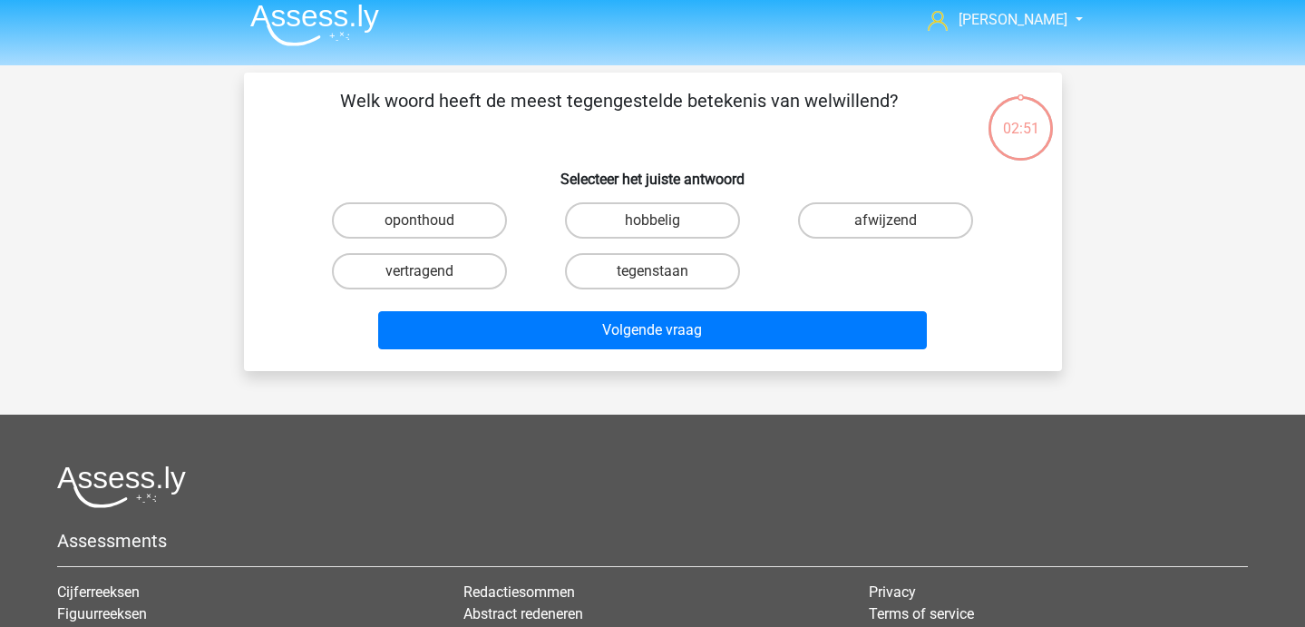
scroll to position [4, 0]
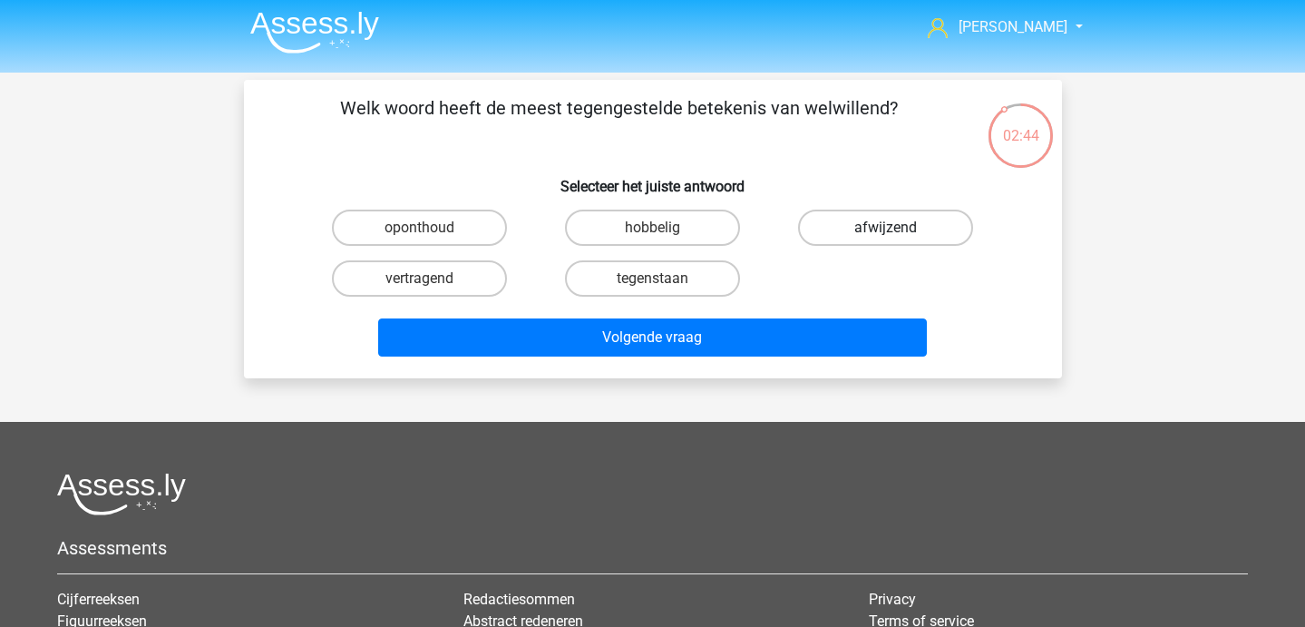
click at [873, 233] on label "afwijzend" at bounding box center [885, 227] width 175 height 36
click at [886, 233] on input "afwijzend" at bounding box center [892, 234] width 12 height 12
radio input "true"
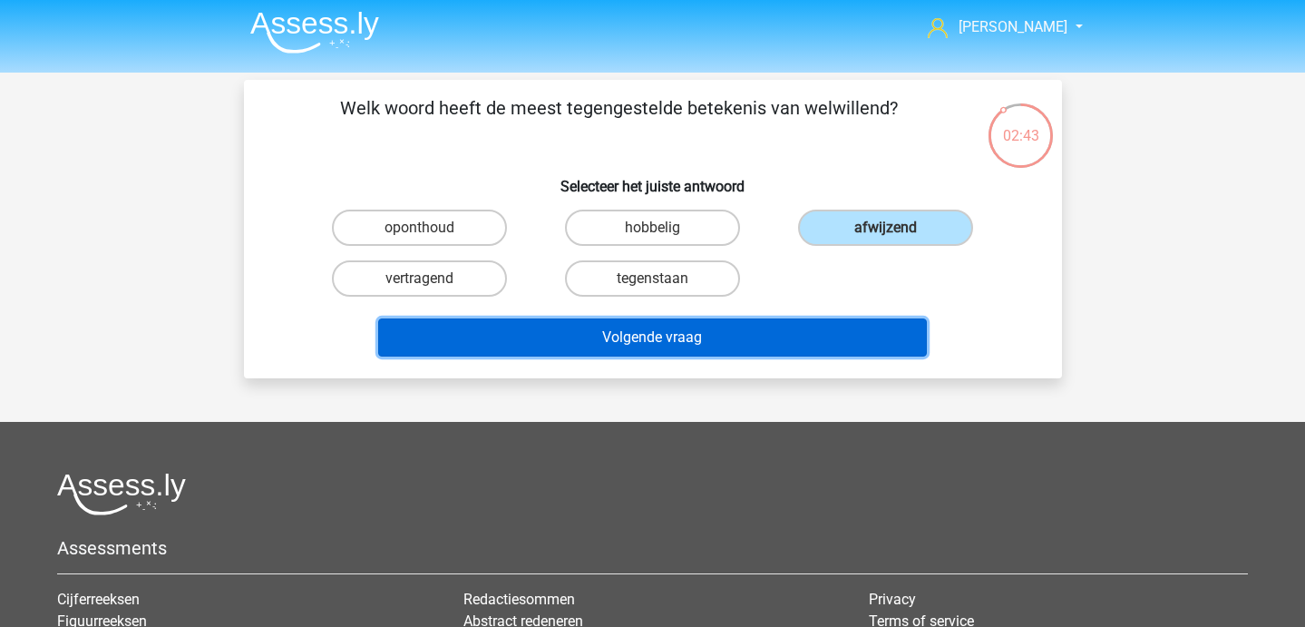
click at [782, 350] on button "Volgende vraag" at bounding box center [652, 337] width 549 height 38
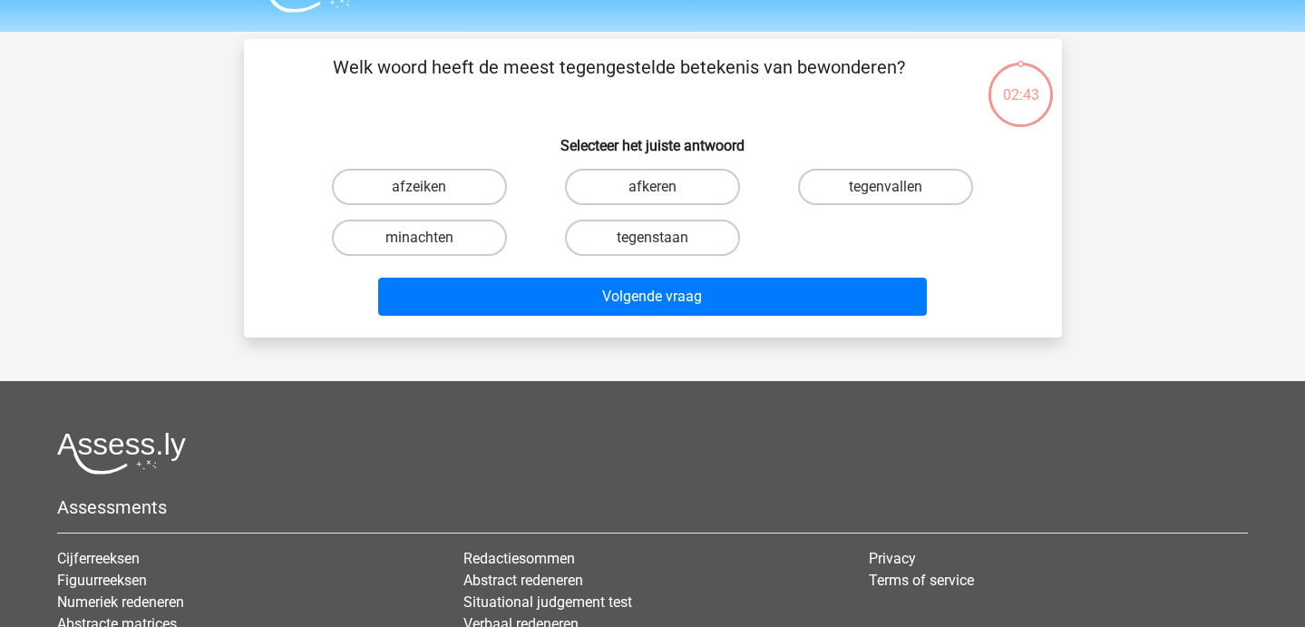
scroll to position [0, 0]
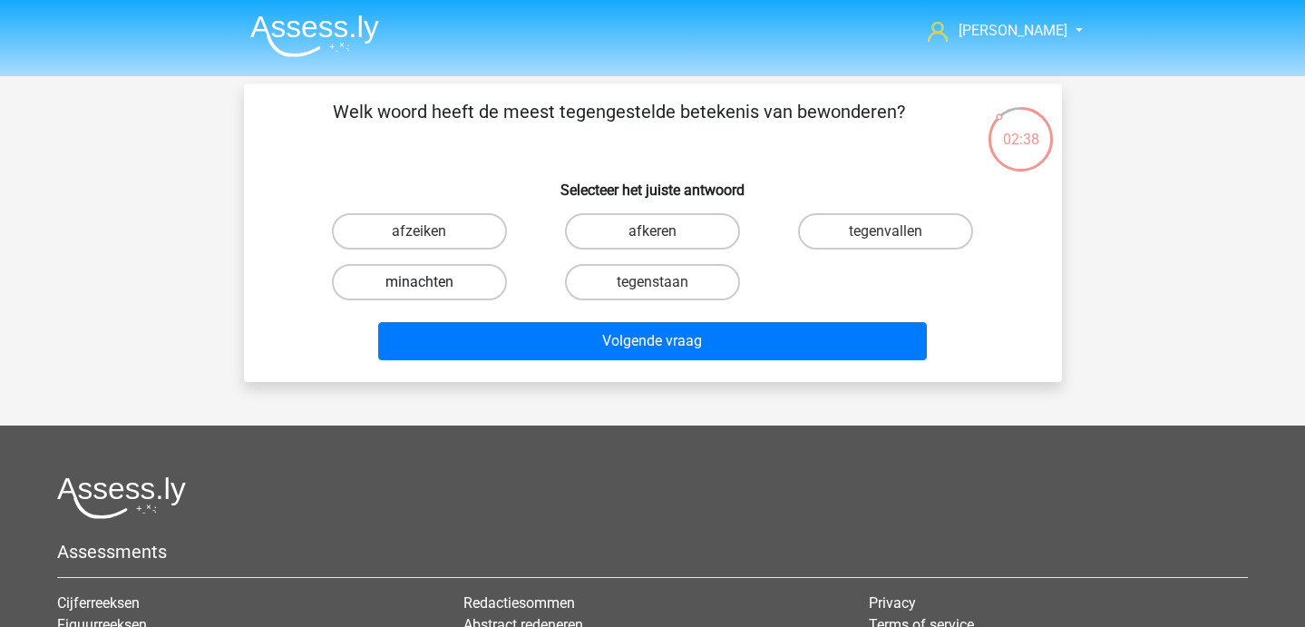
click at [443, 273] on label "minachten" at bounding box center [419, 282] width 175 height 36
click at [431, 282] on input "minachten" at bounding box center [425, 288] width 12 height 12
radio input "true"
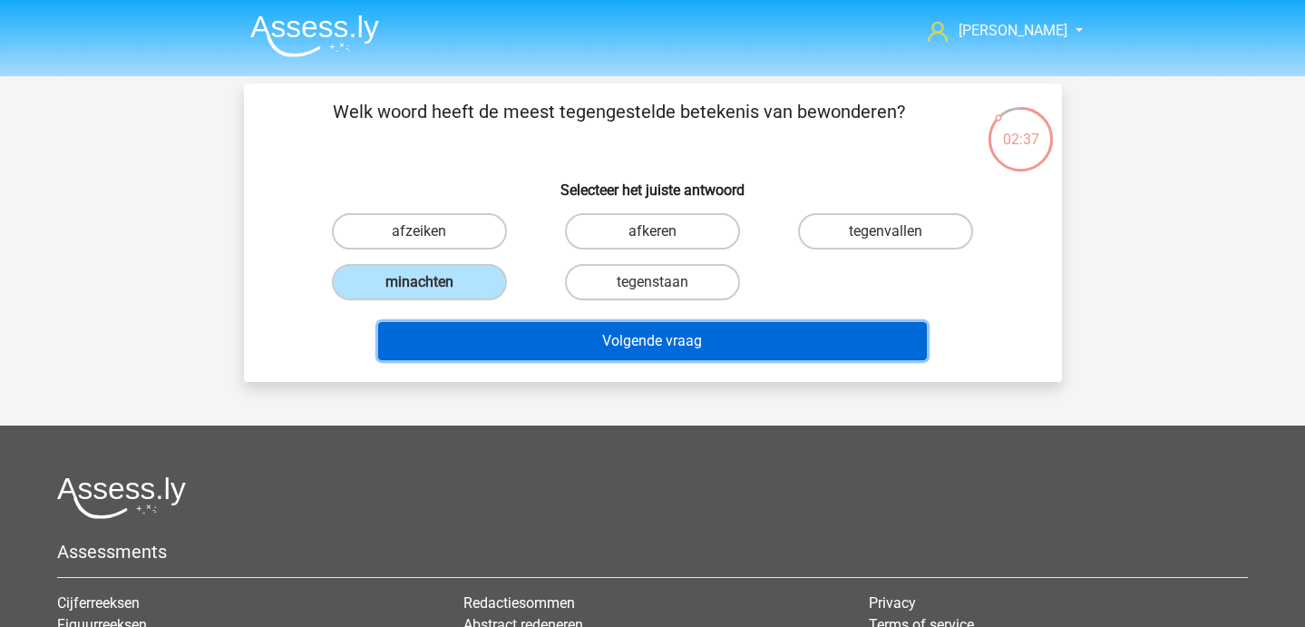
click at [472, 338] on button "Volgende vraag" at bounding box center [652, 341] width 549 height 38
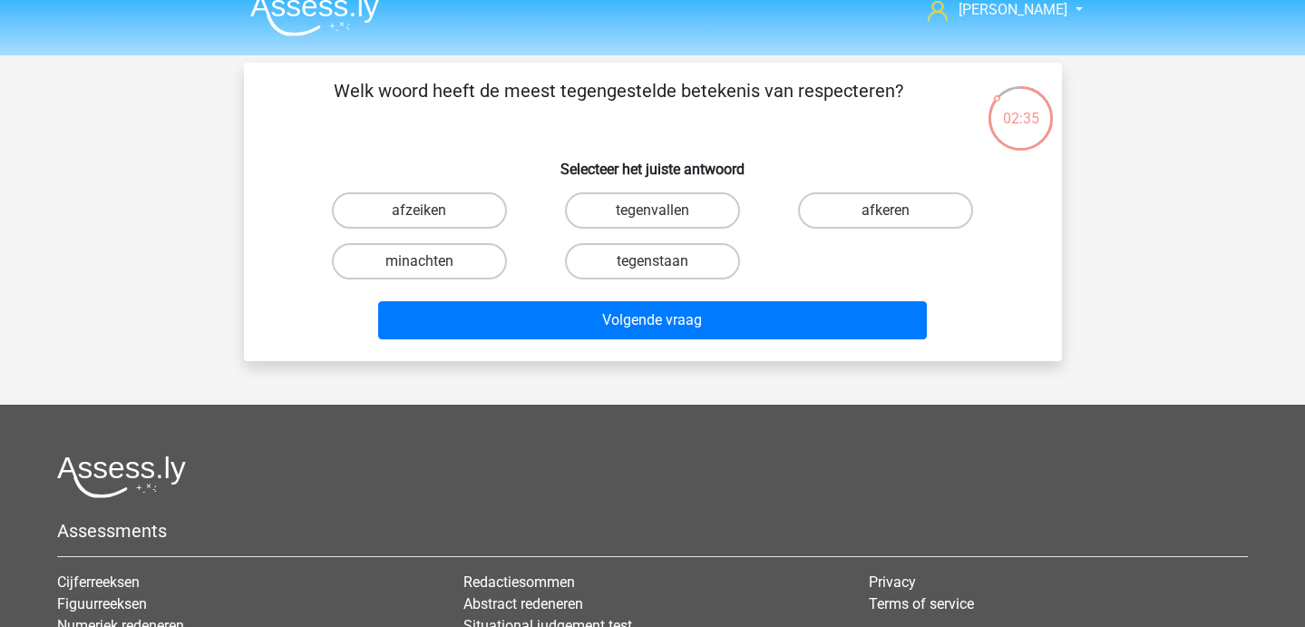
scroll to position [20, 0]
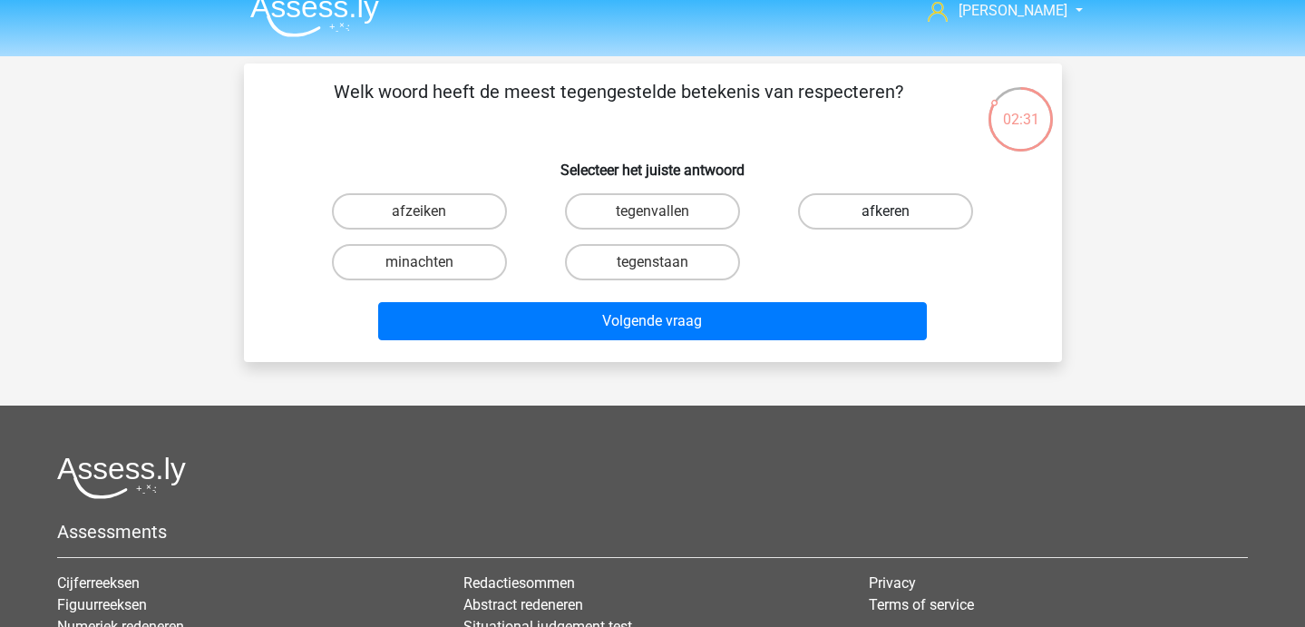
click at [877, 209] on label "afkeren" at bounding box center [885, 211] width 175 height 36
click at [886, 211] on input "afkeren" at bounding box center [892, 217] width 12 height 12
radio input "true"
click at [653, 201] on label "tegenvallen" at bounding box center [652, 211] width 175 height 36
click at [653, 211] on input "tegenvallen" at bounding box center [658, 217] width 12 height 12
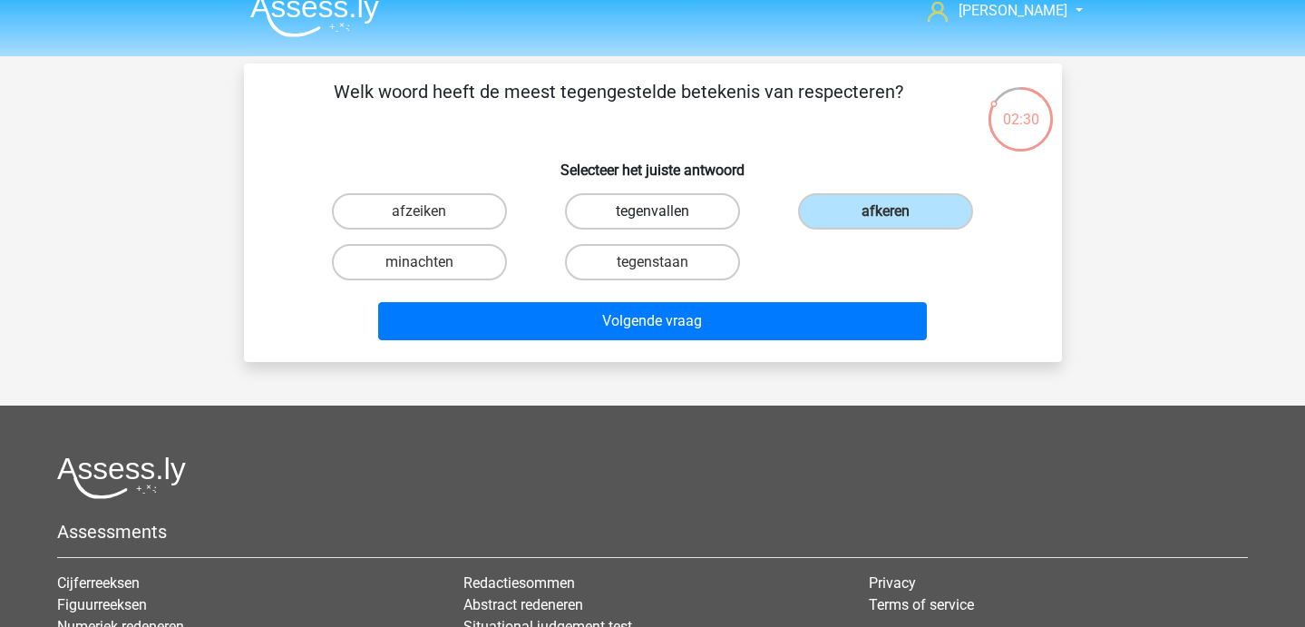
radio input "true"
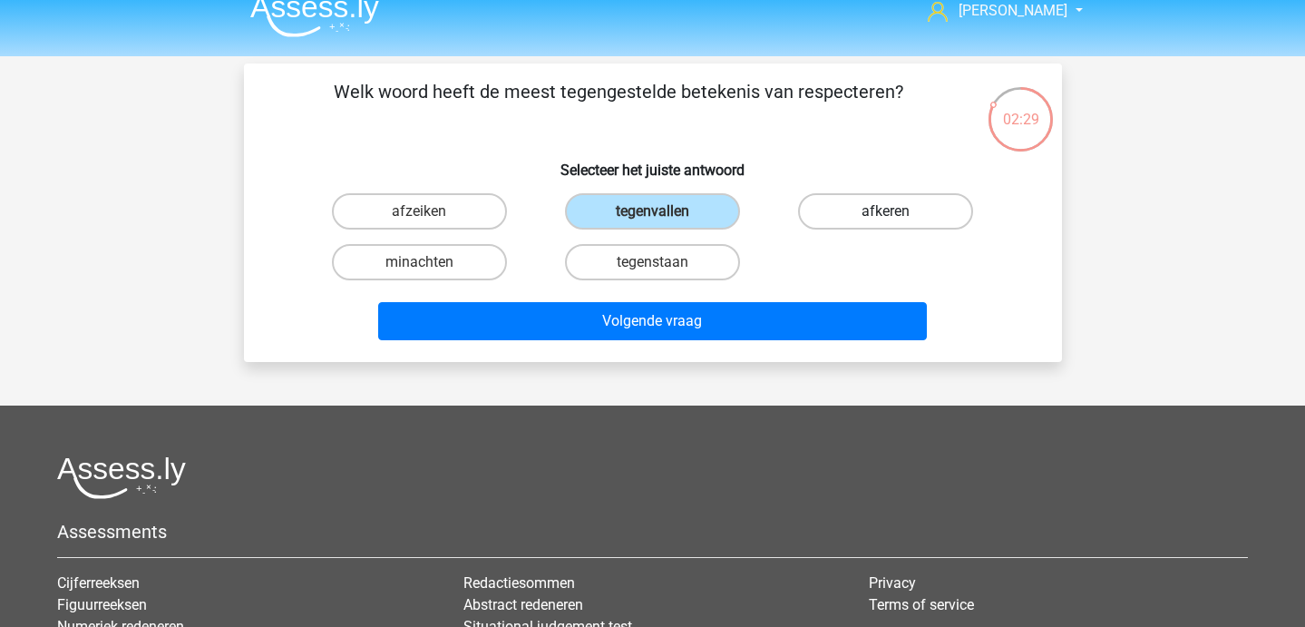
click at [844, 210] on label "afkeren" at bounding box center [885, 211] width 175 height 36
click at [886, 211] on input "afkeren" at bounding box center [892, 217] width 12 height 12
radio input "true"
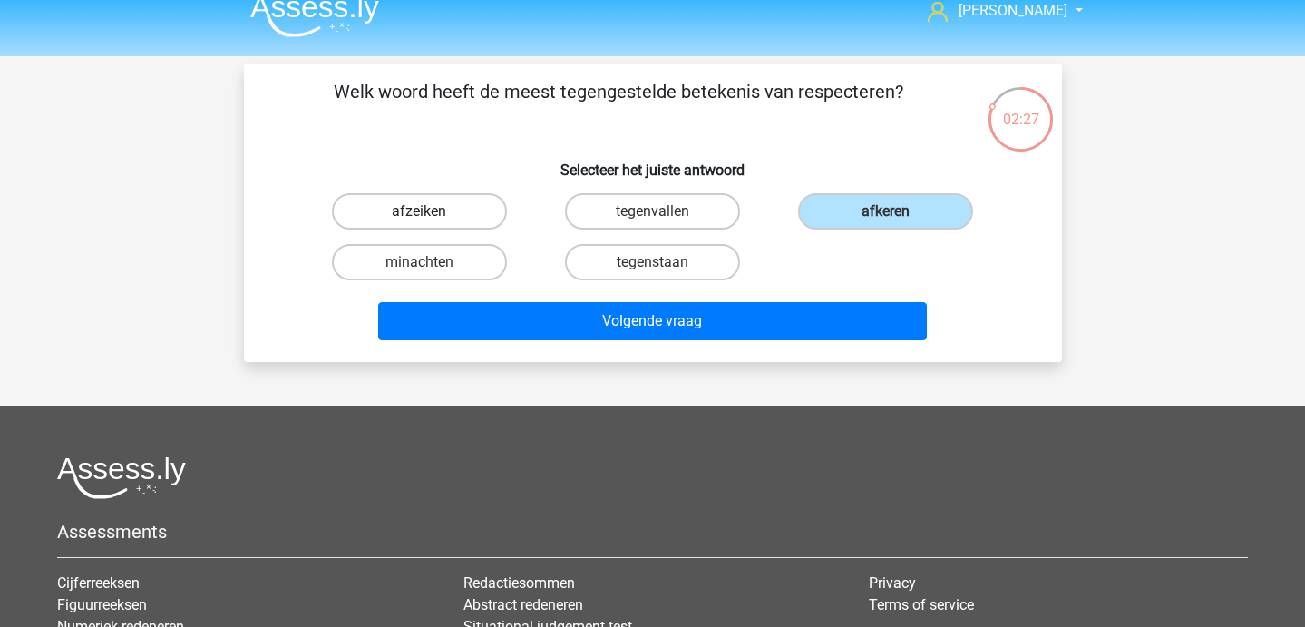
click at [443, 206] on label "afzeiken" at bounding box center [419, 211] width 175 height 36
click at [431, 211] on input "afzeiken" at bounding box center [425, 217] width 12 height 12
radio input "true"
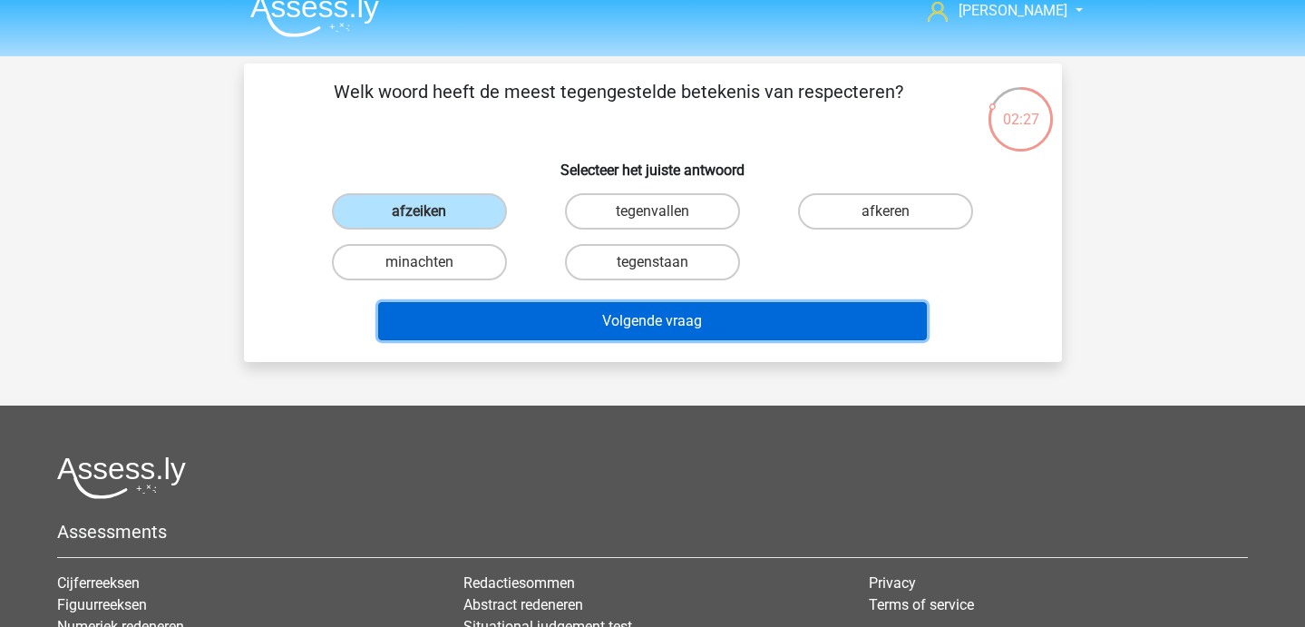
click at [508, 316] on button "Volgende vraag" at bounding box center [652, 321] width 549 height 38
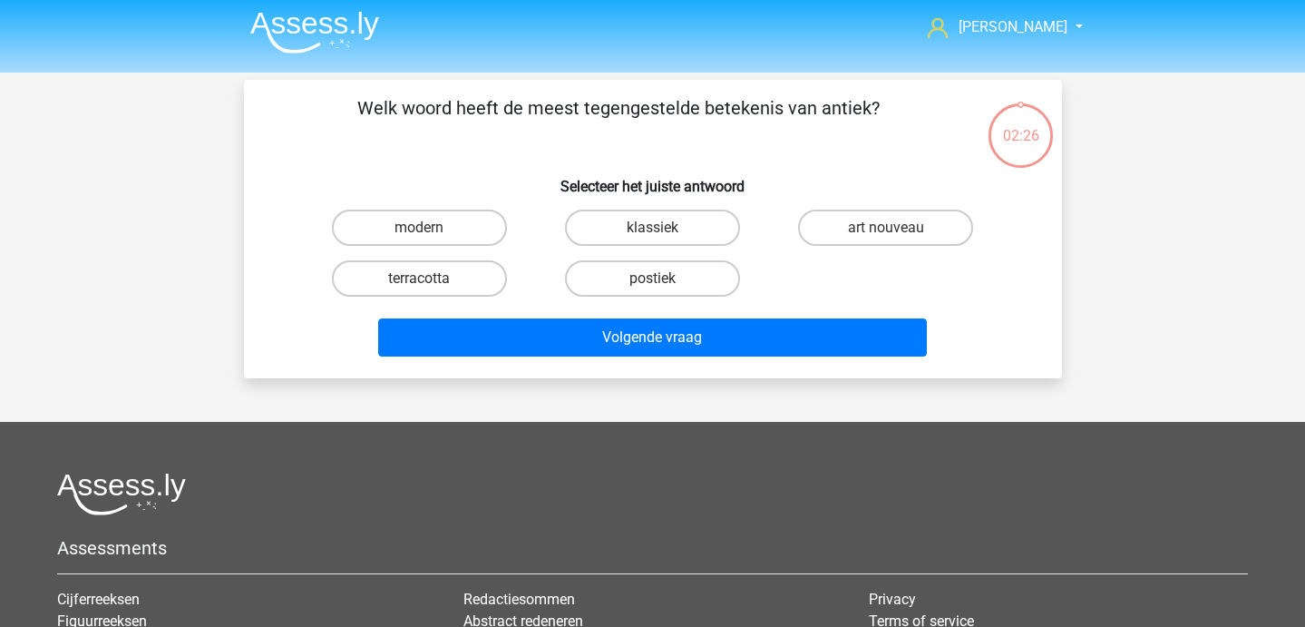
scroll to position [0, 0]
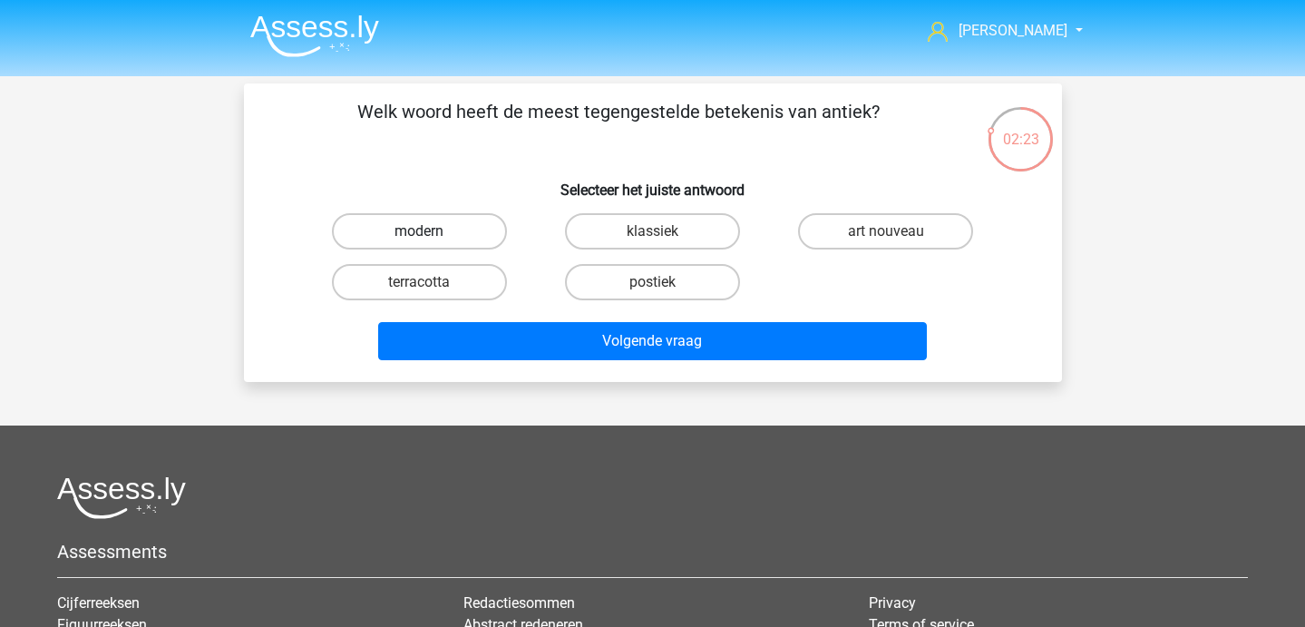
click at [437, 220] on label "modern" at bounding box center [419, 231] width 175 height 36
click at [431, 231] on input "modern" at bounding box center [425, 237] width 12 height 12
radio input "true"
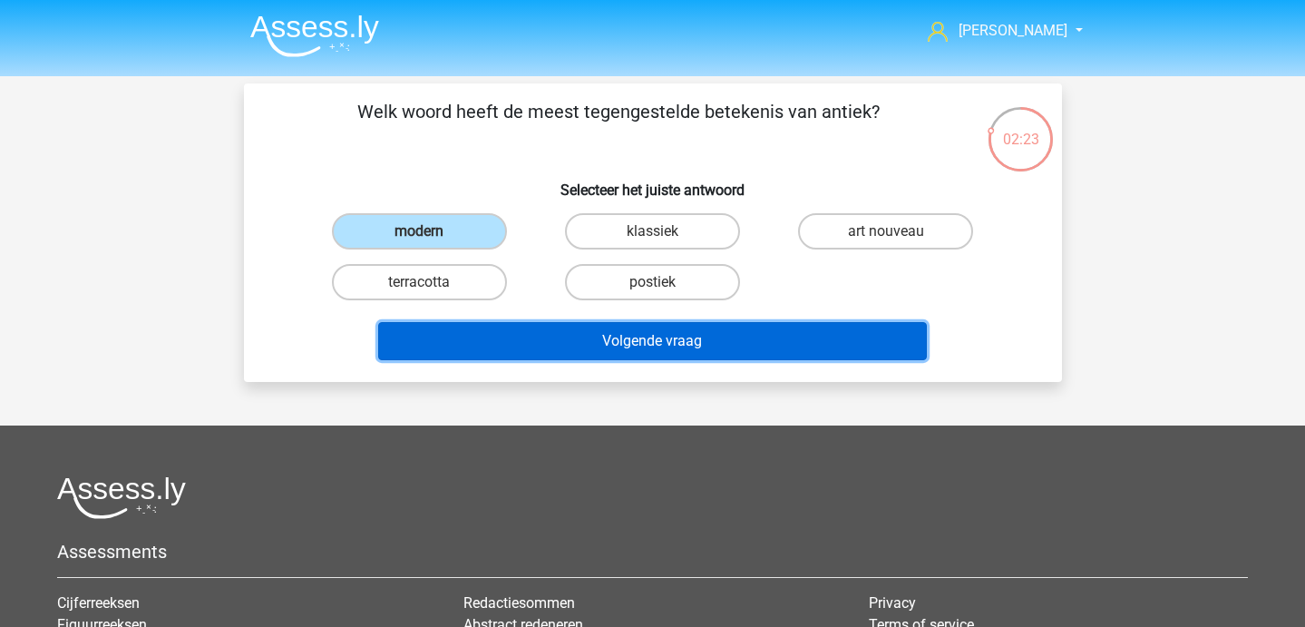
click at [487, 336] on button "Volgende vraag" at bounding box center [652, 341] width 549 height 38
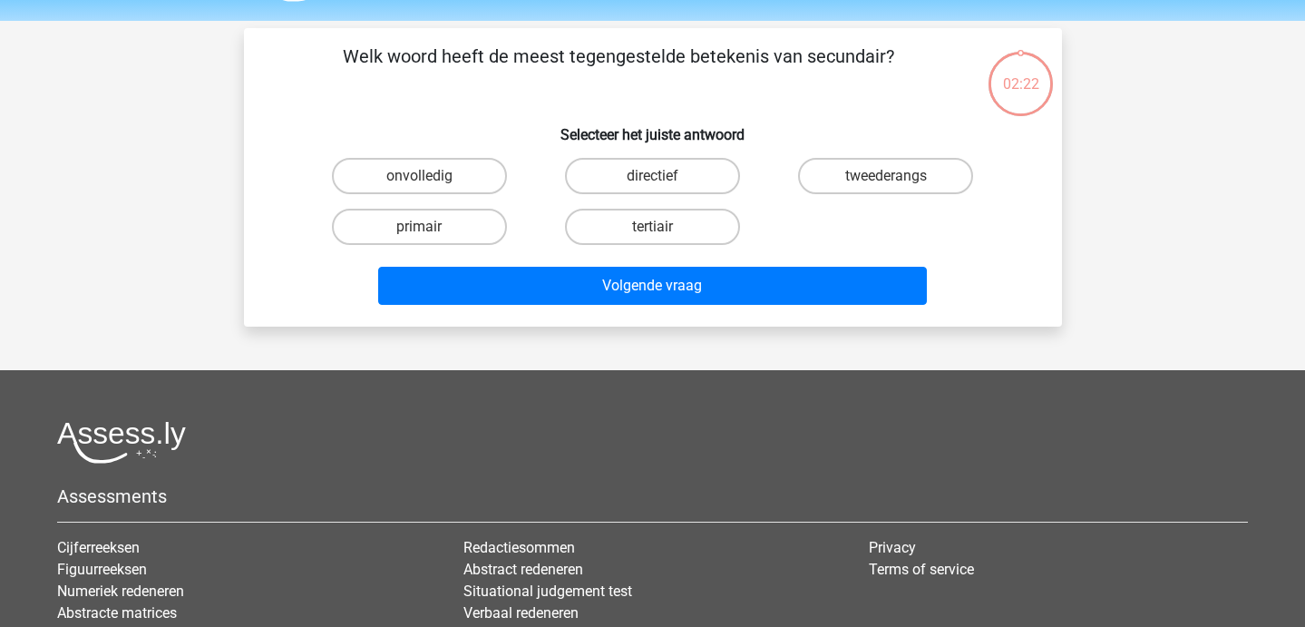
scroll to position [54, 0]
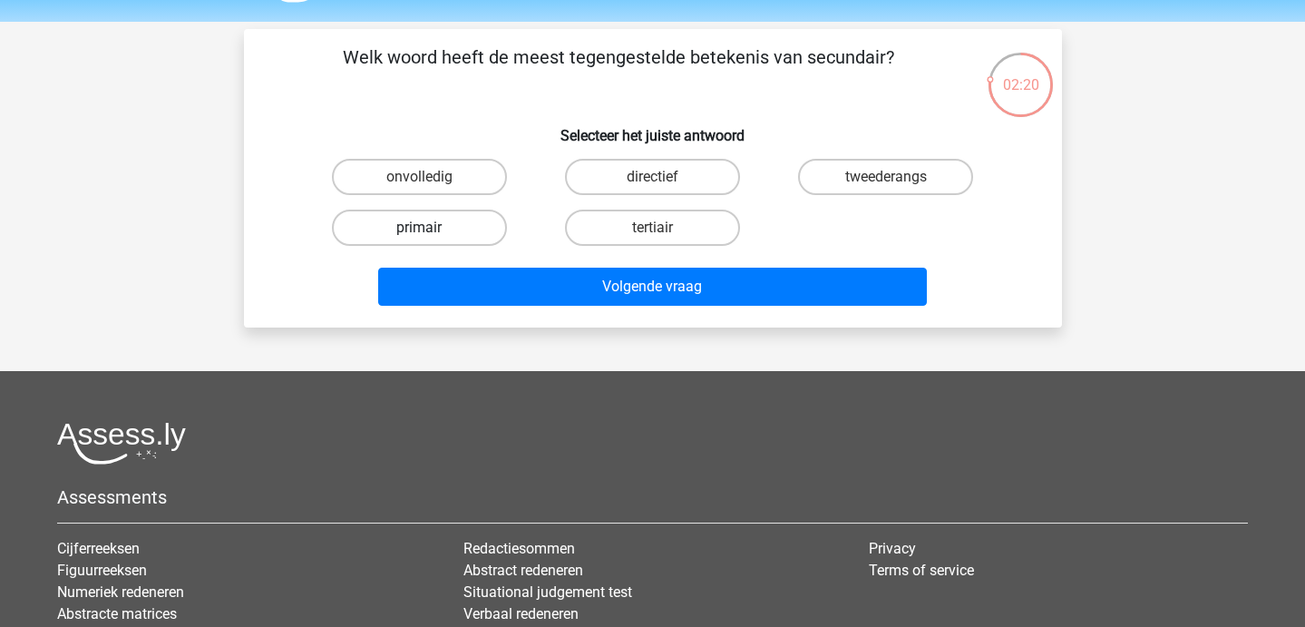
click at [479, 239] on label "primair" at bounding box center [419, 227] width 175 height 36
click at [431, 239] on input "primair" at bounding box center [425, 234] width 12 height 12
radio input "true"
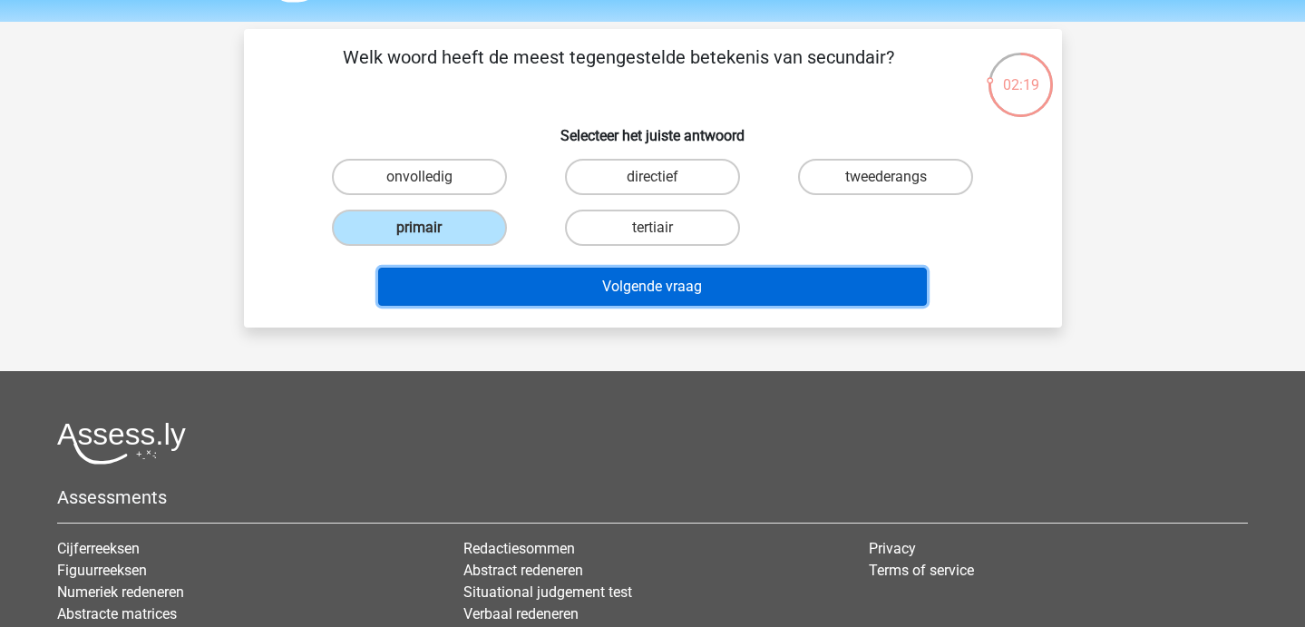
click at [548, 300] on button "Volgende vraag" at bounding box center [652, 287] width 549 height 38
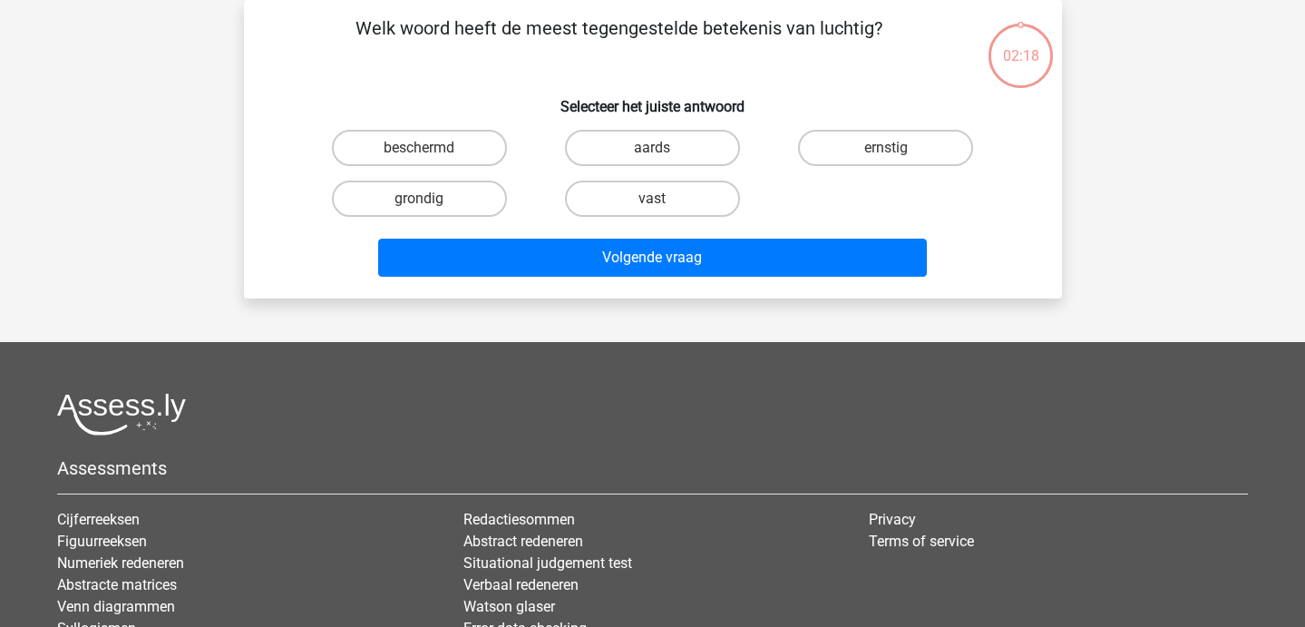
scroll to position [0, 0]
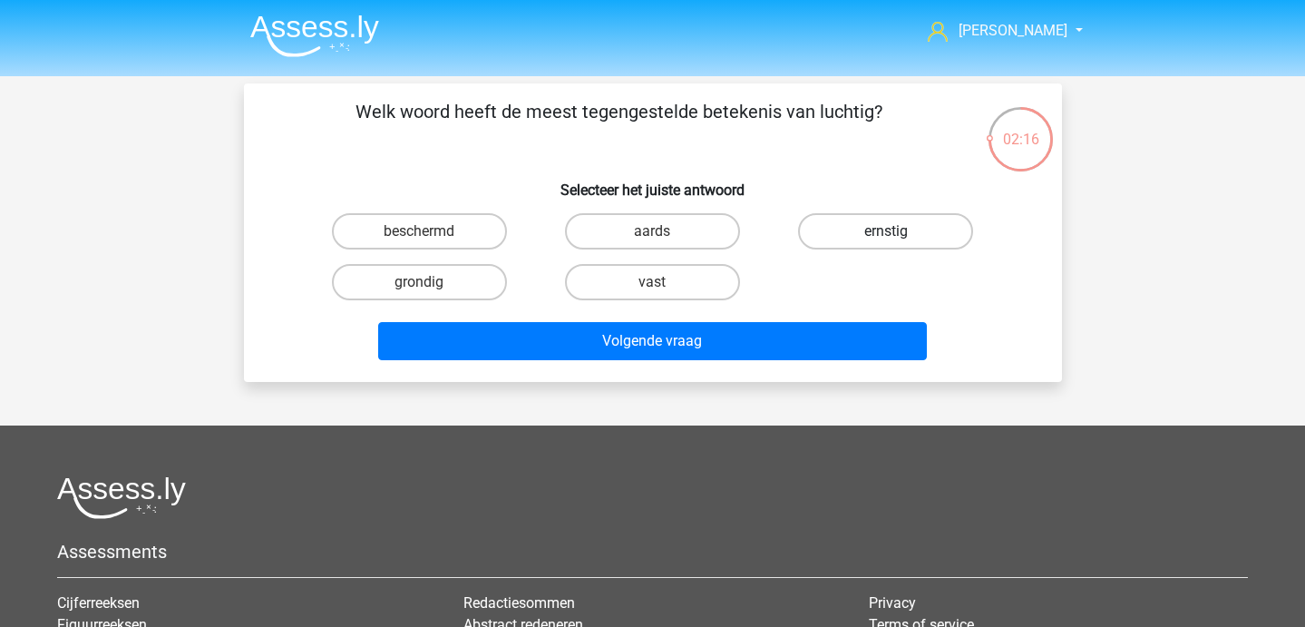
click at [904, 219] on label "ernstig" at bounding box center [885, 231] width 175 height 36
click at [898, 231] on input "ernstig" at bounding box center [892, 237] width 12 height 12
radio input "true"
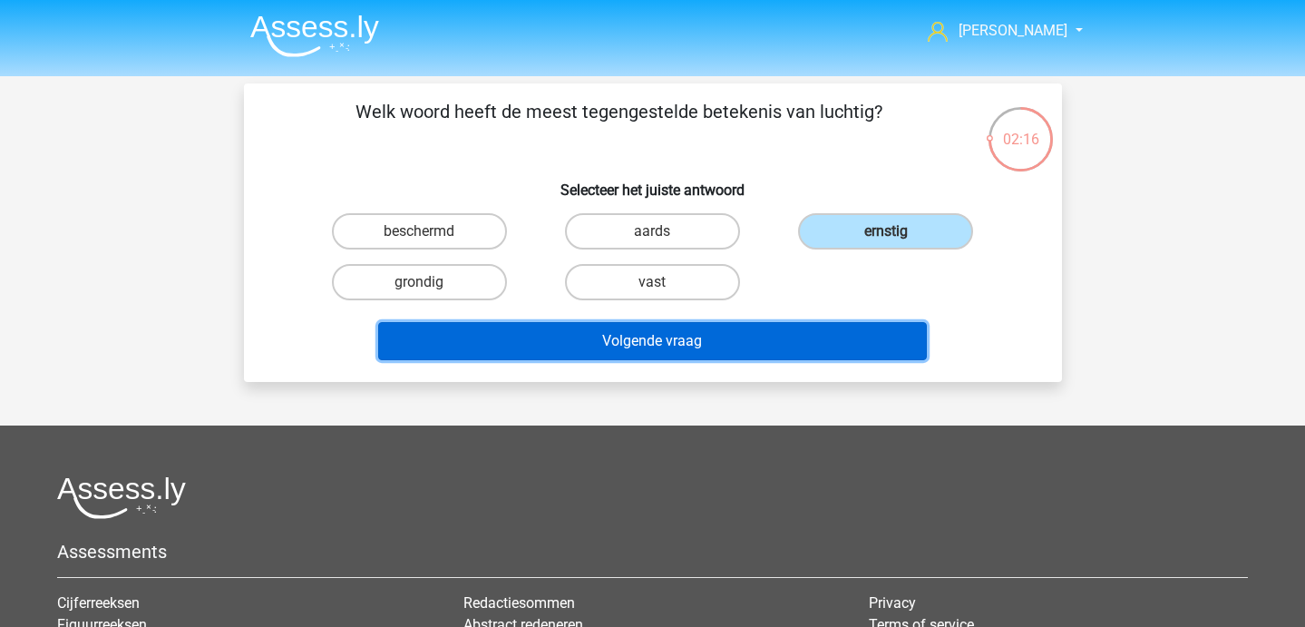
click at [805, 338] on button "Volgende vraag" at bounding box center [652, 341] width 549 height 38
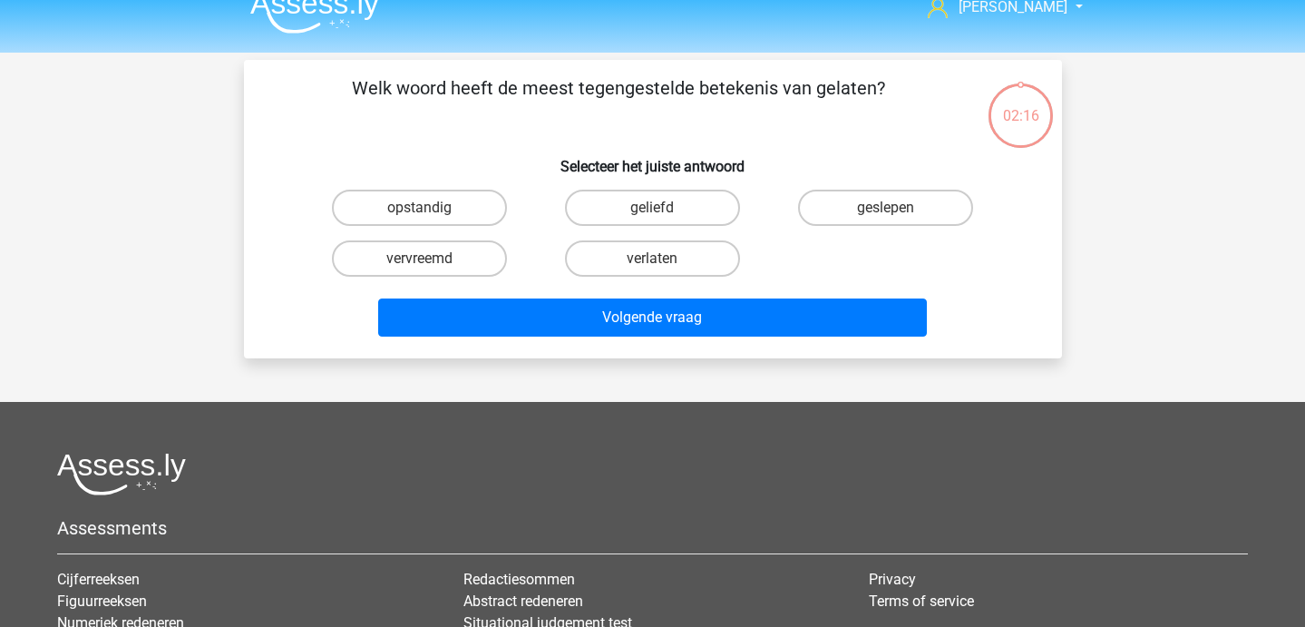
scroll to position [21, 0]
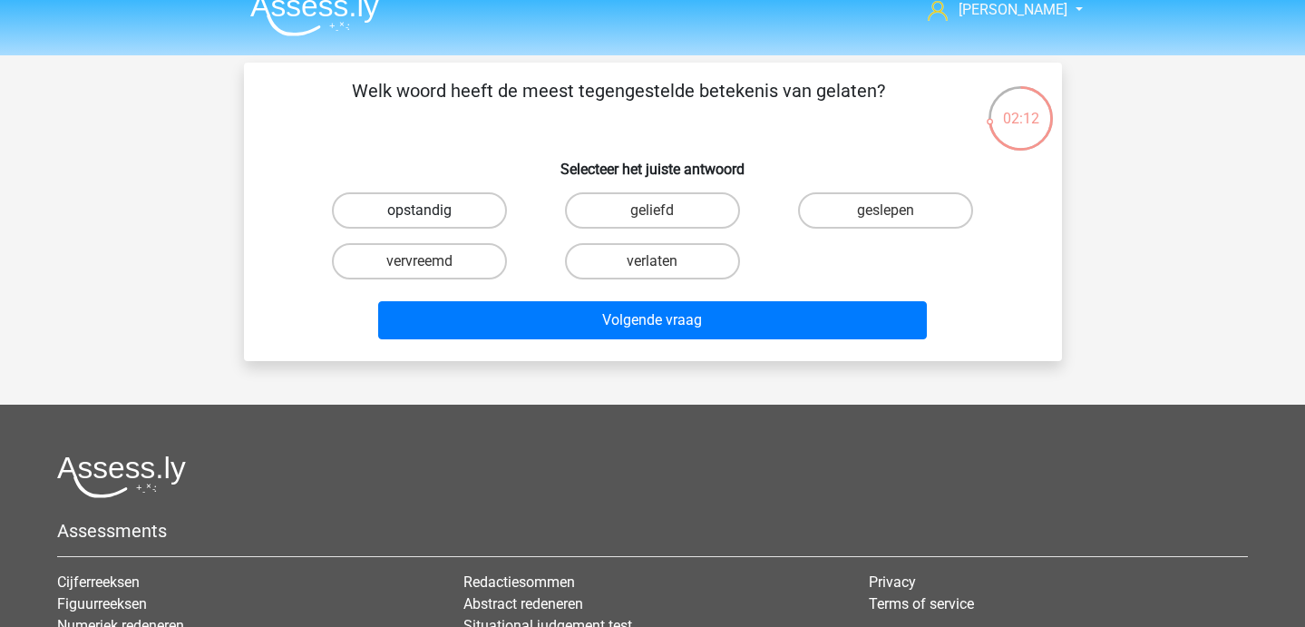
click at [455, 223] on label "opstandig" at bounding box center [419, 210] width 175 height 36
click at [431, 222] on input "opstandig" at bounding box center [425, 216] width 12 height 12
radio input "true"
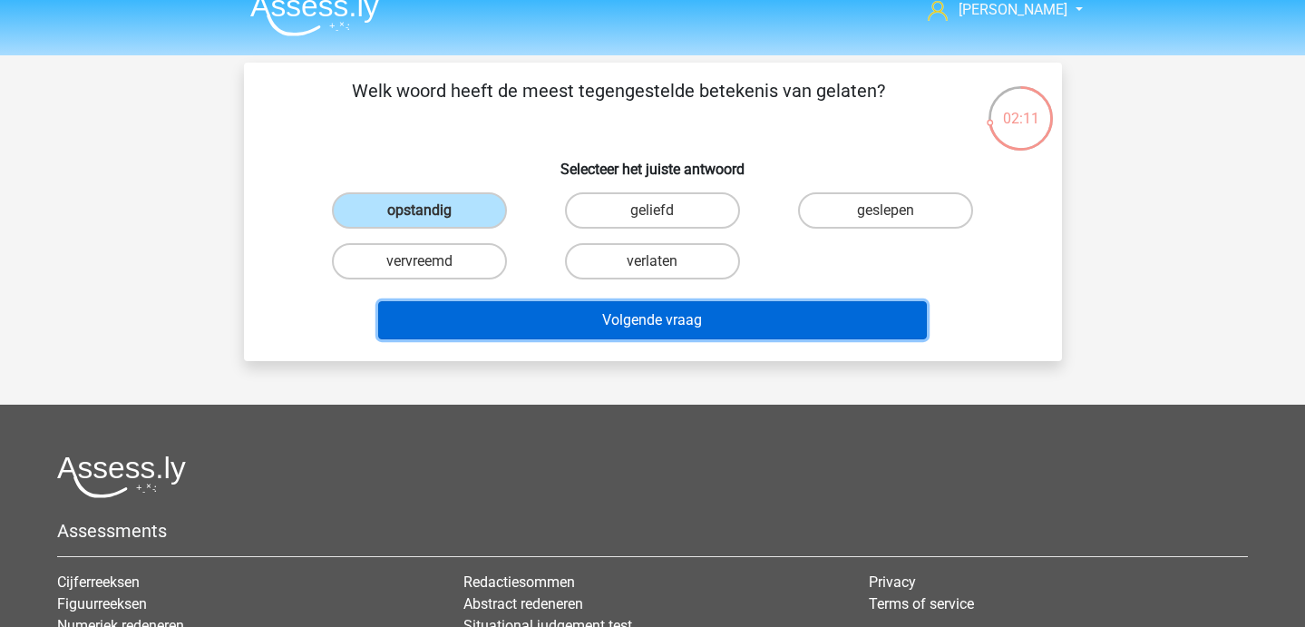
click at [522, 326] on button "Volgende vraag" at bounding box center [652, 320] width 549 height 38
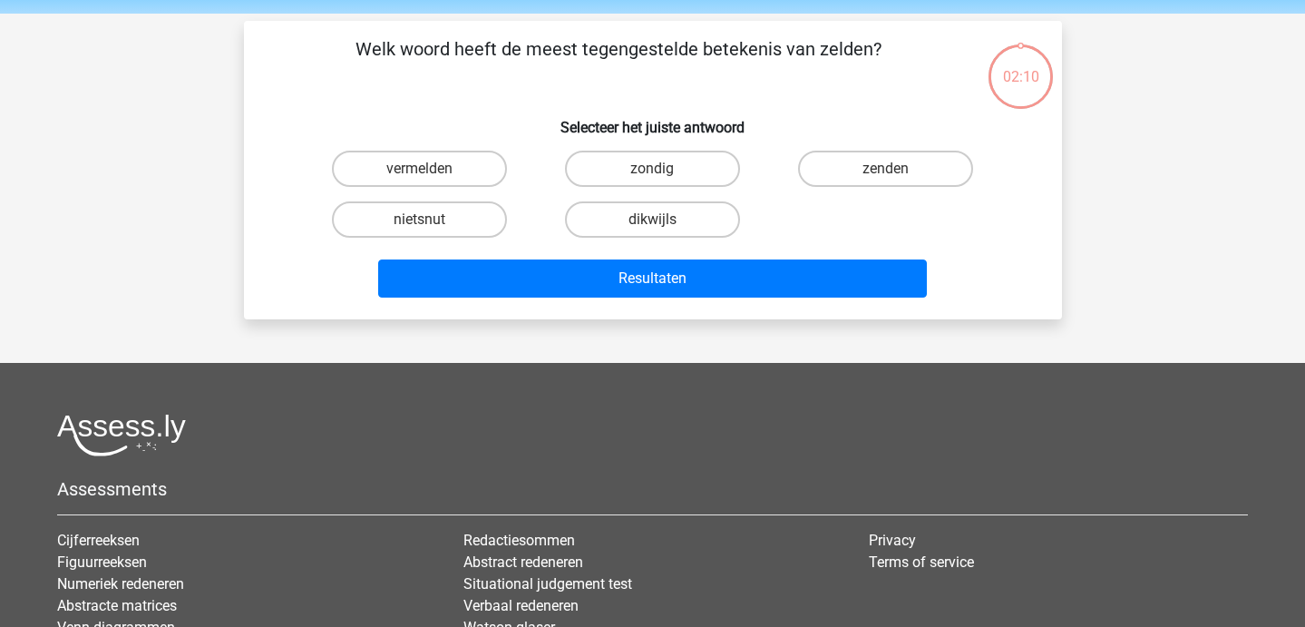
scroll to position [83, 0]
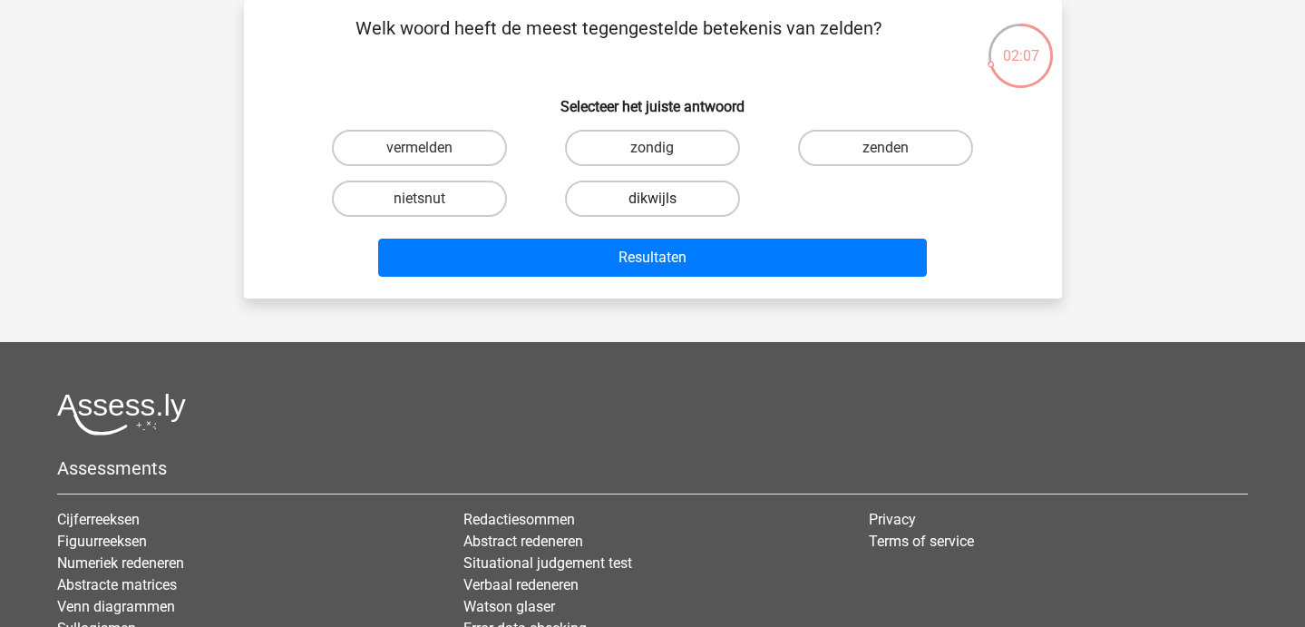
click at [689, 196] on label "dikwijls" at bounding box center [652, 198] width 175 height 36
click at [664, 199] on input "dikwijls" at bounding box center [658, 205] width 12 height 12
radio input "true"
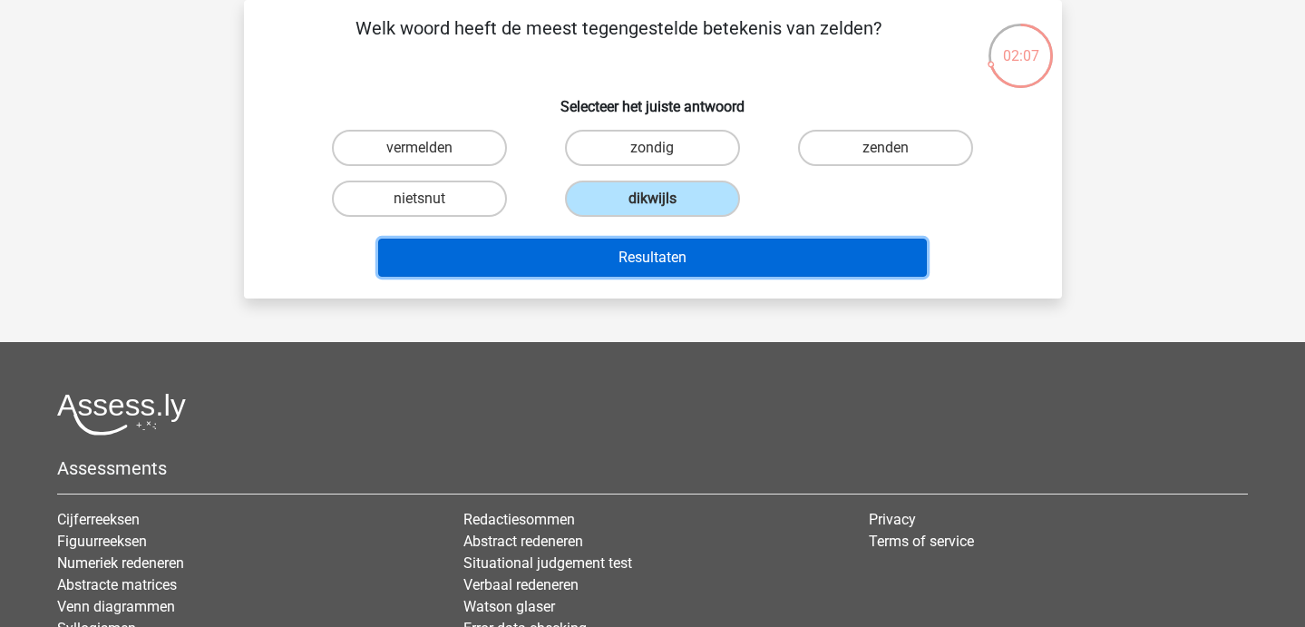
click at [687, 261] on button "Resultaten" at bounding box center [652, 258] width 549 height 38
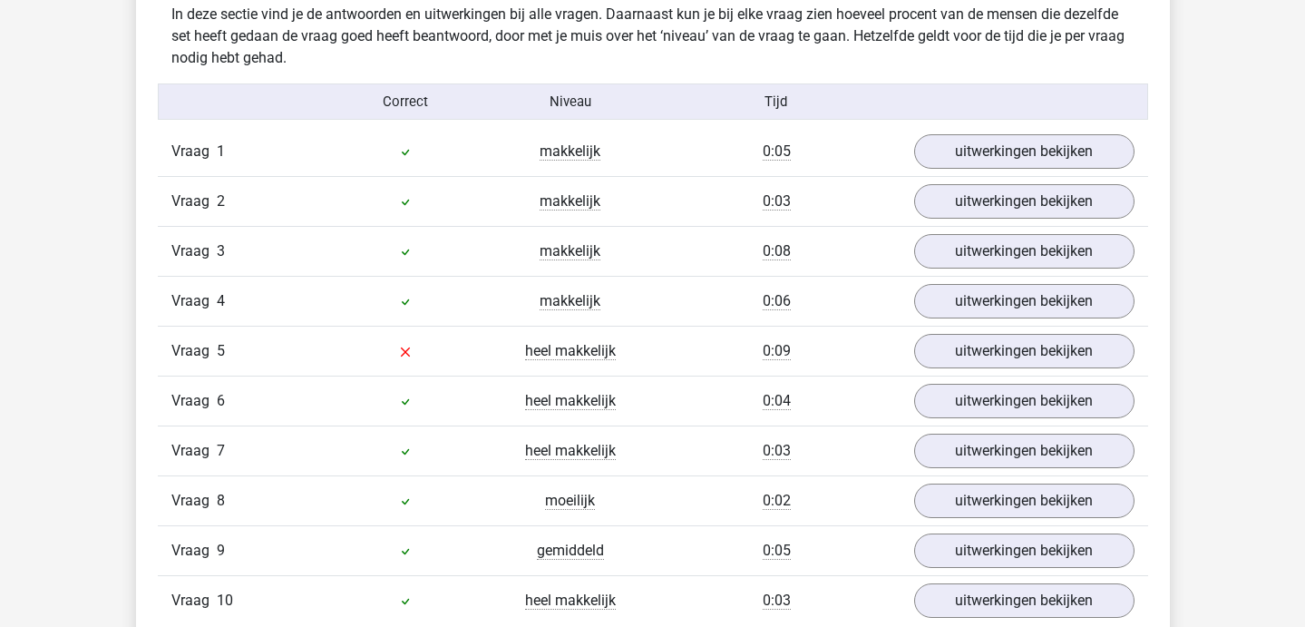
scroll to position [1082, 0]
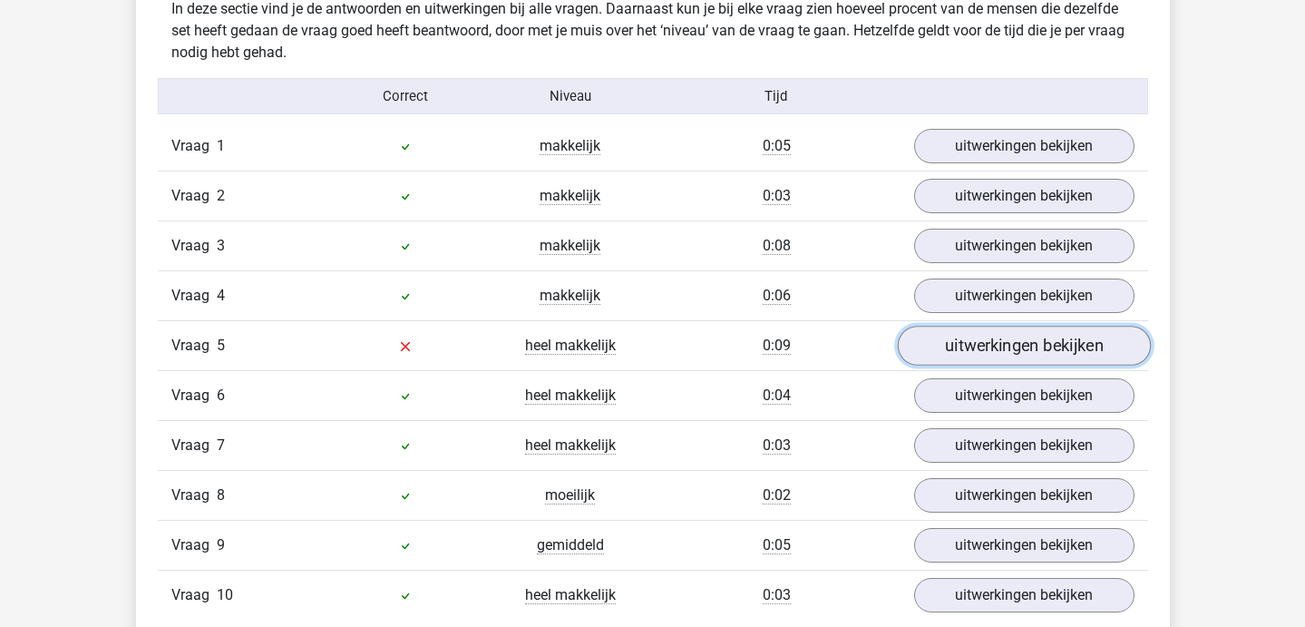
click at [1058, 342] on link "uitwerkingen bekijken" at bounding box center [1023, 346] width 253 height 40
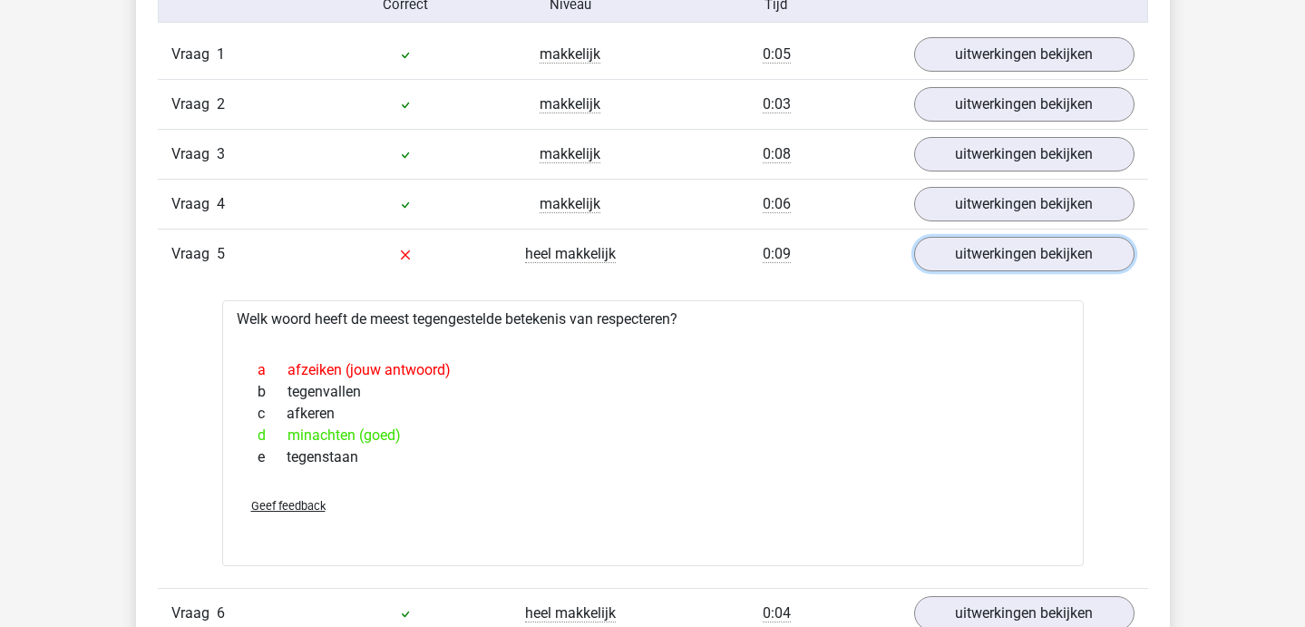
scroll to position [1173, 0]
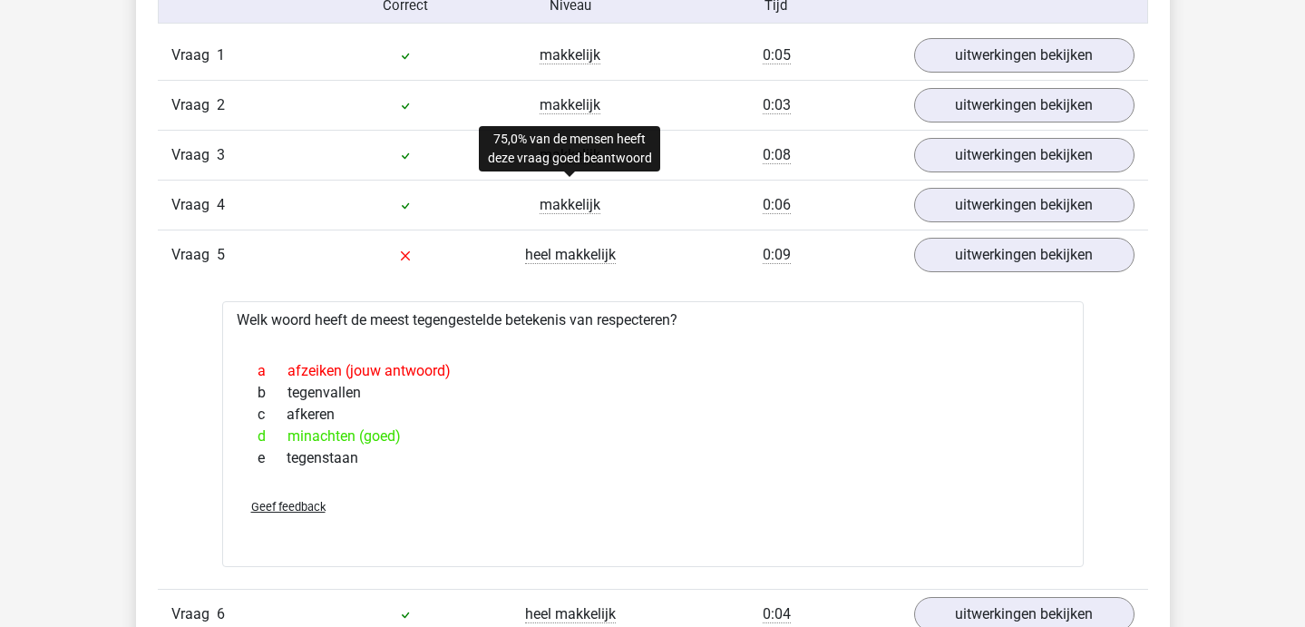
click at [566, 198] on span "makkelijk" at bounding box center [570, 205] width 61 height 18
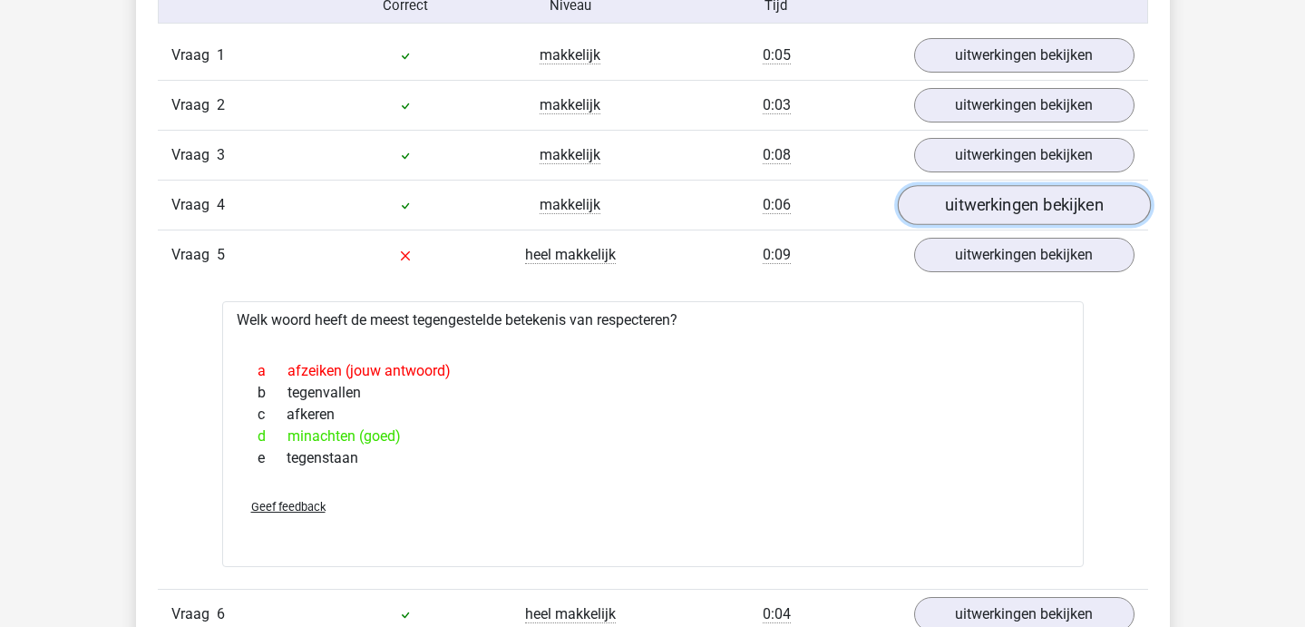
click at [949, 204] on link "uitwerkingen bekijken" at bounding box center [1023, 205] width 253 height 40
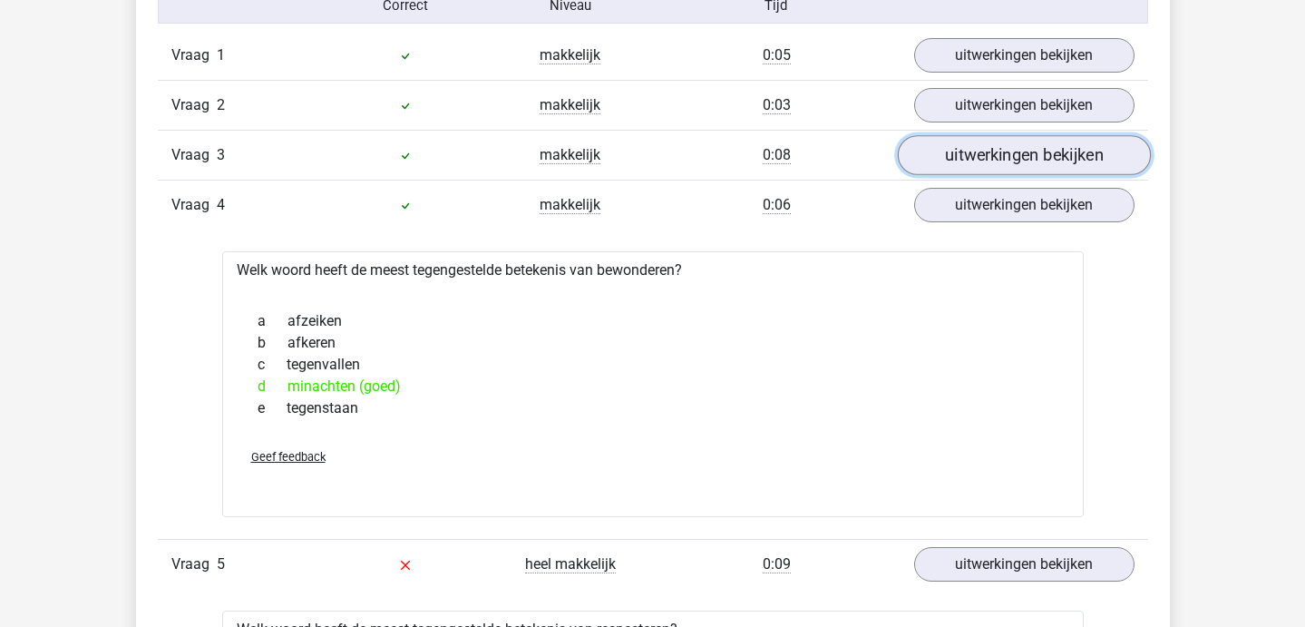
click at [962, 148] on link "uitwerkingen bekijken" at bounding box center [1023, 155] width 253 height 40
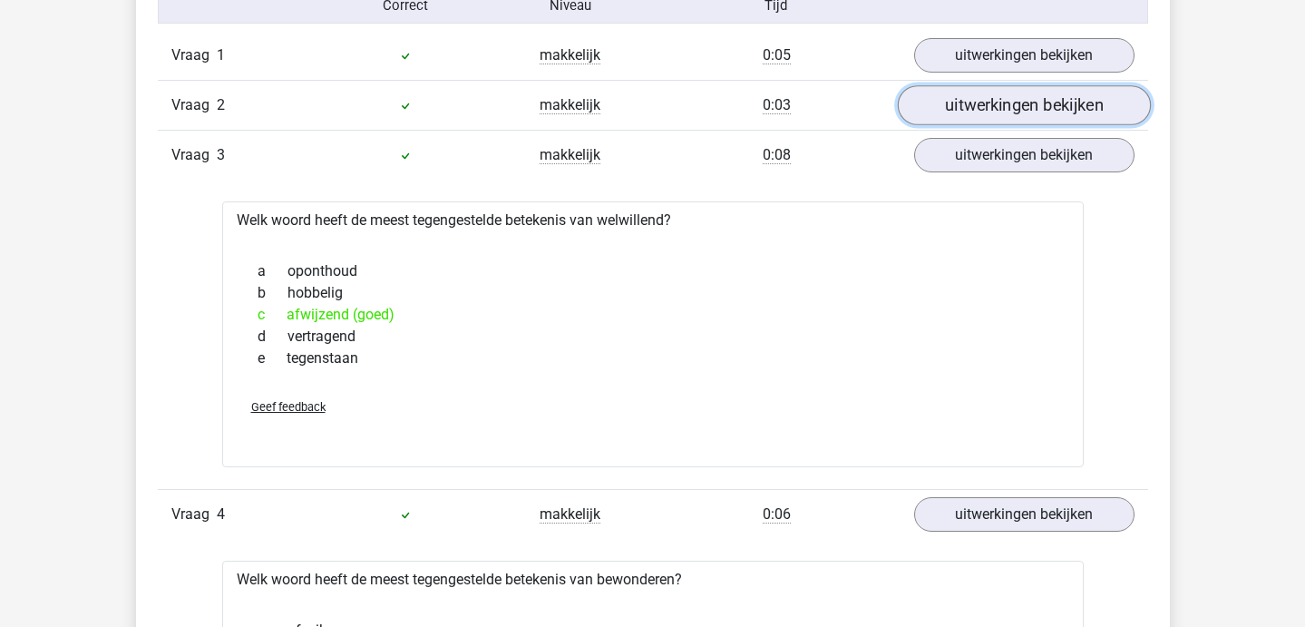
click at [969, 104] on link "uitwerkingen bekijken" at bounding box center [1023, 105] width 253 height 40
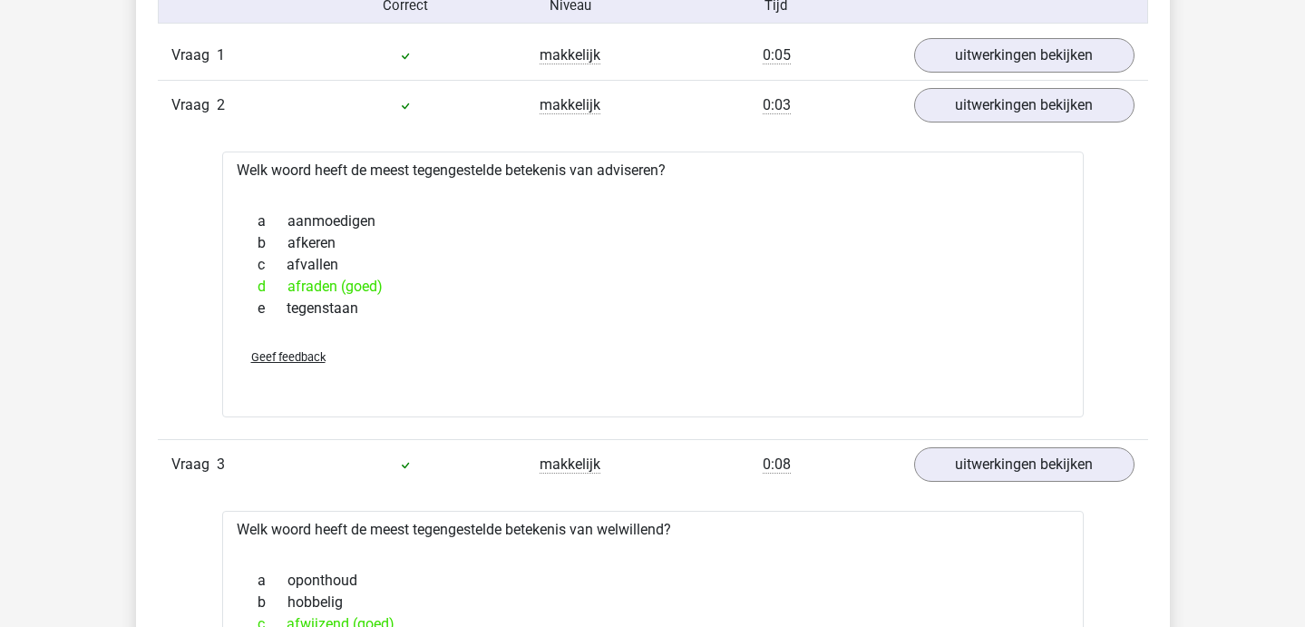
click at [961, 73] on div "Vraag 1 makkelijk 0:05 uitwerkingen bekijken" at bounding box center [653, 55] width 990 height 49
click at [950, 51] on link "uitwerkingen bekijken" at bounding box center [1023, 55] width 253 height 40
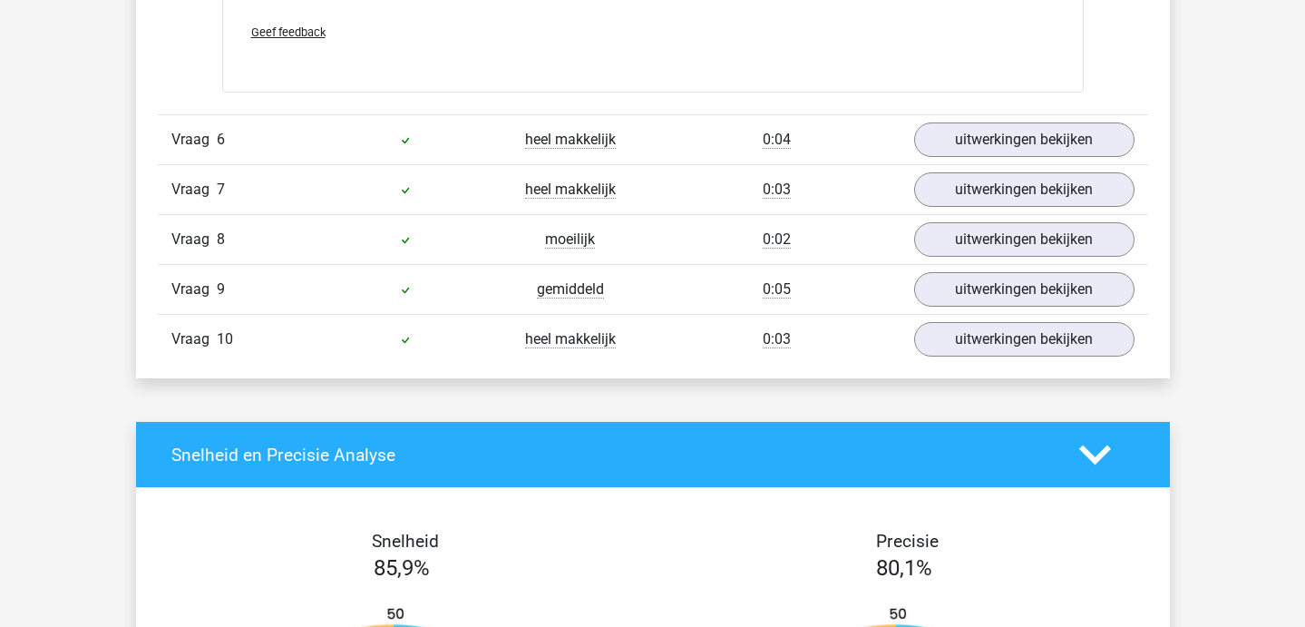
scroll to position [2884, 0]
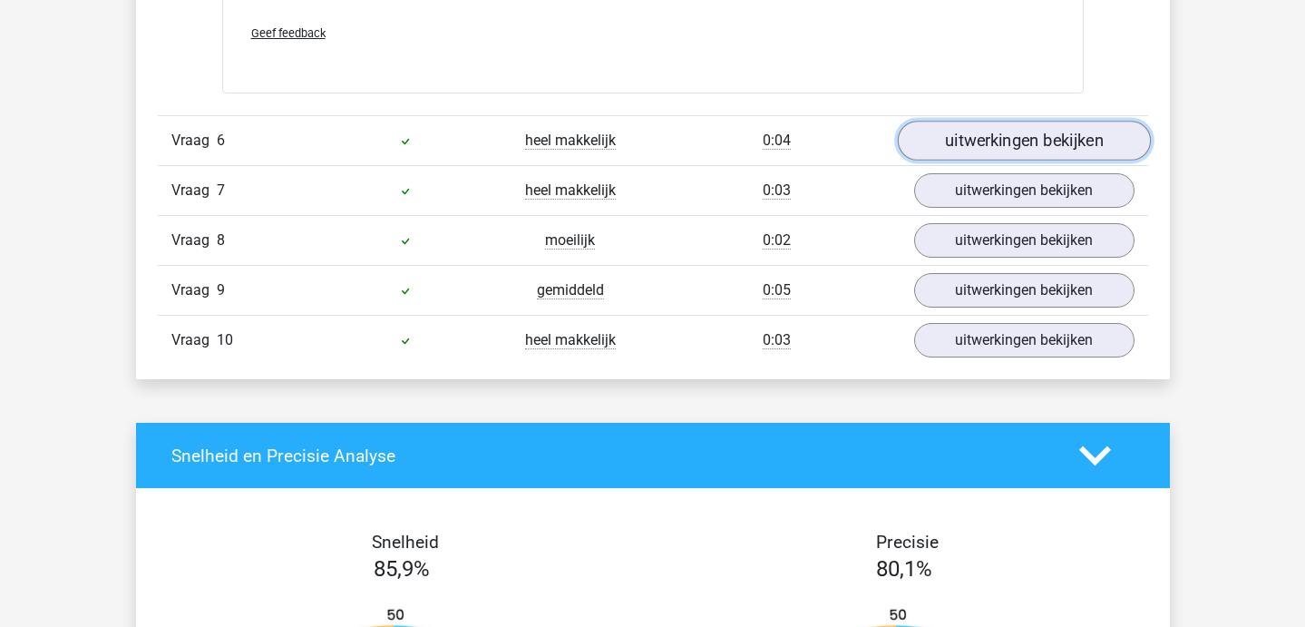
click at [988, 144] on link "uitwerkingen bekijken" at bounding box center [1023, 141] width 253 height 40
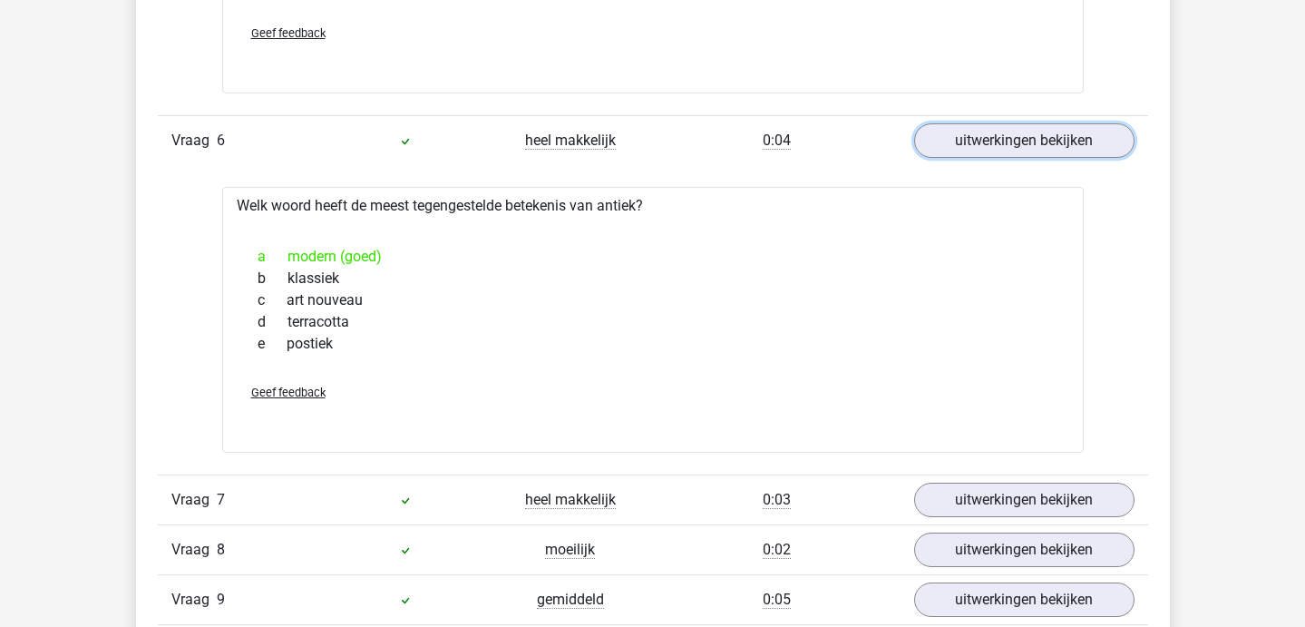
scroll to position [3049, 0]
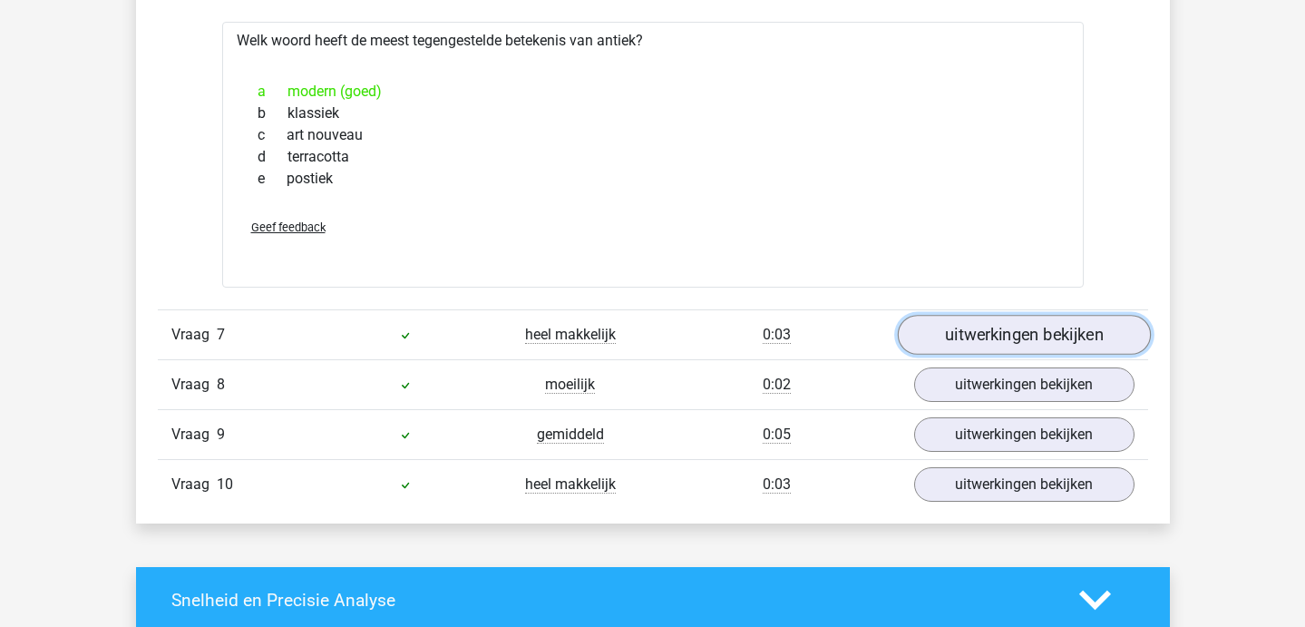
click at [961, 341] on link "uitwerkingen bekijken" at bounding box center [1023, 335] width 253 height 40
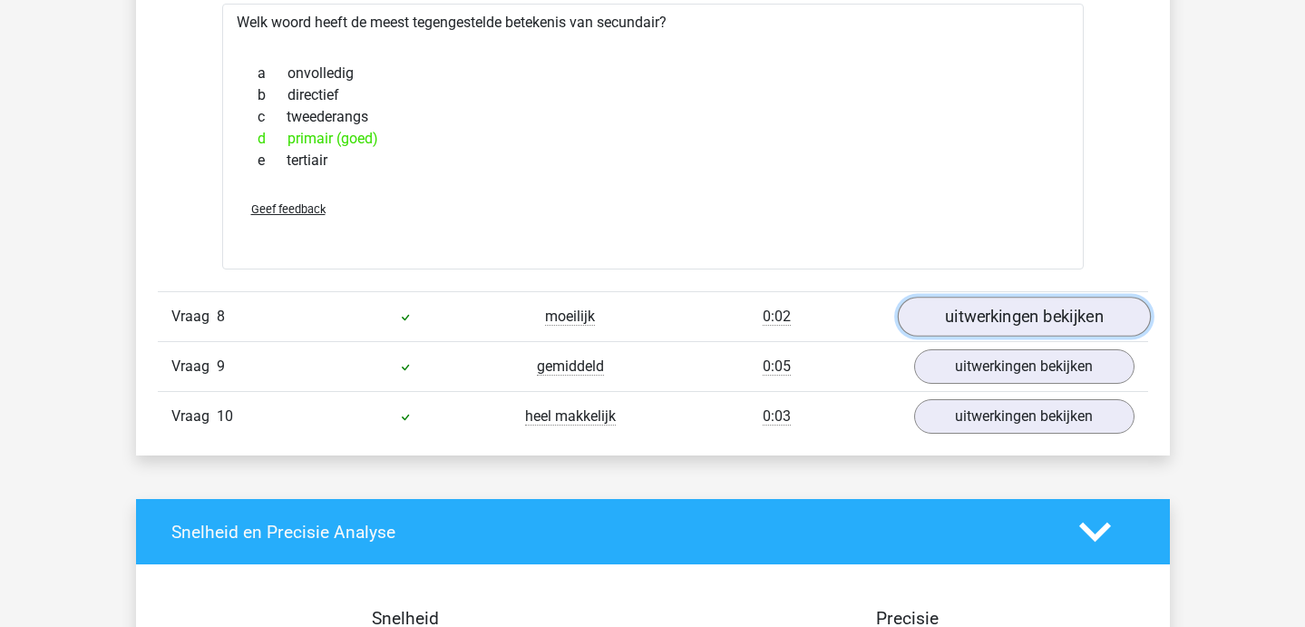
click at [969, 331] on link "uitwerkingen bekijken" at bounding box center [1023, 317] width 253 height 40
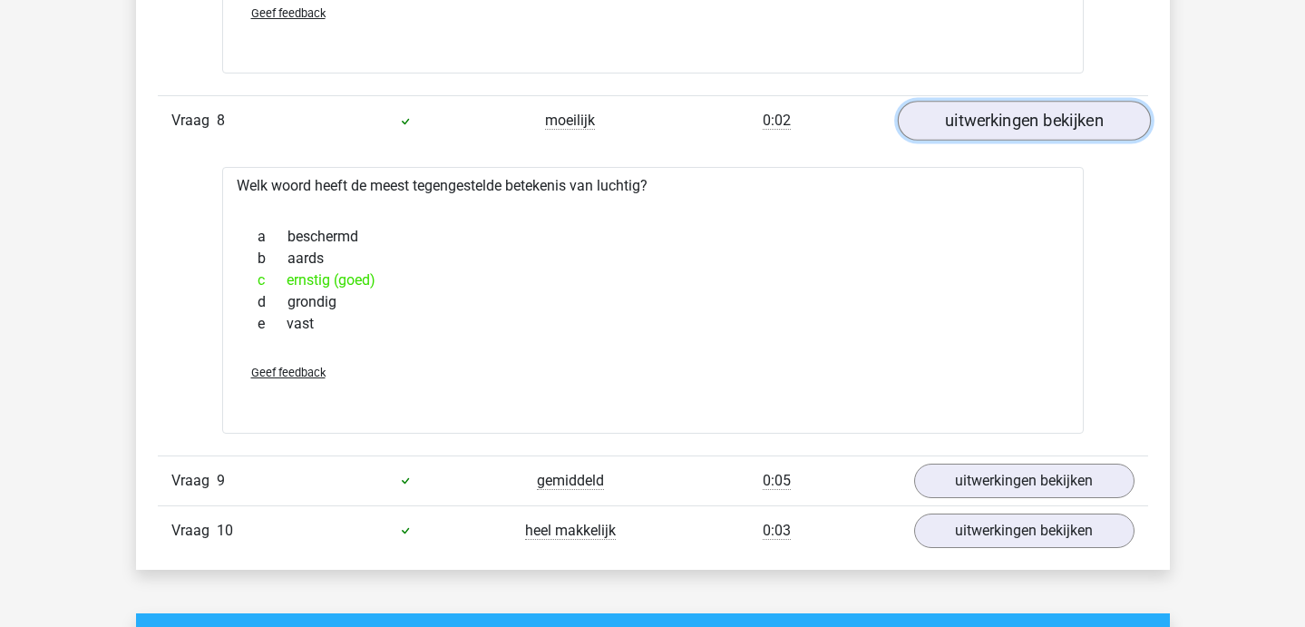
scroll to position [3625, 0]
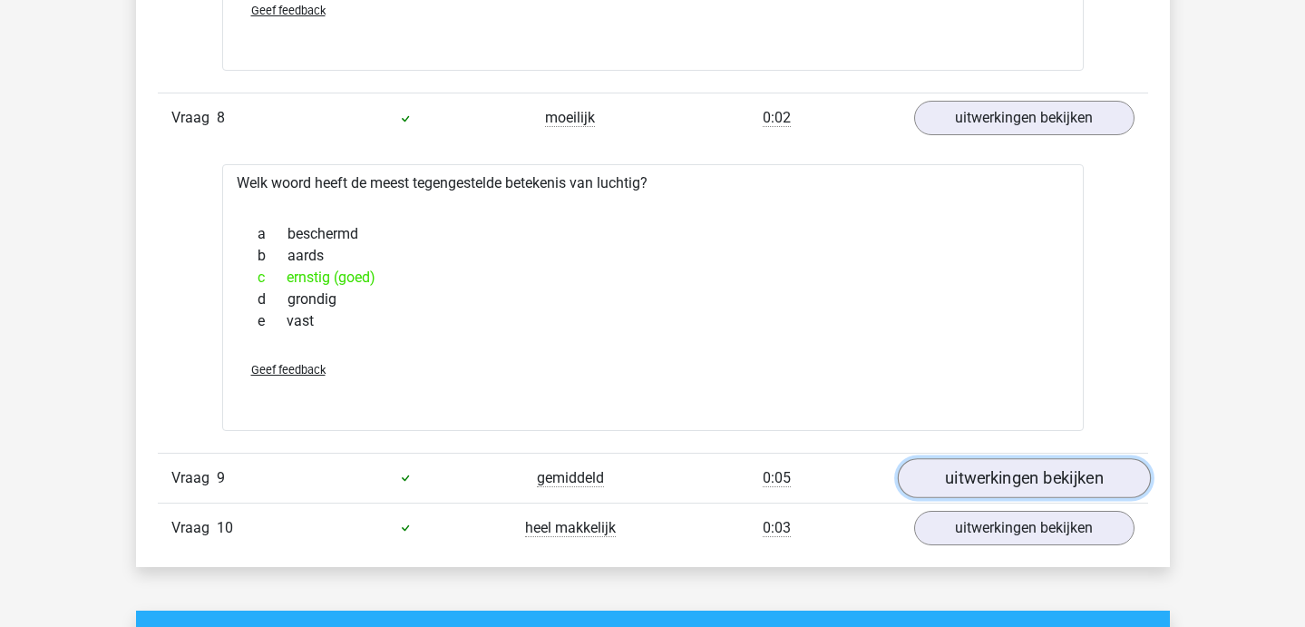
click at [1013, 466] on link "uitwerkingen bekijken" at bounding box center [1023, 478] width 253 height 40
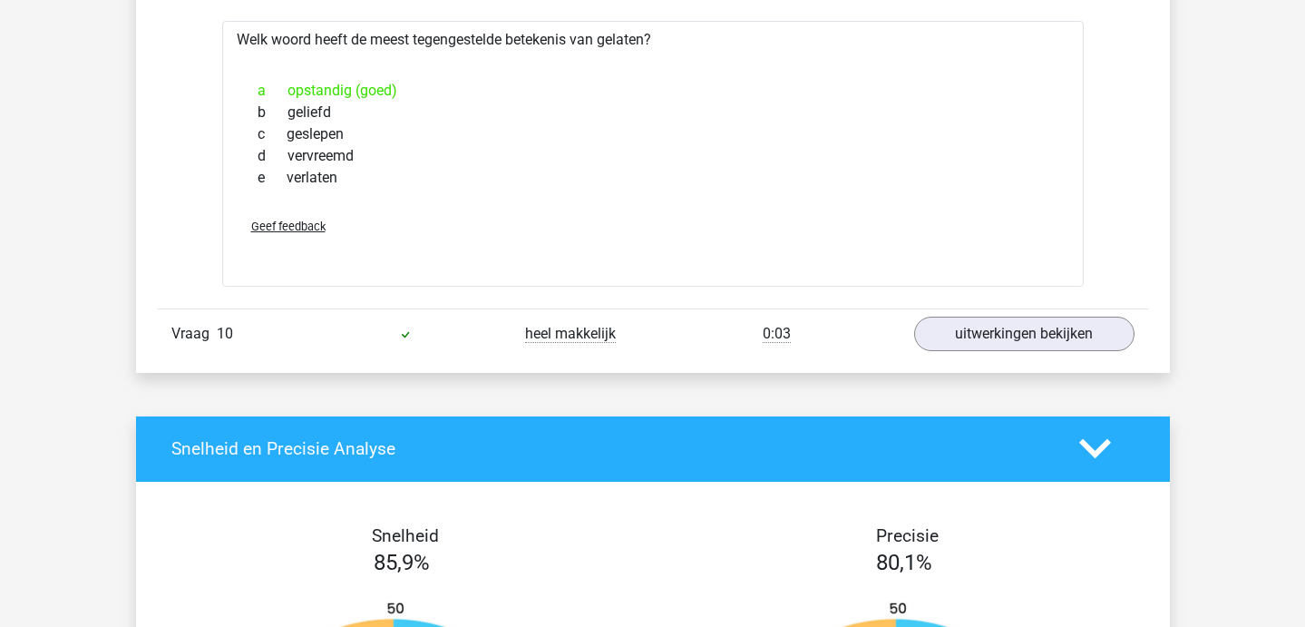
scroll to position [4129, 0]
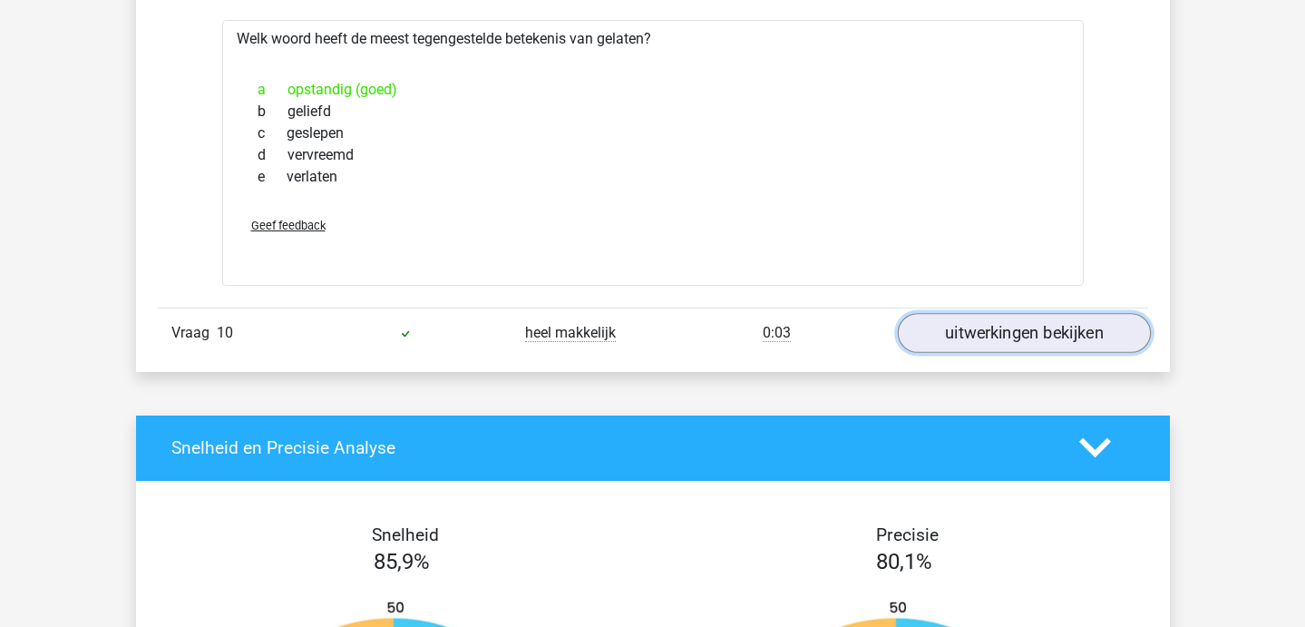
click at [1015, 348] on link "uitwerkingen bekijken" at bounding box center [1023, 333] width 253 height 40
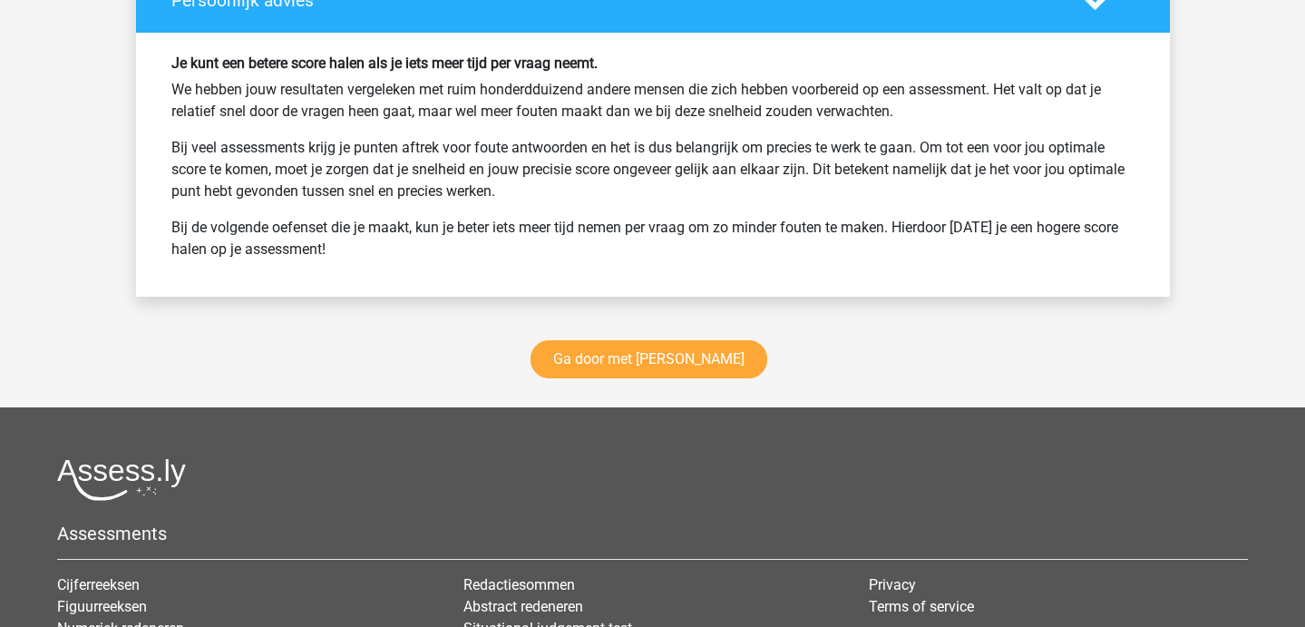
scroll to position [5494, 0]
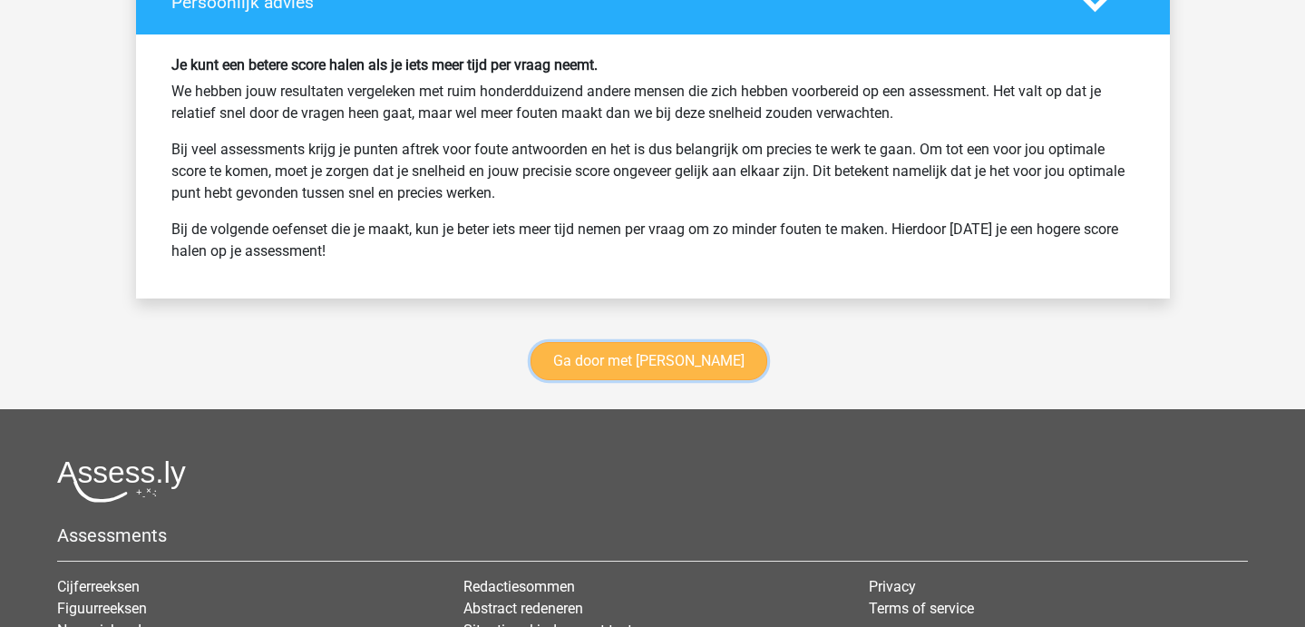
click at [566, 362] on link "Ga door met antoniemen" at bounding box center [649, 361] width 237 height 38
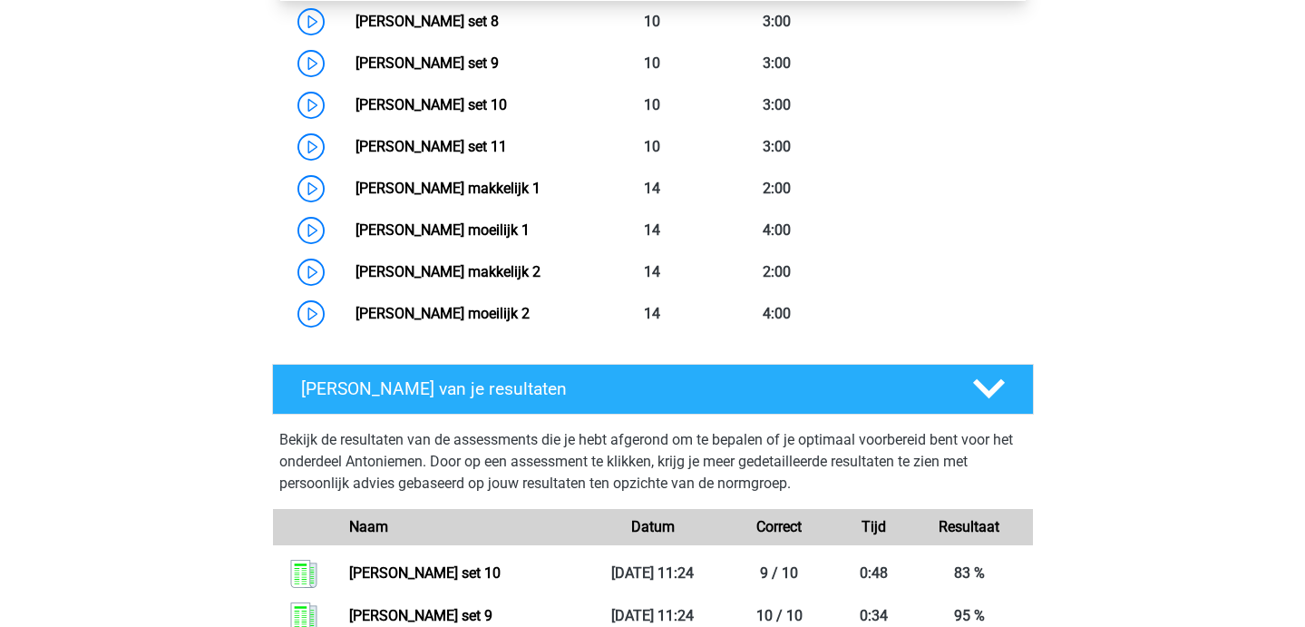
scroll to position [1230, 0]
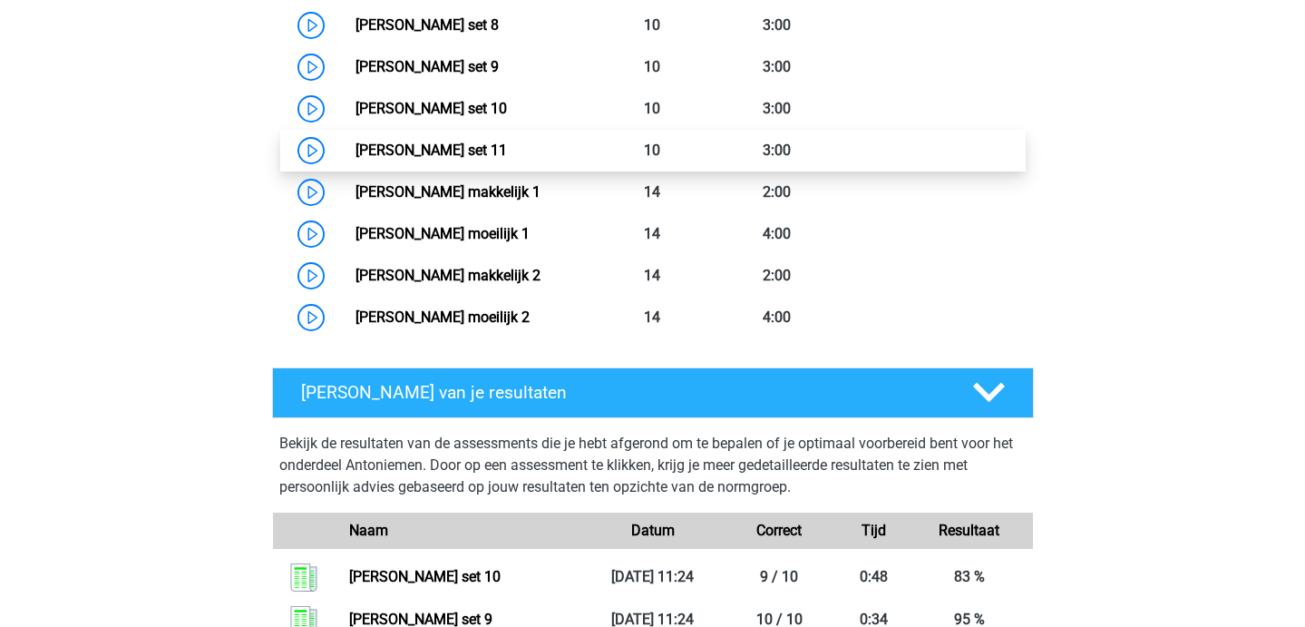
click at [485, 152] on link "[PERSON_NAME] set 11" at bounding box center [430, 149] width 151 height 17
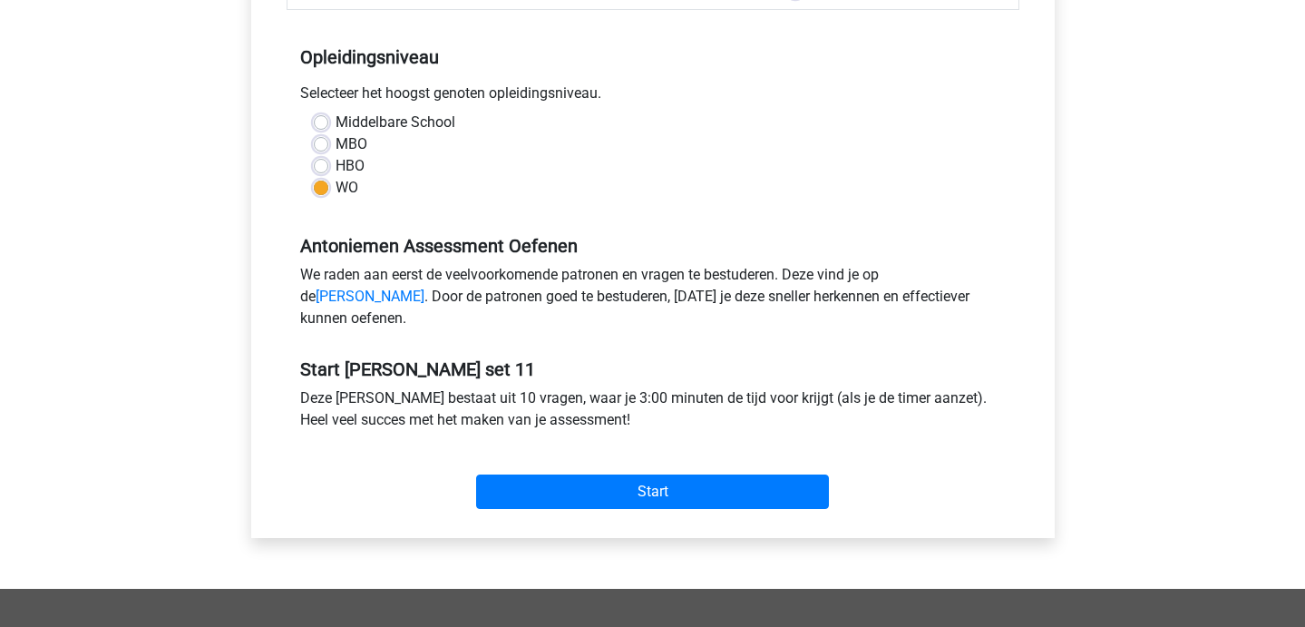
scroll to position [359, 0]
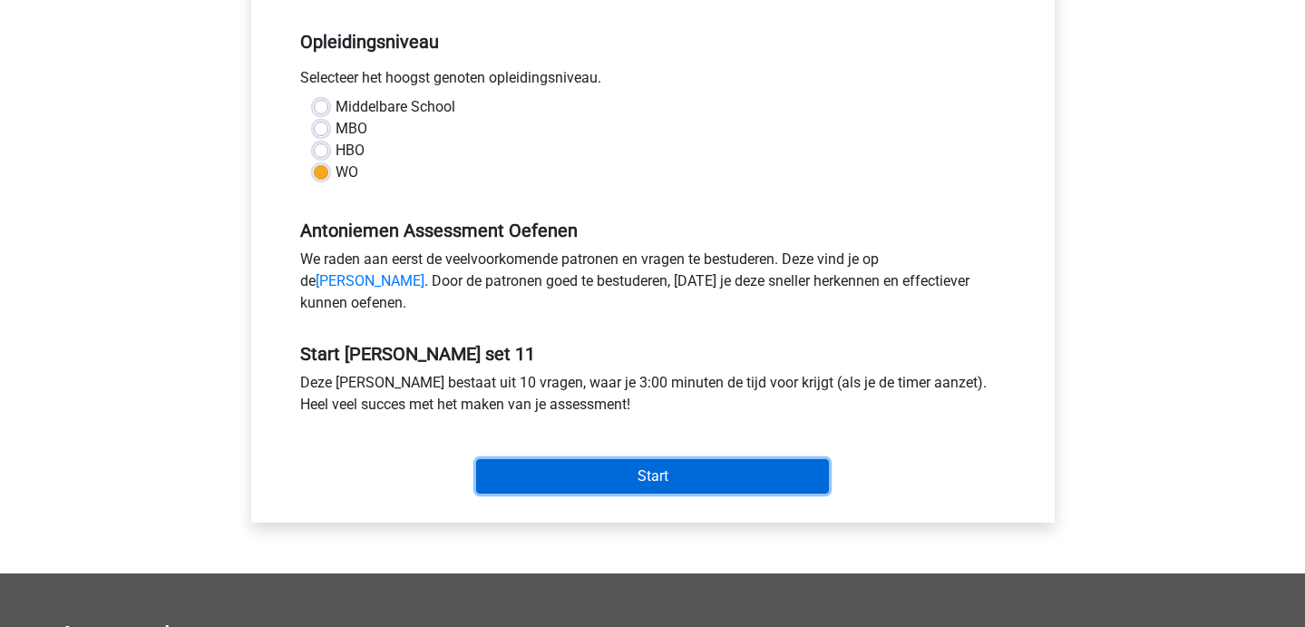
click at [537, 486] on input "Start" at bounding box center [652, 476] width 353 height 34
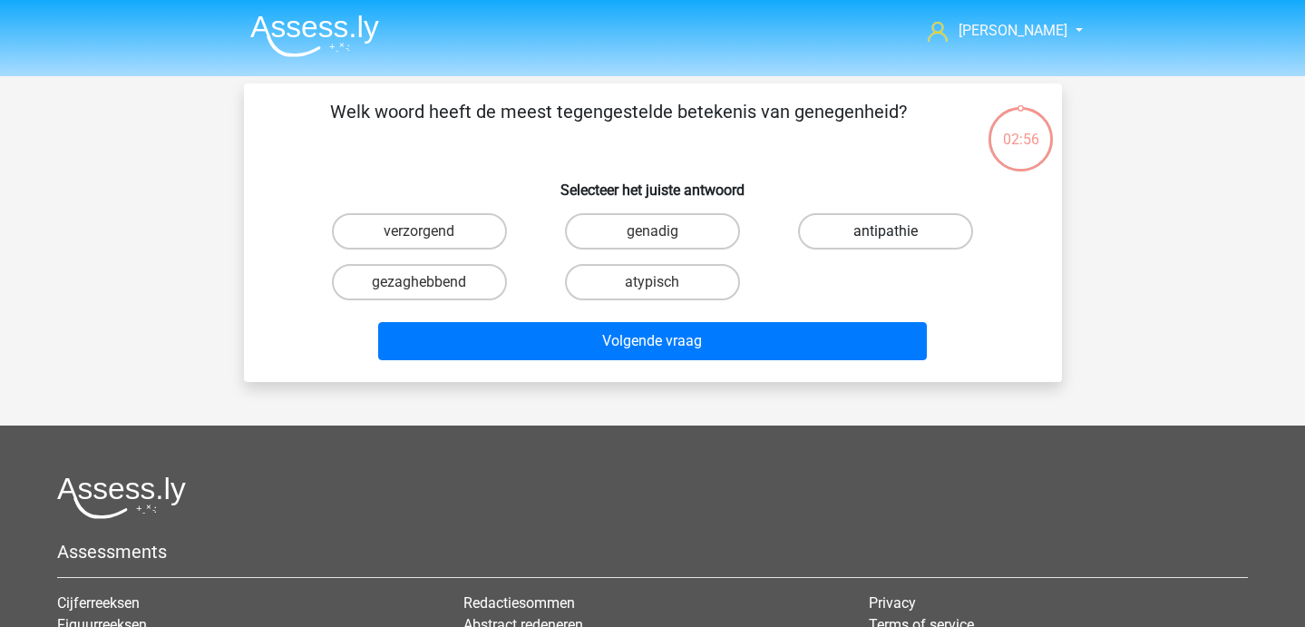
click at [849, 229] on label "antipathie" at bounding box center [885, 231] width 175 height 36
click at [886, 231] on input "antipathie" at bounding box center [892, 237] width 12 height 12
radio input "true"
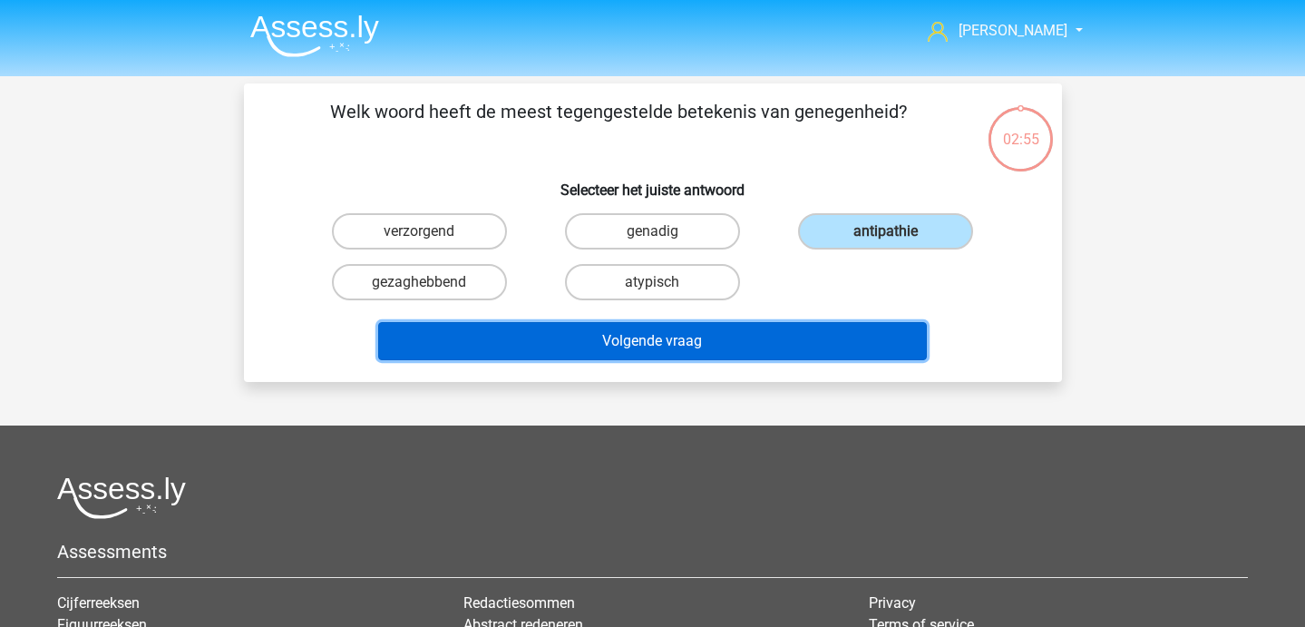
click at [765, 352] on button "Volgende vraag" at bounding box center [652, 341] width 549 height 38
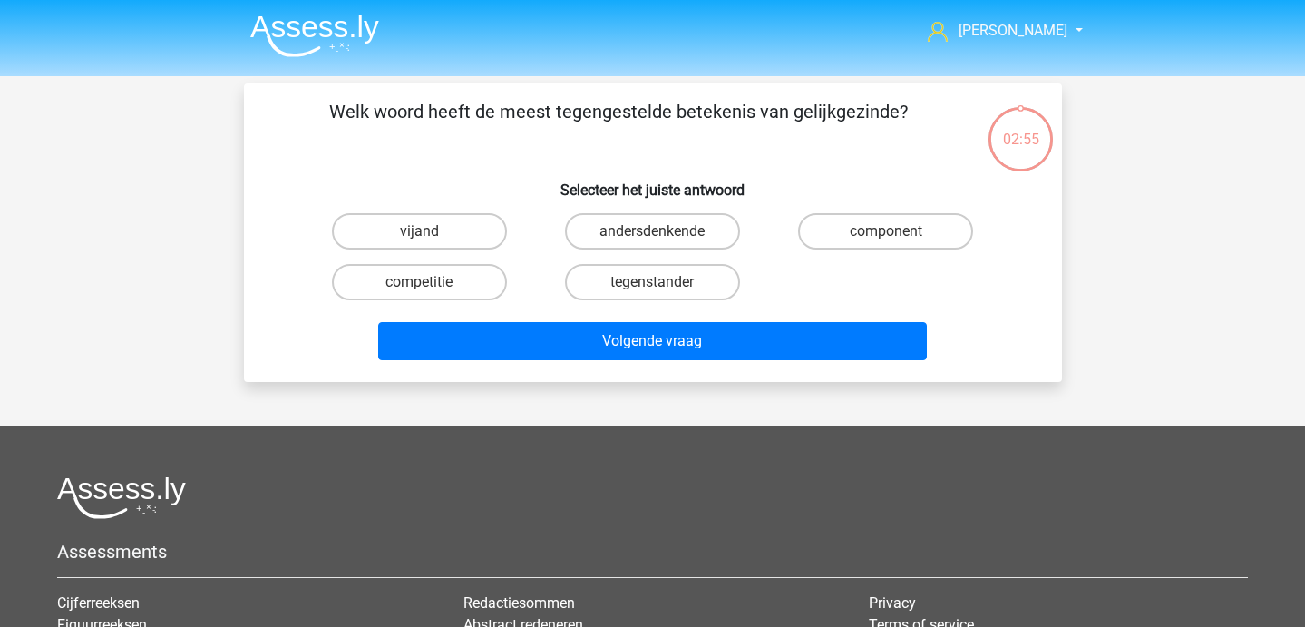
scroll to position [83, 0]
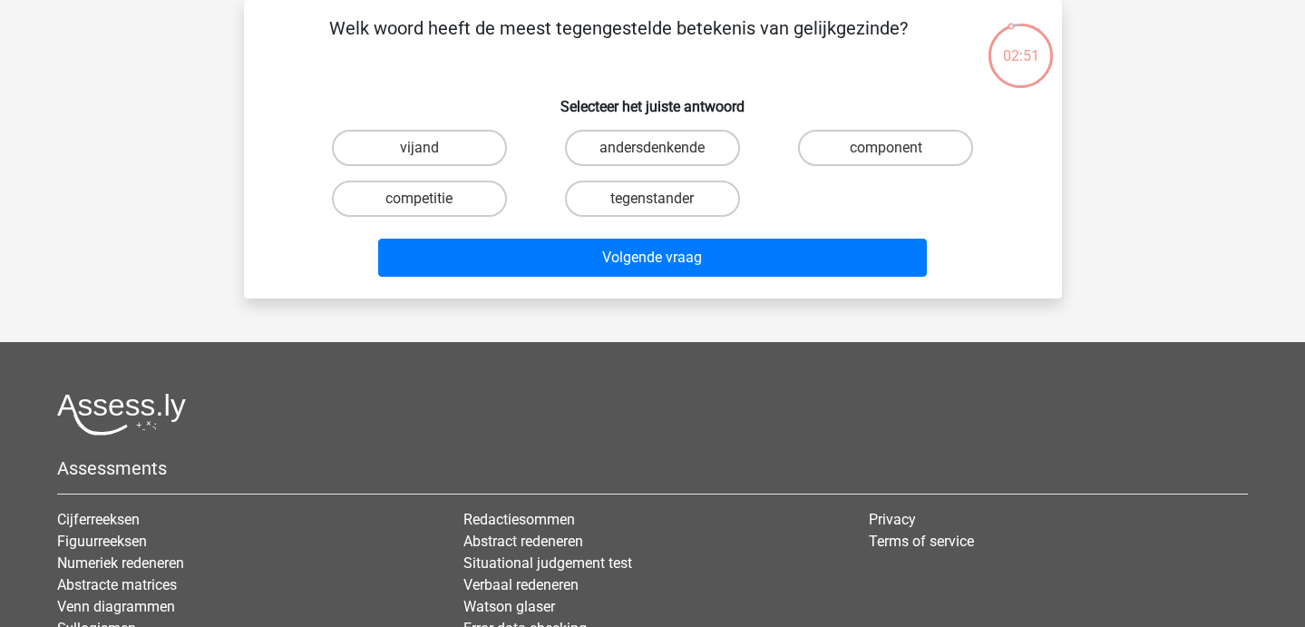
click at [696, 179] on div "tegenstander" at bounding box center [652, 198] width 233 height 51
click at [696, 158] on label "andersdenkende" at bounding box center [652, 148] width 175 height 36
click at [664, 158] on input "andersdenkende" at bounding box center [658, 154] width 12 height 12
radio input "true"
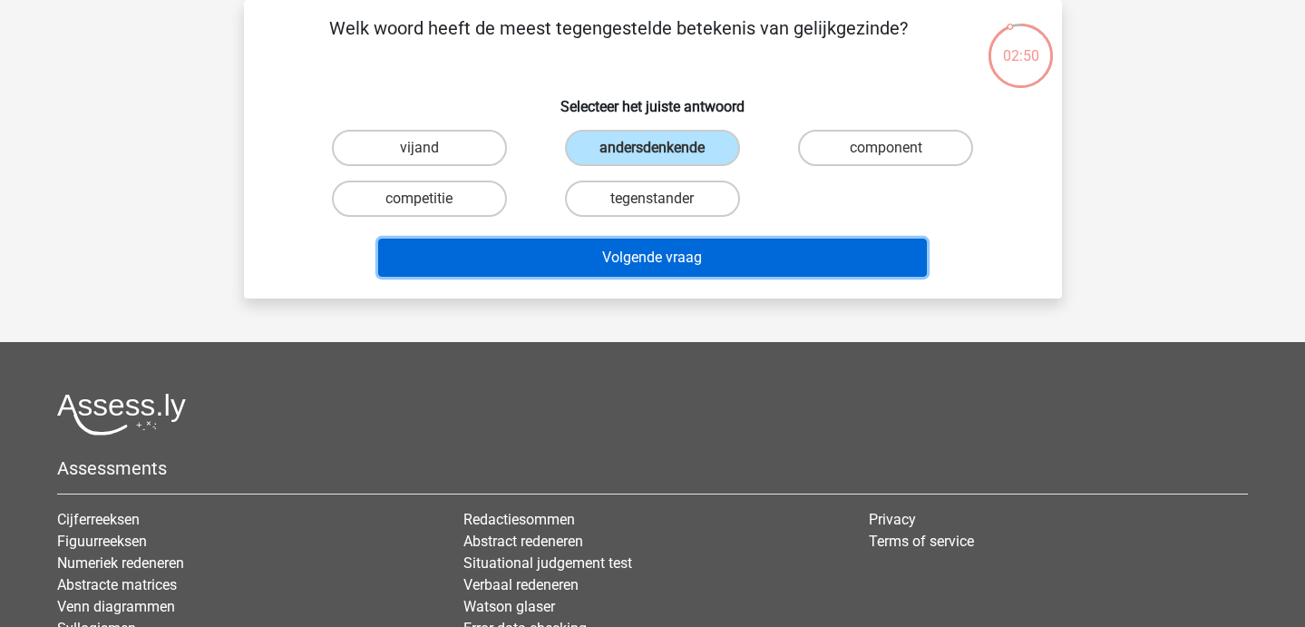
click at [698, 255] on button "Volgende vraag" at bounding box center [652, 258] width 549 height 38
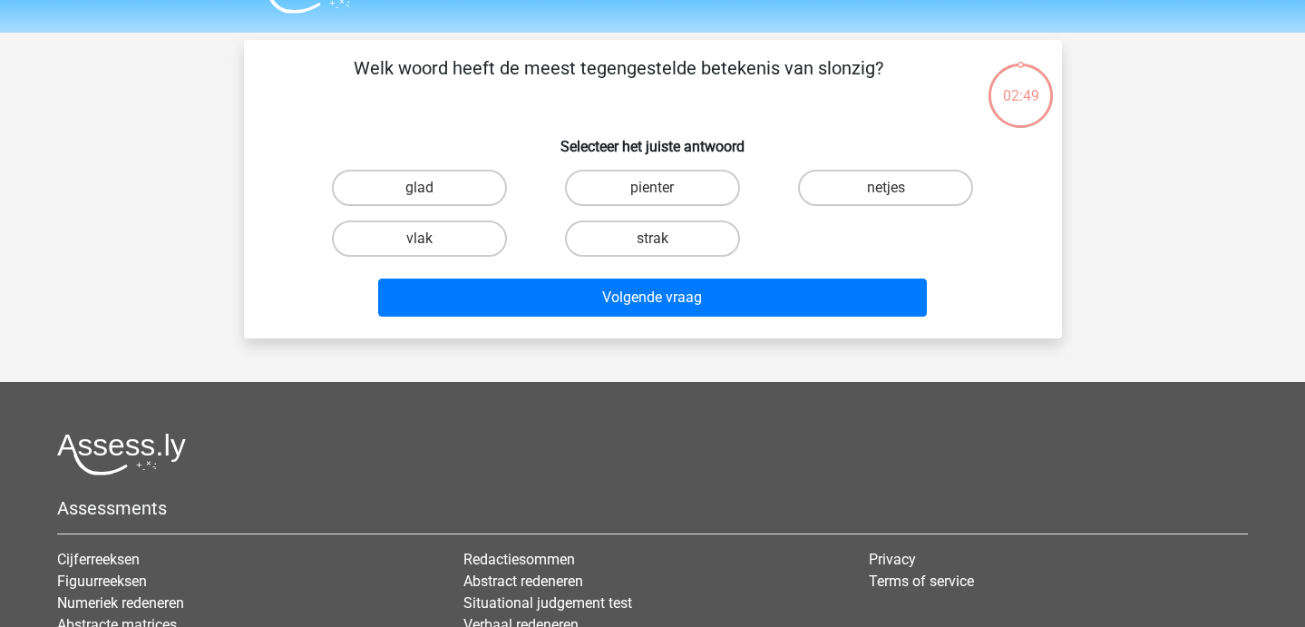
scroll to position [25, 0]
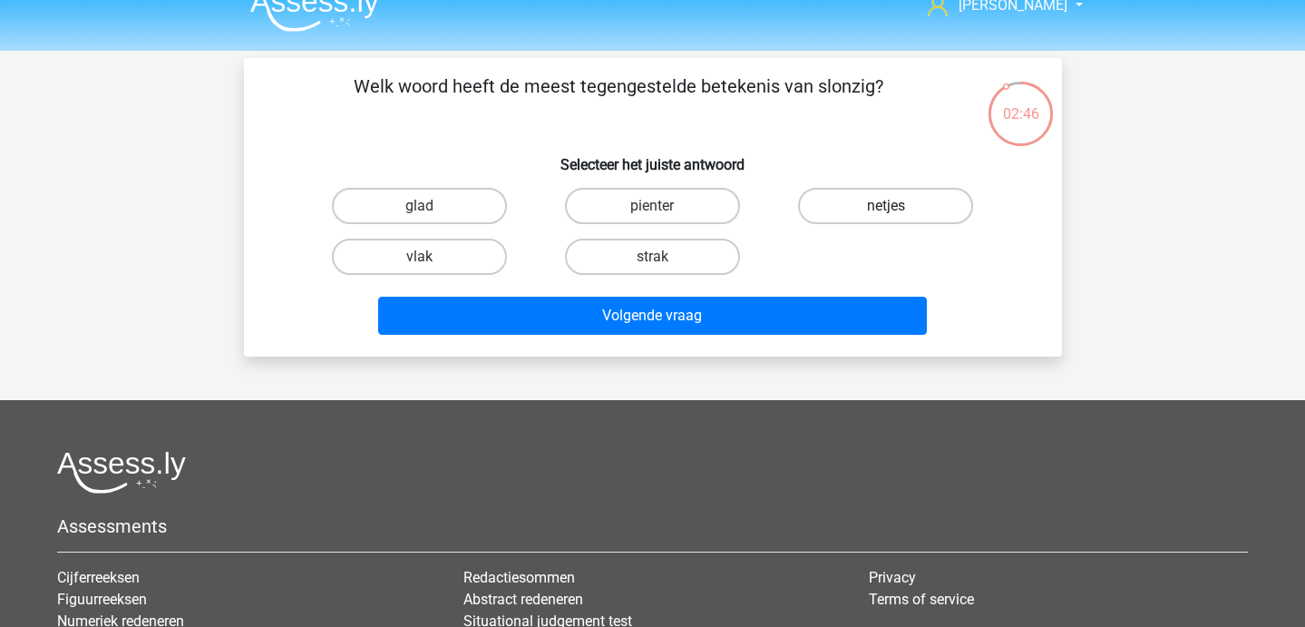
click at [941, 200] on label "netjes" at bounding box center [885, 206] width 175 height 36
click at [898, 206] on input "netjes" at bounding box center [892, 212] width 12 height 12
radio input "true"
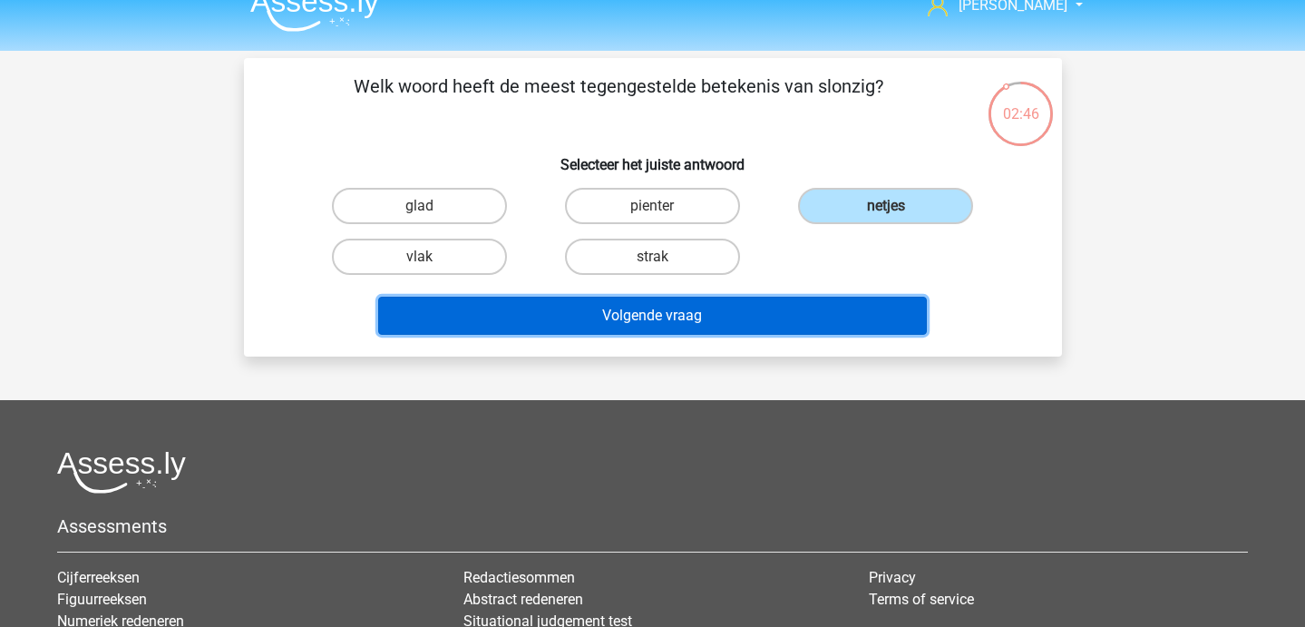
click at [803, 300] on button "Volgende vraag" at bounding box center [652, 316] width 549 height 38
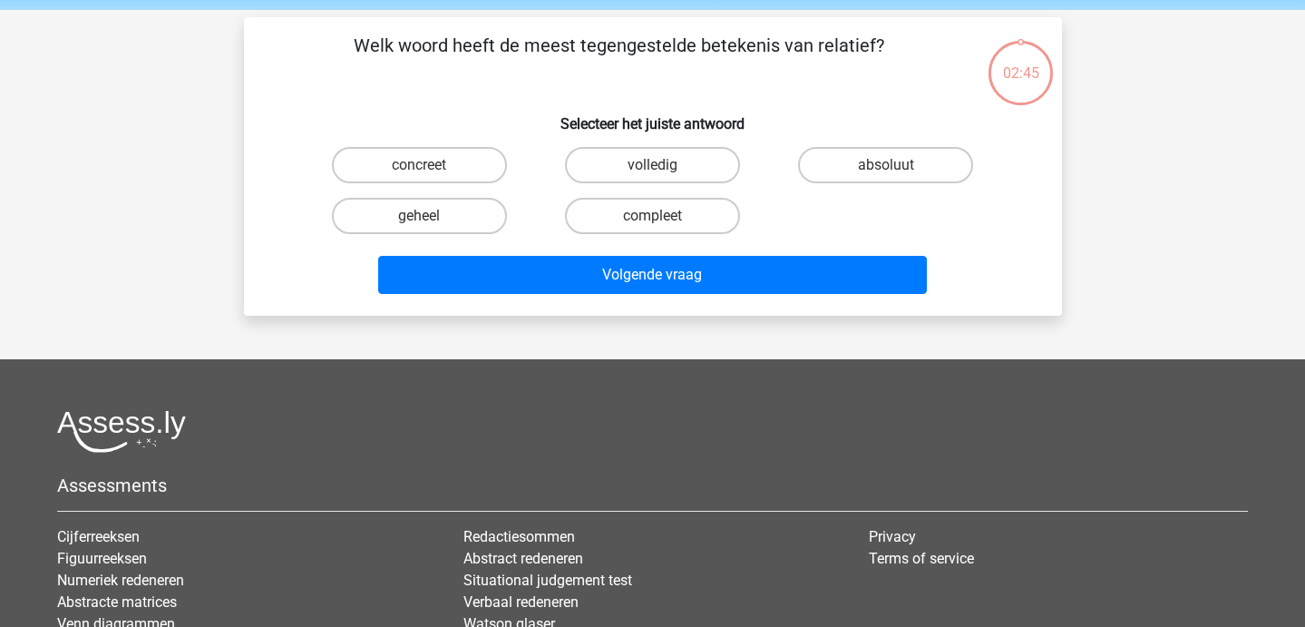
scroll to position [83, 0]
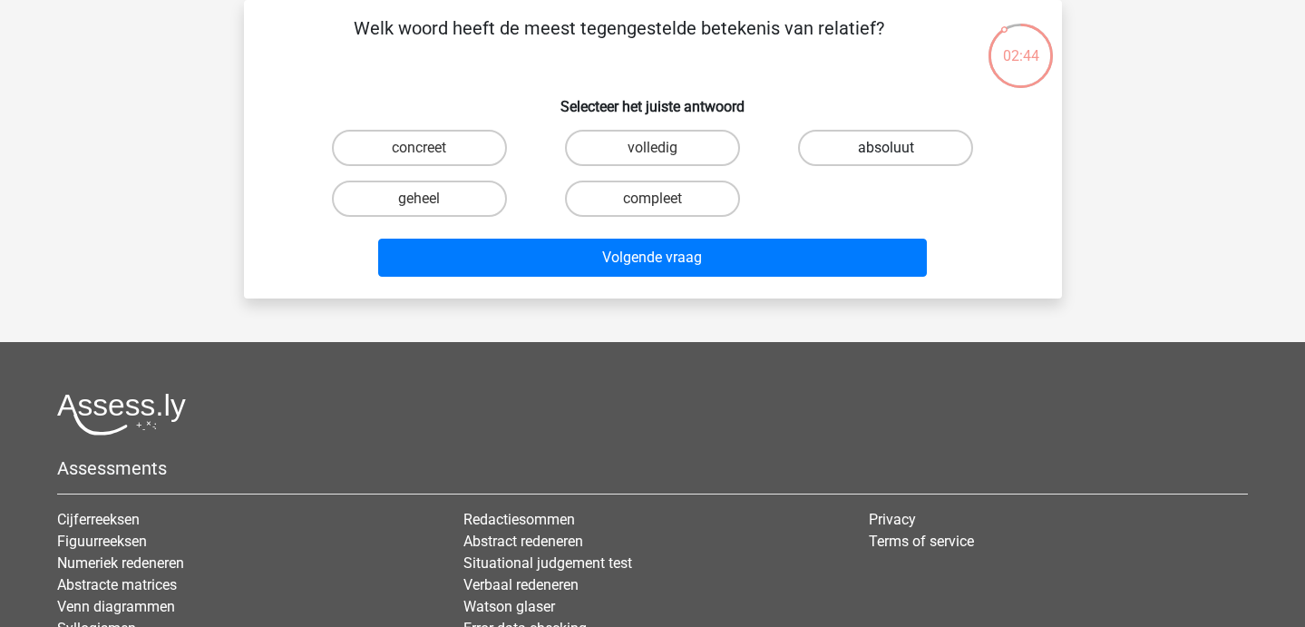
click at [844, 160] on label "absoluut" at bounding box center [885, 148] width 175 height 36
click at [886, 160] on input "absoluut" at bounding box center [892, 154] width 12 height 12
radio input "true"
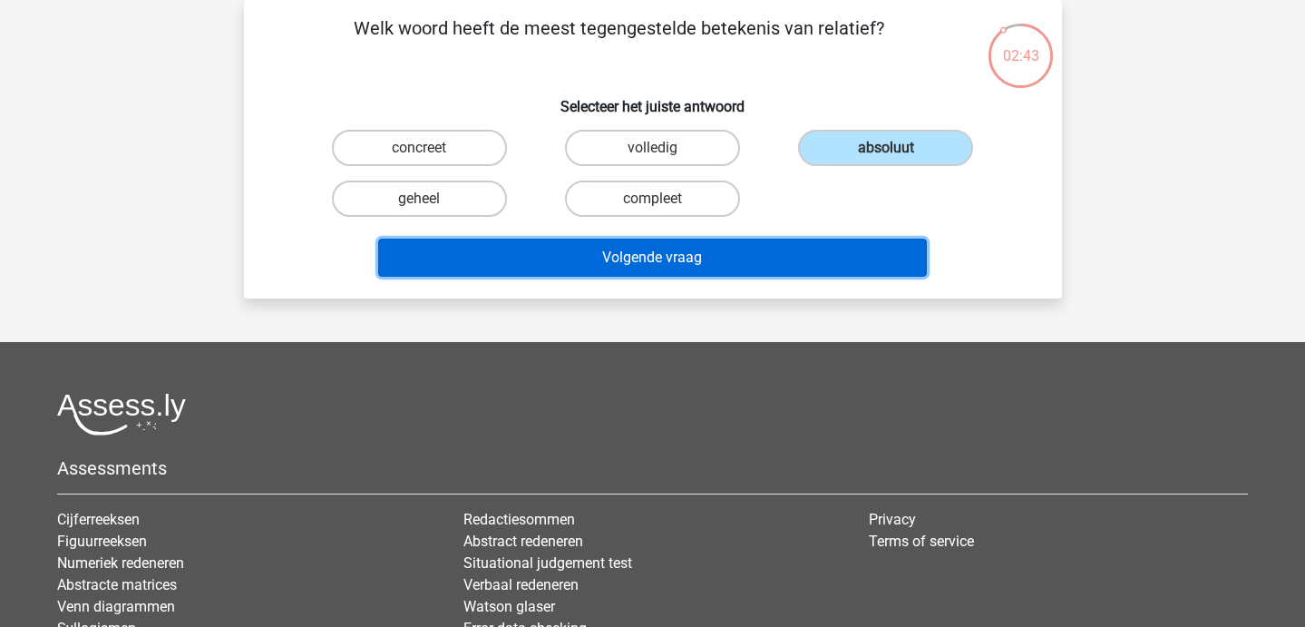
click at [756, 261] on button "Volgende vraag" at bounding box center [652, 258] width 549 height 38
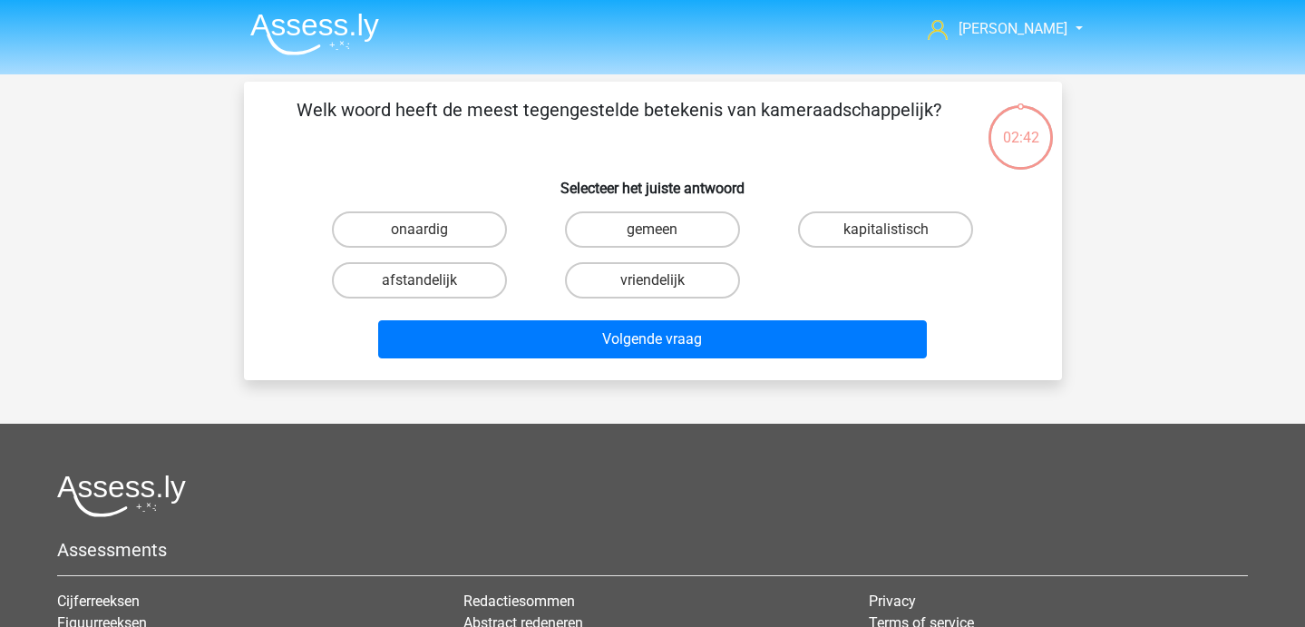
scroll to position [3, 0]
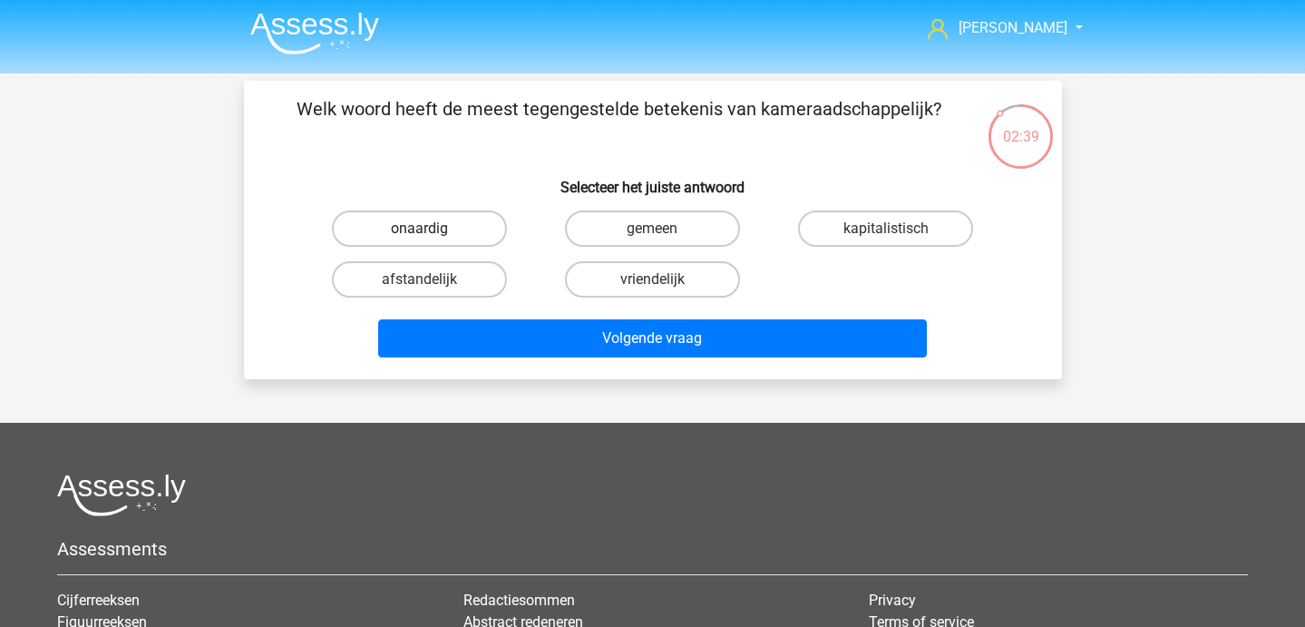
click at [464, 224] on label "onaardig" at bounding box center [419, 228] width 175 height 36
click at [431, 229] on input "onaardig" at bounding box center [425, 235] width 12 height 12
radio input "true"
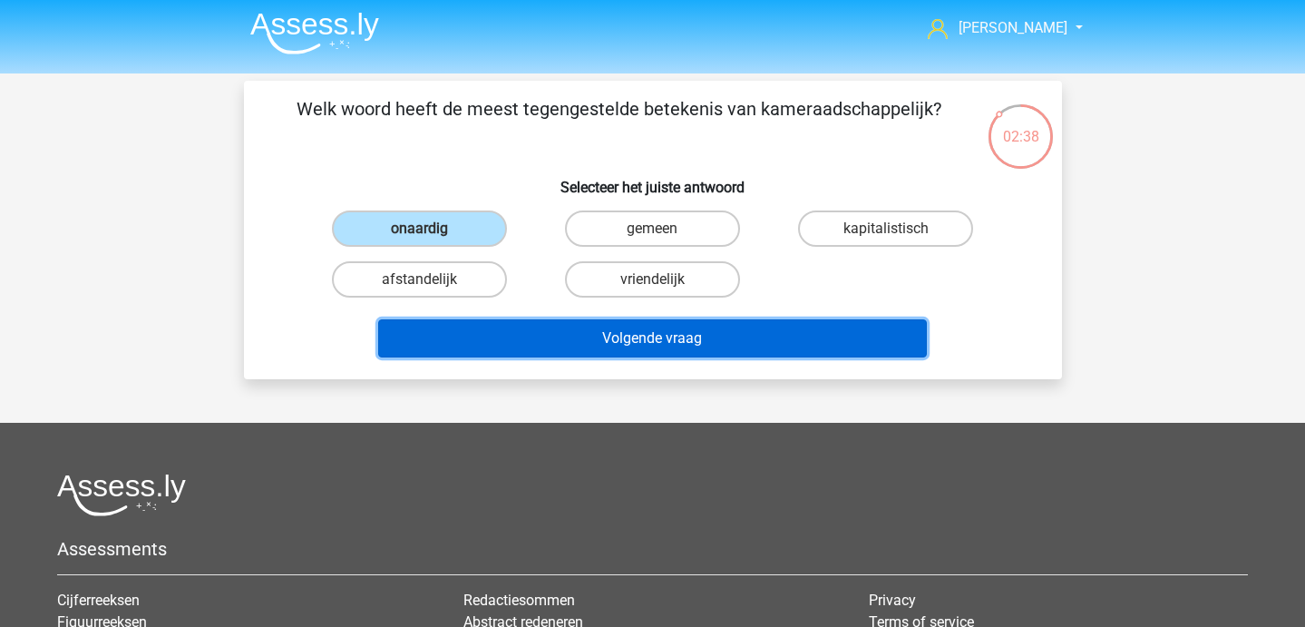
click at [553, 336] on button "Volgende vraag" at bounding box center [652, 338] width 549 height 38
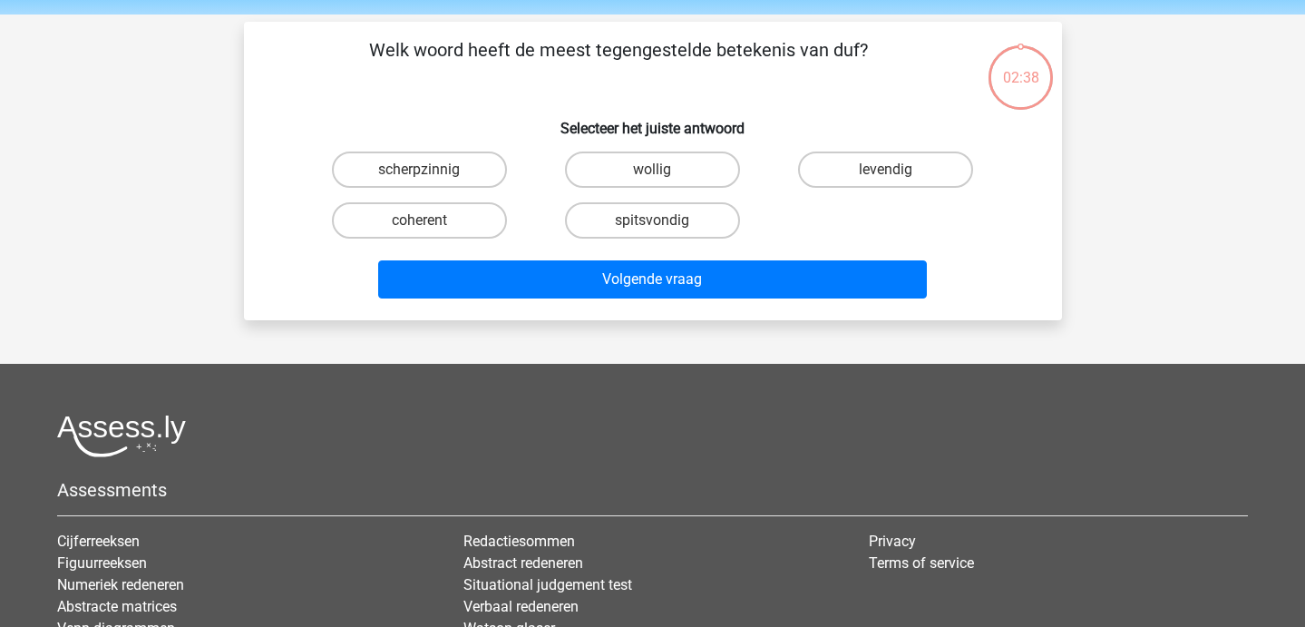
scroll to position [60, 0]
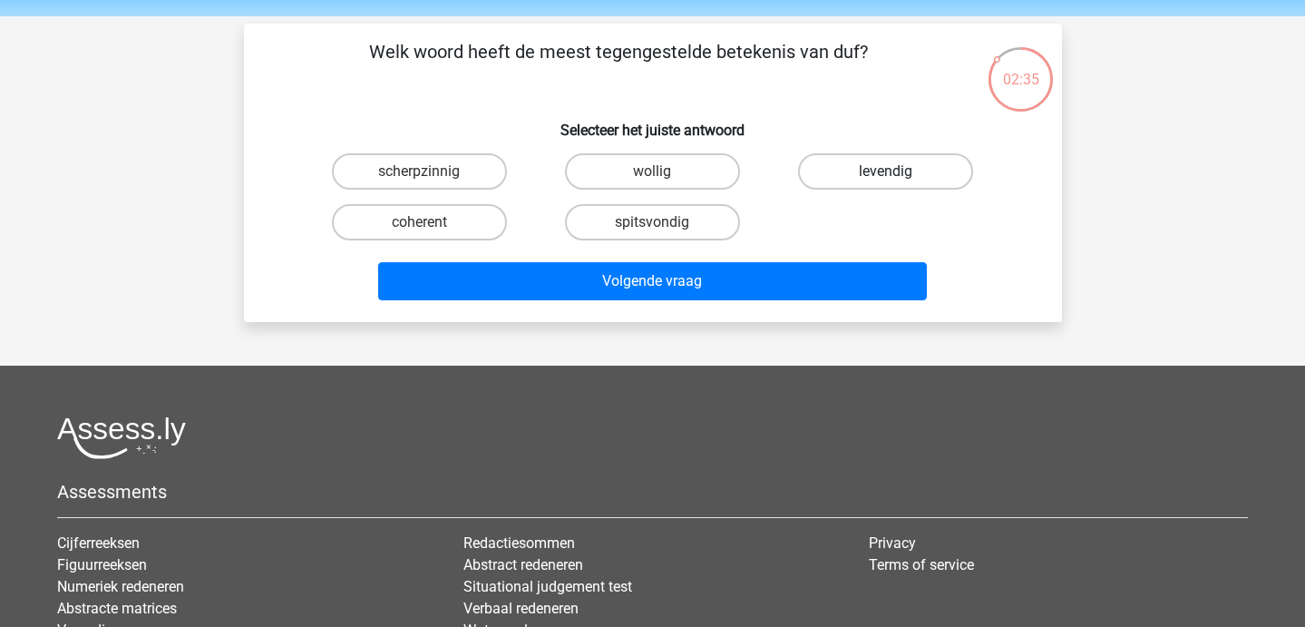
click at [861, 162] on label "levendig" at bounding box center [885, 171] width 175 height 36
click at [886, 171] on input "levendig" at bounding box center [892, 177] width 12 height 12
radio input "true"
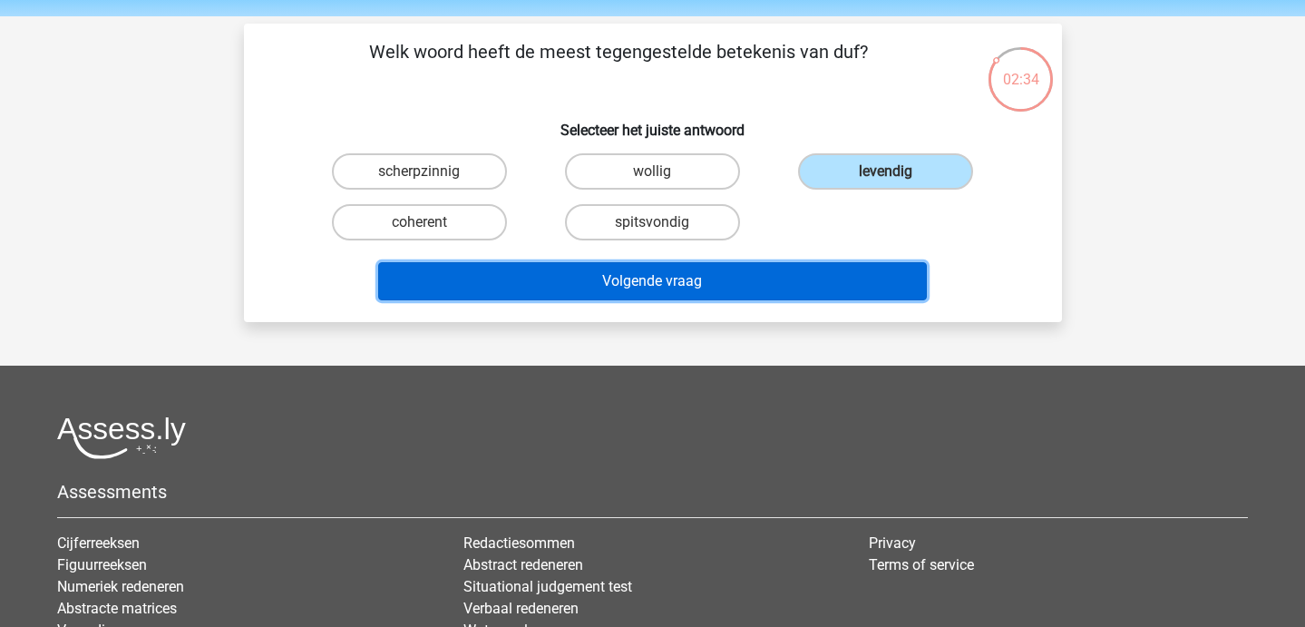
click at [772, 279] on button "Volgende vraag" at bounding box center [652, 281] width 549 height 38
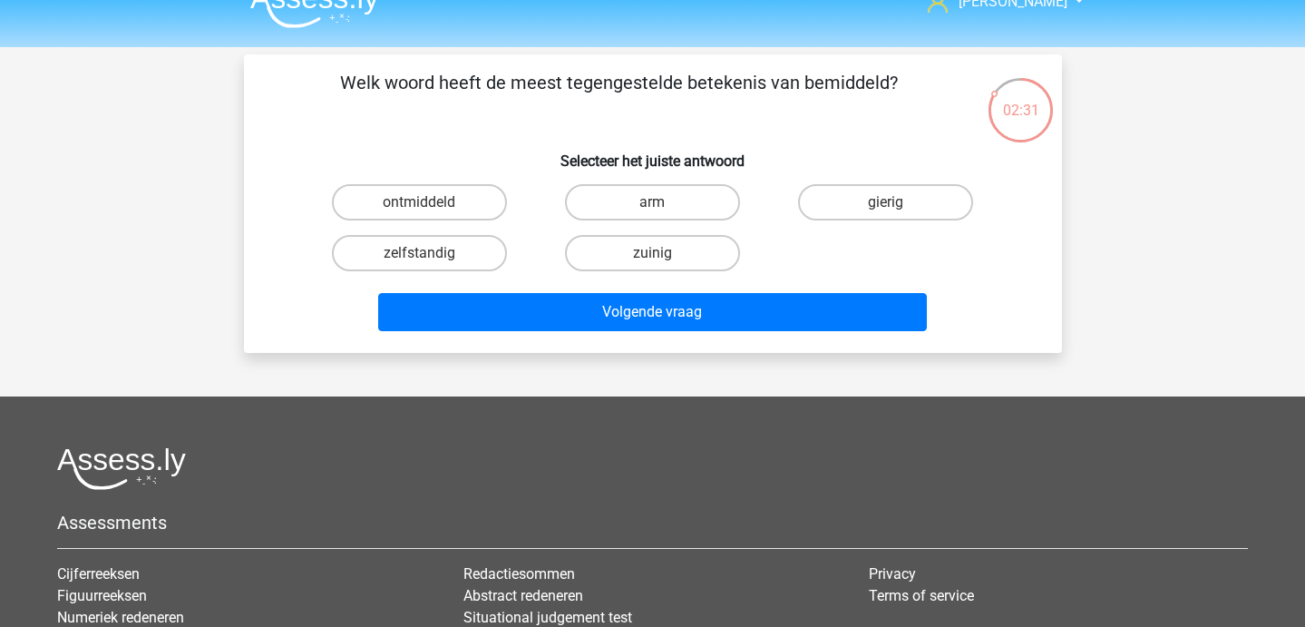
scroll to position [30, 0]
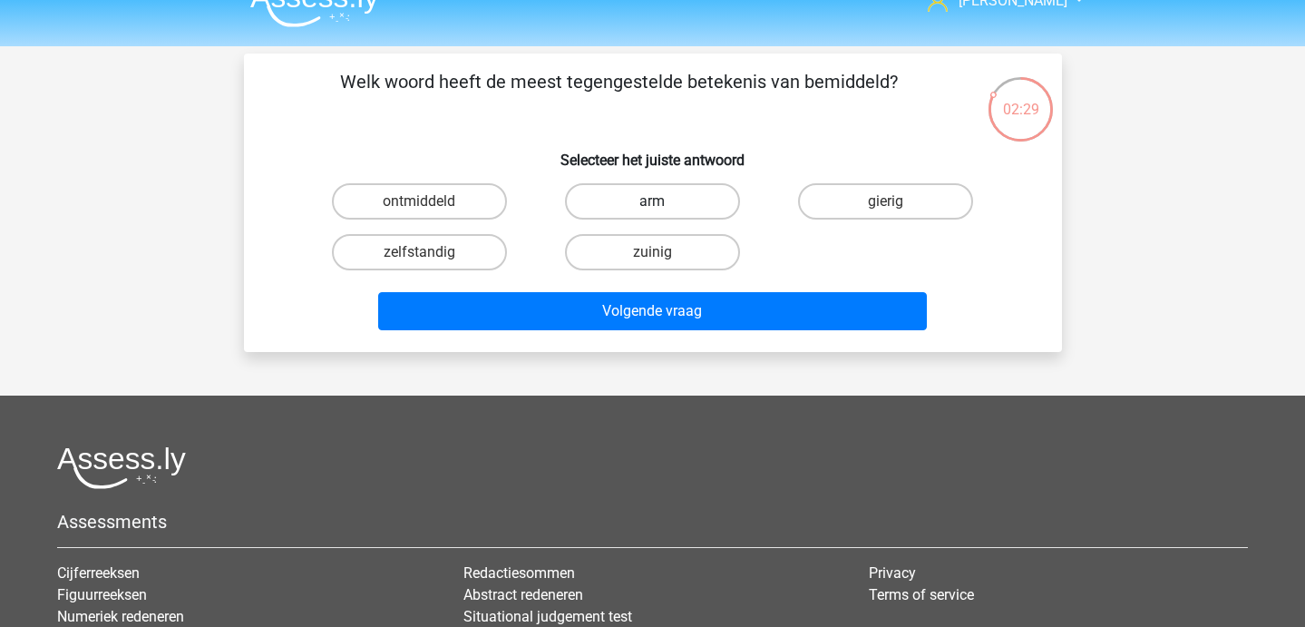
click at [638, 207] on label "arm" at bounding box center [652, 201] width 175 height 36
click at [652, 207] on input "arm" at bounding box center [658, 207] width 12 height 12
radio input "true"
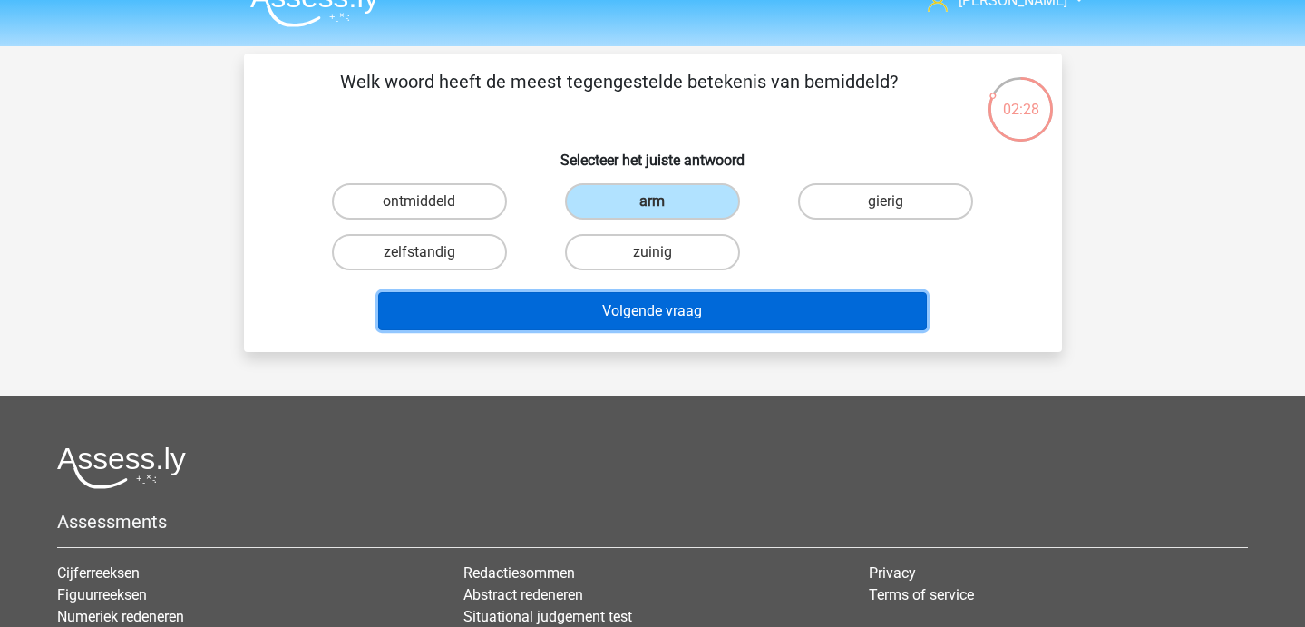
click at [638, 307] on button "Volgende vraag" at bounding box center [652, 311] width 549 height 38
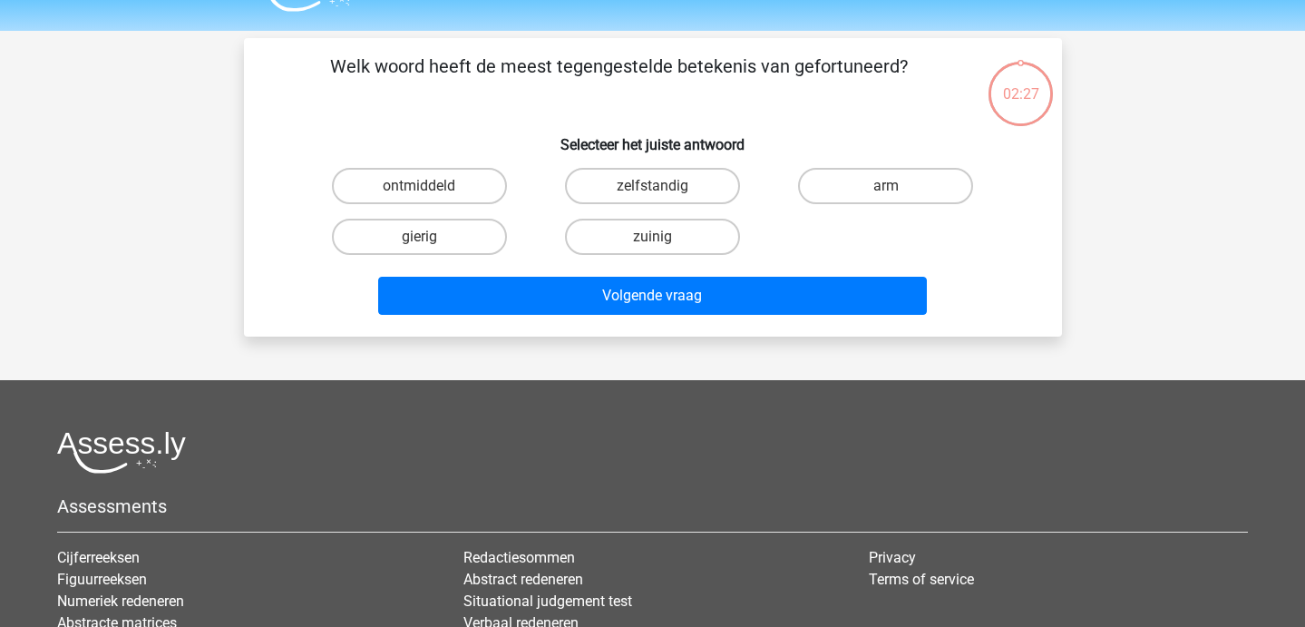
scroll to position [35, 0]
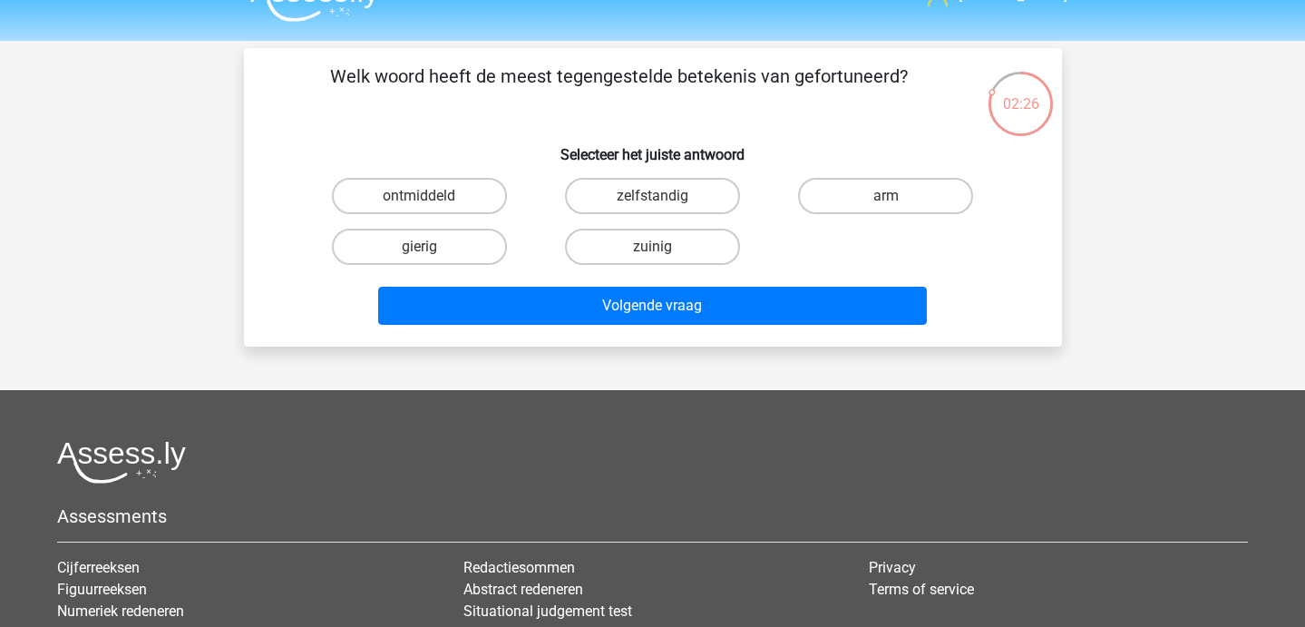
click at [849, 218] on div "arm" at bounding box center [885, 195] width 233 height 51
click at [844, 200] on label "arm" at bounding box center [885, 196] width 175 height 36
click at [886, 200] on input "arm" at bounding box center [892, 202] width 12 height 12
radio input "true"
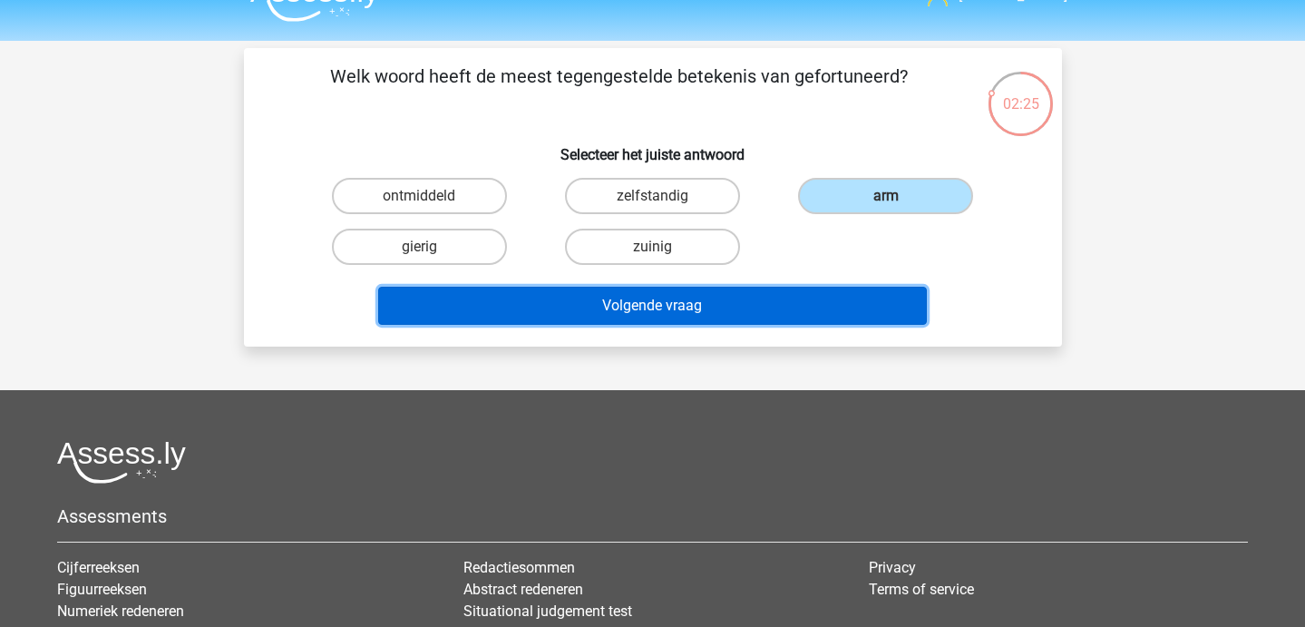
click at [783, 316] on button "Volgende vraag" at bounding box center [652, 306] width 549 height 38
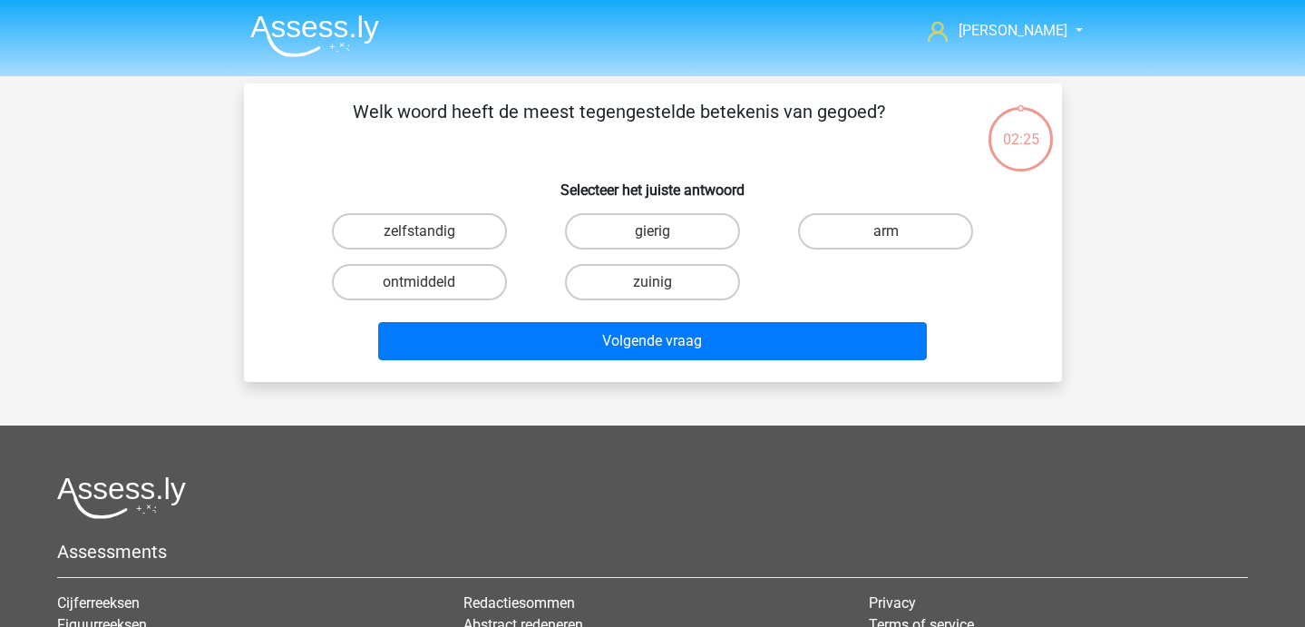
scroll to position [0, 0]
click at [856, 228] on label "arm" at bounding box center [885, 231] width 175 height 36
click at [886, 231] on input "arm" at bounding box center [892, 237] width 12 height 12
radio input "true"
click at [811, 312] on div "Volgende vraag" at bounding box center [653, 337] width 760 height 60
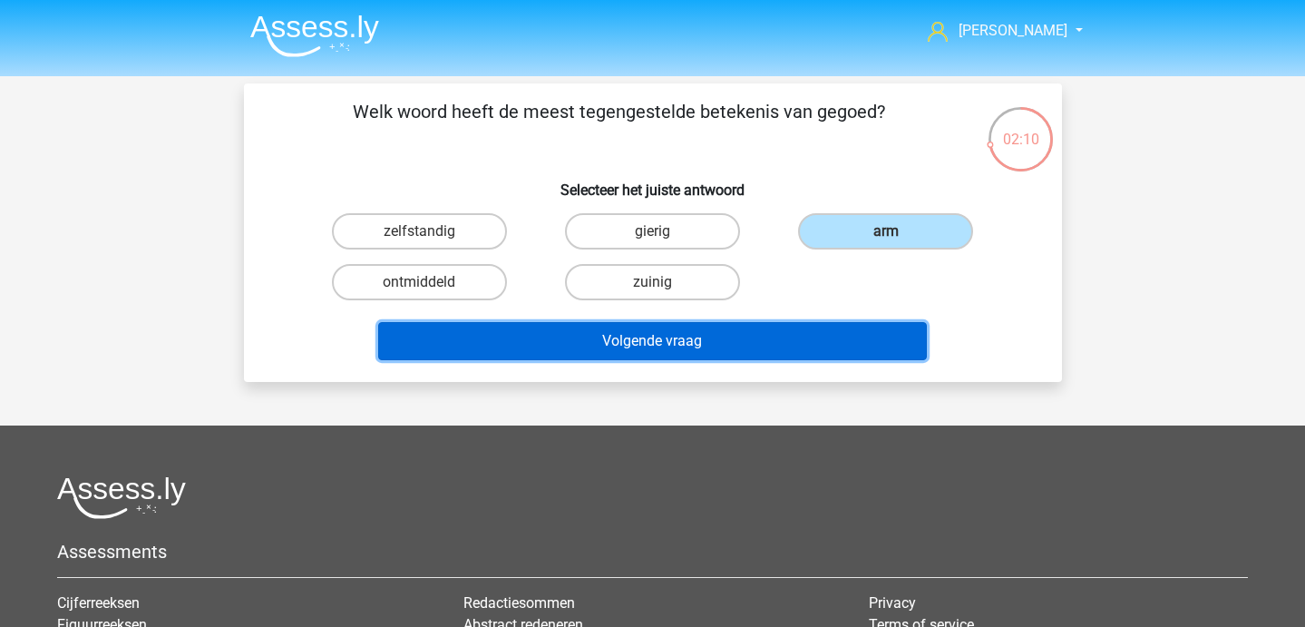
click at [786, 337] on button "Volgende vraag" at bounding box center [652, 341] width 549 height 38
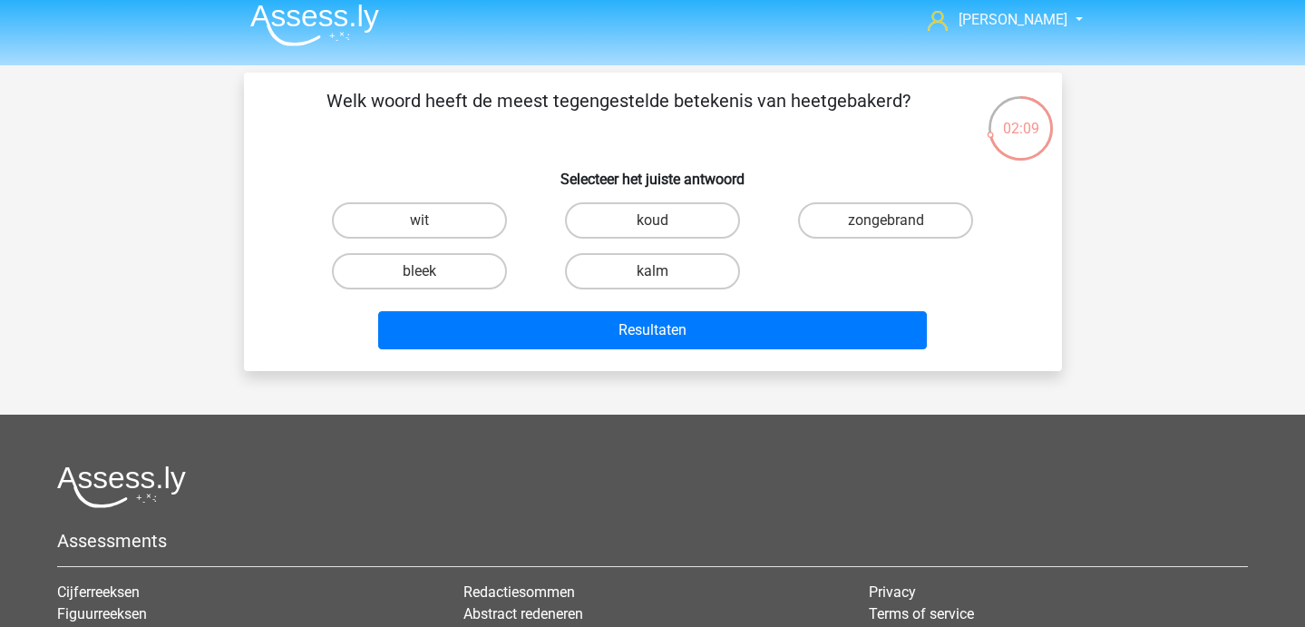
scroll to position [13, 0]
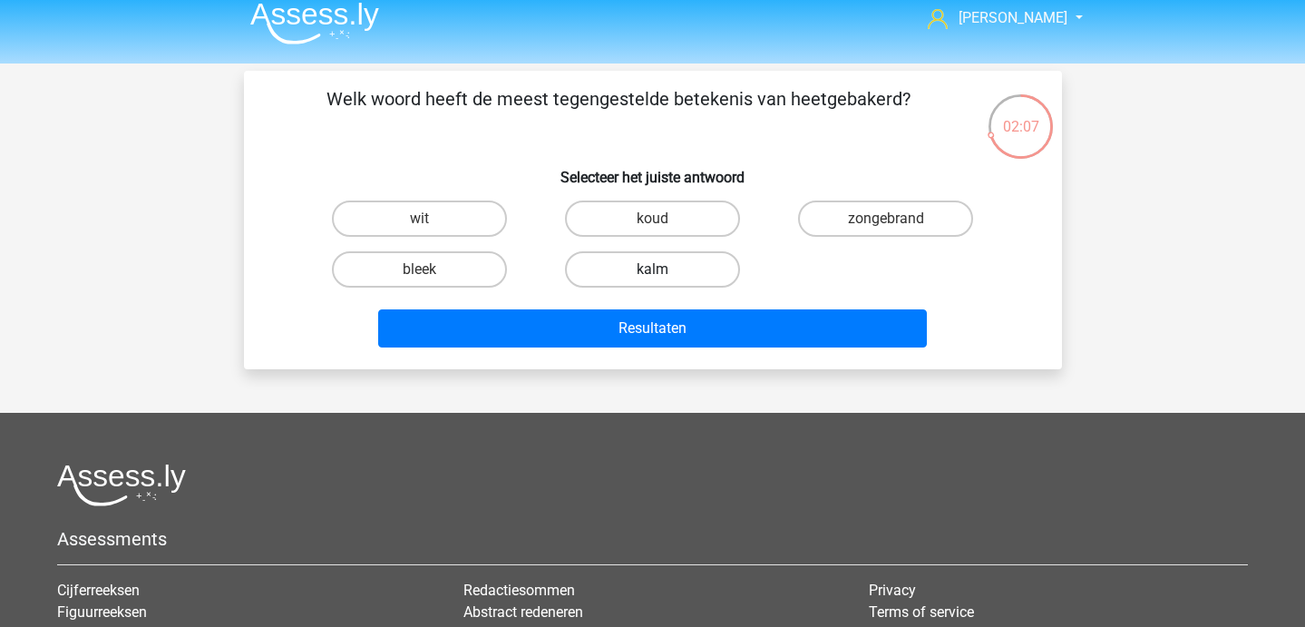
click at [600, 283] on label "kalm" at bounding box center [652, 269] width 175 height 36
click at [652, 281] on input "kalm" at bounding box center [658, 275] width 12 height 12
radio input "true"
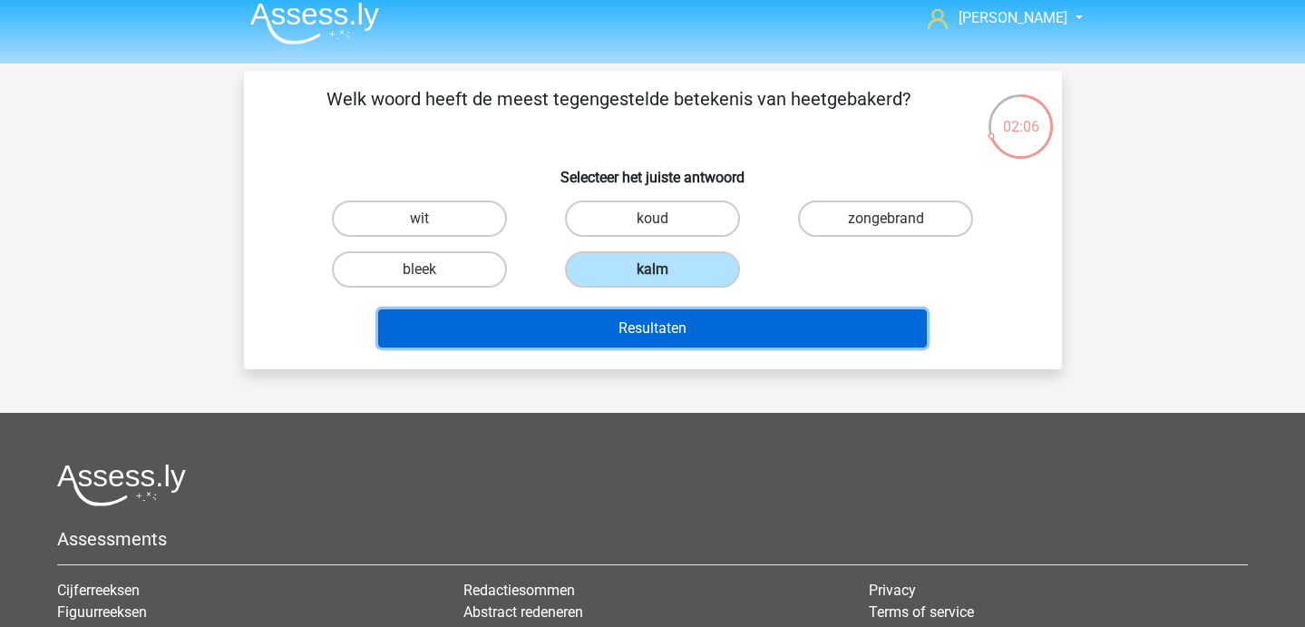
click at [602, 326] on button "Resultaten" at bounding box center [652, 328] width 549 height 38
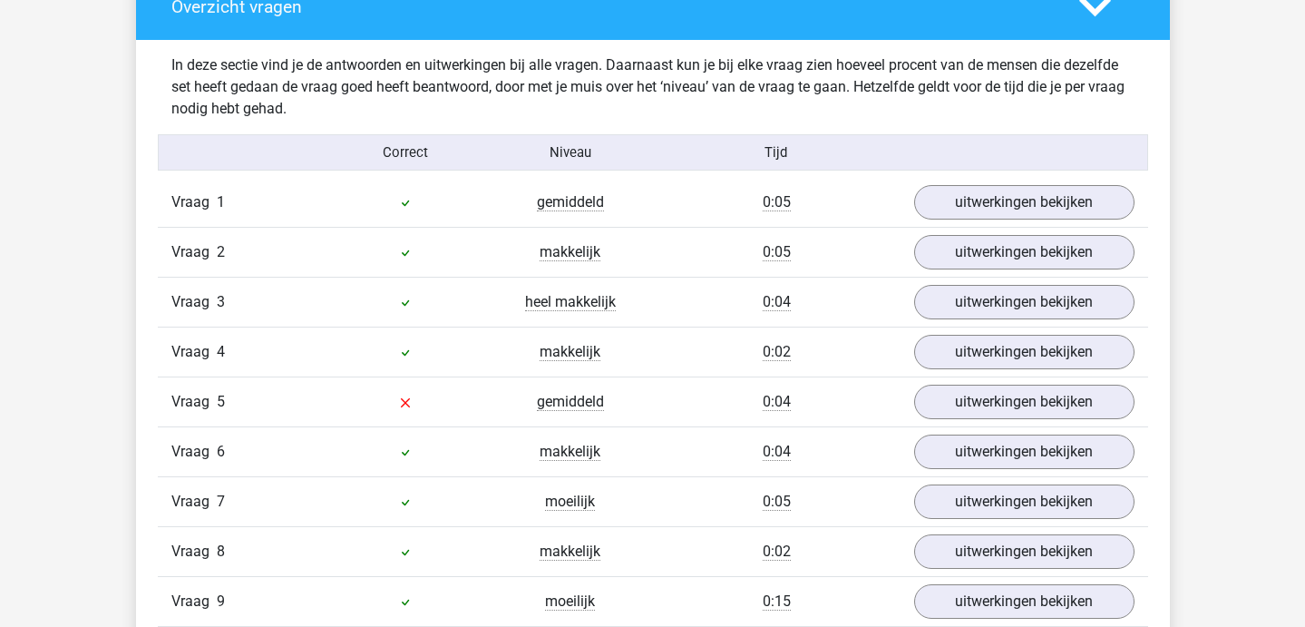
scroll to position [1038, 0]
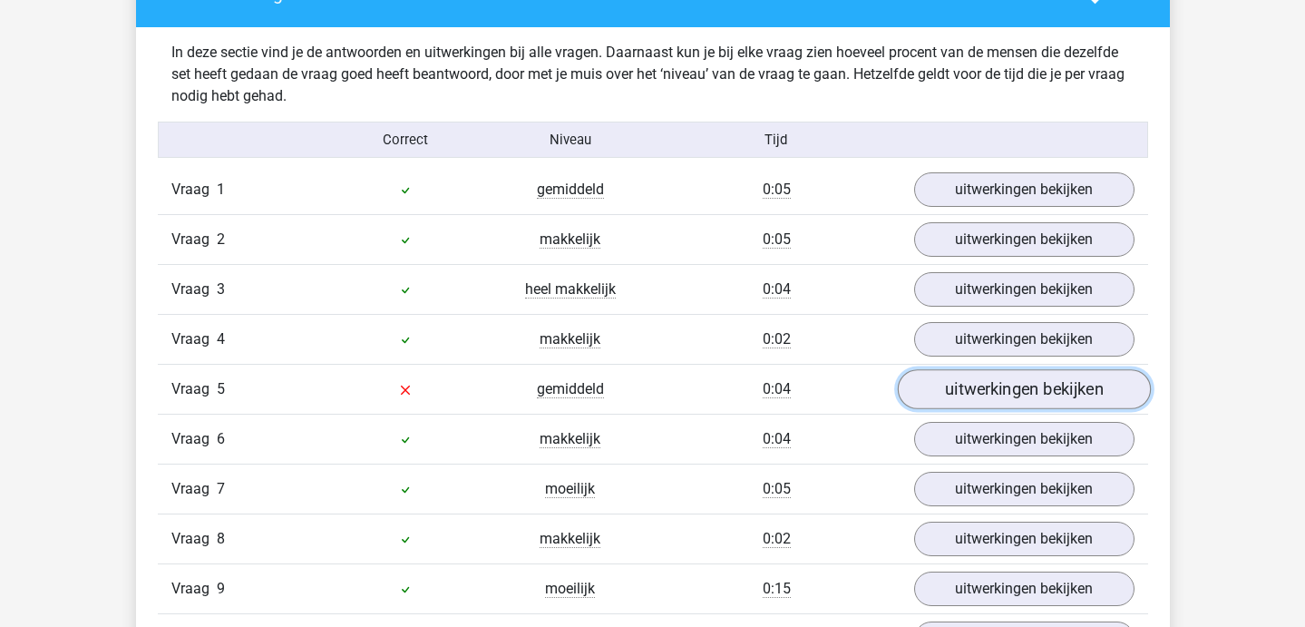
click at [1044, 400] on link "uitwerkingen bekijken" at bounding box center [1023, 389] width 253 height 40
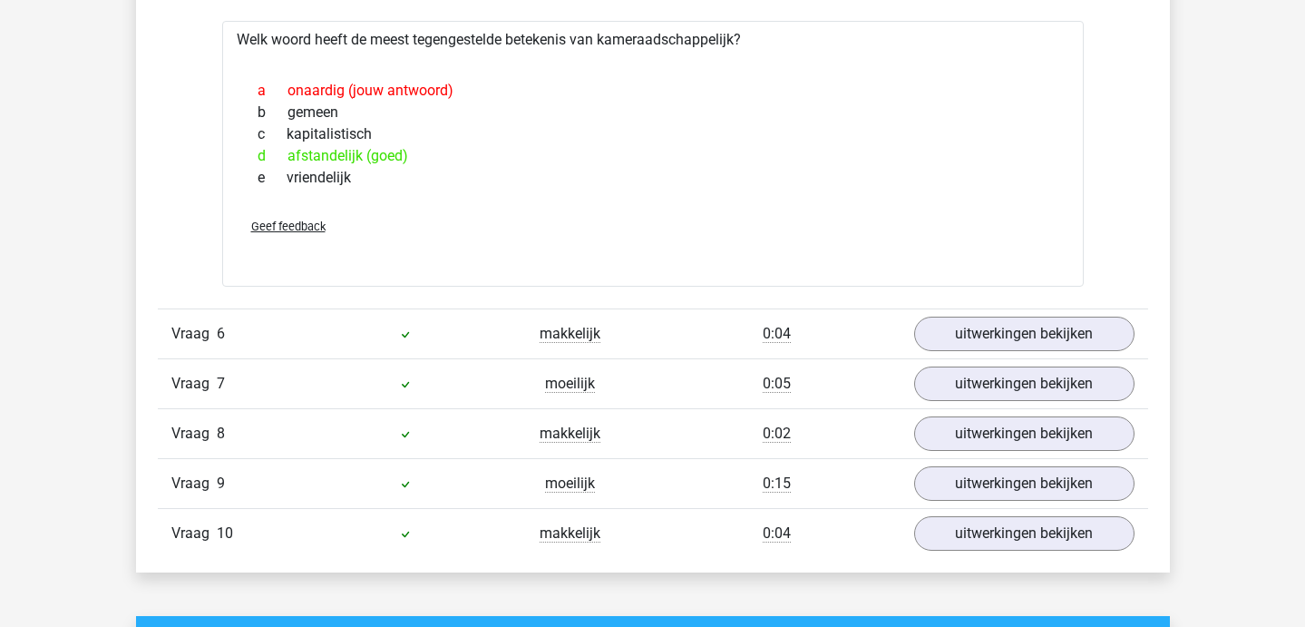
scroll to position [1452, 0]
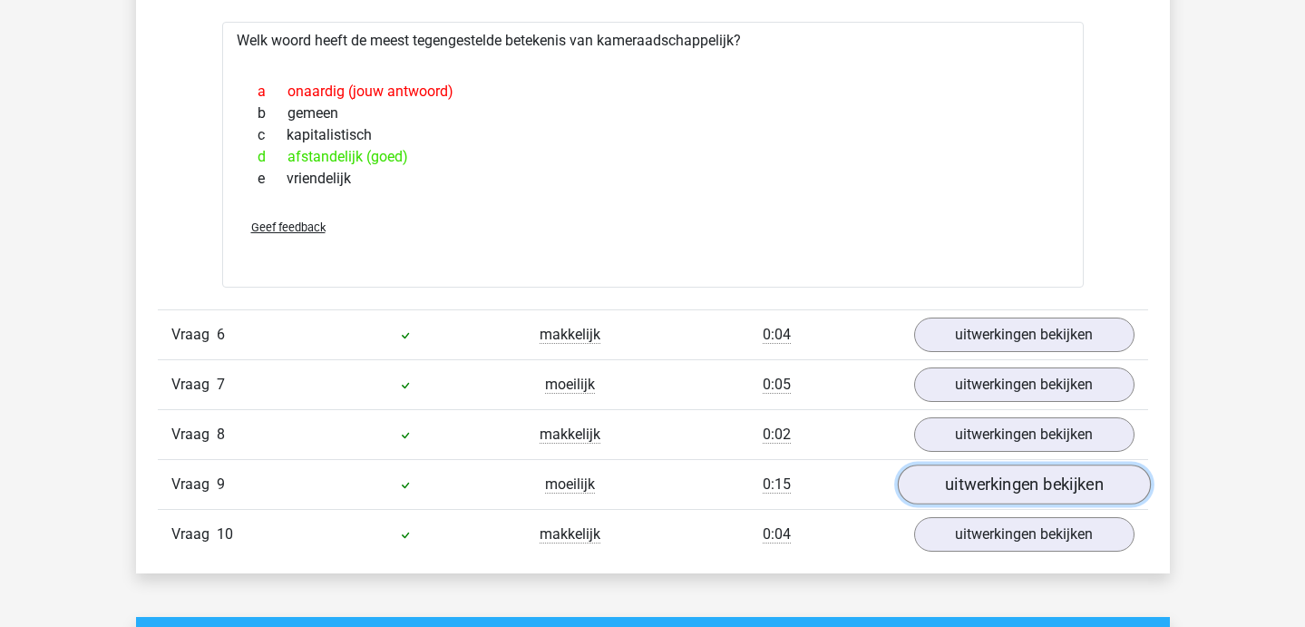
click at [1023, 485] on link "uitwerkingen bekijken" at bounding box center [1023, 484] width 253 height 40
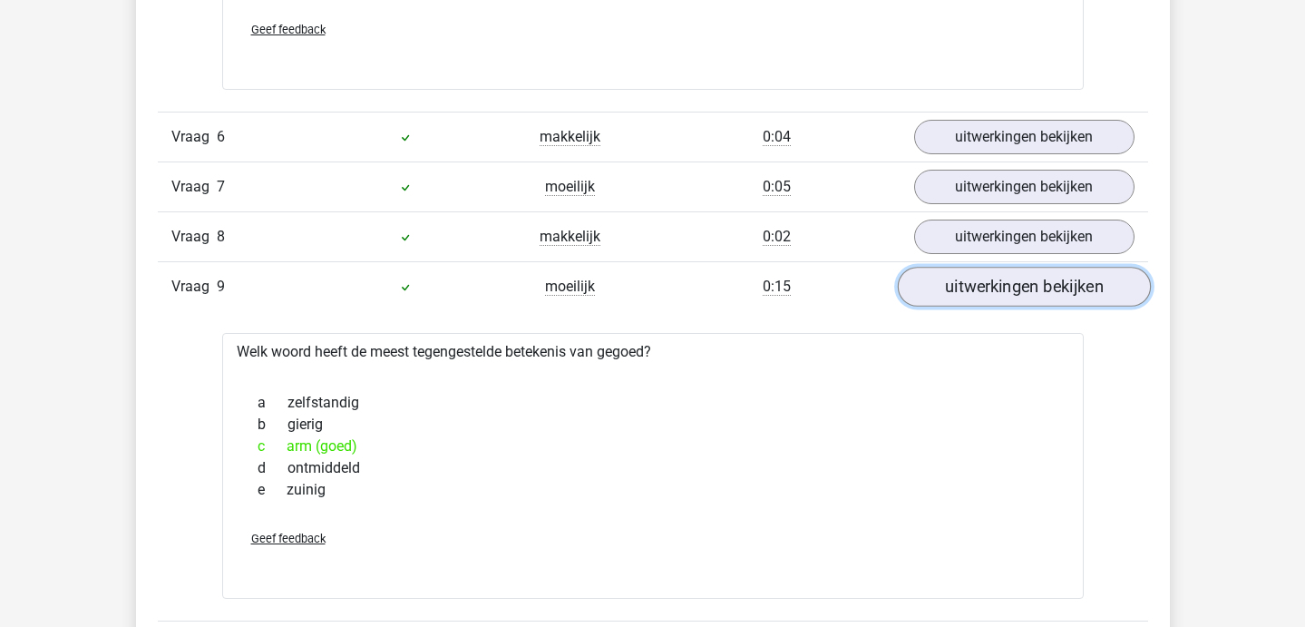
scroll to position [1650, 0]
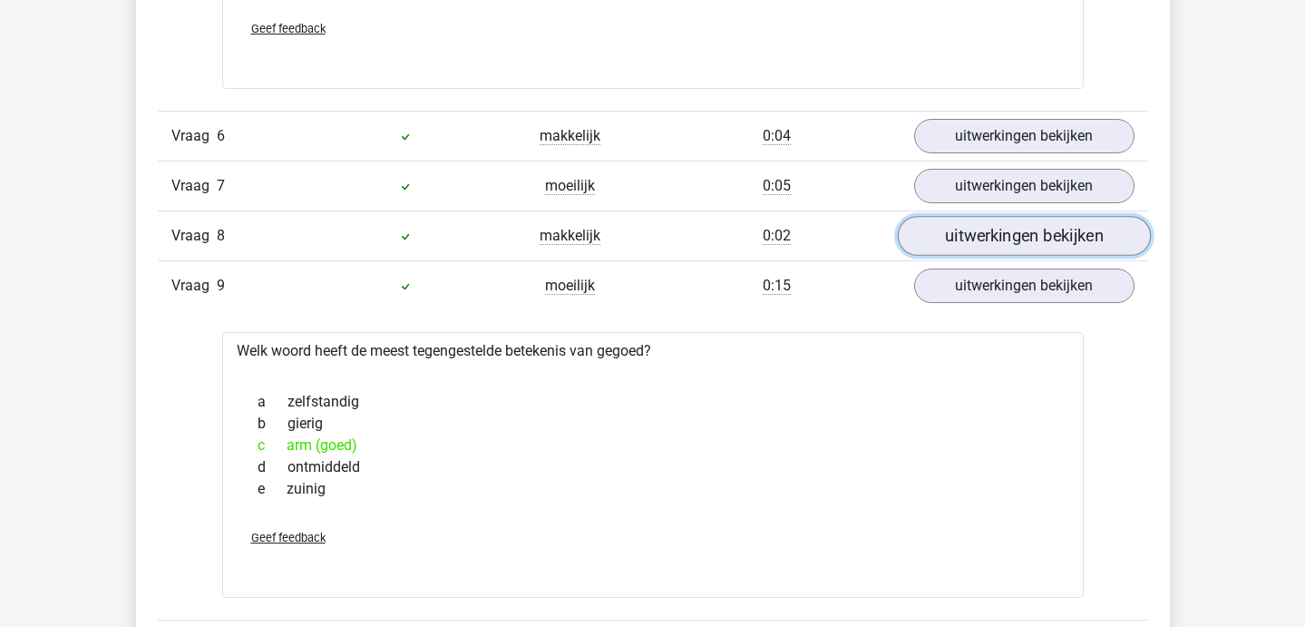
click at [993, 219] on link "uitwerkingen bekijken" at bounding box center [1023, 236] width 253 height 40
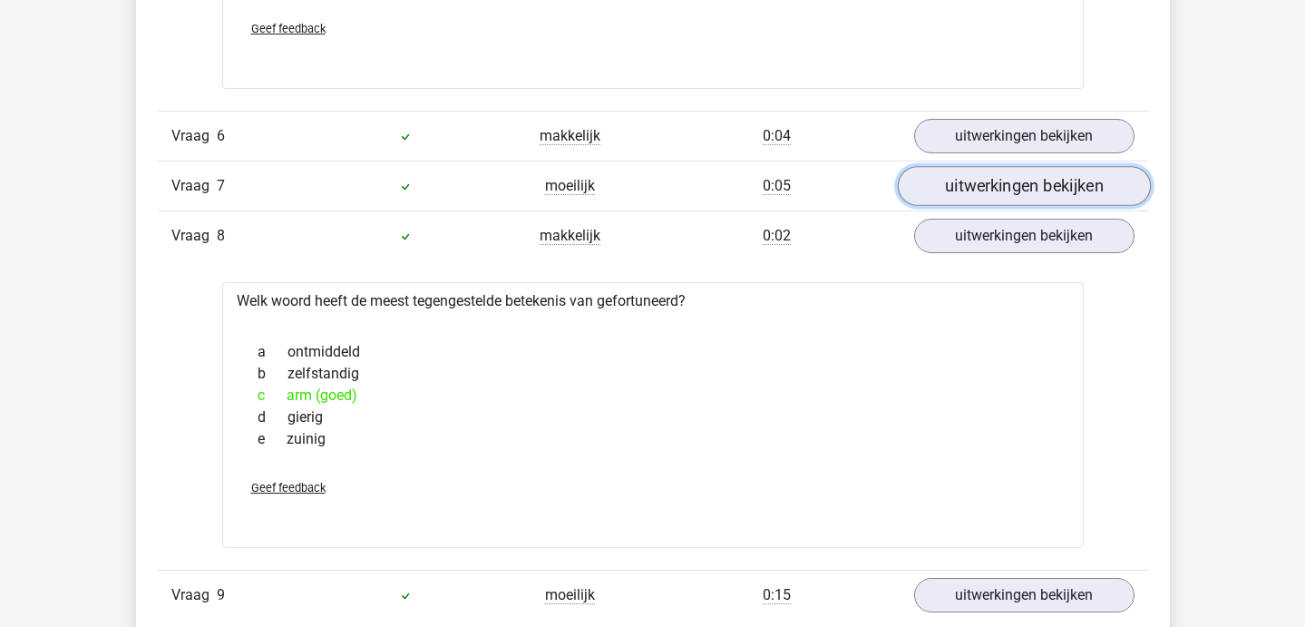
click at [972, 184] on link "uitwerkingen bekijken" at bounding box center [1023, 186] width 253 height 40
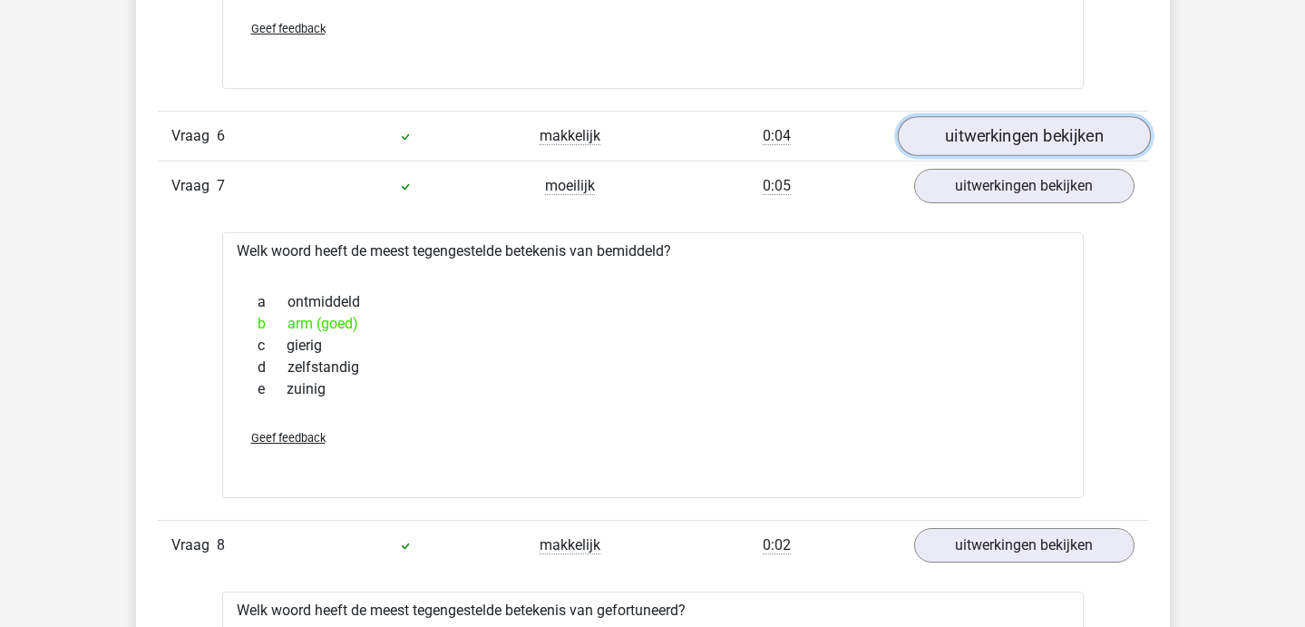
click at [963, 132] on link "uitwerkingen bekijken" at bounding box center [1023, 136] width 253 height 40
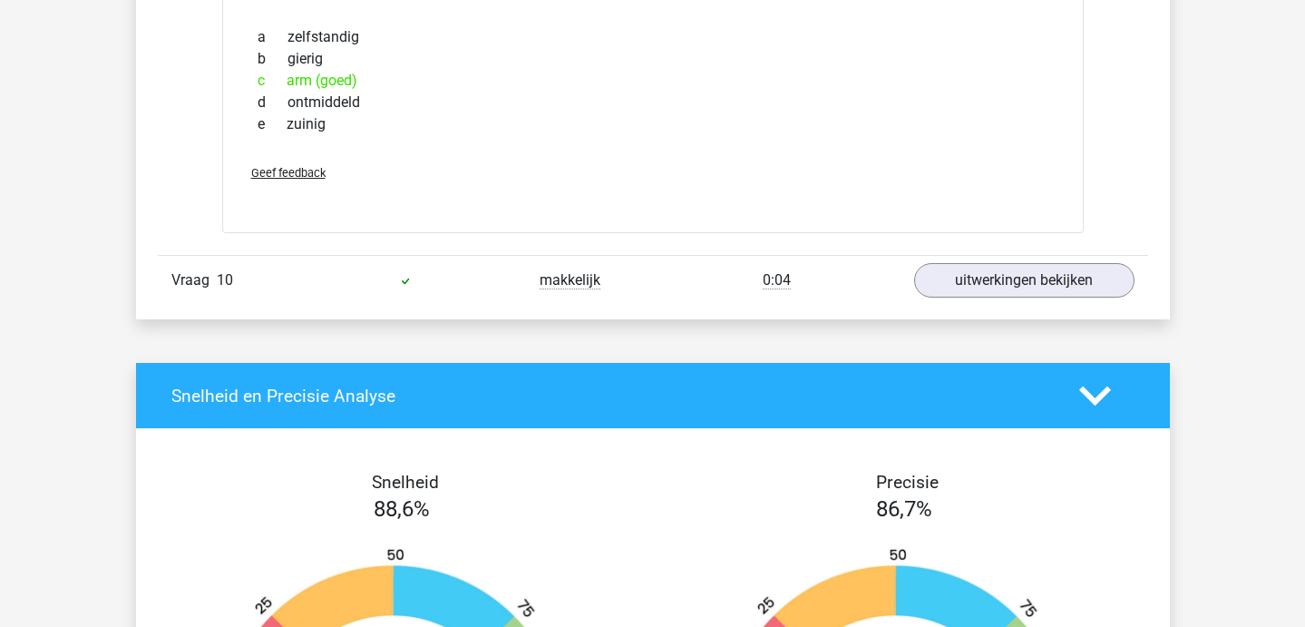
scroll to position [2943, 0]
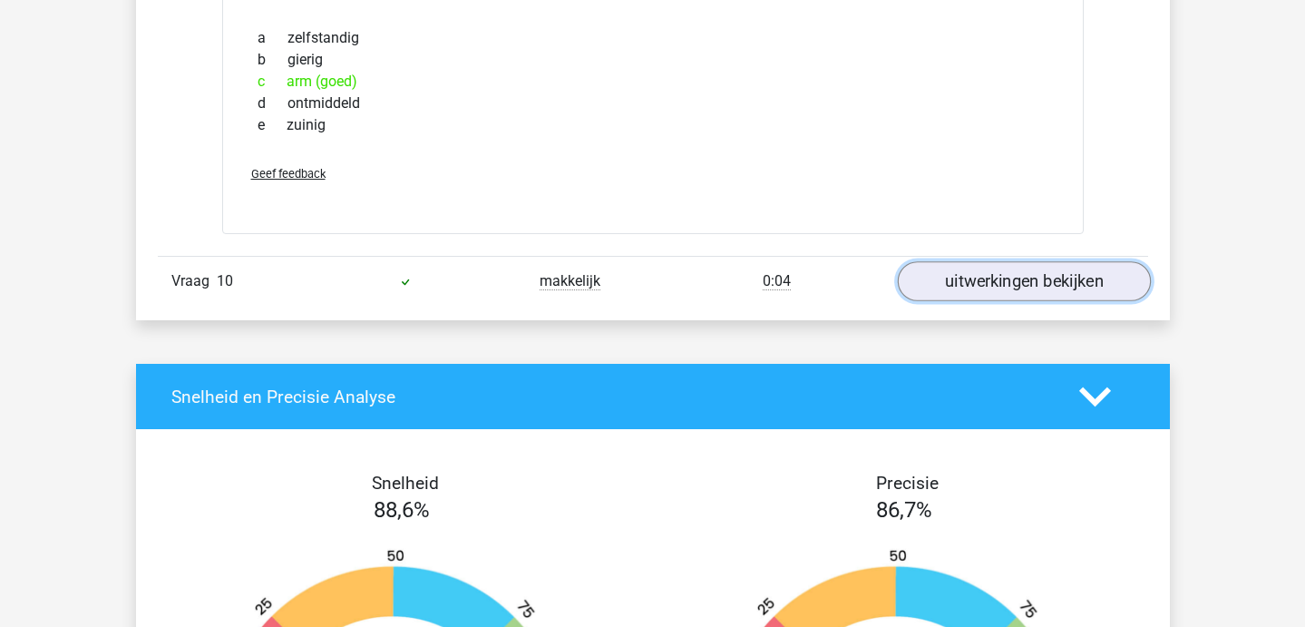
click at [993, 287] on link "uitwerkingen bekijken" at bounding box center [1023, 281] width 253 height 40
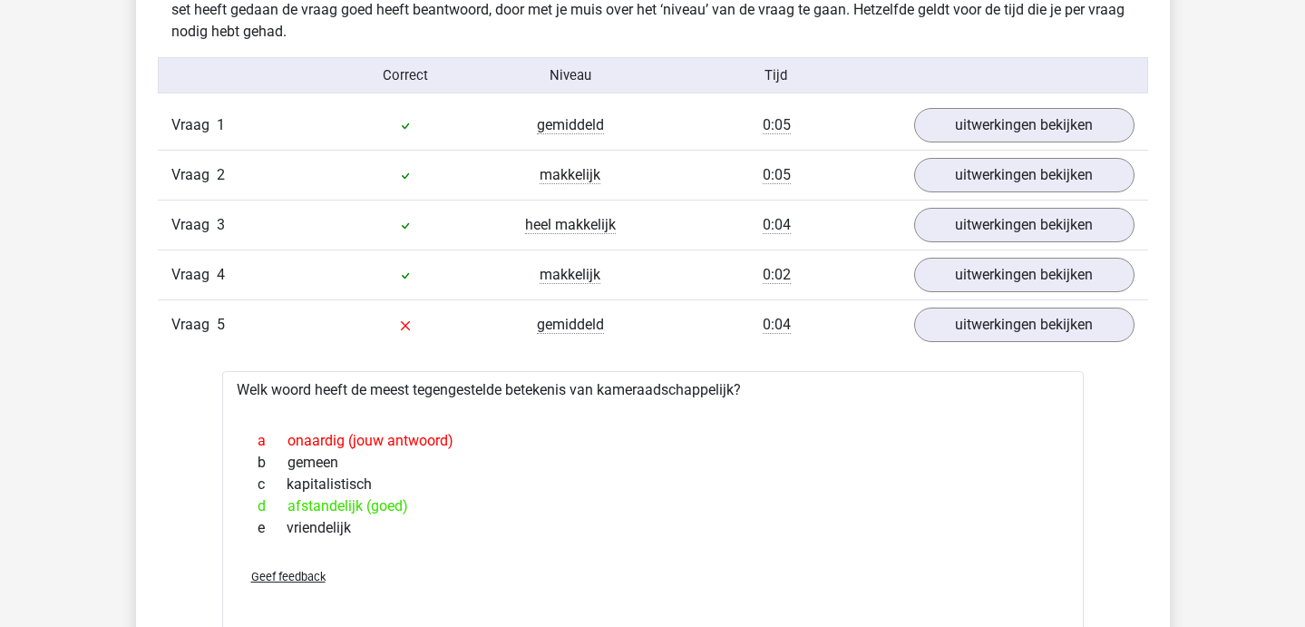
scroll to position [1104, 0]
click at [993, 287] on link "uitwerkingen bekijken" at bounding box center [1024, 274] width 220 height 34
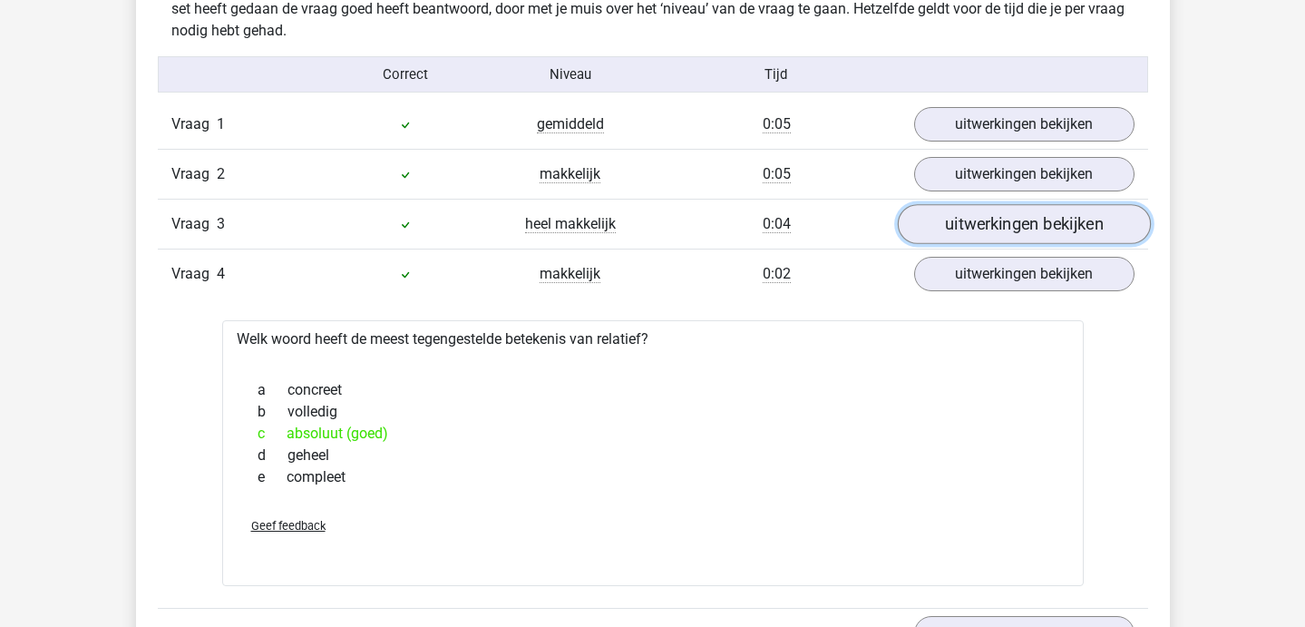
click at [992, 234] on link "uitwerkingen bekijken" at bounding box center [1023, 224] width 253 height 40
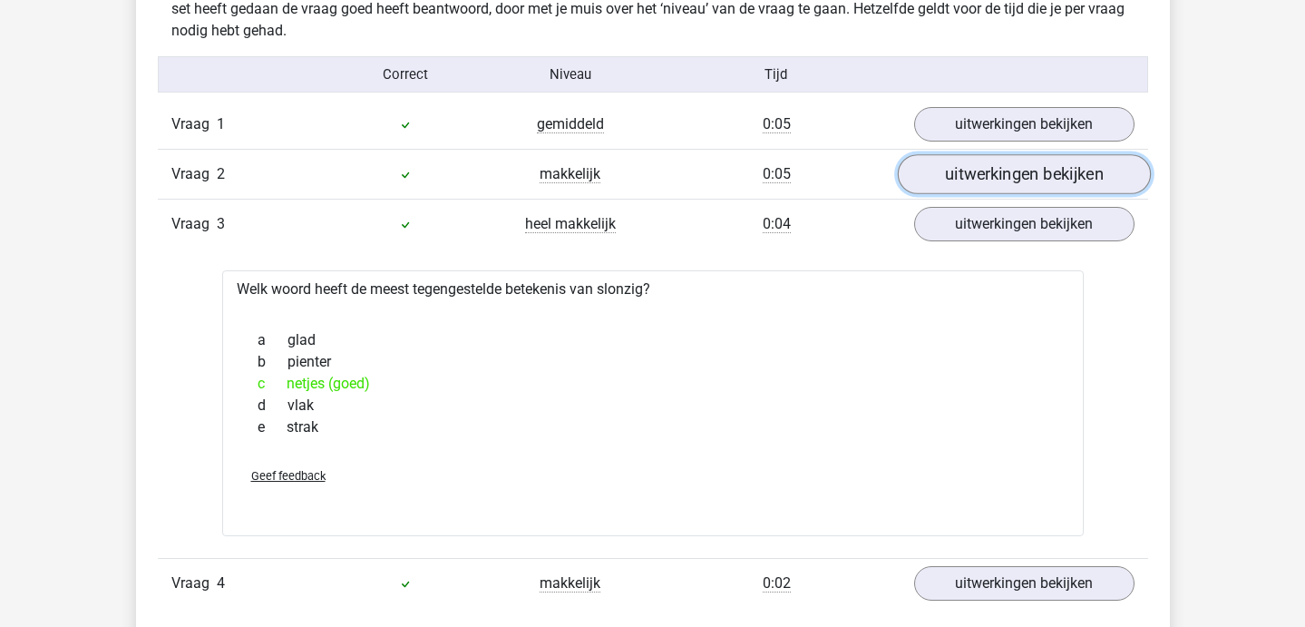
click at [968, 171] on link "uitwerkingen bekijken" at bounding box center [1023, 174] width 253 height 40
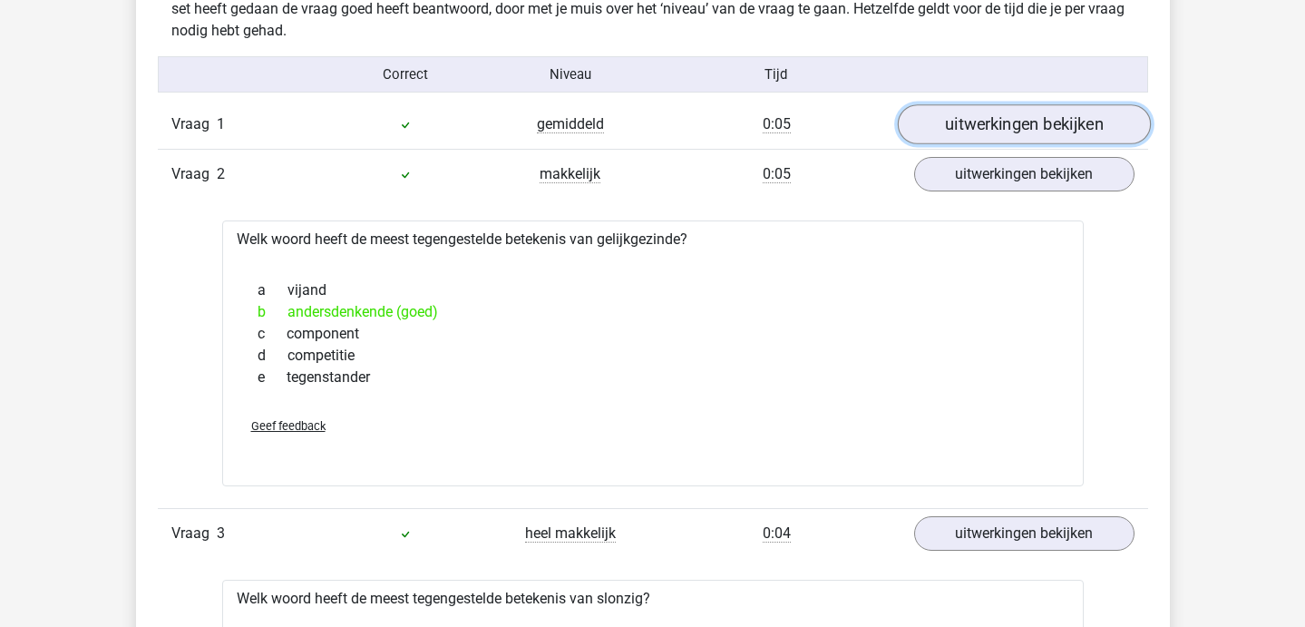
click at [961, 121] on link "uitwerkingen bekijken" at bounding box center [1023, 124] width 253 height 40
